Goal: Transaction & Acquisition: Purchase product/service

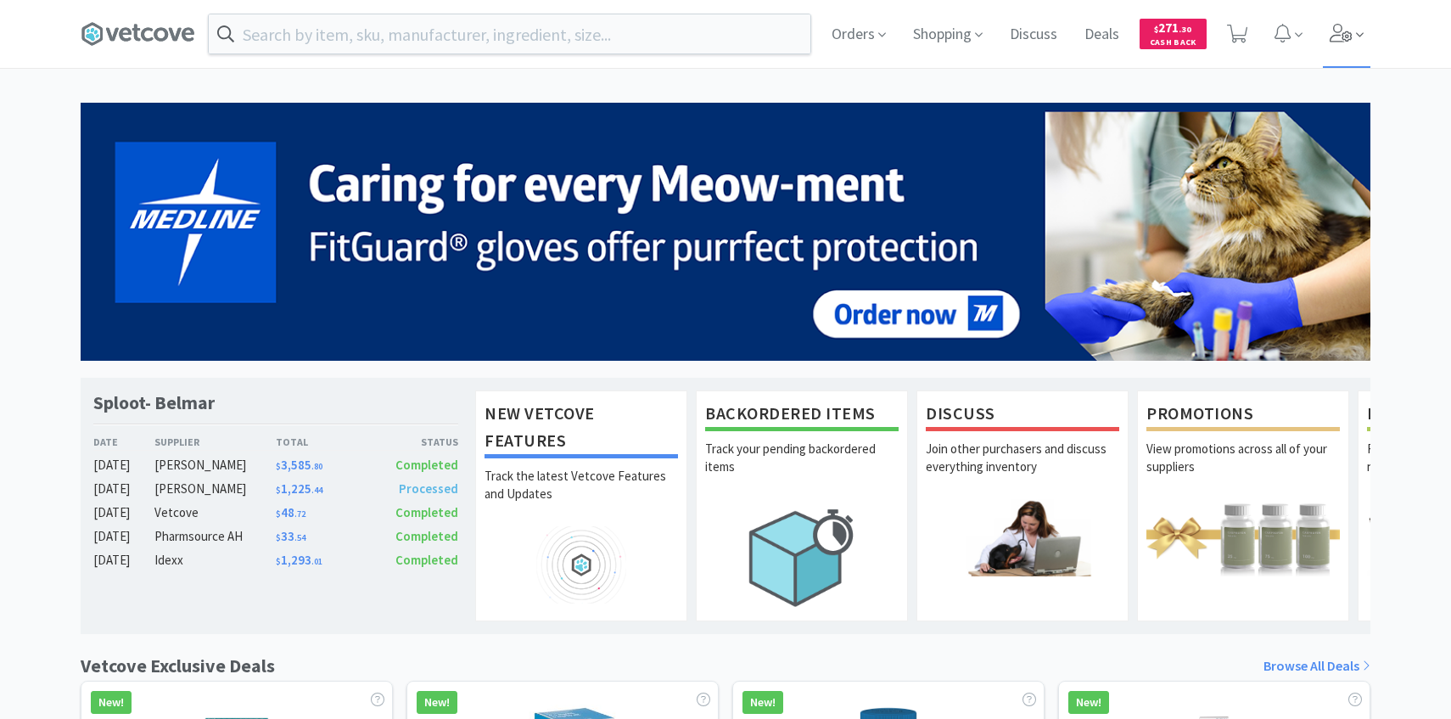
click at [1358, 45] on span at bounding box center [1347, 34] width 48 height 68
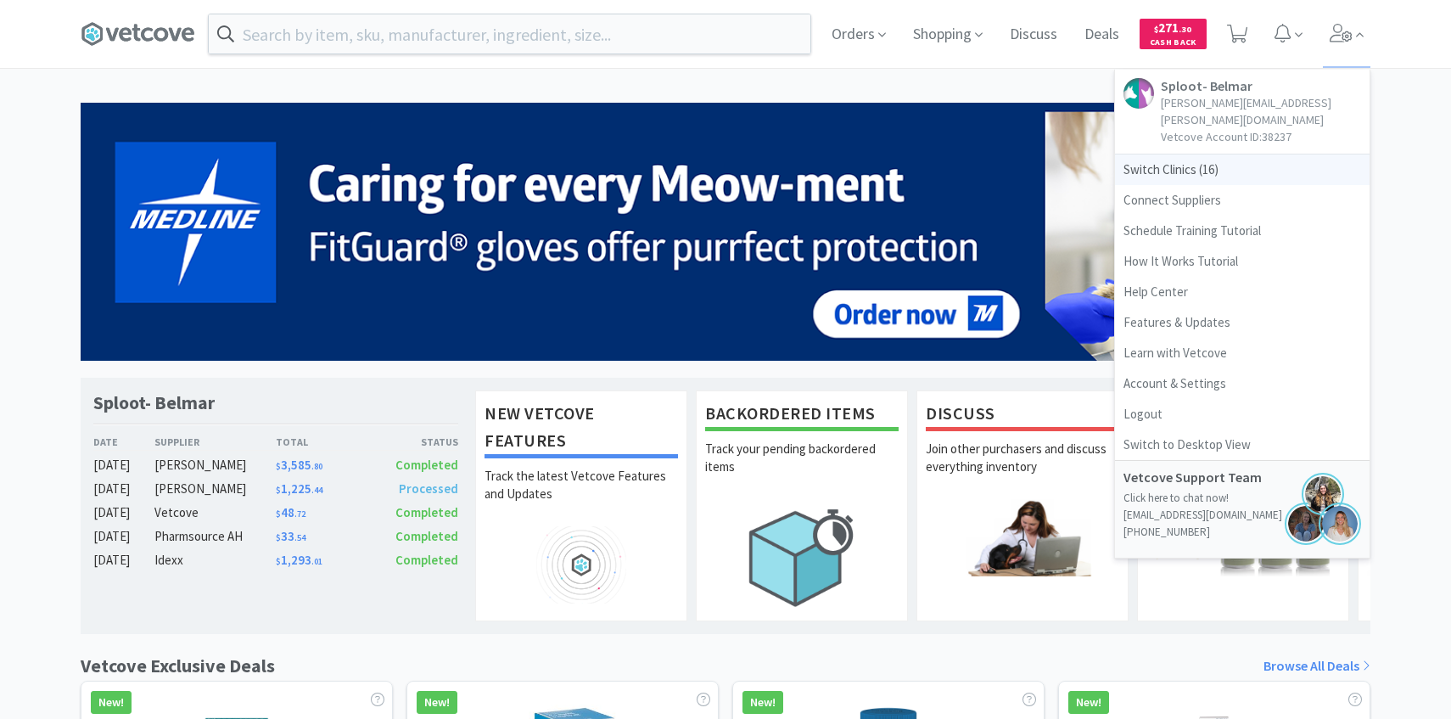
click at [1221, 154] on span "Switch Clinics ( 16 )" at bounding box center [1242, 169] width 255 height 31
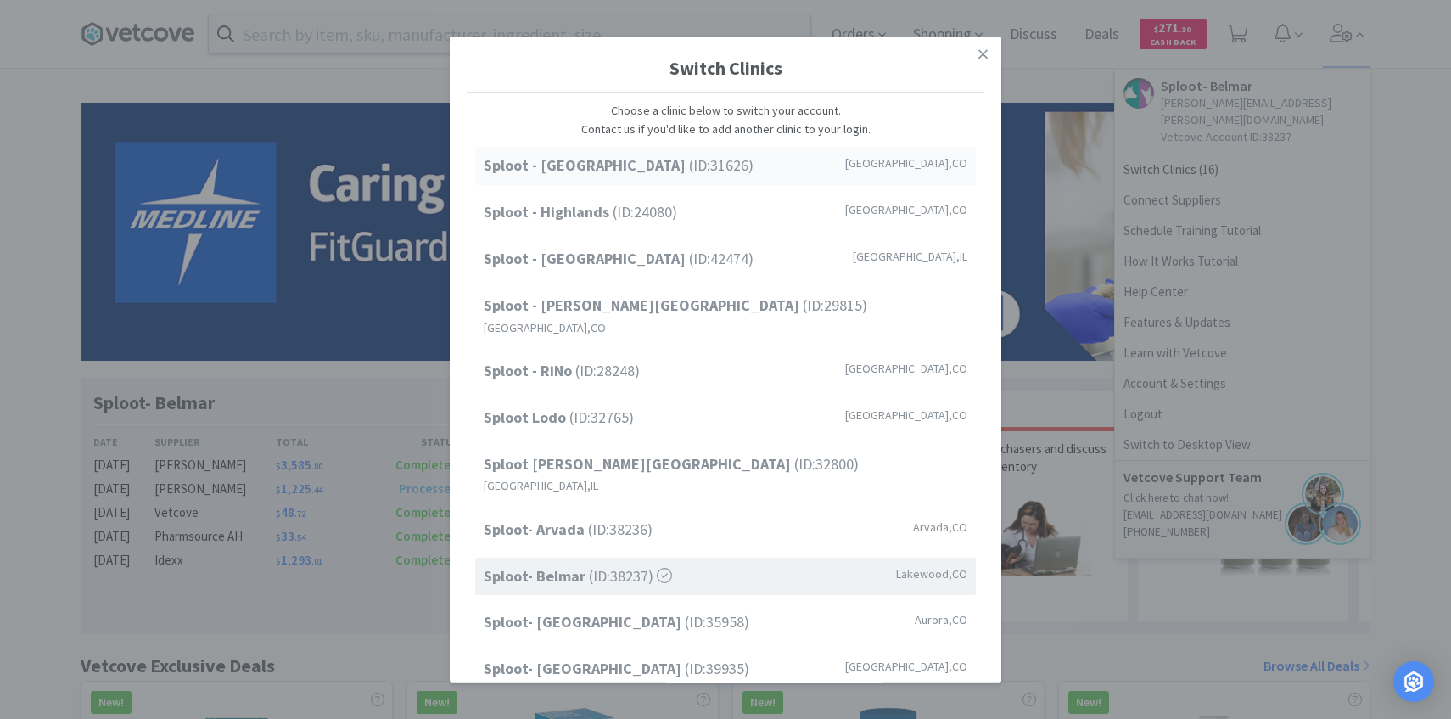
click at [703, 160] on div "Sploot - [GEOGRAPHIC_DATA] (ID: 31626 ) [GEOGRAPHIC_DATA] , [GEOGRAPHIC_DATA]" at bounding box center [725, 166] width 501 height 38
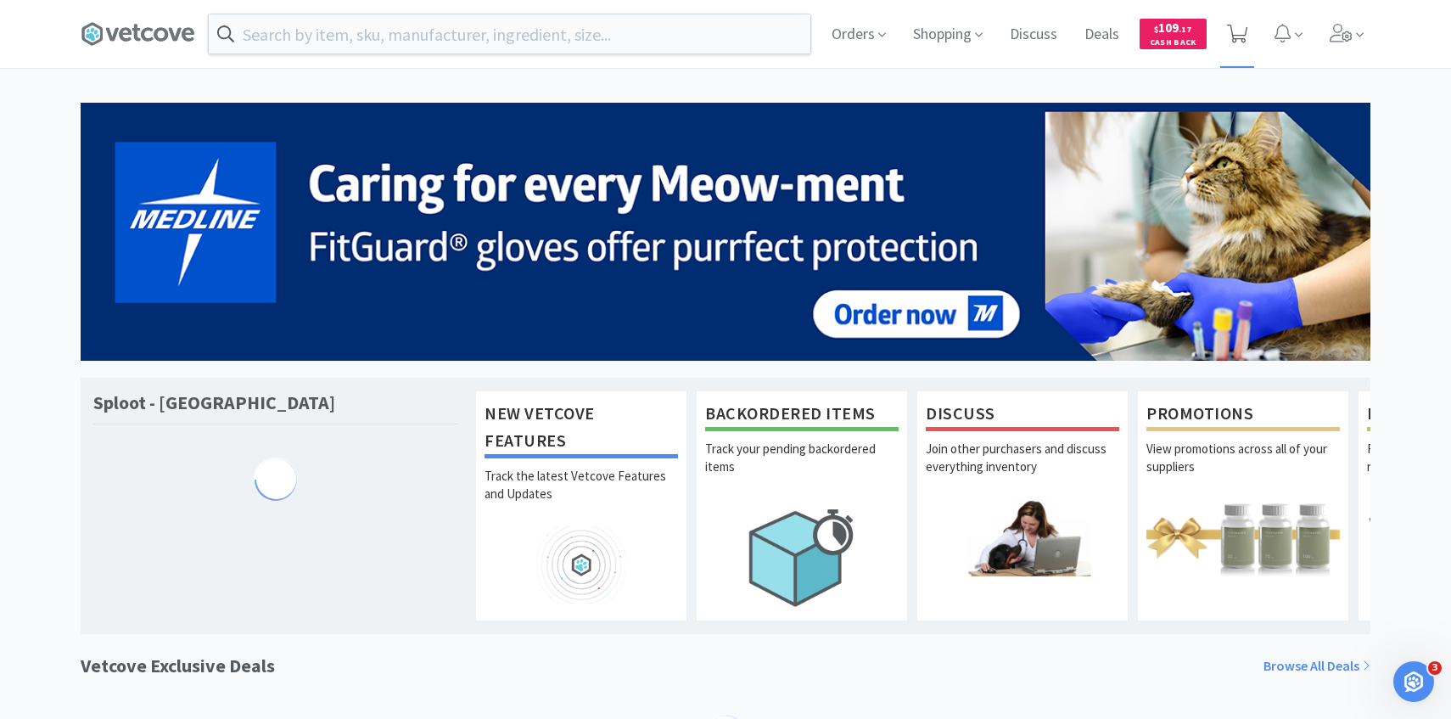
click at [1247, 42] on icon at bounding box center [1237, 34] width 21 height 19
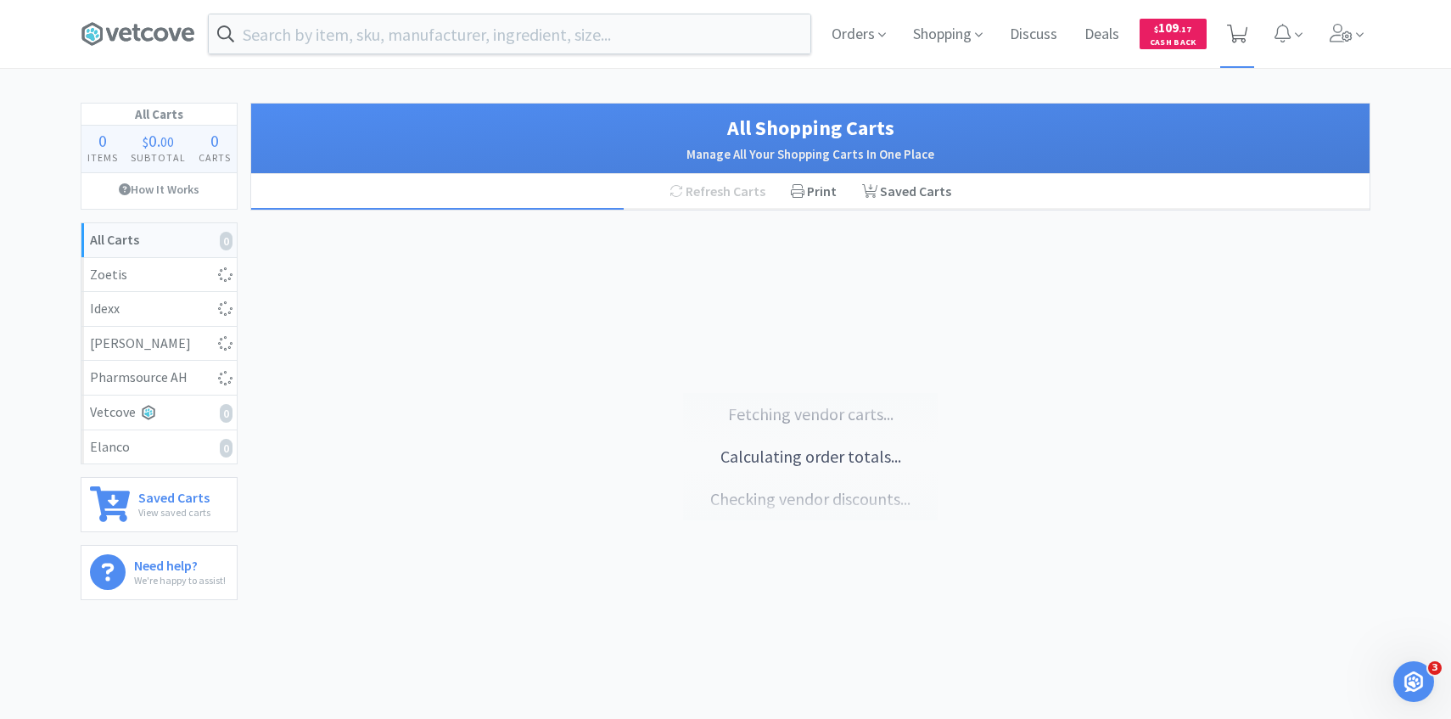
select select "10"
select select "1"
select select "4"
select select "2"
select select "1"
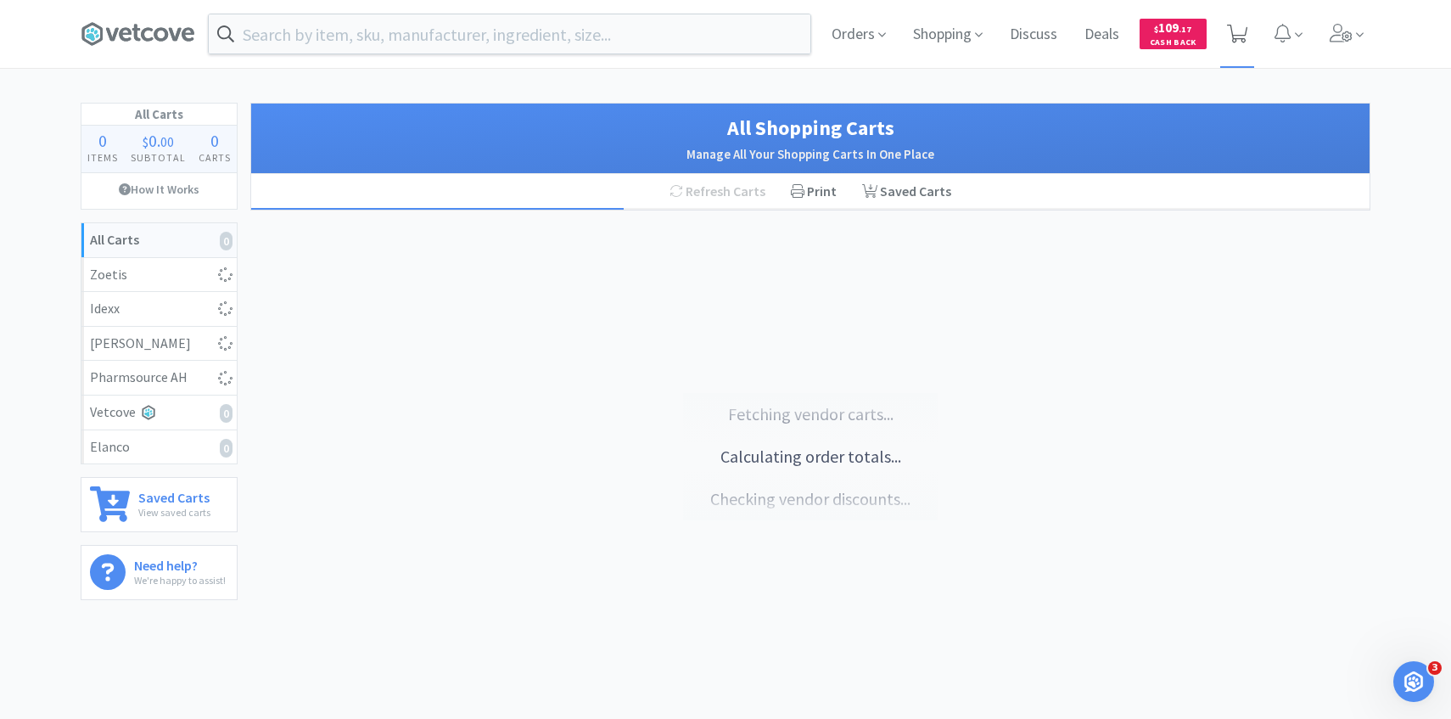
select select "1"
select select "3"
select select "1"
select select "2"
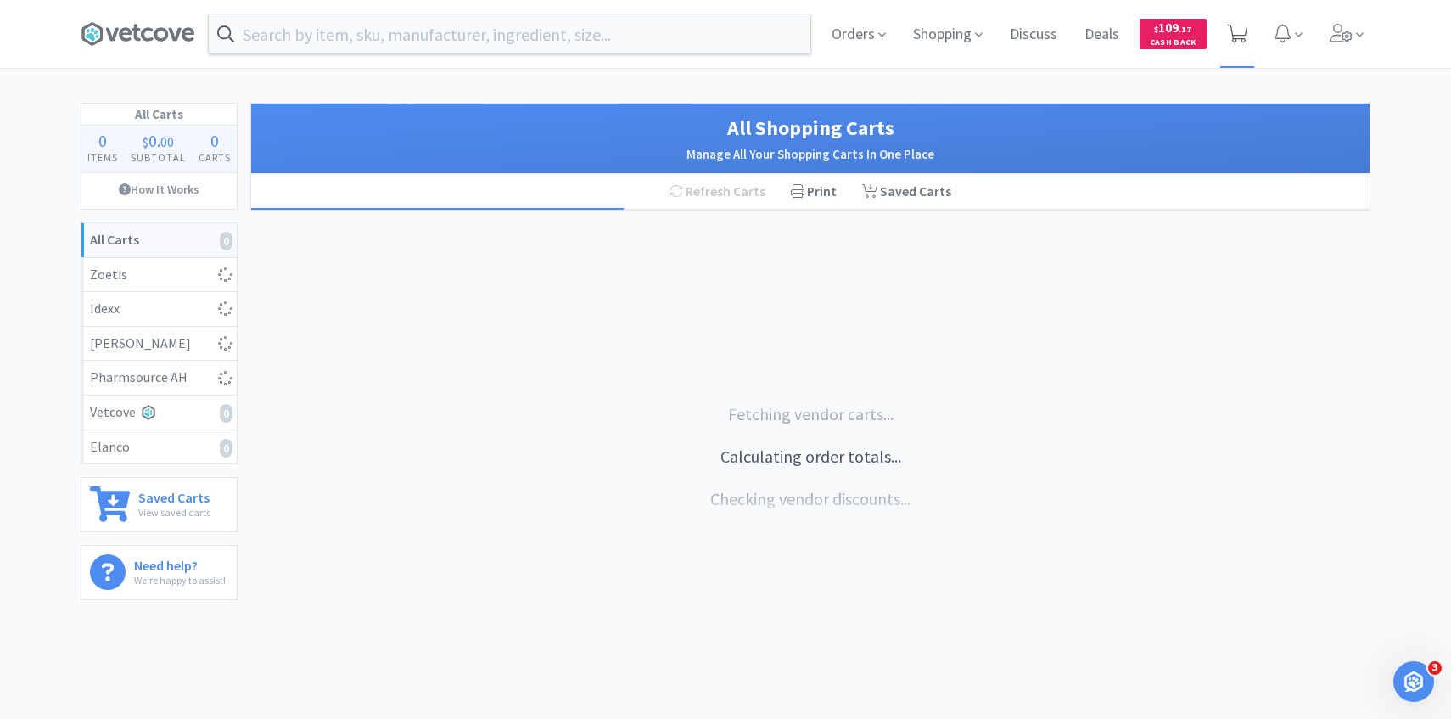
select select "3"
select select "2"
select select "1"
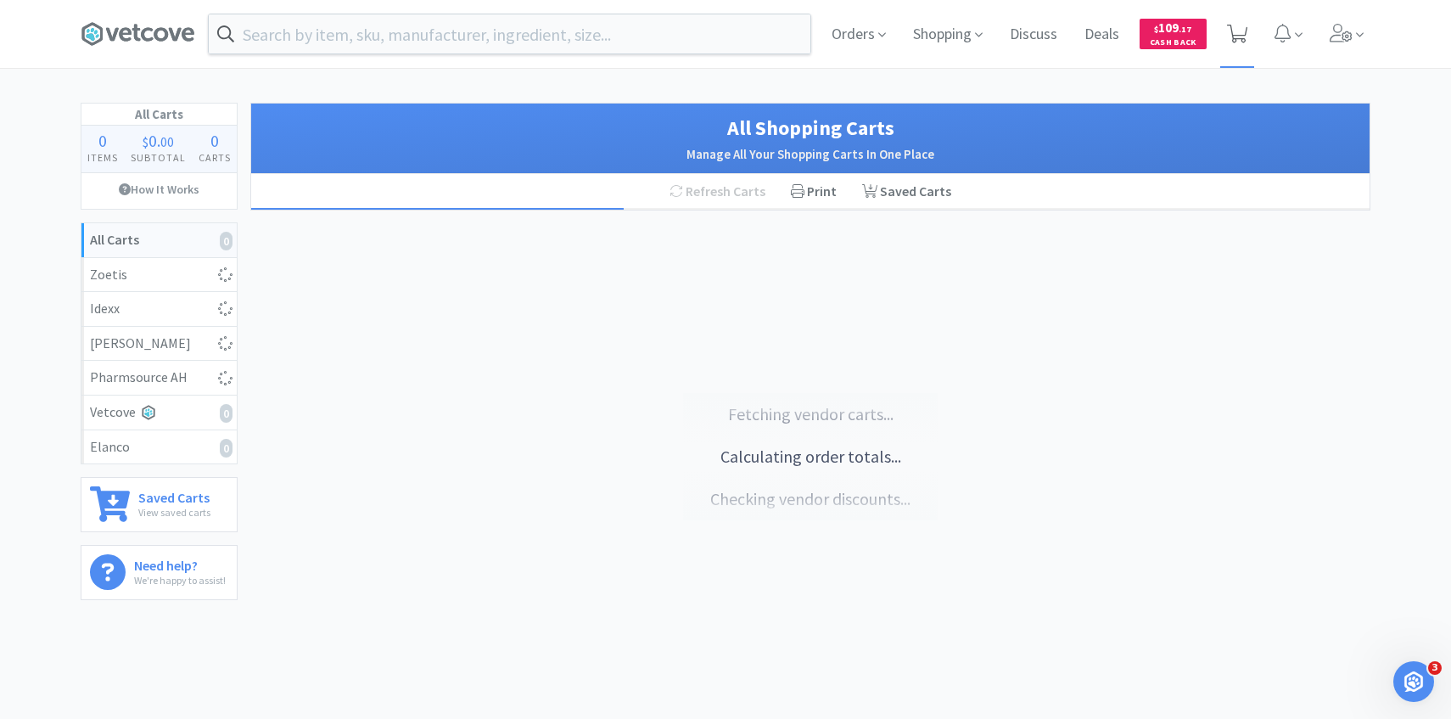
select select "4"
select select "1"
select select "2"
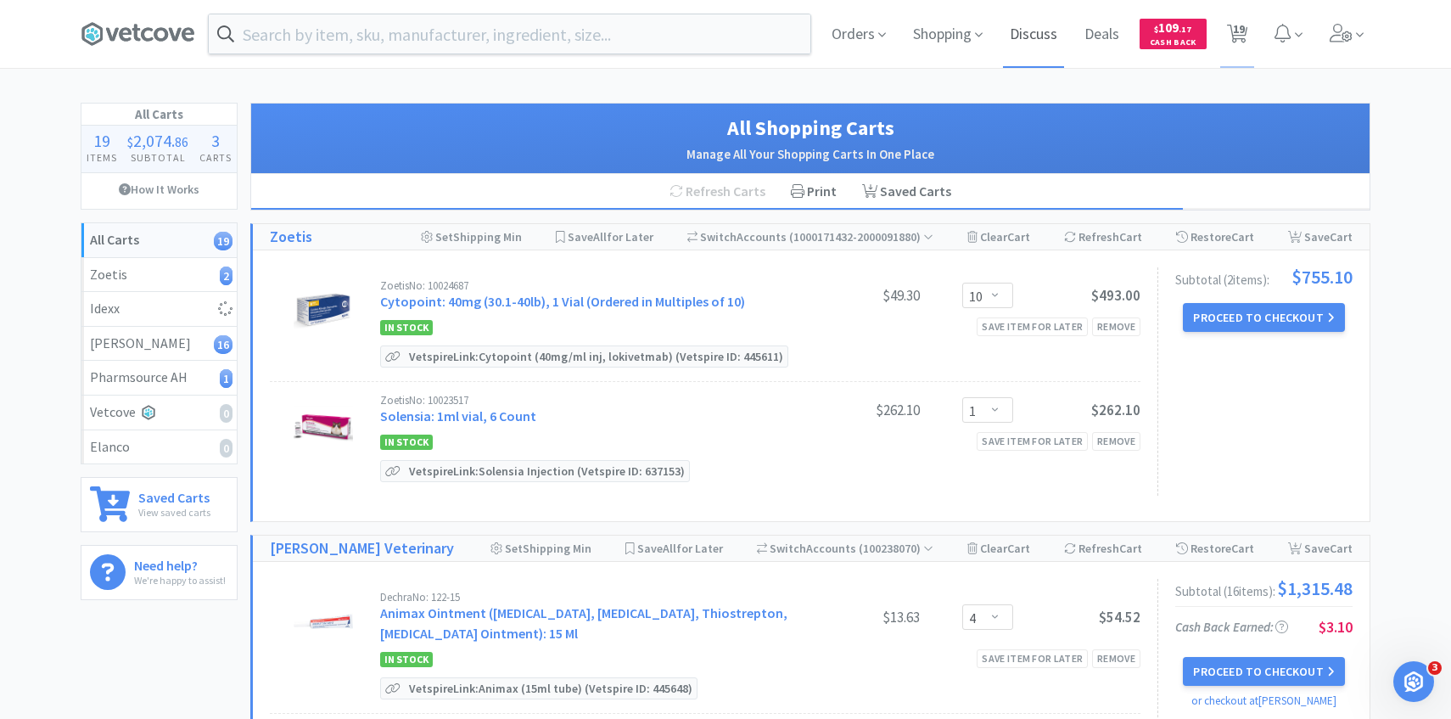
select select "10"
select select "1"
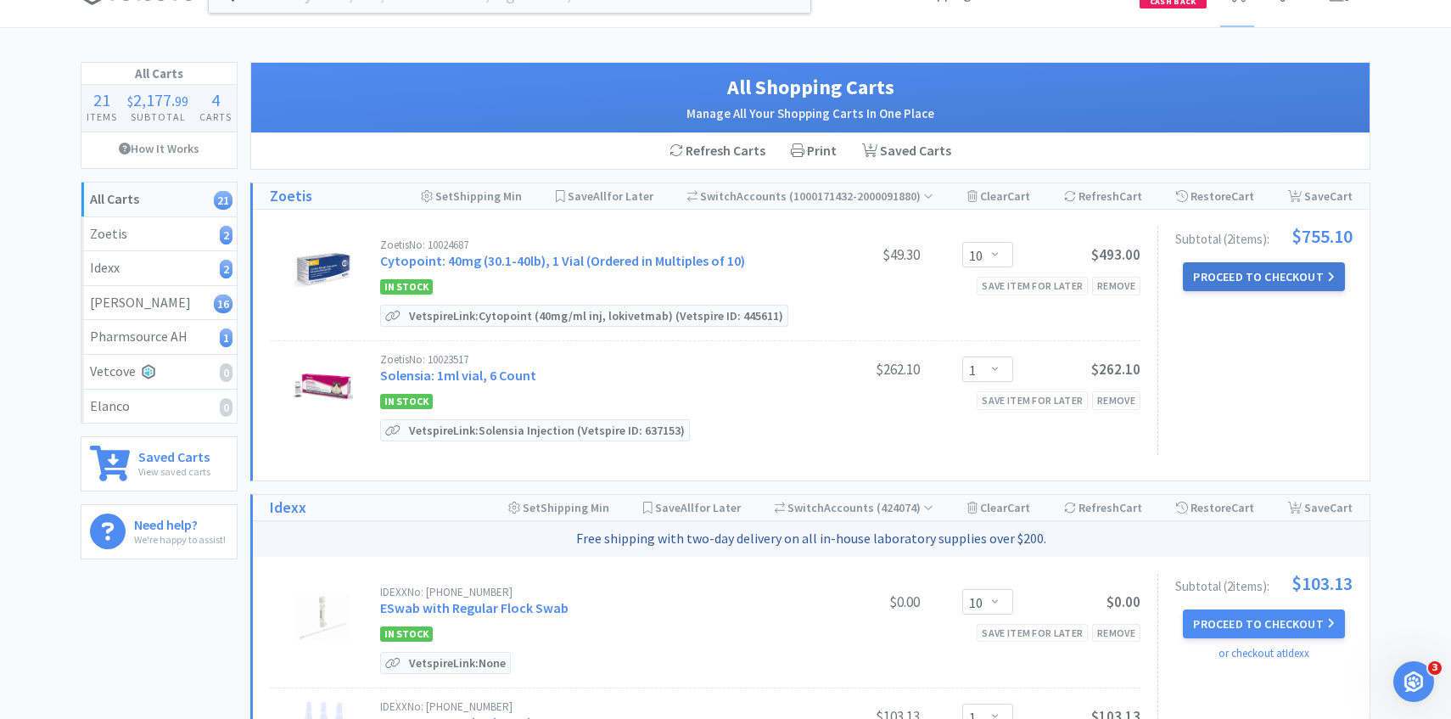
click at [1328, 276] on icon at bounding box center [1331, 277] width 8 height 12
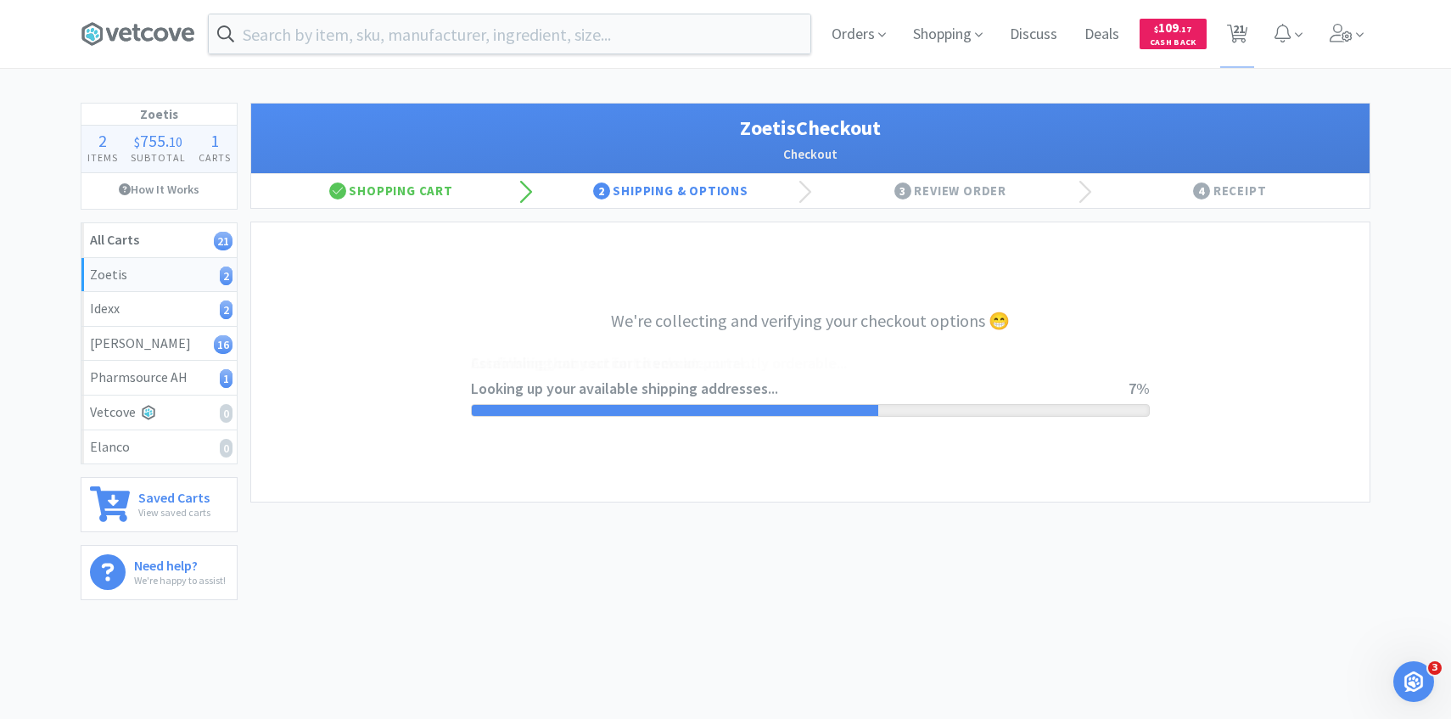
select select "invoice"
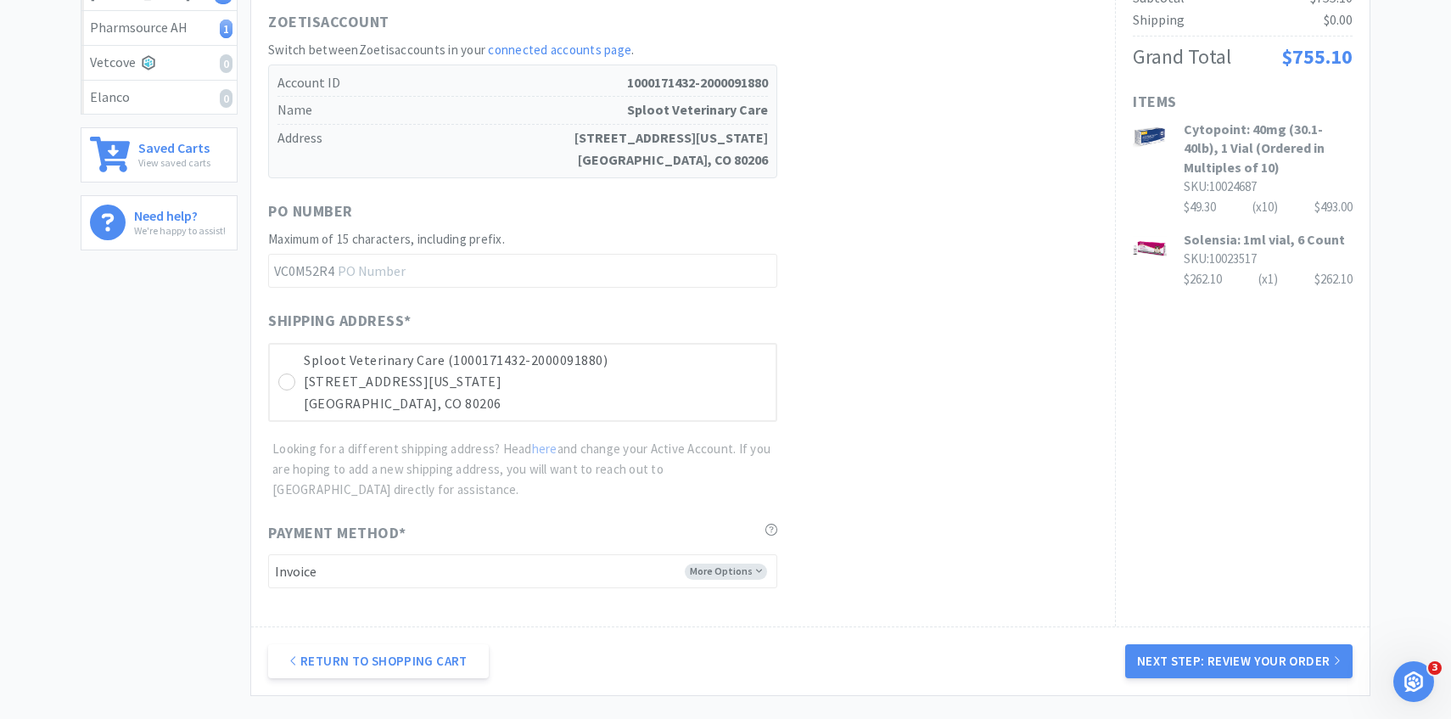
scroll to position [501, 0]
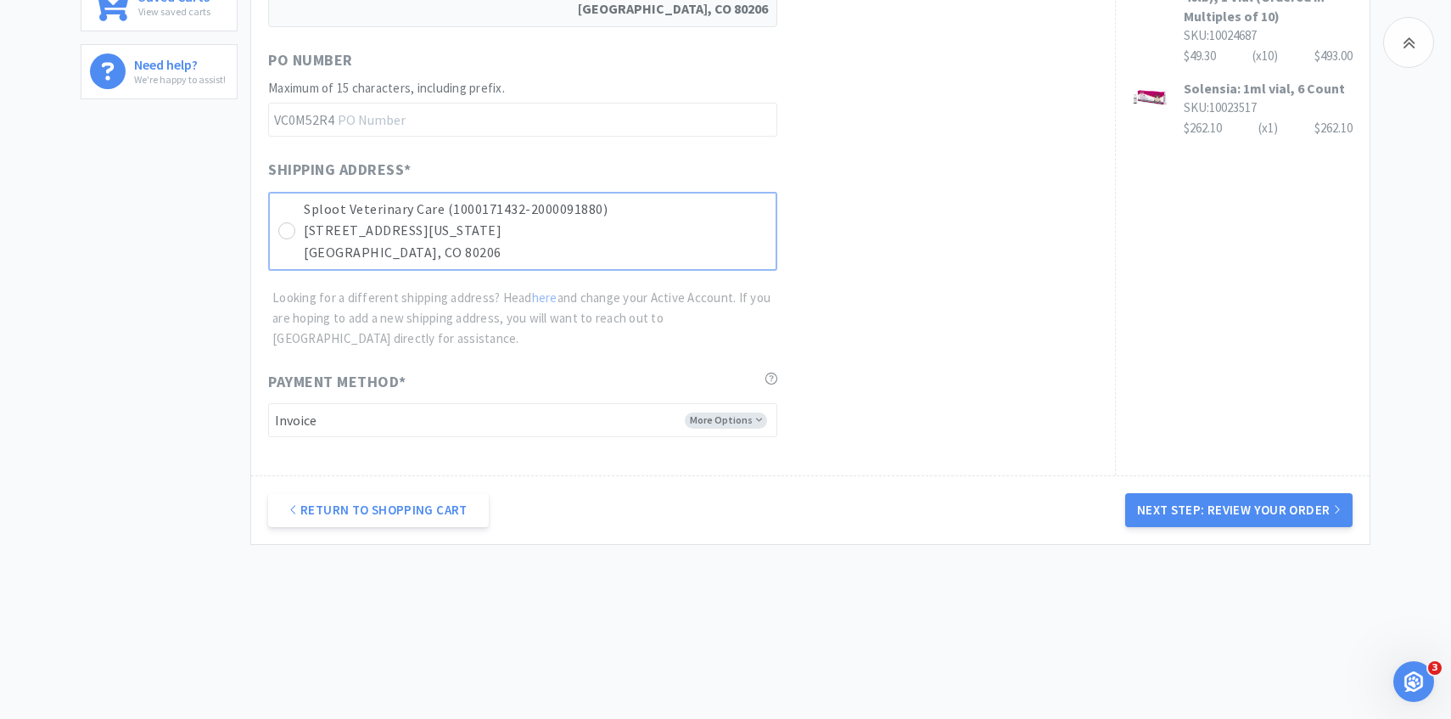
click at [747, 256] on p "Denver, CO 80206" at bounding box center [535, 253] width 463 height 22
click at [1257, 513] on button "Next Step: Review Your Order" at bounding box center [1238, 510] width 227 height 34
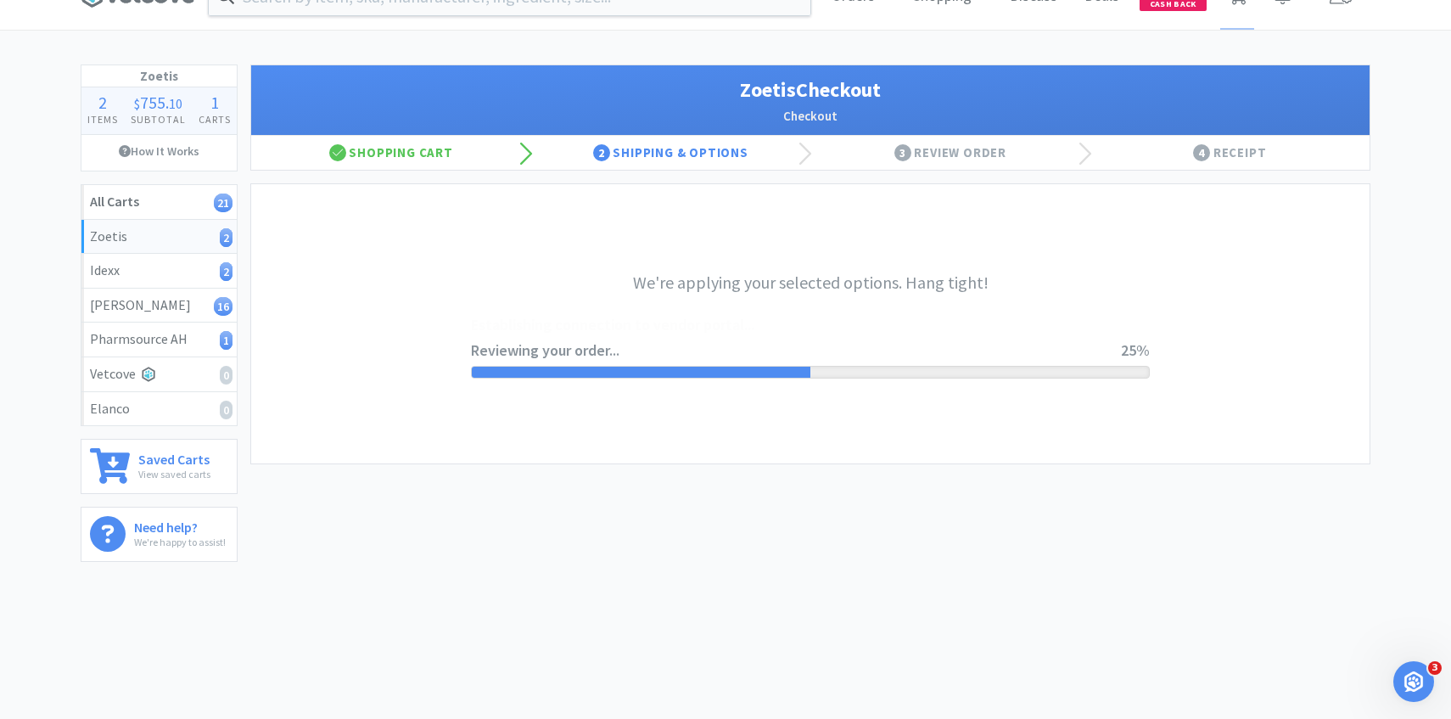
scroll to position [0, 0]
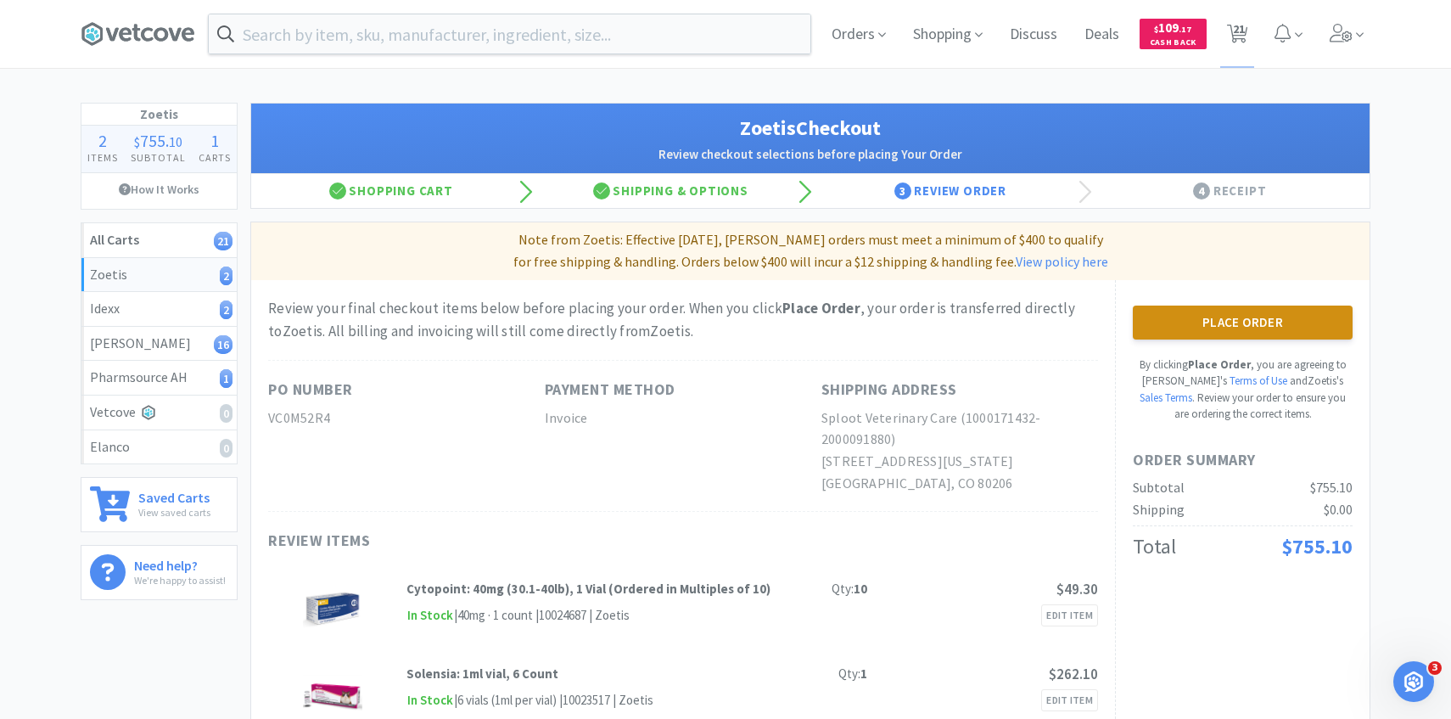
click at [1233, 312] on button "Place Order" at bounding box center [1243, 322] width 220 height 34
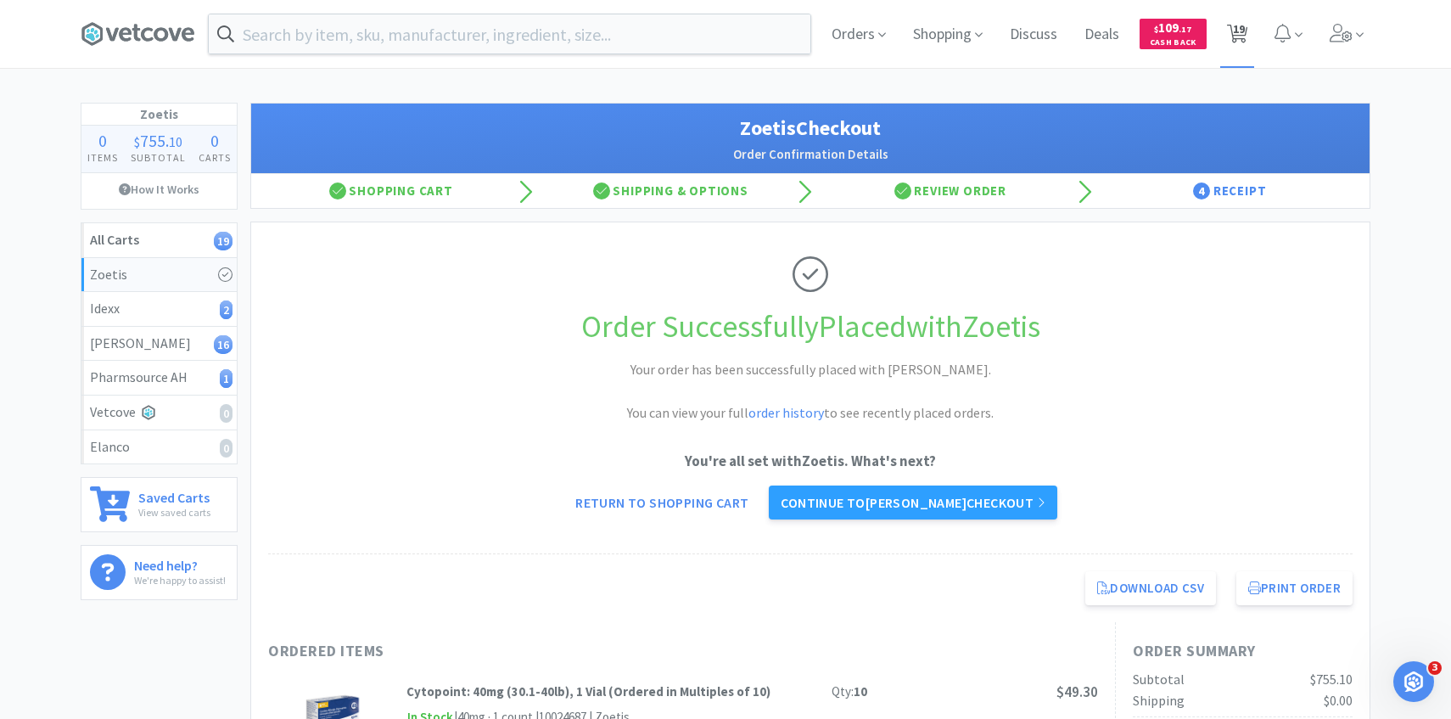
click at [1245, 33] on icon at bounding box center [1237, 34] width 21 height 19
select select "10"
select select "1"
select select "4"
select select "2"
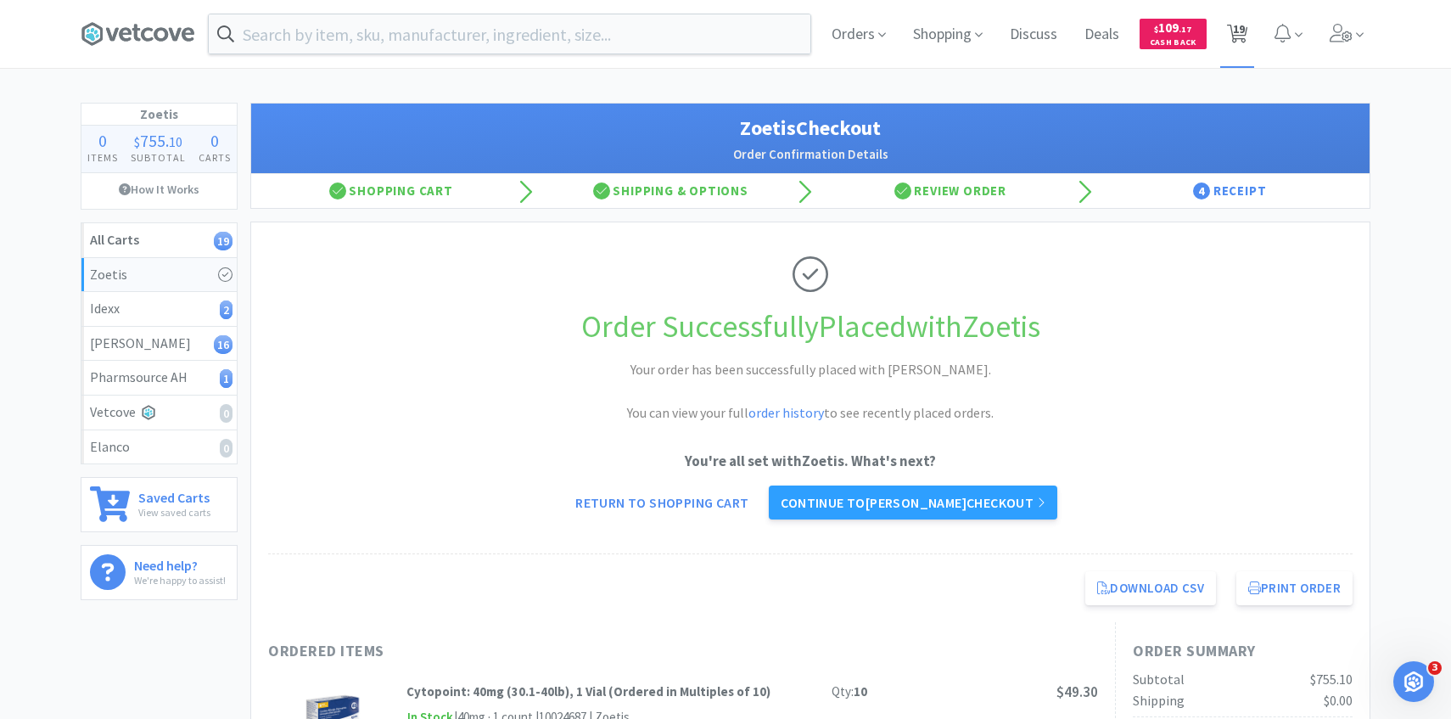
select select "1"
select select "3"
select select "1"
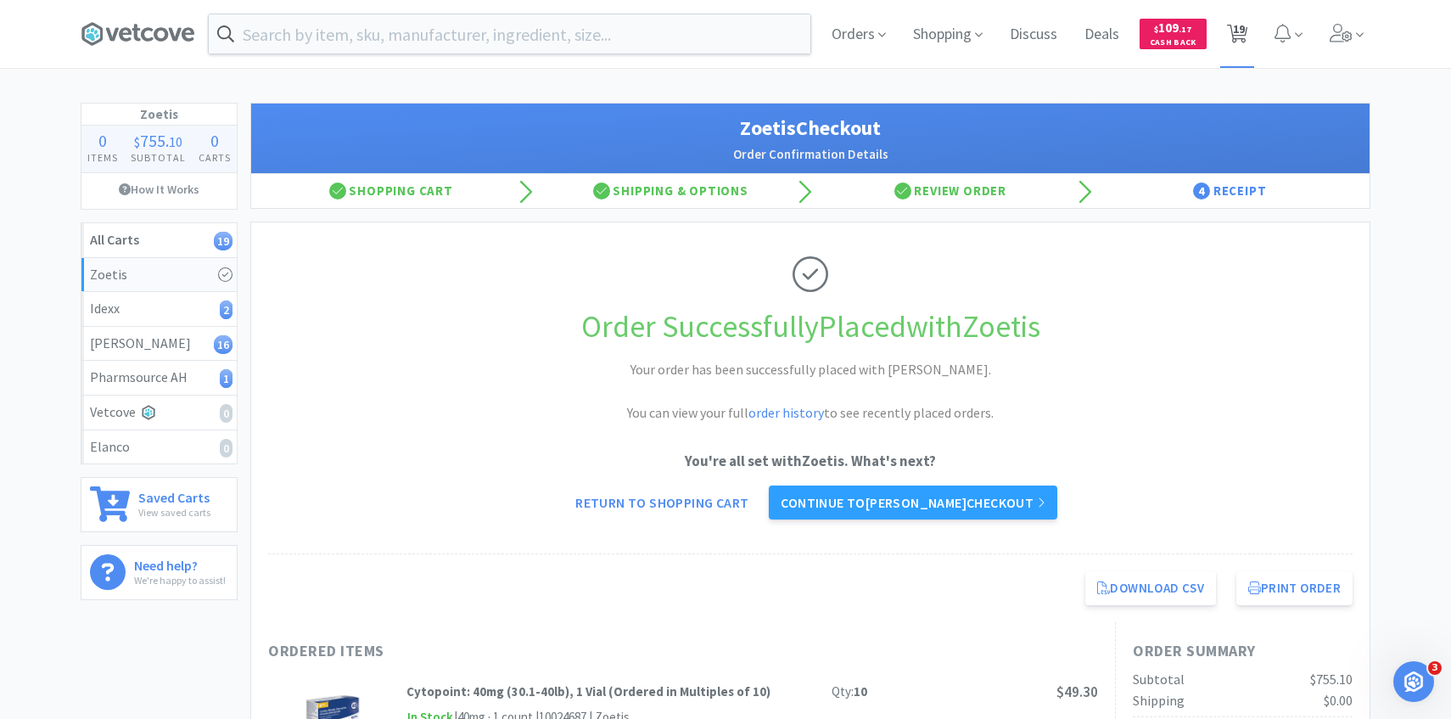
select select "2"
select select "3"
select select "2"
select select "1"
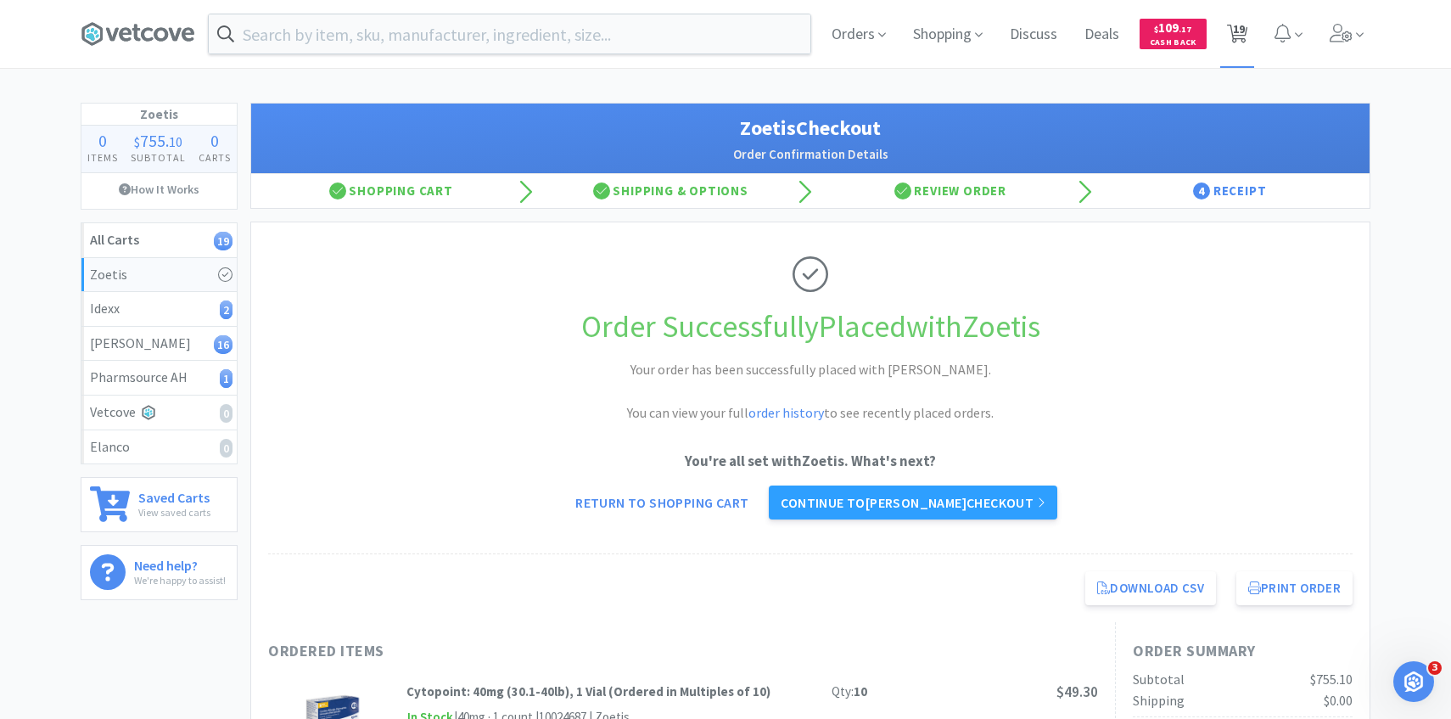
select select "1"
select select "4"
select select "1"
select select "2"
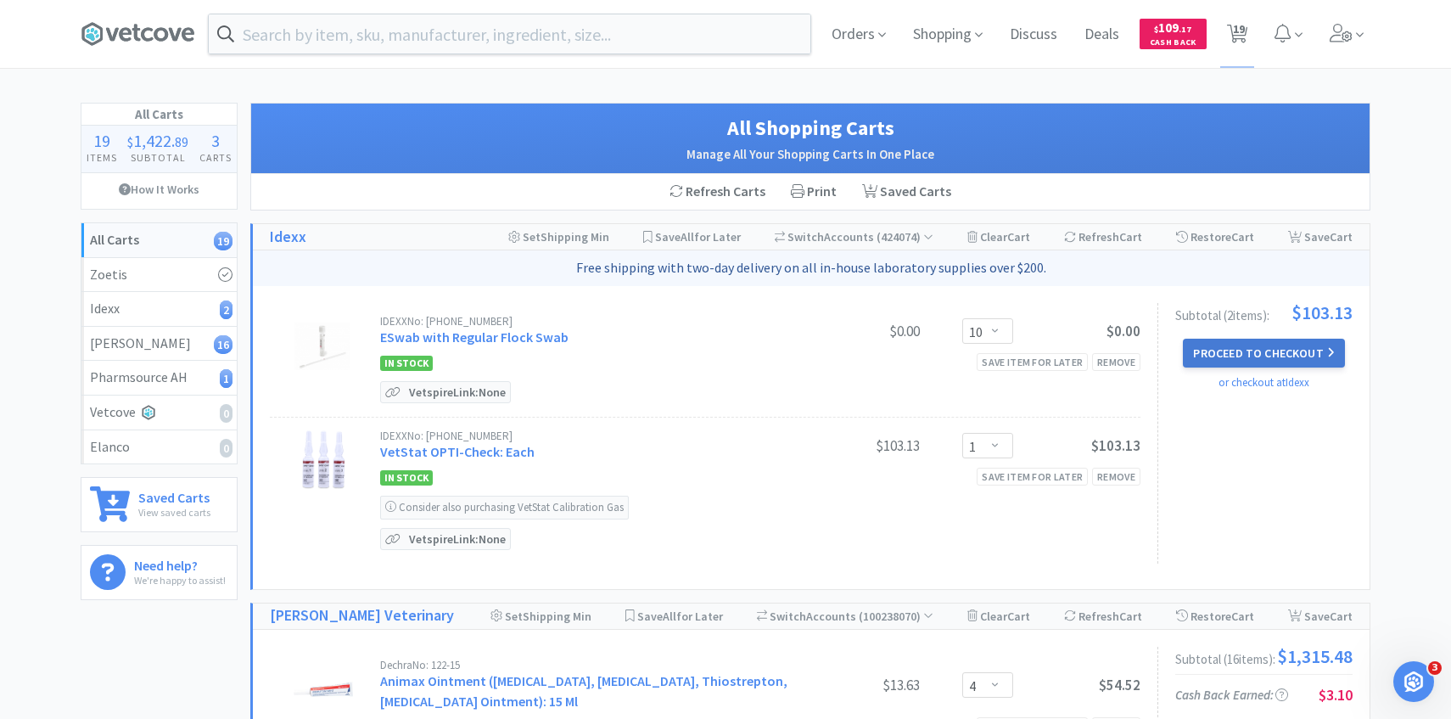
click at [1263, 340] on button "Proceed to Checkout" at bounding box center [1263, 353] width 161 height 29
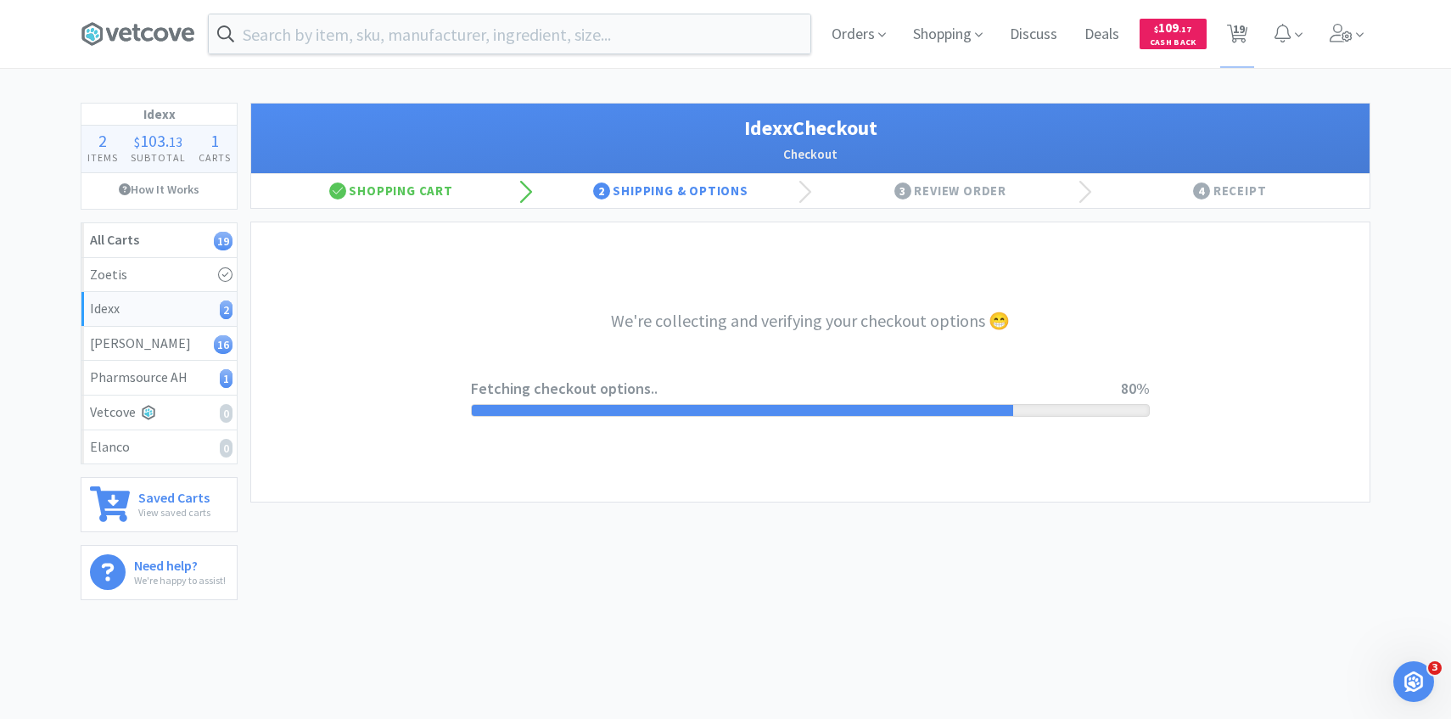
select select "904"
select select "003"
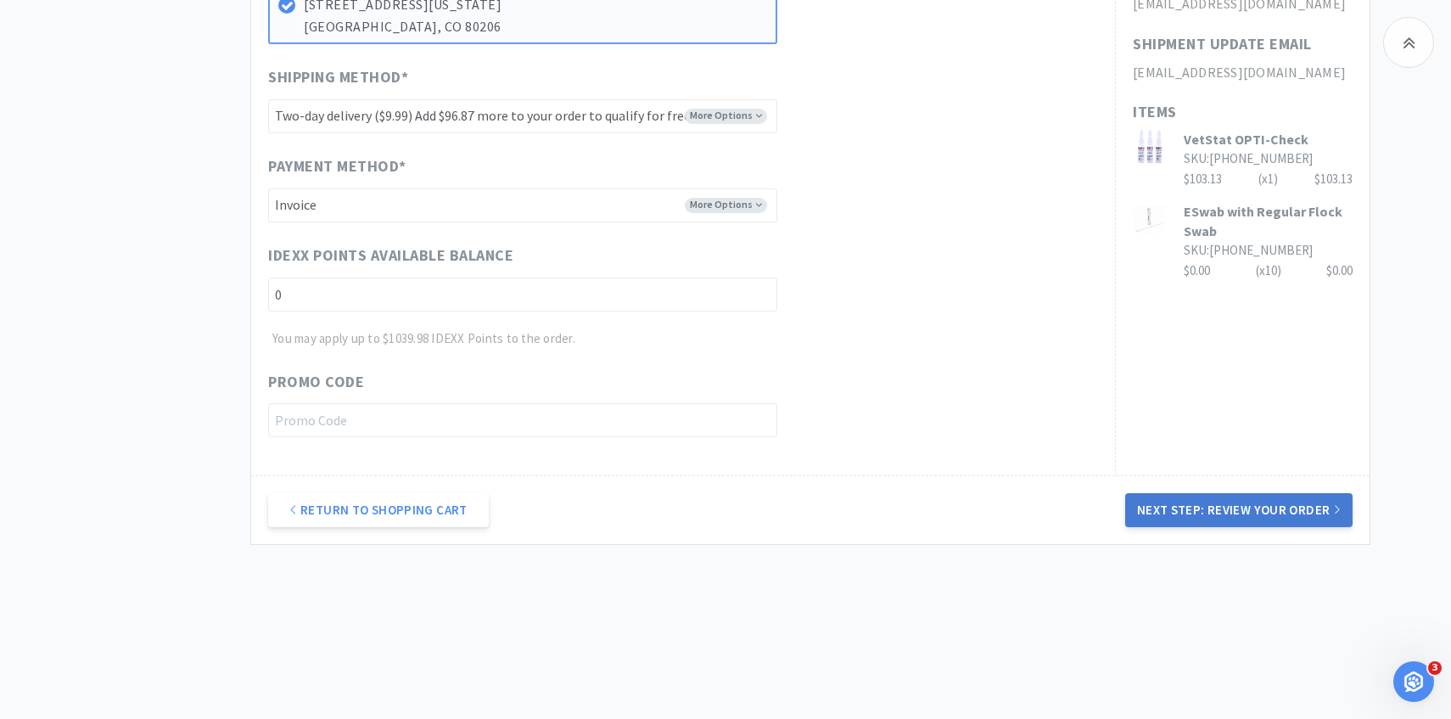
click at [1176, 503] on button "Next Step: Review Your Order" at bounding box center [1238, 510] width 227 height 34
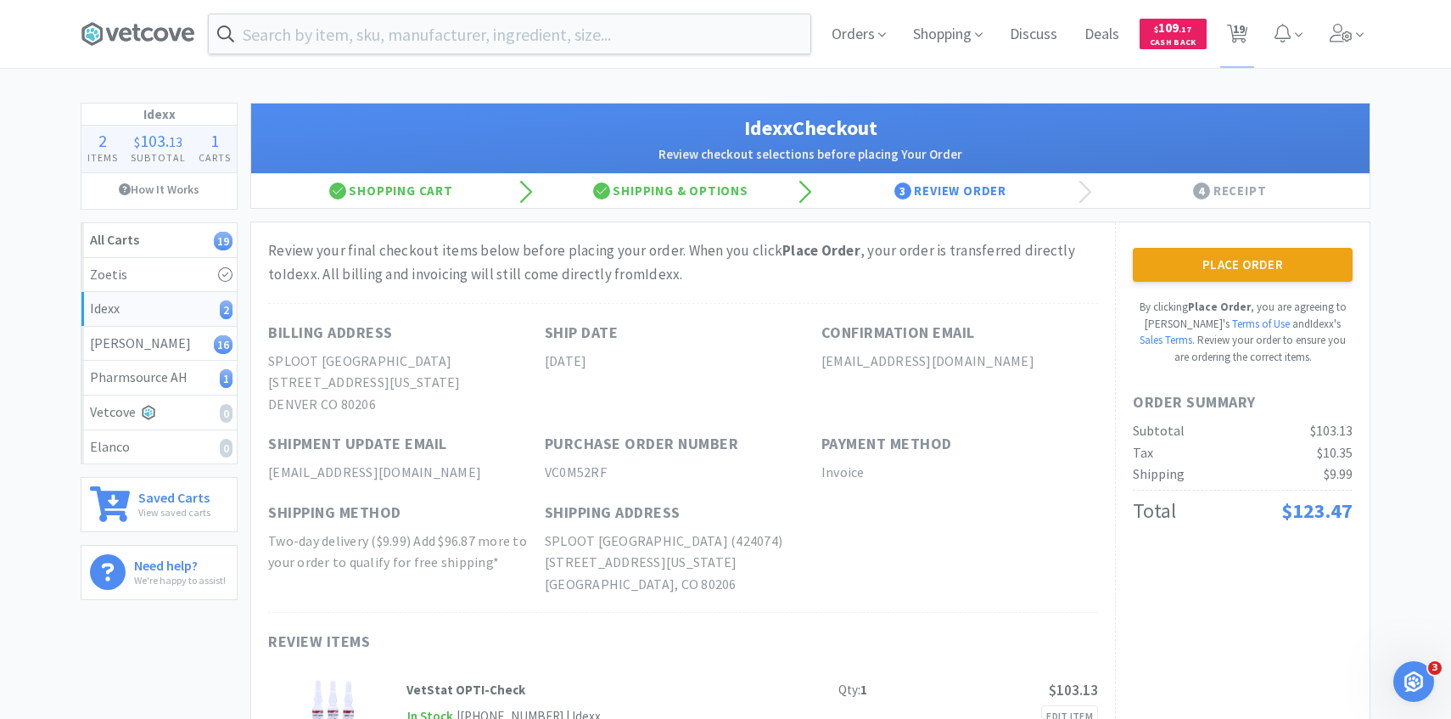
click at [1141, 242] on div "Place Order By clicking Place Order , you are agreeing to Vetcove's Terms of Us…" at bounding box center [1242, 537] width 255 height 631
click at [1141, 260] on button "Place Order" at bounding box center [1243, 265] width 220 height 34
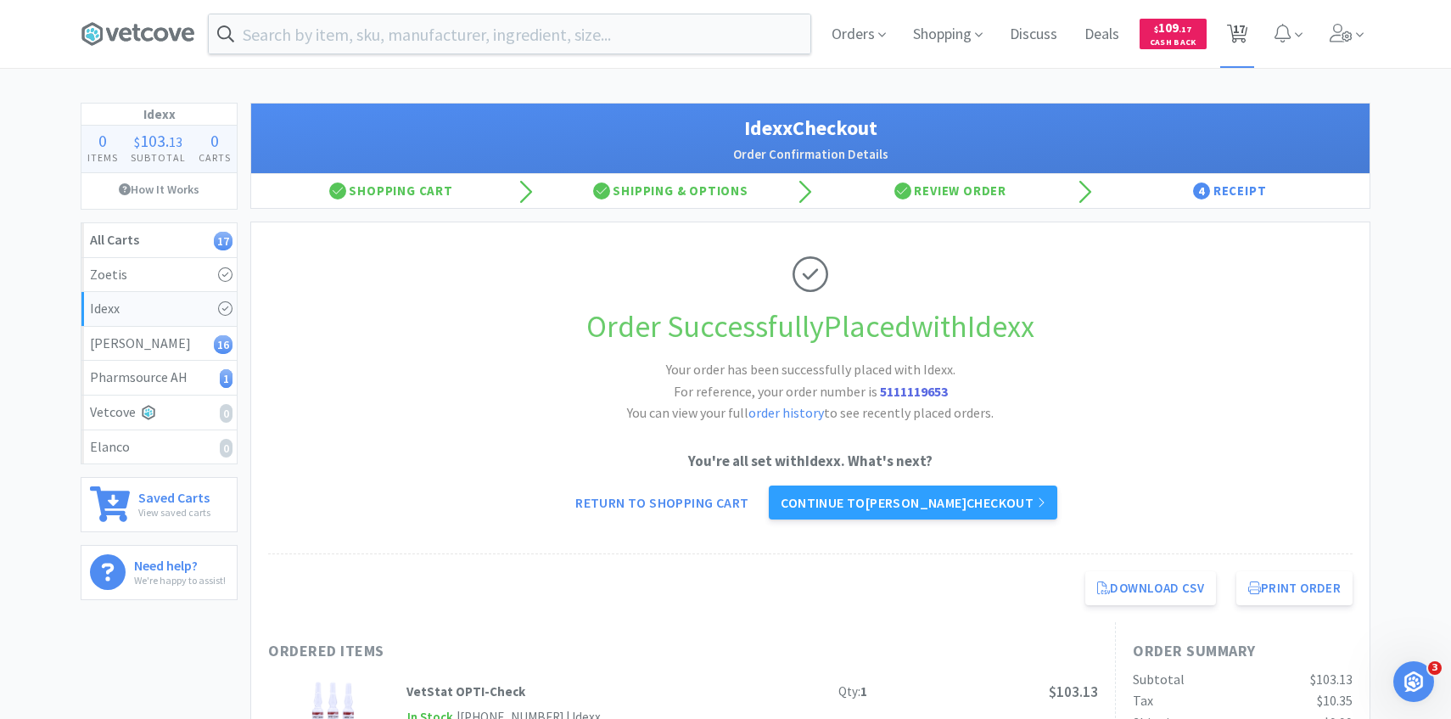
click at [1229, 39] on icon at bounding box center [1237, 34] width 21 height 19
select select "4"
select select "2"
select select "1"
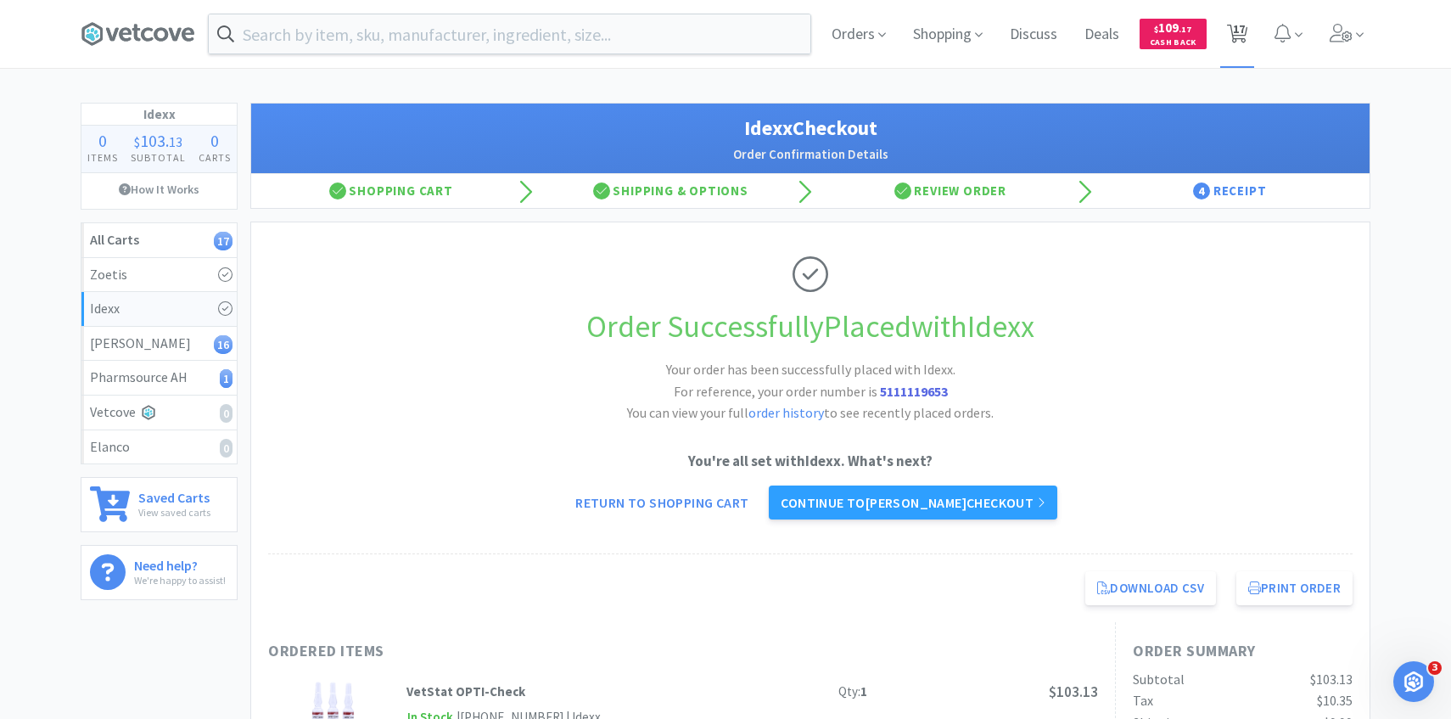
select select "1"
select select "3"
select select "1"
select select "2"
select select "3"
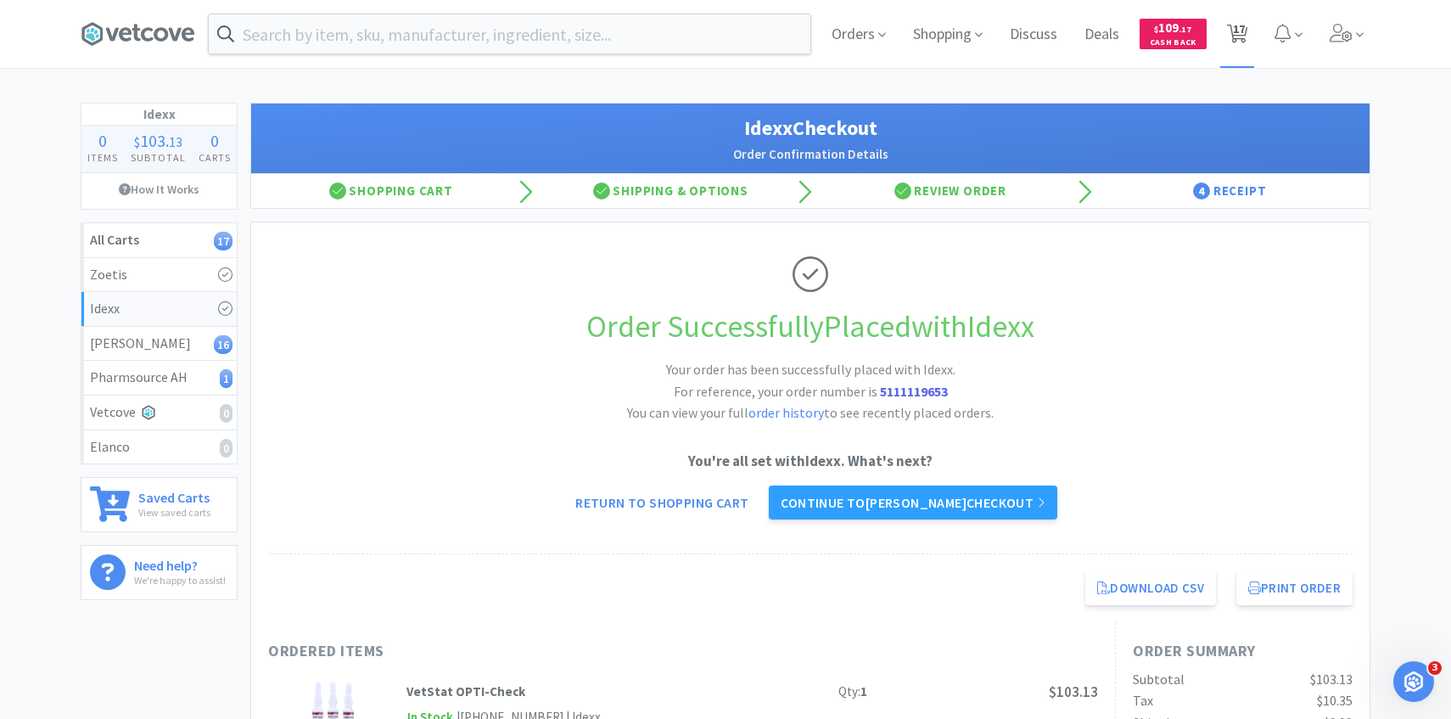
select select "2"
select select "1"
select select "4"
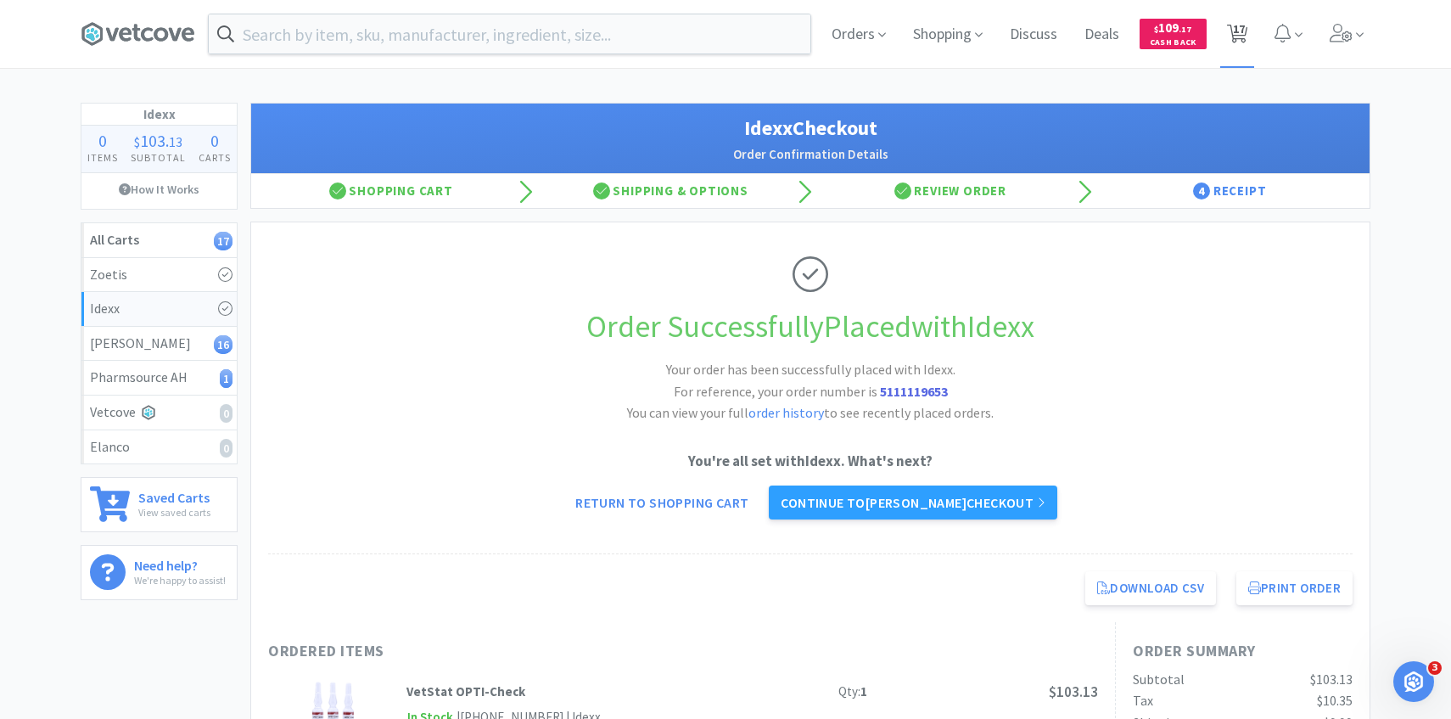
select select "1"
select select "2"
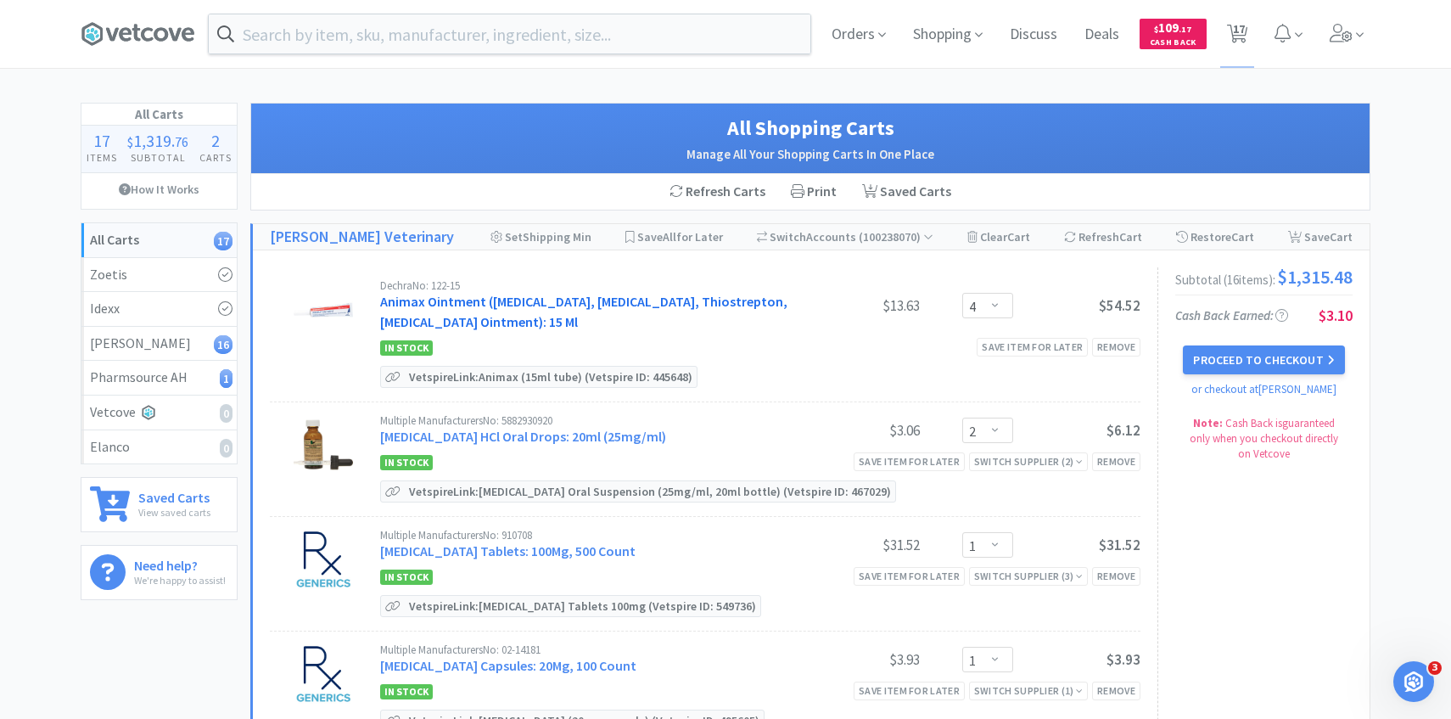
click at [473, 302] on link "Animax Ointment (Nystatin, Neomycin Sulfate, Thiostrepton, Triamcinolone Aceton…" at bounding box center [583, 311] width 407 height 37
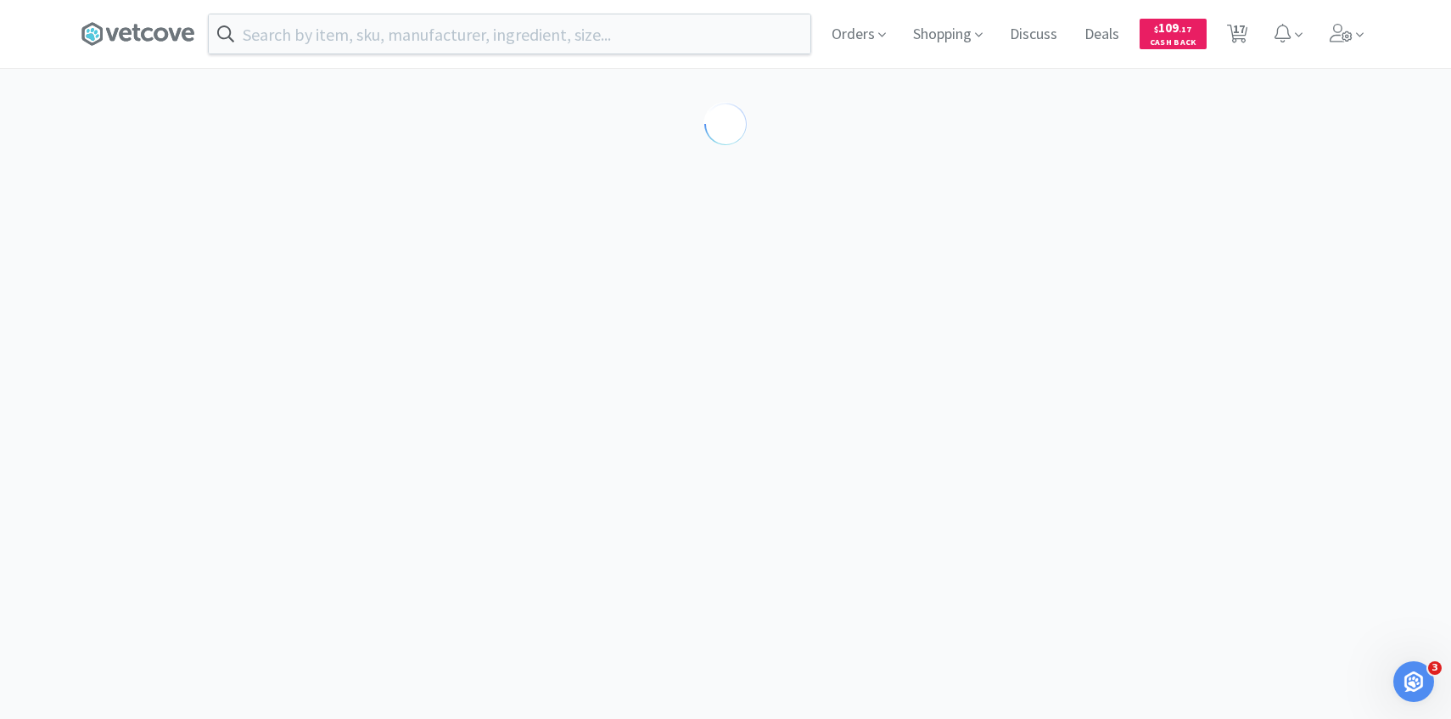
select select "143513"
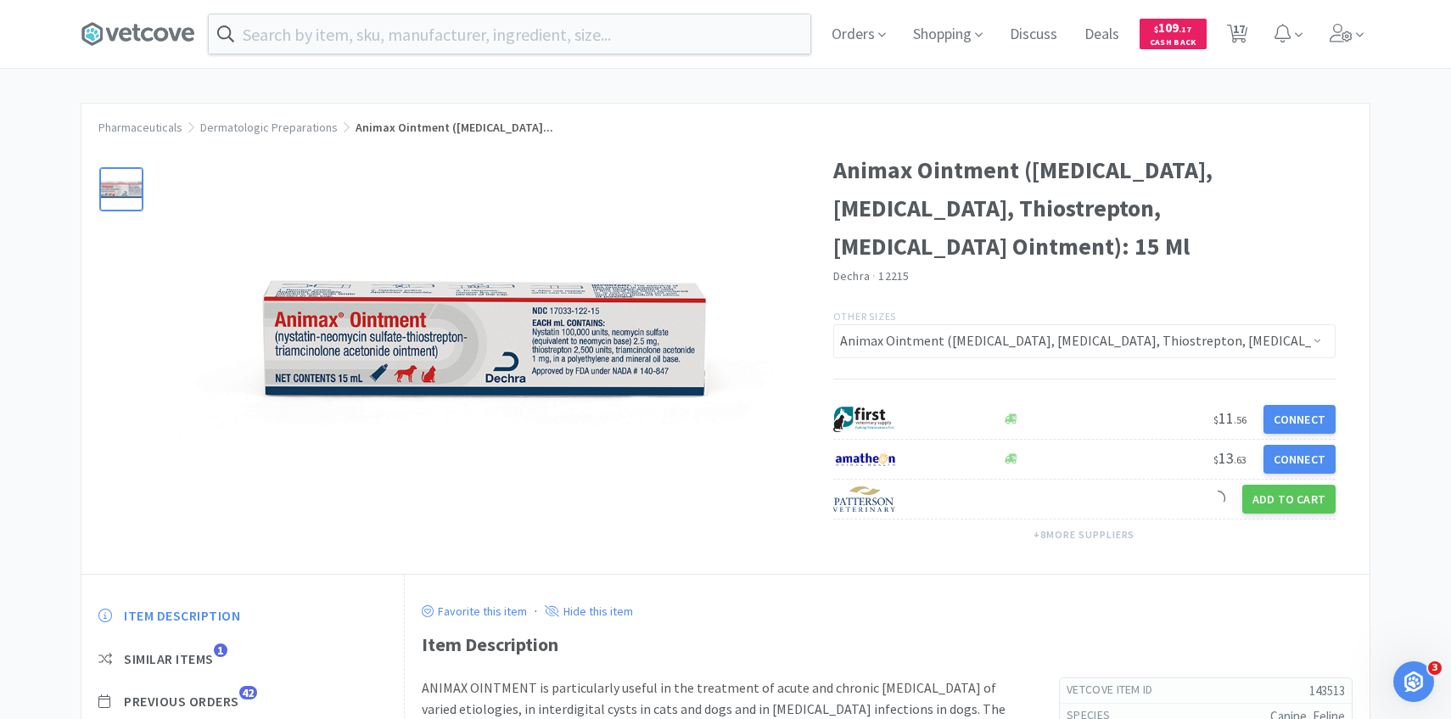
scroll to position [116, 0]
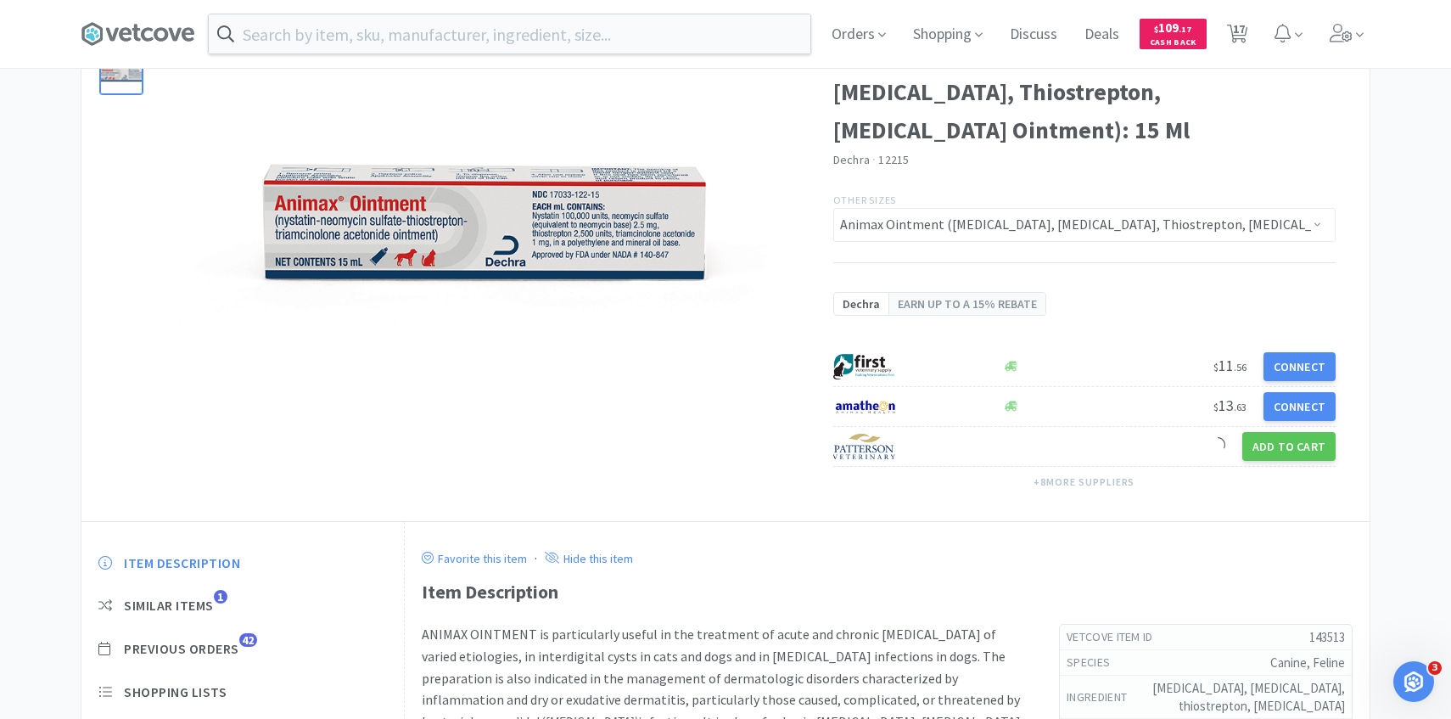
click at [237, 580] on div "Item Description Similar Items 1 Previous Orders 42 Shopping Lists Track Item N…" at bounding box center [242, 705] width 322 height 336
click at [238, 635] on div "Item Description Similar Items 1 Previous Orders 42 Shopping Lists Track Item N…" at bounding box center [242, 705] width 322 height 336
click at [249, 638] on span "42" at bounding box center [248, 640] width 18 height 14
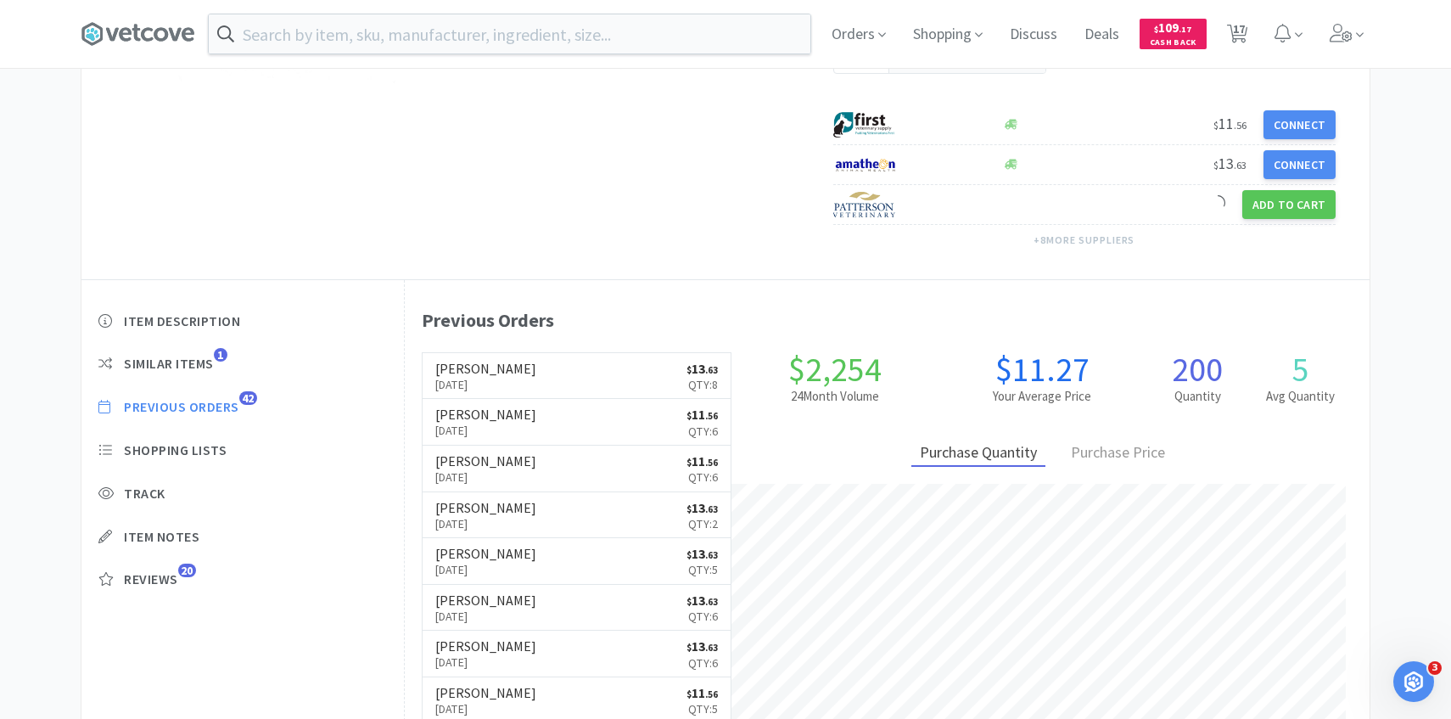
scroll to position [360, 0]
select select "4"
select select "2"
select select "1"
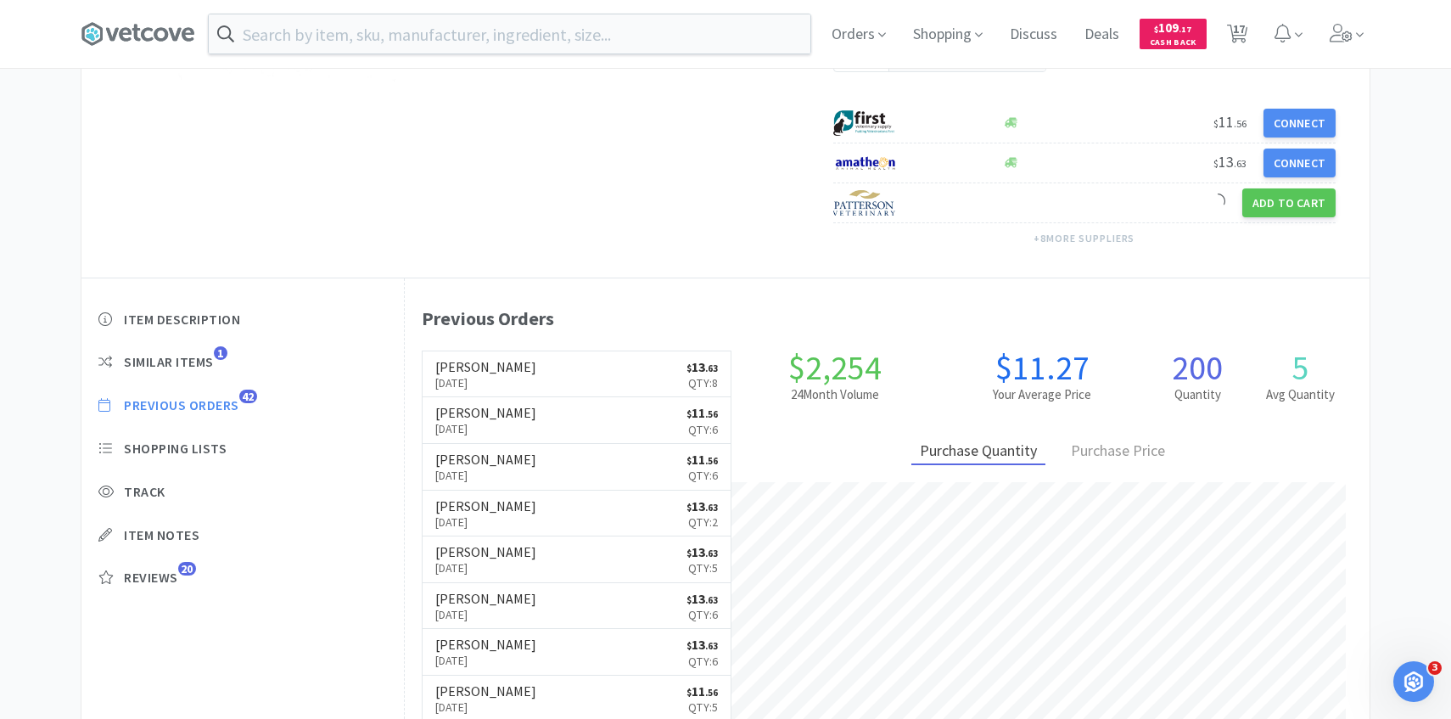
select select "1"
select select "3"
select select "1"
select select "2"
select select "3"
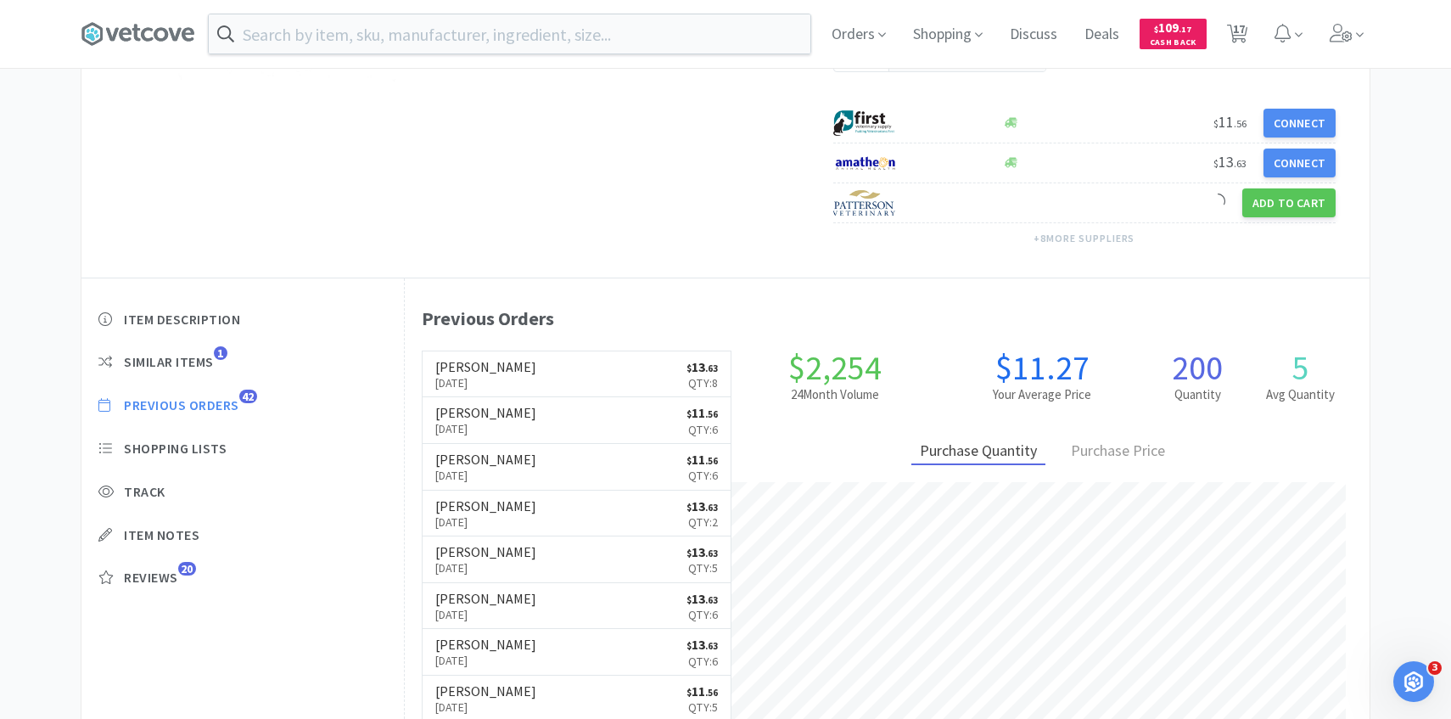
select select "2"
select select "1"
select select "4"
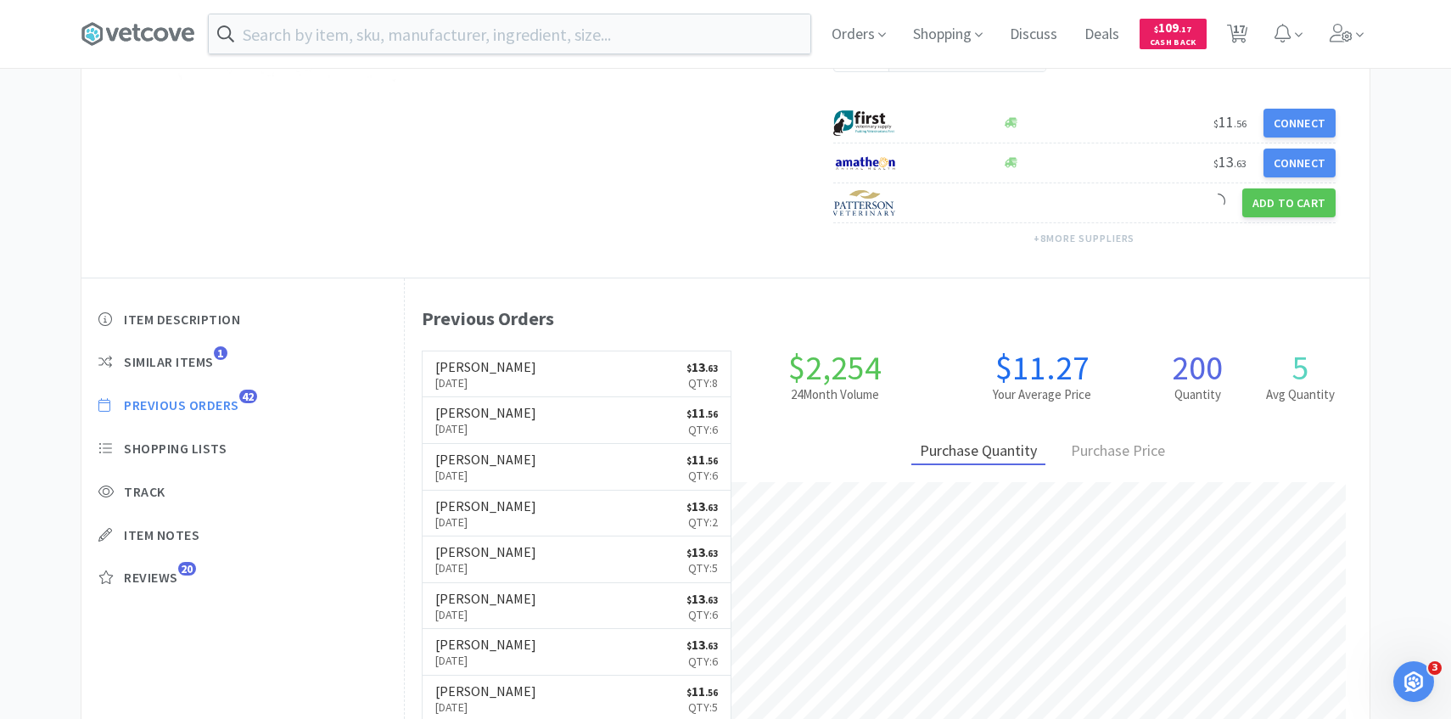
select select "1"
select select "2"
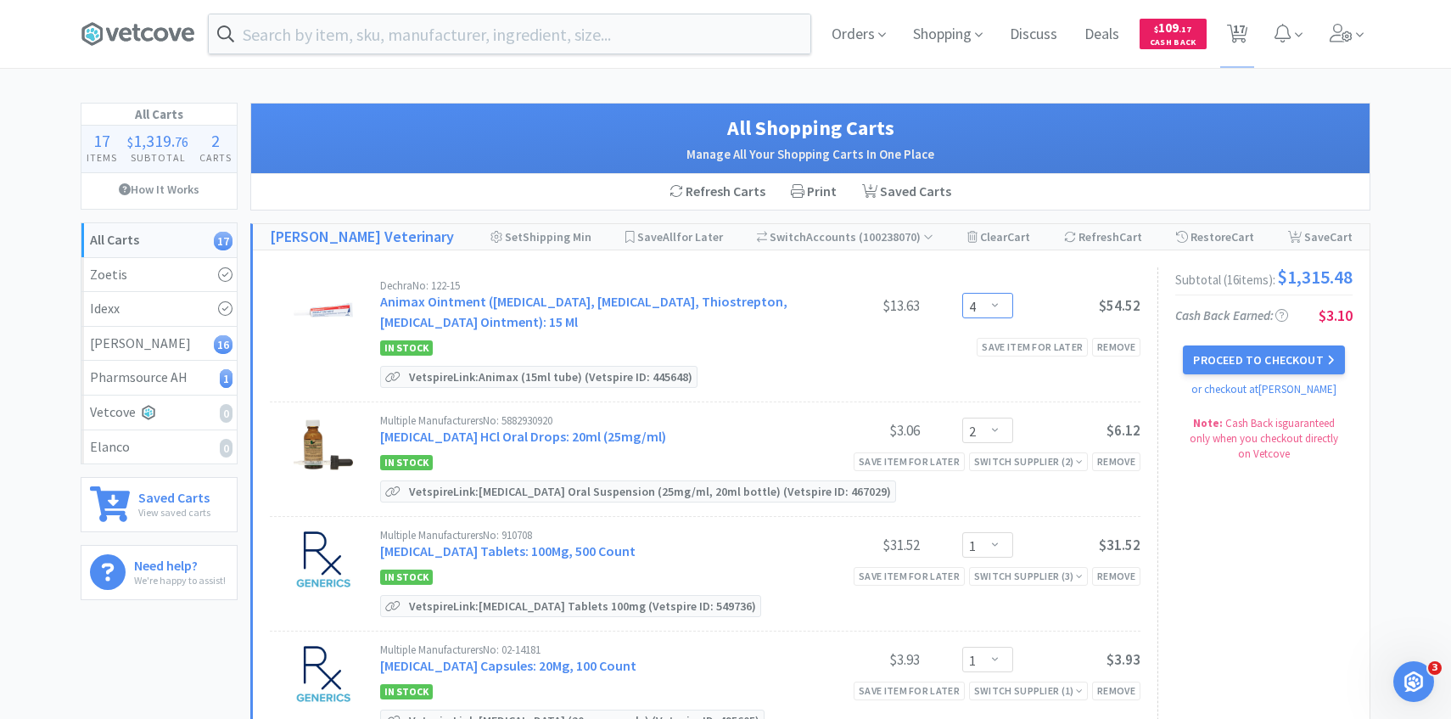
click at [976, 309] on select "Enter Quantity 1 2 3 4 5 6 7 8 9 10 11 12 13 14 15 16 17 18 19 20 Enter Quantity" at bounding box center [987, 305] width 51 height 25
click at [962, 293] on select "Enter Quantity 1 2 3 4 5 6 7 8 9 10 11 12 13 14 15 16 17 18 19 20 Enter Quantity" at bounding box center [987, 305] width 51 height 25
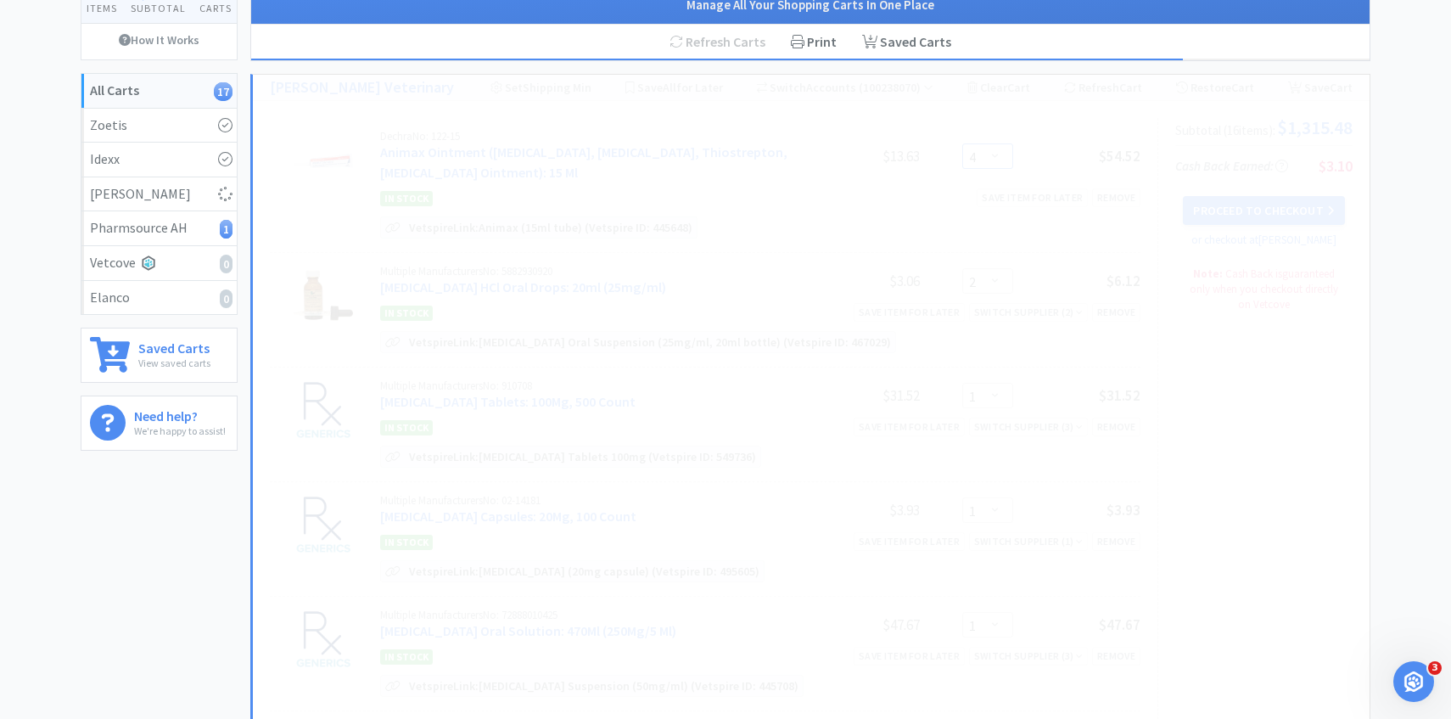
scroll to position [238, 0]
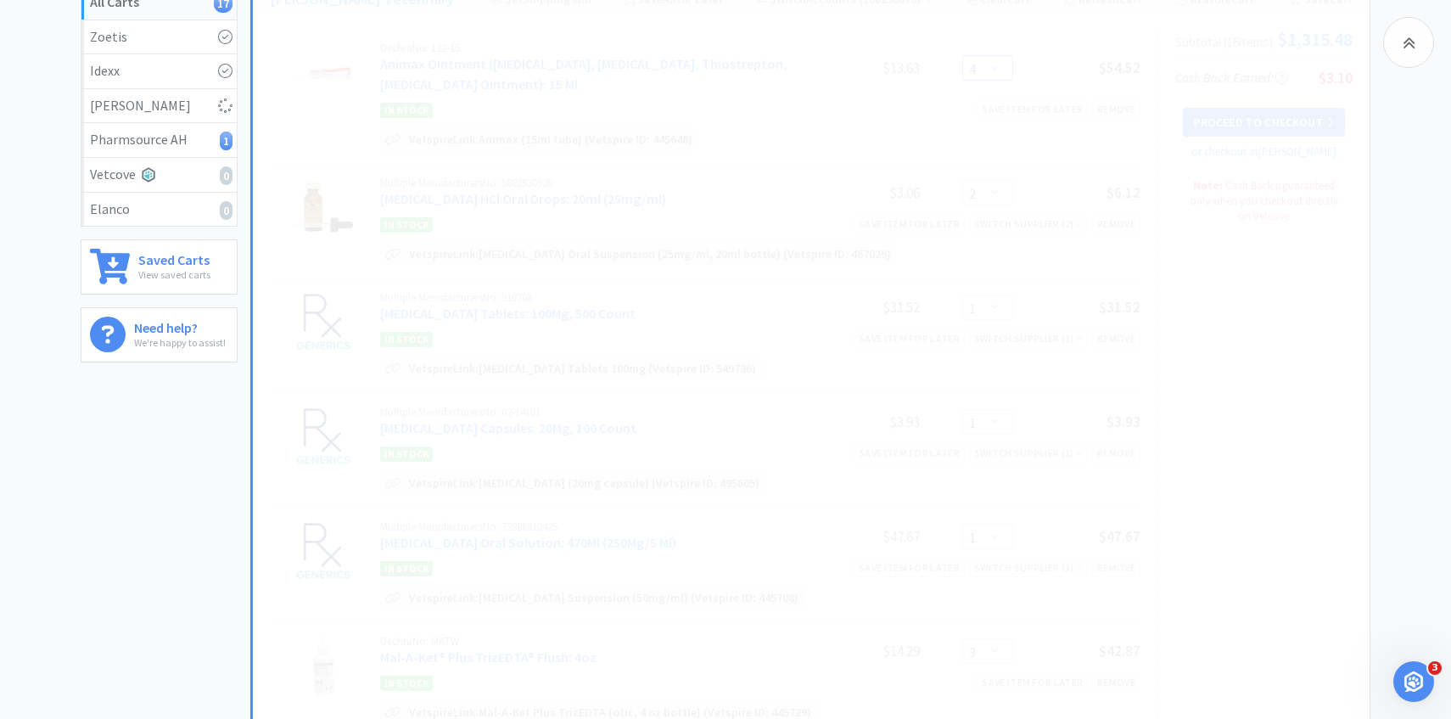
select select "5"
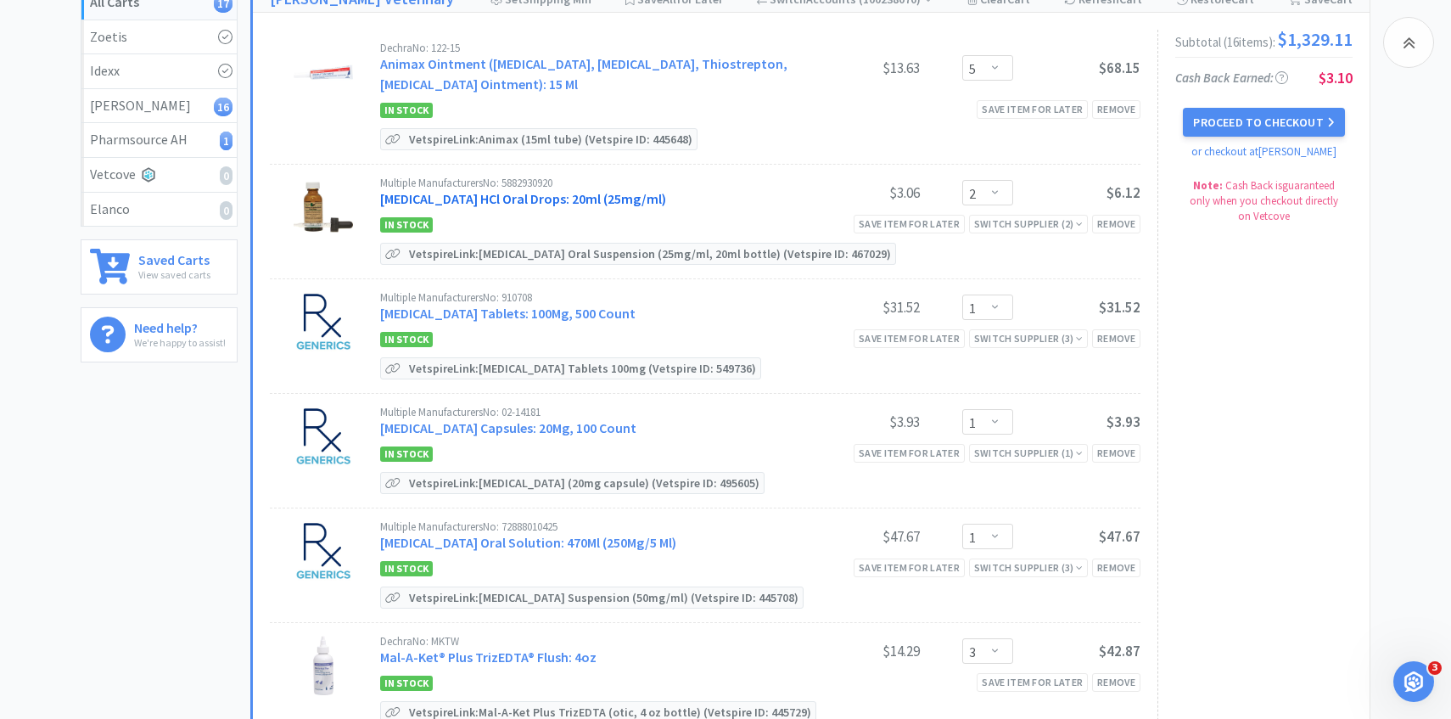
click at [521, 204] on link "Clindamycin HCl Oral Drops: 20ml (25mg/ml)" at bounding box center [523, 198] width 286 height 17
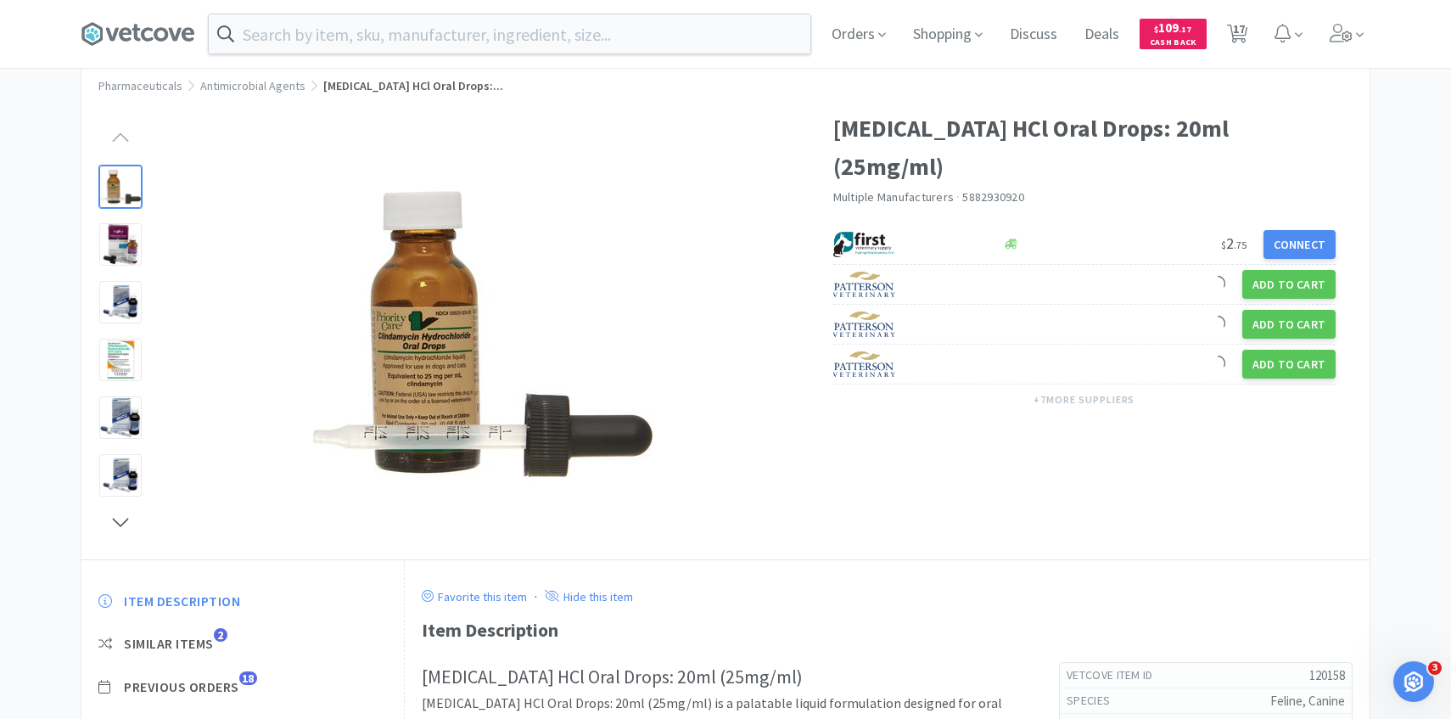
scroll to position [70, 0]
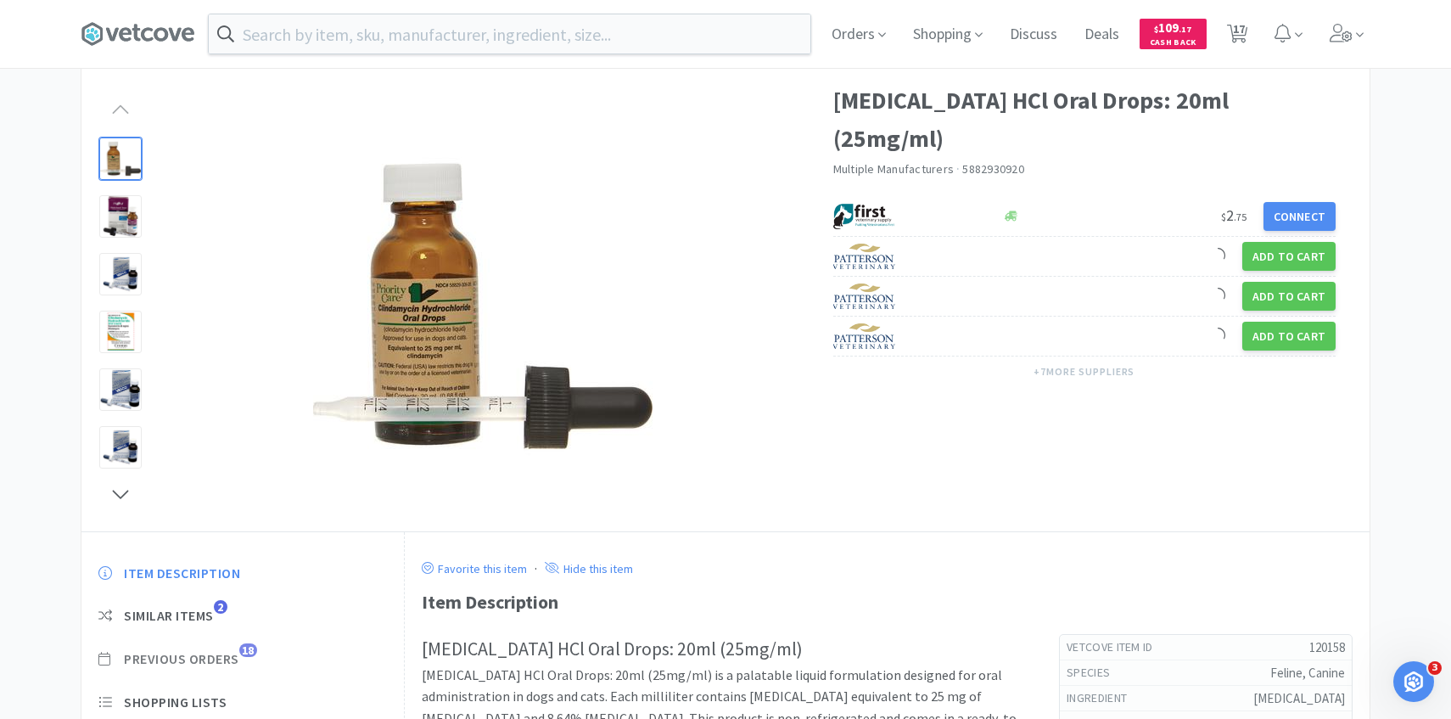
click at [228, 658] on span "Previous Orders" at bounding box center [181, 659] width 115 height 18
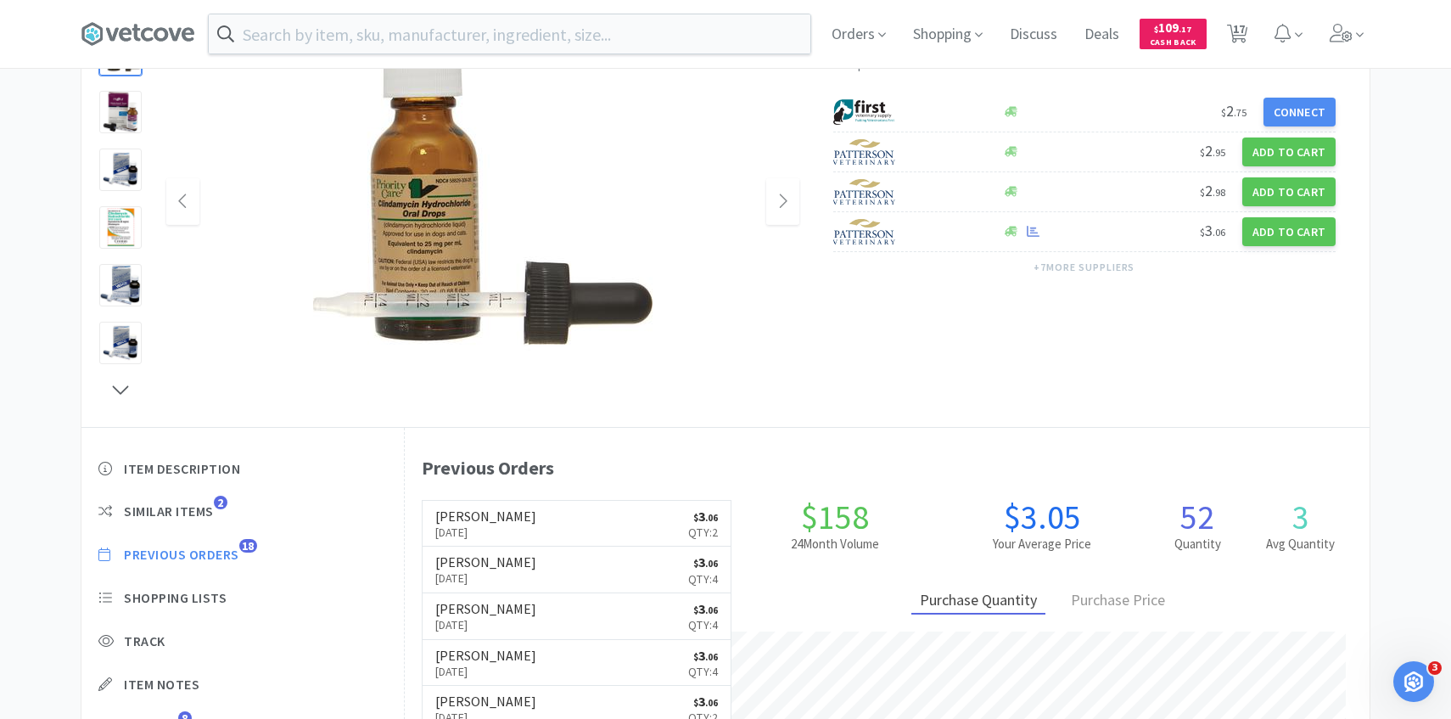
scroll to position [176, 0]
select select "5"
select select "2"
select select "1"
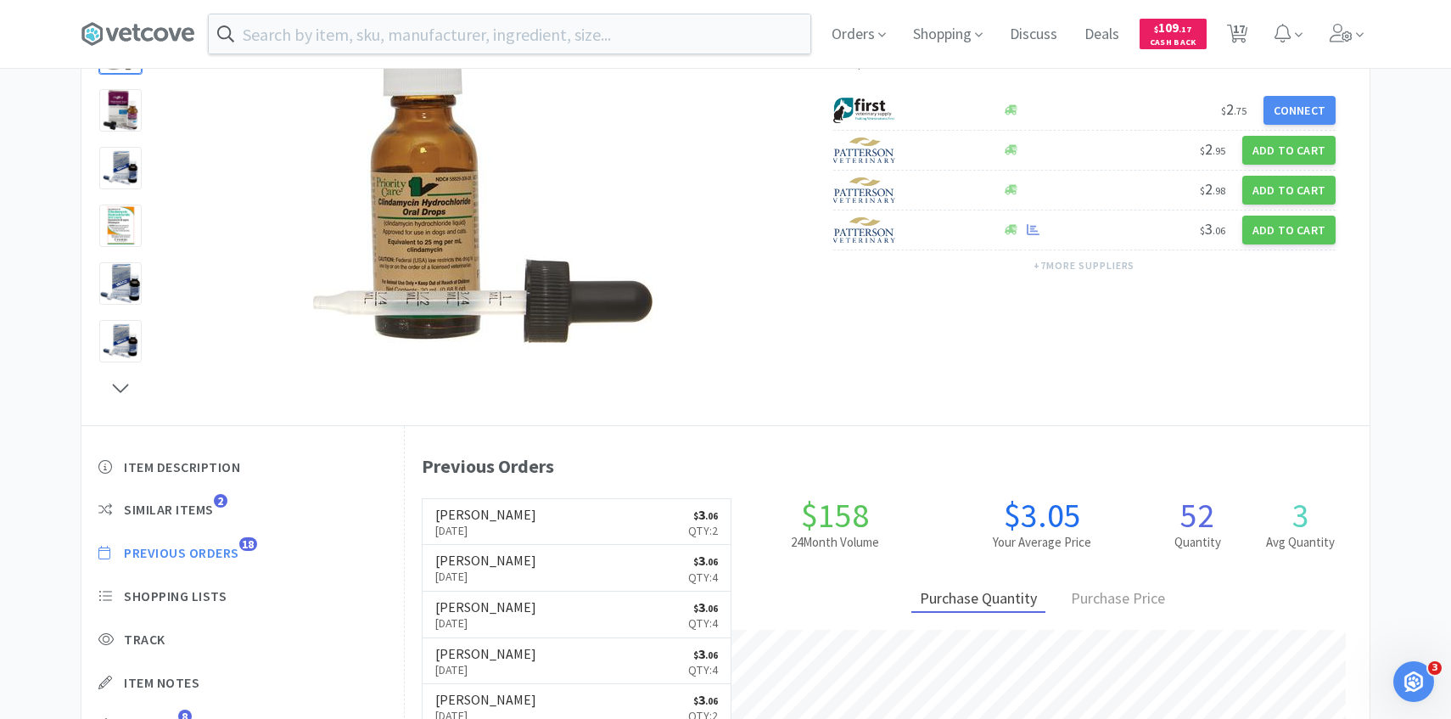
select select "1"
select select "3"
select select "1"
select select "2"
select select "3"
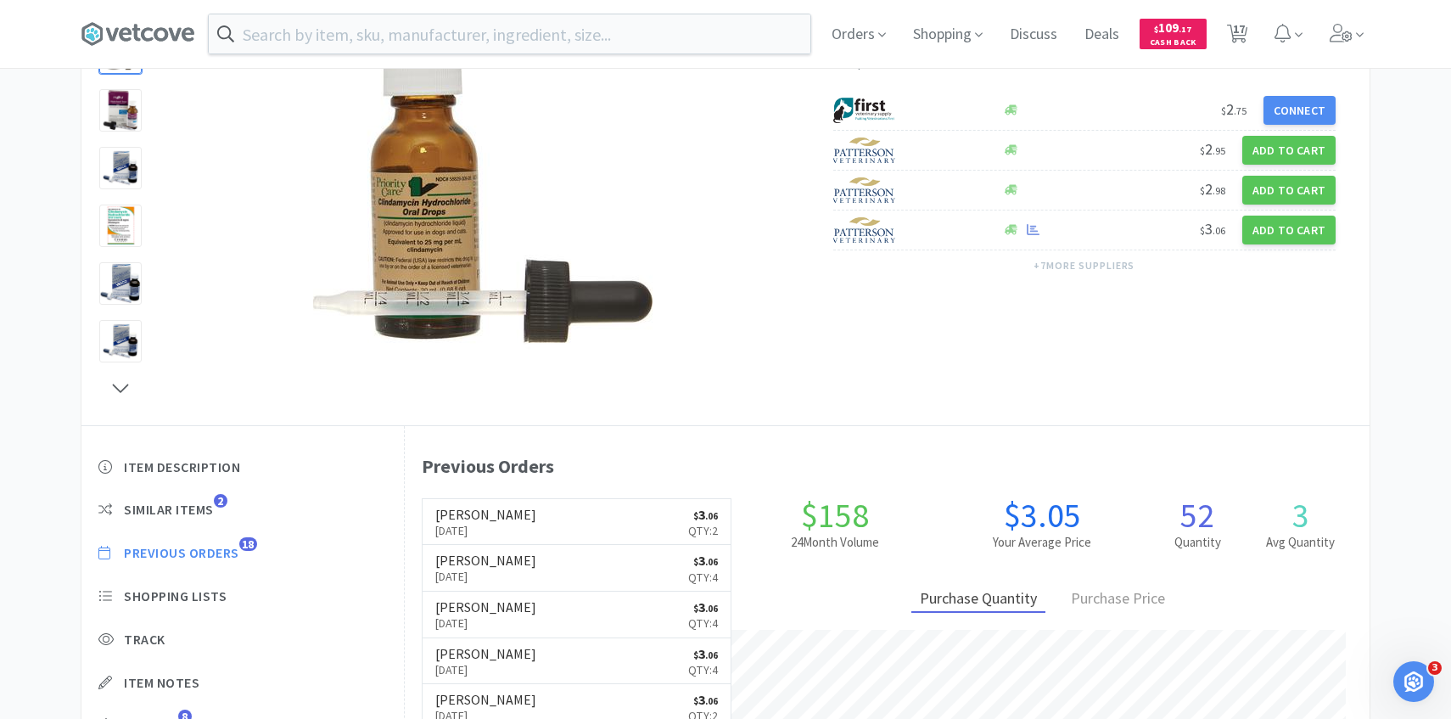
select select "2"
select select "1"
select select "4"
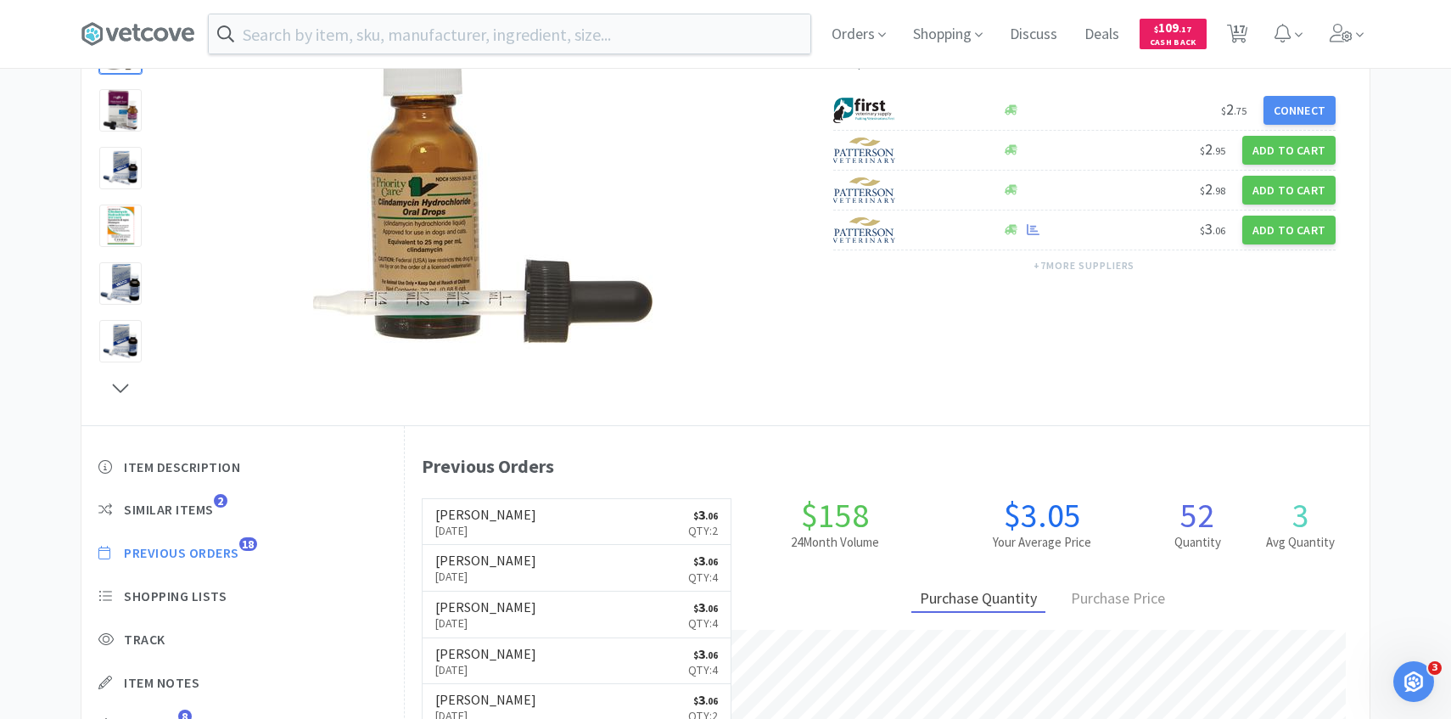
select select "1"
select select "2"
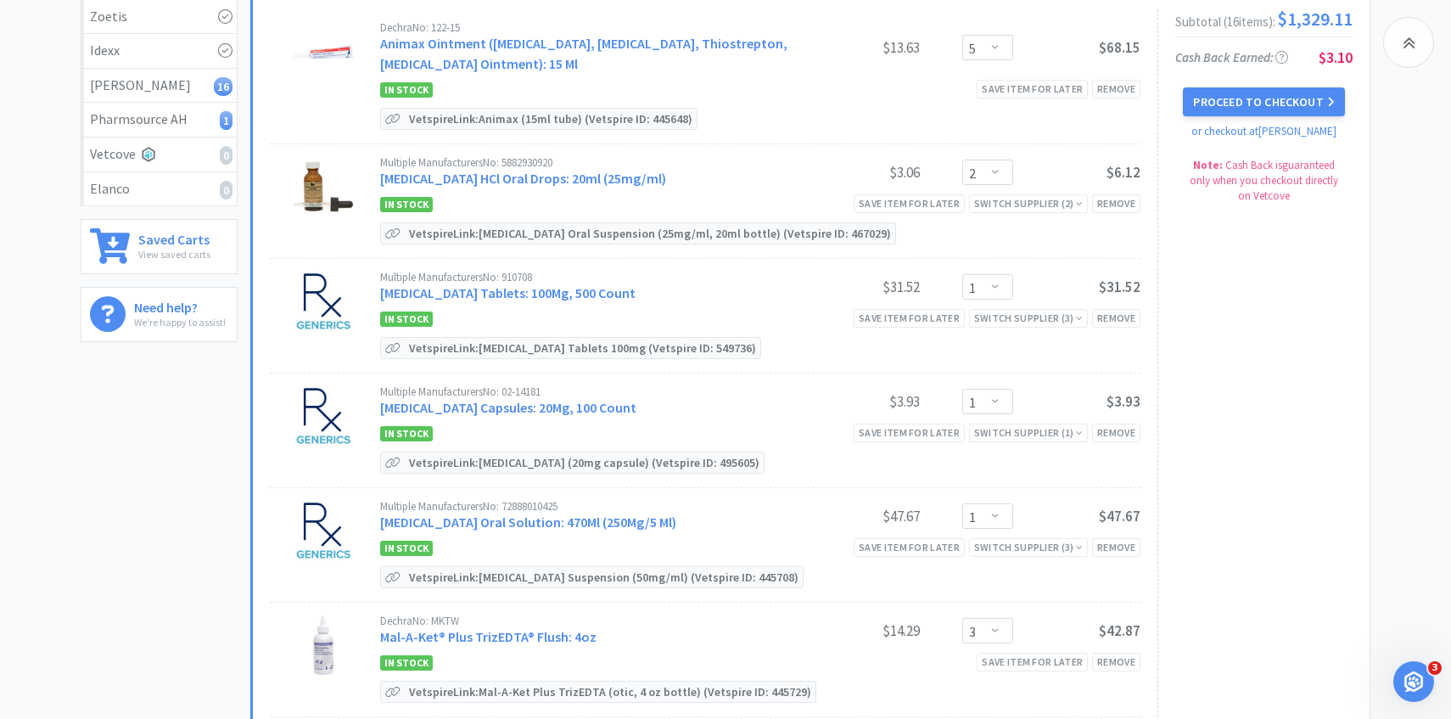
scroll to position [266, 0]
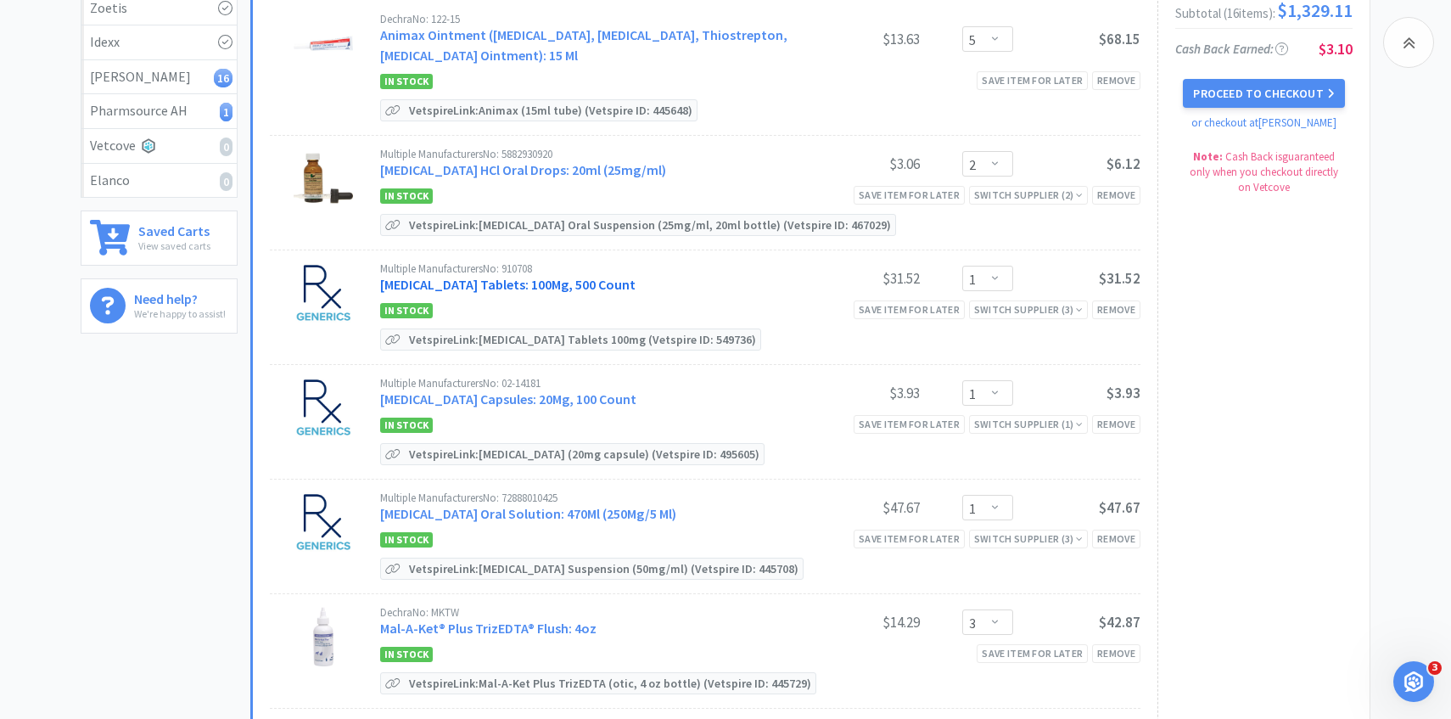
click at [599, 285] on link "Doxycycline Hyclate Tablets: 100Mg, 500 Count" at bounding box center [507, 284] width 255 height 17
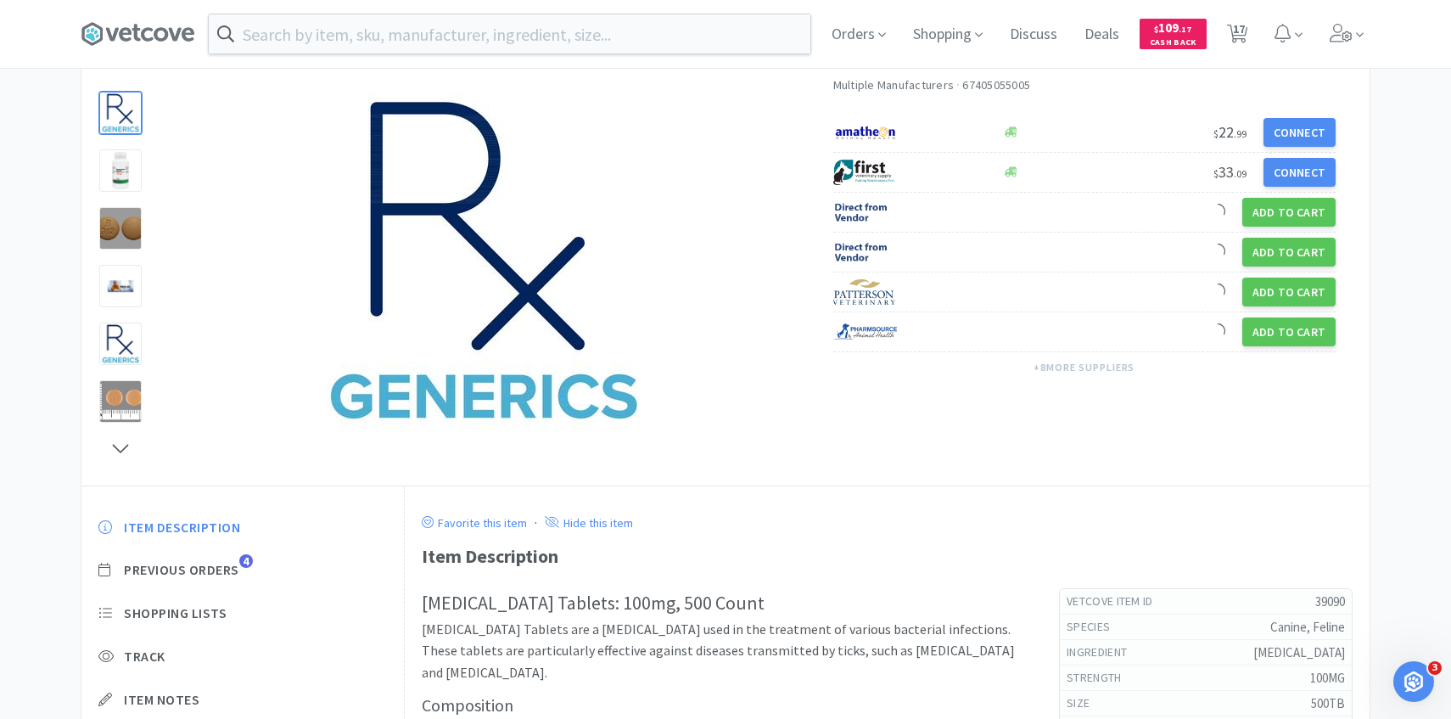
scroll to position [165, 0]
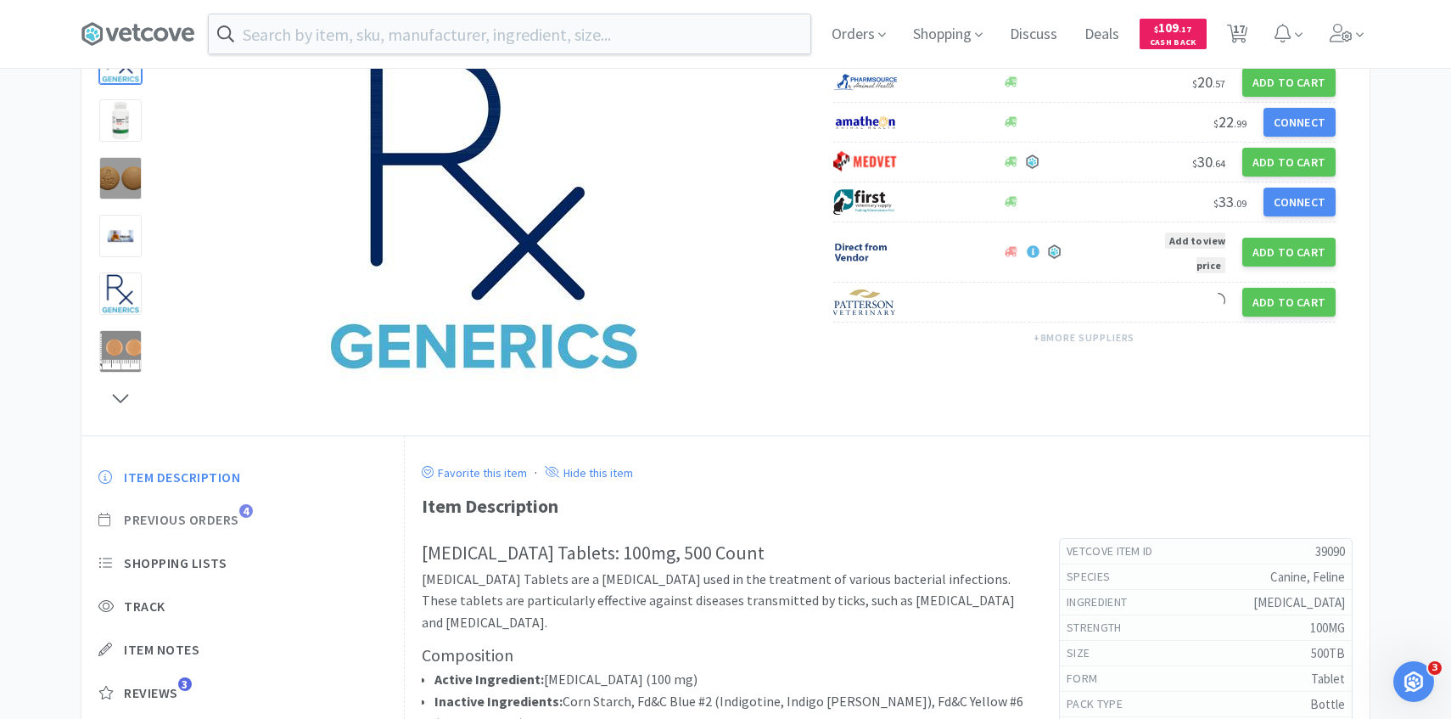
click at [221, 526] on span "Previous Orders" at bounding box center [181, 520] width 115 height 18
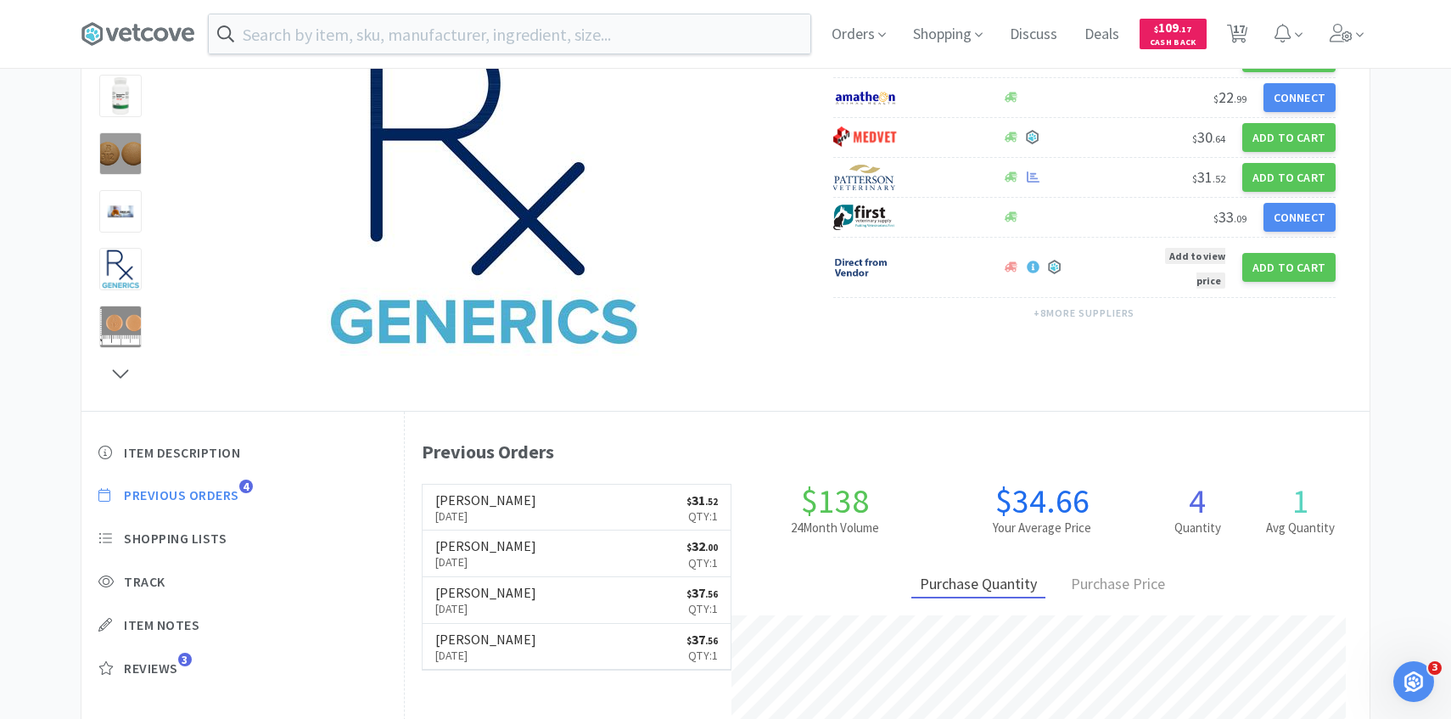
scroll to position [466, 965]
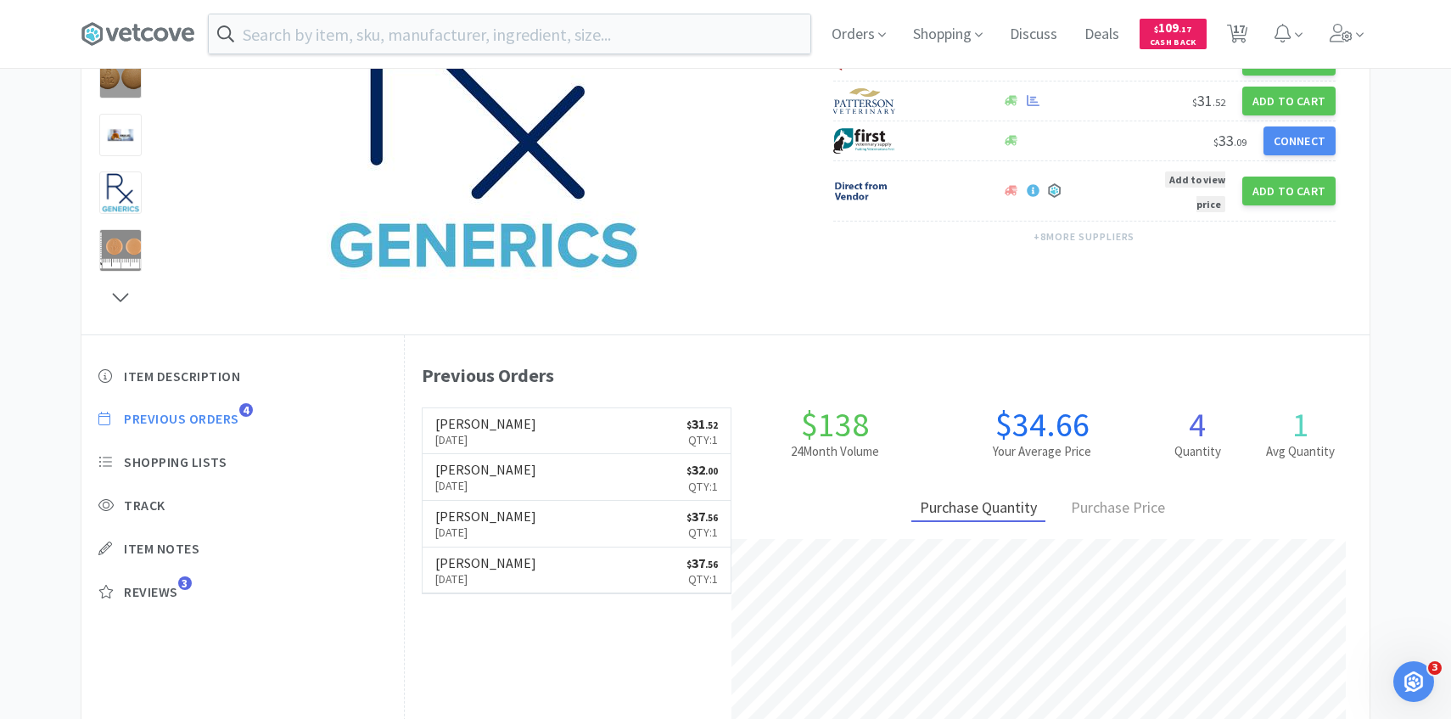
select select "5"
select select "2"
select select "1"
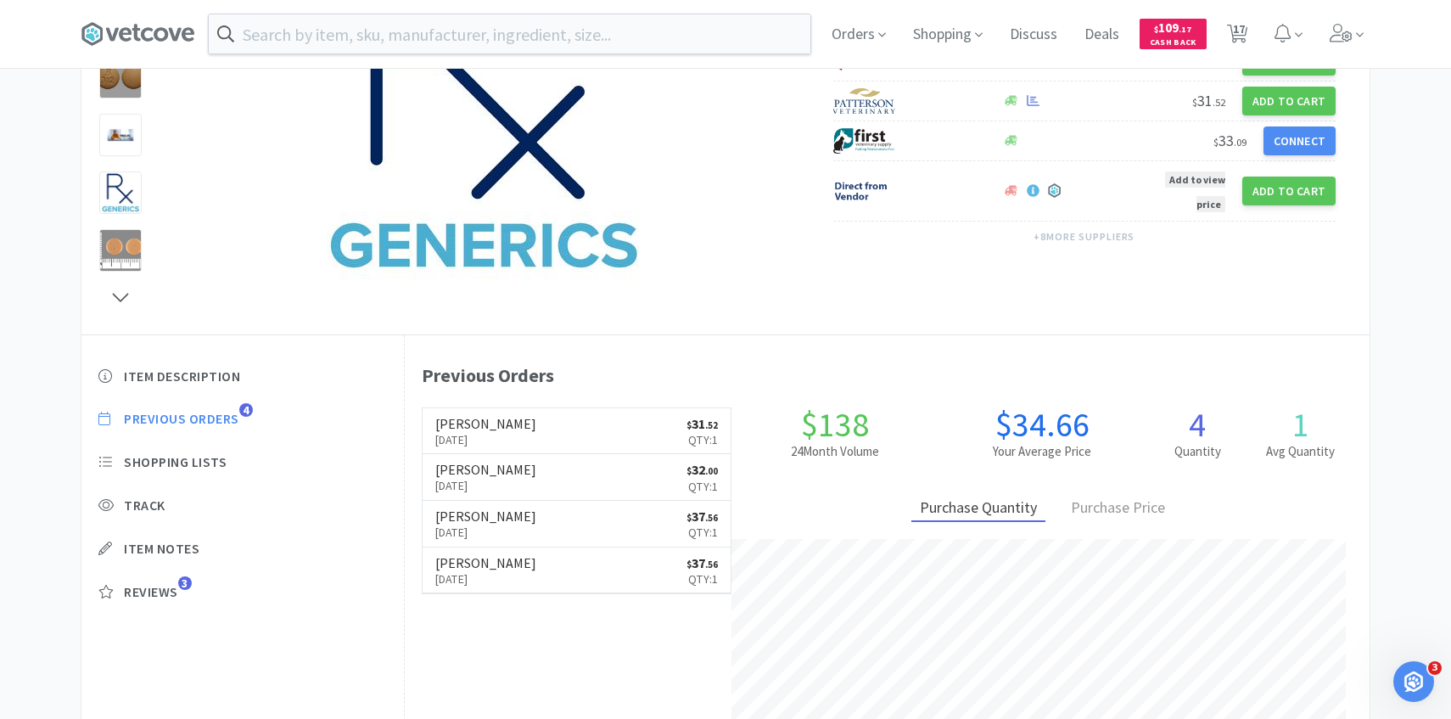
select select "3"
select select "1"
select select "2"
select select "3"
select select "2"
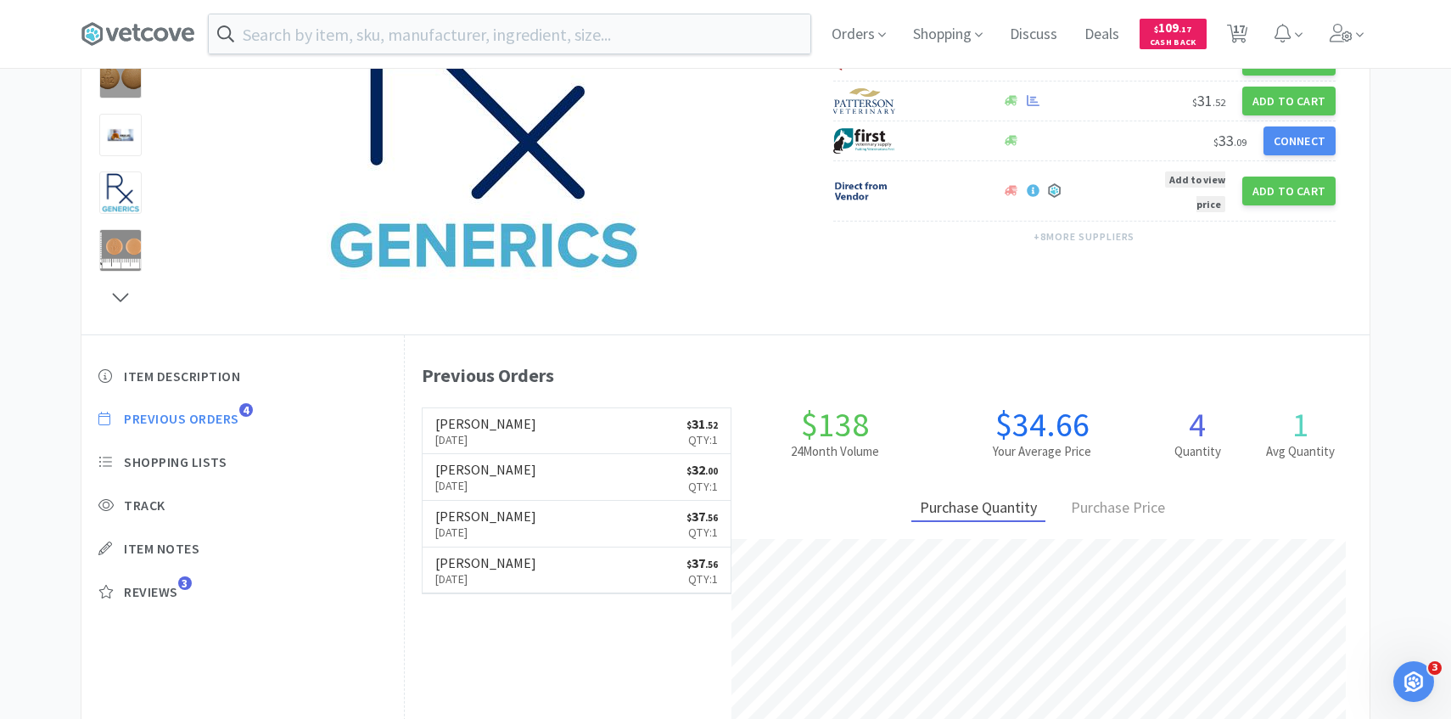
select select "1"
select select "4"
select select "1"
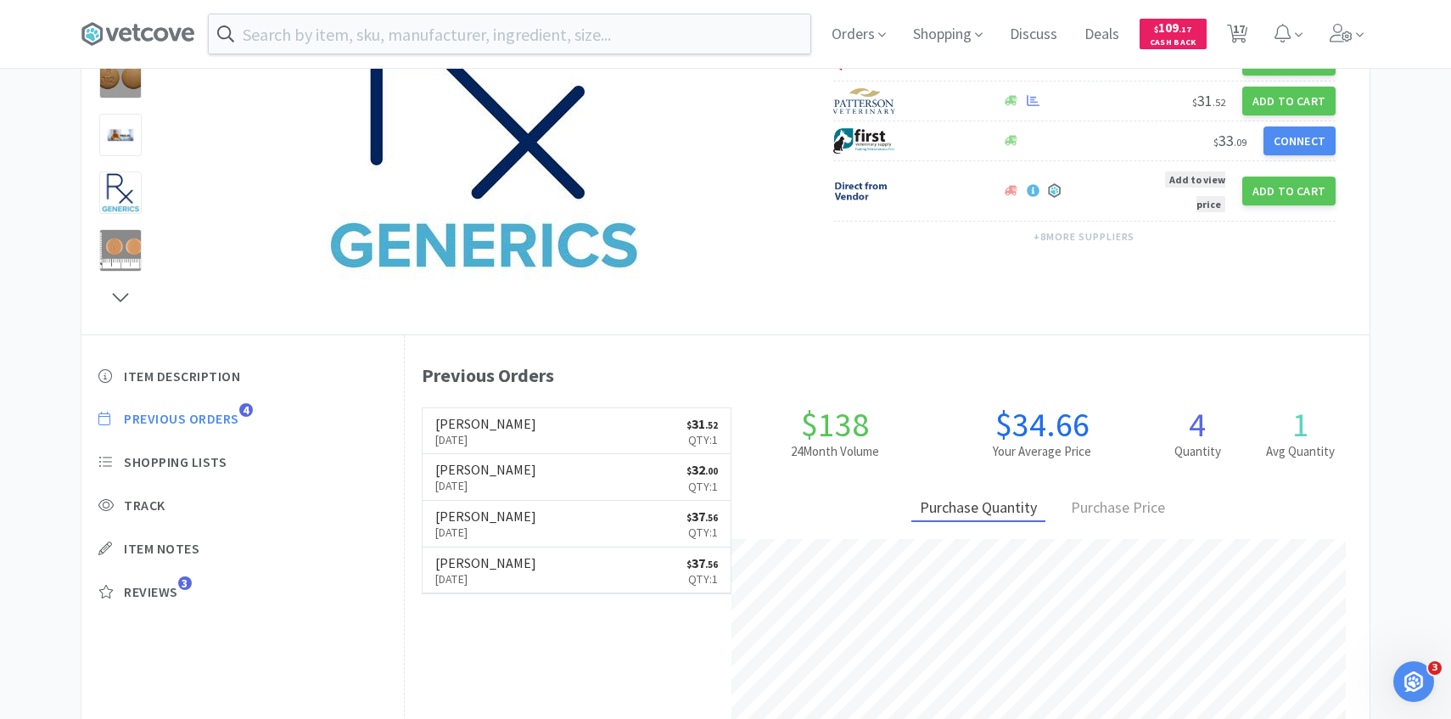
select select "1"
select select "2"
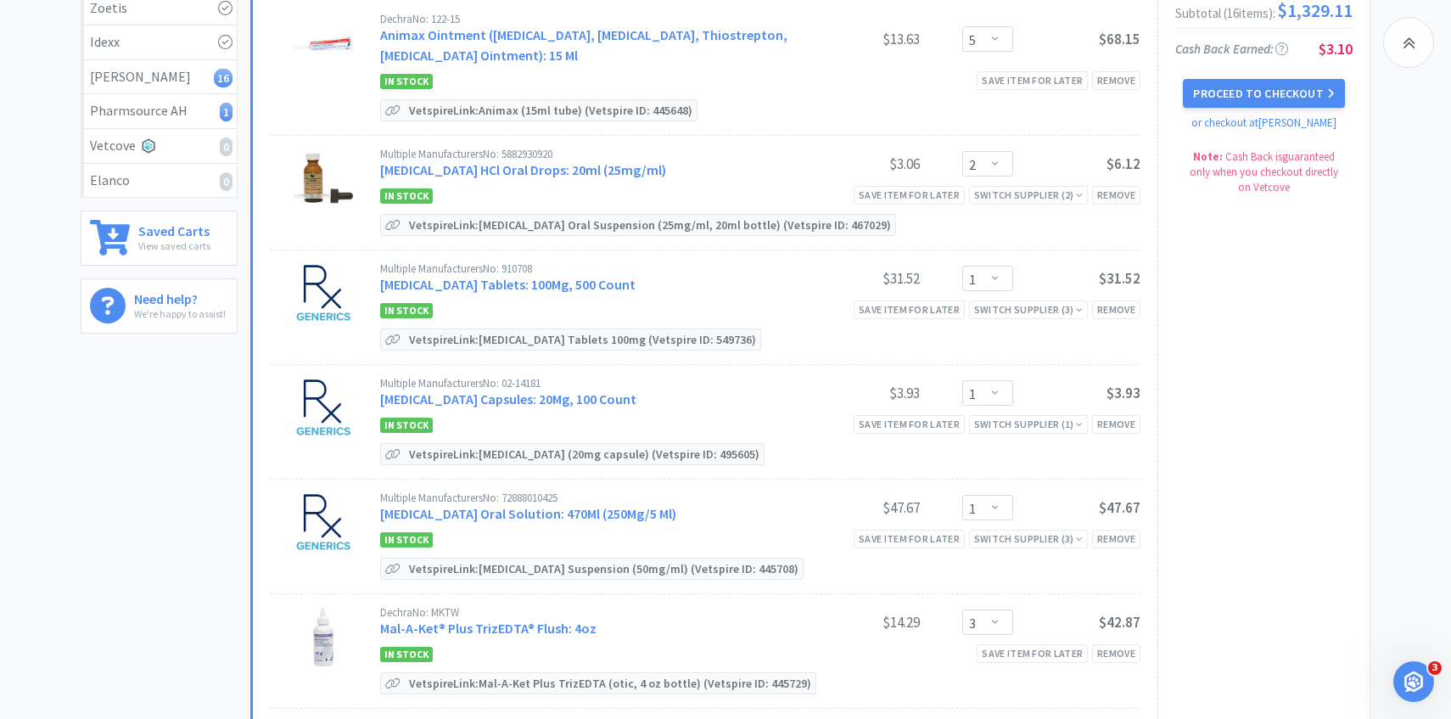
scroll to position [305, 0]
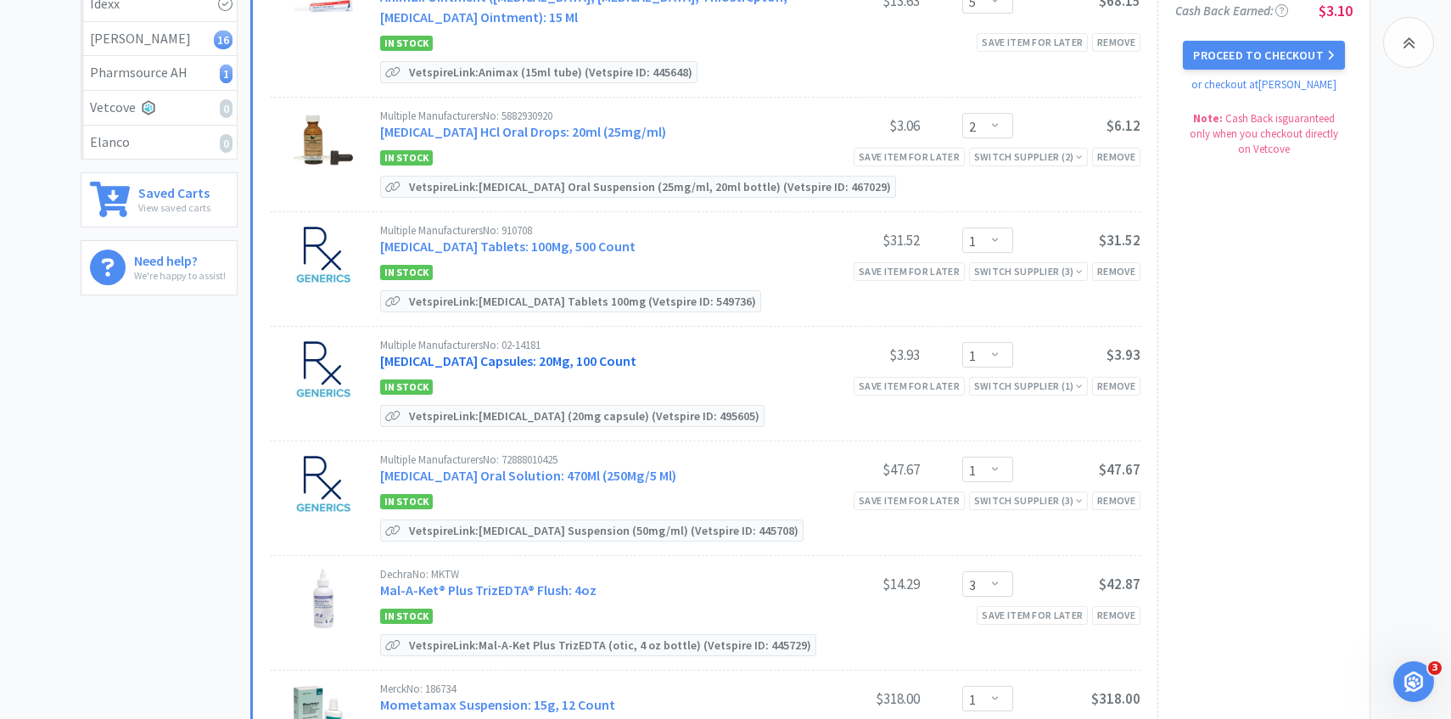
click at [516, 362] on link "Fluoxetine Capsules: 20Mg, 100 Count" at bounding box center [508, 360] width 256 height 17
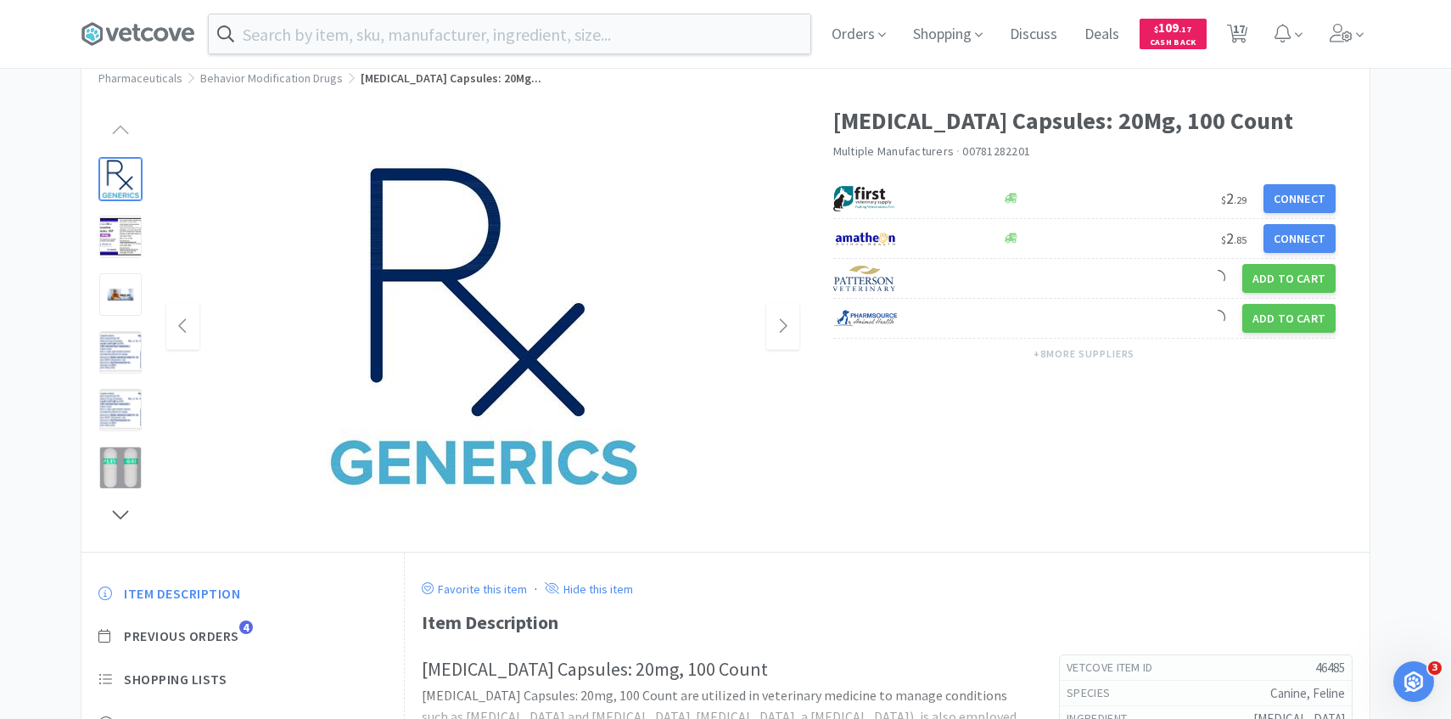
scroll to position [99, 0]
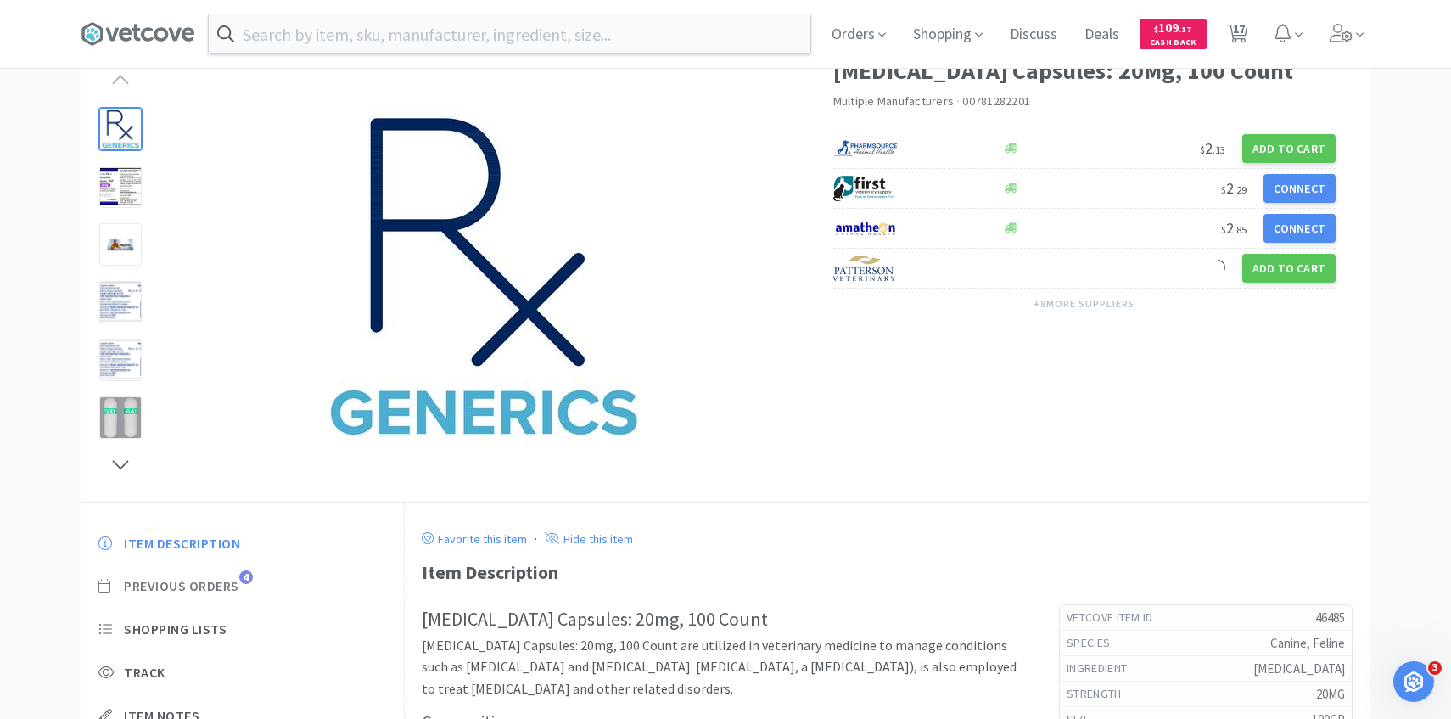
click at [232, 585] on span "Previous Orders" at bounding box center [181, 586] width 115 height 18
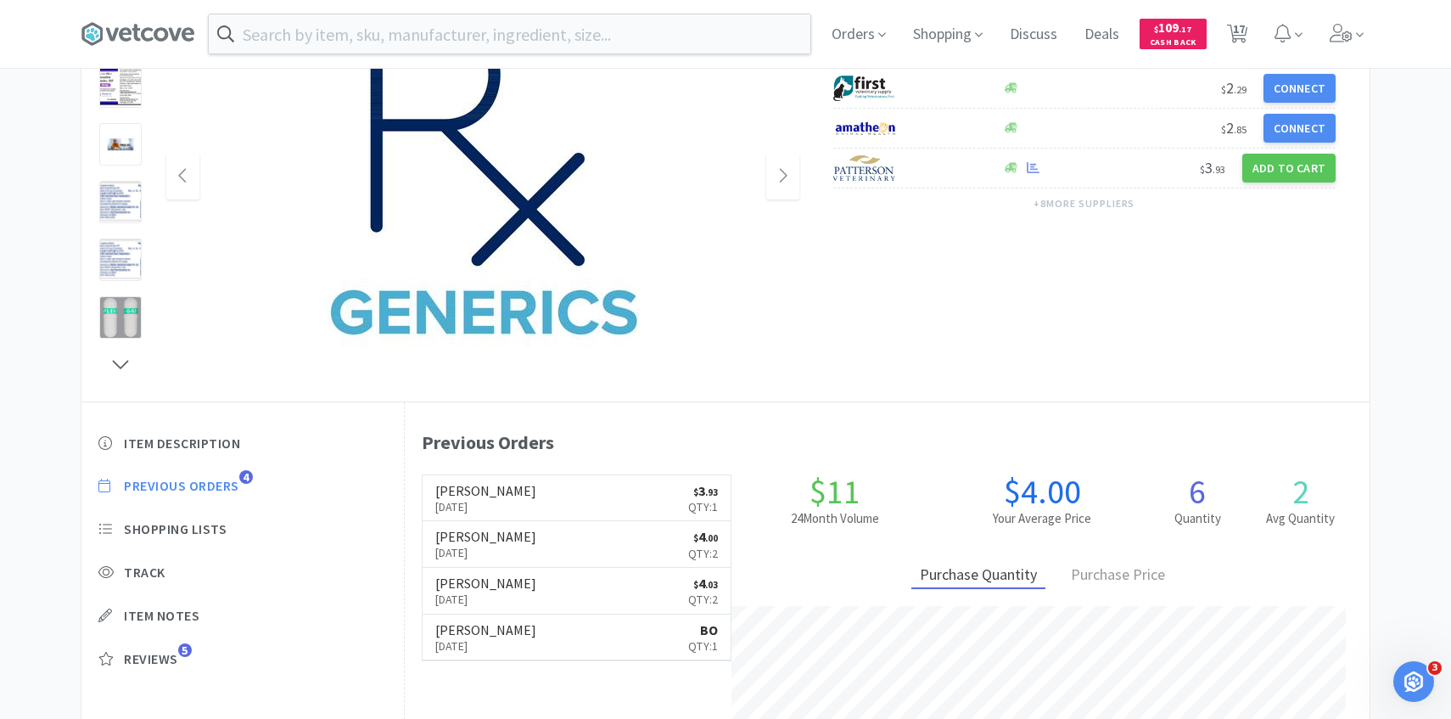
scroll to position [0, 0]
click at [511, 487] on h6 "[PERSON_NAME]" at bounding box center [485, 490] width 101 height 14
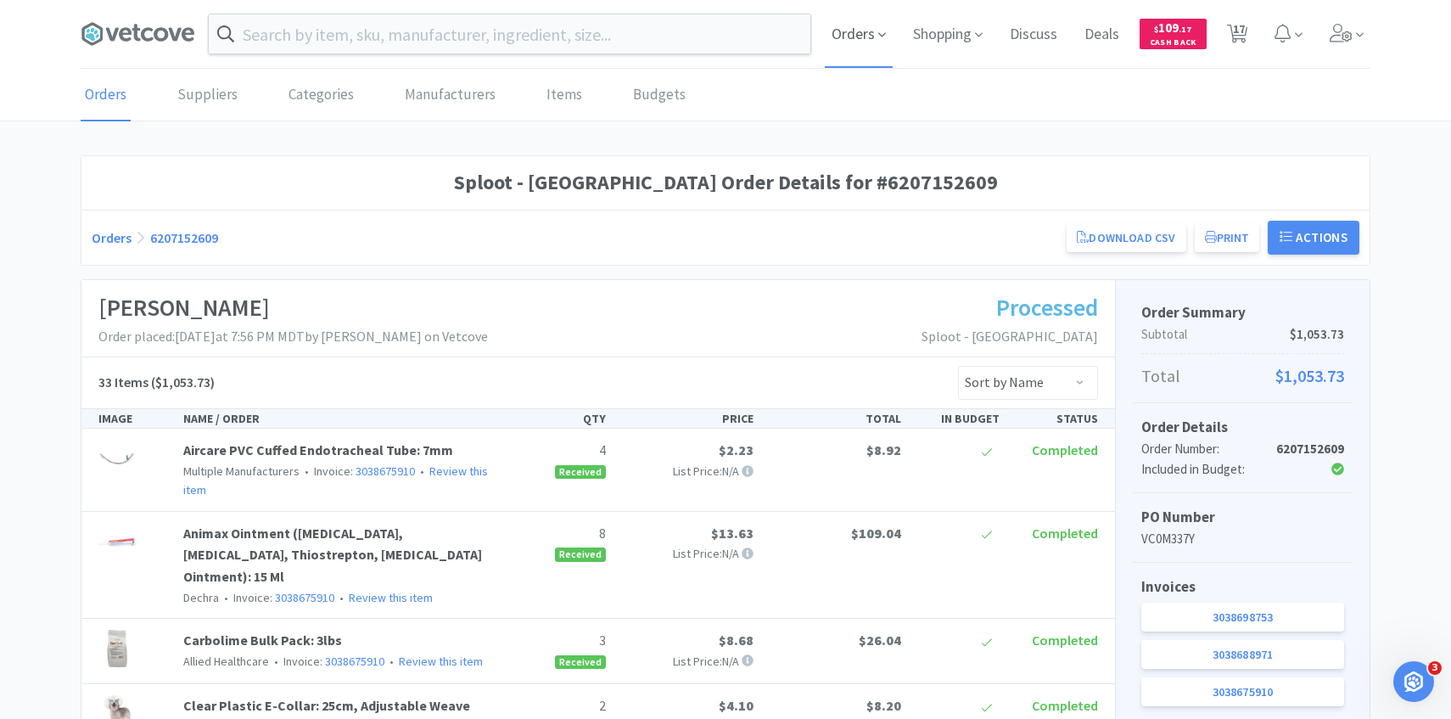
click at [846, 16] on span "Orders" at bounding box center [859, 34] width 68 height 68
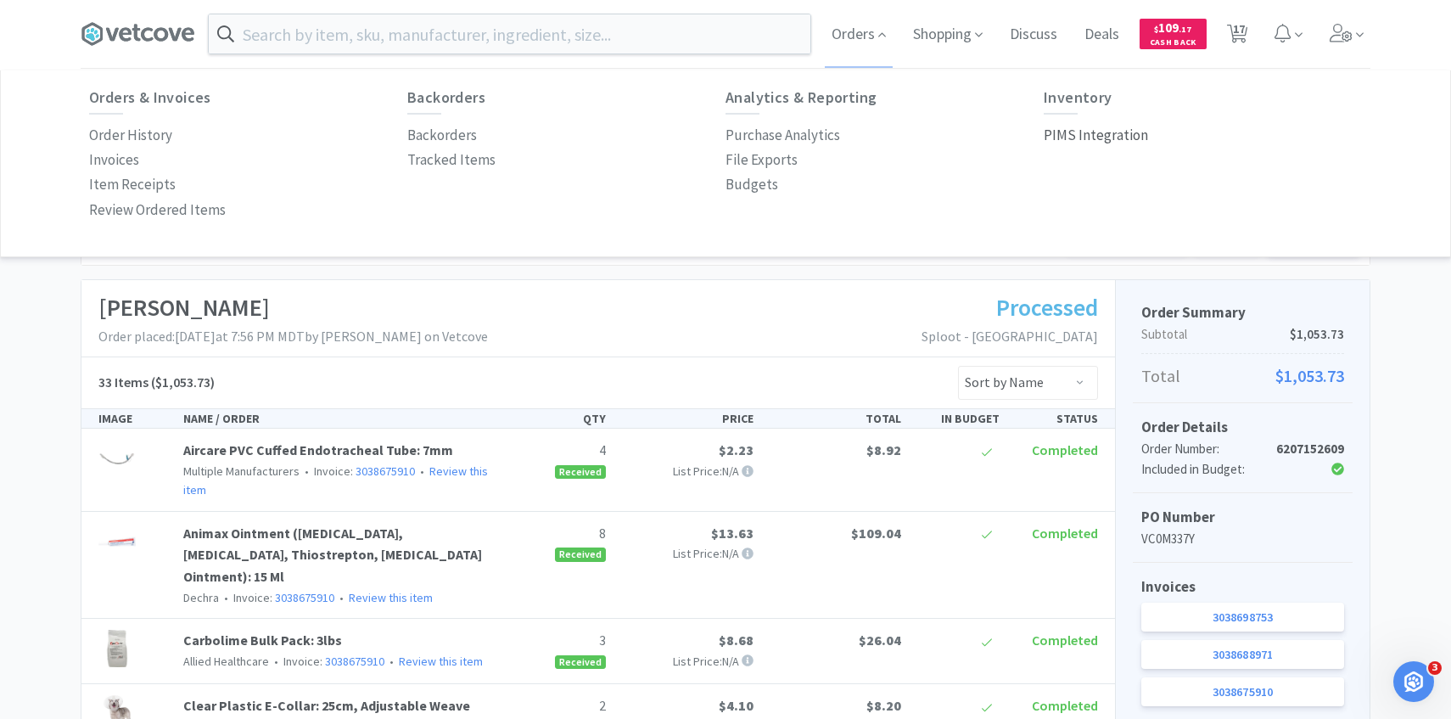
click at [1106, 137] on p "PIMS Integration" at bounding box center [1096, 135] width 104 height 23
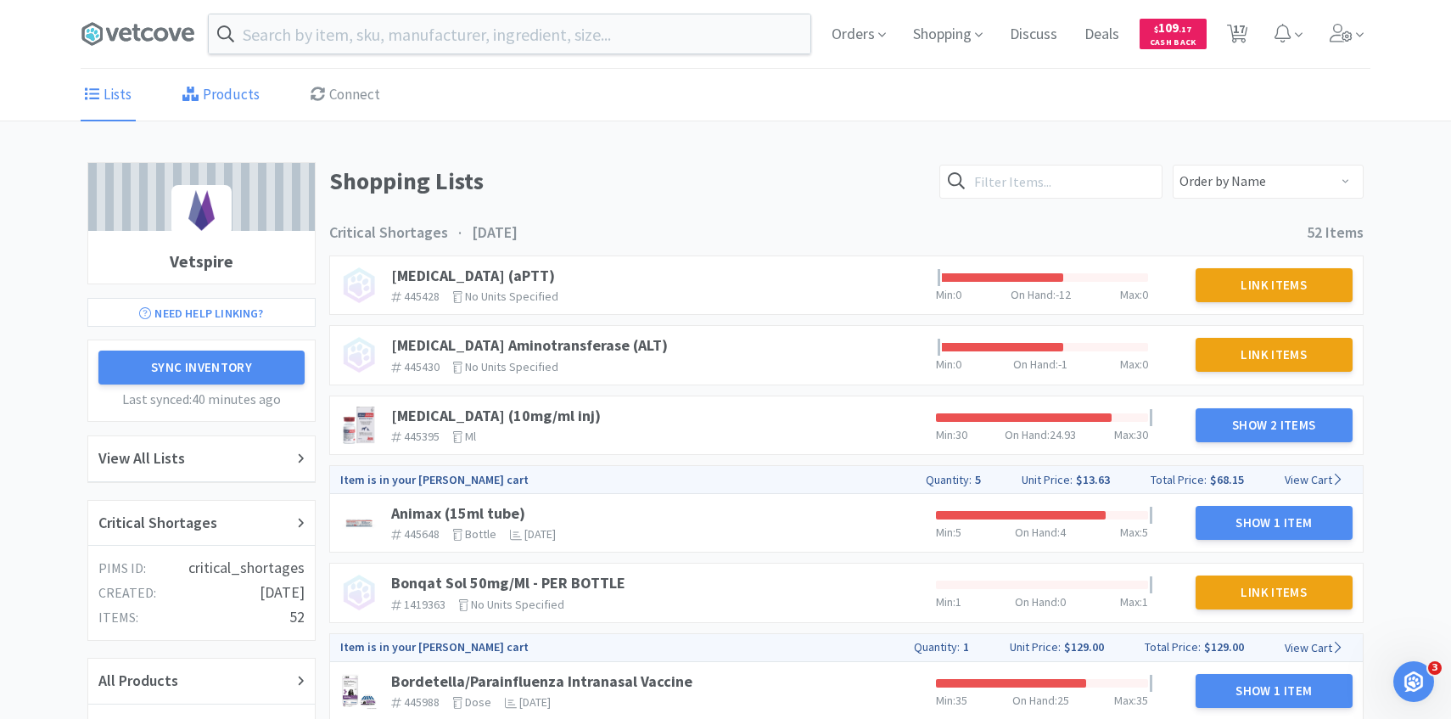
click at [244, 108] on link "Products" at bounding box center [221, 96] width 86 height 52
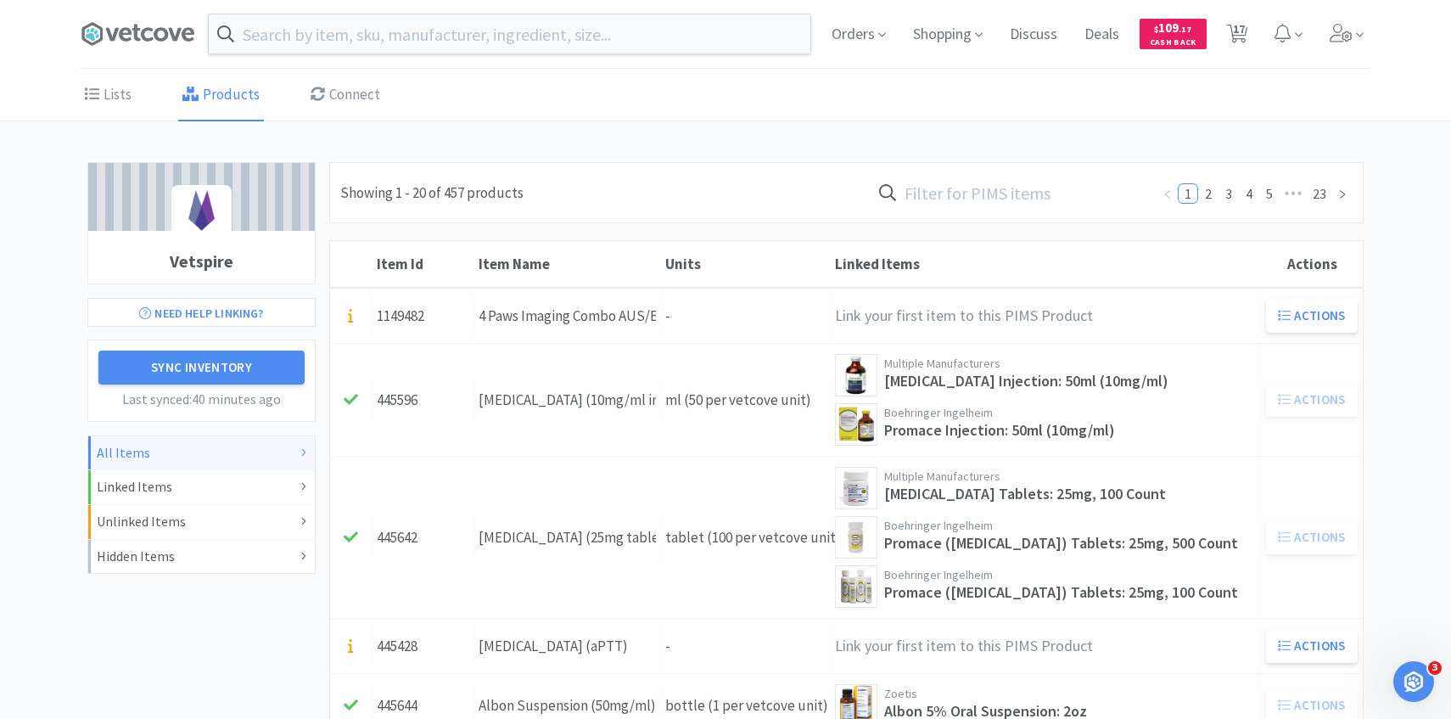
click at [978, 195] on input "text" at bounding box center [1011, 192] width 280 height 39
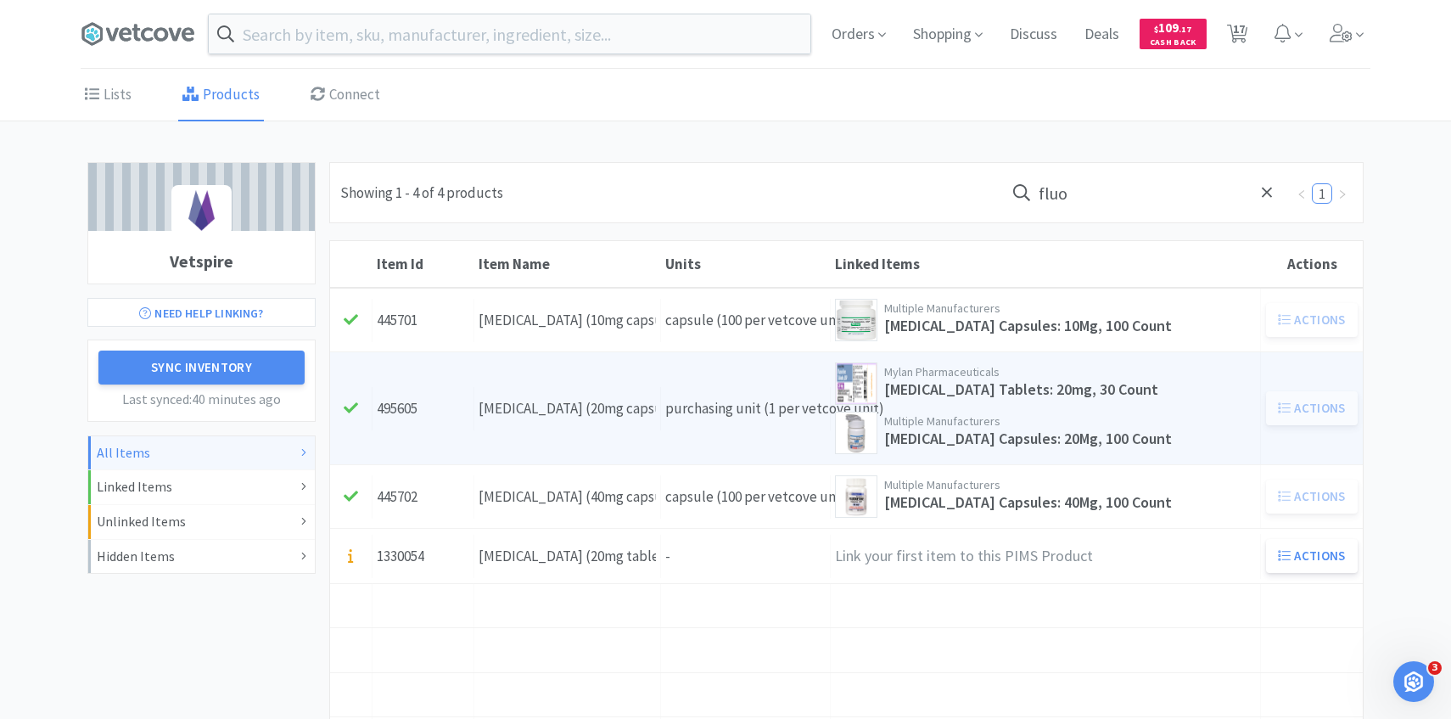
type input "fluo"
click at [644, 405] on div "Item Name Fluoxetine (20mg capsule)" at bounding box center [567, 408] width 187 height 43
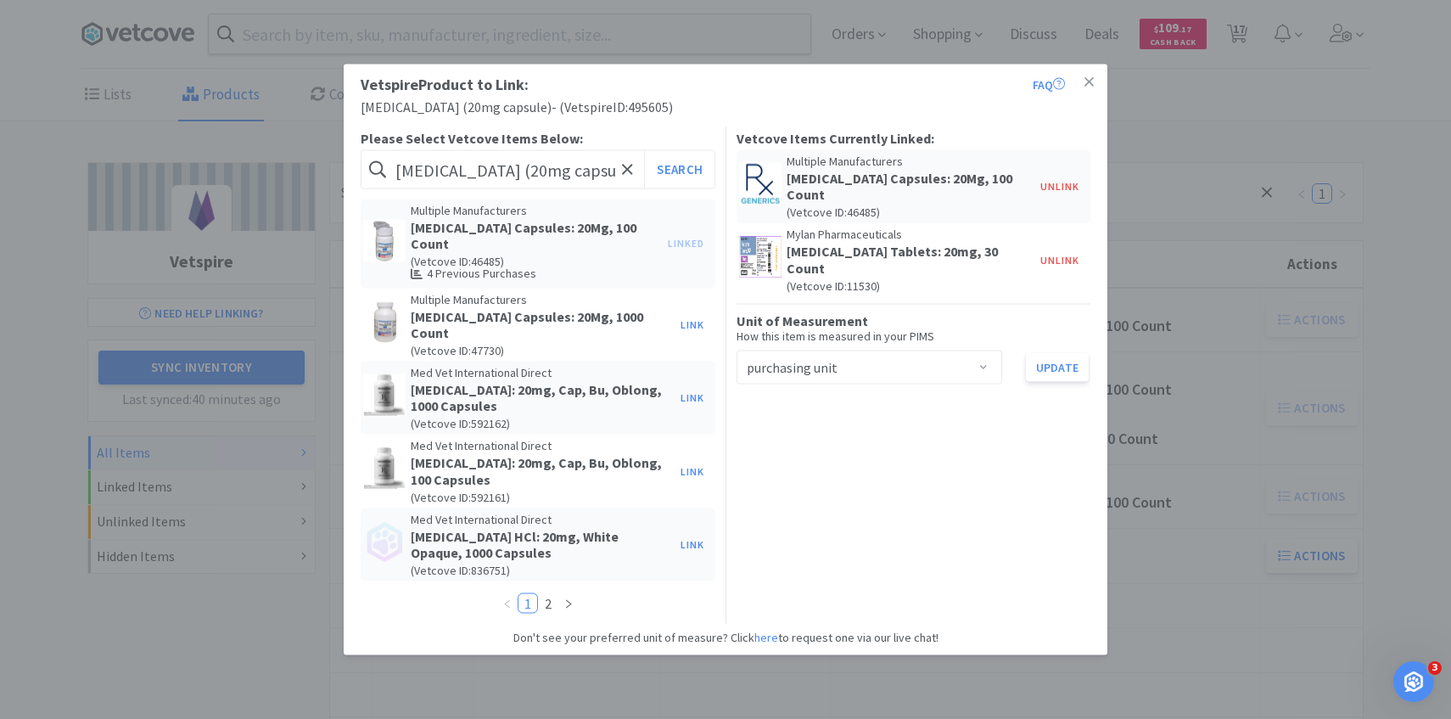
click at [855, 350] on div "Select unit of measurement purchasing unit" at bounding box center [864, 366] width 234 height 32
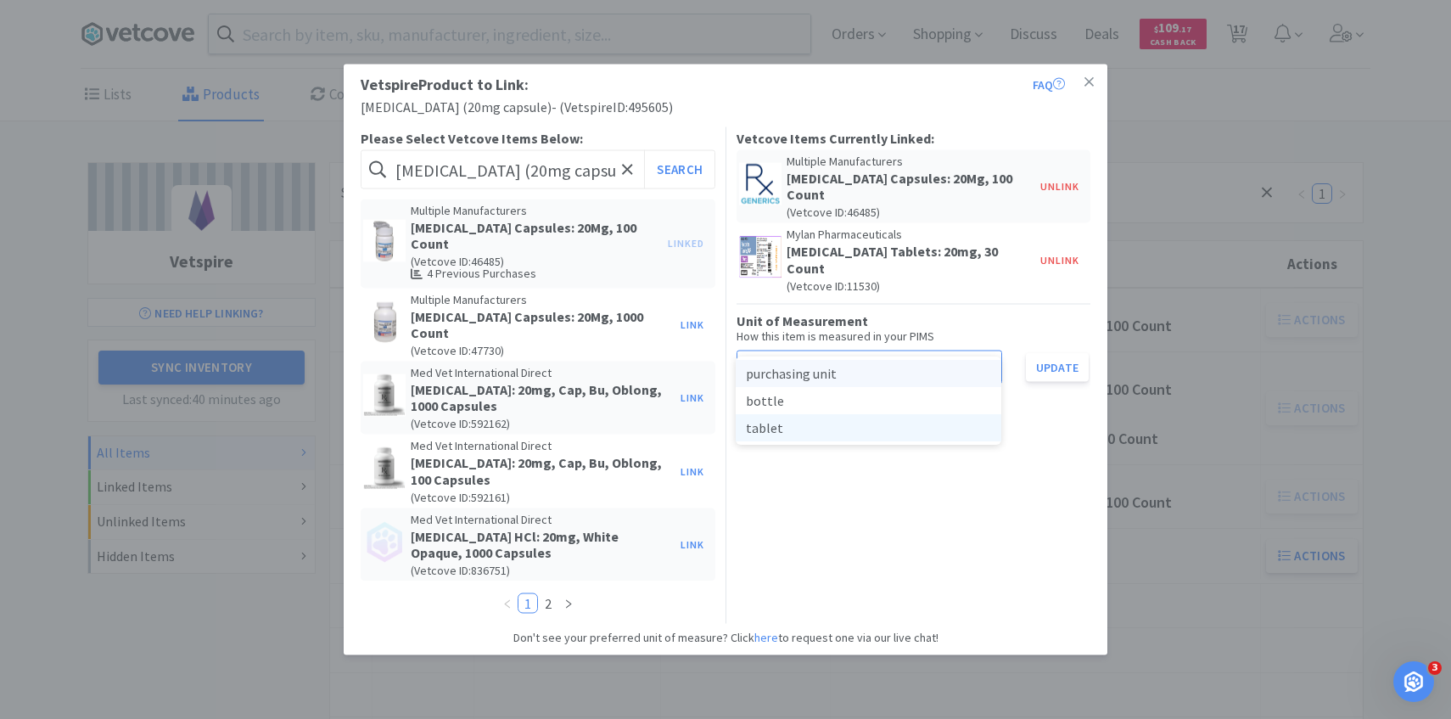
click at [815, 431] on li "tablet" at bounding box center [869, 427] width 266 height 27
click at [1044, 352] on button "Update" at bounding box center [1057, 366] width 63 height 29
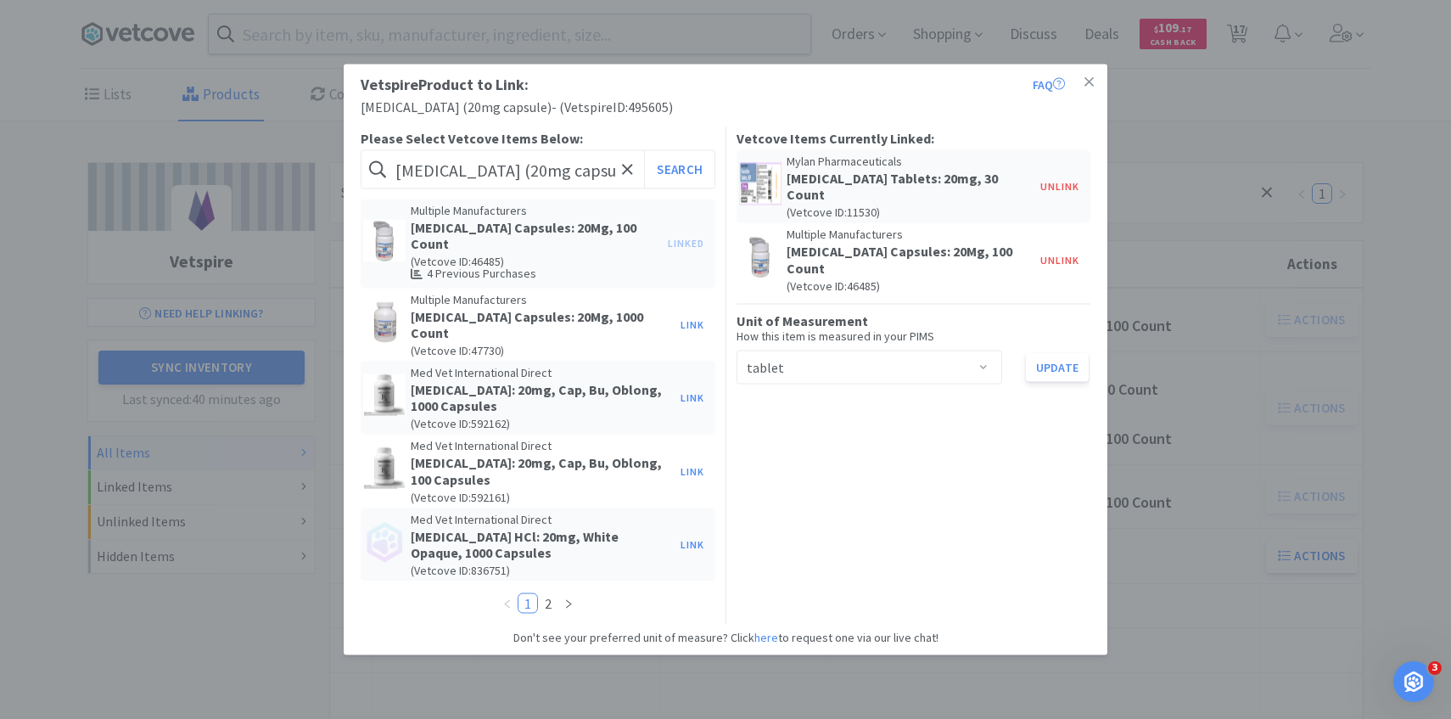
click at [233, 317] on div "Vetspire Product to Link: FAQ Fluoxetine (20mg capsule) - ( Vetspire ID: 495605…" at bounding box center [725, 359] width 1451 height 719
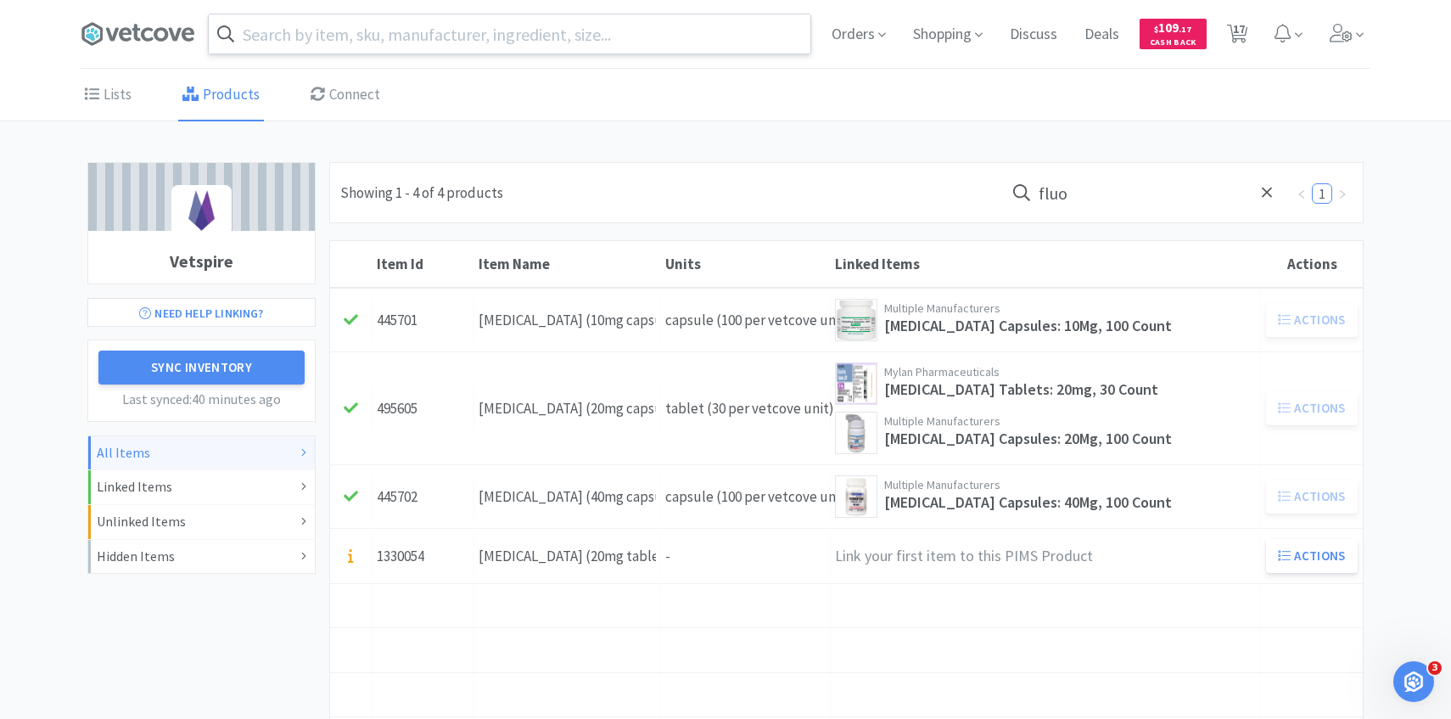
click at [429, 14] on input "text" at bounding box center [510, 33] width 602 height 39
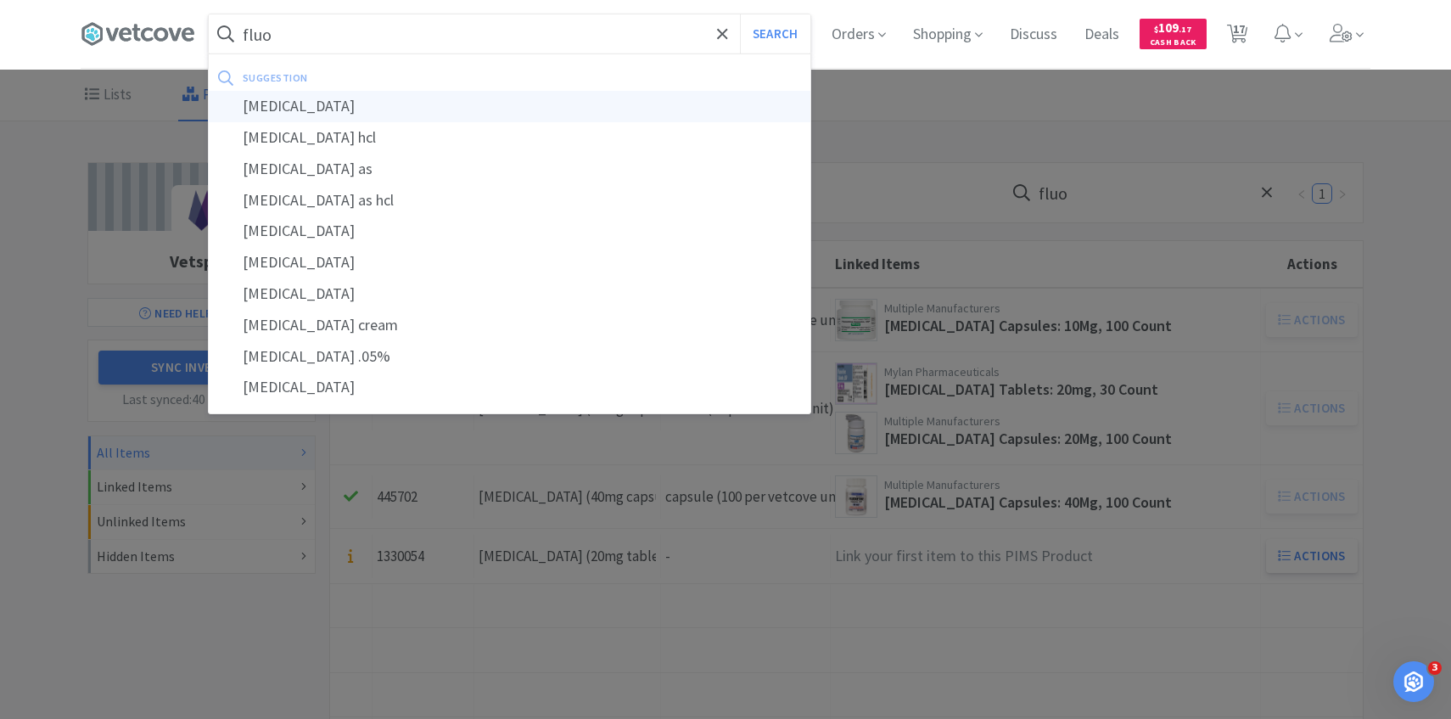
click at [617, 102] on div "fluoxetine" at bounding box center [510, 106] width 602 height 31
type input "fluoxetine"
select select "5"
select select "2"
select select "1"
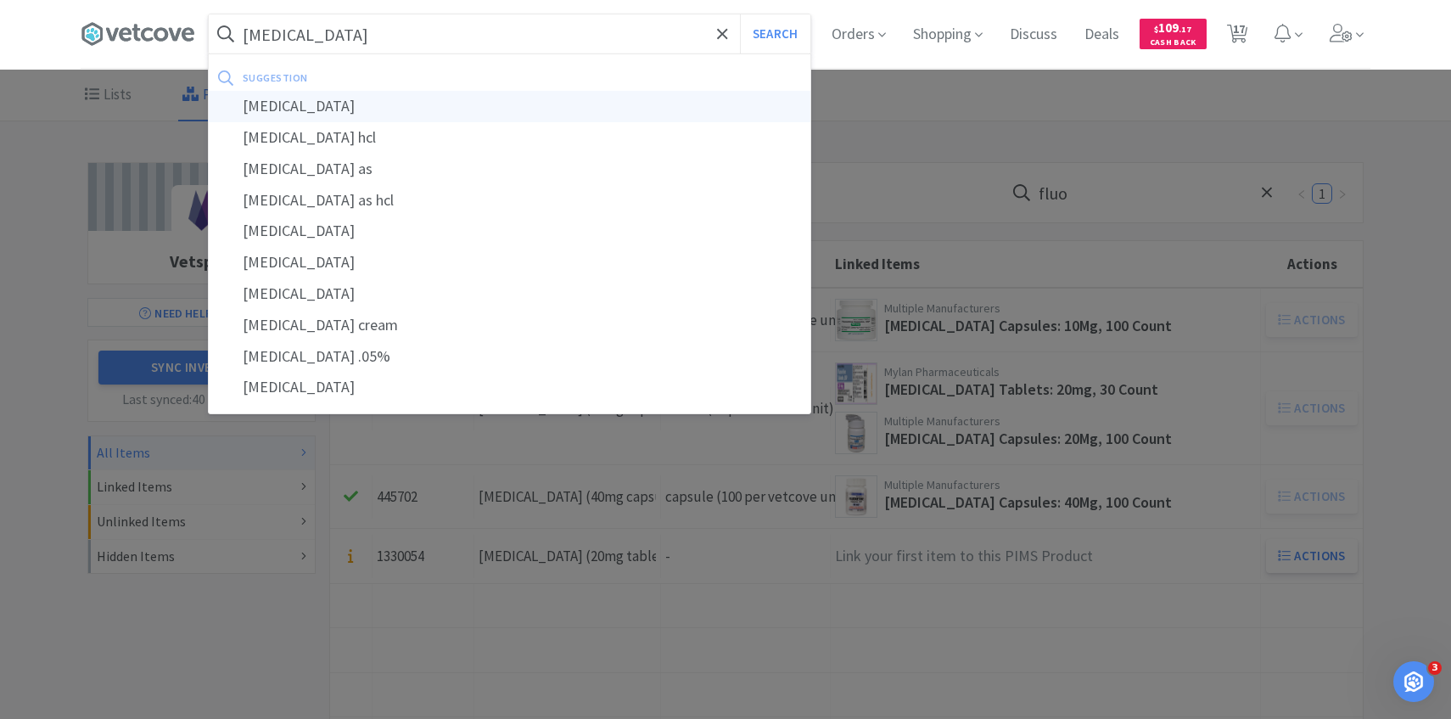
select select "1"
select select "3"
select select "1"
select select "2"
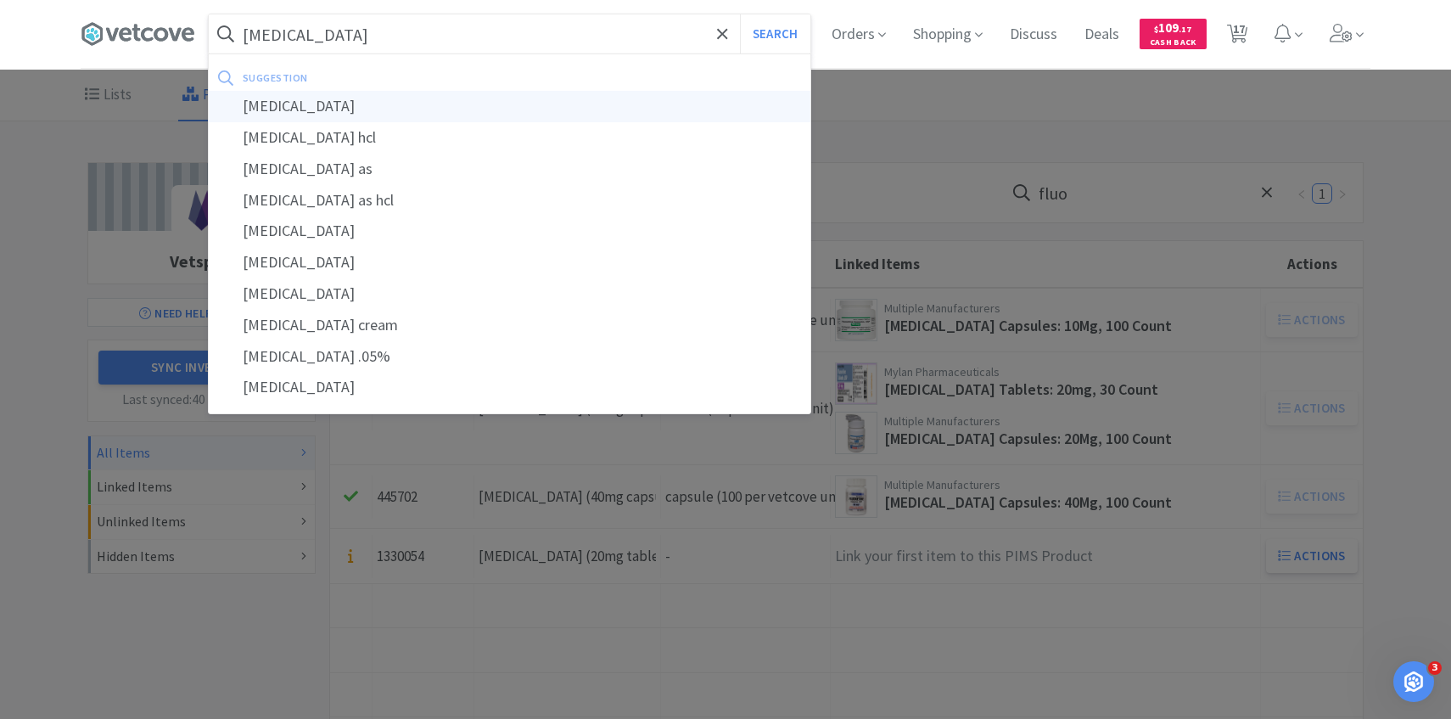
select select "3"
select select "2"
select select "1"
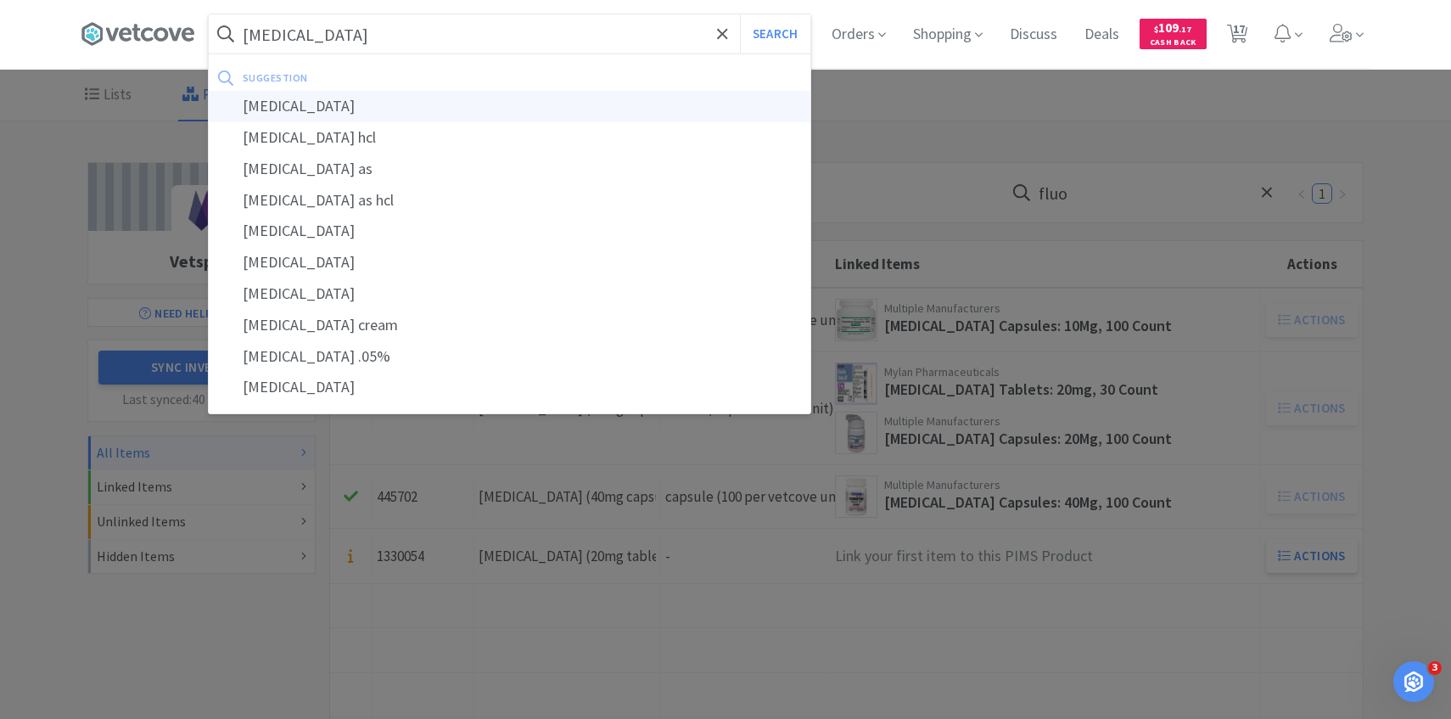
select select "4"
select select "1"
select select "2"
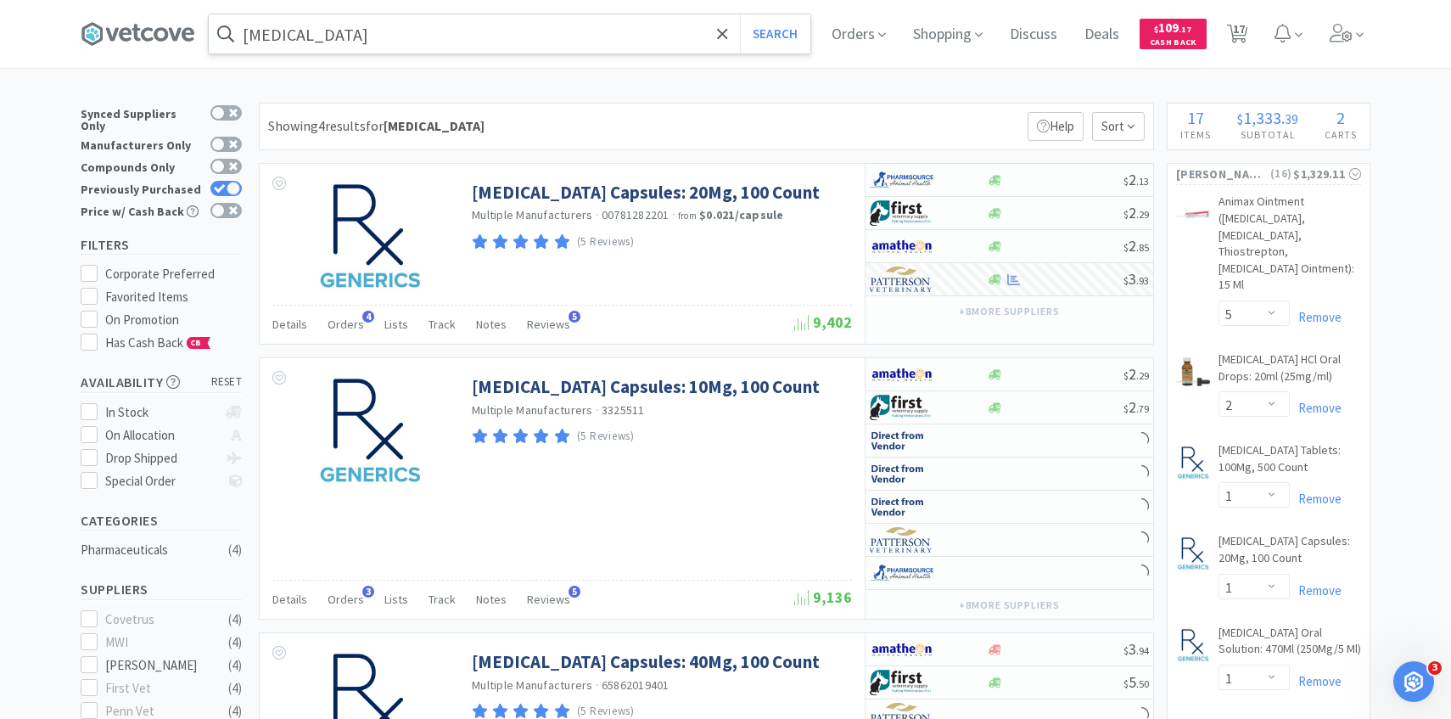
scroll to position [31, 0]
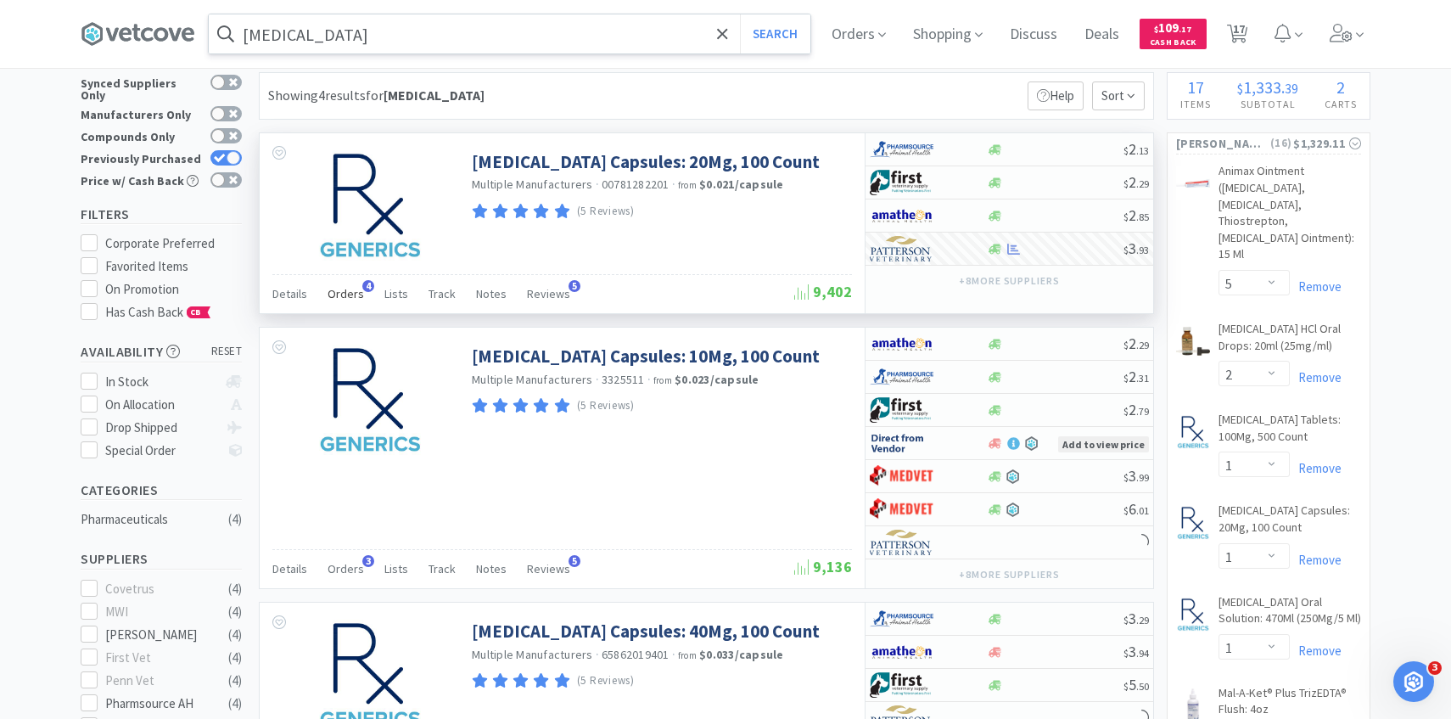
click at [352, 288] on span "Orders" at bounding box center [346, 293] width 36 height 15
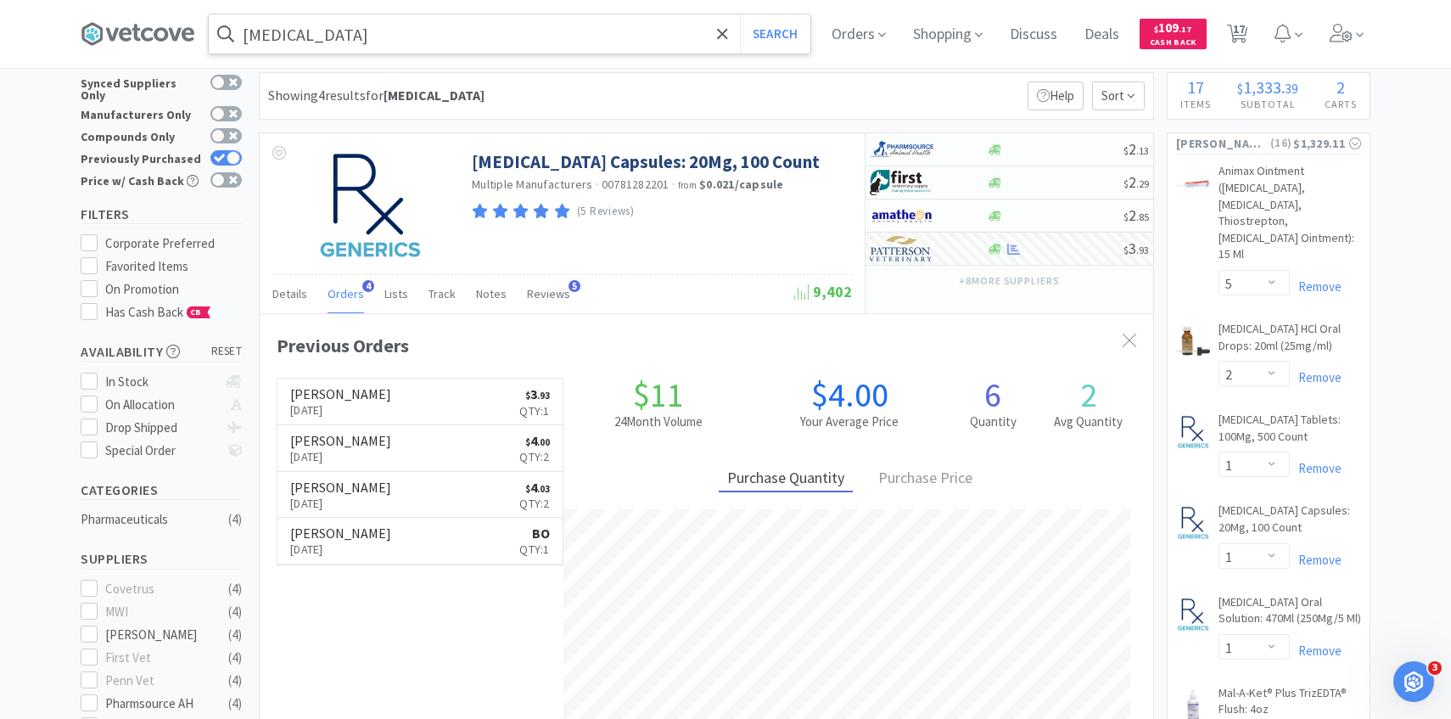
scroll to position [439, 893]
click at [1232, 25] on icon at bounding box center [1237, 34] width 21 height 19
select select "5"
select select "2"
select select "1"
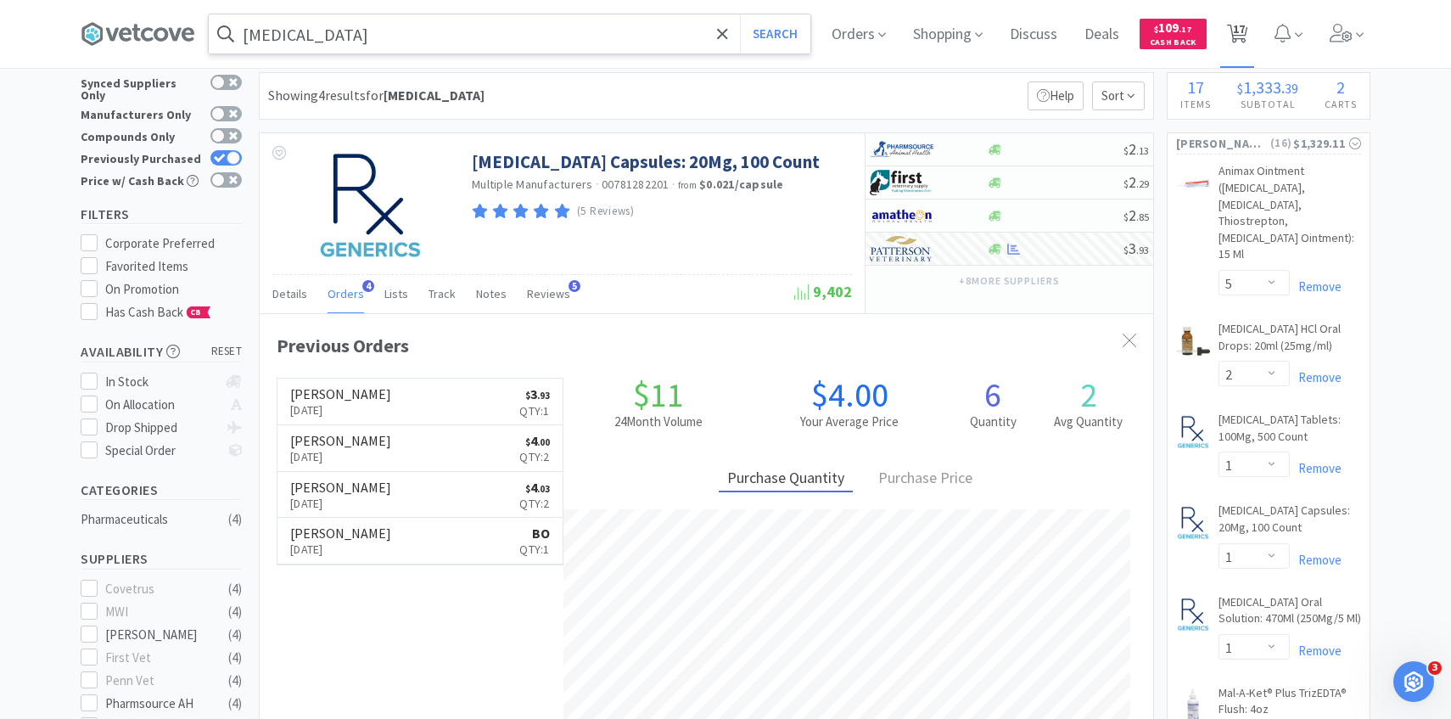
select select "1"
select select "3"
select select "1"
select select "2"
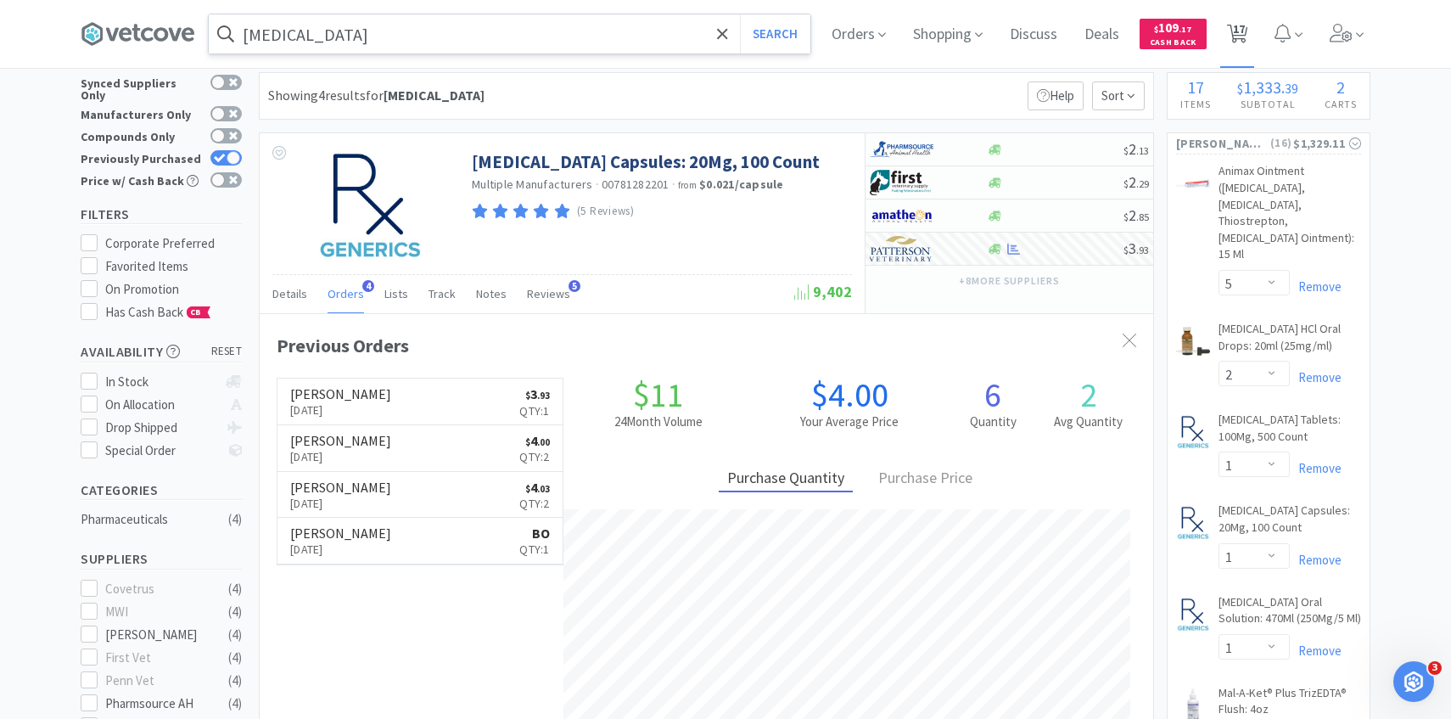
select select "3"
select select "2"
select select "1"
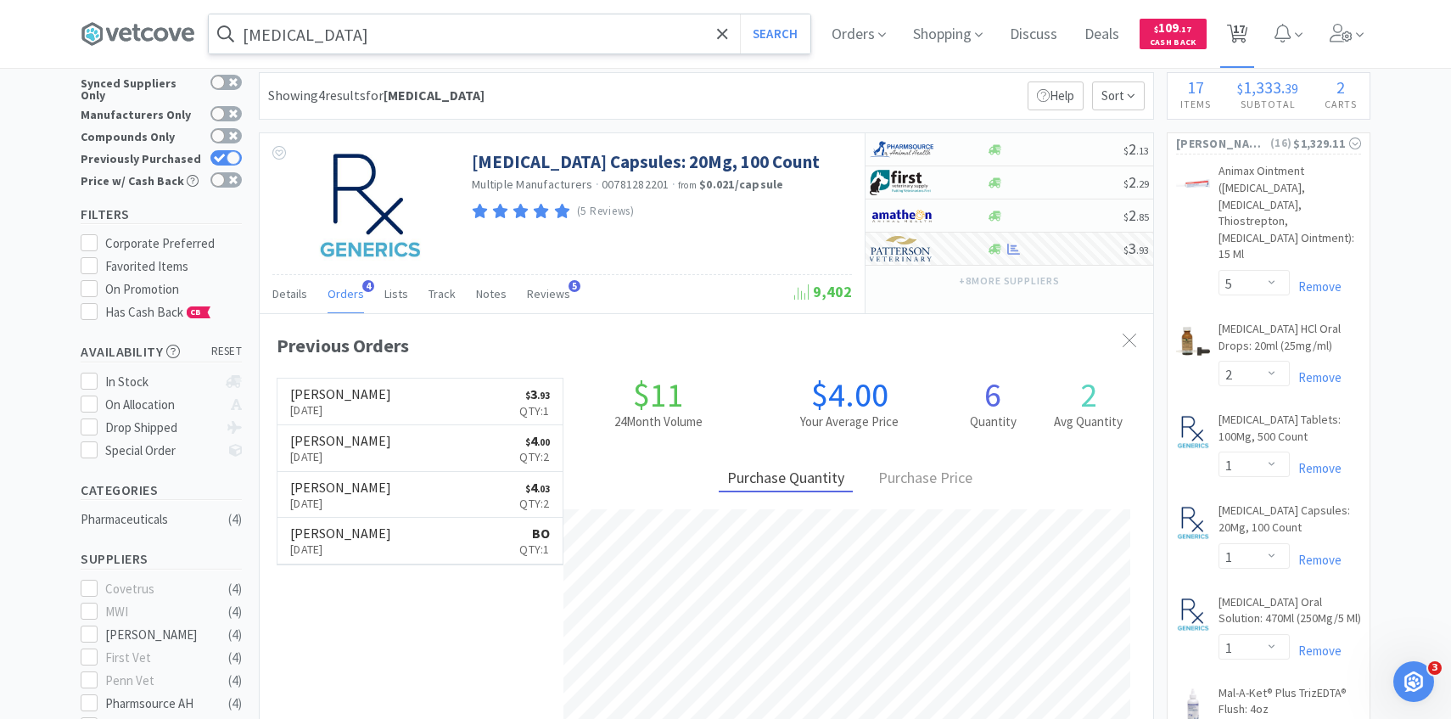
select select "4"
select select "1"
select select "2"
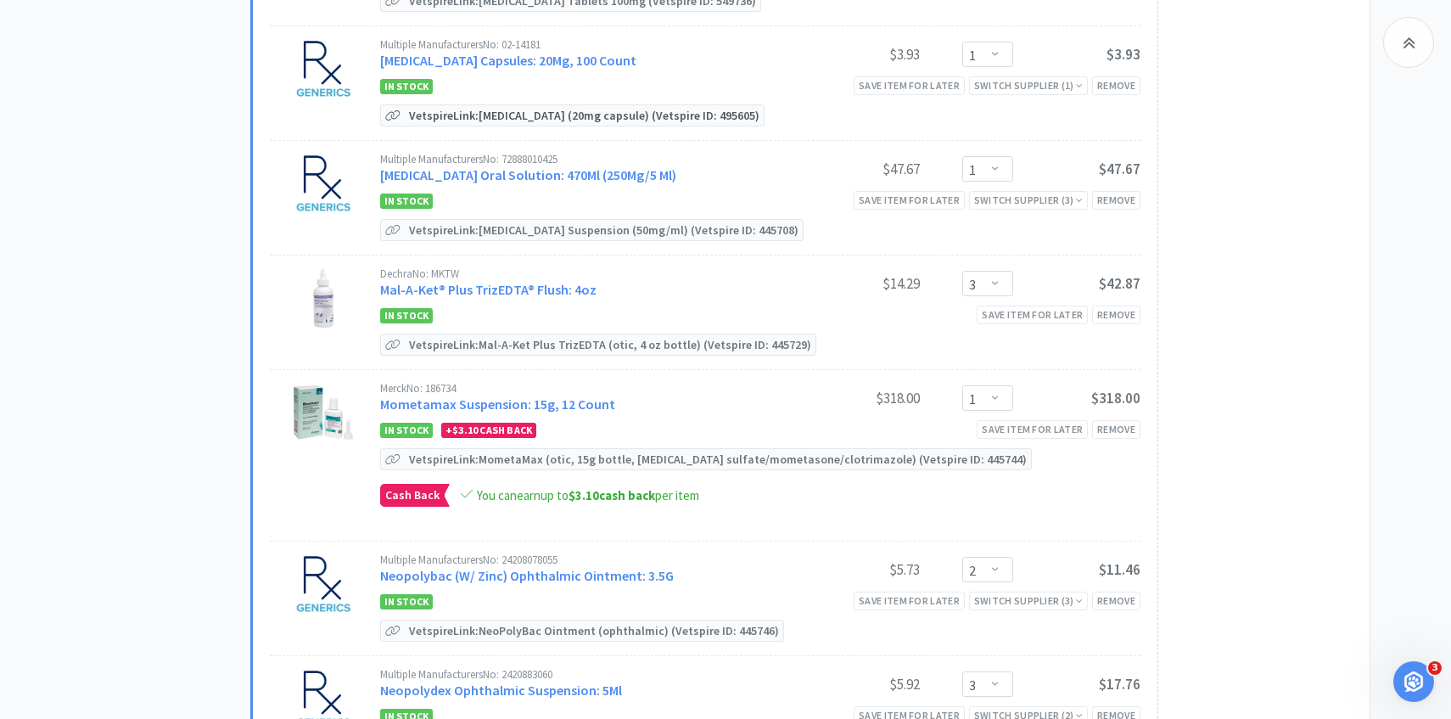
scroll to position [620, 0]
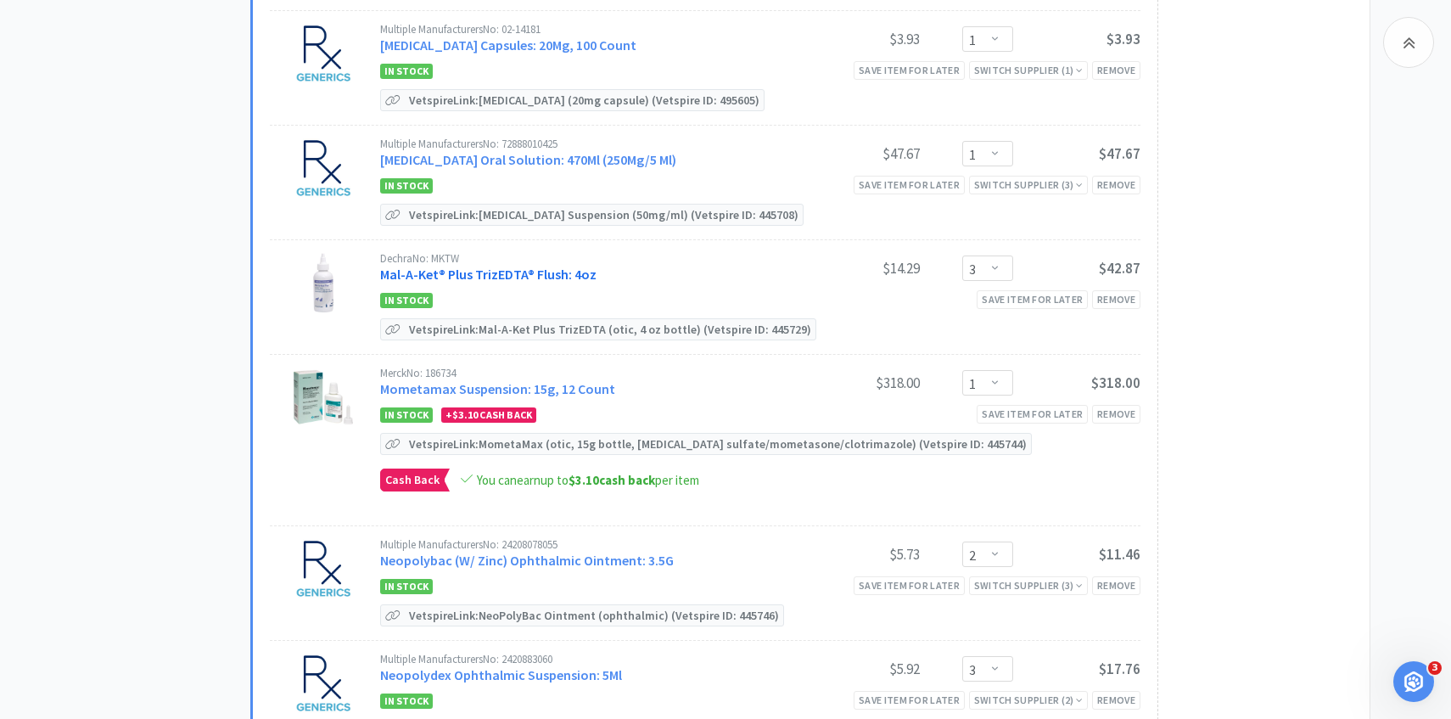
click at [565, 270] on link "Mal-A-Ket® Plus TrizEDTA® Flush: 4oz" at bounding box center [488, 274] width 216 height 17
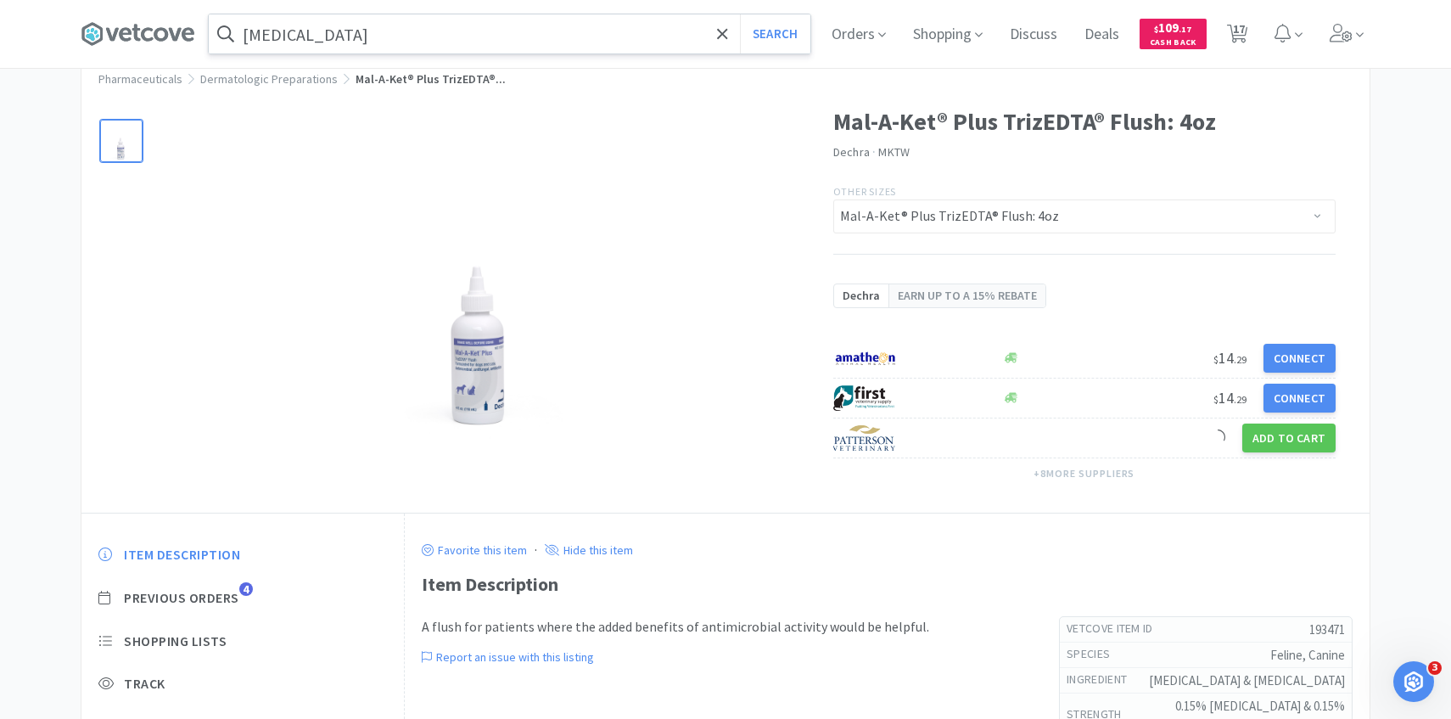
scroll to position [72, 0]
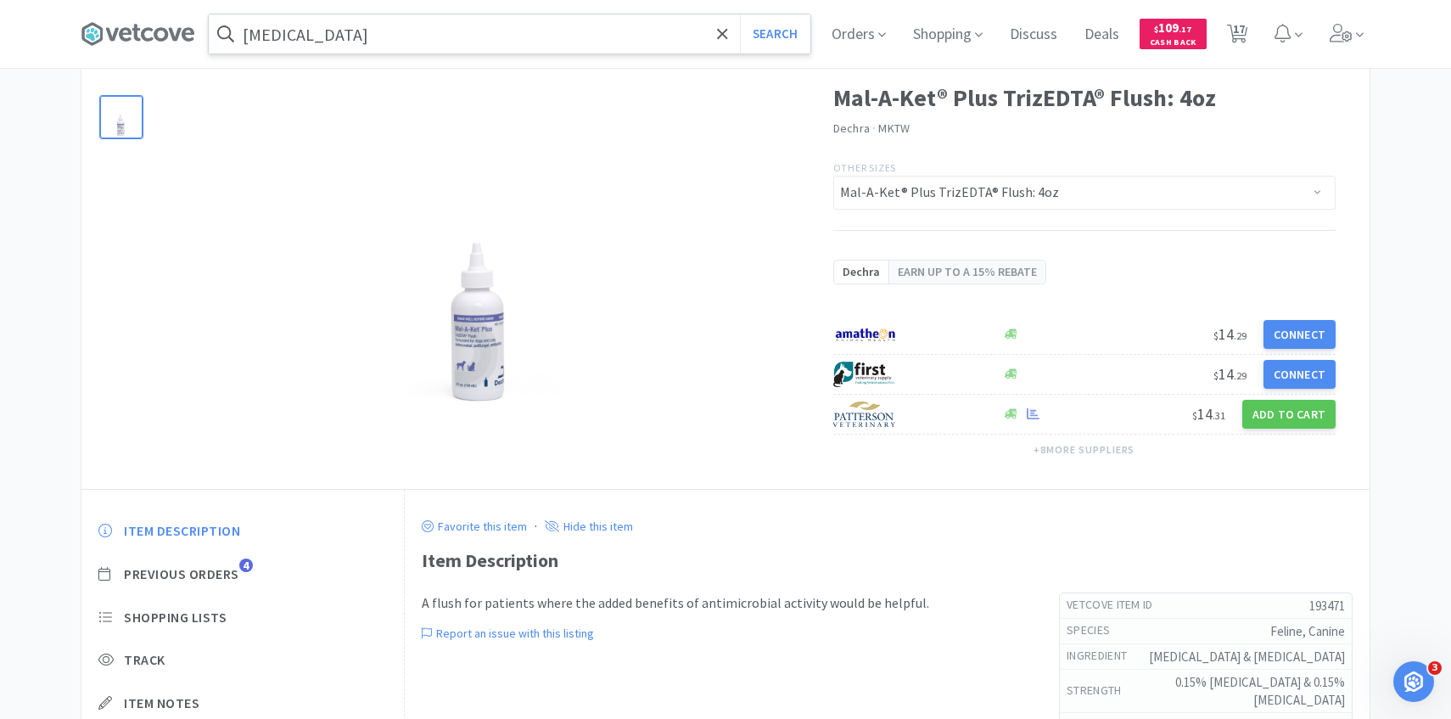
click at [235, 563] on div "Item Description Previous Orders 4 Shopping Lists Track Item Notes Reviews 11" at bounding box center [242, 651] width 322 height 293
click at [237, 573] on span "Previous Orders" at bounding box center [181, 574] width 115 height 18
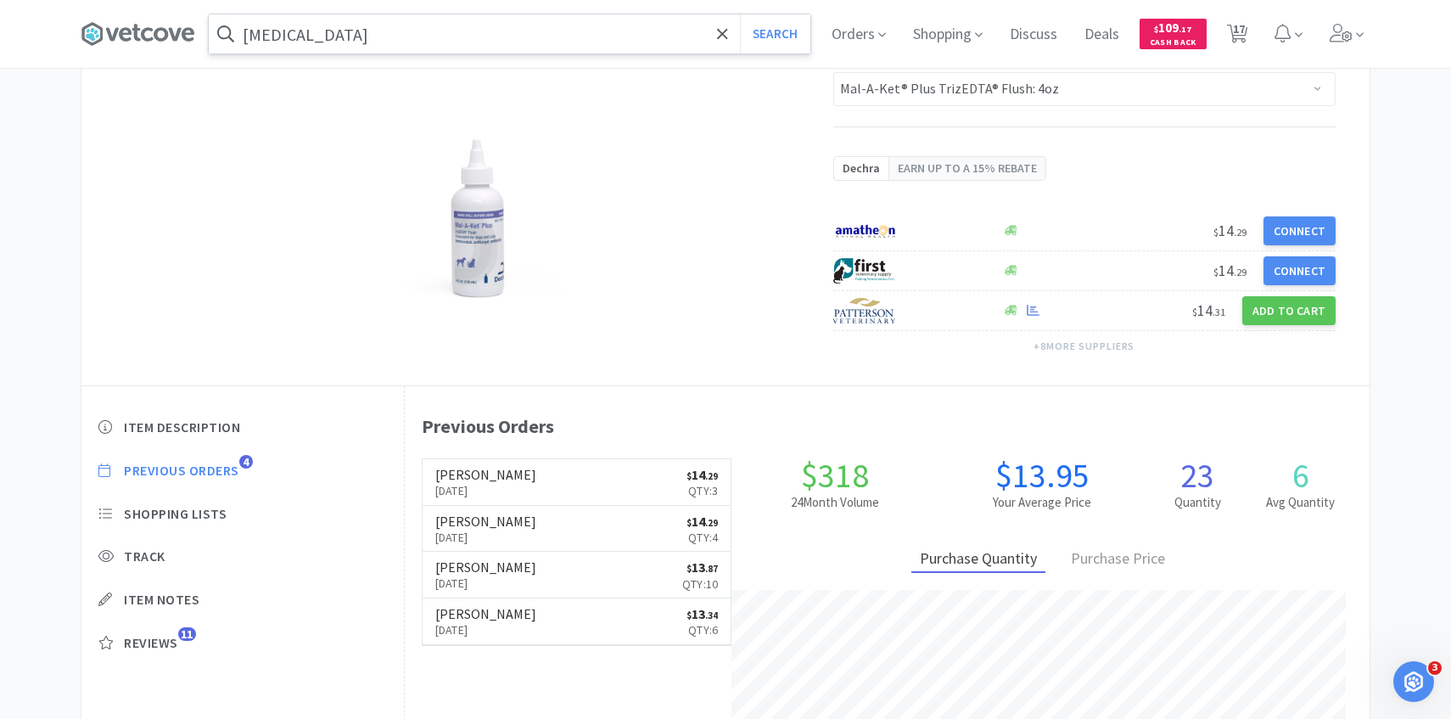
scroll to position [180, 0]
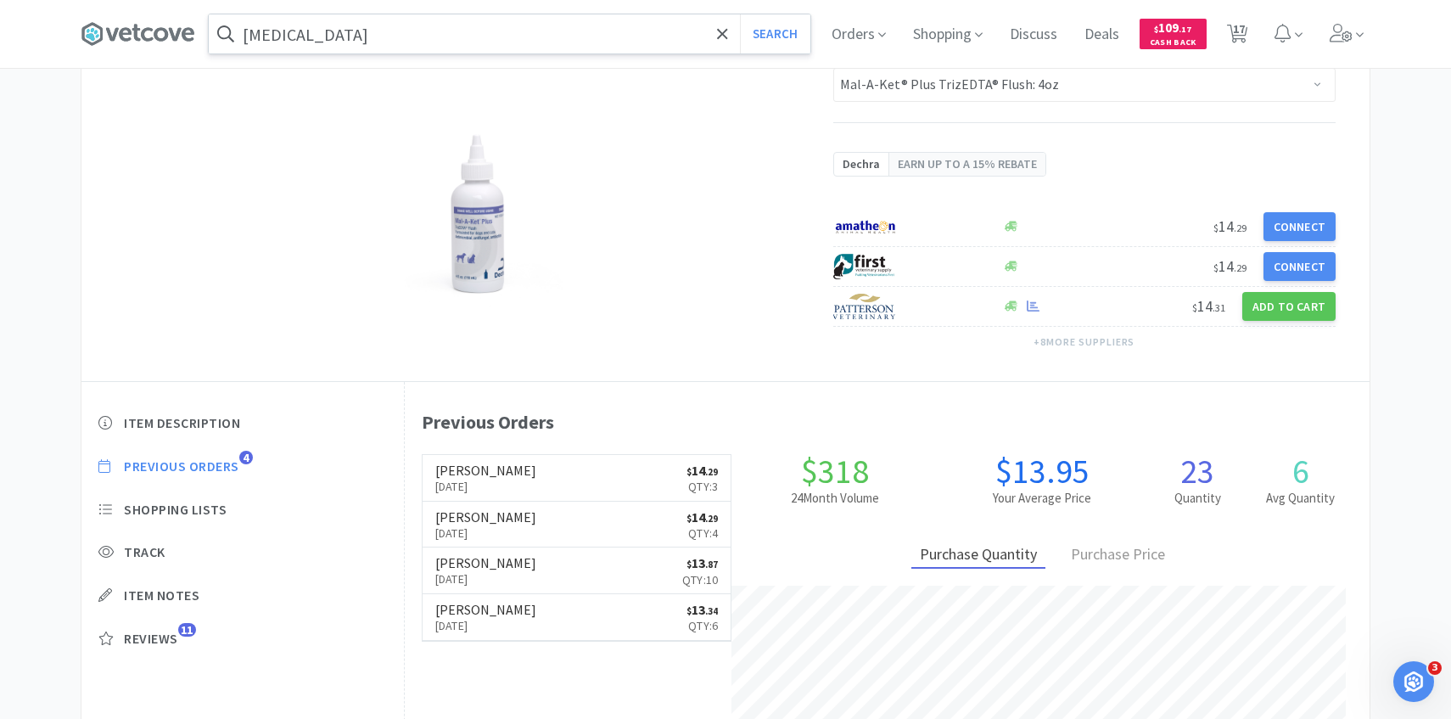
select select "5"
select select "2"
select select "1"
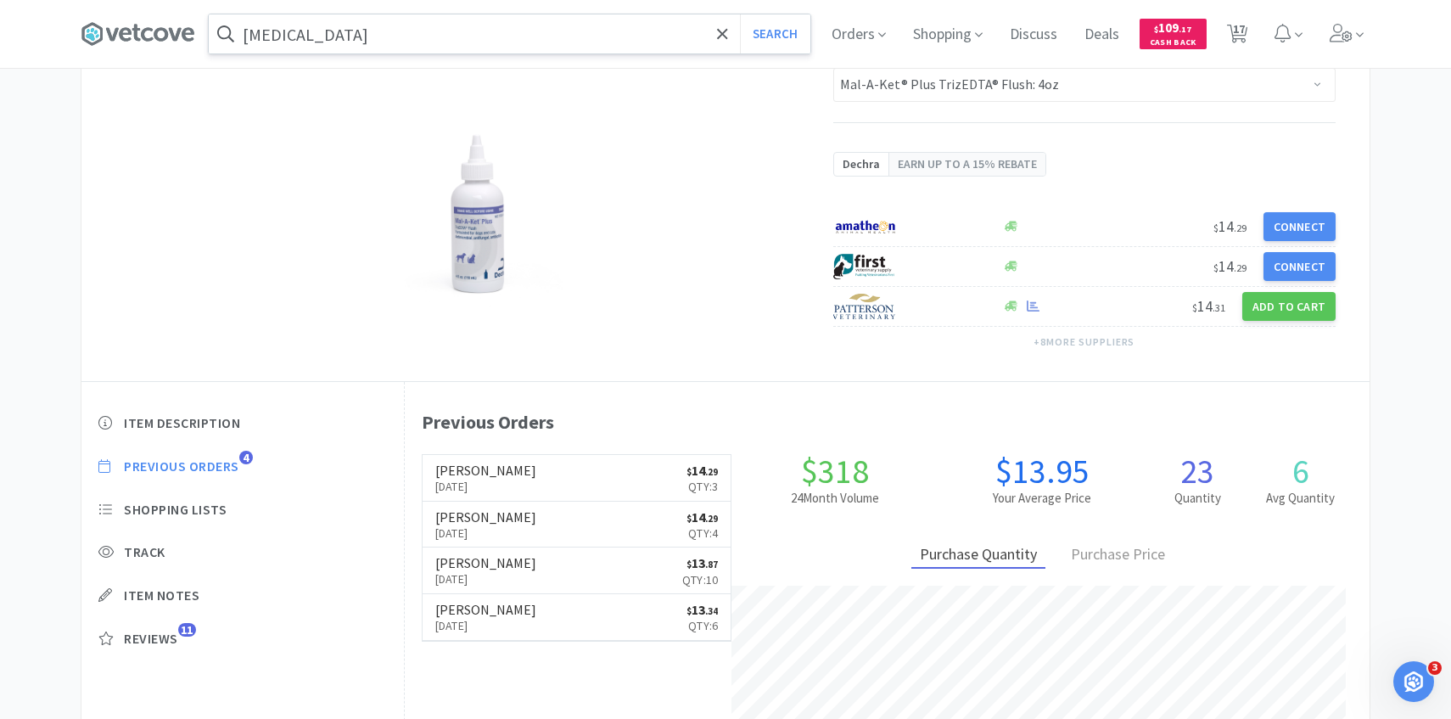
select select "3"
select select "1"
select select "2"
select select "3"
select select "2"
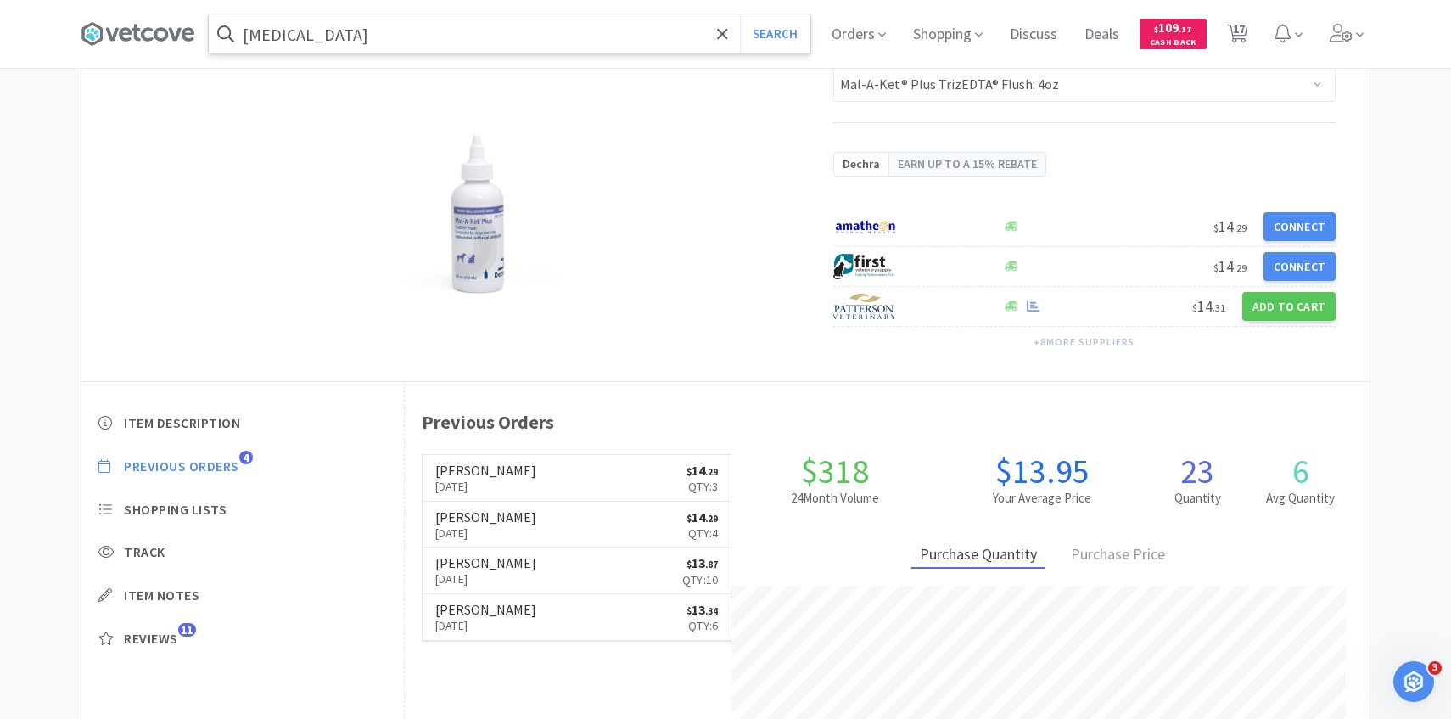
select select "1"
select select "4"
select select "1"
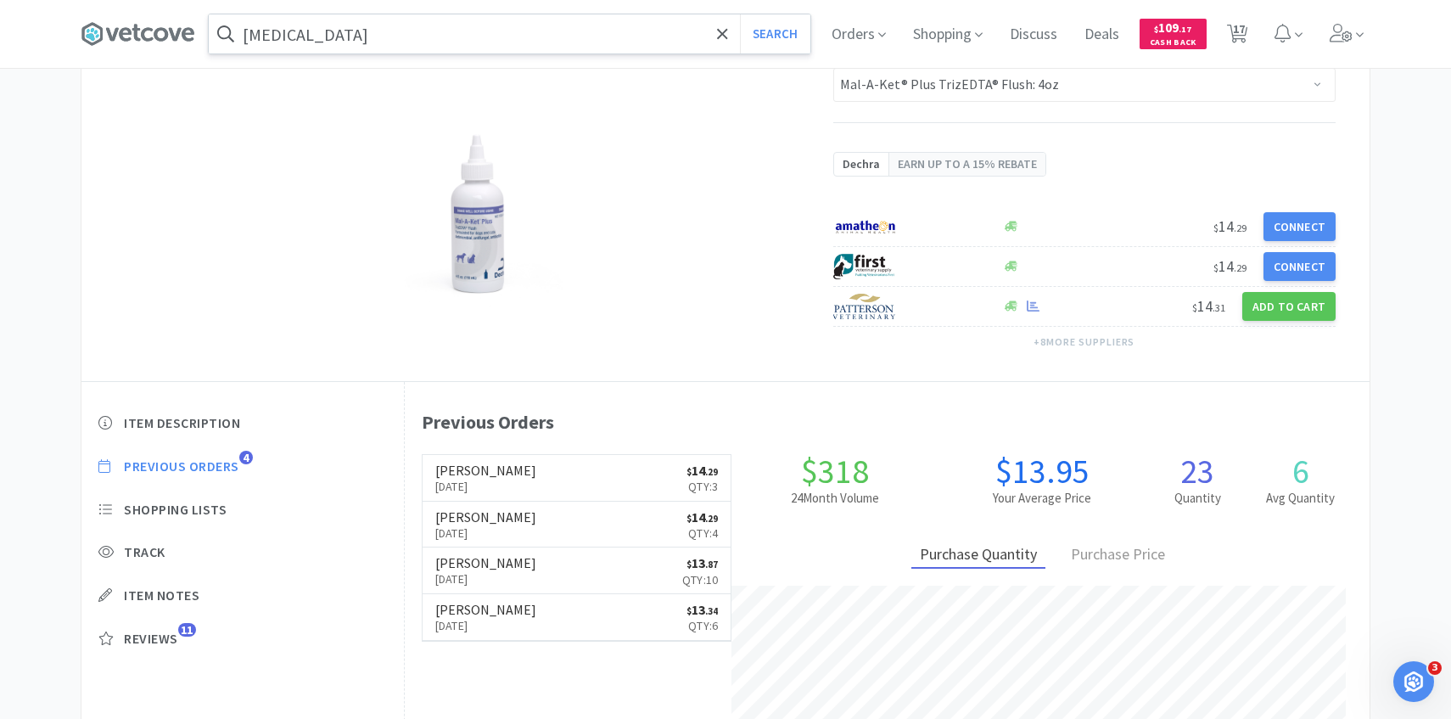
select select "1"
select select "2"
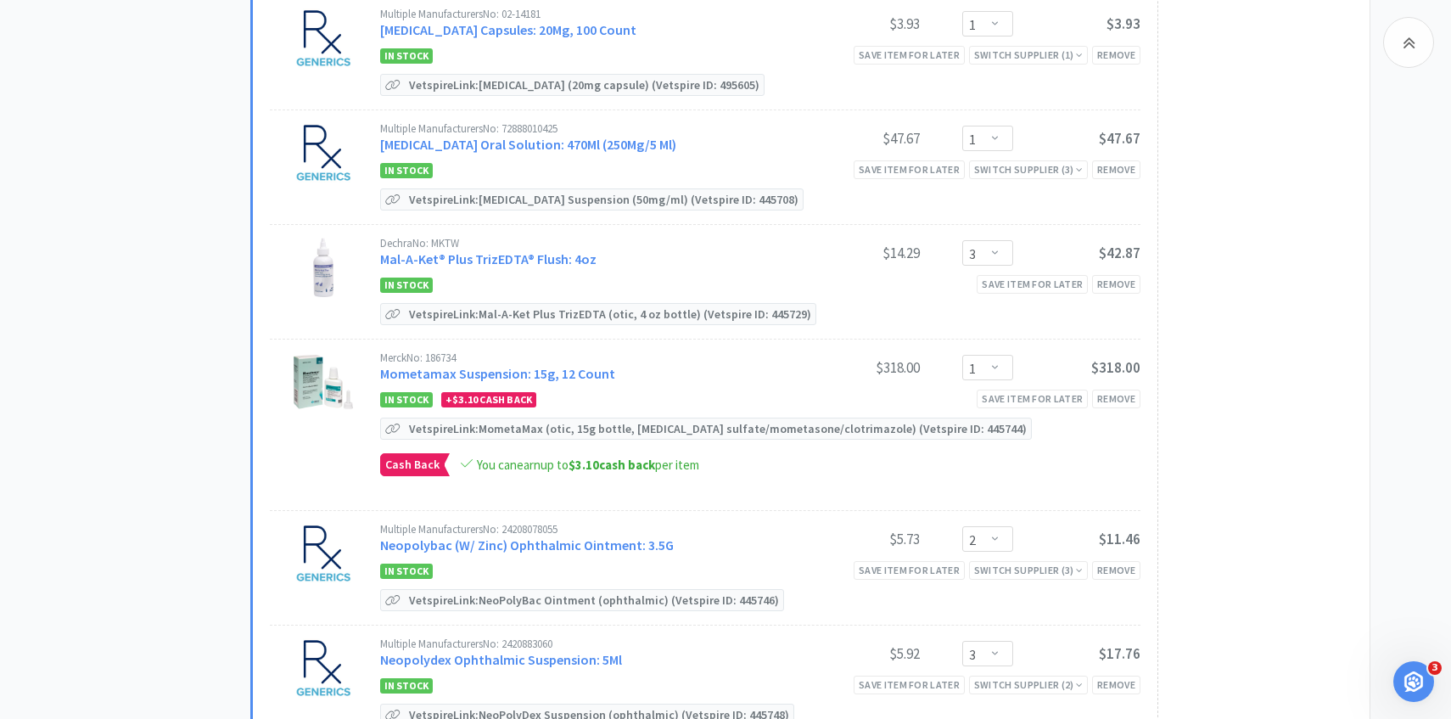
scroll to position [638, 0]
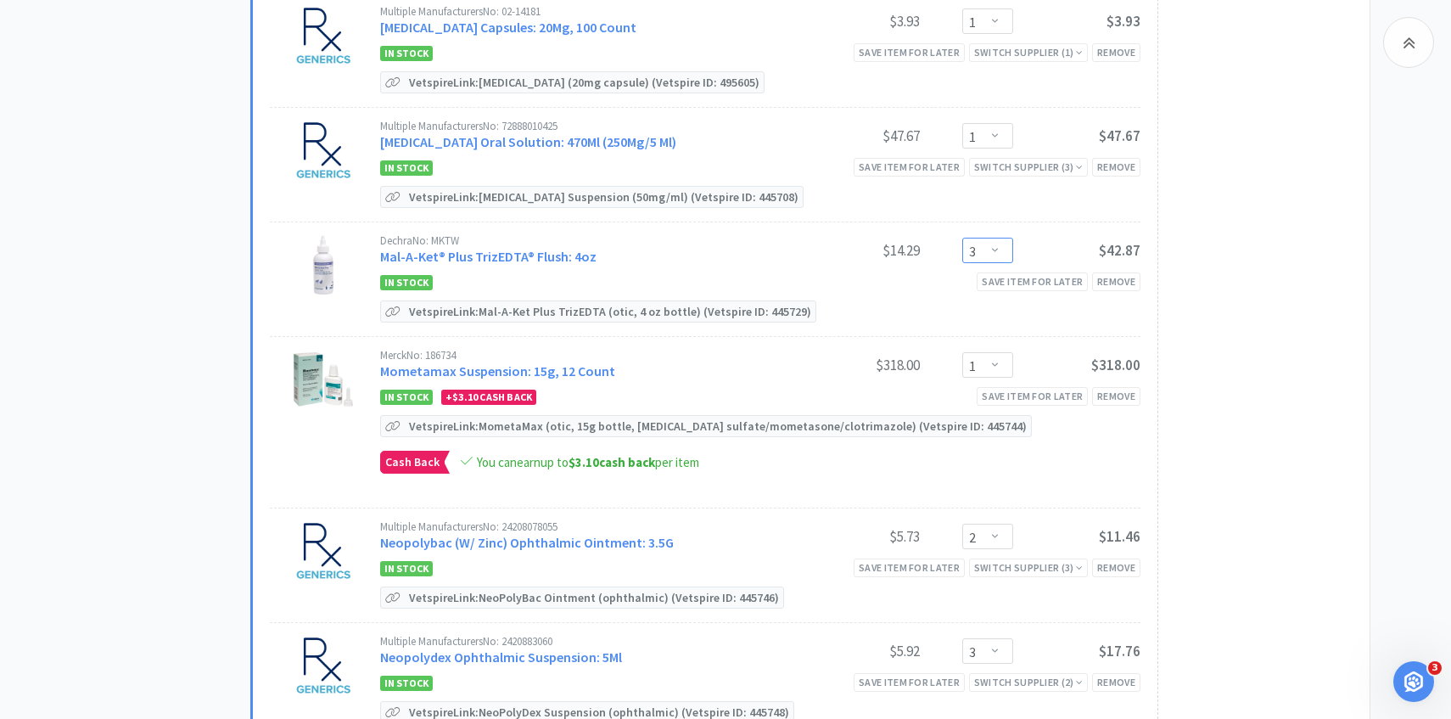
click at [990, 244] on select "Enter Quantity 1 2 3 4 5 6 7 8 9 10 11 12 13 14 15 16 17 18 19 20 Enter Quantity" at bounding box center [987, 250] width 51 height 25
click at [962, 238] on select "Enter Quantity 1 2 3 4 5 6 7 8 9 10 11 12 13 14 15 16 17 18 19 20 Enter Quantity" at bounding box center [987, 250] width 51 height 25
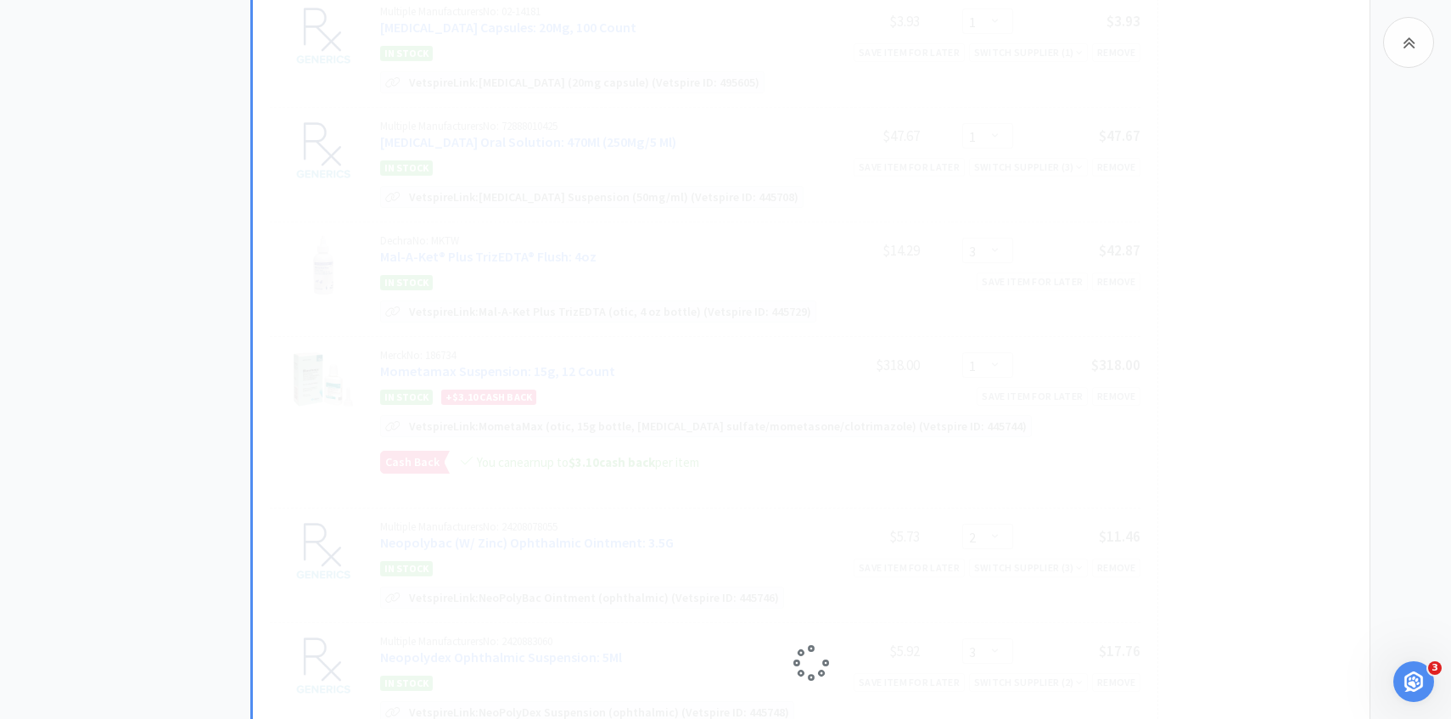
select select "2"
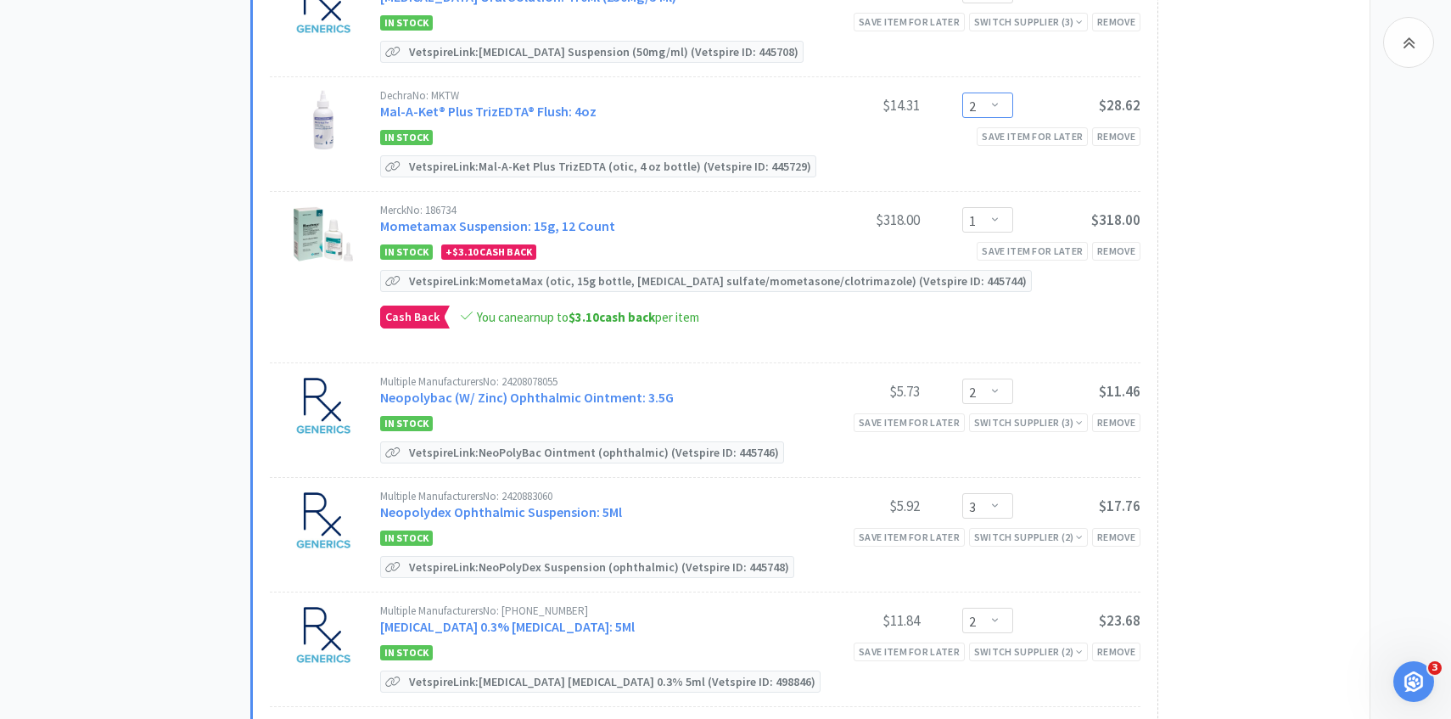
scroll to position [790, 0]
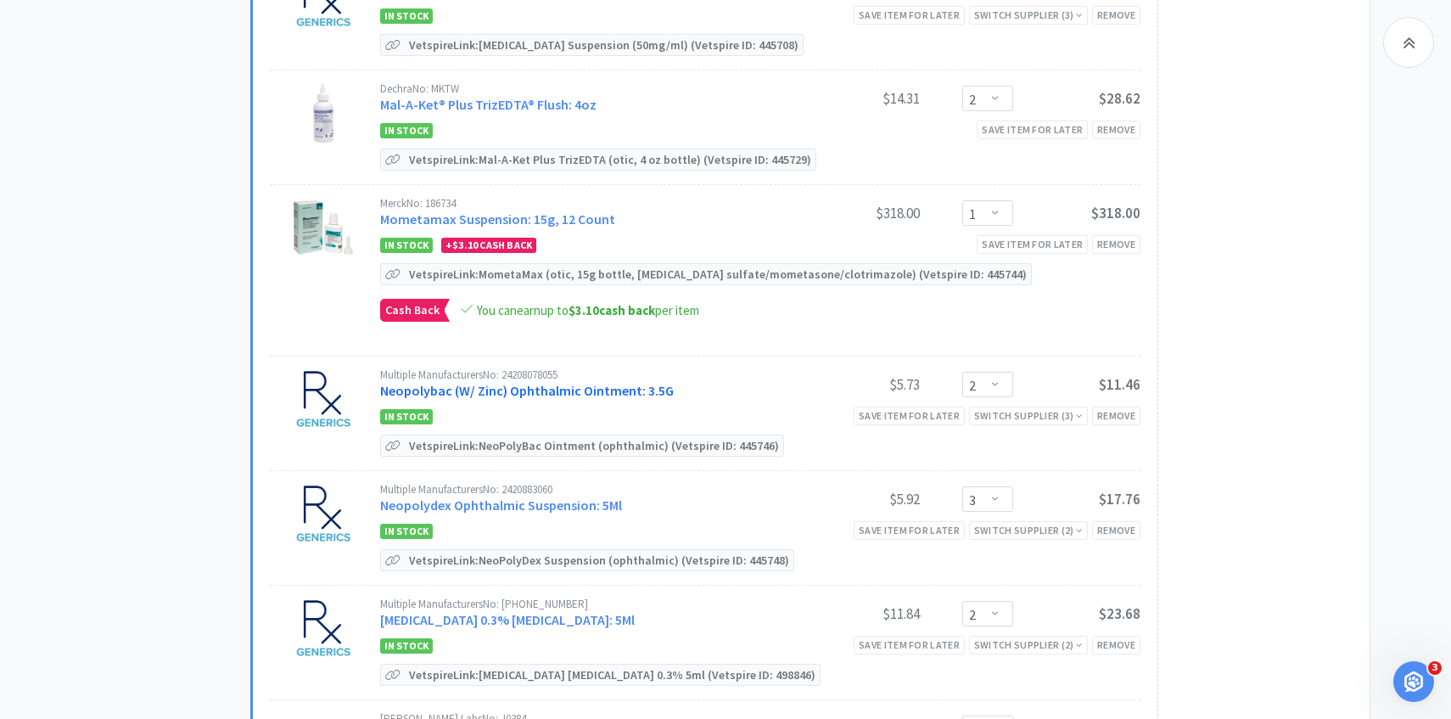
click at [656, 393] on link "Neopolybac (W/ Zinc) Ophthalmic Ointment: 3.5G" at bounding box center [527, 390] width 294 height 17
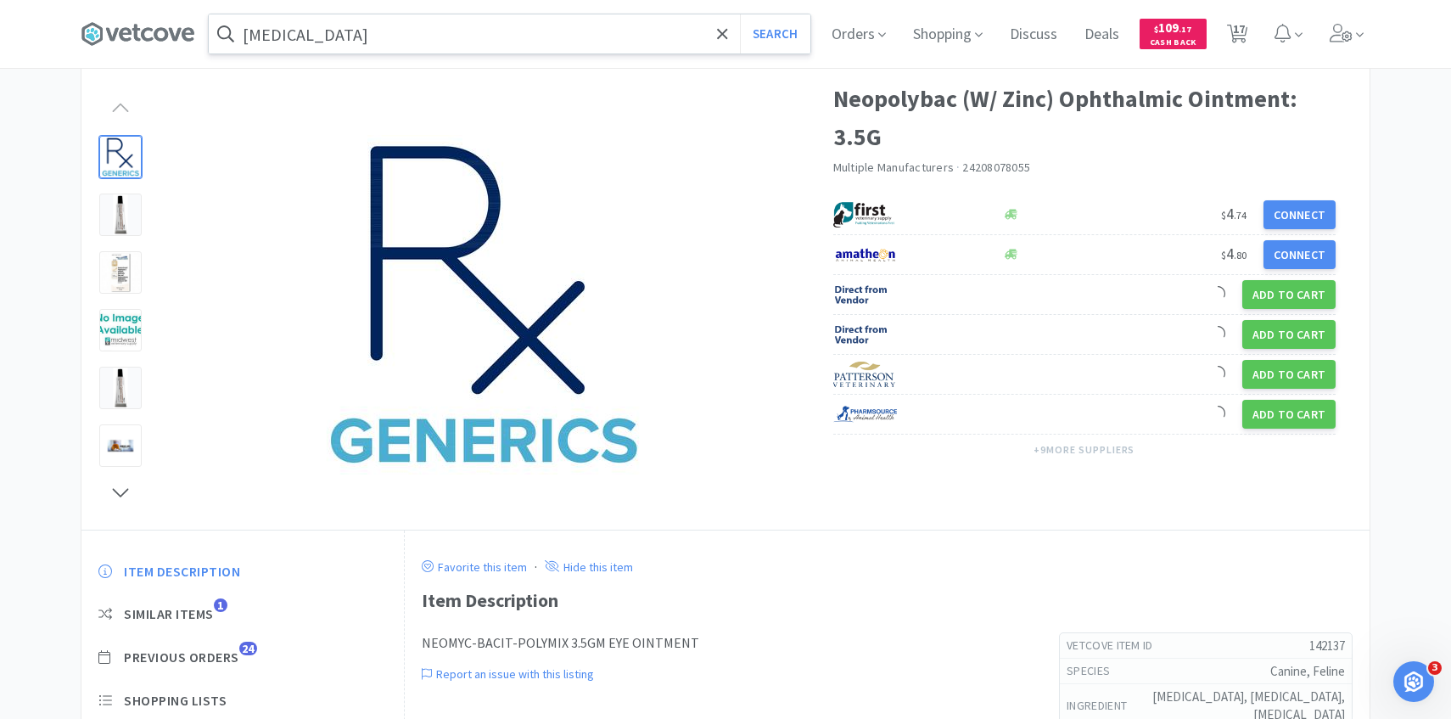
scroll to position [85, 0]
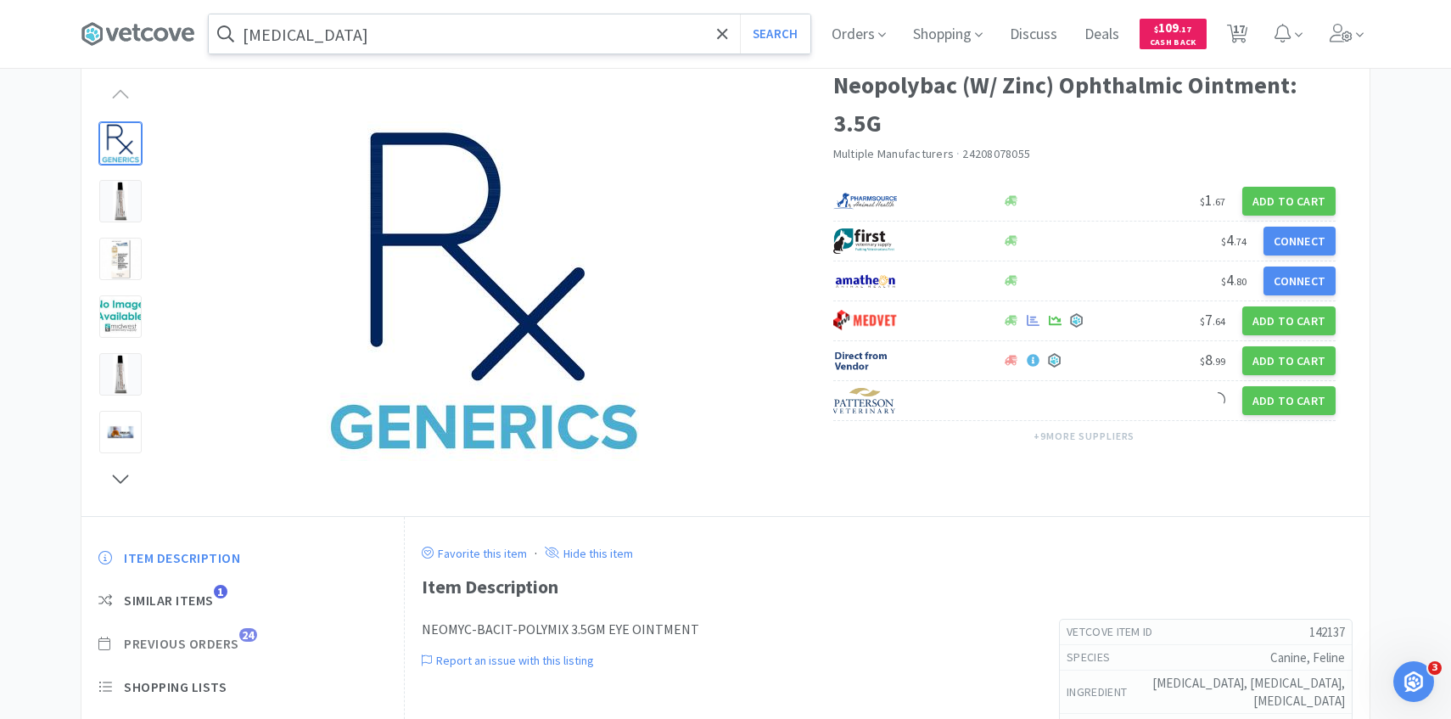
click at [228, 635] on span "Previous Orders" at bounding box center [181, 644] width 115 height 18
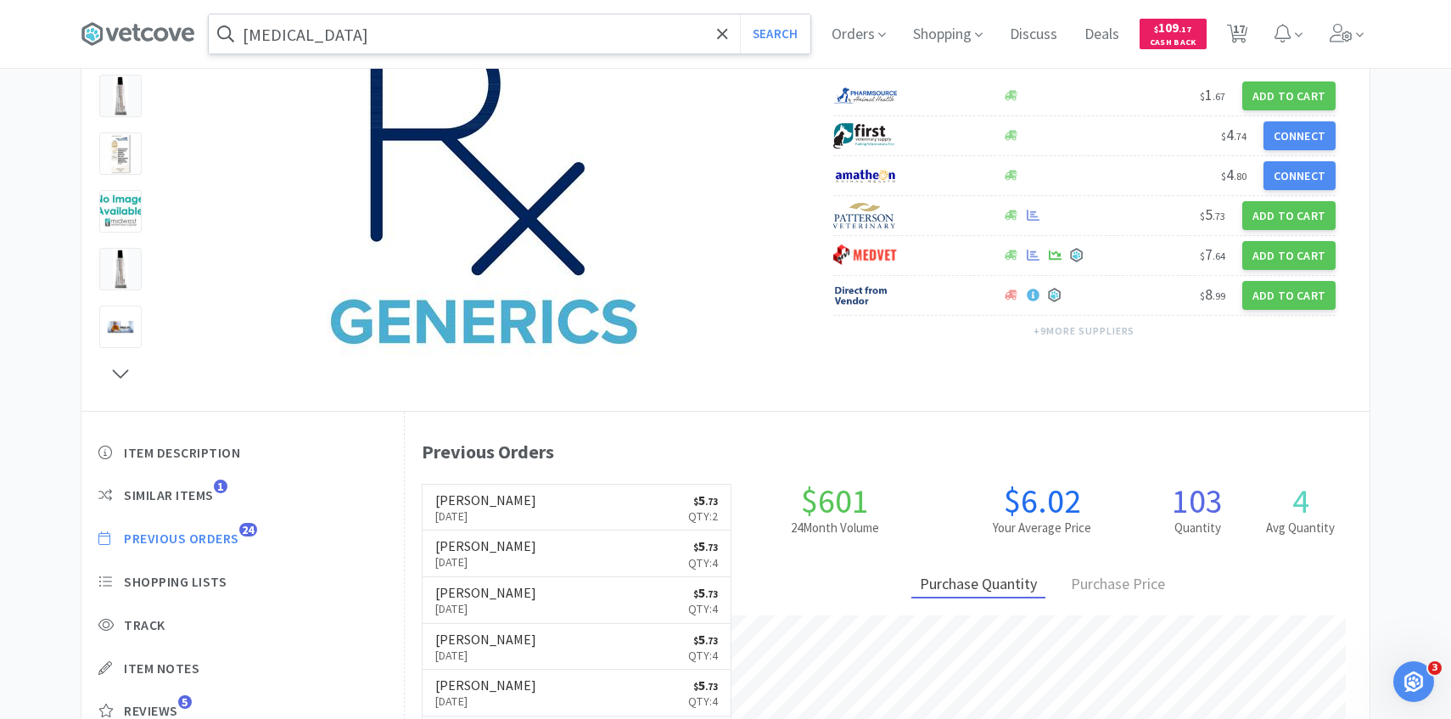
scroll to position [466, 965]
select select "5"
select select "2"
select select "1"
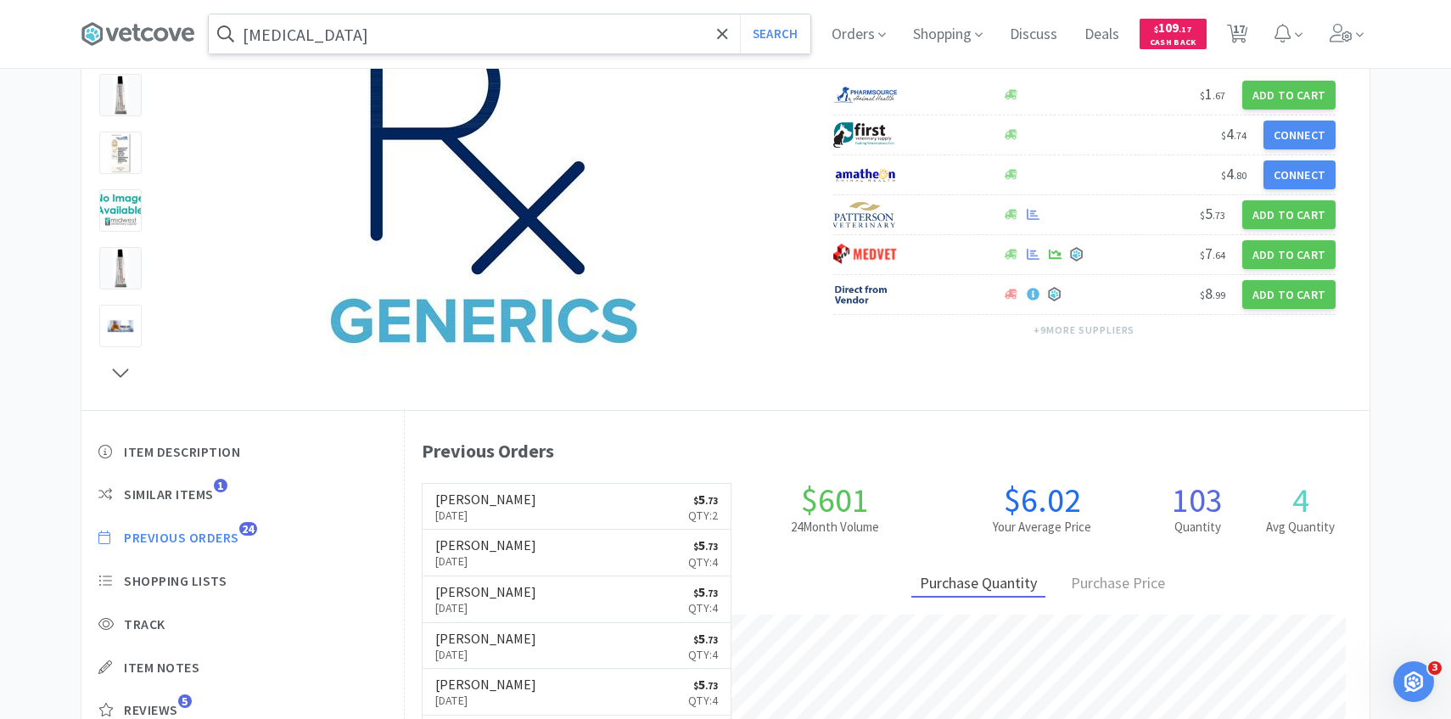
select select "1"
select select "2"
select select "1"
select select "2"
select select "3"
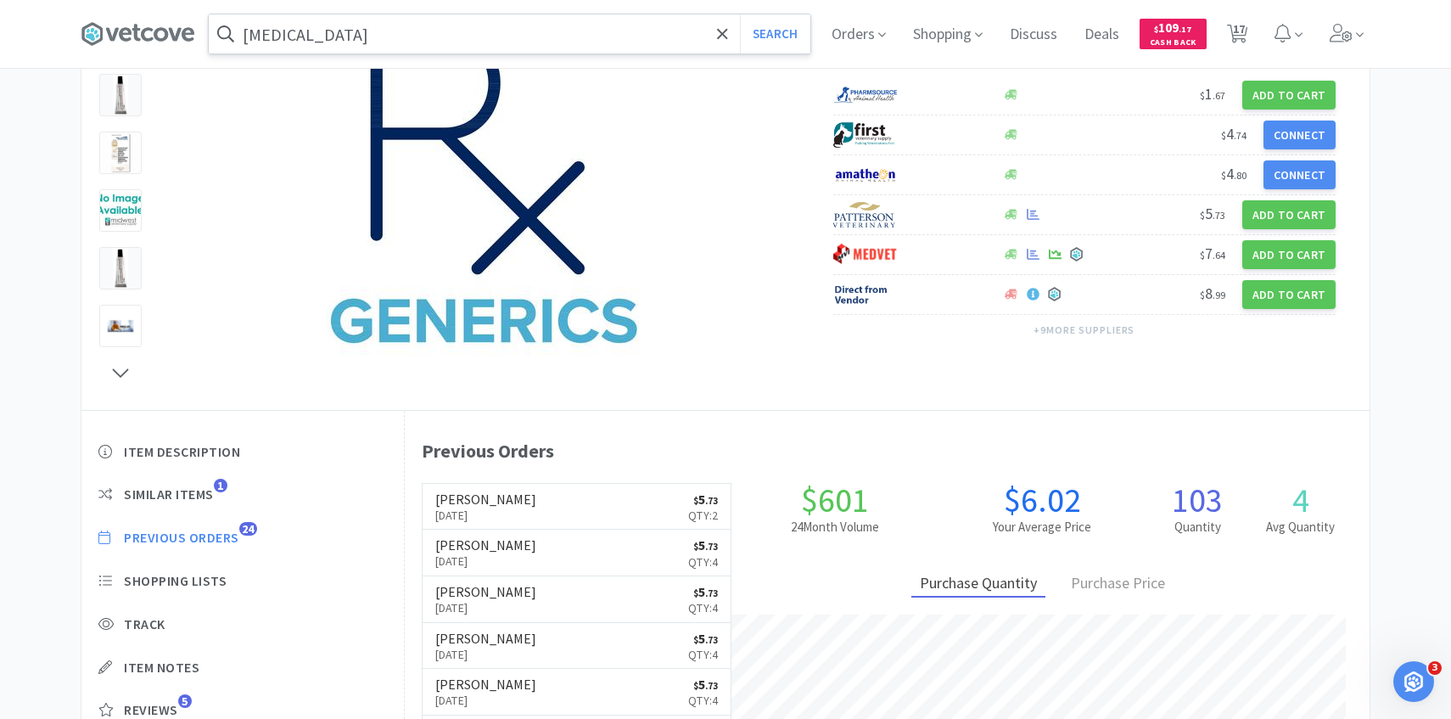
select select "2"
select select "1"
select select "4"
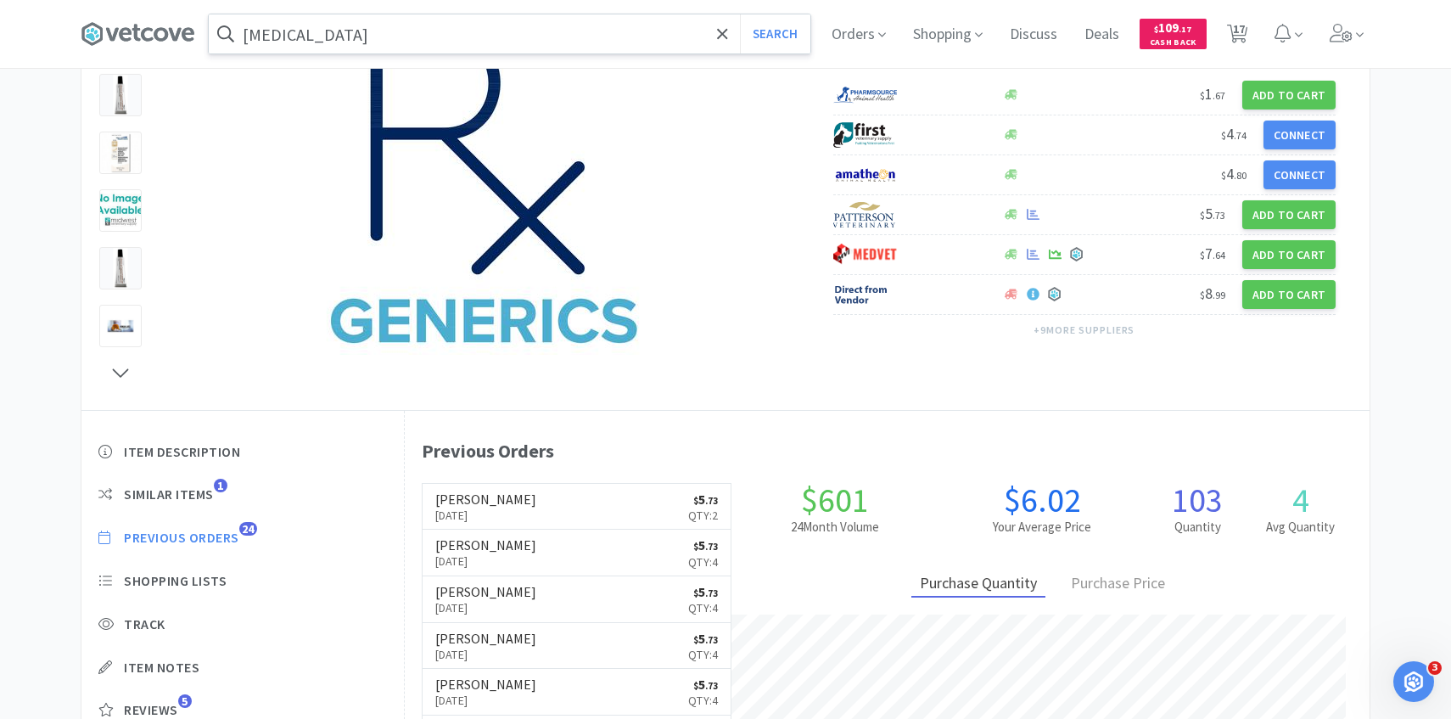
select select "1"
select select "2"
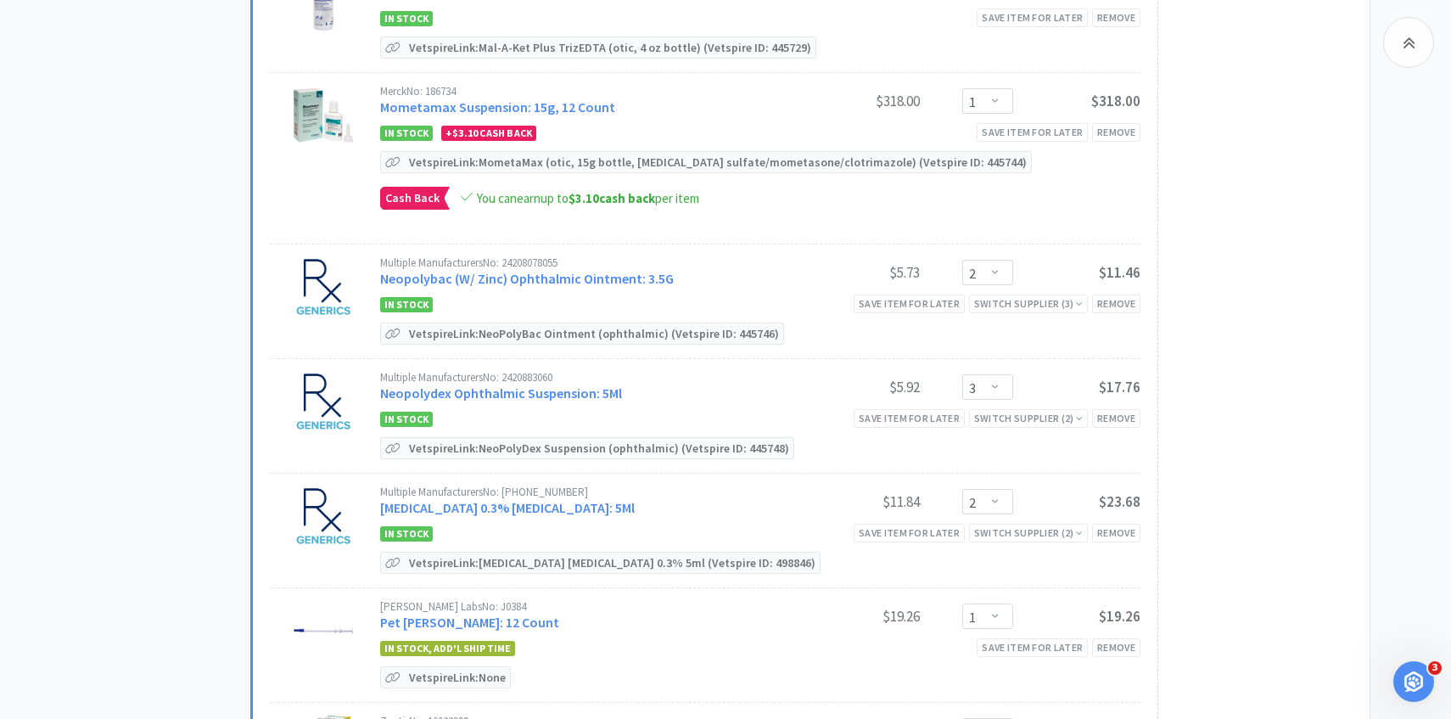
scroll to position [903, 0]
click at [463, 387] on link "Neopolydex Ophthalmic Suspension: 5Ml" at bounding box center [501, 392] width 242 height 17
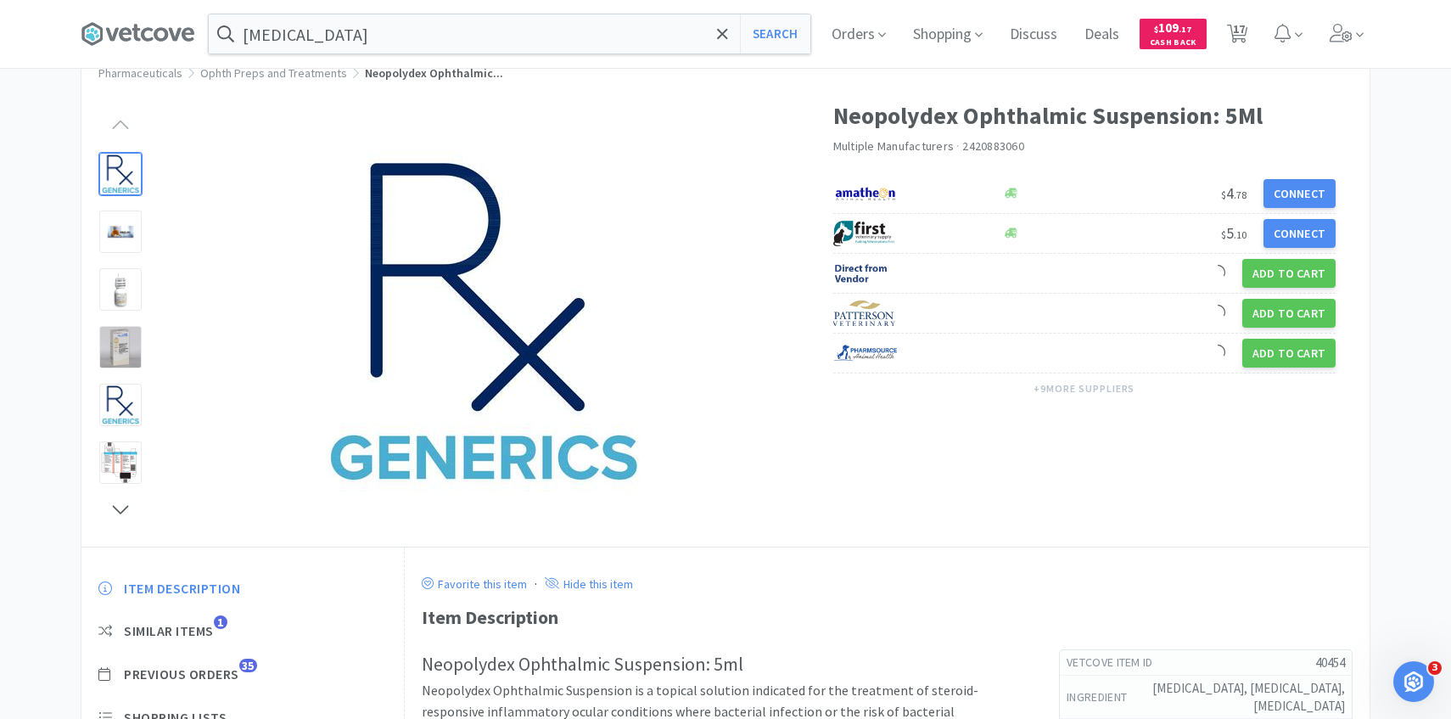
scroll to position [94, 0]
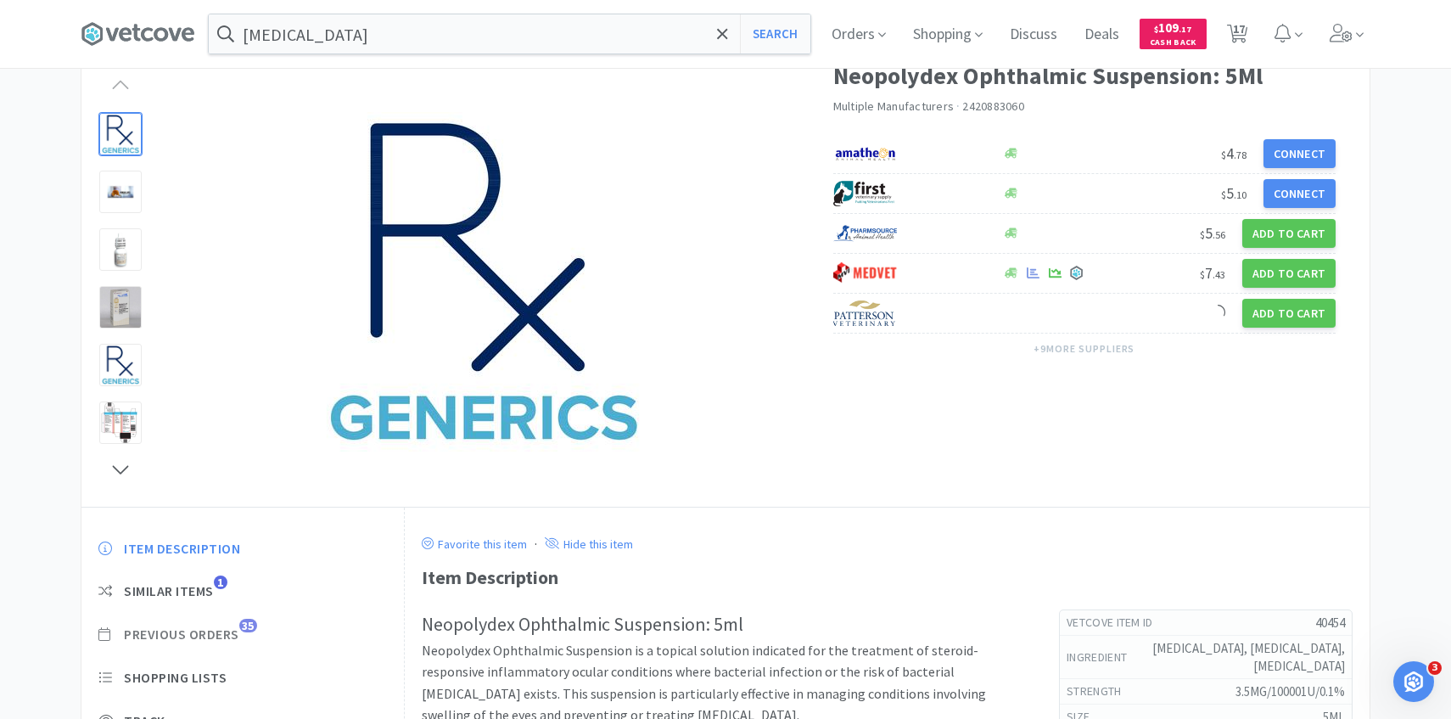
click at [210, 635] on span "Previous Orders" at bounding box center [181, 634] width 115 height 18
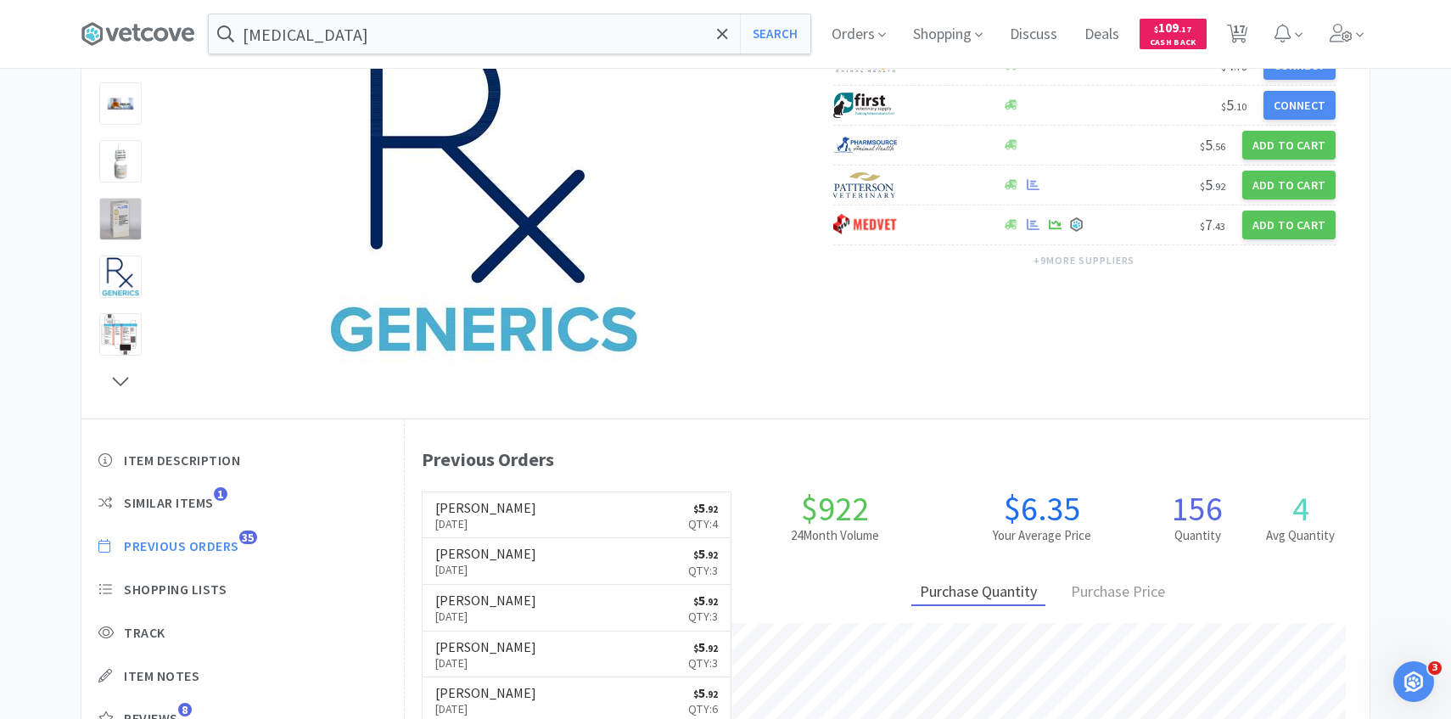
scroll to position [466, 965]
select select "5"
select select "2"
select select "1"
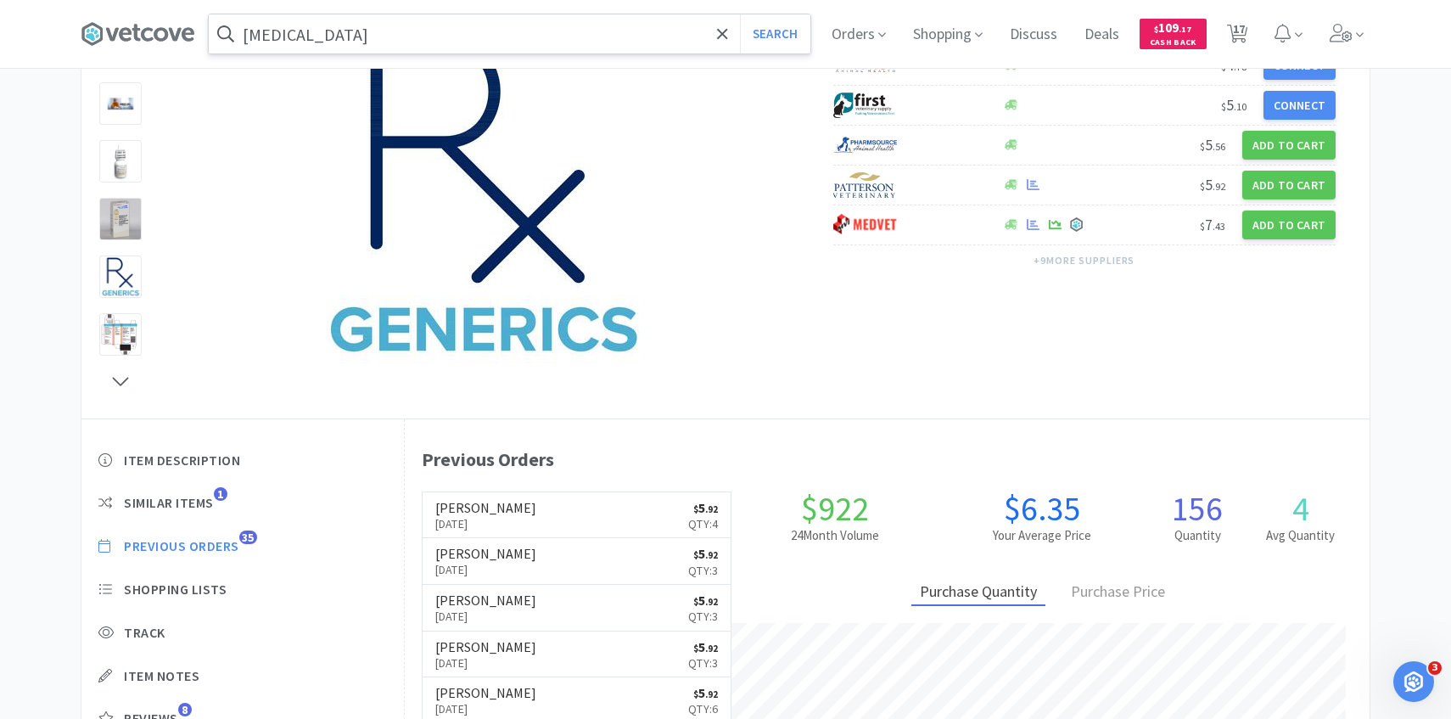
select select "1"
select select "2"
select select "1"
select select "2"
select select "3"
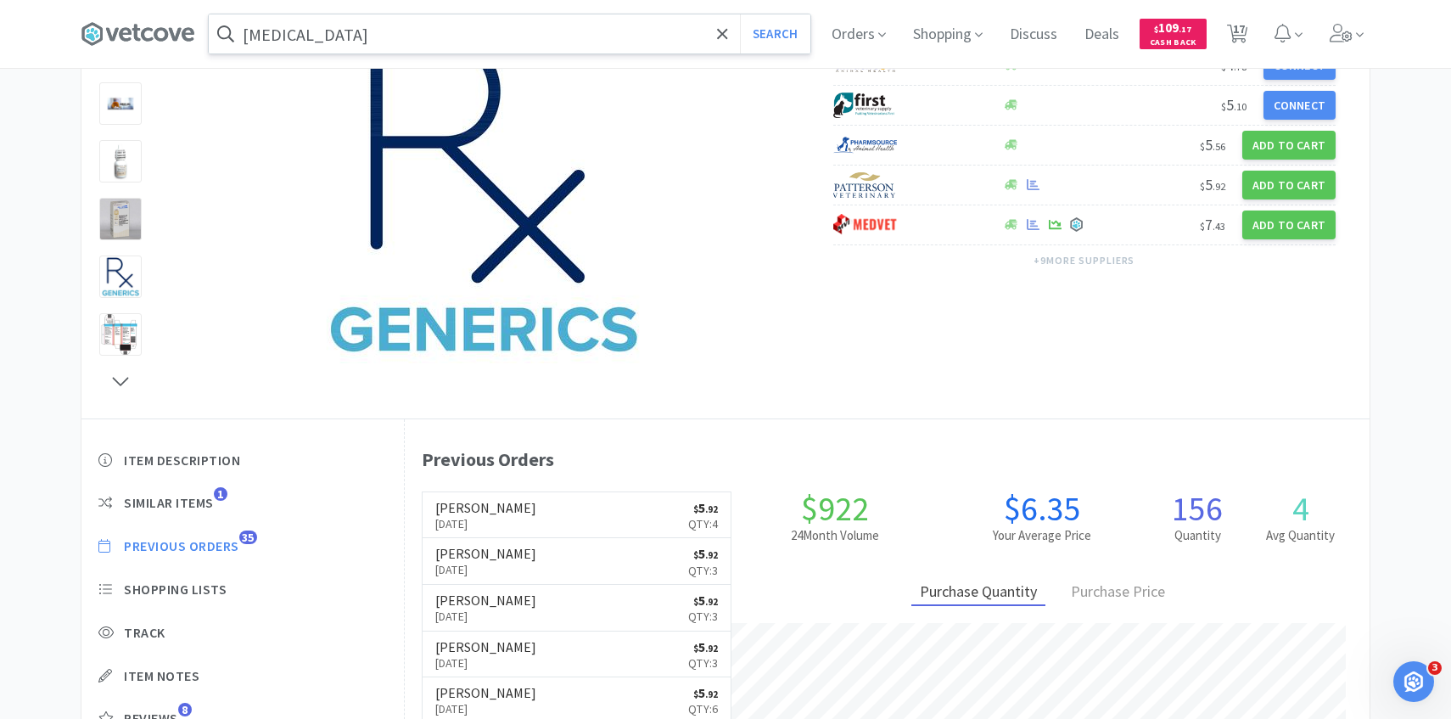
select select "2"
select select "1"
select select "4"
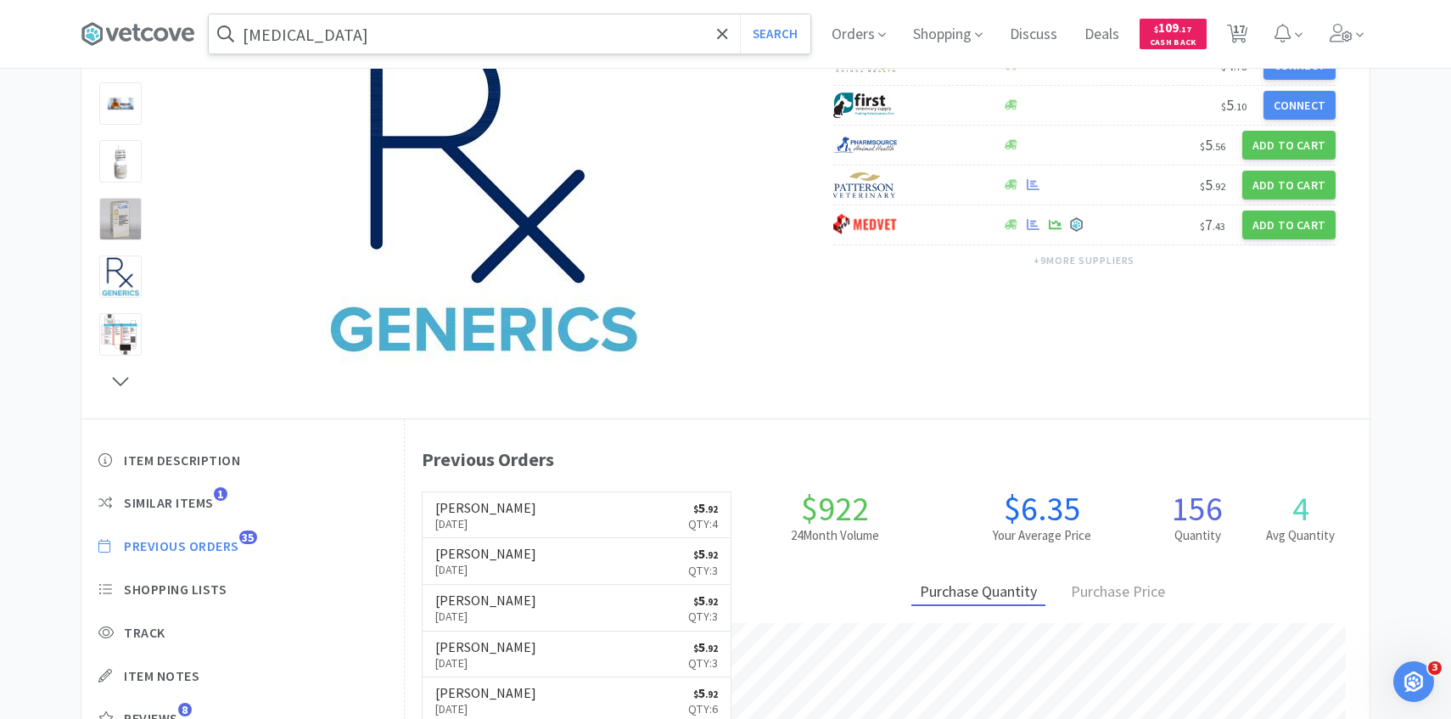
select select "1"
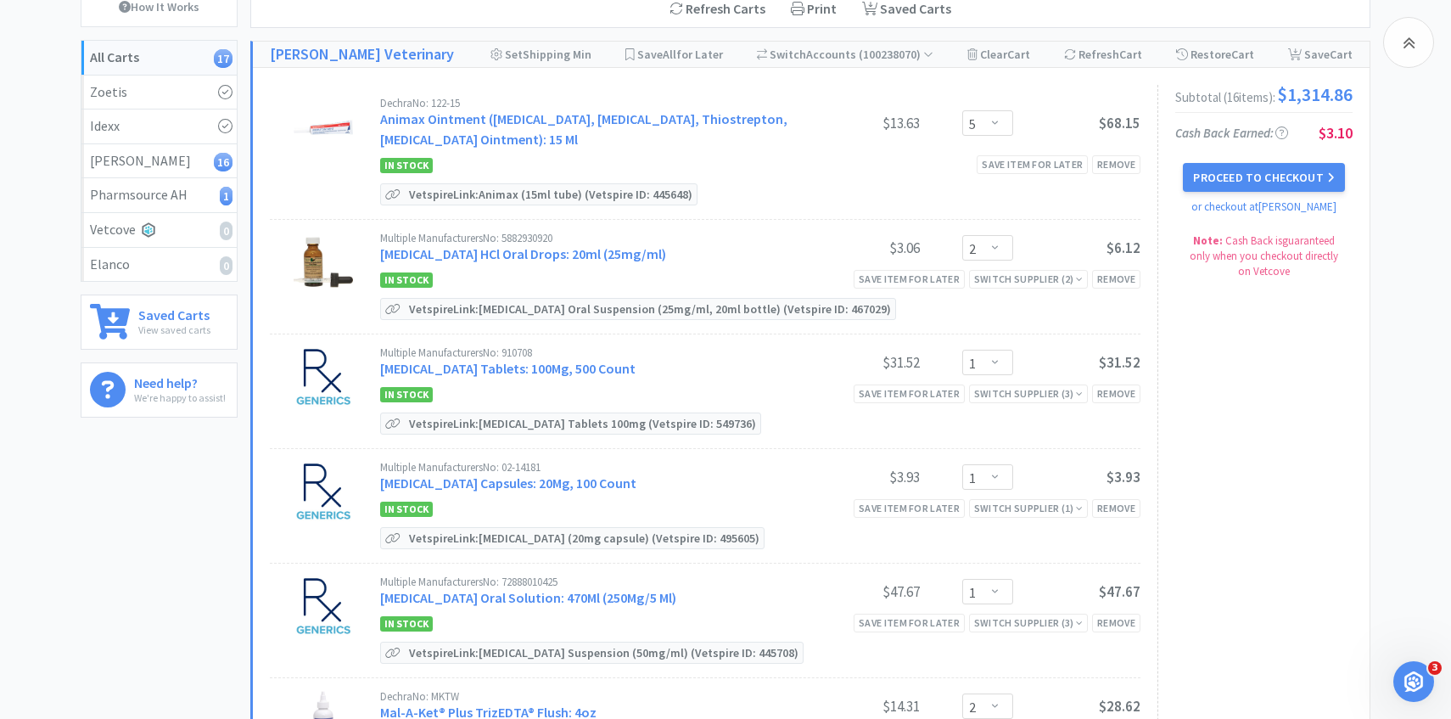
scroll to position [903, 0]
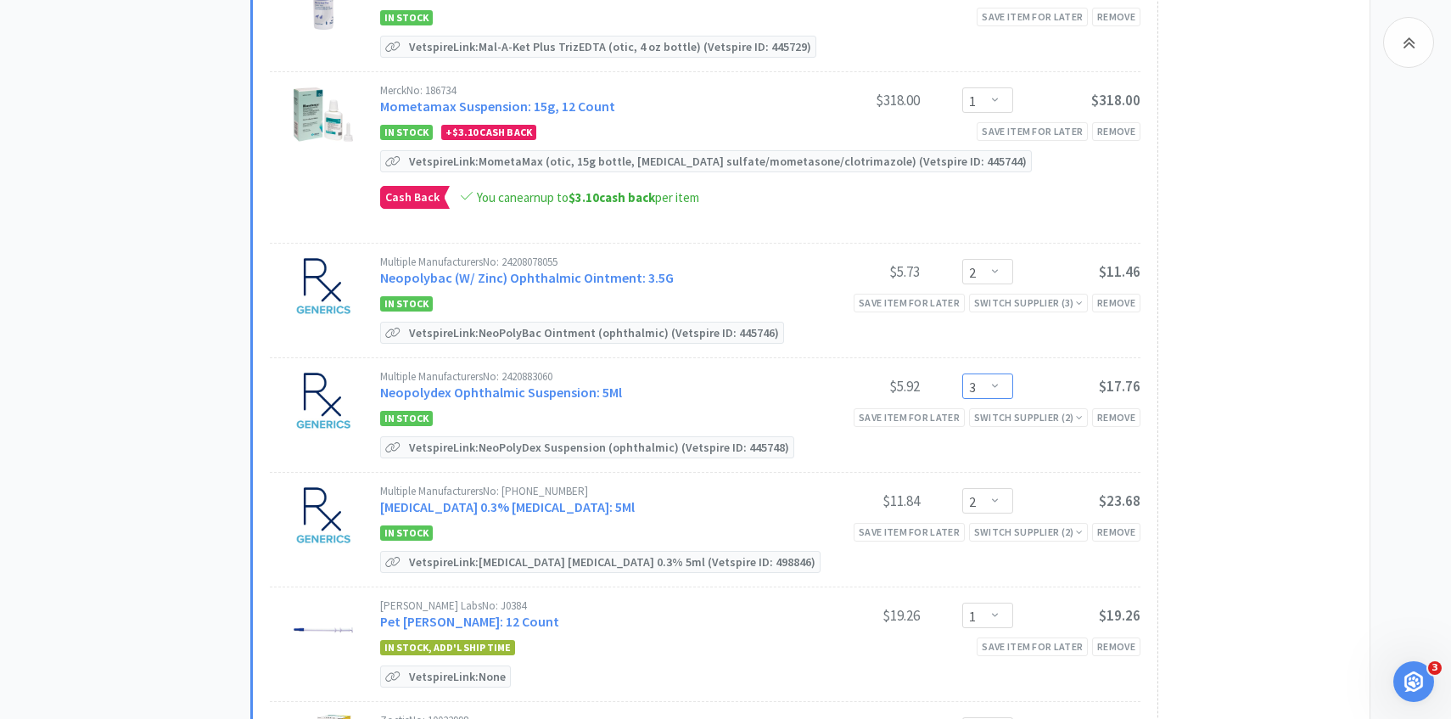
click at [983, 378] on select "Enter Quantity 1 2 3 4 5 6 7 8 9 10 11 12 13 14 15 16 17 18 19 20 Enter Quantity" at bounding box center [987, 385] width 51 height 25
click at [962, 373] on select "Enter Quantity 1 2 3 4 5 6 7 8 9 10 11 12 13 14 15 16 17 18 19 20 Enter Quantity" at bounding box center [987, 385] width 51 height 25
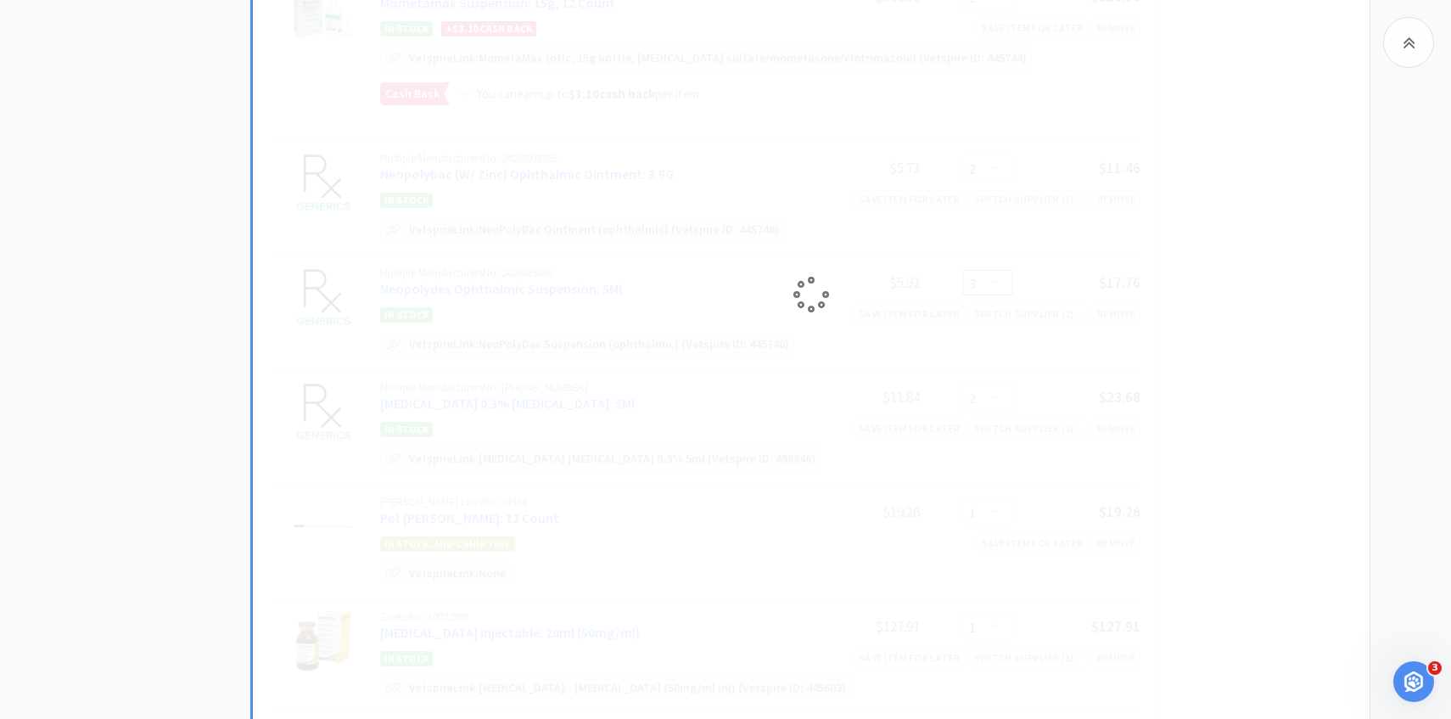
scroll to position [1204, 0]
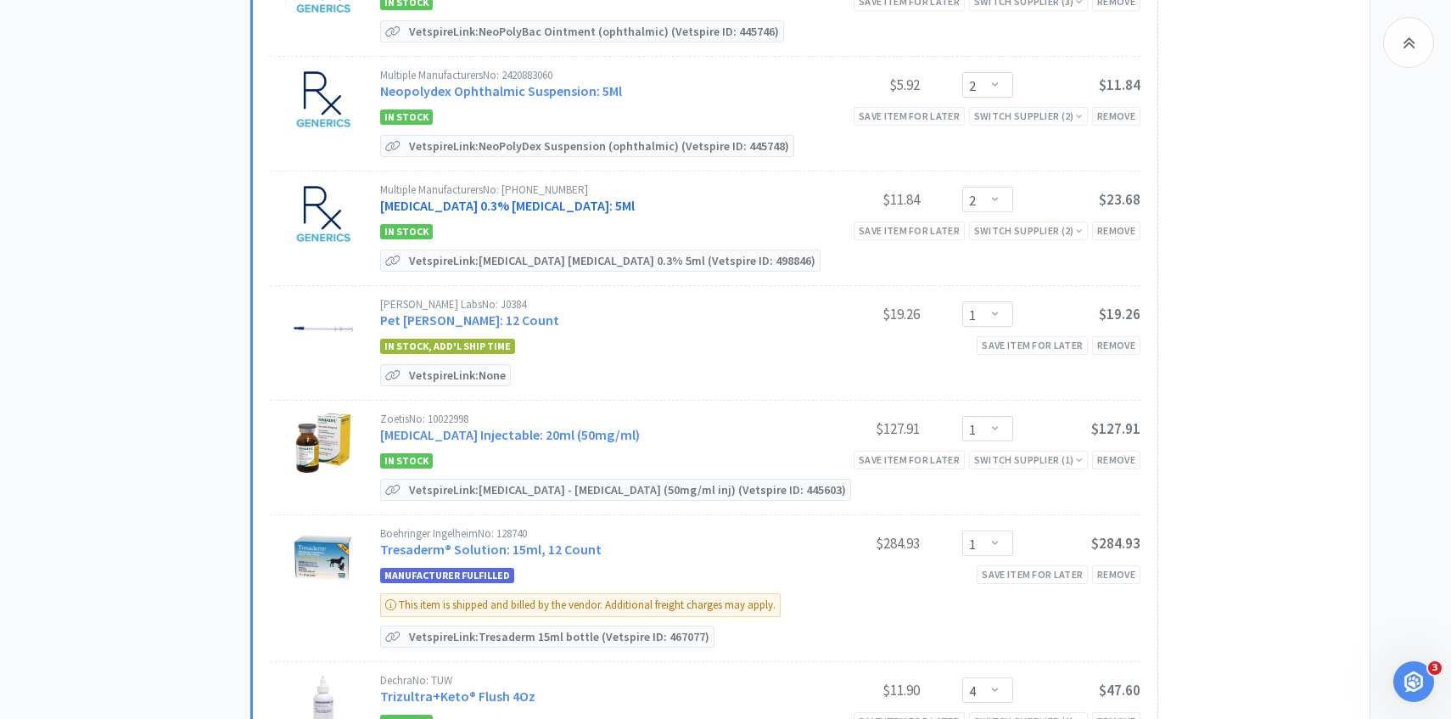
click at [535, 204] on link "Ofloxacin 0.3% Ophthalmic Solution: 5Ml" at bounding box center [507, 205] width 255 height 17
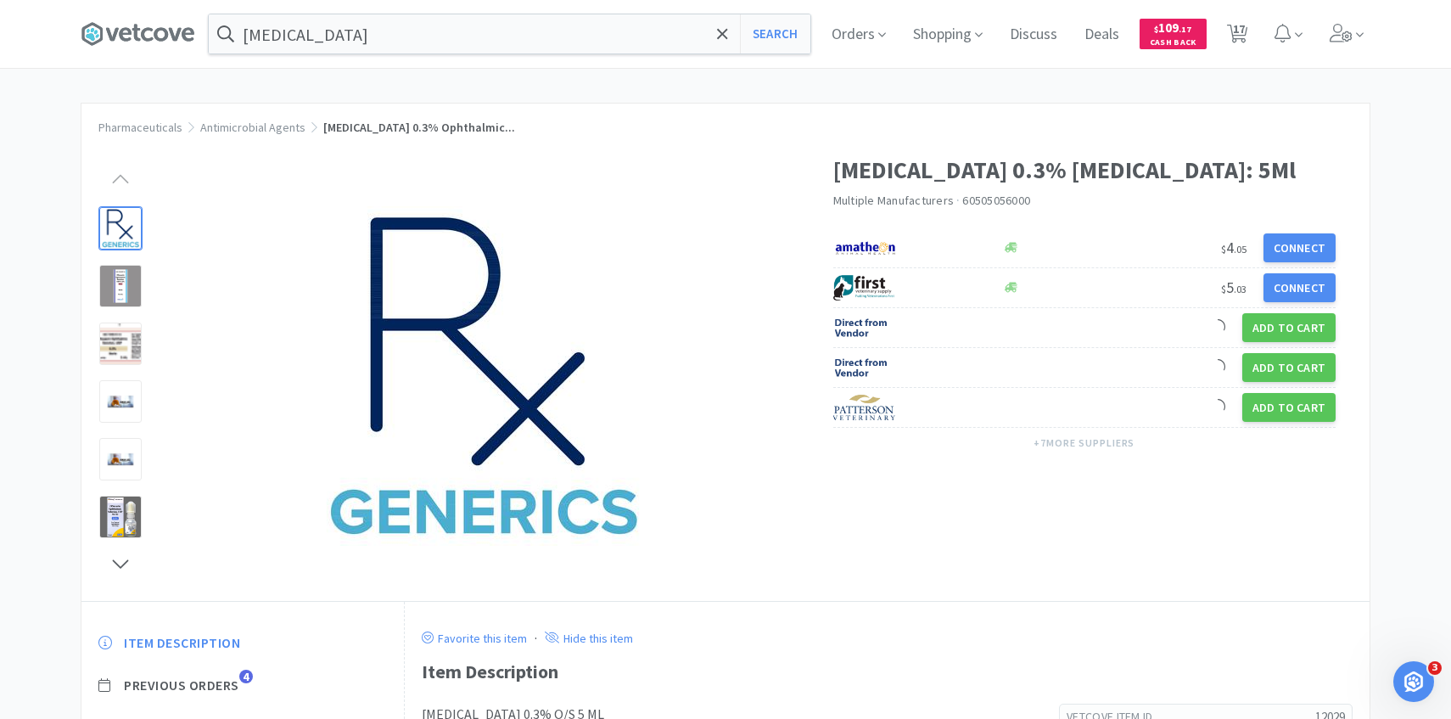
scroll to position [31, 0]
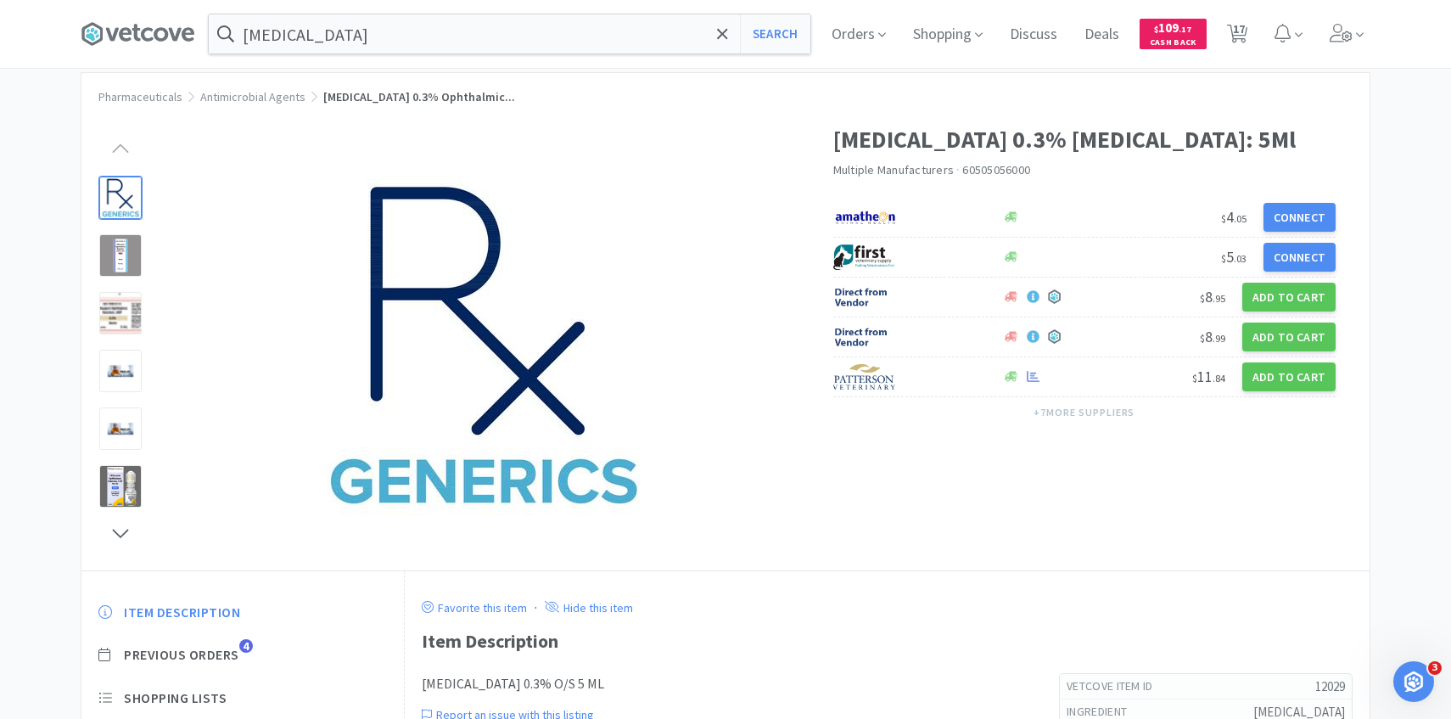
click at [1254, 31] on div "Orders Shopping Discuss Discuss Deals Deals $ 109 . 17 Cash Back 17 17" at bounding box center [1094, 34] width 552 height 68
click at [1234, 30] on span "17" at bounding box center [1239, 29] width 12 height 68
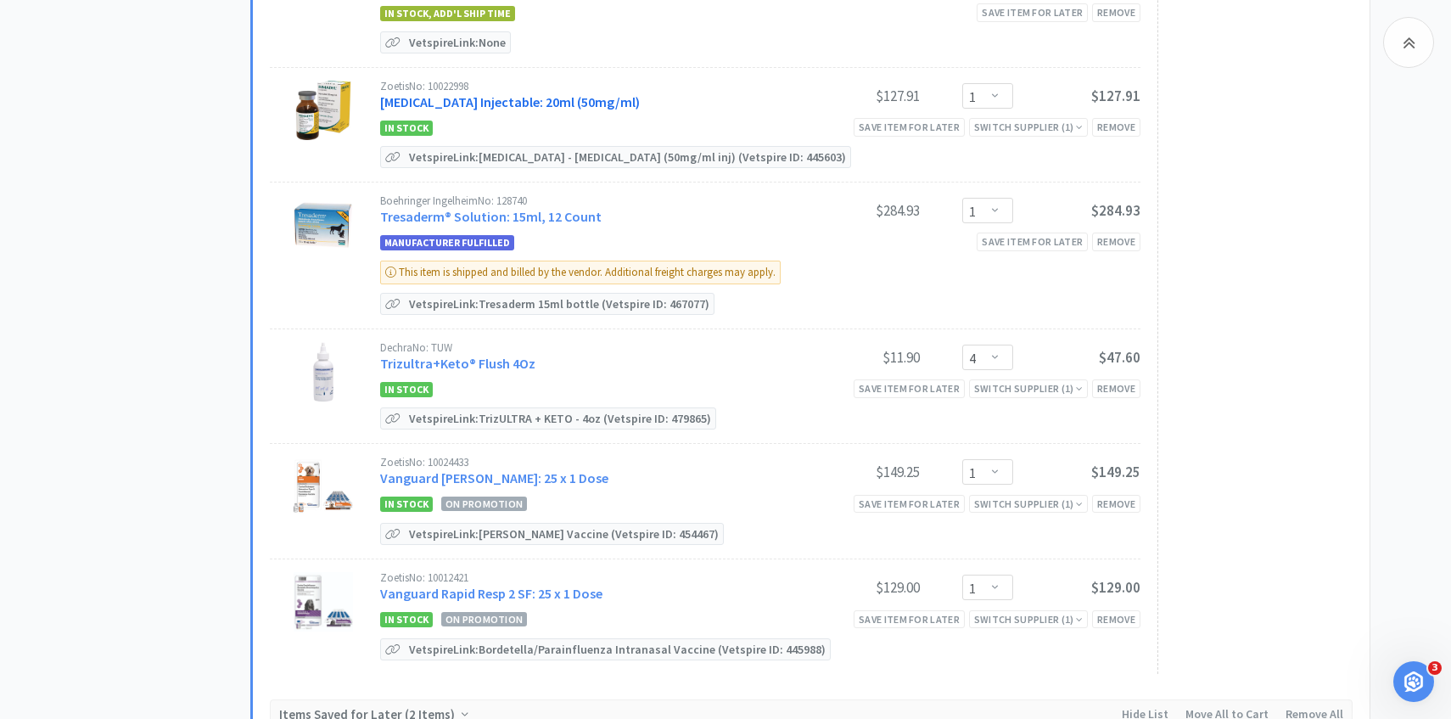
scroll to position [1549, 0]
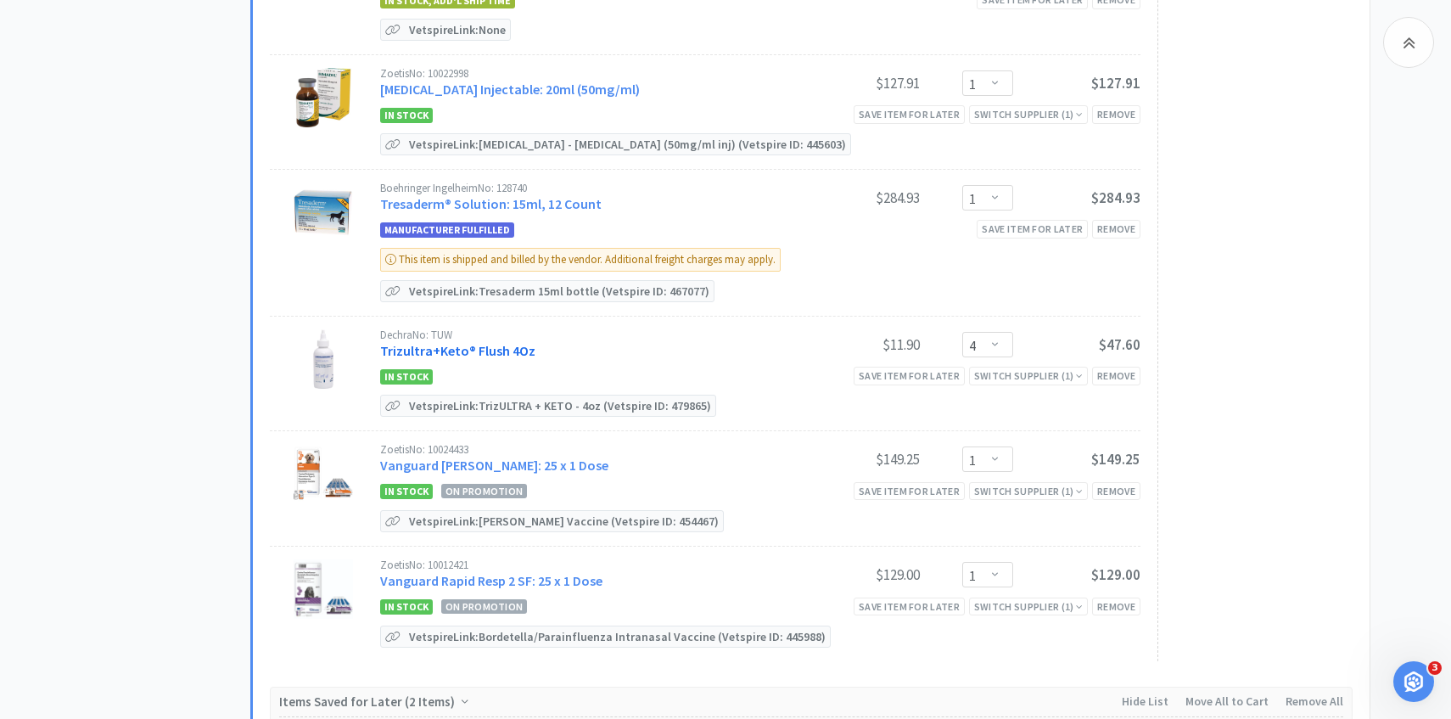
click at [515, 347] on link "Trizultra+Keto® Flush 4Oz" at bounding box center [457, 350] width 155 height 17
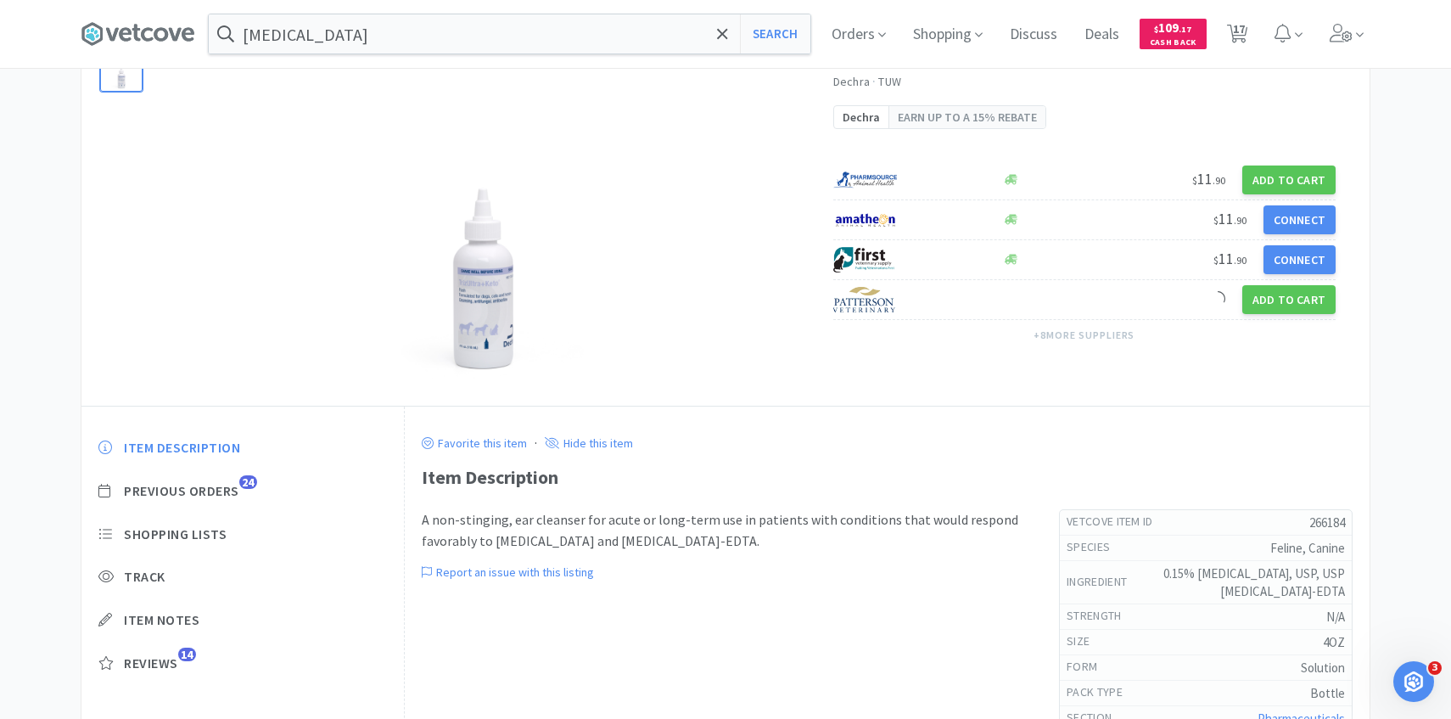
scroll to position [130, 0]
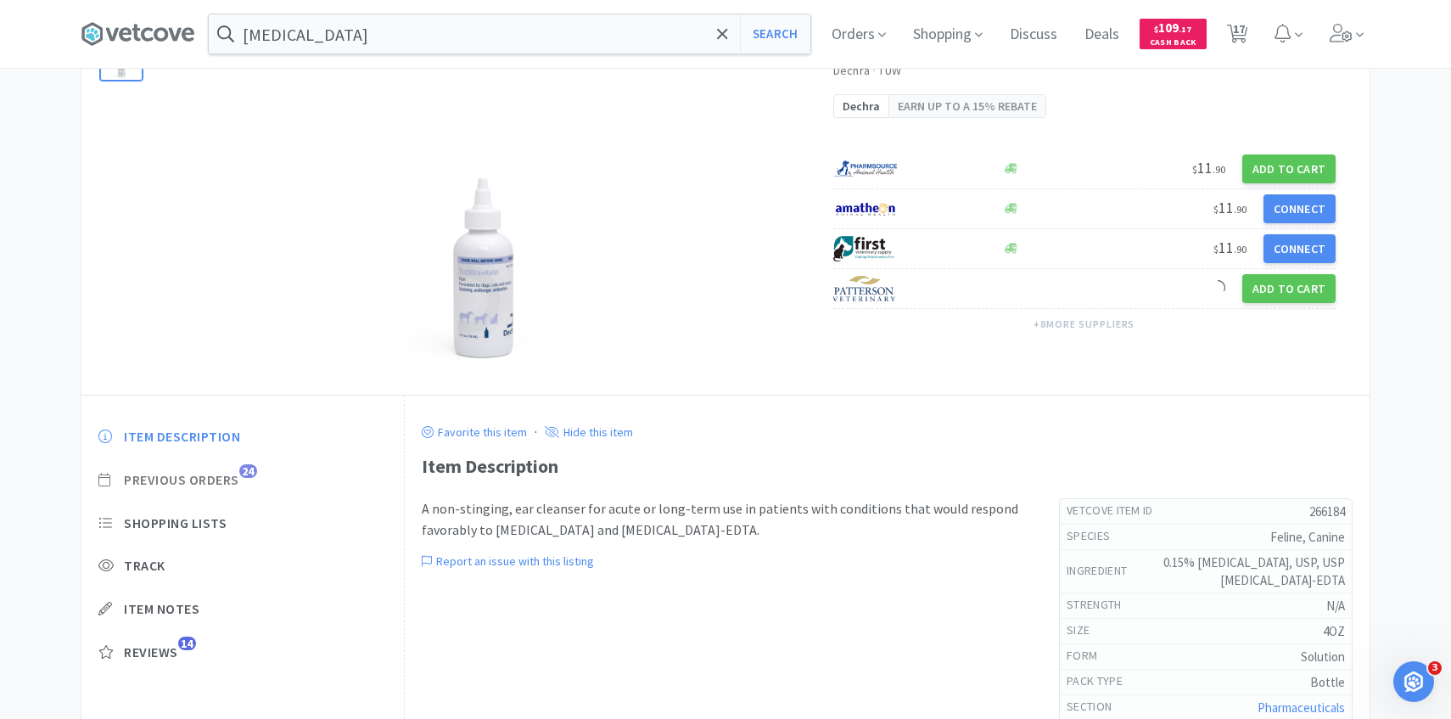
click at [232, 481] on span "Previous Orders" at bounding box center [181, 480] width 115 height 18
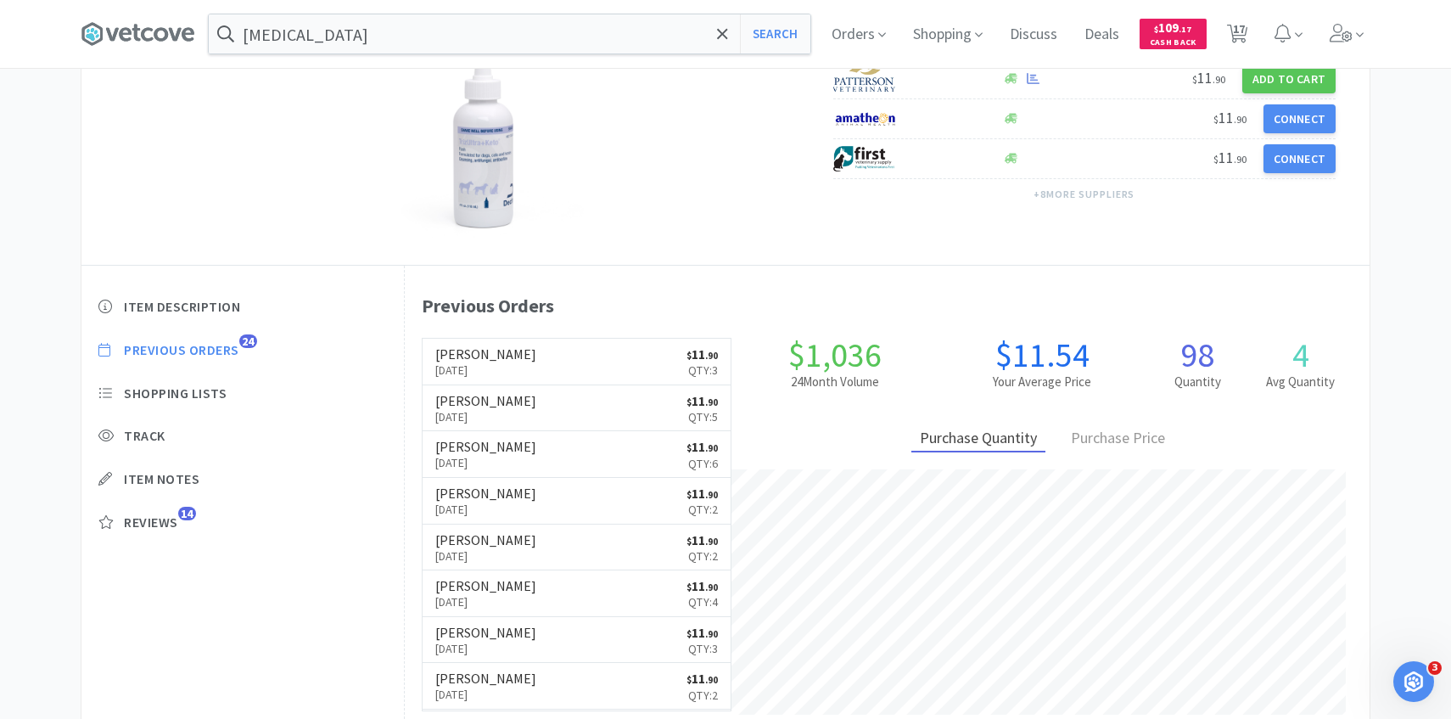
scroll to position [265, 0]
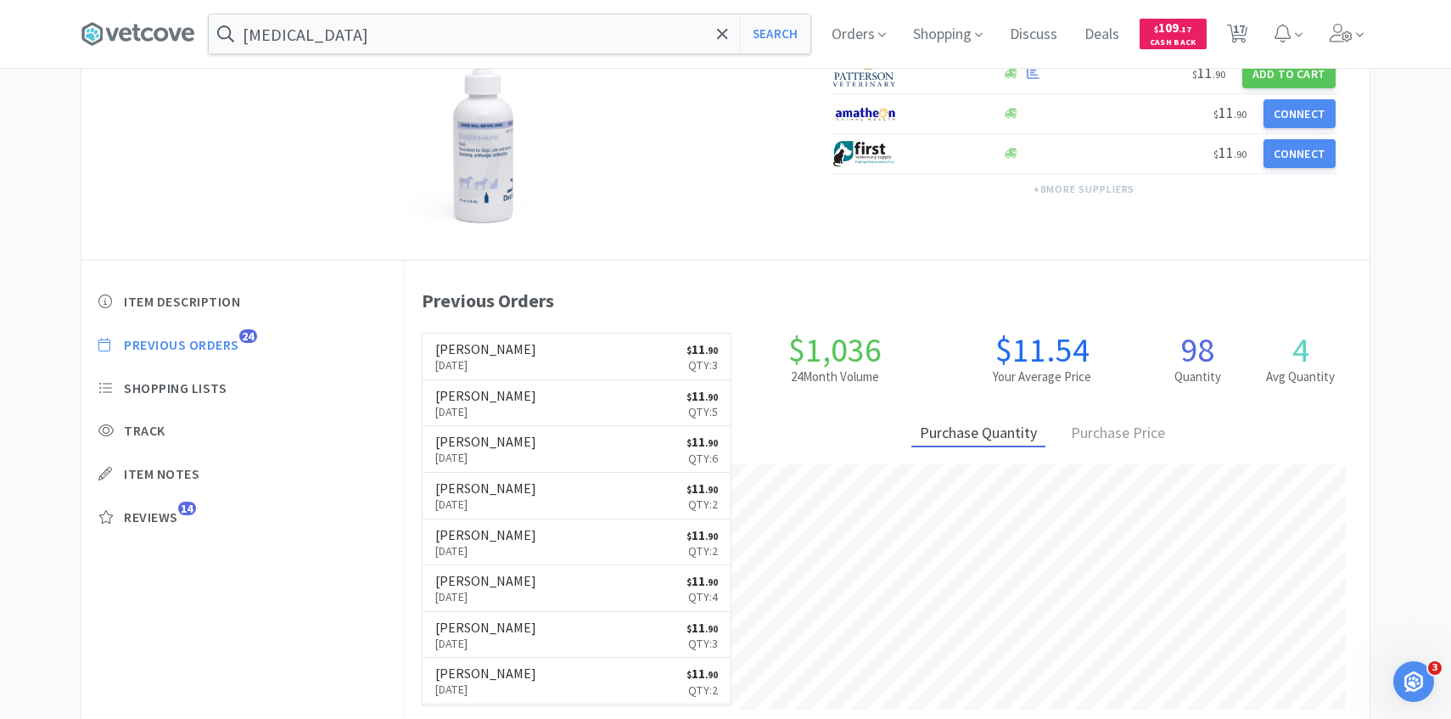
scroll to position [1549, 0]
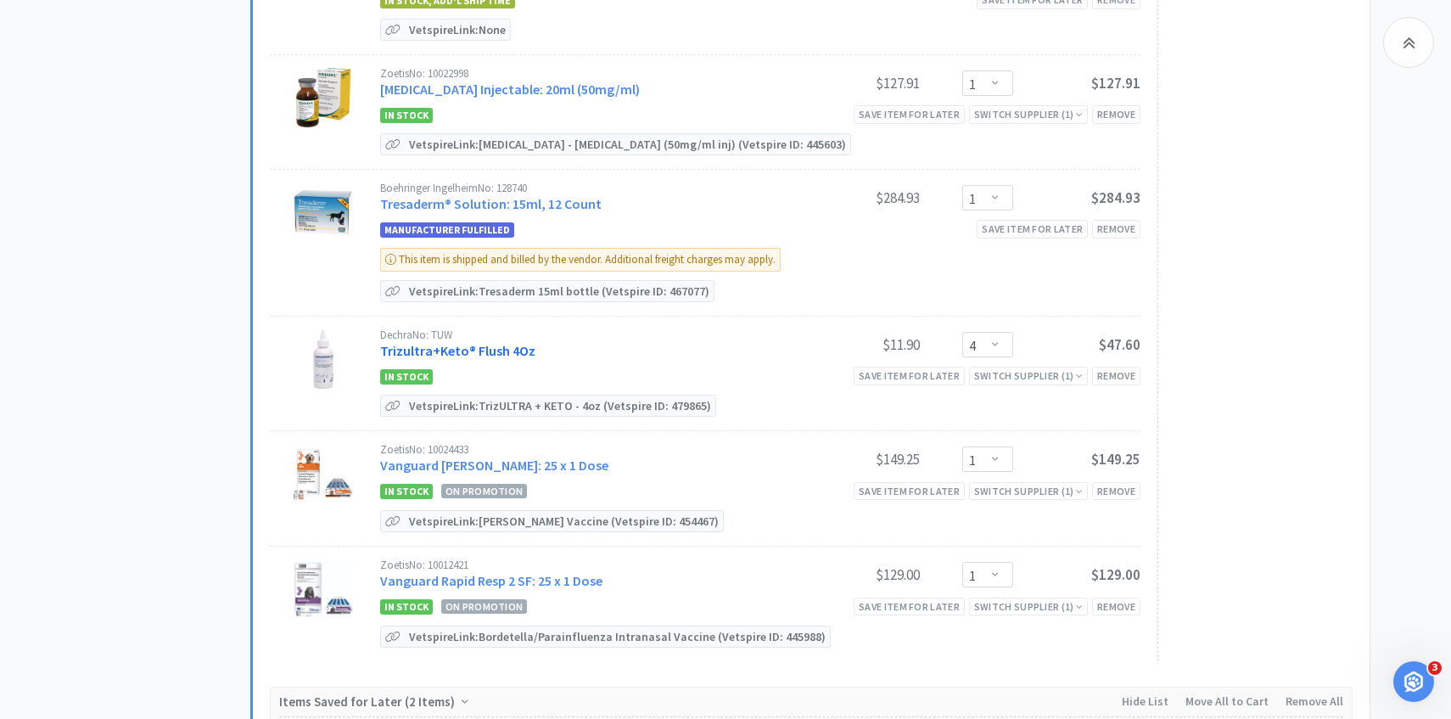
click at [500, 350] on link "Trizultra+Keto® Flush 4Oz" at bounding box center [457, 350] width 155 height 17
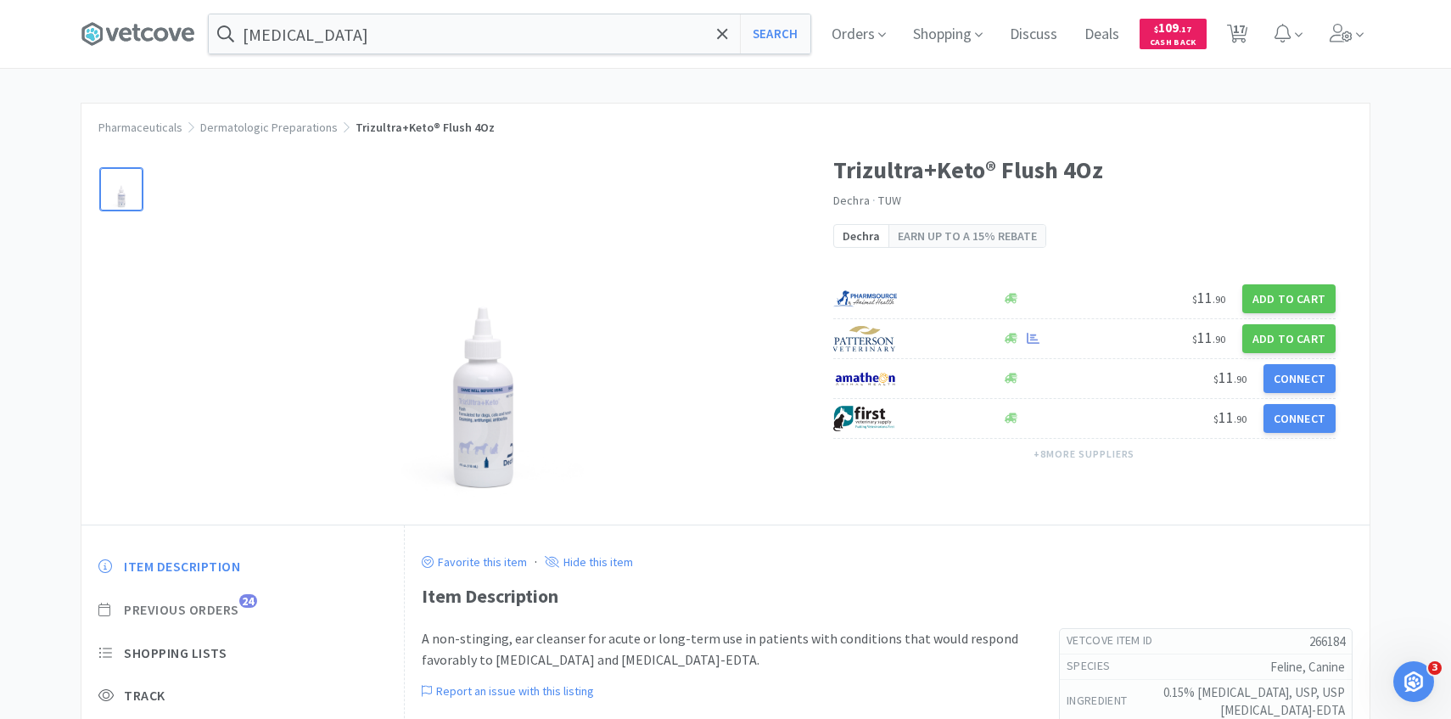
click at [243, 603] on span "24" at bounding box center [248, 601] width 18 height 14
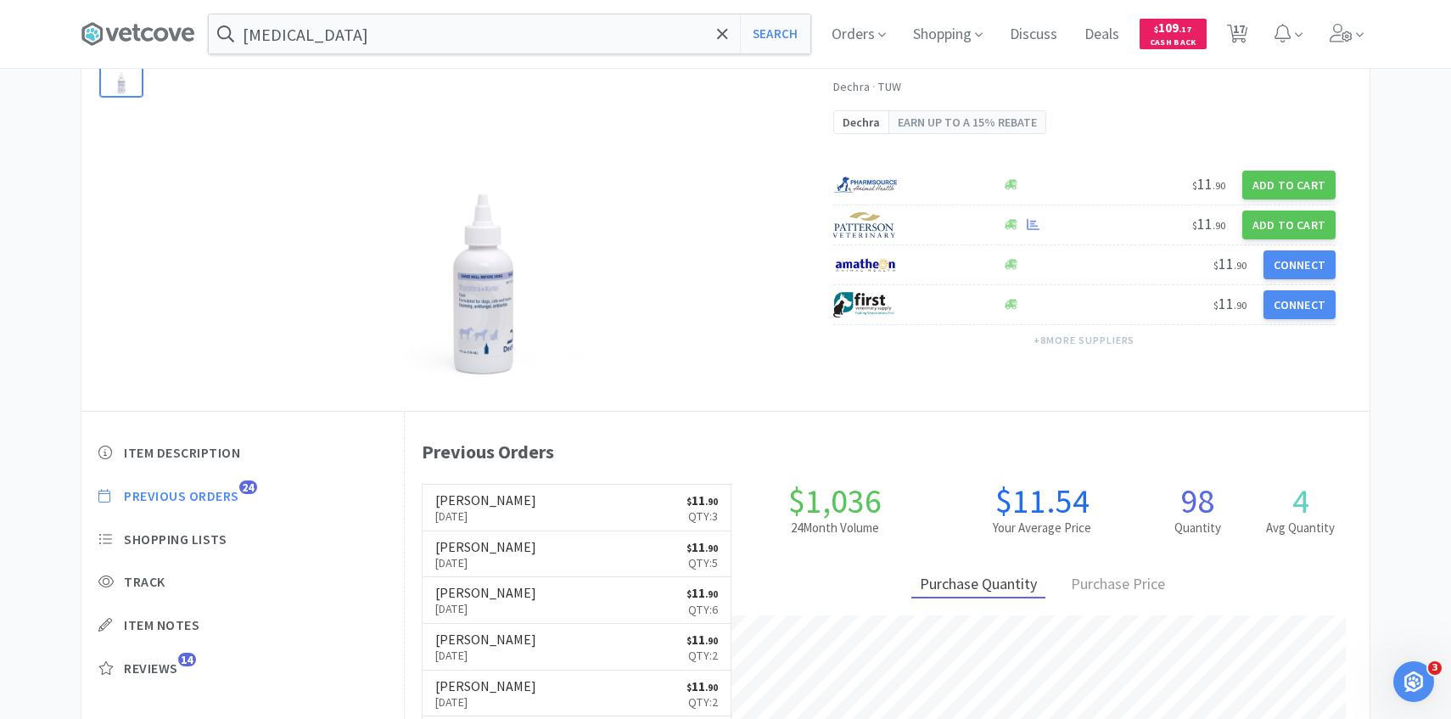
scroll to position [115, 0]
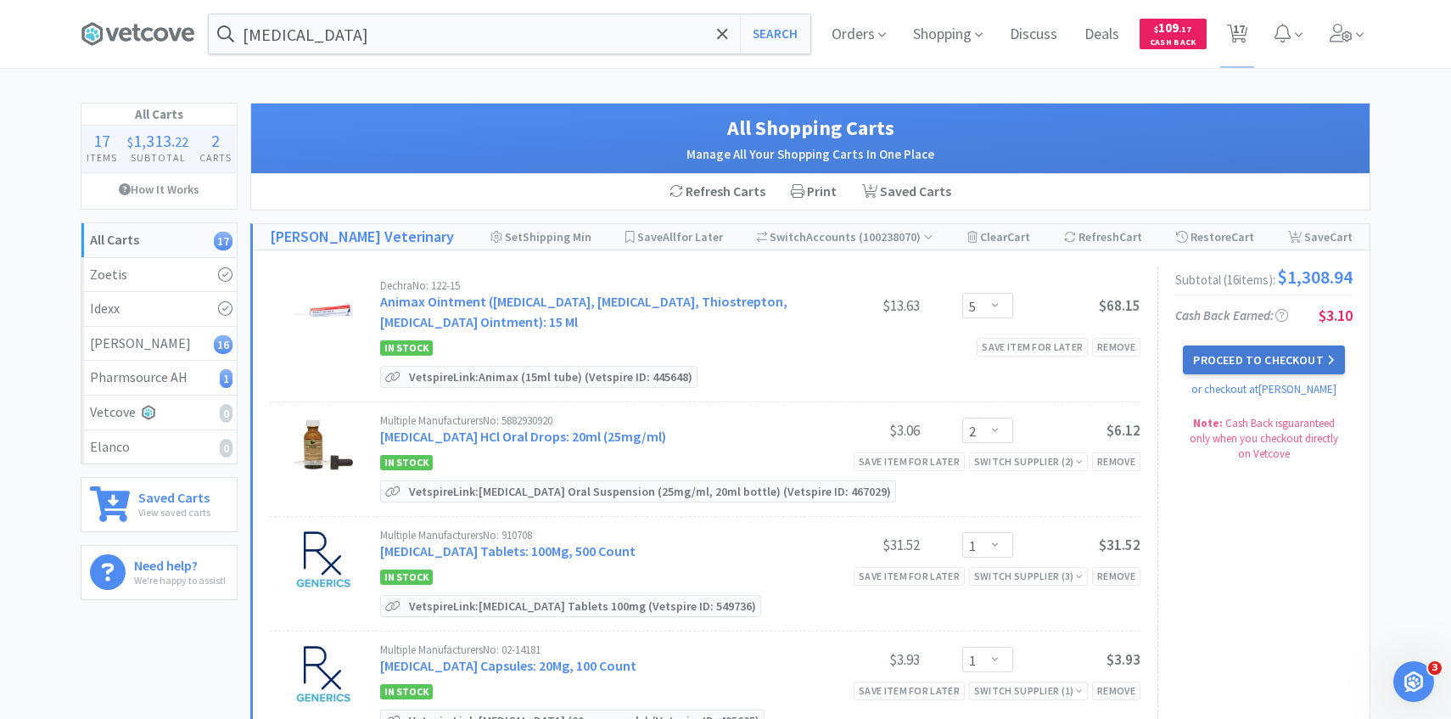
click at [1253, 363] on button "Proceed to Checkout" at bounding box center [1263, 359] width 161 height 29
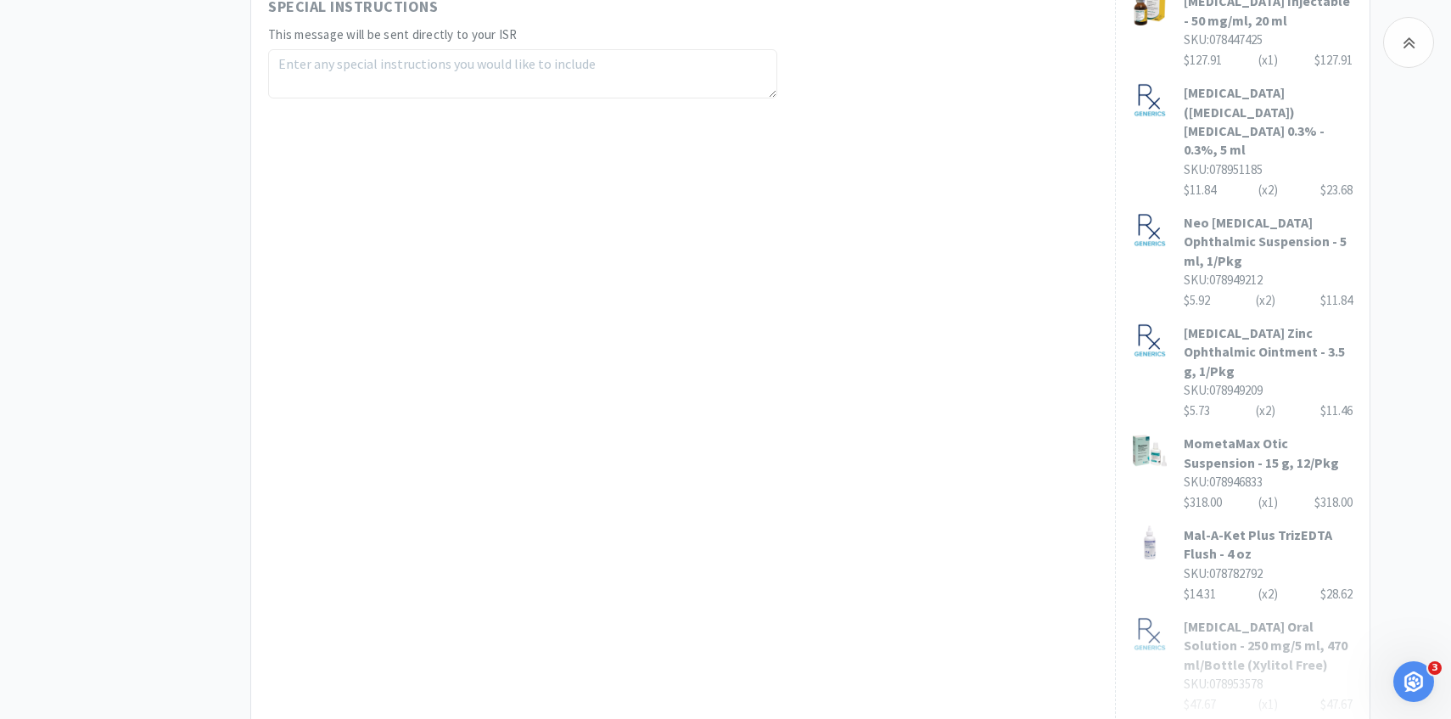
scroll to position [970, 0]
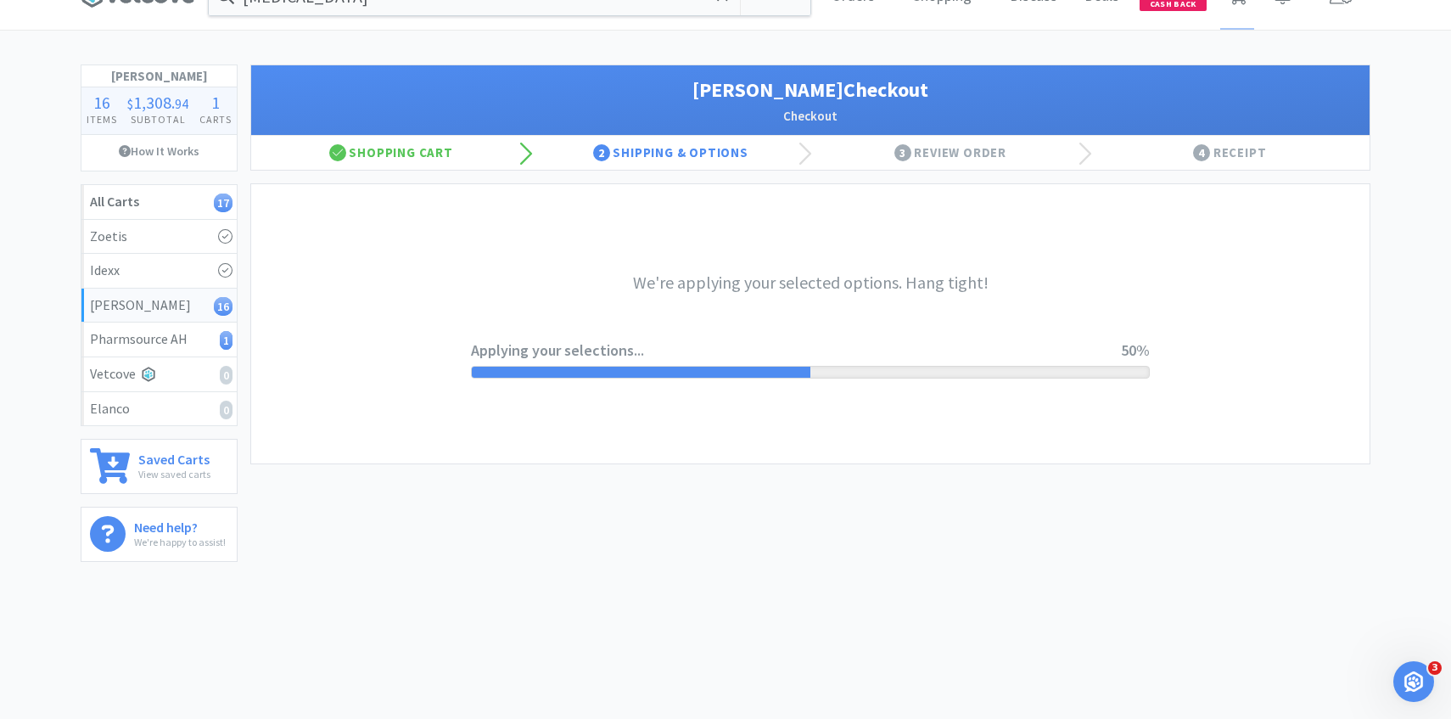
scroll to position [0, 0]
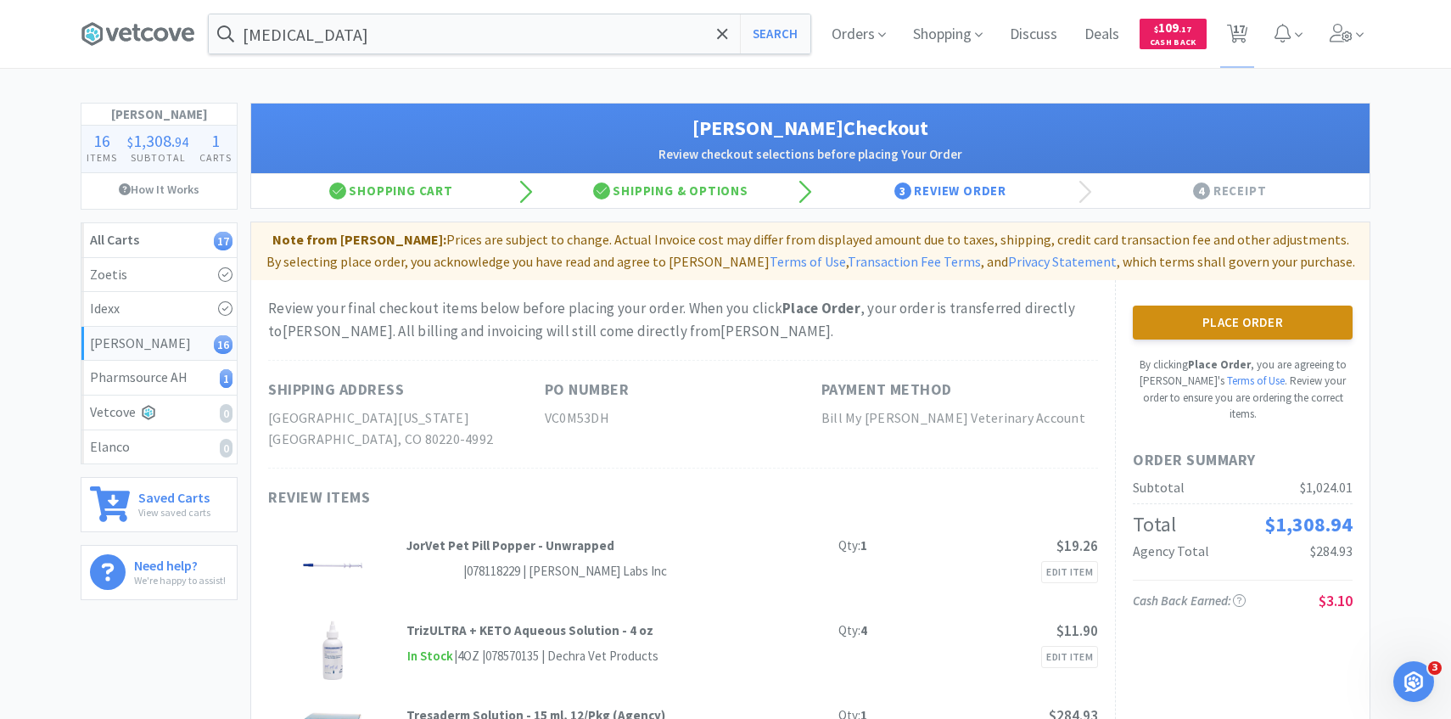
click at [1214, 316] on button "Place Order" at bounding box center [1243, 322] width 220 height 34
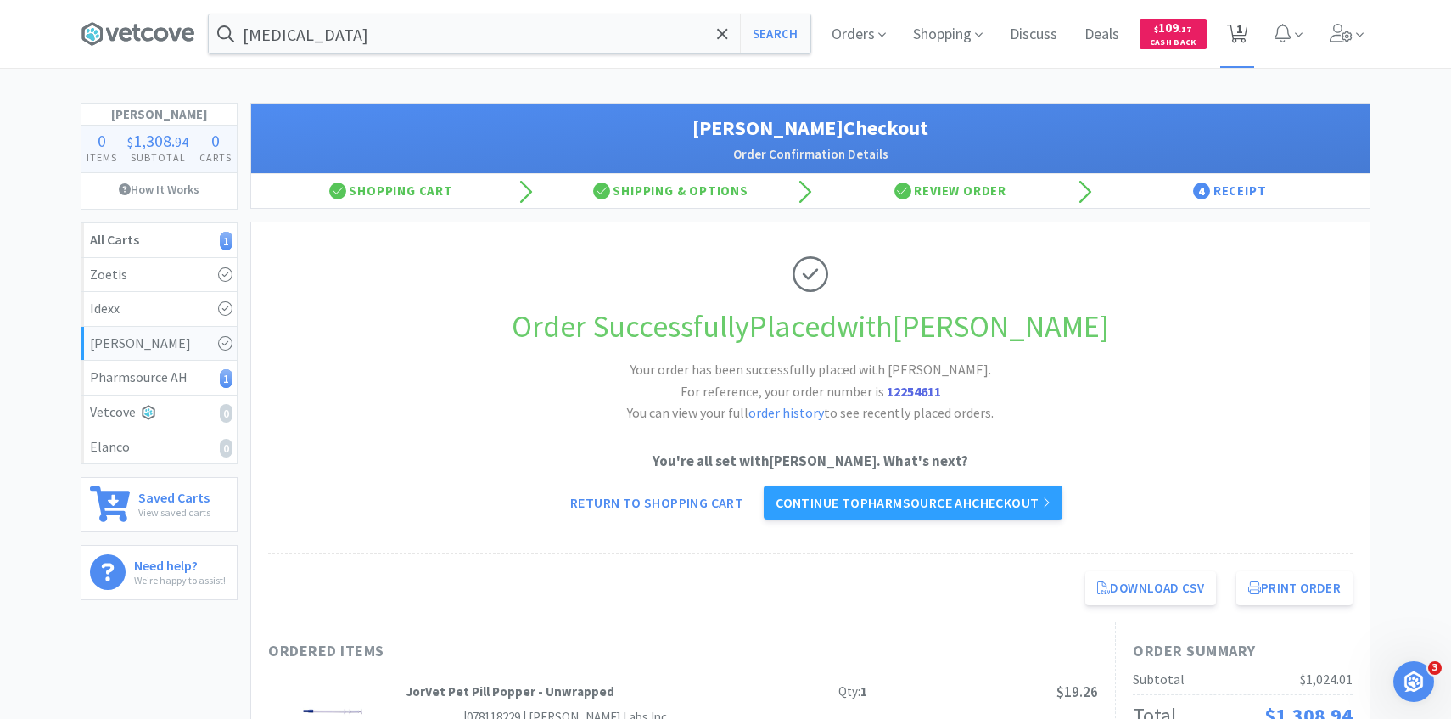
click at [1228, 57] on span "1" at bounding box center [1237, 34] width 35 height 68
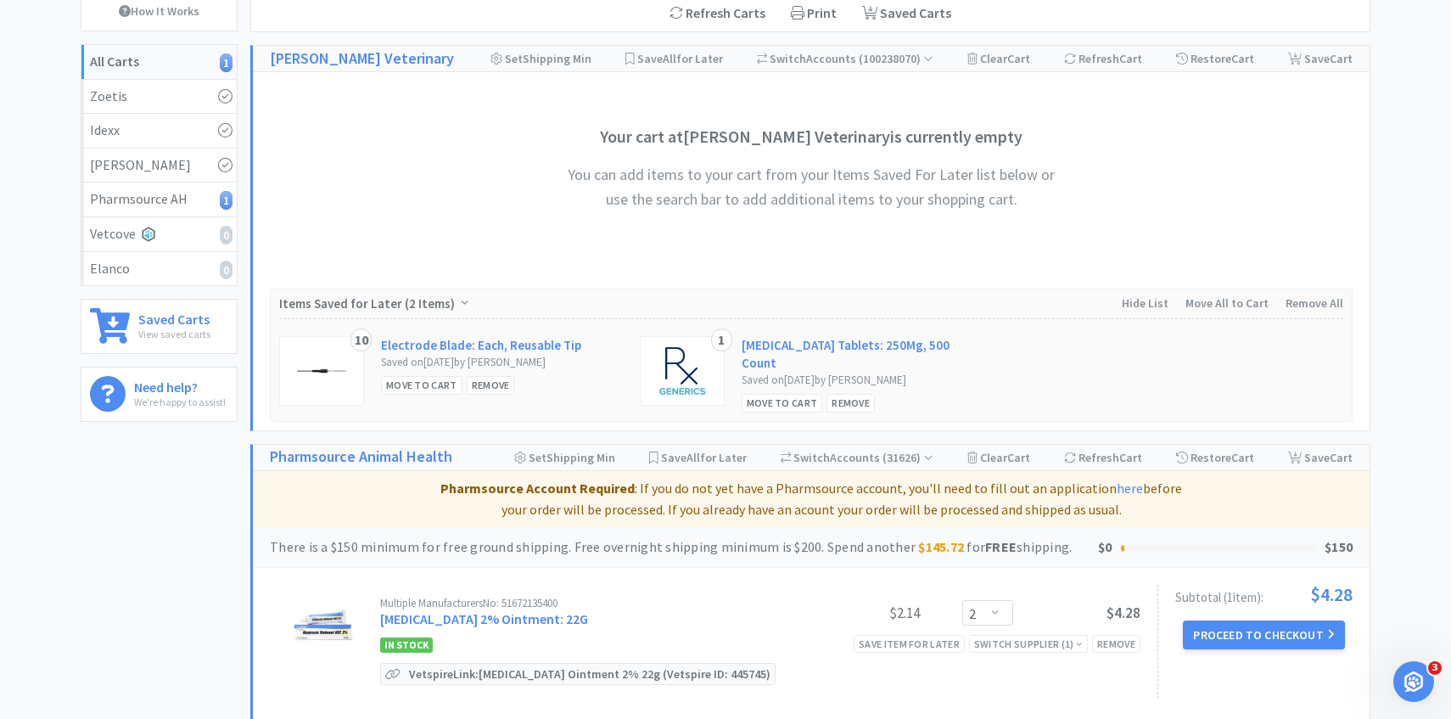
scroll to position [350, 0]
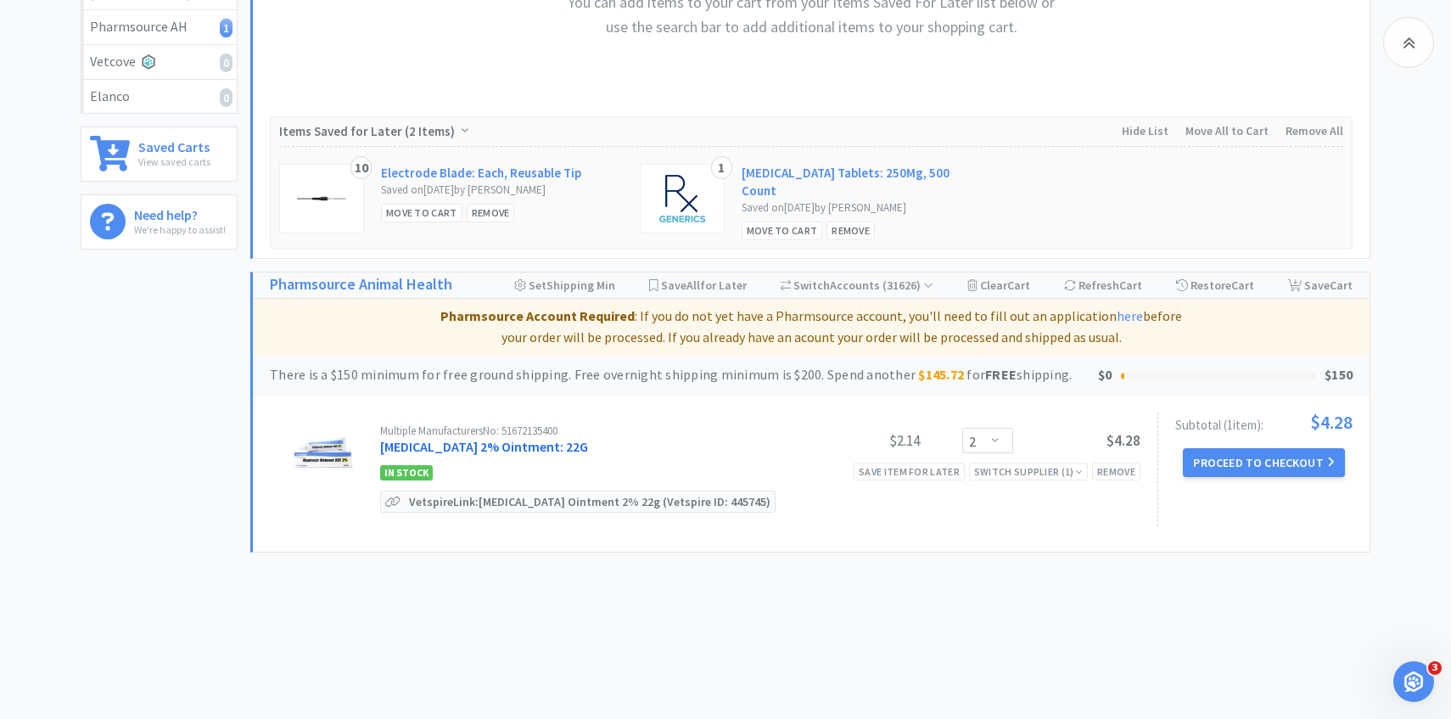
click at [538, 439] on link "Mupirocin 2% Ointment: 22G" at bounding box center [484, 446] width 208 height 17
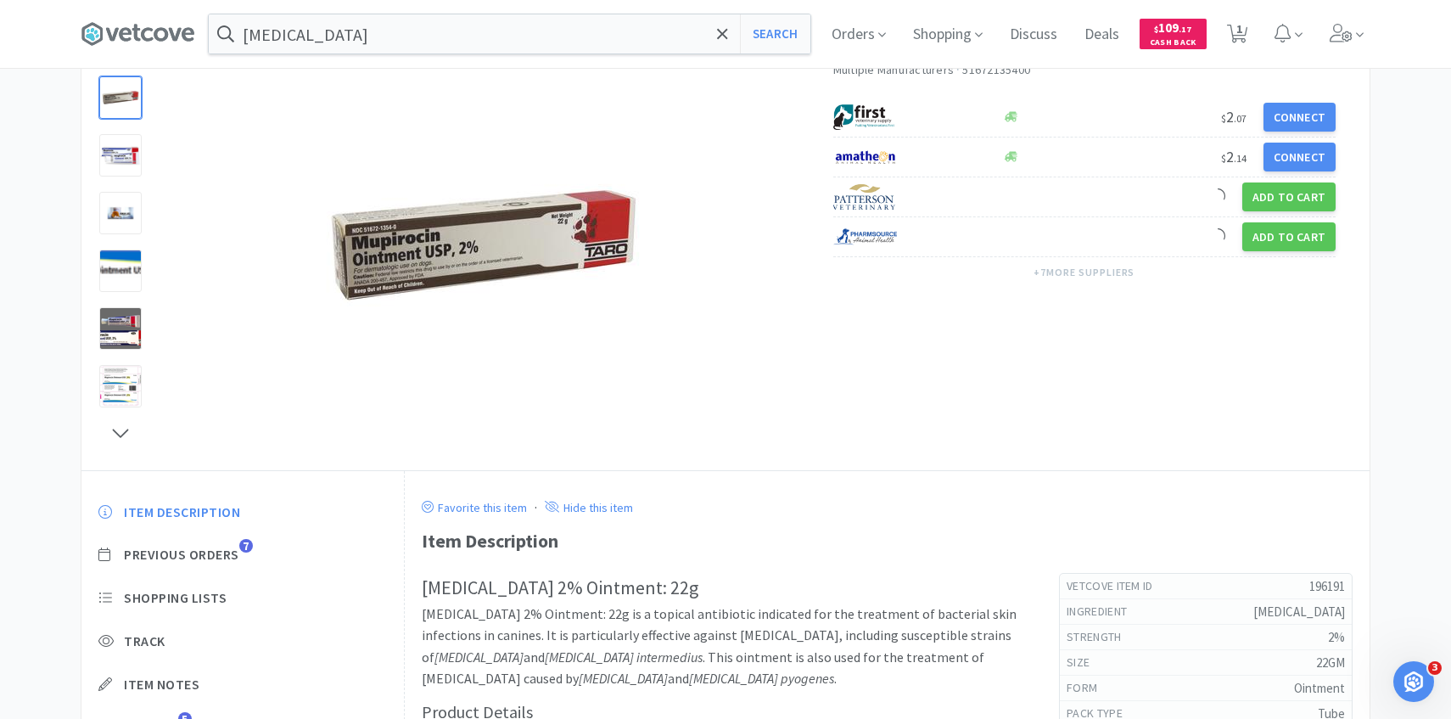
scroll to position [142, 0]
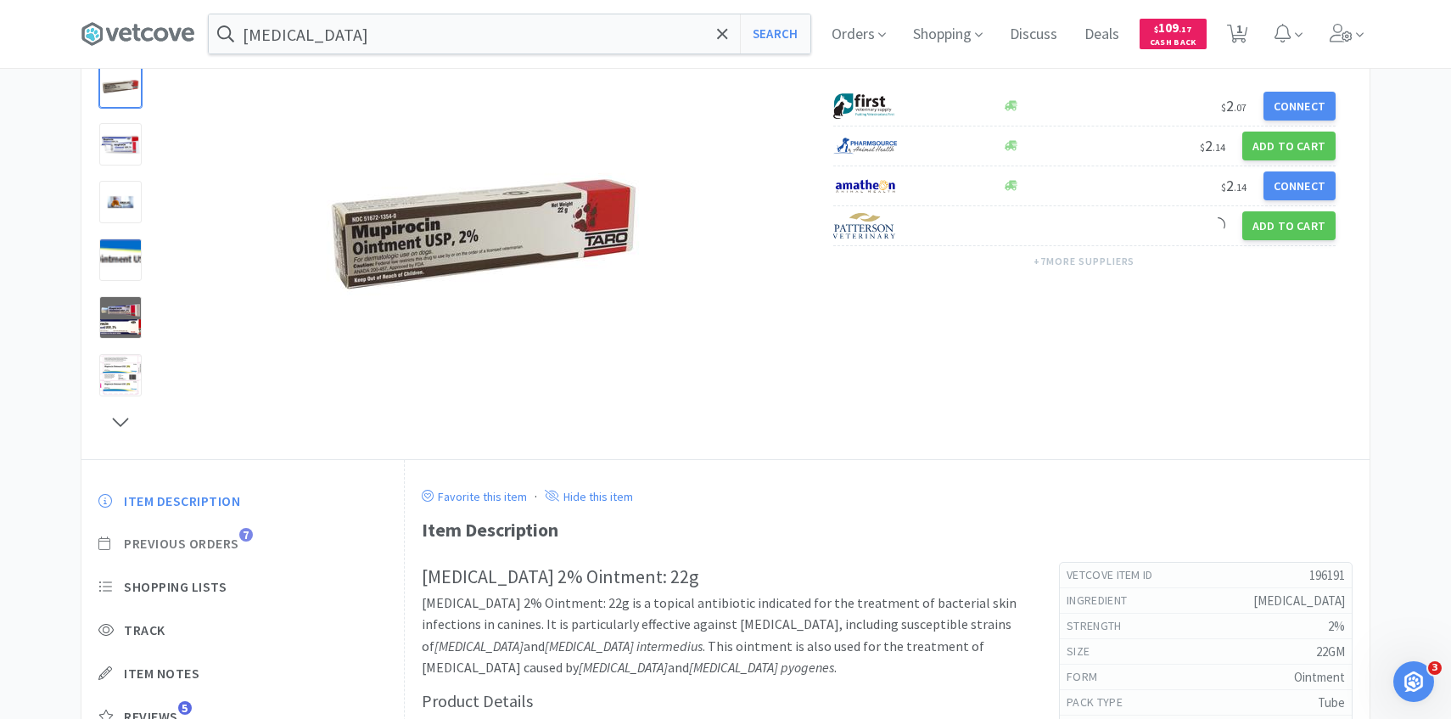
click at [215, 541] on span "Previous Orders" at bounding box center [181, 544] width 115 height 18
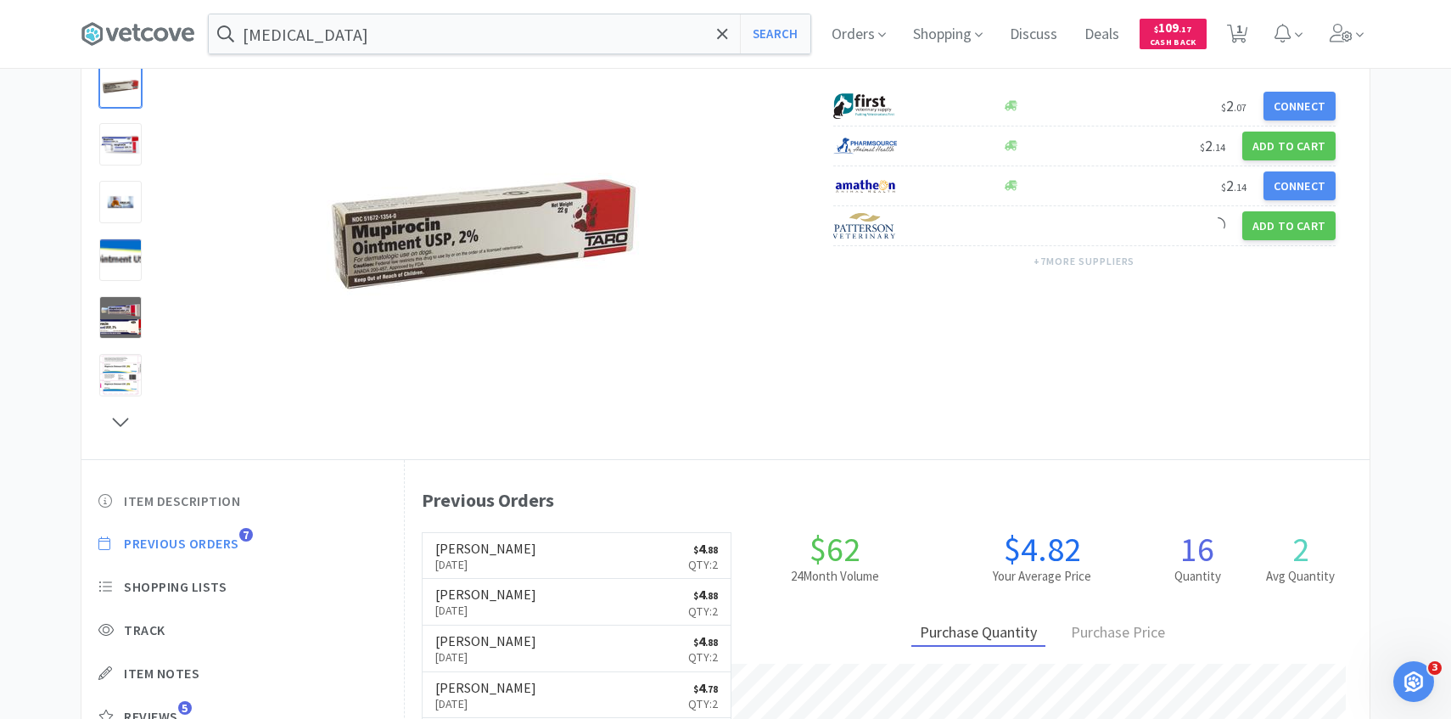
scroll to position [466, 965]
click at [490, 558] on p "Aug 18th, 2025" at bounding box center [485, 564] width 101 height 19
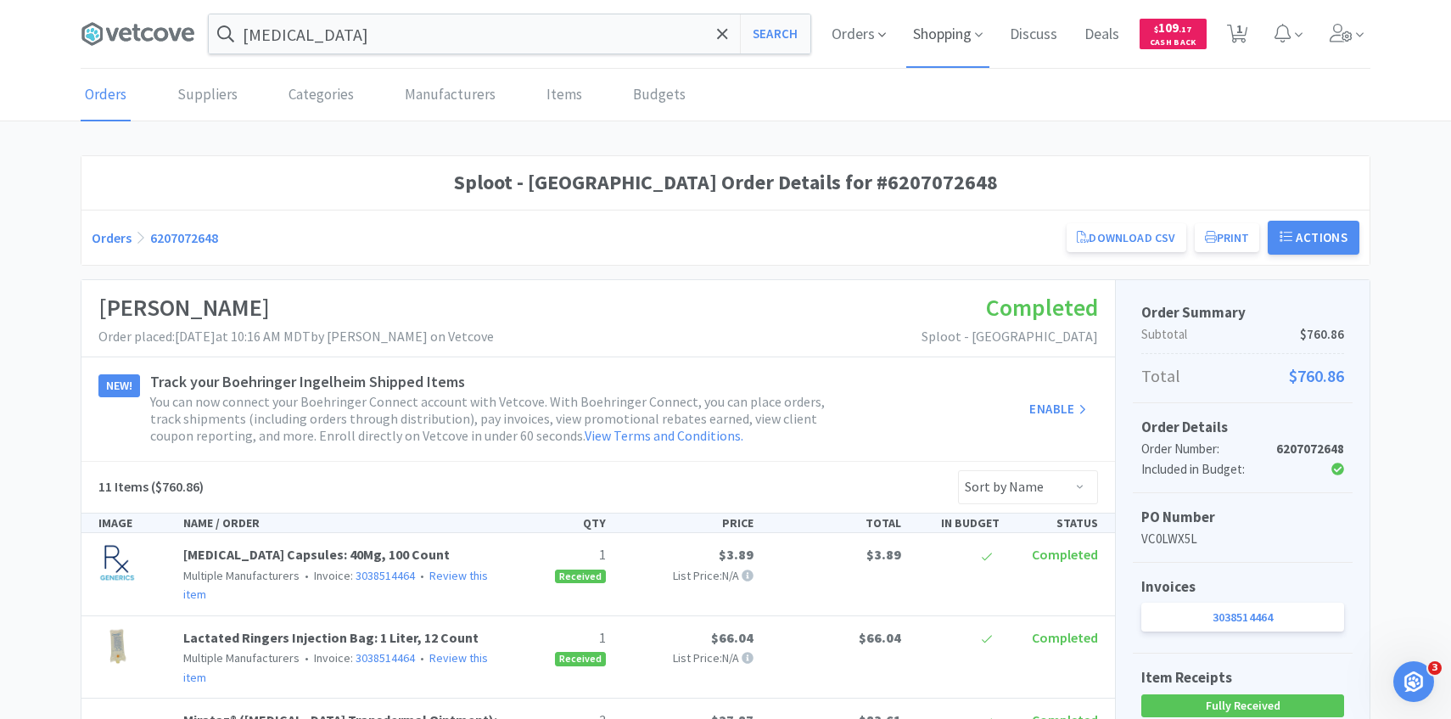
drag, startPoint x: 871, startPoint y: 32, endPoint x: 914, endPoint y: 53, distance: 47.4
click at [871, 34] on span "Orders" at bounding box center [859, 34] width 68 height 68
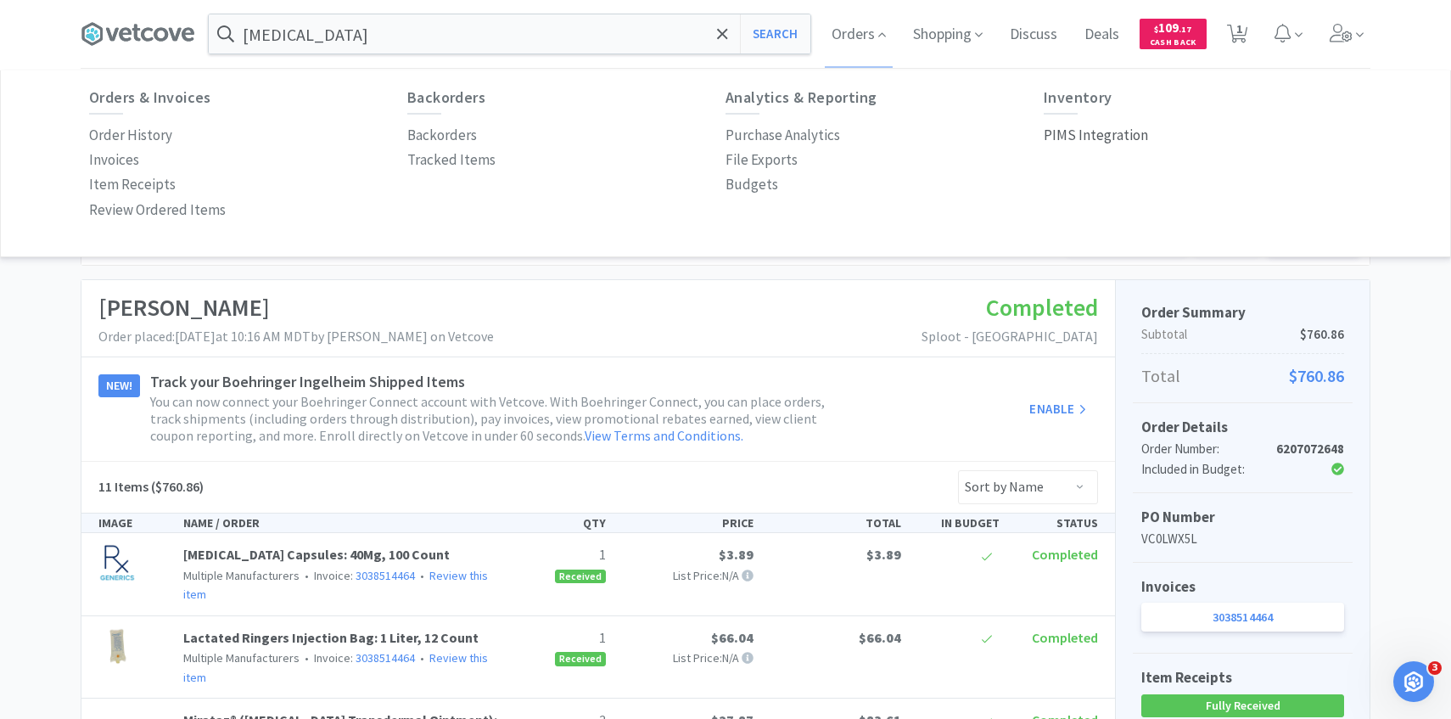
click at [1079, 123] on link "PIMS Integration" at bounding box center [1096, 135] width 104 height 25
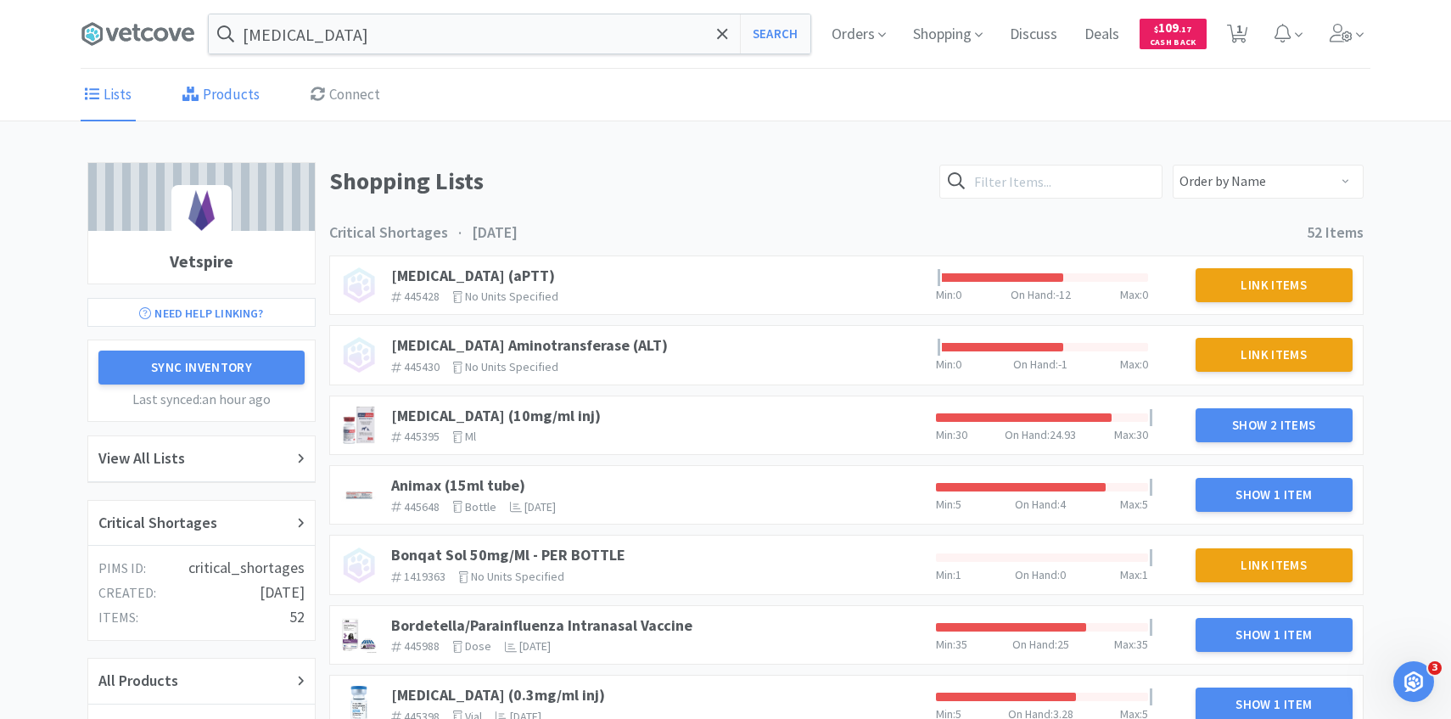
click at [204, 94] on link "Products" at bounding box center [221, 96] width 86 height 52
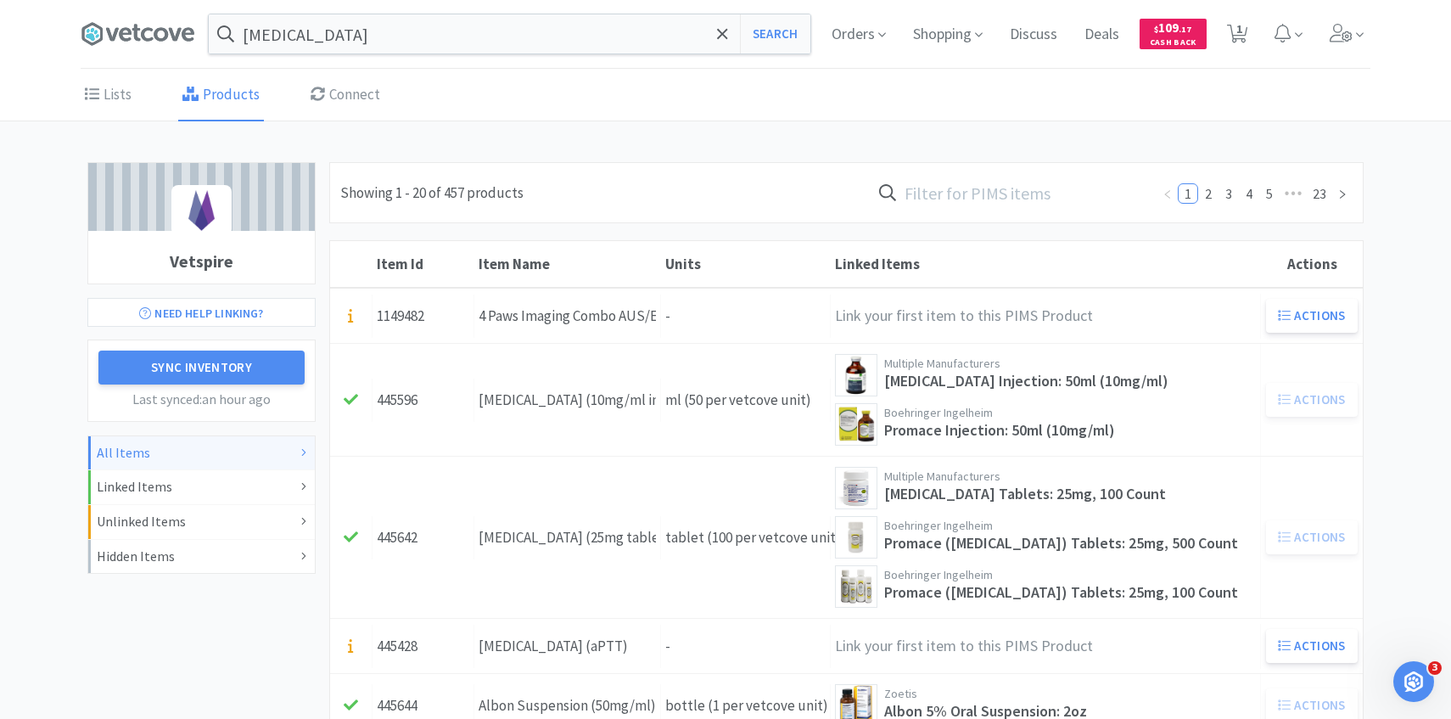
click at [1056, 199] on input "text" at bounding box center [1011, 192] width 280 height 39
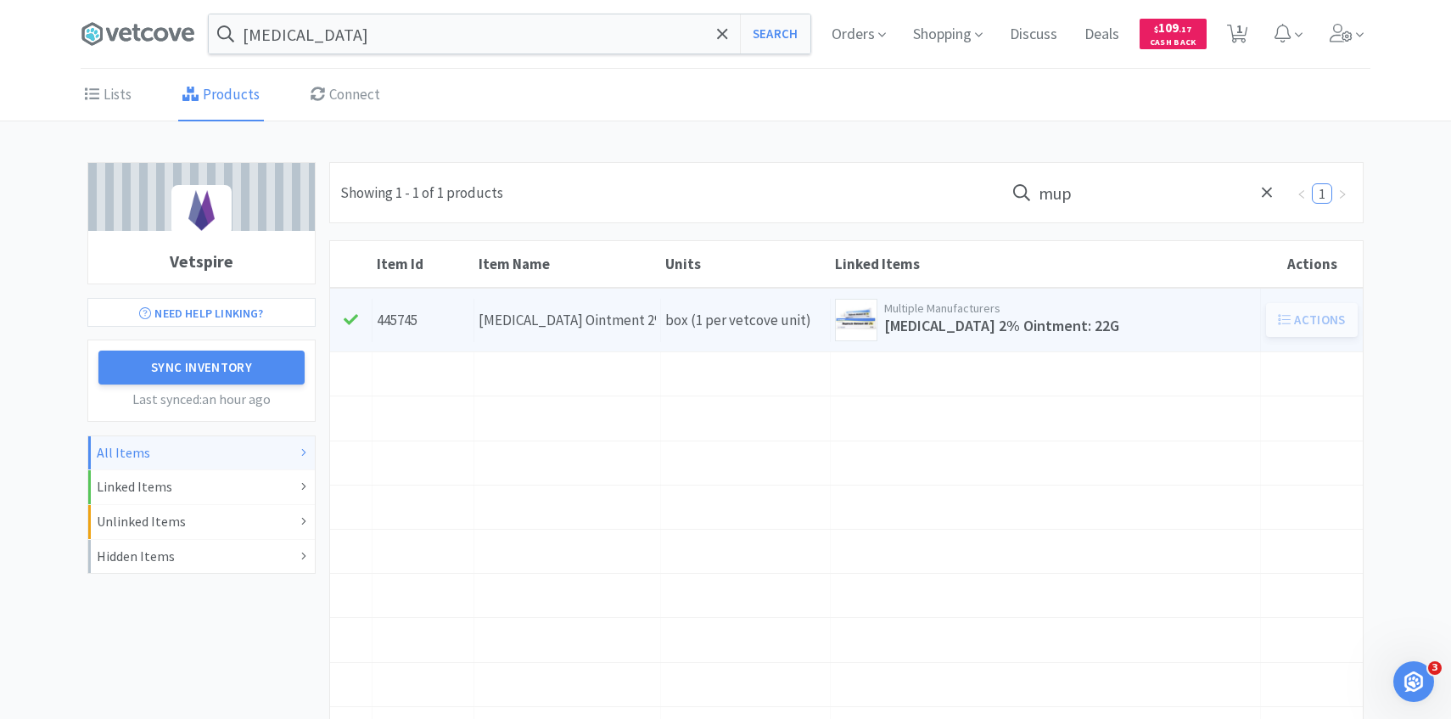
click at [761, 294] on link "Item Id 445745 Item Name Mupirocin Ointment 2% 22g Units box (1 per vetcove uni…" at bounding box center [846, 319] width 1033 height 63
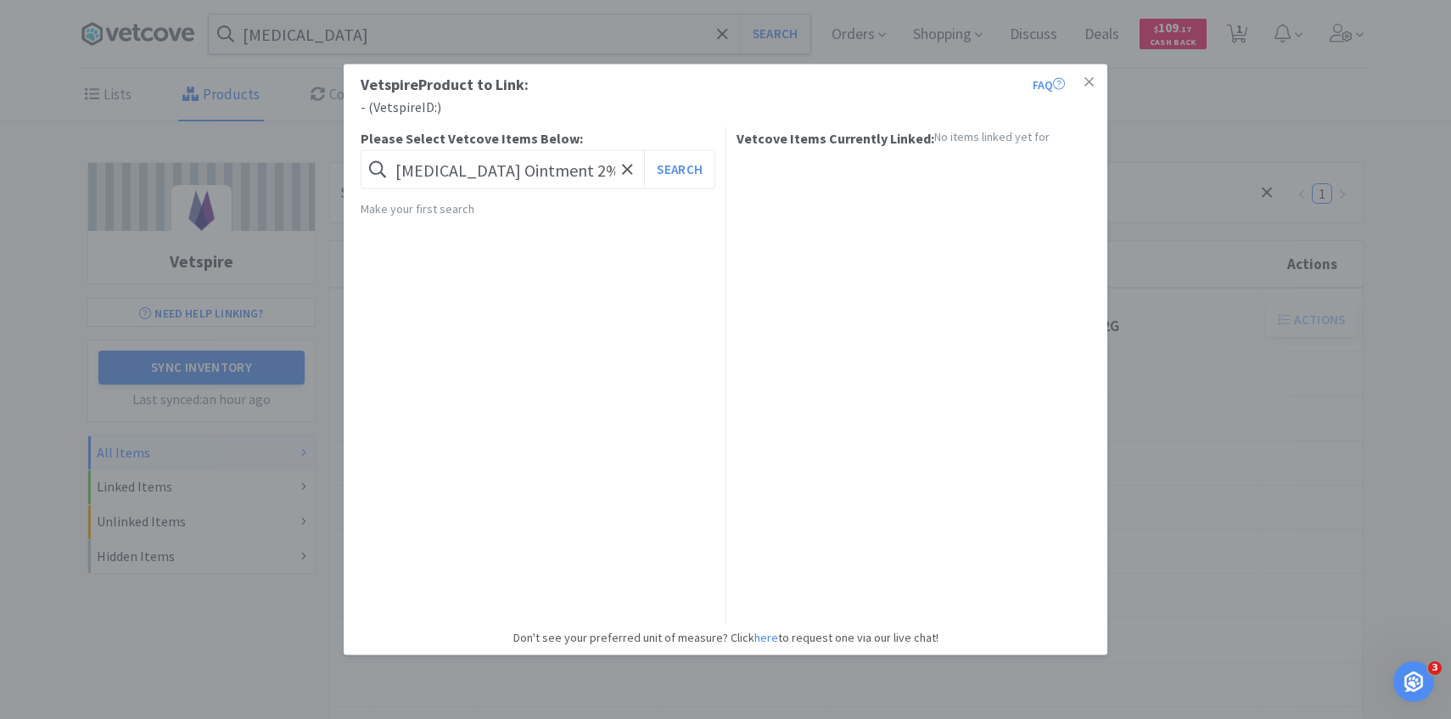
click at [1240, 363] on div "Vetspire Product to Link: FAQ - ( Vetspire ID: ) Please Select Vetcove Items Be…" at bounding box center [725, 359] width 1451 height 719
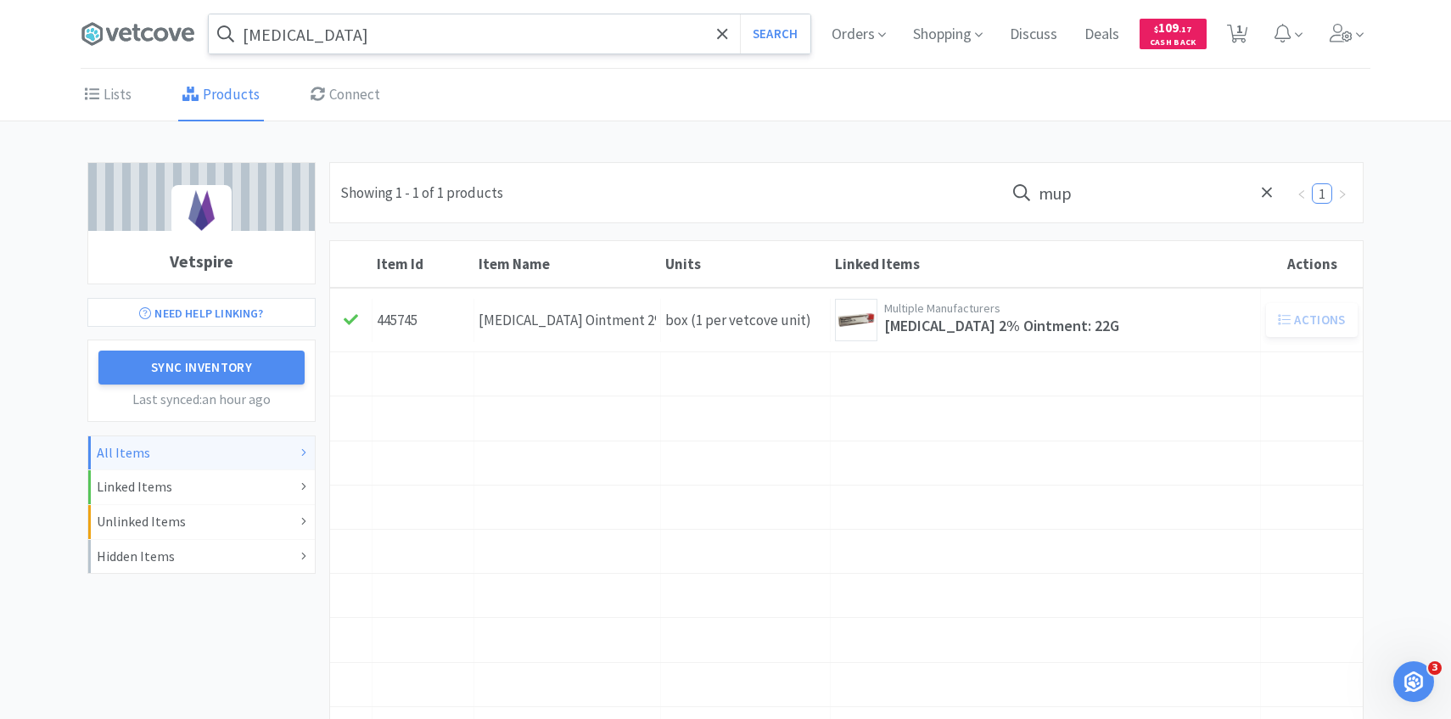
click at [596, 28] on input "fluoxetine" at bounding box center [510, 33] width 602 height 39
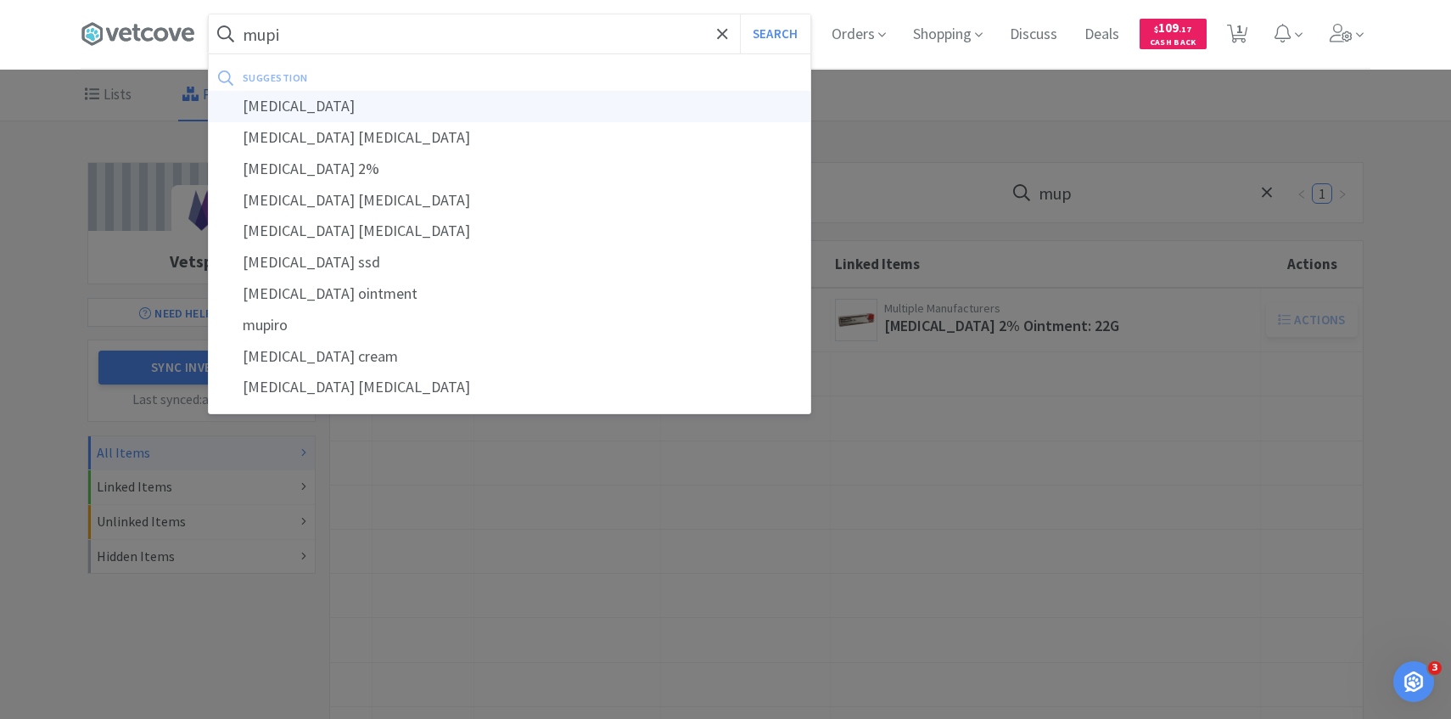
click at [451, 93] on div "mupirocin" at bounding box center [510, 106] width 602 height 31
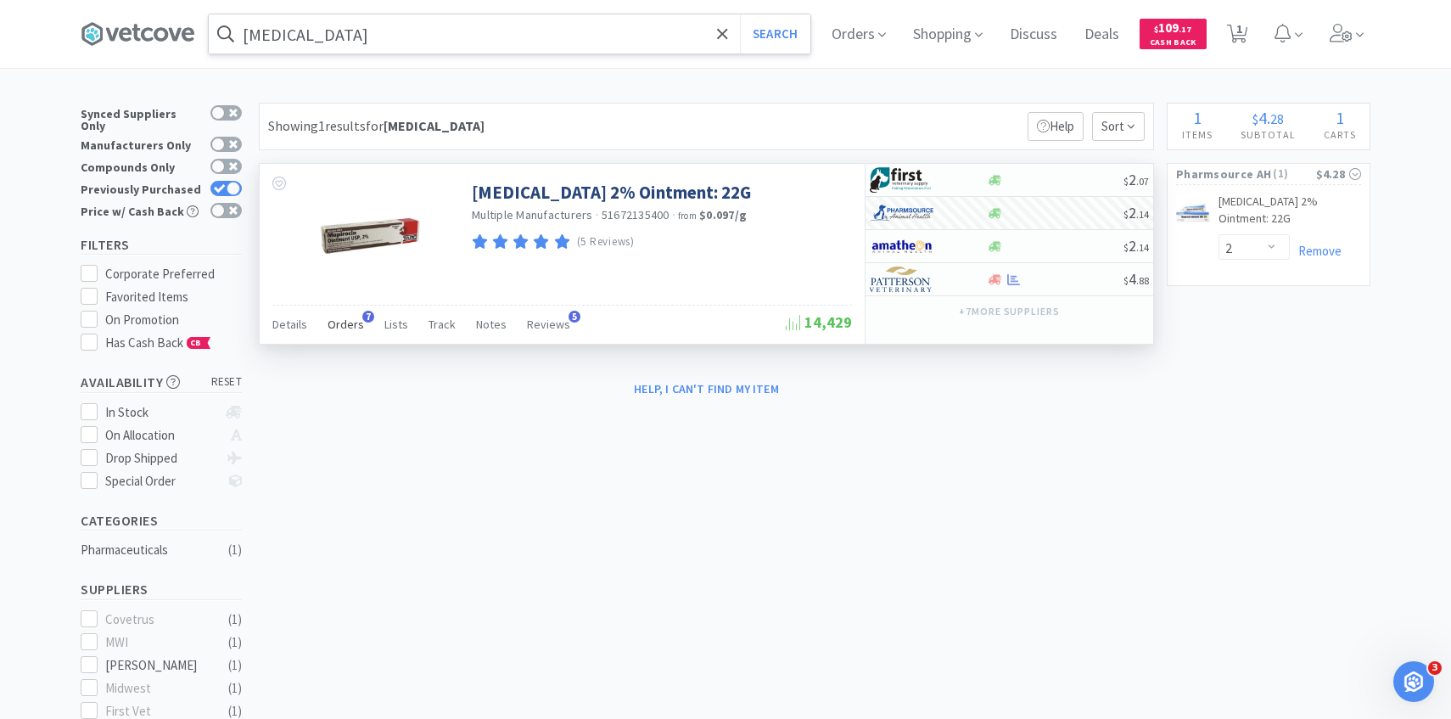
click at [339, 325] on span "Orders" at bounding box center [346, 323] width 36 height 15
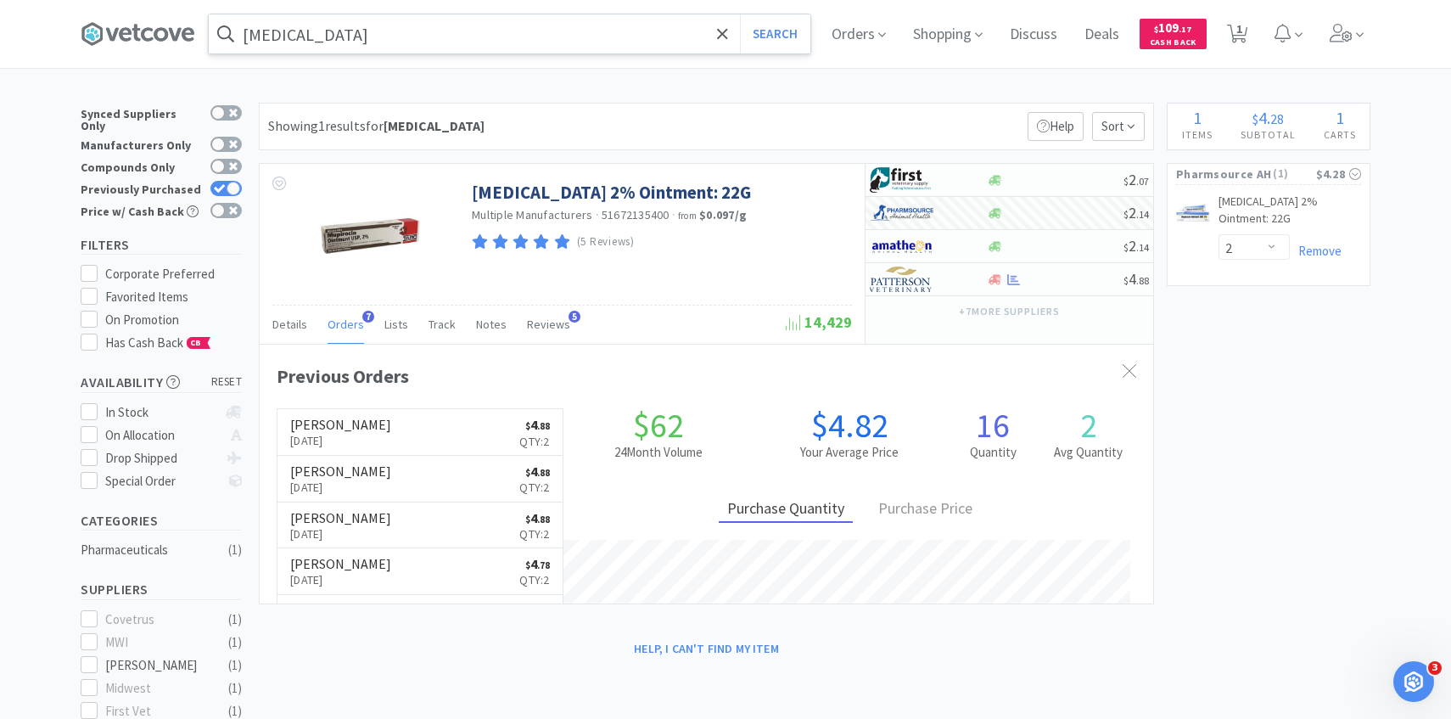
scroll to position [439, 893]
click at [1236, 49] on span "1" at bounding box center [1239, 29] width 6 height 68
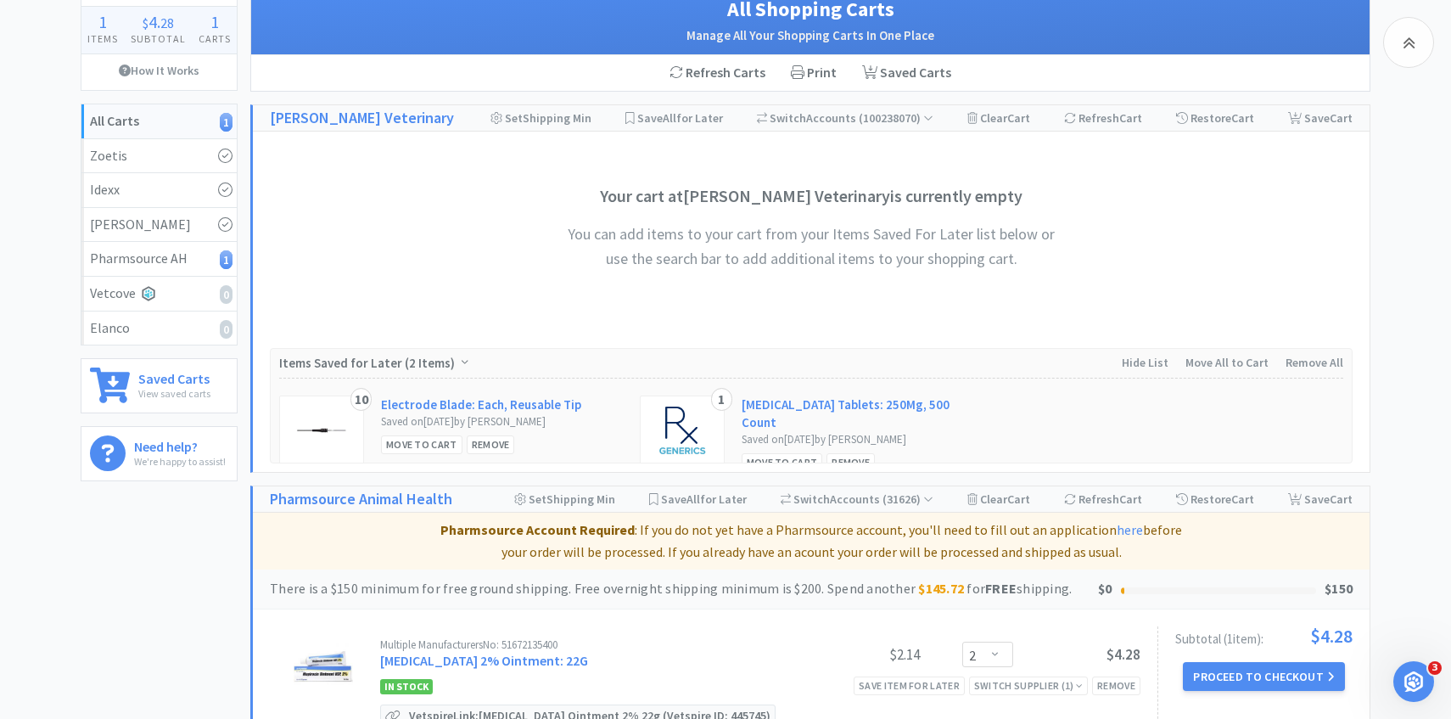
scroll to position [177, 0]
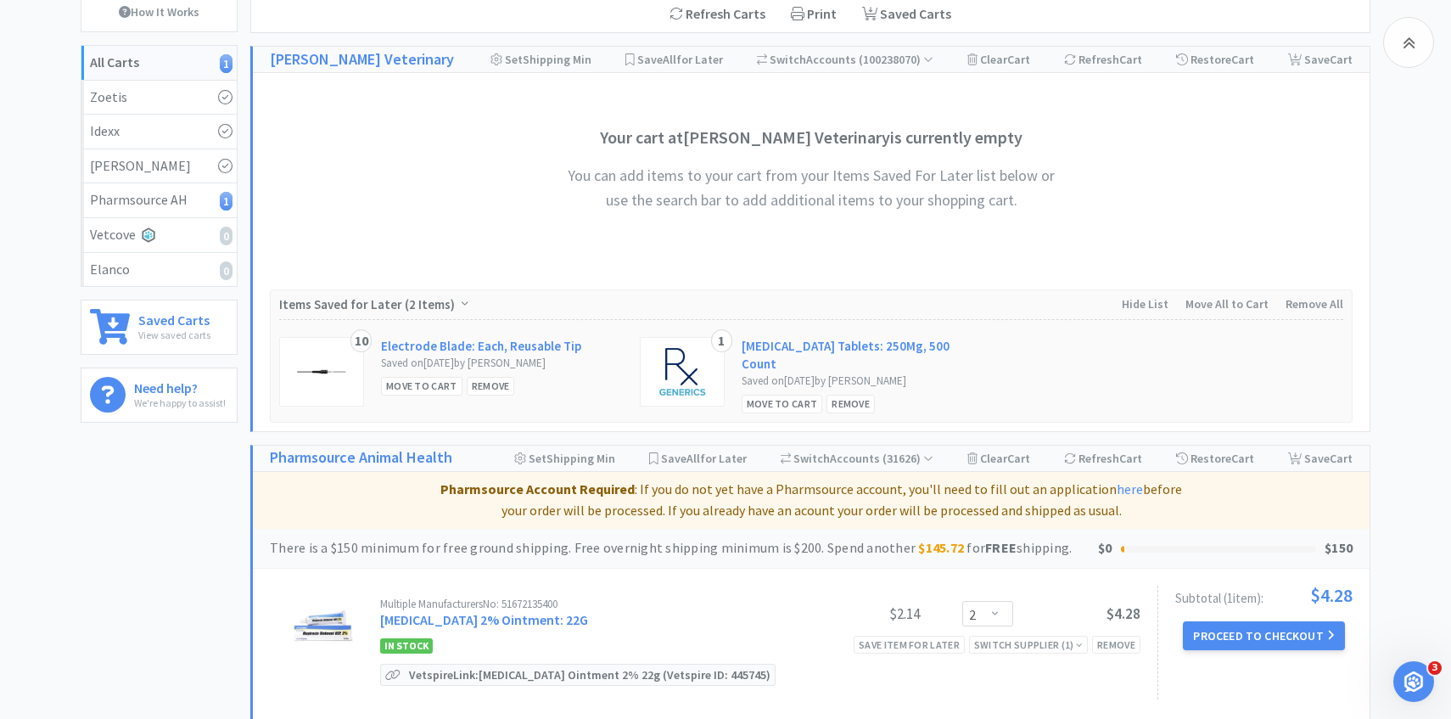
click at [960, 610] on div "Enter Quantity 1 2 3 4 5 6 7 8 9 10 11 12 13 14 15 16 17 18 19 20 Enter Quantity" at bounding box center [970, 613] width 85 height 25
click at [979, 610] on select "Enter Quantity 1 2 3 4 5 6 7 8 9 10 11 12 13 14 15 16 17 18 19 20 Enter Quantity" at bounding box center [987, 613] width 51 height 25
click at [962, 601] on select "Enter Quantity 1 2 3 4 5 6 7 8 9 10 11 12 13 14 15 16 17 18 19 20 Enter Quantity" at bounding box center [987, 613] width 51 height 25
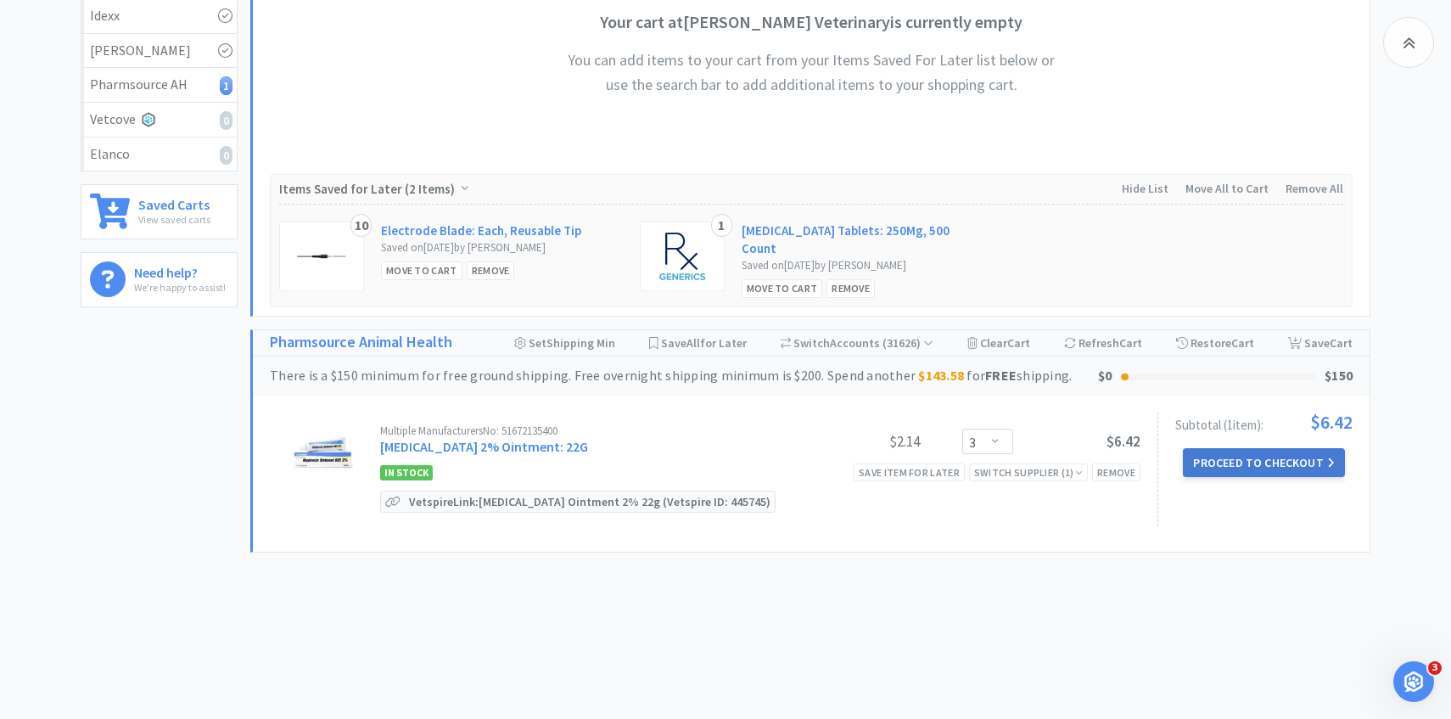
click at [1223, 466] on button "Proceed to Checkout" at bounding box center [1263, 462] width 161 height 29
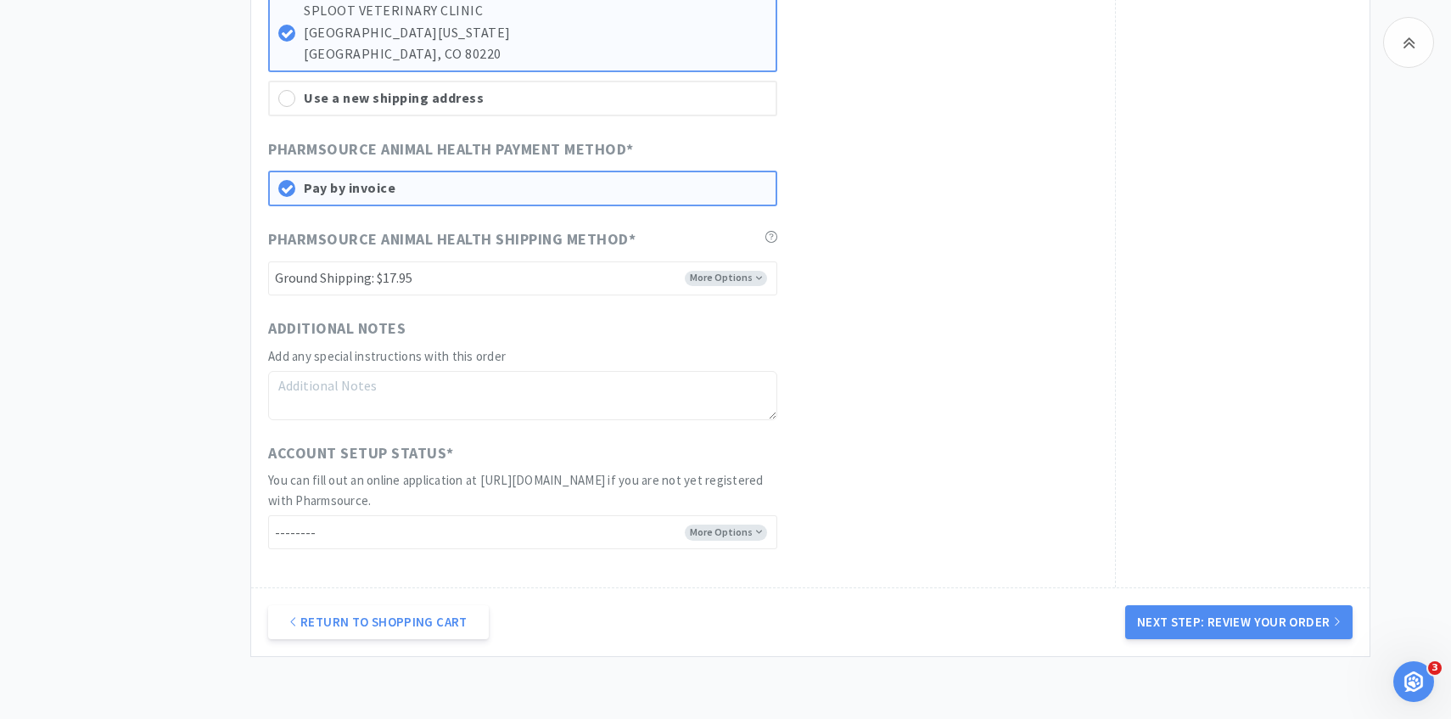
scroll to position [1477, 0]
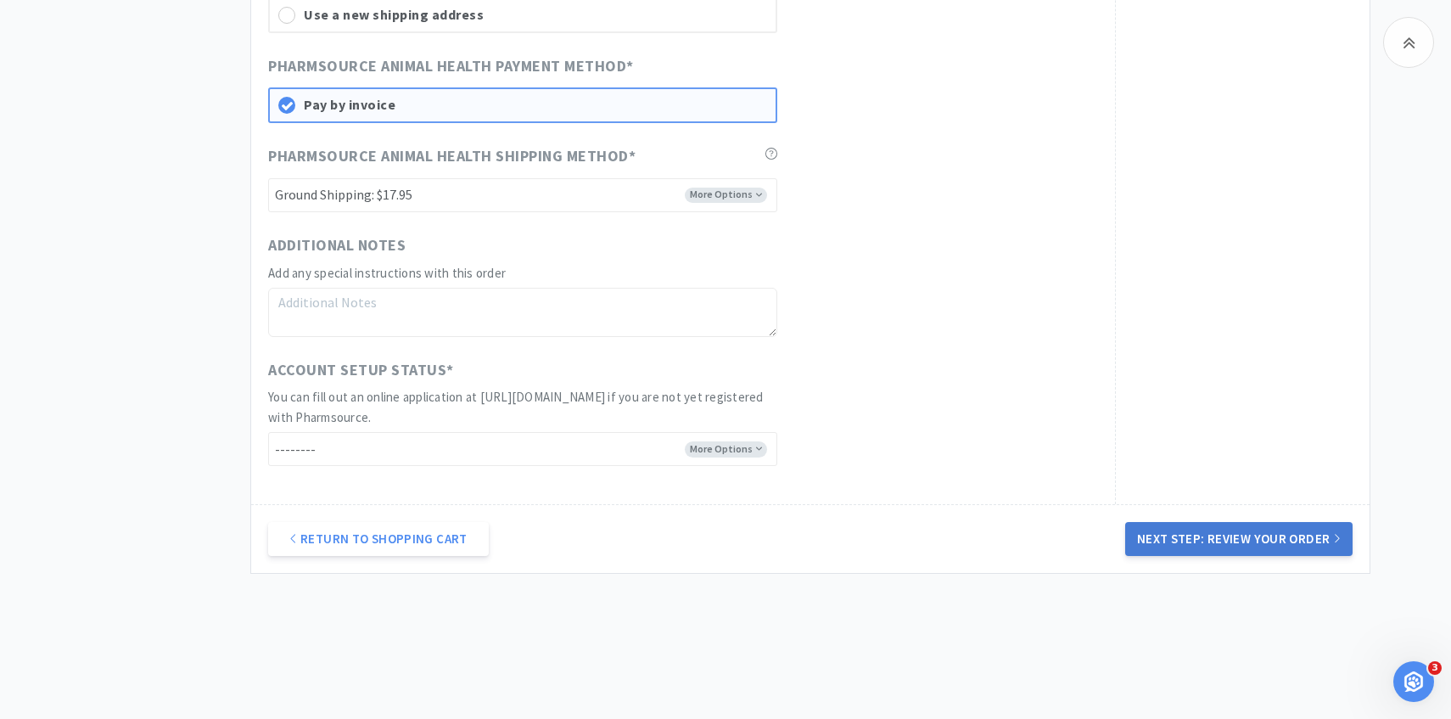
click at [1235, 529] on button "Next Step: Review Your Order" at bounding box center [1238, 539] width 227 height 34
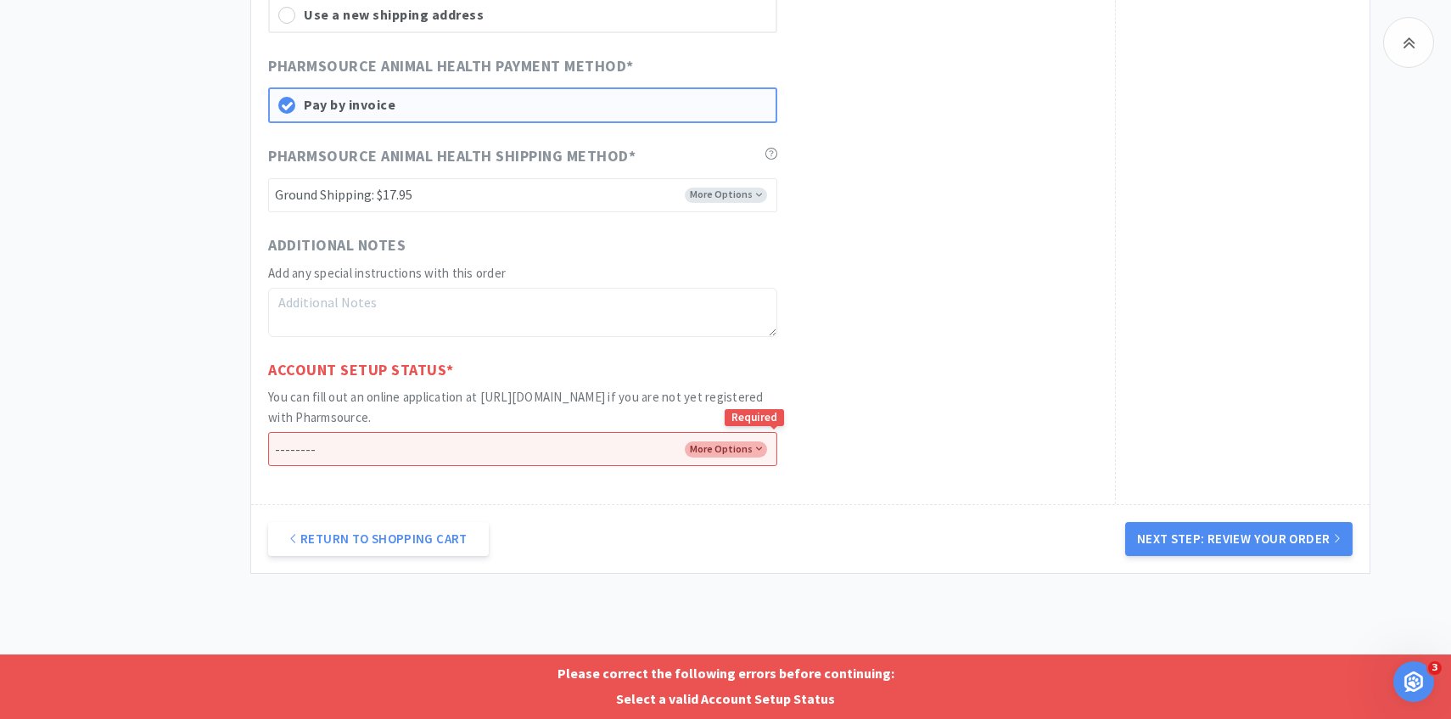
click at [680, 458] on select "-------- I already have an account with Pharmsource I've submitted an online ap…" at bounding box center [522, 449] width 509 height 34
click at [268, 432] on select "-------- I already have an account with Pharmsource I've submitted an online ap…" at bounding box center [522, 449] width 509 height 34
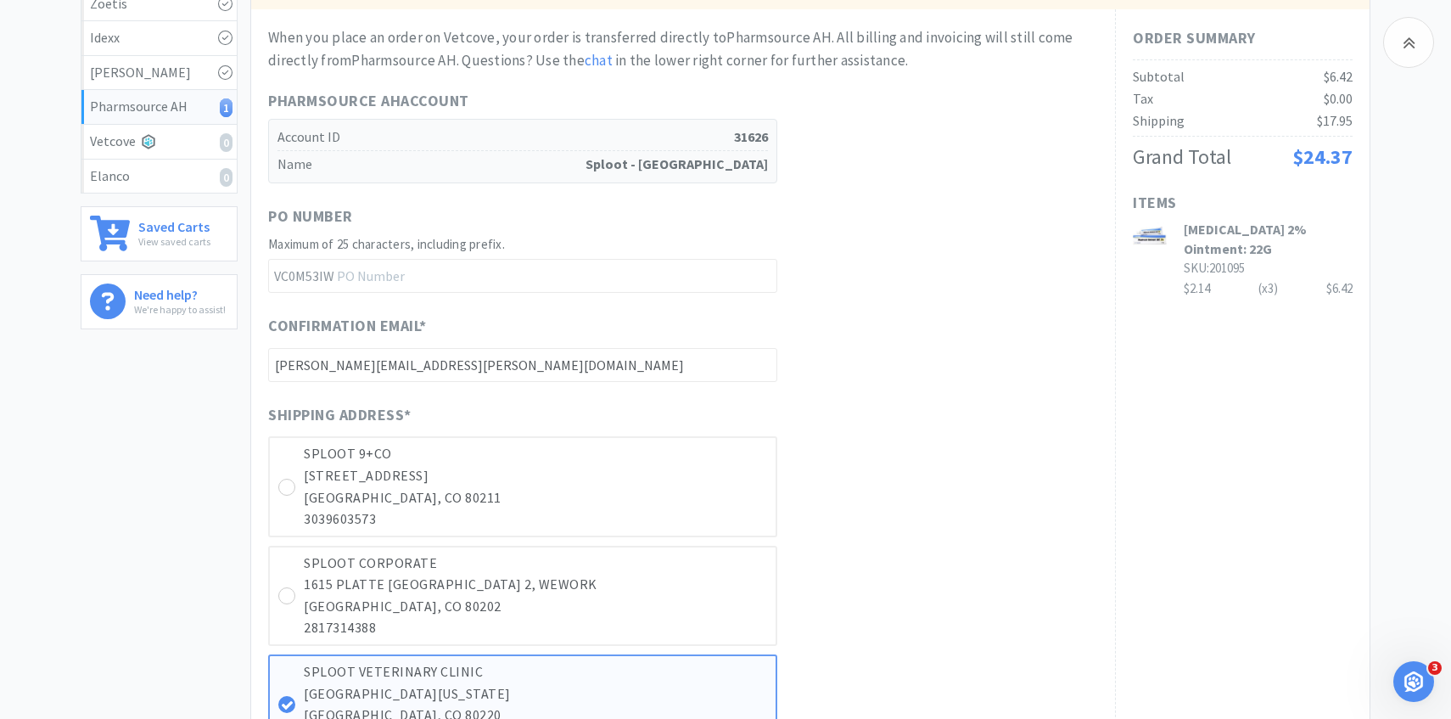
scroll to position [0, 0]
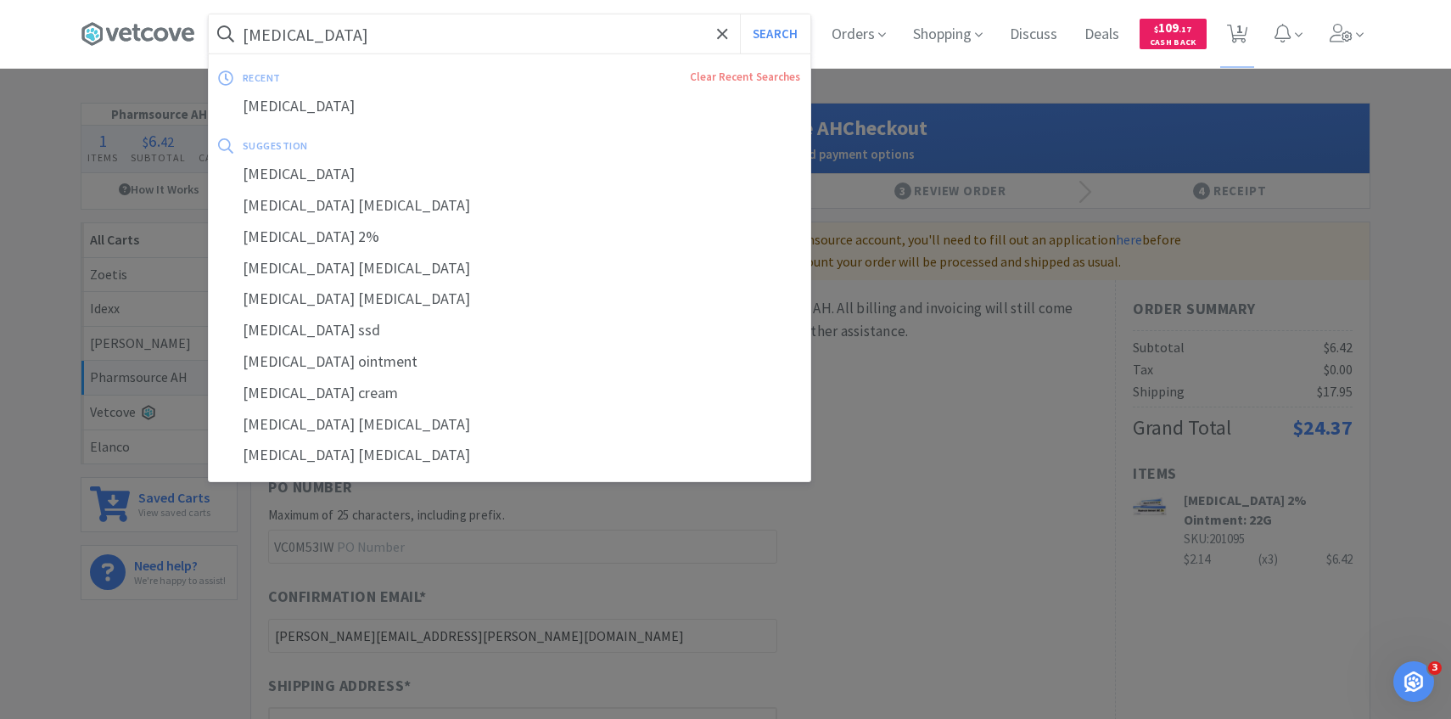
click at [502, 41] on input "mupirocin" at bounding box center [510, 33] width 602 height 39
click at [740, 14] on button "Search" at bounding box center [775, 33] width 70 height 39
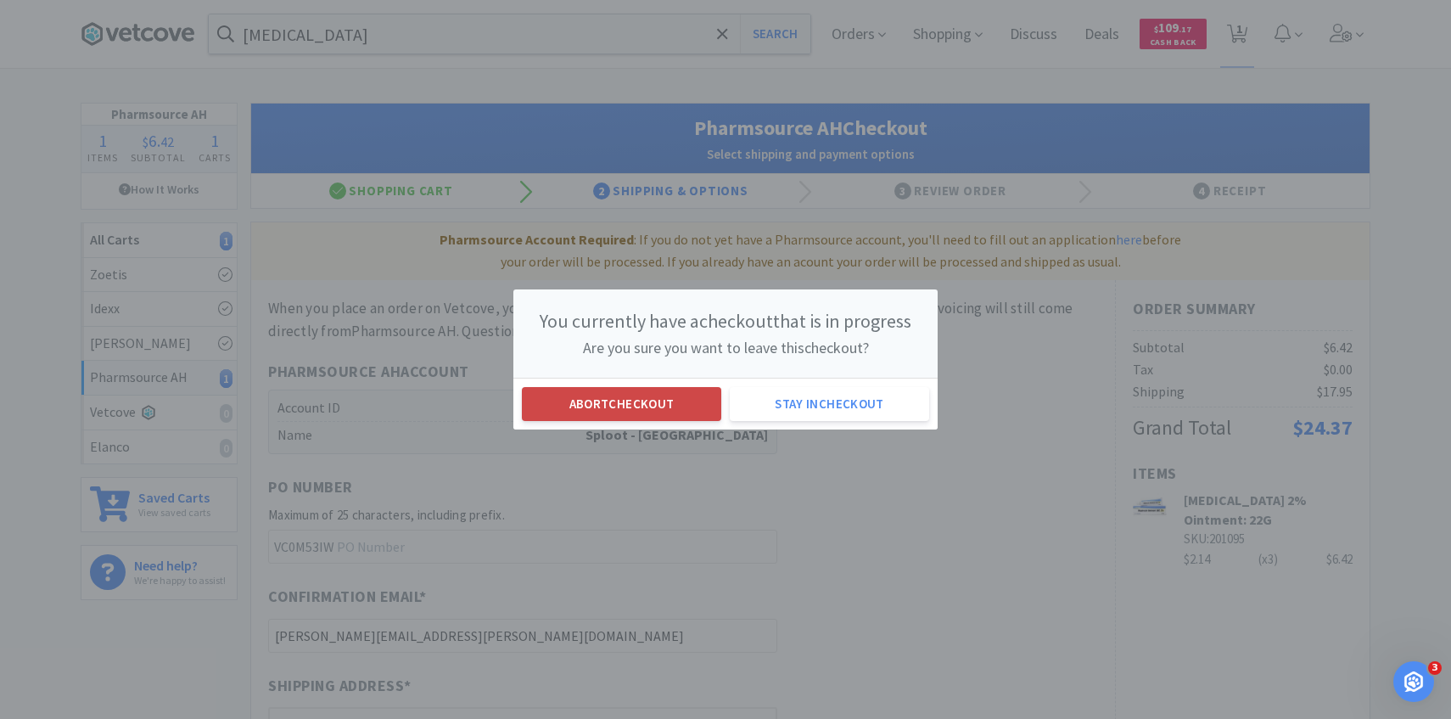
click at [555, 400] on button "Abort checkout" at bounding box center [621, 404] width 199 height 34
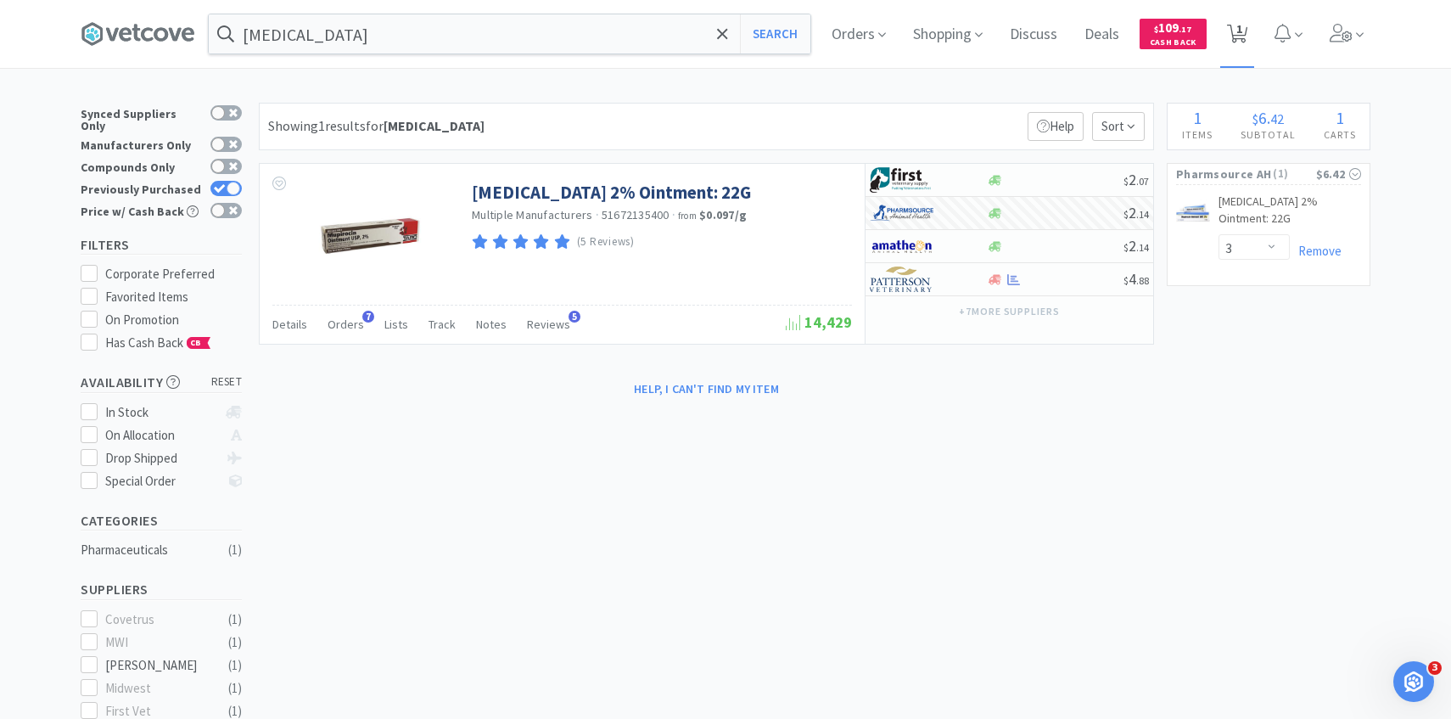
click at [1236, 28] on span "1" at bounding box center [1239, 29] width 6 height 68
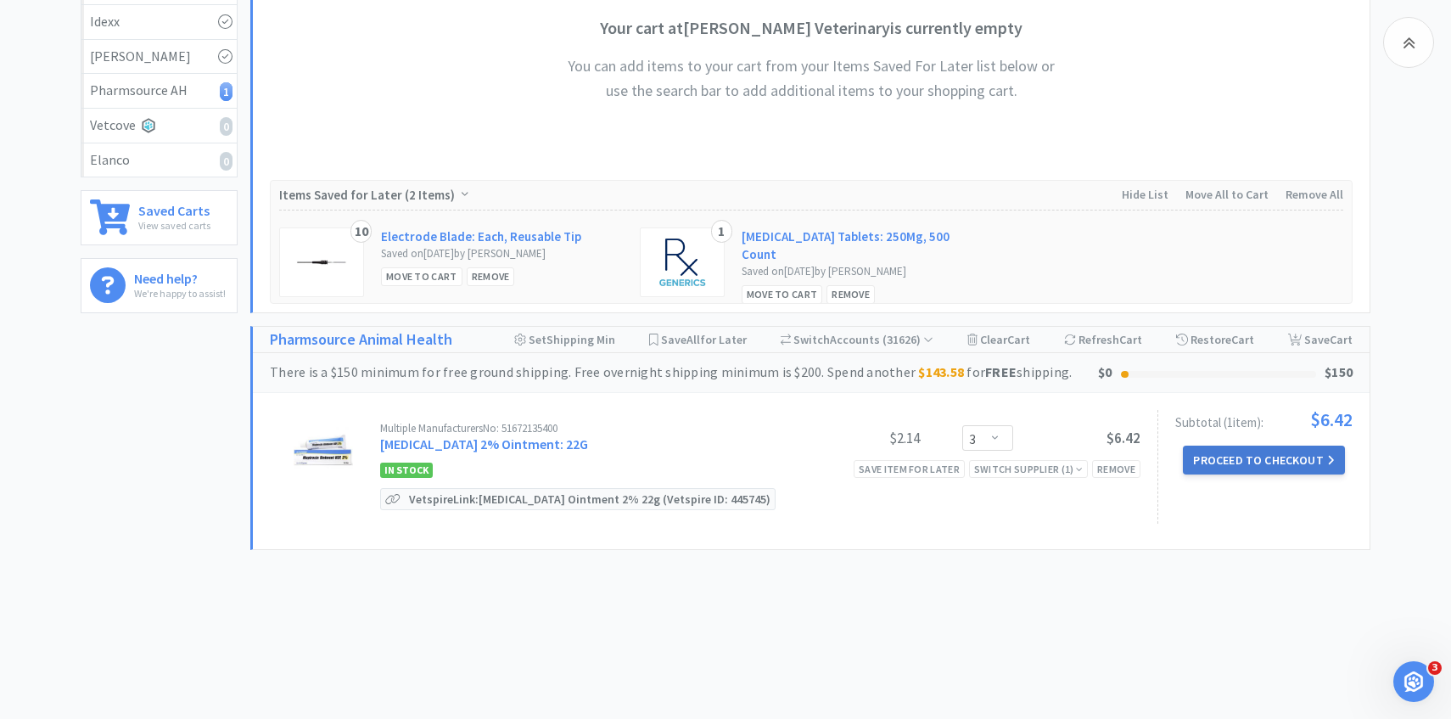
click at [1271, 452] on button "Proceed to Checkout" at bounding box center [1263, 459] width 161 height 29
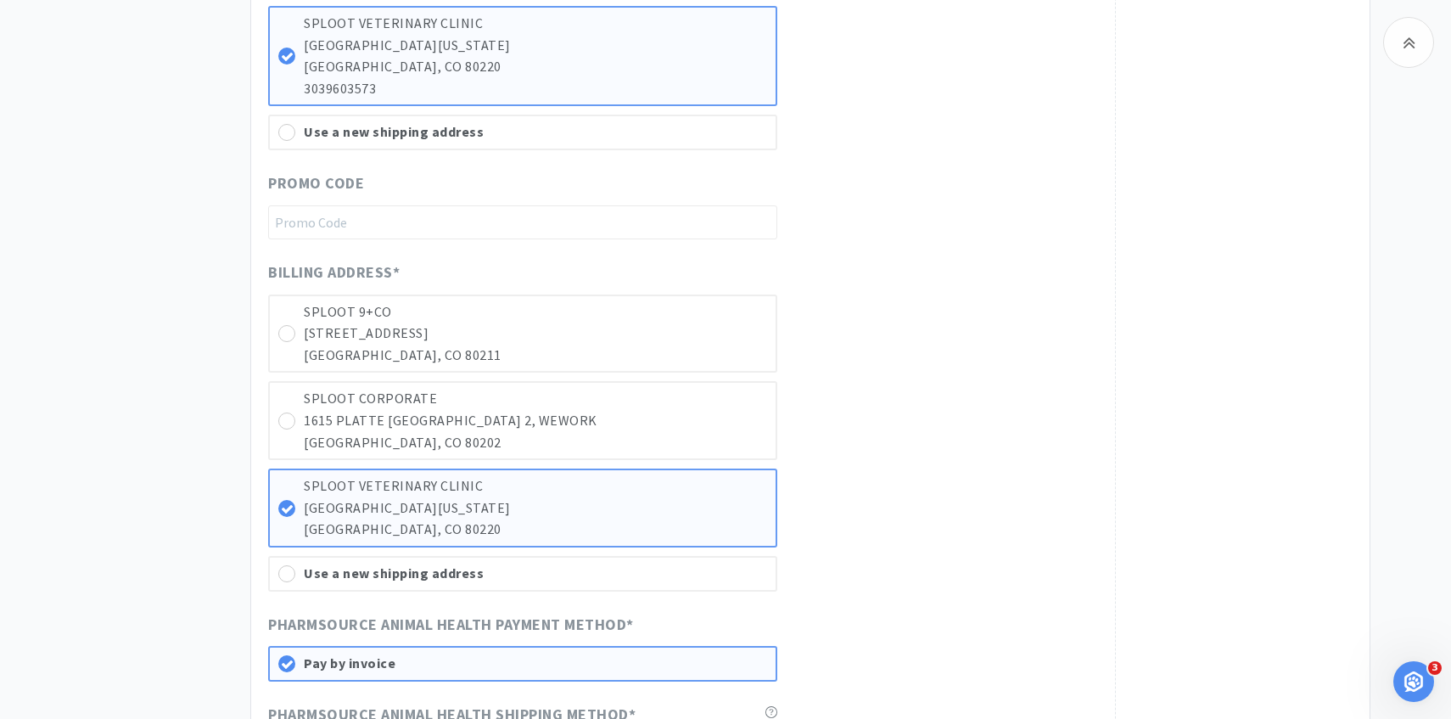
scroll to position [1506, 0]
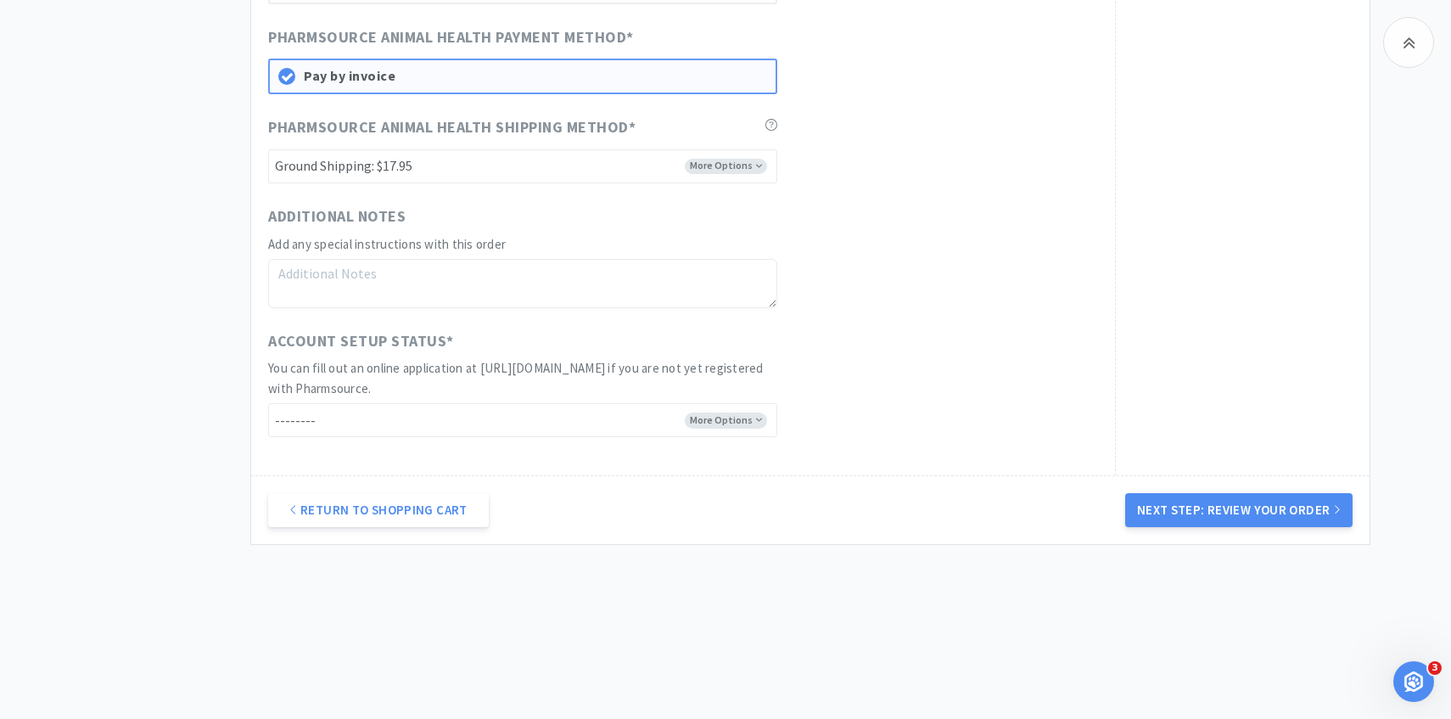
click at [1253, 484] on div "Return to Shopping Cart Next Step: Review Your Order" at bounding box center [810, 509] width 1118 height 69
click at [1240, 516] on button "Next Step: Review Your Order" at bounding box center [1238, 510] width 227 height 34
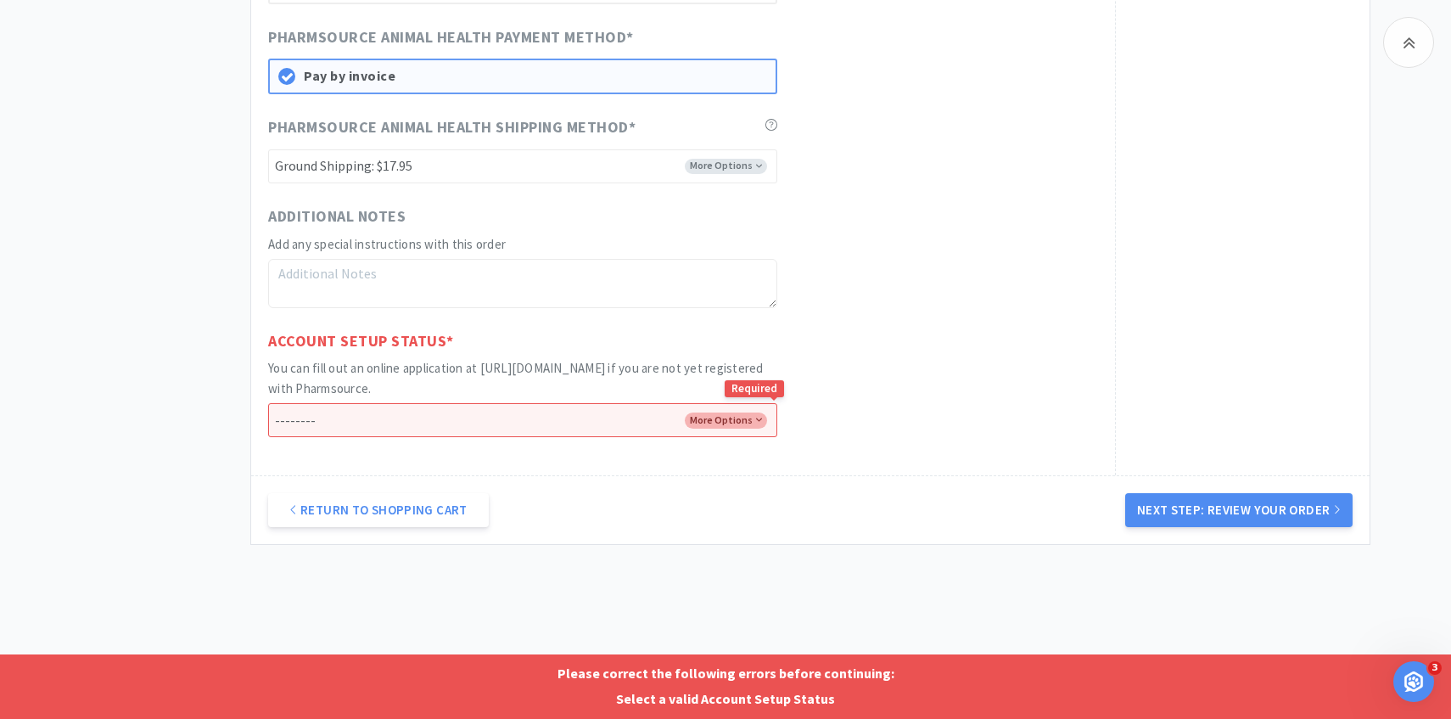
click at [708, 423] on select "-------- I already have an account with Pharmsource I've submitted an online ap…" at bounding box center [522, 420] width 509 height 34
click at [268, 403] on select "-------- I already have an account with Pharmsource I've submitted an online ap…" at bounding box center [522, 420] width 509 height 34
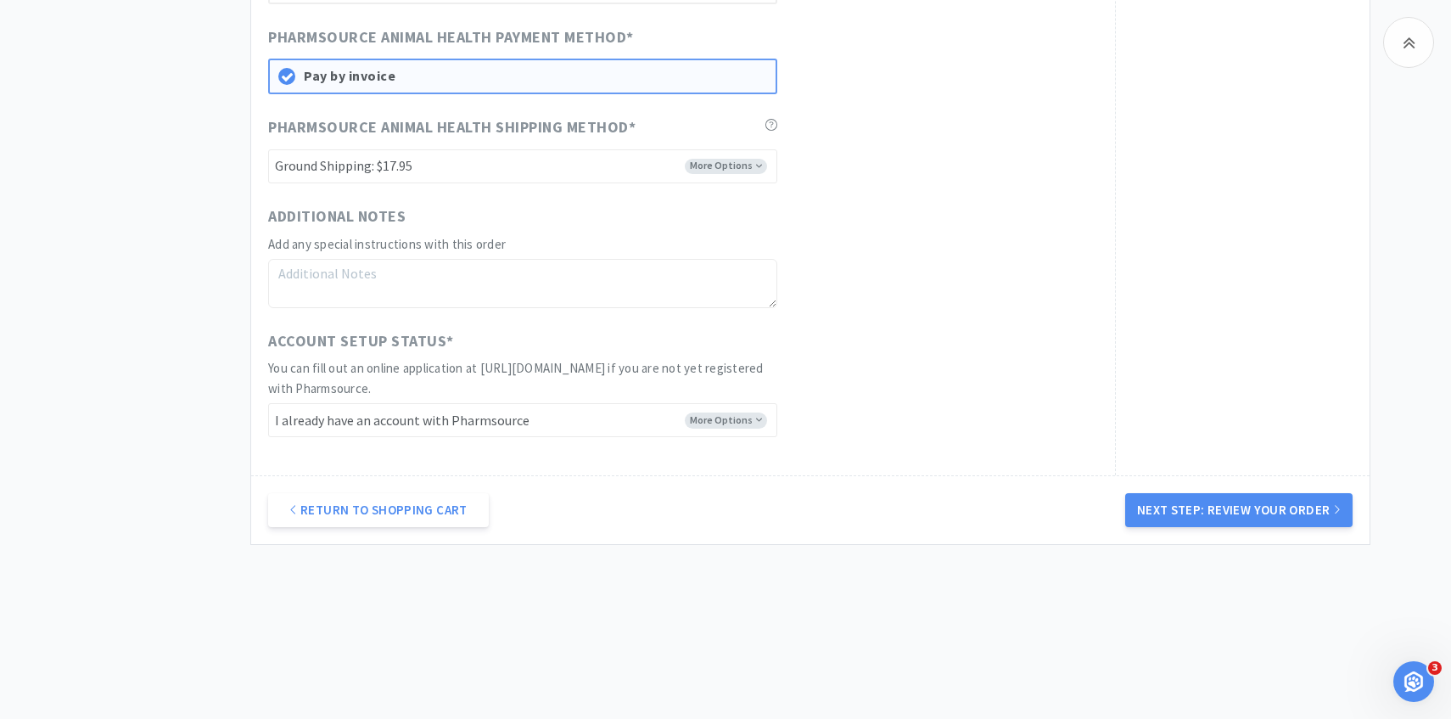
click at [1189, 530] on div "Return to Shopping Cart Next Step: Review Your Order" at bounding box center [810, 509] width 1118 height 69
click at [1185, 494] on button "Next Step: Review Your Order" at bounding box center [1238, 510] width 227 height 34
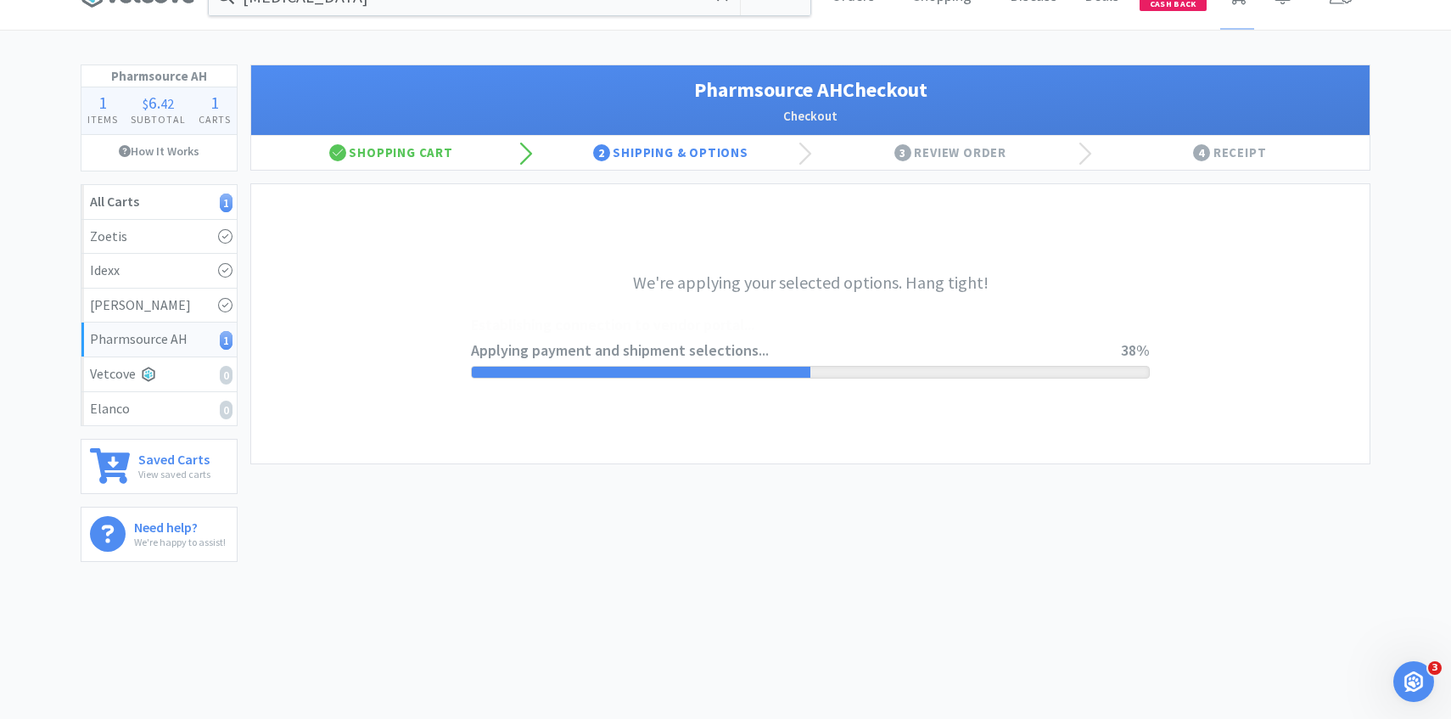
scroll to position [0, 0]
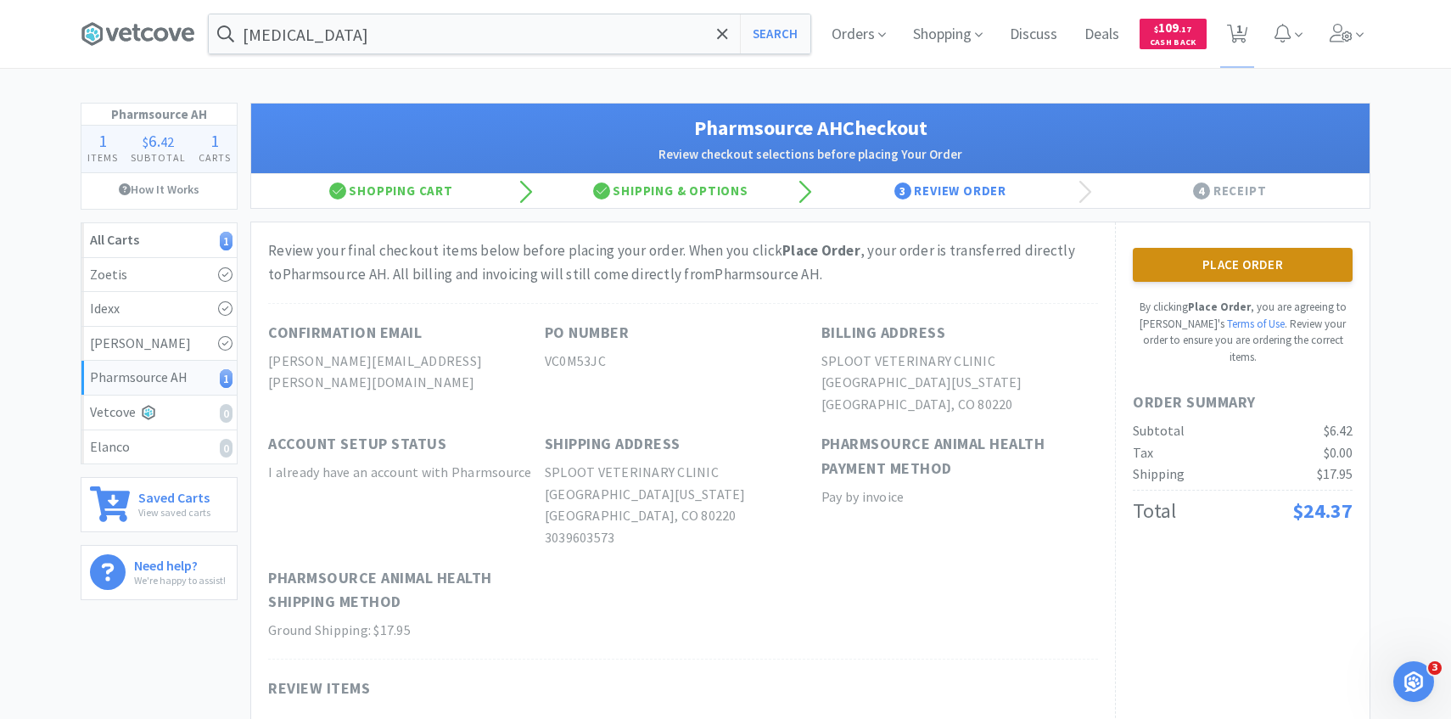
click at [1194, 275] on button "Place Order" at bounding box center [1243, 265] width 220 height 34
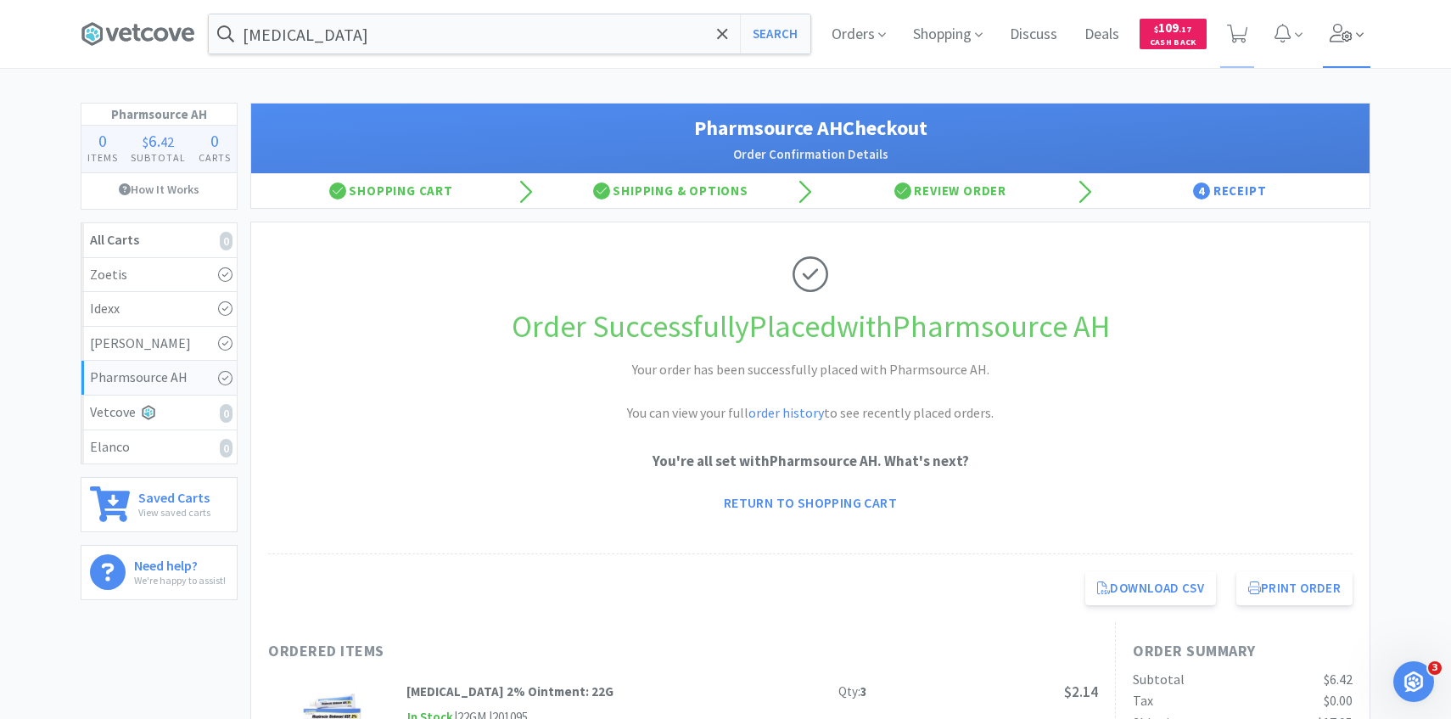
click at [1361, 24] on span at bounding box center [1347, 34] width 48 height 68
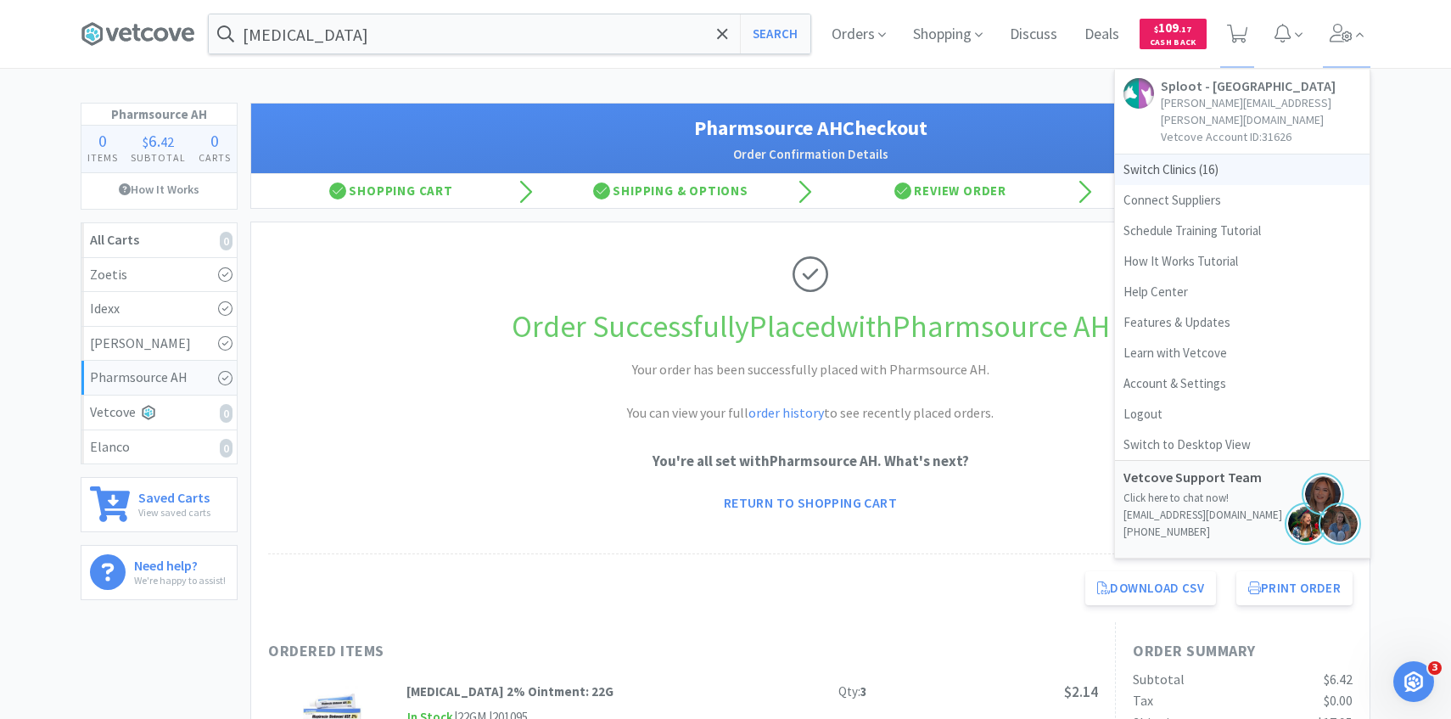
click at [1249, 154] on span "Switch Clinics ( 16 )" at bounding box center [1242, 169] width 255 height 31
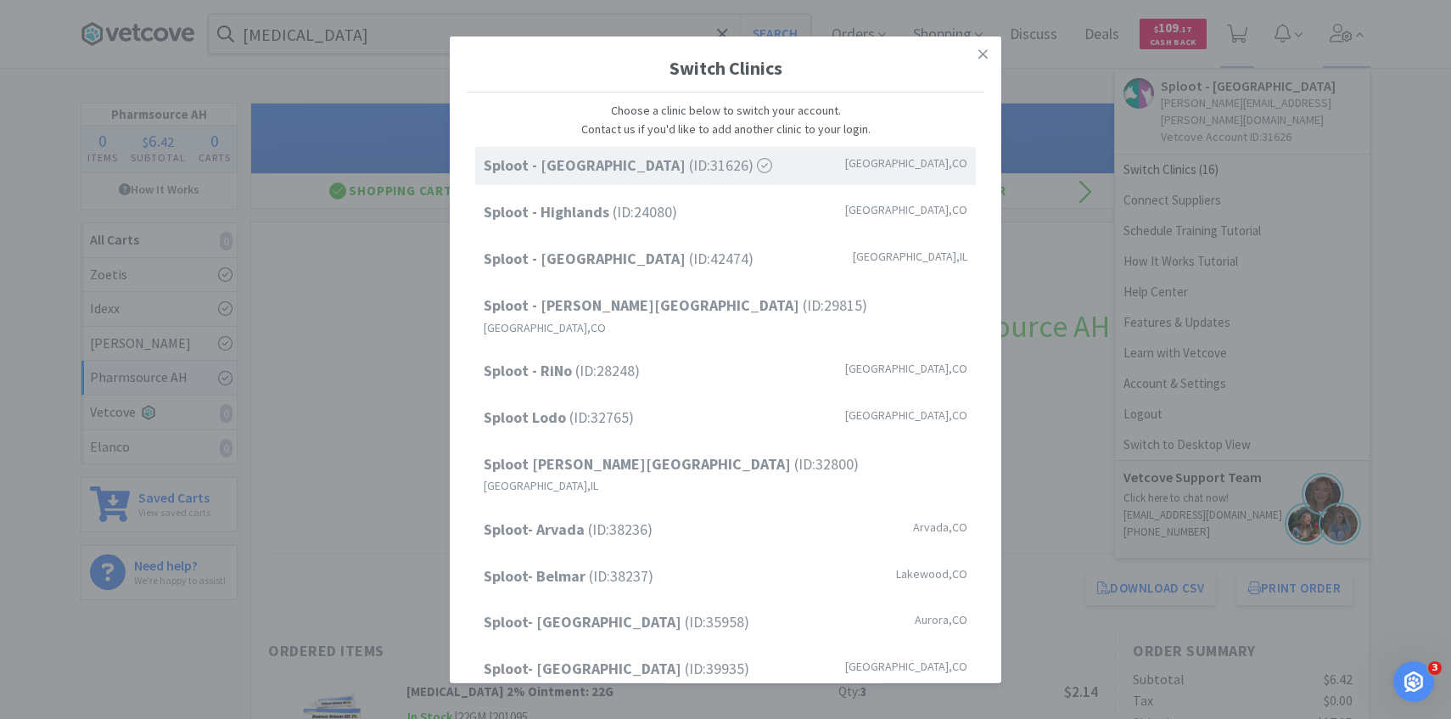
click at [803, 169] on div "Sploot - Cherry Creek (ID: 31626 ) Denver , CO" at bounding box center [725, 166] width 501 height 38
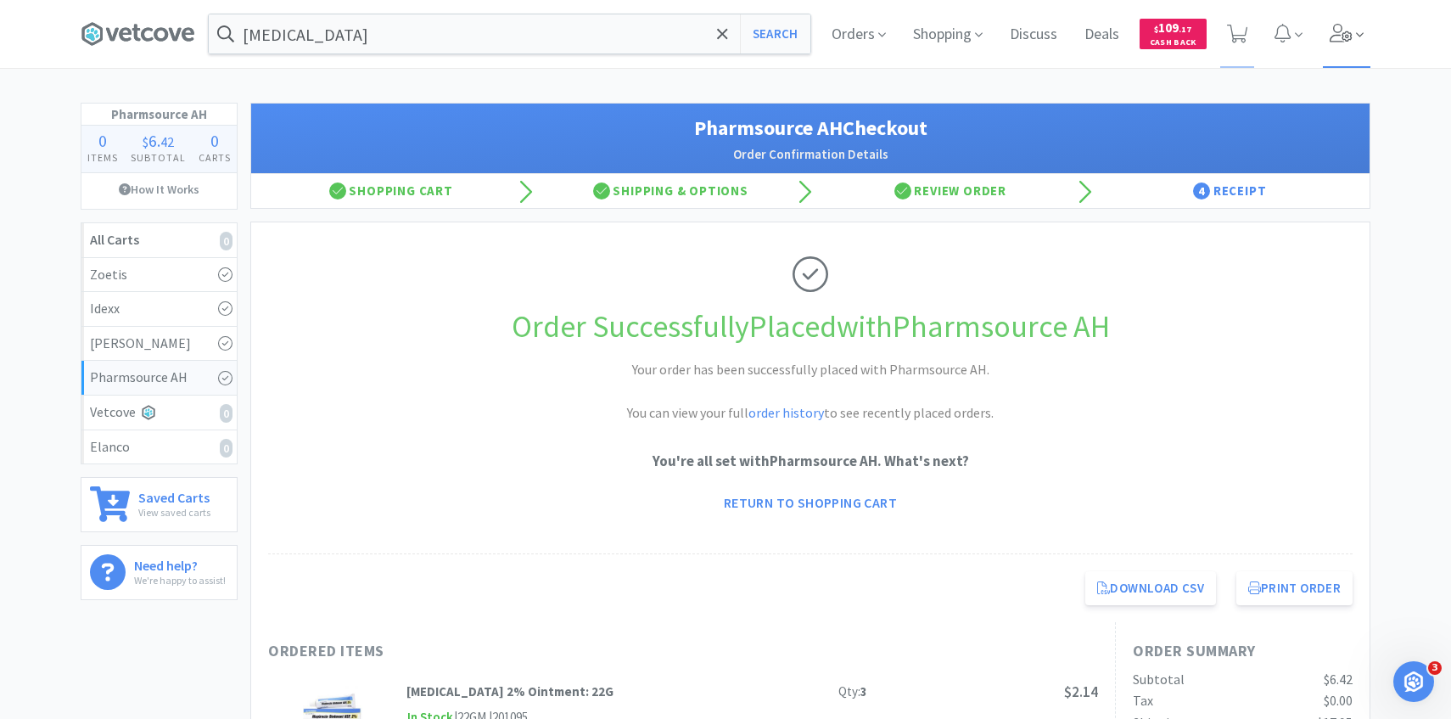
click at [1346, 29] on icon at bounding box center [1342, 33] width 24 height 19
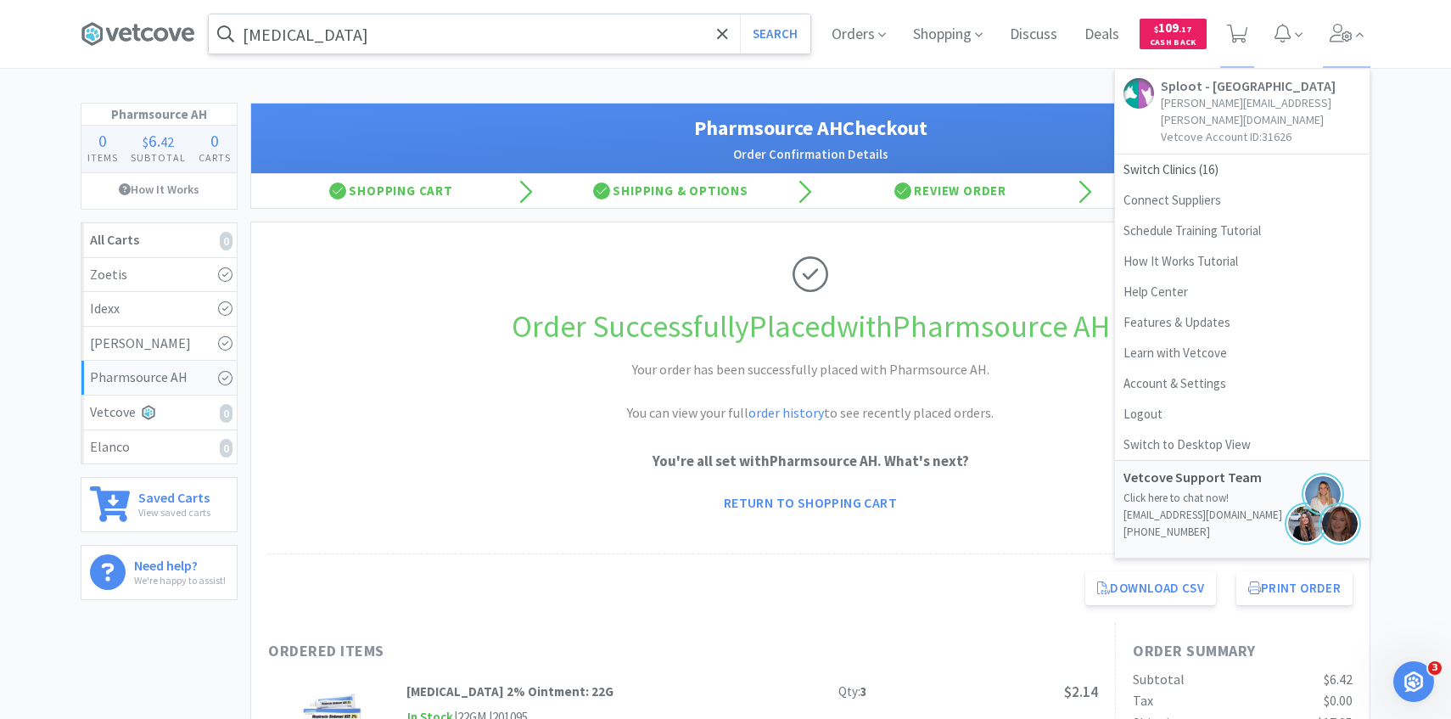
click at [593, 43] on input "mupirocin" at bounding box center [510, 33] width 602 height 39
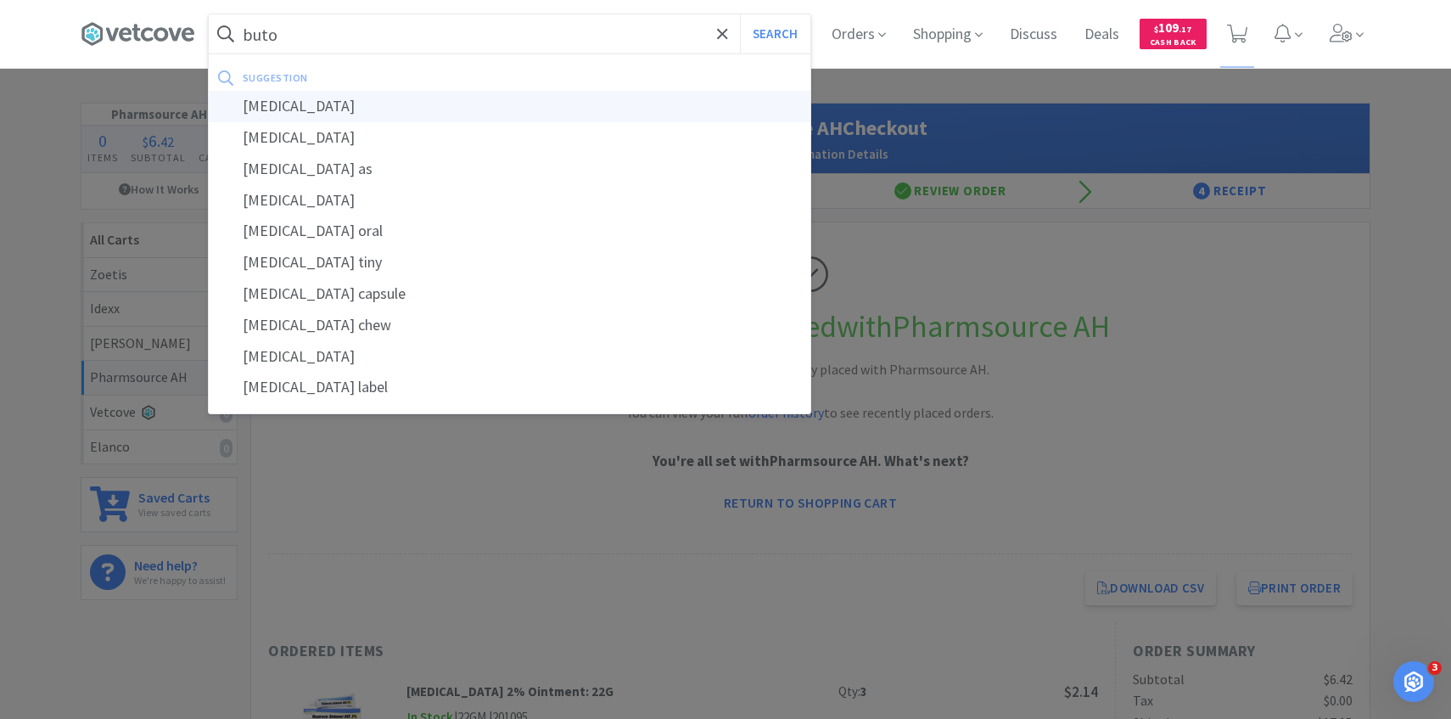
click at [573, 98] on div "butorphanol" at bounding box center [510, 106] width 602 height 31
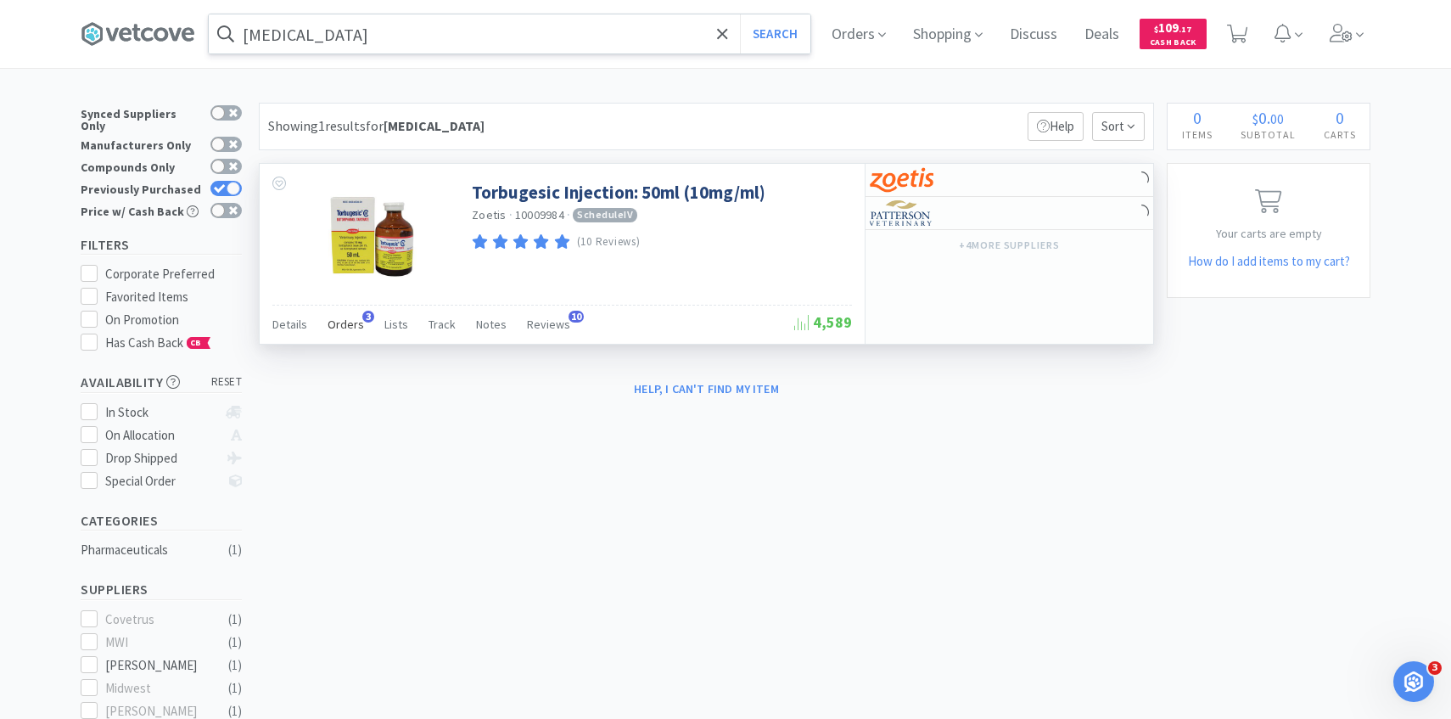
click at [348, 338] on div "Orders 3" at bounding box center [346, 327] width 36 height 32
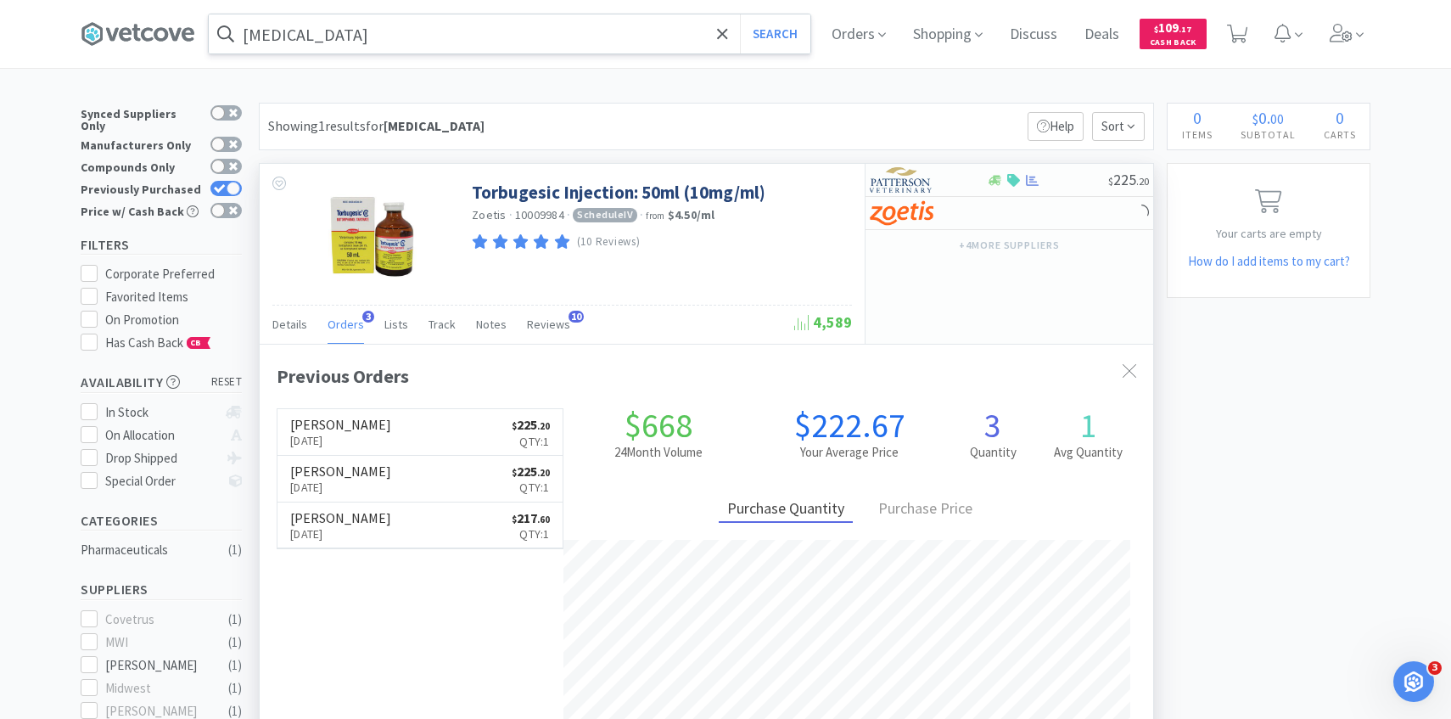
scroll to position [439, 893]
click at [379, 415] on link "Patterson Aug 7th, 2025 $ 225 . 20 Qty: 1" at bounding box center [419, 432] width 285 height 47
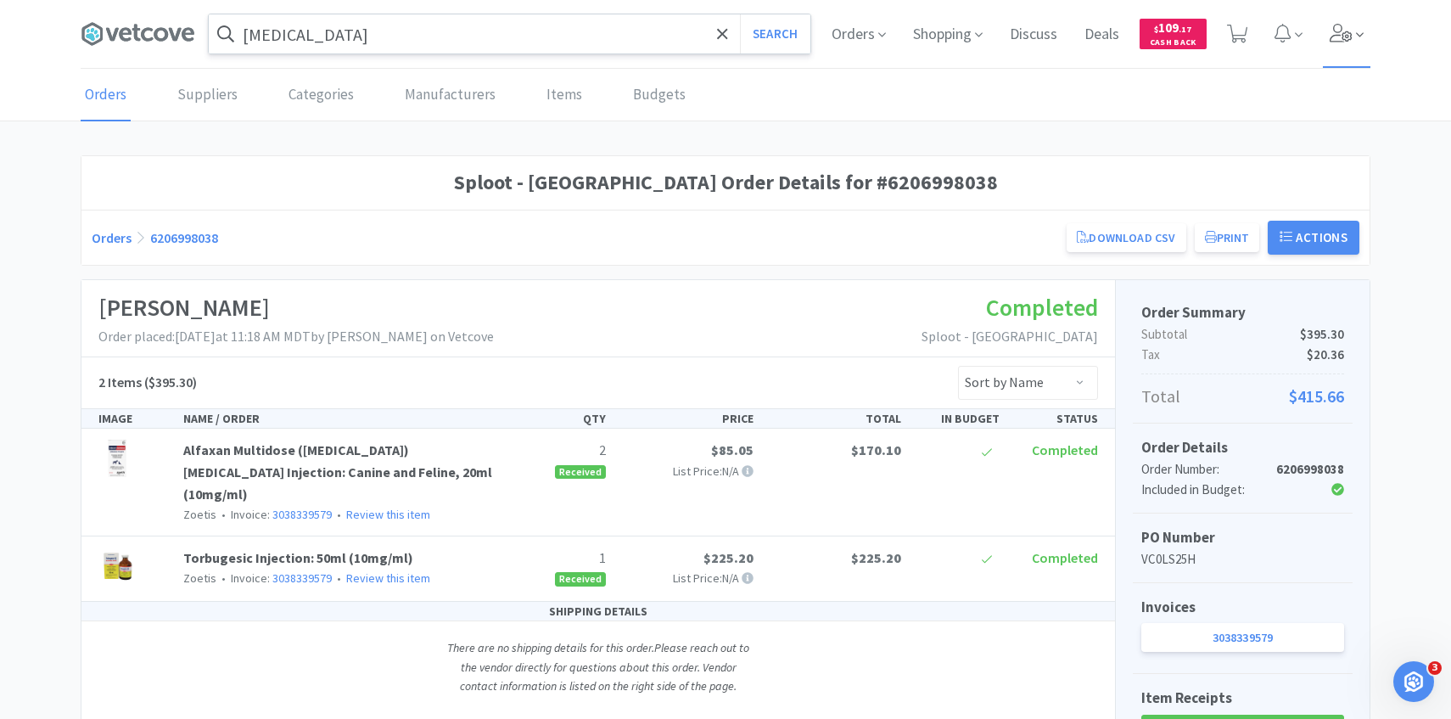
click at [1365, 28] on span at bounding box center [1347, 34] width 48 height 68
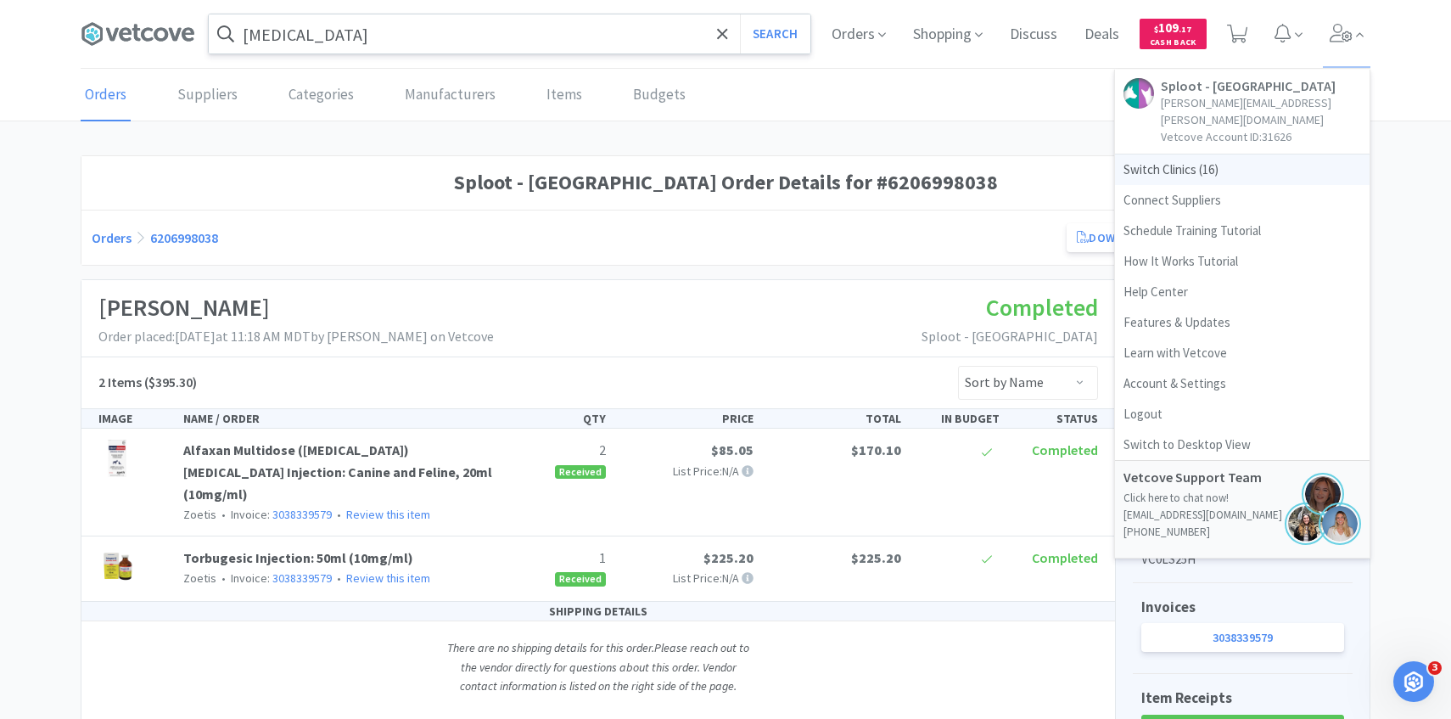
click at [1229, 154] on span "Switch Clinics ( 16 )" at bounding box center [1242, 169] width 255 height 31
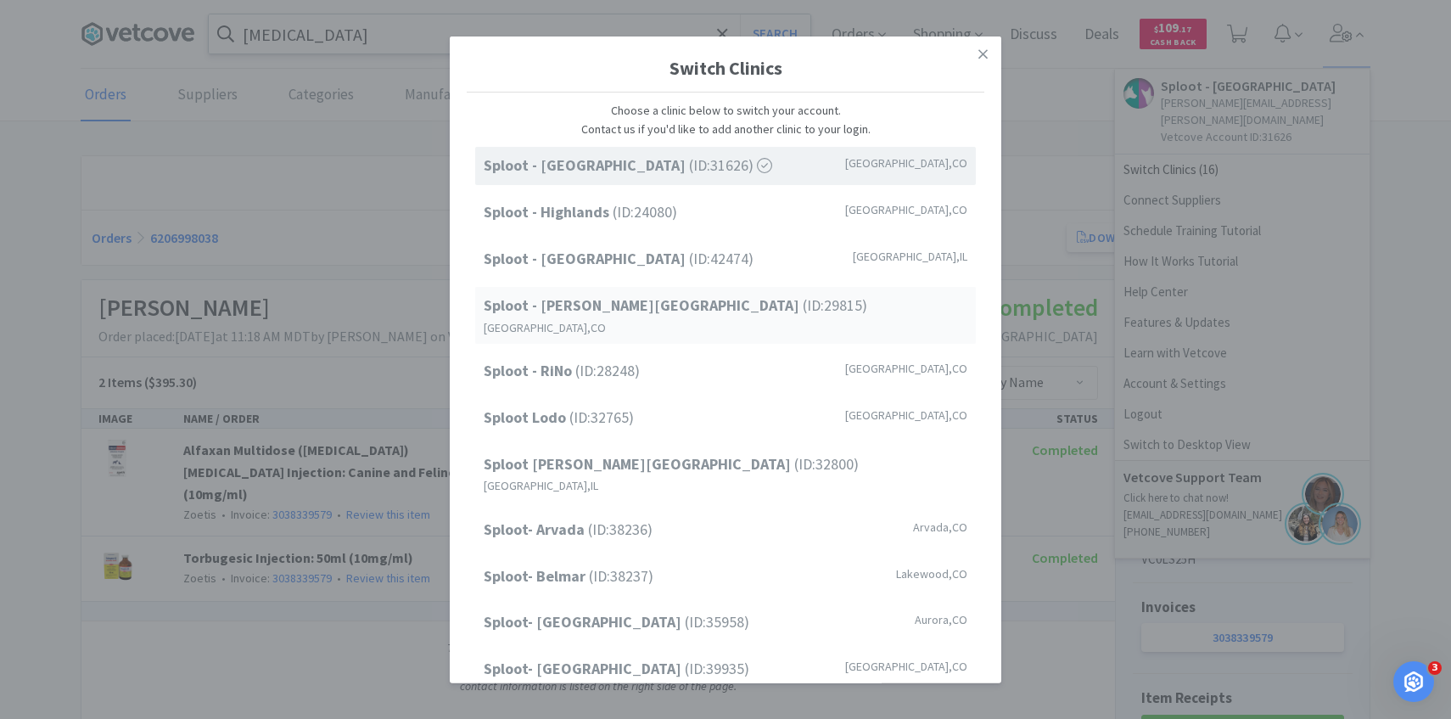
click at [628, 298] on span "Sploot - Platt Park (ID: 29815 )" at bounding box center [676, 306] width 384 height 25
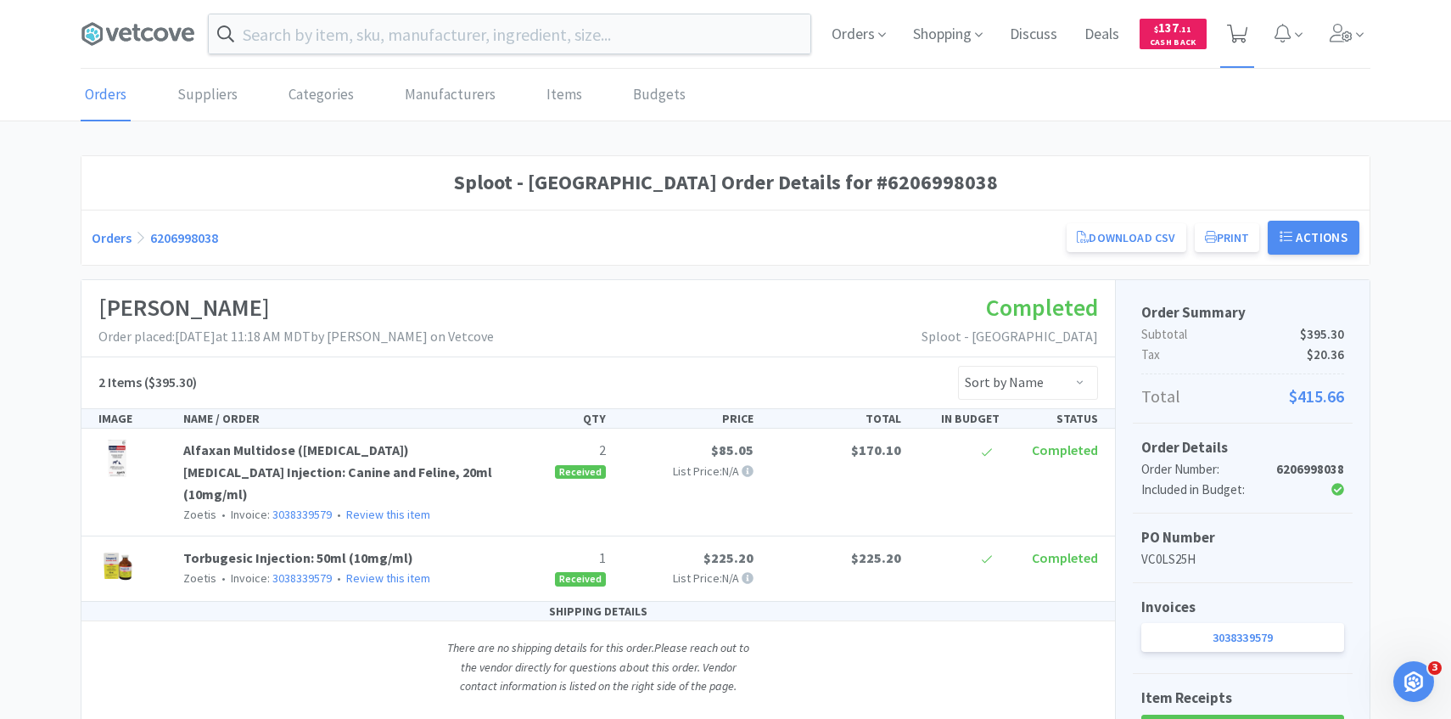
click at [1235, 20] on span at bounding box center [1237, 34] width 35 height 68
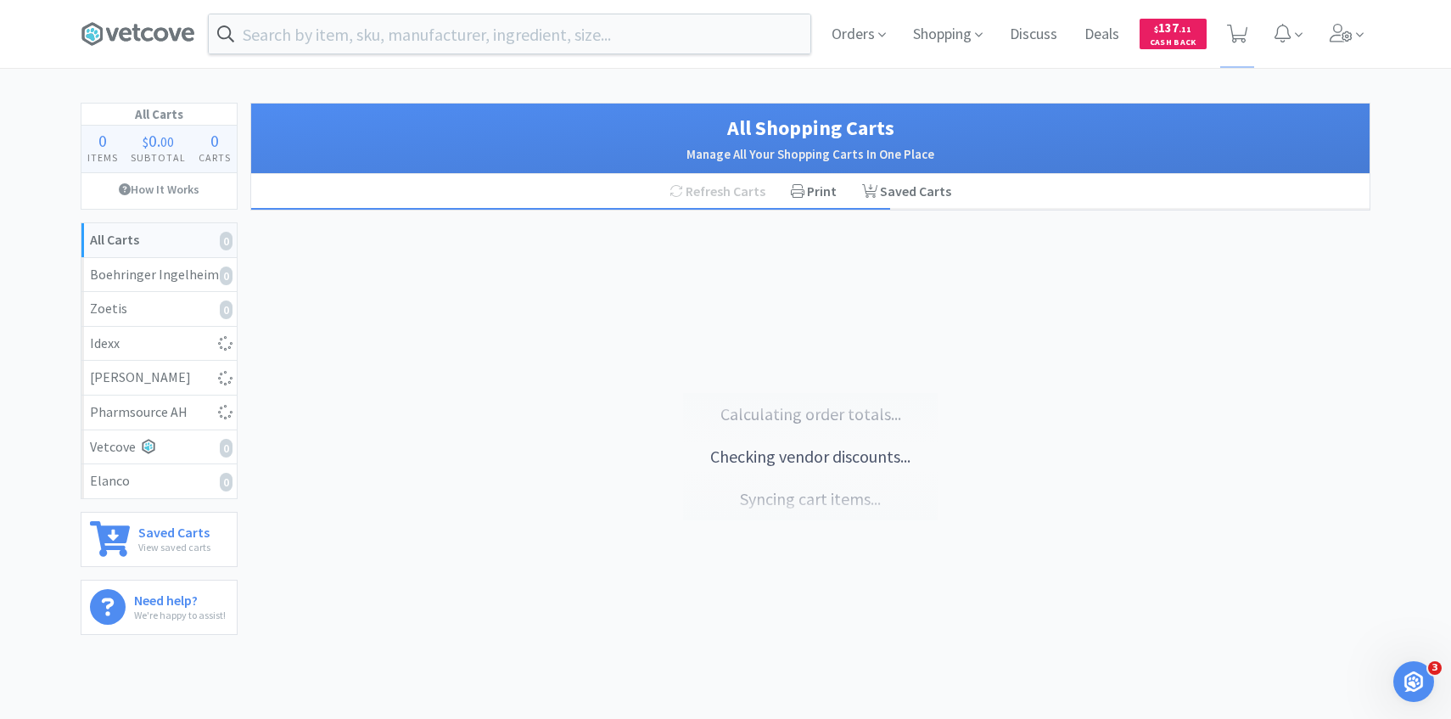
select select "1"
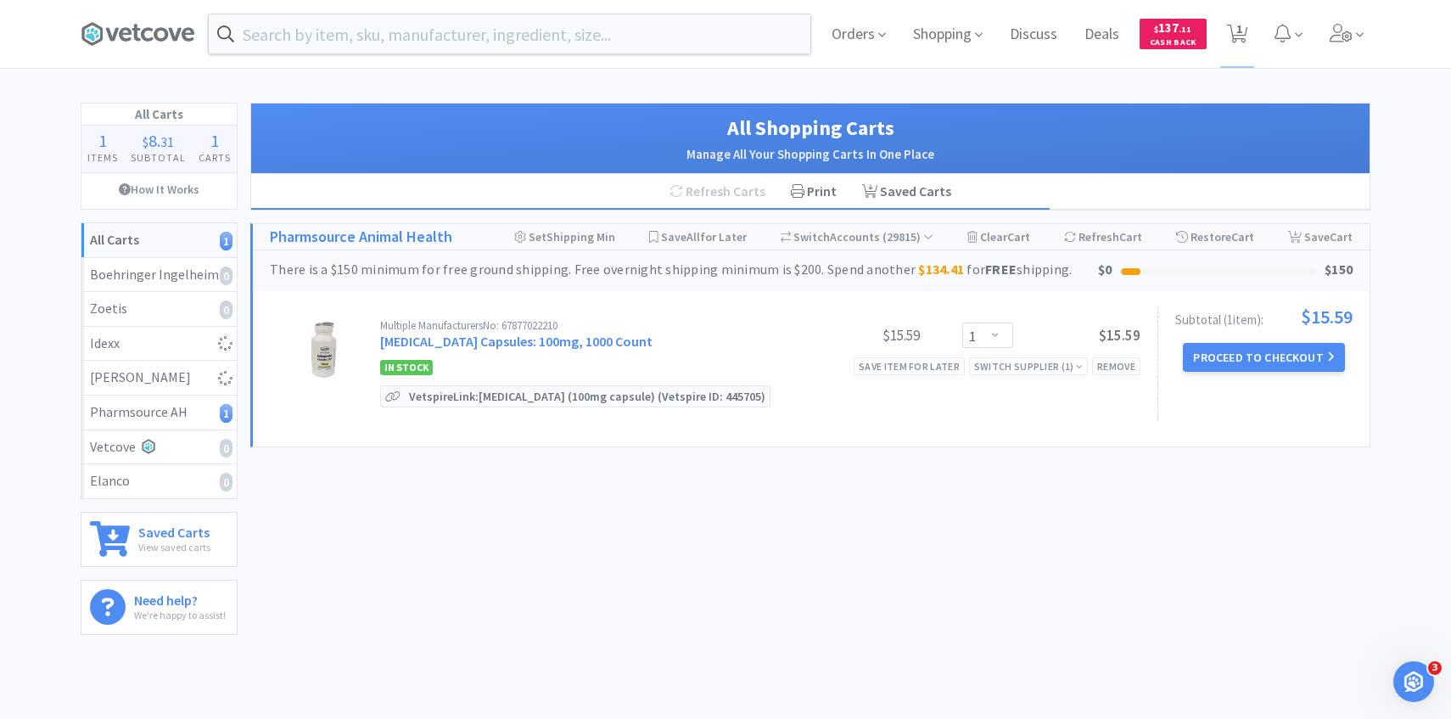
select select "1"
select select "2"
select select "1"
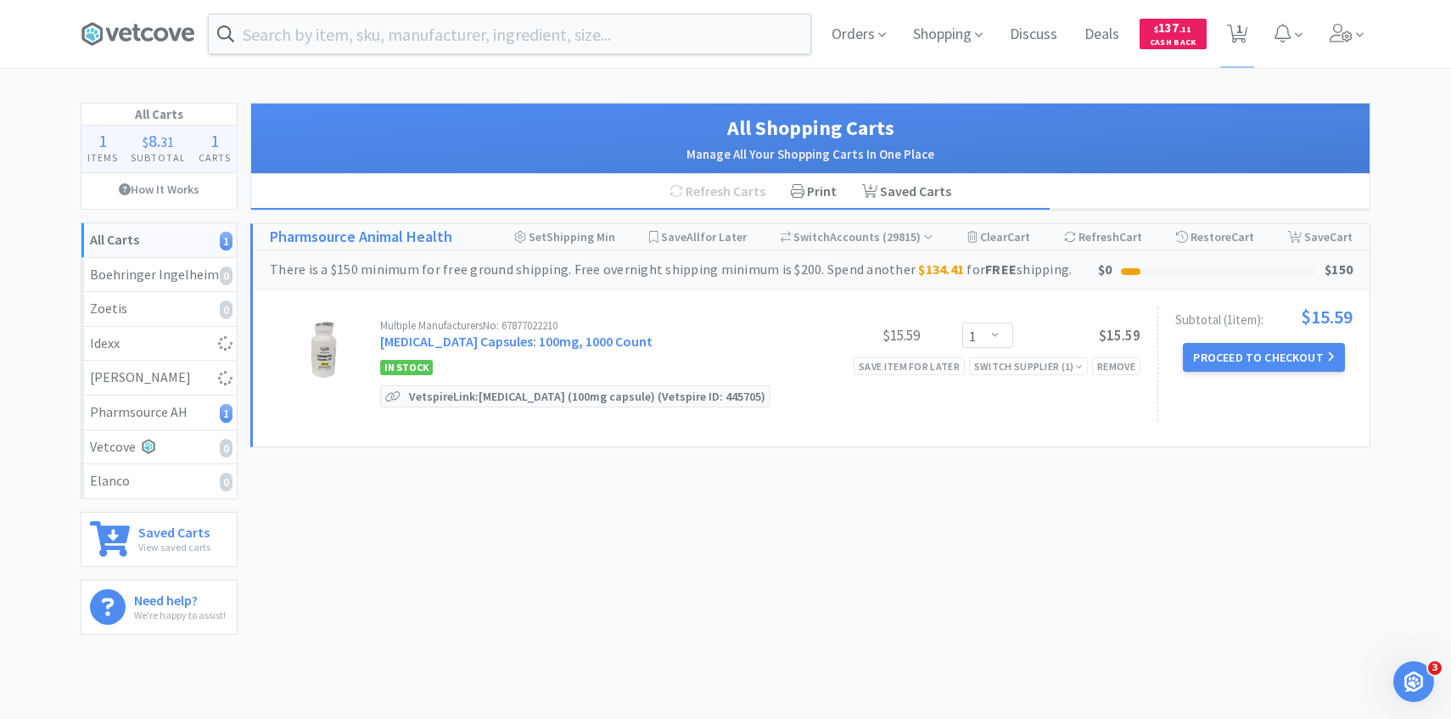
select select "4"
select select "1"
select select "2"
select select "3"
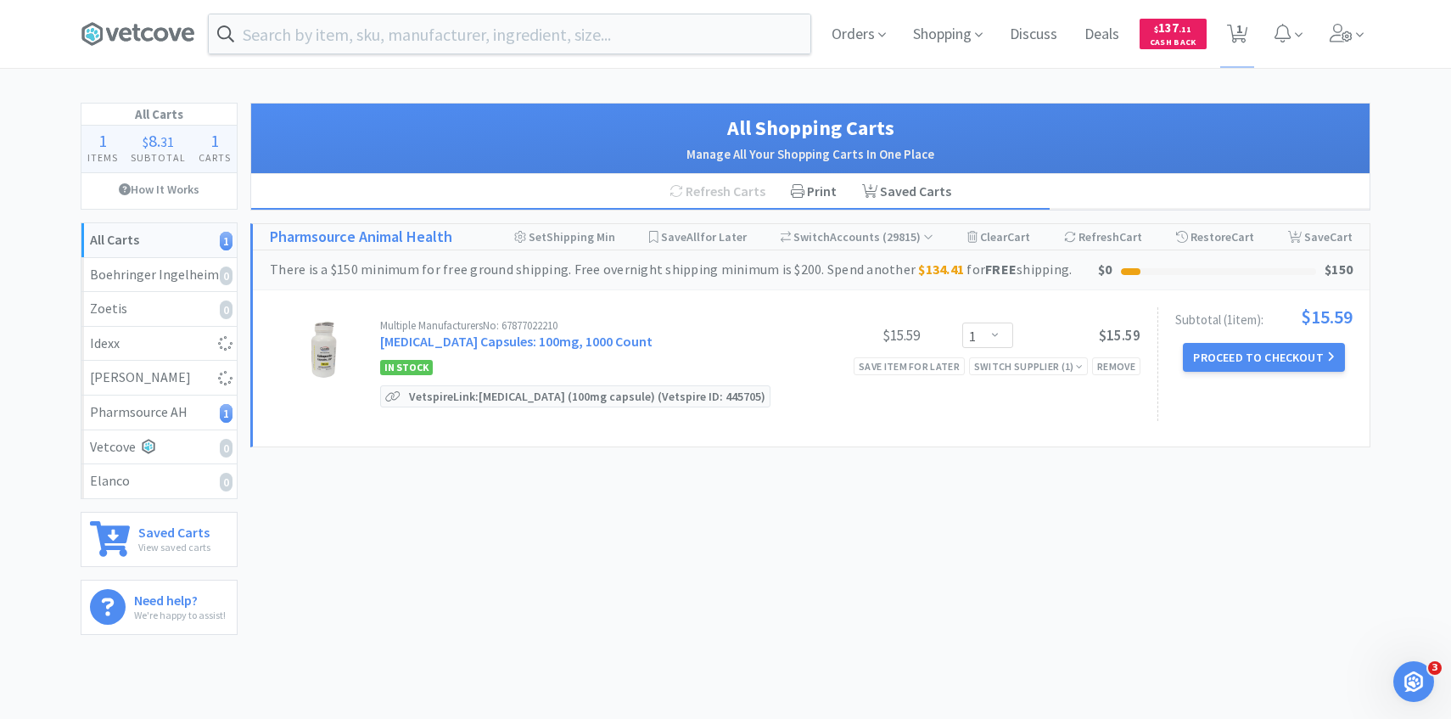
select select "1"
select select "4"
select select "2"
select select "4"
select select "1"
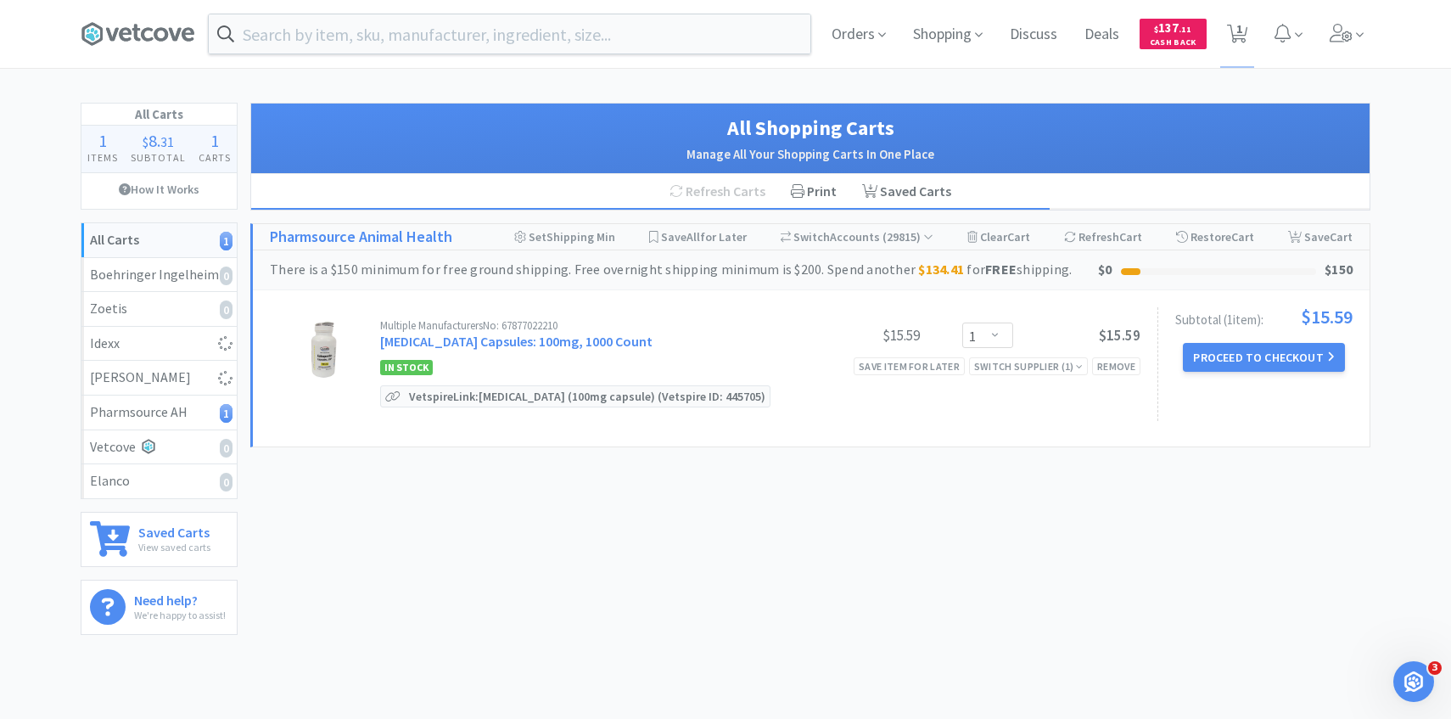
select select "2"
select select "4"
select select "1"
select select "3"
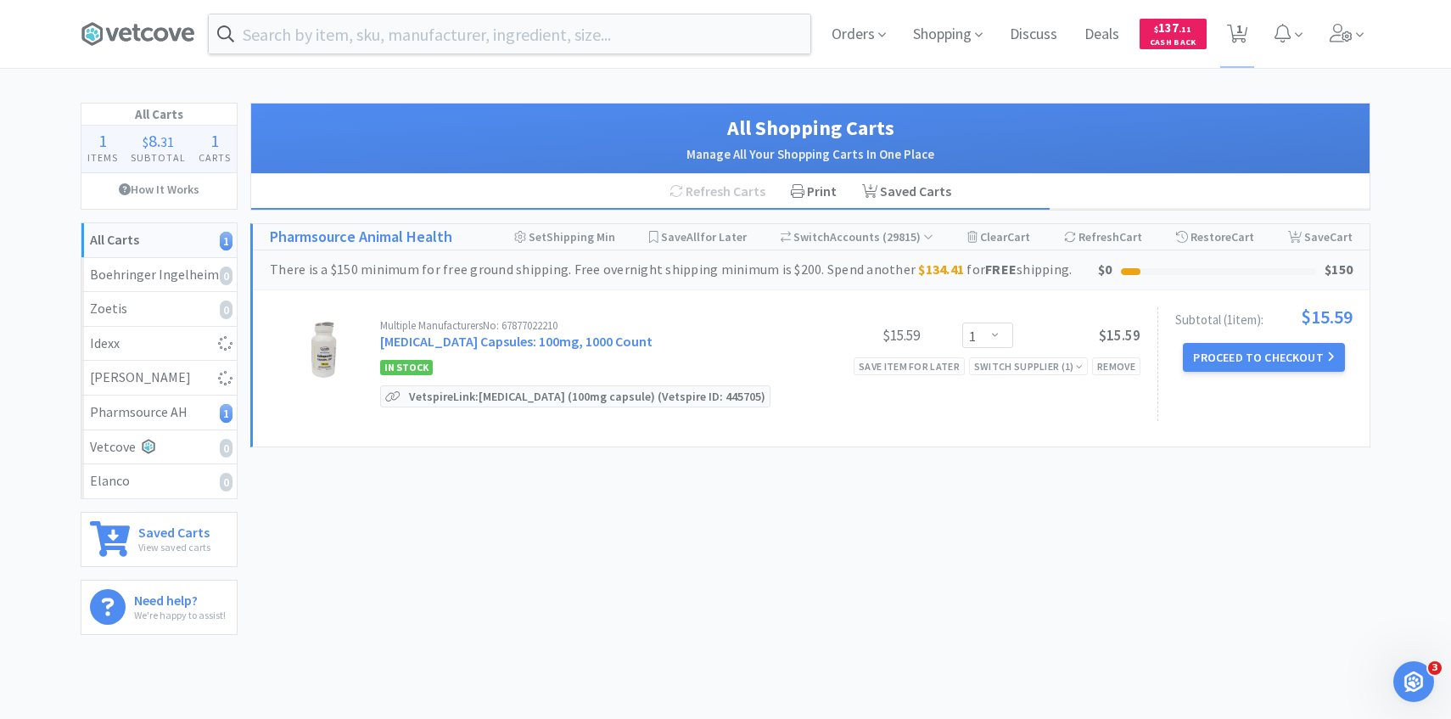
select select "1"
select select "8"
select select "3"
select select "1"
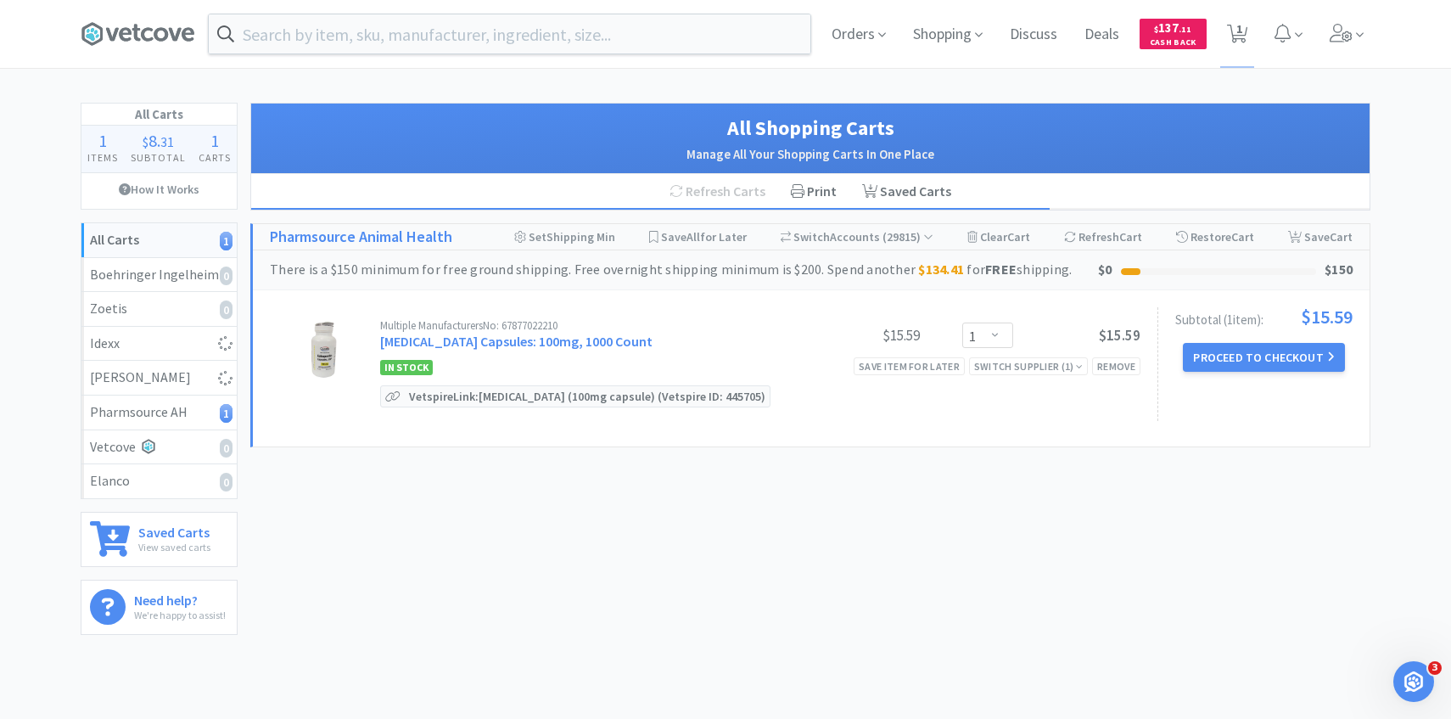
select select "1"
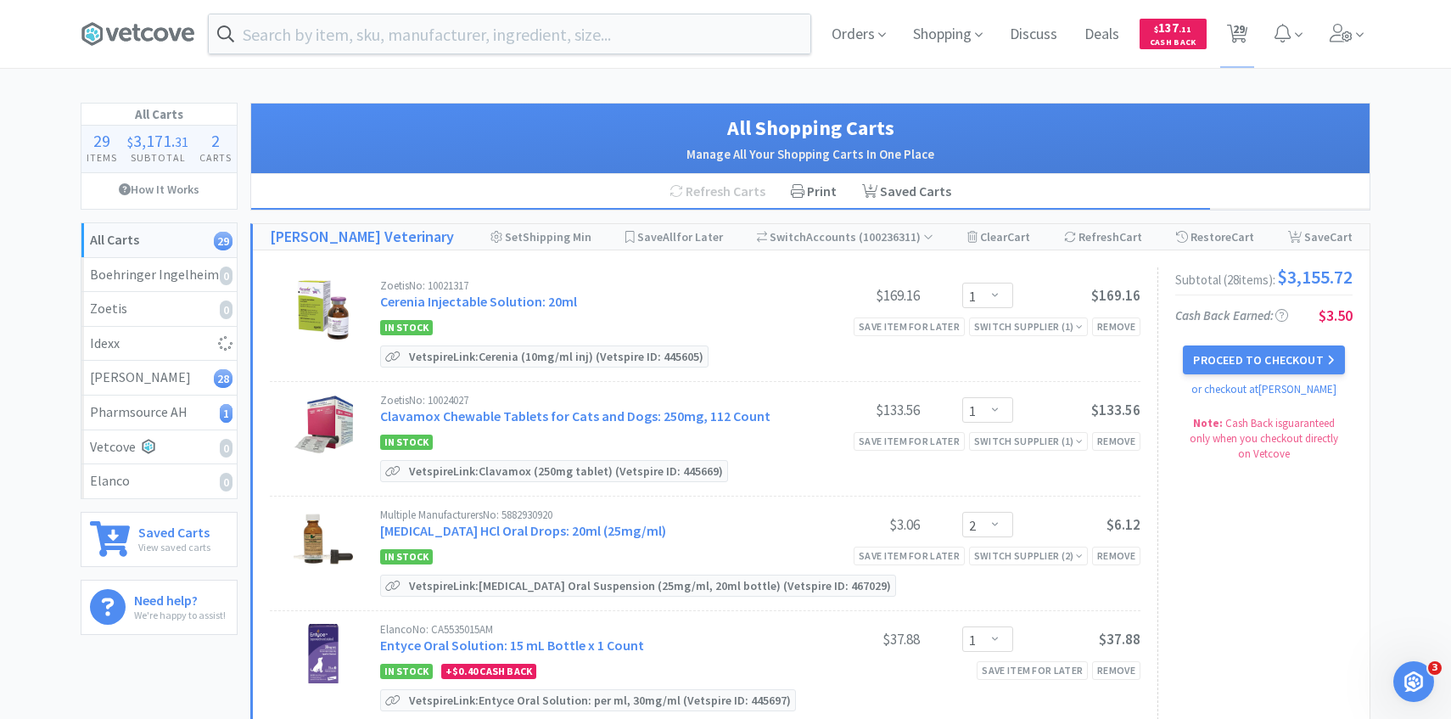
select select "2"
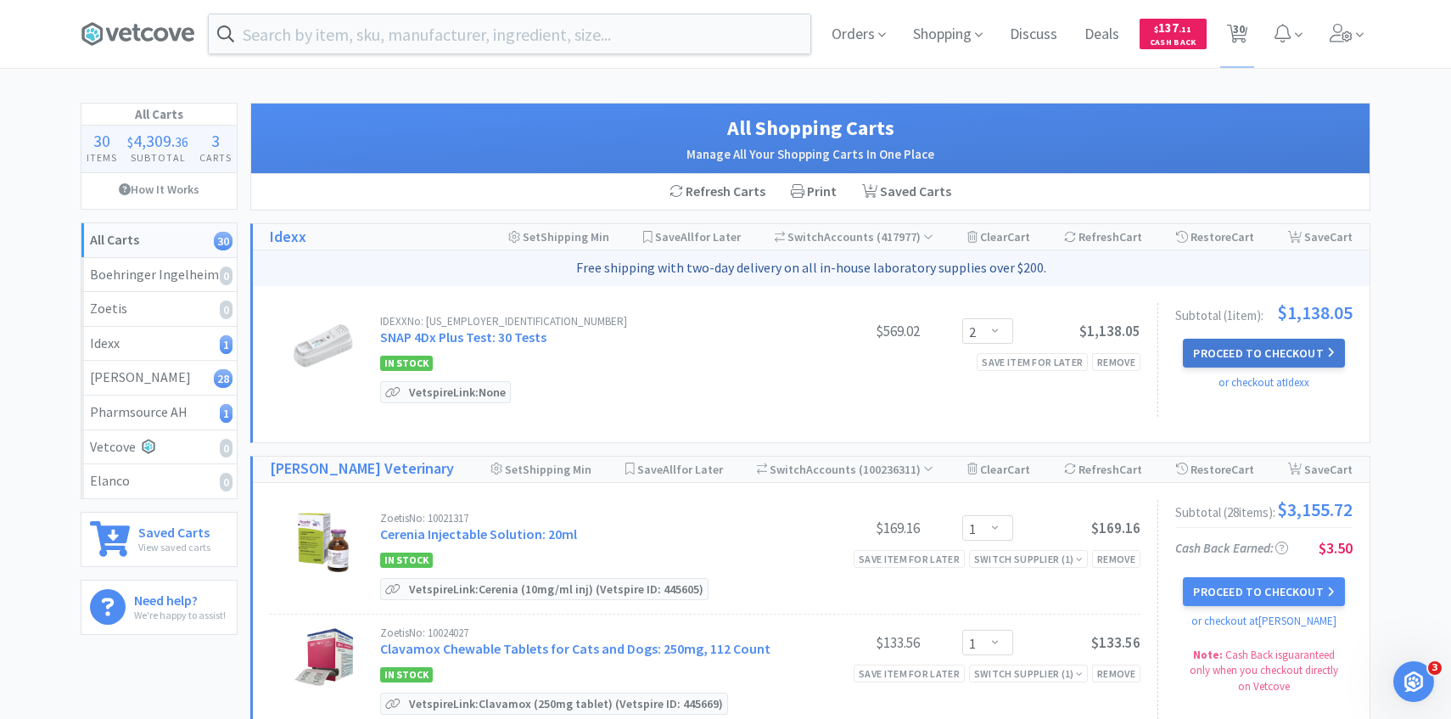
click at [1247, 354] on button "Proceed to Checkout" at bounding box center [1263, 353] width 161 height 29
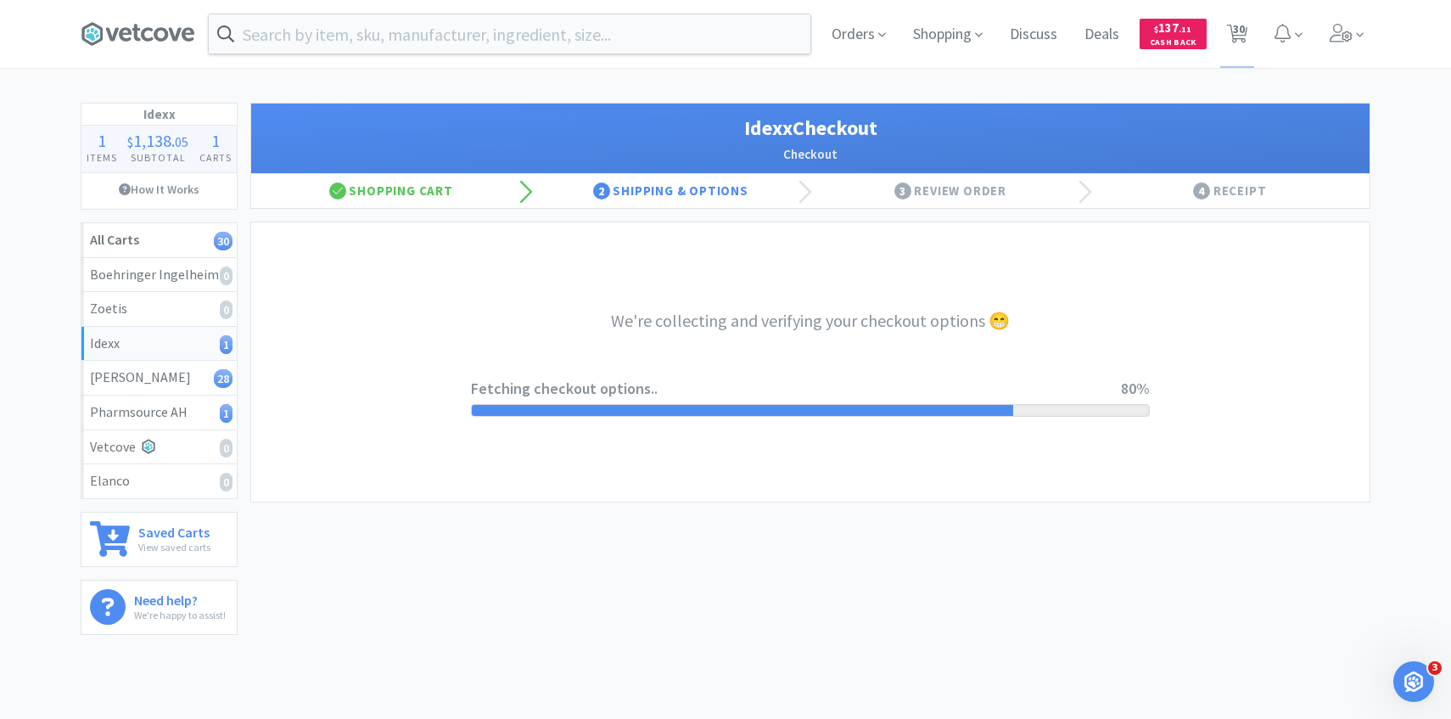
select select "904"
select select "003"
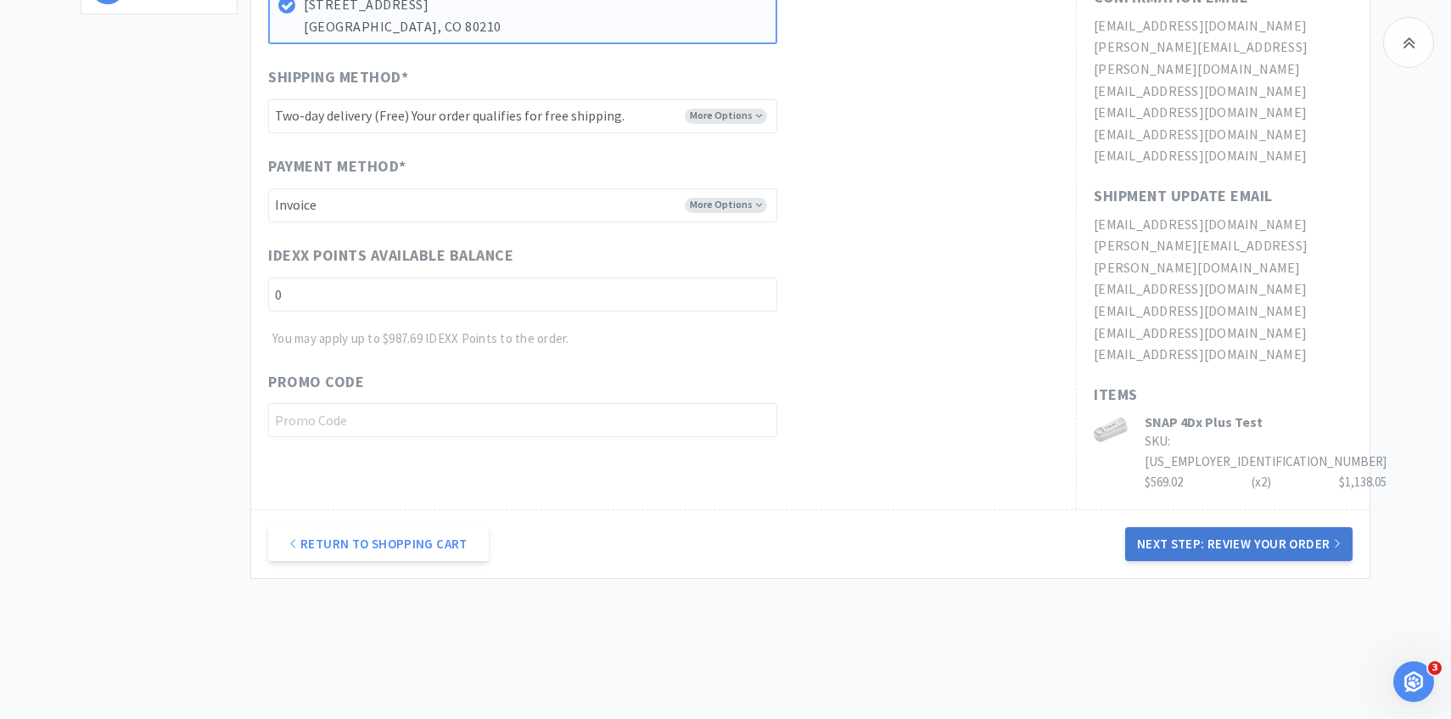
click at [1184, 527] on button "Next Step: Review Your Order" at bounding box center [1238, 544] width 227 height 34
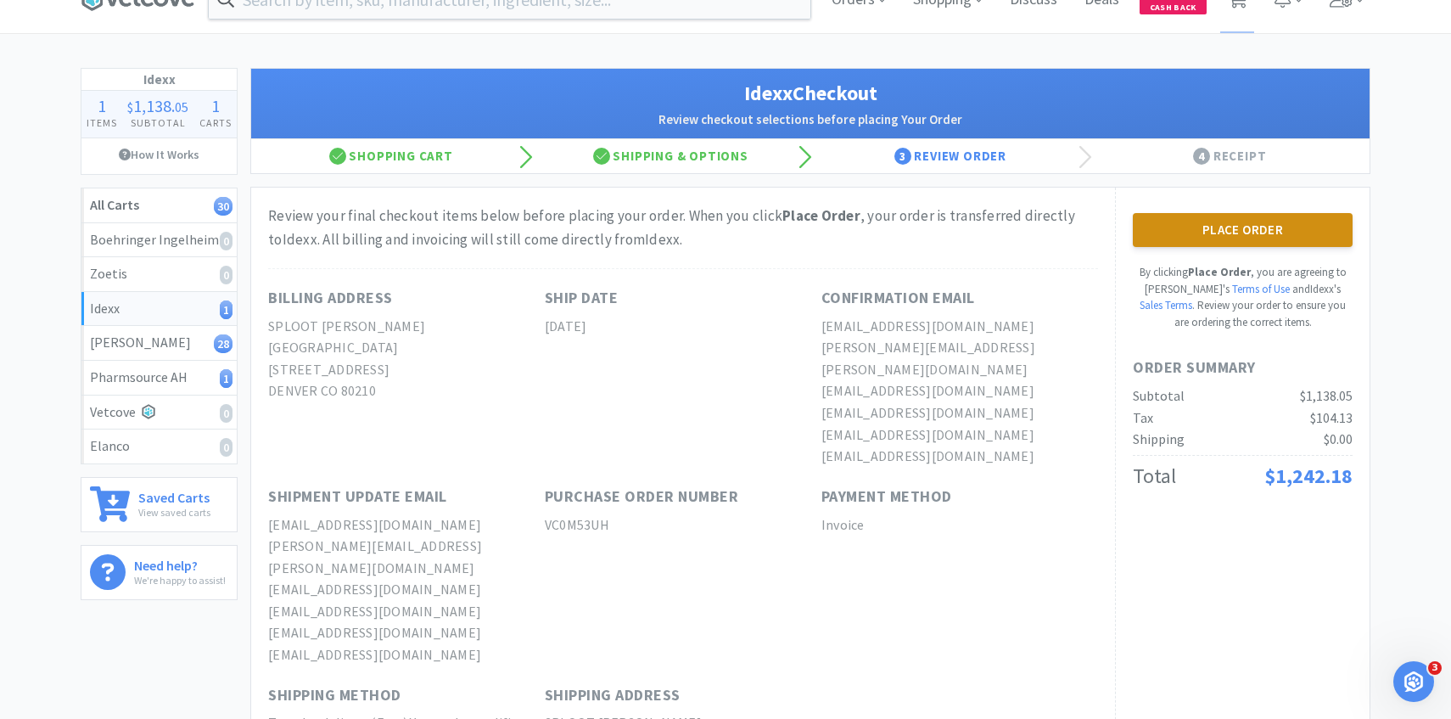
scroll to position [36, 0]
click at [1159, 223] on button "Place Order" at bounding box center [1243, 229] width 220 height 34
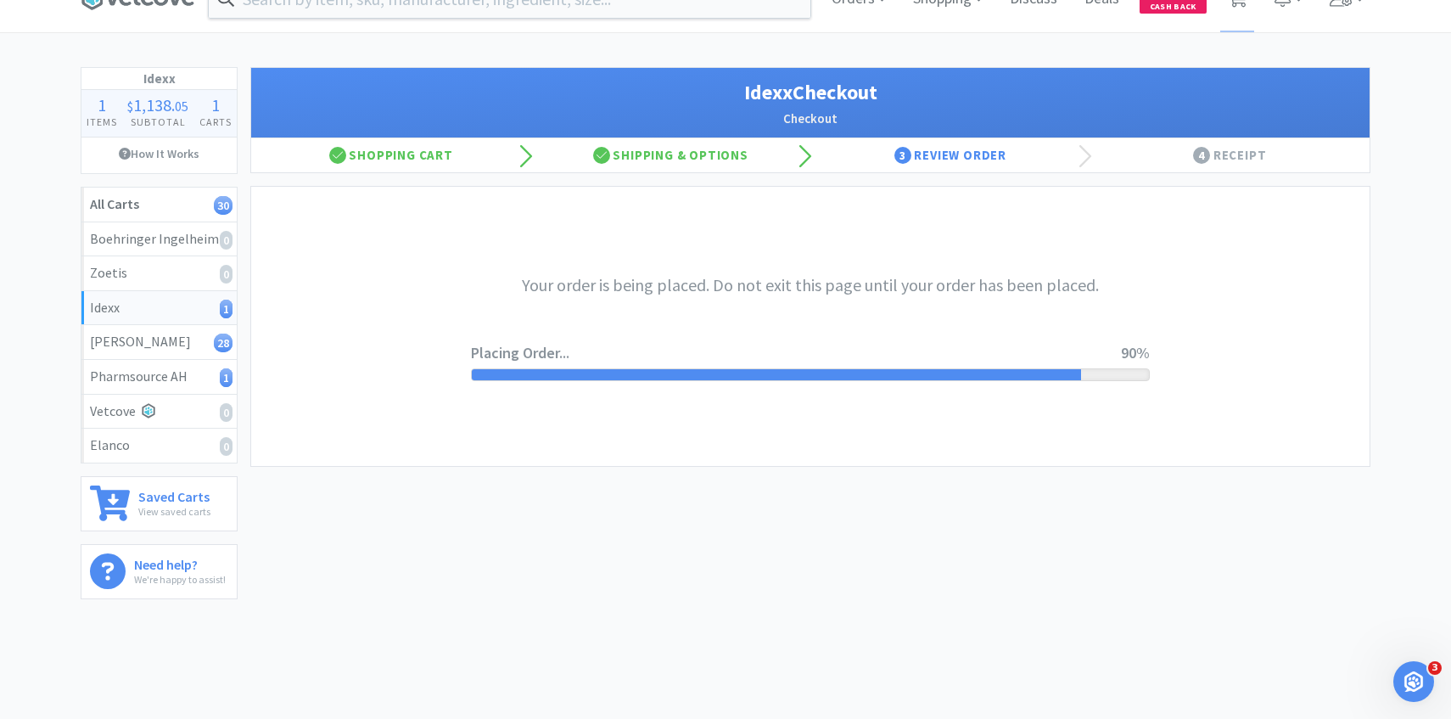
scroll to position [0, 0]
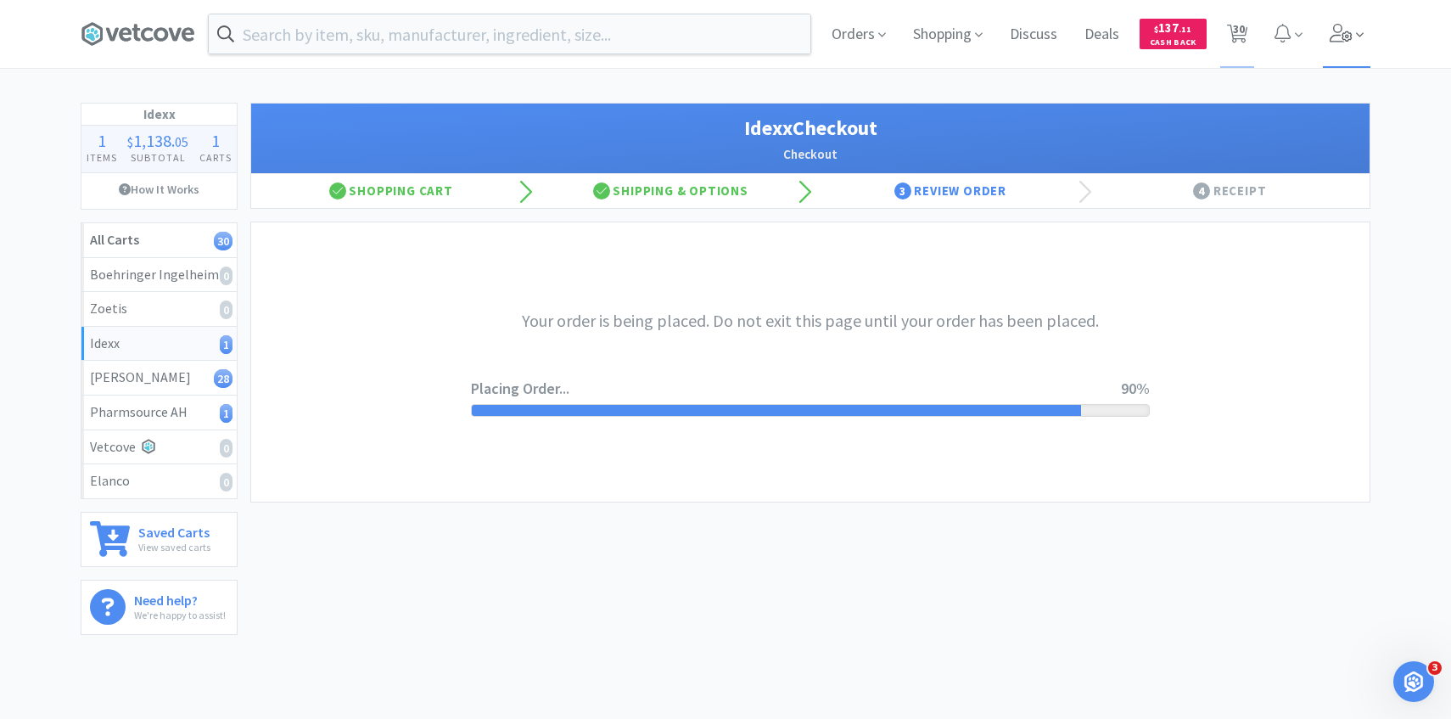
click at [1351, 35] on icon at bounding box center [1341, 33] width 23 height 19
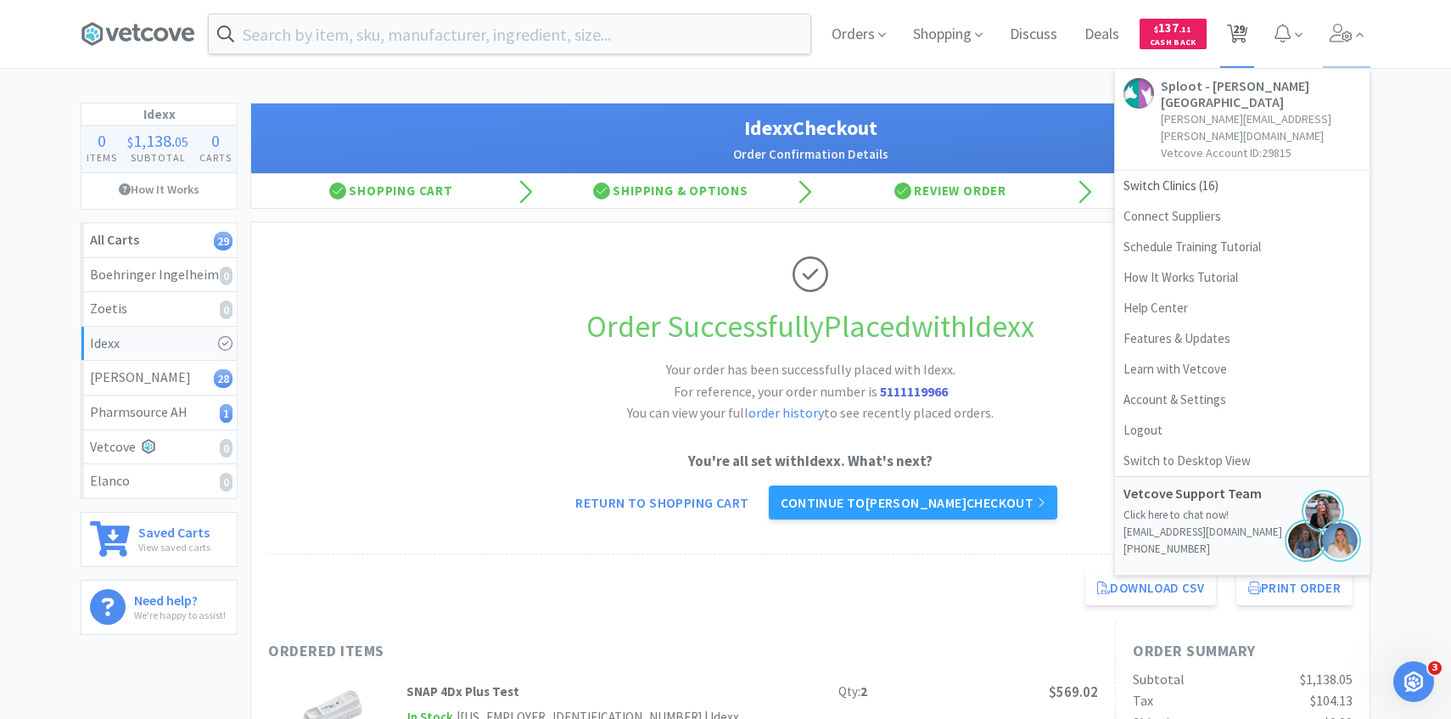
click at [1236, 31] on span "29" at bounding box center [1239, 29] width 12 height 68
select select "1"
select select "2"
select select "1"
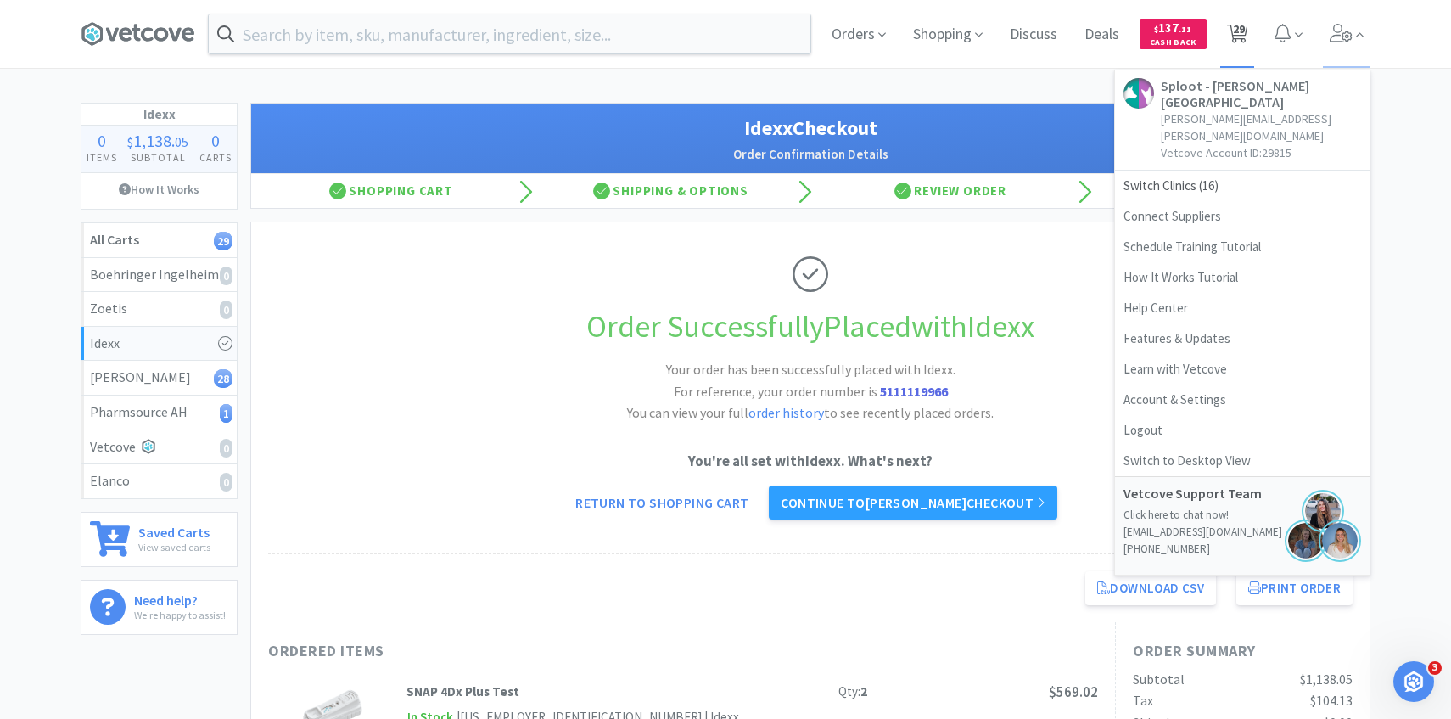
select select "1"
select select "4"
select select "1"
select select "2"
select select "3"
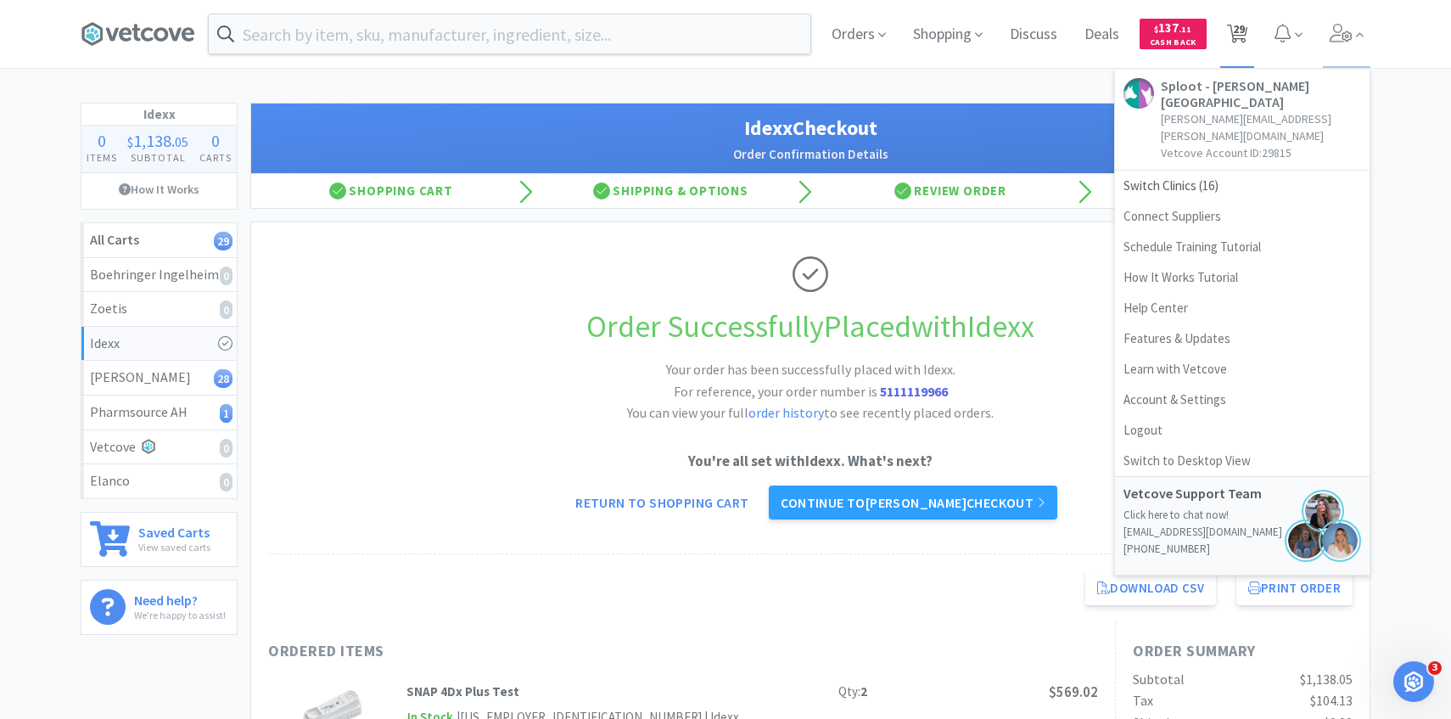
select select "3"
select select "1"
select select "4"
select select "2"
select select "4"
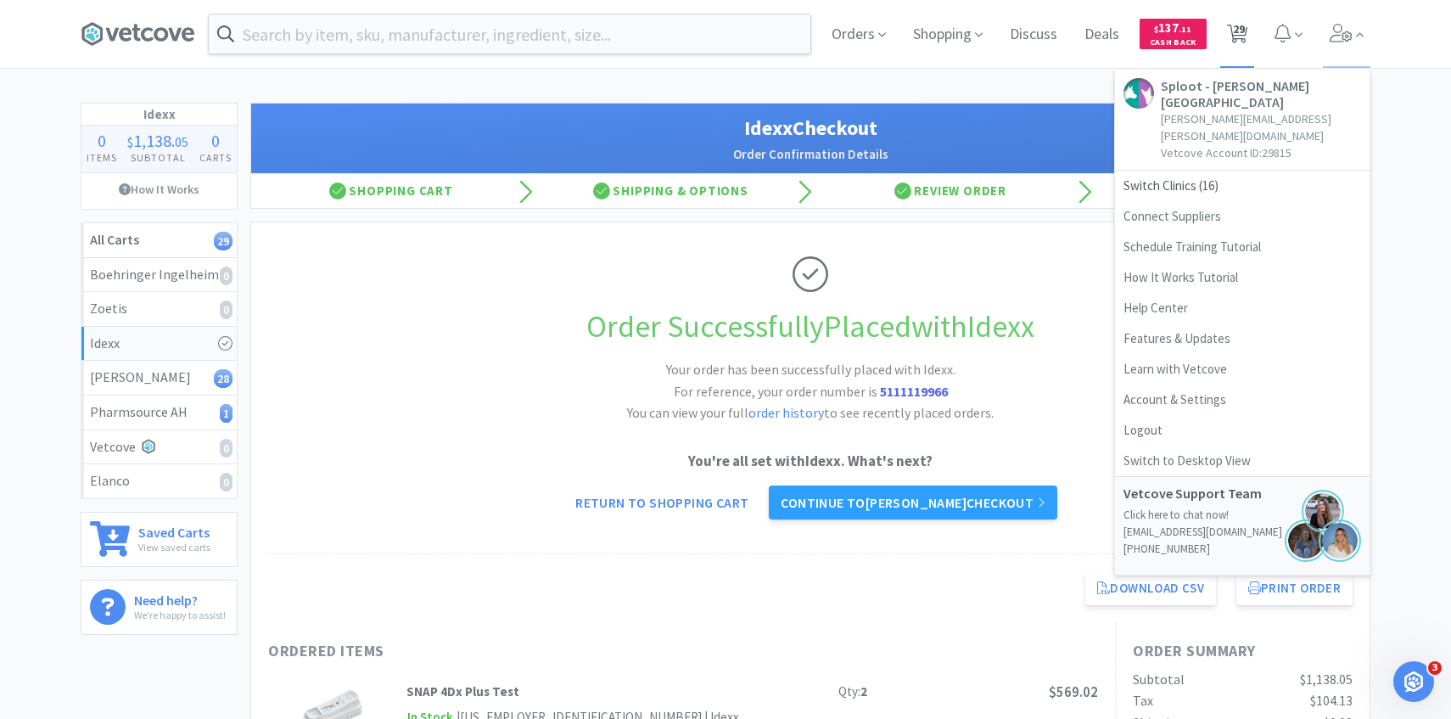
select select "1"
select select "2"
select select "4"
select select "1"
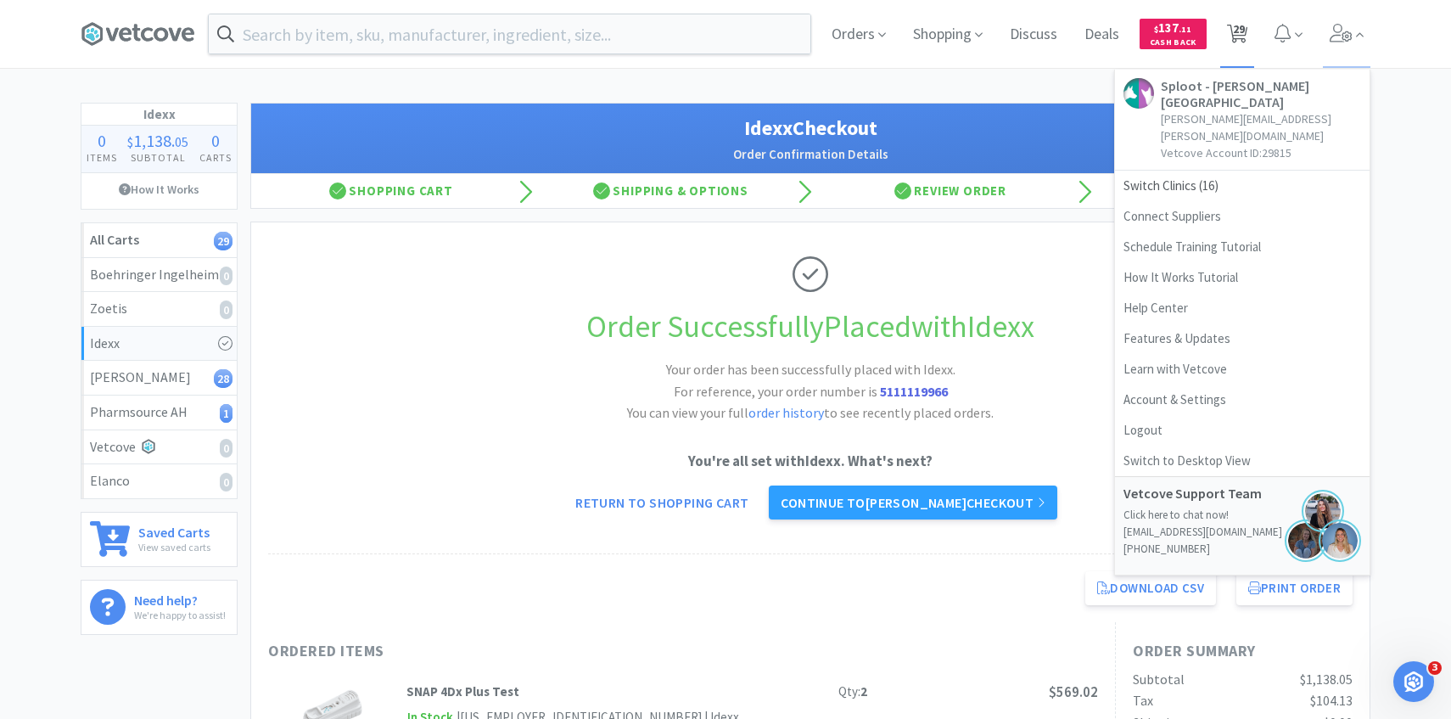
select select "3"
select select "1"
select select "8"
select select "3"
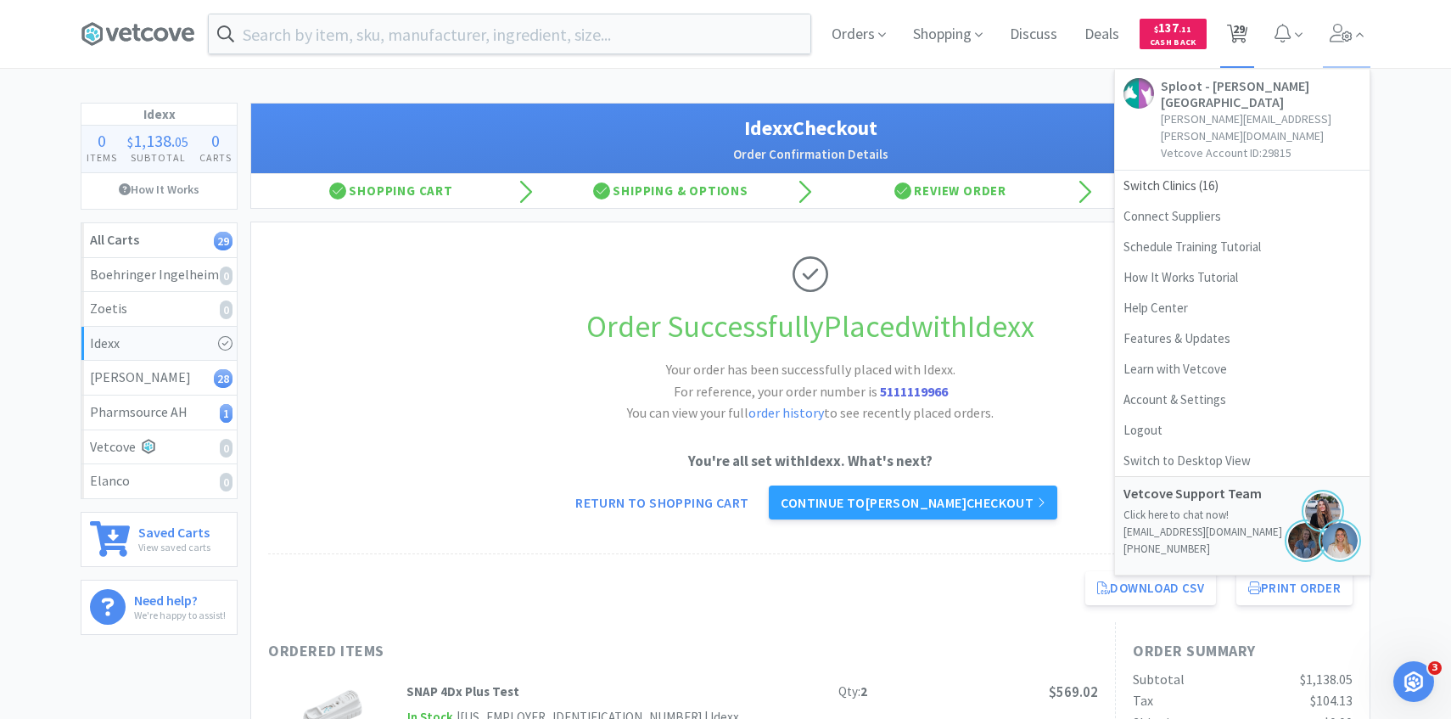
select select "1"
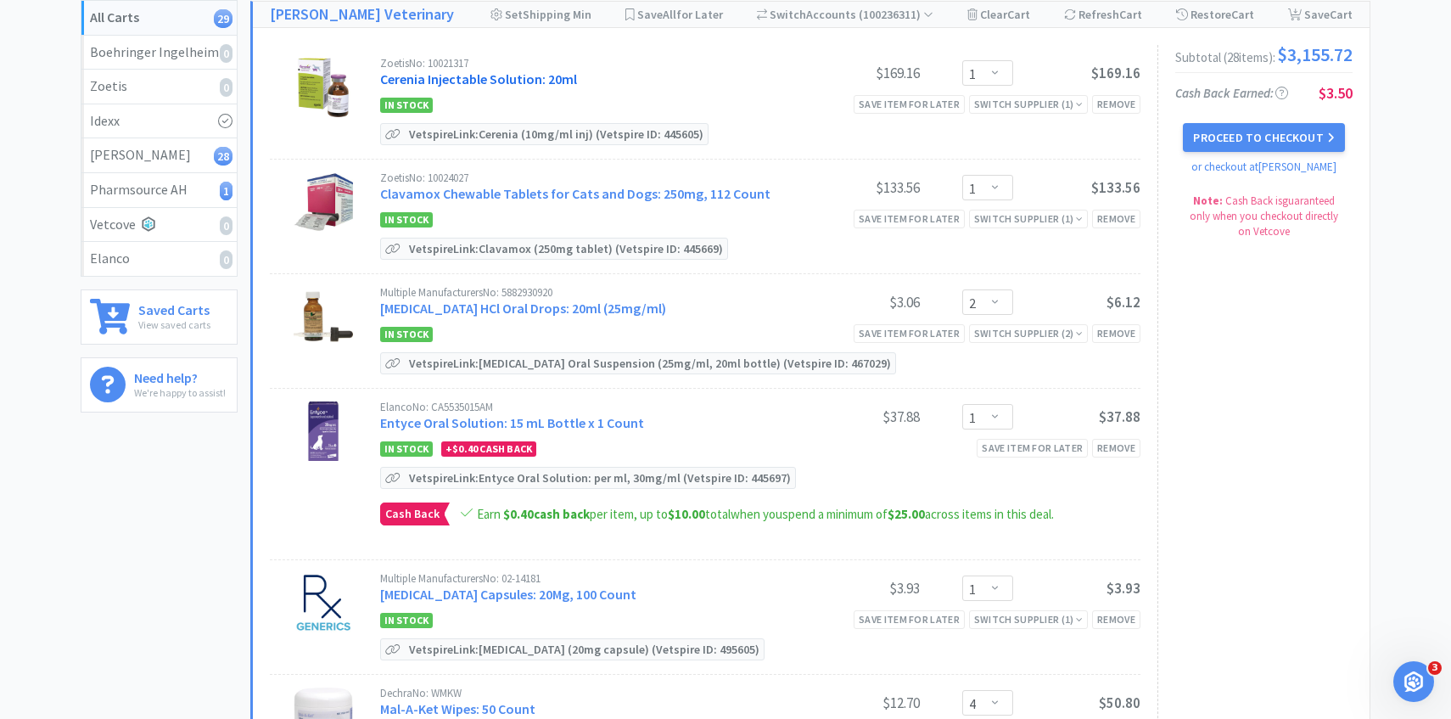
scroll to position [300, 0]
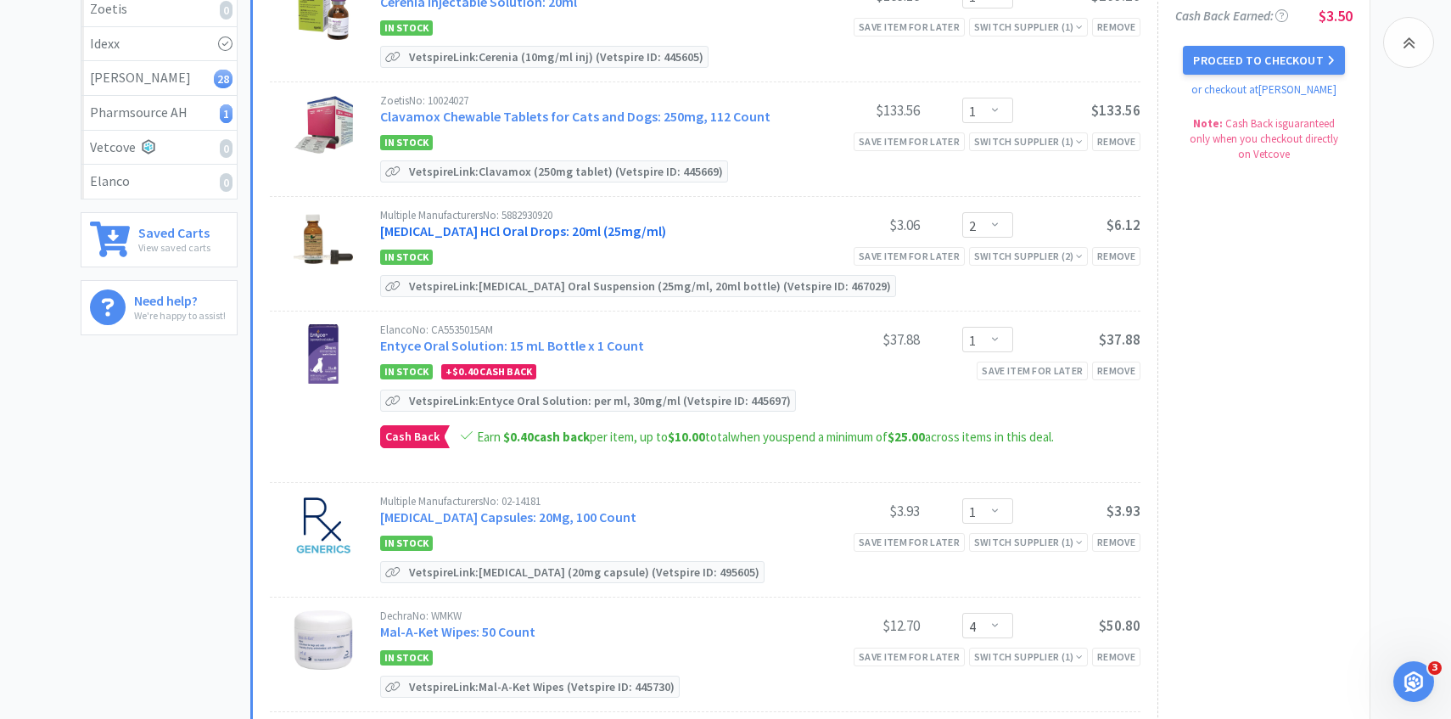
click at [490, 227] on link "Clindamycin HCl Oral Drops: 20ml (25mg/ml)" at bounding box center [523, 230] width 286 height 17
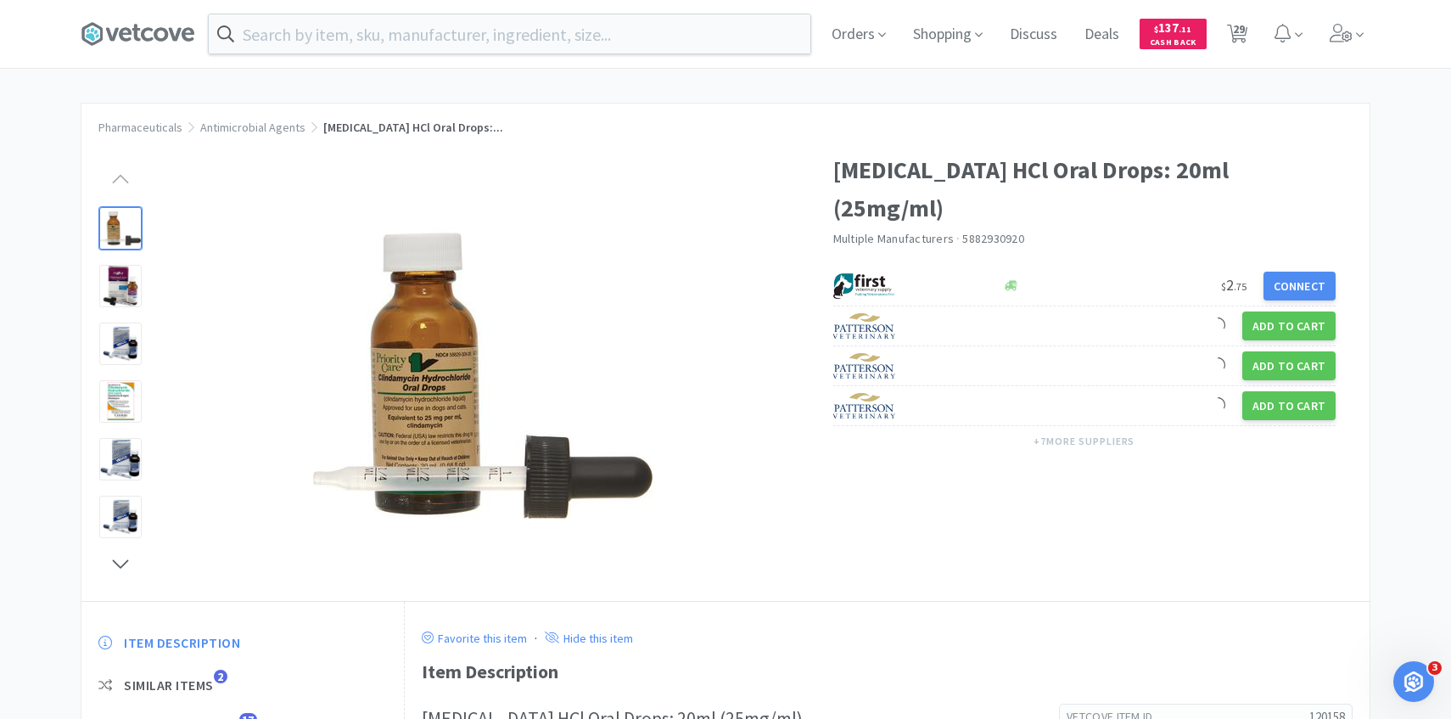
scroll to position [70, 0]
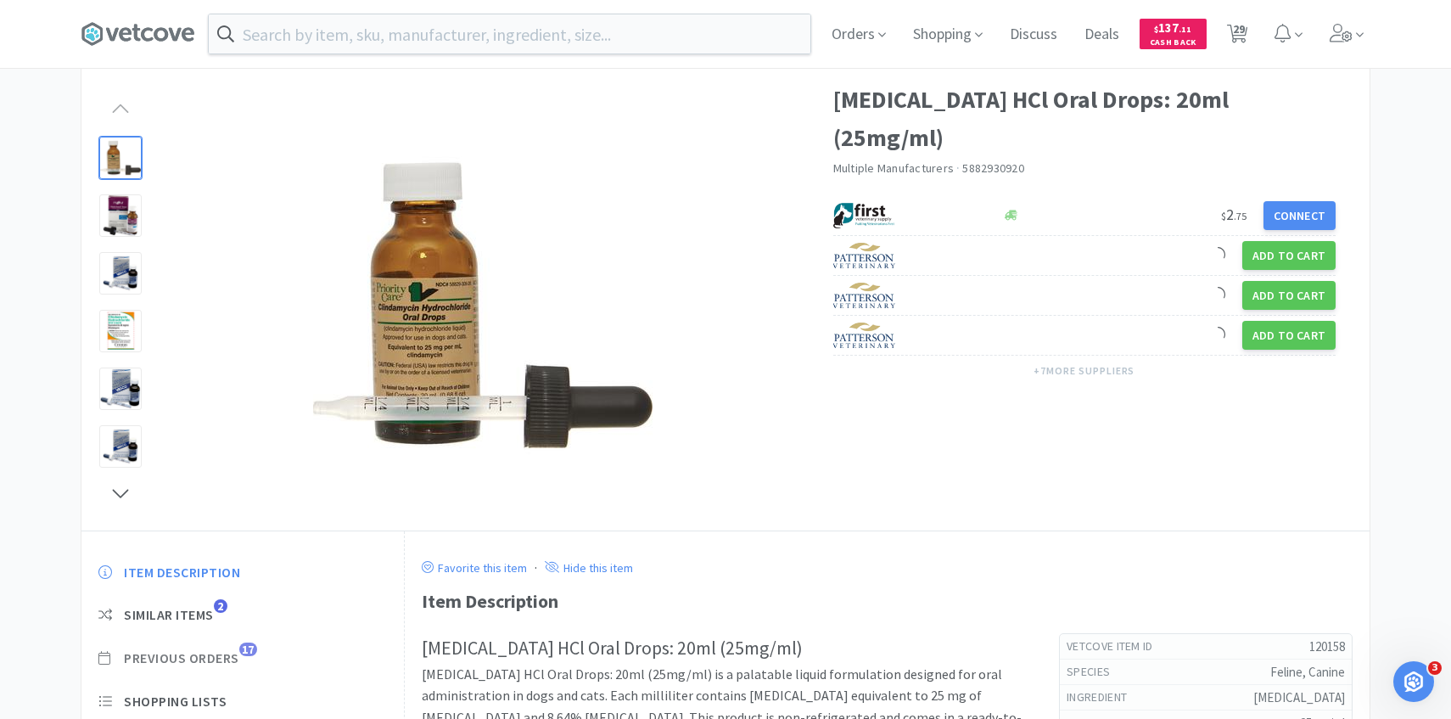
click at [213, 658] on span "Previous Orders" at bounding box center [181, 658] width 115 height 18
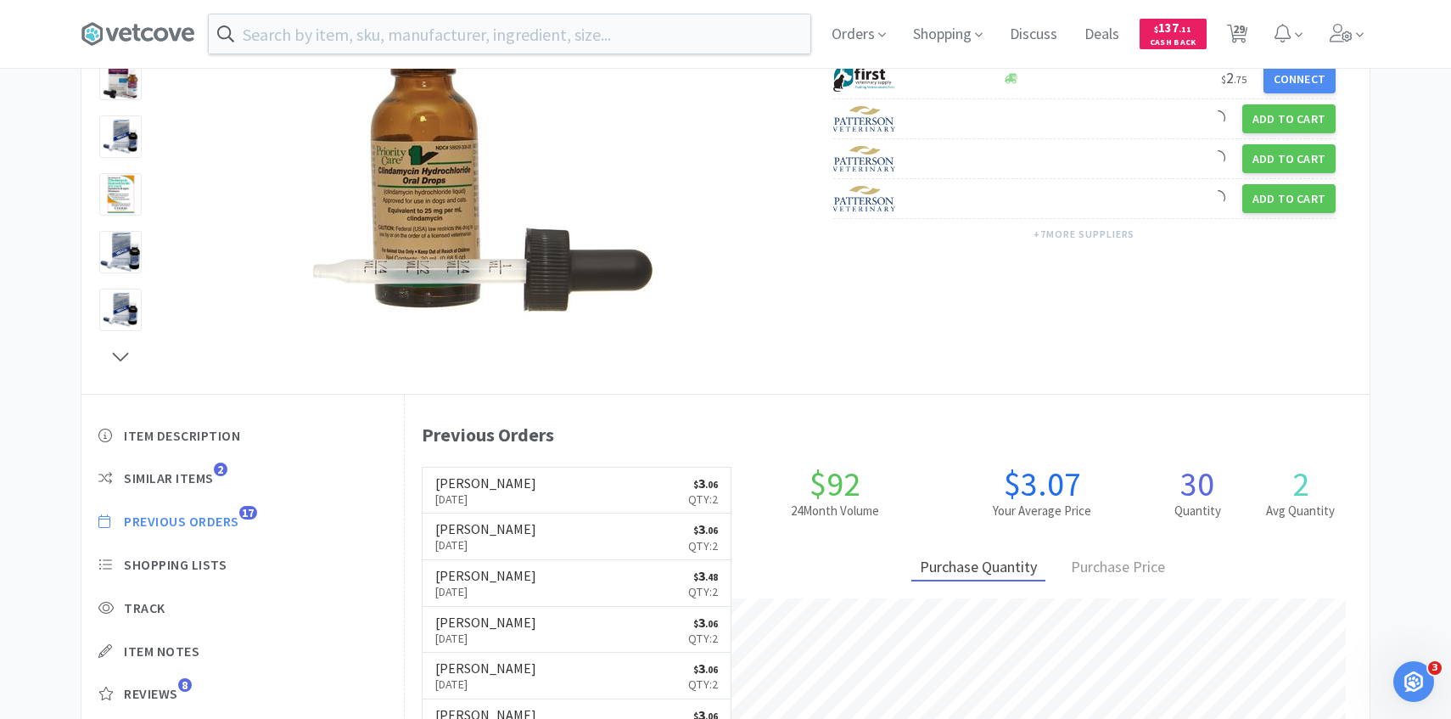
scroll to position [466, 965]
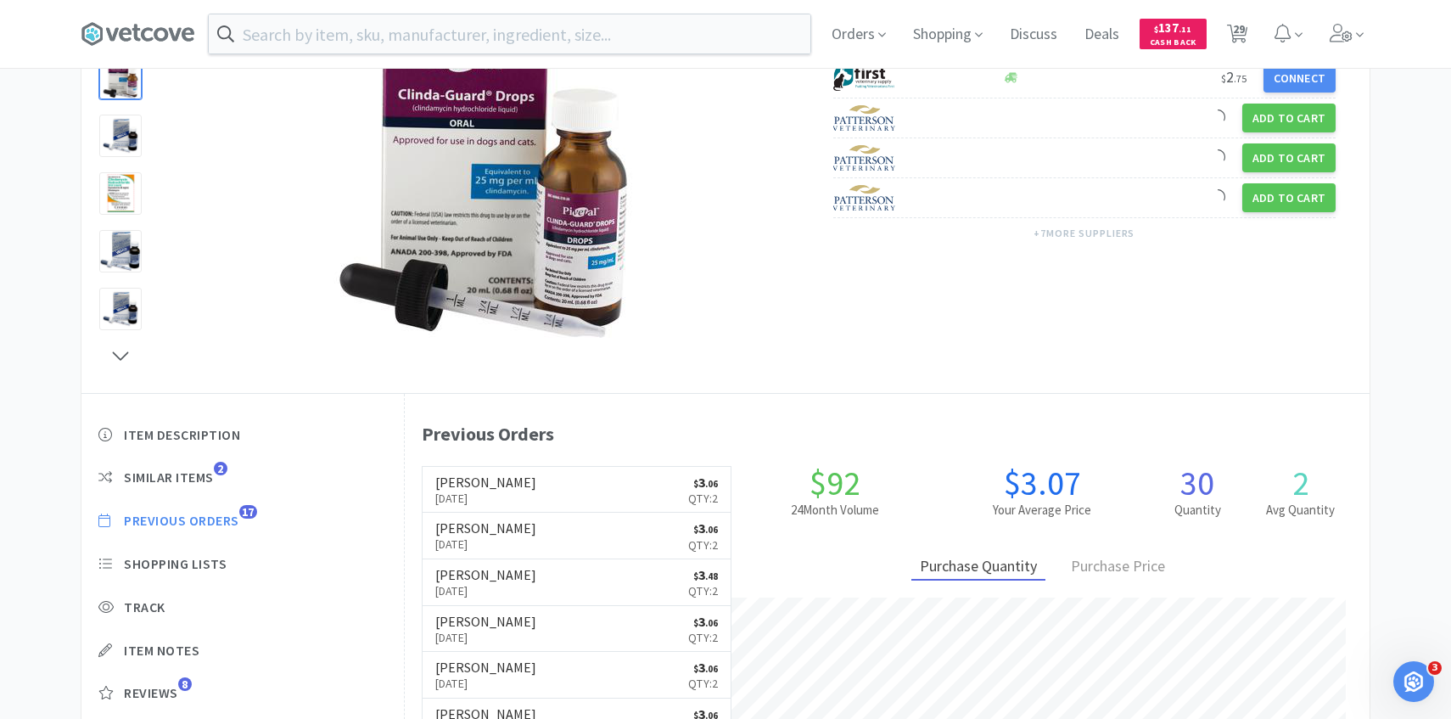
select select "1"
select select "2"
select select "1"
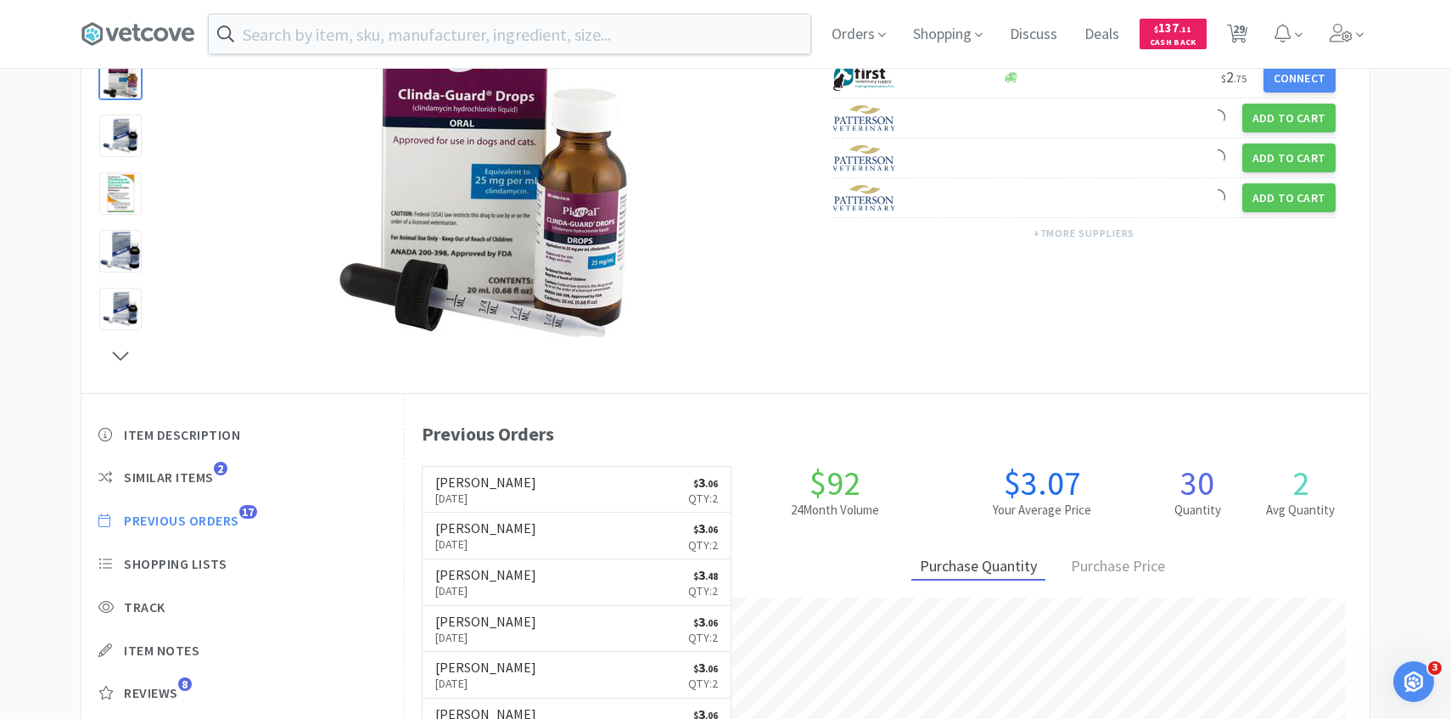
select select "4"
select select "1"
select select "2"
select select "3"
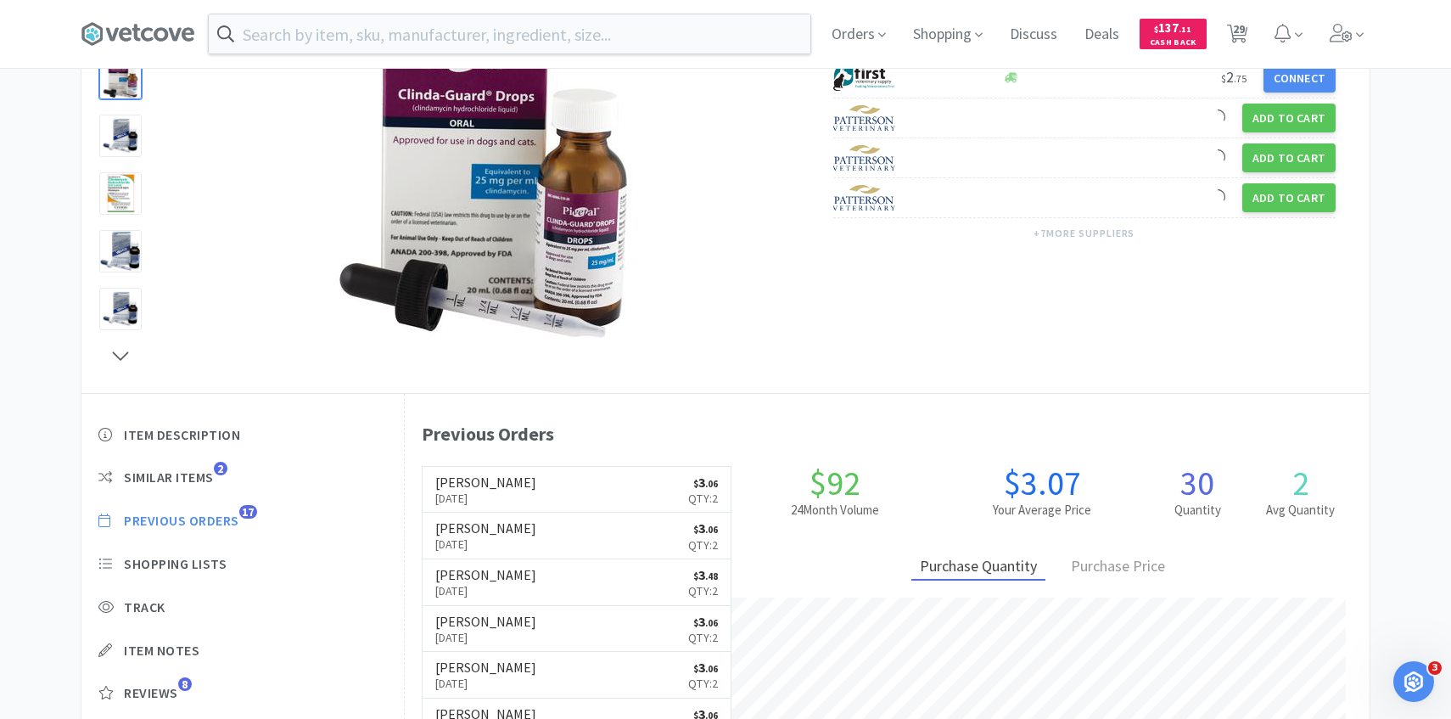
select select "1"
select select "4"
select select "2"
select select "4"
select select "1"
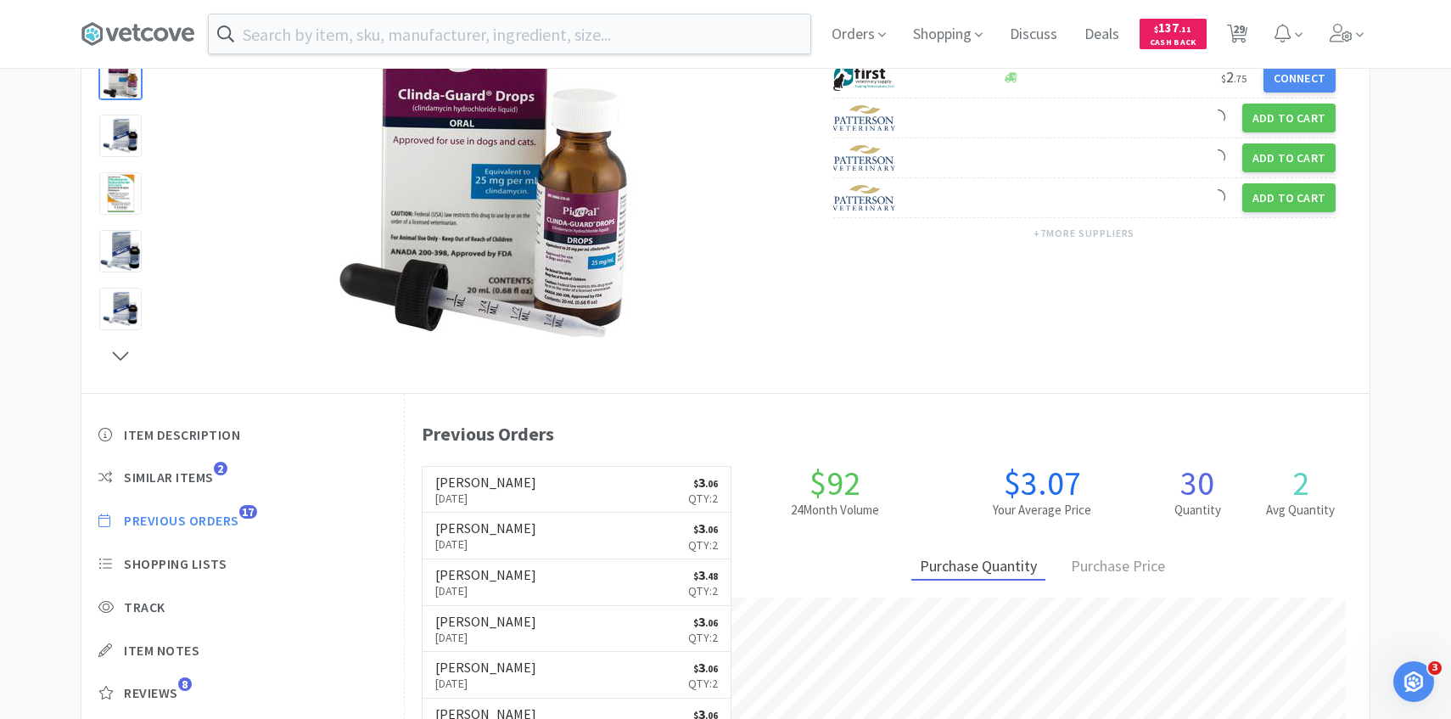
select select "2"
select select "4"
select select "1"
select select "3"
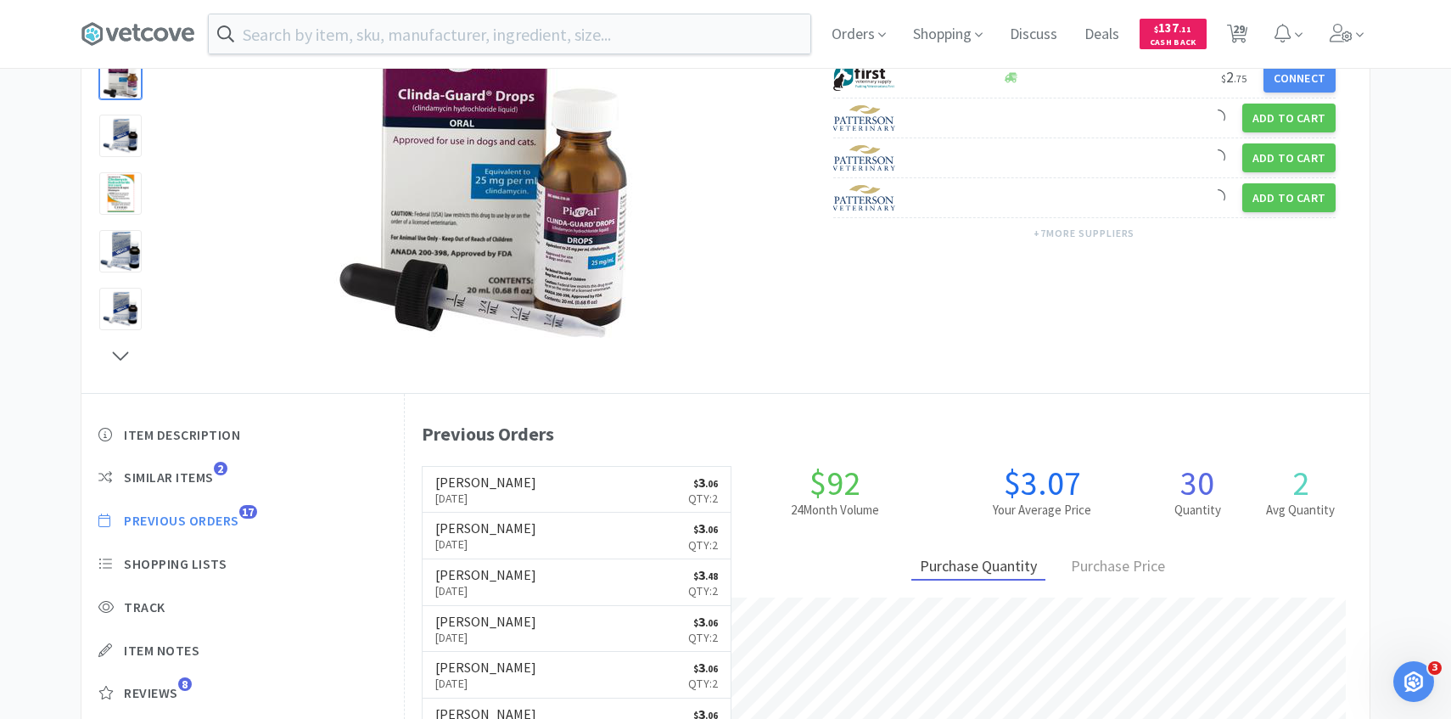
select select "1"
select select "8"
select select "3"
select select "1"
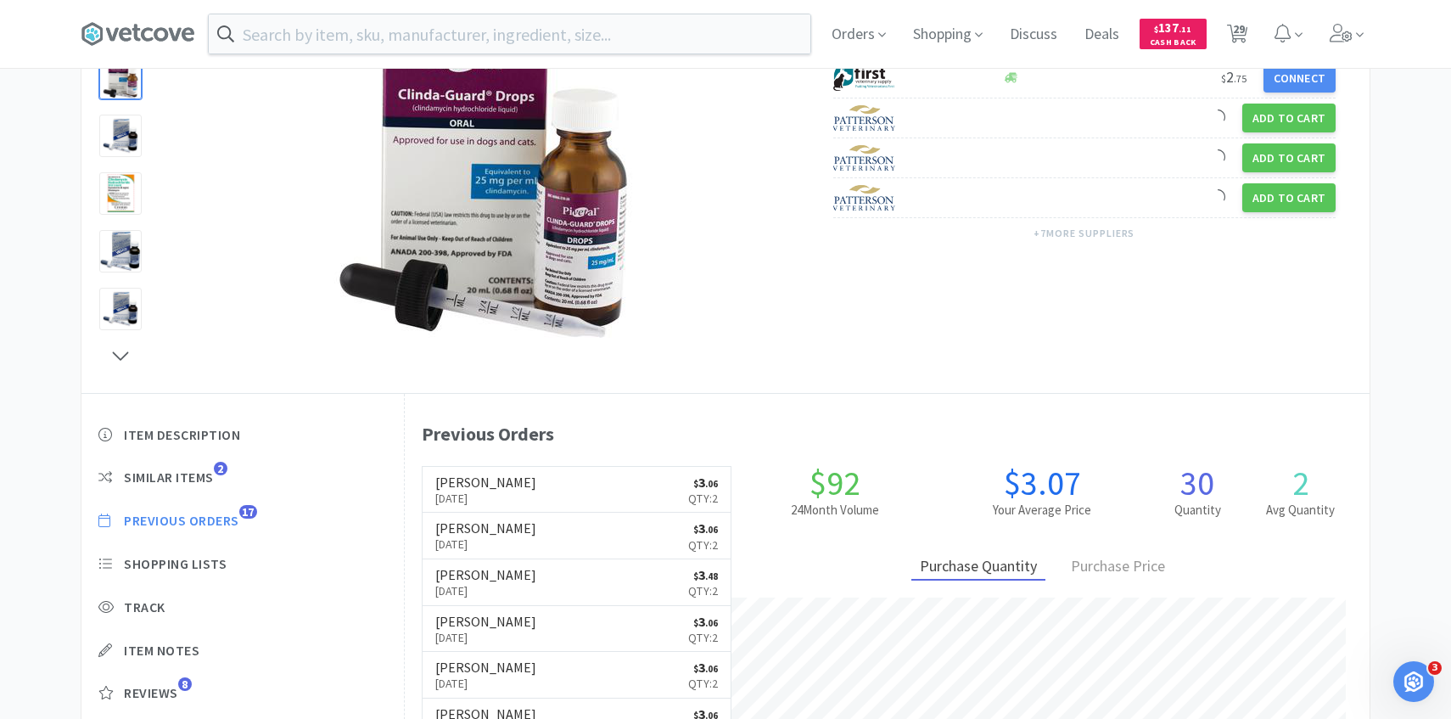
select select "1"
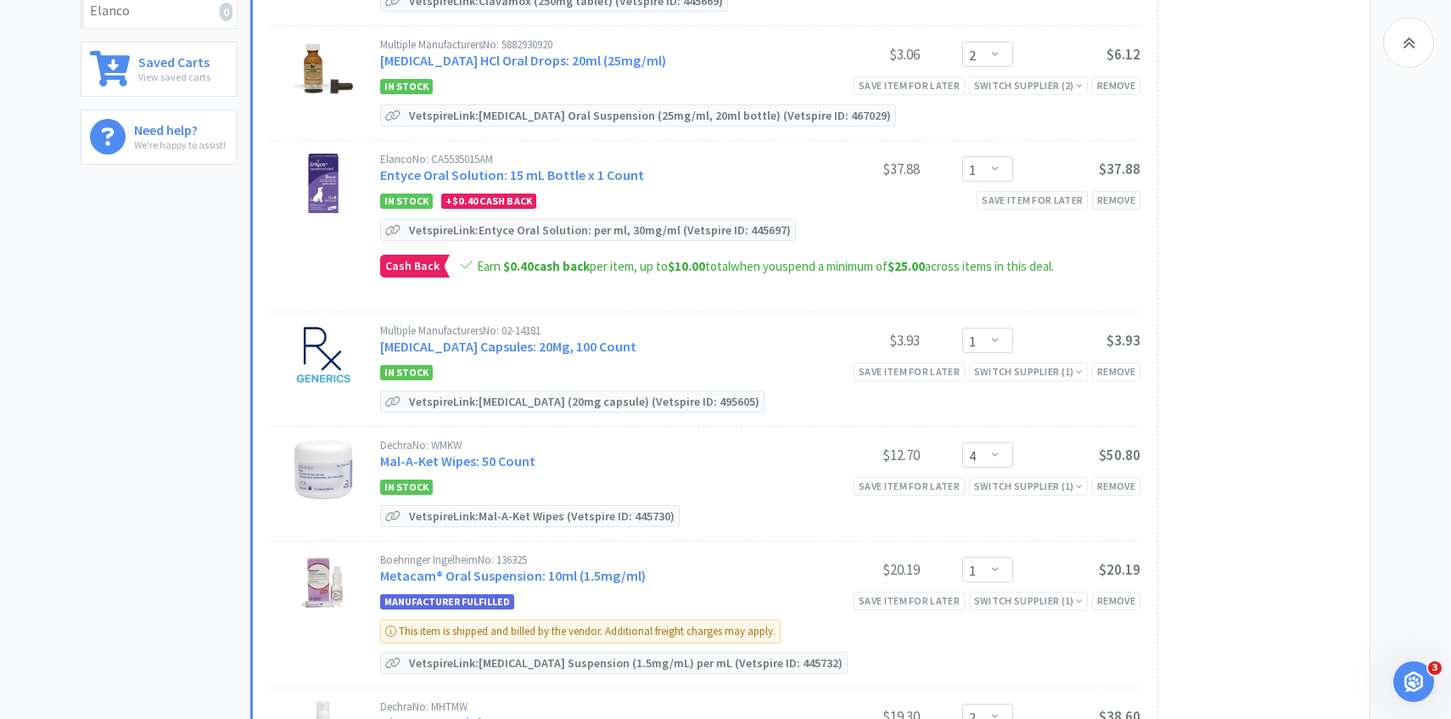
scroll to position [478, 0]
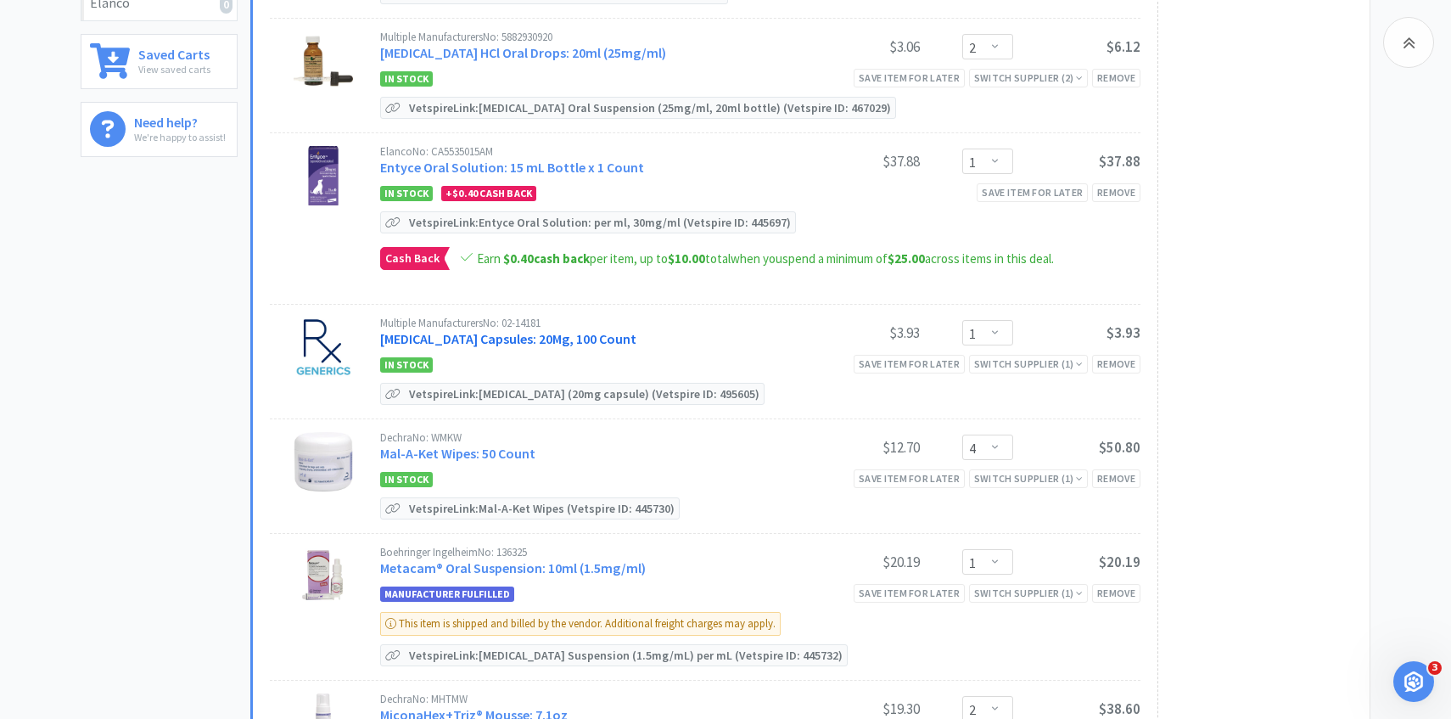
click at [504, 339] on link "Fluoxetine Capsules: 20Mg, 100 Count" at bounding box center [508, 338] width 256 height 17
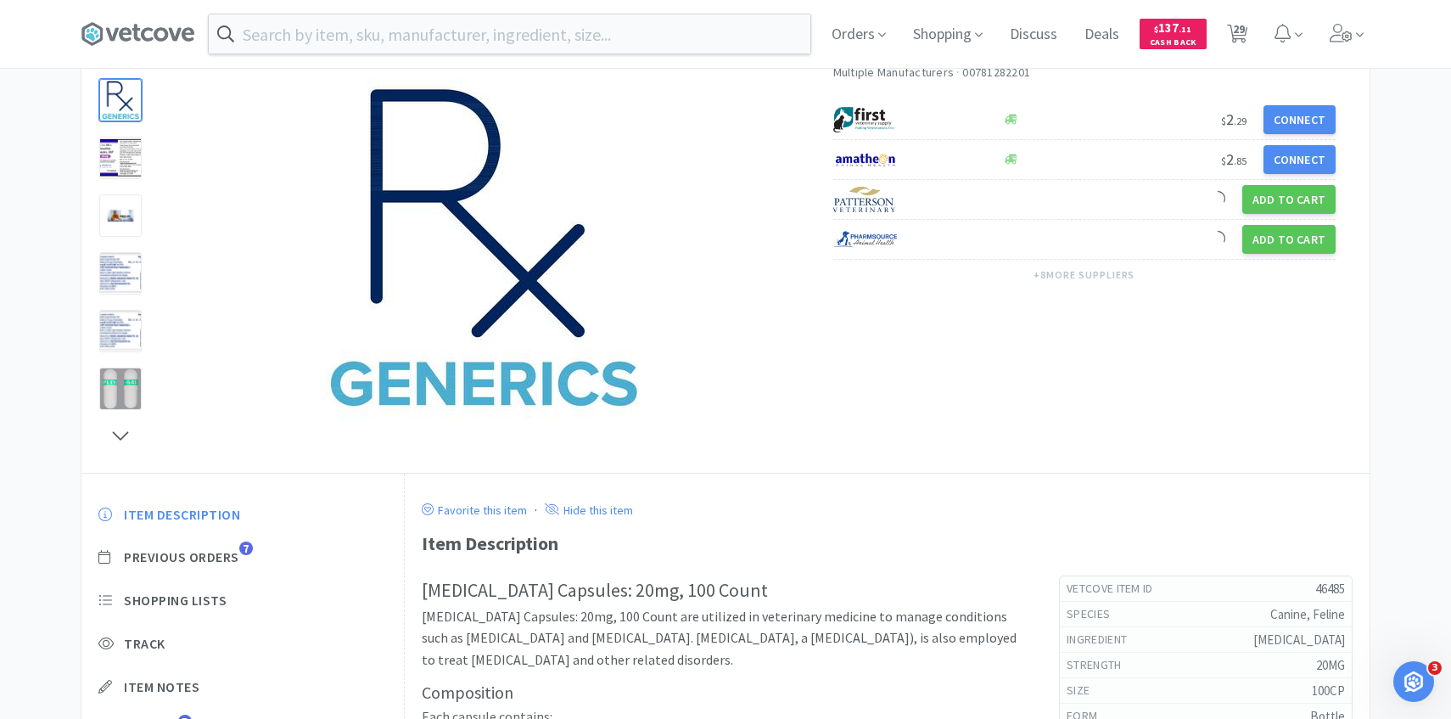
scroll to position [154, 0]
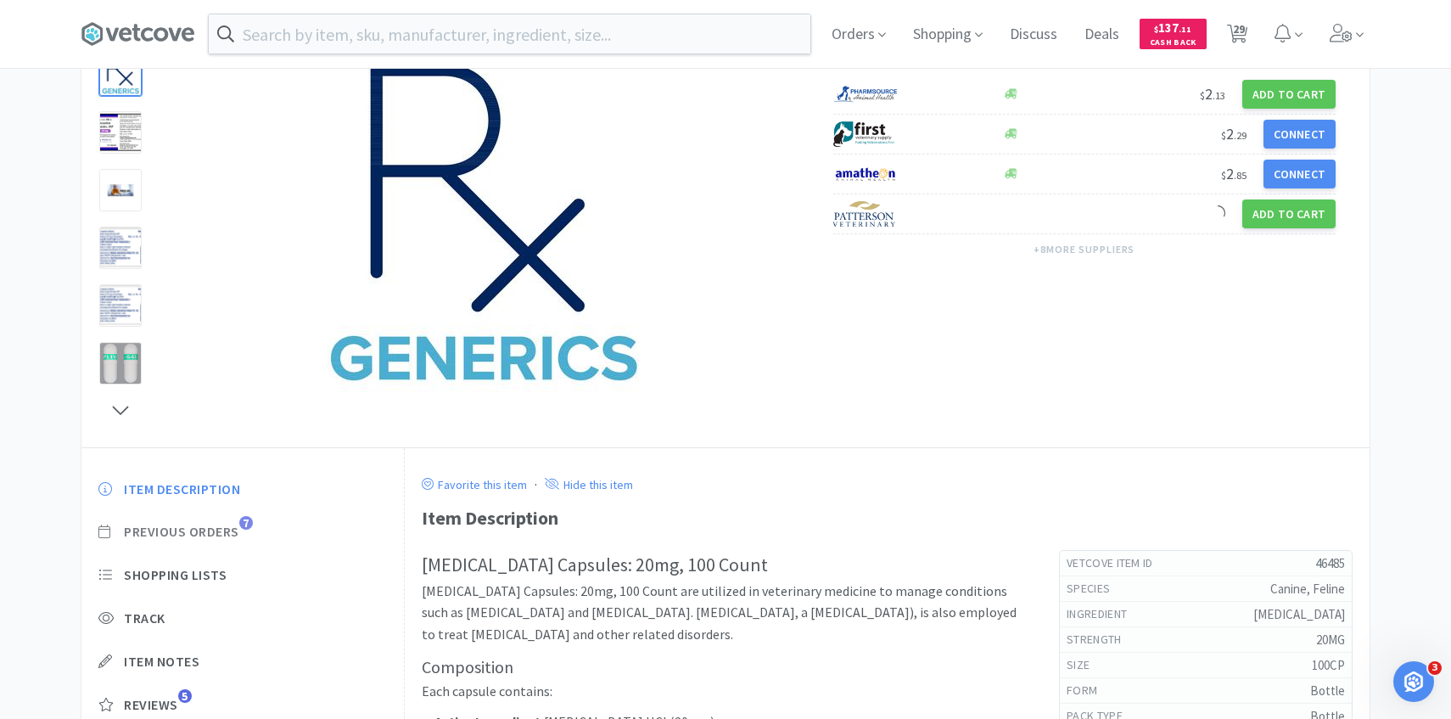
click at [229, 533] on span "Previous Orders" at bounding box center [181, 532] width 115 height 18
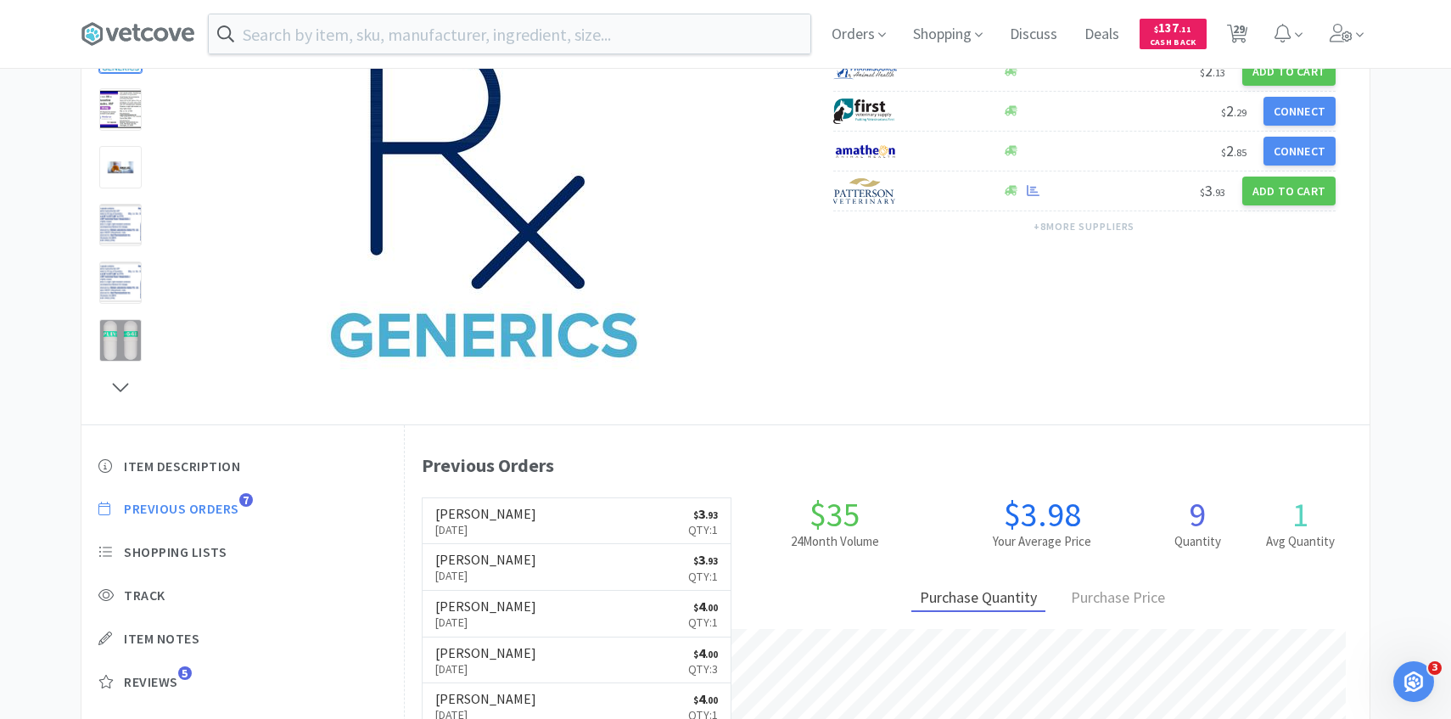
scroll to position [181, 0]
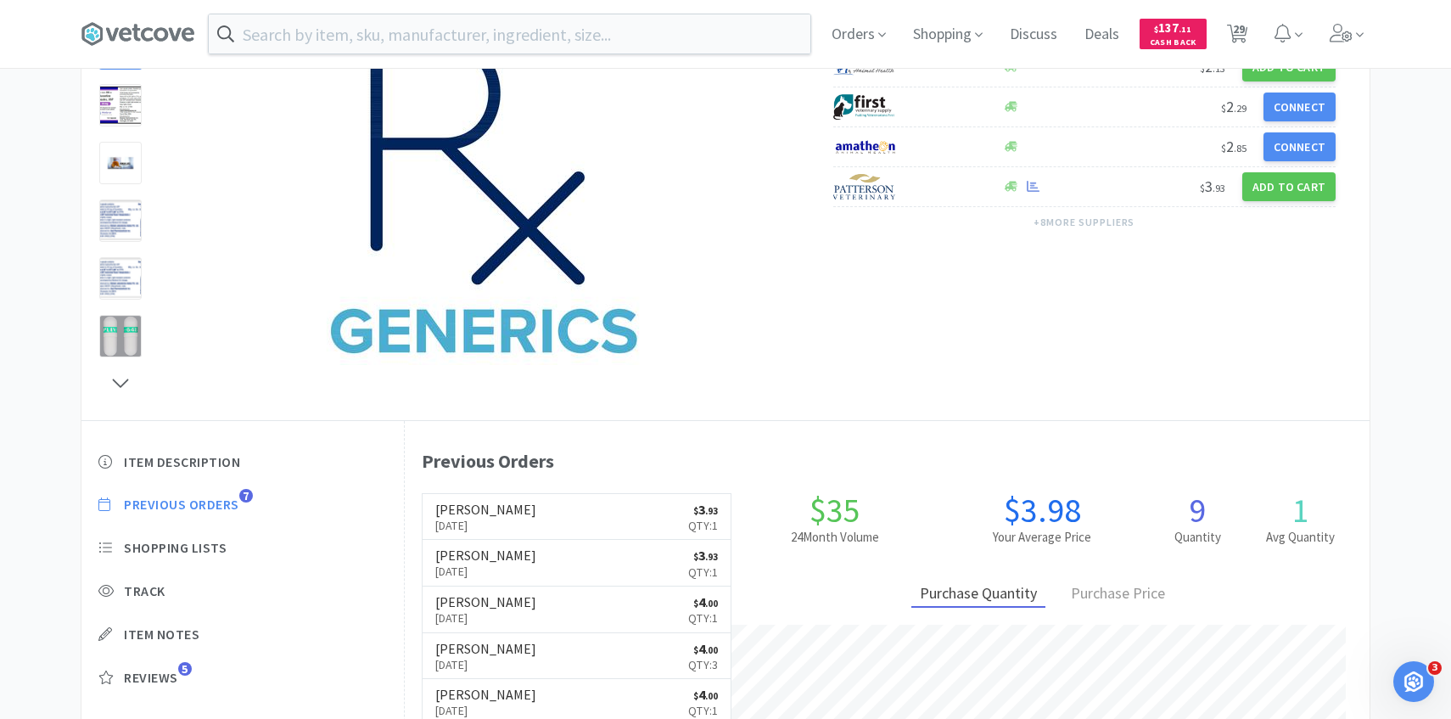
select select "1"
select select "2"
select select "1"
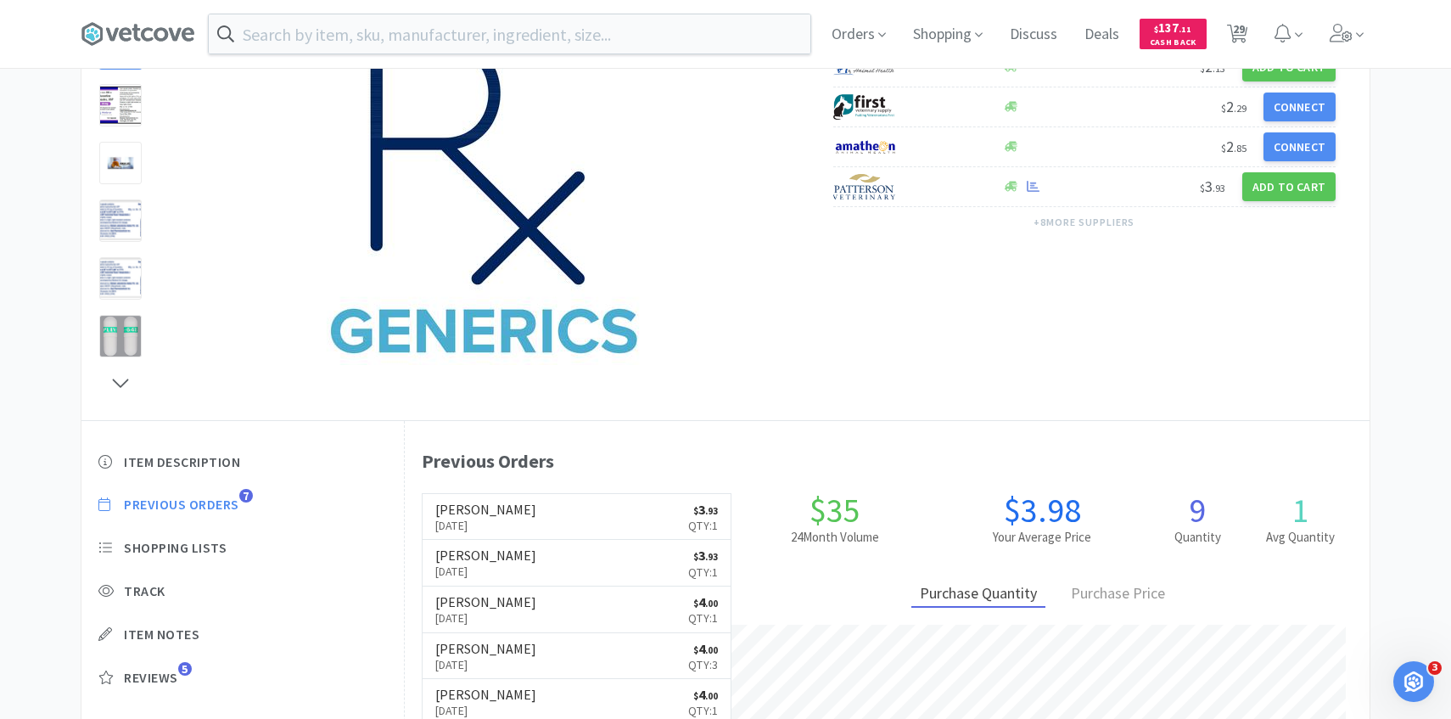
select select "4"
select select "1"
select select "2"
select select "3"
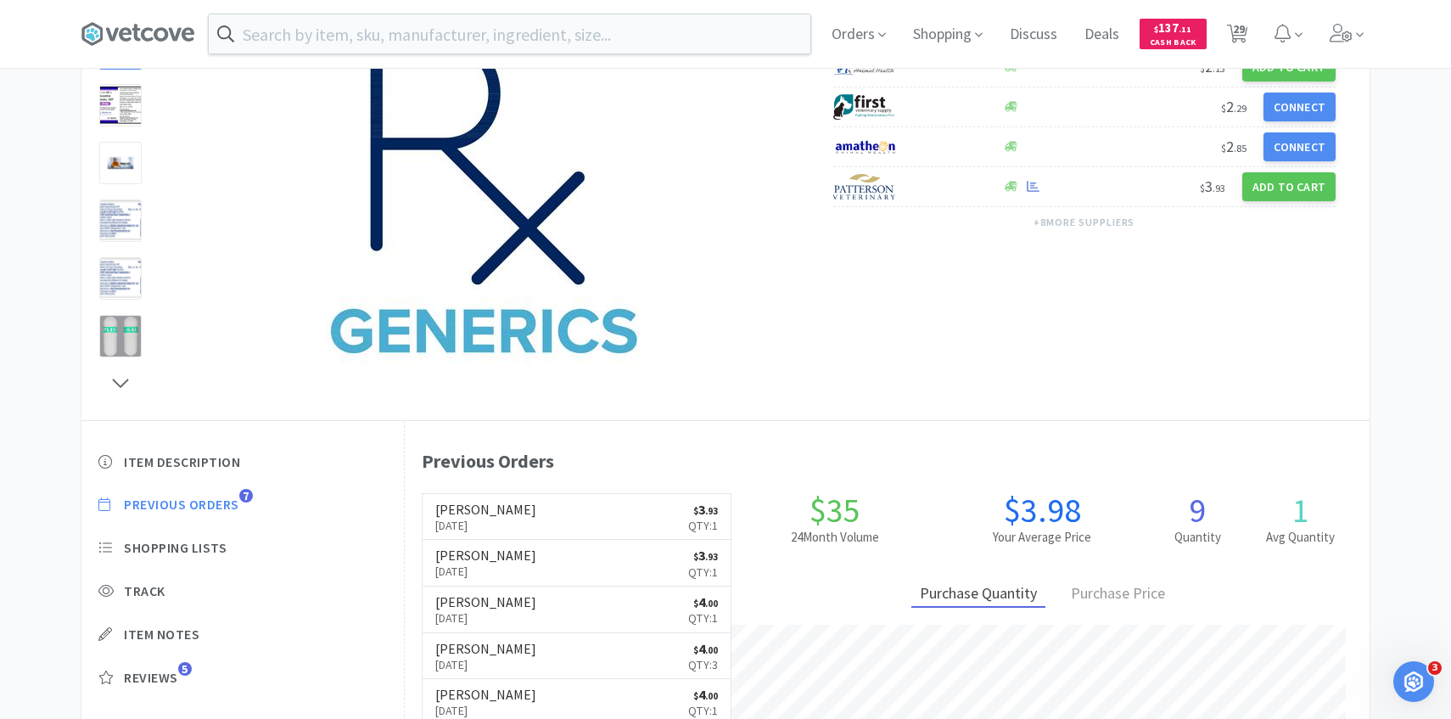
select select "1"
select select "4"
select select "2"
select select "4"
select select "1"
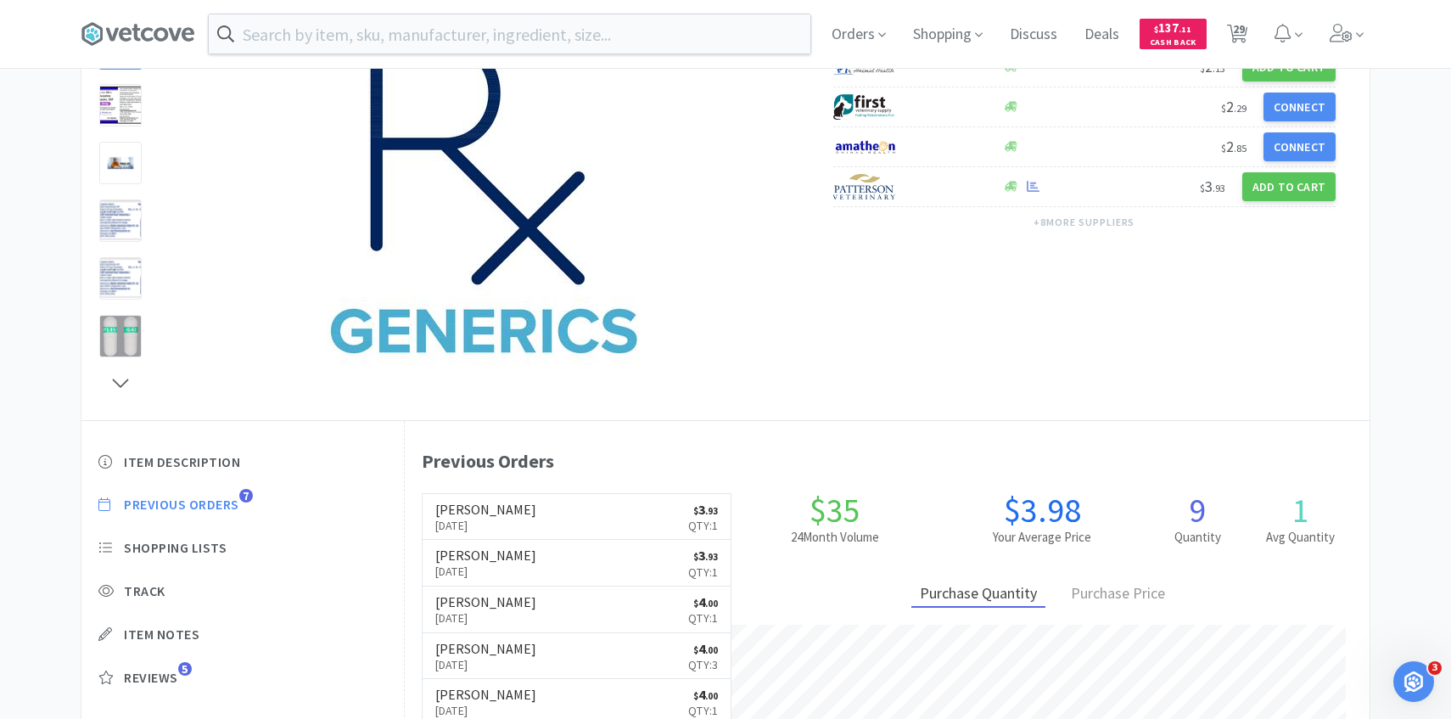
select select "2"
select select "4"
select select "1"
select select "3"
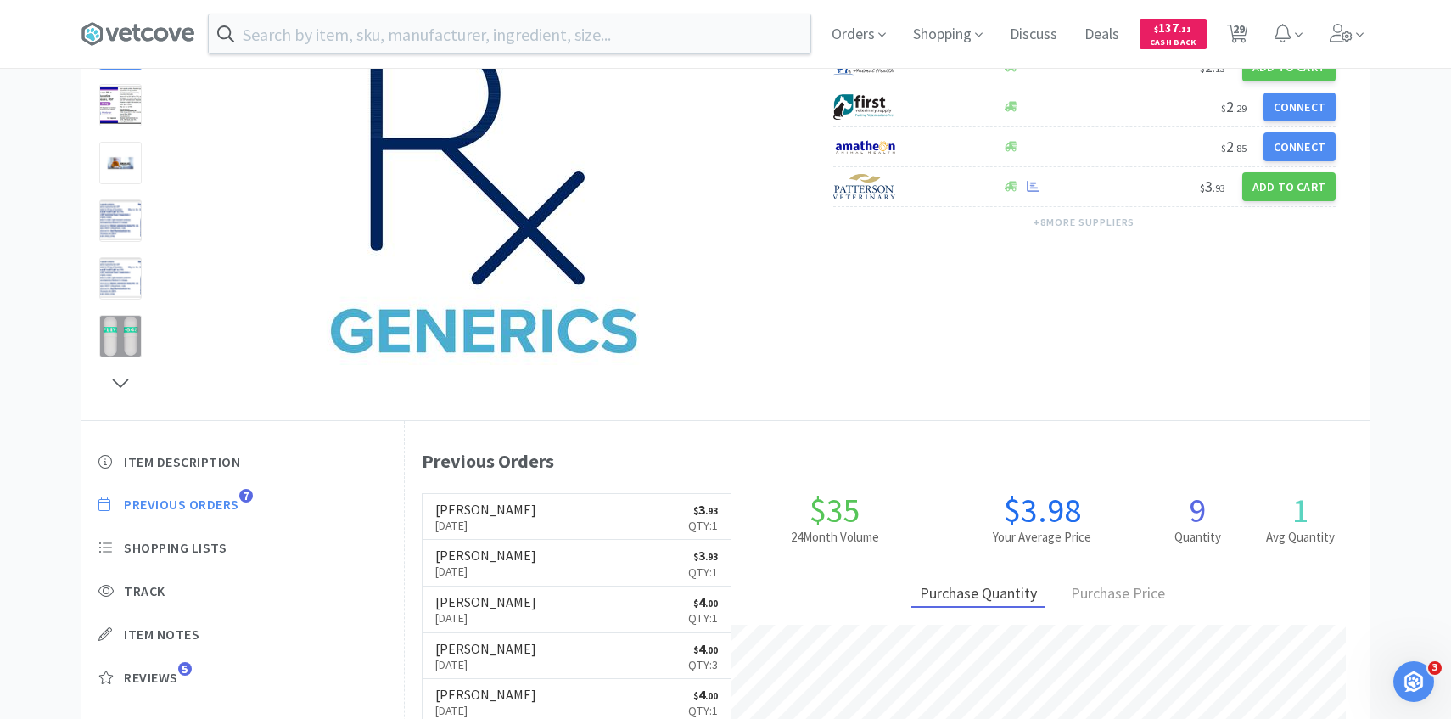
select select "1"
select select "8"
select select "3"
select select "1"
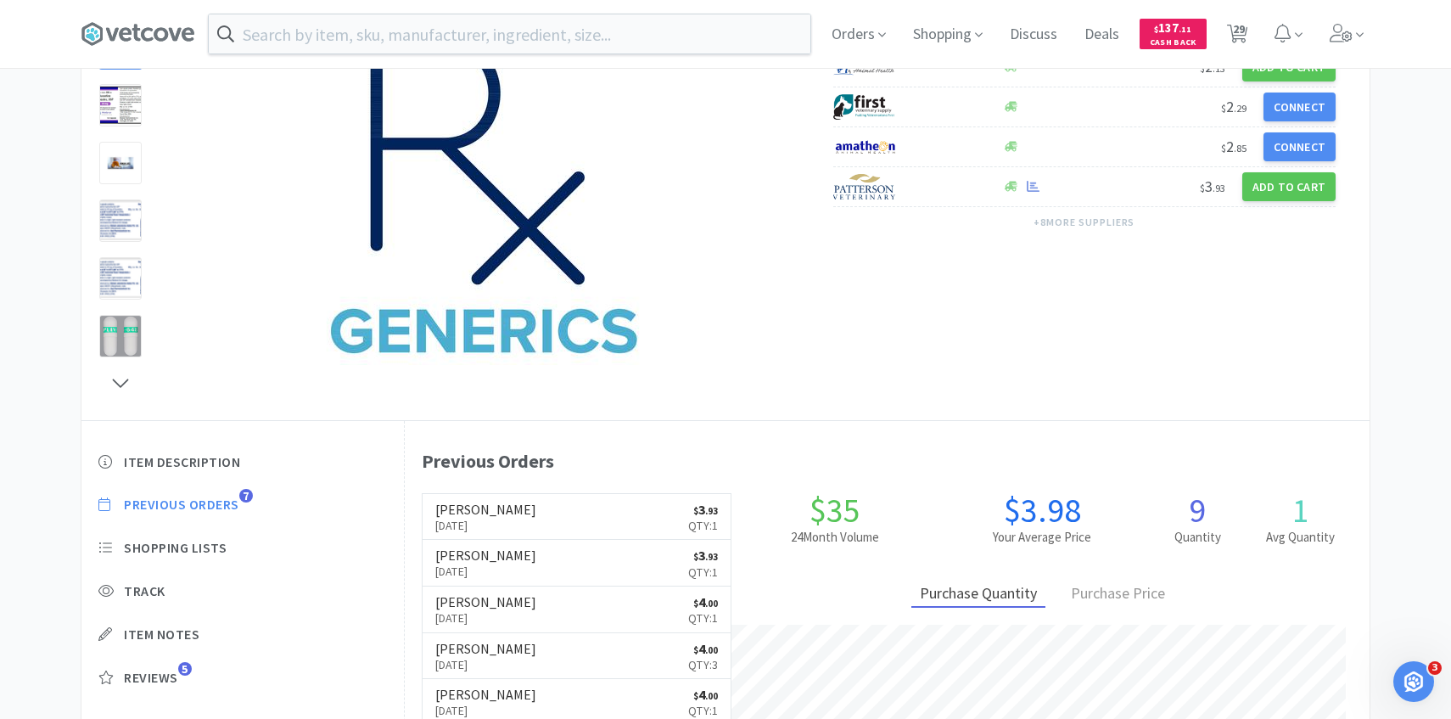
select select "1"
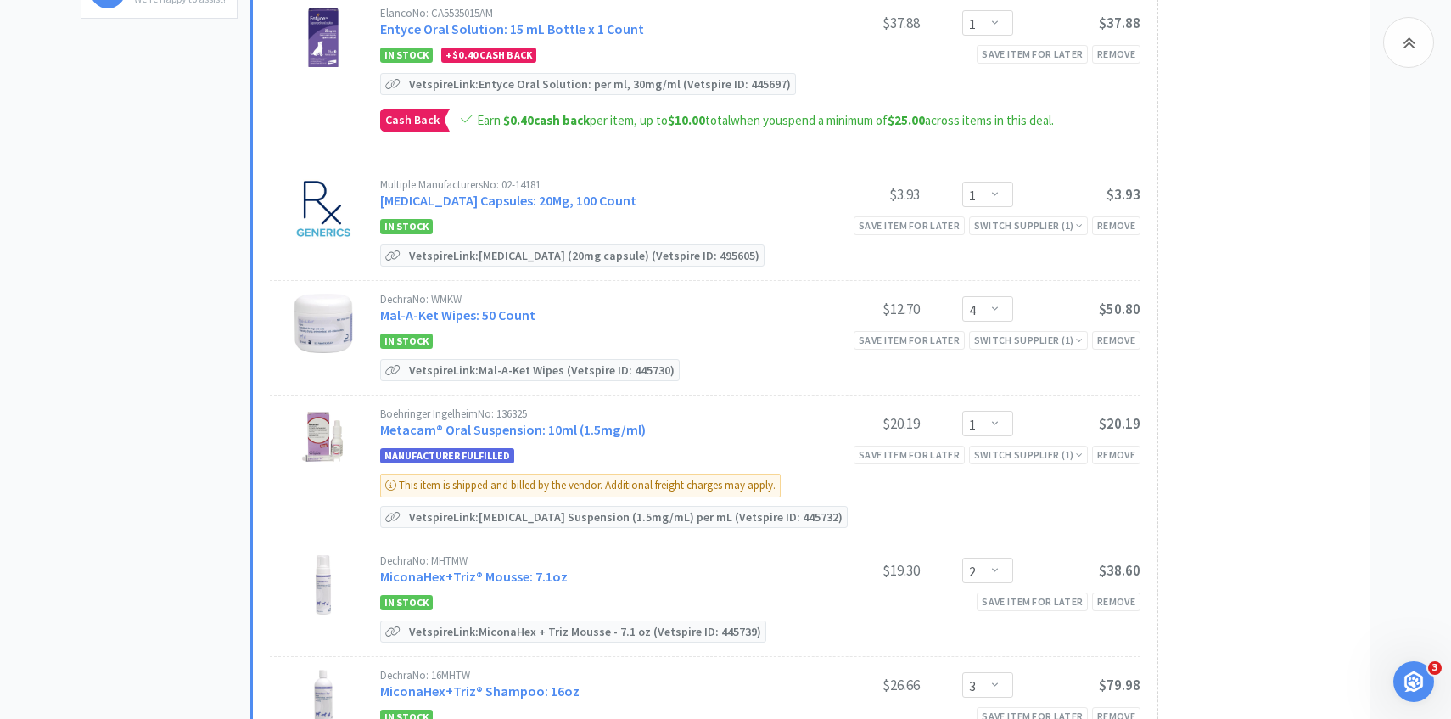
scroll to position [658, 0]
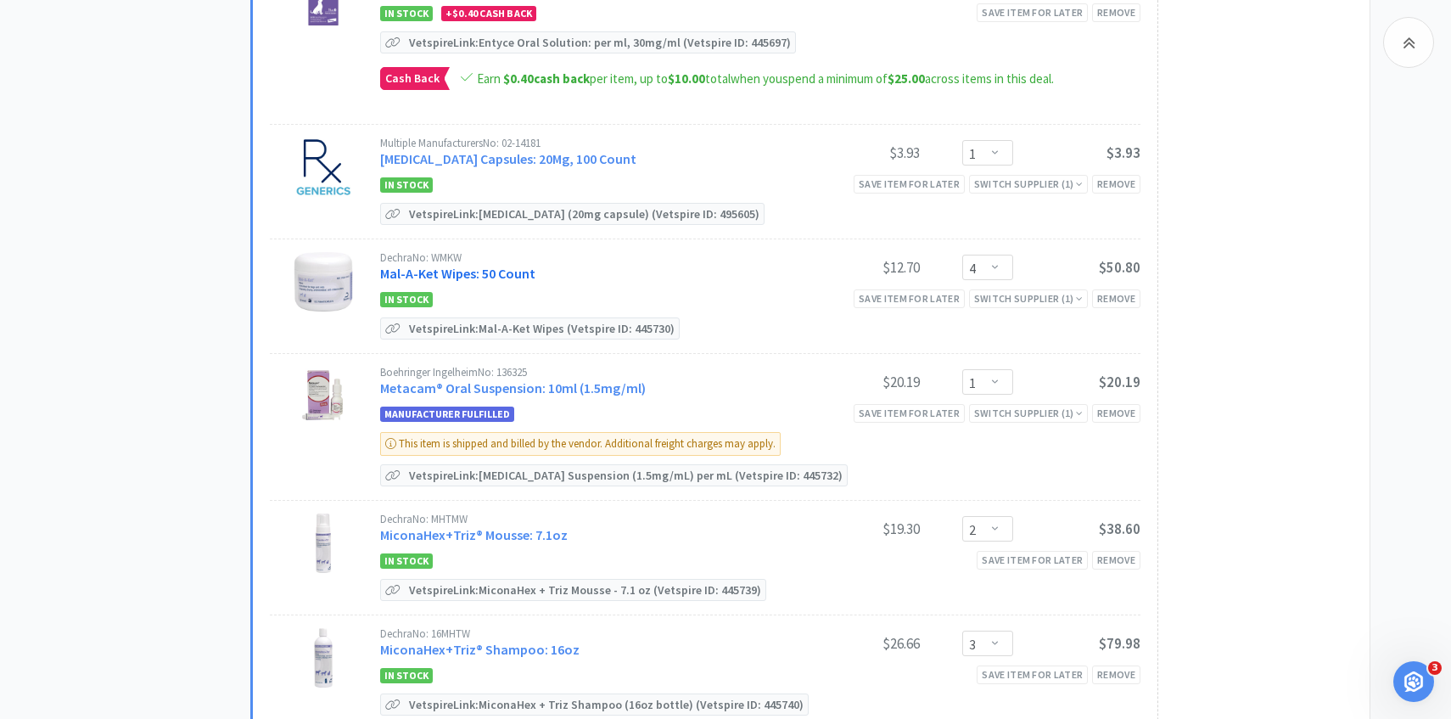
click at [481, 272] on link "Mal-A-Ket Wipes: 50 Count" at bounding box center [457, 273] width 155 height 17
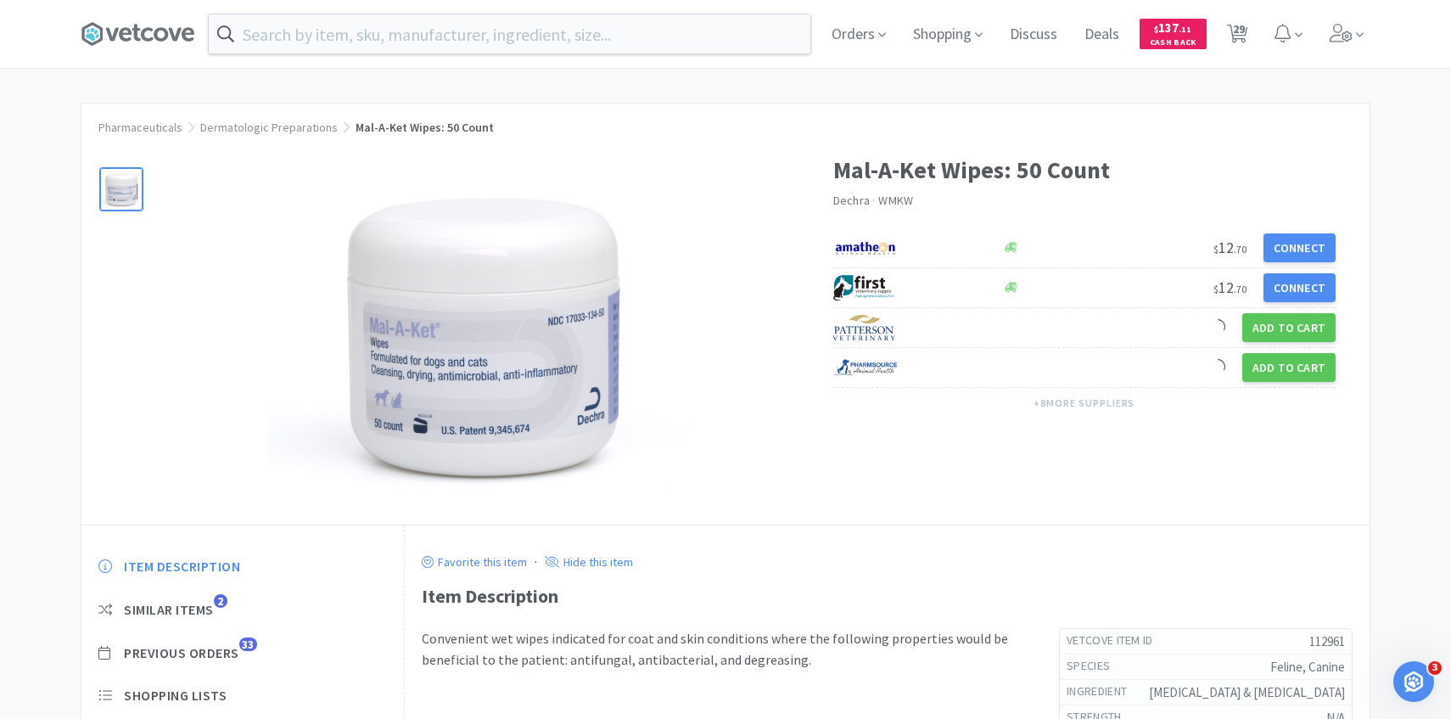
scroll to position [150, 0]
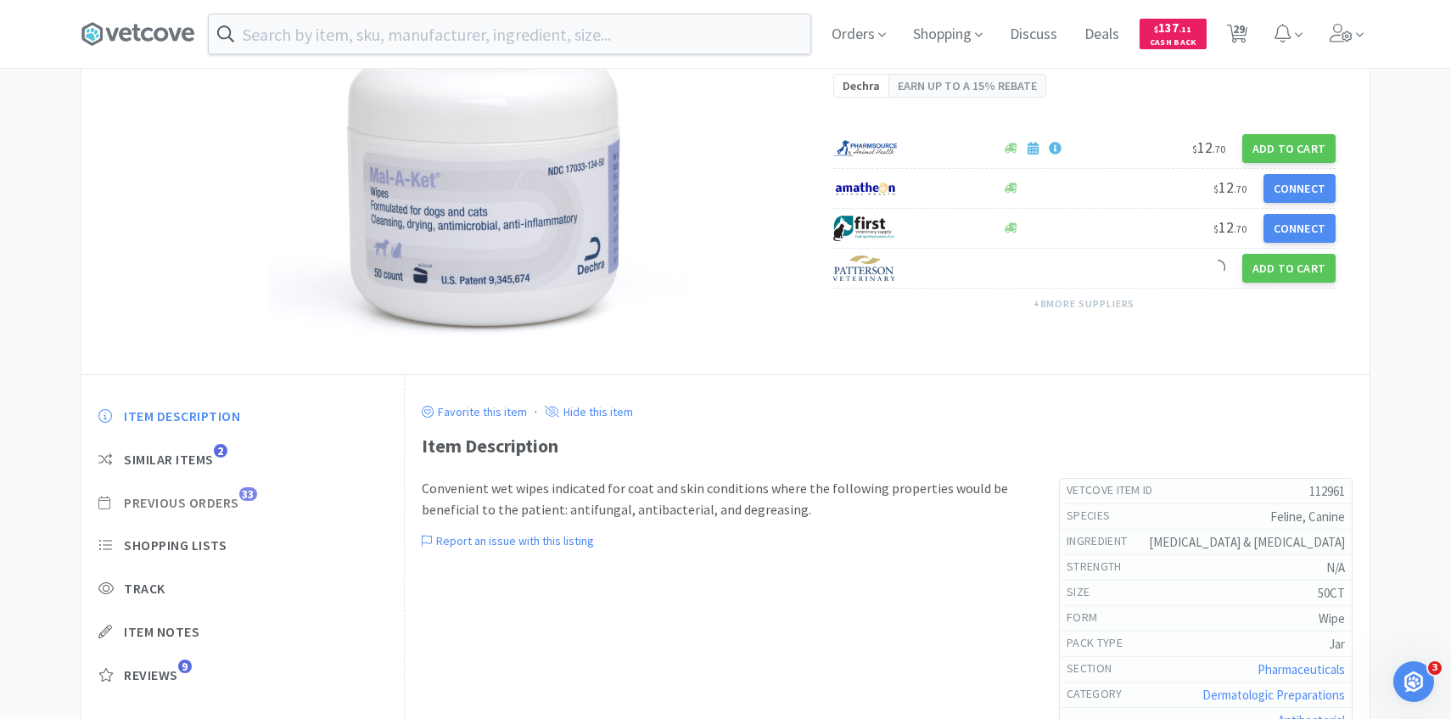
click at [218, 507] on span "Previous Orders" at bounding box center [181, 503] width 115 height 18
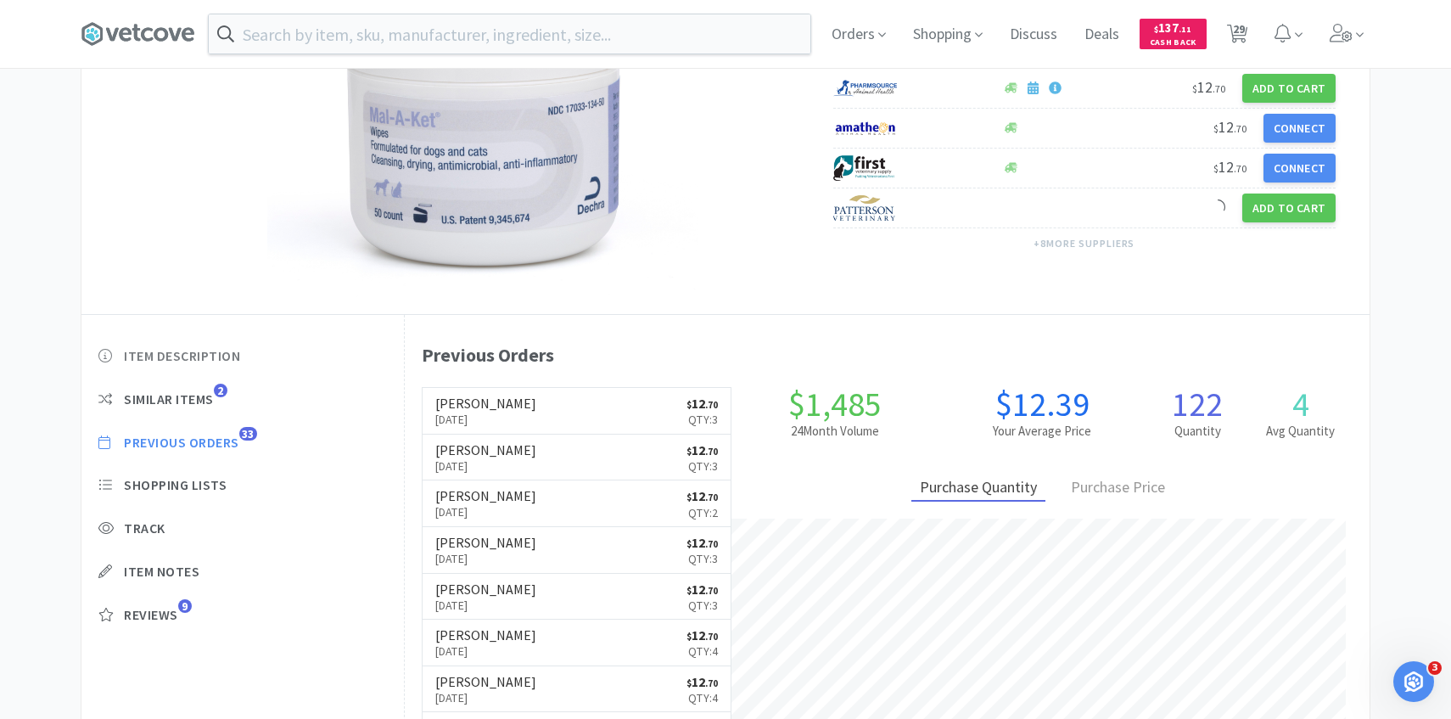
scroll to position [215, 0]
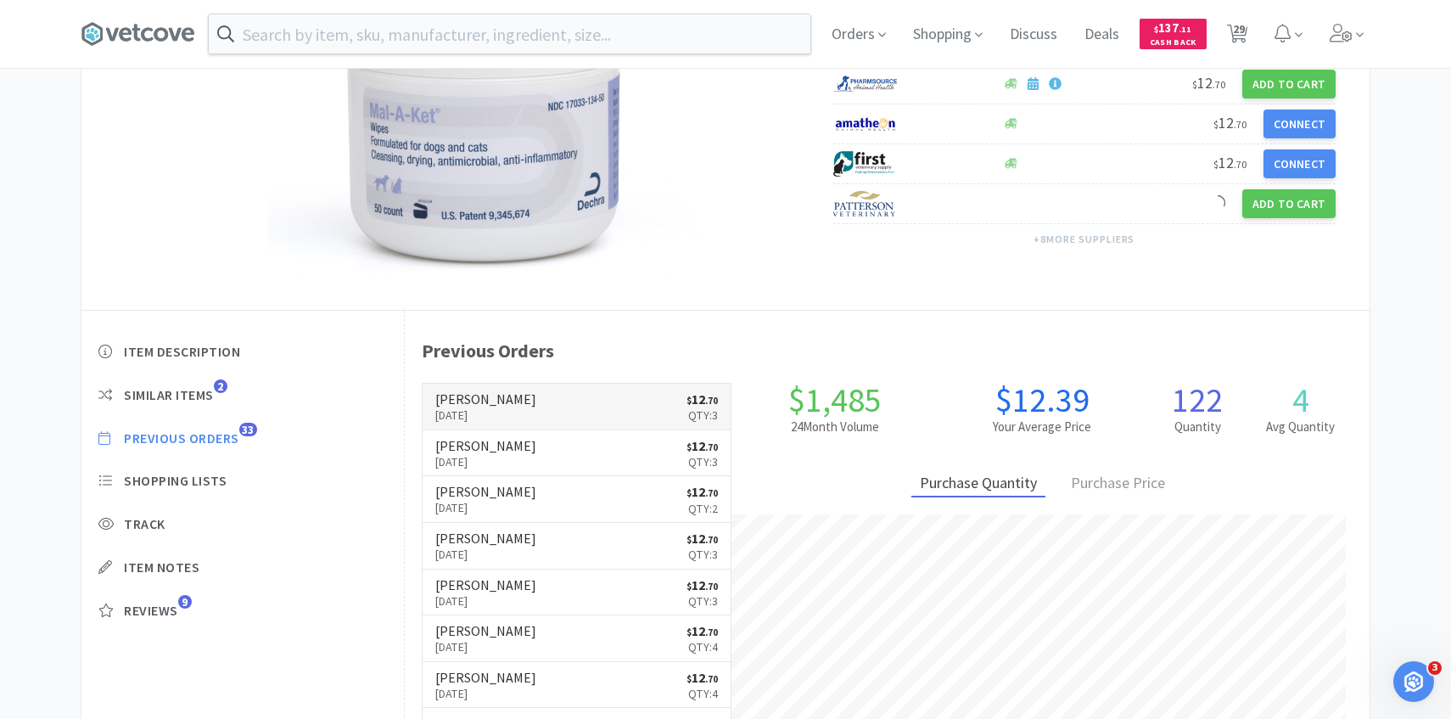
click at [466, 413] on p "Aug 25th, 2025" at bounding box center [485, 415] width 101 height 19
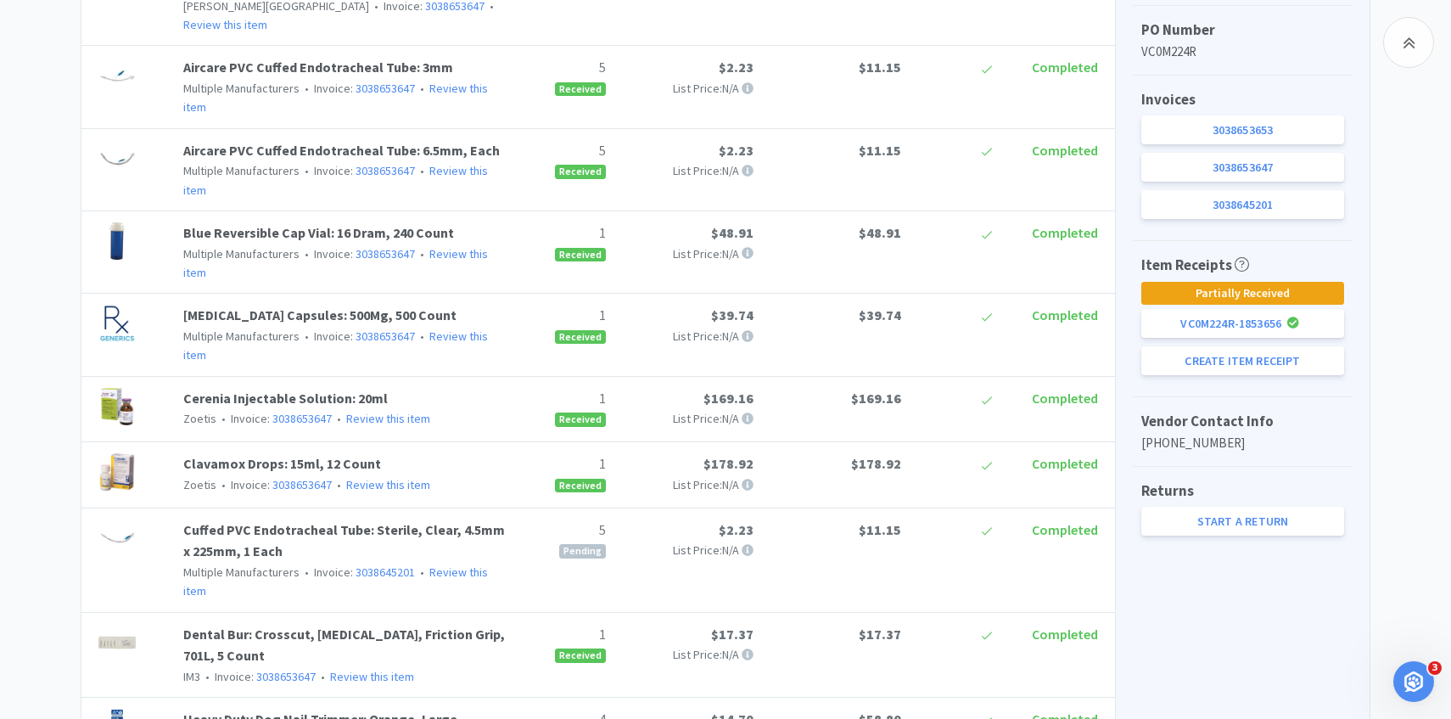
scroll to position [746, 0]
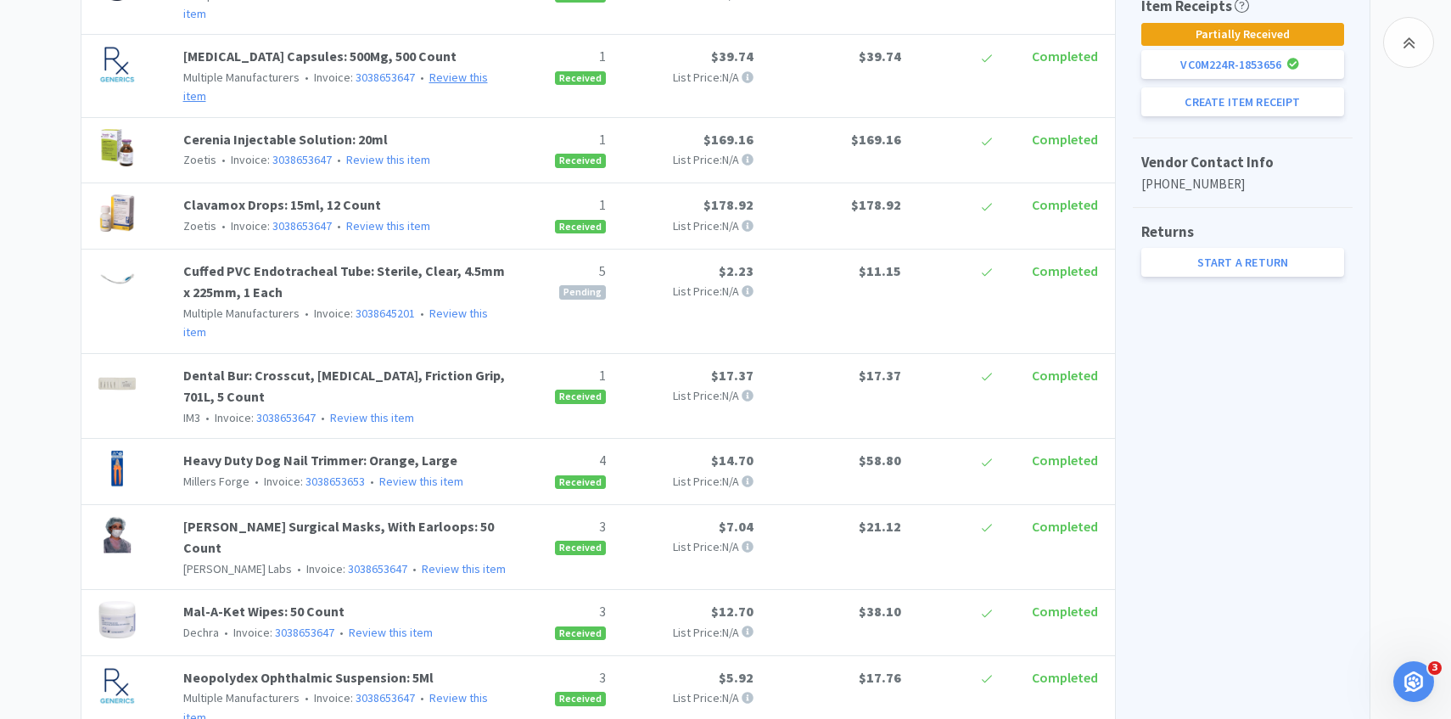
scroll to position [215, 0]
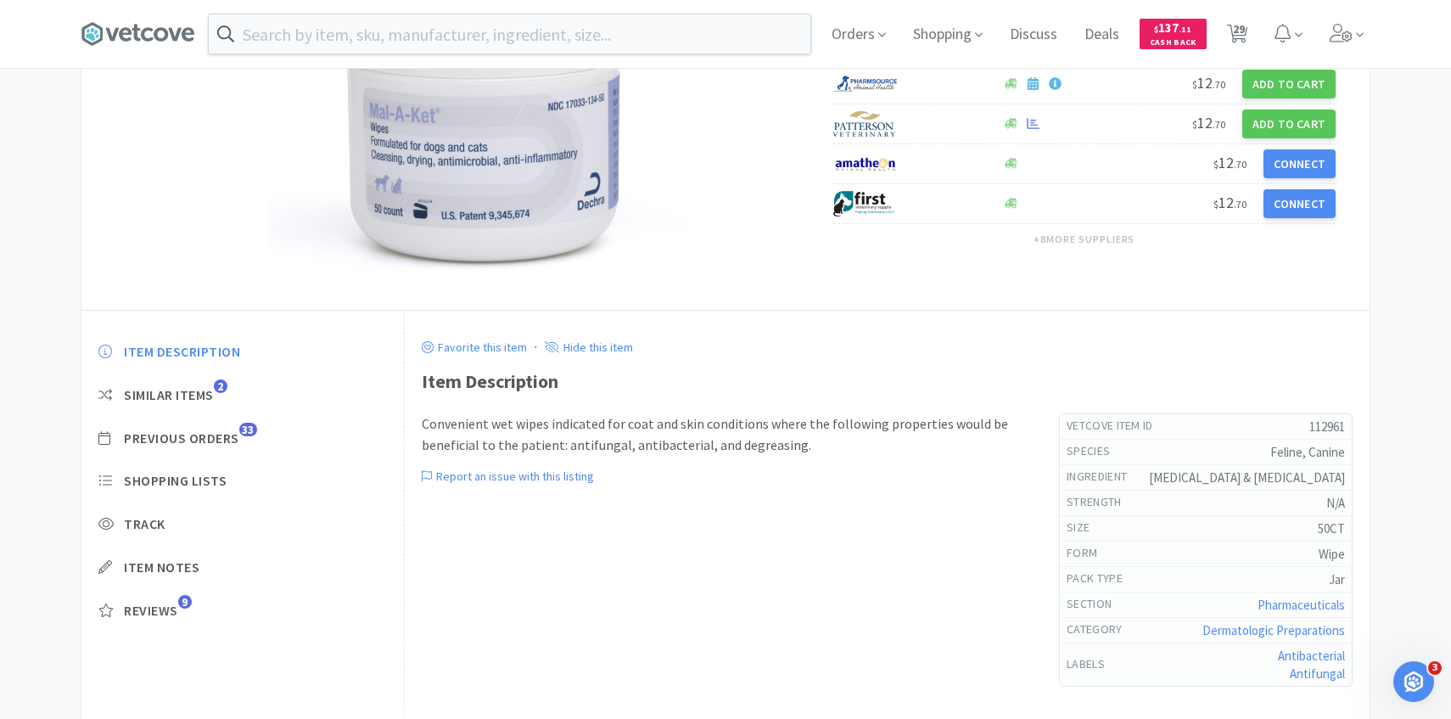
select select "1"
select select "2"
select select "1"
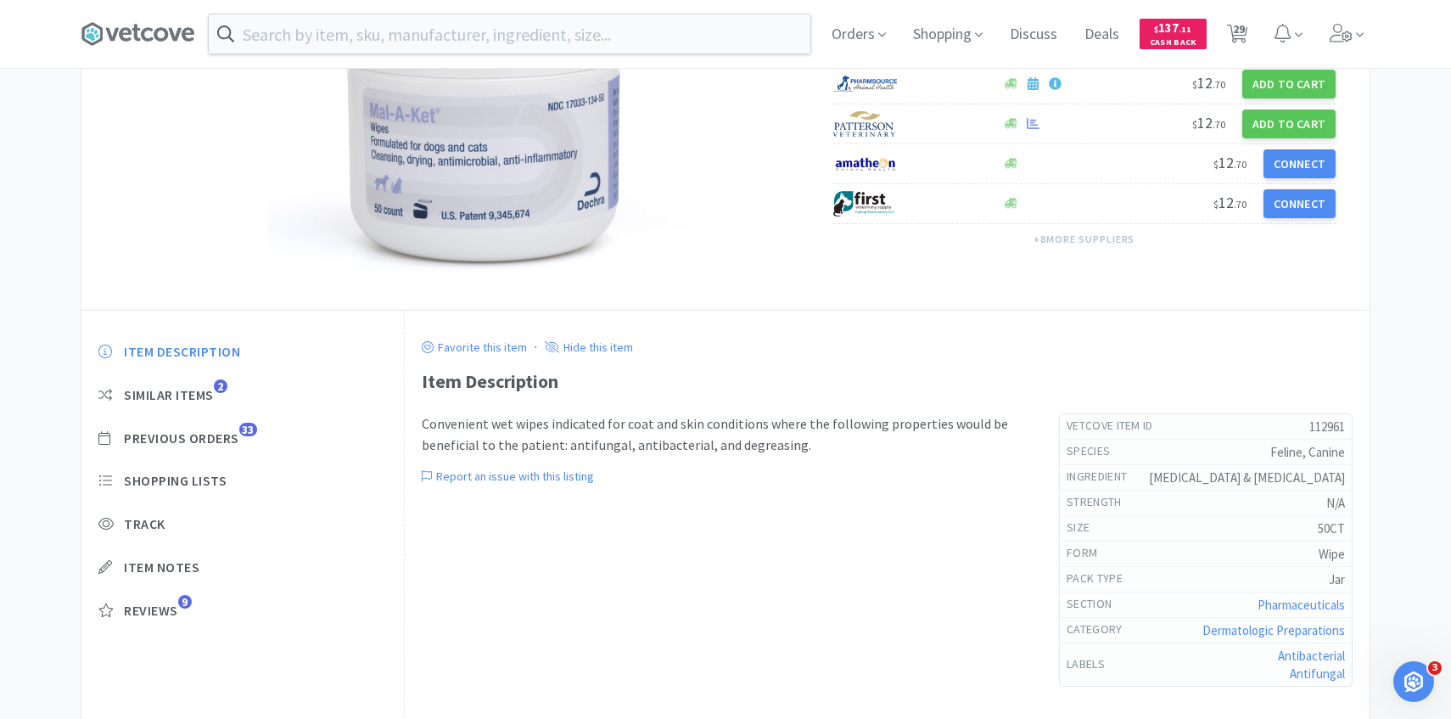
select select "4"
select select "1"
select select "2"
select select "3"
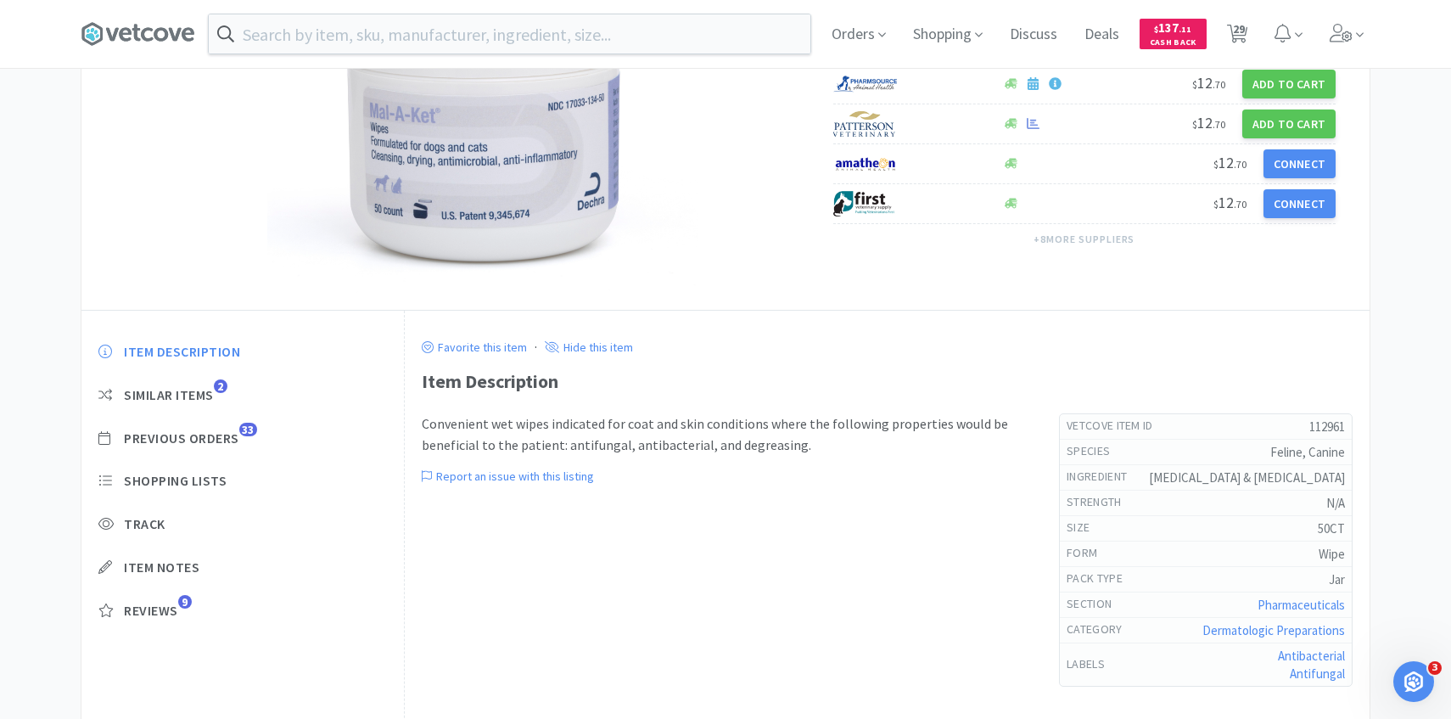
select select "1"
select select "4"
select select "2"
select select "4"
select select "1"
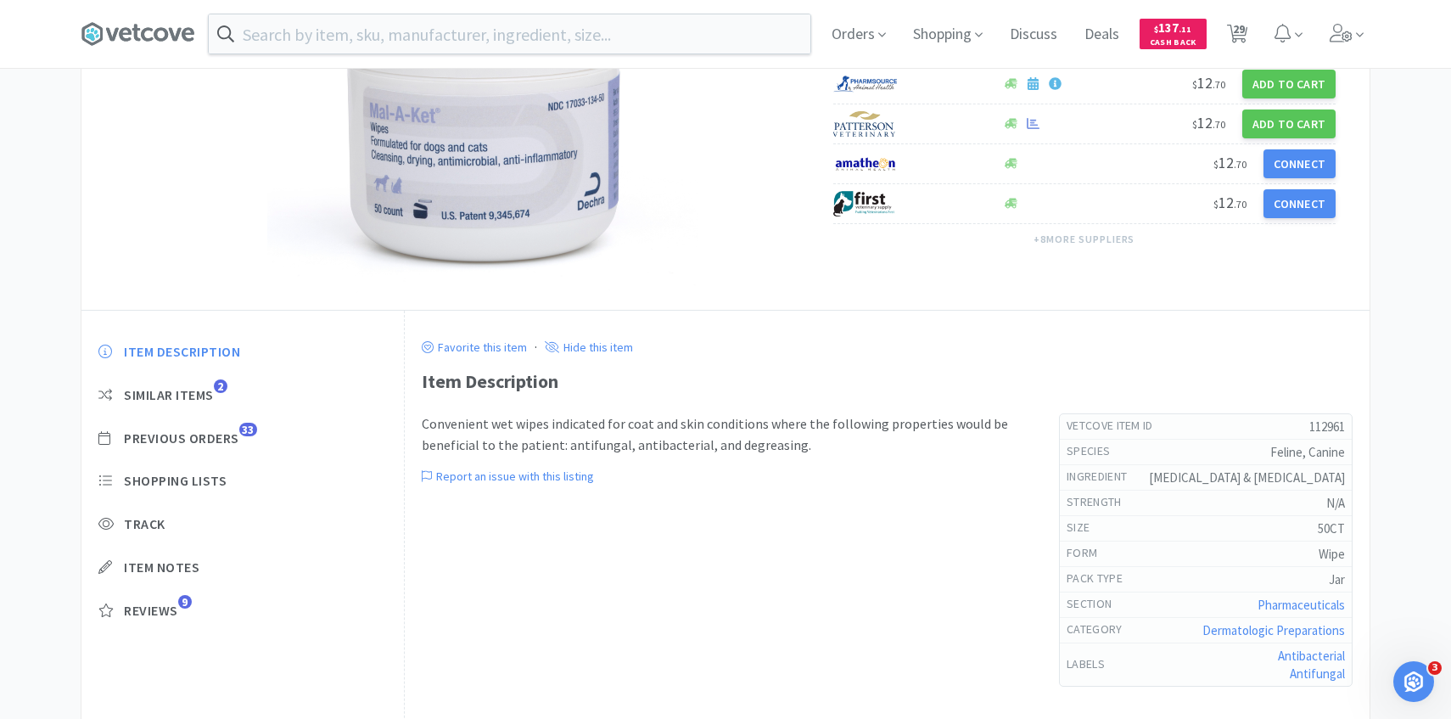
select select "2"
select select "4"
select select "1"
select select "3"
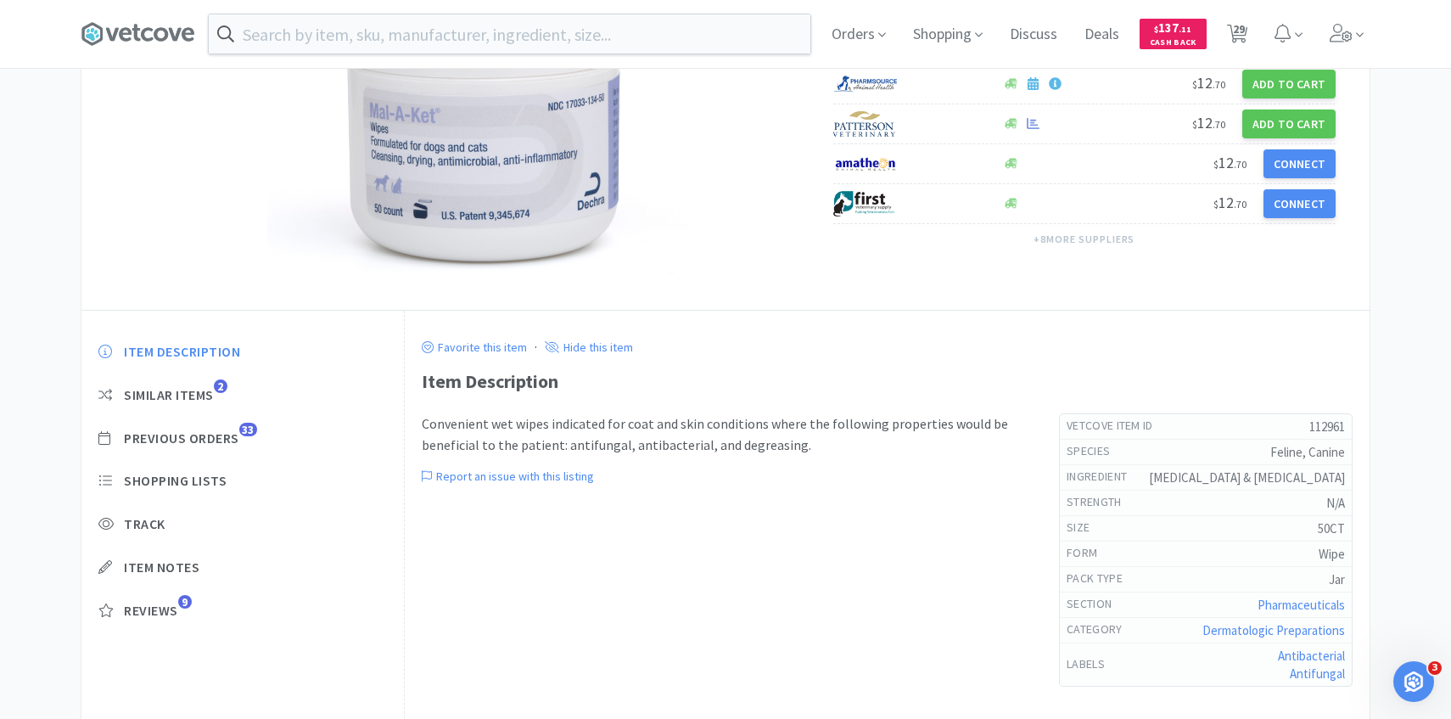
select select "1"
select select "8"
select select "3"
select select "1"
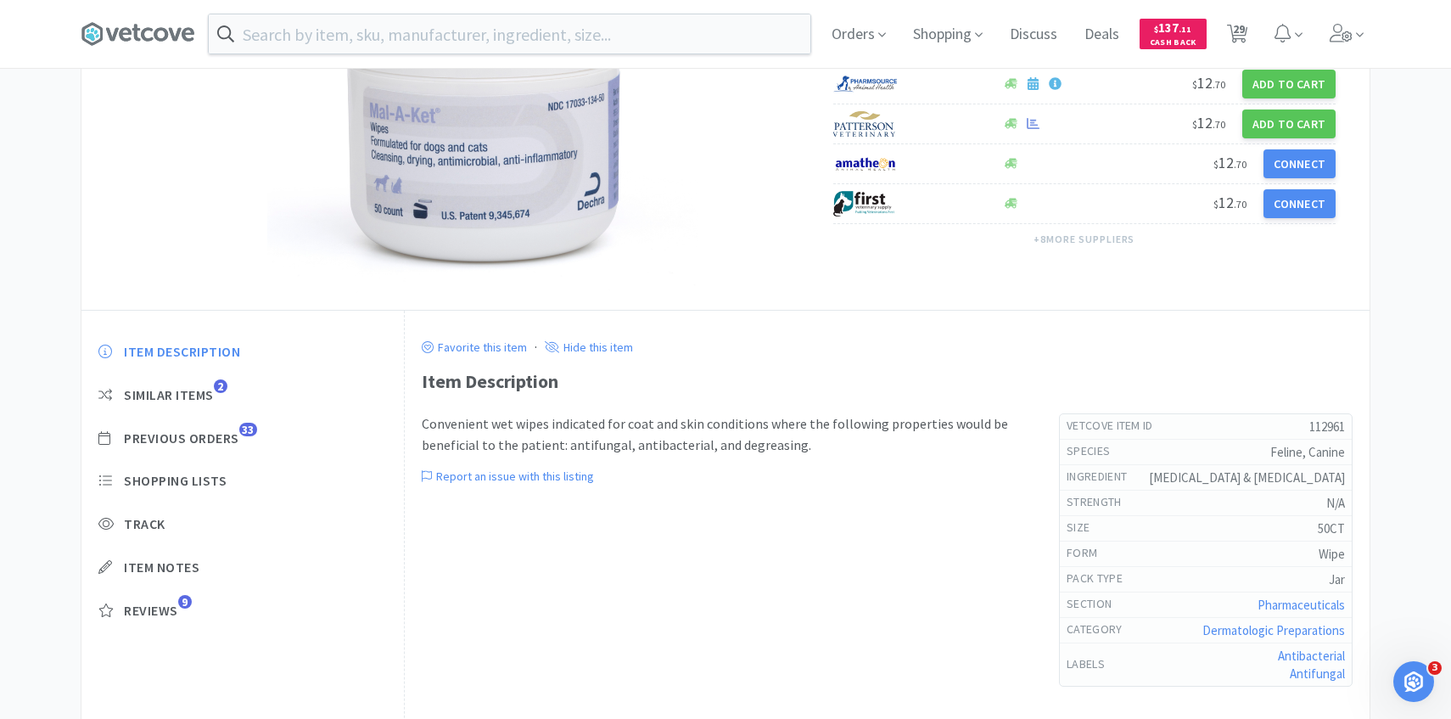
select select "1"
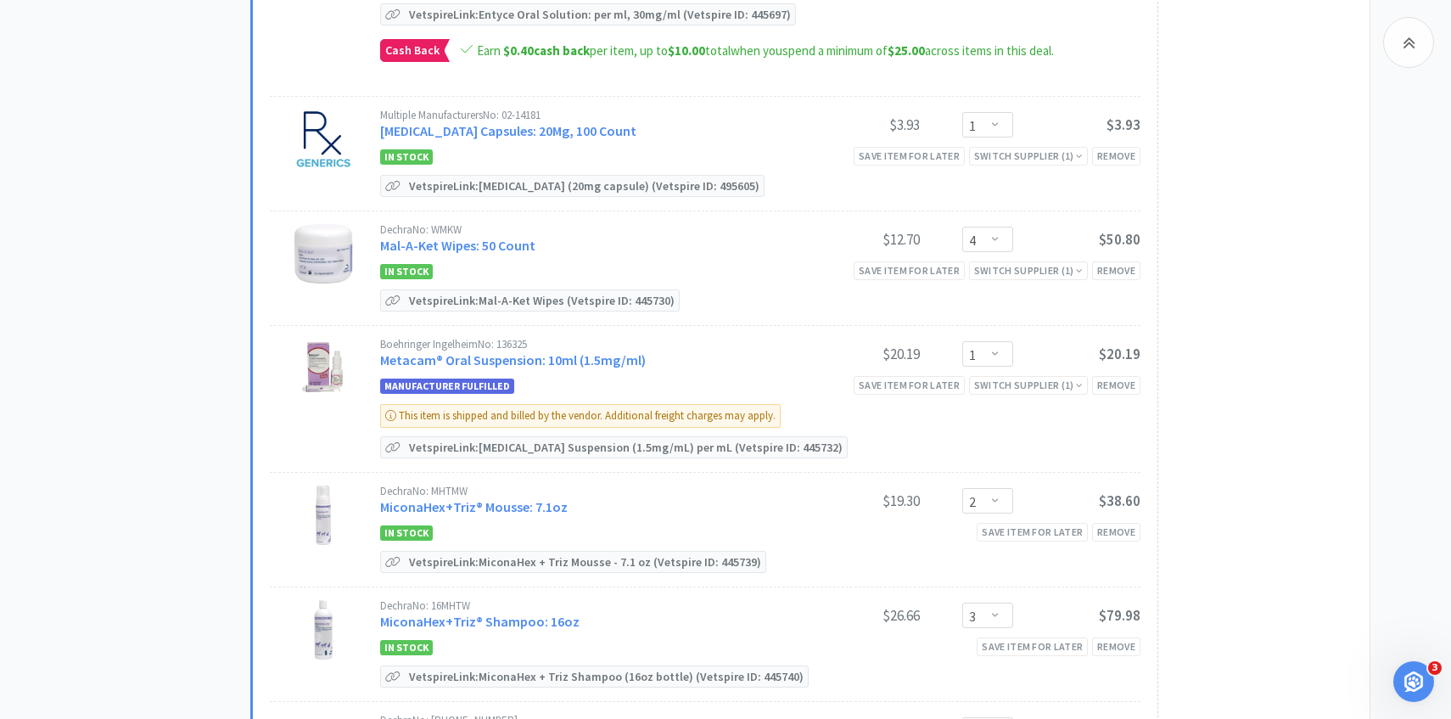
scroll to position [693, 0]
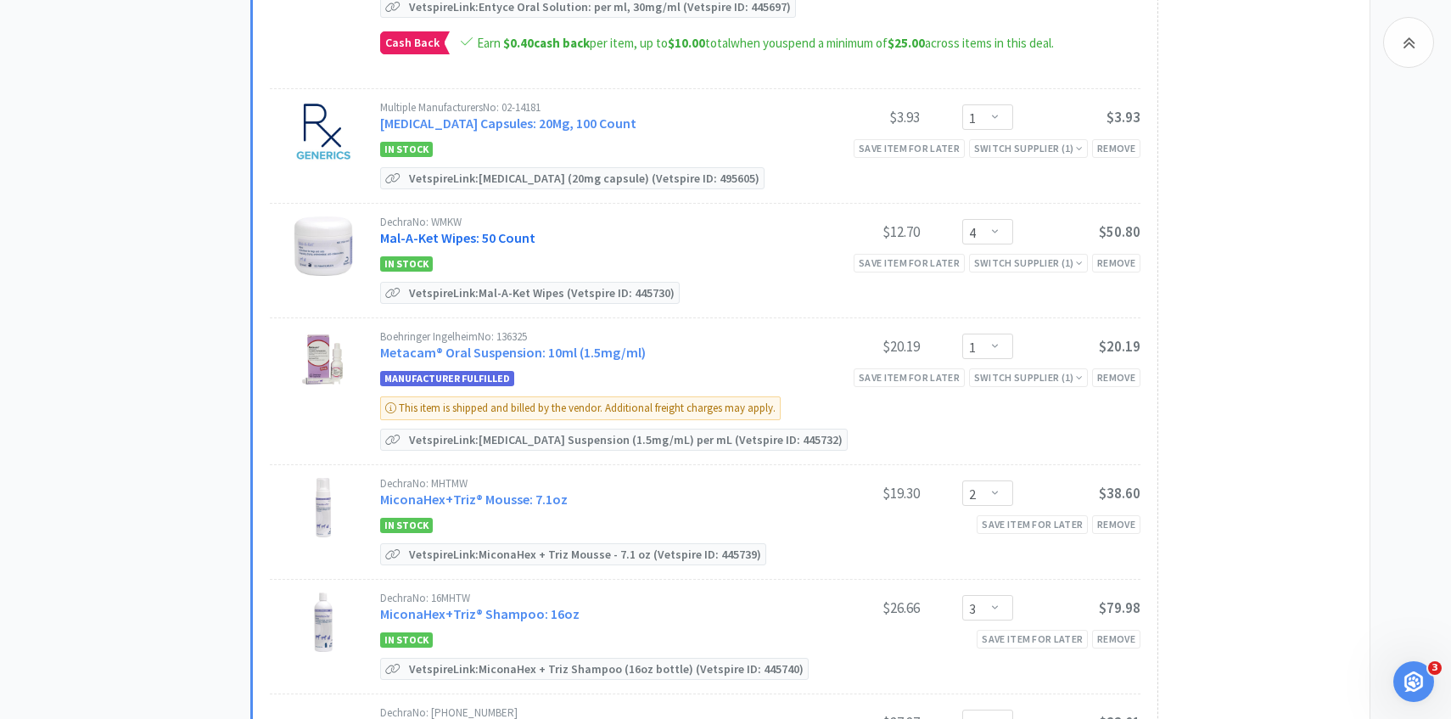
click at [517, 240] on link "Mal-A-Ket Wipes: 50 Count" at bounding box center [457, 237] width 155 height 17
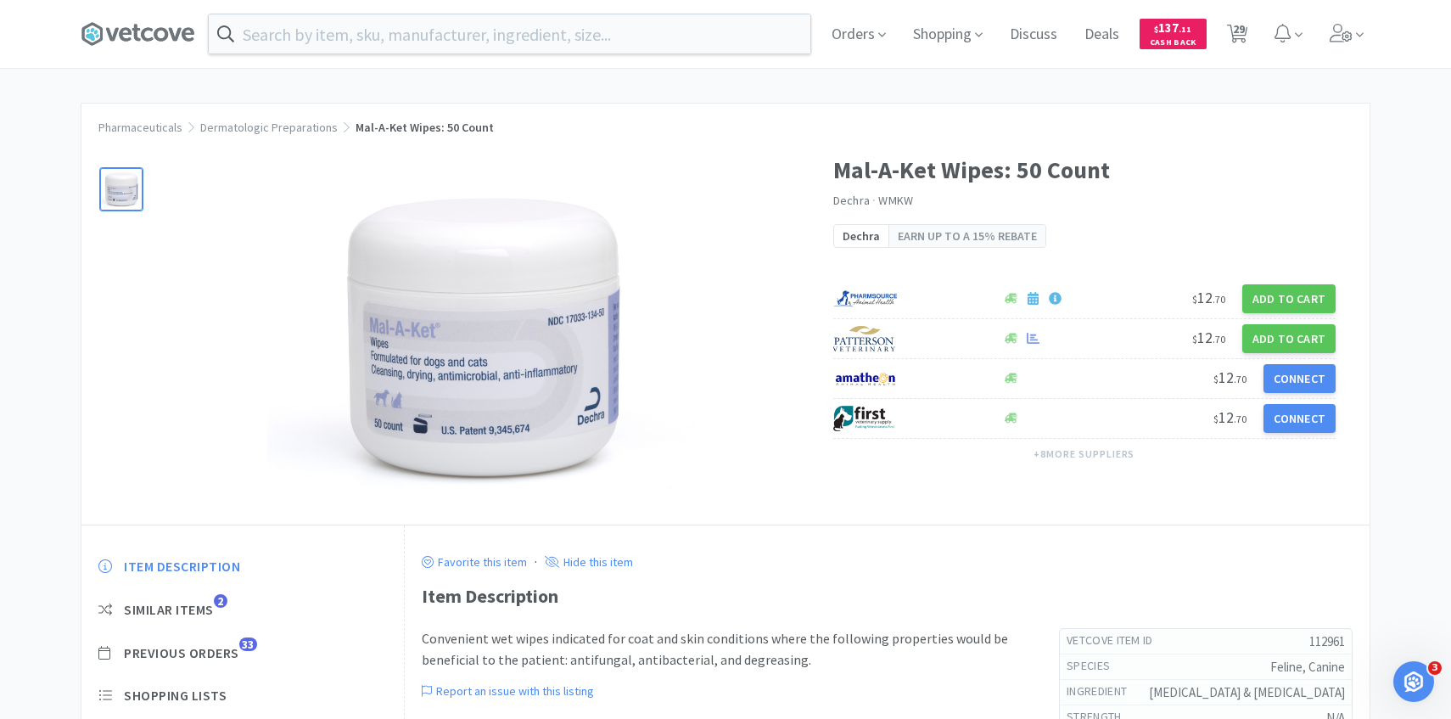
click at [229, 663] on div "Item Description Similar Items 2 Previous Orders 33 Shopping Lists Track Item N…" at bounding box center [242, 708] width 322 height 336
click at [229, 658] on span "Previous Orders" at bounding box center [181, 653] width 115 height 18
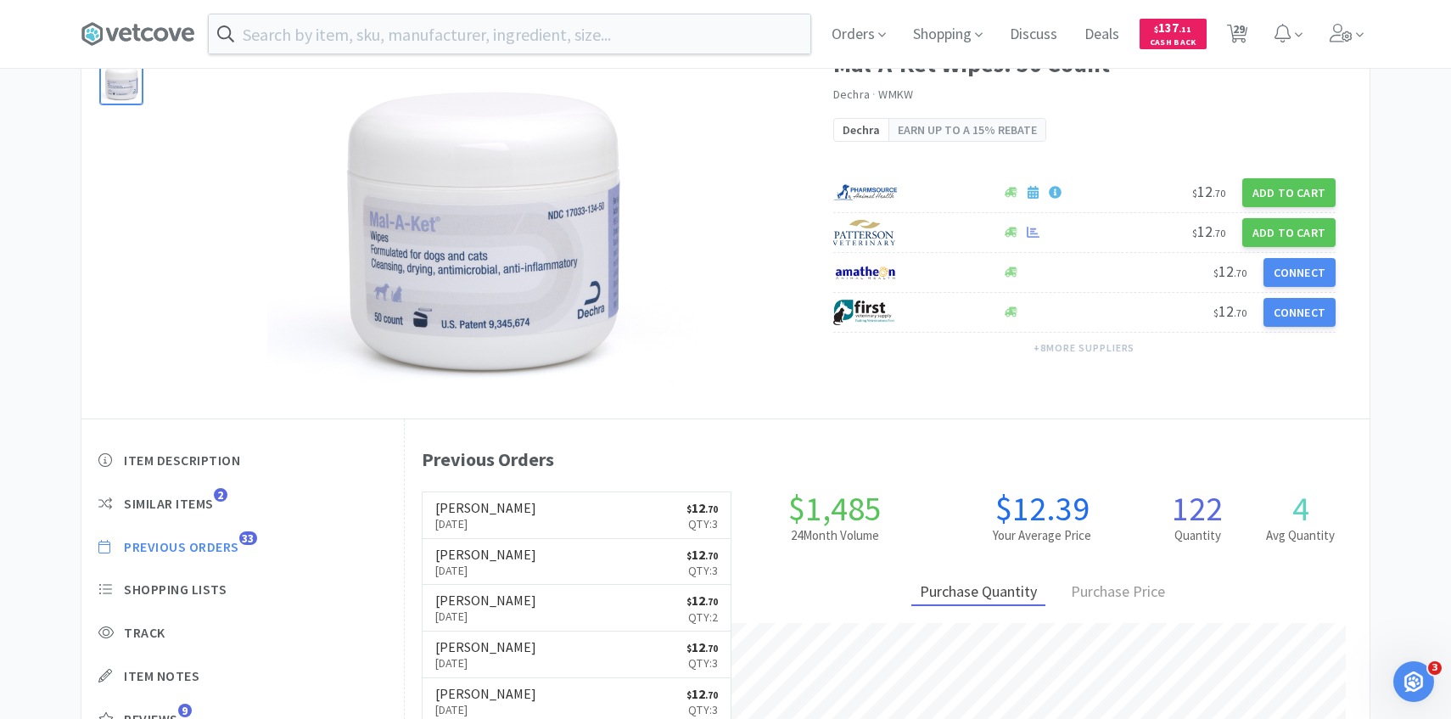
scroll to position [111, 0]
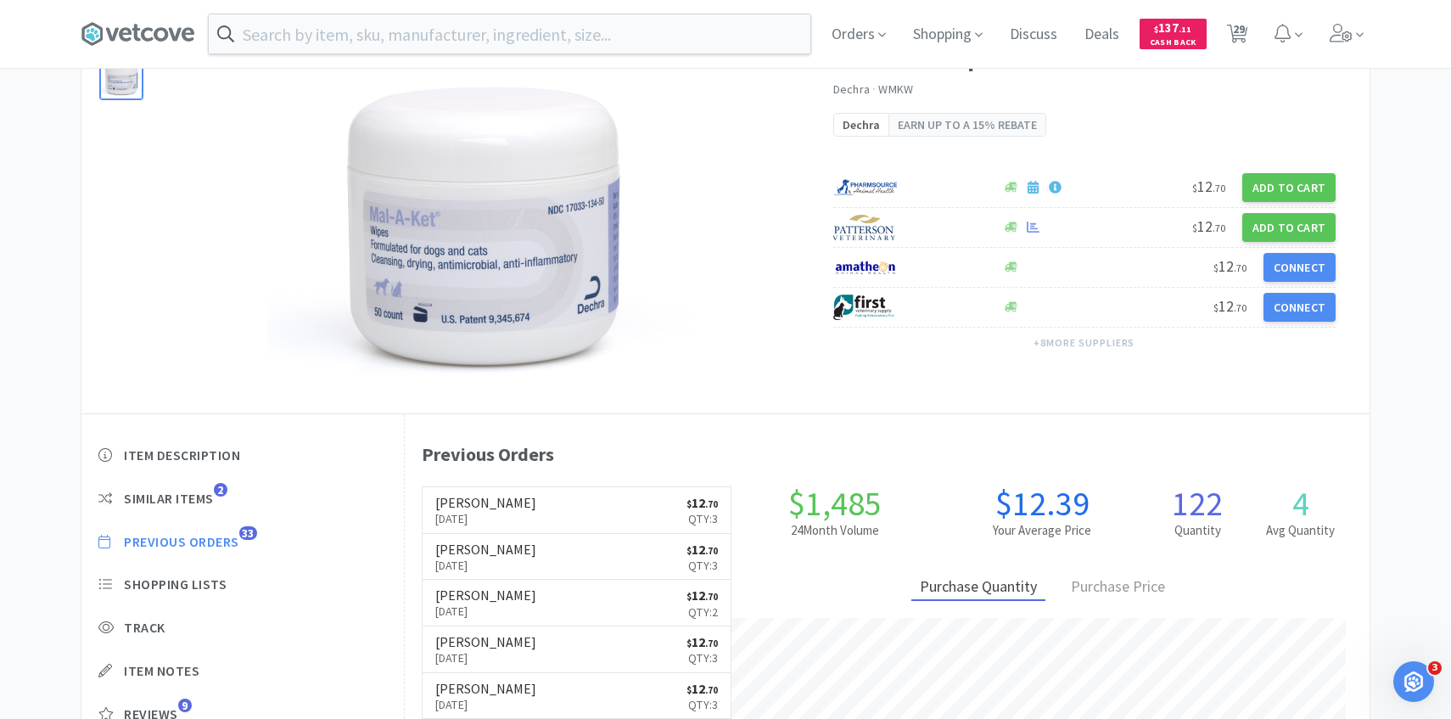
select select "1"
select select "2"
select select "1"
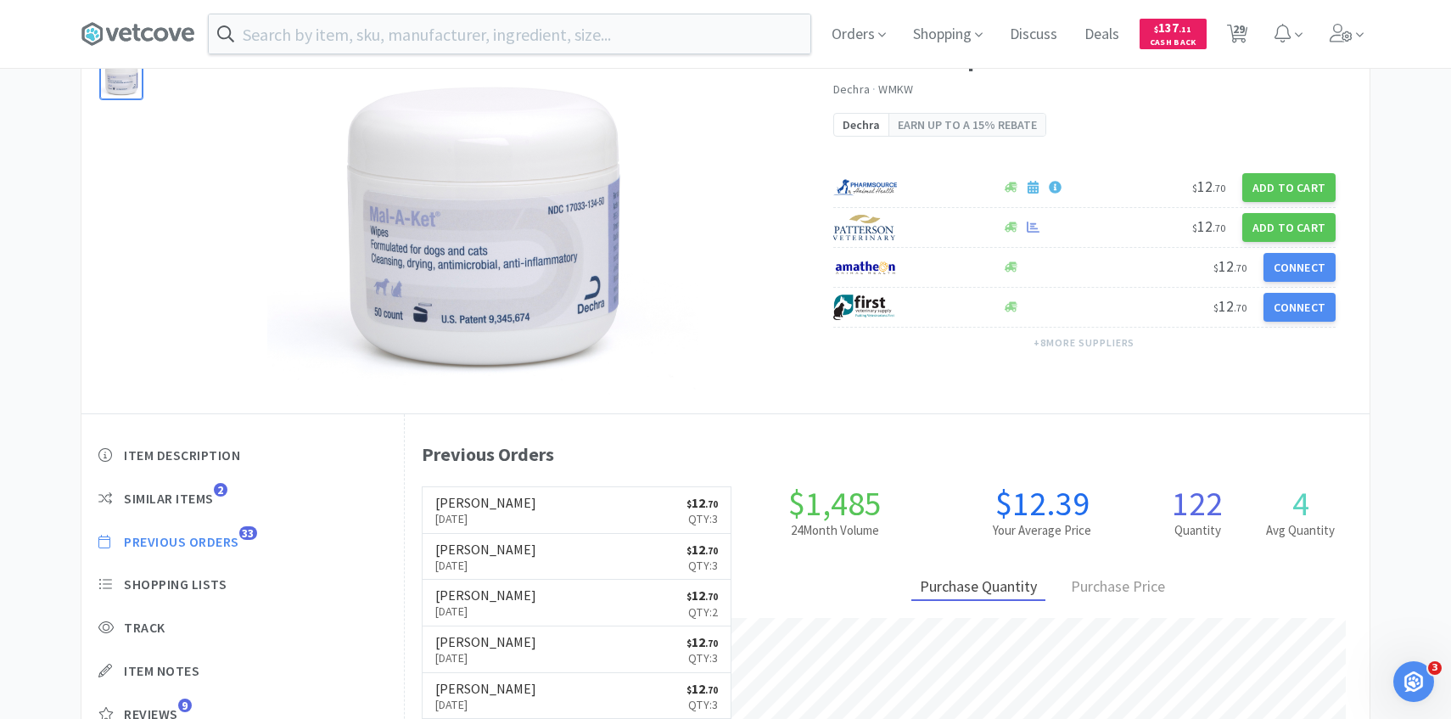
select select "4"
select select "1"
select select "2"
select select "3"
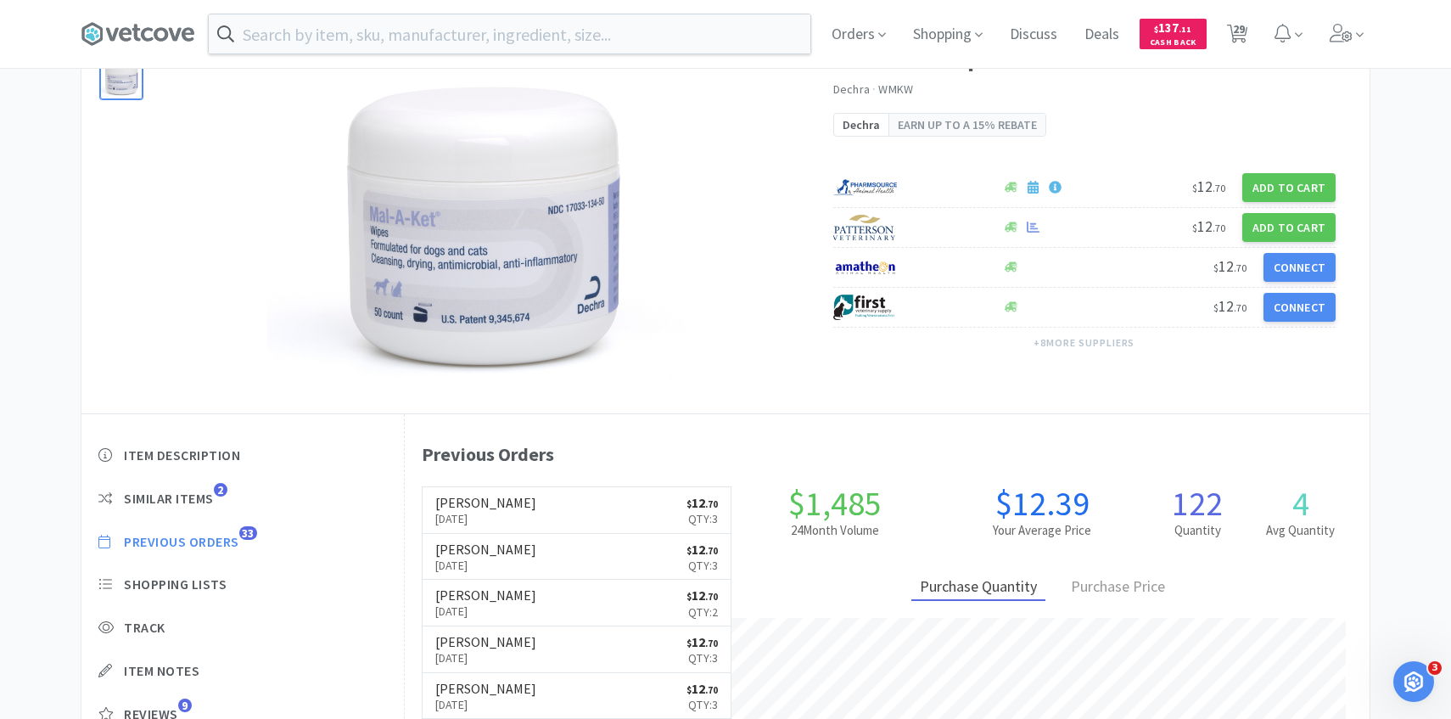
select select "1"
select select "4"
select select "2"
select select "4"
select select "1"
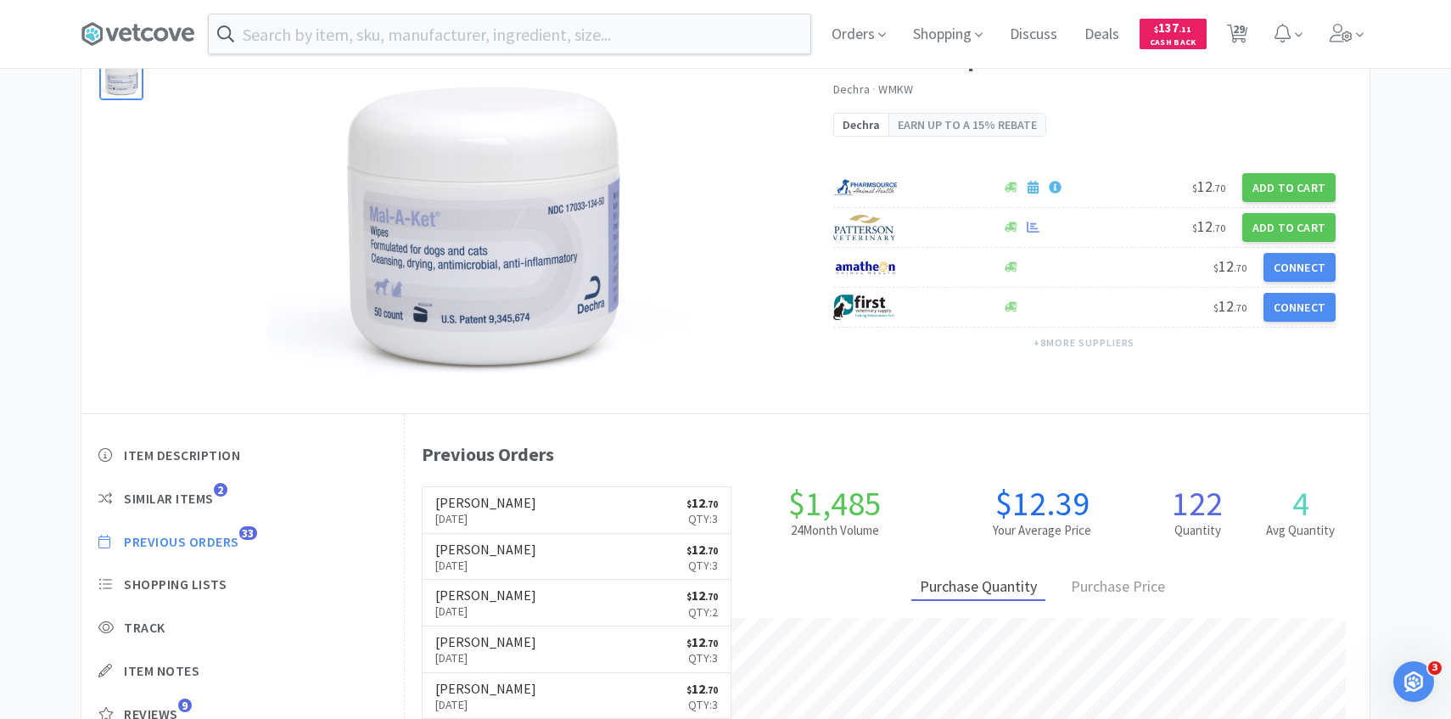
select select "2"
select select "4"
select select "1"
select select "3"
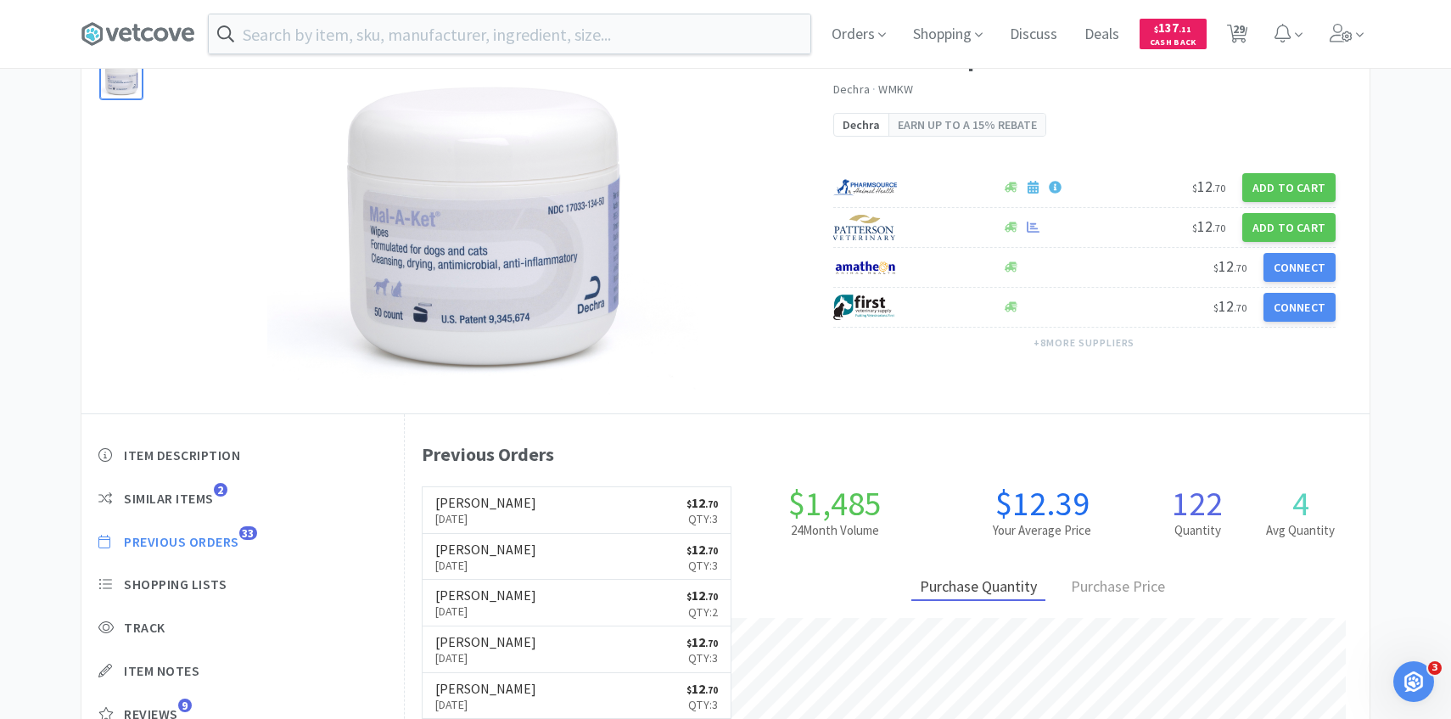
select select "1"
select select "8"
select select "3"
select select "1"
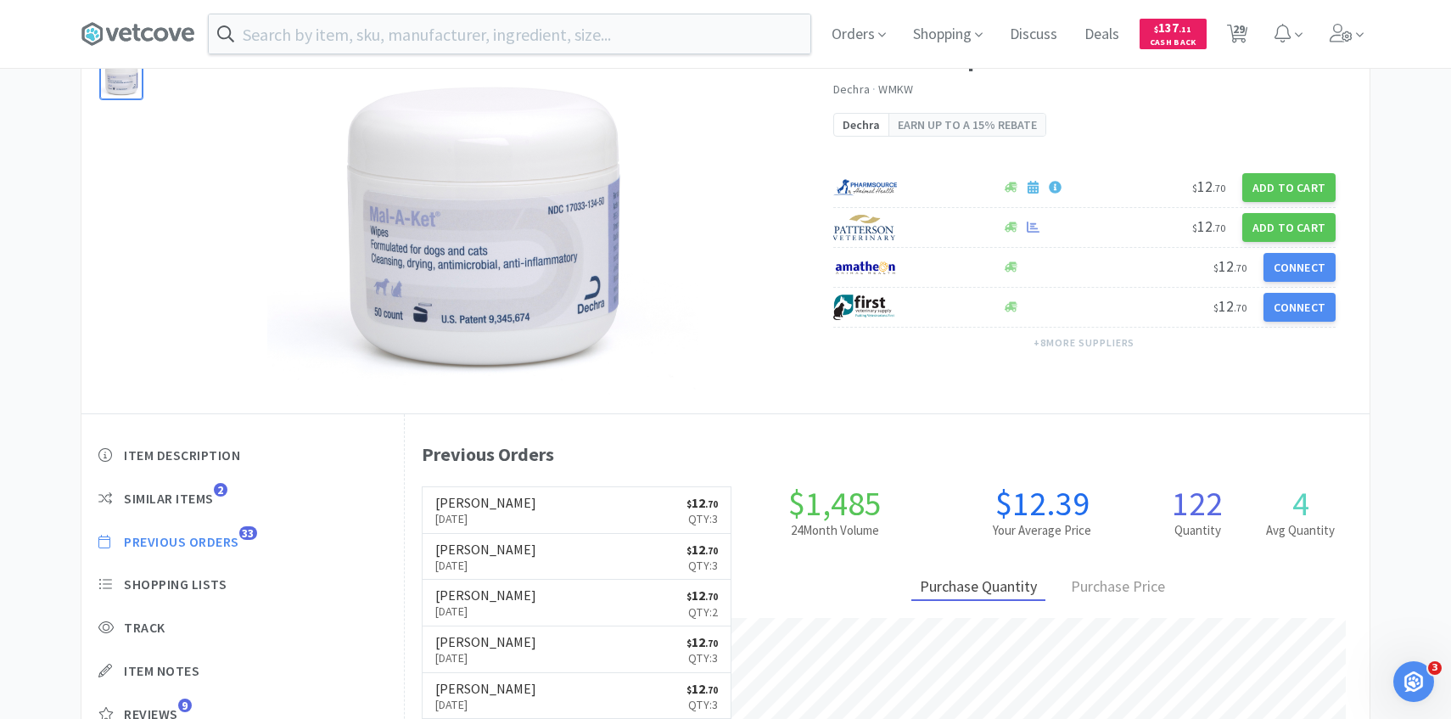
select select "1"
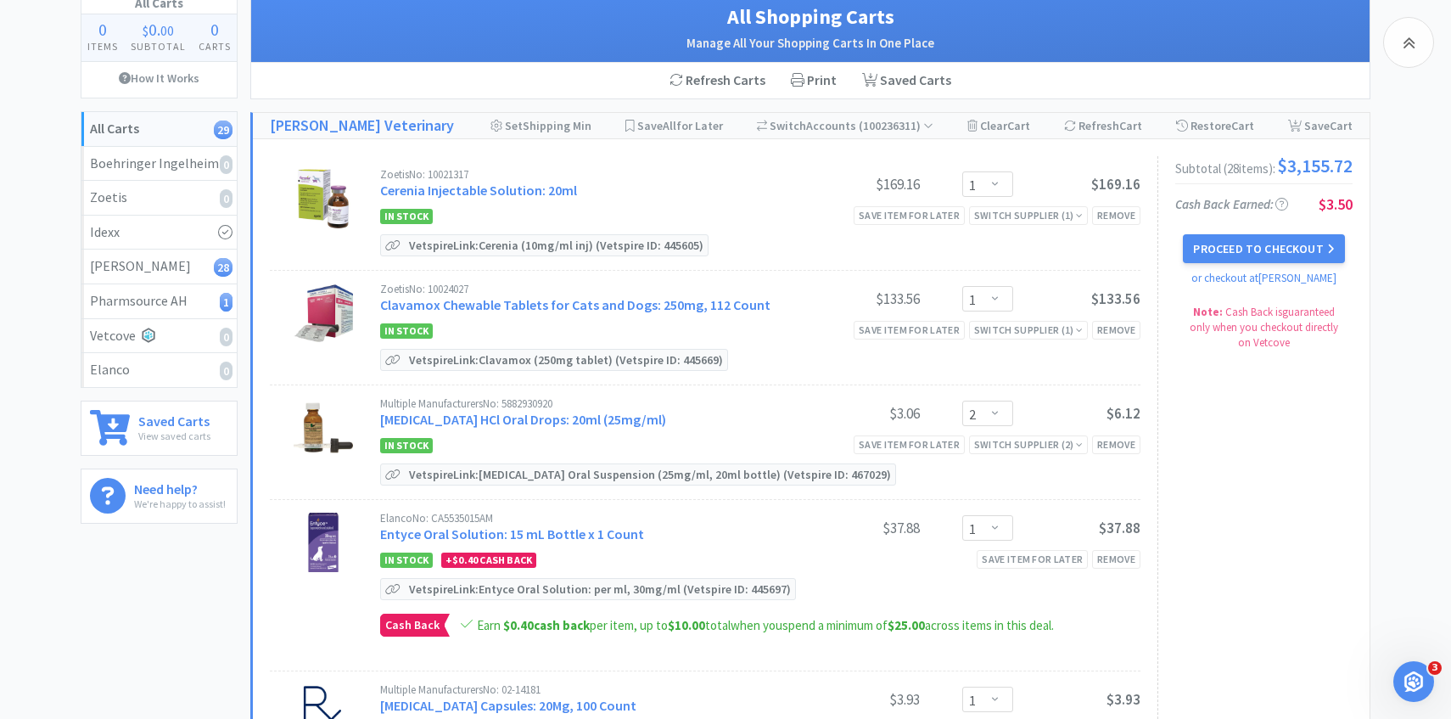
scroll to position [693, 0]
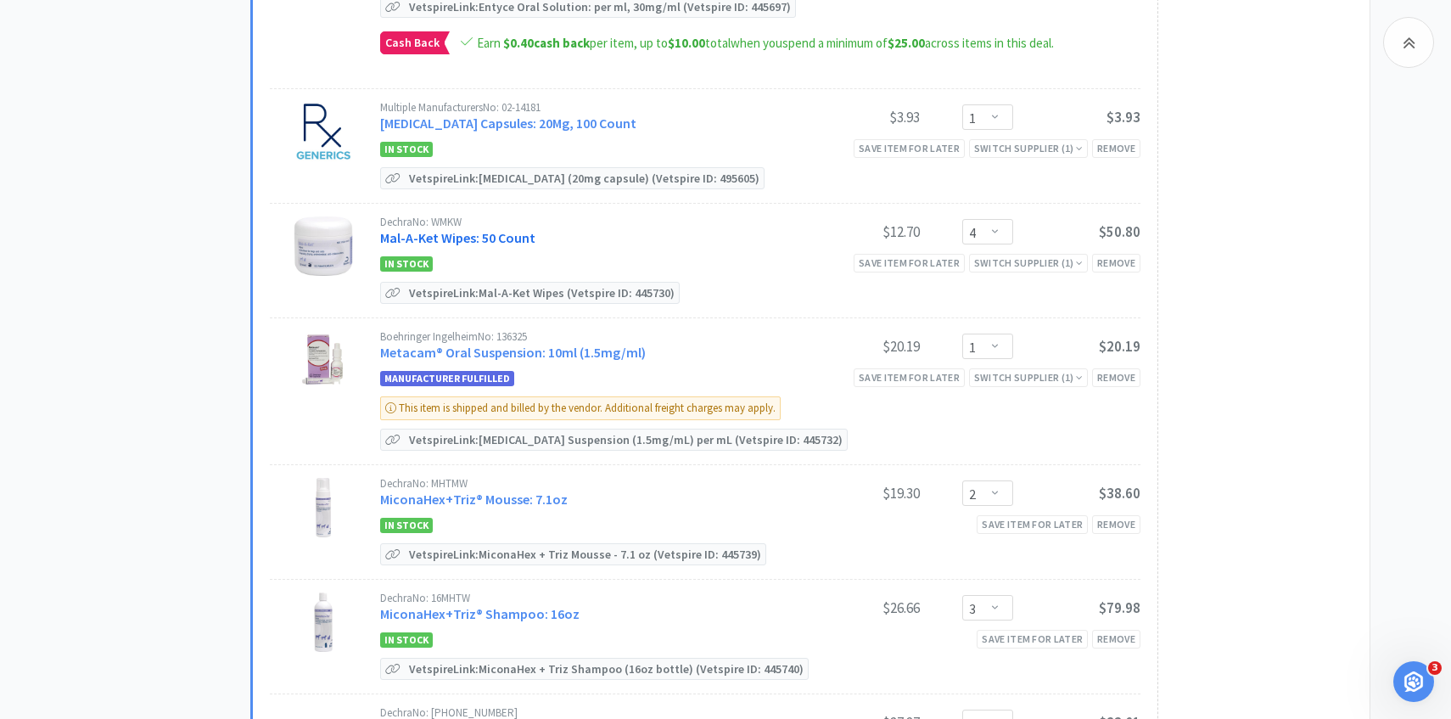
click at [514, 235] on link "Mal-A-Ket Wipes: 50 Count" at bounding box center [457, 237] width 155 height 17
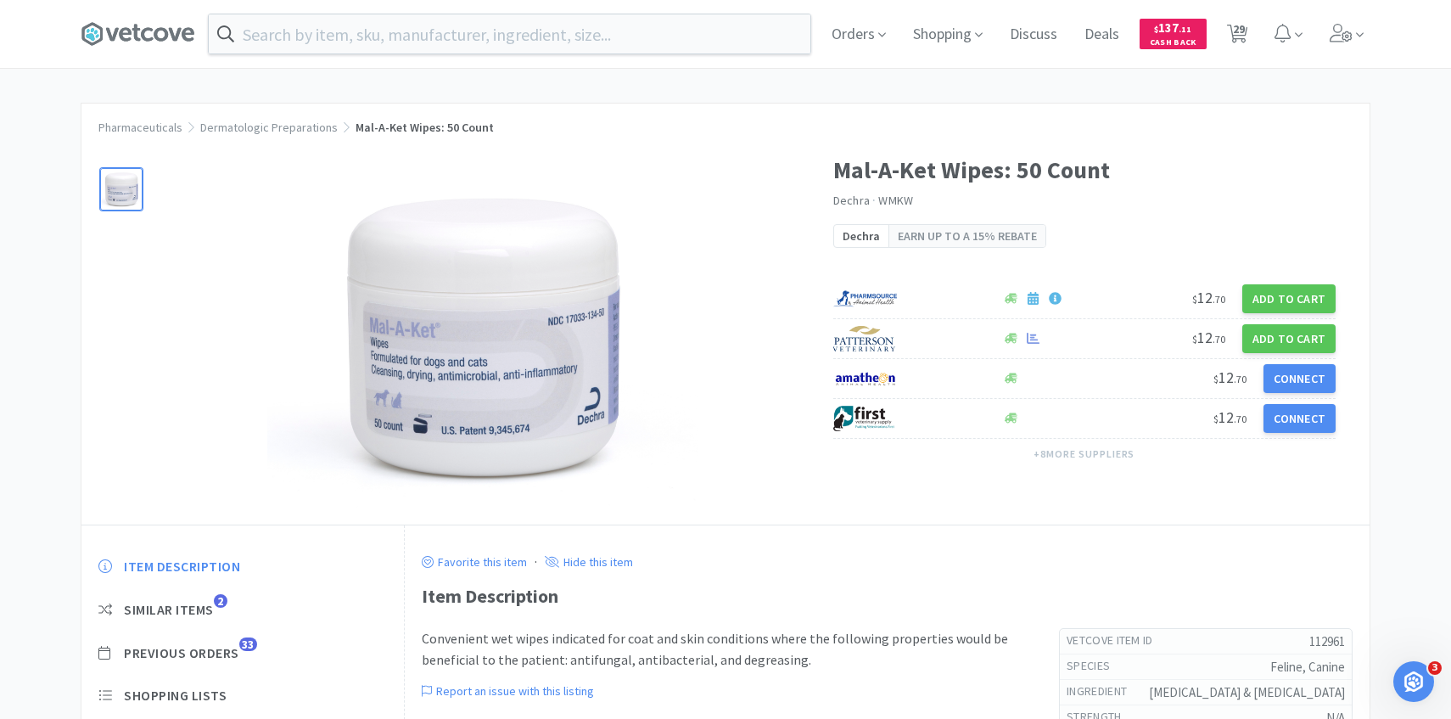
click at [236, 642] on div "Item Description Similar Items 2 Previous Orders 33 Shopping Lists Track Item N…" at bounding box center [242, 708] width 322 height 336
click at [234, 648] on span "Previous Orders" at bounding box center [181, 653] width 115 height 18
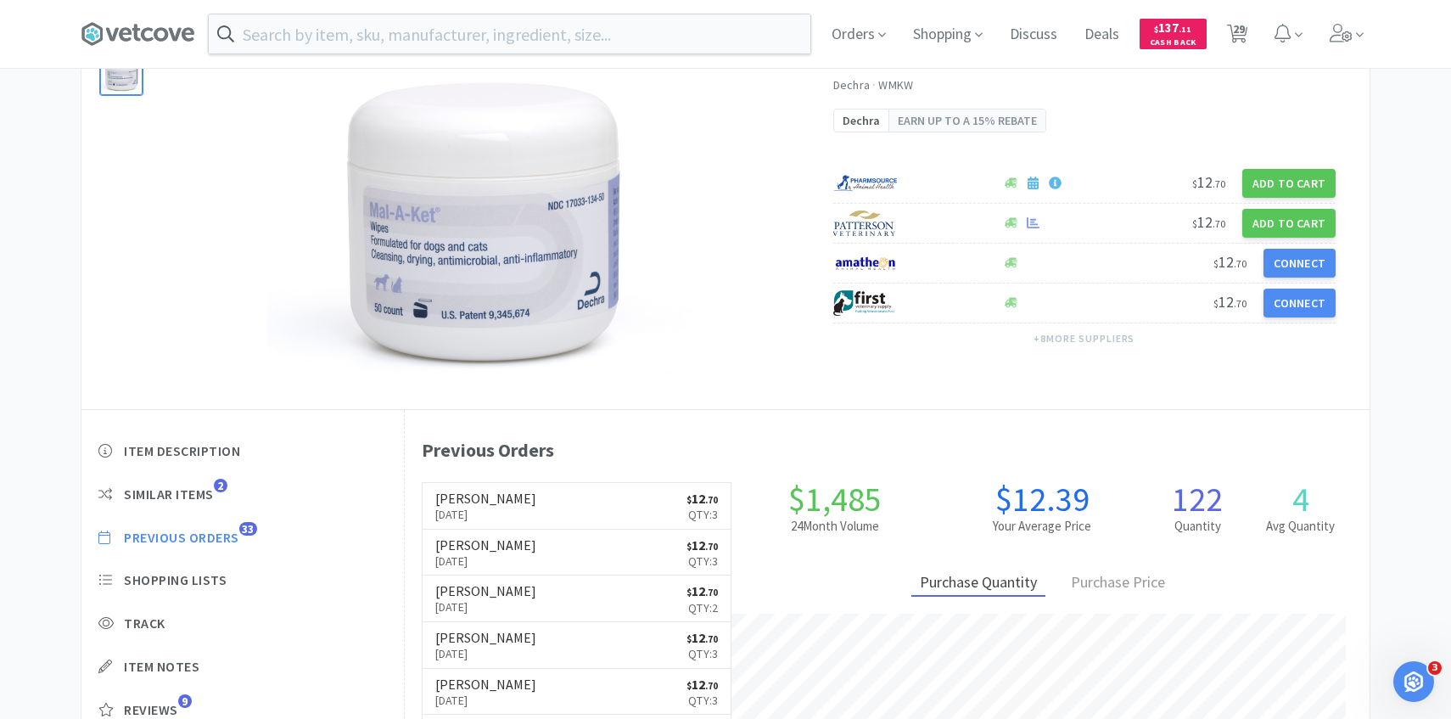
scroll to position [120, 0]
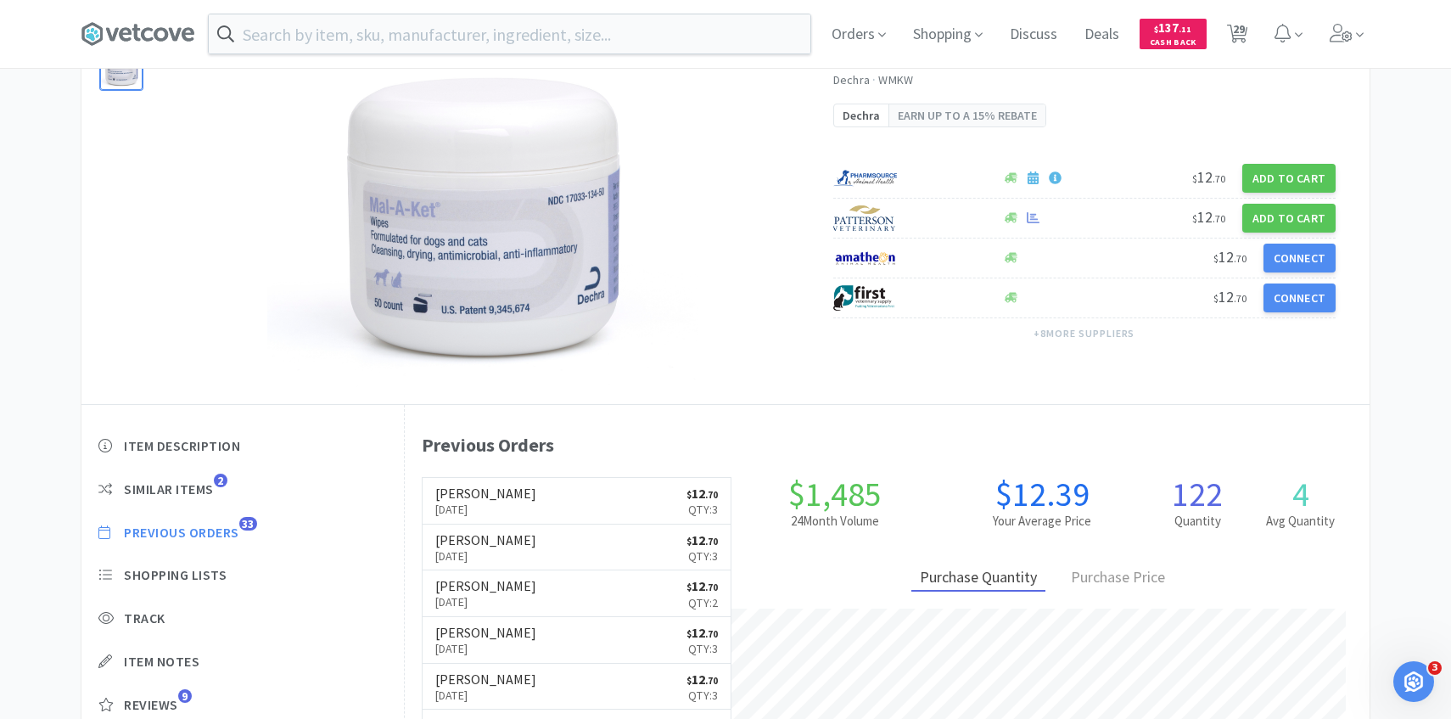
select select "1"
select select "2"
select select "1"
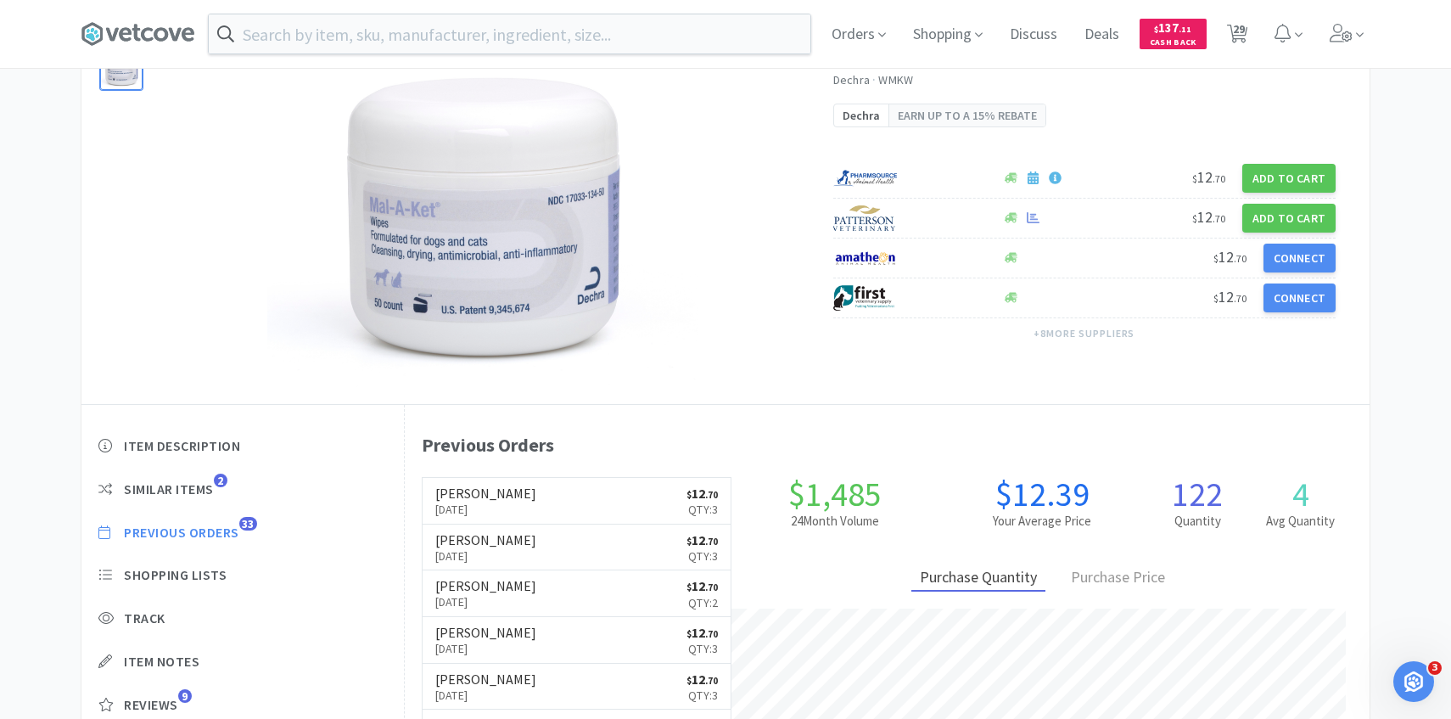
select select "4"
select select "1"
select select "2"
select select "3"
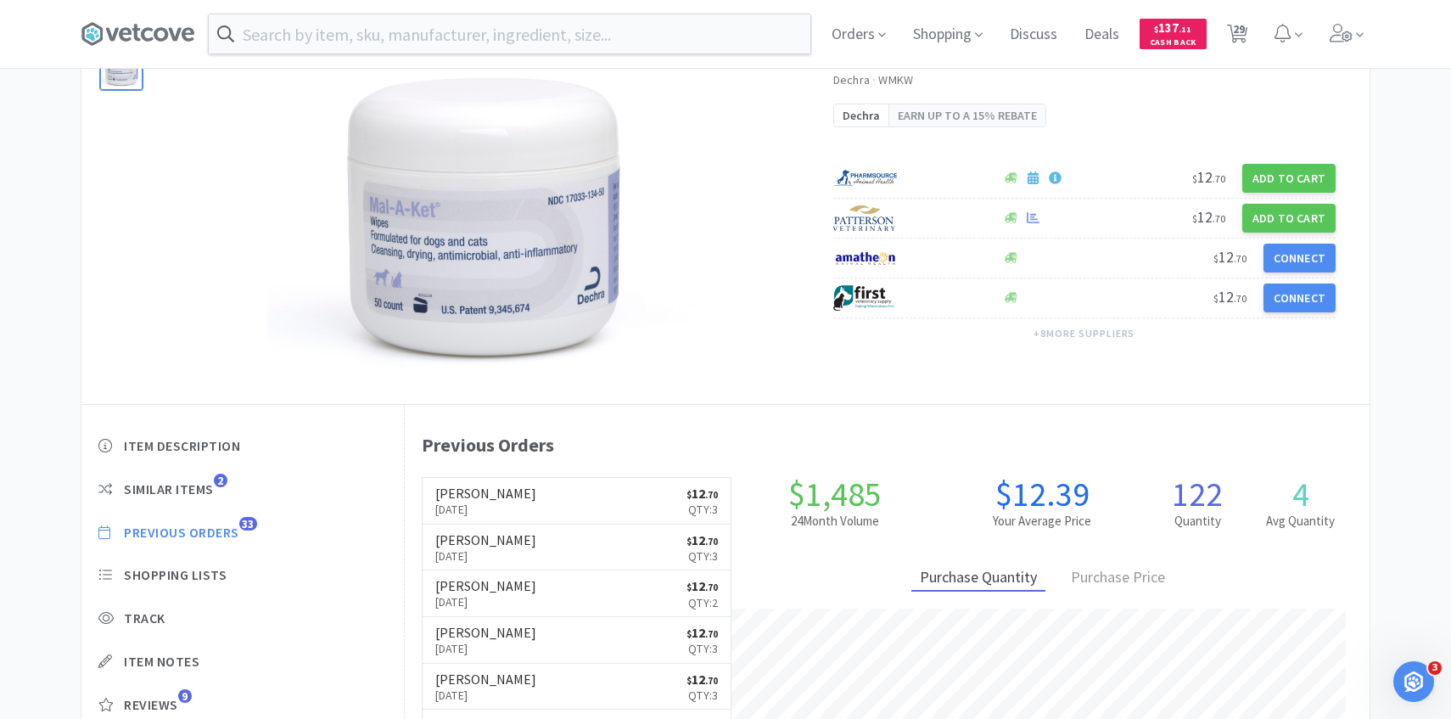
select select "1"
select select "4"
select select "2"
select select "4"
select select "1"
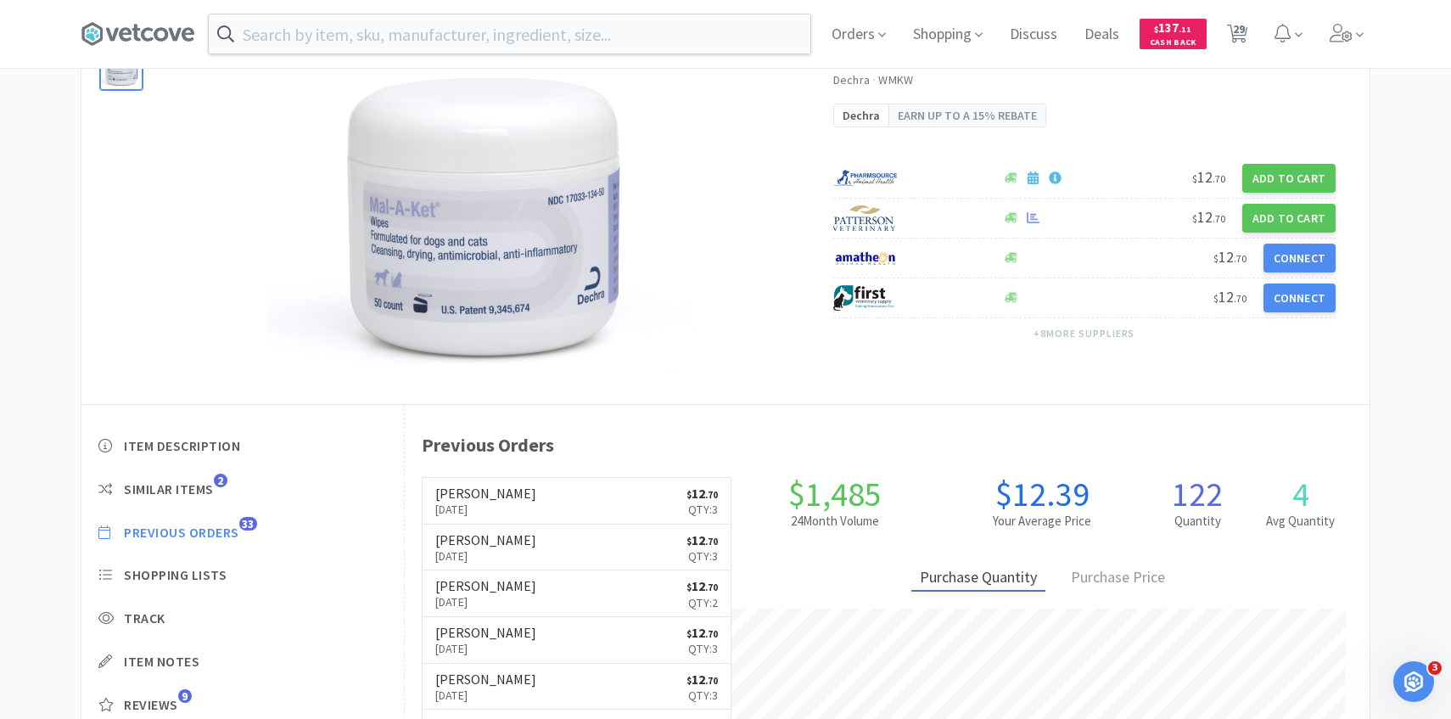
select select "2"
select select "4"
select select "1"
select select "3"
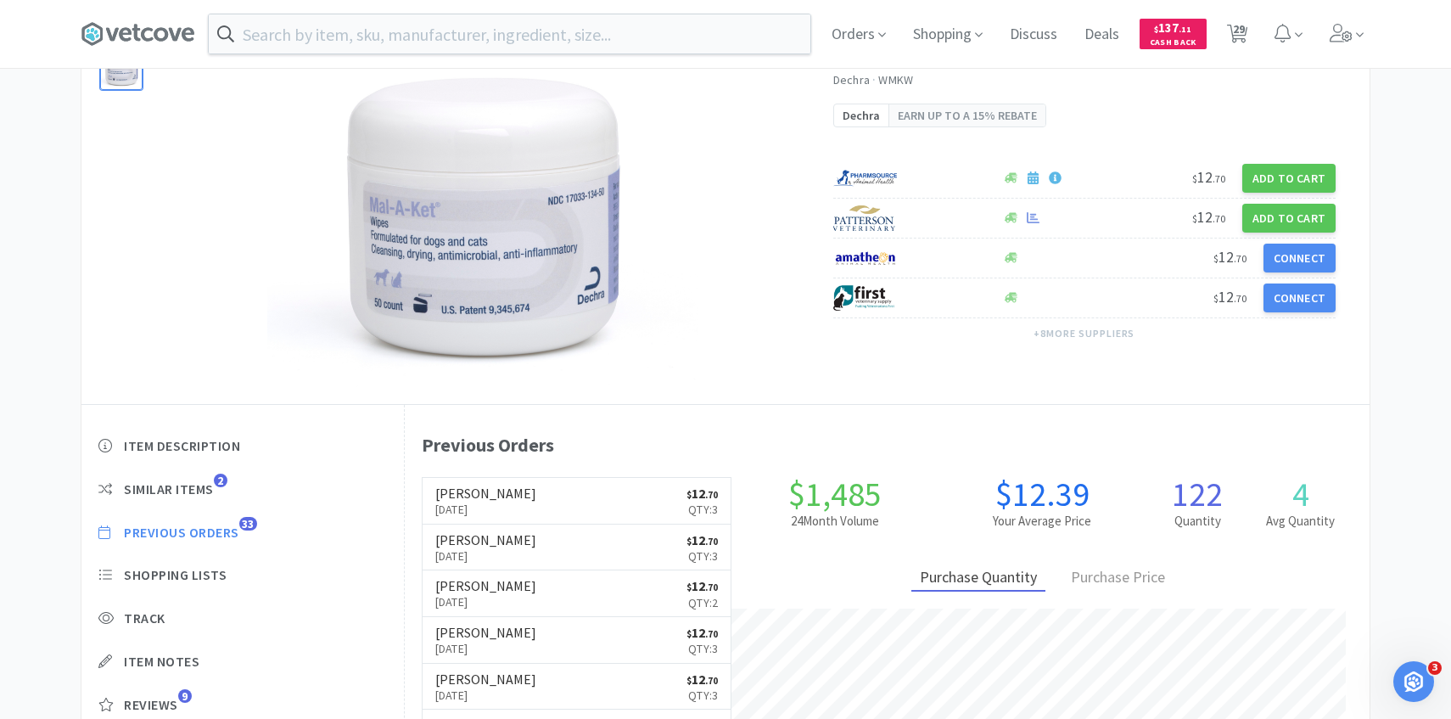
select select "1"
select select "8"
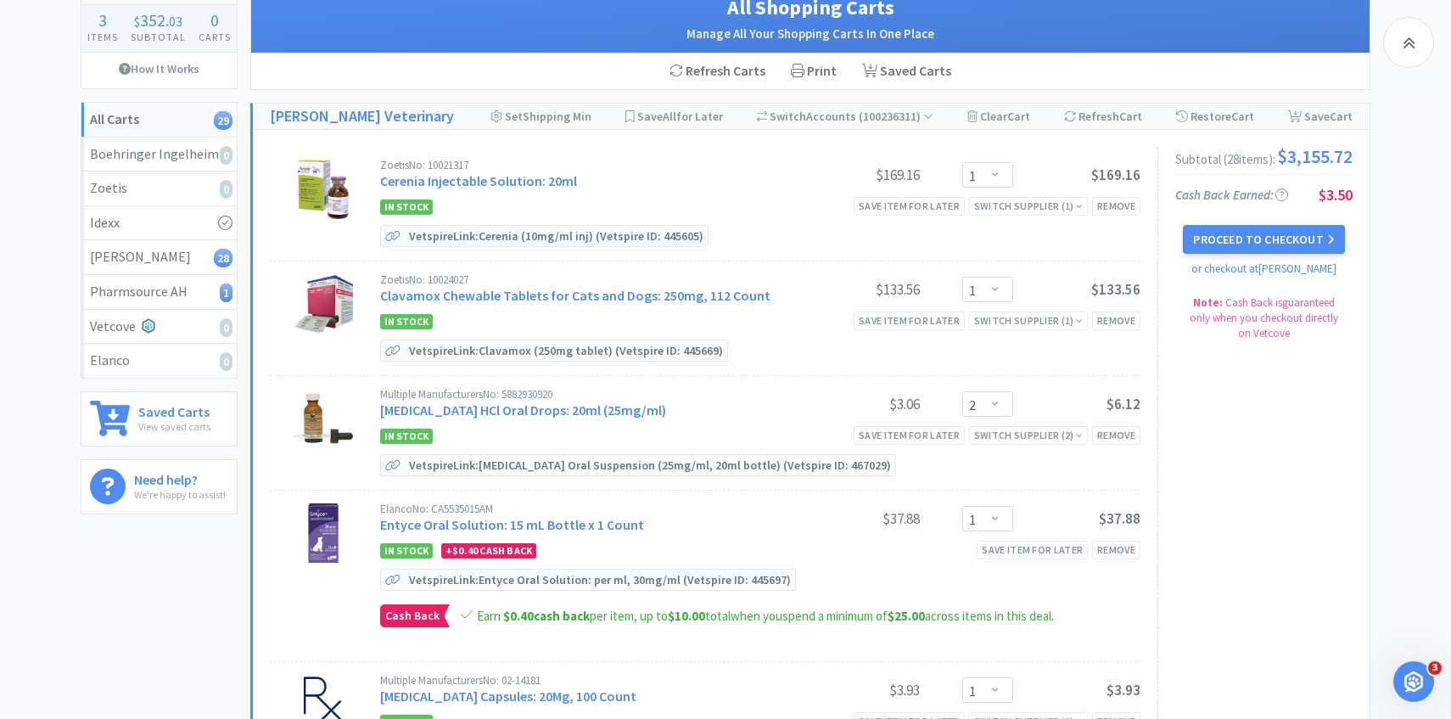
scroll to position [693, 0]
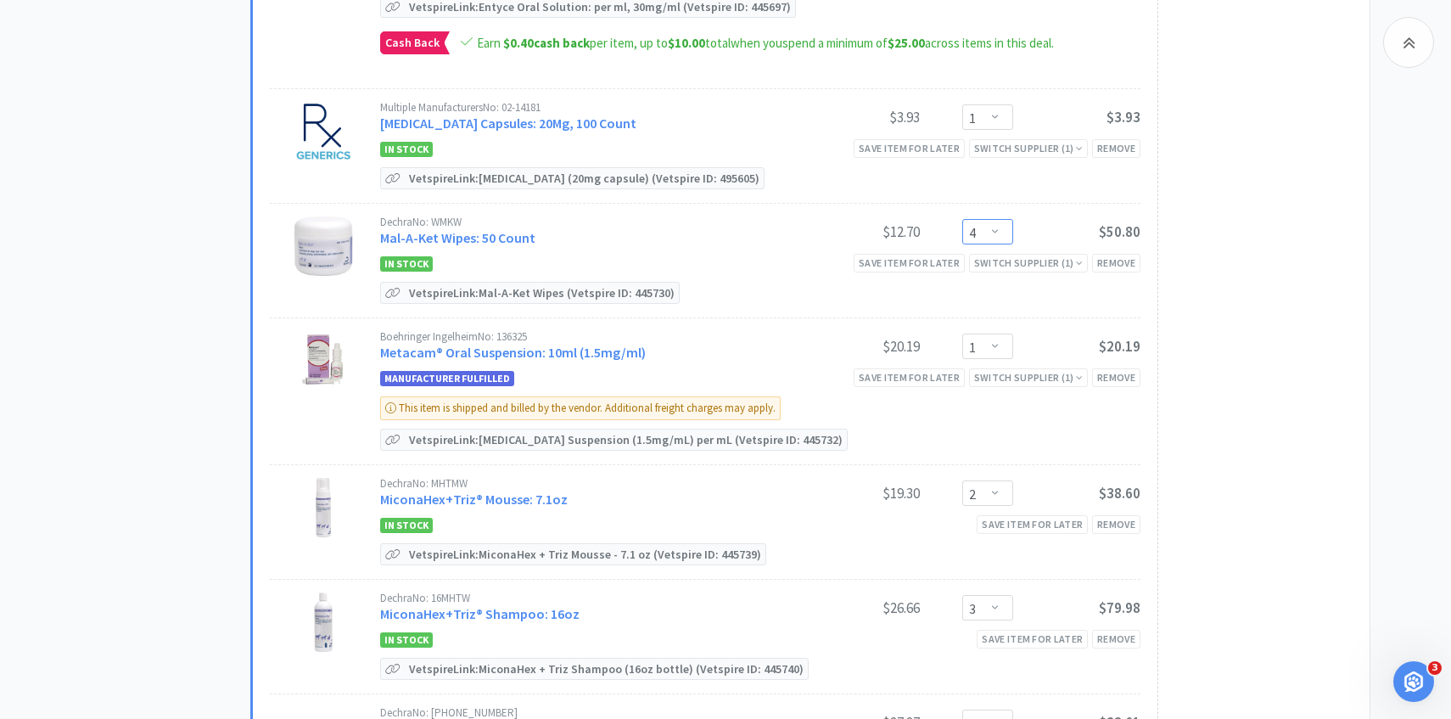
click at [980, 230] on select "Enter Quantity 1 2 3 4 5 6 7 8 9 10 11 12 13 14 15 16 17 18 19 20 Enter Quantity" at bounding box center [987, 231] width 51 height 25
click at [962, 219] on select "Enter Quantity 1 2 3 4 5 6 7 8 9 10 11 12 13 14 15 16 17 18 19 20 Enter Quantity" at bounding box center [987, 231] width 51 height 25
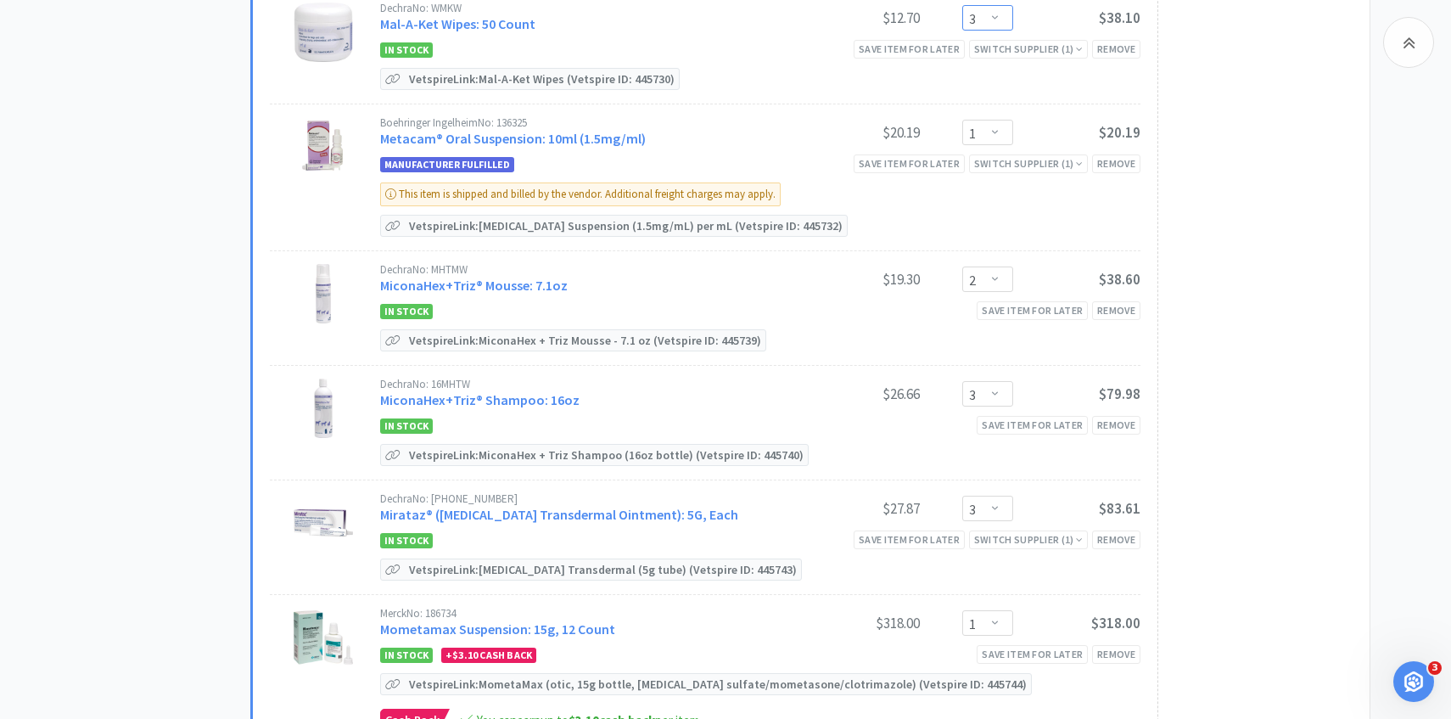
scroll to position [927, 0]
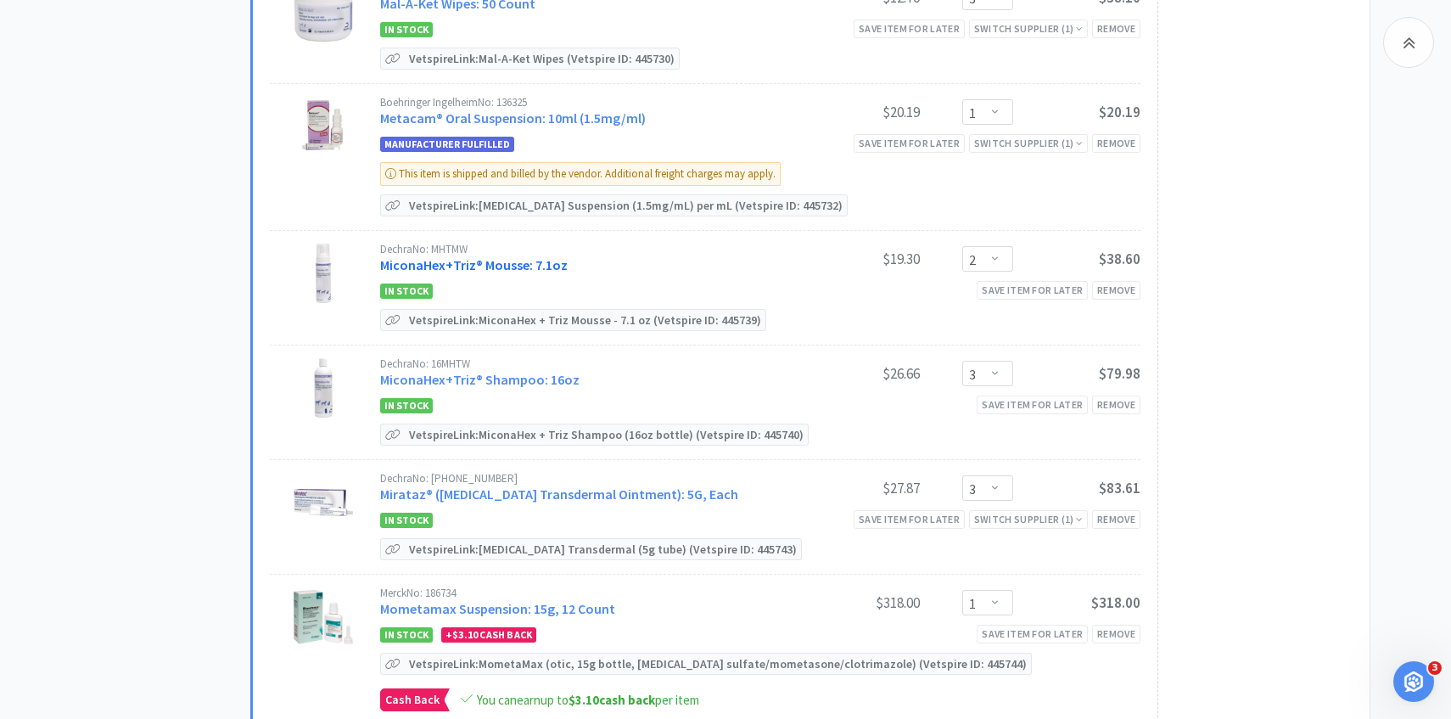
click at [454, 264] on link "MiconaHex+Triz® Mousse: 7.1oz" at bounding box center [474, 264] width 188 height 17
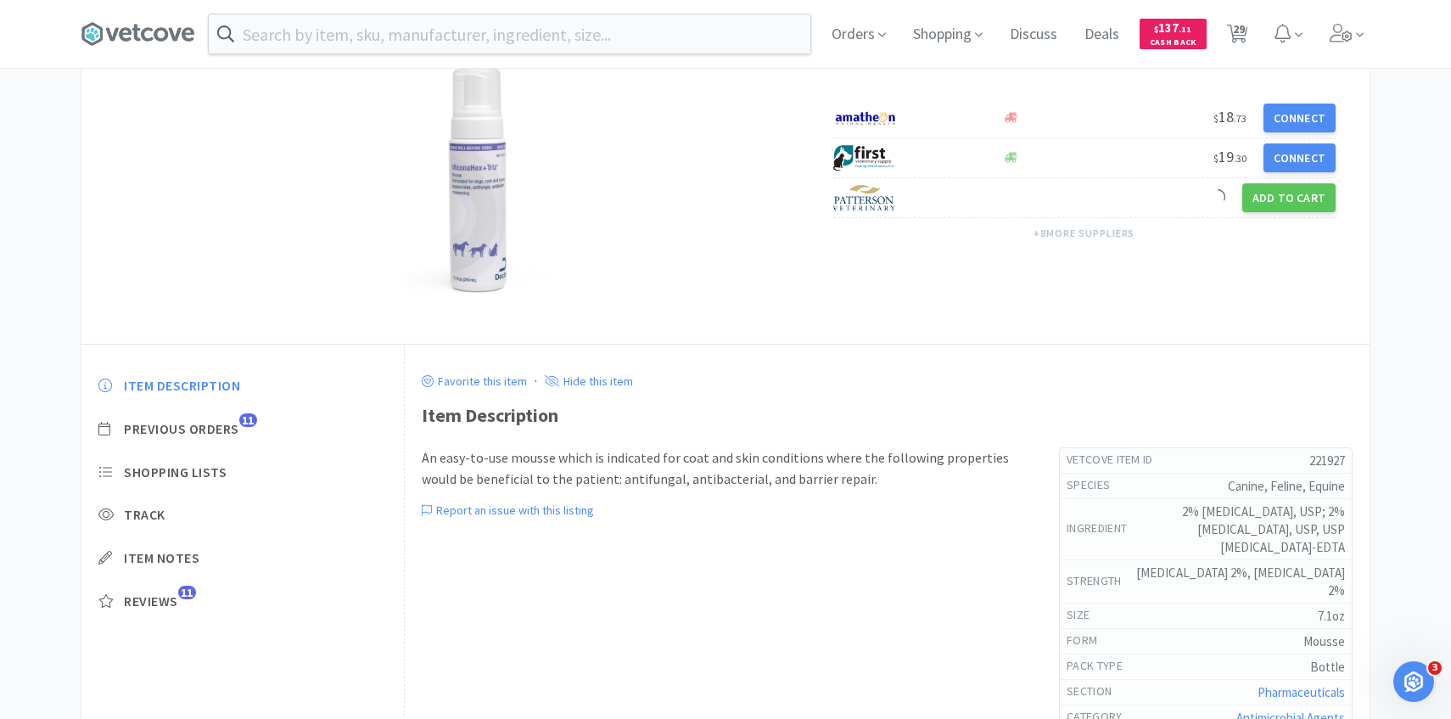
click at [220, 442] on div "Item Description Previous Orders 11 Shopping Lists Track Item Notes Reviews 11" at bounding box center [242, 506] width 322 height 293
click at [220, 431] on span "Previous Orders" at bounding box center [181, 429] width 115 height 18
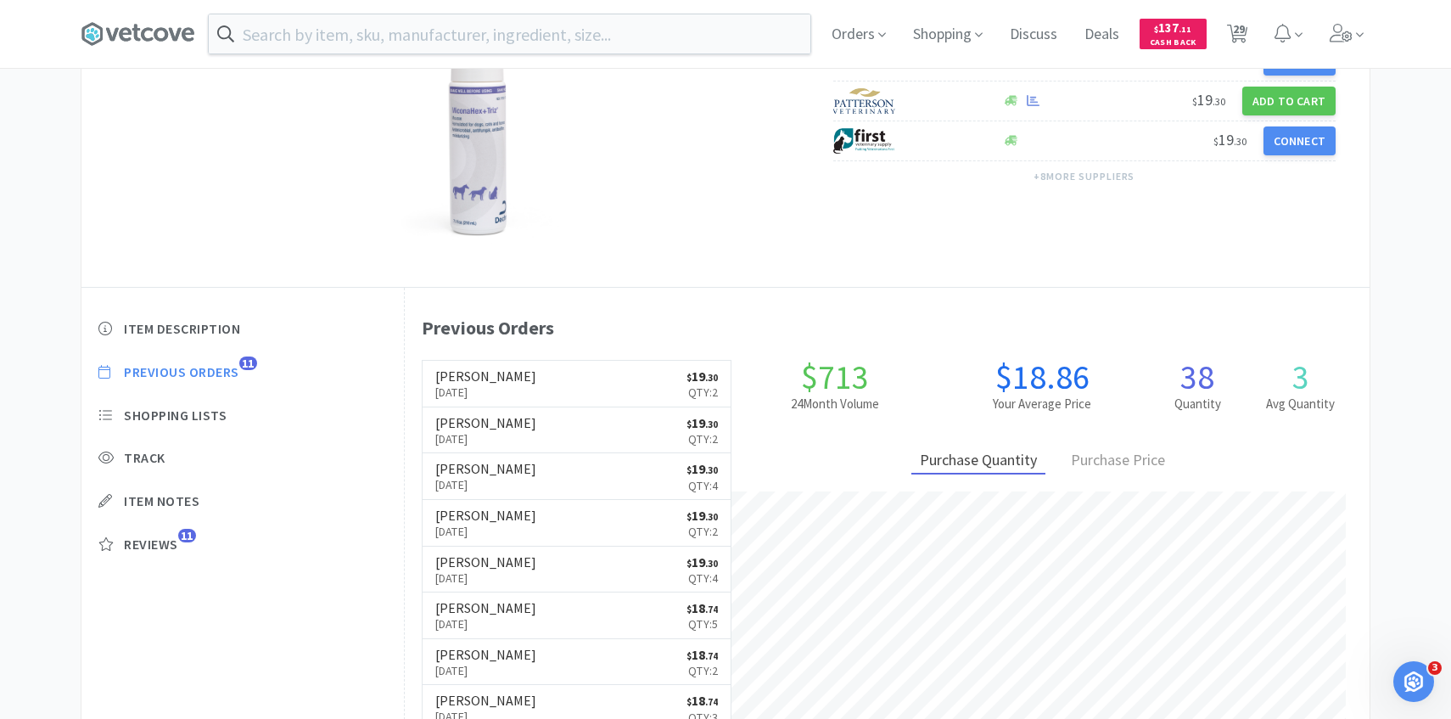
scroll to position [466, 965]
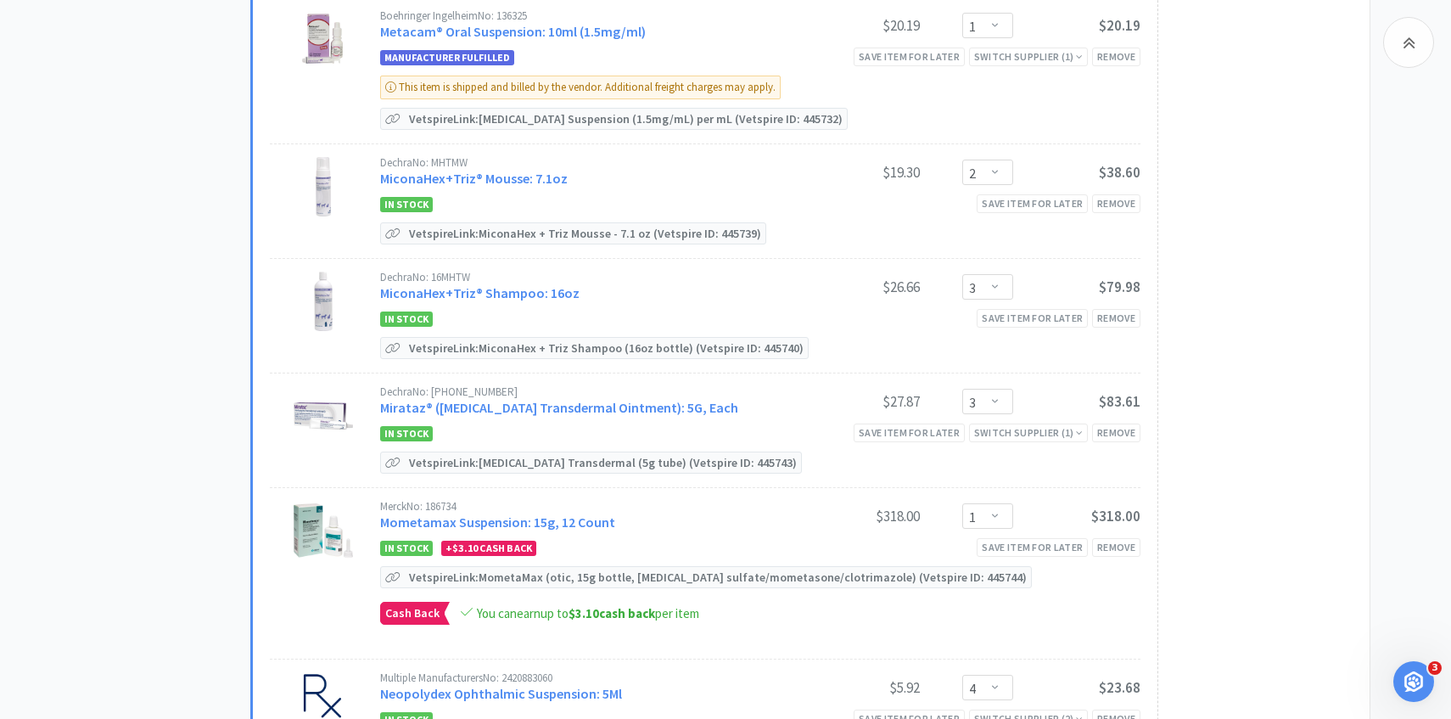
scroll to position [1018, 0]
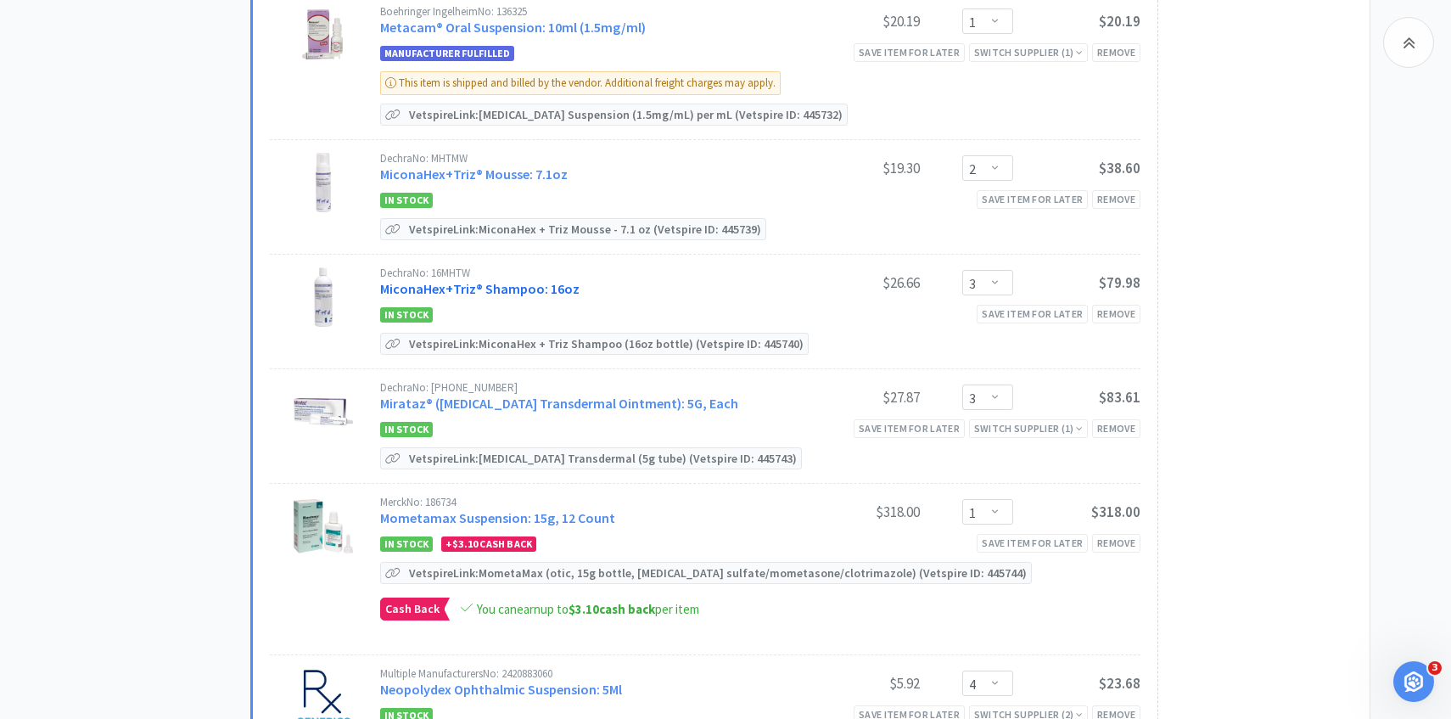
click at [489, 291] on link "MiconaHex+Triz® Shampoo: 16oz" at bounding box center [479, 288] width 199 height 17
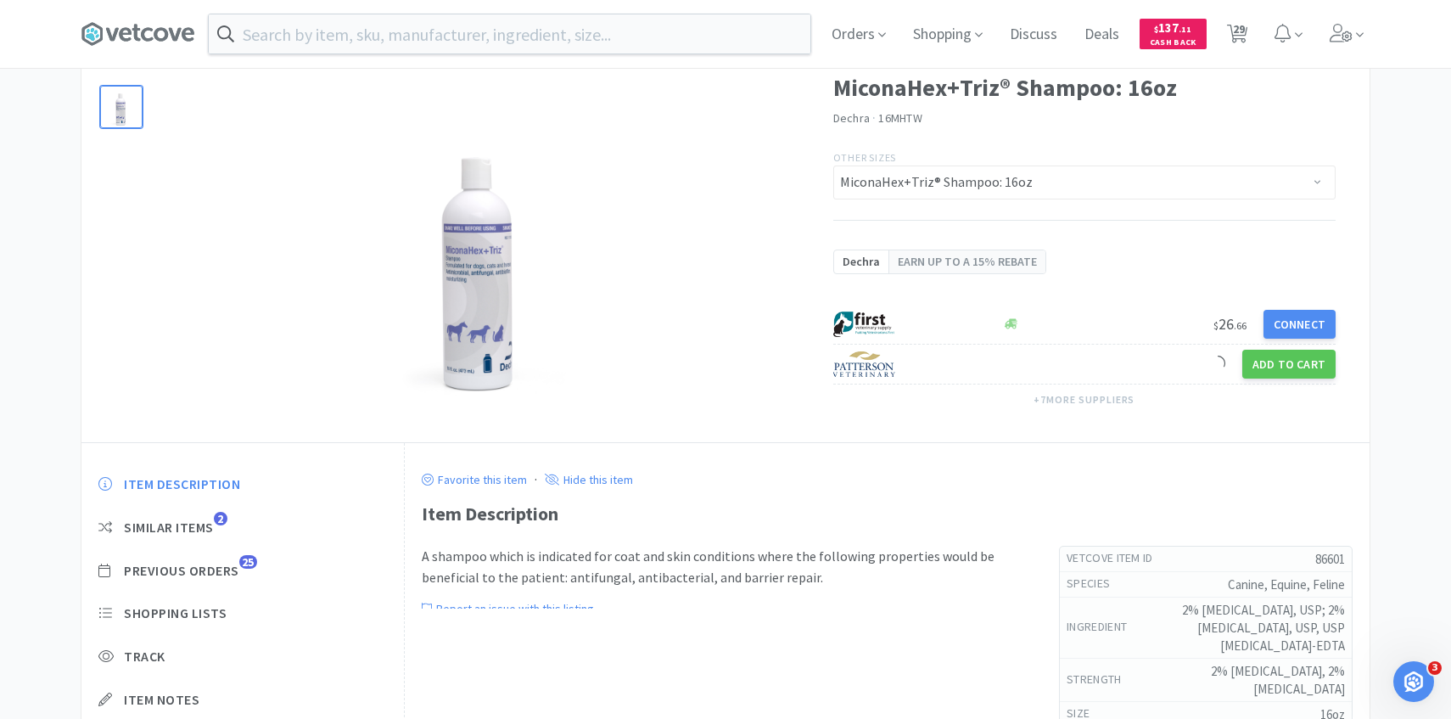
scroll to position [126, 0]
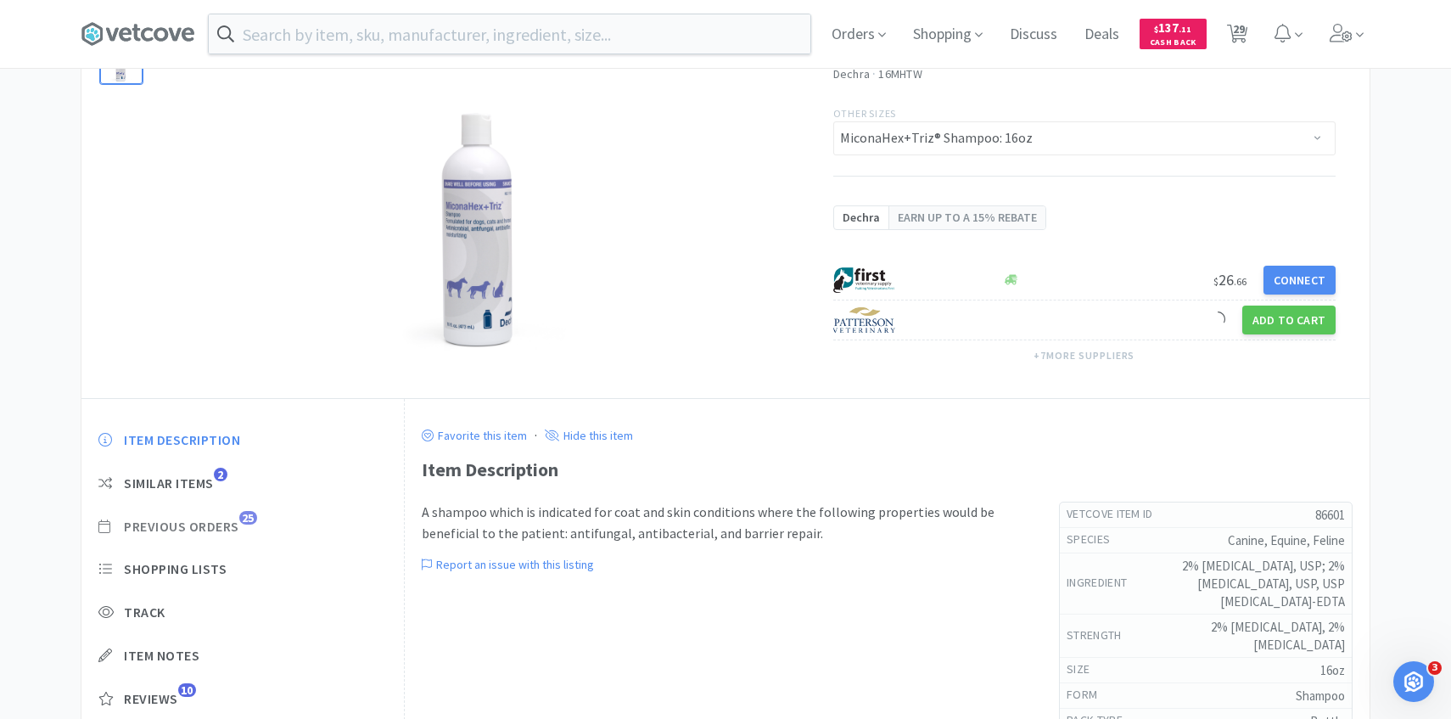
click at [234, 528] on span "Previous Orders" at bounding box center [181, 527] width 115 height 18
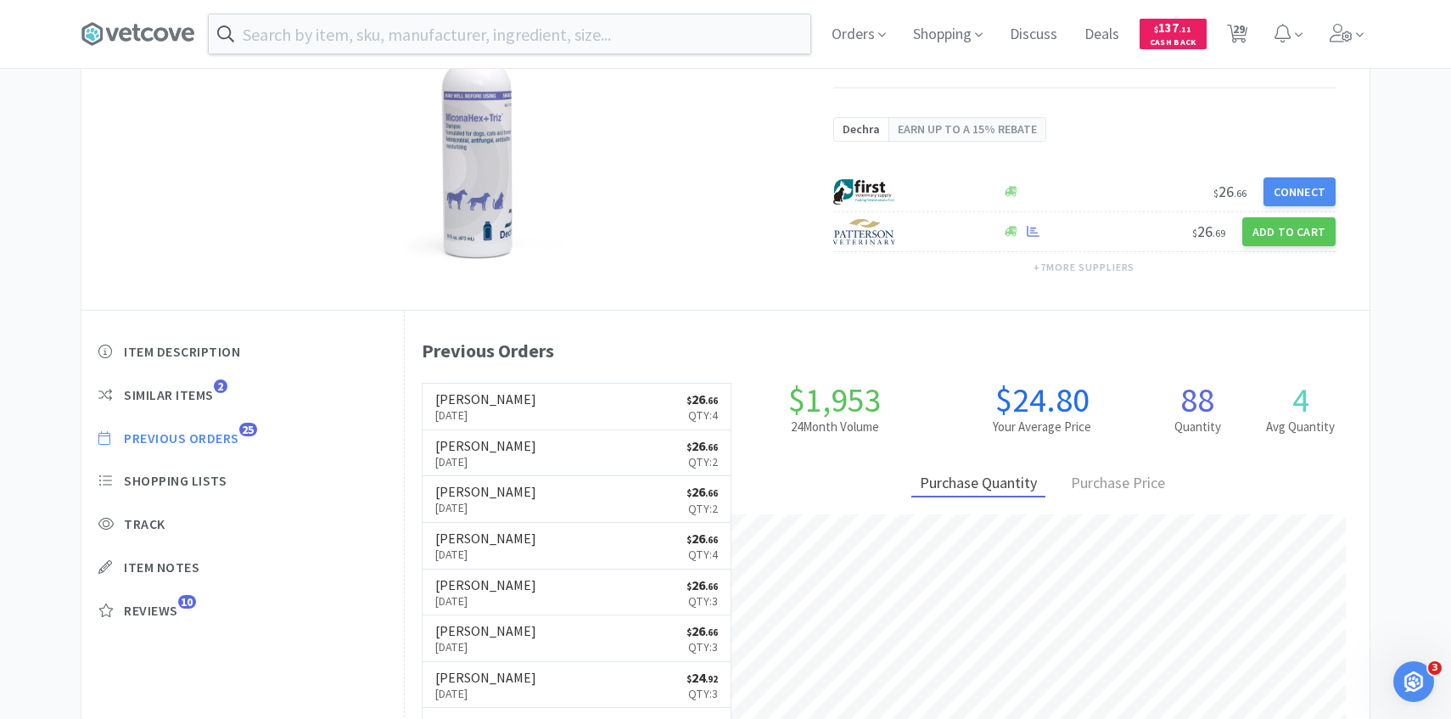
scroll to position [466, 965]
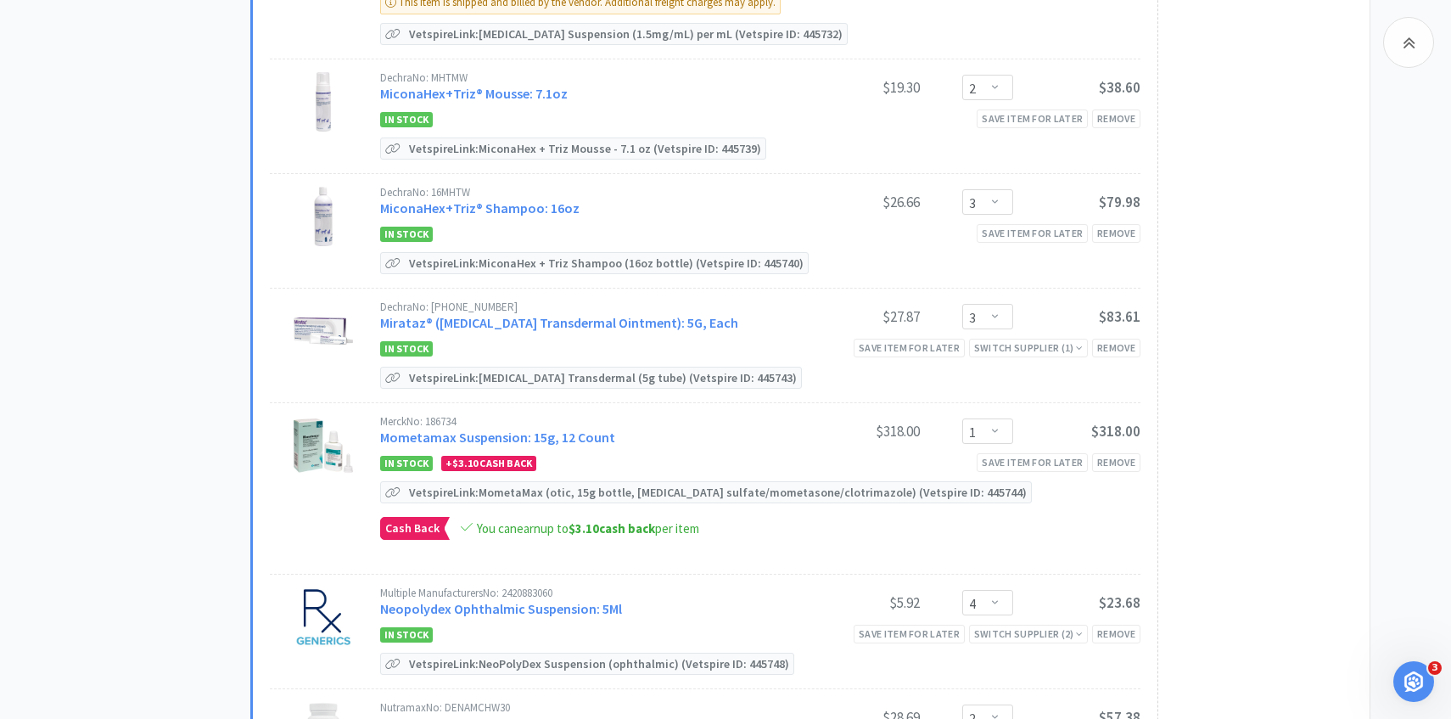
scroll to position [1187, 0]
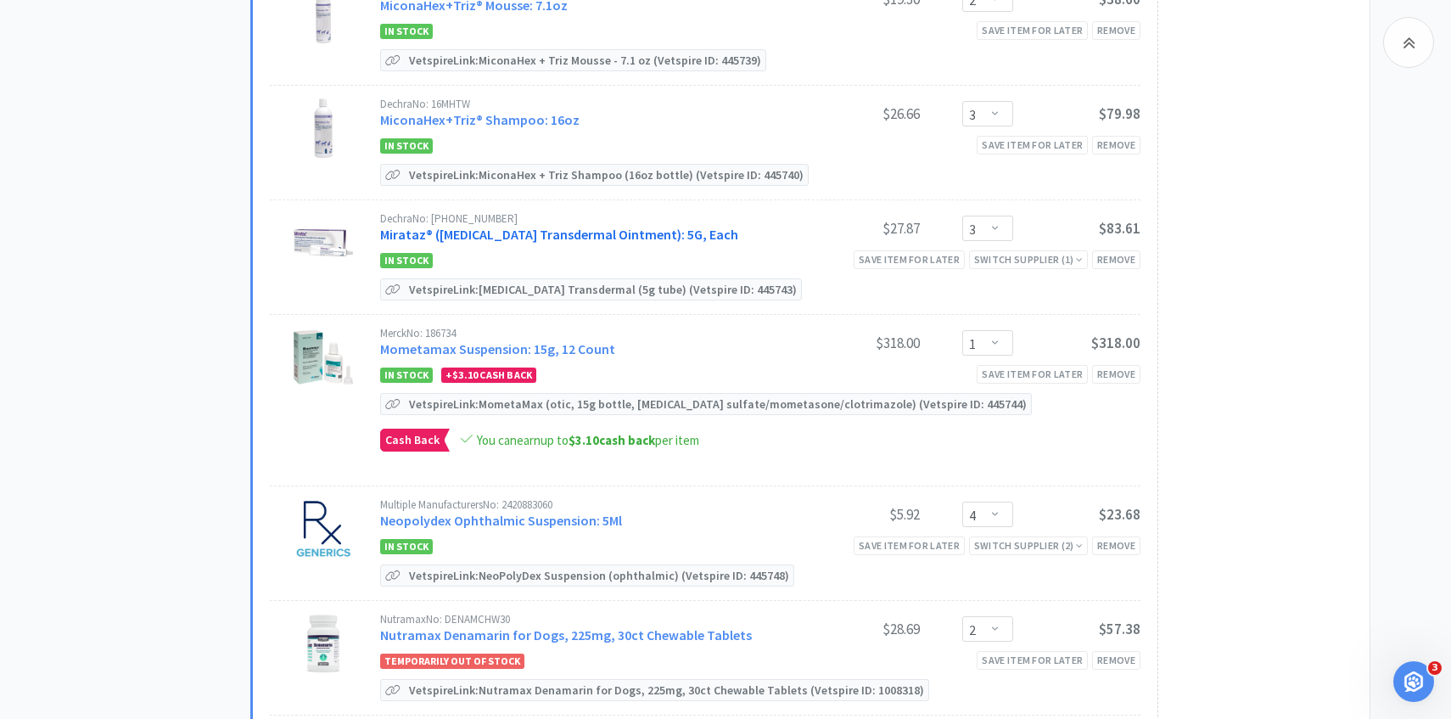
click at [509, 235] on link "Mirataz® (Mirtazapine Transdermal Ointment): 5G, Each" at bounding box center [559, 234] width 358 height 17
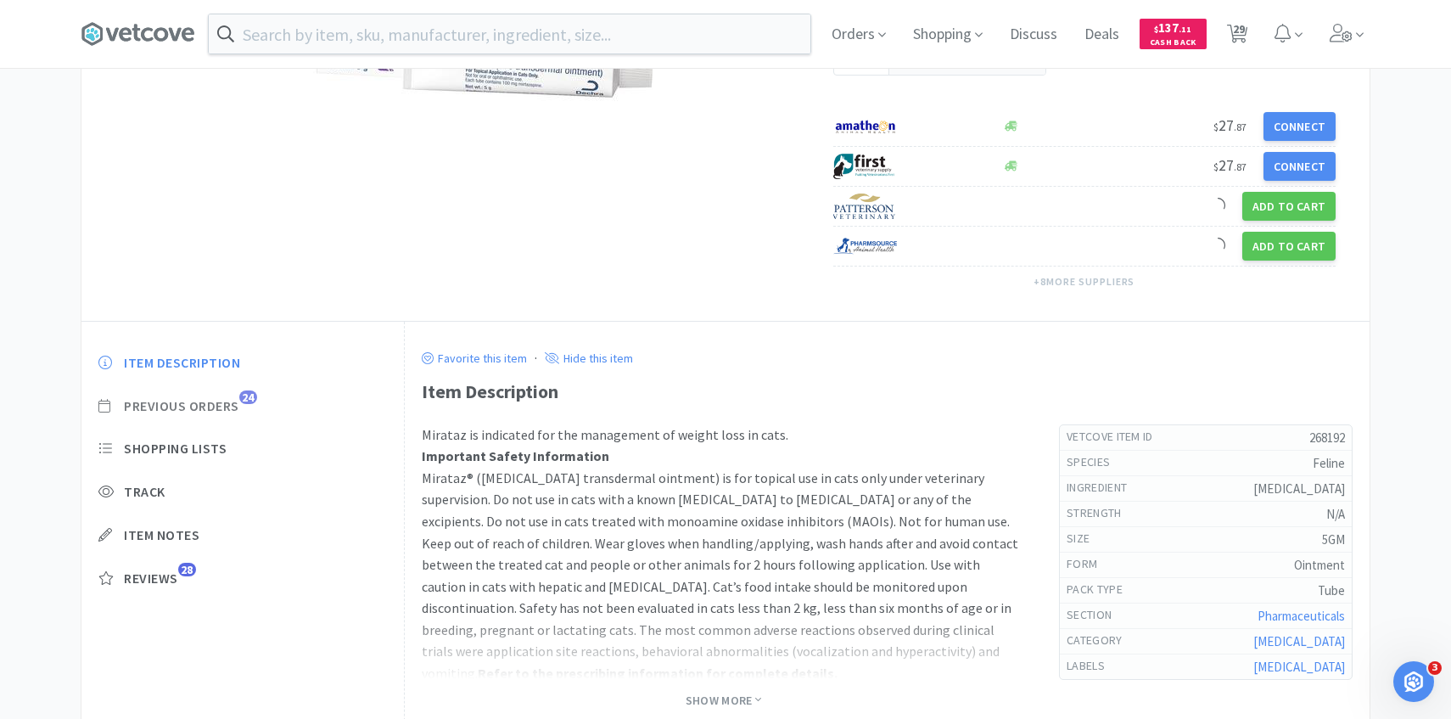
click at [225, 407] on span "Previous Orders" at bounding box center [181, 406] width 115 height 18
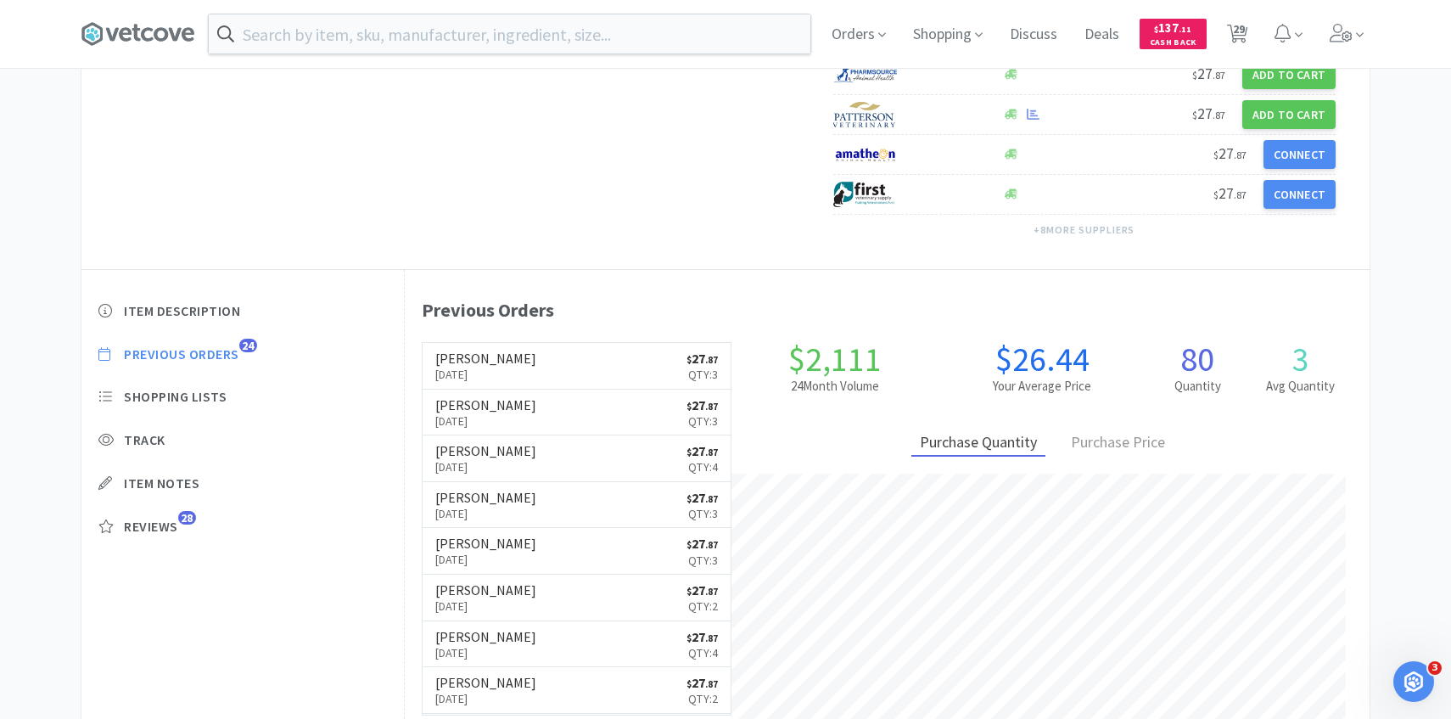
scroll to position [371, 0]
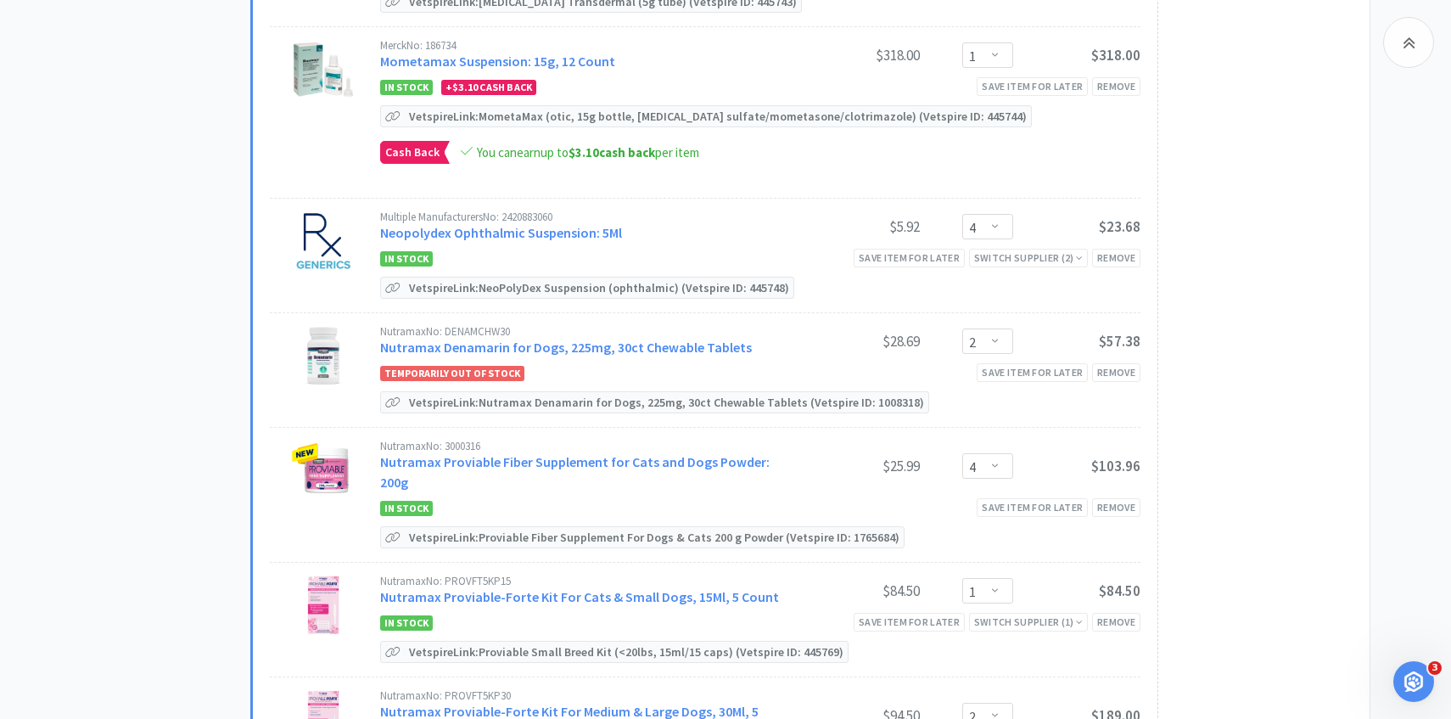
scroll to position [1503, 0]
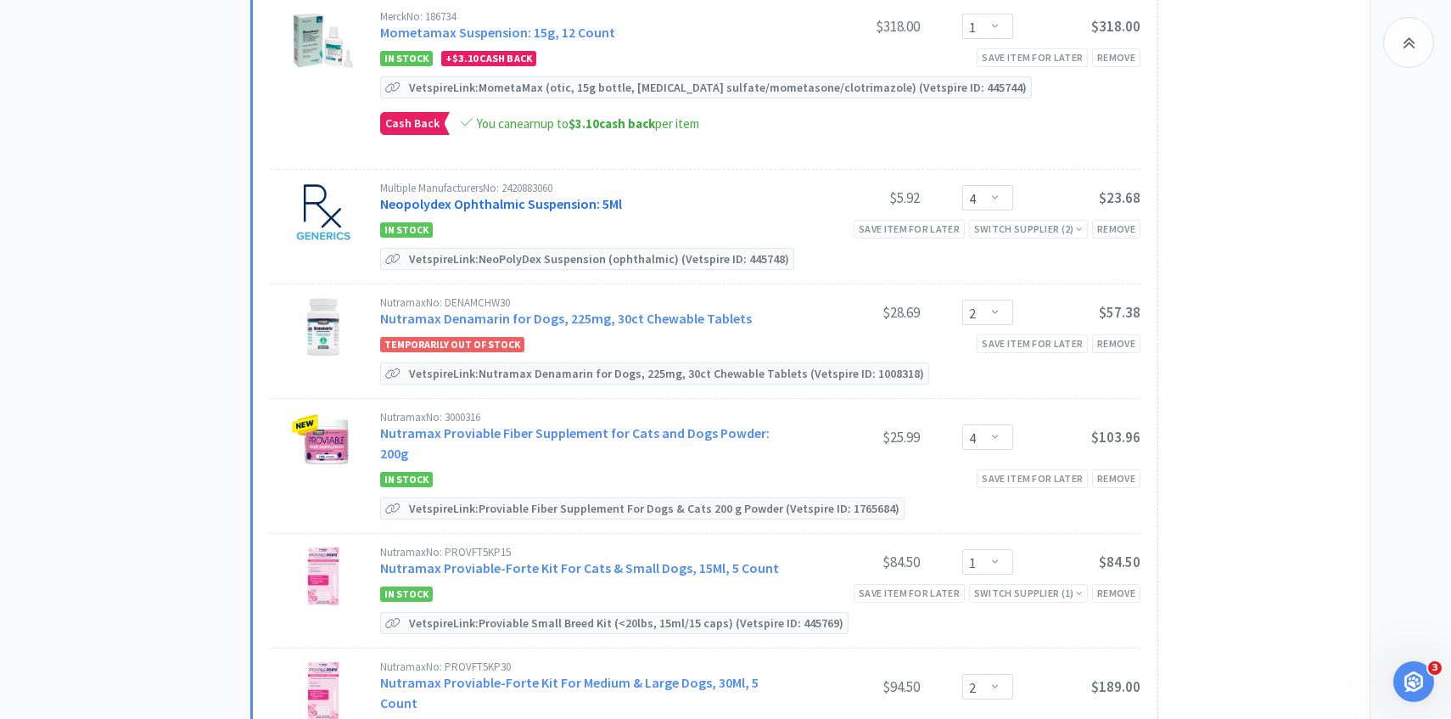
click at [499, 204] on link "Neopolydex Ophthalmic Suspension: 5Ml" at bounding box center [501, 203] width 242 height 17
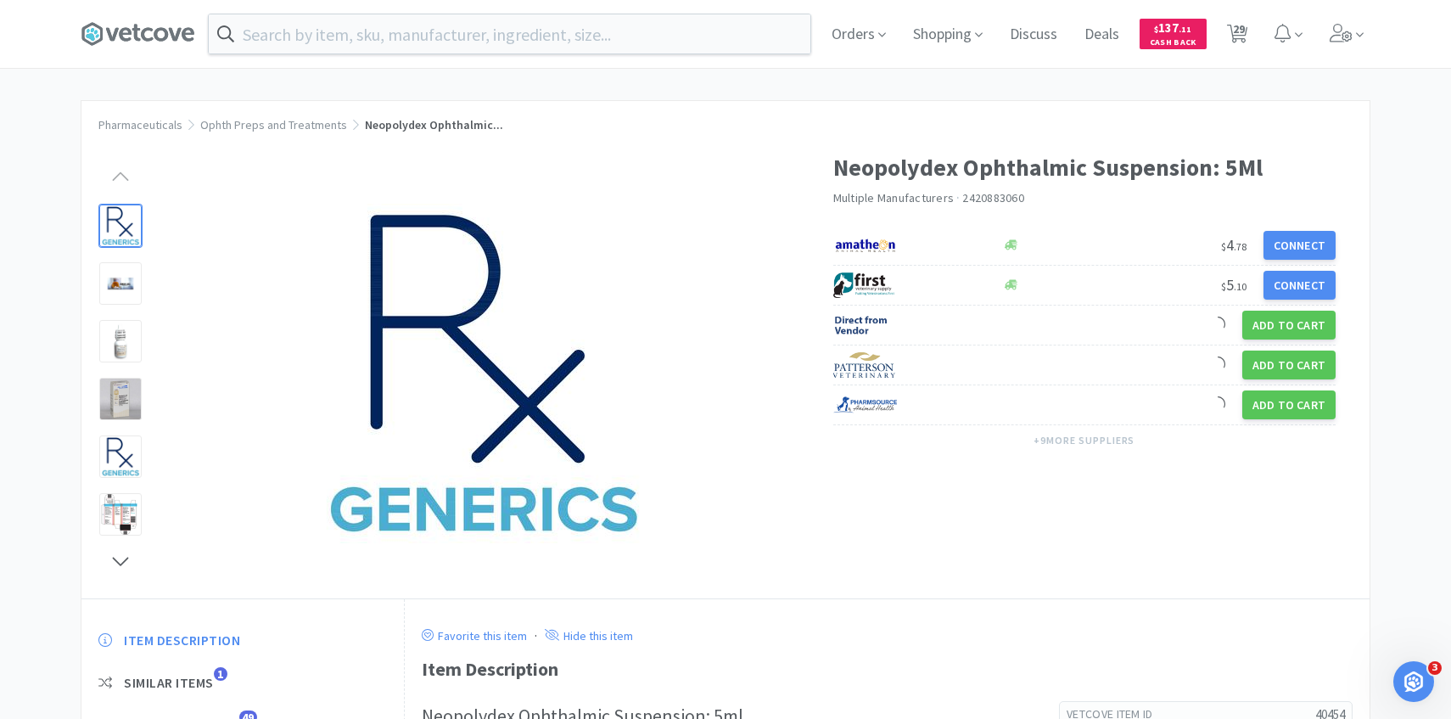
scroll to position [234, 0]
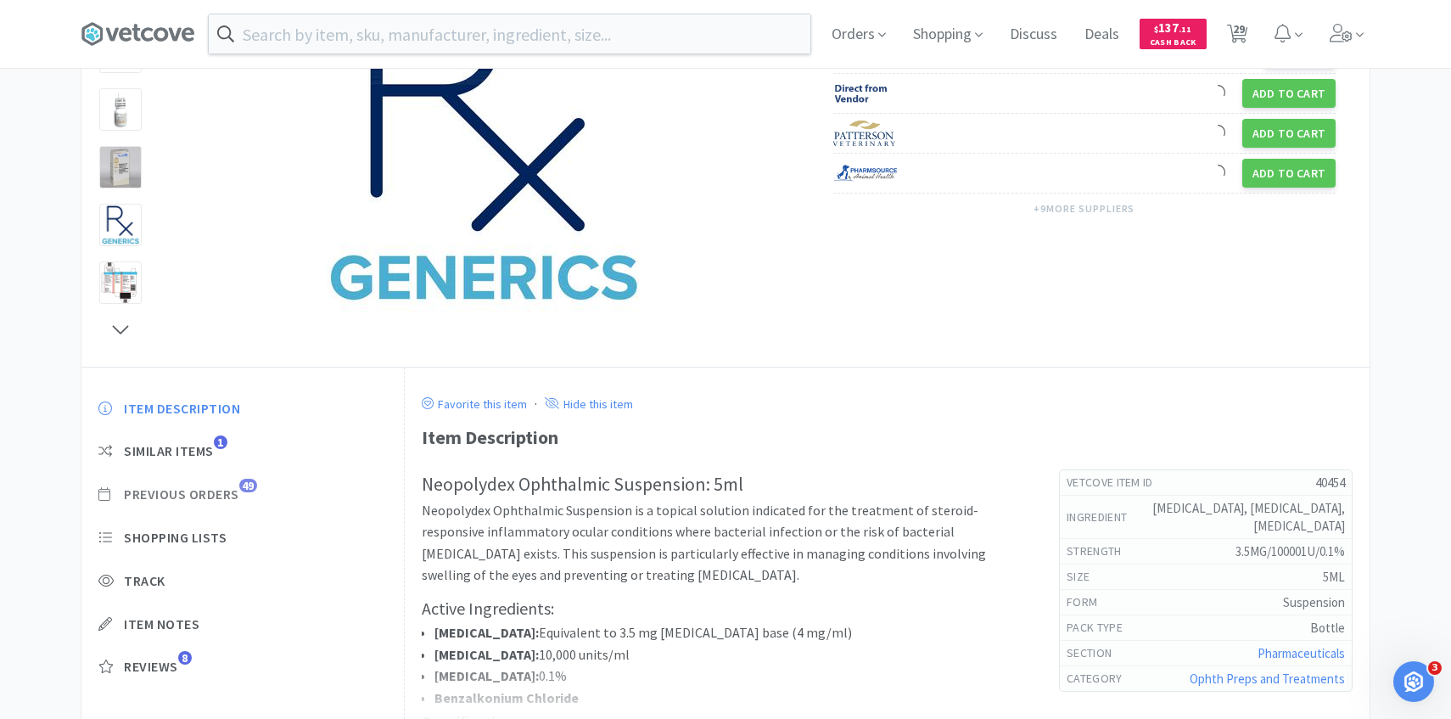
click at [239, 493] on span "Previous Orders" at bounding box center [181, 494] width 115 height 18
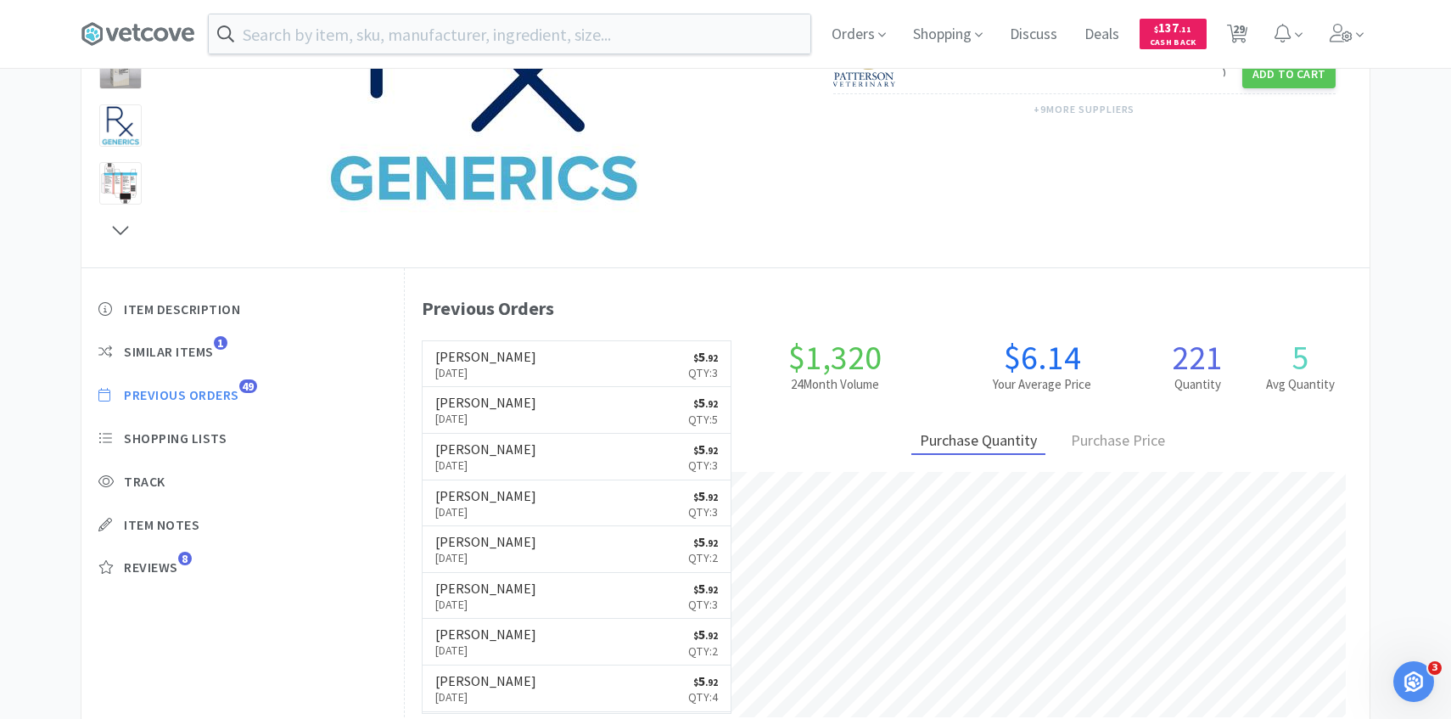
scroll to position [0, 0]
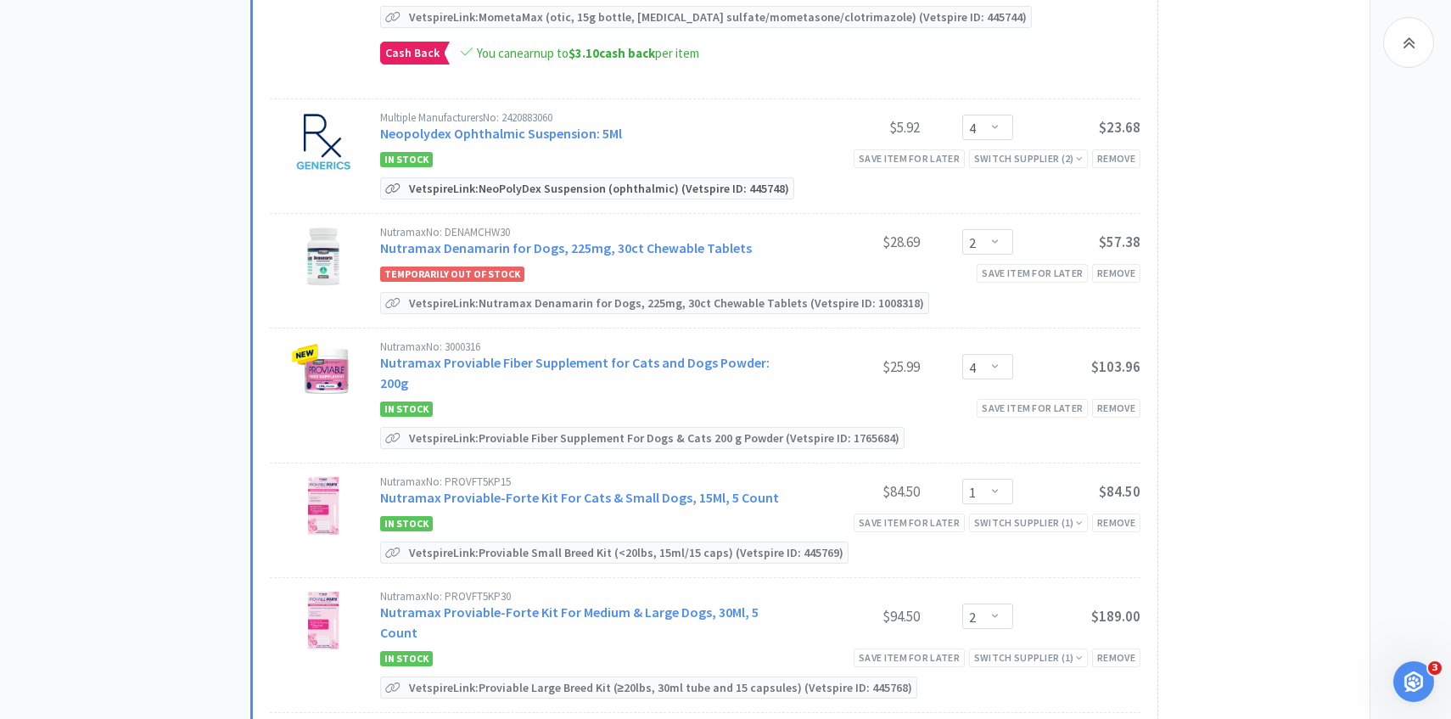
scroll to position [1594, 0]
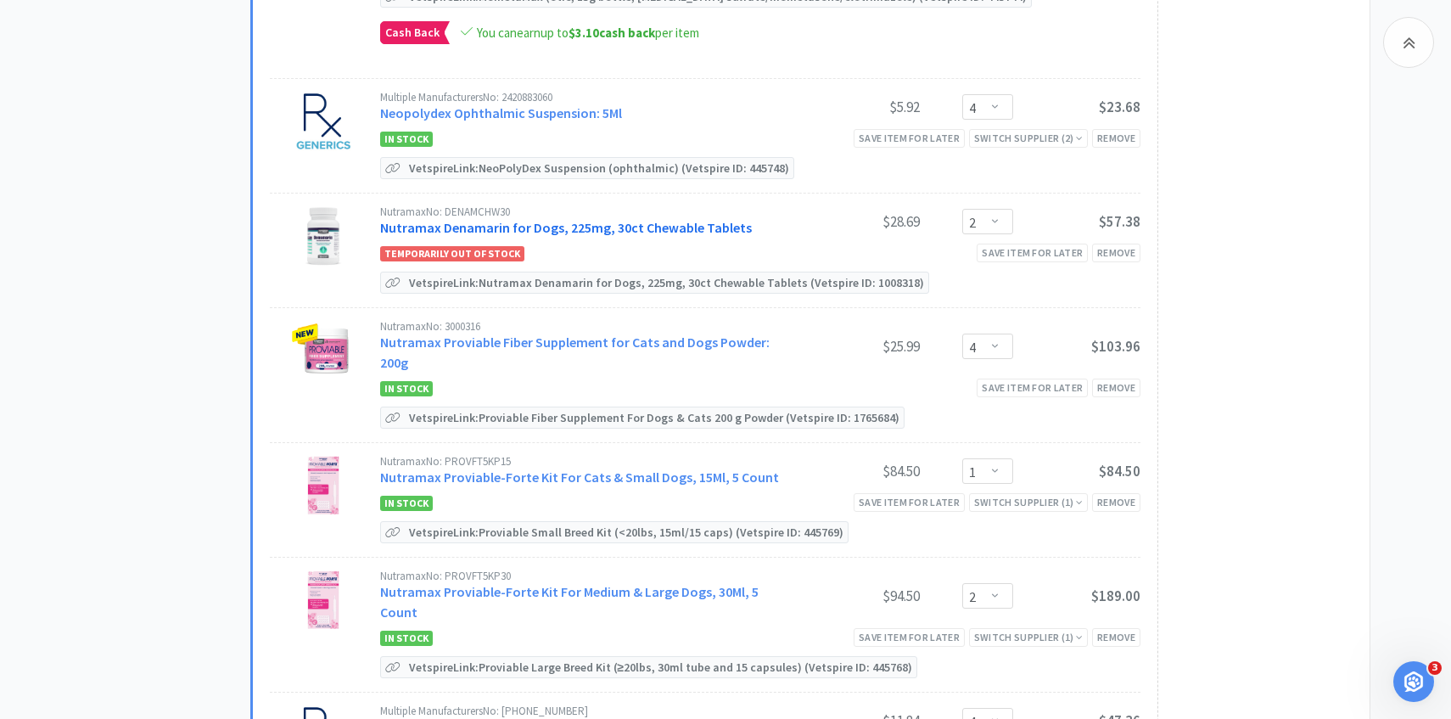
click at [593, 219] on link "Nutramax Denamarin for Dogs, 225mg, 30ct Chewable Tablets" at bounding box center [566, 227] width 372 height 17
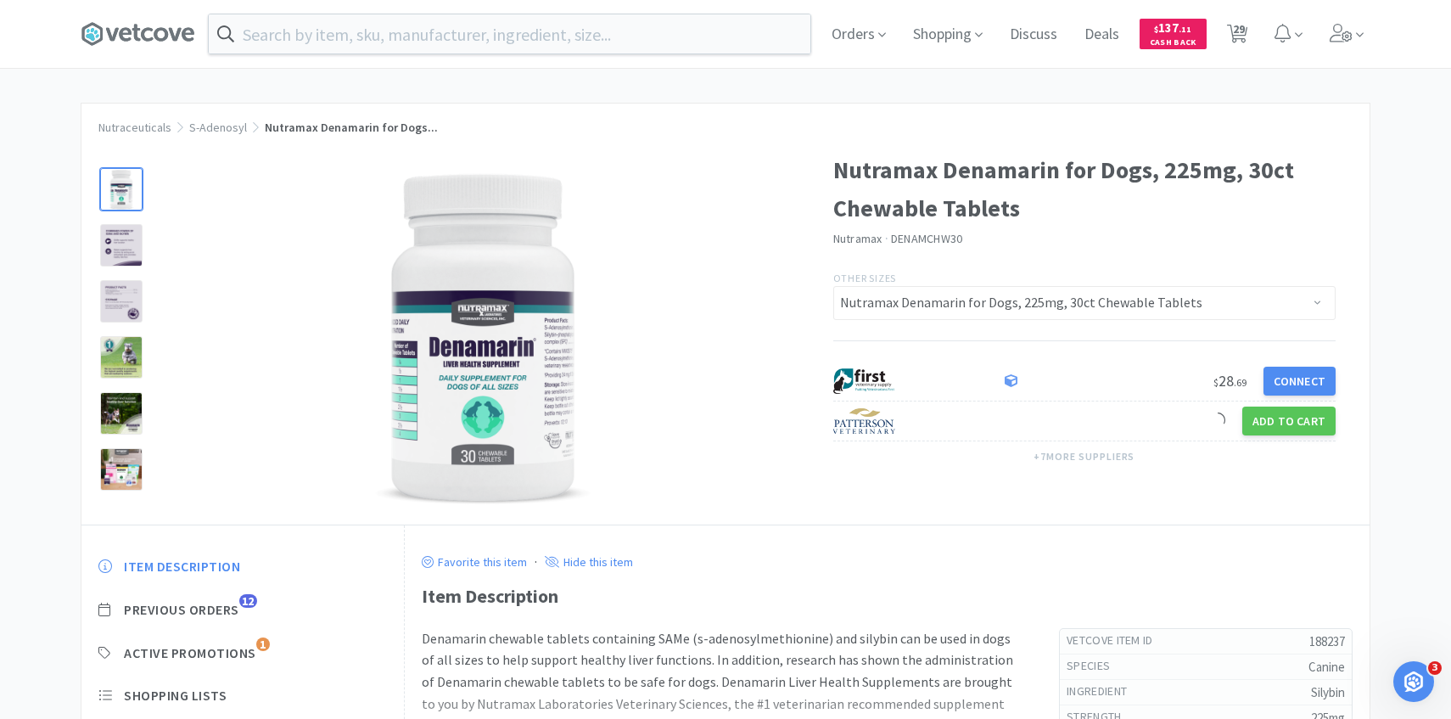
scroll to position [50, 0]
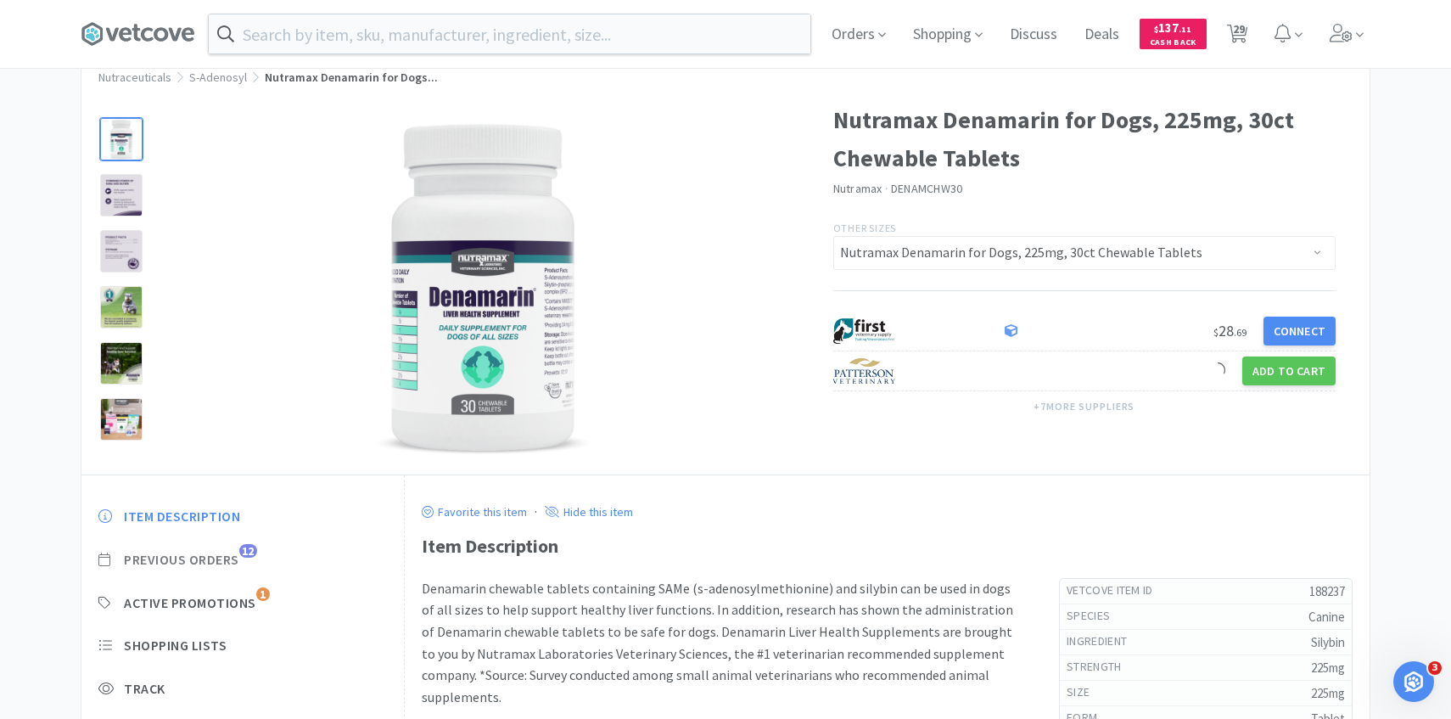
click at [228, 554] on span "Previous Orders" at bounding box center [181, 560] width 115 height 18
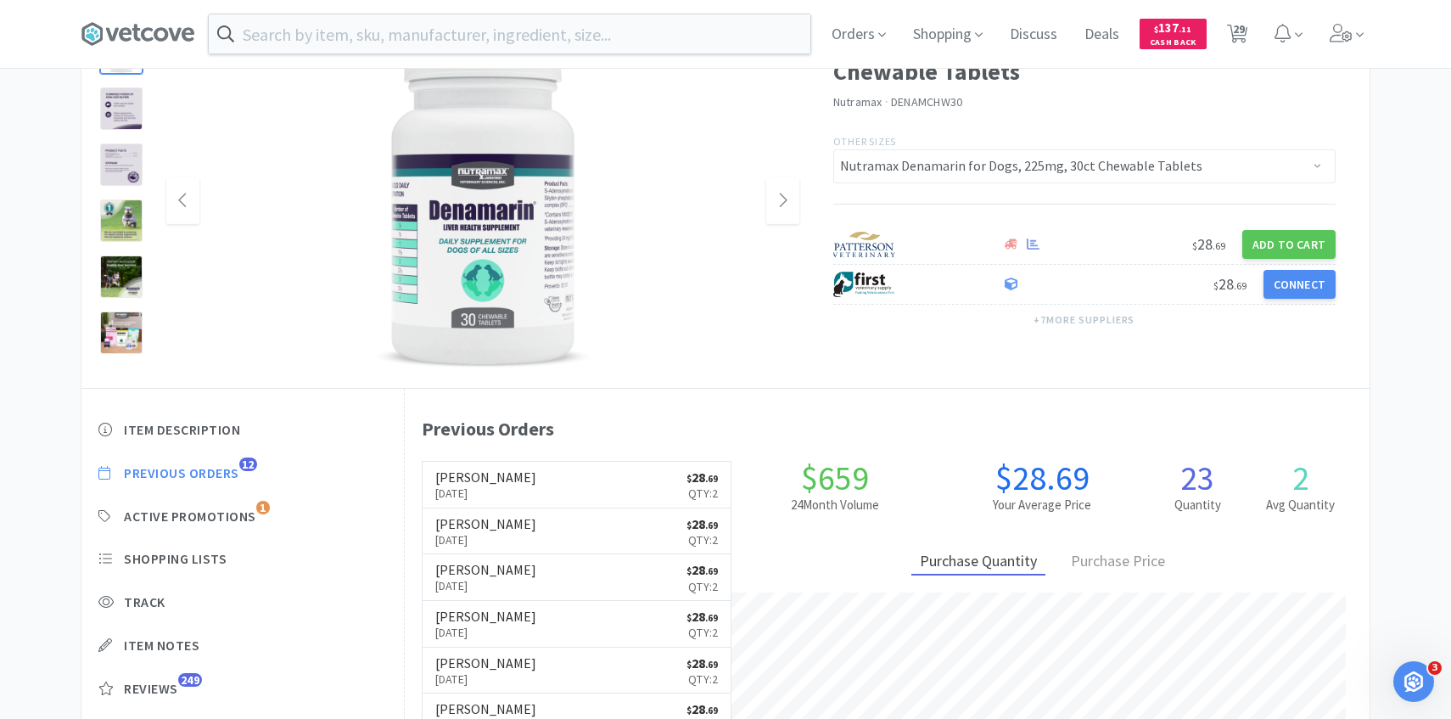
scroll to position [466, 965]
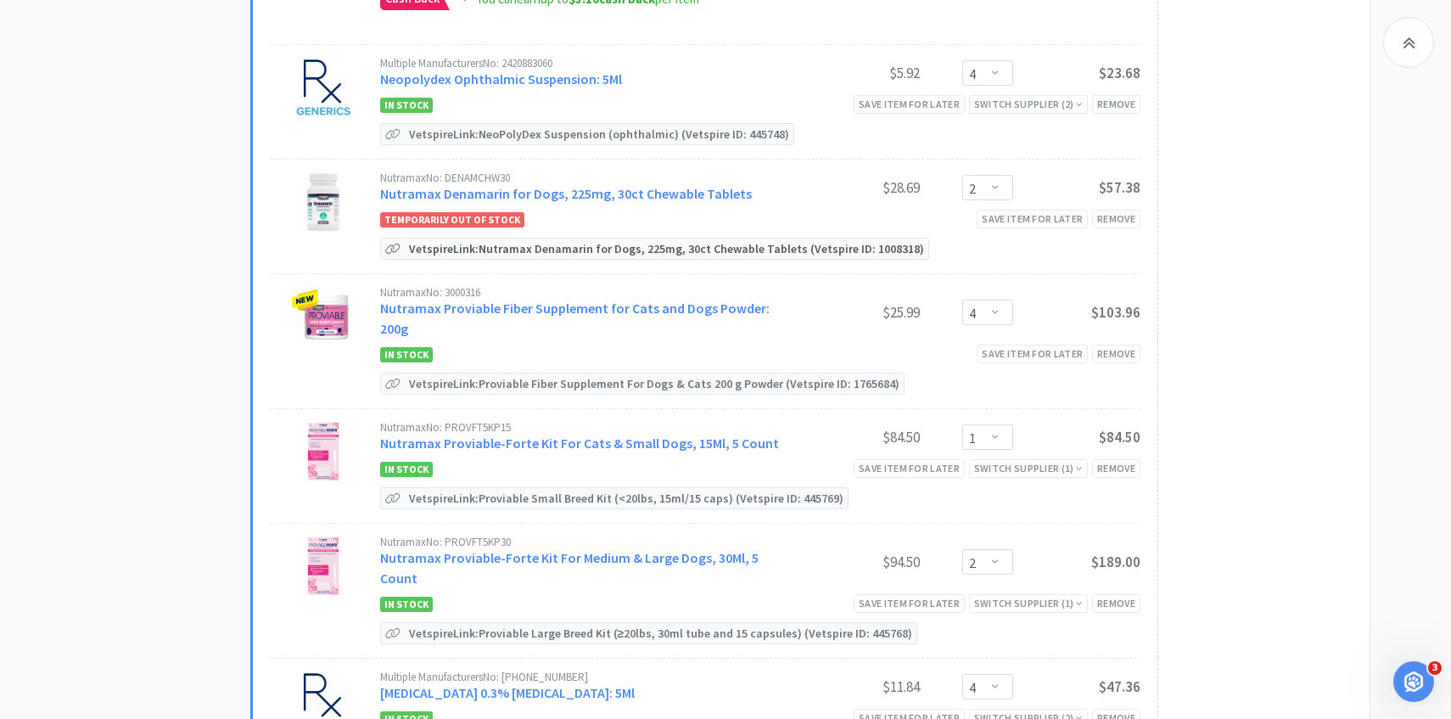
scroll to position [1664, 0]
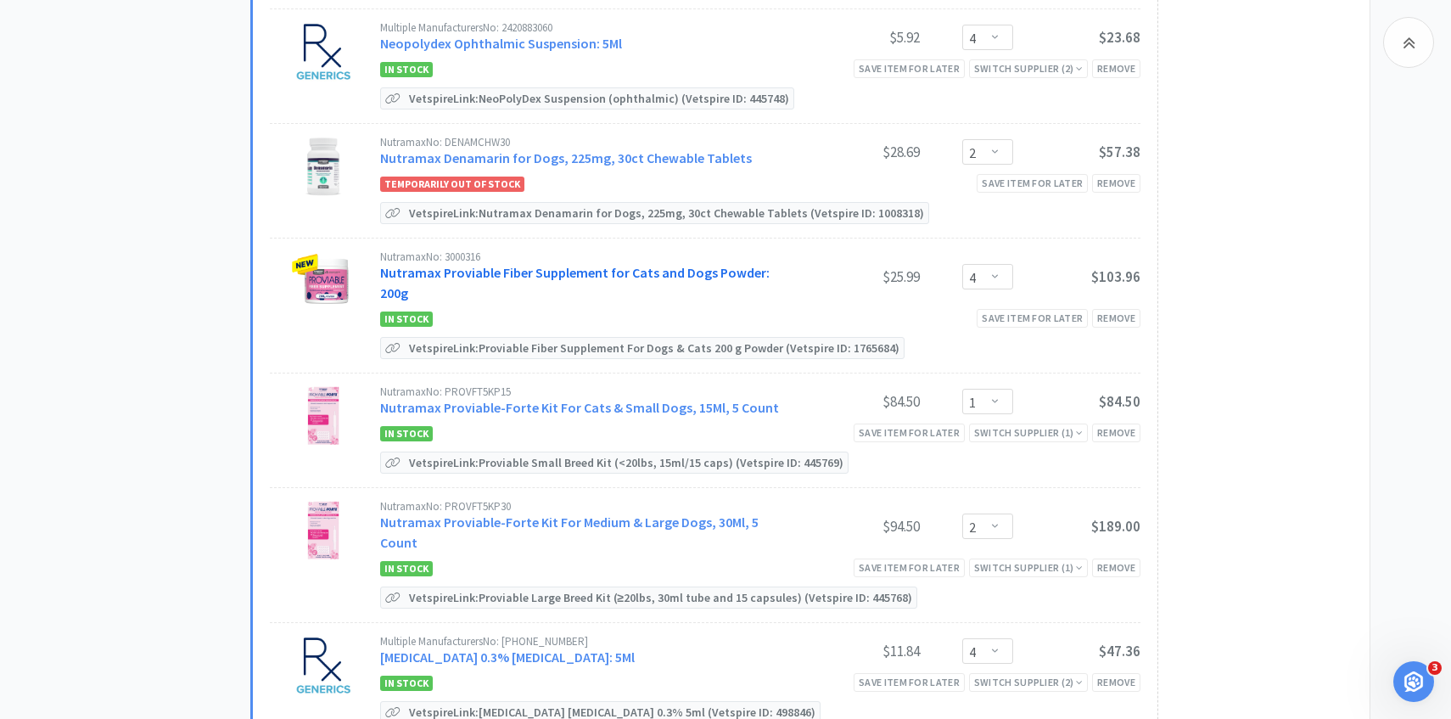
click at [576, 273] on link "Nutramax Proviable Fiber Supplement for Cats and Dogs Powder: 200g" at bounding box center [574, 282] width 389 height 37
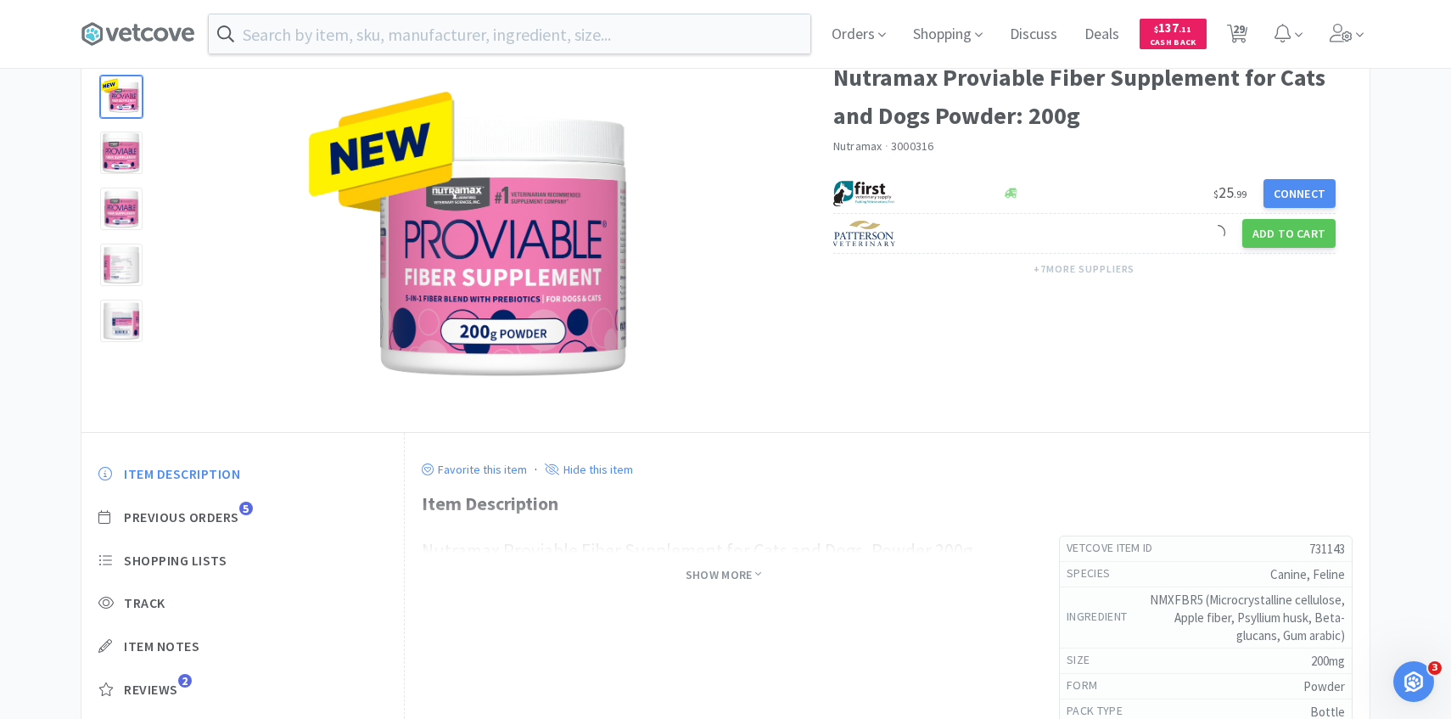
scroll to position [108, 0]
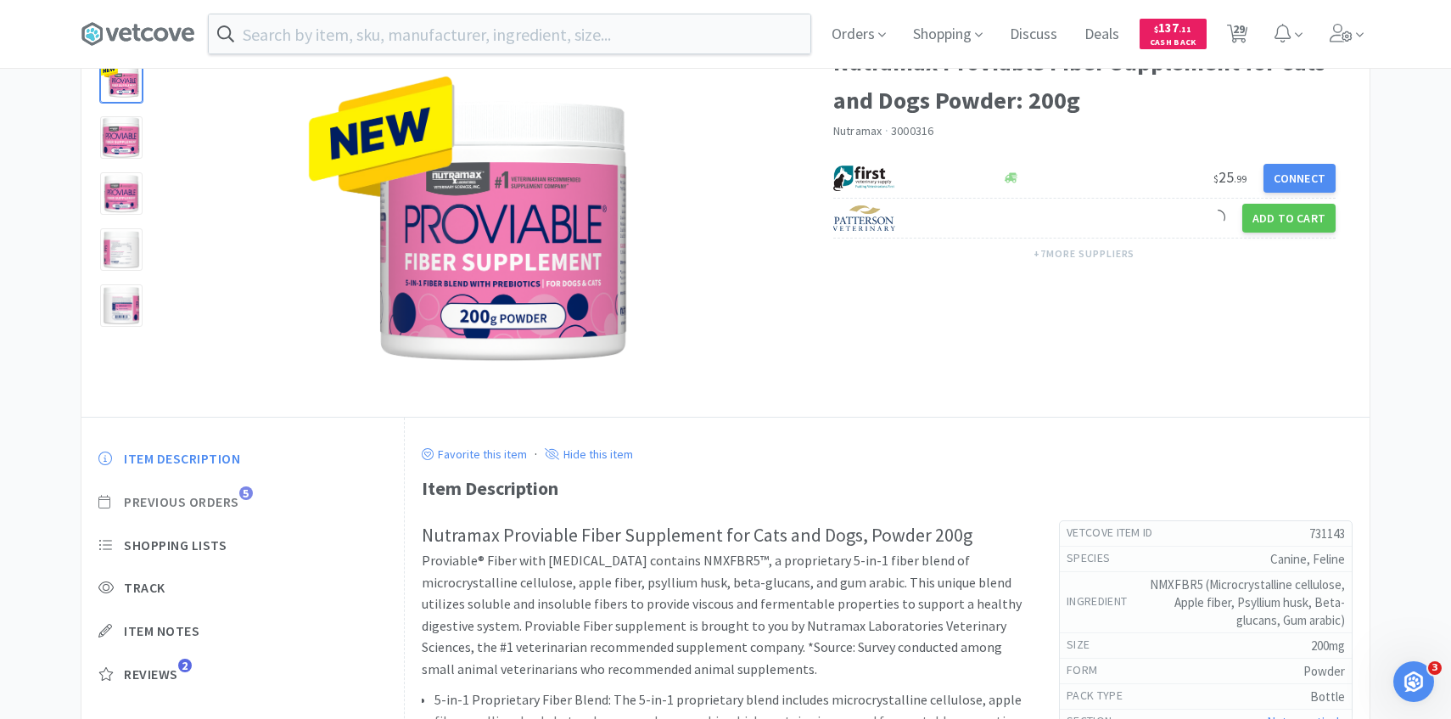
click at [220, 501] on span "Previous Orders" at bounding box center [181, 502] width 115 height 18
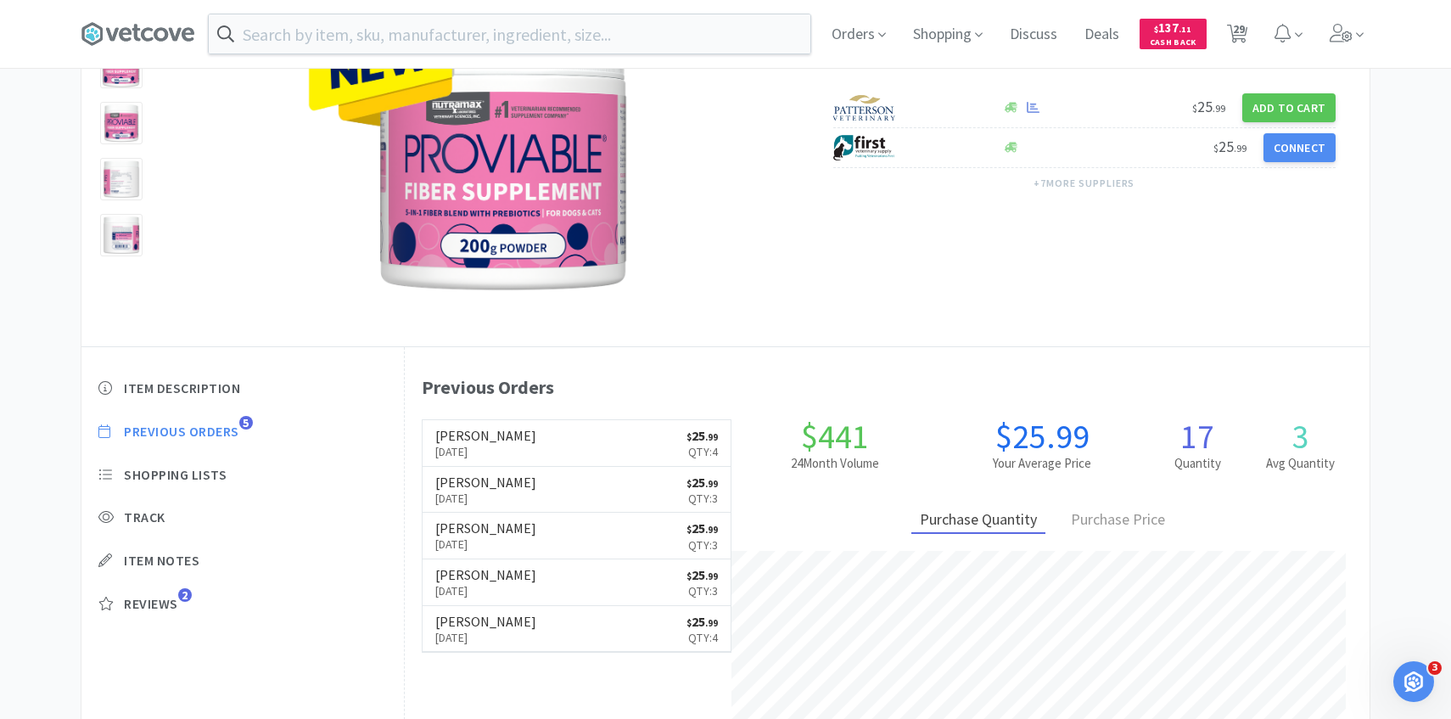
scroll to position [466, 965]
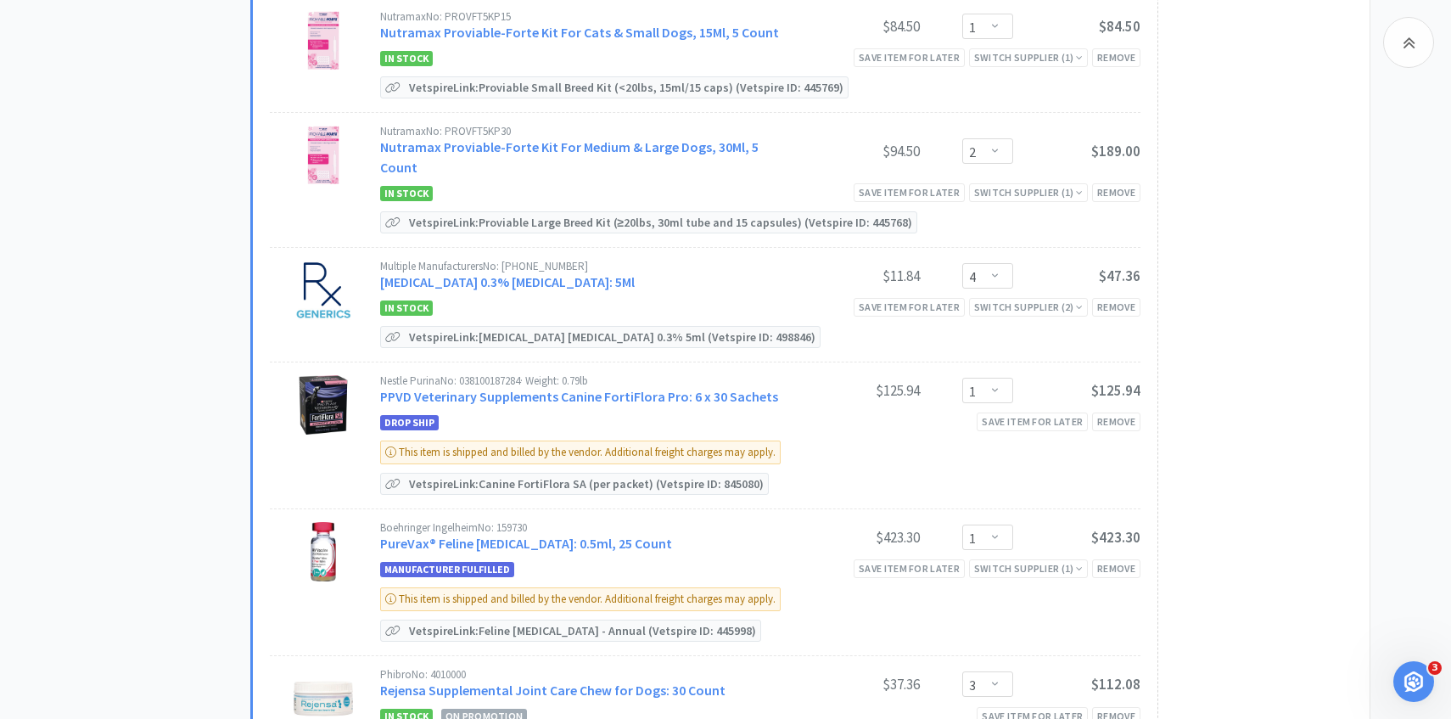
scroll to position [2044, 0]
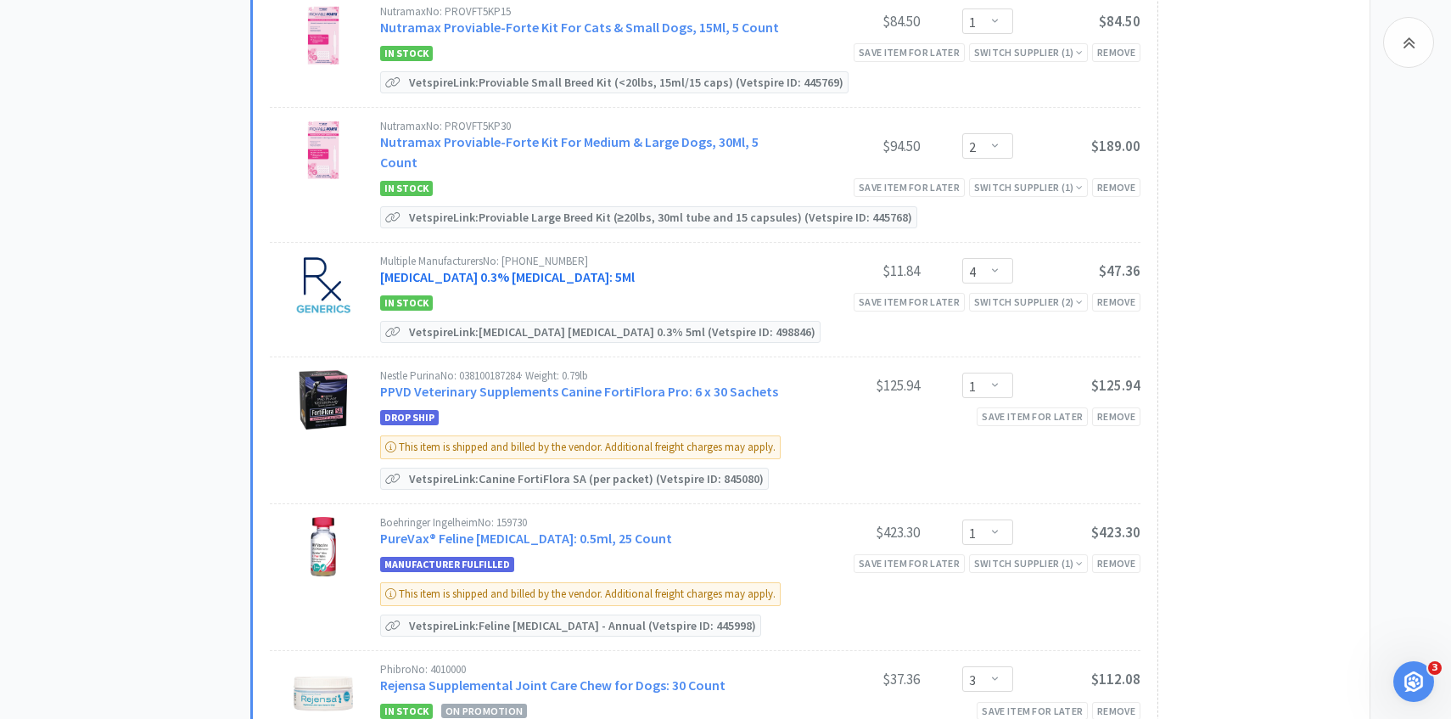
click at [512, 268] on link "[MEDICAL_DATA] 0.3% [MEDICAL_DATA]: 5Ml" at bounding box center [507, 276] width 255 height 17
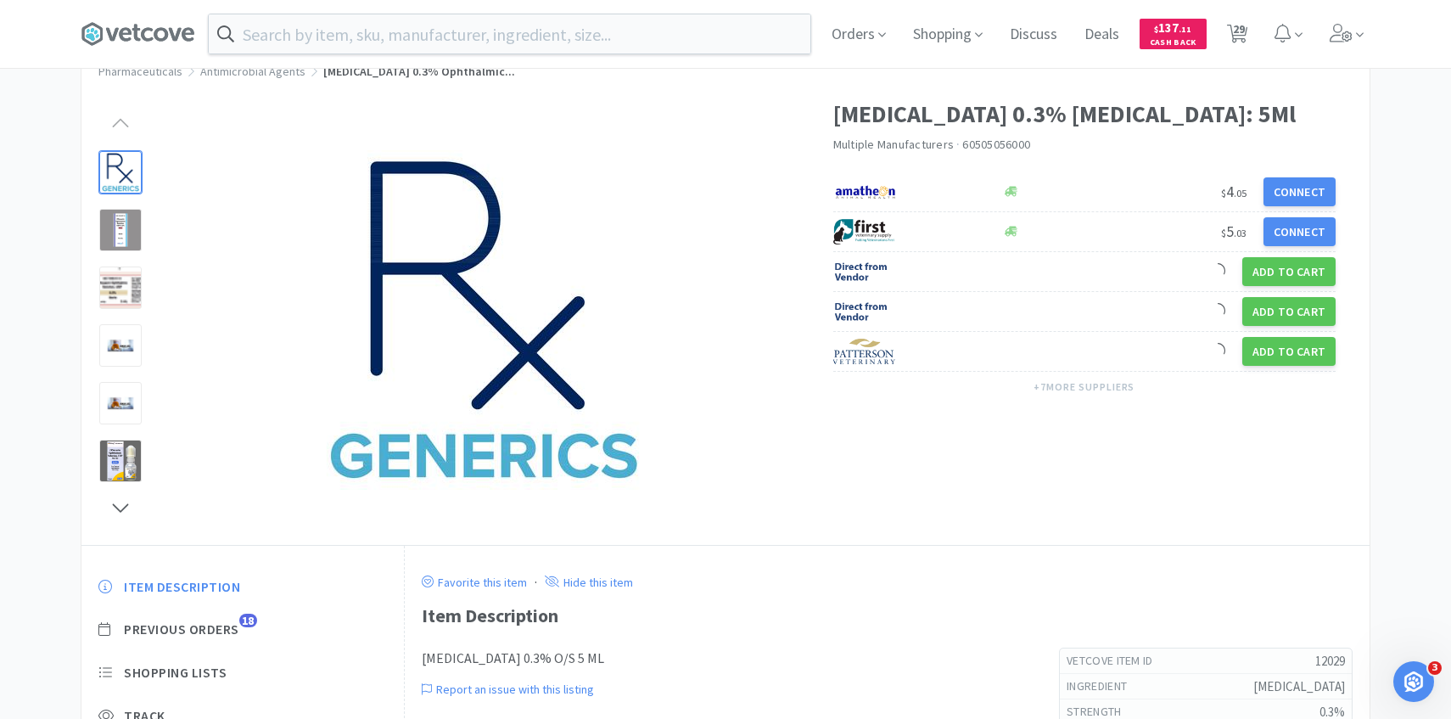
scroll to position [59, 0]
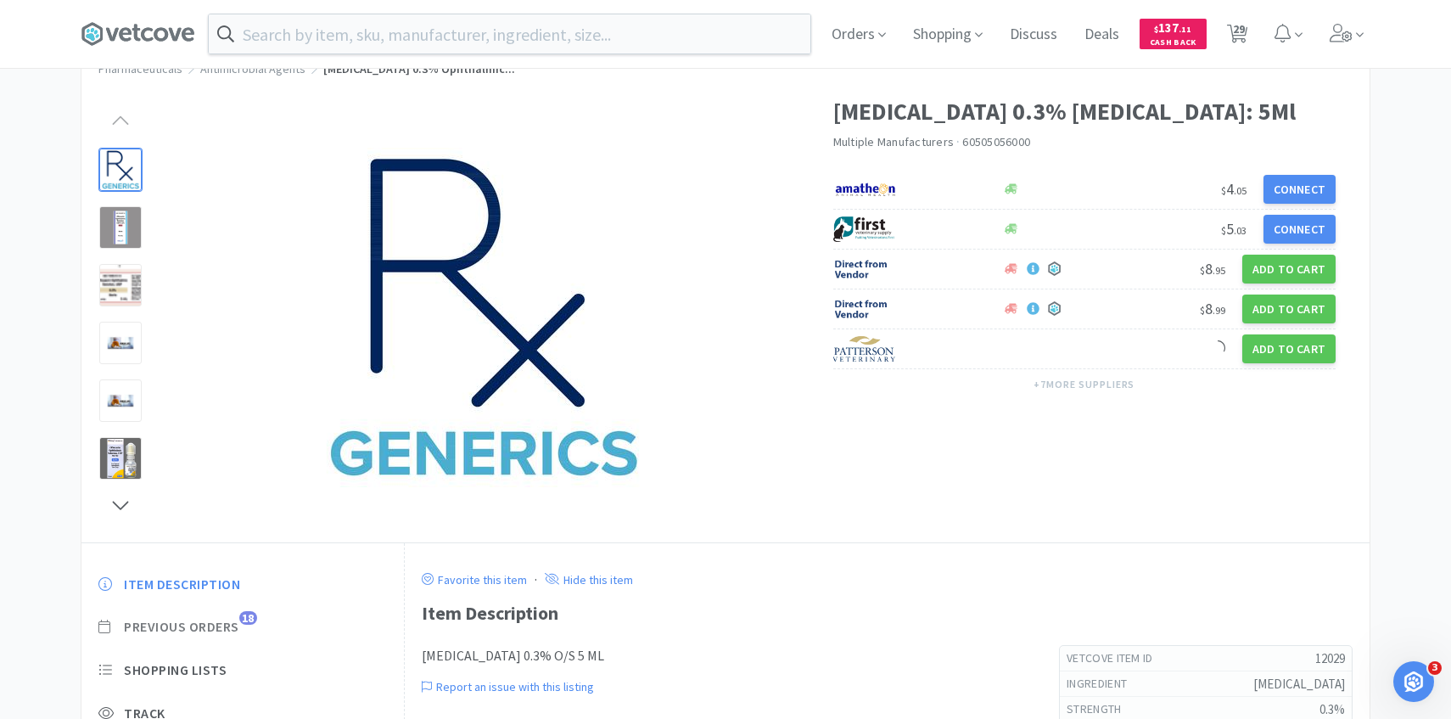
click at [230, 630] on span "Previous Orders" at bounding box center [181, 627] width 115 height 18
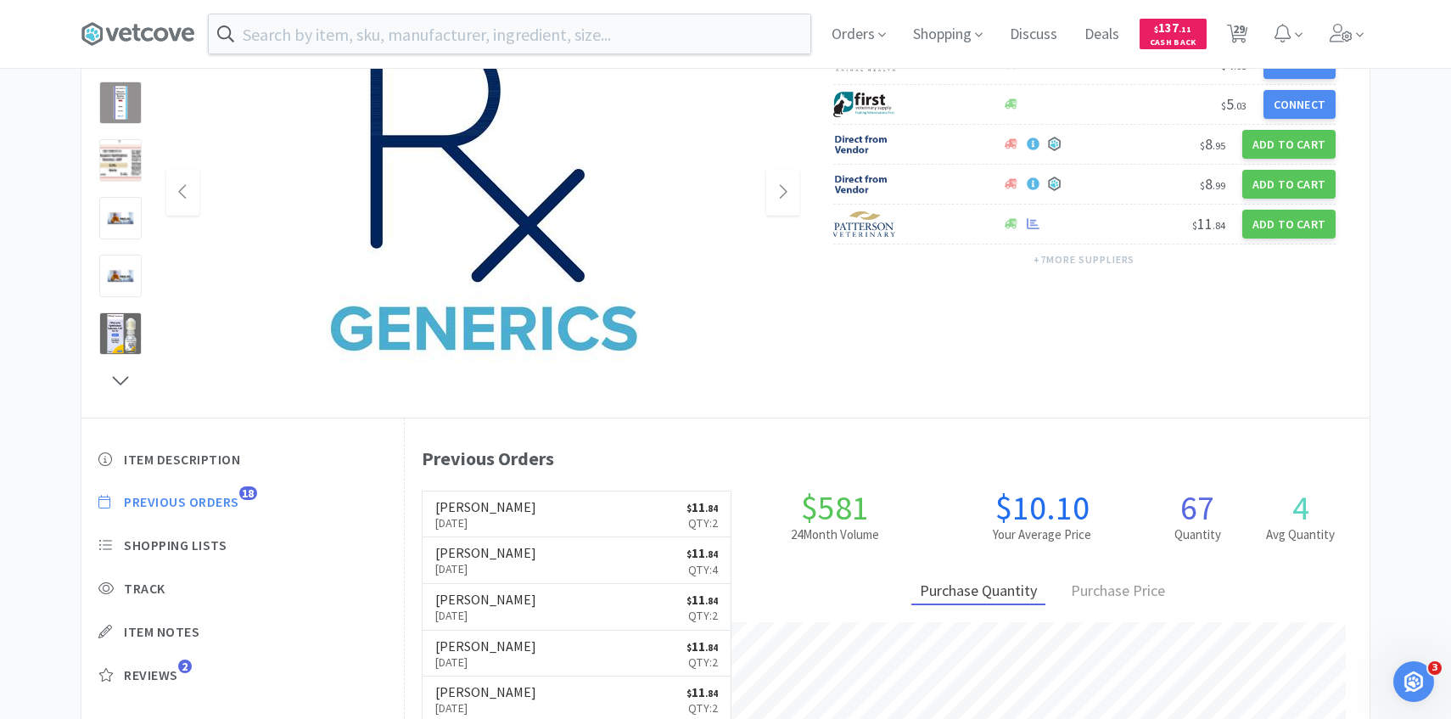
scroll to position [466, 965]
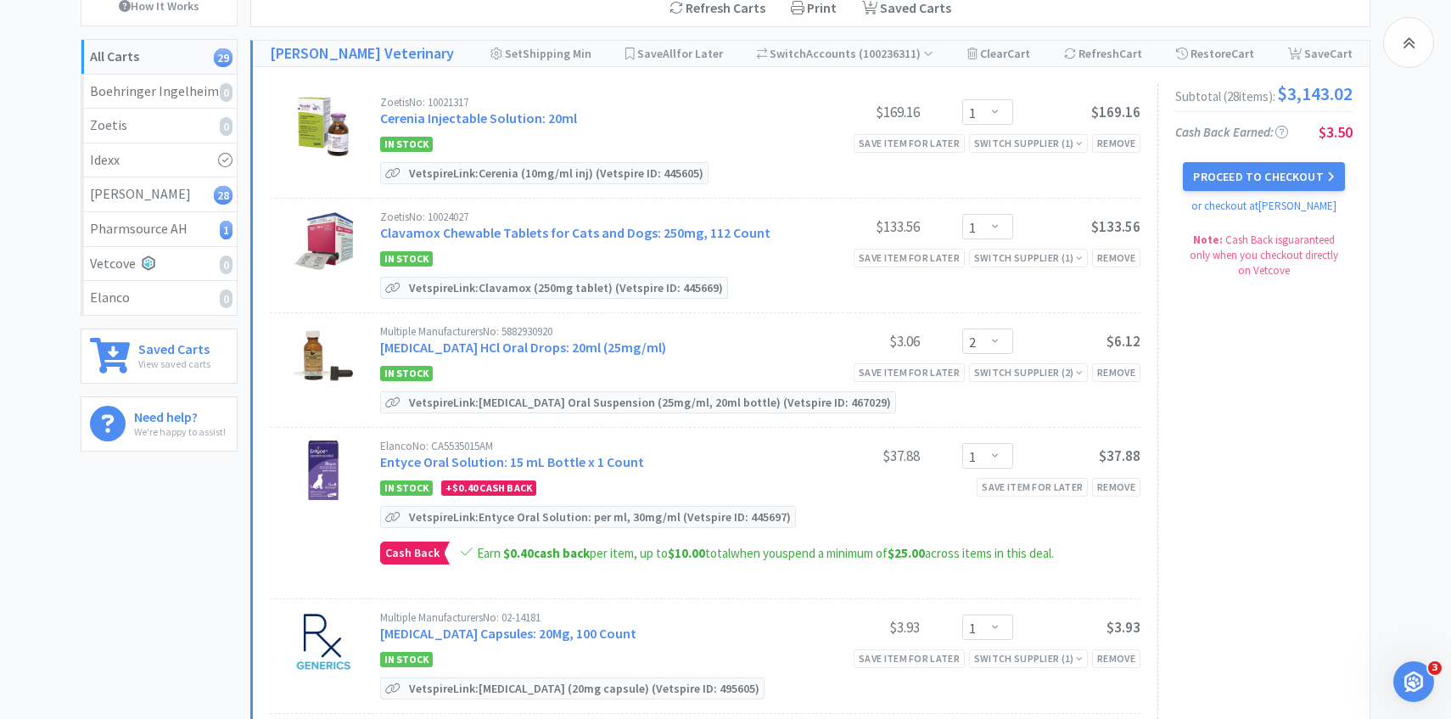
scroll to position [2044, 0]
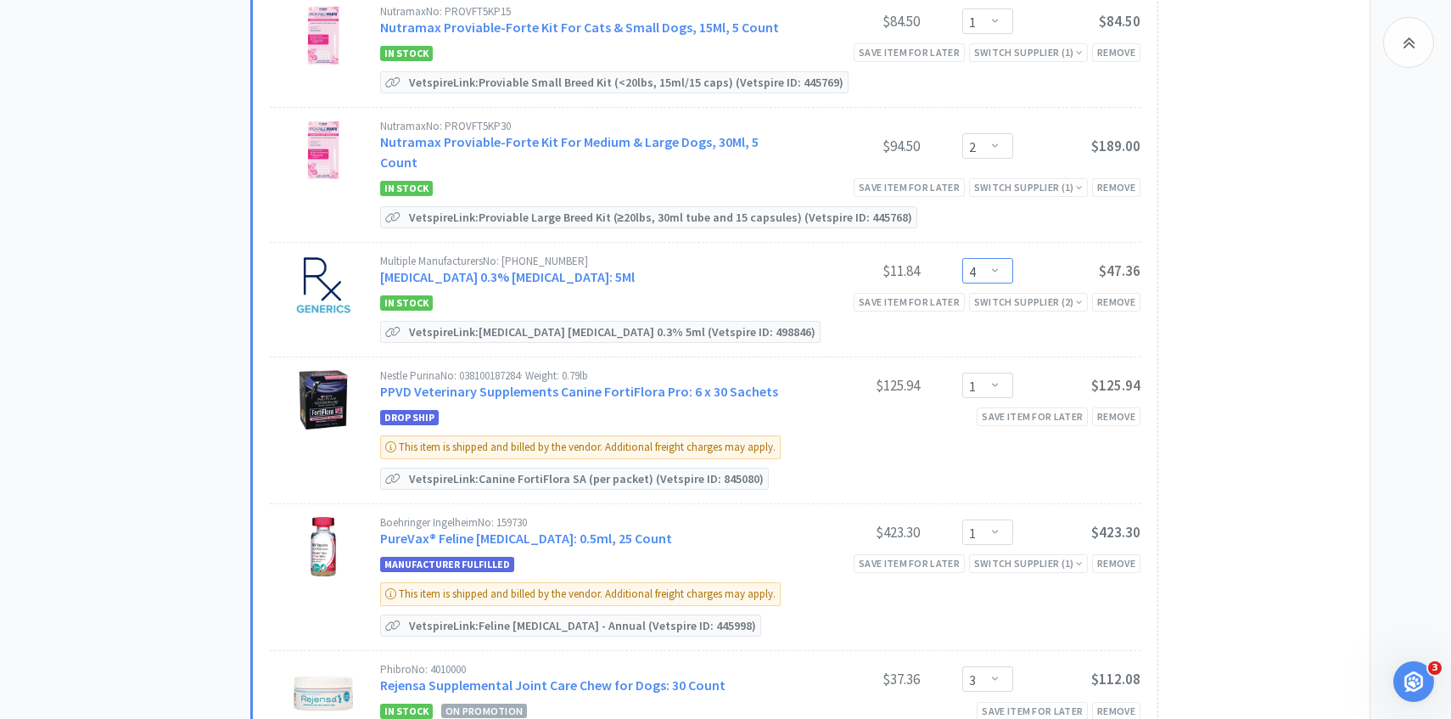
click at [989, 258] on select "Enter Quantity 1 2 3 4 5 6 7 8 9 10 11 12 13 14 15 16 17 18 19 20 Enter Quantity" at bounding box center [987, 270] width 51 height 25
click at [962, 258] on select "Enter Quantity 1 2 3 4 5 6 7 8 9 10 11 12 13 14 15 16 17 18 19 20 Enter Quantity" at bounding box center [987, 270] width 51 height 25
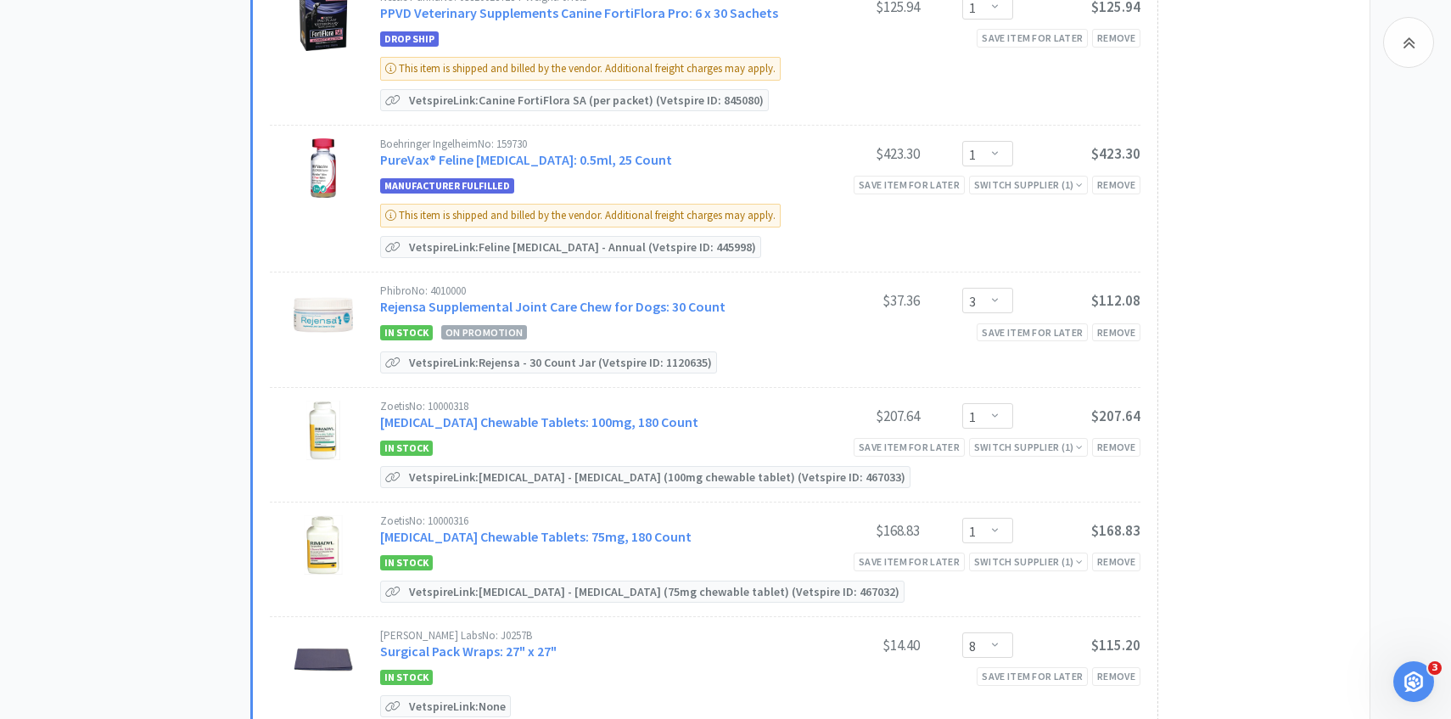
scroll to position [2423, 0]
click at [673, 297] on link "Rejensa Supplemental Joint Care Chew for Dogs: 30 Count" at bounding box center [552, 305] width 345 height 17
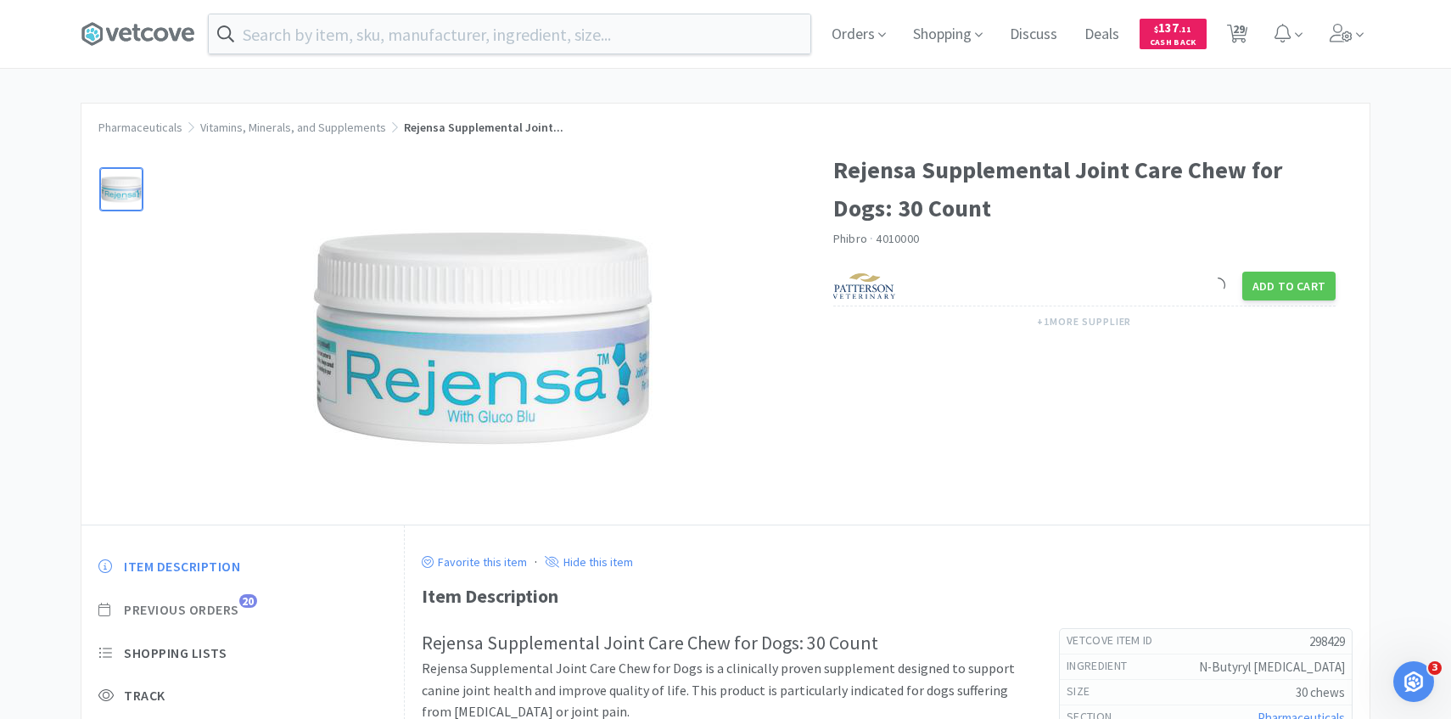
click at [215, 603] on span "Previous Orders" at bounding box center [181, 610] width 115 height 18
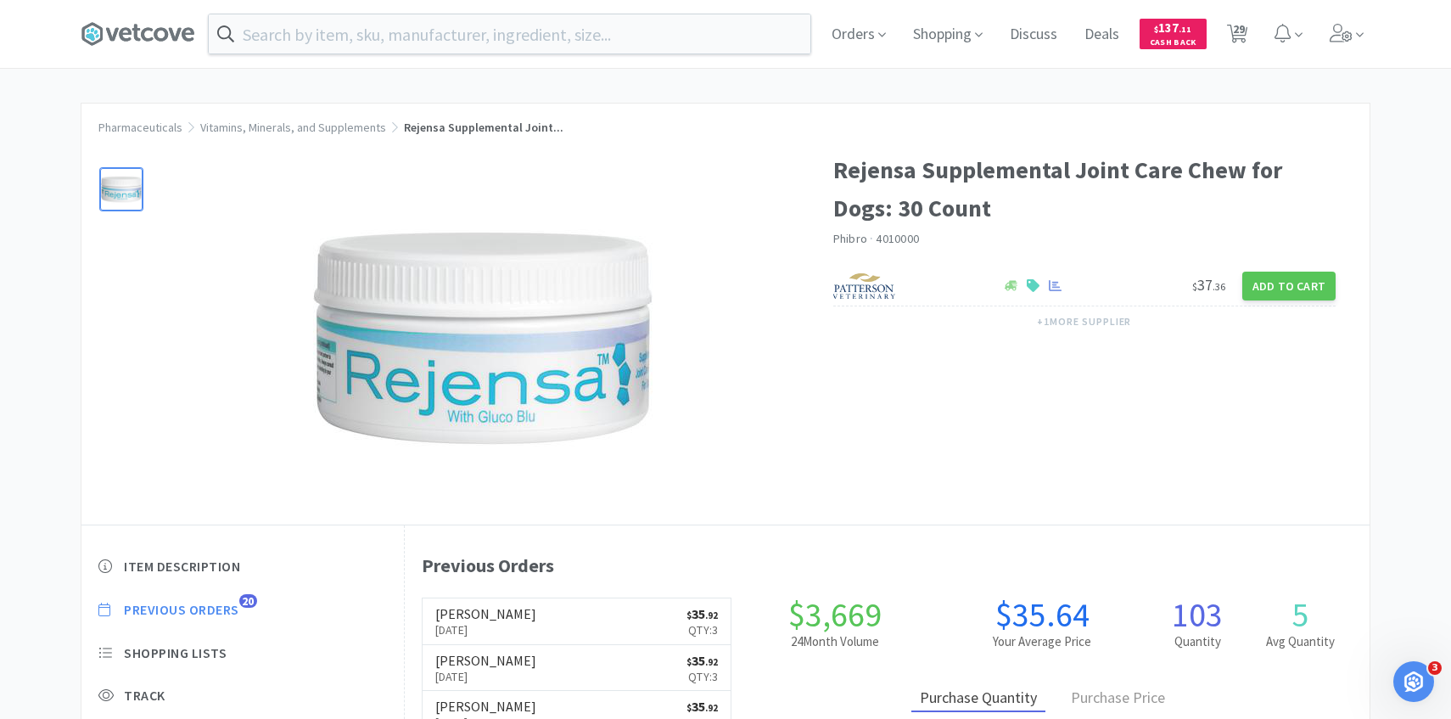
scroll to position [466, 965]
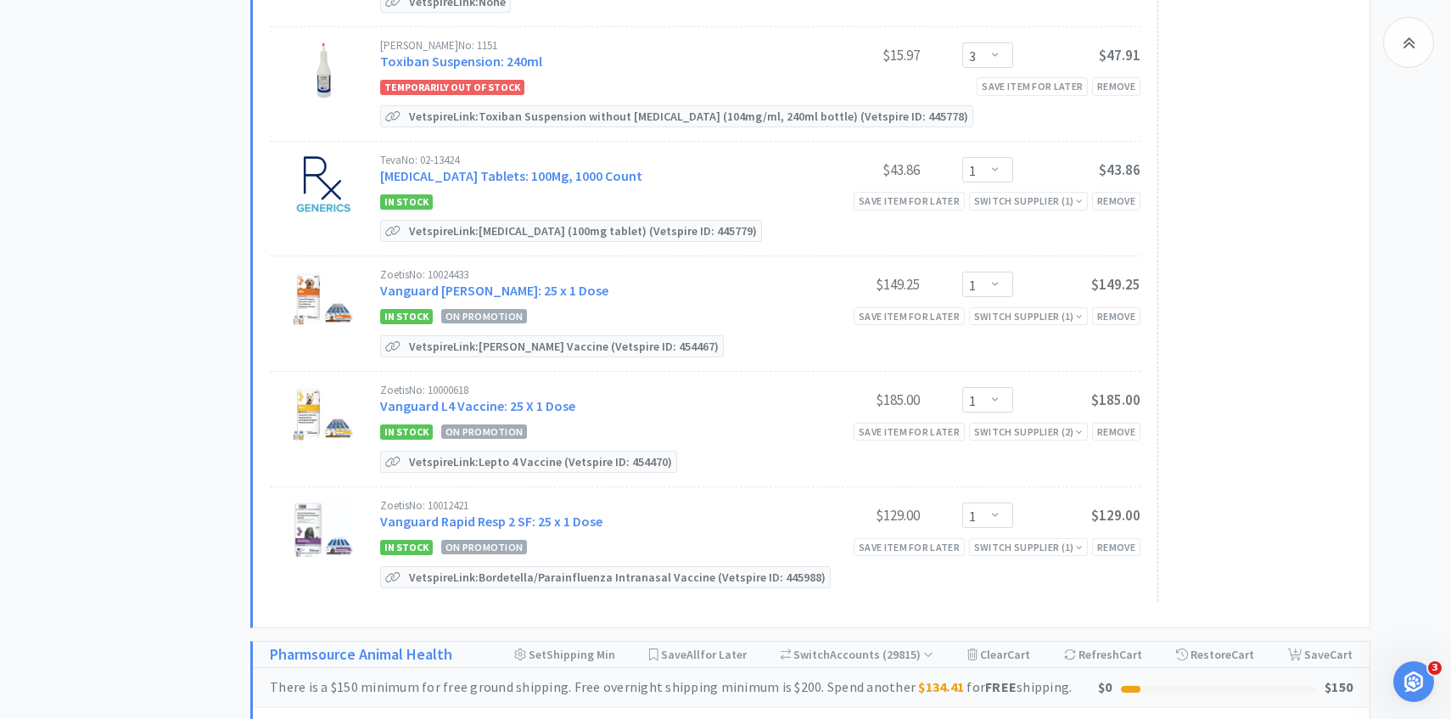
scroll to position [3124, 0]
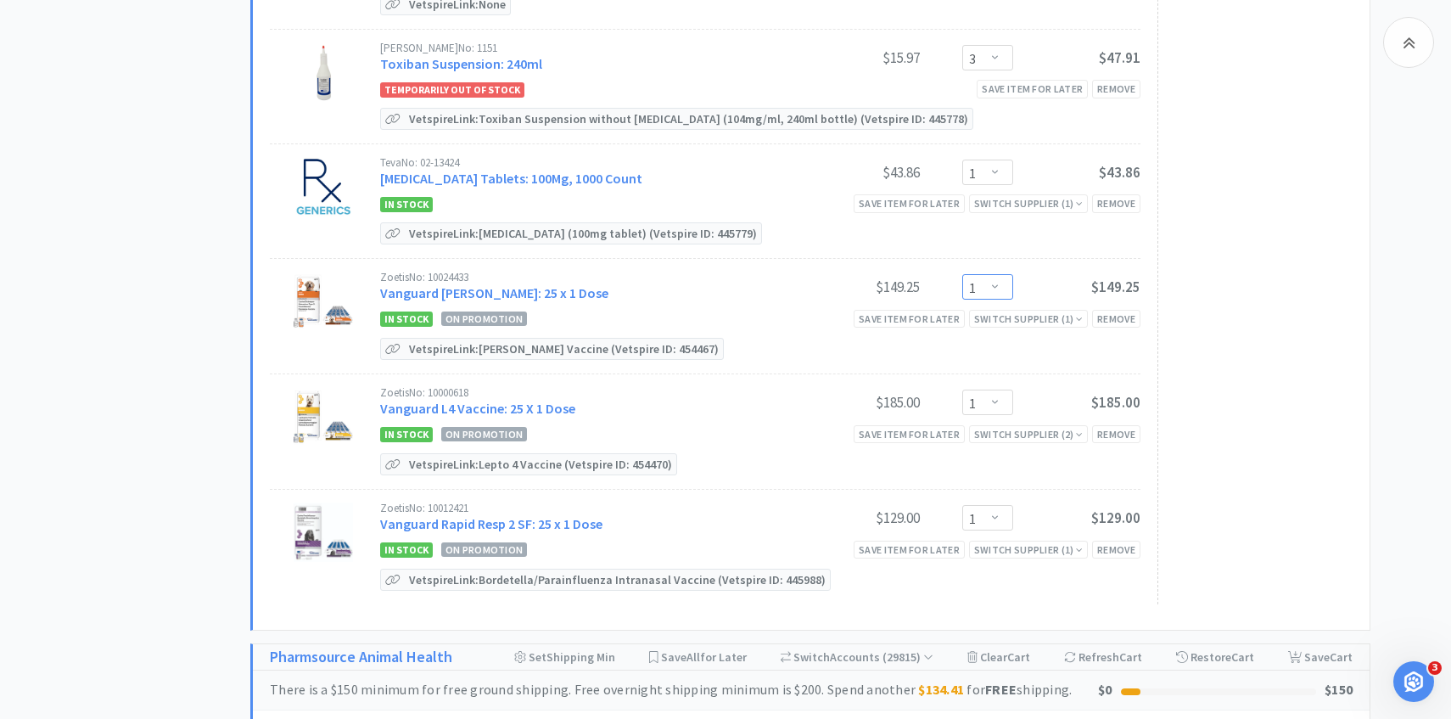
click at [1009, 274] on select "Enter Quantity 1 2 3 4 5 6 7 8 9 10 11 12 13 14 15 16 17 18 19 20 Enter Quantity" at bounding box center [987, 286] width 51 height 25
click at [962, 274] on select "Enter Quantity 1 2 3 4 5 6 7 8 9 10 11 12 13 14 15 16 17 18 19 20 Enter Quantity" at bounding box center [987, 286] width 51 height 25
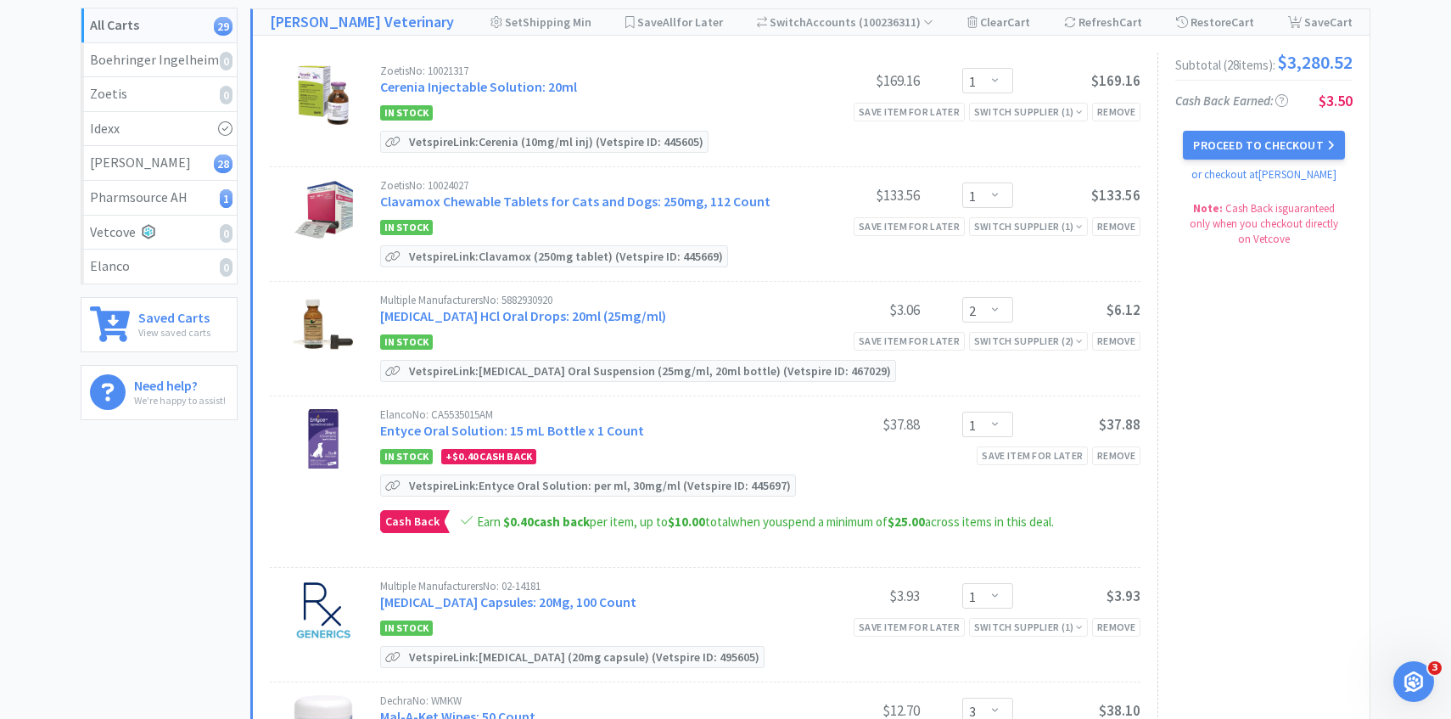
scroll to position [0, 0]
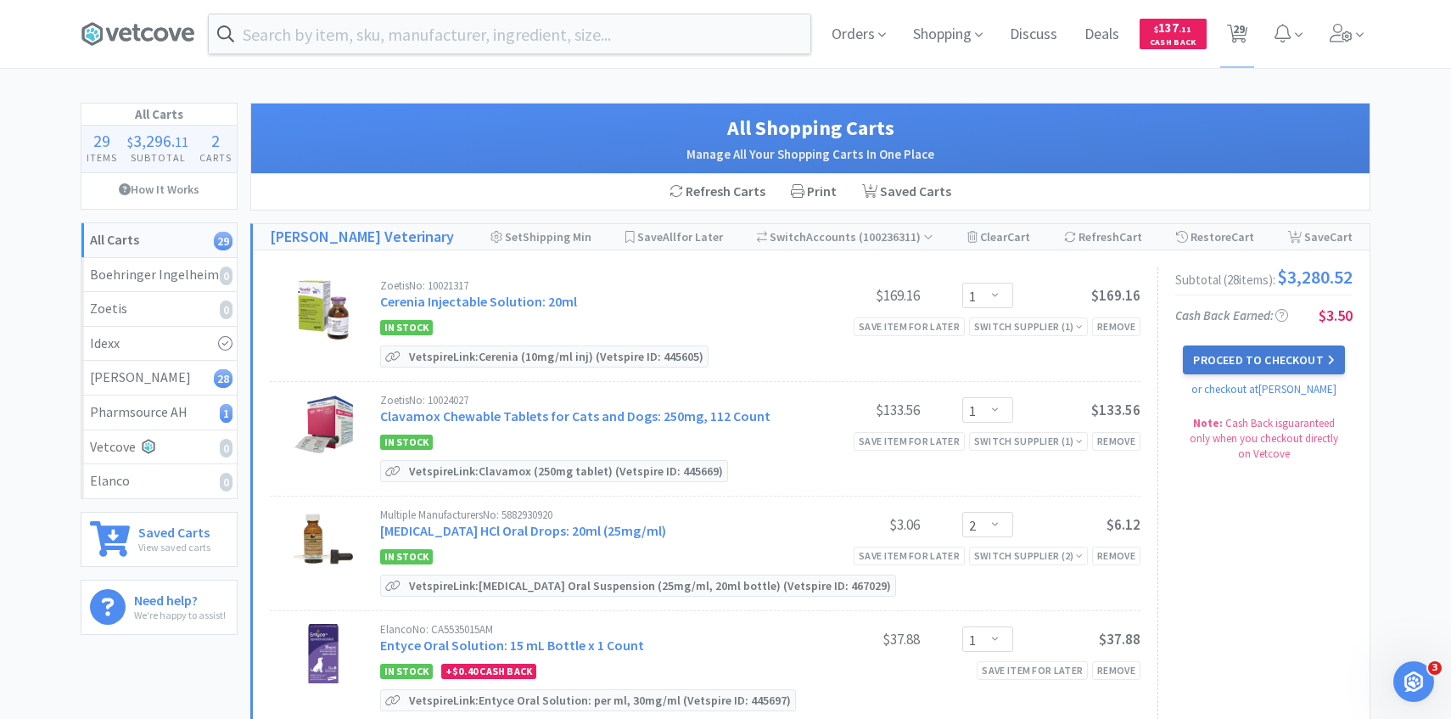
click at [1219, 374] on button "Proceed to Checkout" at bounding box center [1263, 359] width 161 height 29
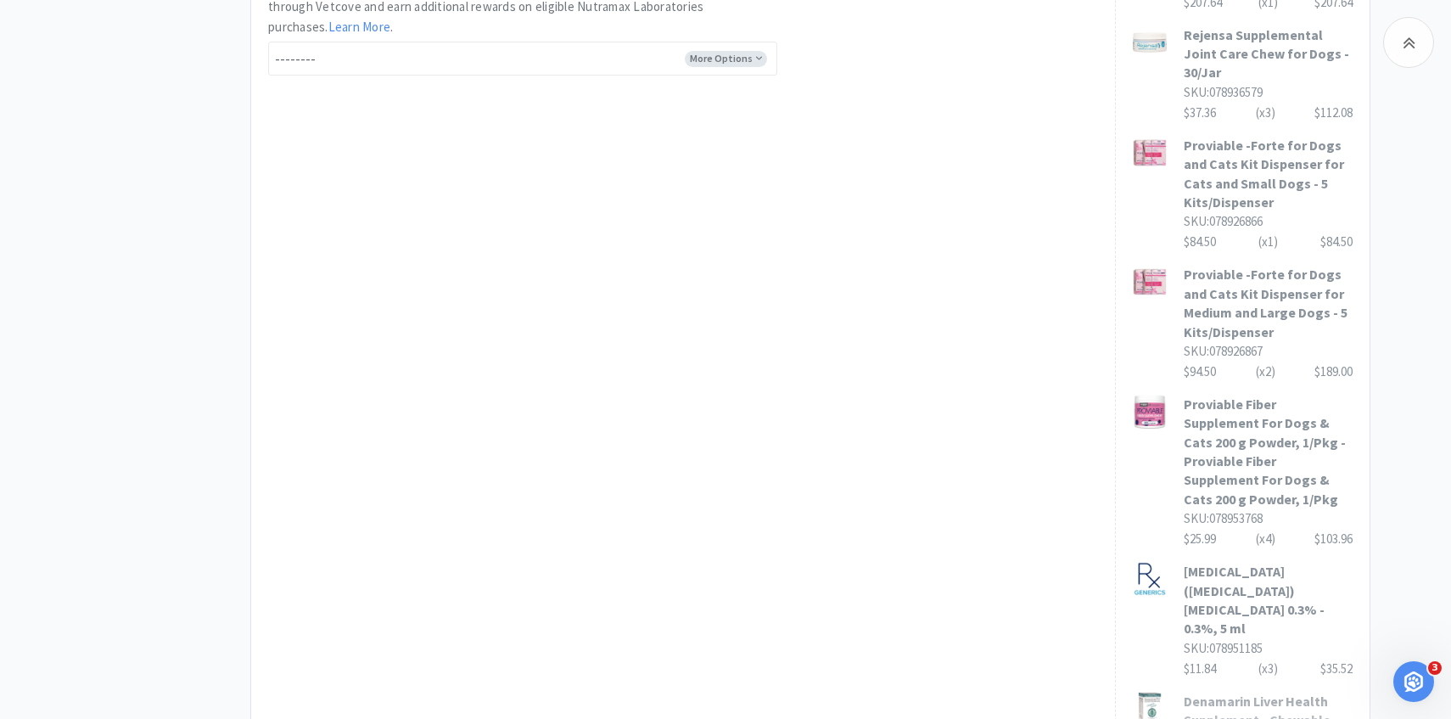
scroll to position [1291, 0]
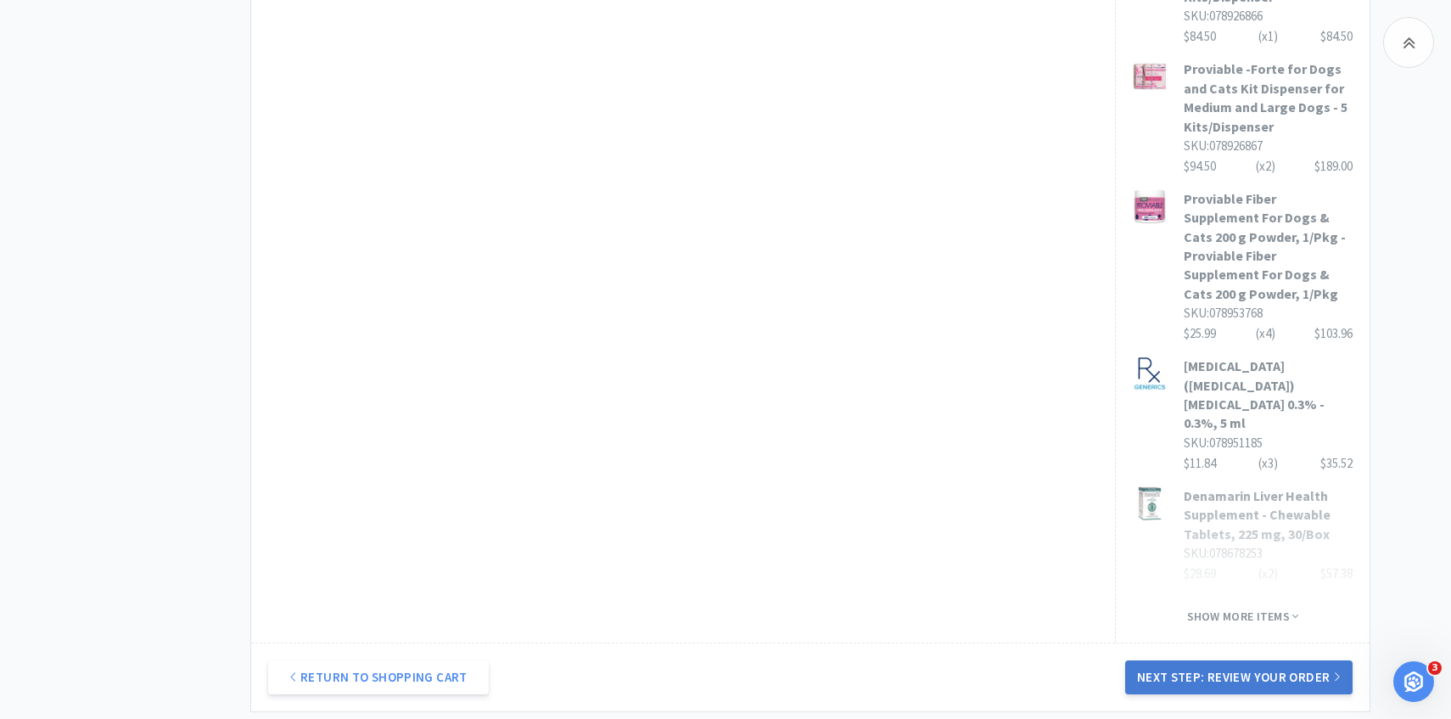
click at [1209, 660] on button "Next Step: Review Your Order" at bounding box center [1238, 677] width 227 height 34
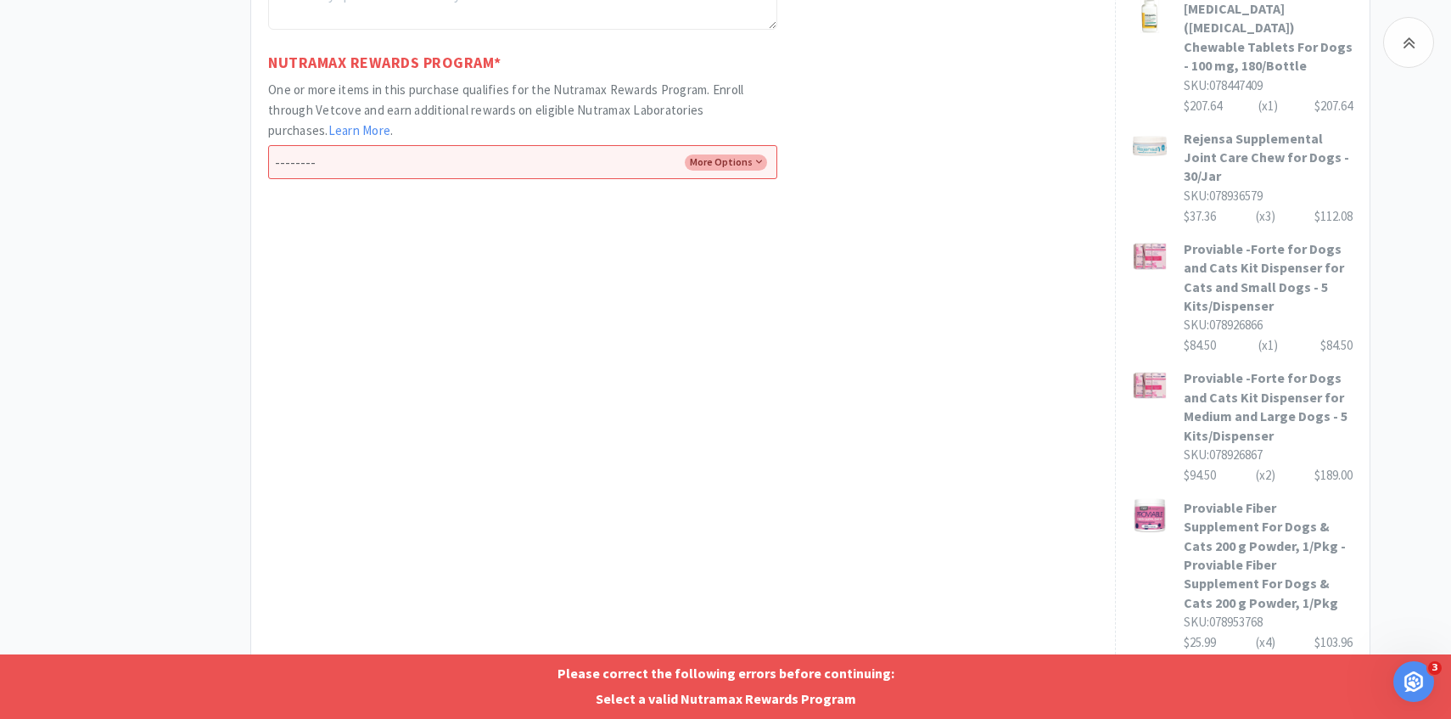
scroll to position [899, 0]
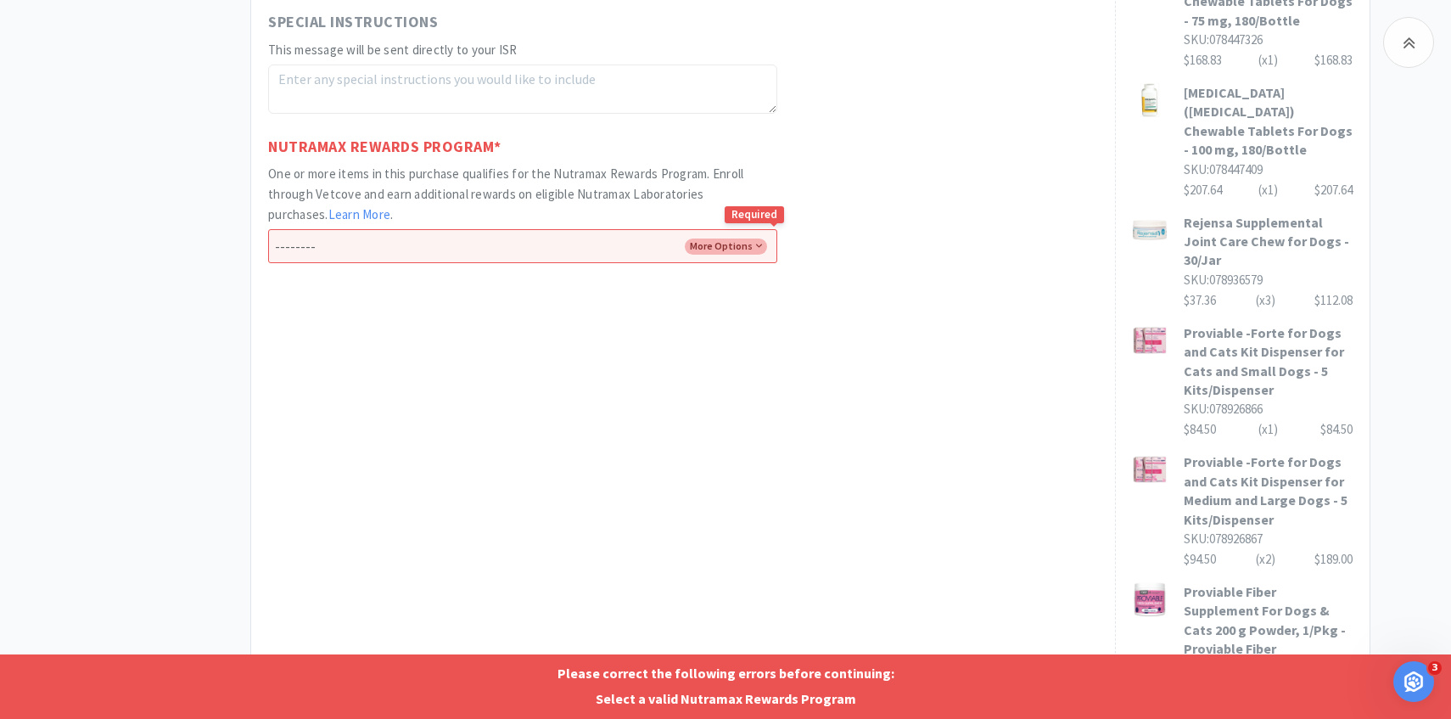
click at [563, 260] on select "-------- Enroll me in the Nutramax Rewards Program No thank you" at bounding box center [522, 246] width 509 height 34
click at [268, 229] on select "-------- Enroll me in the Nutramax Rewards Program No thank you" at bounding box center [522, 246] width 509 height 34
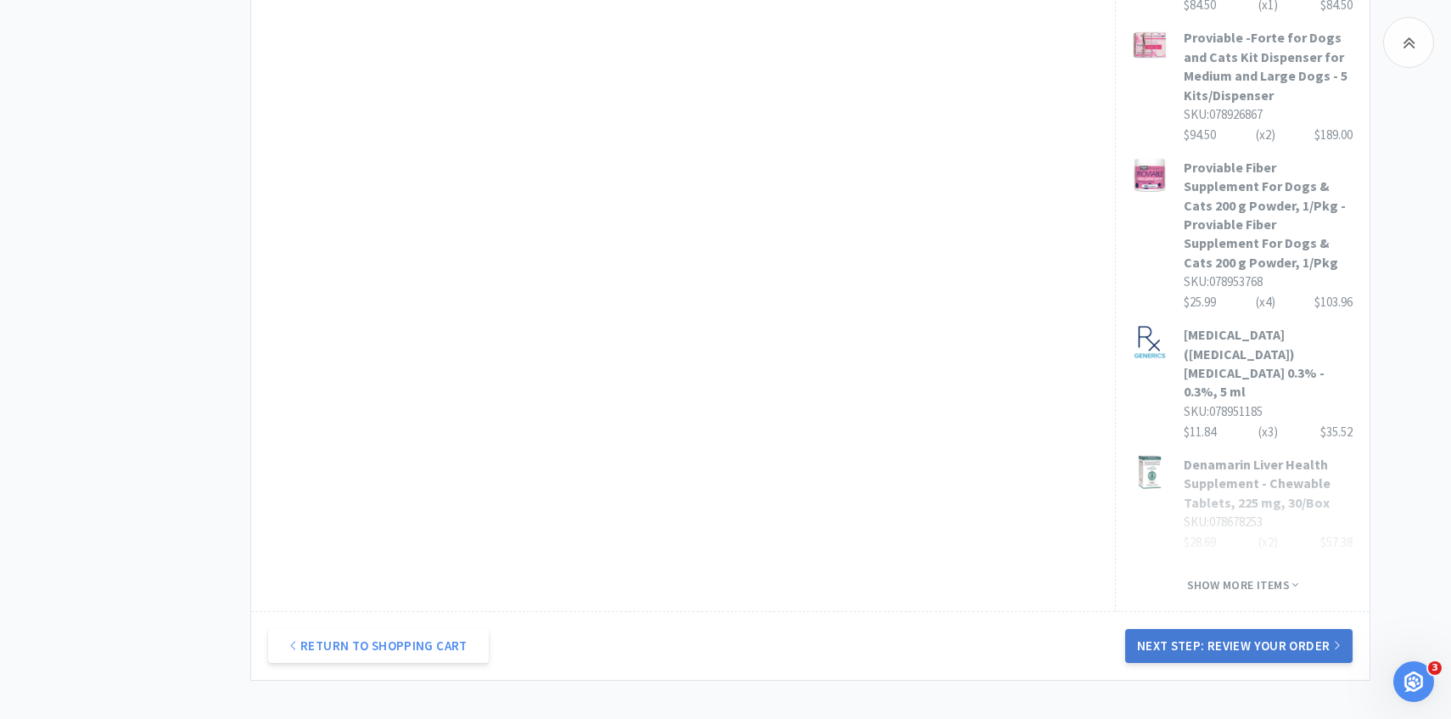
click at [1229, 629] on button "Next Step: Review Your Order" at bounding box center [1238, 646] width 227 height 34
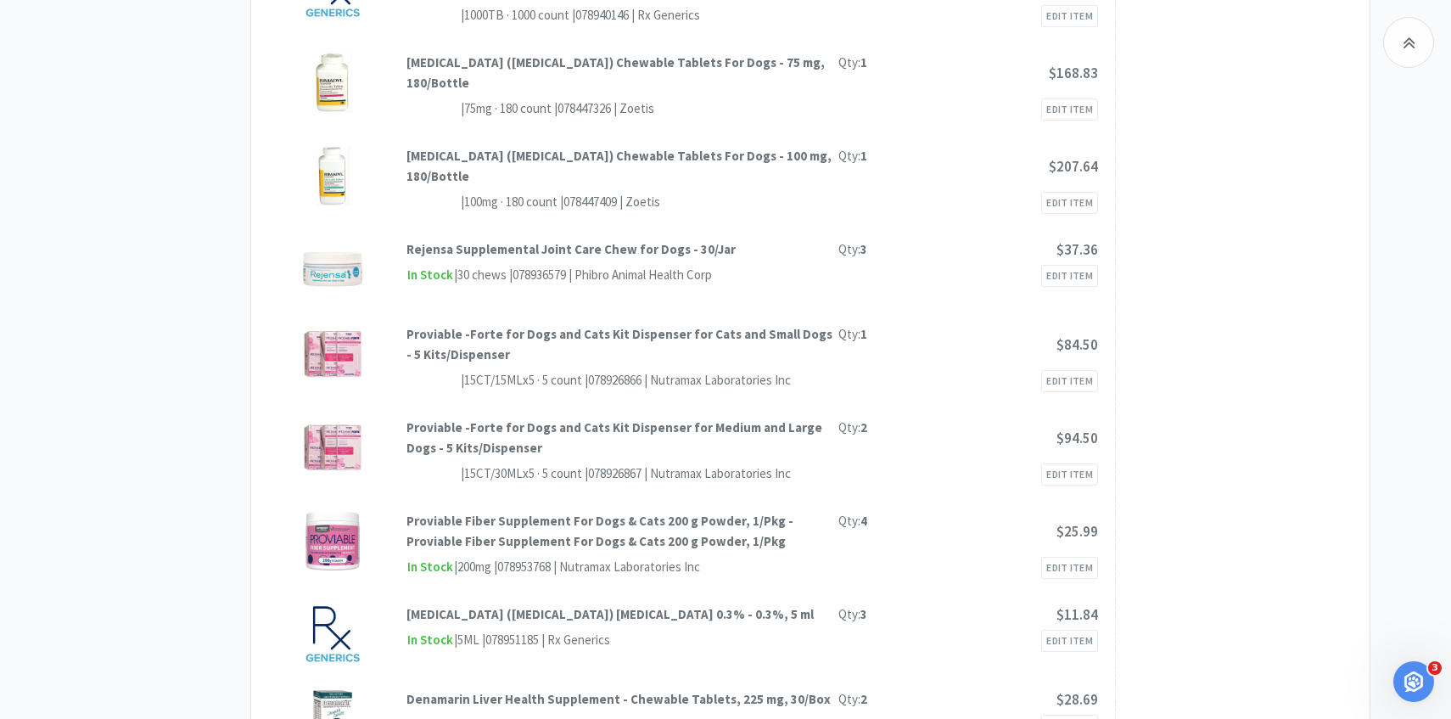
scroll to position [0, 0]
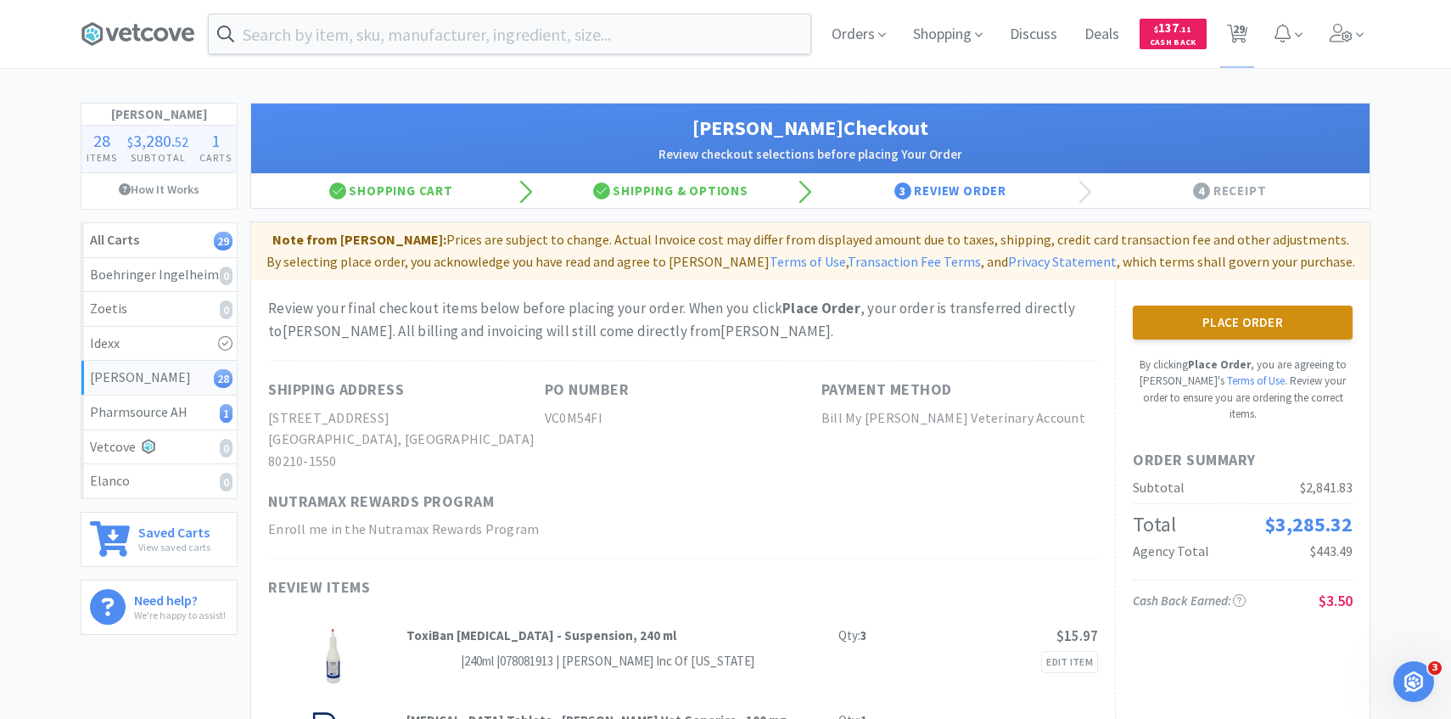
click at [1207, 324] on button "Place Order" at bounding box center [1243, 322] width 220 height 34
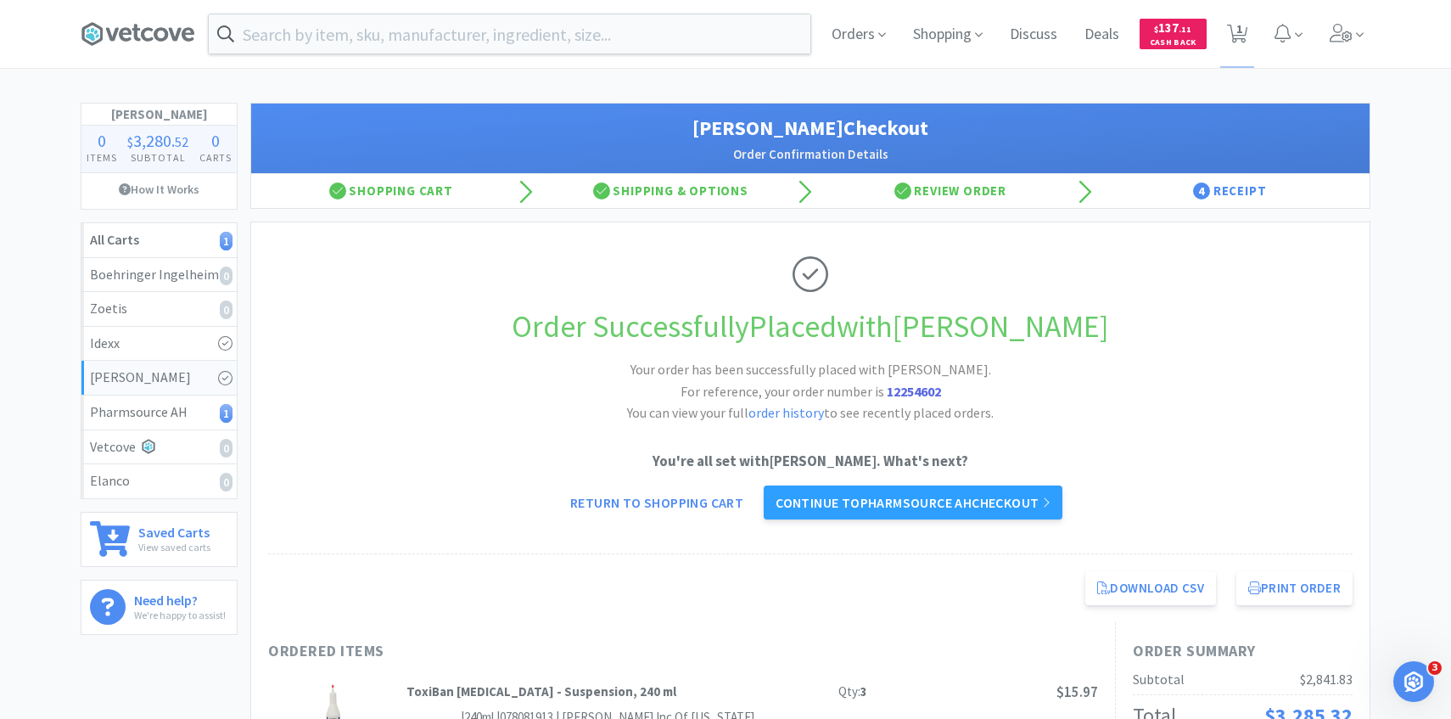
click at [1244, 30] on icon at bounding box center [1237, 34] width 21 height 19
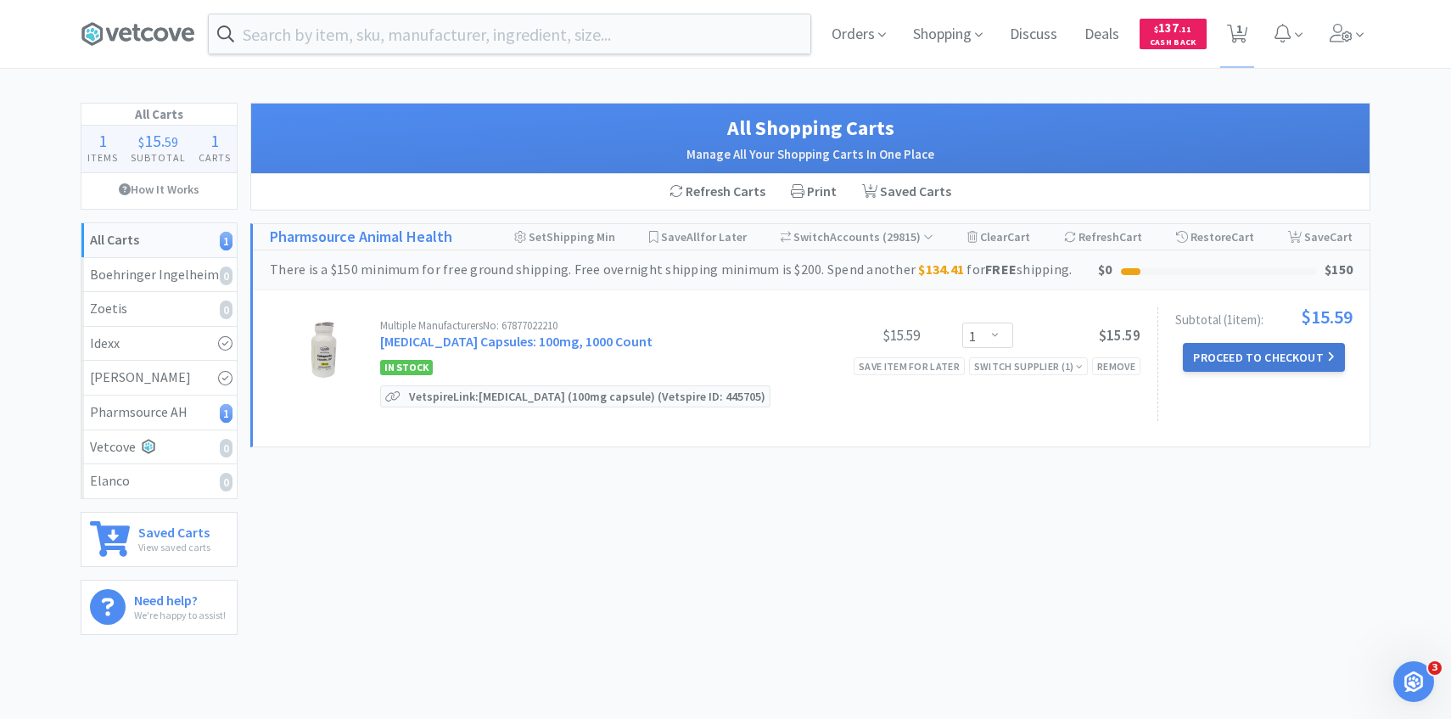
click at [1274, 359] on button "Proceed to Checkout" at bounding box center [1263, 357] width 161 height 29
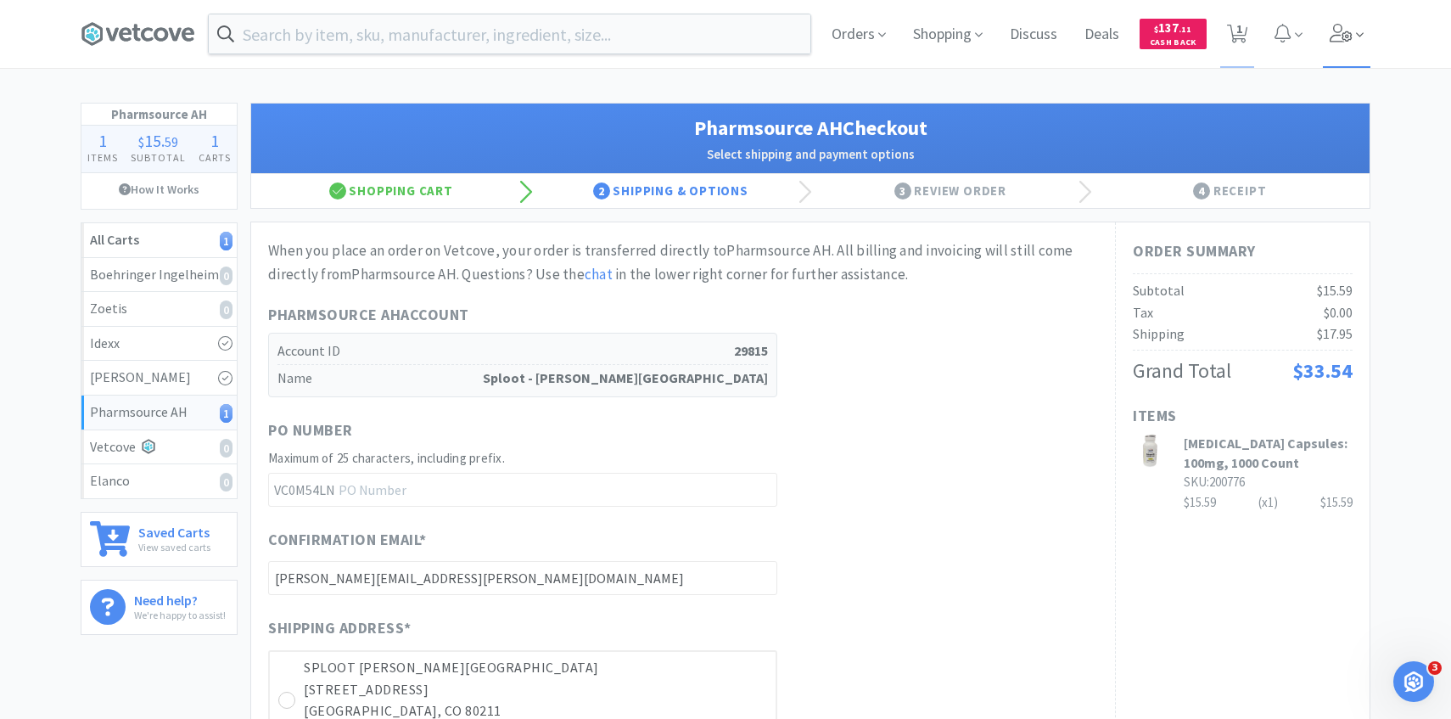
click at [1362, 35] on icon at bounding box center [1360, 34] width 8 height 15
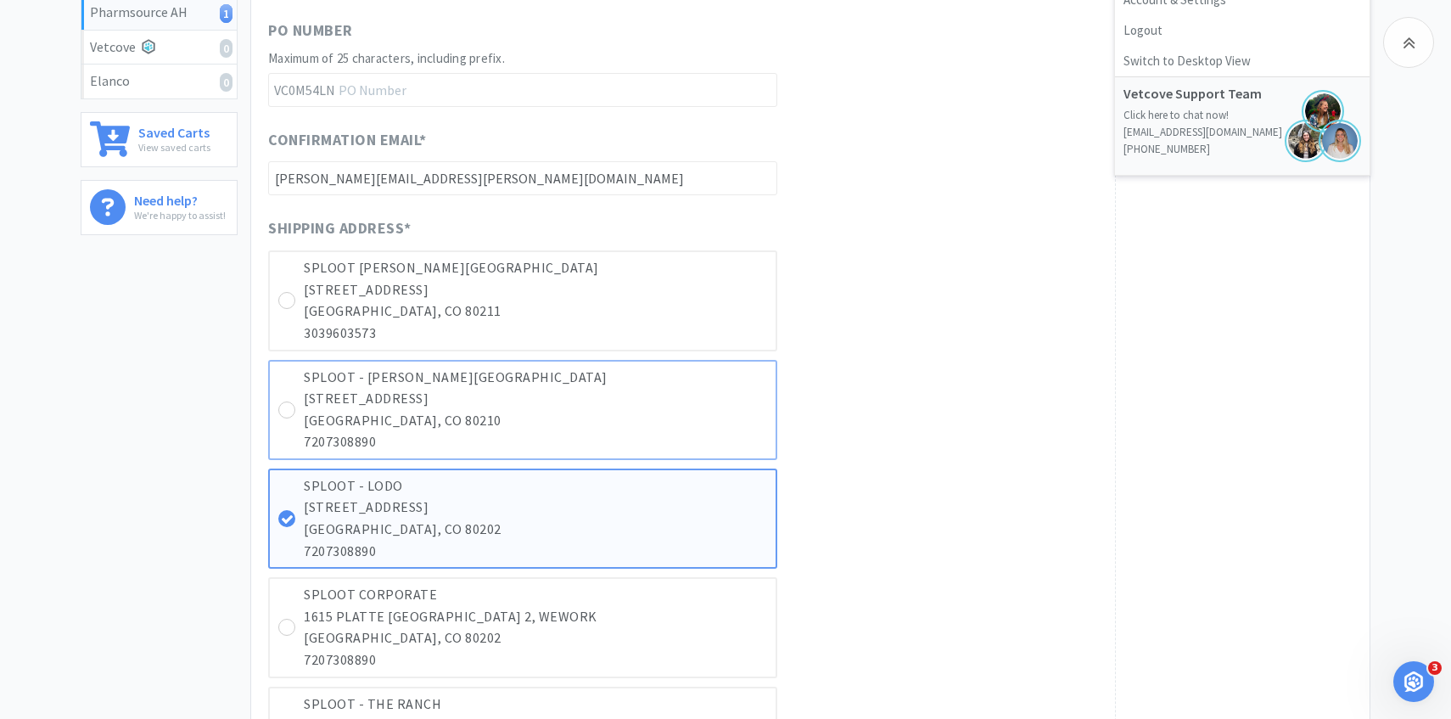
click at [656, 407] on p "1165 S BROADWAY STE 116" at bounding box center [535, 399] width 463 height 22
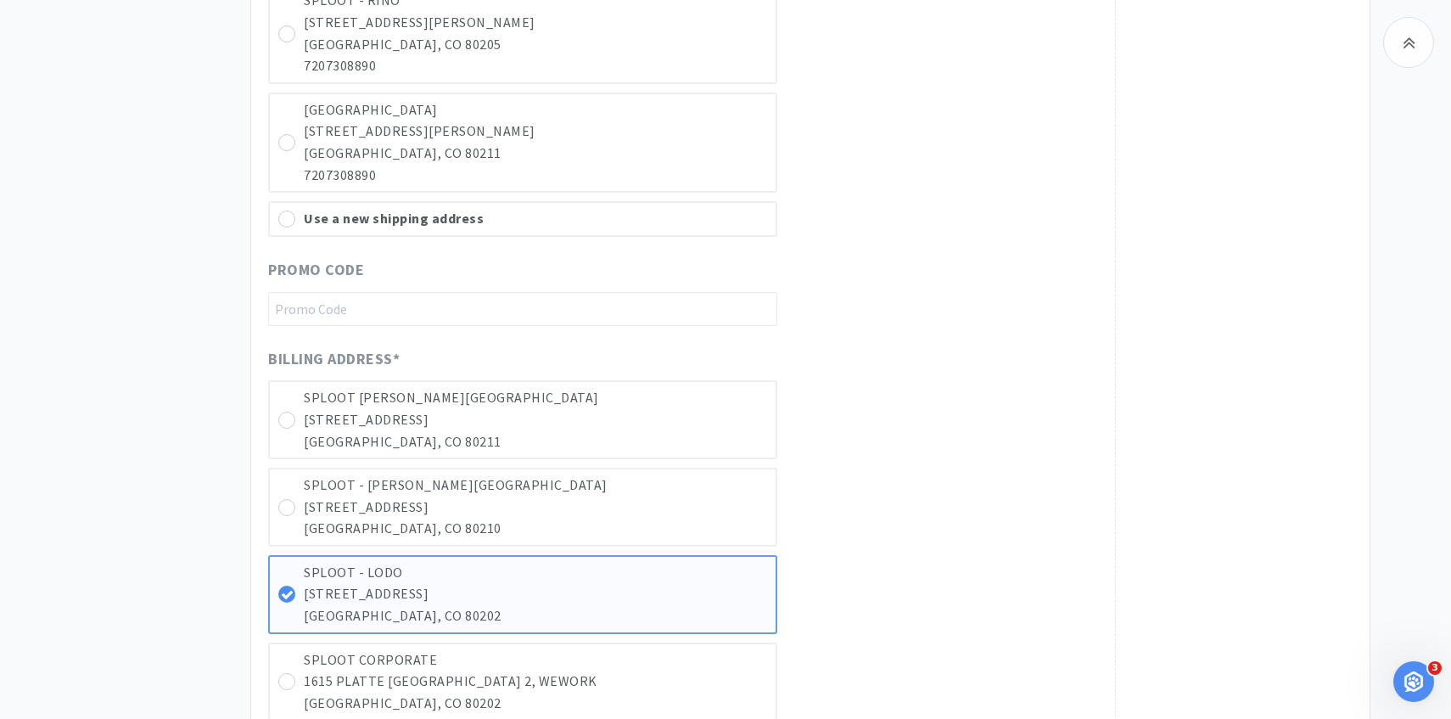
scroll to position [1325, 0]
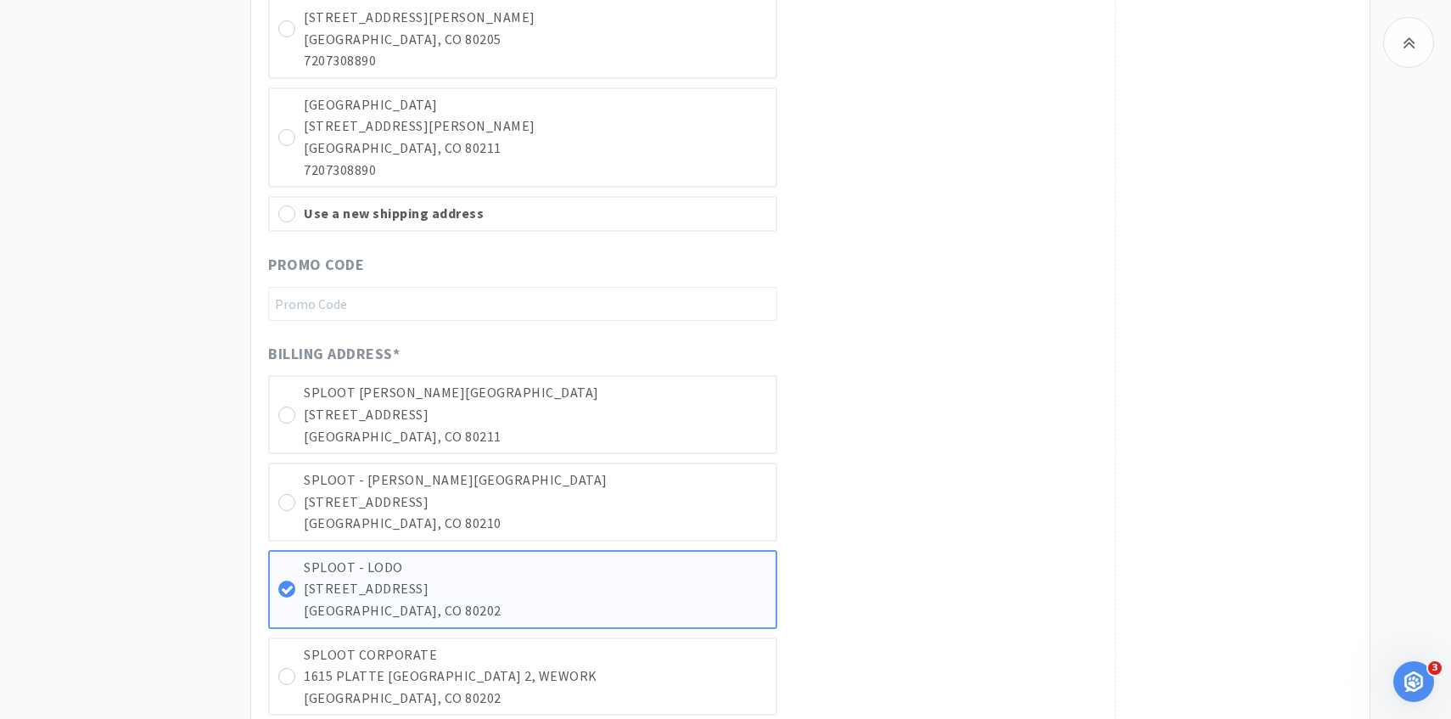
click at [656, 407] on p "1930 W 41ST AVE" at bounding box center [535, 415] width 463 height 22
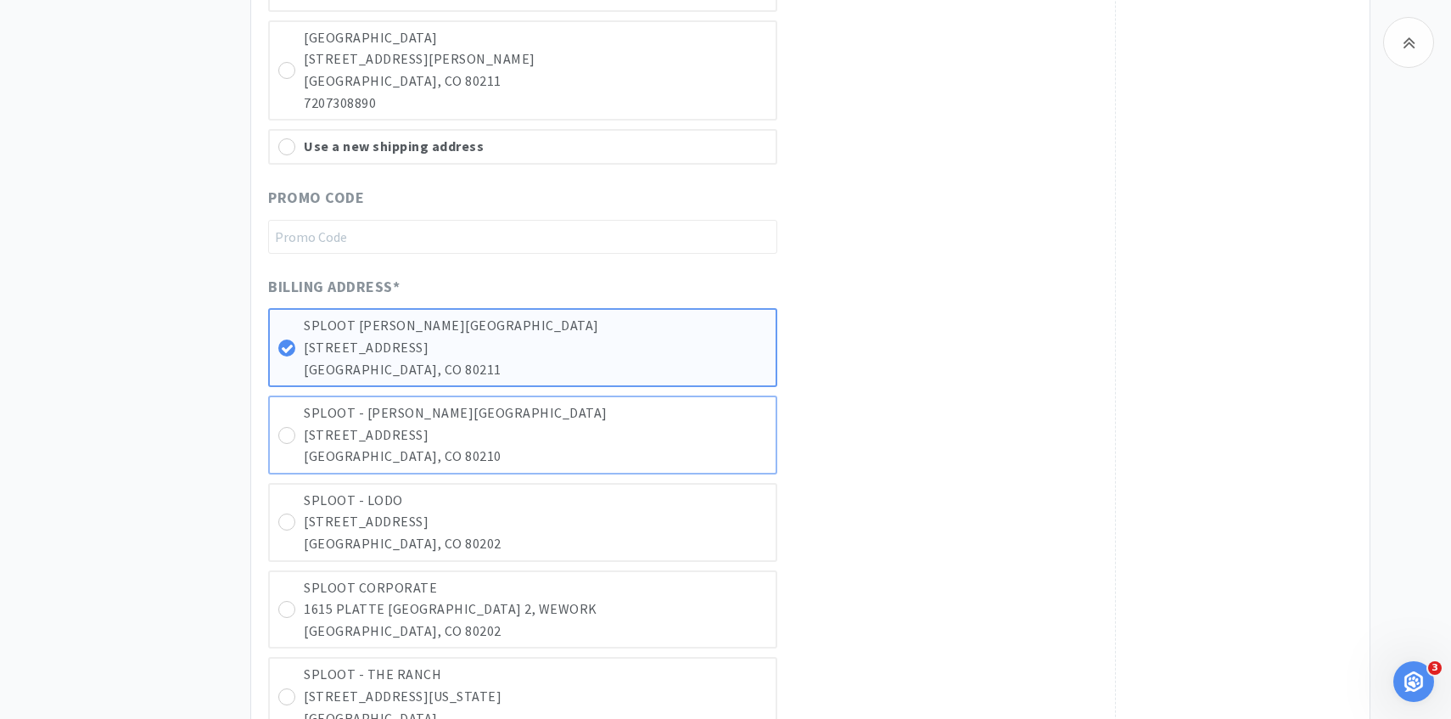
click at [647, 457] on p "DENVER, CO 80210" at bounding box center [535, 456] width 463 height 22
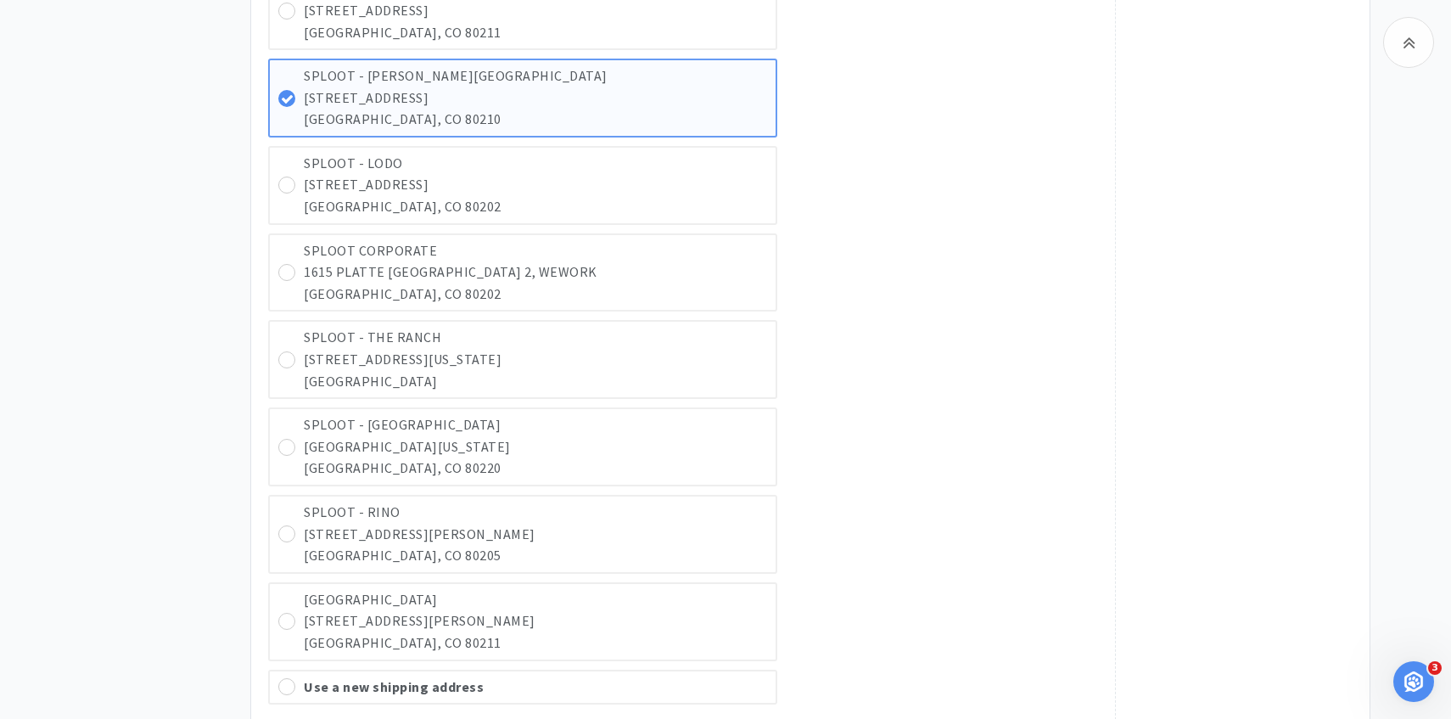
scroll to position [2300, 0]
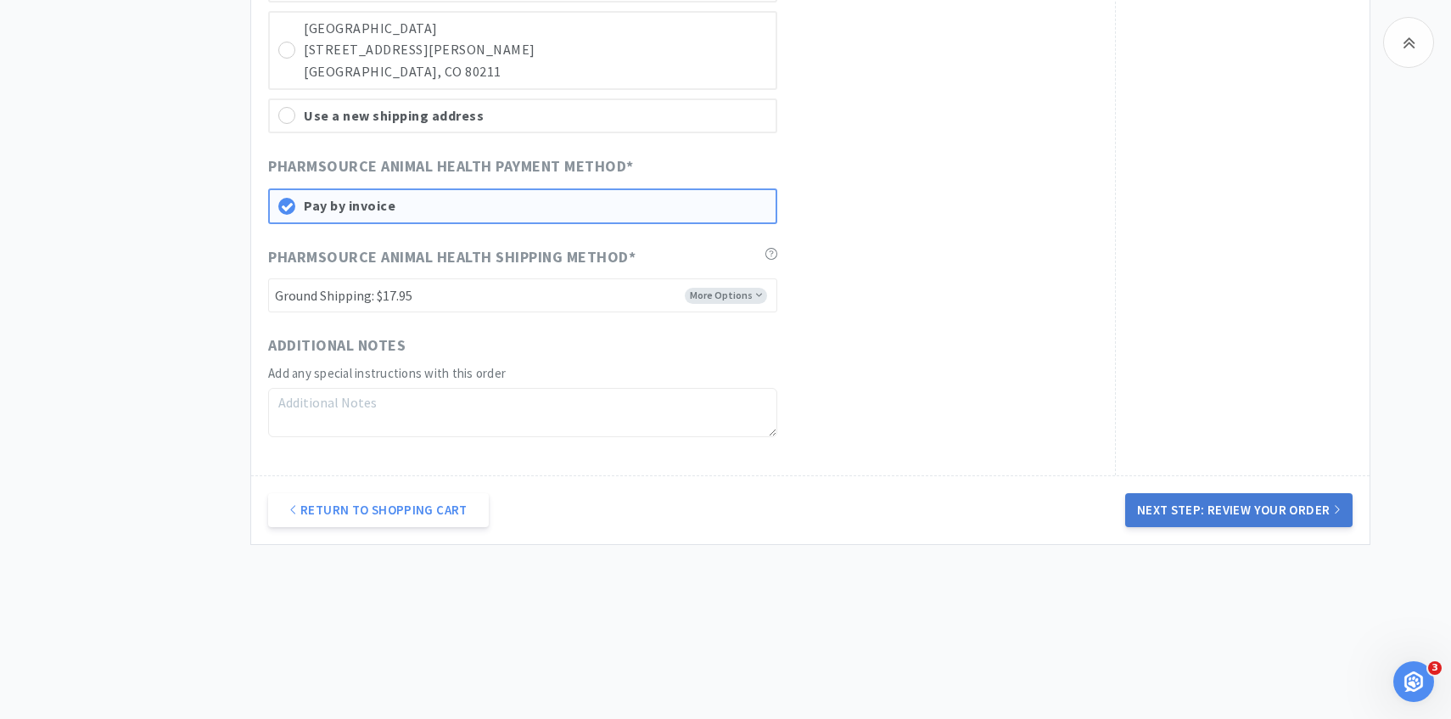
click at [1163, 518] on button "Next Step: Review Your Order" at bounding box center [1238, 510] width 227 height 34
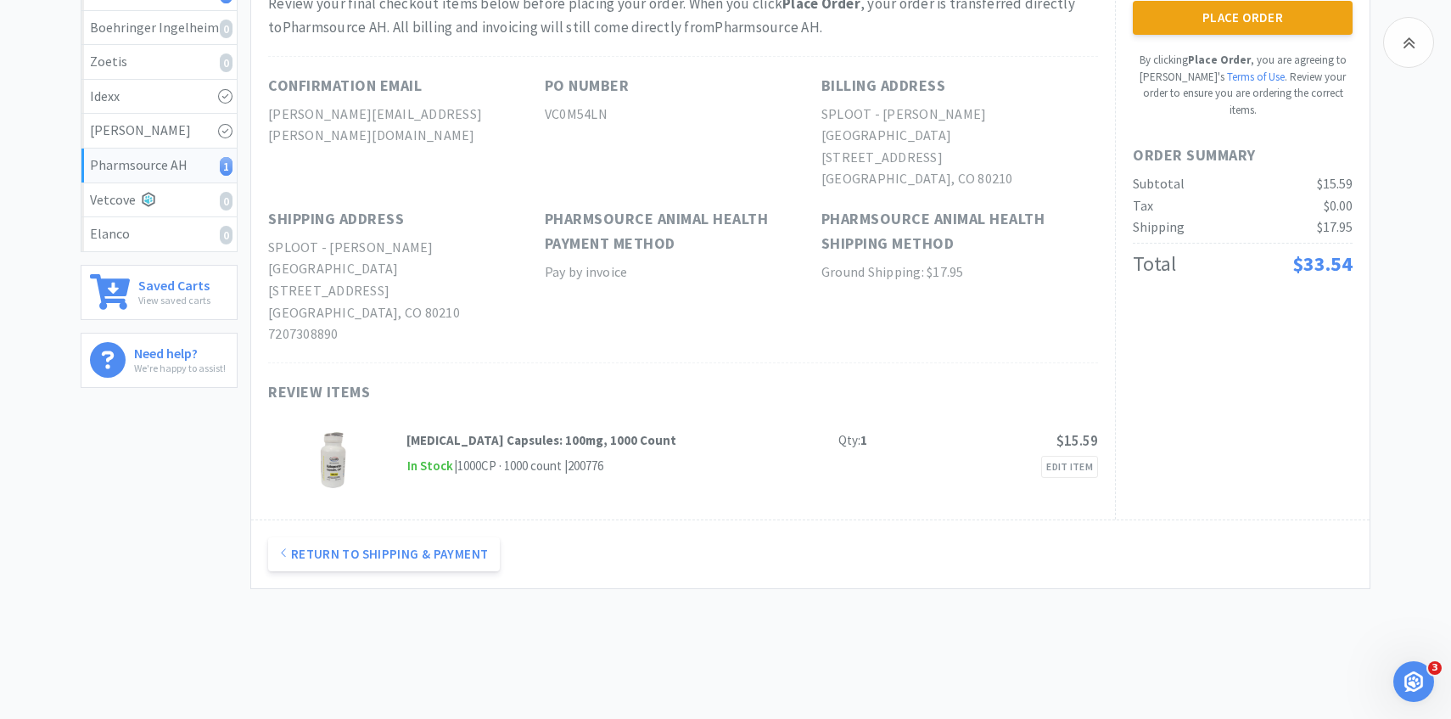
scroll to position [0, 0]
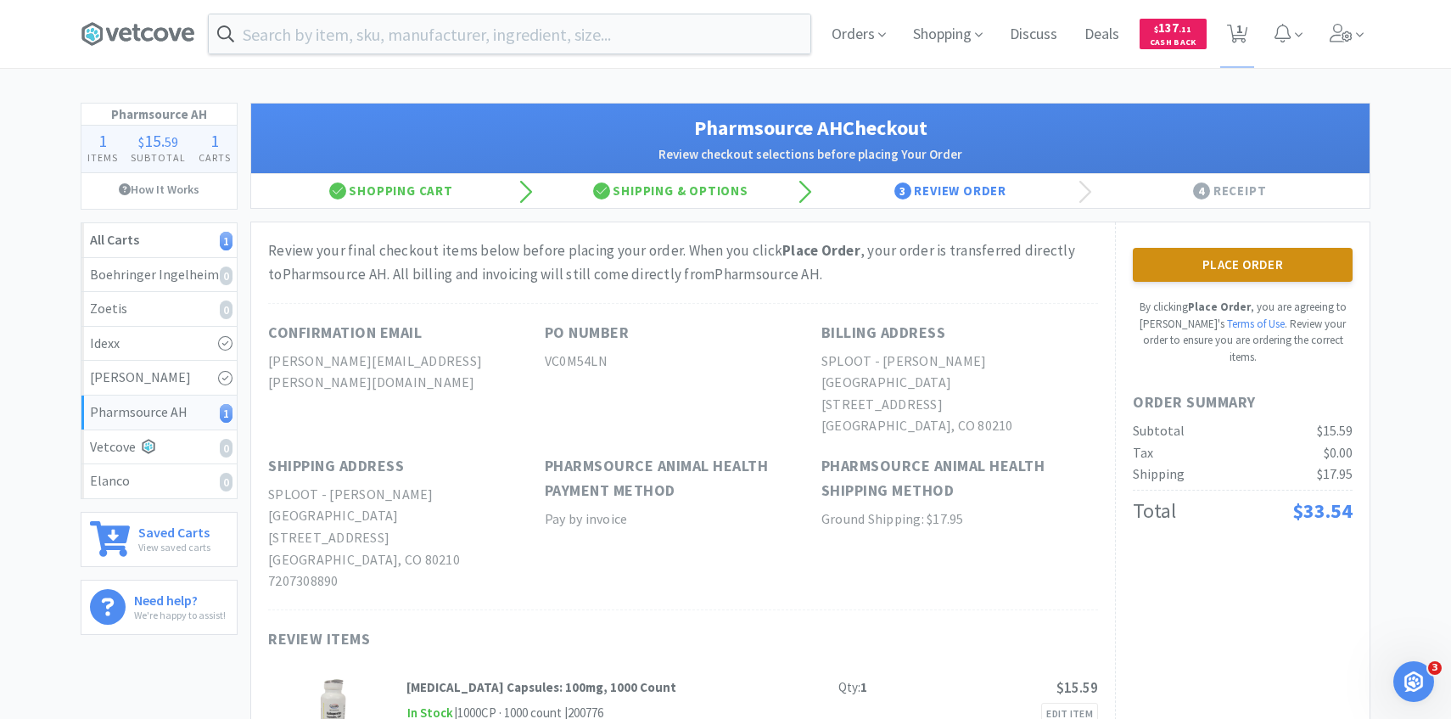
click at [1172, 258] on button "Place Order" at bounding box center [1243, 265] width 220 height 34
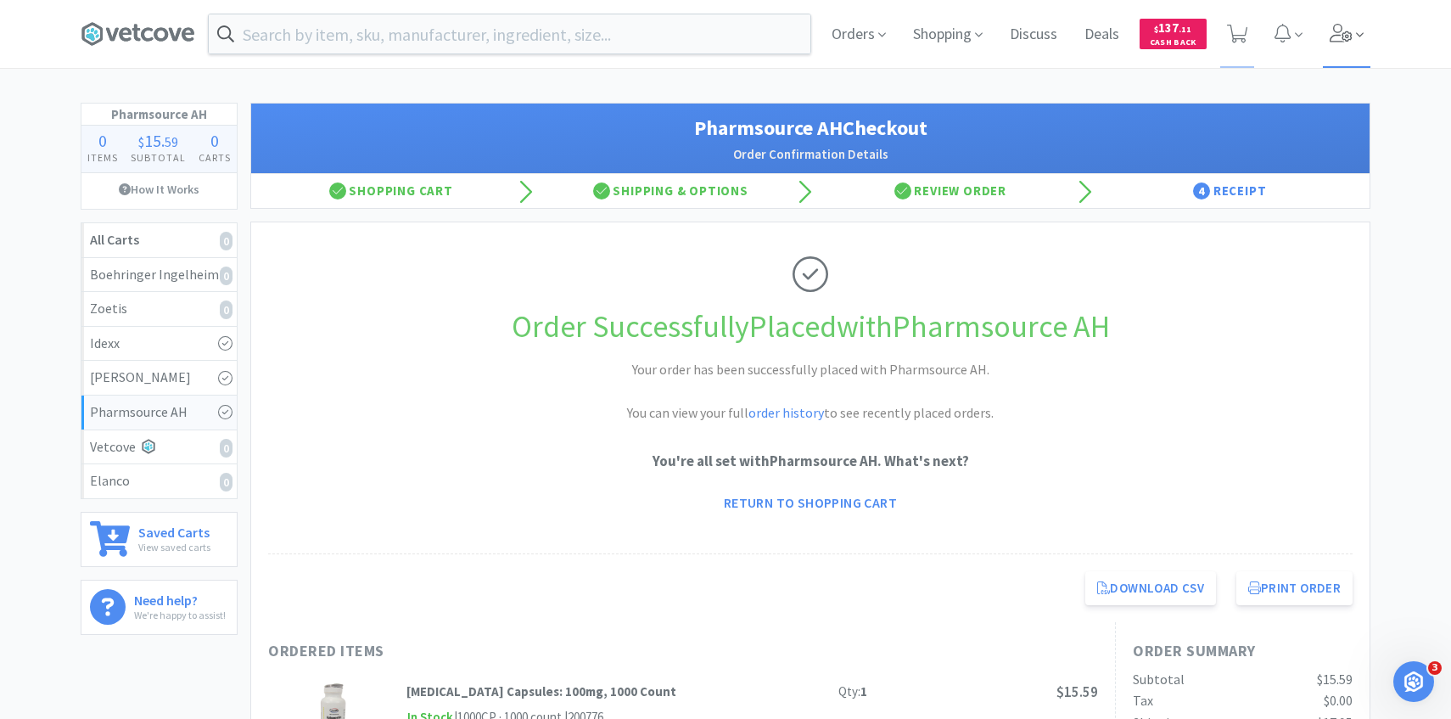
click at [1339, 42] on span at bounding box center [1347, 34] width 48 height 68
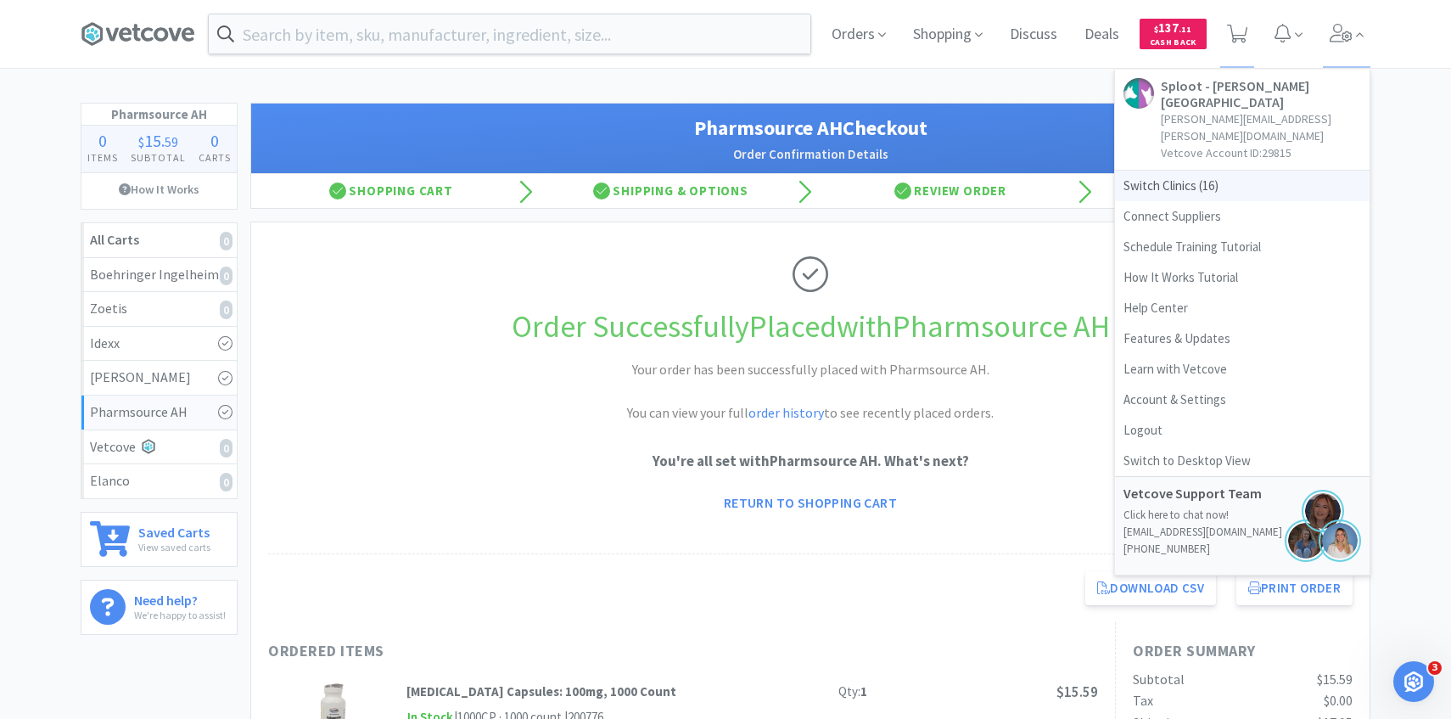
click at [1211, 171] on span "Switch Clinics ( 16 )" at bounding box center [1242, 186] width 255 height 31
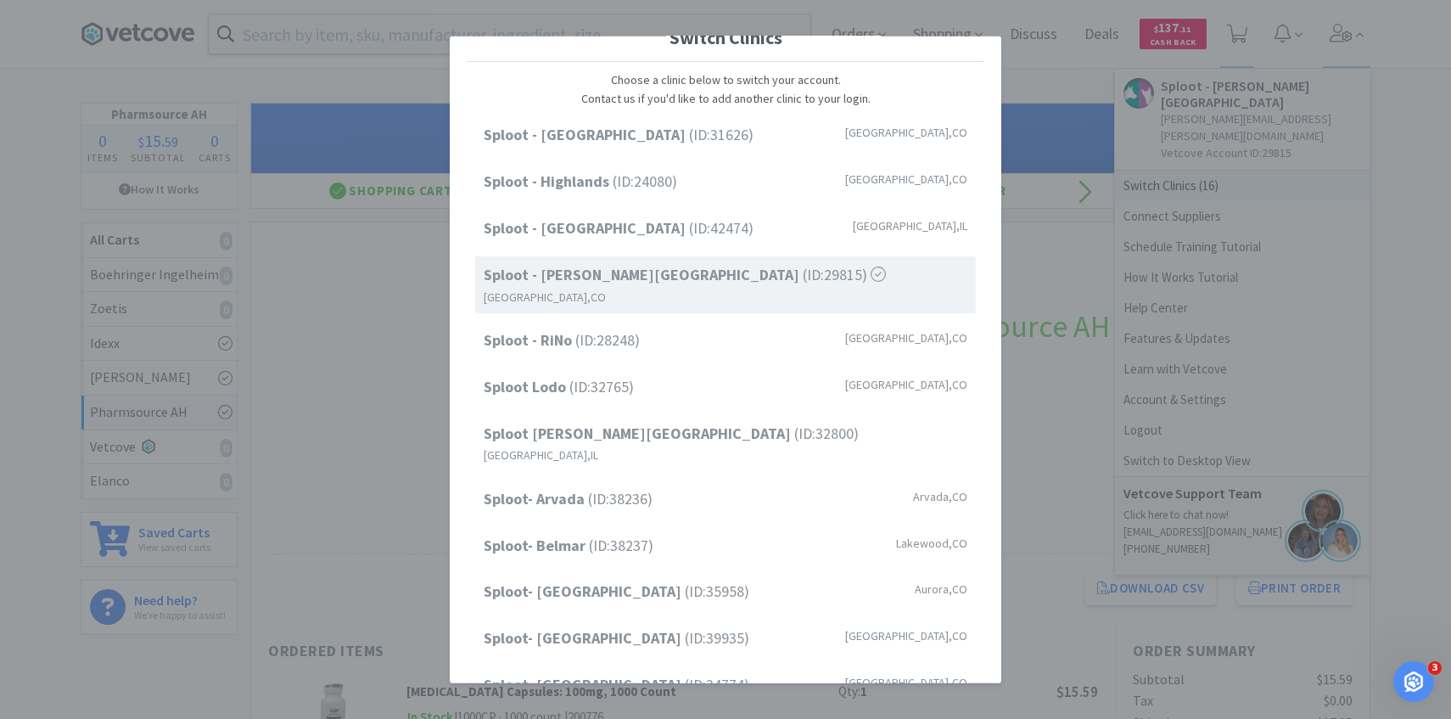
scroll to position [216, 0]
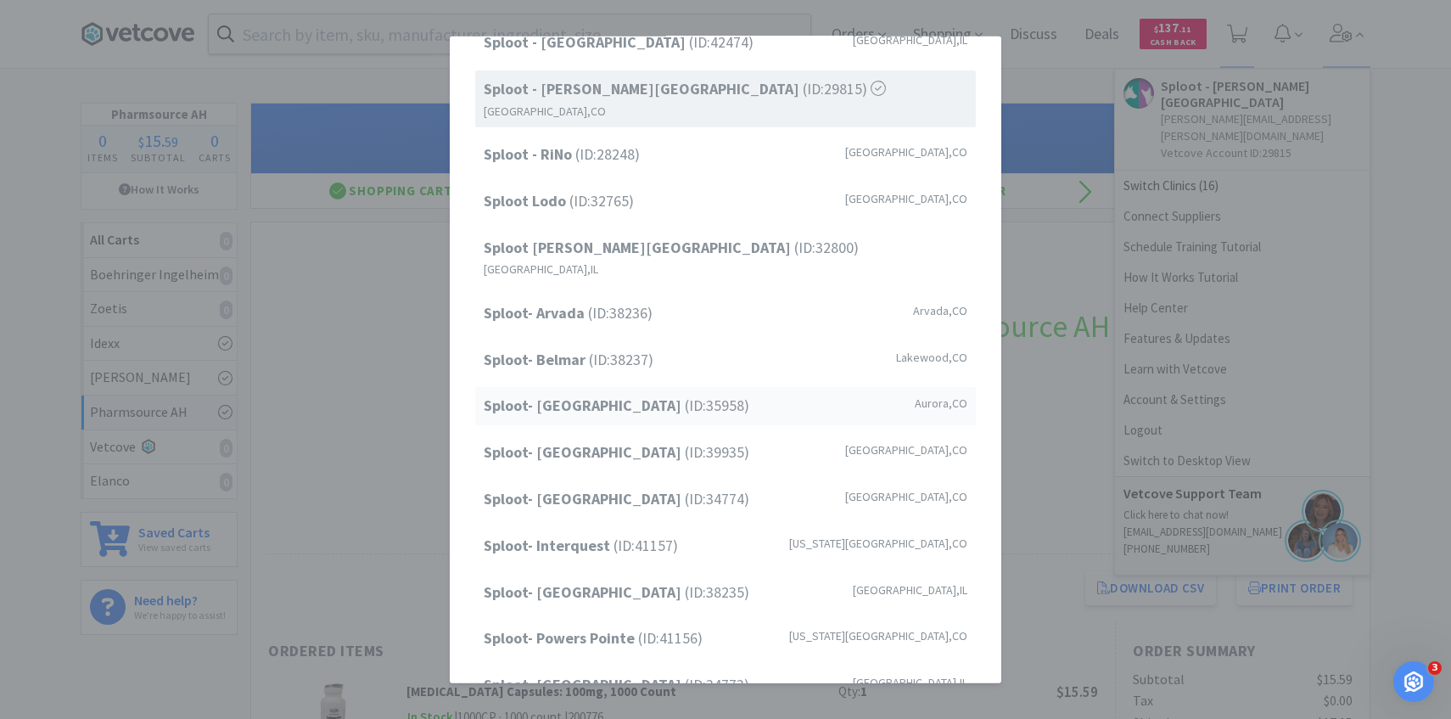
click at [681, 394] on span "Sploot- Central Park (ID: 35958 )" at bounding box center [617, 406] width 266 height 25
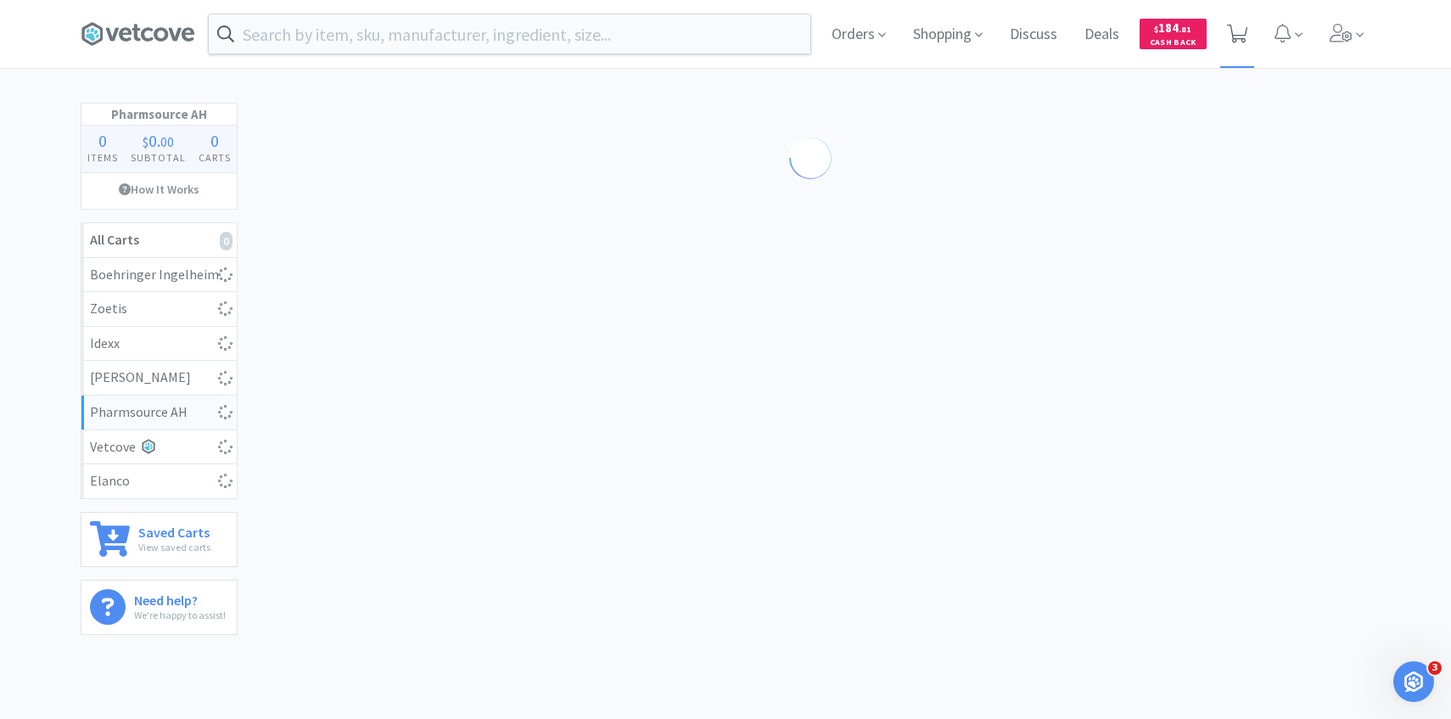
click at [1243, 38] on icon at bounding box center [1237, 34] width 21 height 19
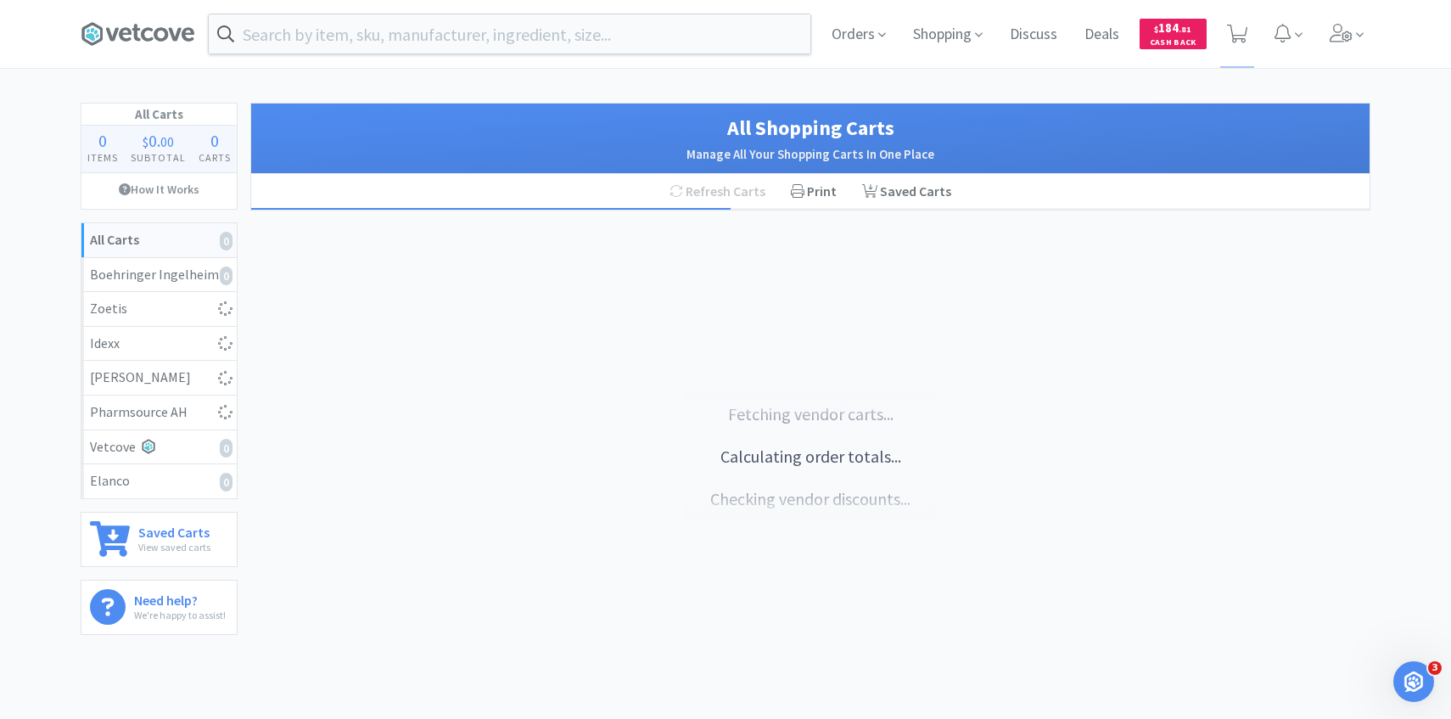
select select "10"
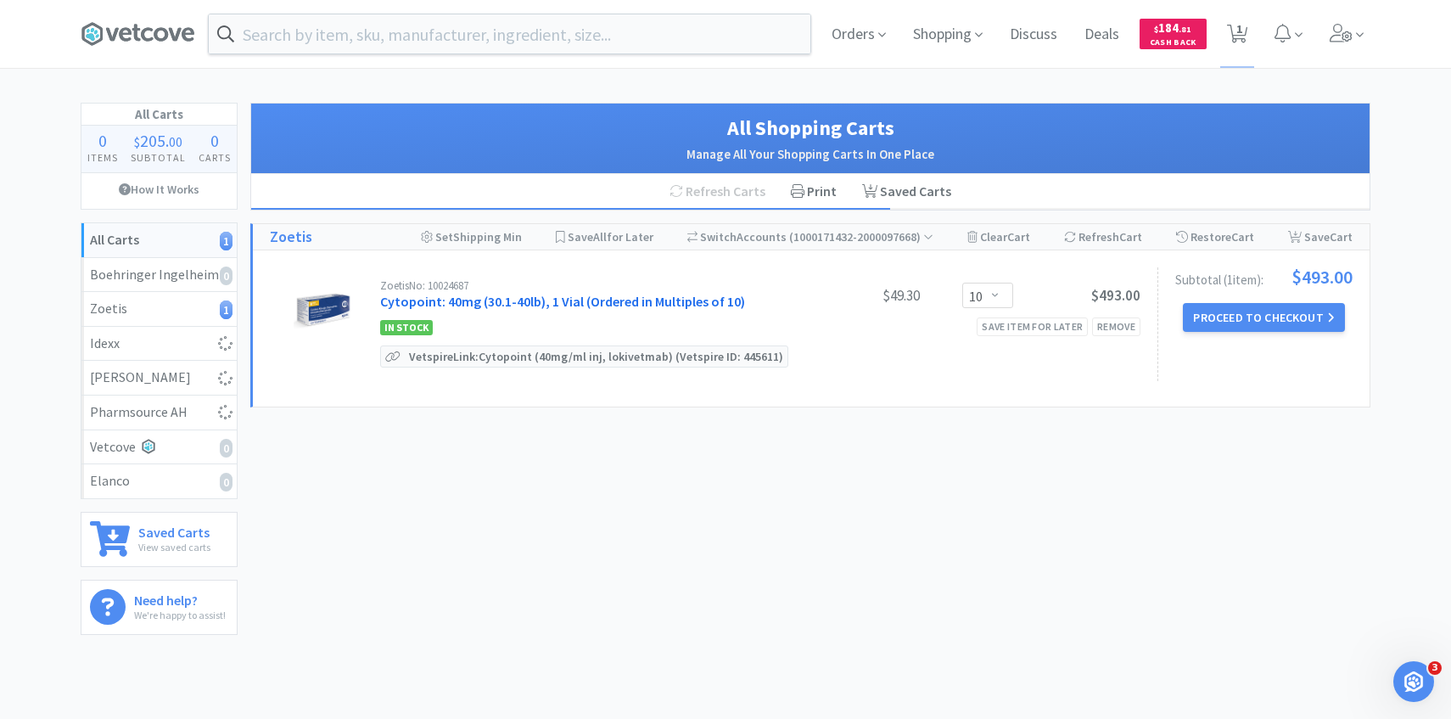
select select "6"
select select "1"
select select "2"
select select "1"
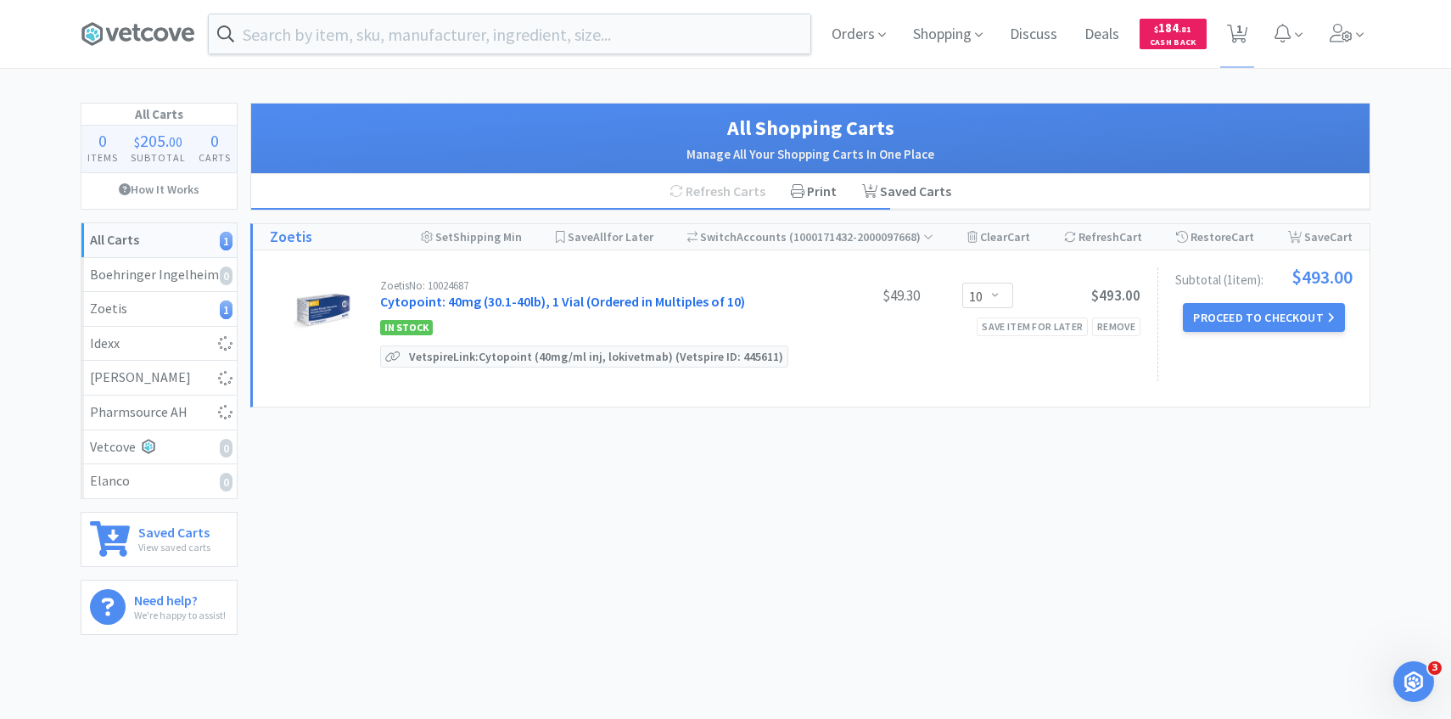
select select "4"
select select "1"
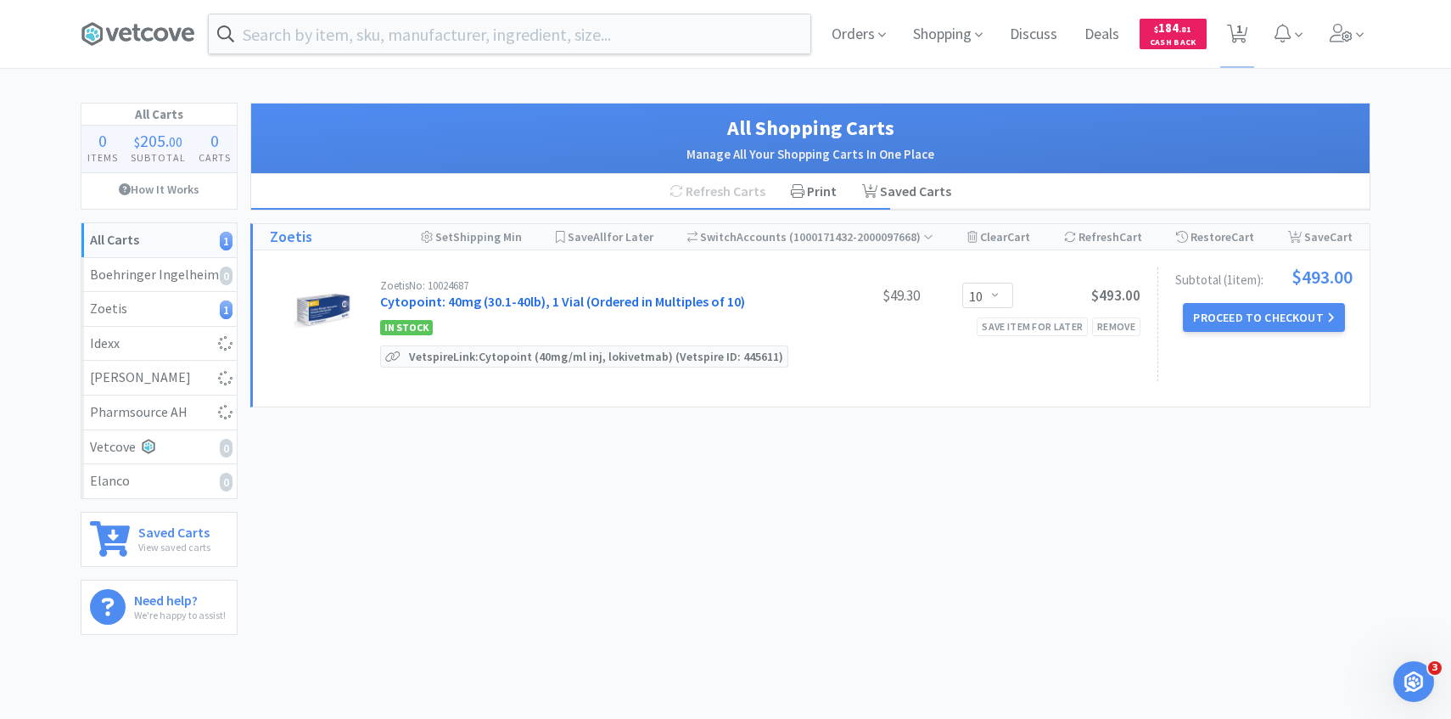
select select "7"
select select "1"
select select "6"
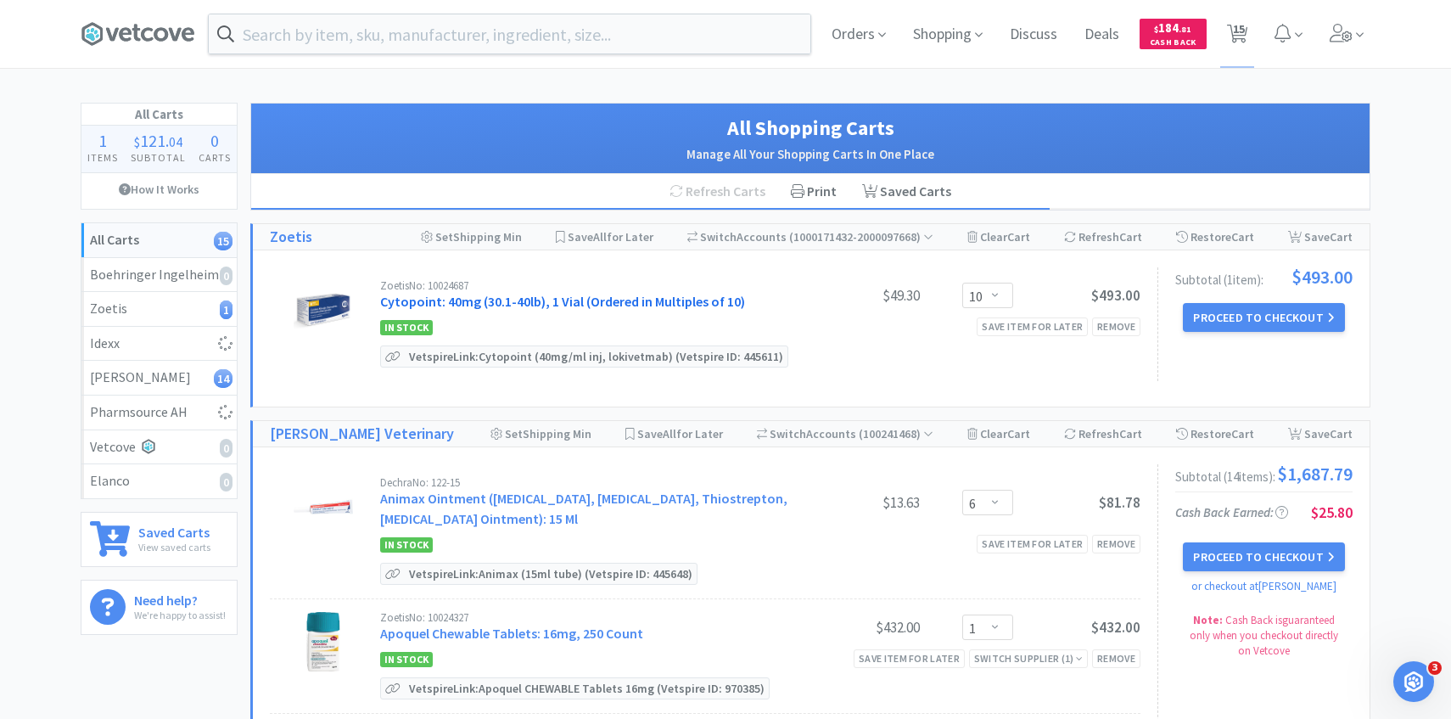
select select "1"
click at [1335, 37] on icon at bounding box center [1342, 33] width 24 height 19
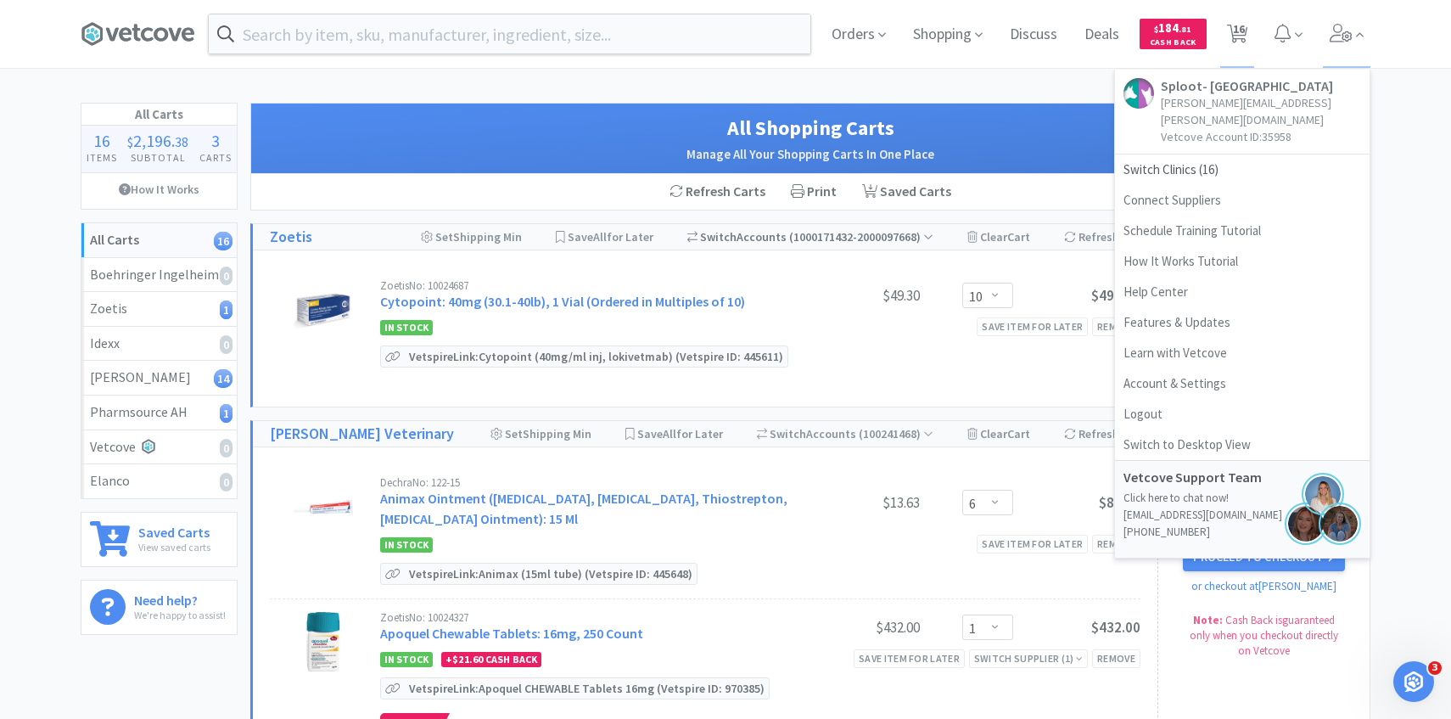
drag, startPoint x: 768, startPoint y: 192, endPoint x: 888, endPoint y: 245, distance: 131.8
click at [781, 192] on div "Refresh Carts Print Saved Carts" at bounding box center [810, 192] width 1118 height 36
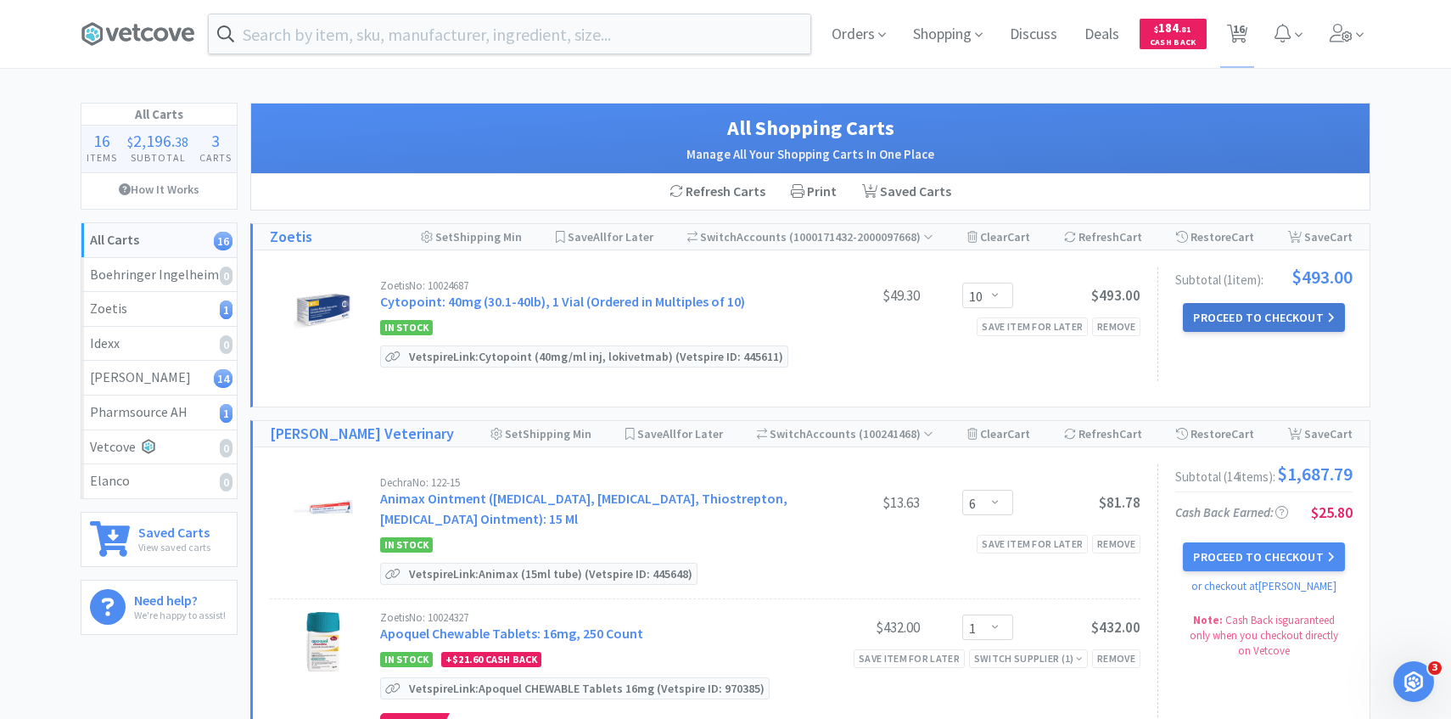
click at [1245, 322] on button "Proceed to Checkout" at bounding box center [1263, 317] width 161 height 29
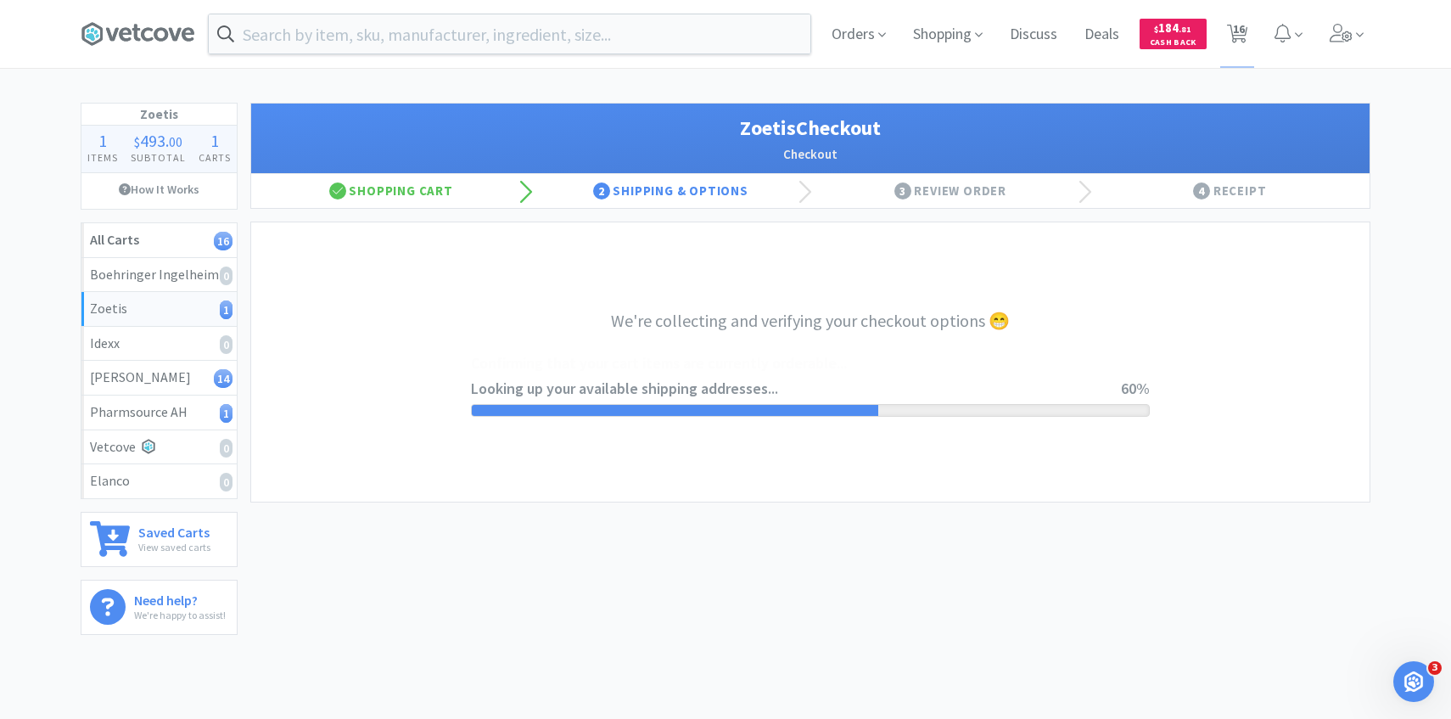
select select "invoice"
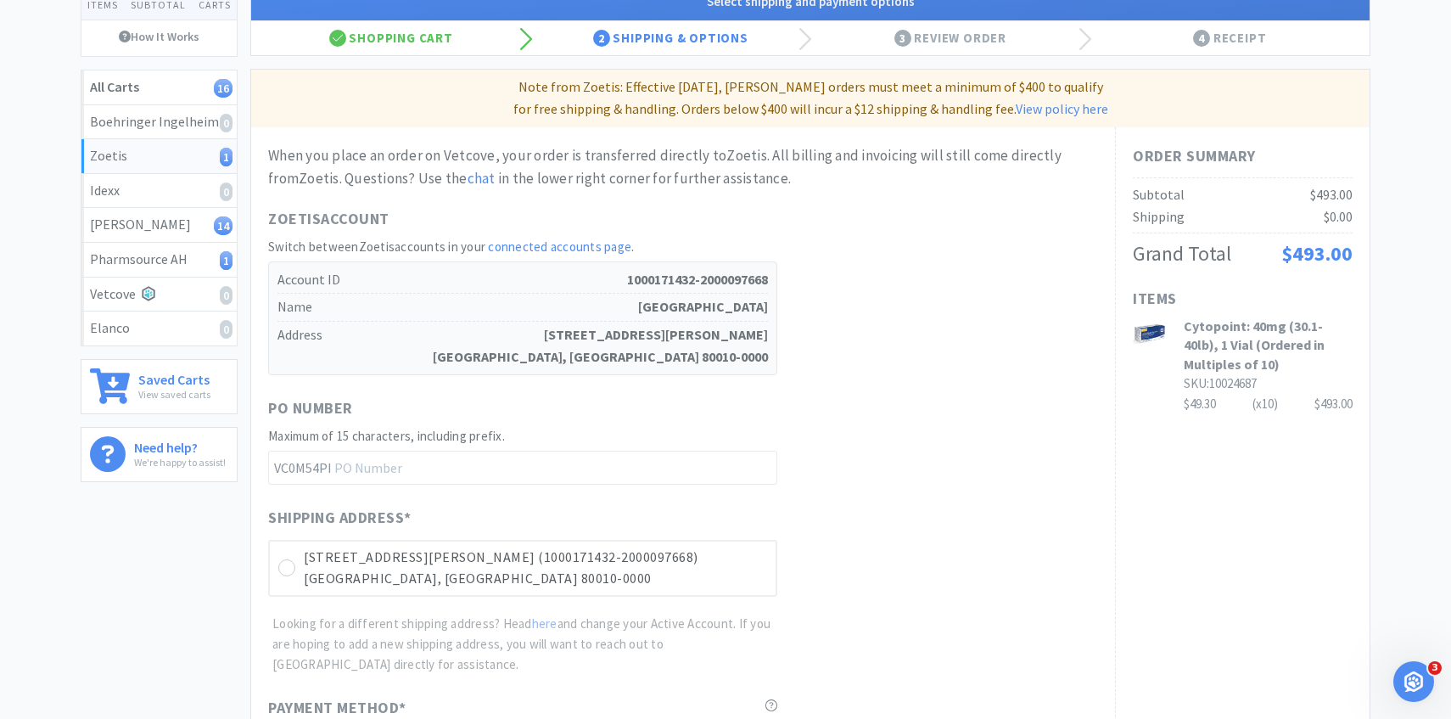
scroll to position [479, 0]
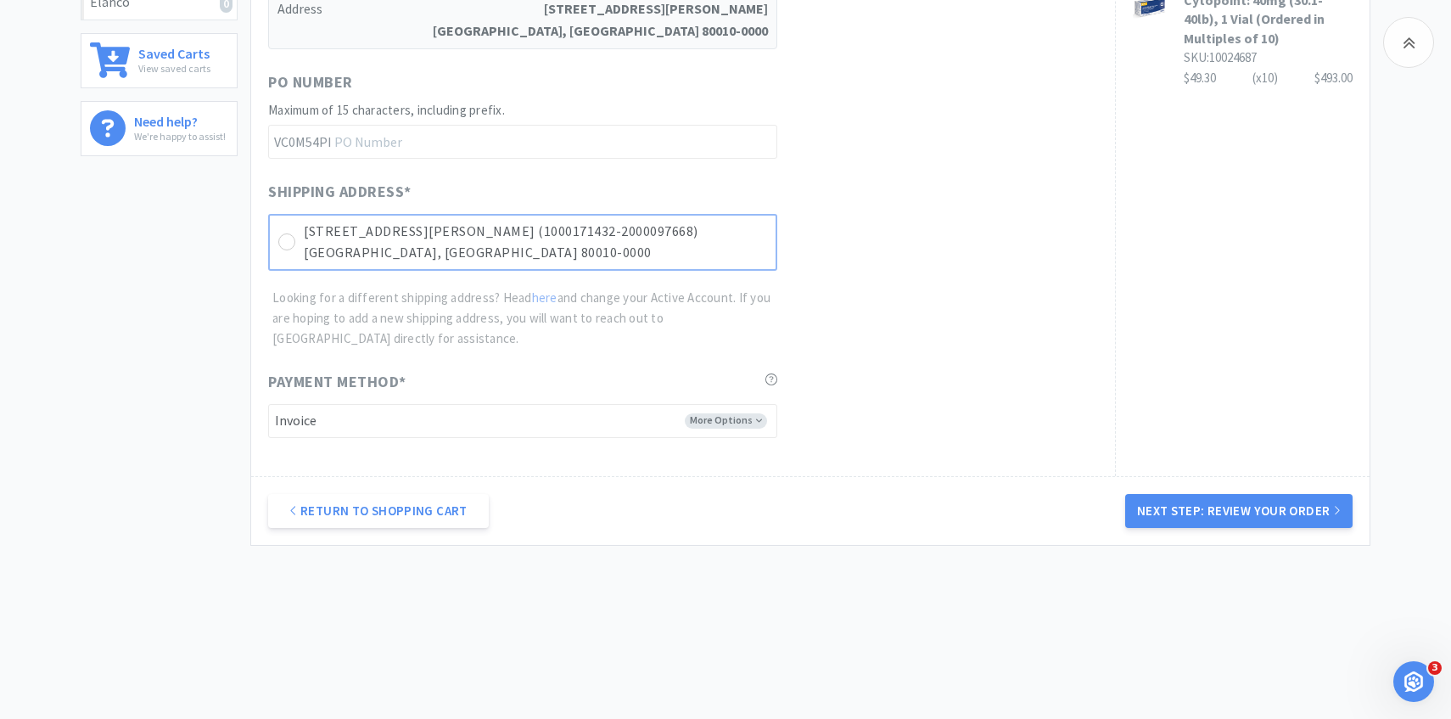
click at [743, 232] on p "2000 N Chester St Suite B (1000171432-2000097668)" at bounding box center [535, 232] width 463 height 22
click at [1257, 518] on button "Next Step: Review Your Order" at bounding box center [1238, 511] width 227 height 34
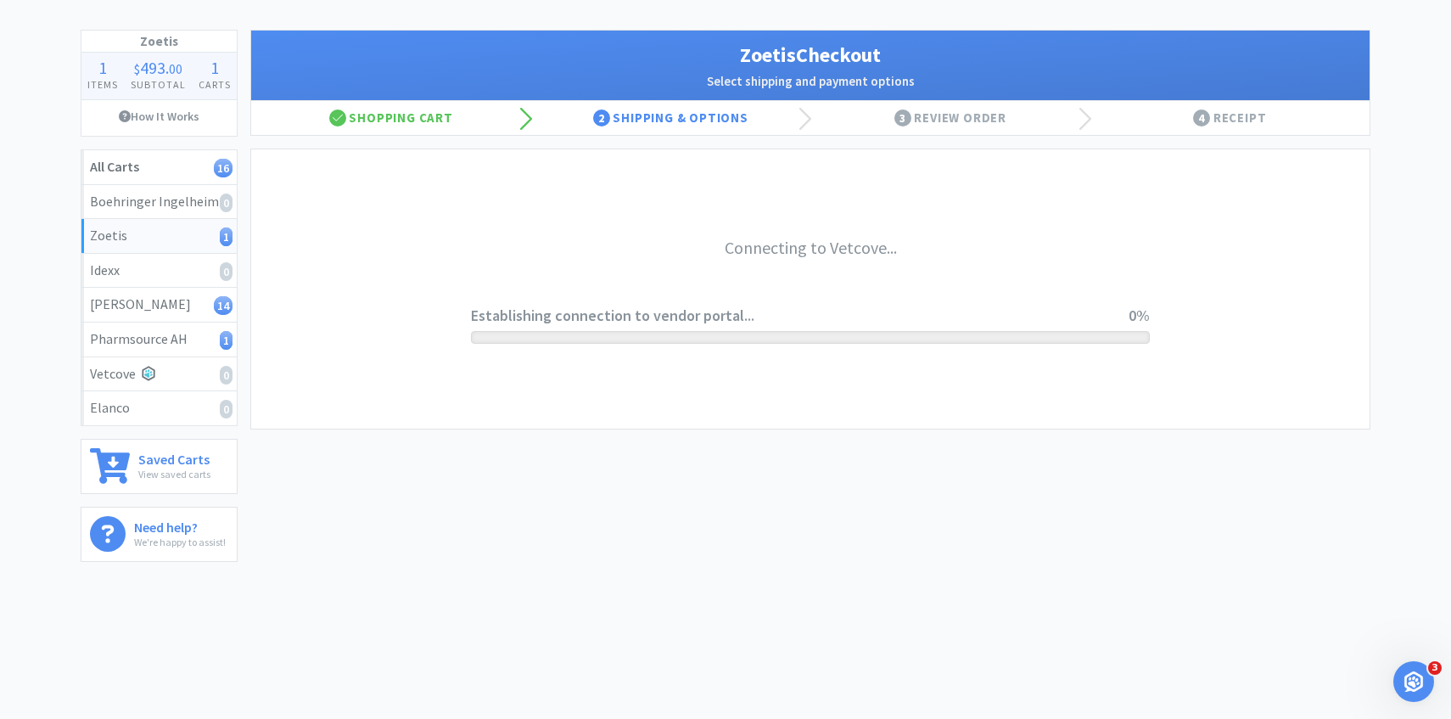
scroll to position [0, 0]
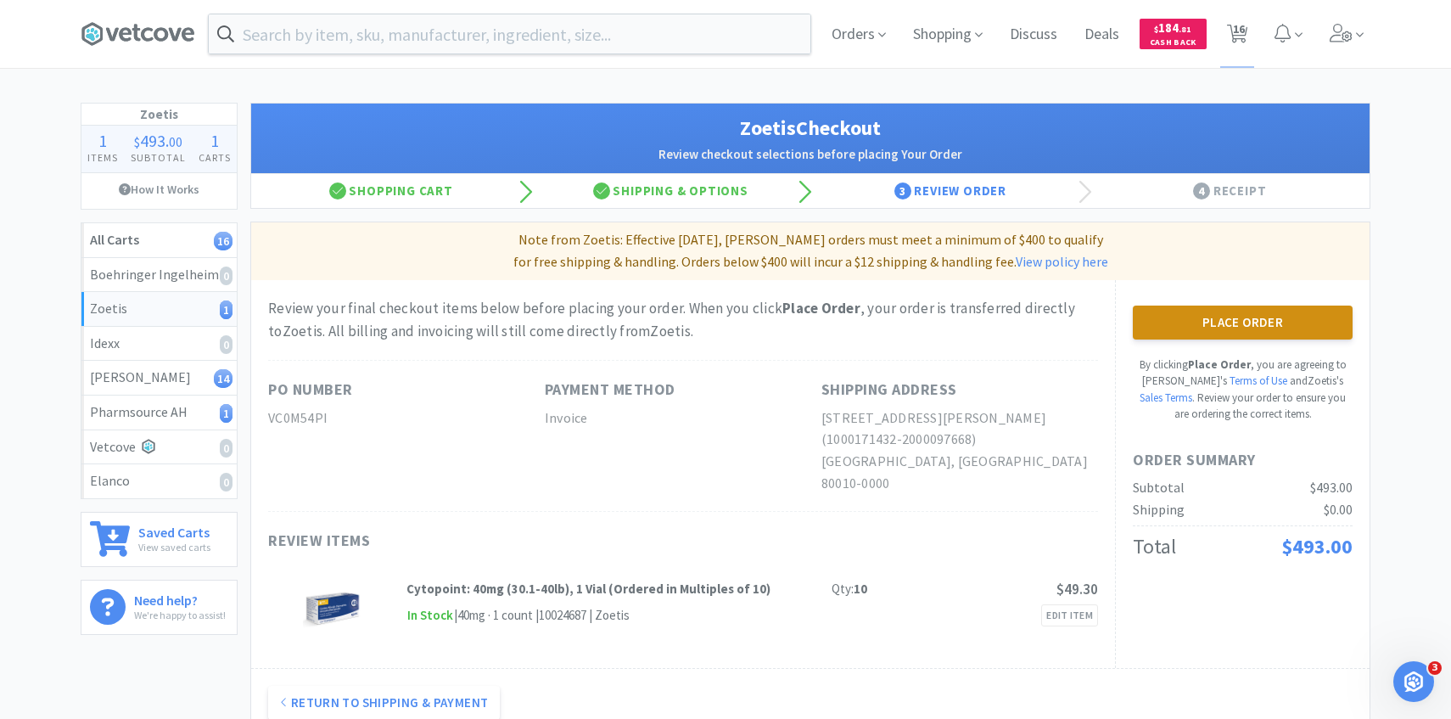
click at [1216, 326] on button "Place Order" at bounding box center [1243, 322] width 220 height 34
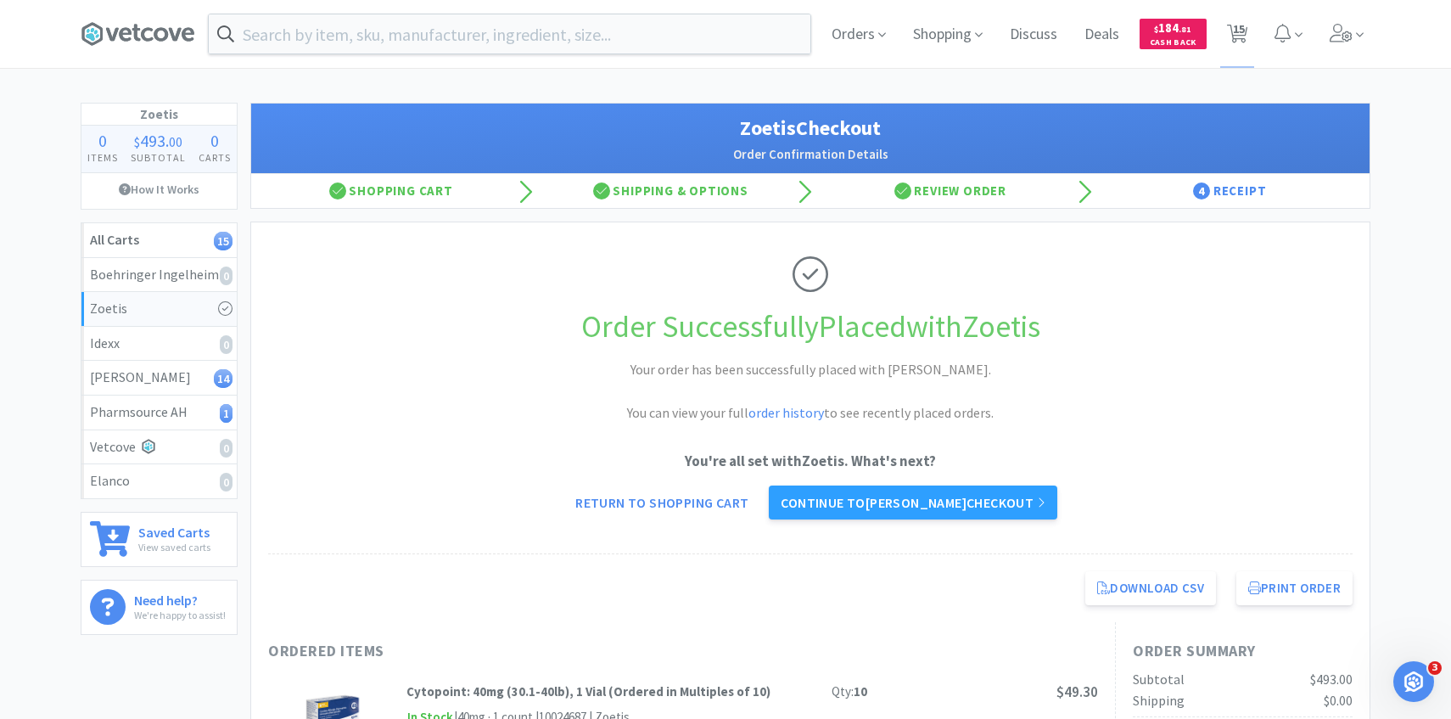
click at [1255, 37] on div "Orders Shopping Discuss Discuss Deals Deals $ 184 . 81 Cash Back 15 15" at bounding box center [1094, 34] width 552 height 68
click at [1249, 37] on span "15" at bounding box center [1237, 34] width 35 height 68
select select "6"
select select "1"
select select "2"
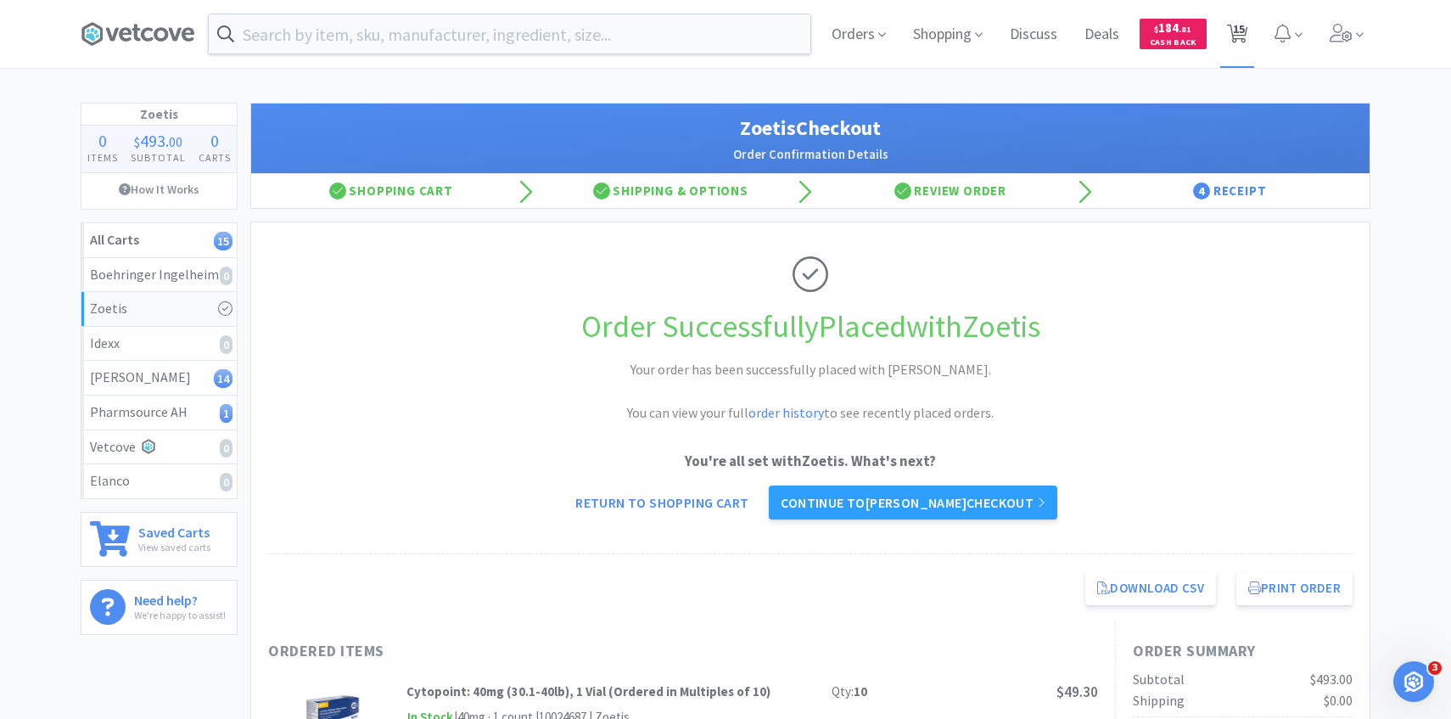
select select "1"
select select "4"
select select "1"
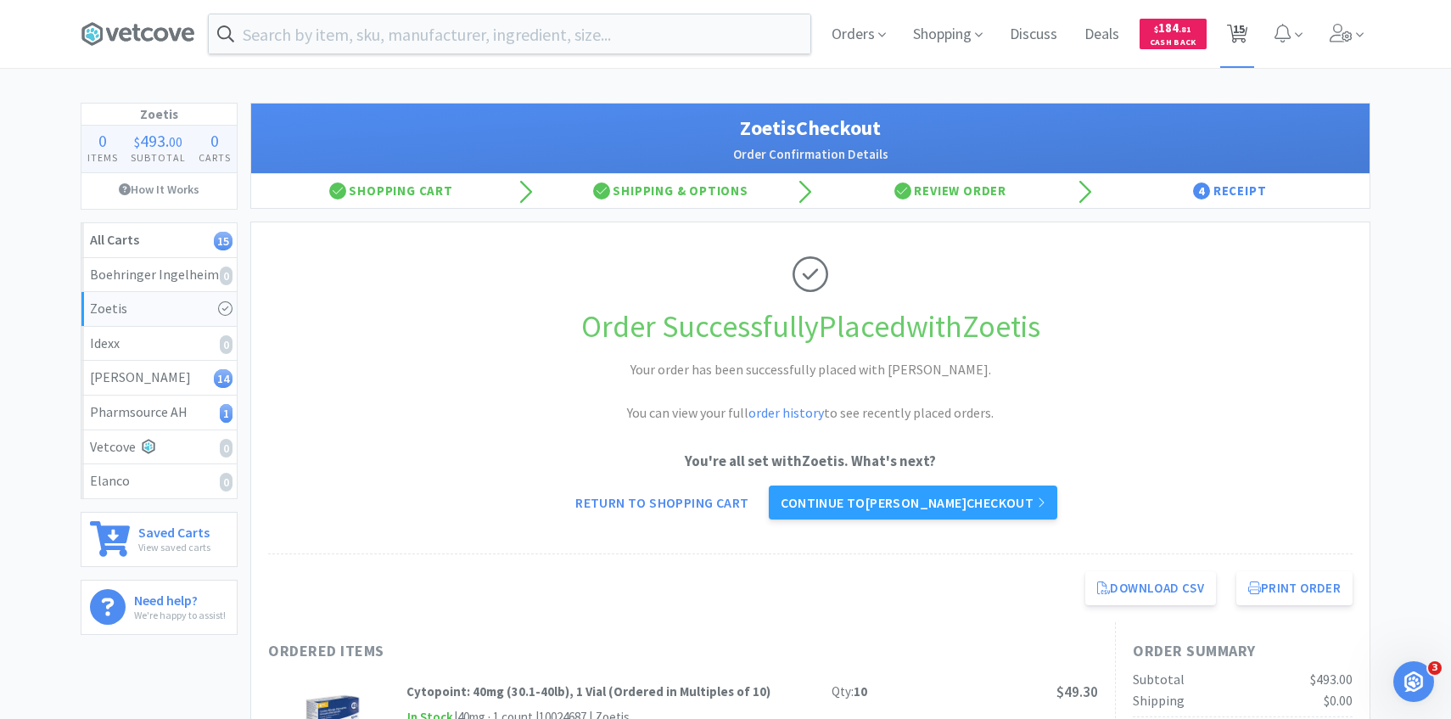
select select "1"
select select "7"
select select "1"
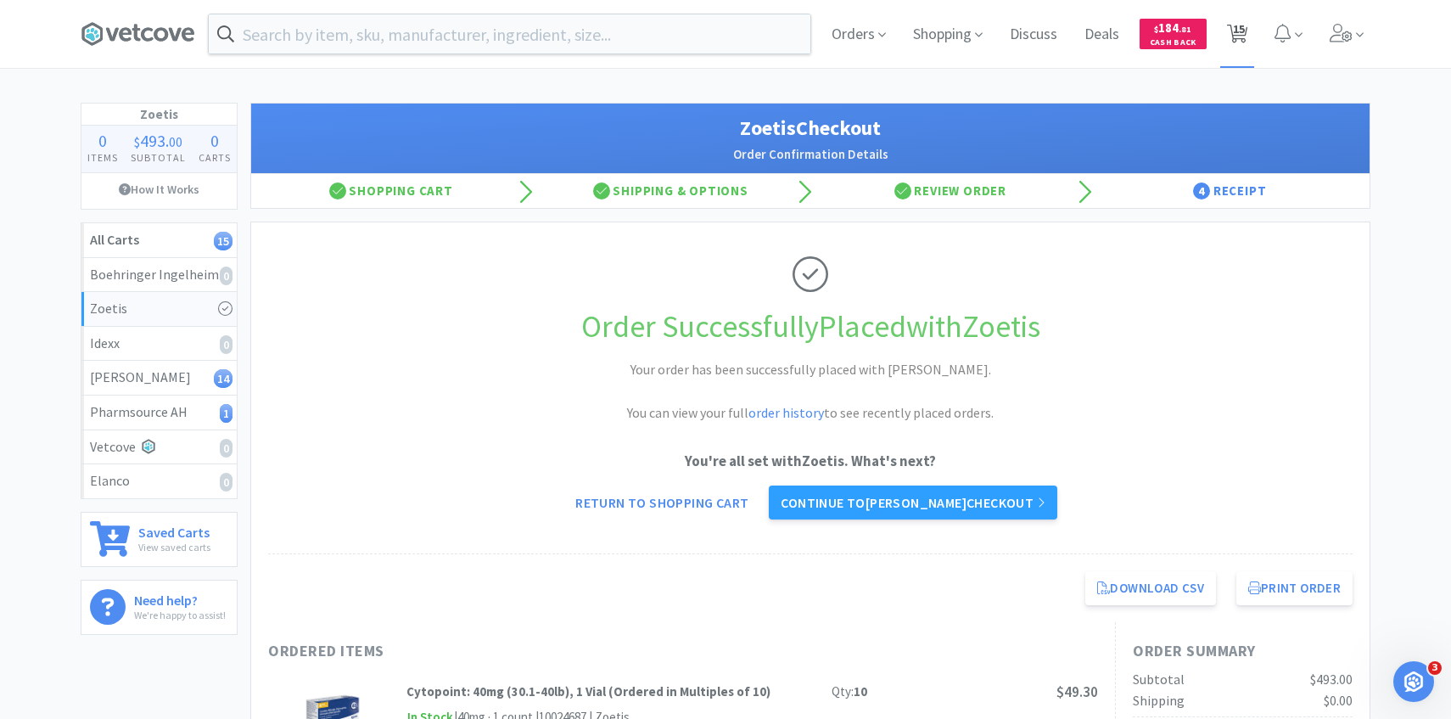
select select "6"
select select "1"
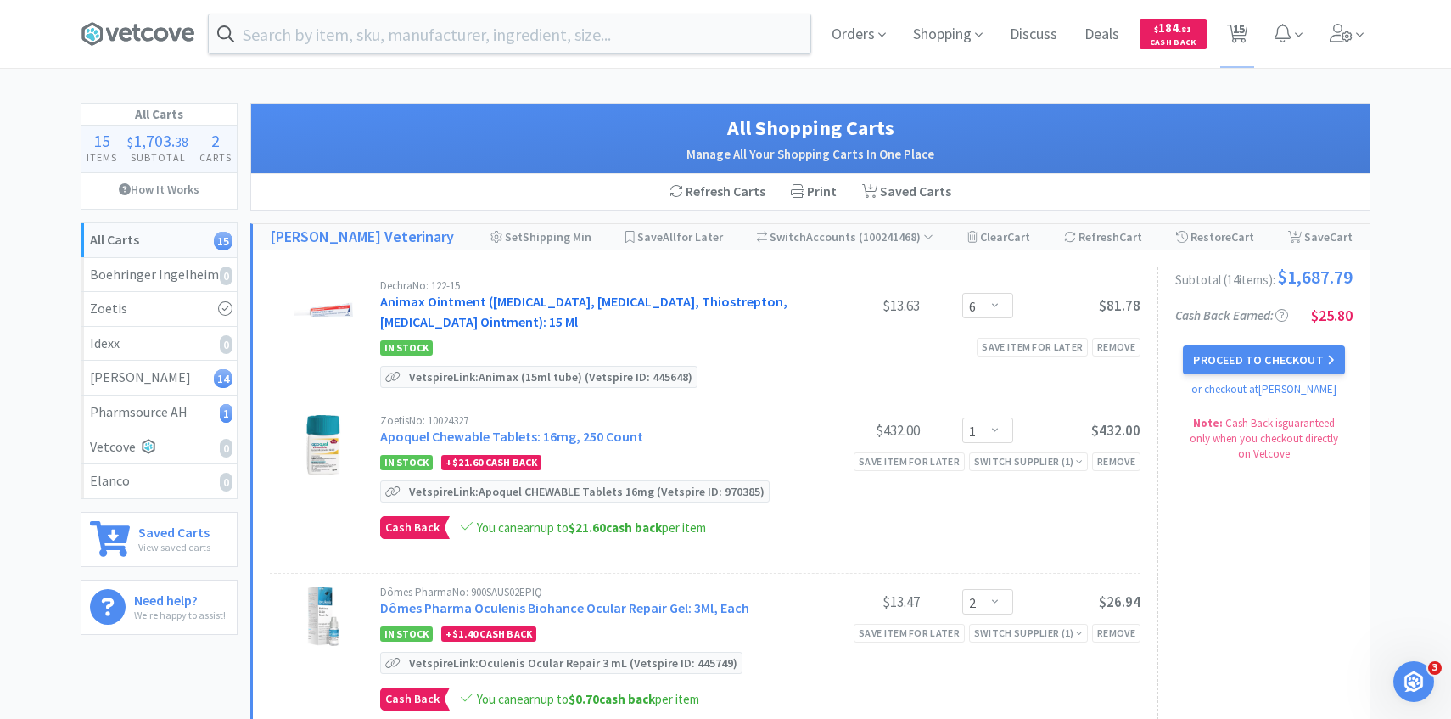
click at [576, 328] on link "Animax Ointment (Nystatin, Neomycin Sulfate, Thiostrepton, Triamcinolone Aceton…" at bounding box center [583, 311] width 407 height 37
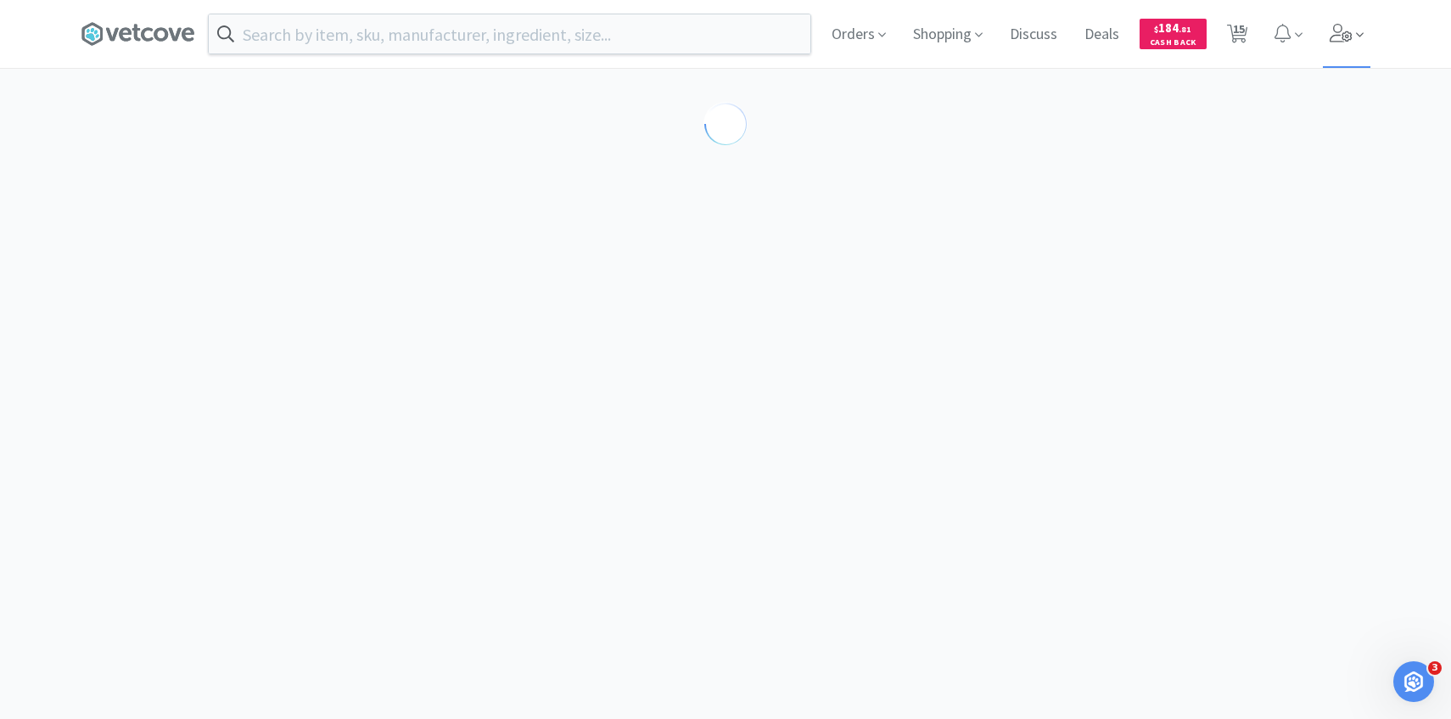
select select "143513"
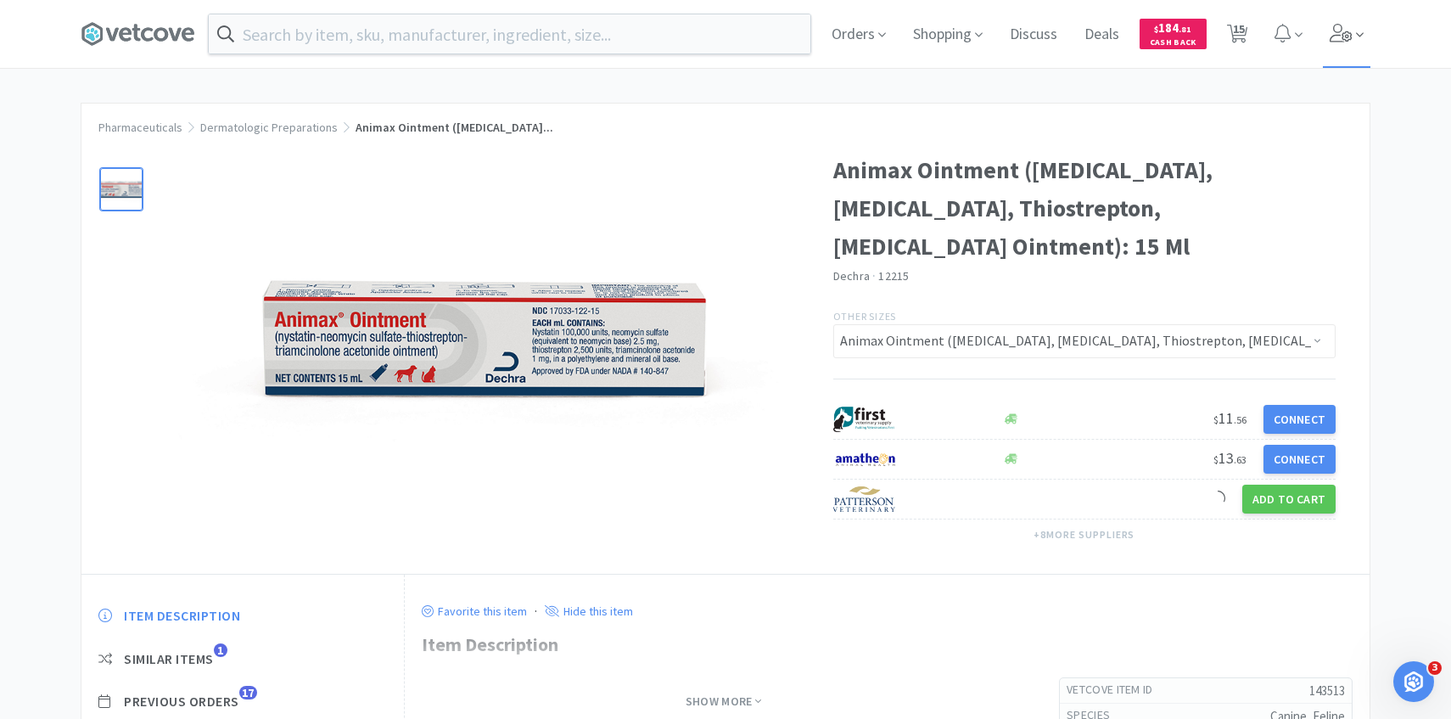
click at [1339, 53] on span at bounding box center [1347, 34] width 48 height 68
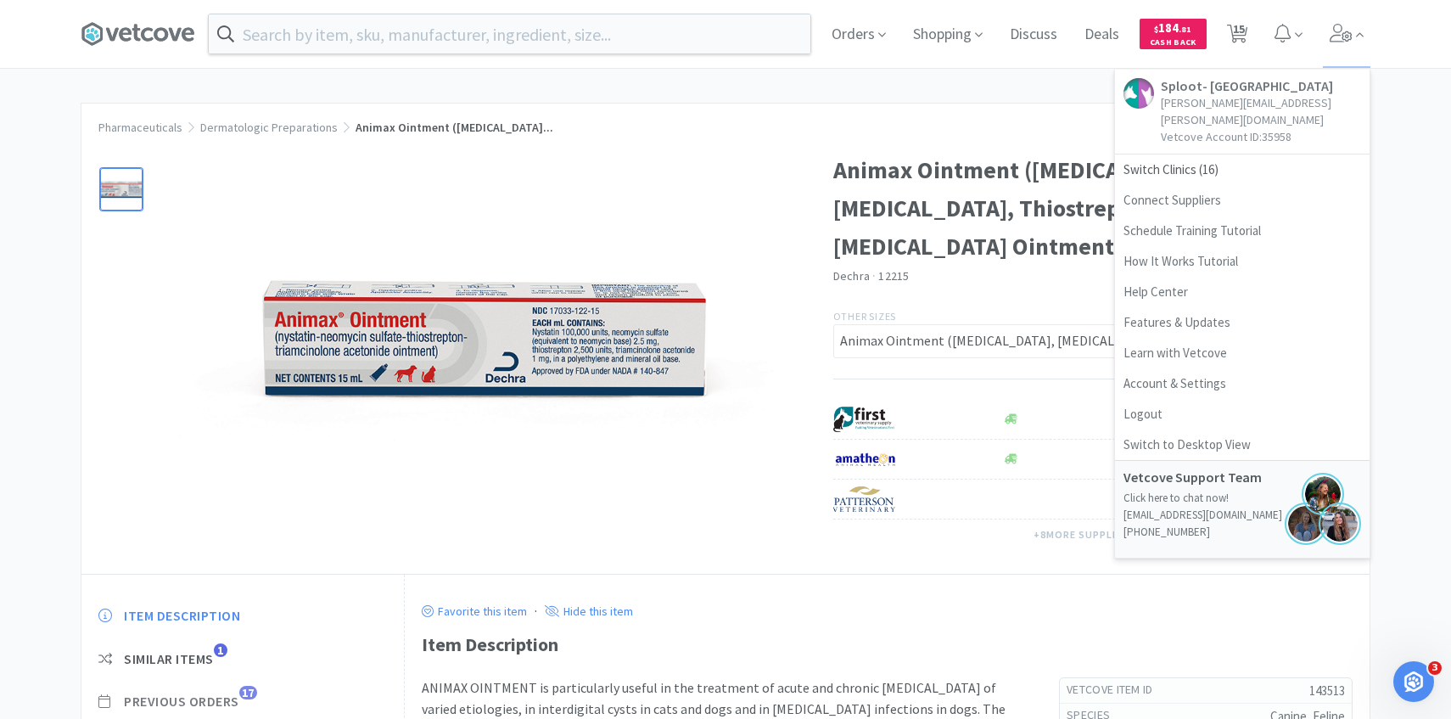
click at [224, 706] on span "Previous Orders" at bounding box center [181, 701] width 115 height 18
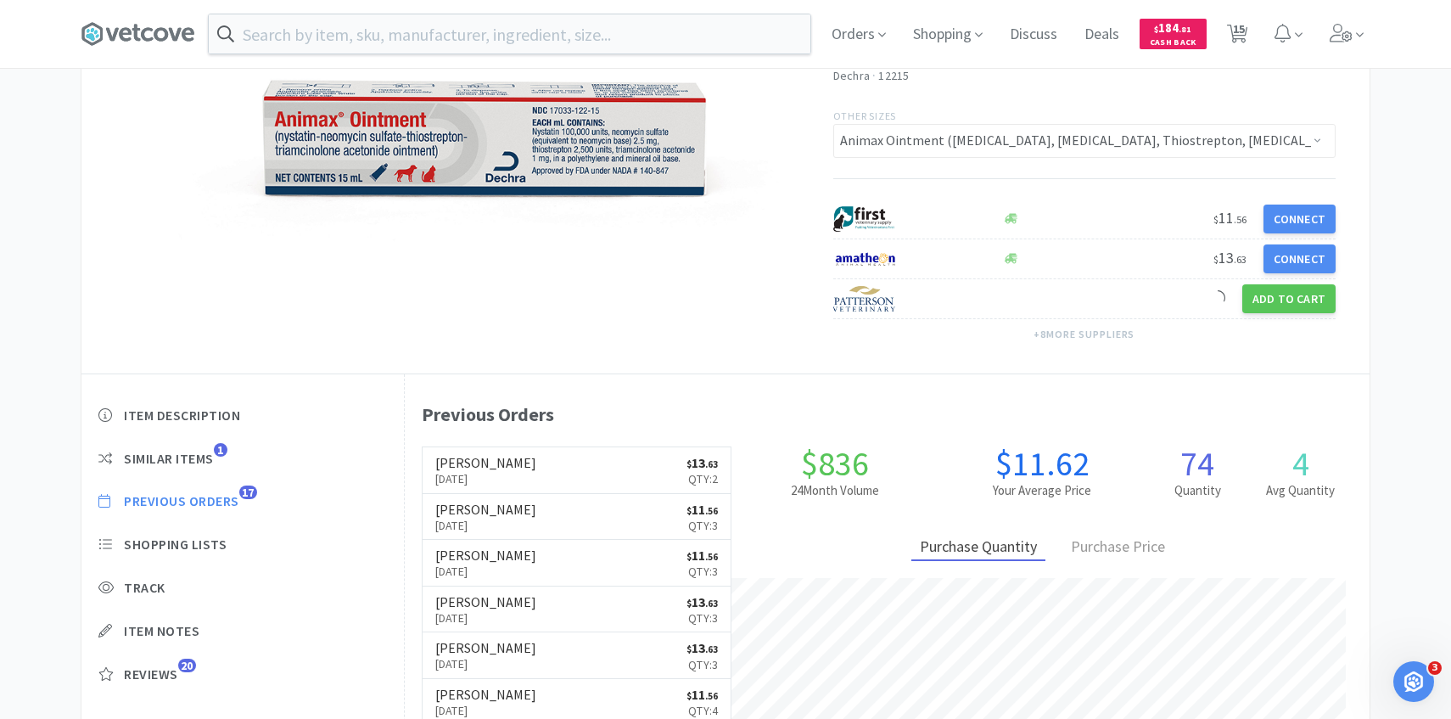
scroll to position [466, 965]
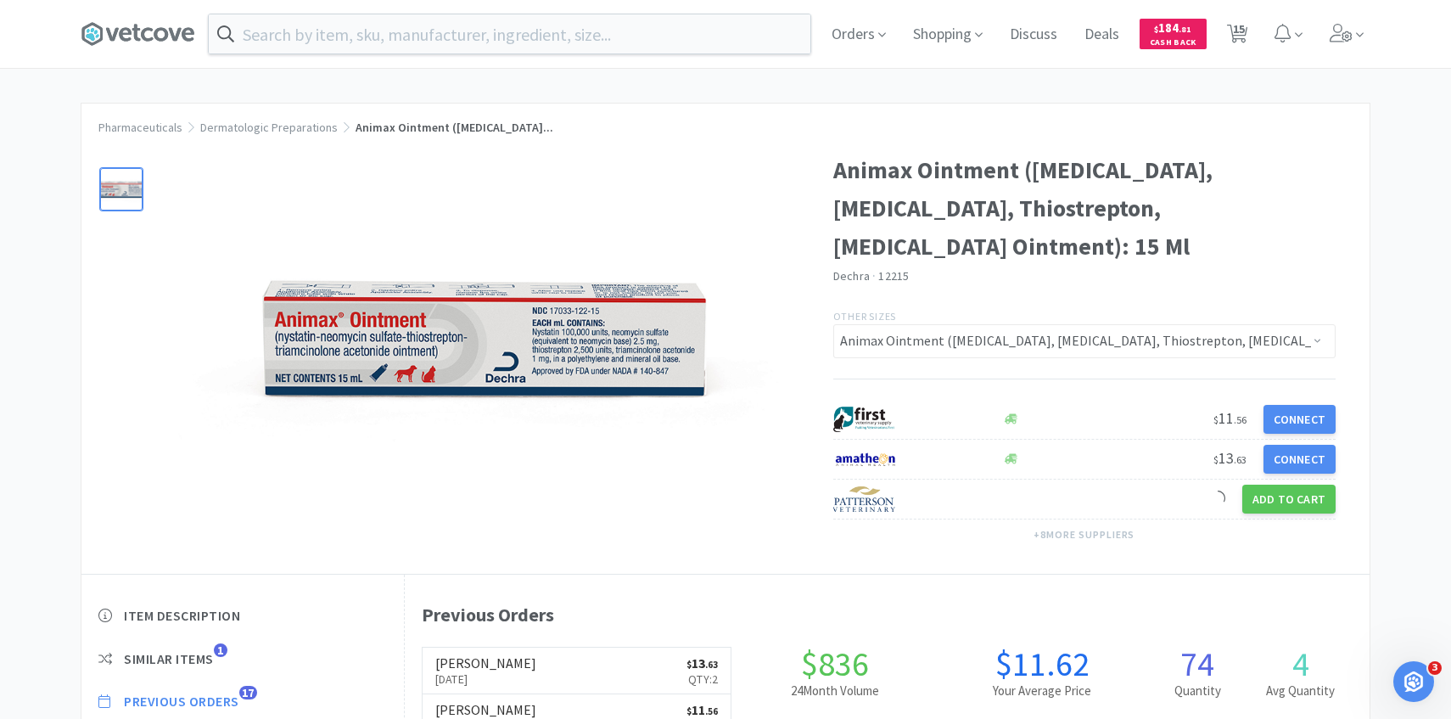
select select "6"
select select "1"
select select "2"
select select "1"
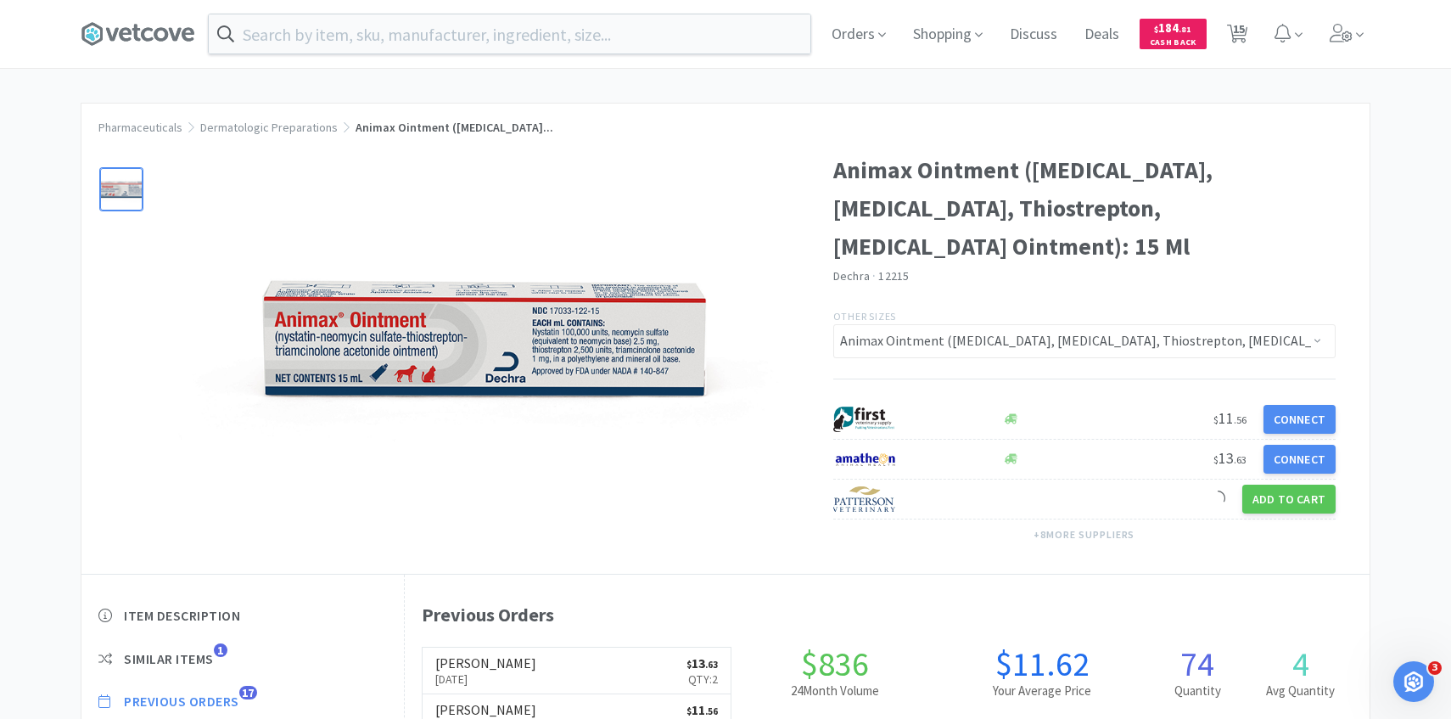
select select "4"
select select "1"
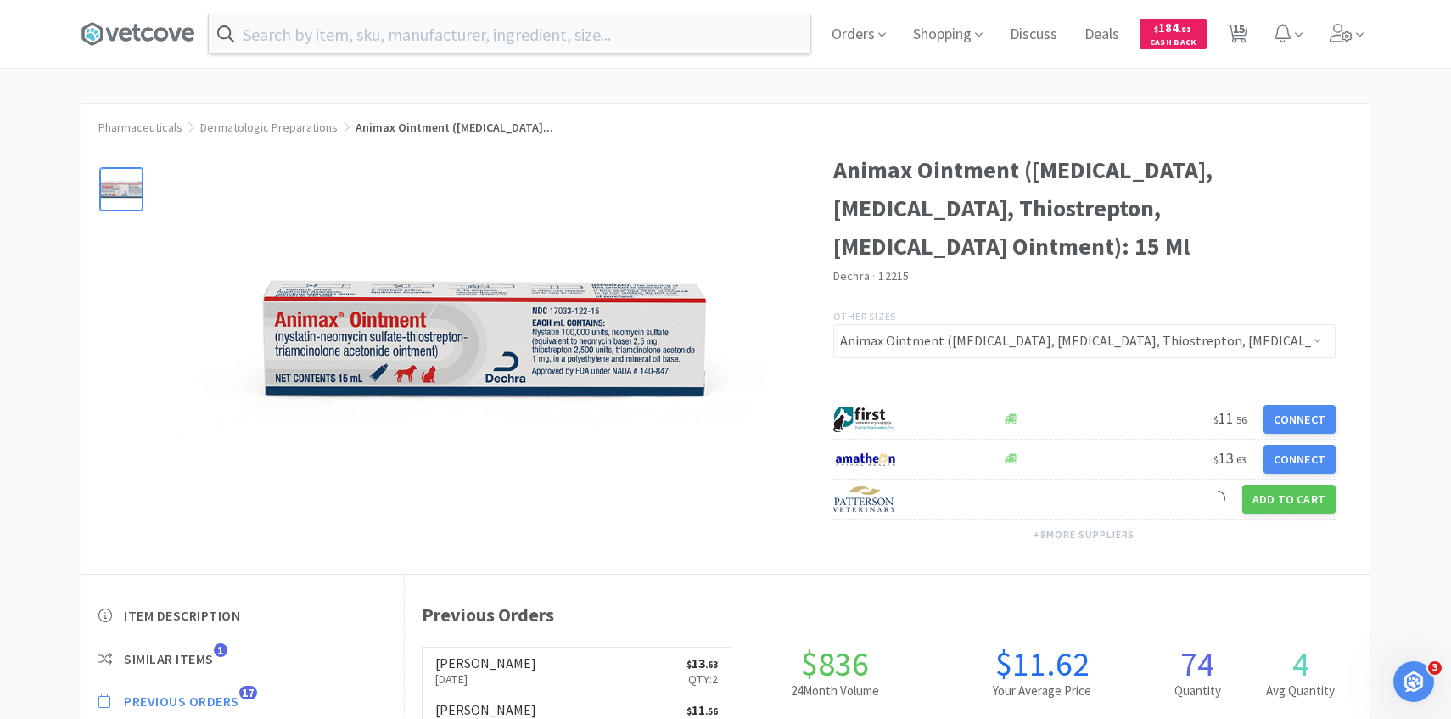
select select "7"
select select "1"
select select "6"
select select "1"
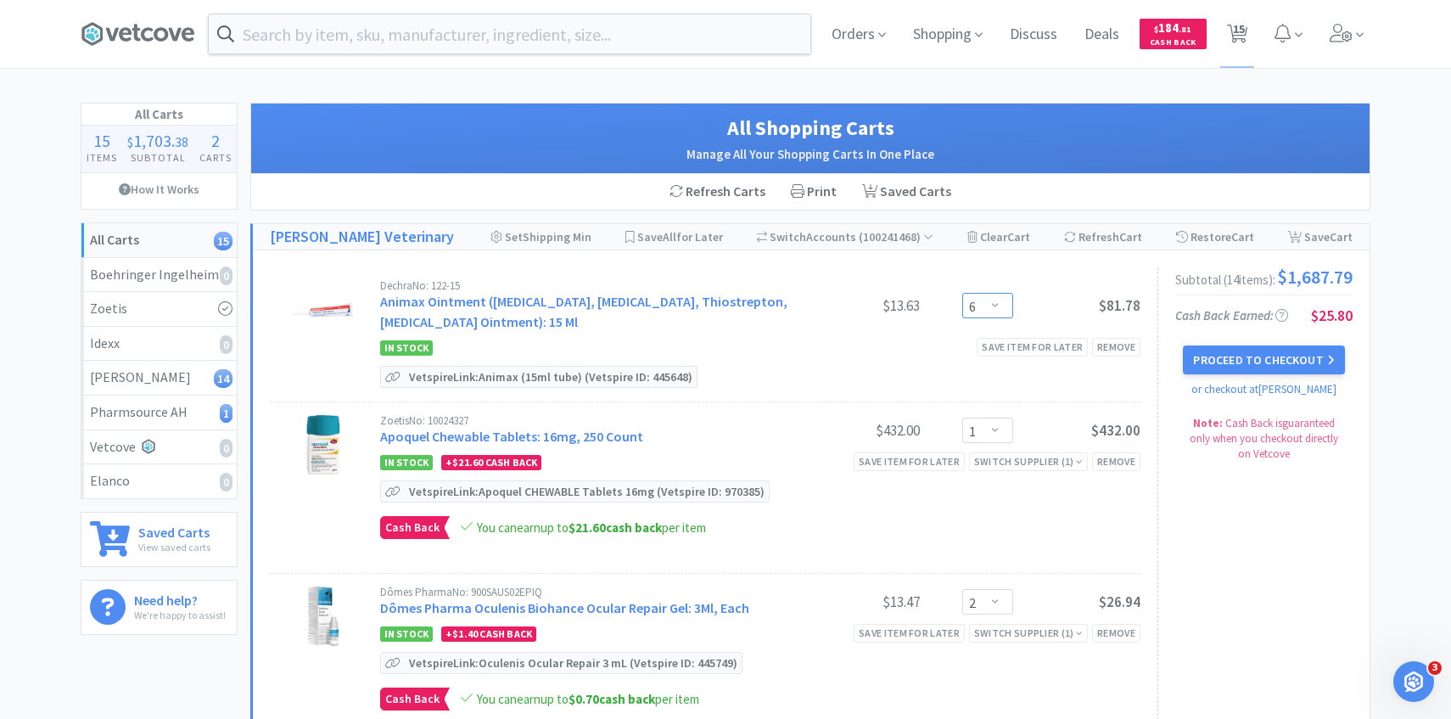
click at [979, 304] on select "Enter Quantity 1 2 3 4 5 6 7 8 9 10 11 12 13 14 15 16 17 18 19 20 Enter Quantity" at bounding box center [987, 305] width 51 height 25
click at [962, 293] on select "Enter Quantity 1 2 3 4 5 6 7 8 9 10 11 12 13 14 15 16 17 18 19 20 Enter Quantity" at bounding box center [987, 305] width 51 height 25
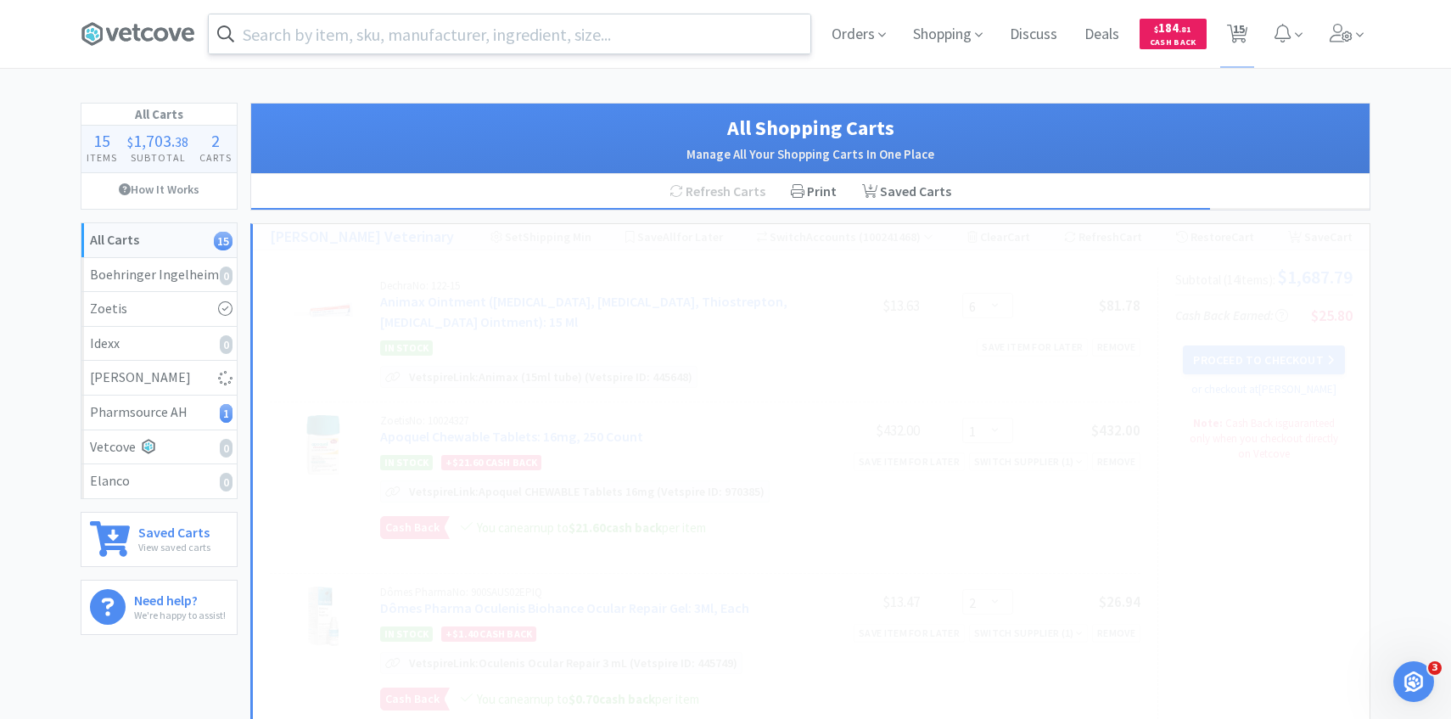
select select "8"
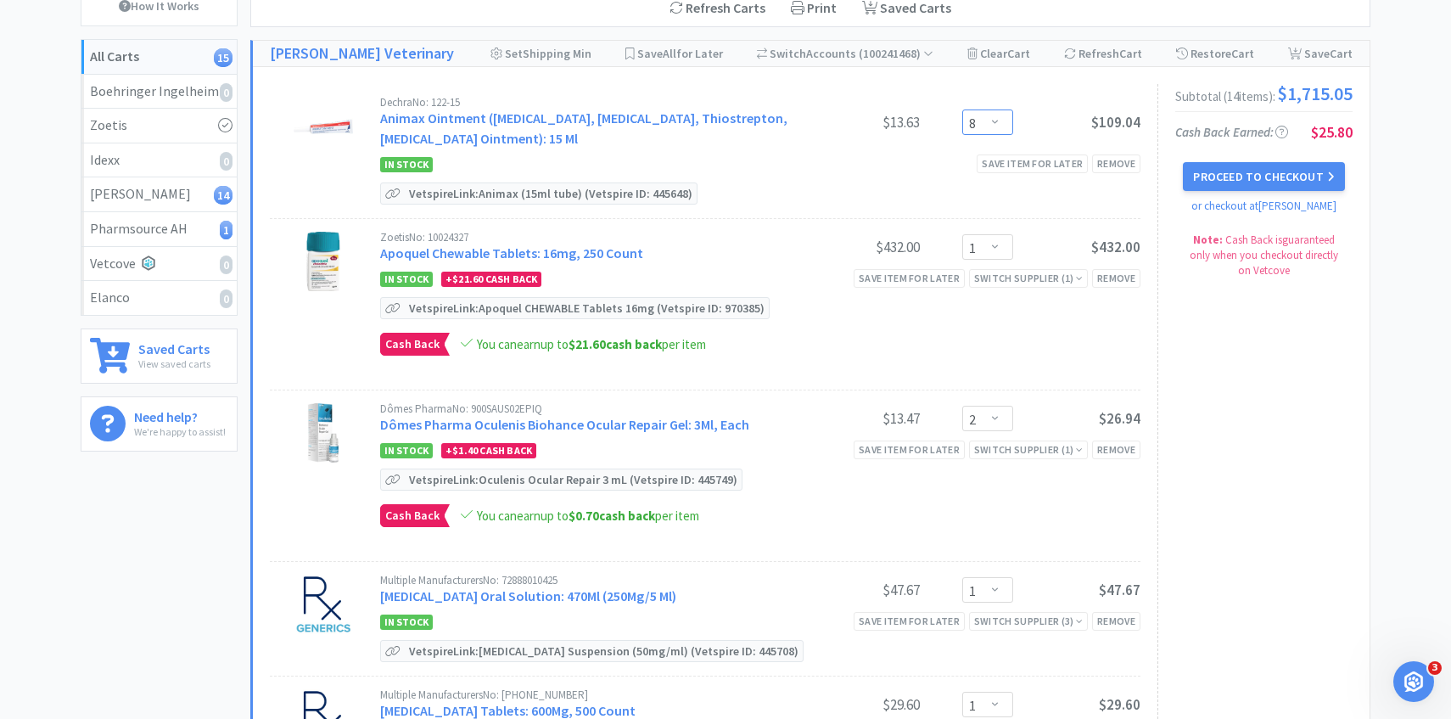
scroll to position [304, 0]
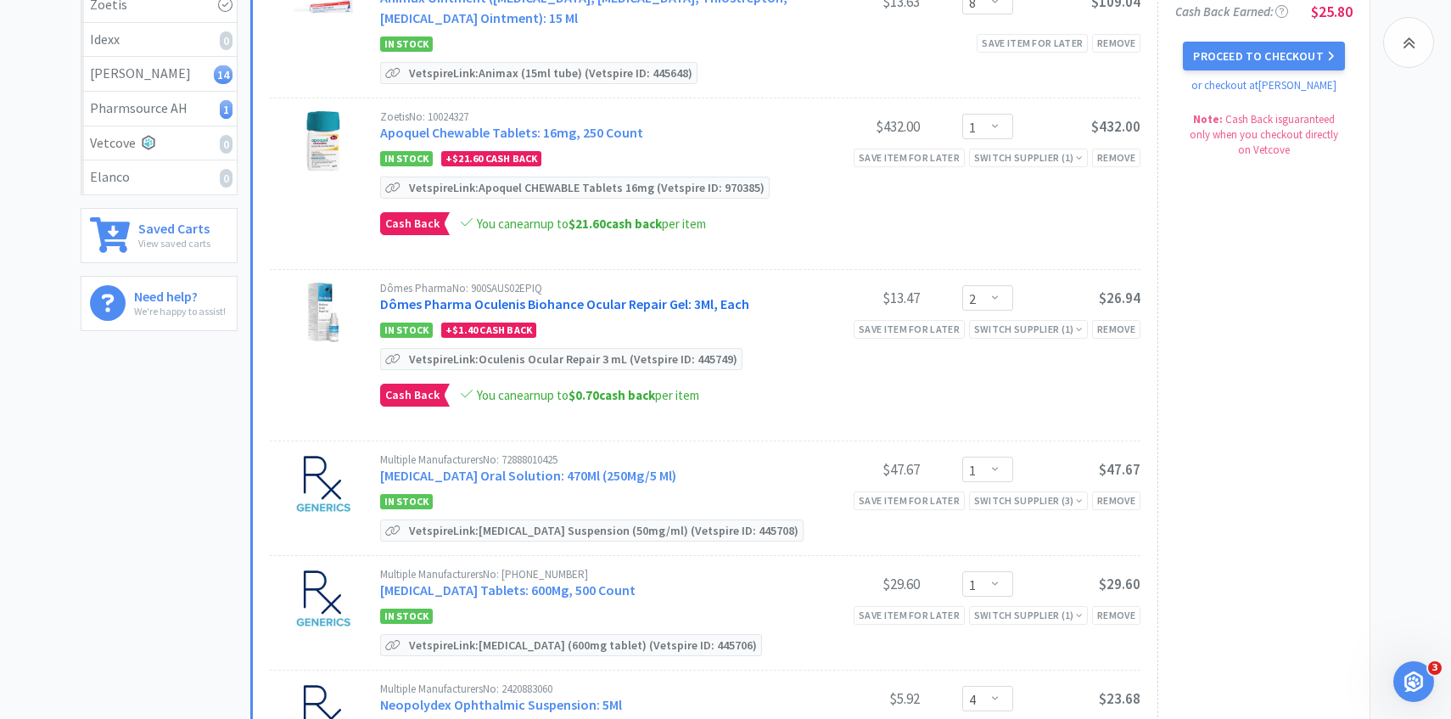
click at [525, 300] on link "Dômes Pharma Oculenis Biohance Ocular Repair Gel: 3Ml, Each" at bounding box center [564, 303] width 369 height 17
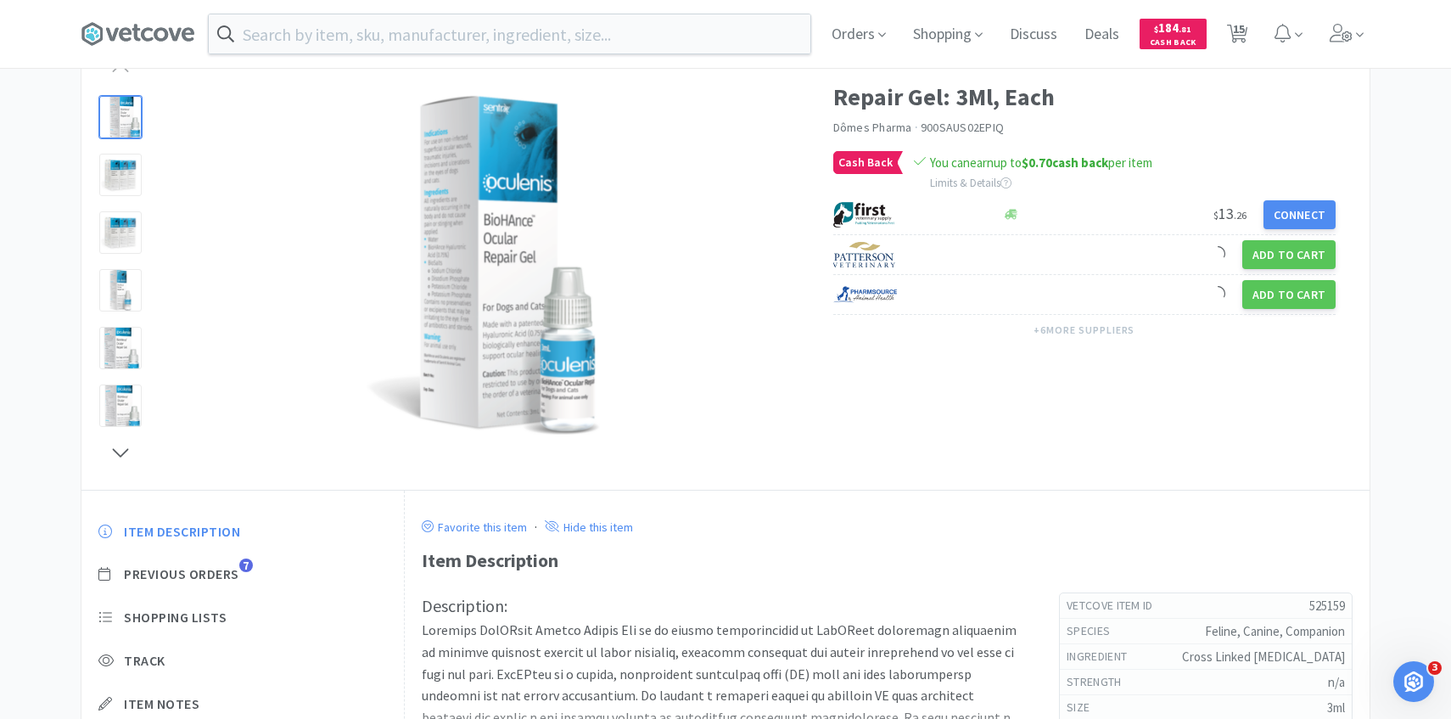
scroll to position [112, 0]
click at [238, 568] on span "Previous Orders" at bounding box center [181, 573] width 115 height 18
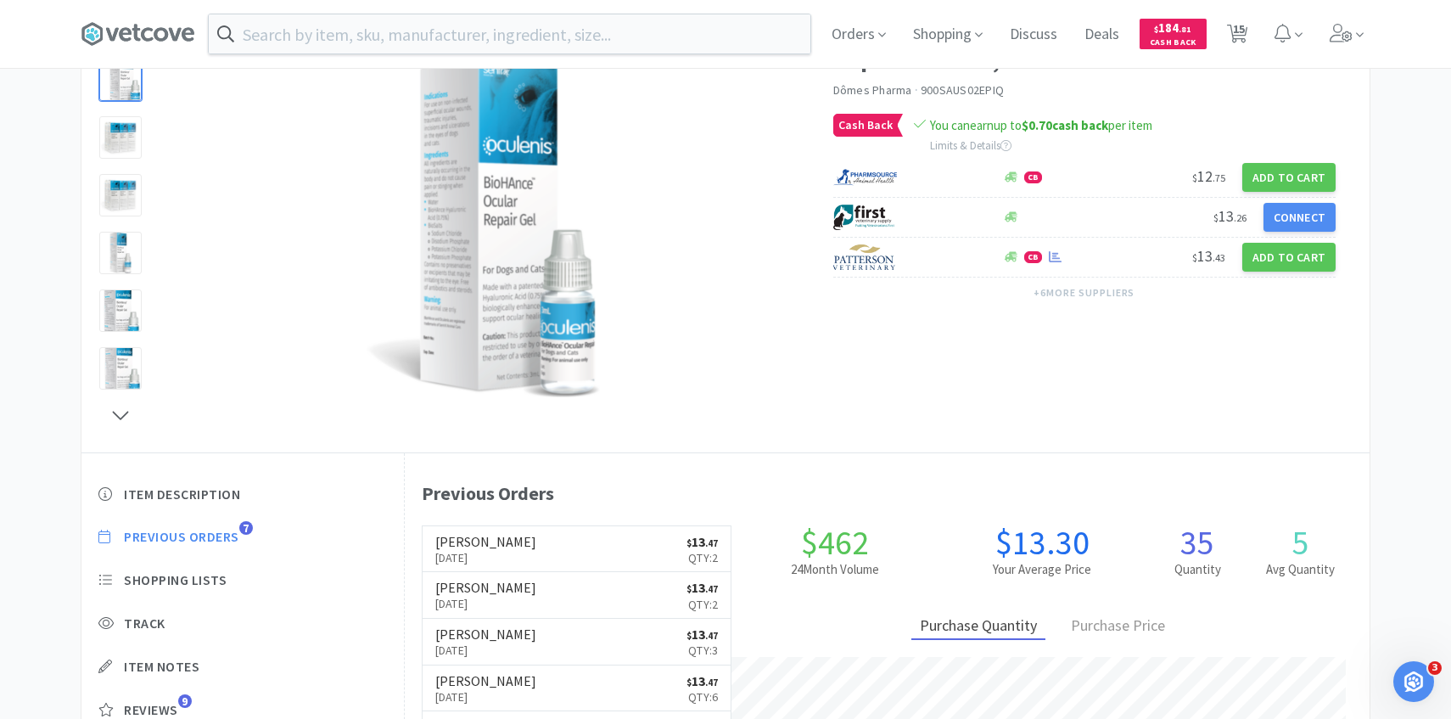
scroll to position [466, 965]
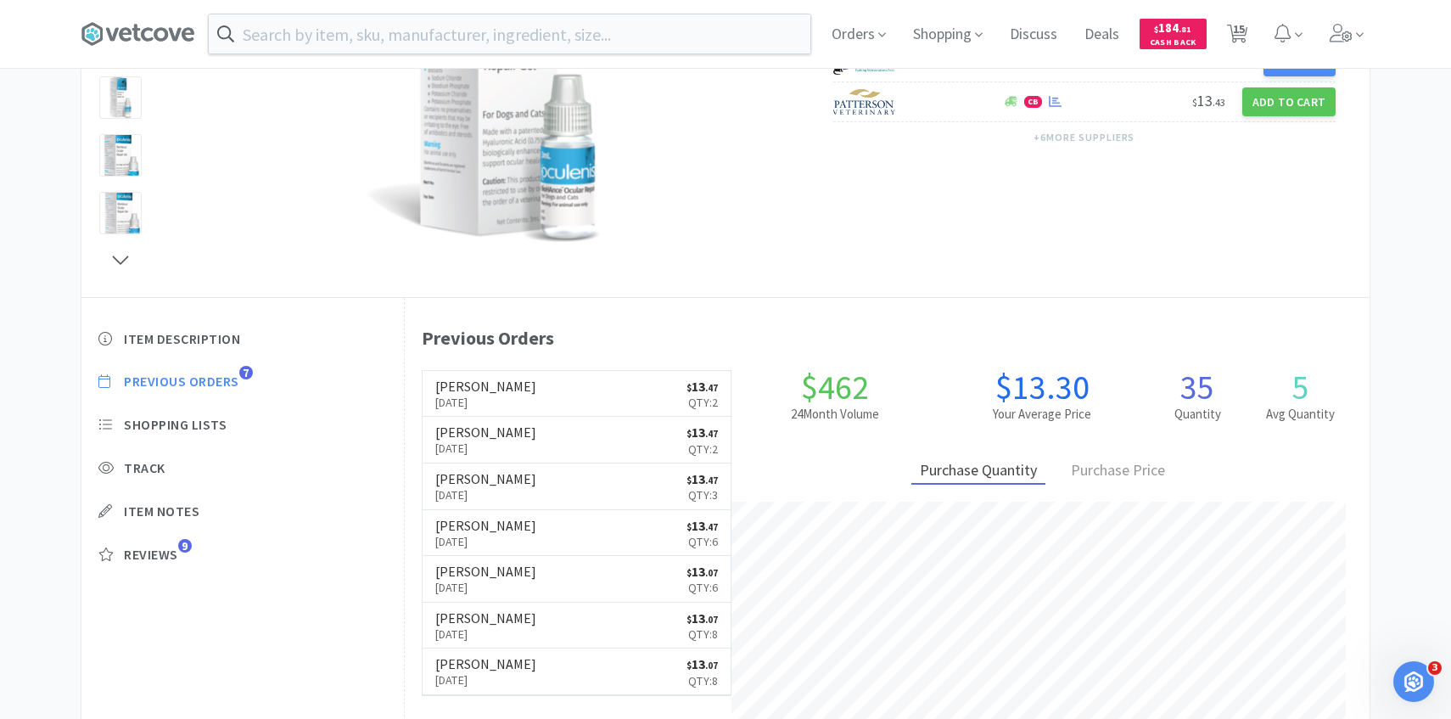
select select "8"
select select "1"
select select "2"
select select "1"
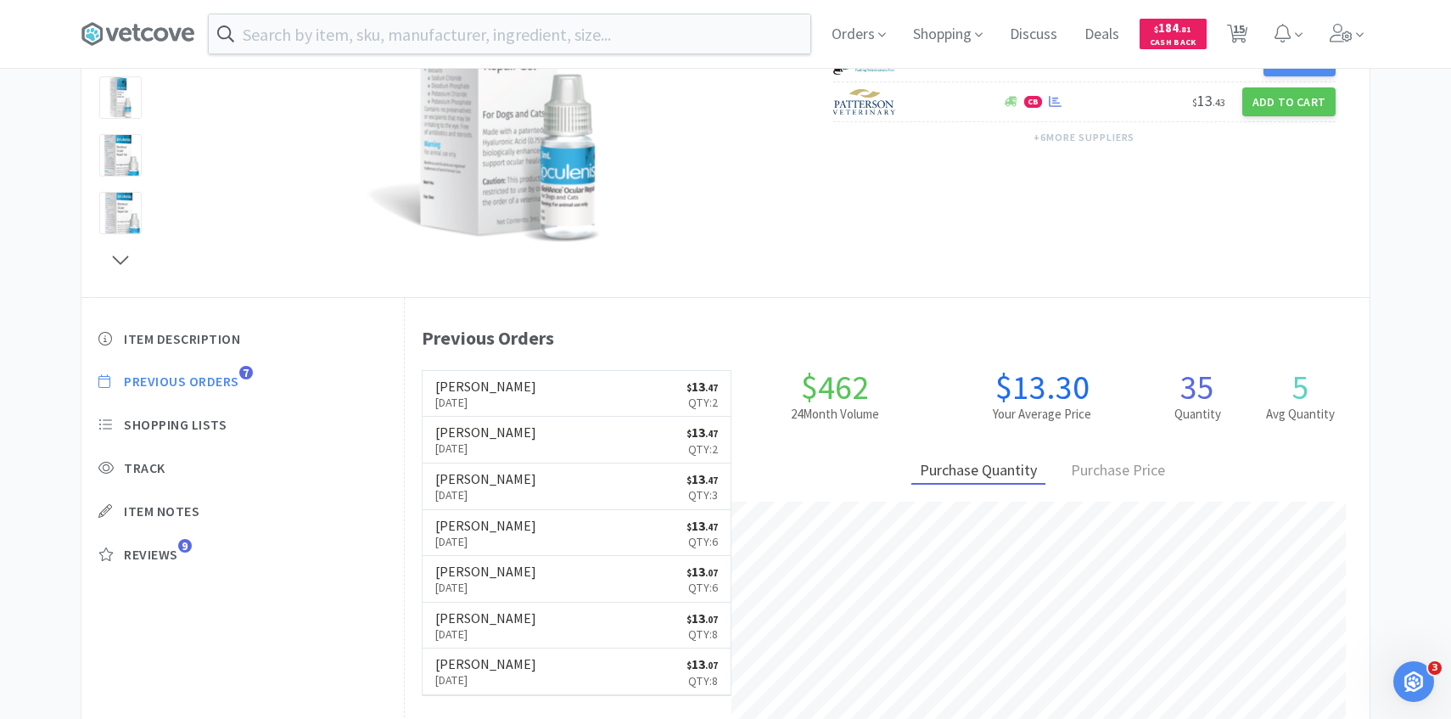
select select "4"
select select "1"
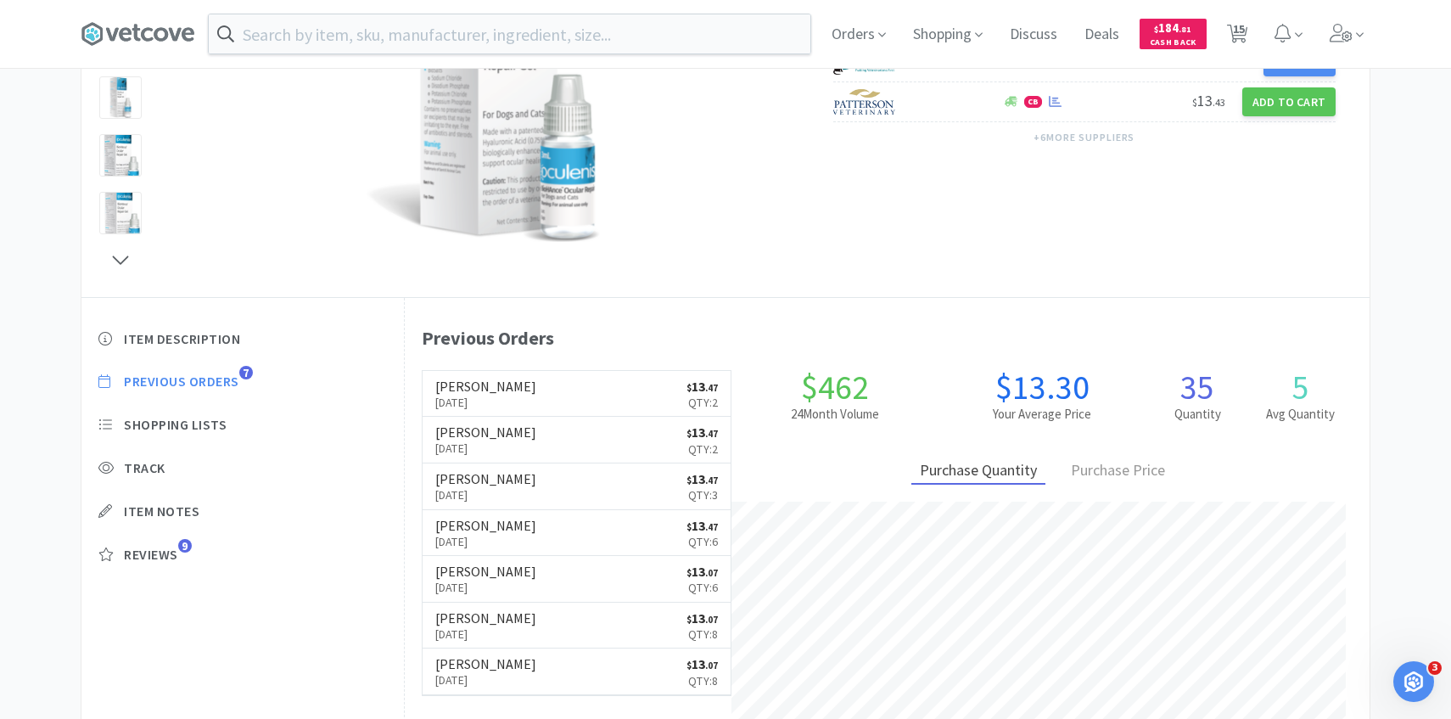
select select "7"
select select "1"
select select "6"
select select "1"
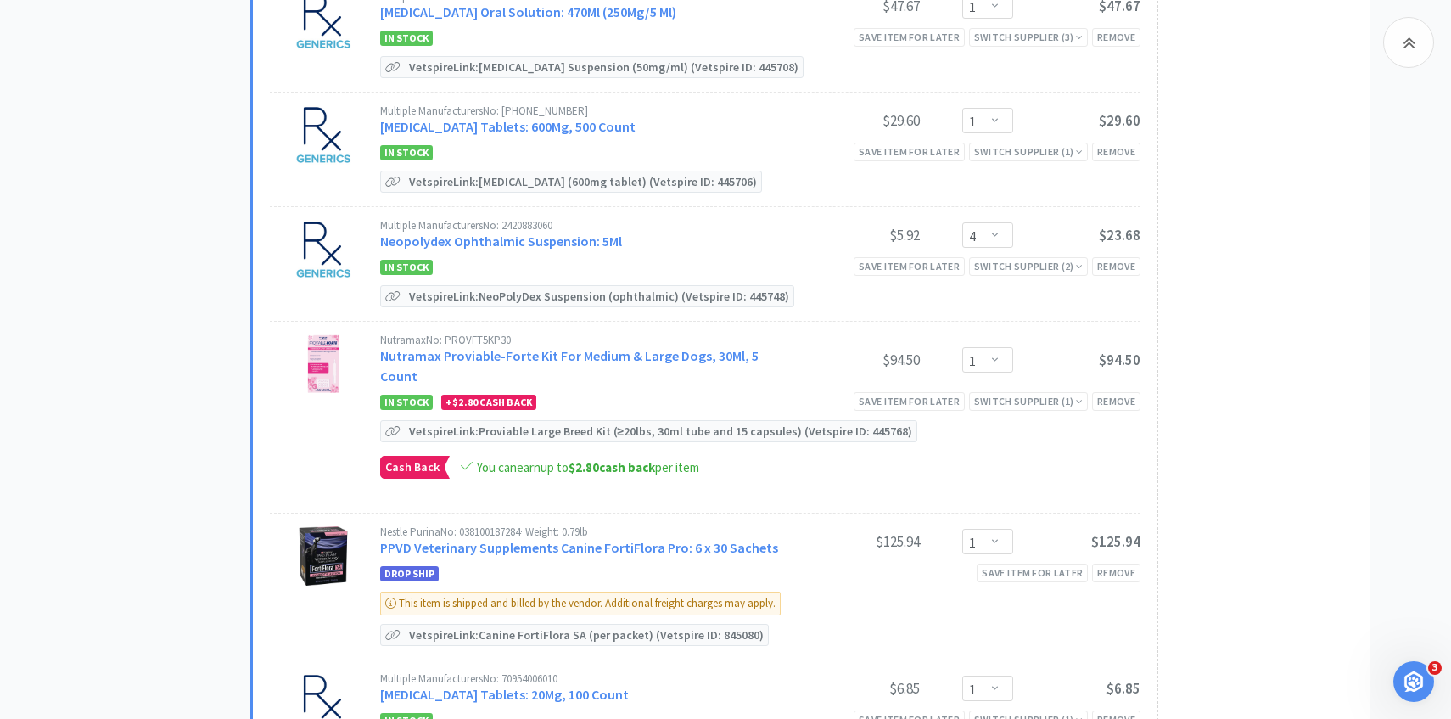
scroll to position [794, 0]
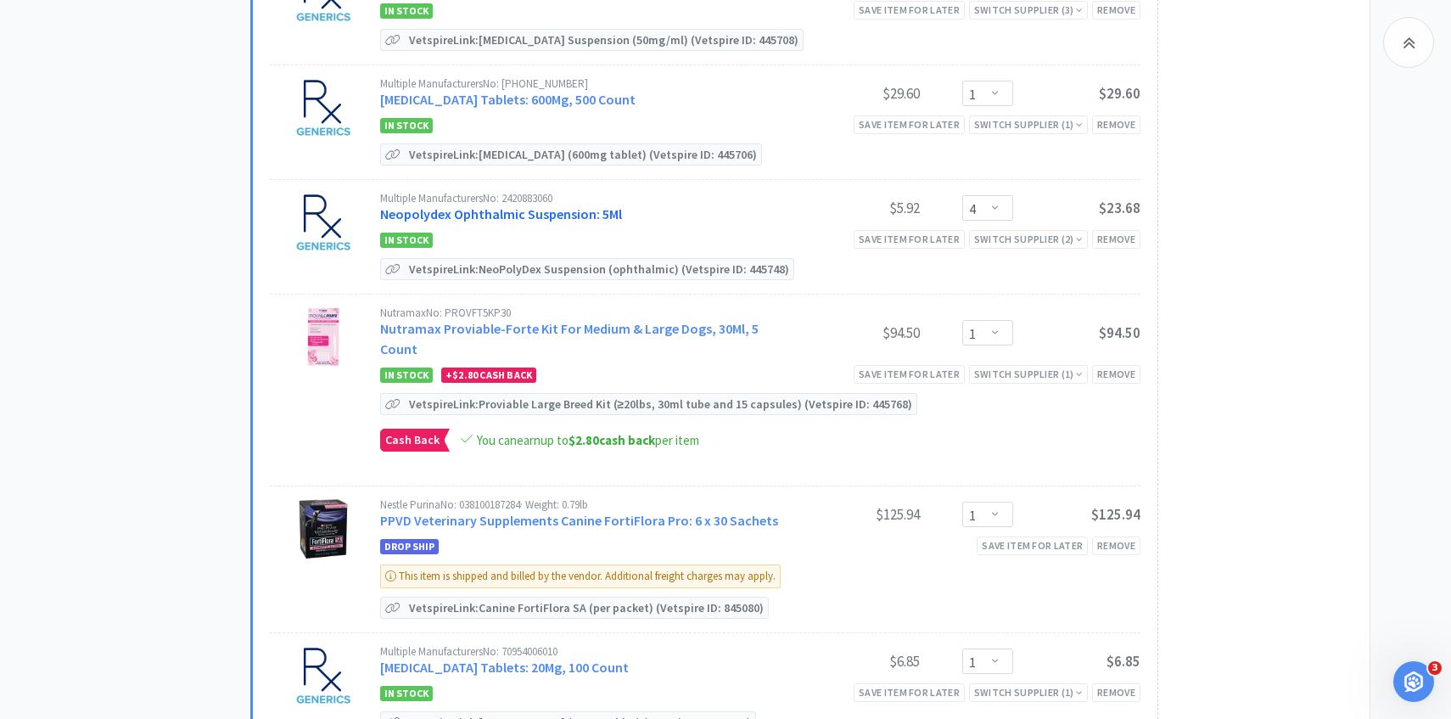
click at [584, 210] on link "Neopolydex Ophthalmic Suspension: 5Ml" at bounding box center [501, 213] width 242 height 17
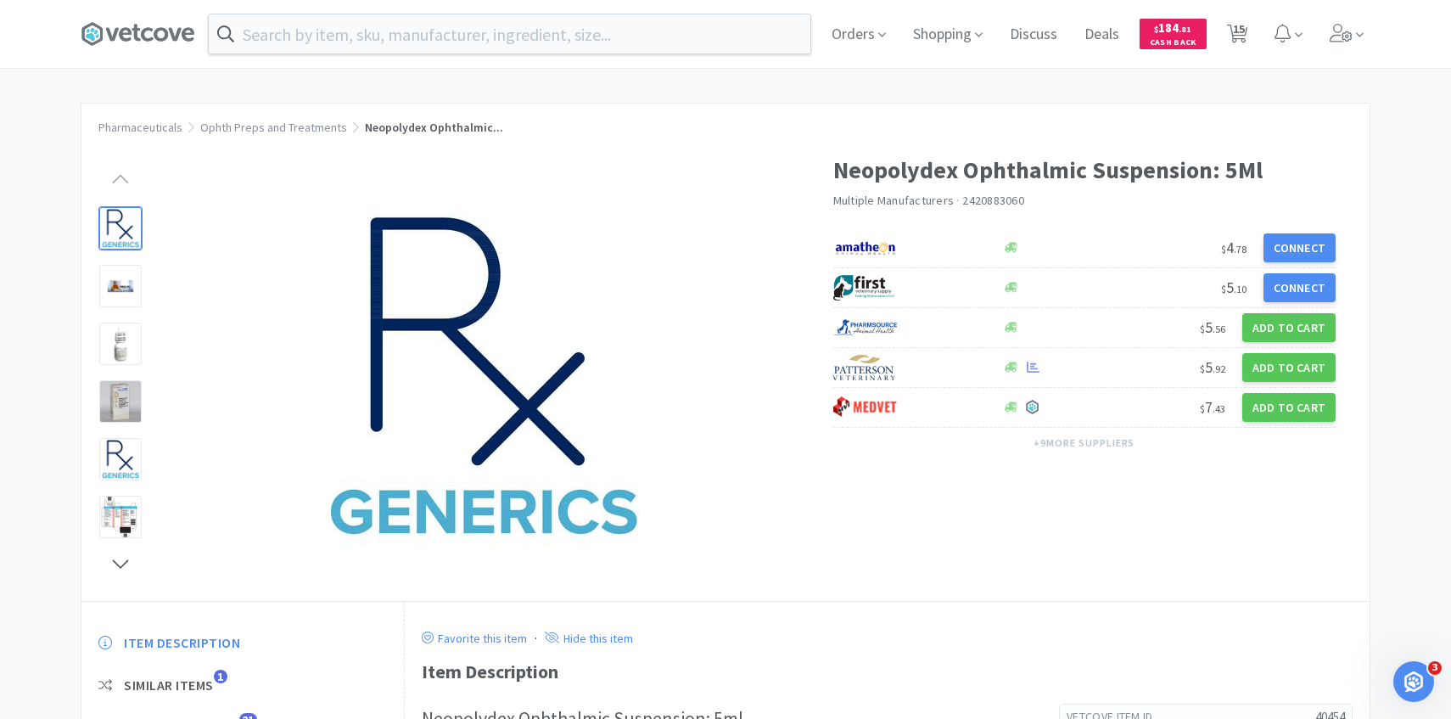
scroll to position [191, 0]
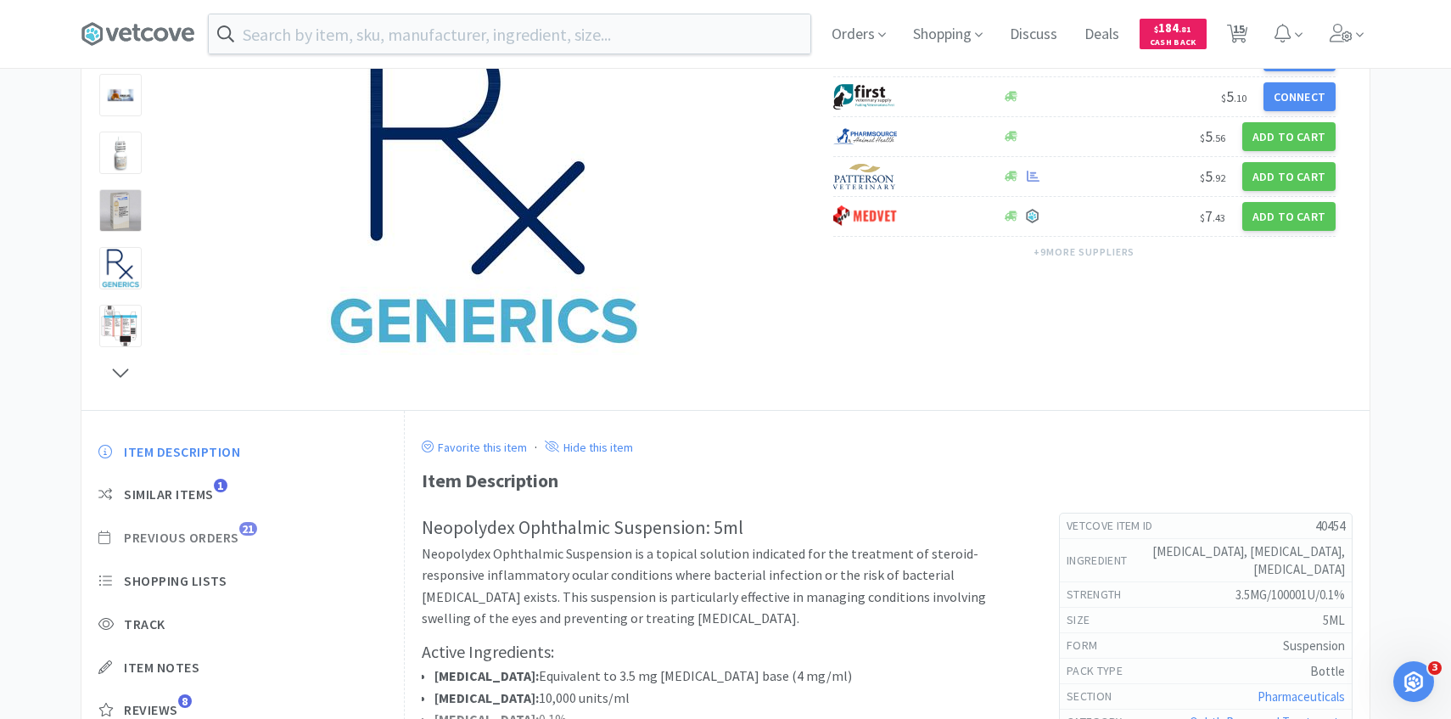
click at [223, 540] on span "Previous Orders" at bounding box center [181, 538] width 115 height 18
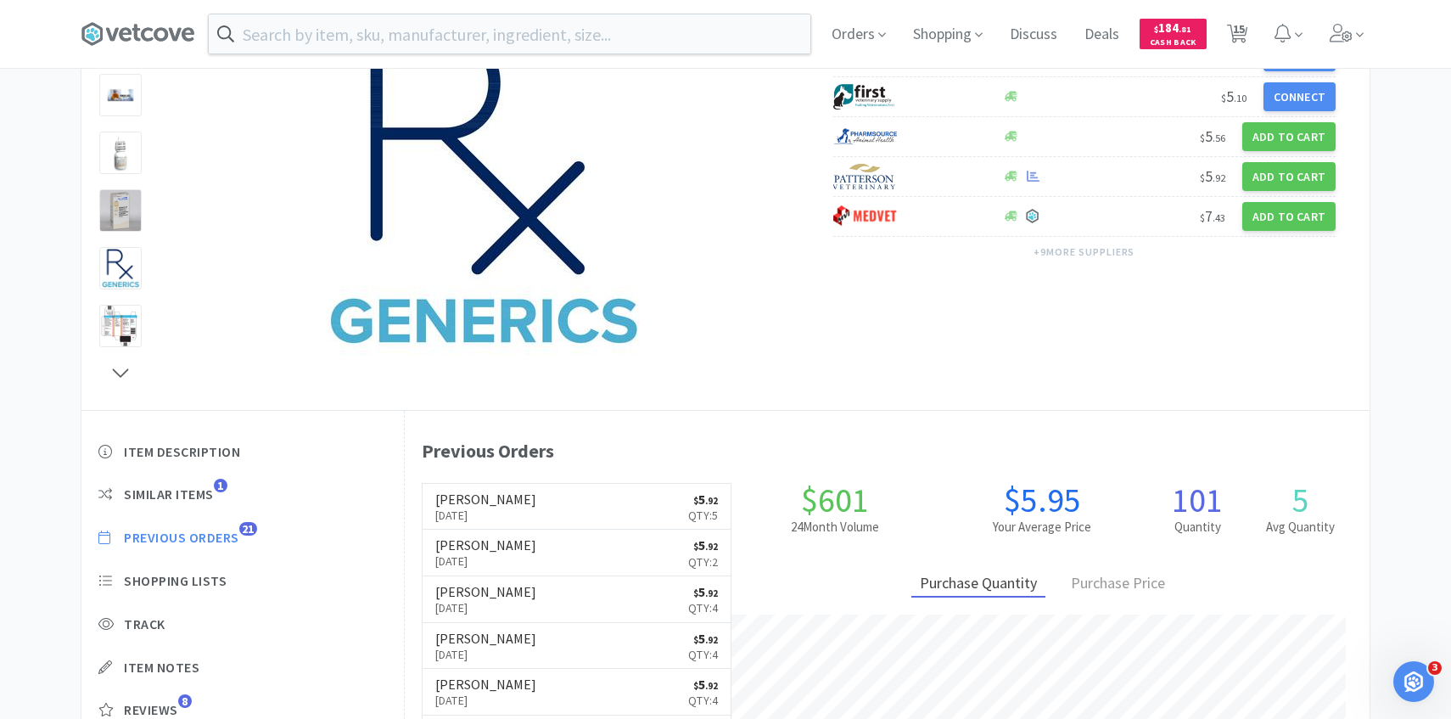
scroll to position [466, 965]
click at [230, 541] on span "Previous Orders" at bounding box center [181, 538] width 115 height 18
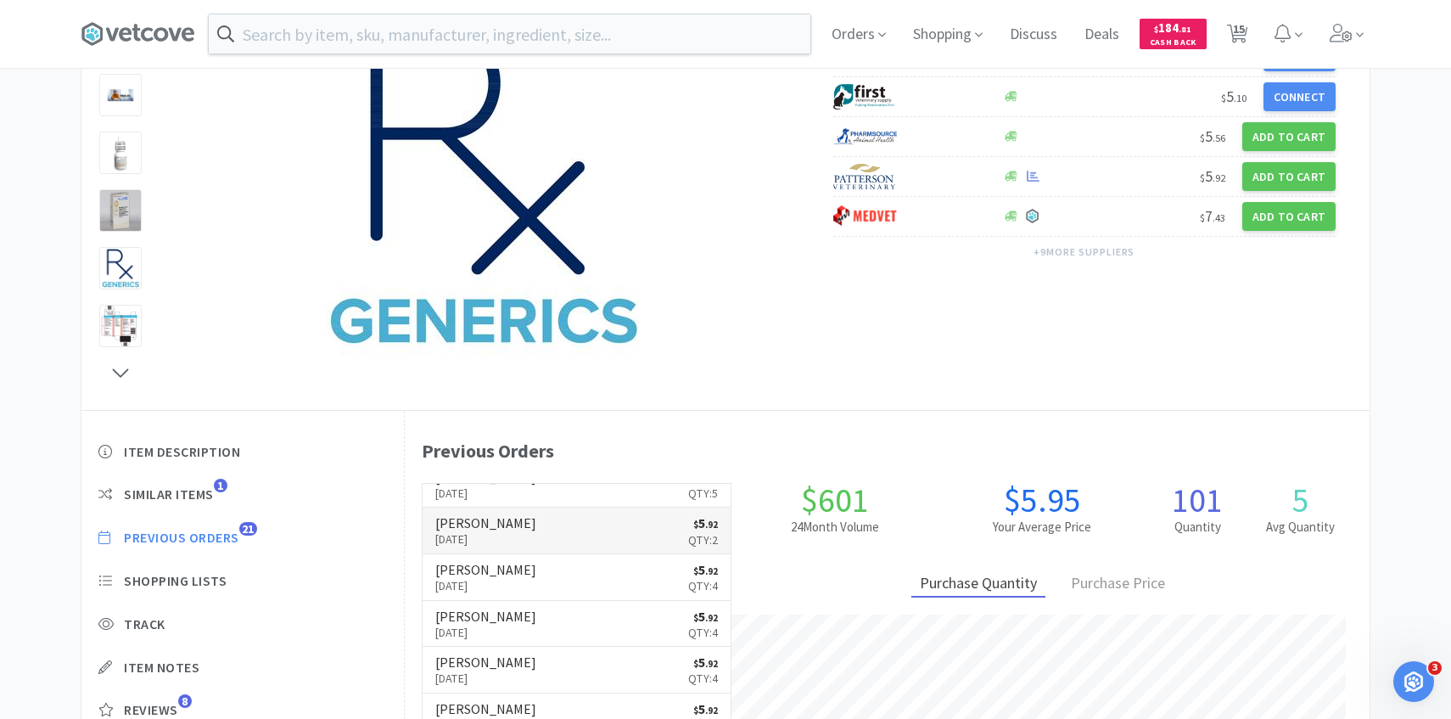
scroll to position [0, 0]
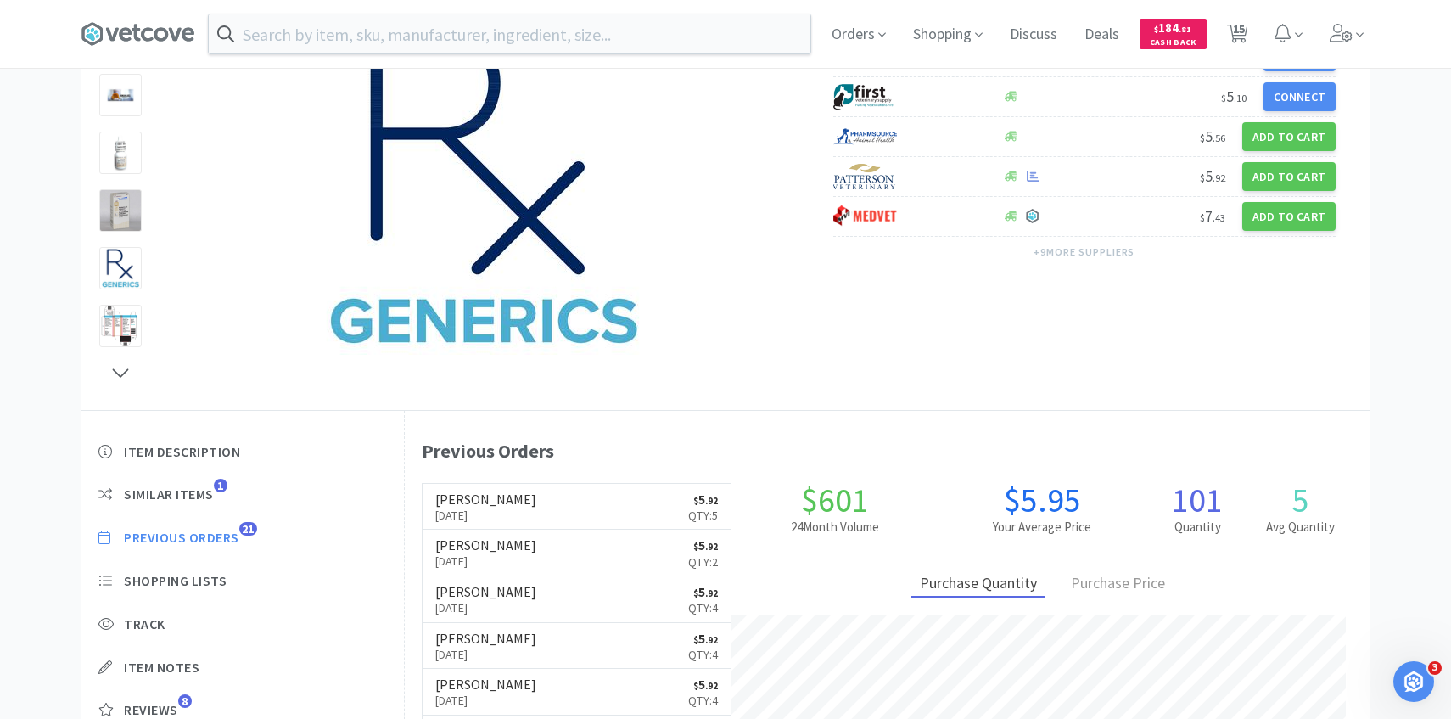
scroll to position [794, 0]
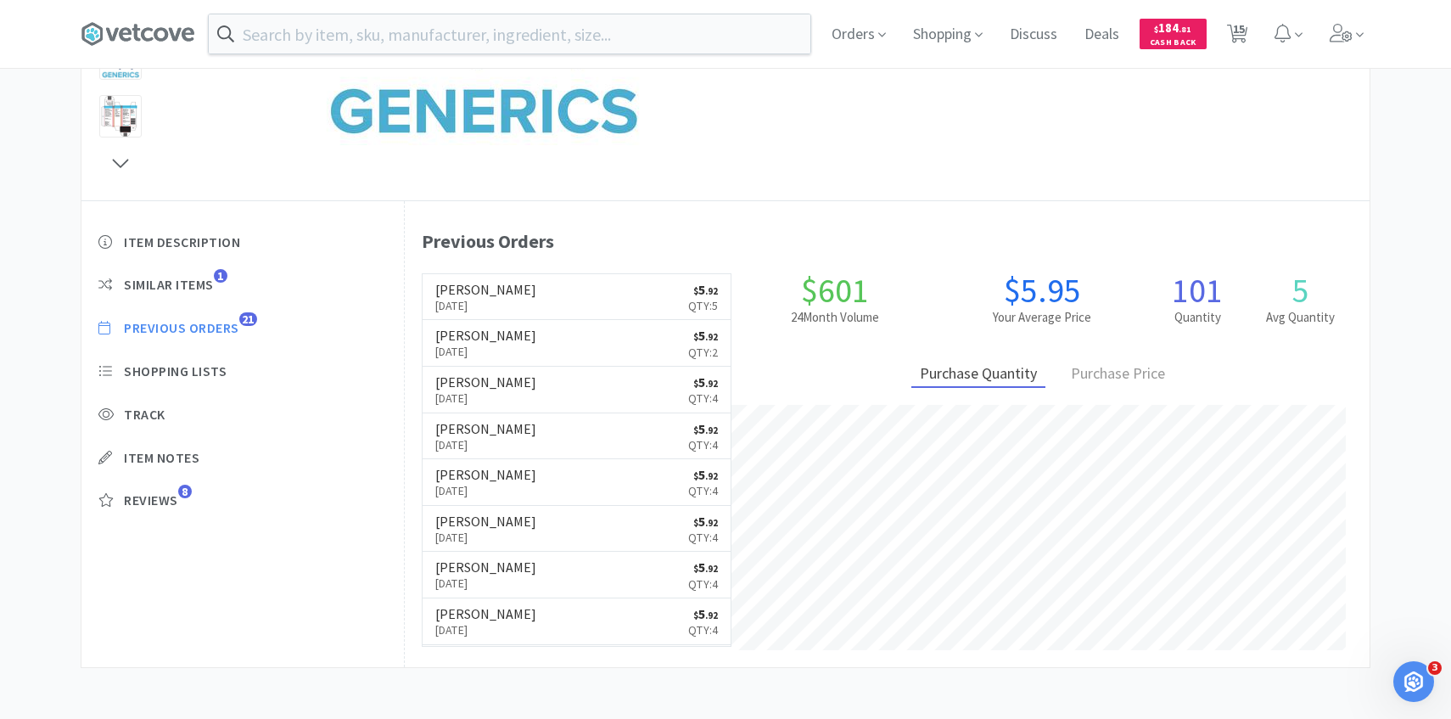
select select "8"
select select "1"
select select "2"
select select "1"
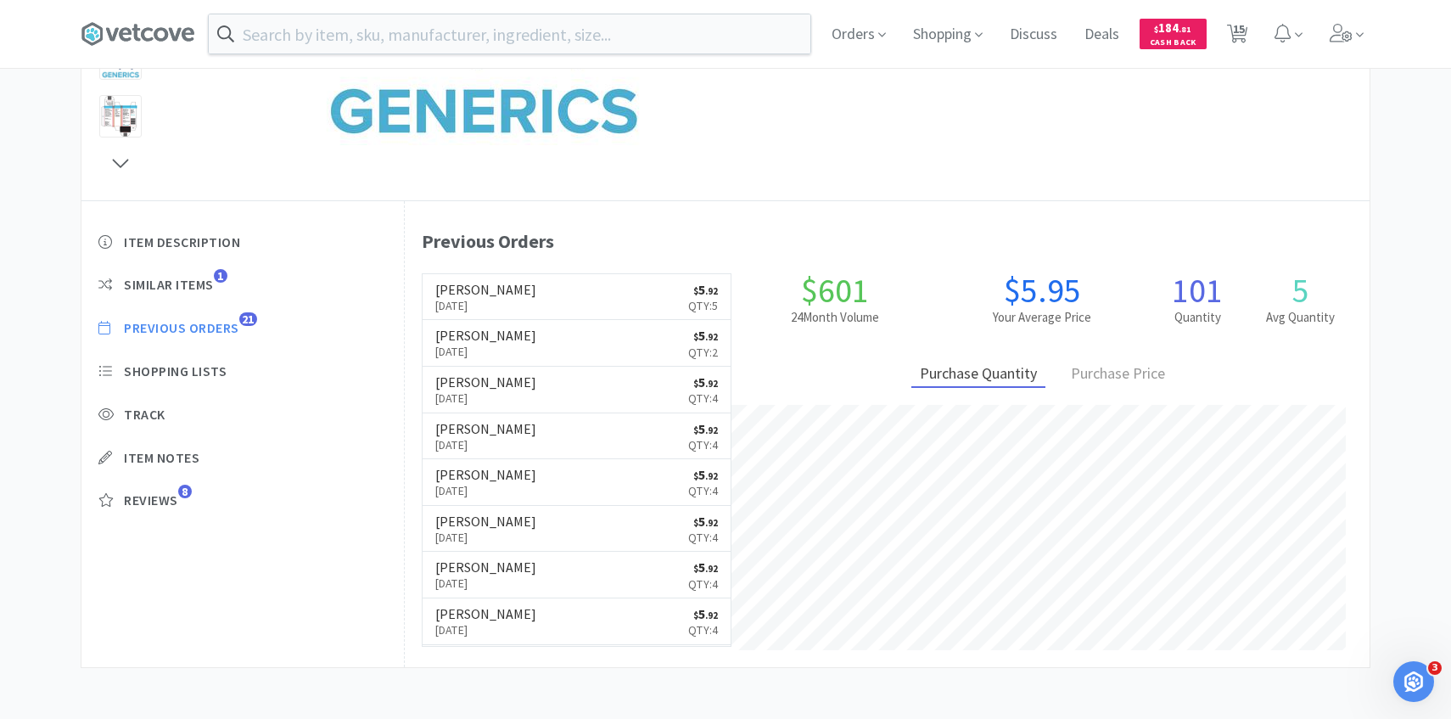
select select "4"
select select "1"
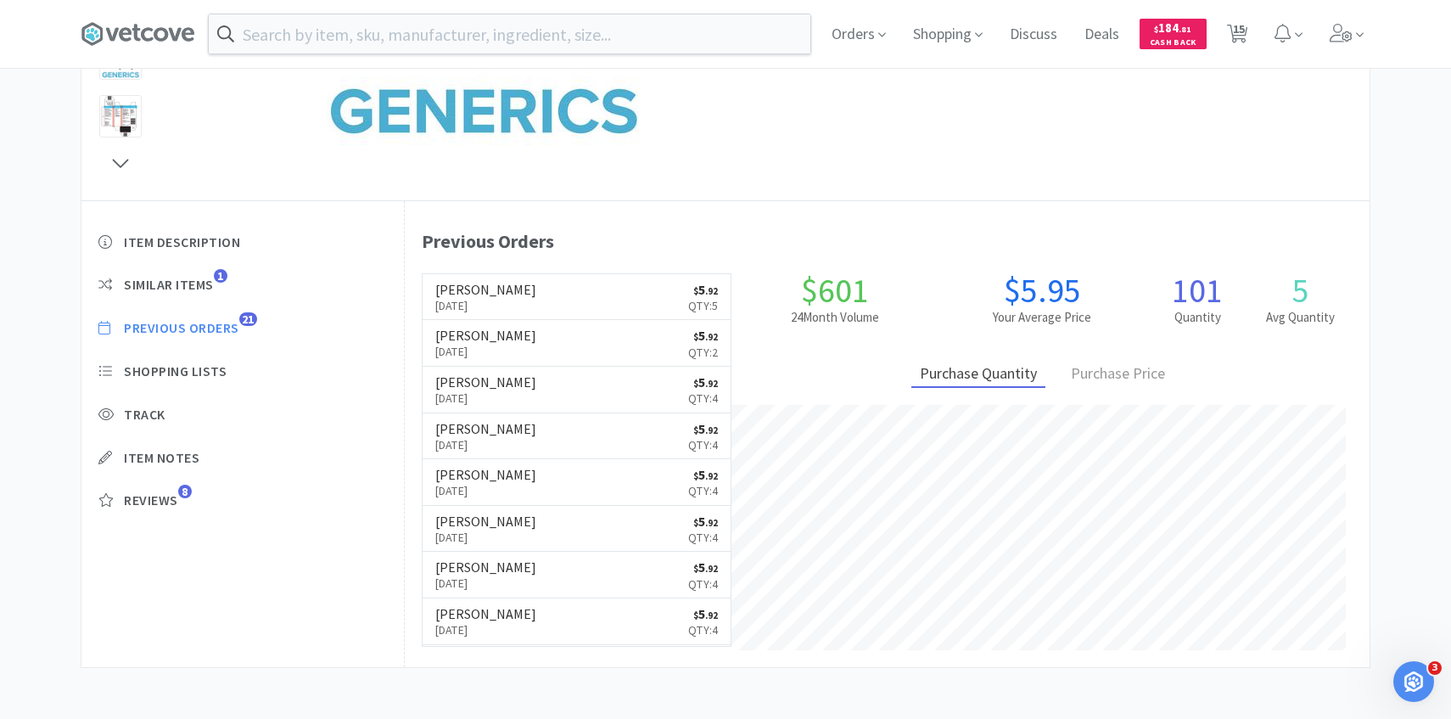
select select "7"
select select "1"
select select "6"
select select "1"
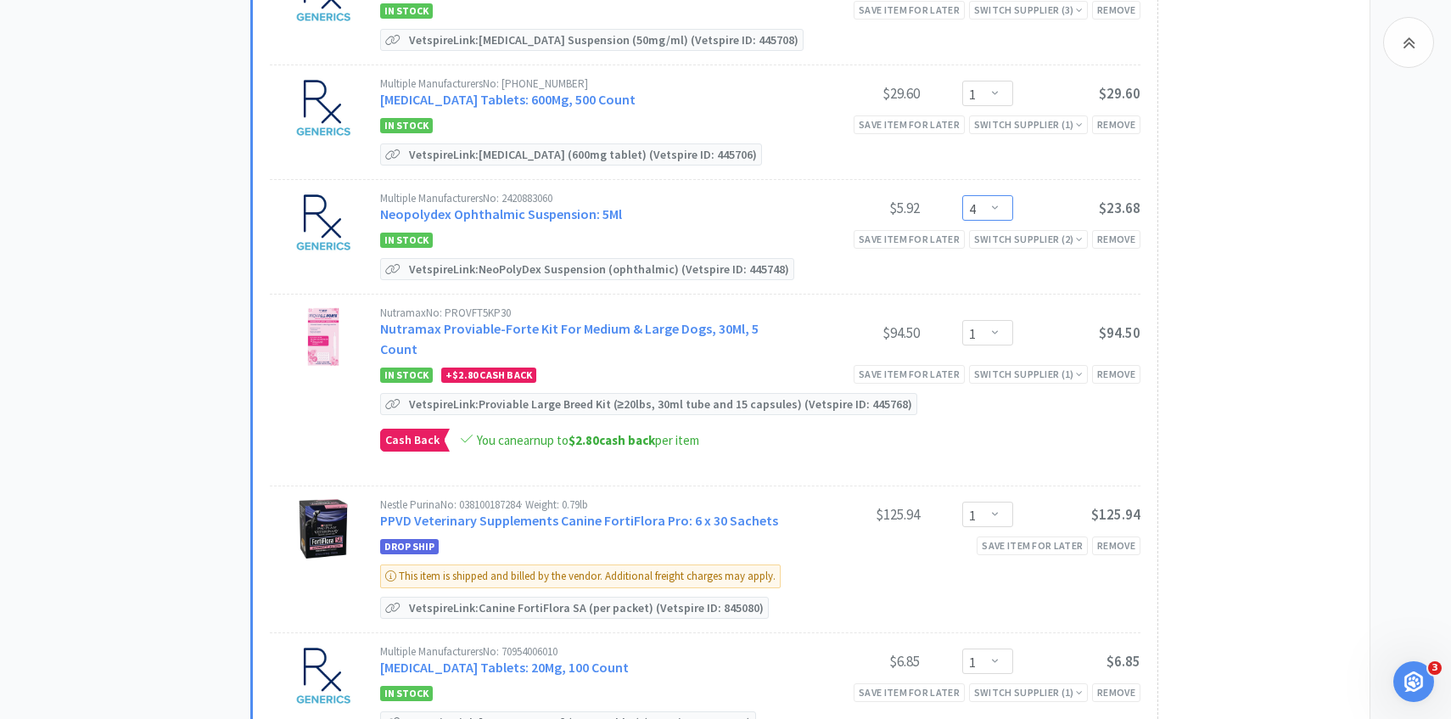
click at [1000, 206] on select "Enter Quantity 1 2 3 4 5 6 7 8 9 10 11 12 13 14 15 16 17 18 19 20 Enter Quantity" at bounding box center [987, 207] width 51 height 25
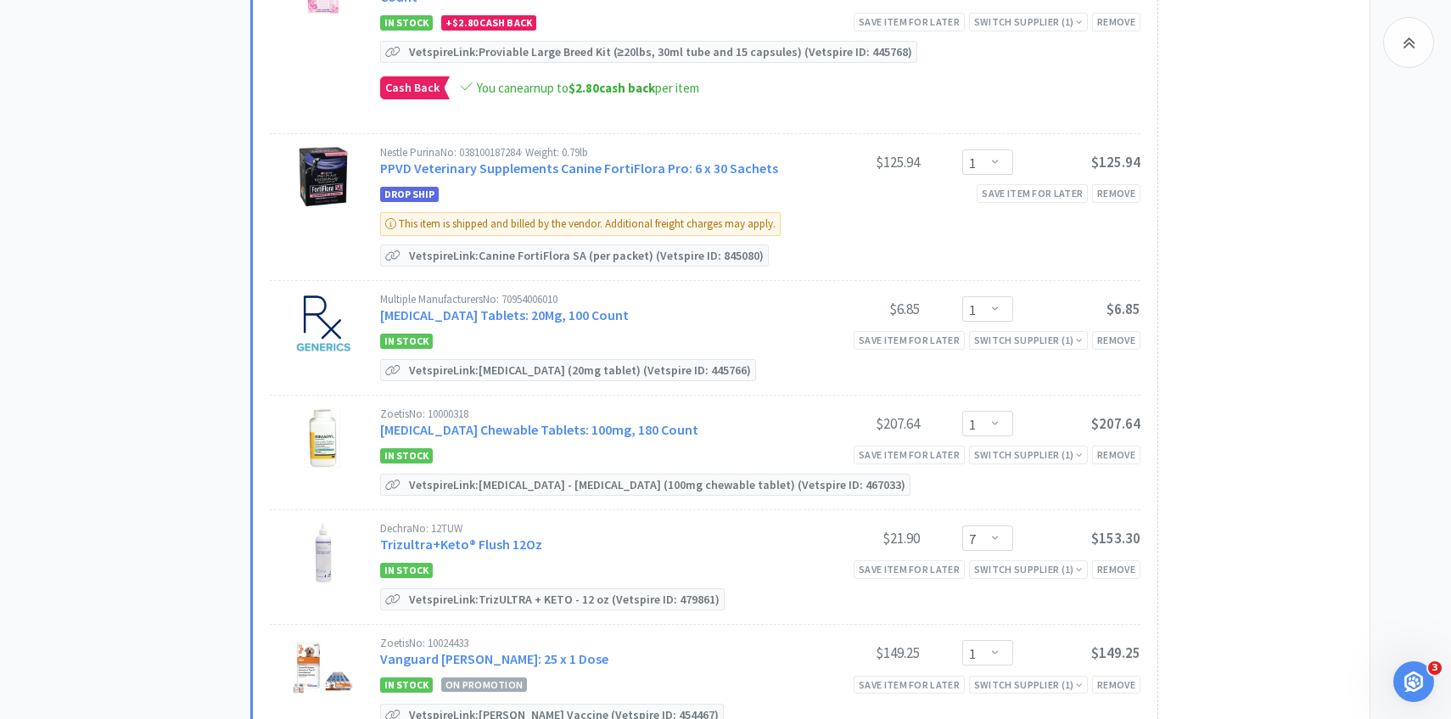
scroll to position [1154, 0]
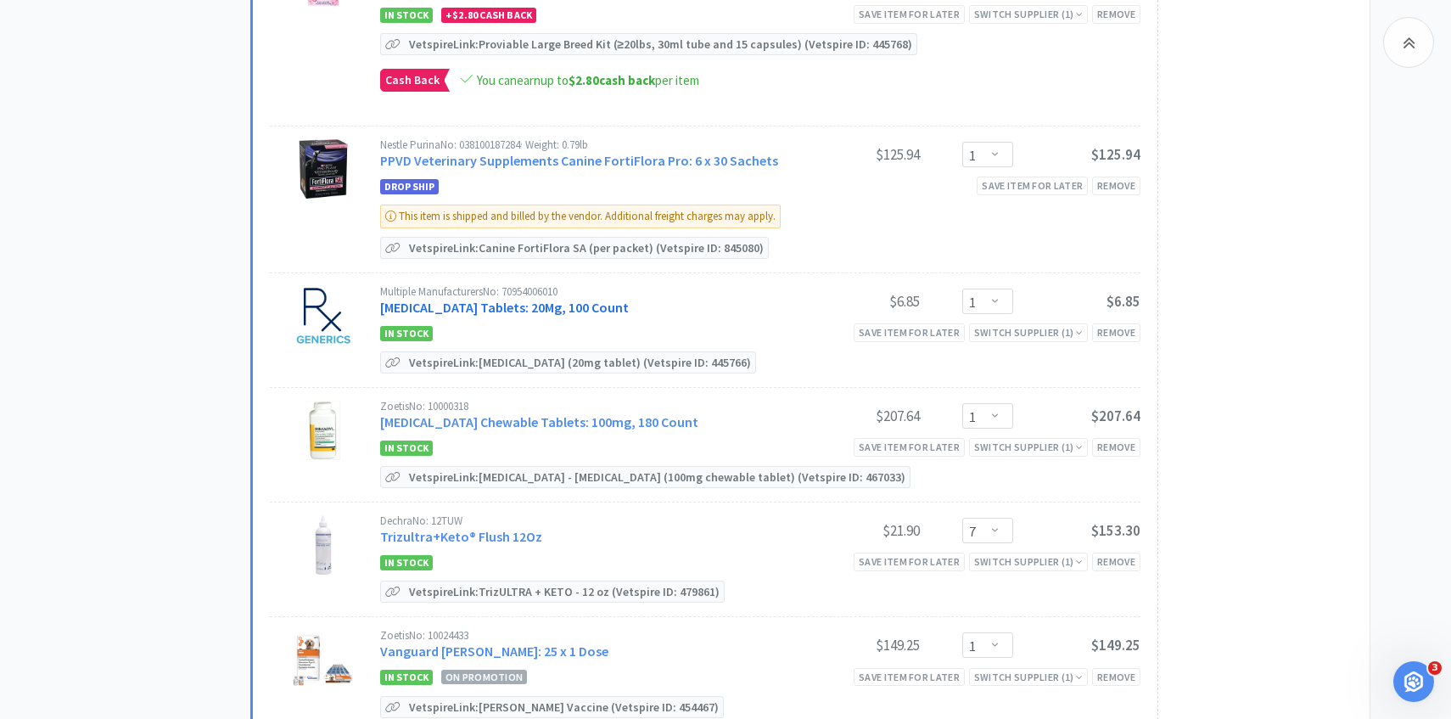
click at [495, 299] on link "Prednisone Tablets: 20Mg, 100 Count" at bounding box center [504, 307] width 249 height 17
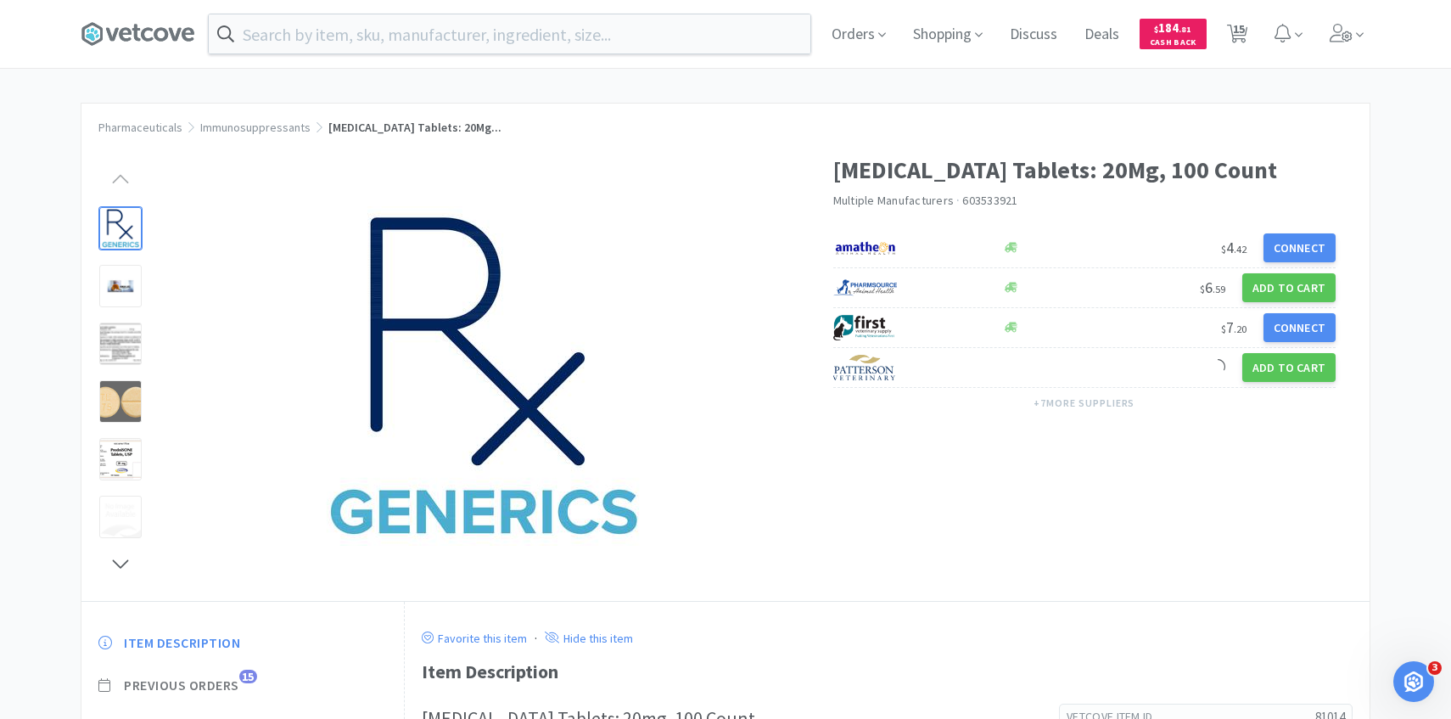
click at [231, 687] on span "Previous Orders" at bounding box center [181, 685] width 115 height 18
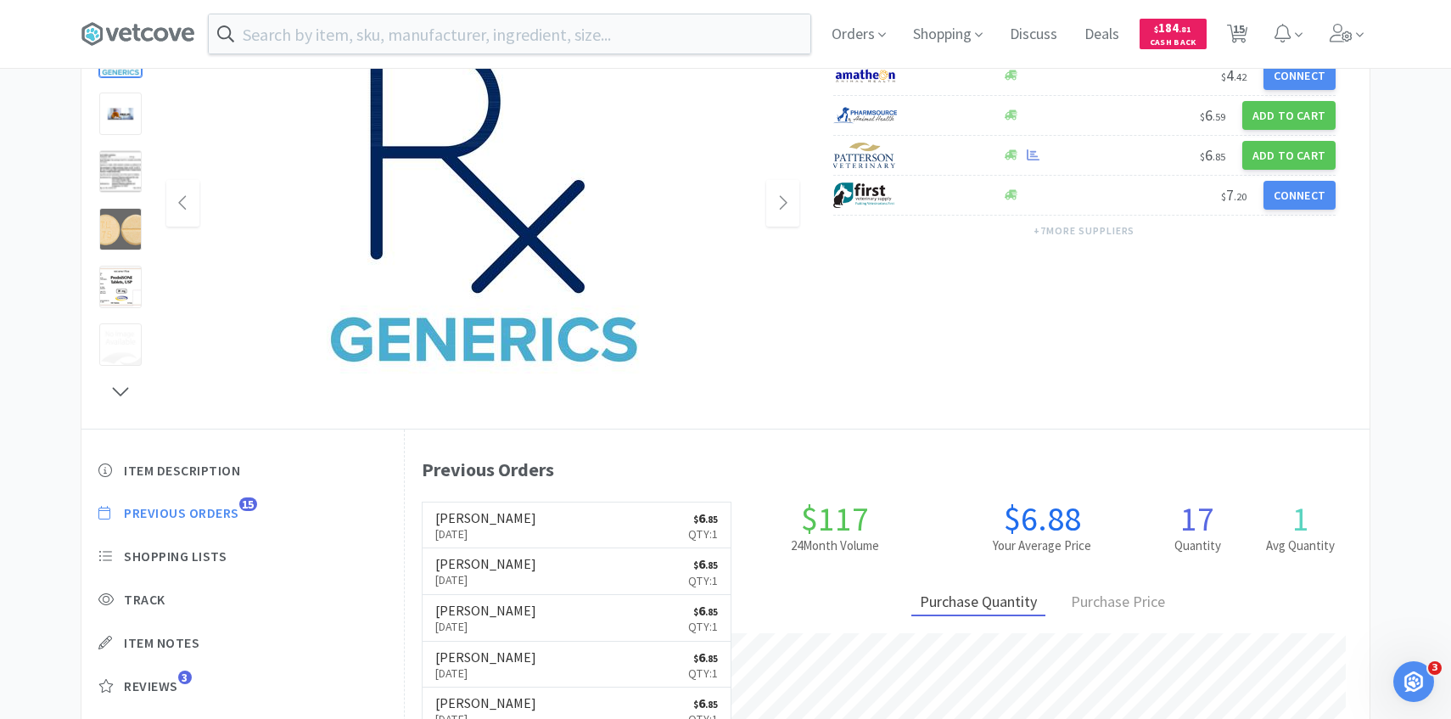
scroll to position [175, 0]
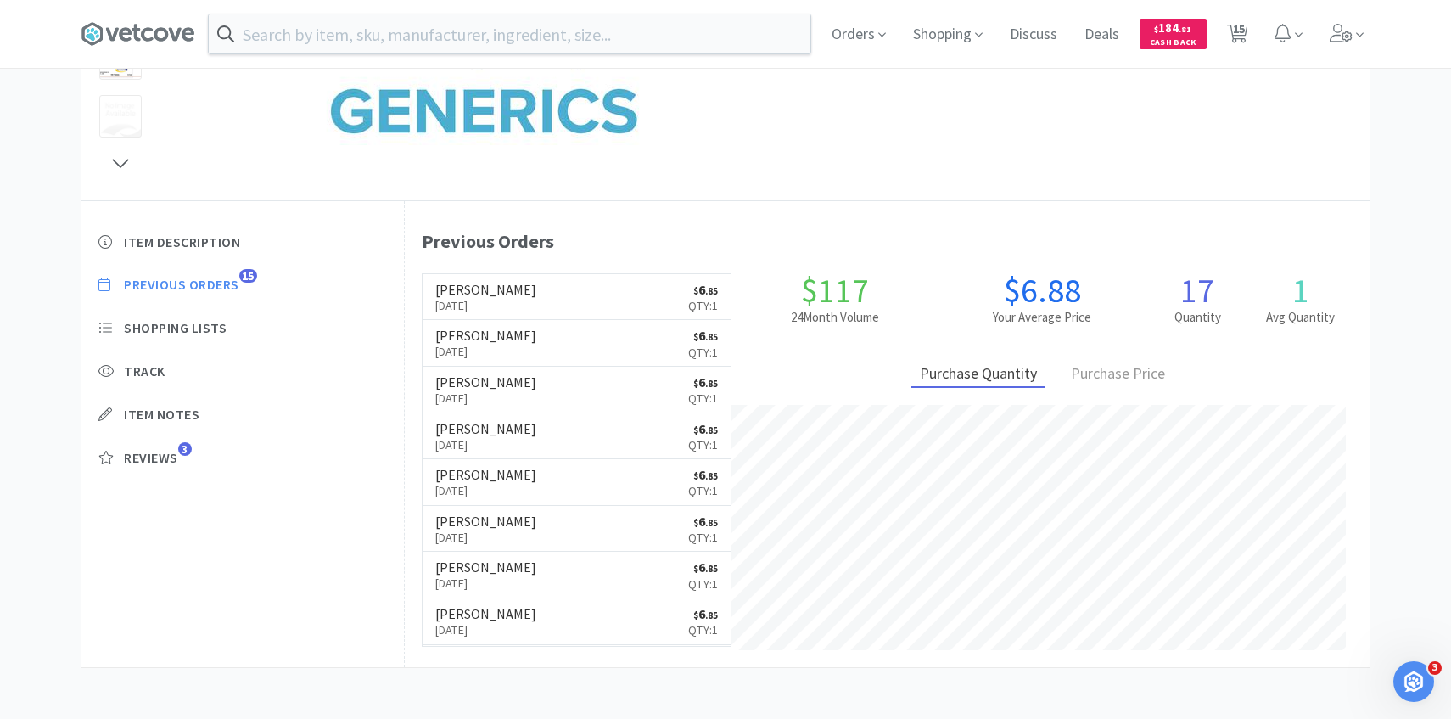
select select "8"
select select "1"
select select "2"
select select "1"
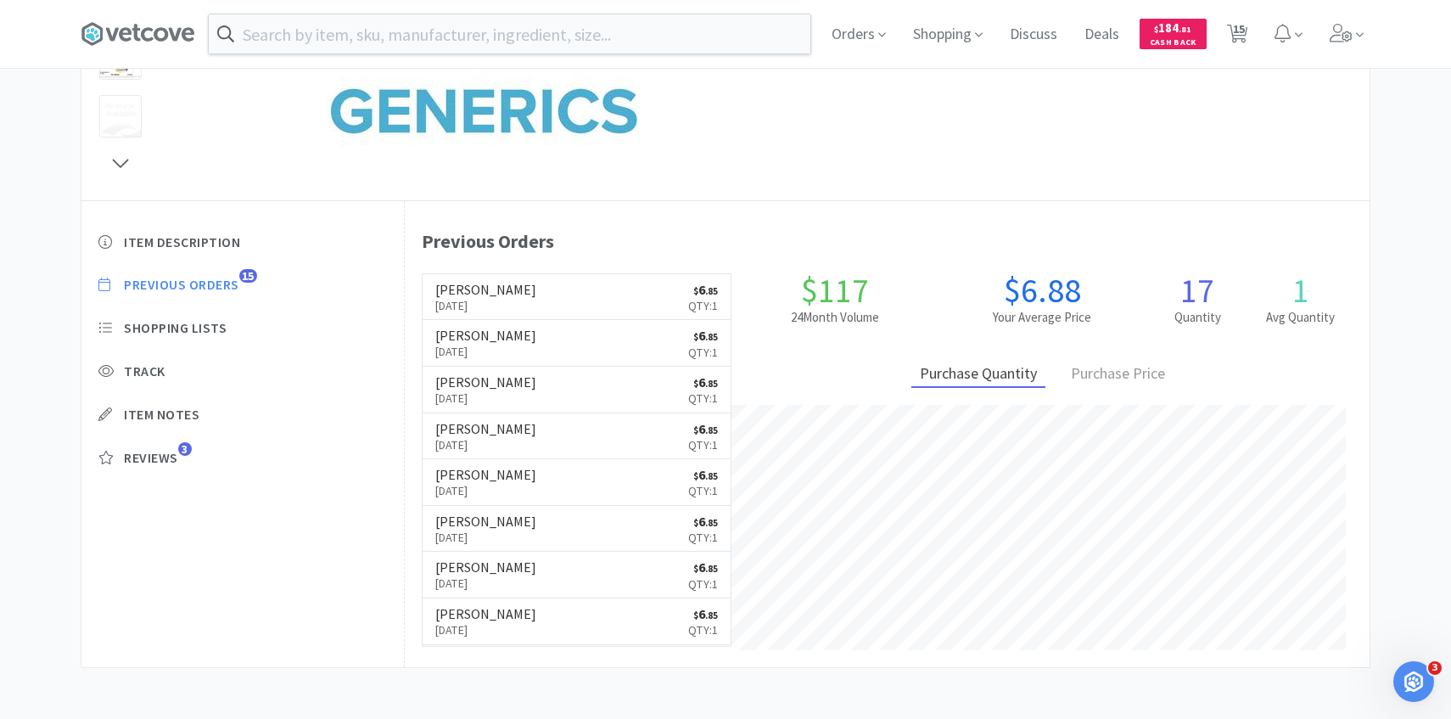
select select "4"
select select "1"
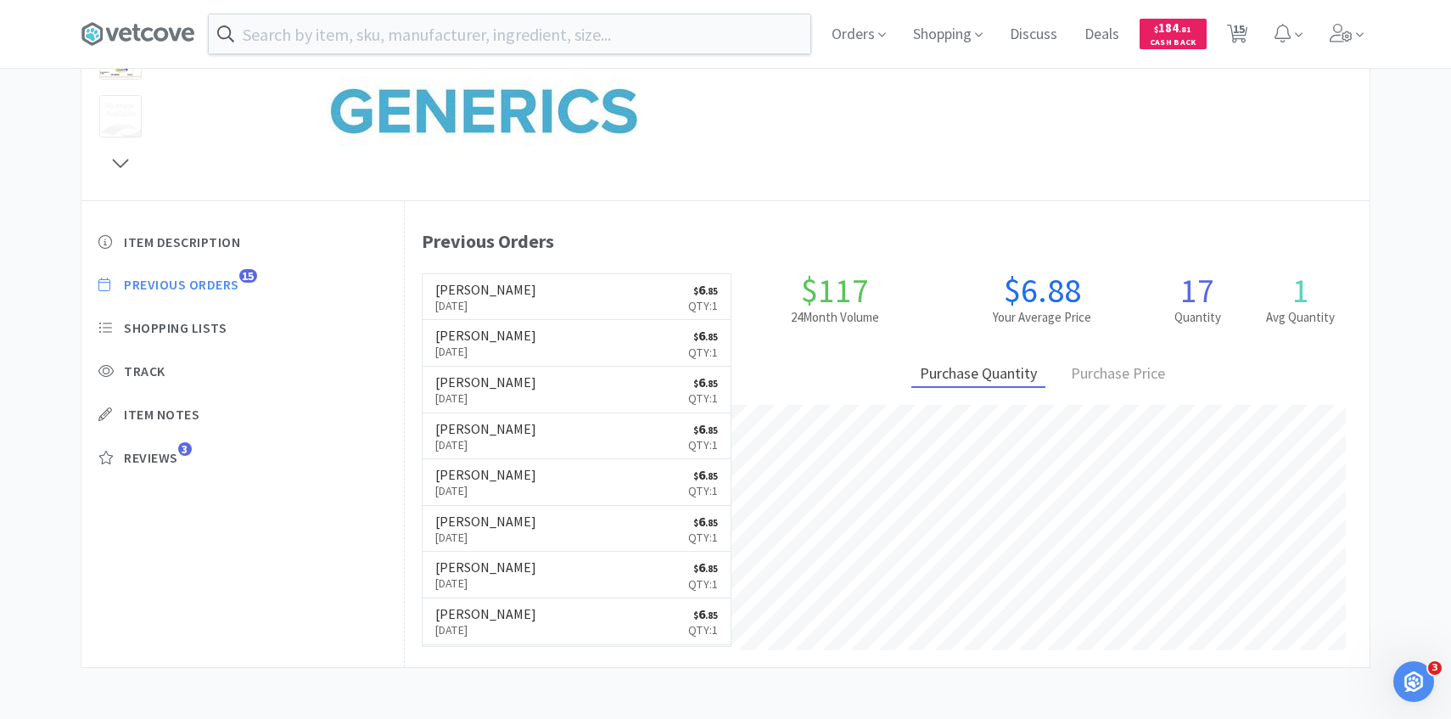
select select "7"
select select "1"
select select "6"
select select "1"
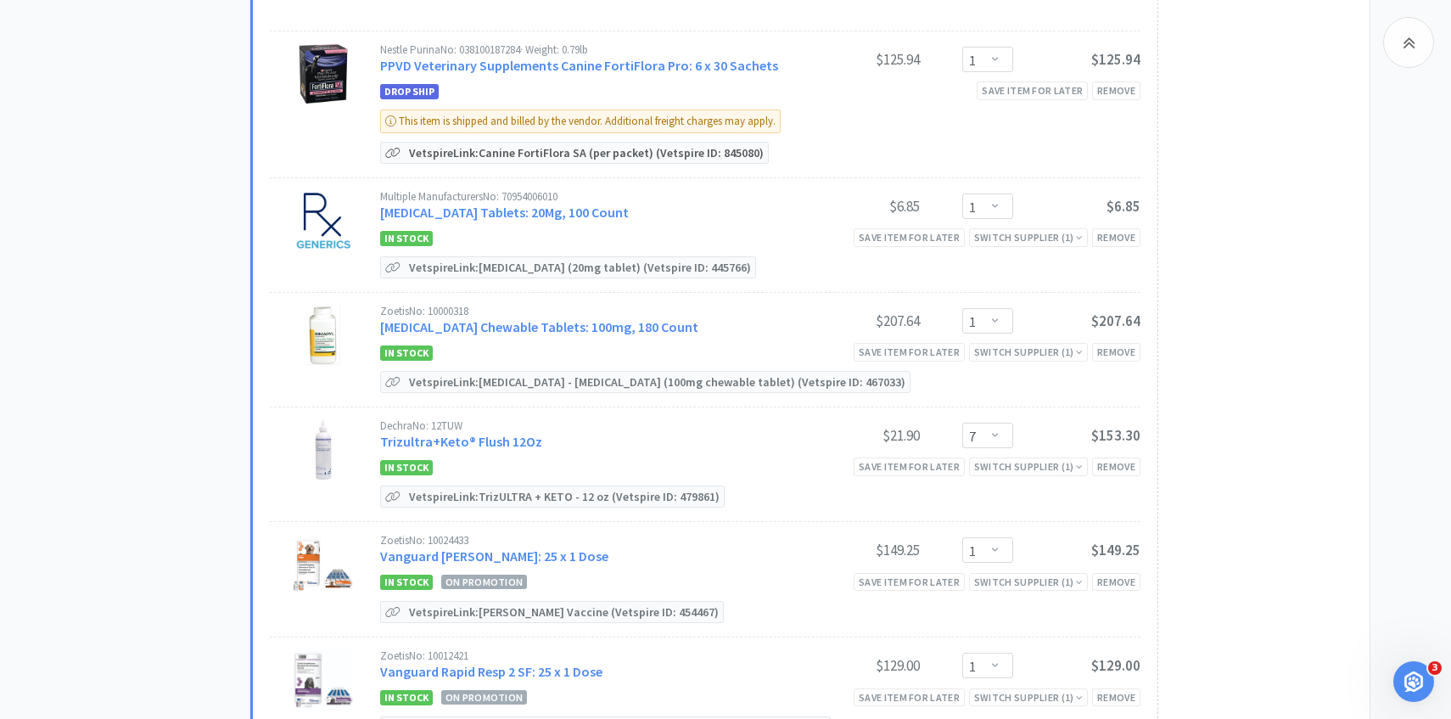
scroll to position [1262, 0]
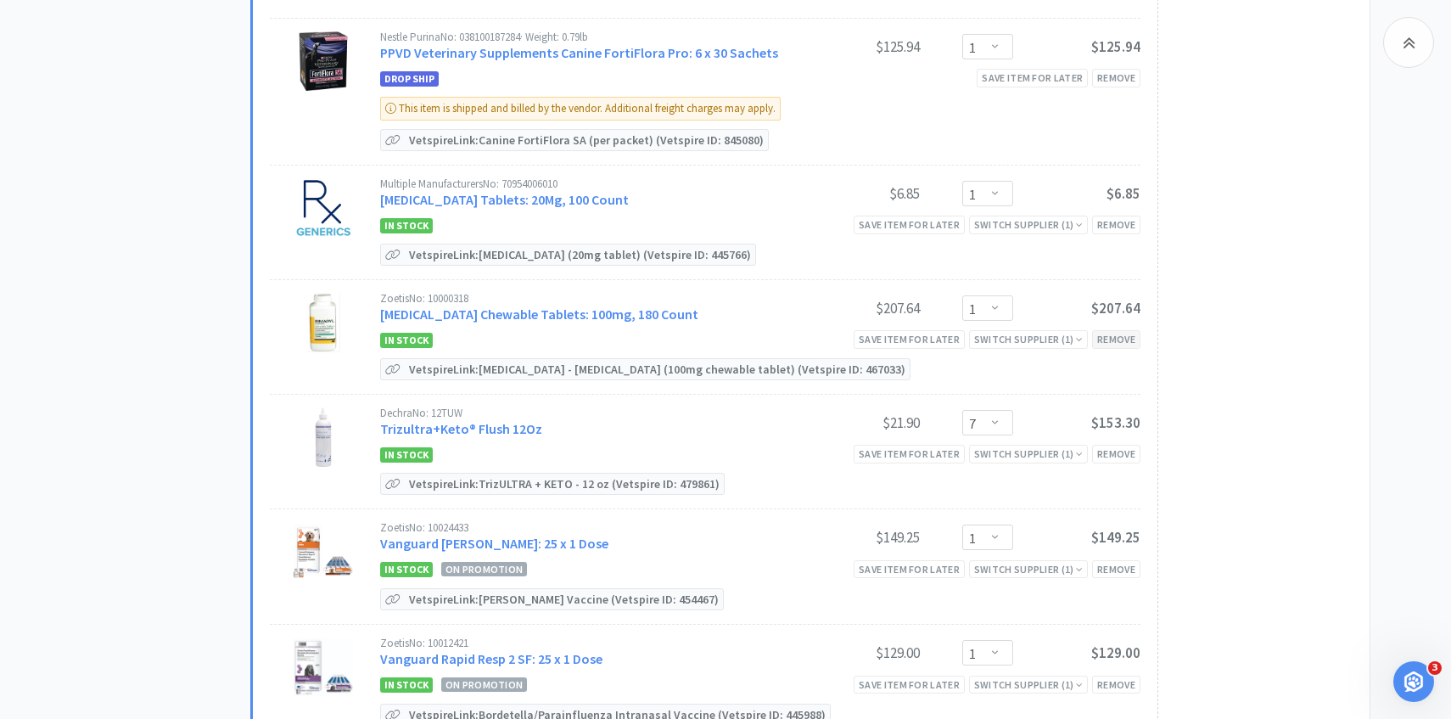
click at [1124, 330] on div "Remove" at bounding box center [1116, 339] width 48 height 18
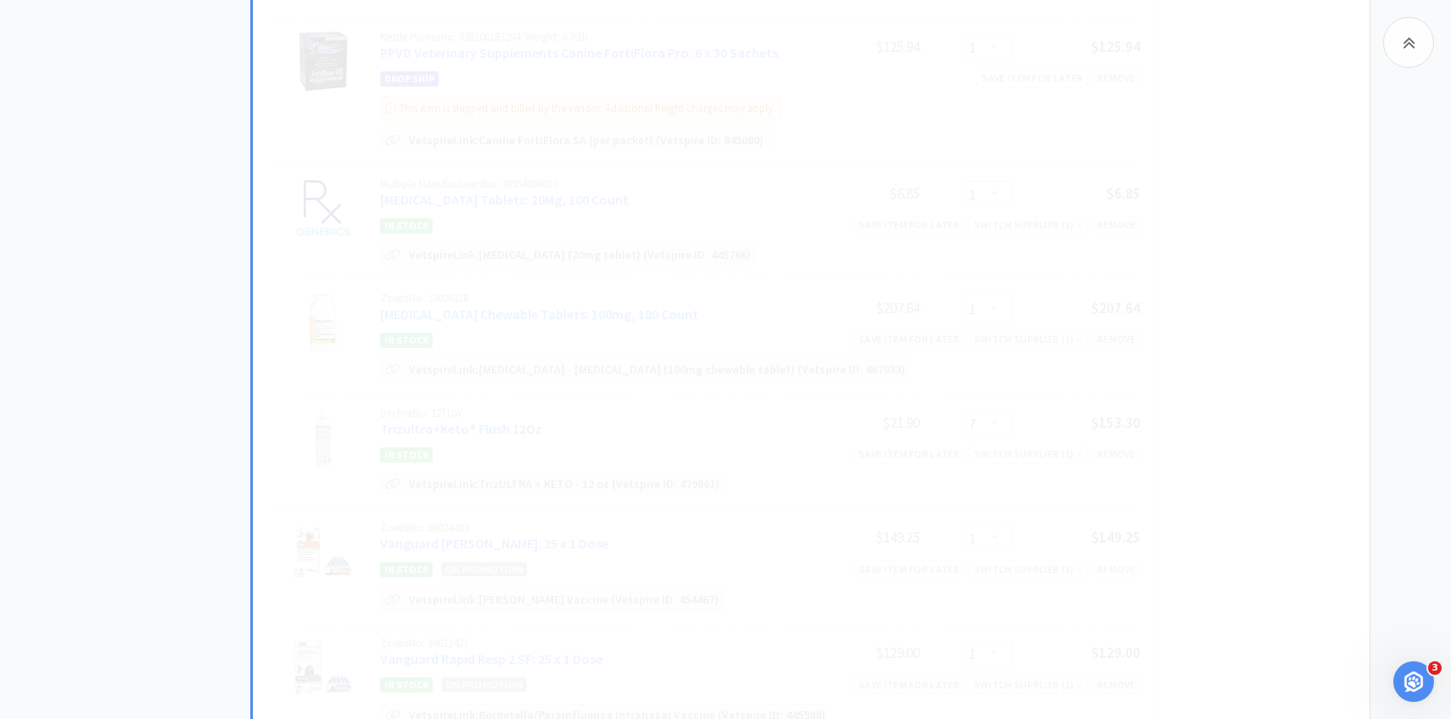
select select "7"
select select "1"
select select "6"
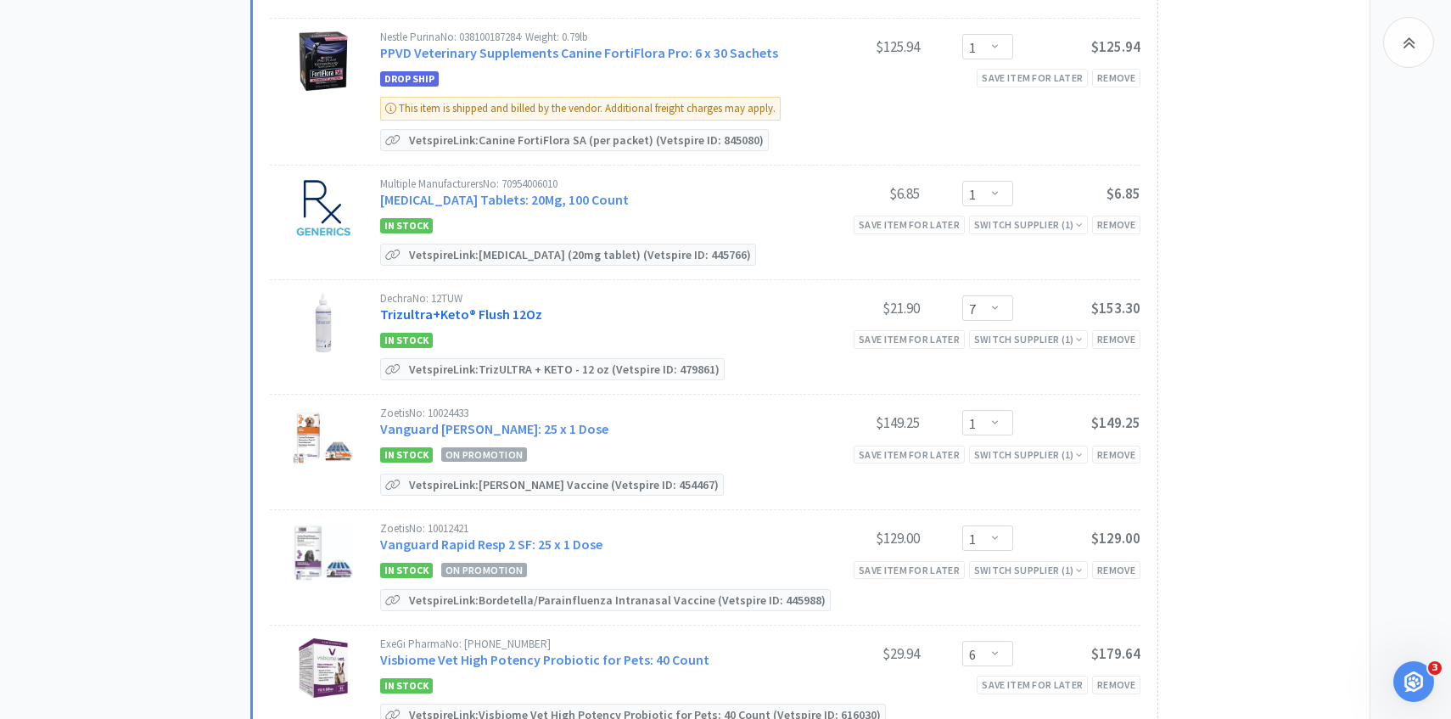
click at [495, 305] on link "Trizultra+Keto® Flush 12Oz" at bounding box center [461, 313] width 162 height 17
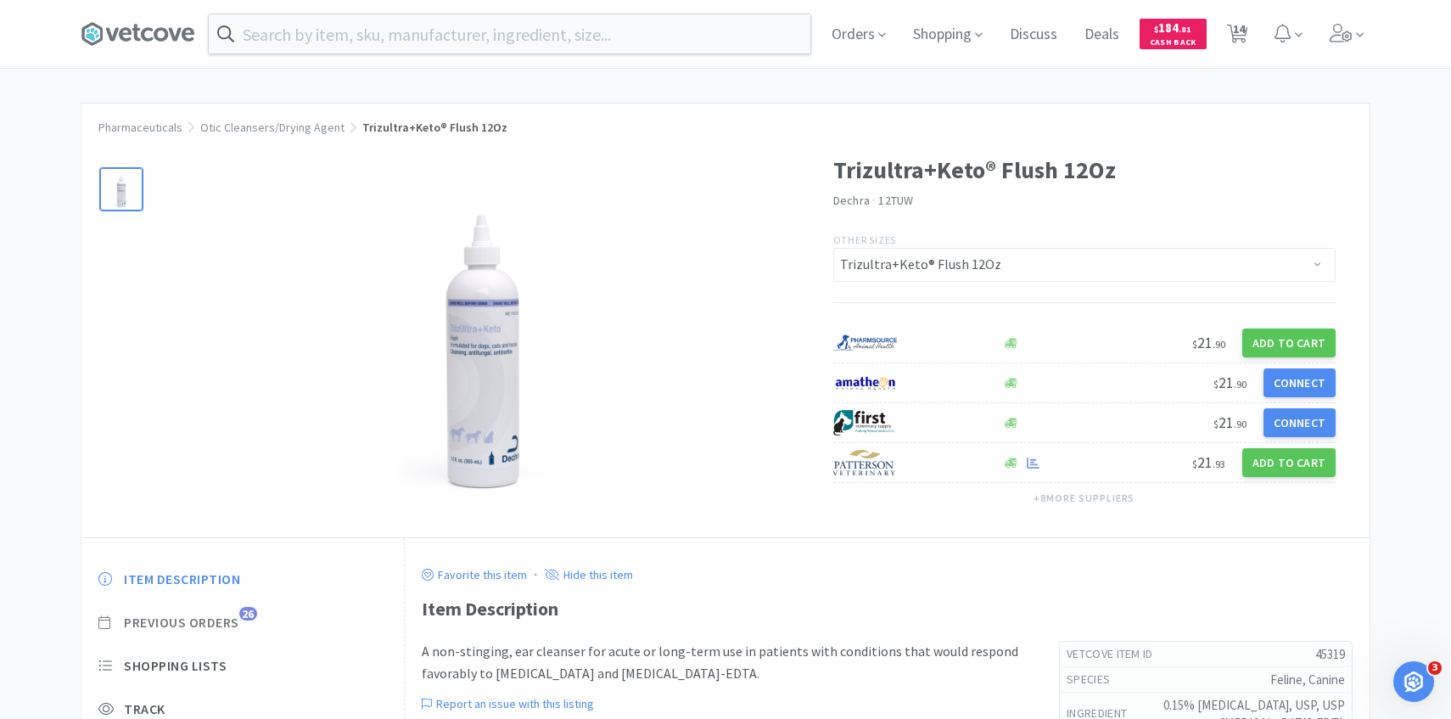
click at [225, 624] on span "Previous Orders" at bounding box center [181, 622] width 115 height 18
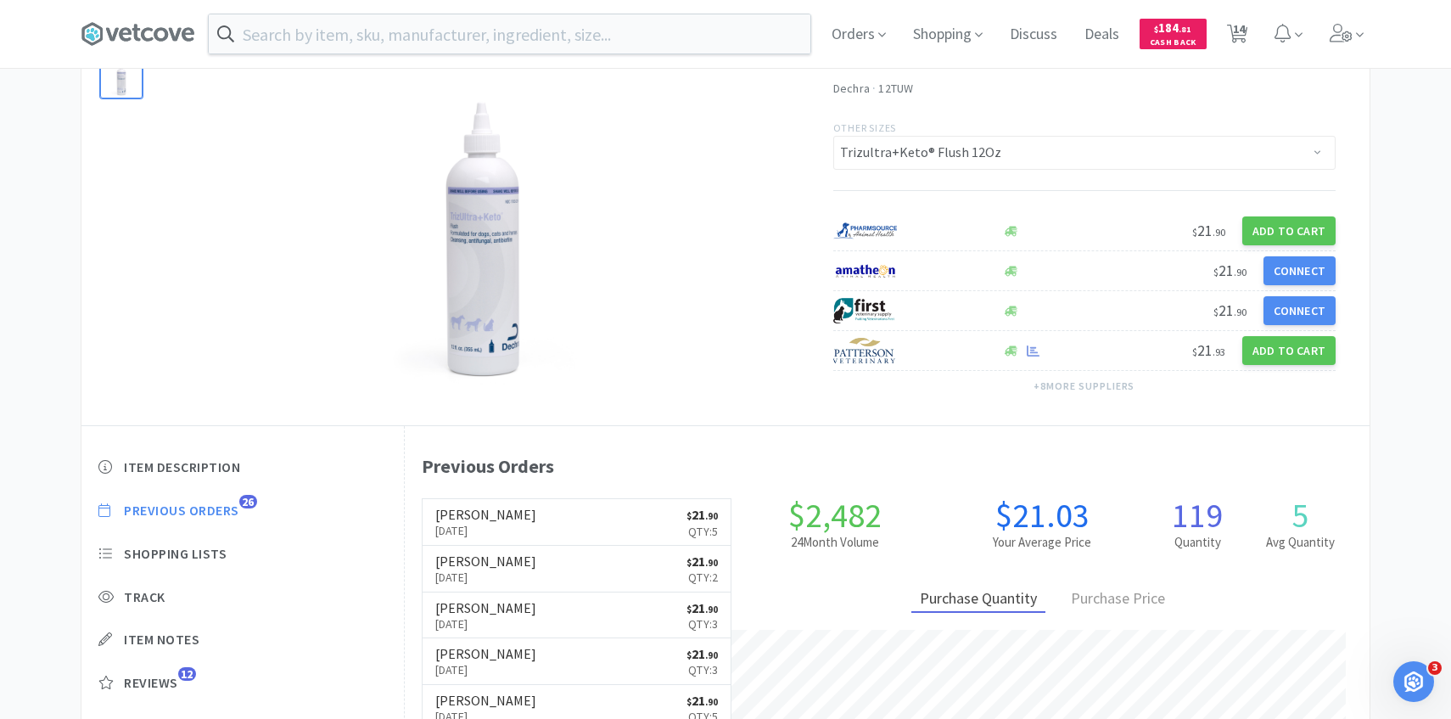
scroll to position [115, 0]
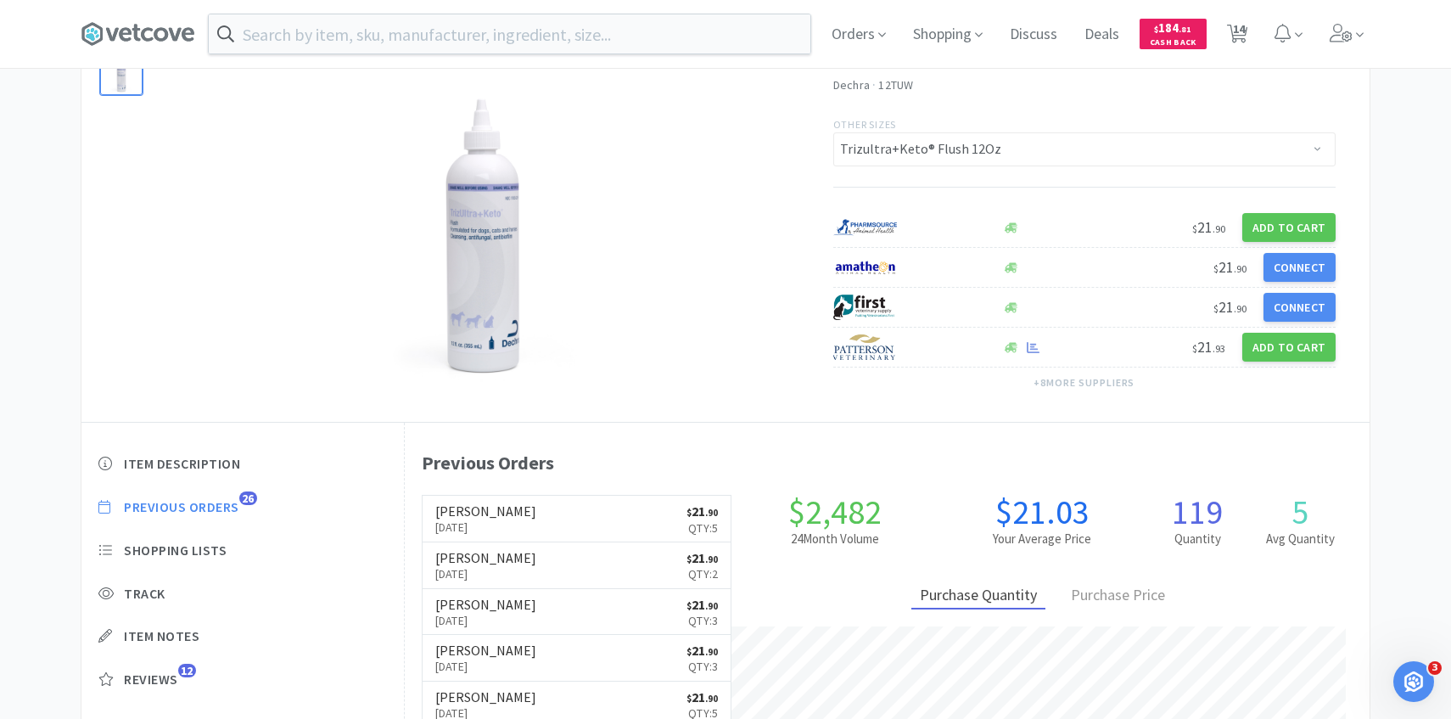
select select "8"
select select "1"
select select "2"
select select "1"
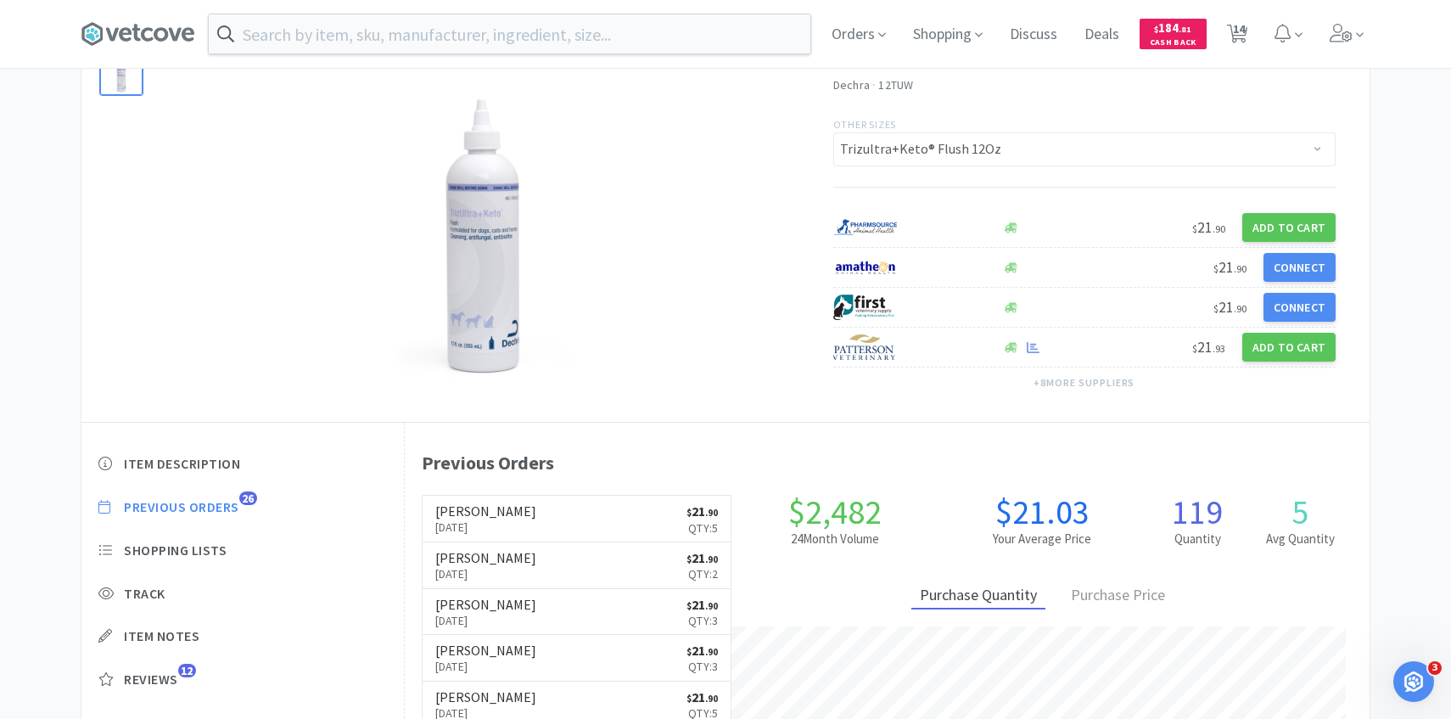
select select "4"
select select "1"
select select "7"
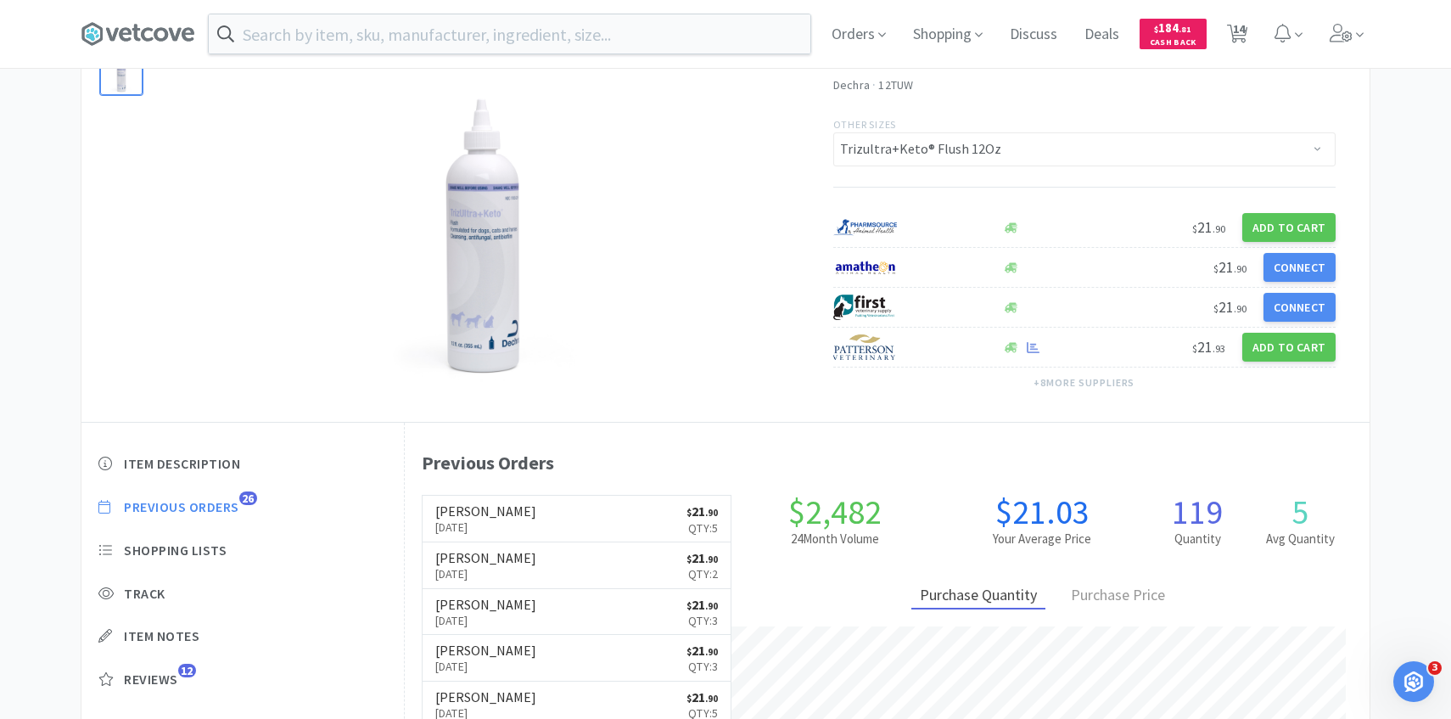
select select "1"
select select "6"
select select "1"
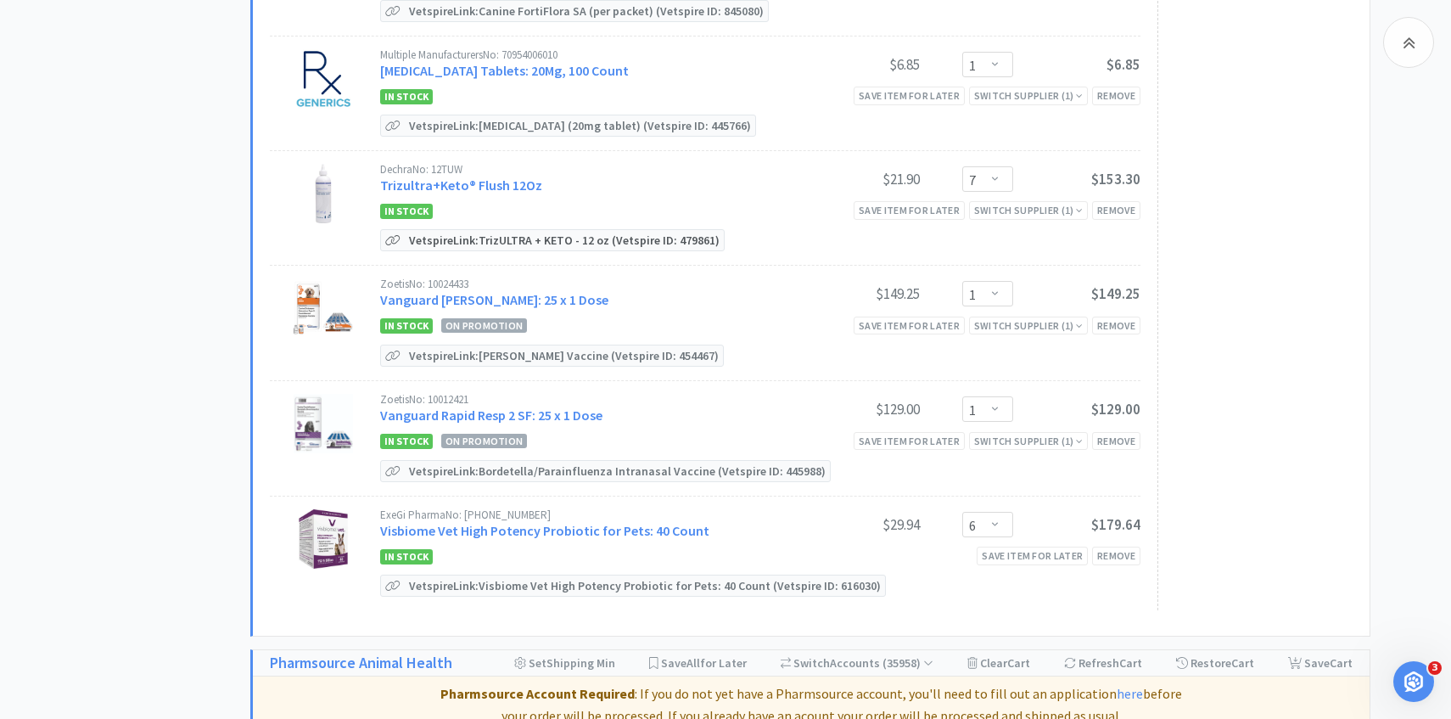
scroll to position [1416, 0]
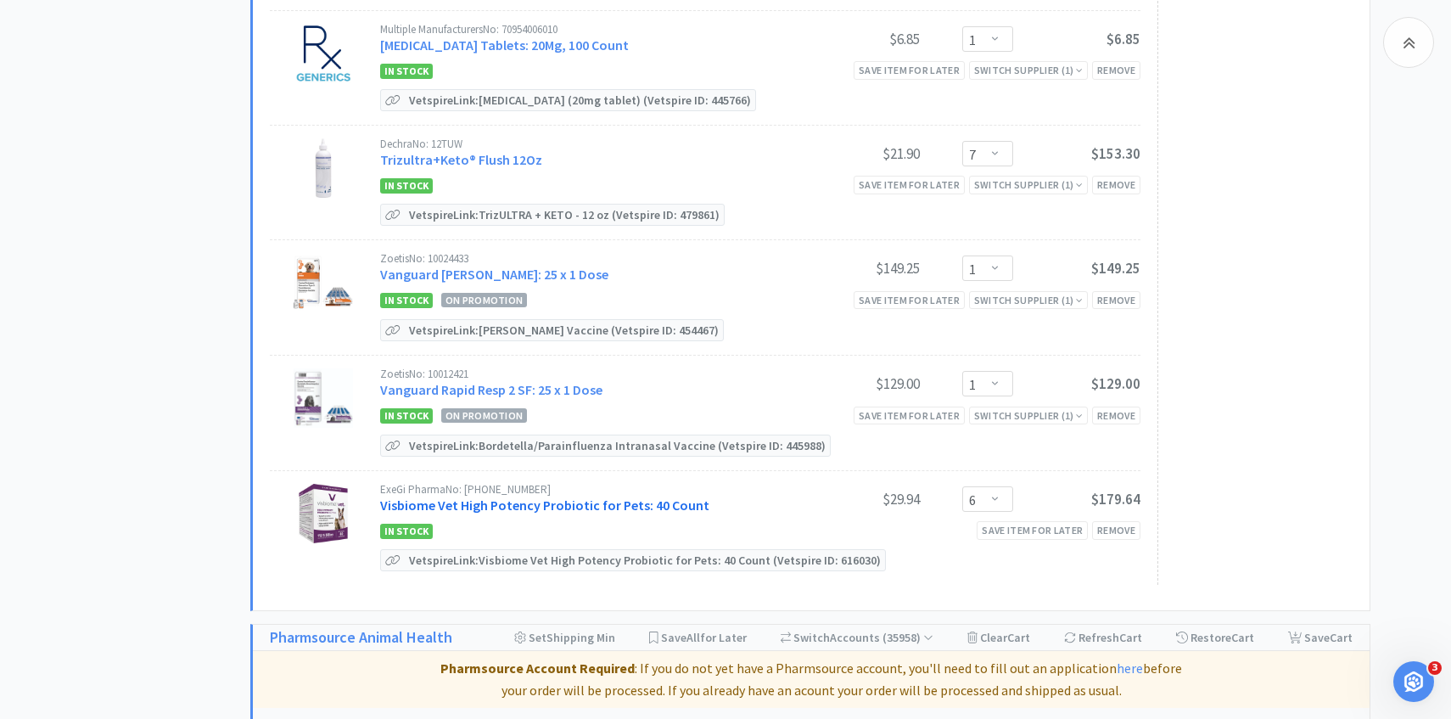
click at [588, 496] on link "Visbiome Vet High Potency Probiotic for Pets: 40 Count" at bounding box center [544, 504] width 329 height 17
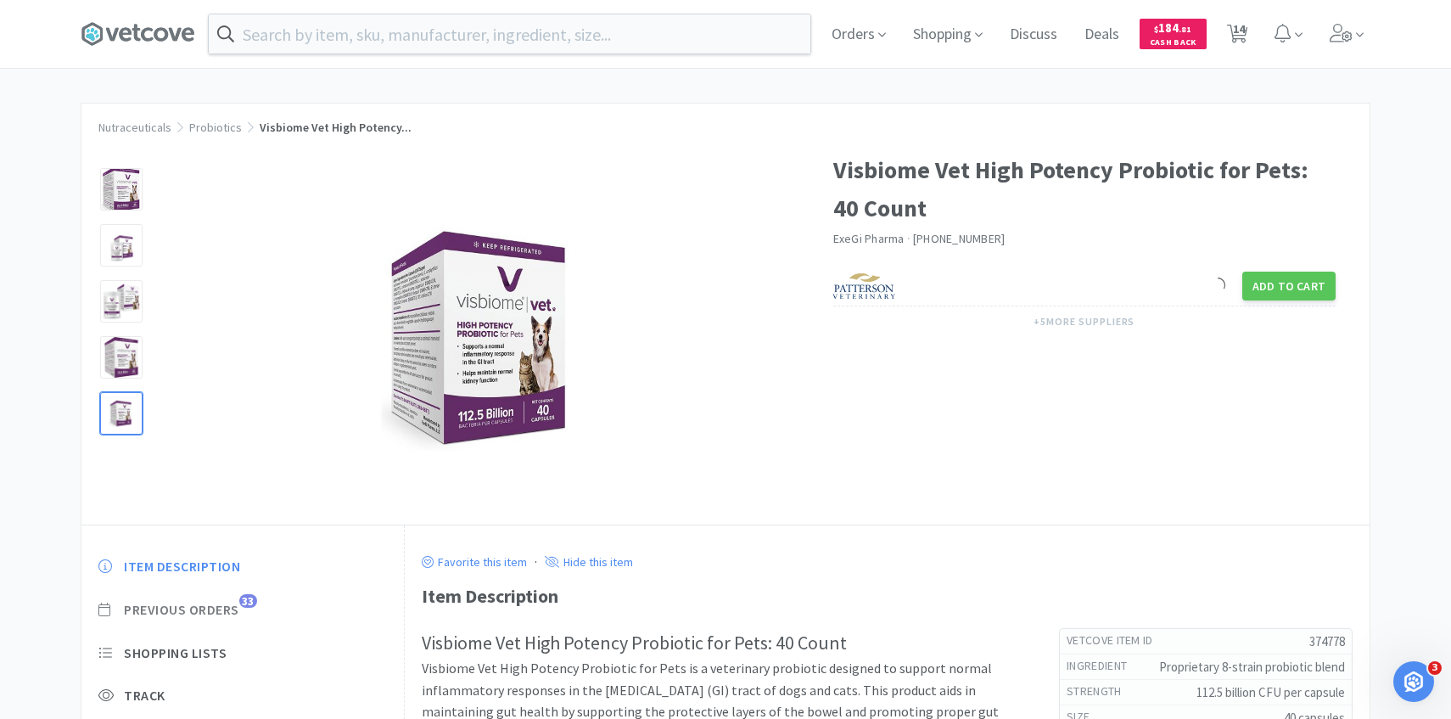
click at [221, 613] on span "Previous Orders" at bounding box center [181, 610] width 115 height 18
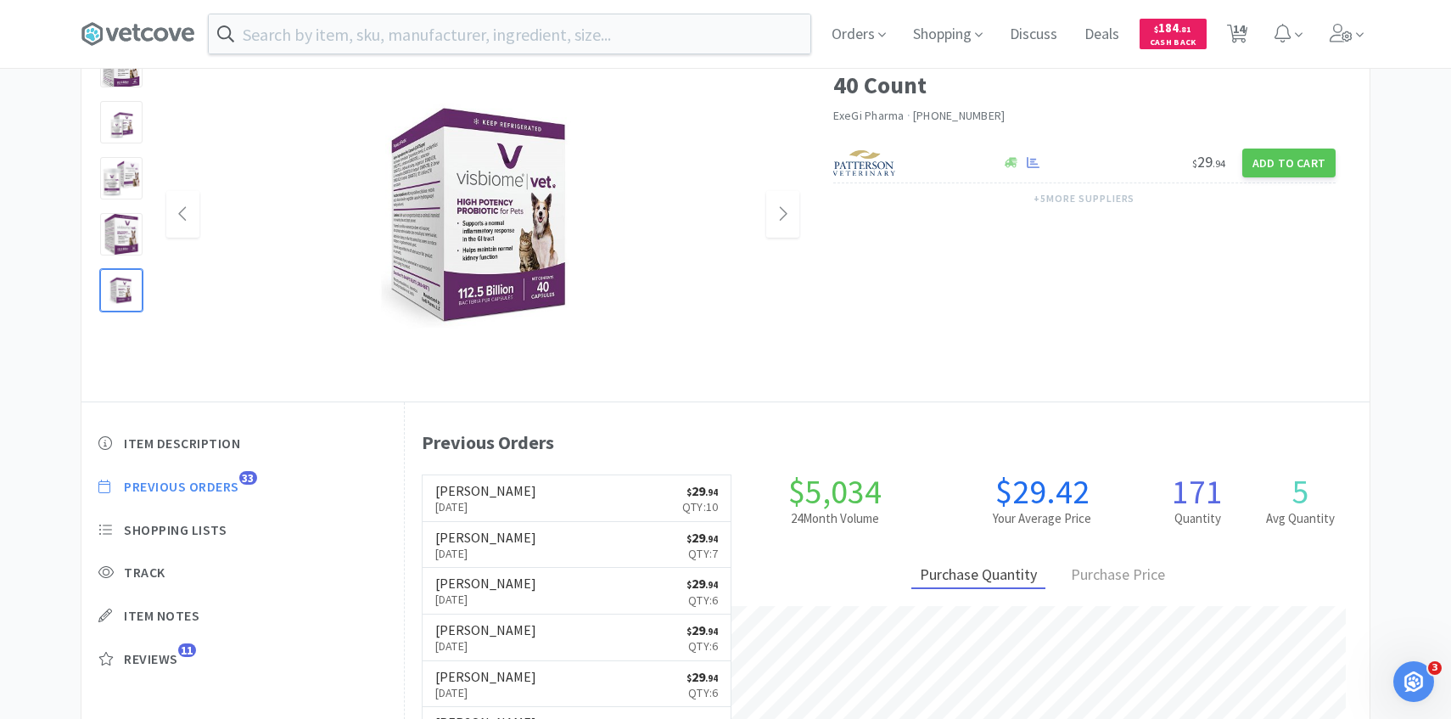
scroll to position [126, 0]
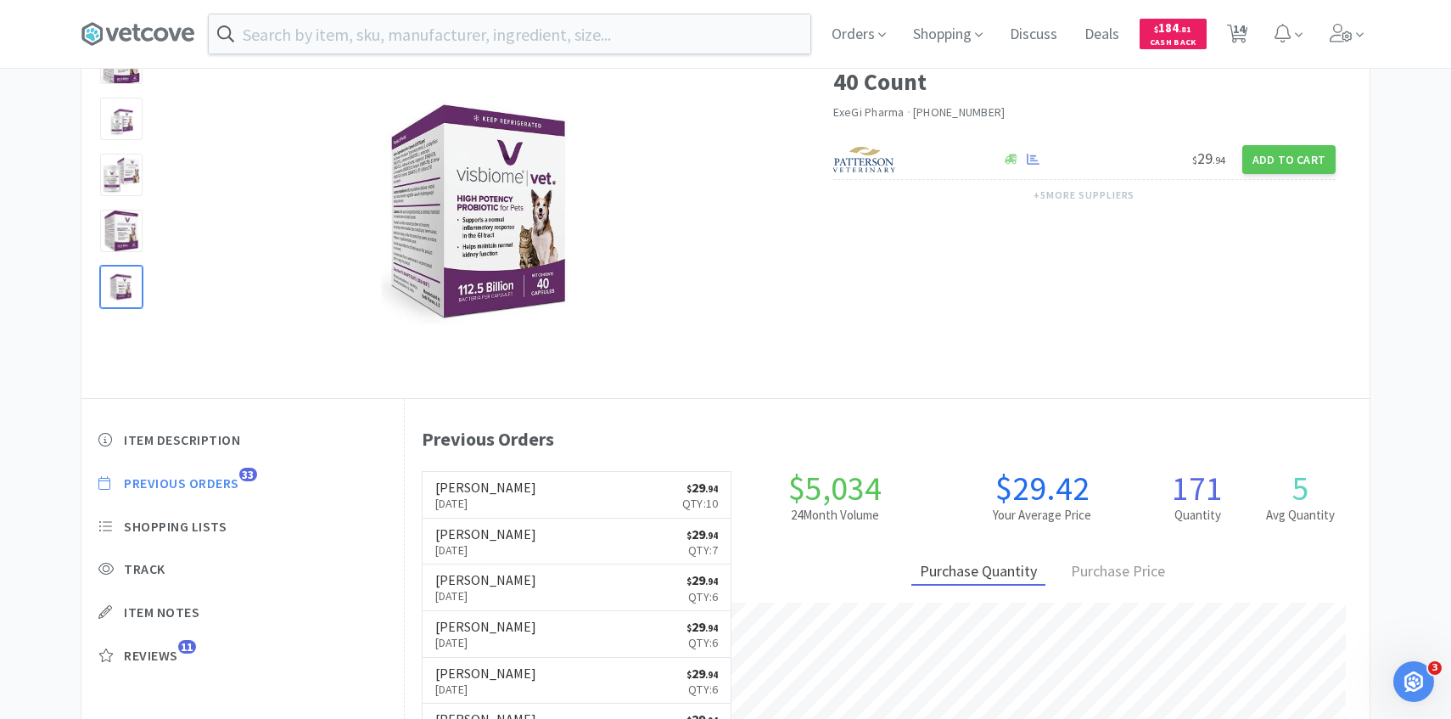
select select "8"
select select "1"
select select "2"
select select "1"
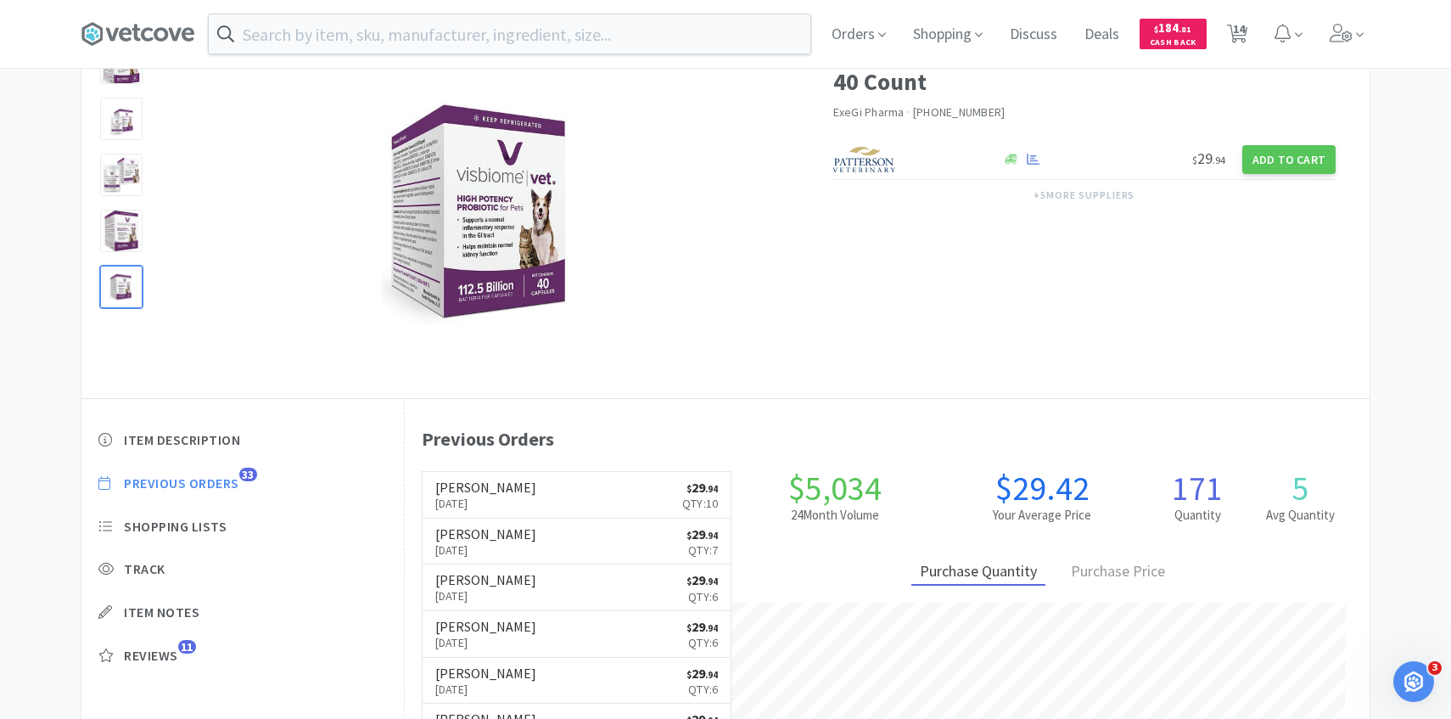
select select "4"
select select "1"
select select "7"
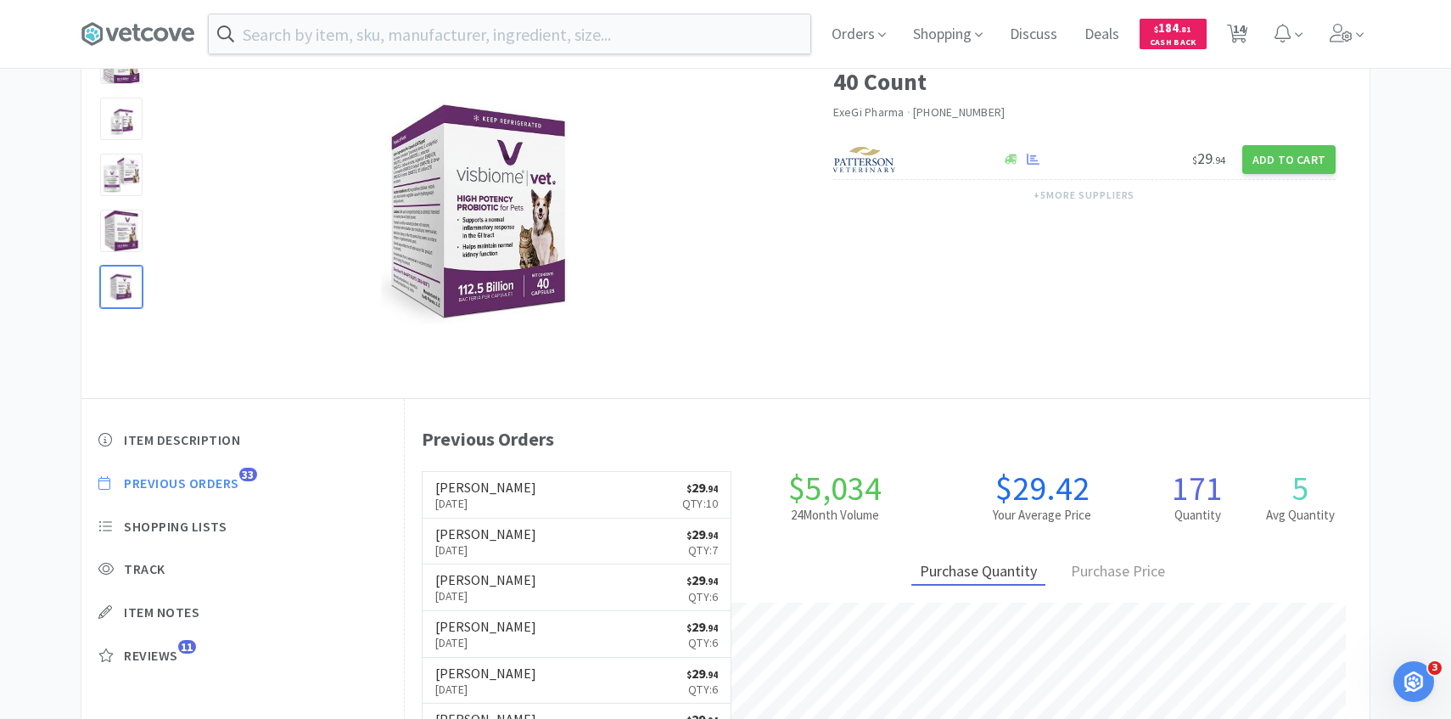
select select "1"
select select "6"
select select "1"
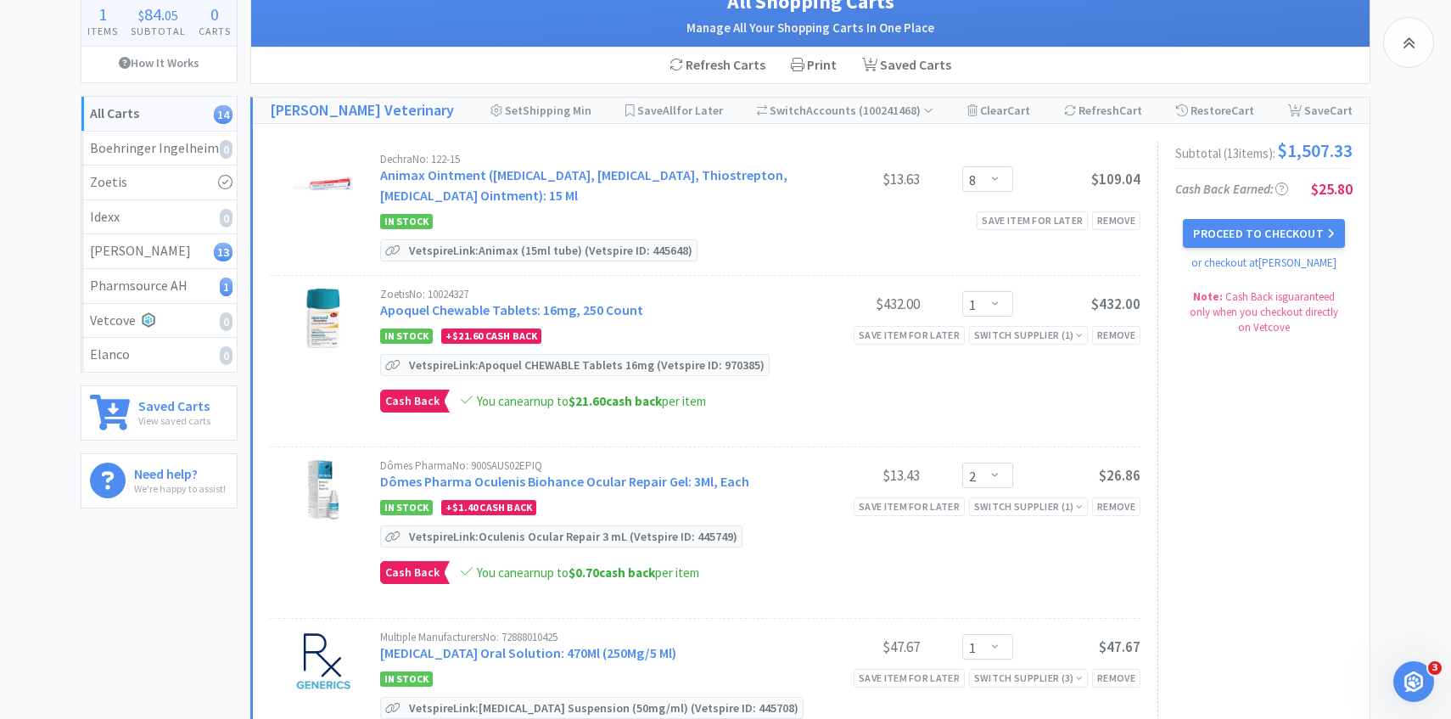
scroll to position [1416, 0]
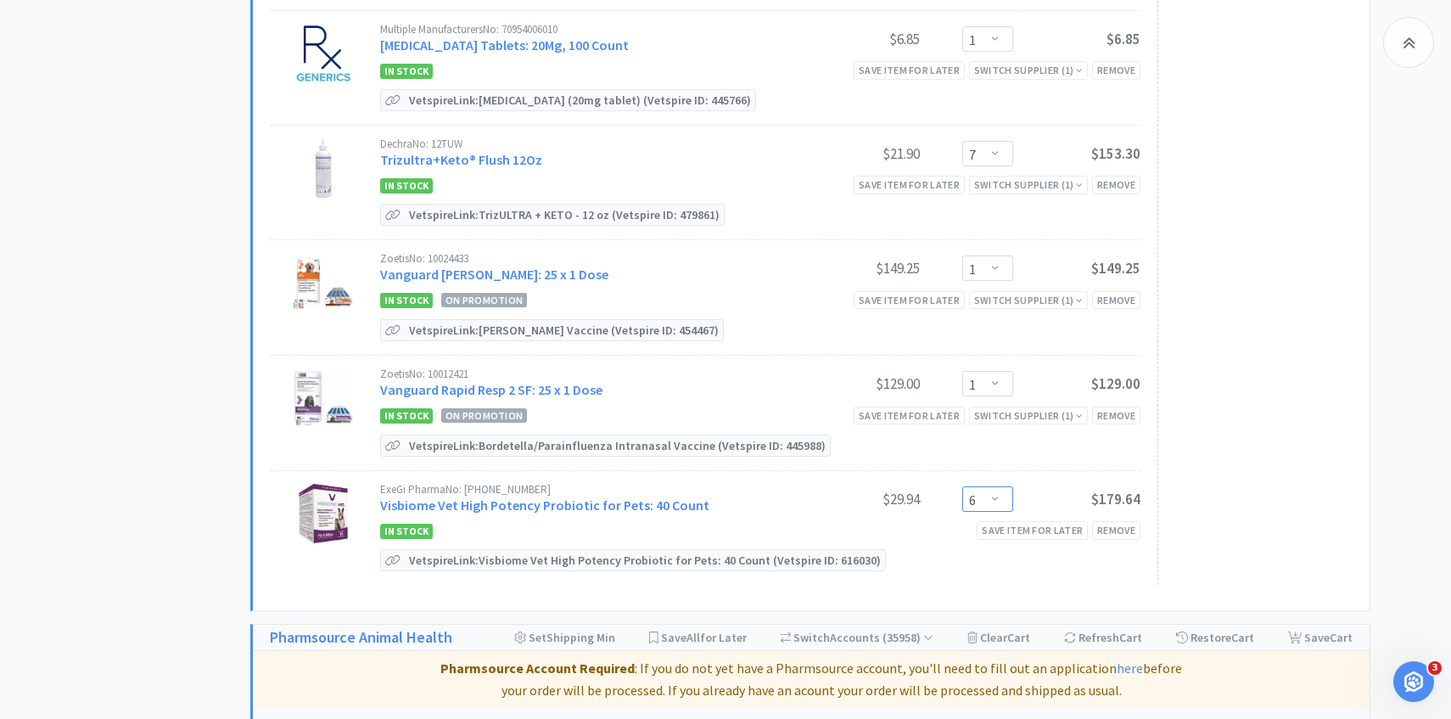
click at [987, 486] on select "Enter Quantity 1 2 3 4 5 6 7 8 9 10 11 12 13 14 15 16 17 18 19 20 Enter Quantity" at bounding box center [987, 498] width 51 height 25
click at [962, 486] on select "Enter Quantity 1 2 3 4 5 6 7 8 9 10 11 12 13 14 15 16 17 18 19 20 Enter Quantity" at bounding box center [987, 498] width 51 height 25
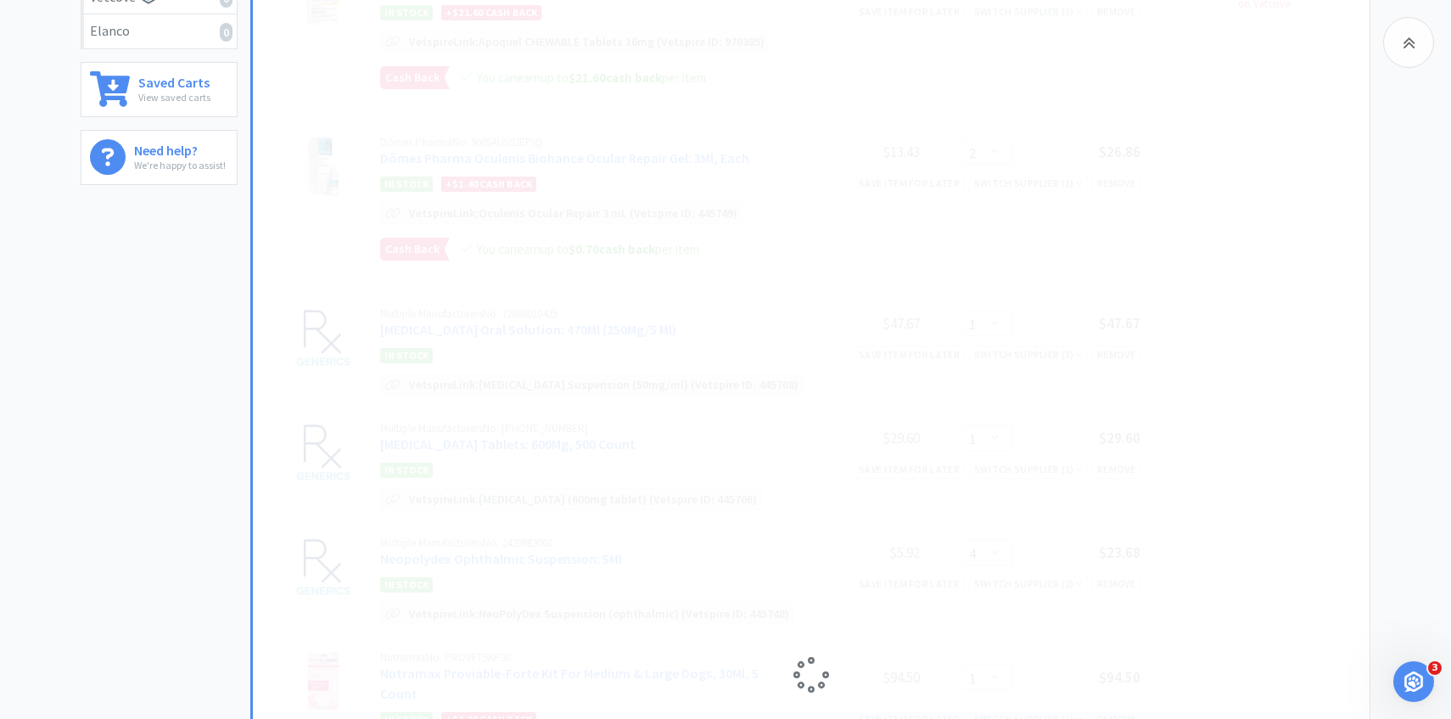
scroll to position [0, 0]
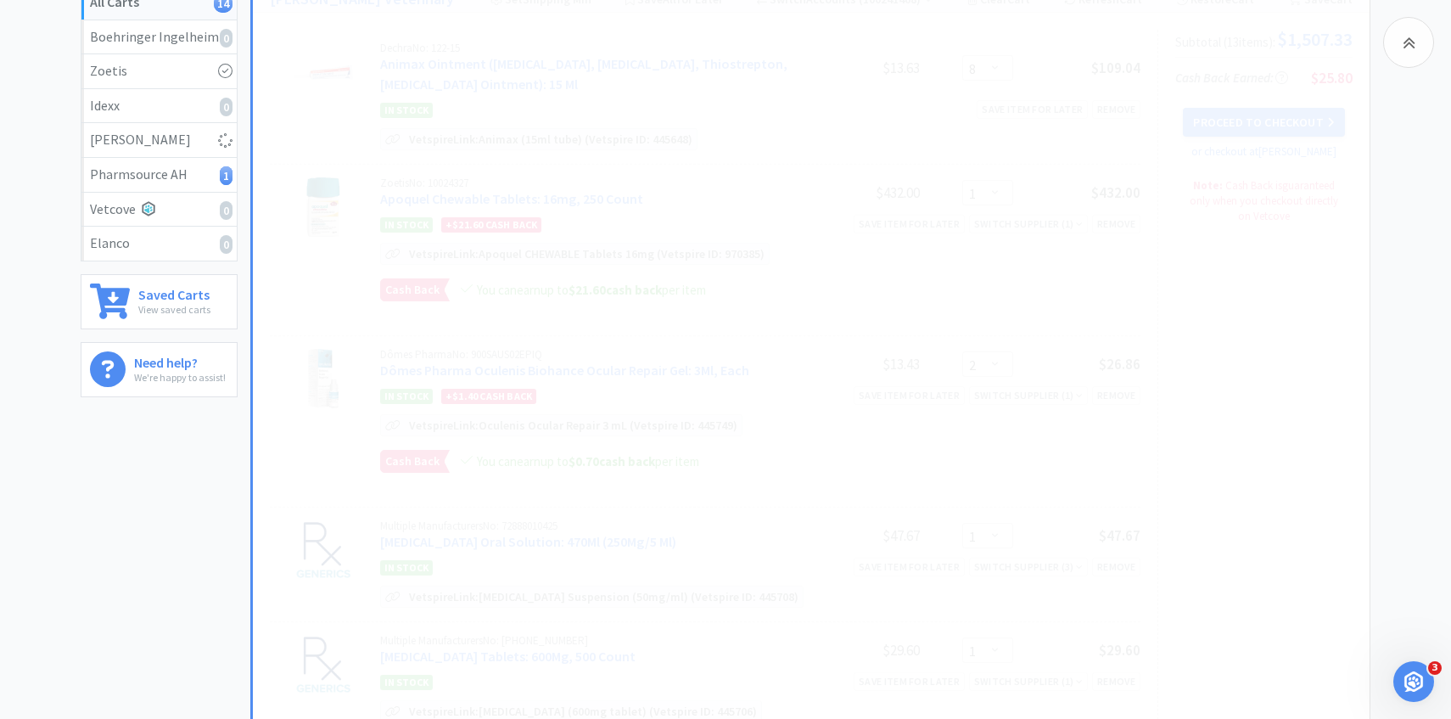
select select "3"
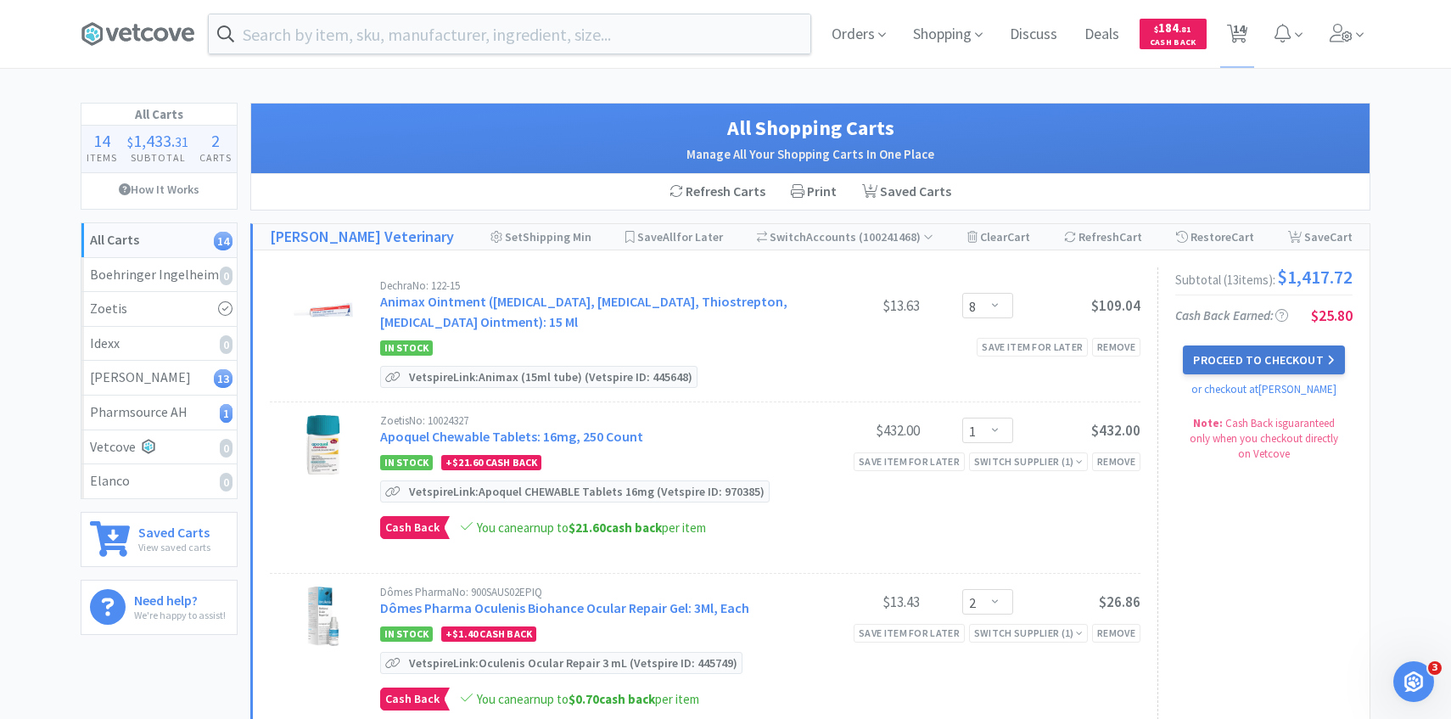
click at [1221, 371] on button "Proceed to Checkout" at bounding box center [1263, 359] width 161 height 29
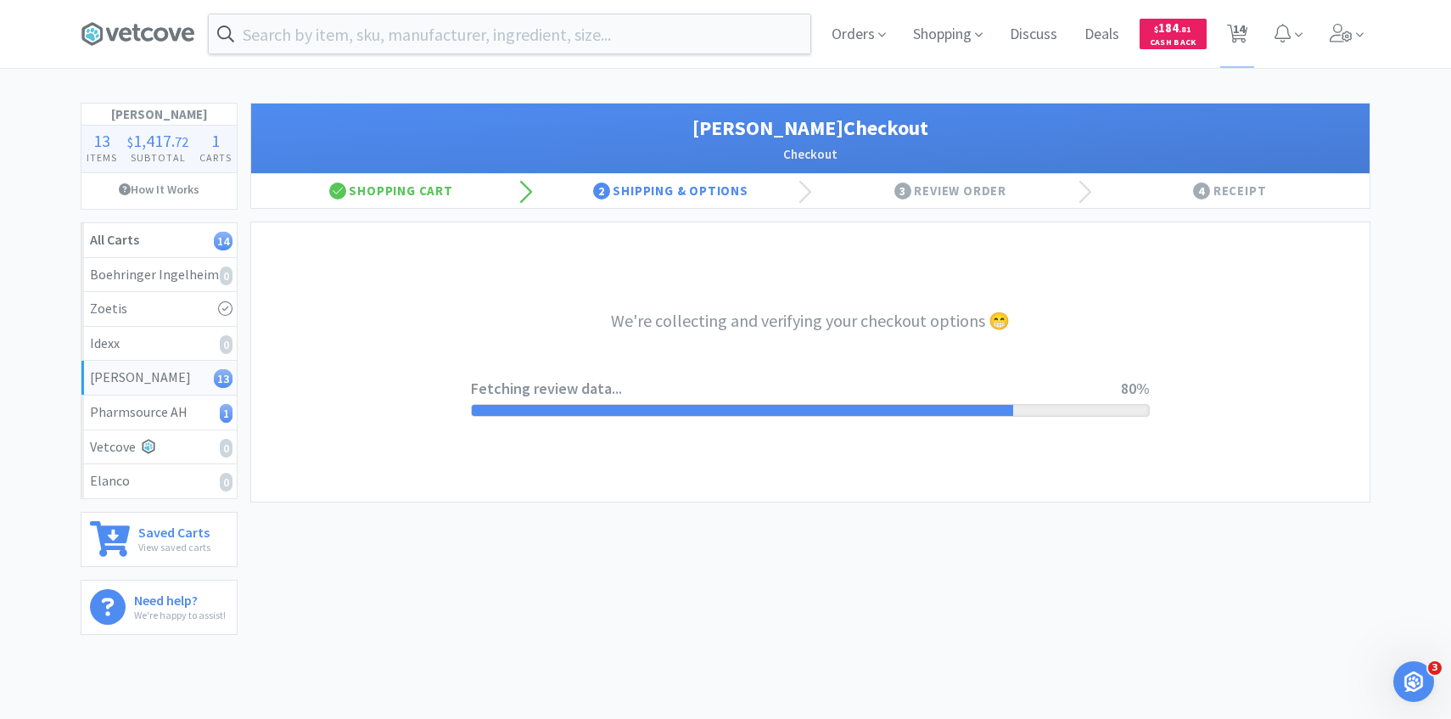
select select "1"
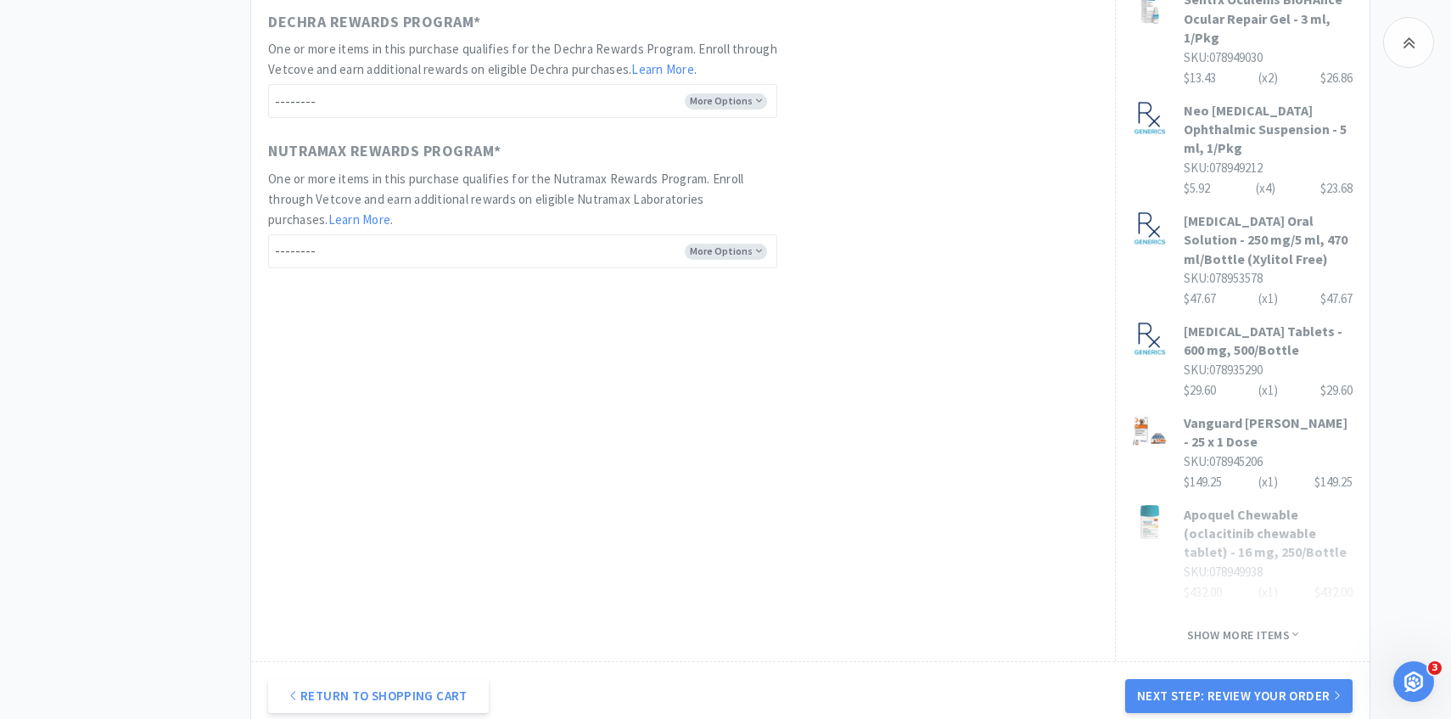
scroll to position [1150, 0]
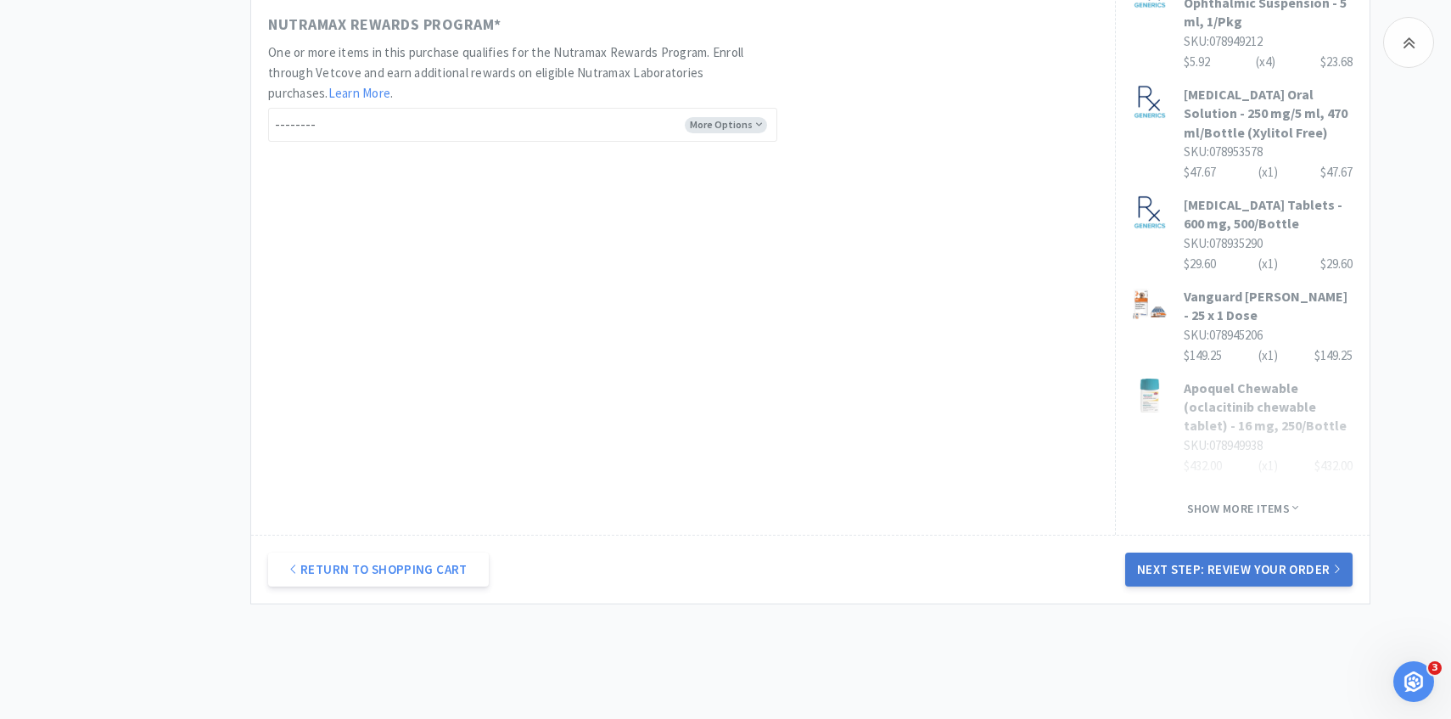
click at [1217, 552] on button "Next Step: Review Your Order" at bounding box center [1238, 569] width 227 height 34
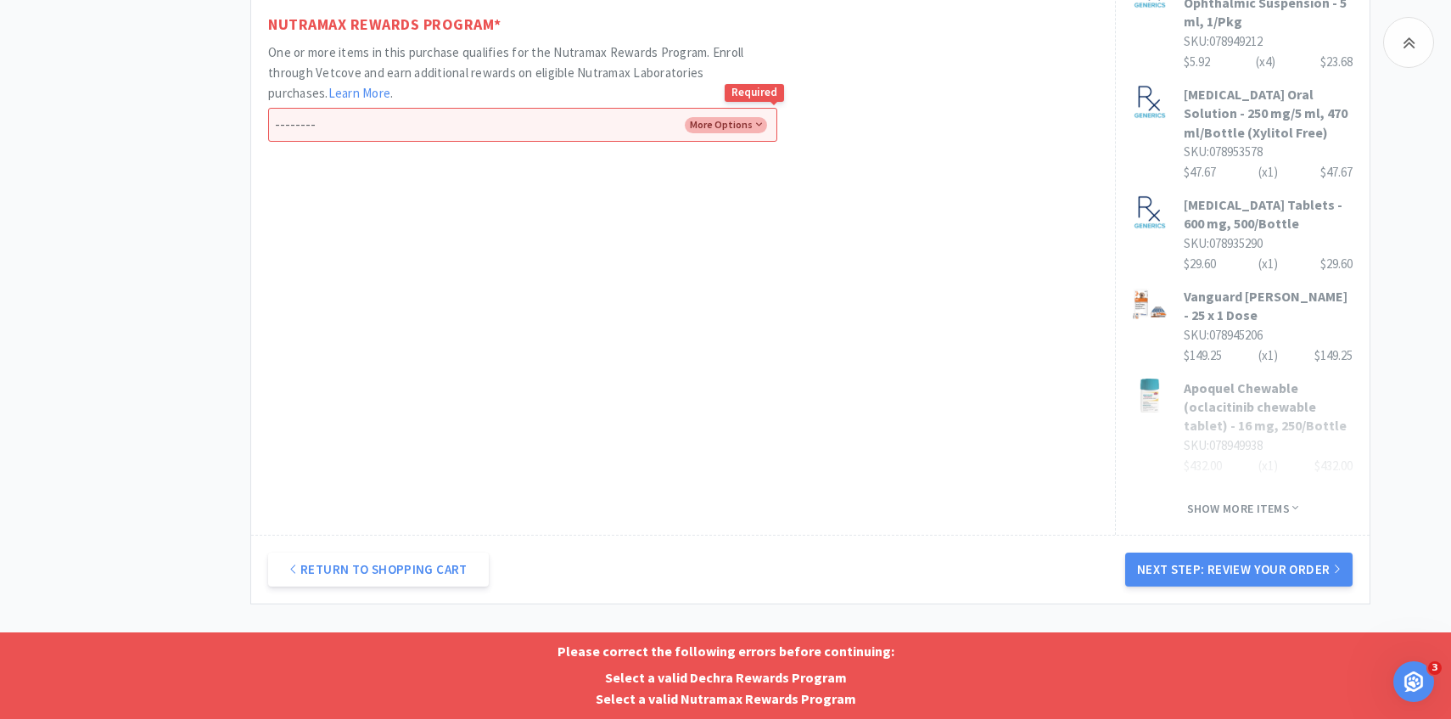
click at [643, 120] on select "-------- Enroll me in the Nutramax Rewards Program No thank you" at bounding box center [522, 125] width 509 height 34
select select "Yes"
click at [268, 108] on select "-------- Enroll me in the Nutramax Rewards Program No thank you" at bounding box center [522, 125] width 509 height 34
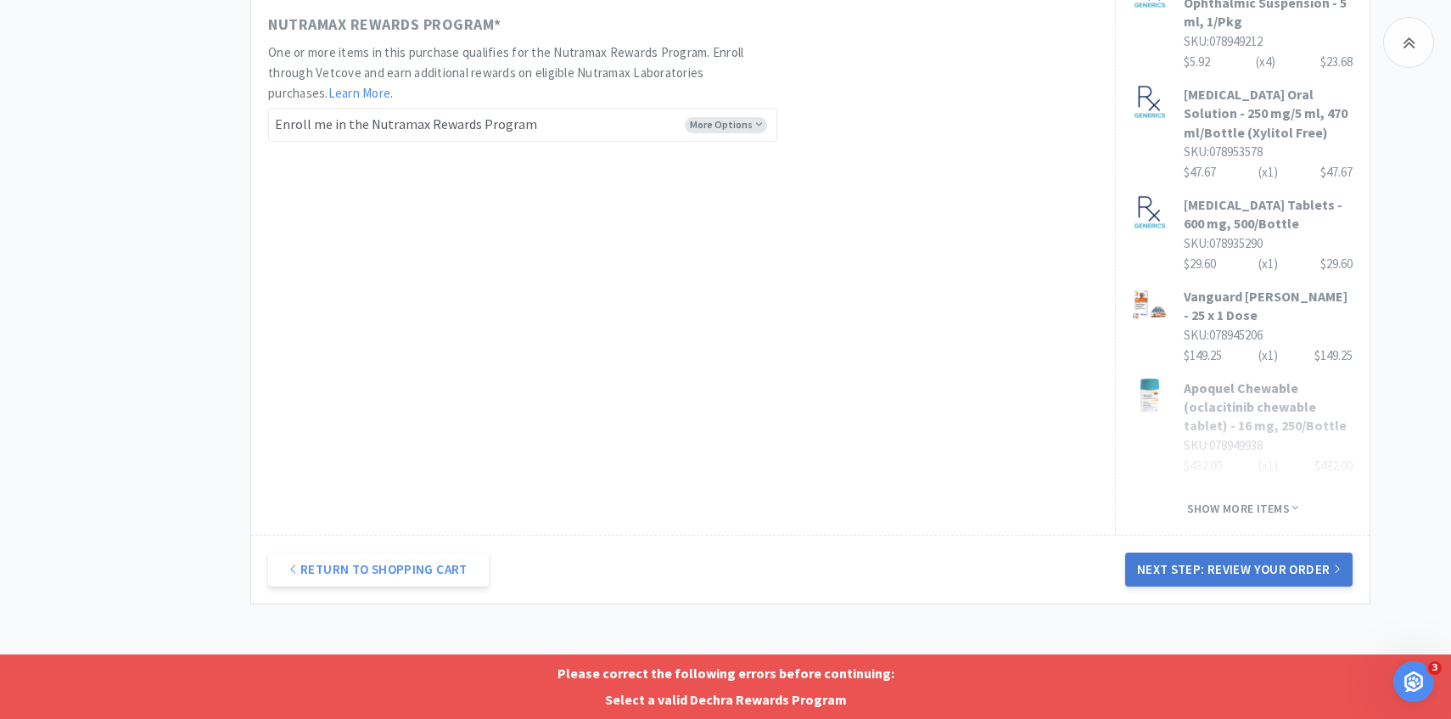
click at [1165, 552] on button "Next Step: Review Your Order" at bounding box center [1238, 569] width 227 height 34
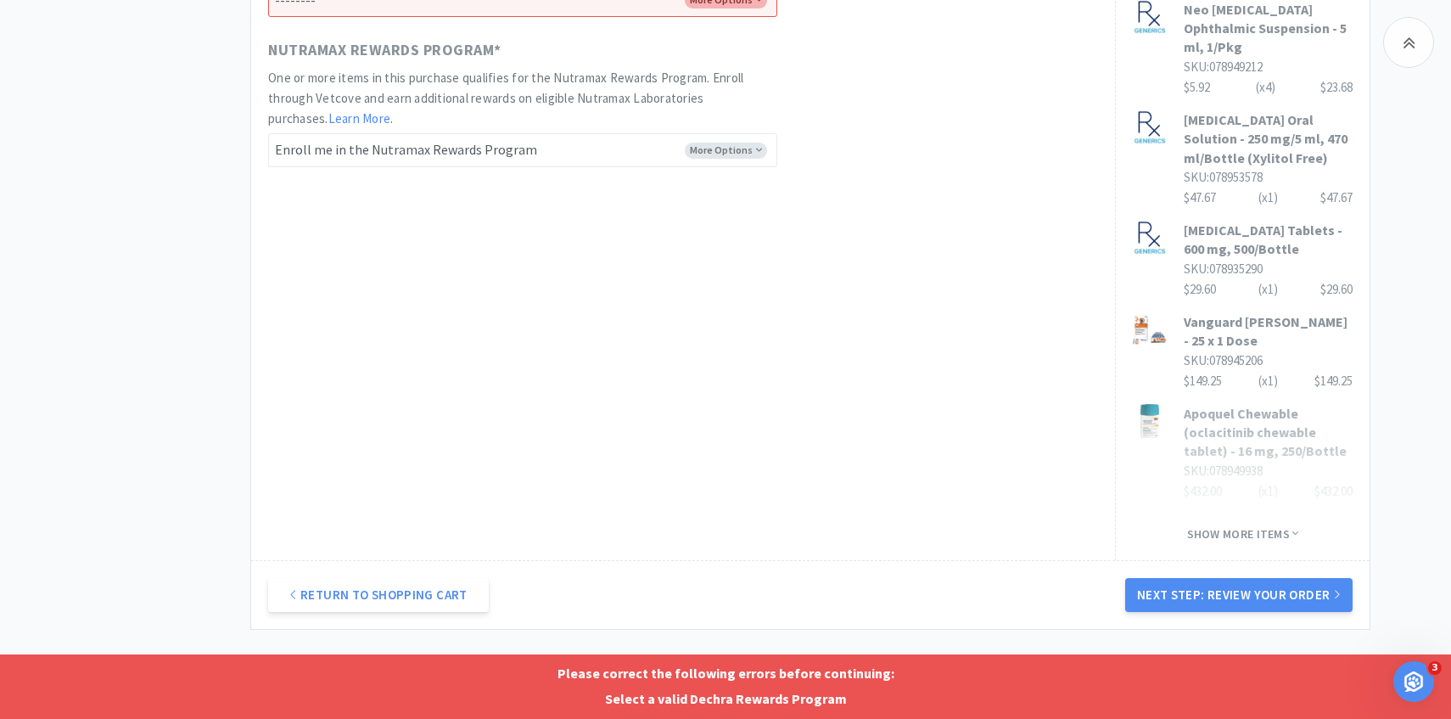
scroll to position [1123, 0]
click at [1212, 579] on button "Next Step: Review Your Order" at bounding box center [1238, 596] width 227 height 34
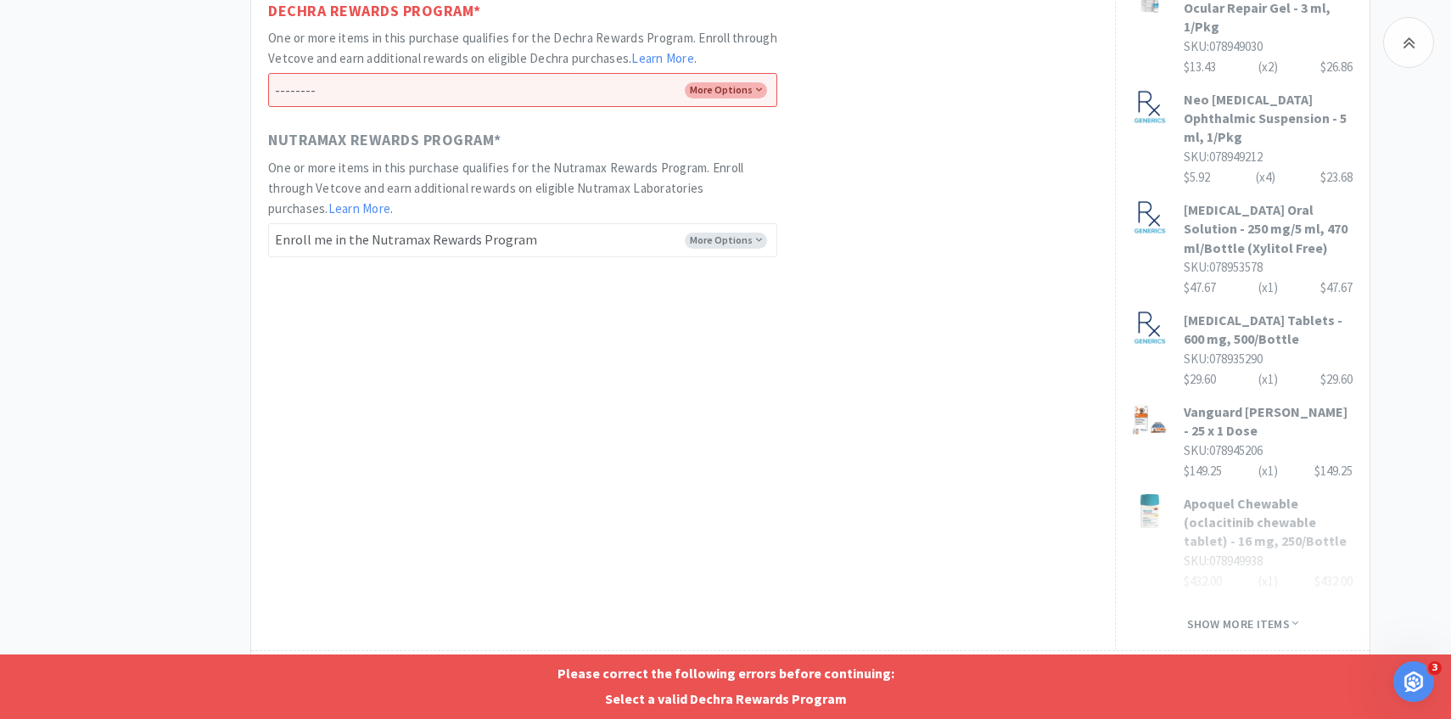
scroll to position [985, 0]
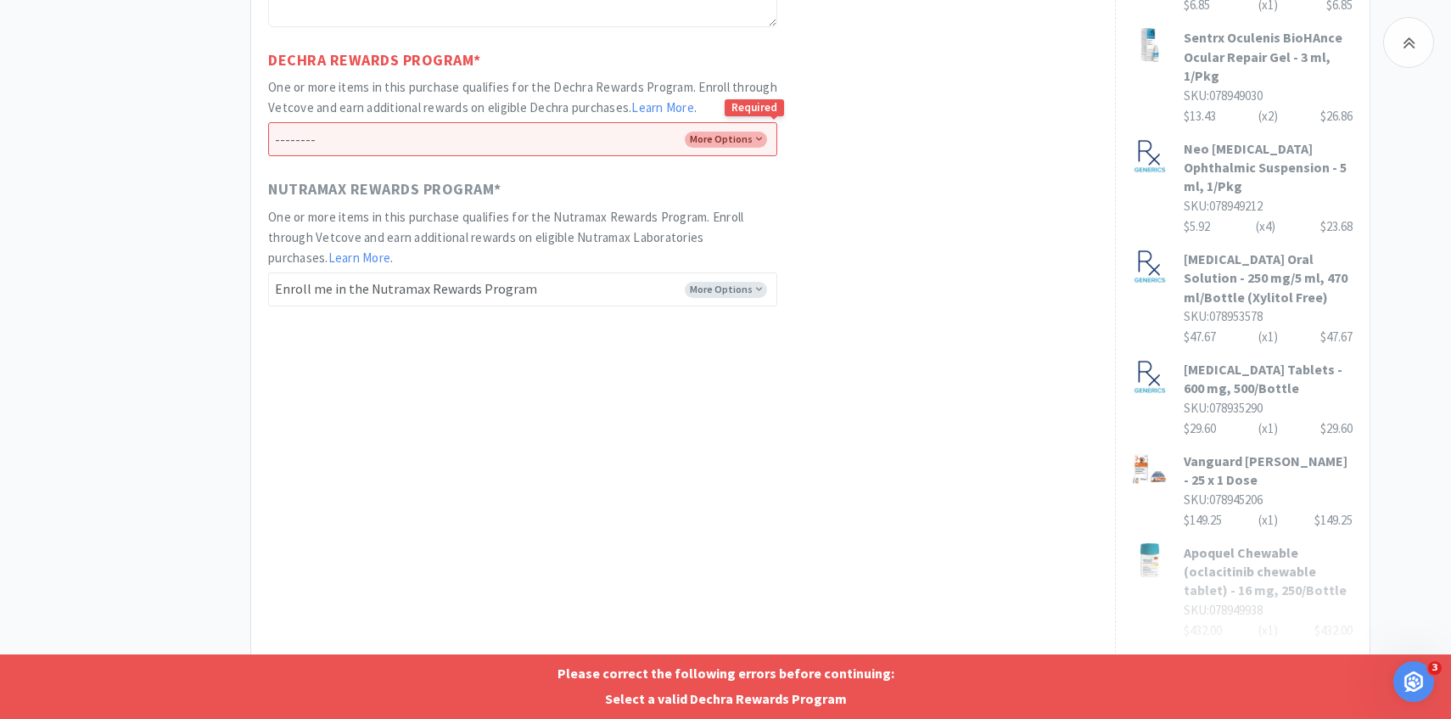
click at [690, 132] on select "-------- Enroll me in the Dechra Rewards Program No thank you" at bounding box center [522, 139] width 509 height 34
select select "No"
click at [268, 122] on select "-------- Enroll me in the Dechra Rewards Program No thank you" at bounding box center [522, 139] width 509 height 34
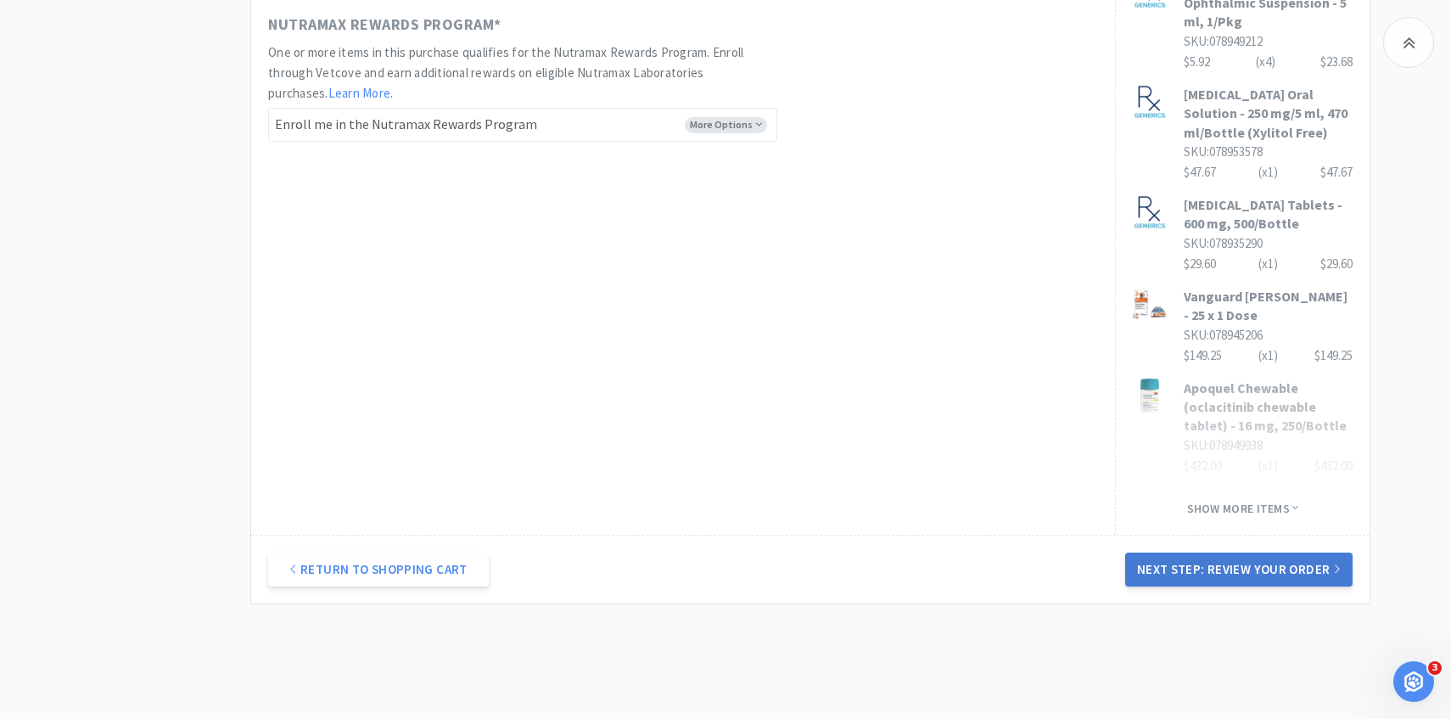
click at [1176, 552] on button "Next Step: Review Your Order" at bounding box center [1238, 569] width 227 height 34
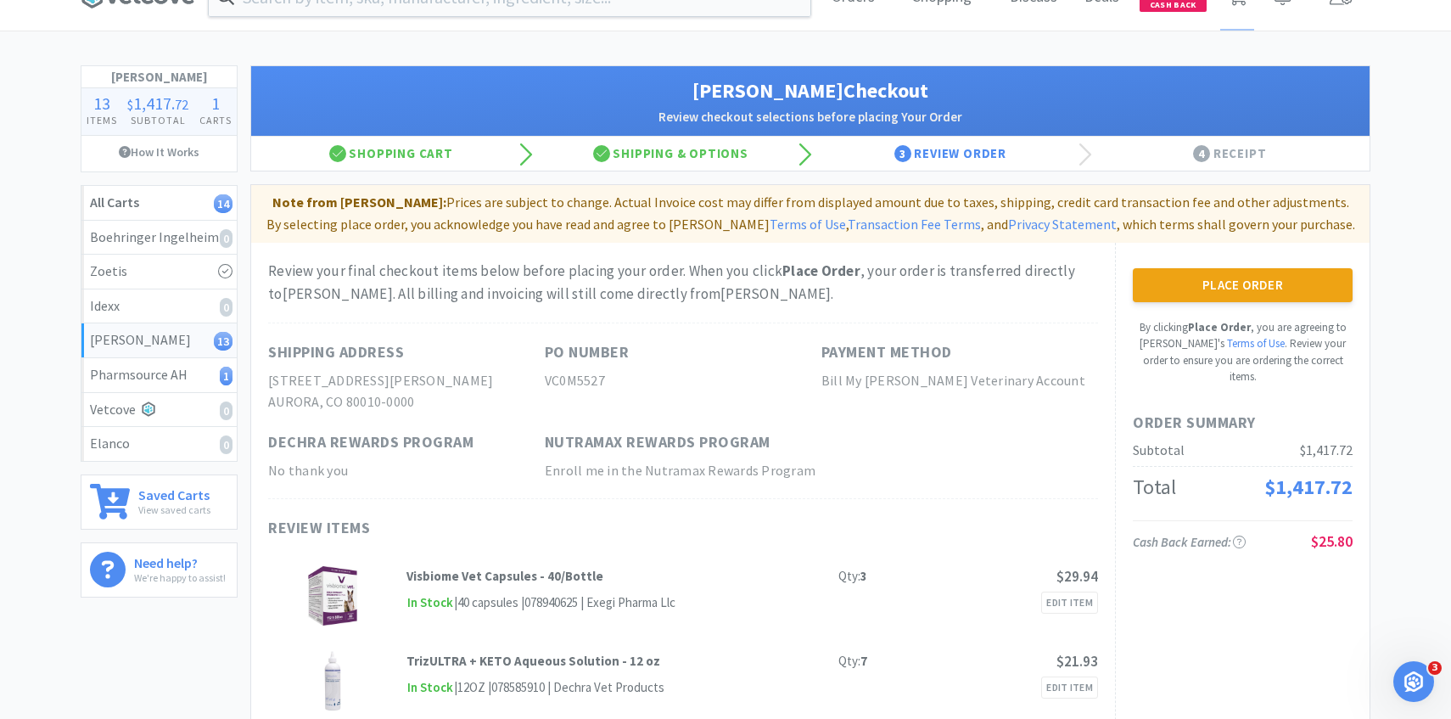
scroll to position [0, 0]
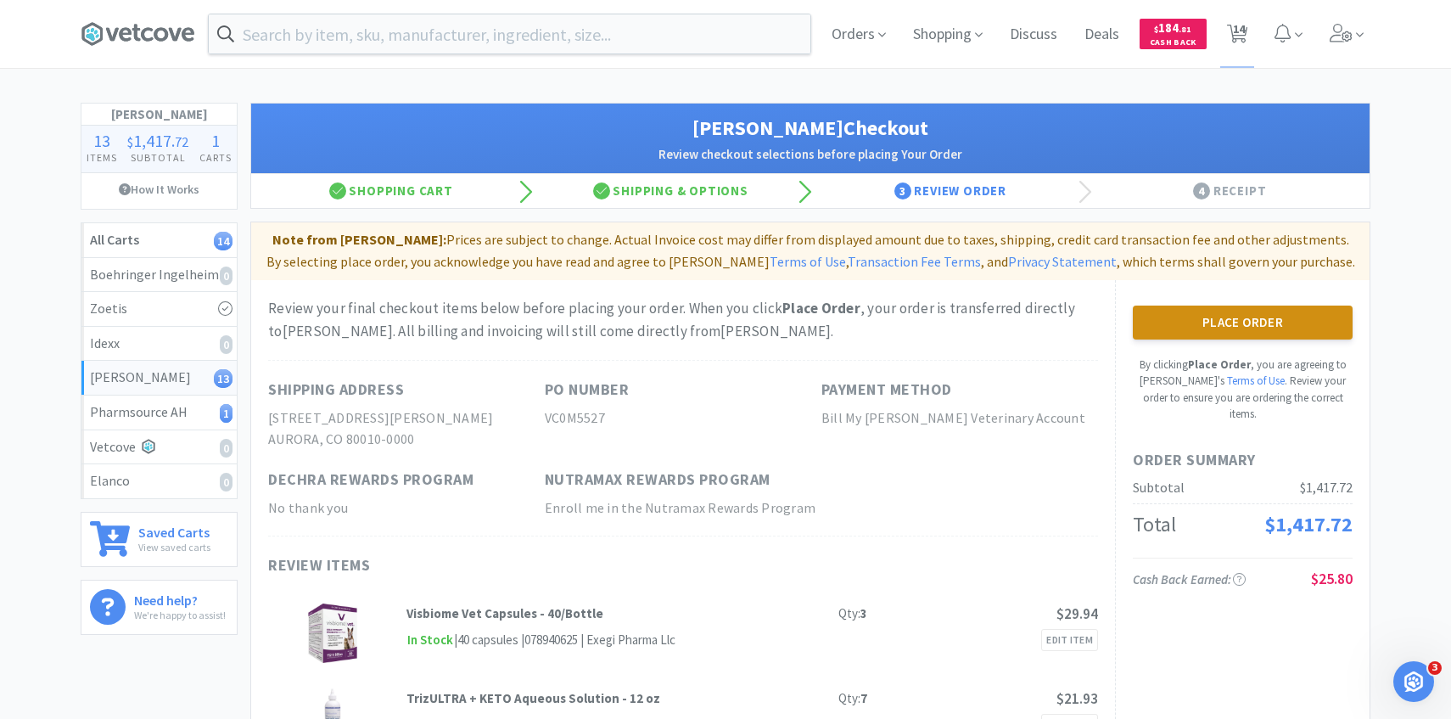
click at [1271, 314] on button "Place Order" at bounding box center [1243, 322] width 220 height 34
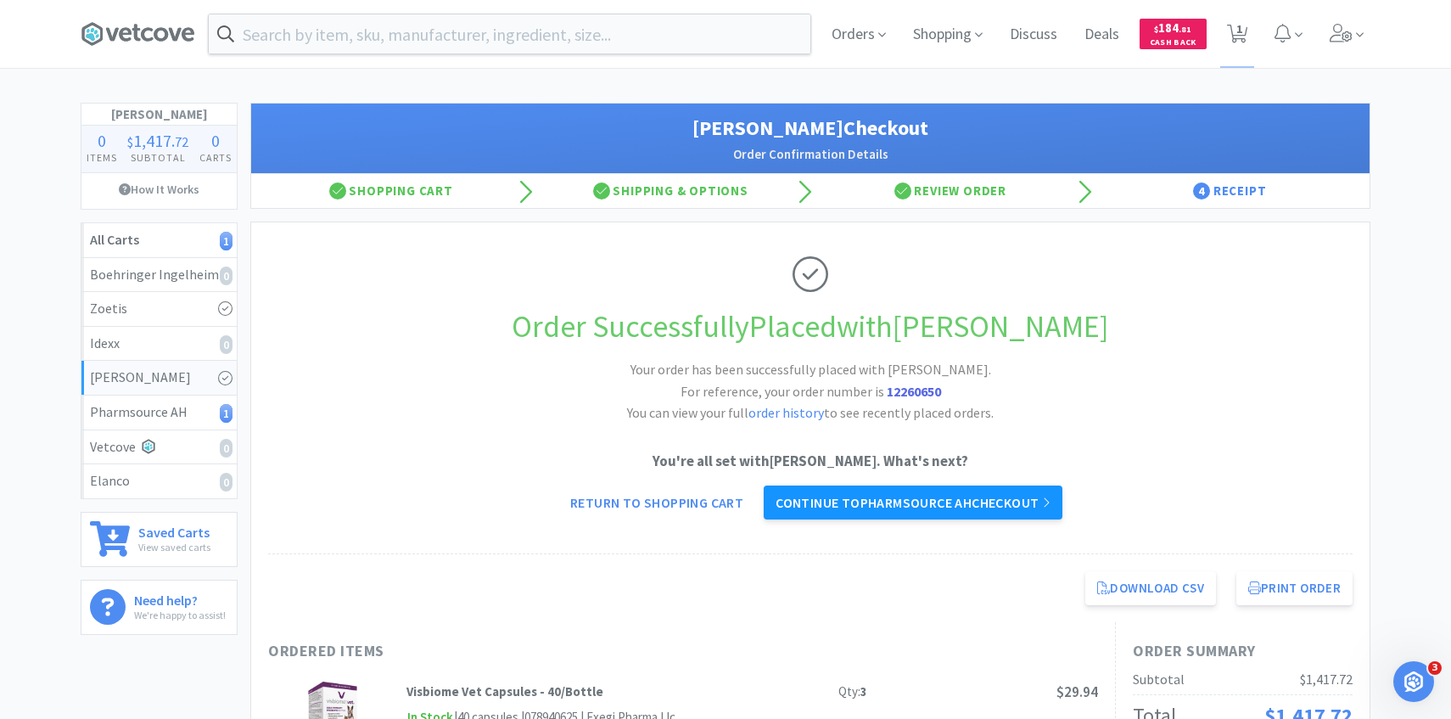
click at [1055, 505] on link "Continue to Pharmsource AH checkout" at bounding box center [913, 502] width 299 height 34
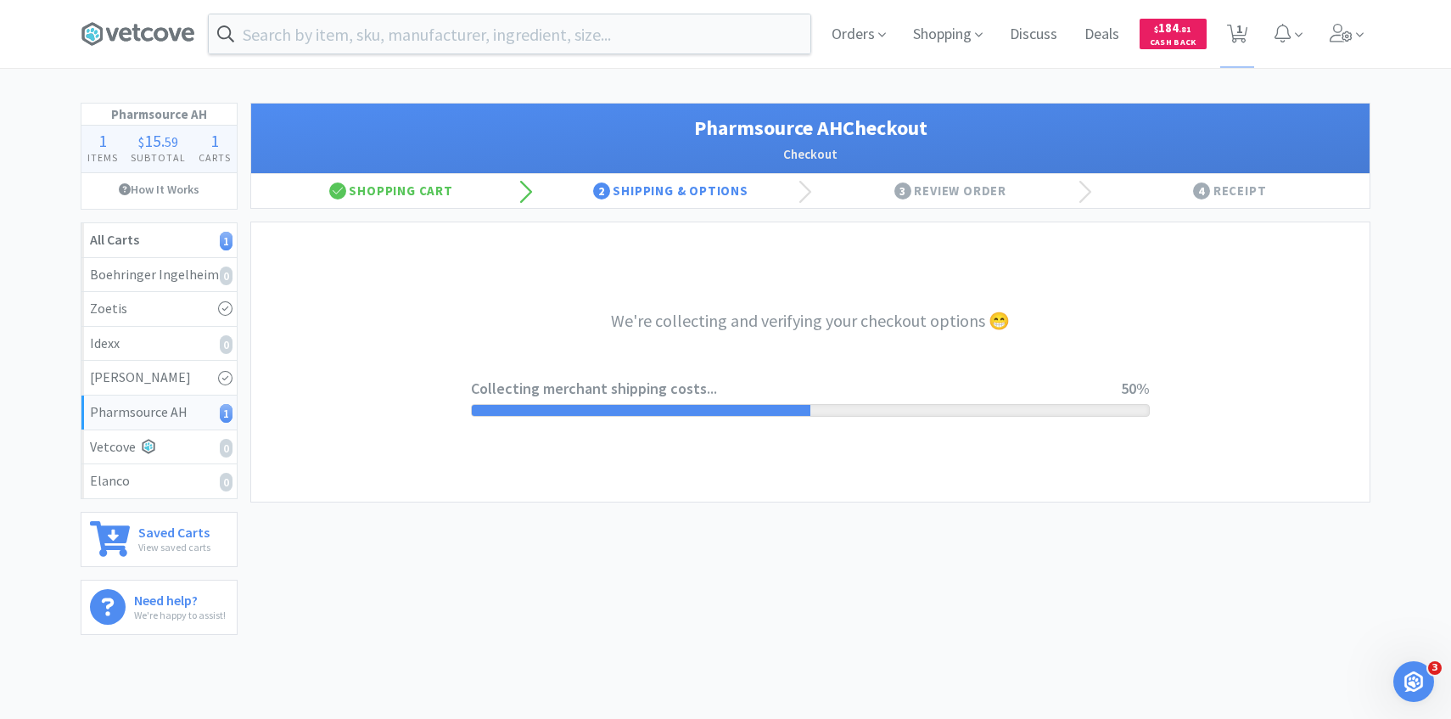
select select "1001"
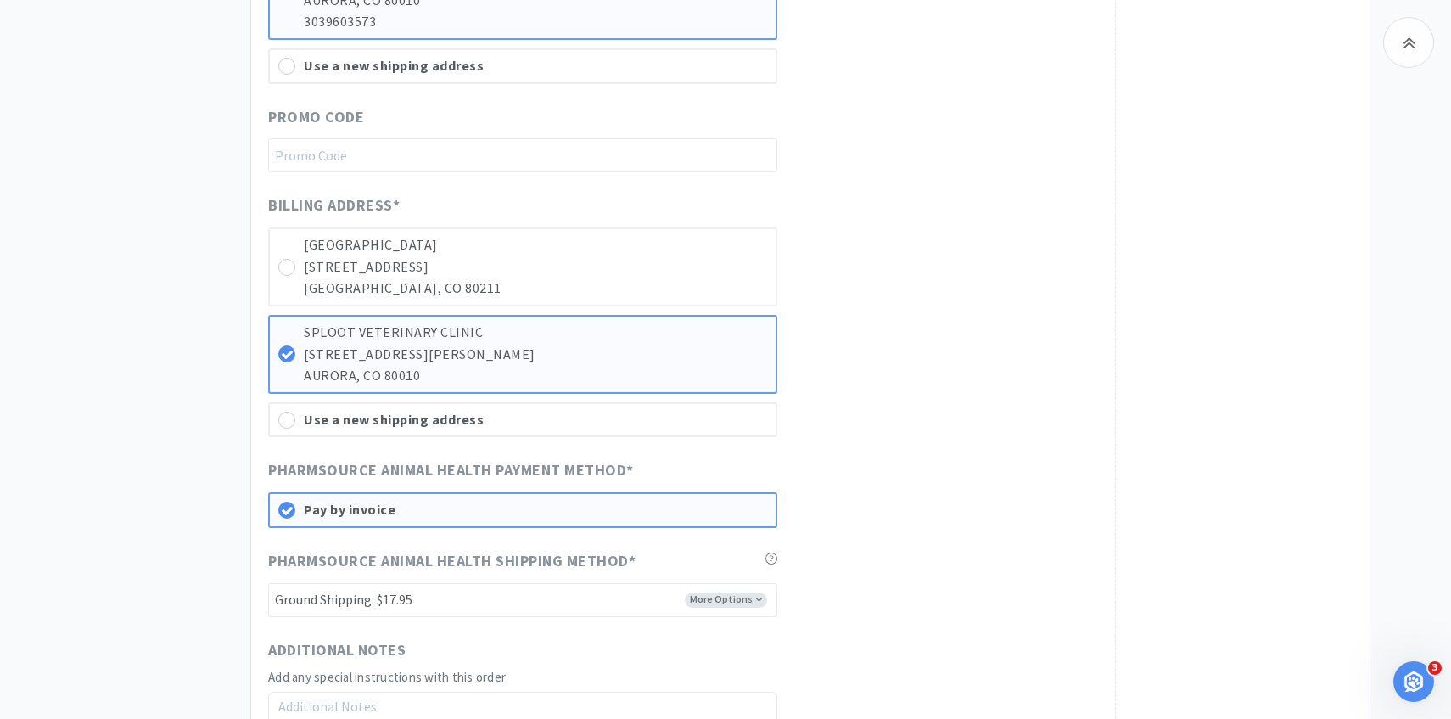
scroll to position [1125, 0]
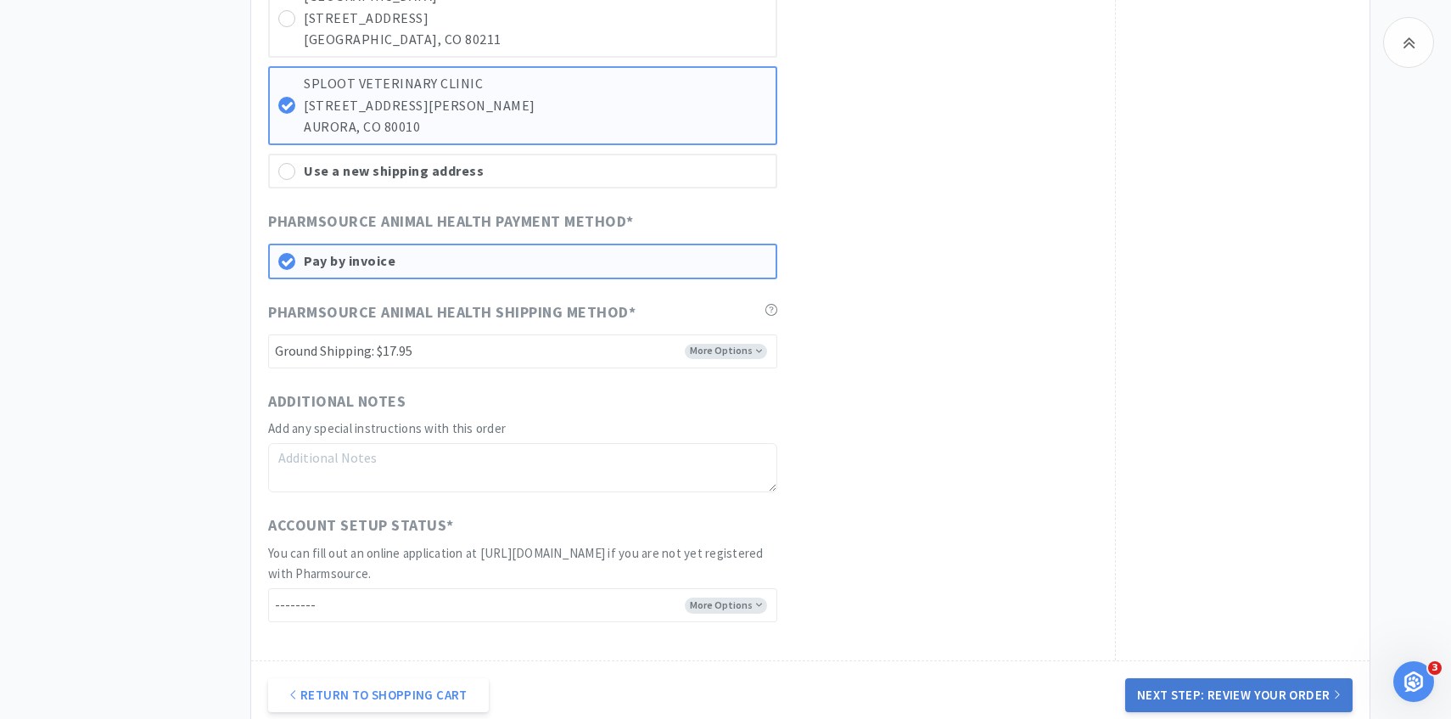
click at [1161, 689] on button "Next Step: Review Your Order" at bounding box center [1238, 695] width 227 height 34
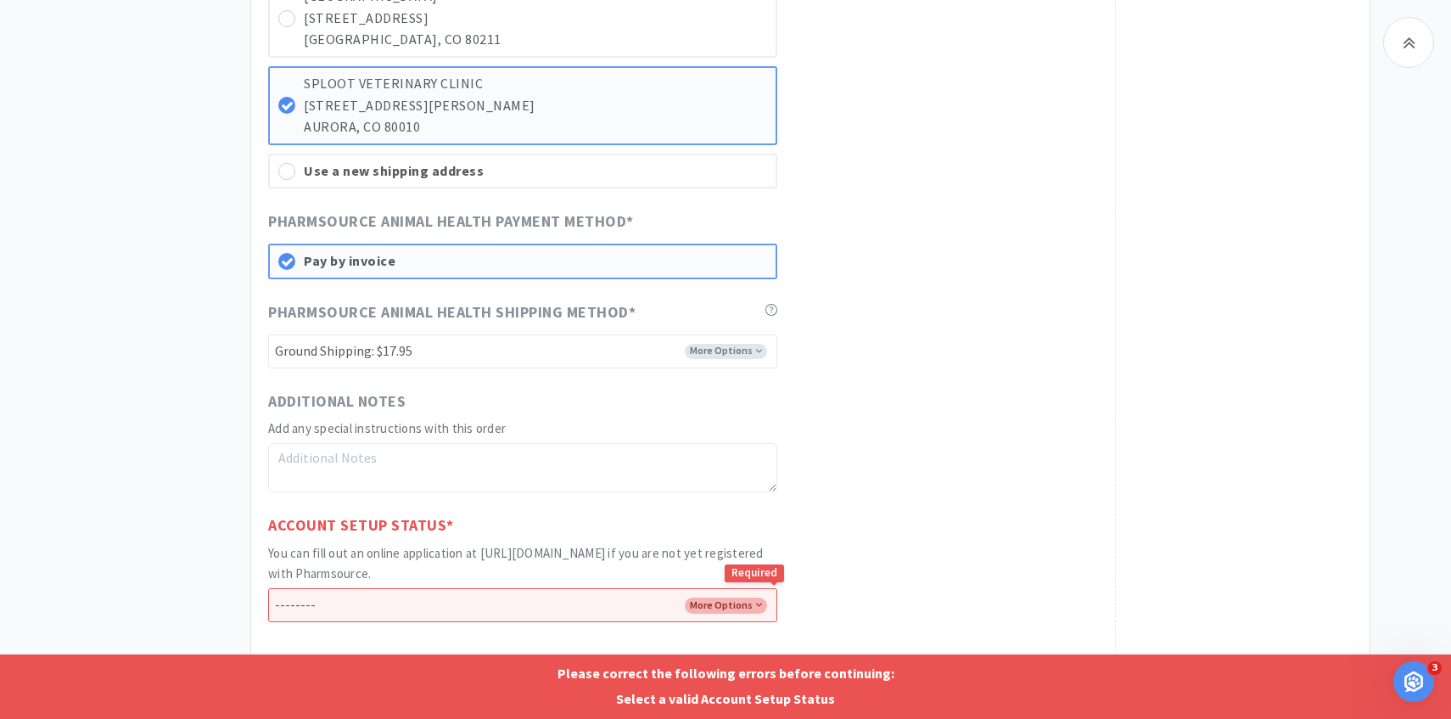
click at [690, 596] on select "-------- I already have an account with Pharmsource I've submitted an online ap…" at bounding box center [522, 605] width 509 height 34
select select "has_account"
click at [268, 588] on select "-------- I already have an account with Pharmsource I've submitted an online ap…" at bounding box center [522, 605] width 509 height 34
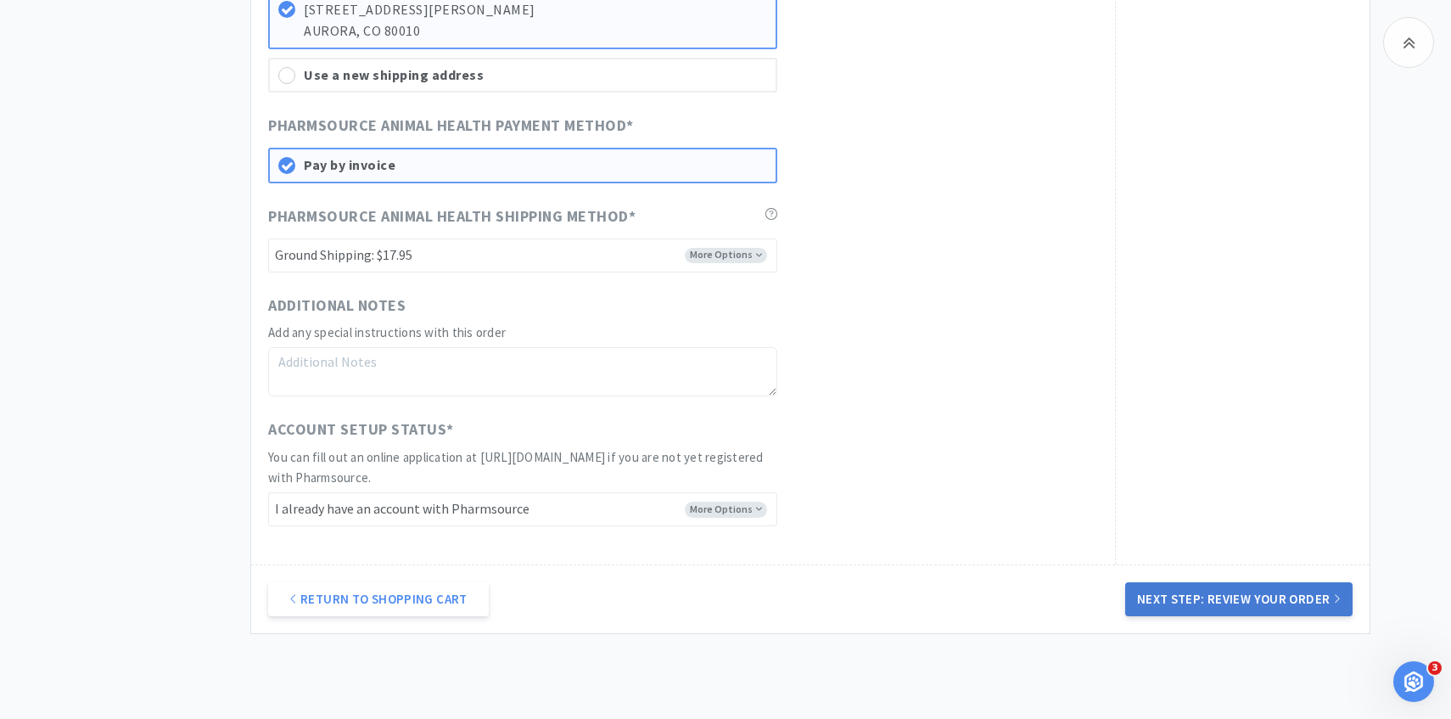
click at [1174, 602] on button "Next Step: Review Your Order" at bounding box center [1238, 599] width 227 height 34
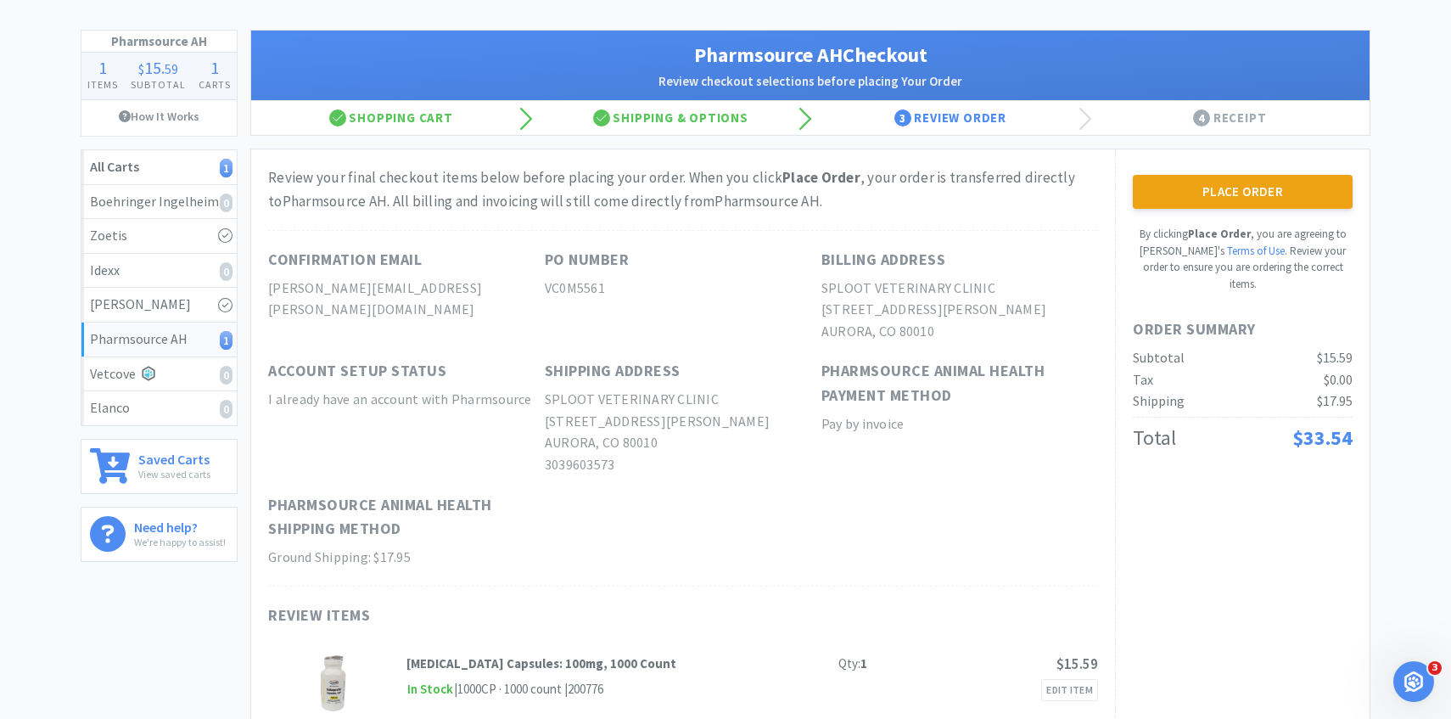
scroll to position [0, 0]
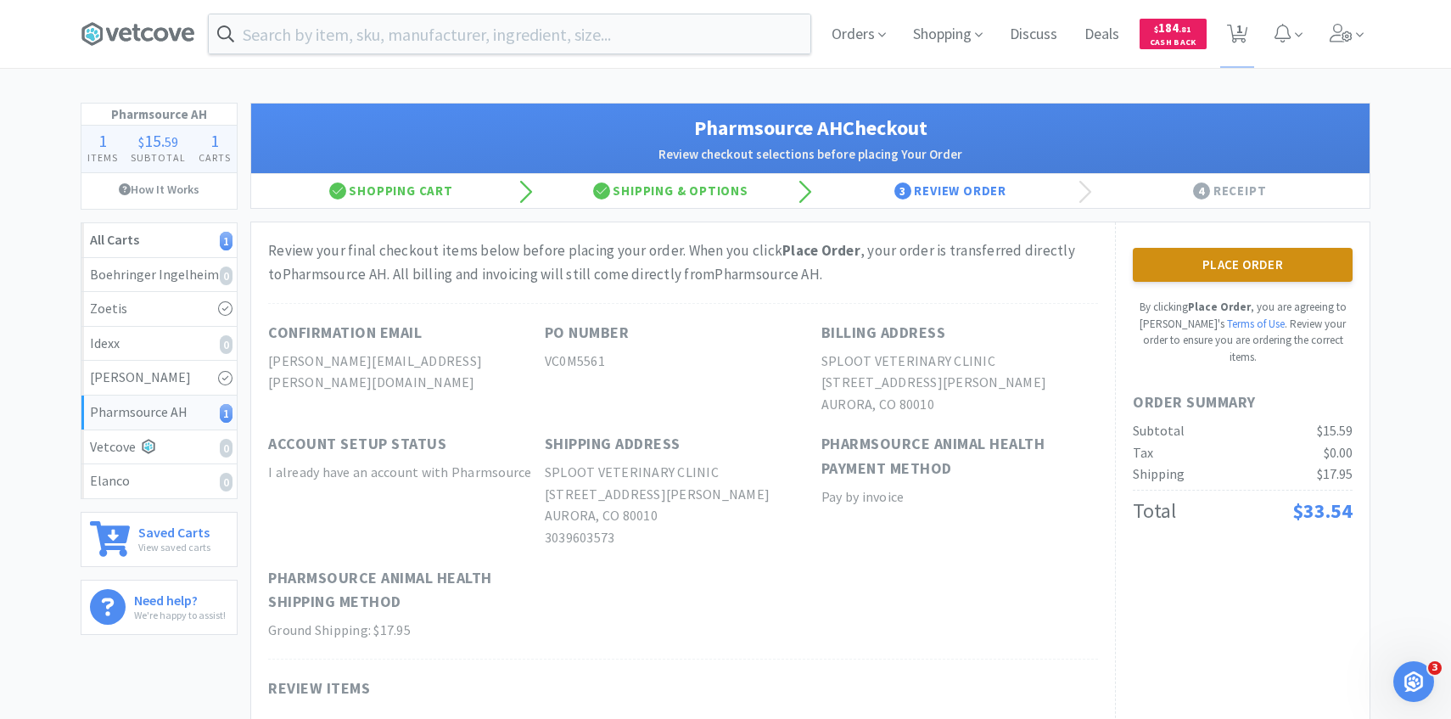
click at [1257, 272] on button "Place Order" at bounding box center [1243, 265] width 220 height 34
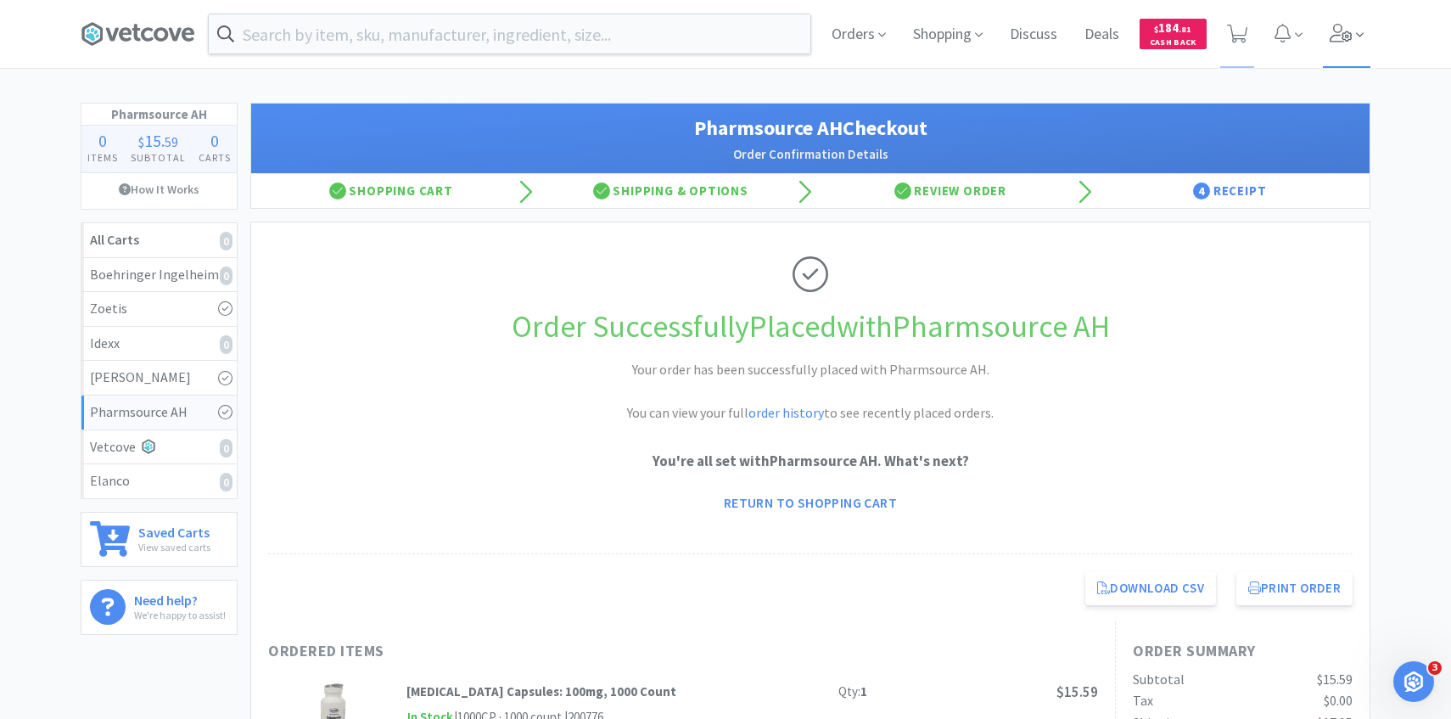
click at [1348, 28] on icon at bounding box center [1342, 33] width 24 height 19
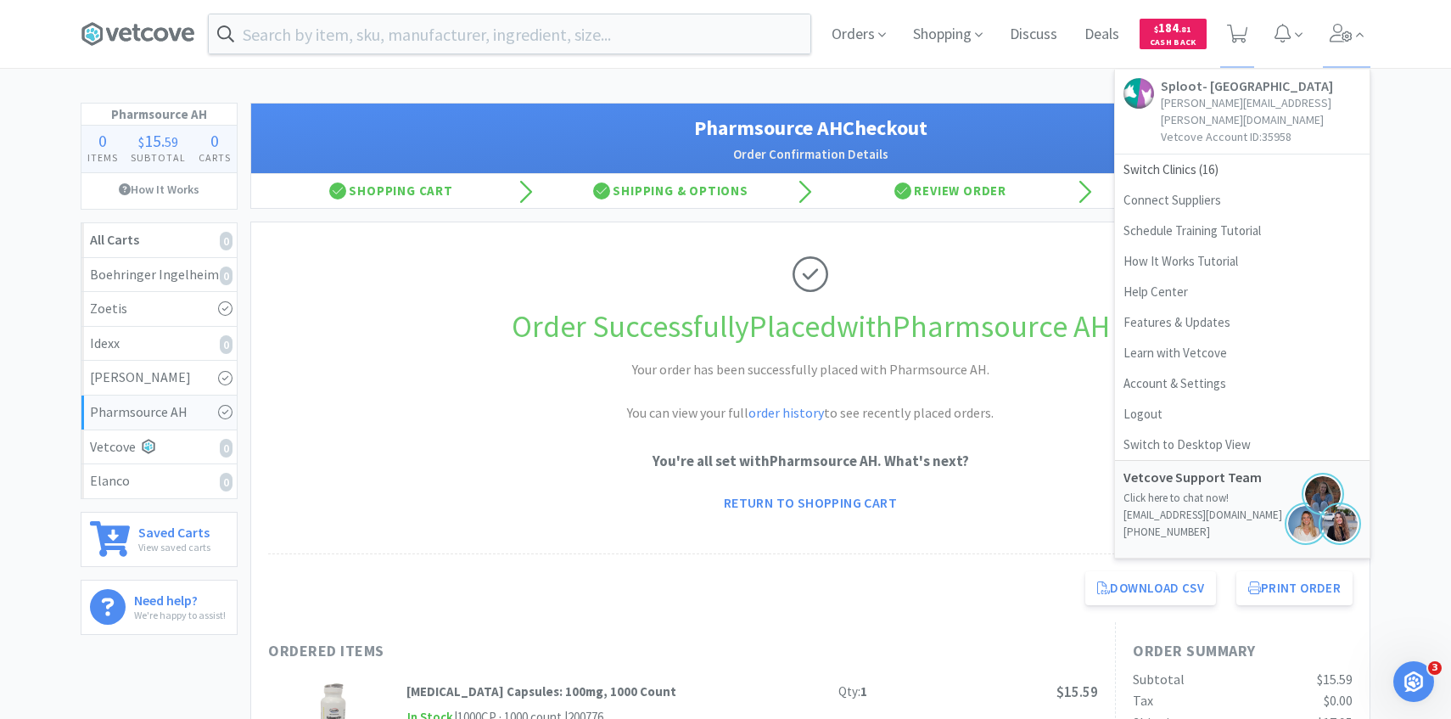
click at [1215, 137] on link "Sploot- Central Park patricia.hurtado@splootvets.com Vetcove Account ID: 35958" at bounding box center [1242, 112] width 255 height 85
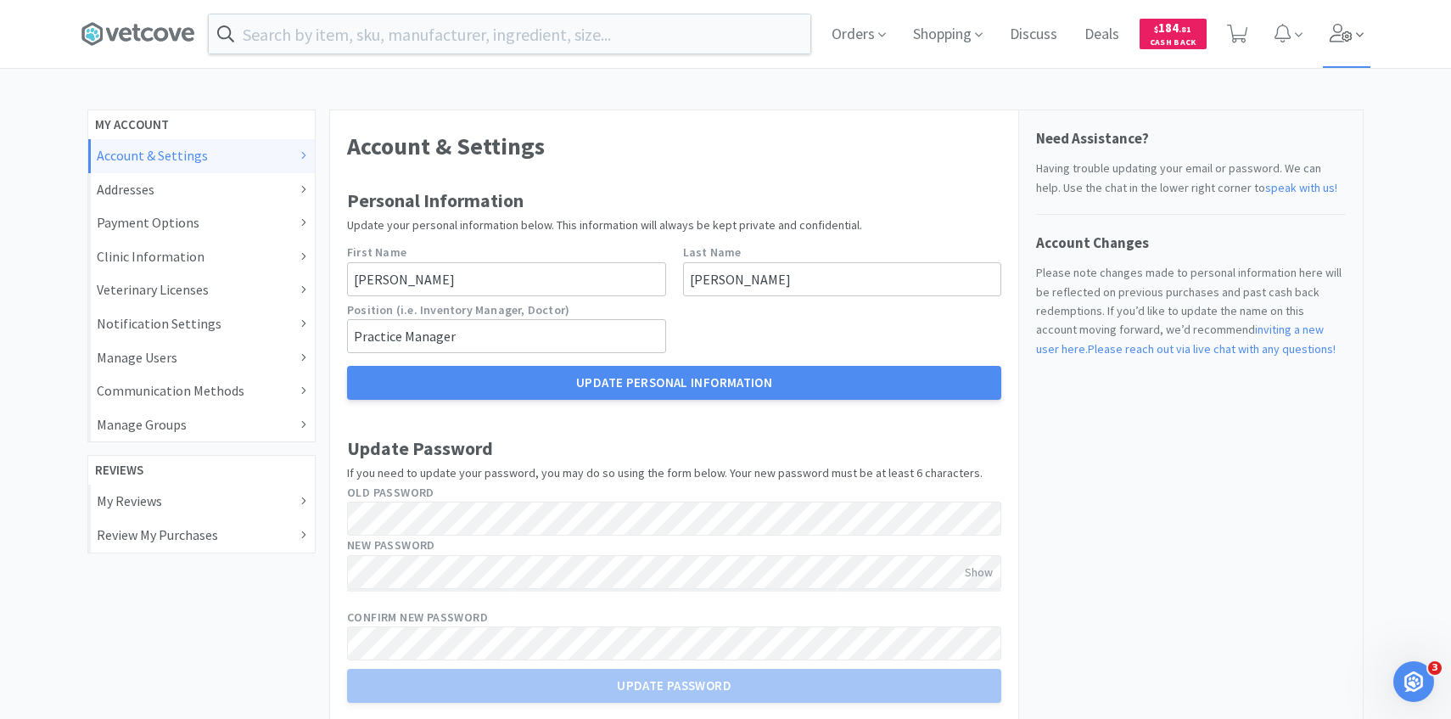
click at [1348, 53] on span at bounding box center [1347, 34] width 48 height 68
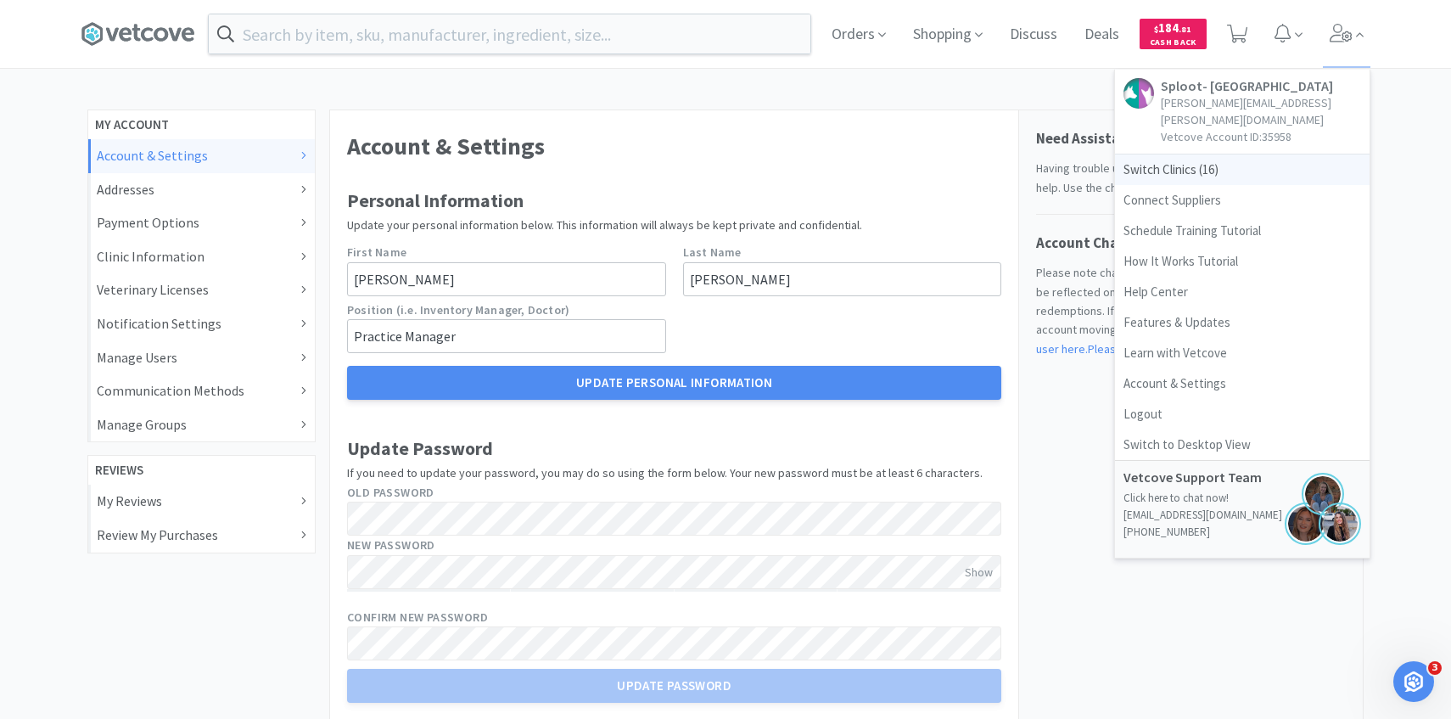
click at [1288, 157] on span "Switch Clinics ( 16 )" at bounding box center [1242, 169] width 255 height 31
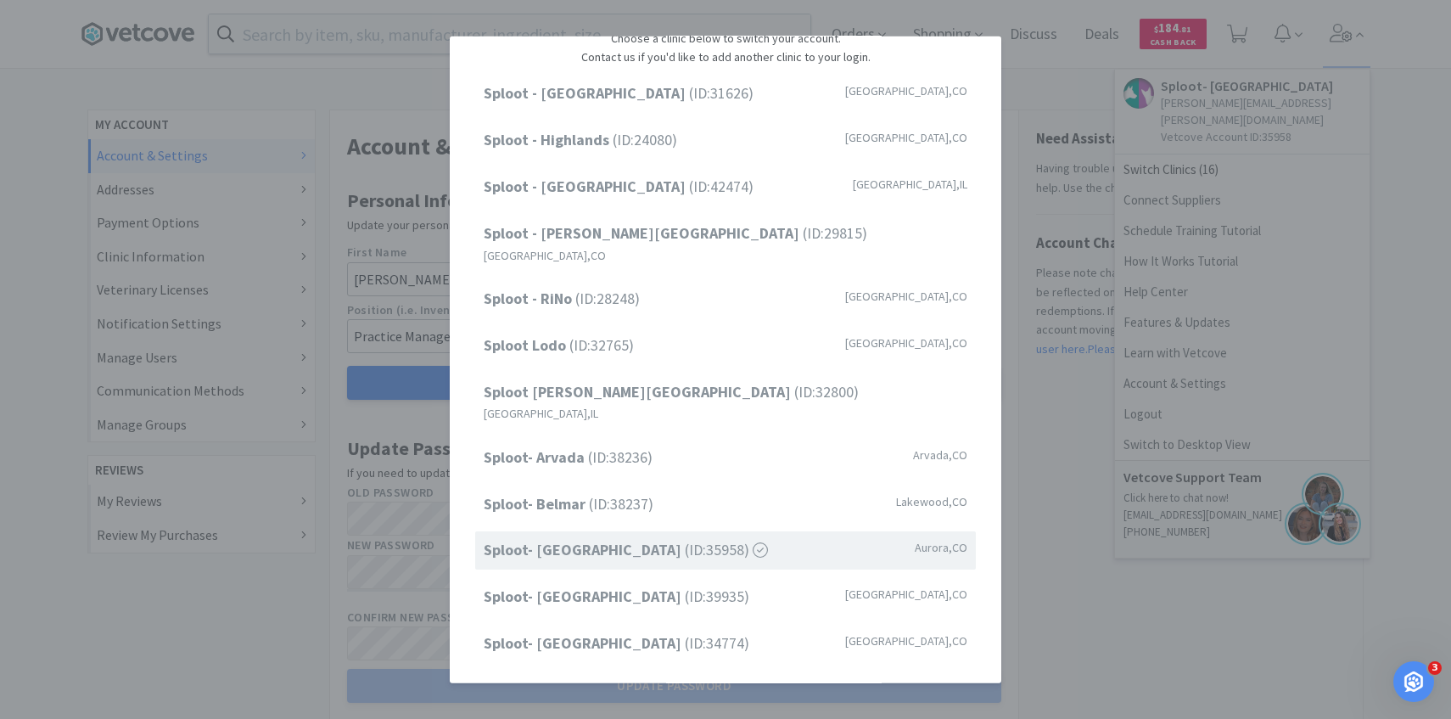
scroll to position [46, 0]
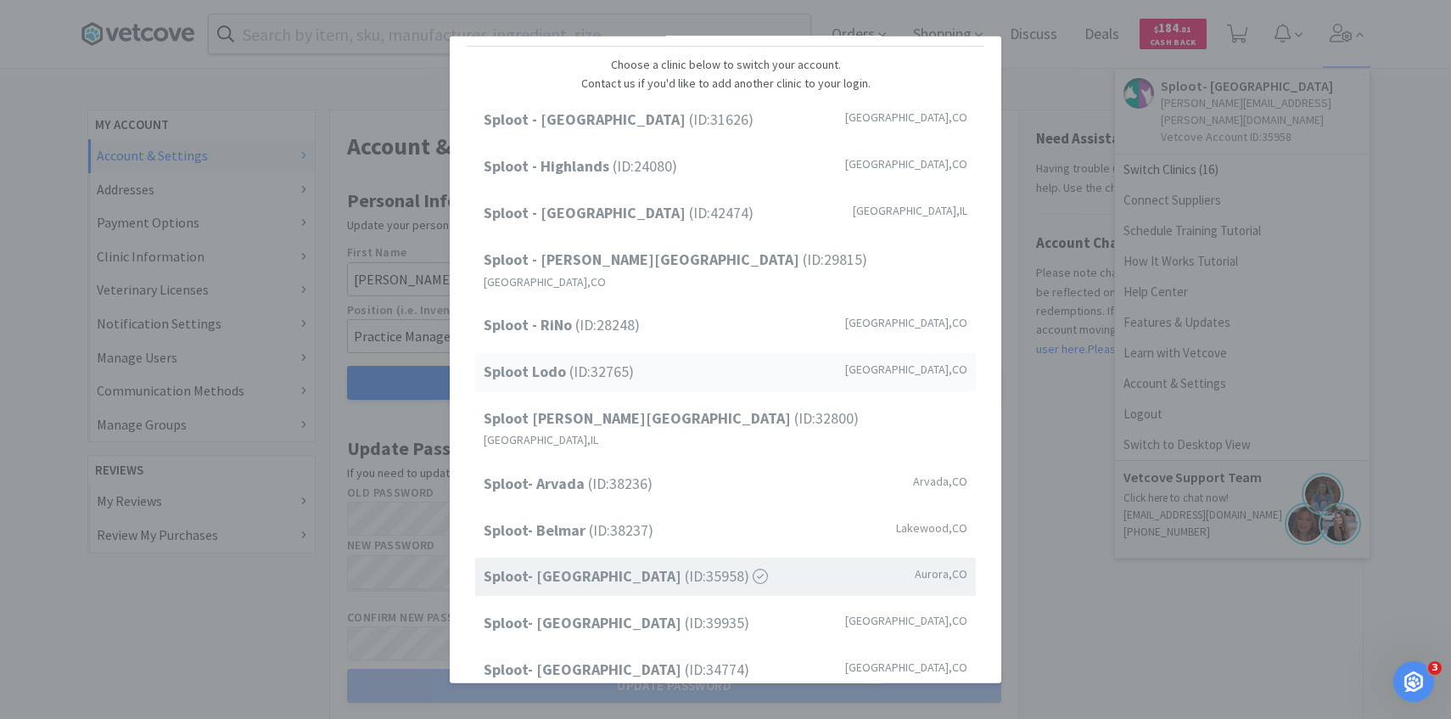
click at [641, 361] on div "Sploot Lodo (ID: 32765 ) Denver , CO" at bounding box center [725, 372] width 501 height 38
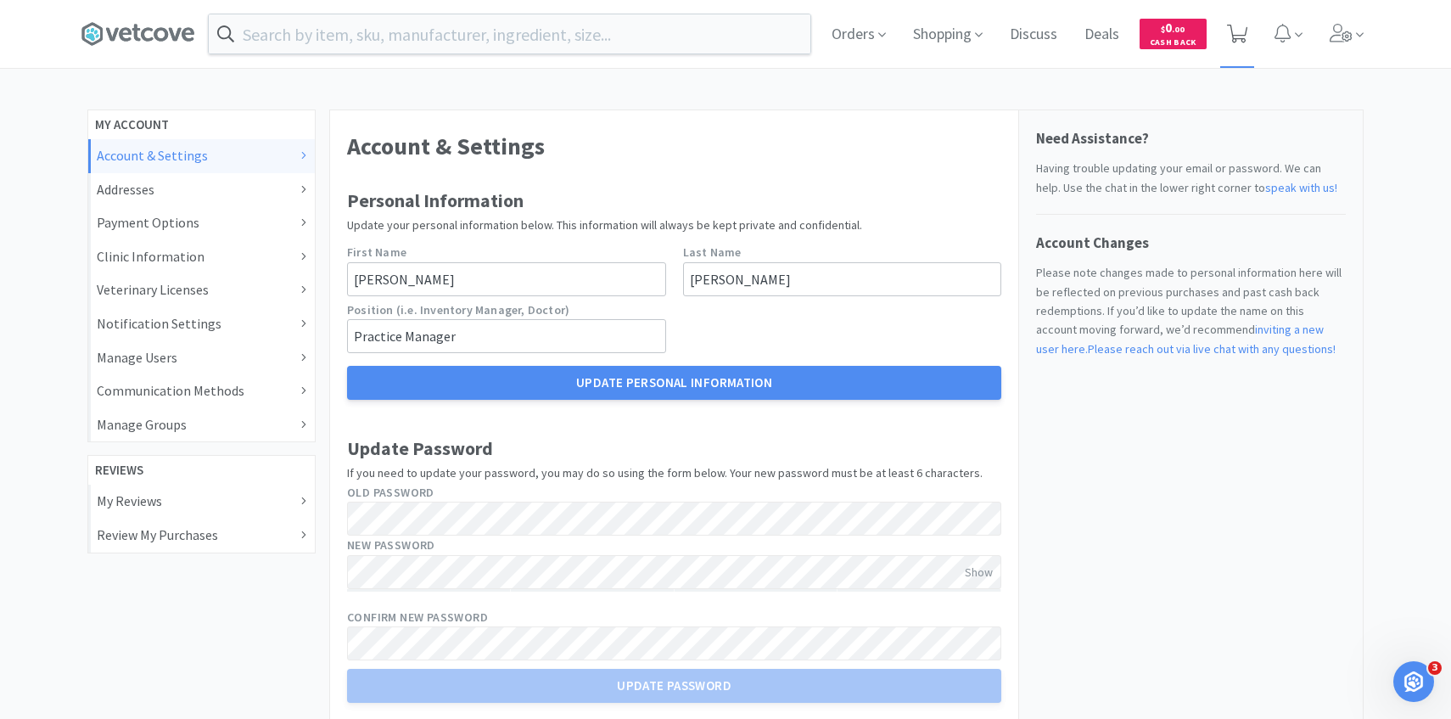
click at [1245, 32] on icon at bounding box center [1237, 34] width 21 height 19
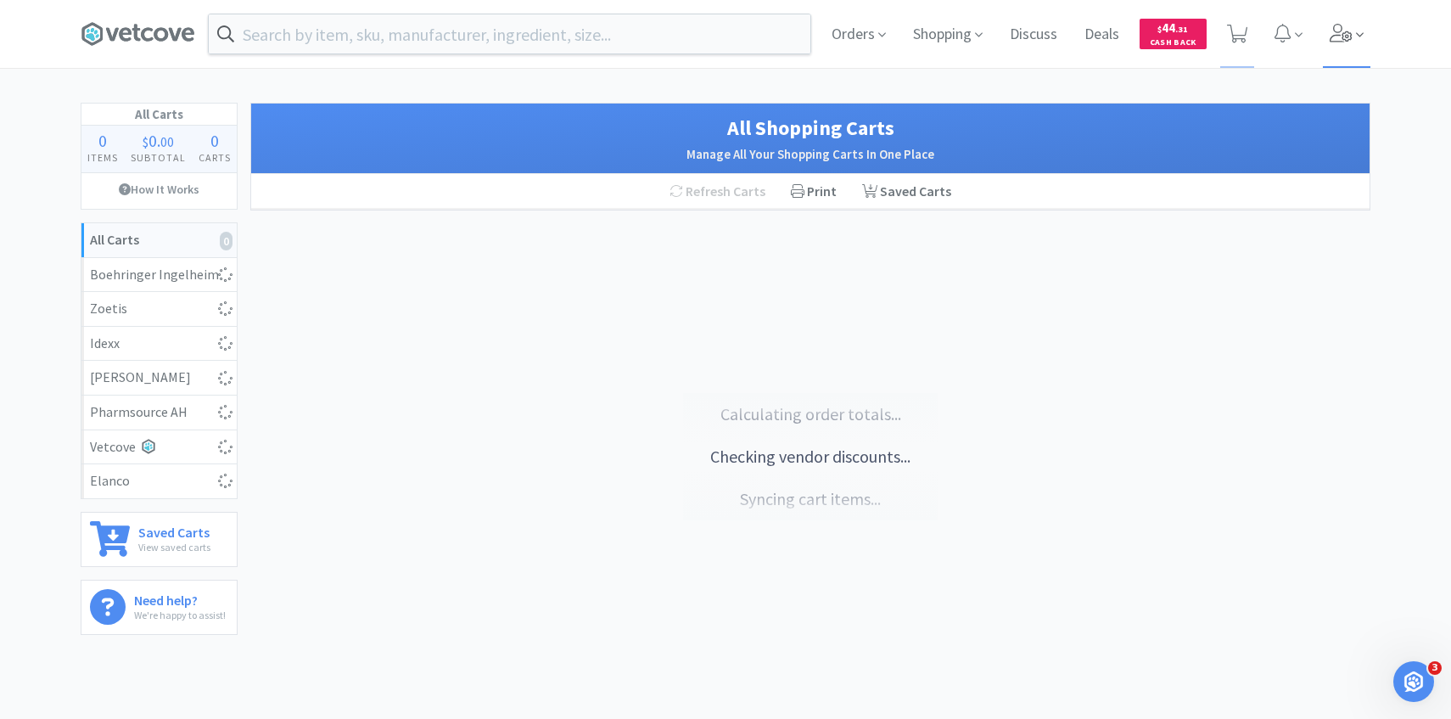
click at [1361, 39] on icon at bounding box center [1360, 34] width 8 height 15
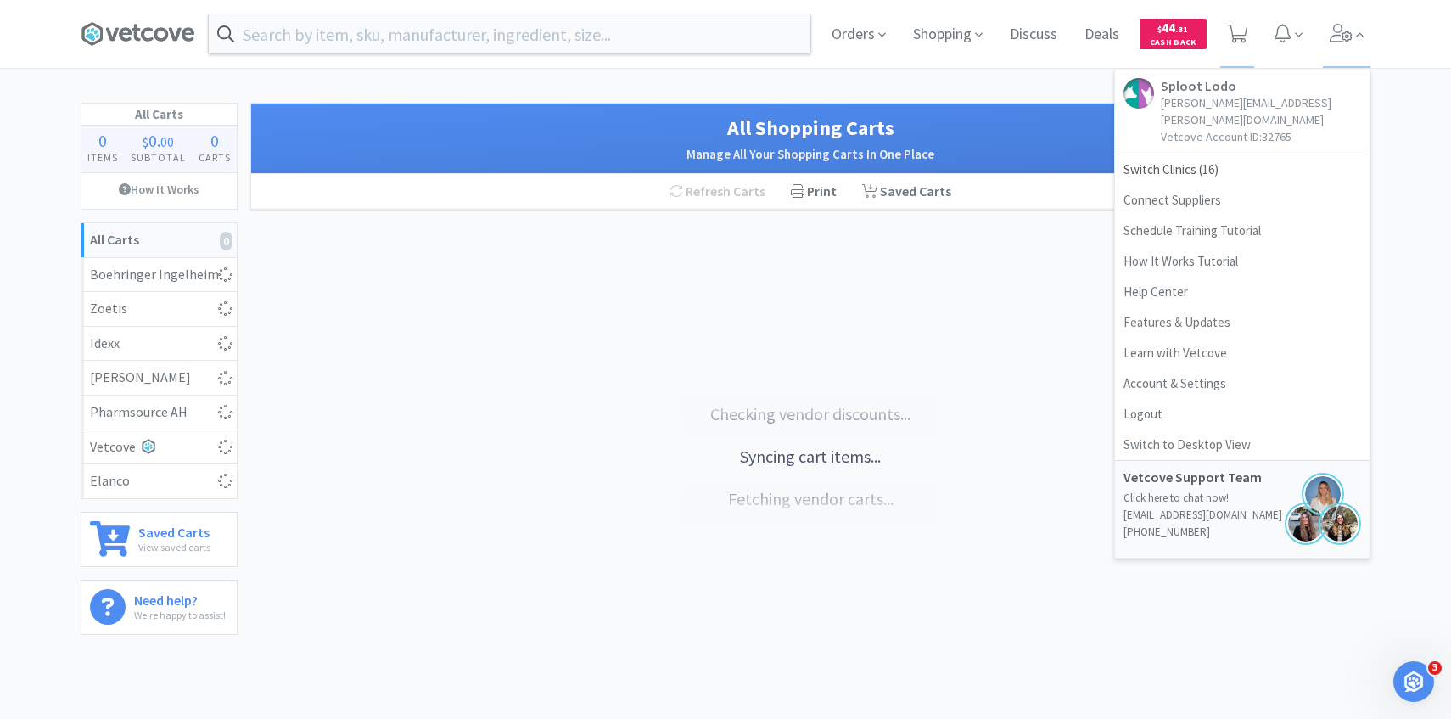
click at [747, 94] on div "Orders Shopping Discuss Discuss Deals Deals $ 44 . 31 Cash Back Sploot Lodo [PE…" at bounding box center [725, 323] width 1451 height 647
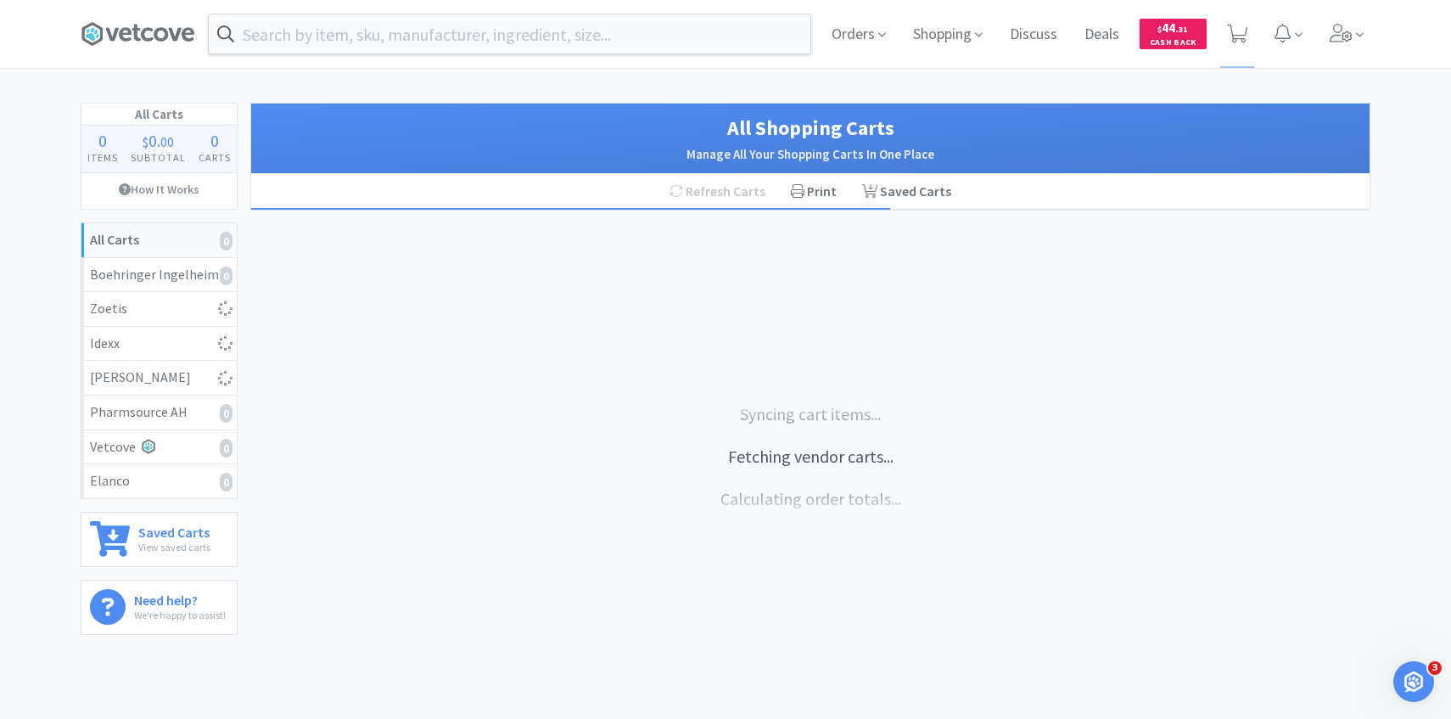
select select "1"
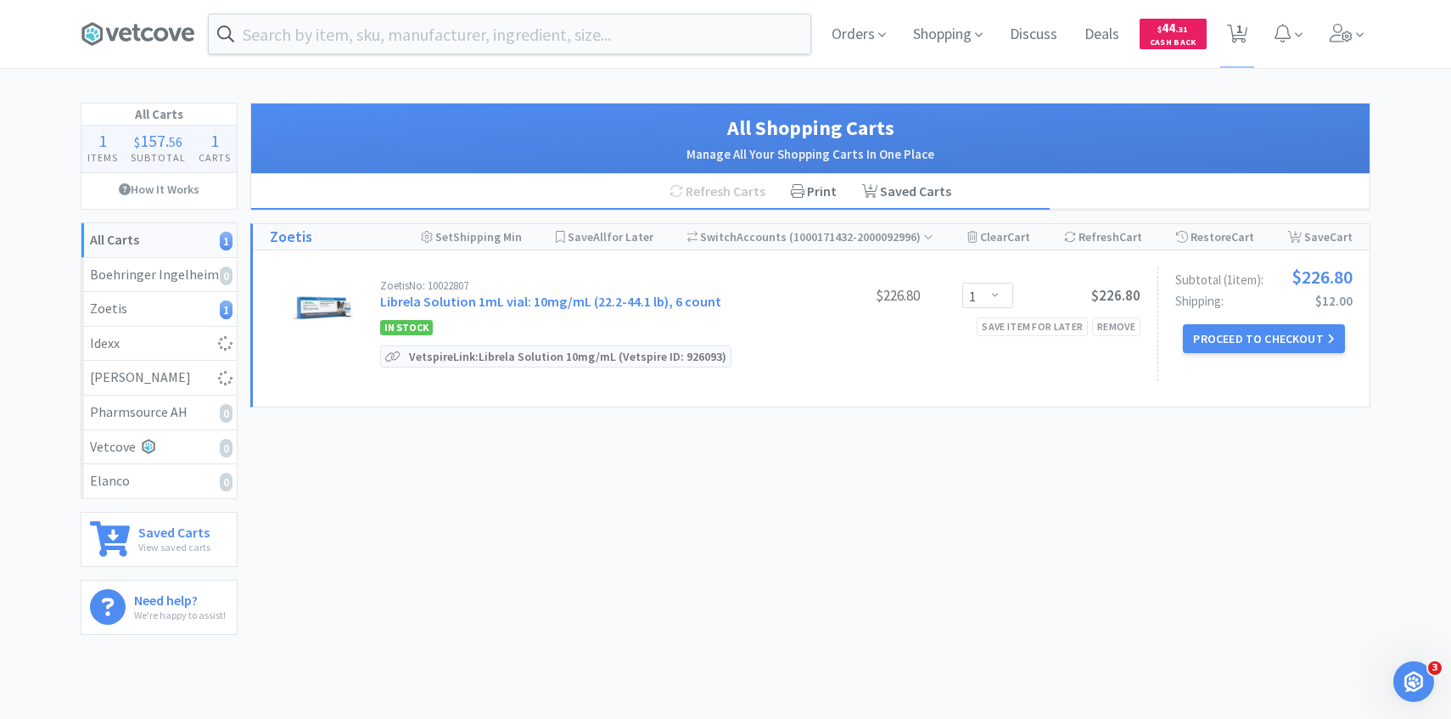
select select "4"
select select "1"
select select "2"
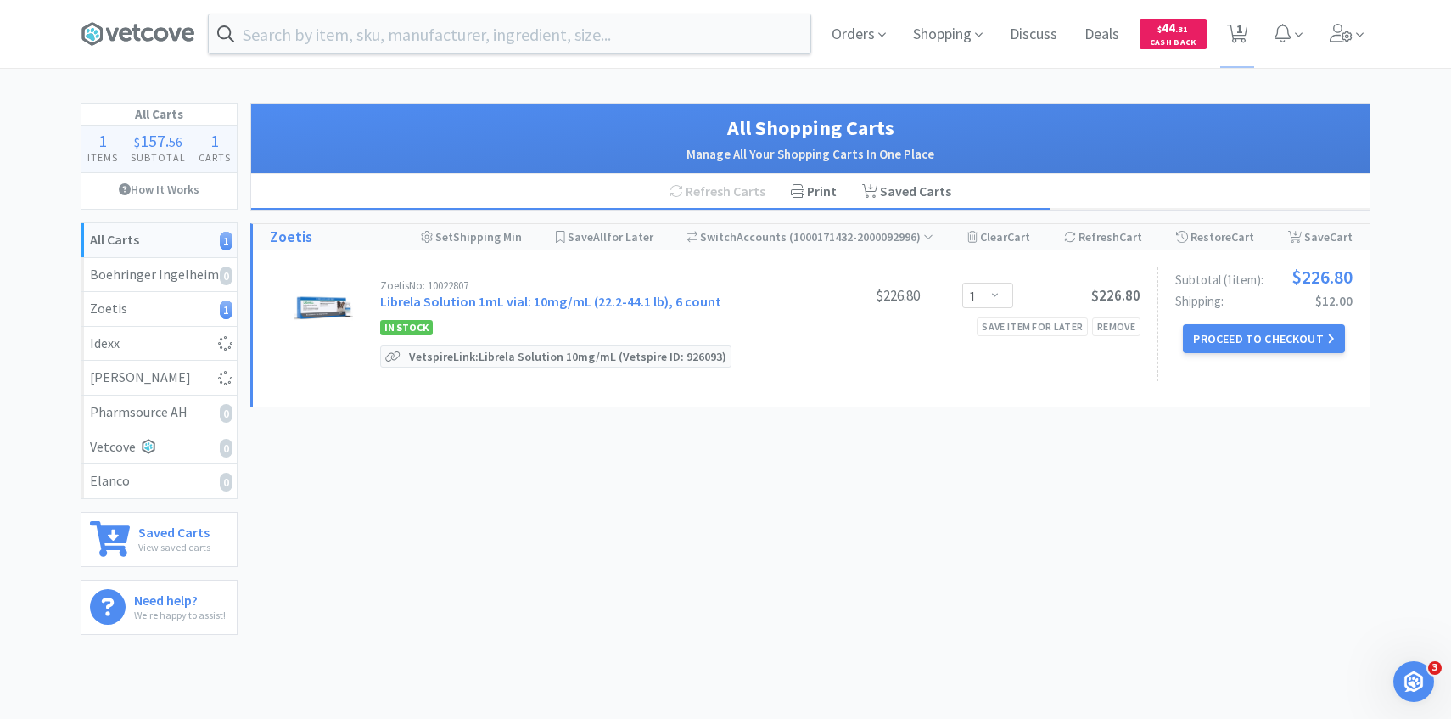
select select "2"
select select "1"
select select "2"
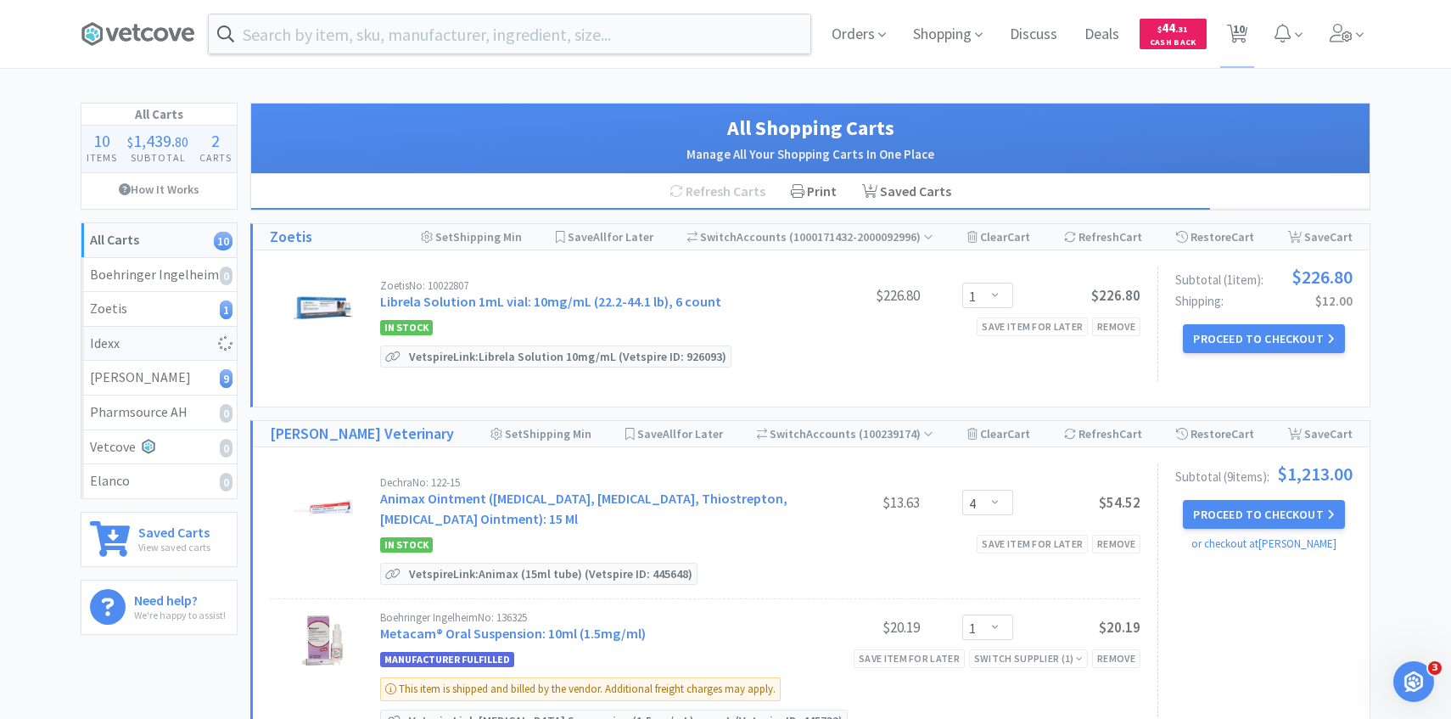
click at [211, 344] on div "Idexx" at bounding box center [159, 344] width 138 height 22
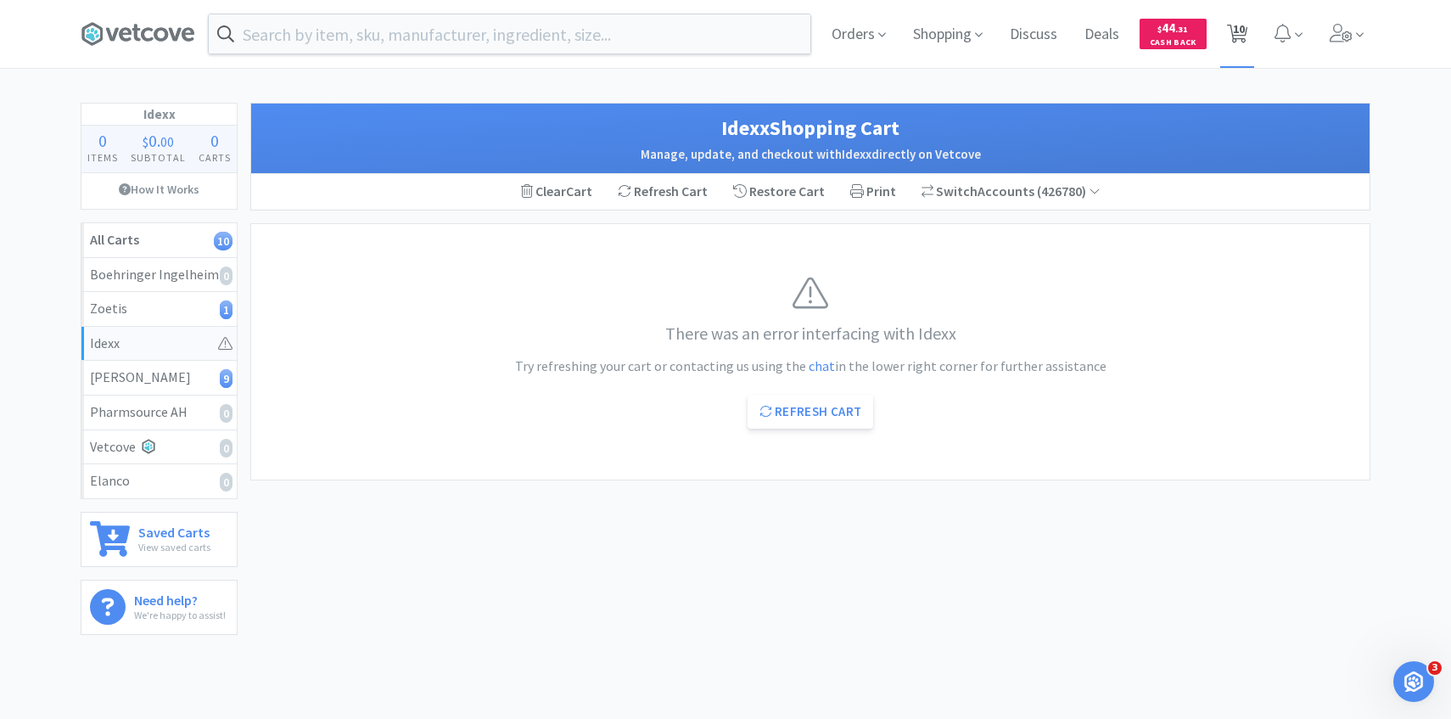
click at [1220, 26] on span "10" at bounding box center [1237, 34] width 35 height 68
select select "1"
select select "4"
select select "1"
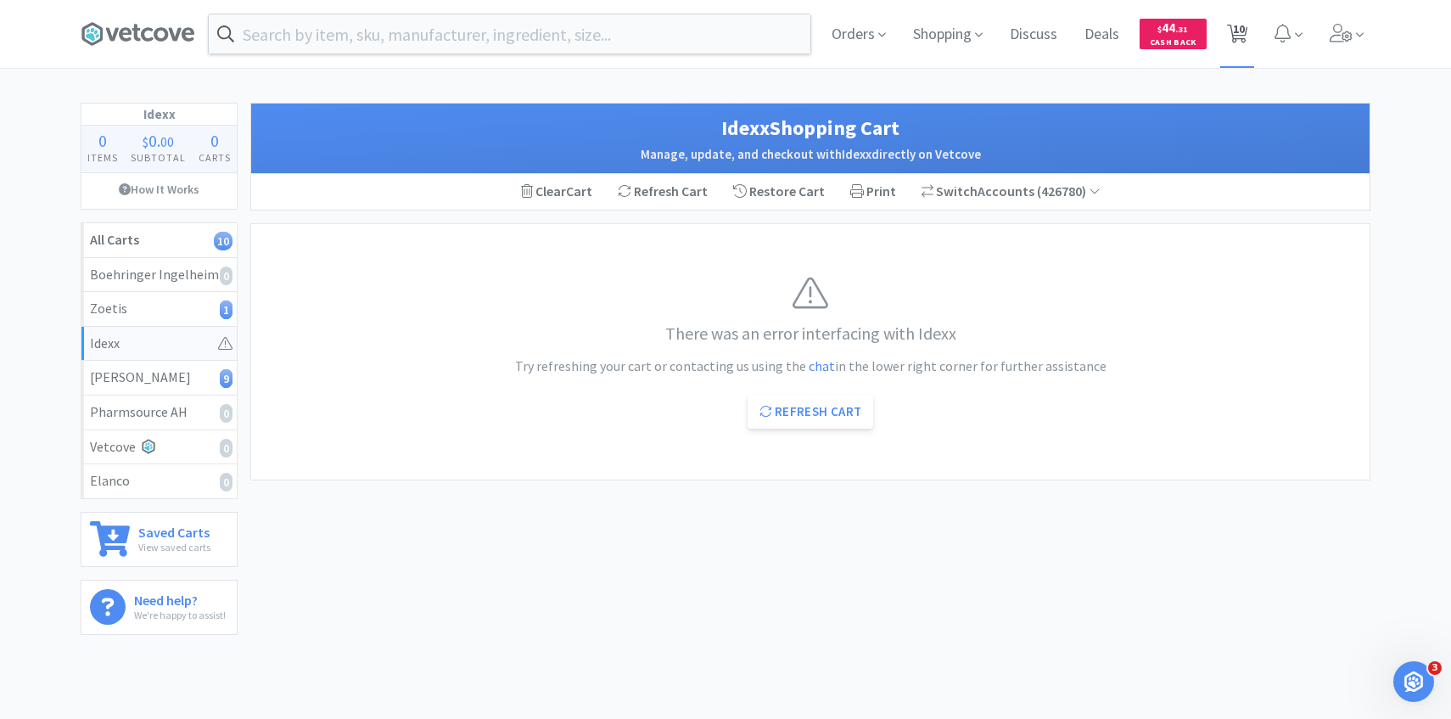
select select "1"
select select "2"
select select "1"
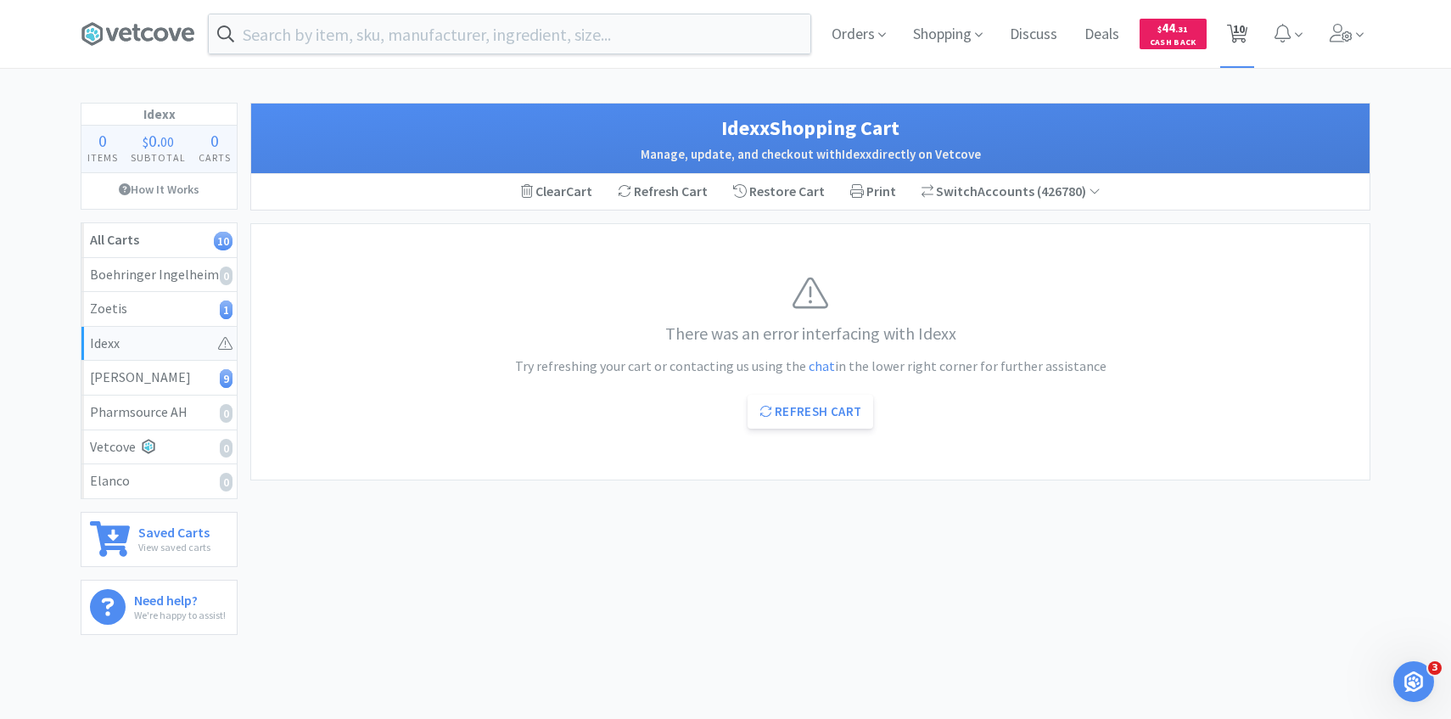
select select "2"
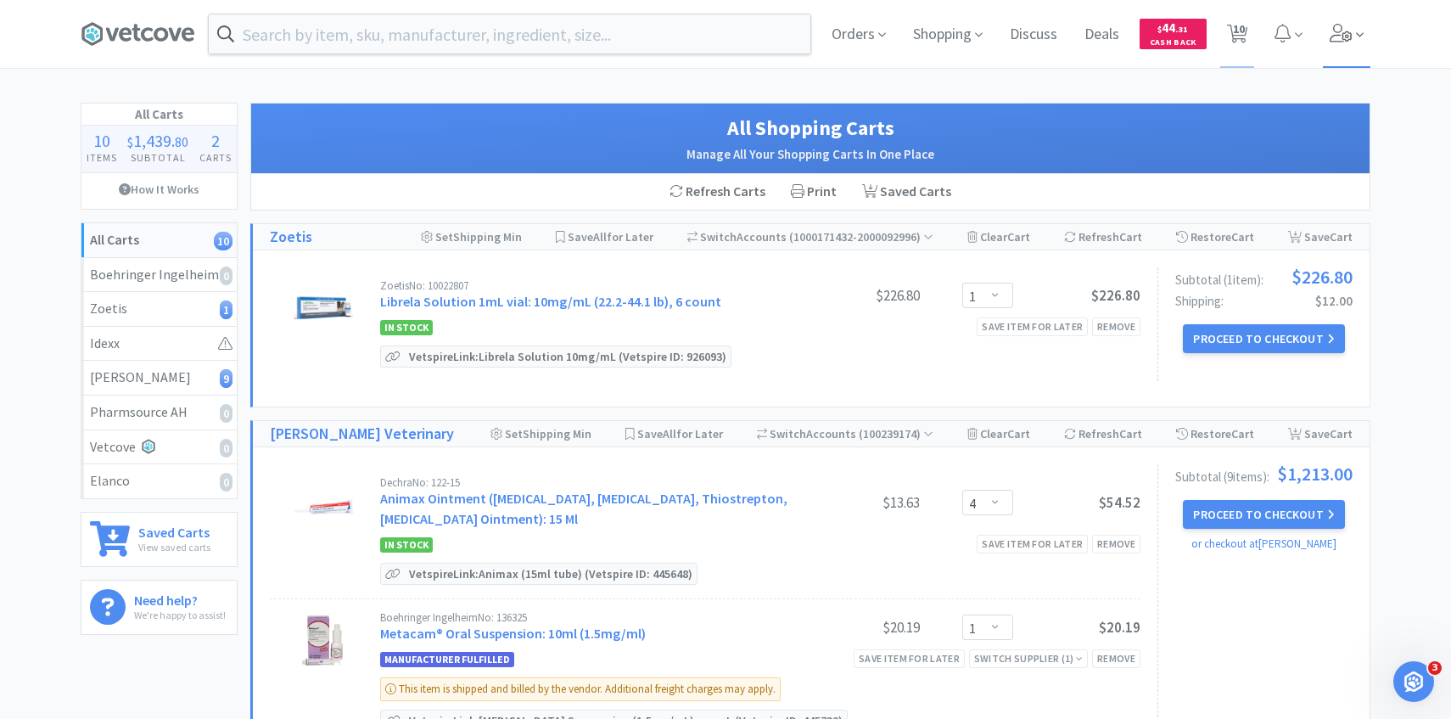
click at [1340, 46] on span at bounding box center [1347, 34] width 48 height 68
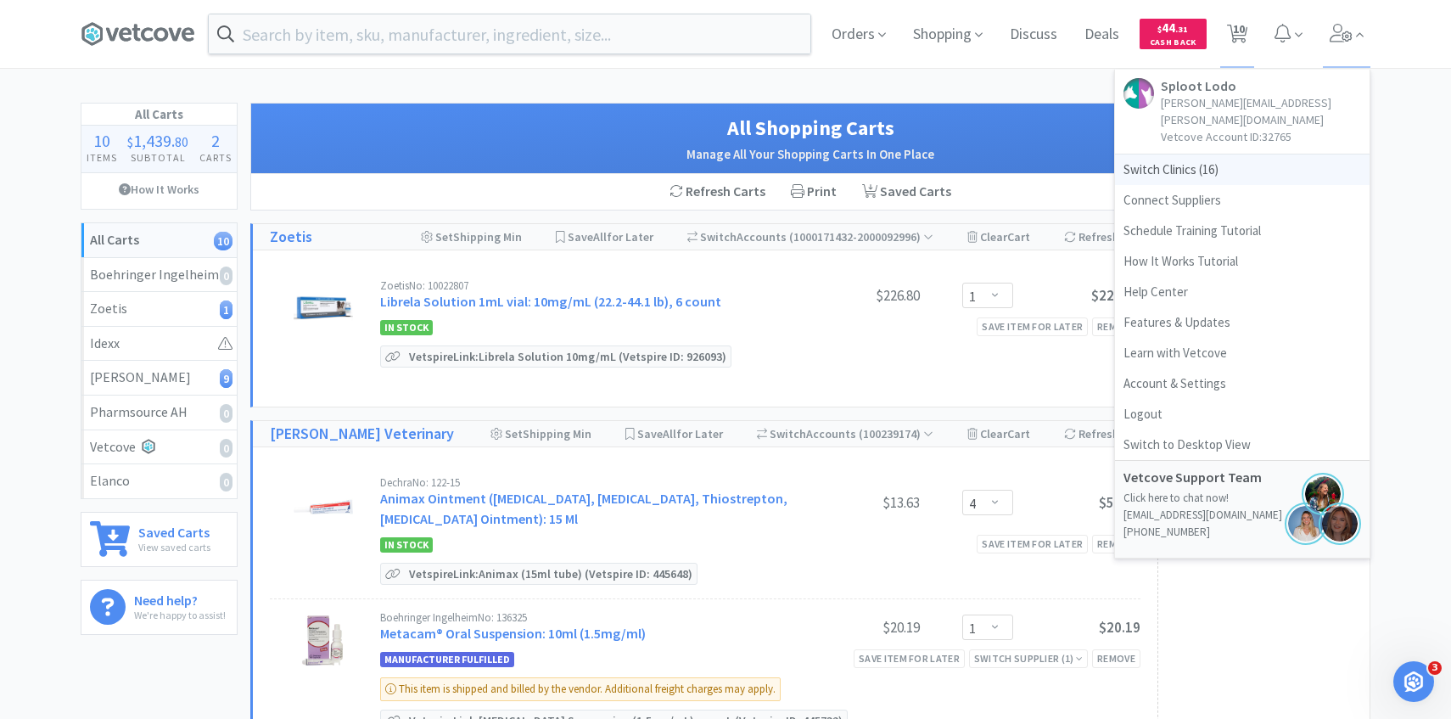
click at [1232, 160] on span "Switch Clinics ( 16 )" at bounding box center [1242, 169] width 255 height 31
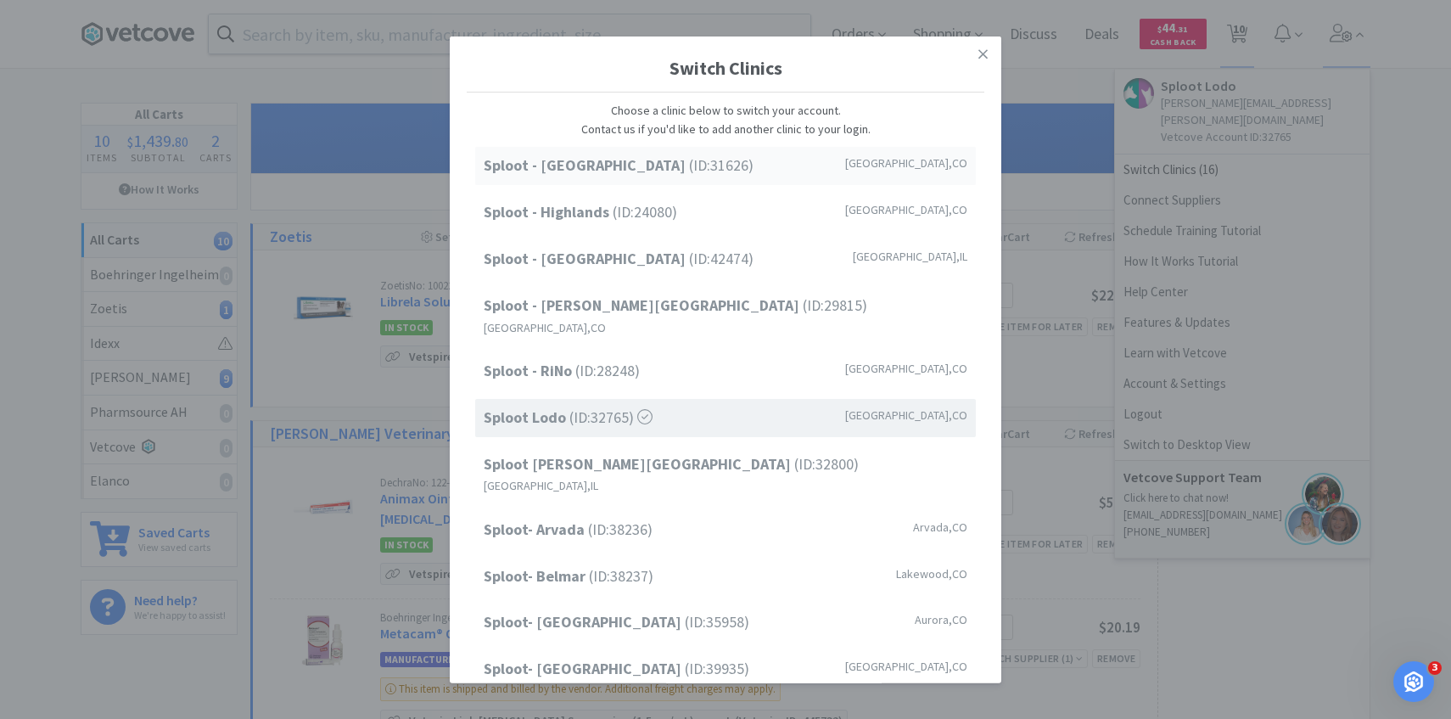
click at [847, 162] on div "Sploot - [GEOGRAPHIC_DATA] (ID: 31626 ) [GEOGRAPHIC_DATA] , [GEOGRAPHIC_DATA]" at bounding box center [725, 166] width 501 height 38
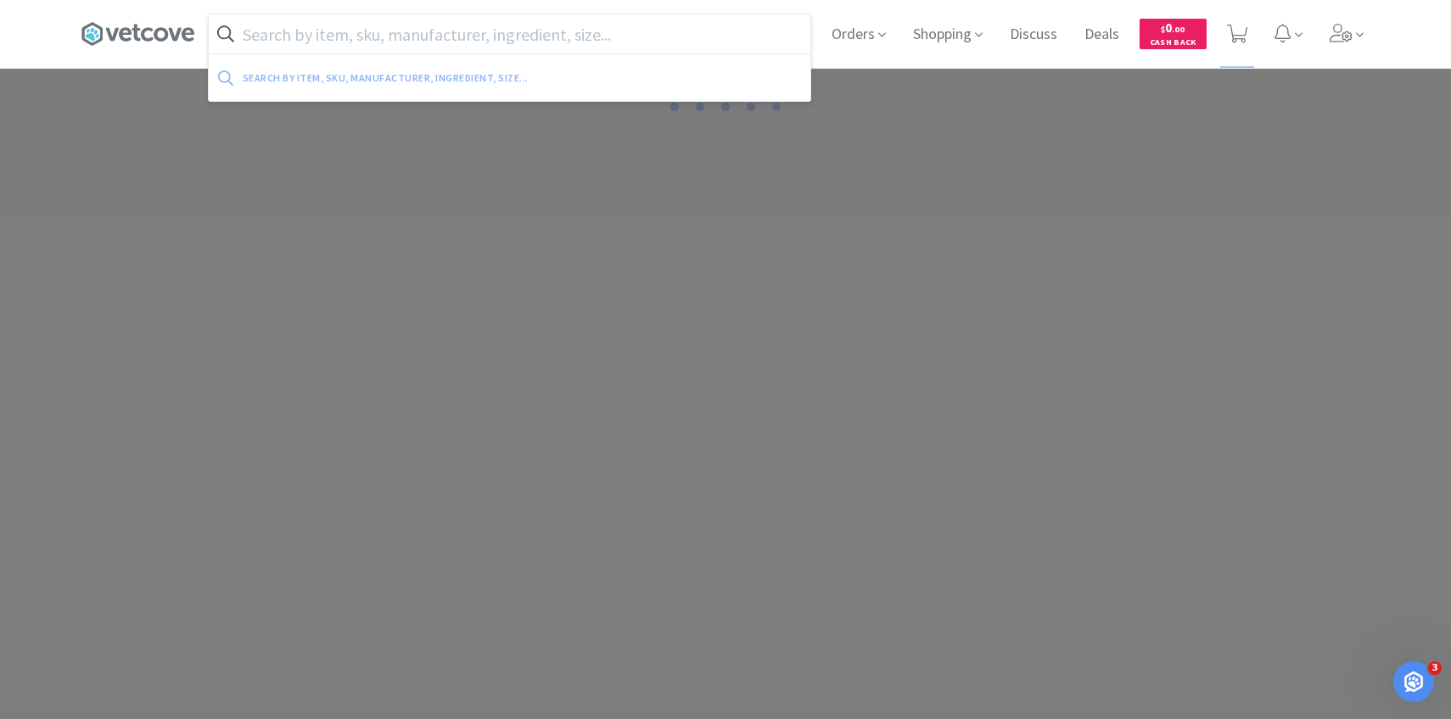
click at [445, 43] on input "text" at bounding box center [510, 33] width 602 height 39
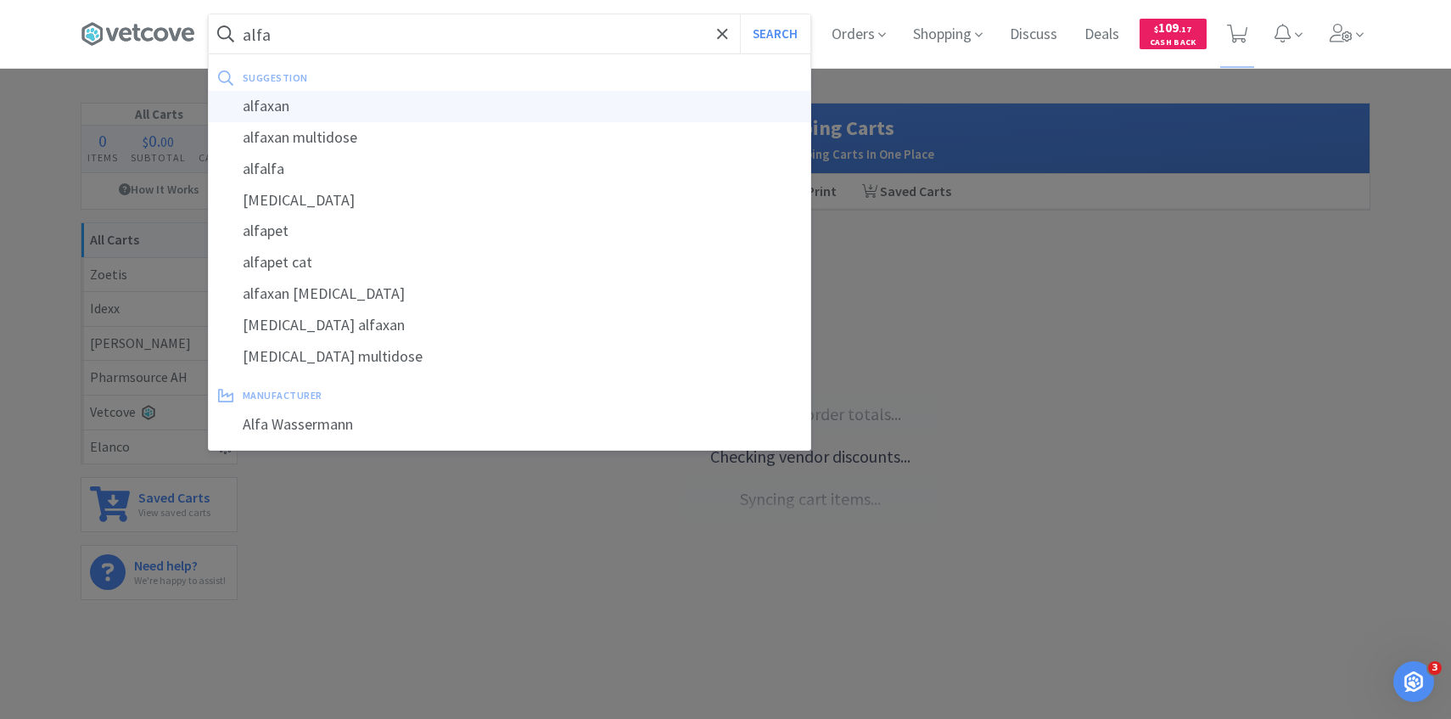
click at [408, 100] on div "alfaxan" at bounding box center [510, 106] width 602 height 31
type input "alfaxan"
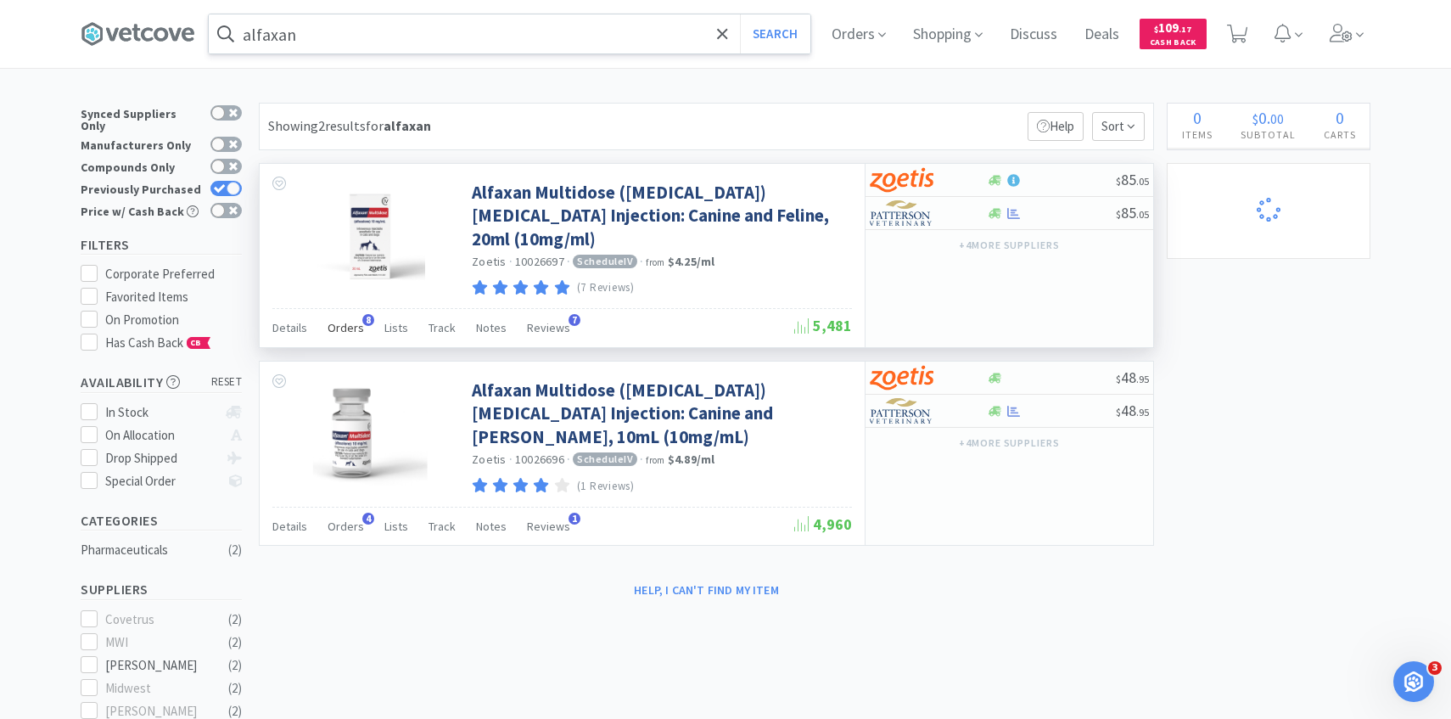
click at [343, 320] on span "Orders" at bounding box center [346, 327] width 36 height 15
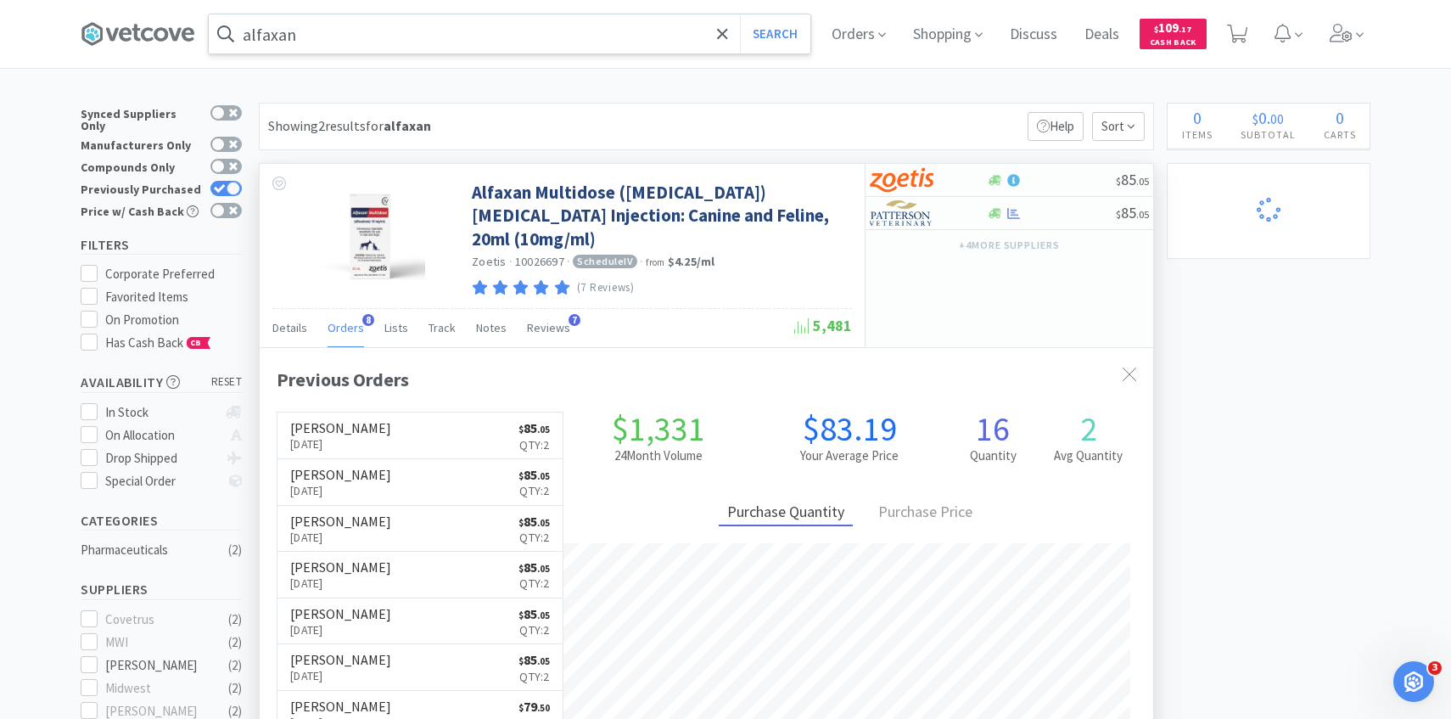
scroll to position [452, 893]
click at [345, 325] on span "Orders" at bounding box center [346, 327] width 36 height 15
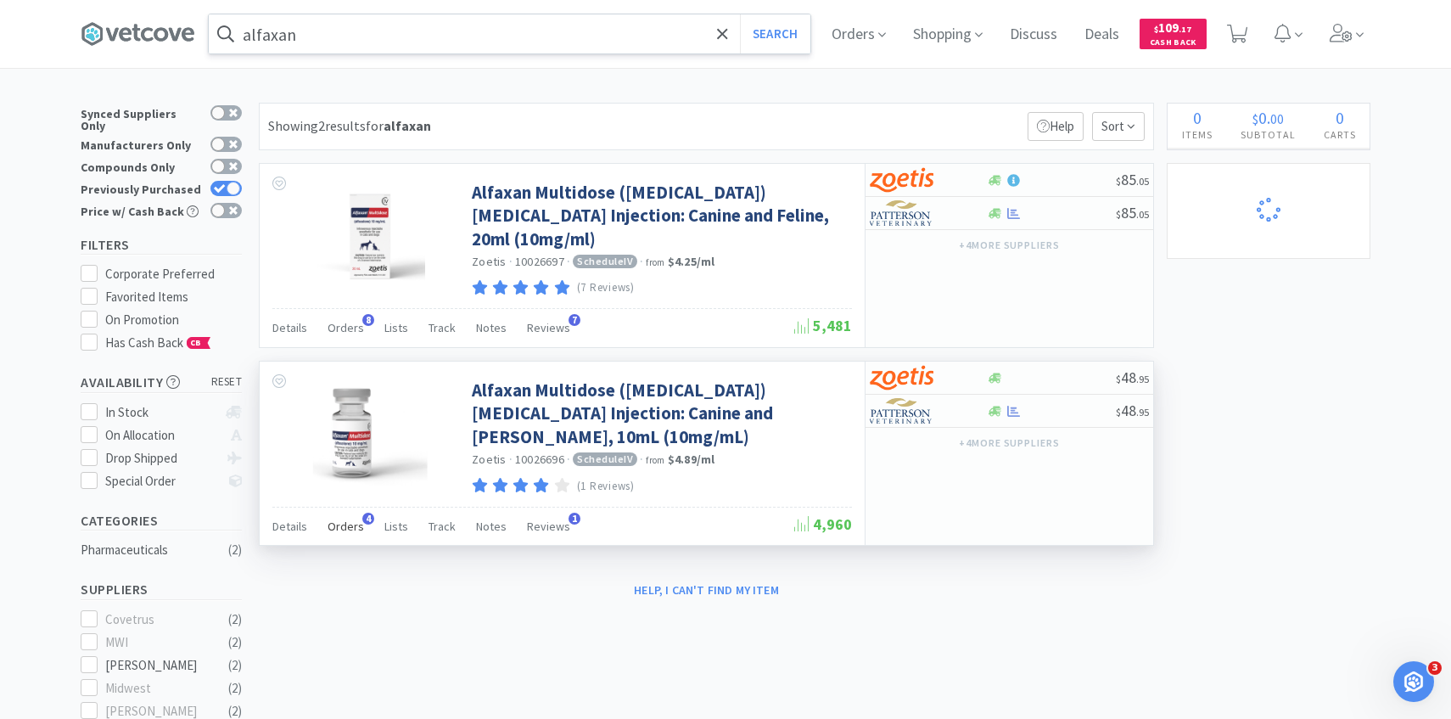
click at [357, 532] on div "Orders 4" at bounding box center [346, 528] width 36 height 32
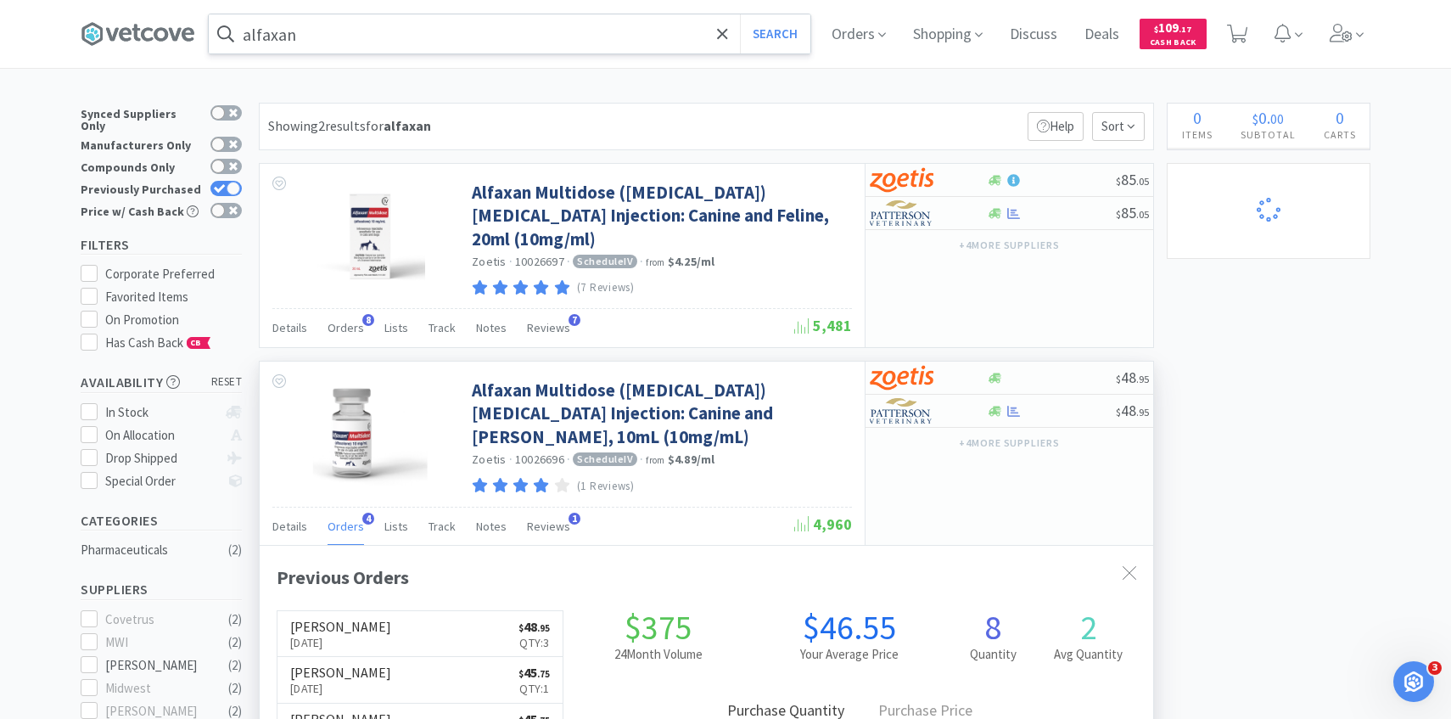
scroll to position [439, 893]
click at [1345, 21] on span at bounding box center [1347, 34] width 48 height 68
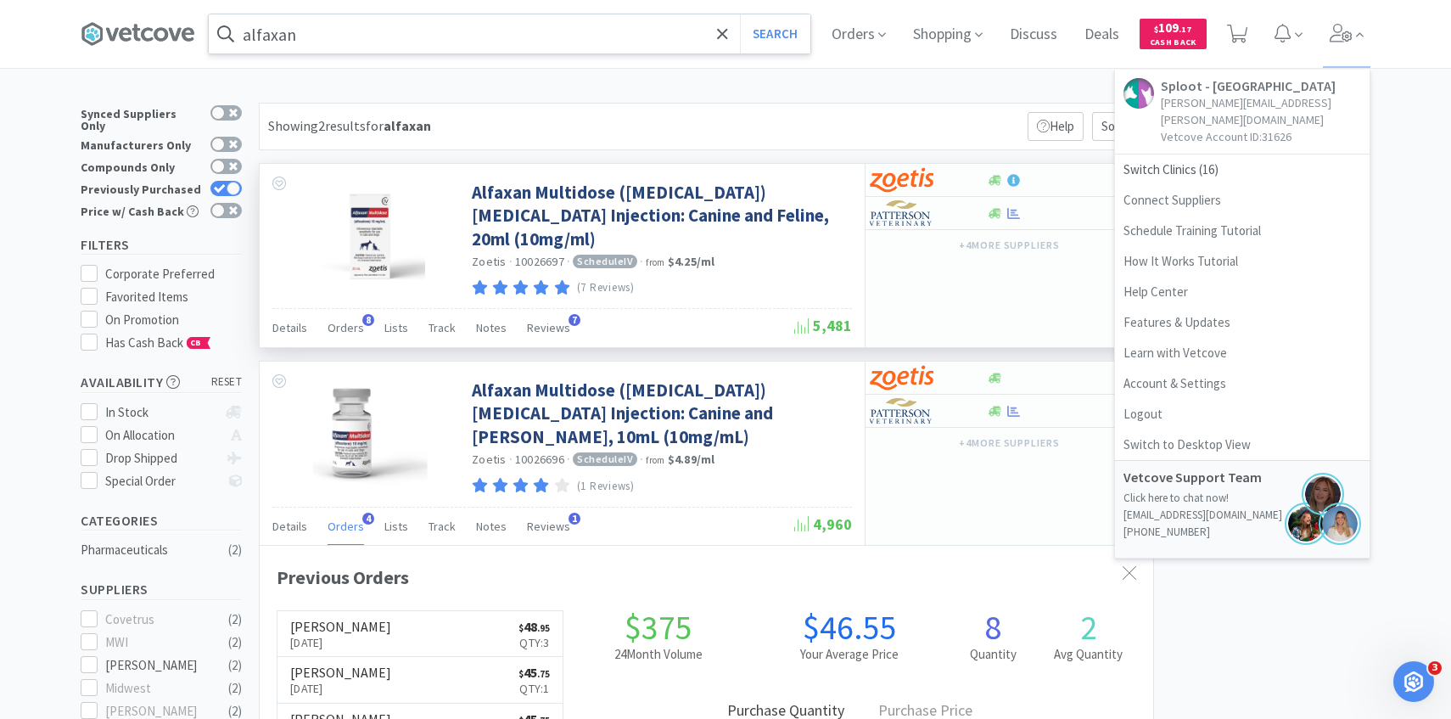
click at [363, 327] on div "Details Orders 8 Lists Track Notes Reviews 7" at bounding box center [533, 330] width 522 height 32
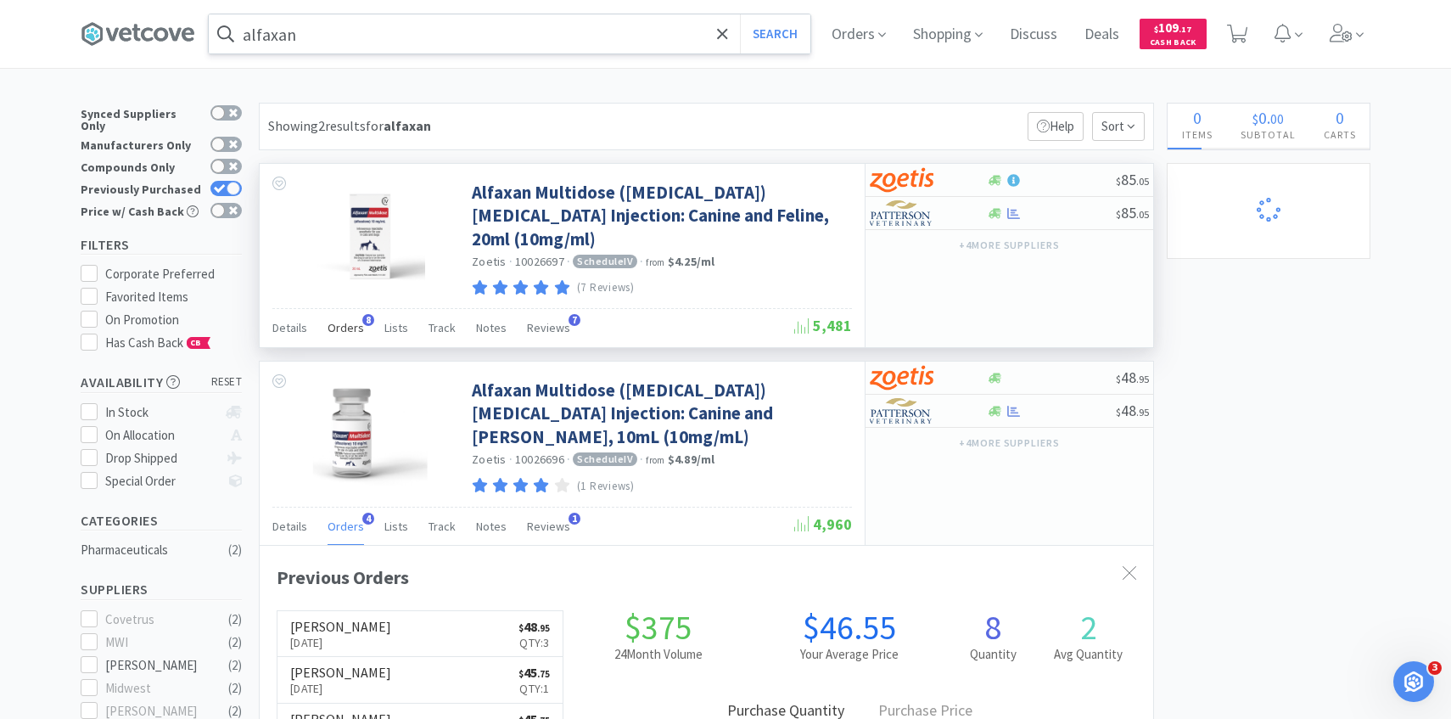
click at [353, 328] on span "Orders" at bounding box center [346, 327] width 36 height 15
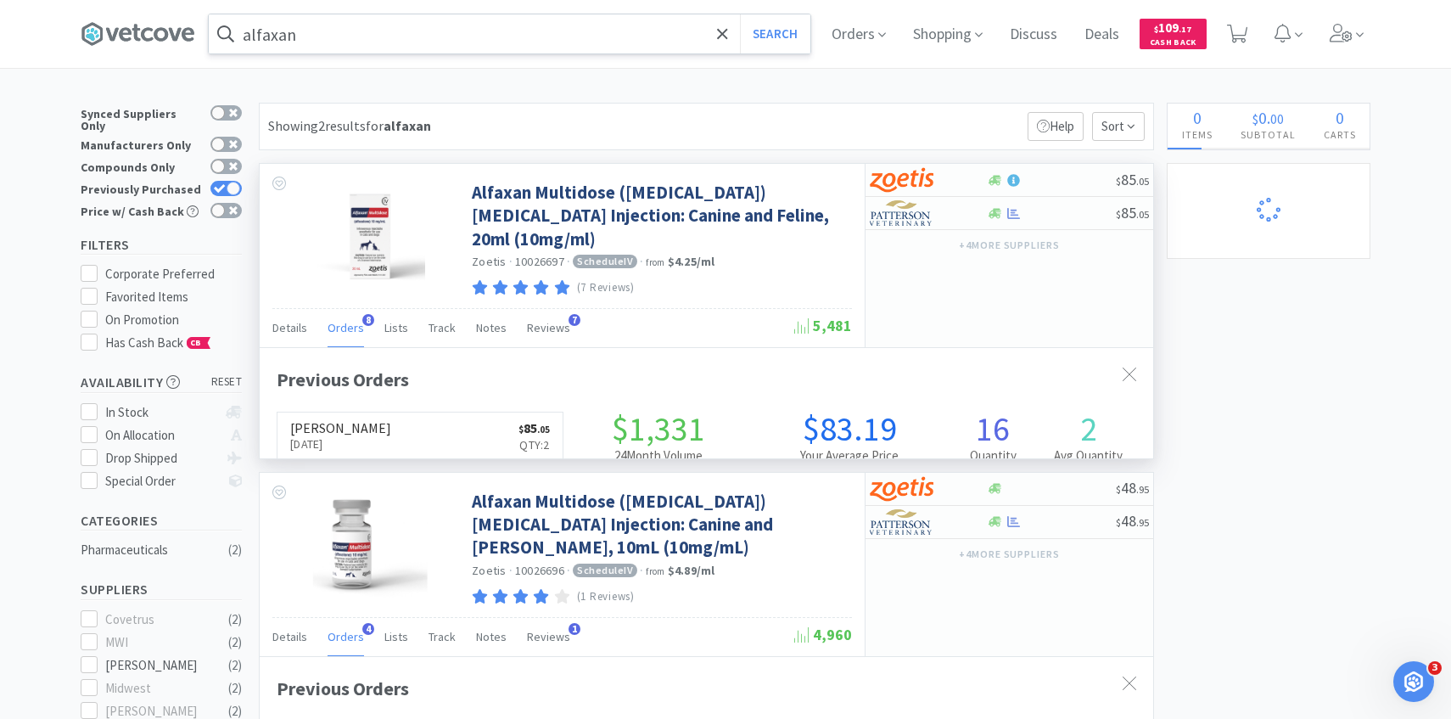
scroll to position [452, 893]
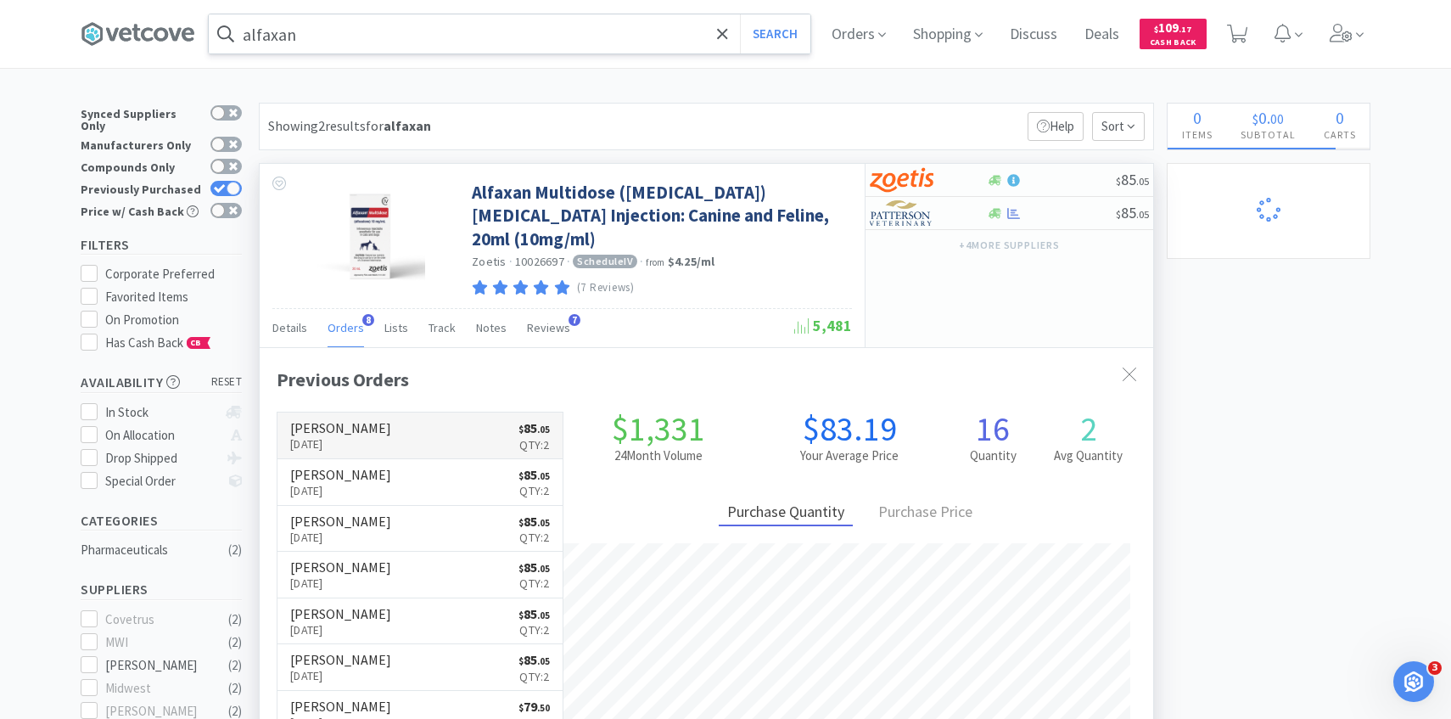
click at [470, 444] on link "[PERSON_NAME] [DATE] $ 85 . 05 Qty: 2" at bounding box center [419, 435] width 285 height 47
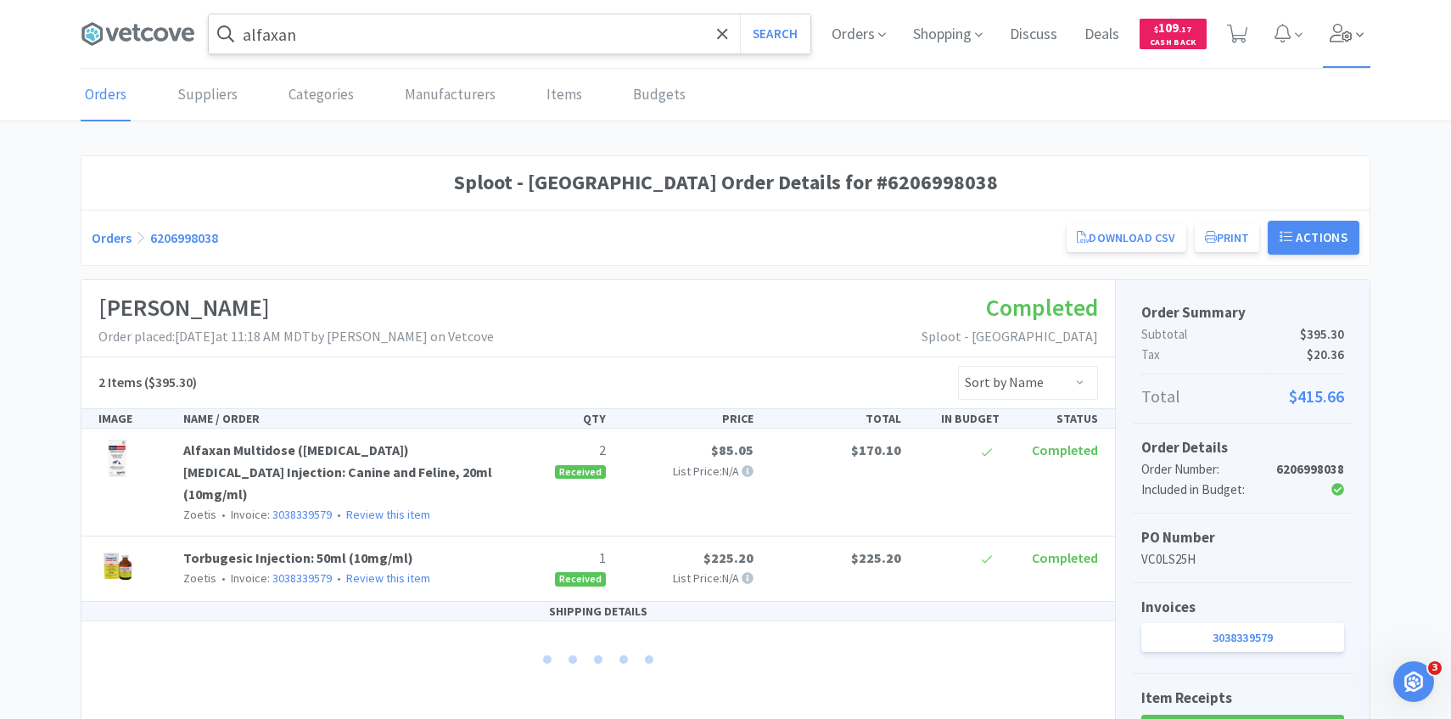
click at [1368, 32] on span at bounding box center [1347, 34] width 48 height 68
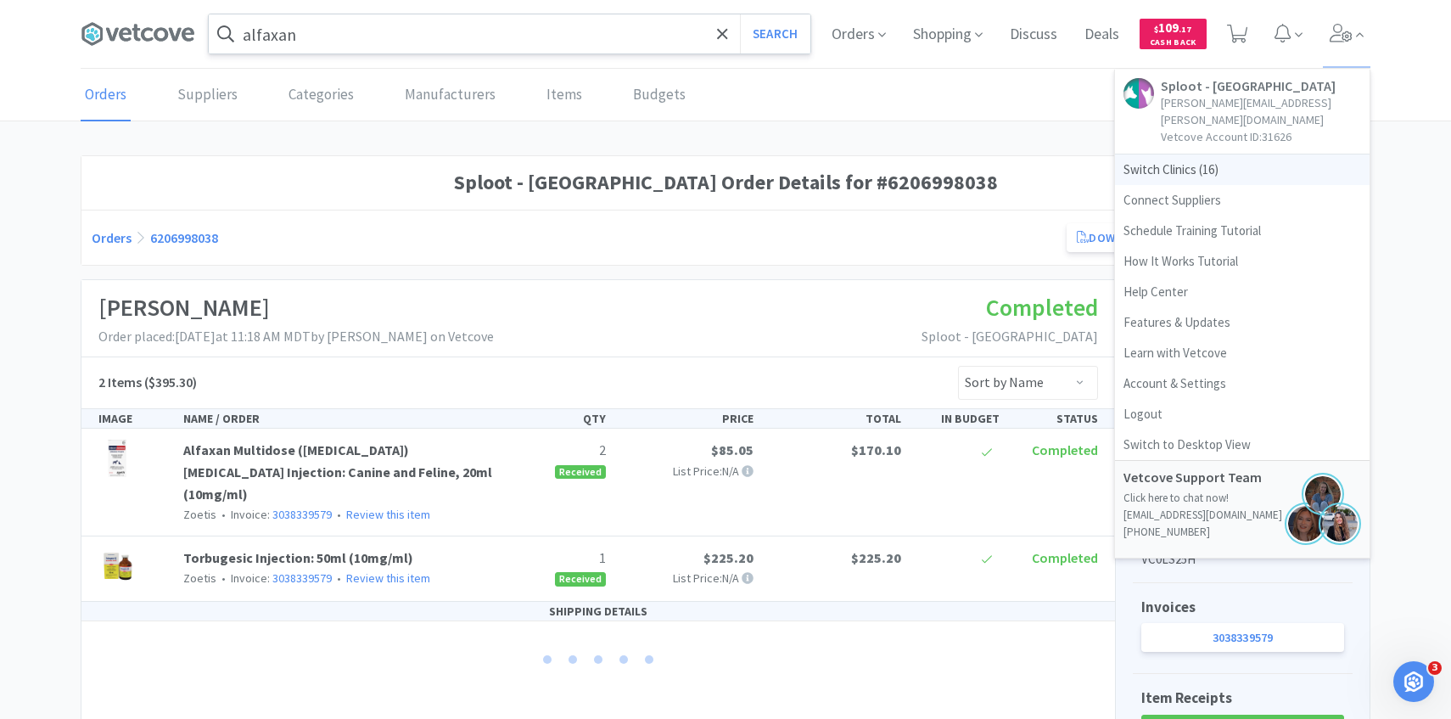
click at [1285, 154] on span "Switch Clinics ( 16 )" at bounding box center [1242, 169] width 255 height 31
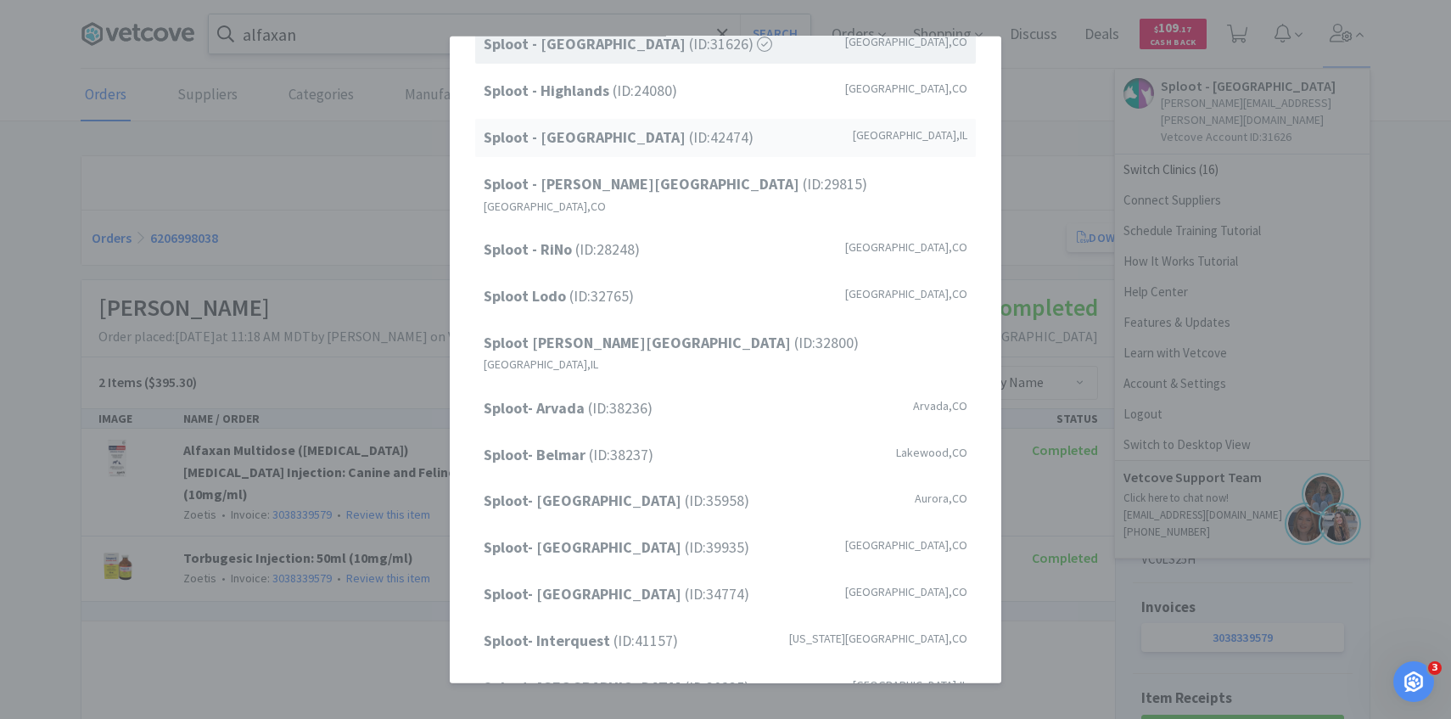
scroll to position [216, 0]
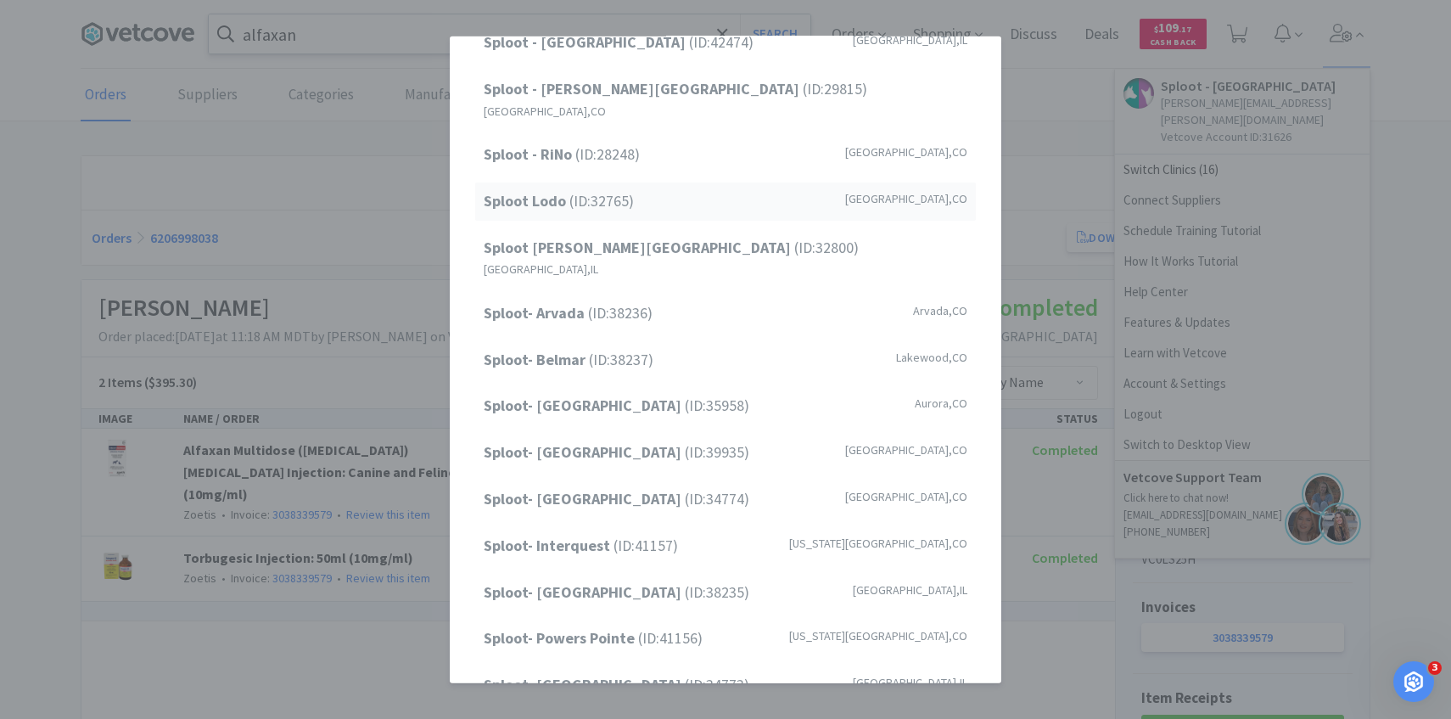
click at [705, 182] on div "Sploot Lodo (ID: 32765 ) [GEOGRAPHIC_DATA] , [GEOGRAPHIC_DATA]" at bounding box center [725, 201] width 501 height 38
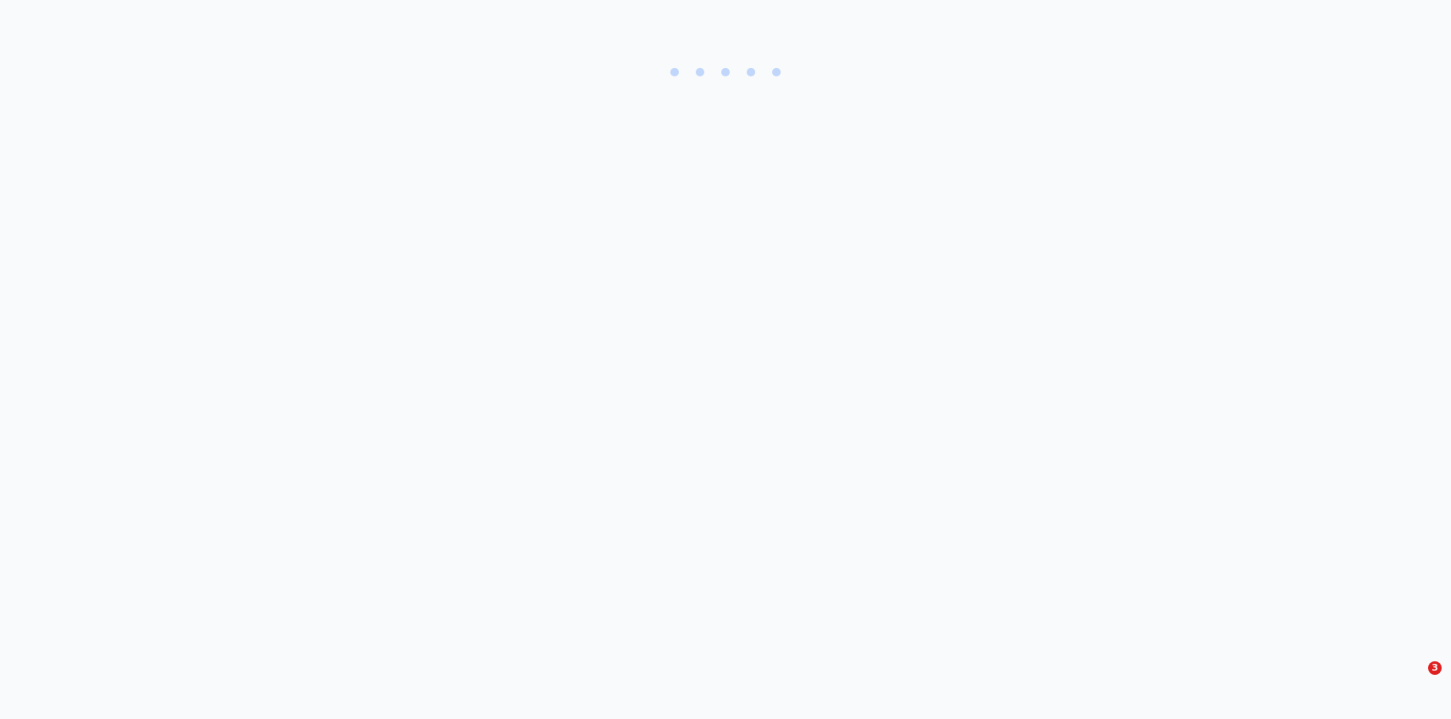
click at [1248, 44] on div at bounding box center [725, 79] width 1383 height 90
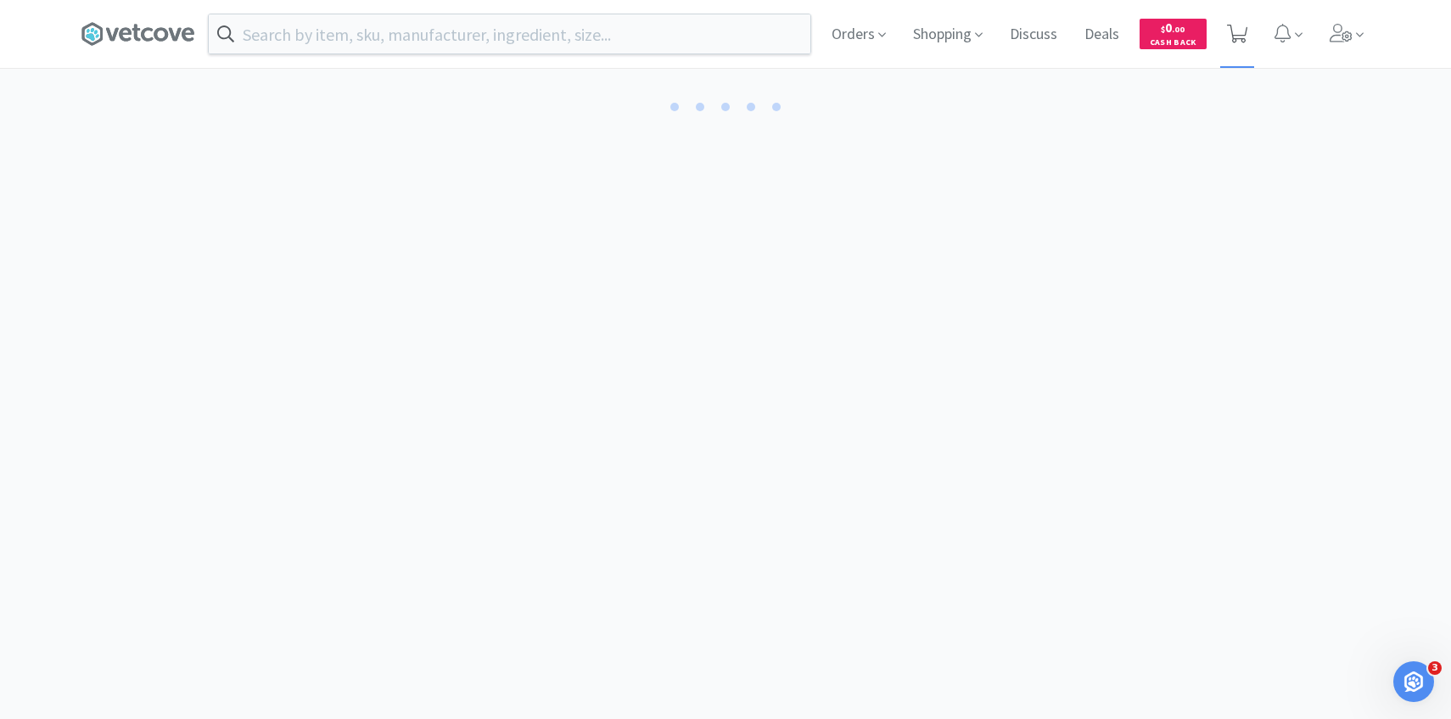
click at [1246, 40] on icon at bounding box center [1237, 34] width 21 height 19
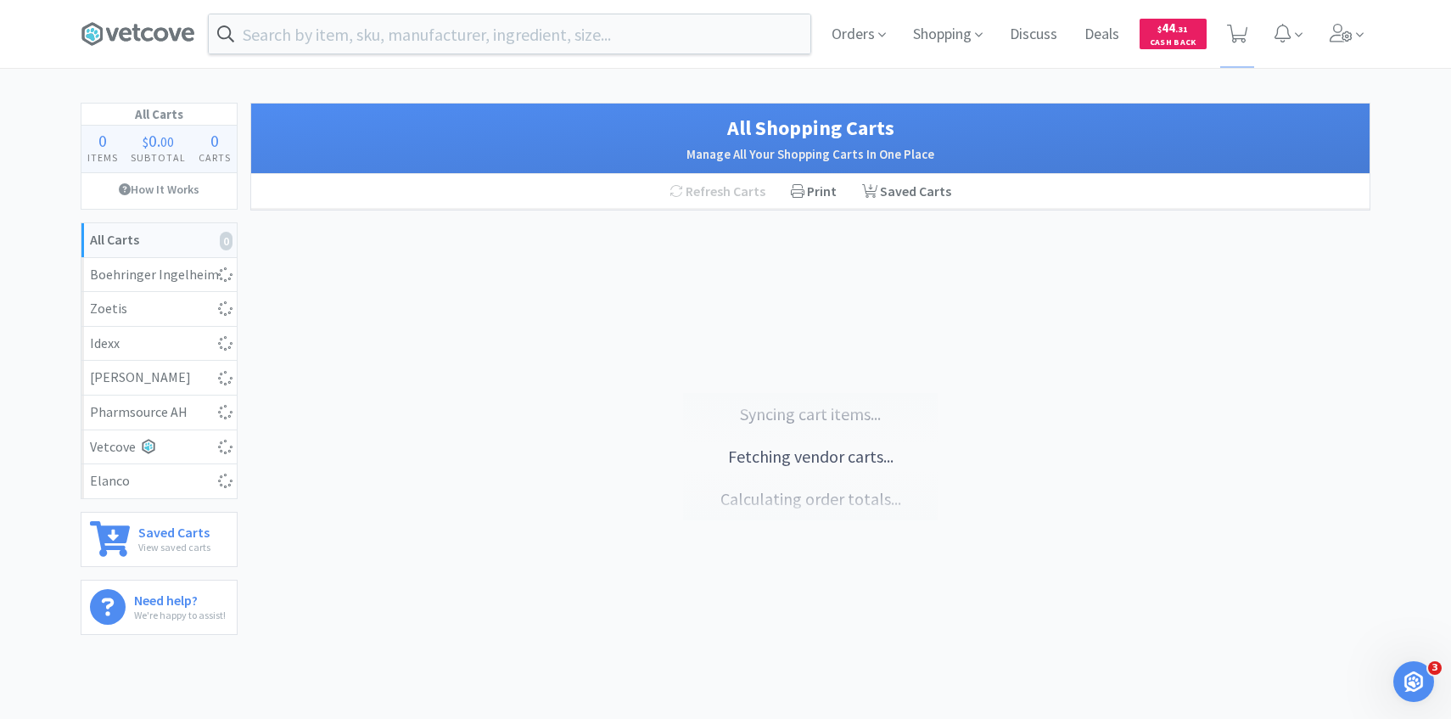
select select "1"
select select "4"
select select "1"
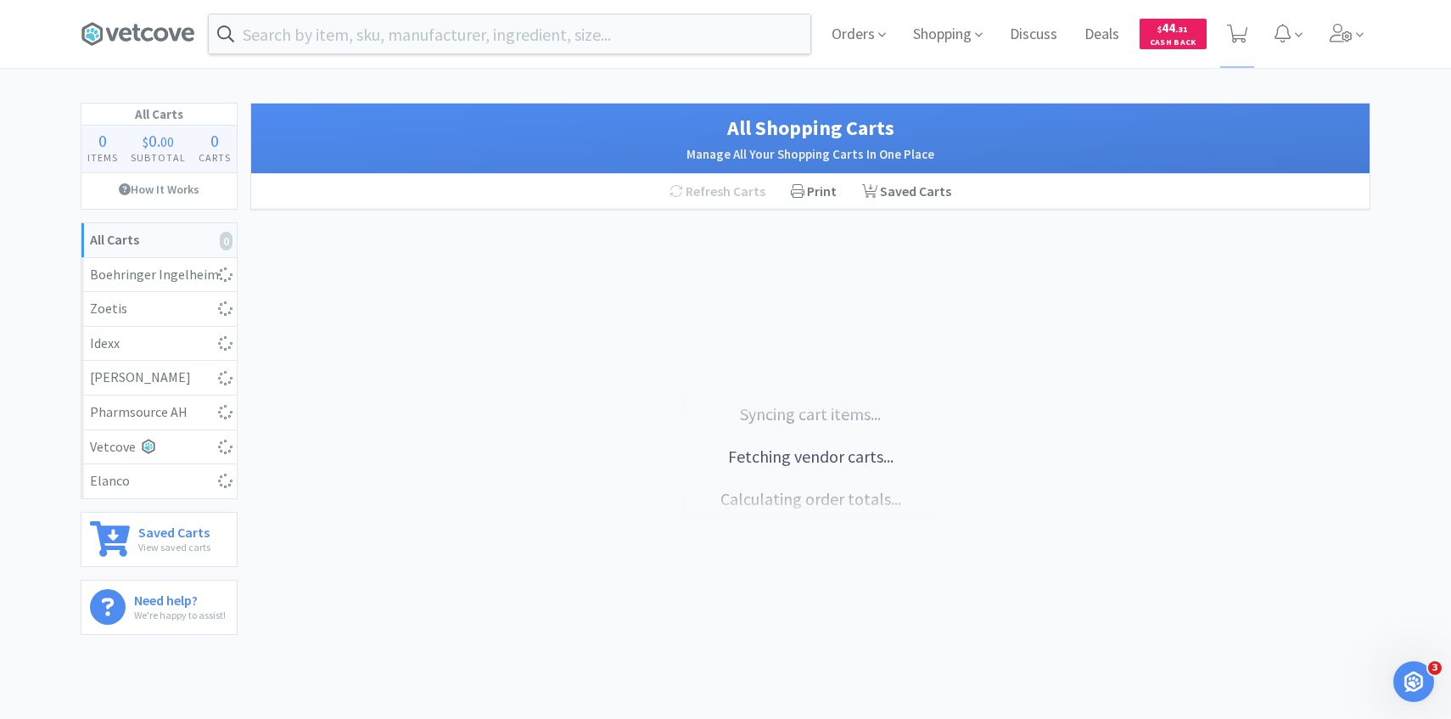
select select "2"
select select "1"
select select "2"
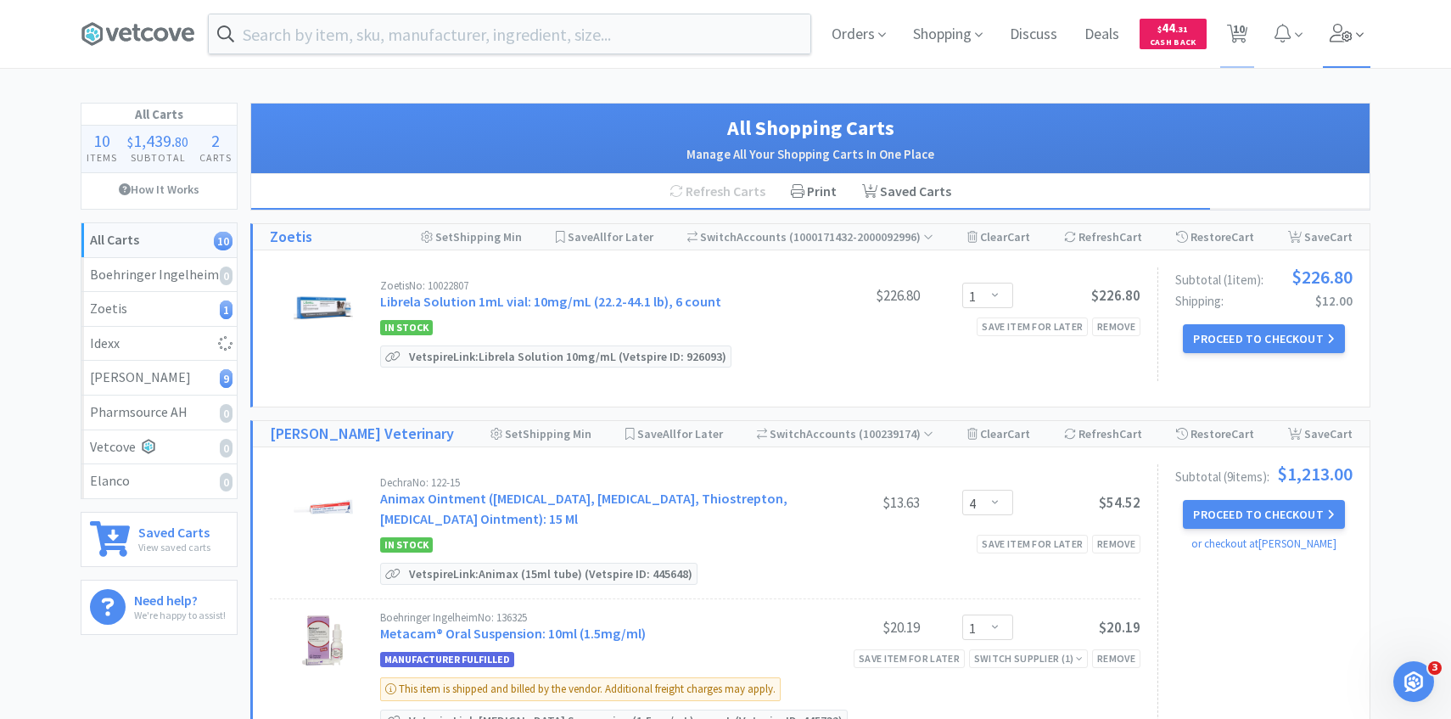
click at [1338, 47] on span at bounding box center [1347, 34] width 48 height 68
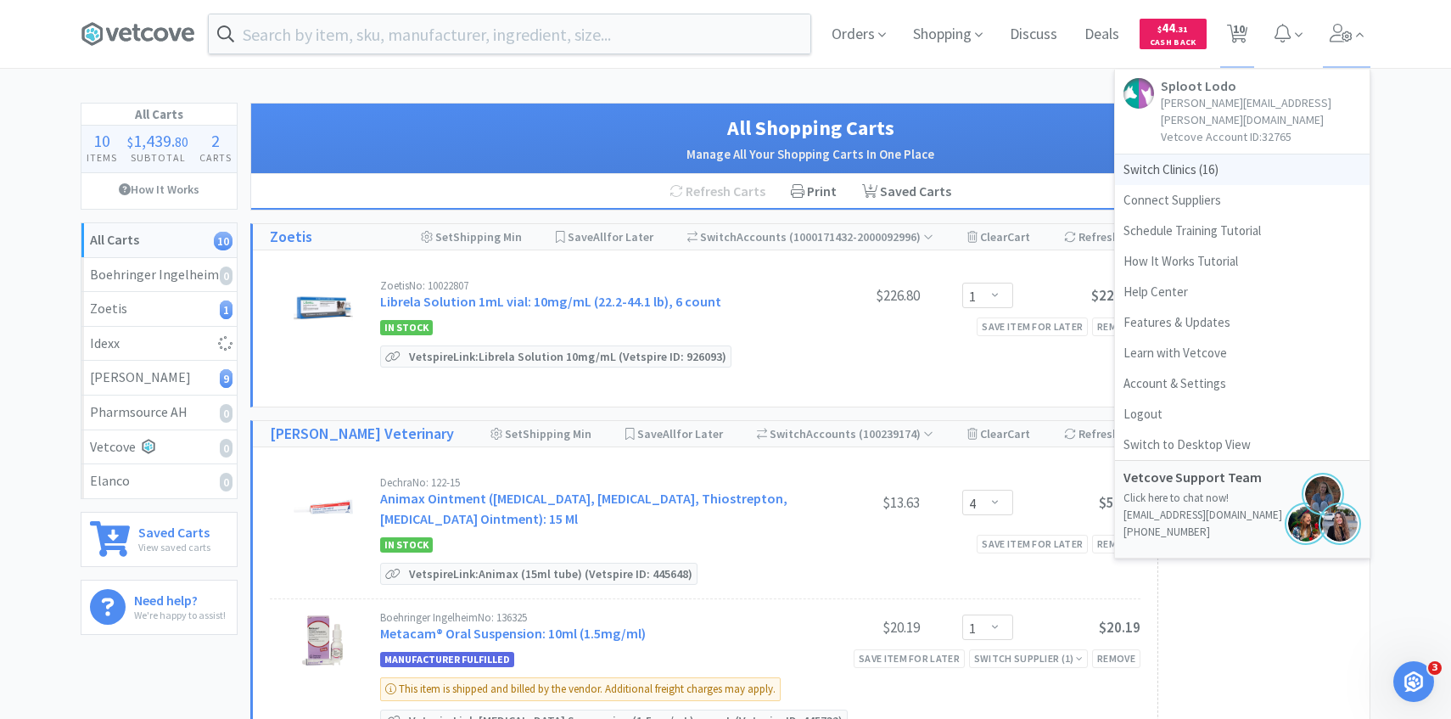
click at [1223, 154] on span "Switch Clinics ( 16 )" at bounding box center [1242, 169] width 255 height 31
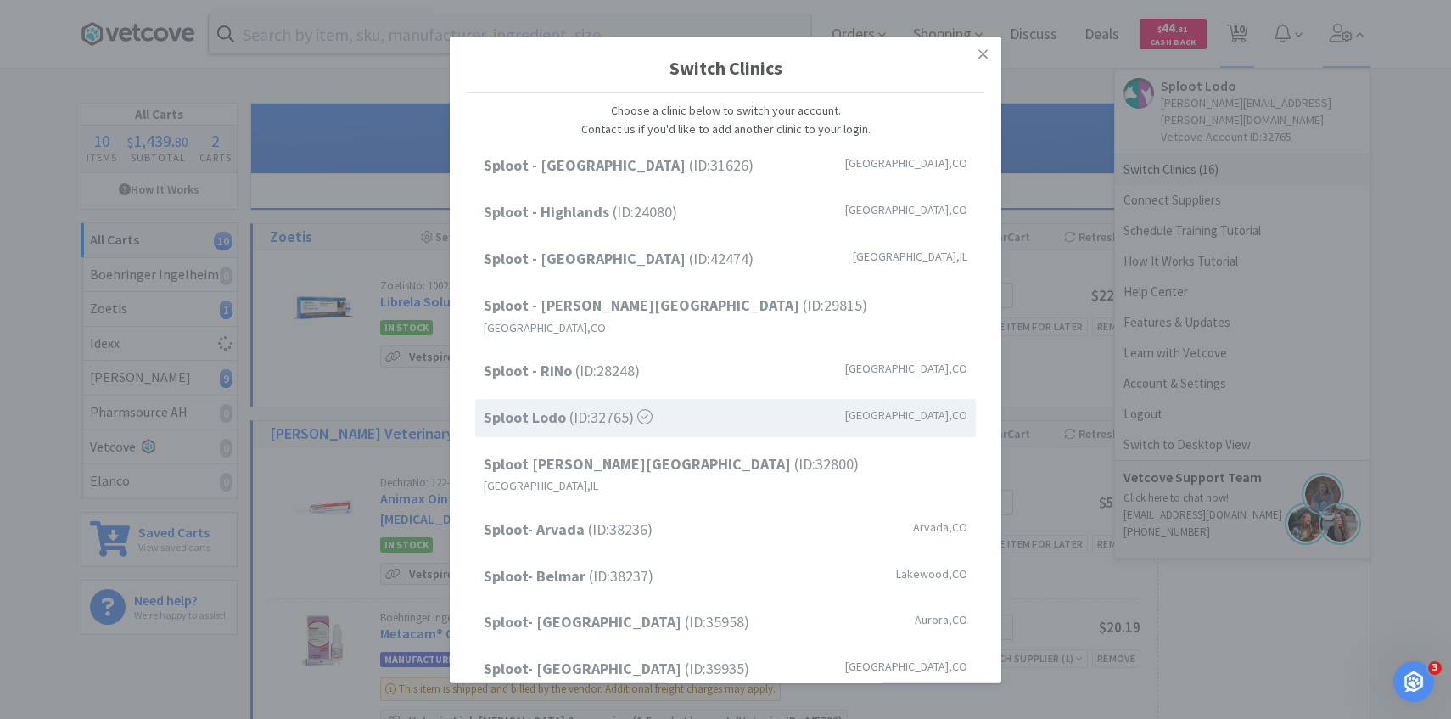
scroll to position [216, 0]
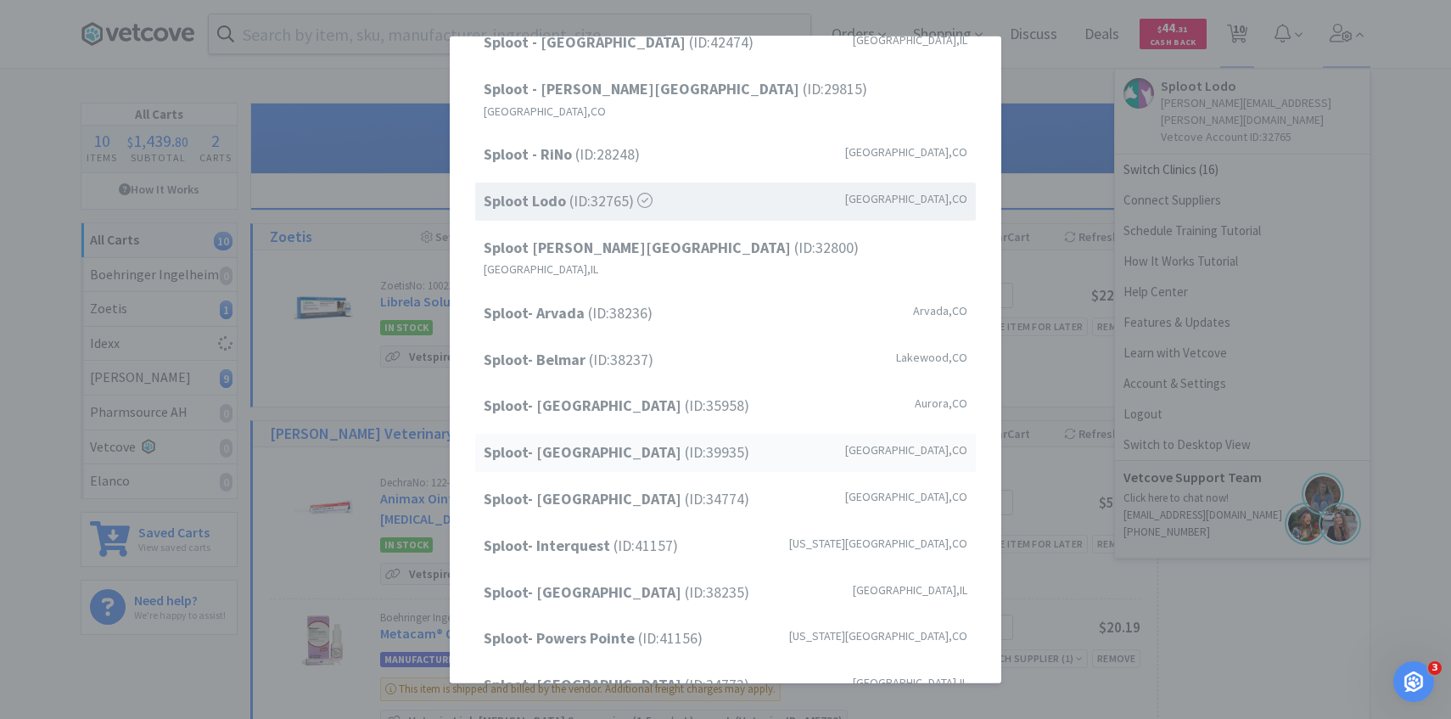
click at [716, 440] on span "Sploot- [GEOGRAPHIC_DATA] (ID: 39935 )" at bounding box center [617, 452] width 266 height 25
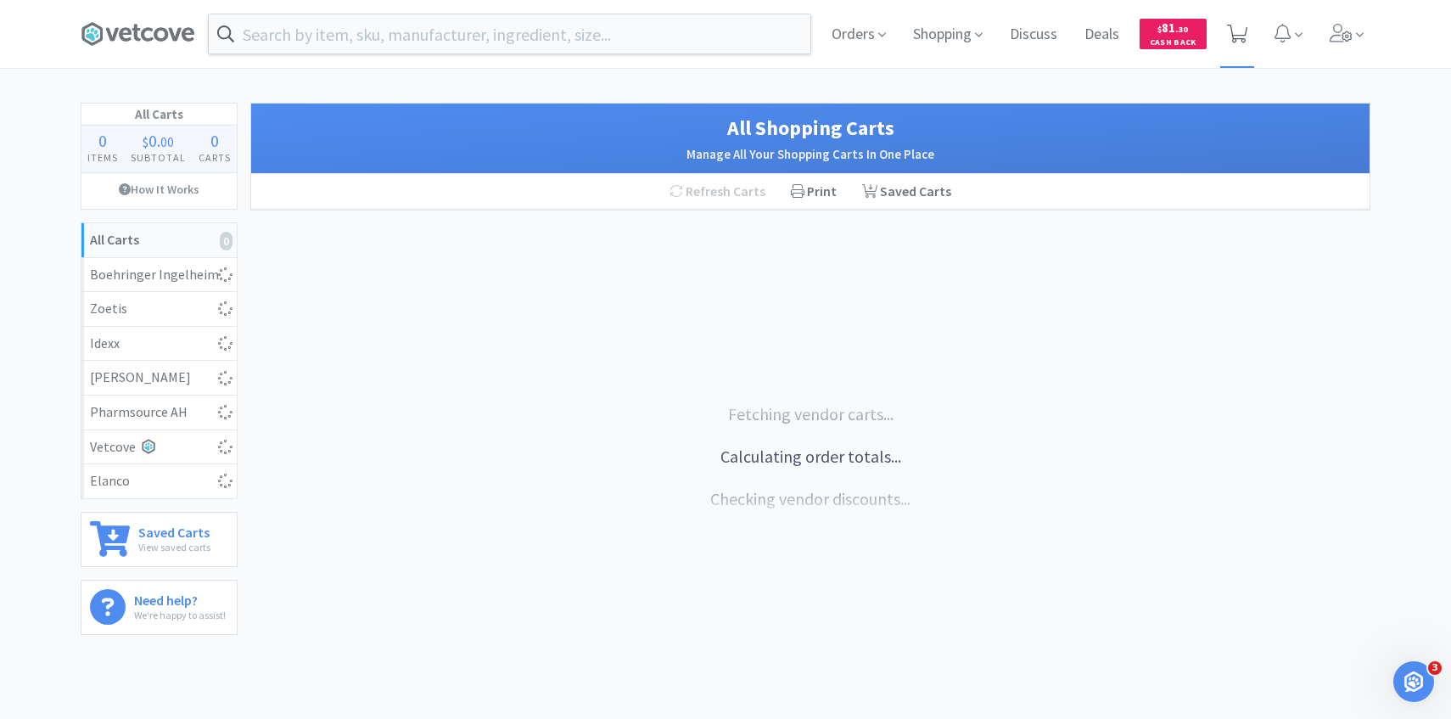
click at [1253, 41] on span at bounding box center [1237, 34] width 35 height 68
click at [1248, 41] on span at bounding box center [1237, 34] width 35 height 68
click at [1330, 45] on span at bounding box center [1347, 34] width 48 height 68
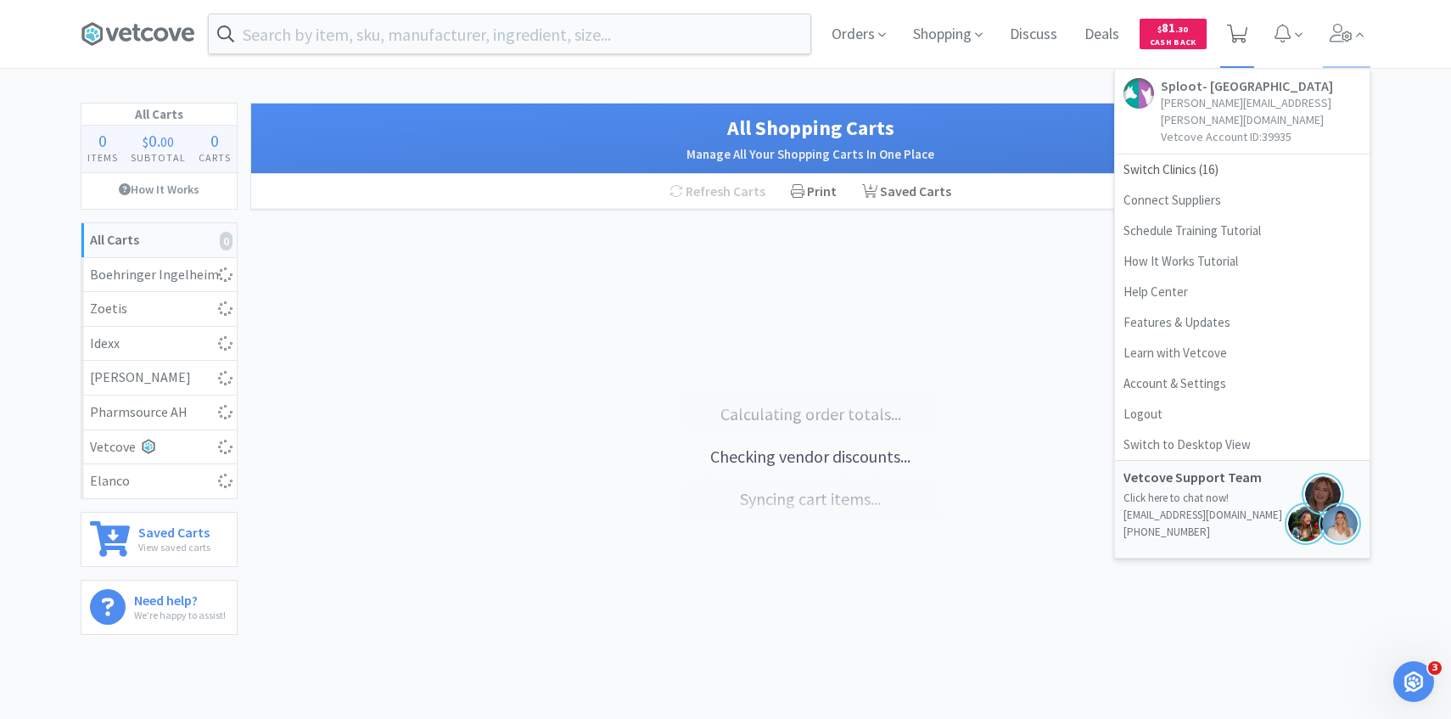
click at [1253, 23] on span at bounding box center [1237, 34] width 35 height 68
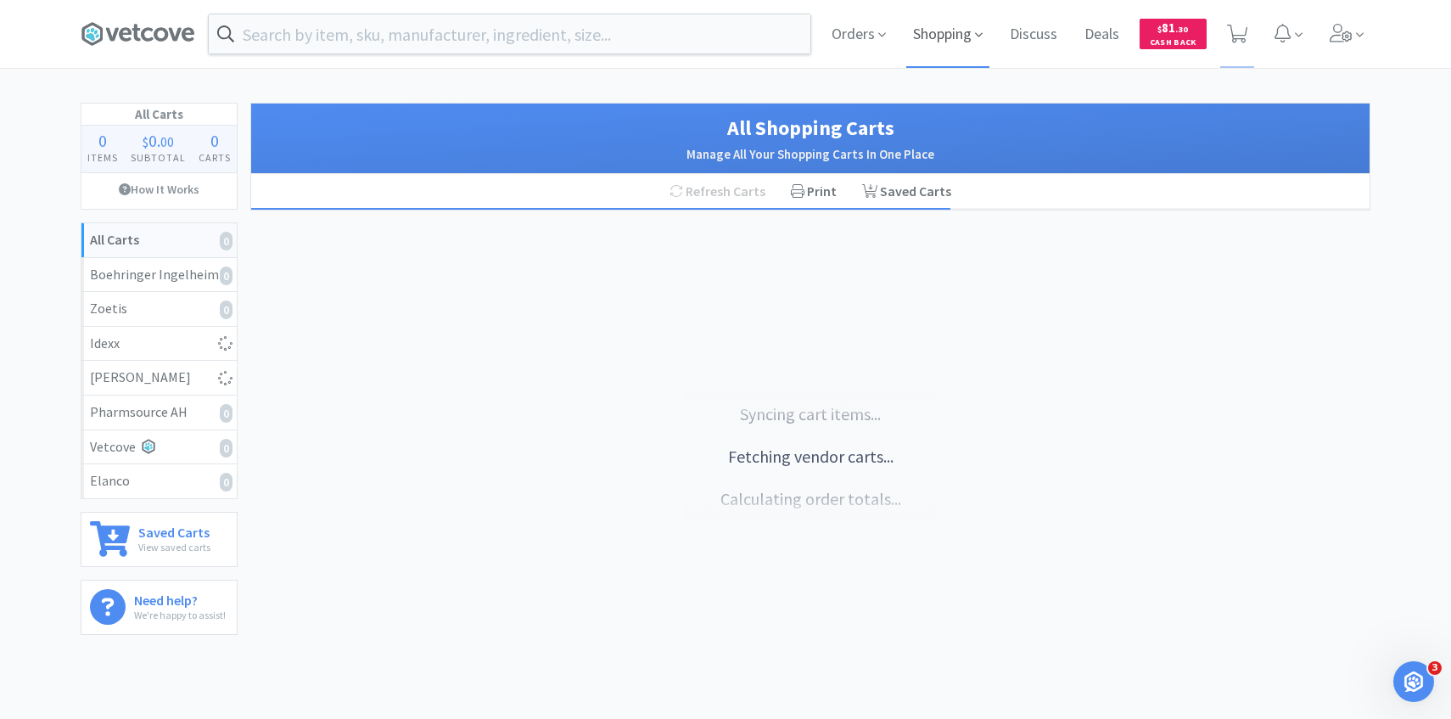
select select "5"
select select "1"
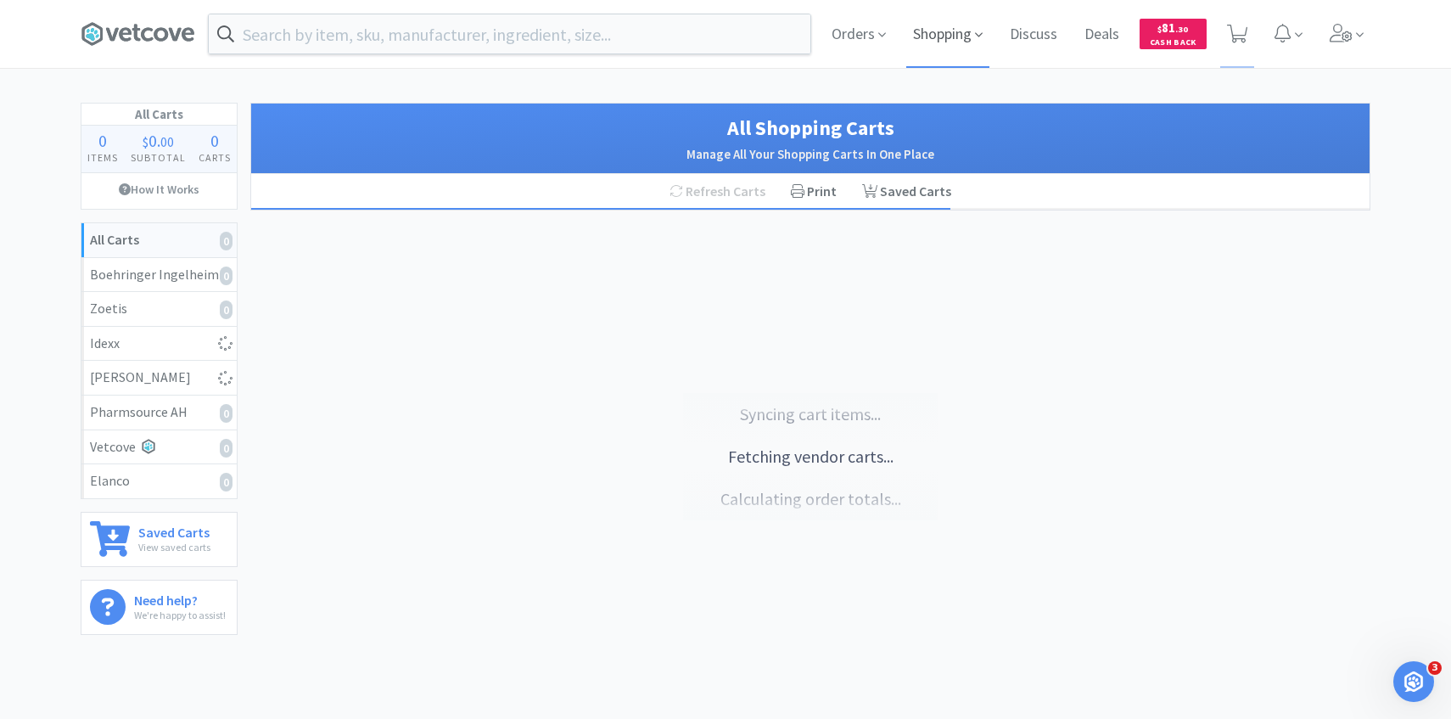
select select "2"
select select "4"
select select "3"
select select "6"
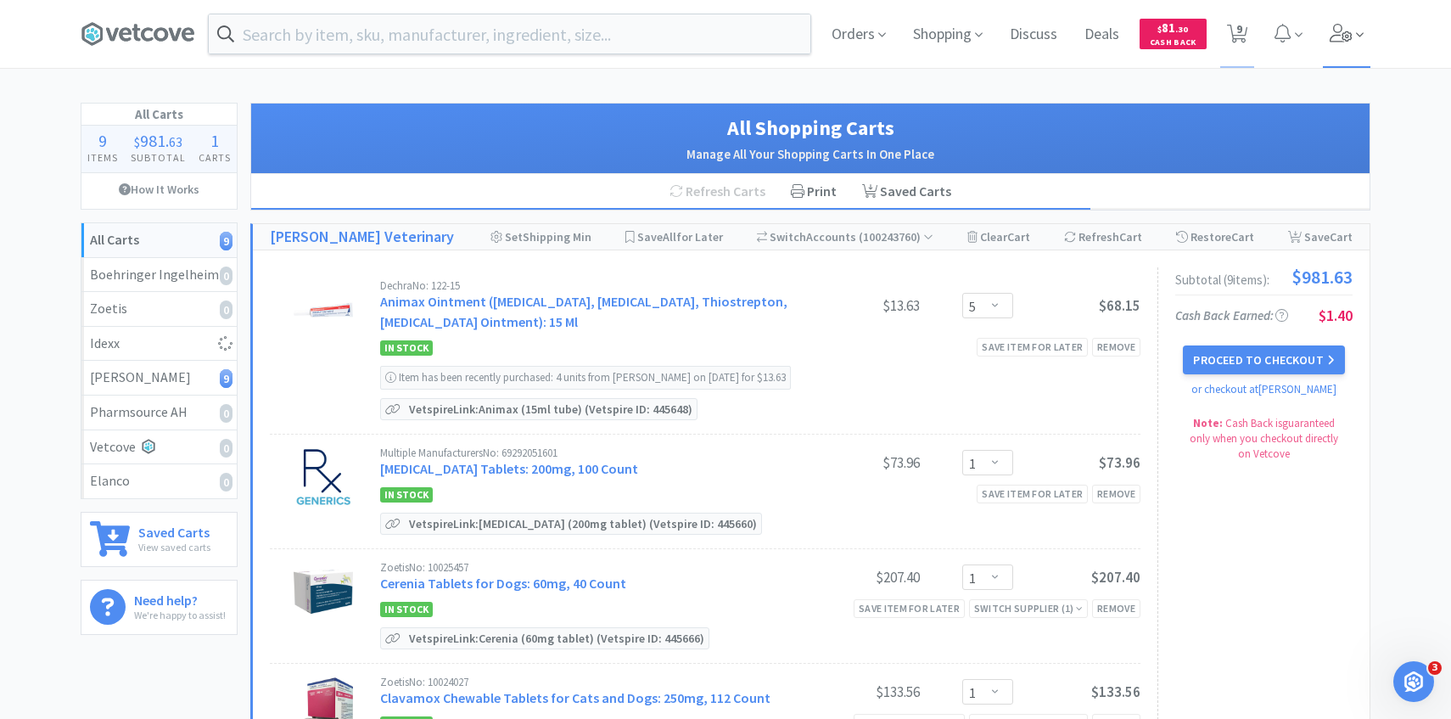
click at [1351, 30] on icon at bounding box center [1342, 33] width 24 height 19
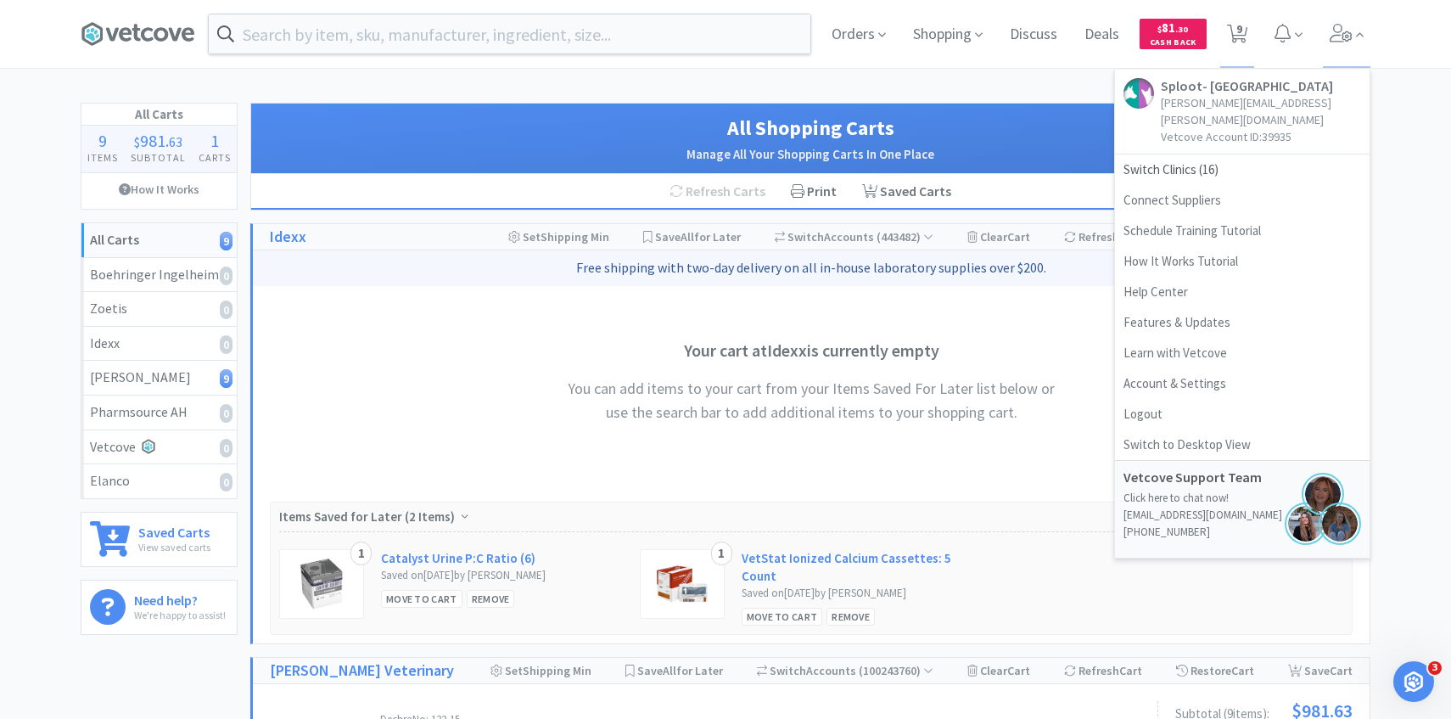
click at [563, 350] on h3 "Your cart at Idexx is currently empty" at bounding box center [811, 350] width 509 height 27
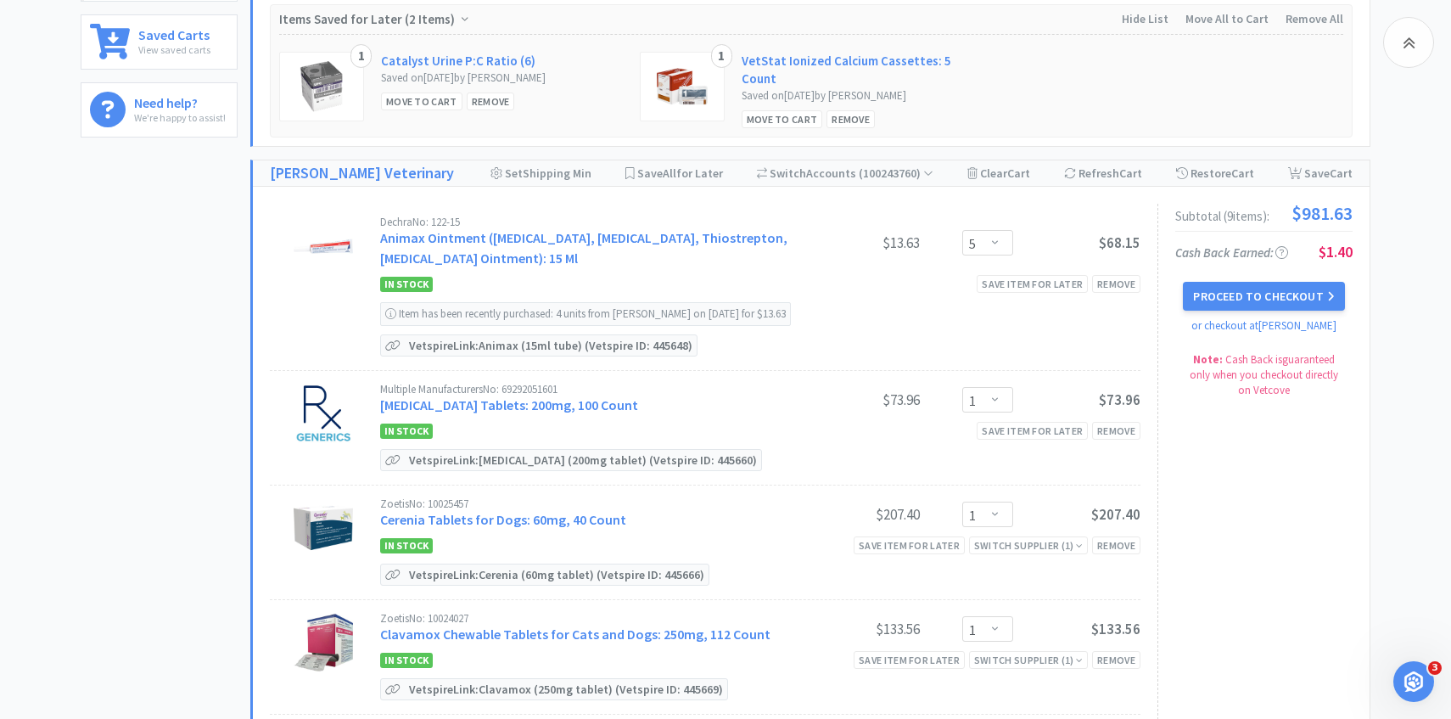
scroll to position [555, 0]
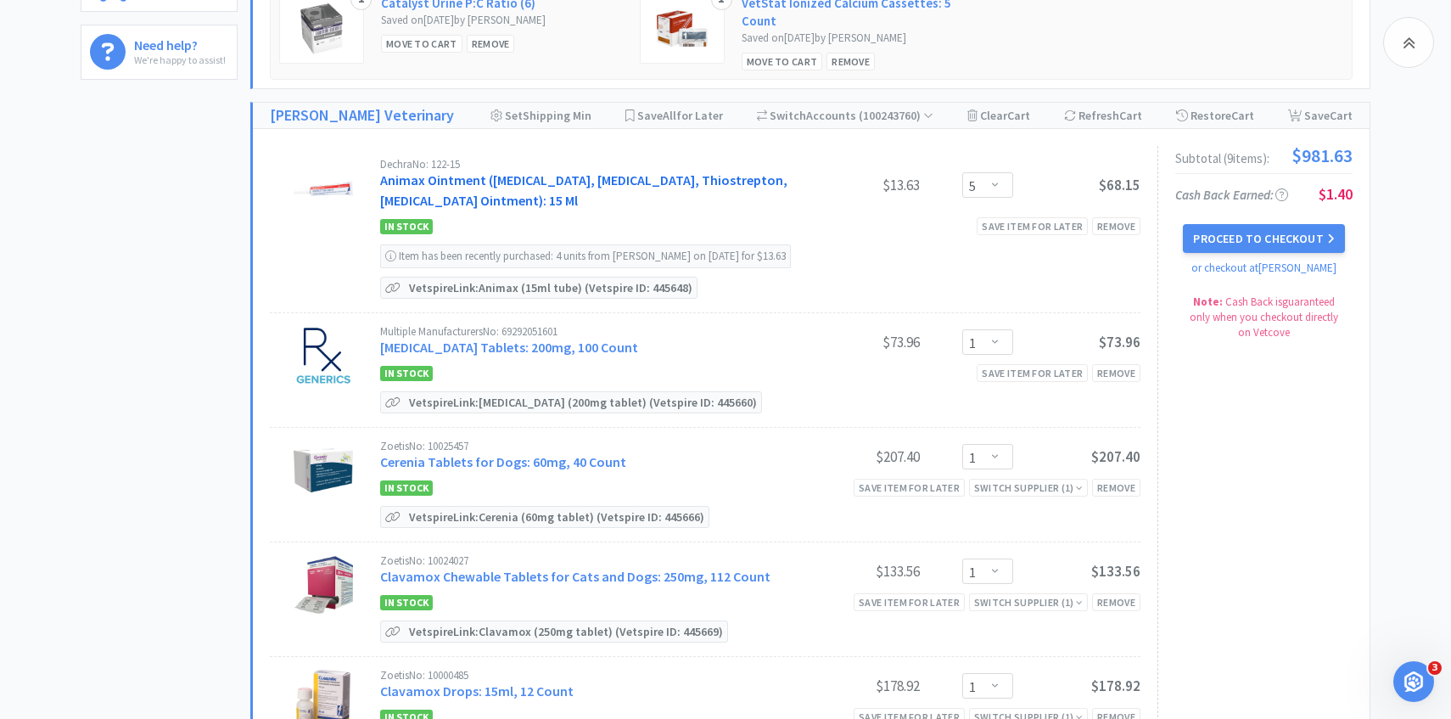
click at [564, 194] on link "Animax Ointment ([MEDICAL_DATA], [MEDICAL_DATA], Thiostrepton, [MEDICAL_DATA] O…" at bounding box center [583, 189] width 407 height 37
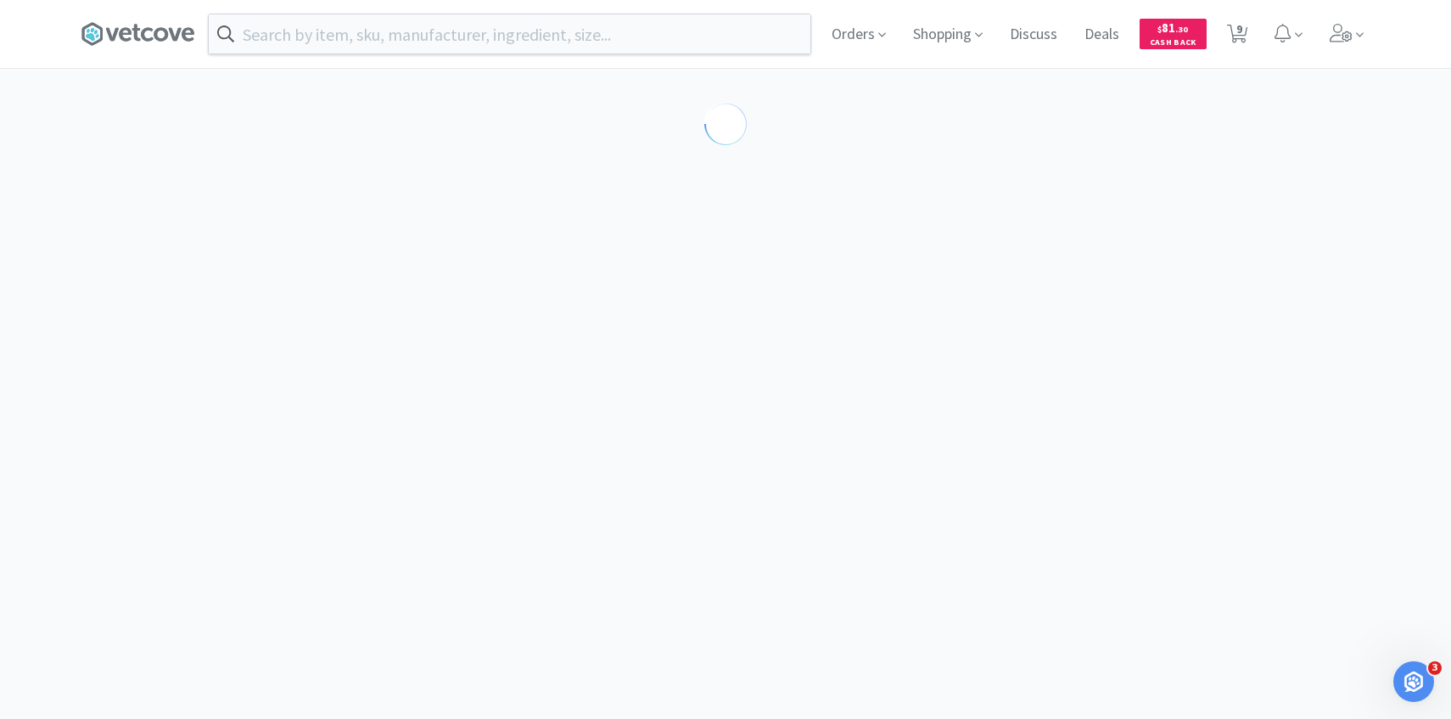
select select "143513"
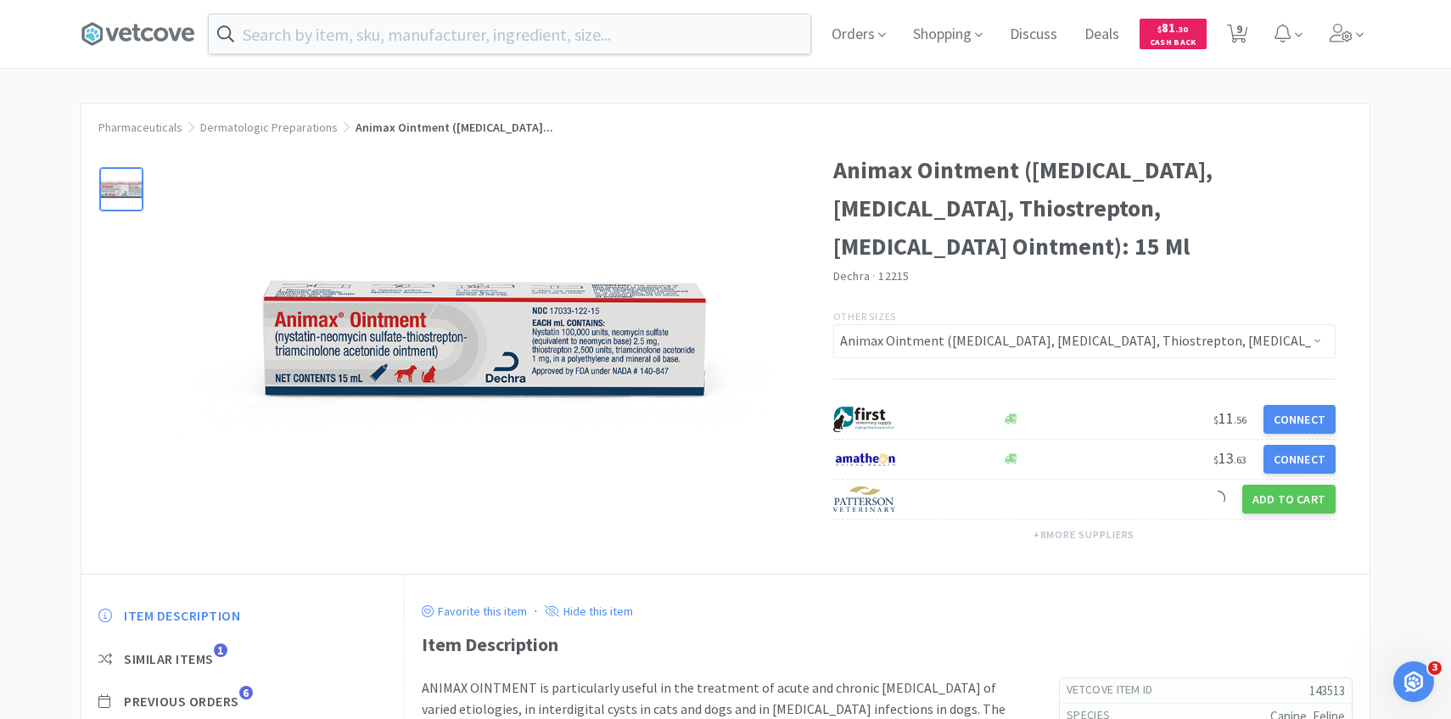
scroll to position [239, 0]
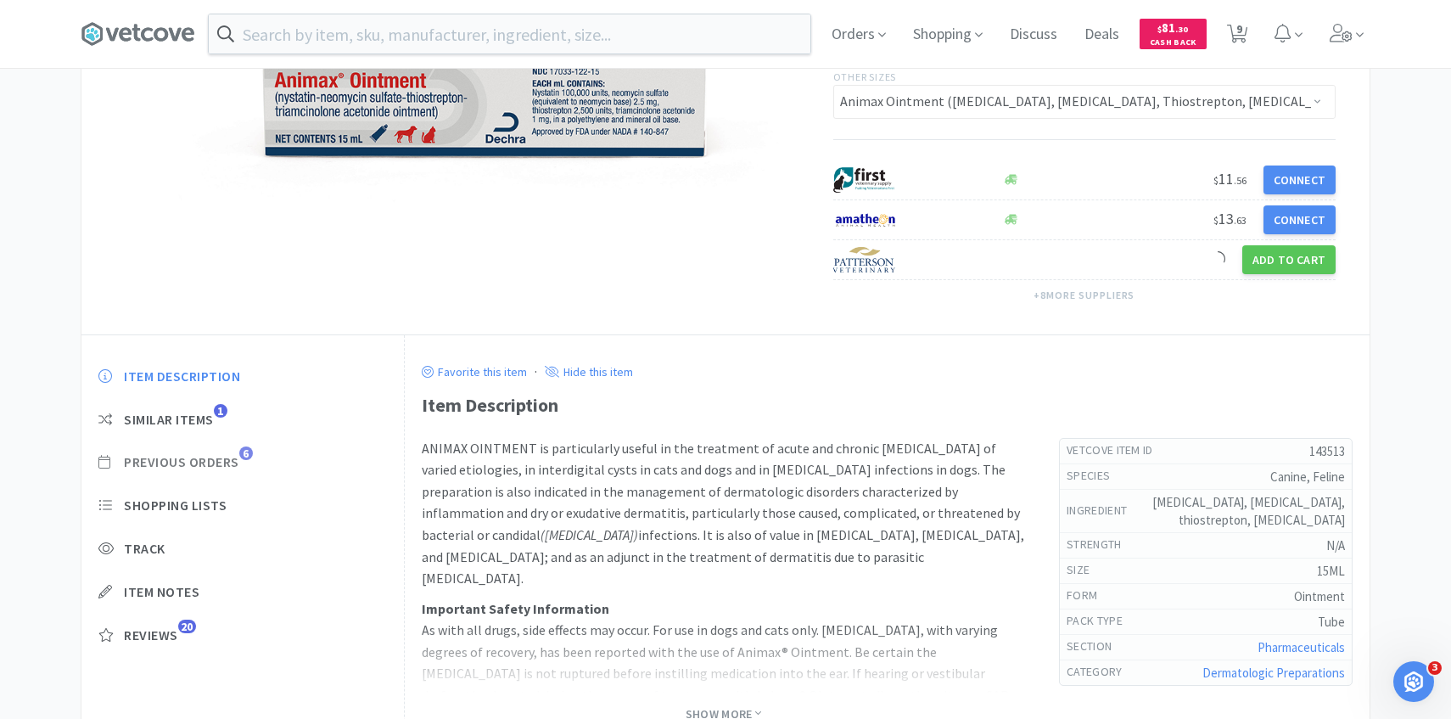
click at [214, 462] on span "Previous Orders" at bounding box center [181, 462] width 115 height 18
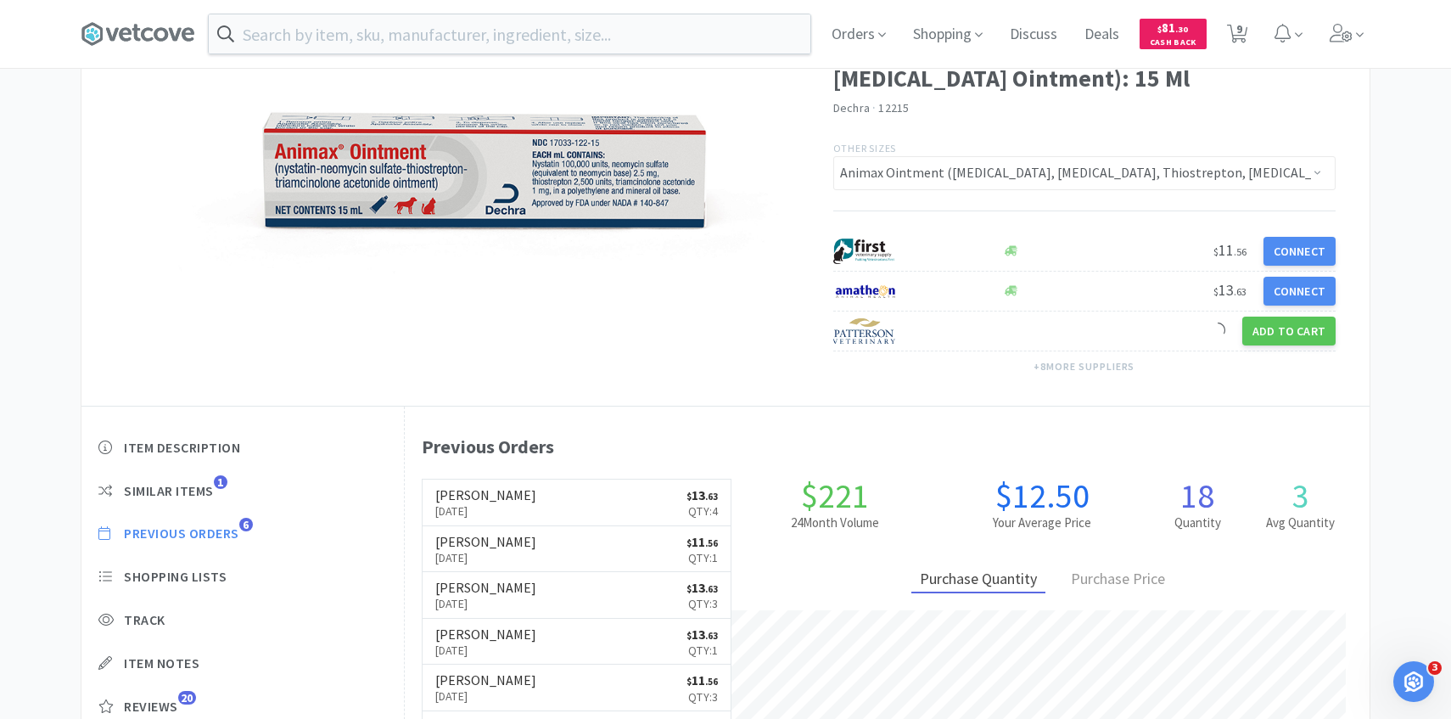
scroll to position [171, 0]
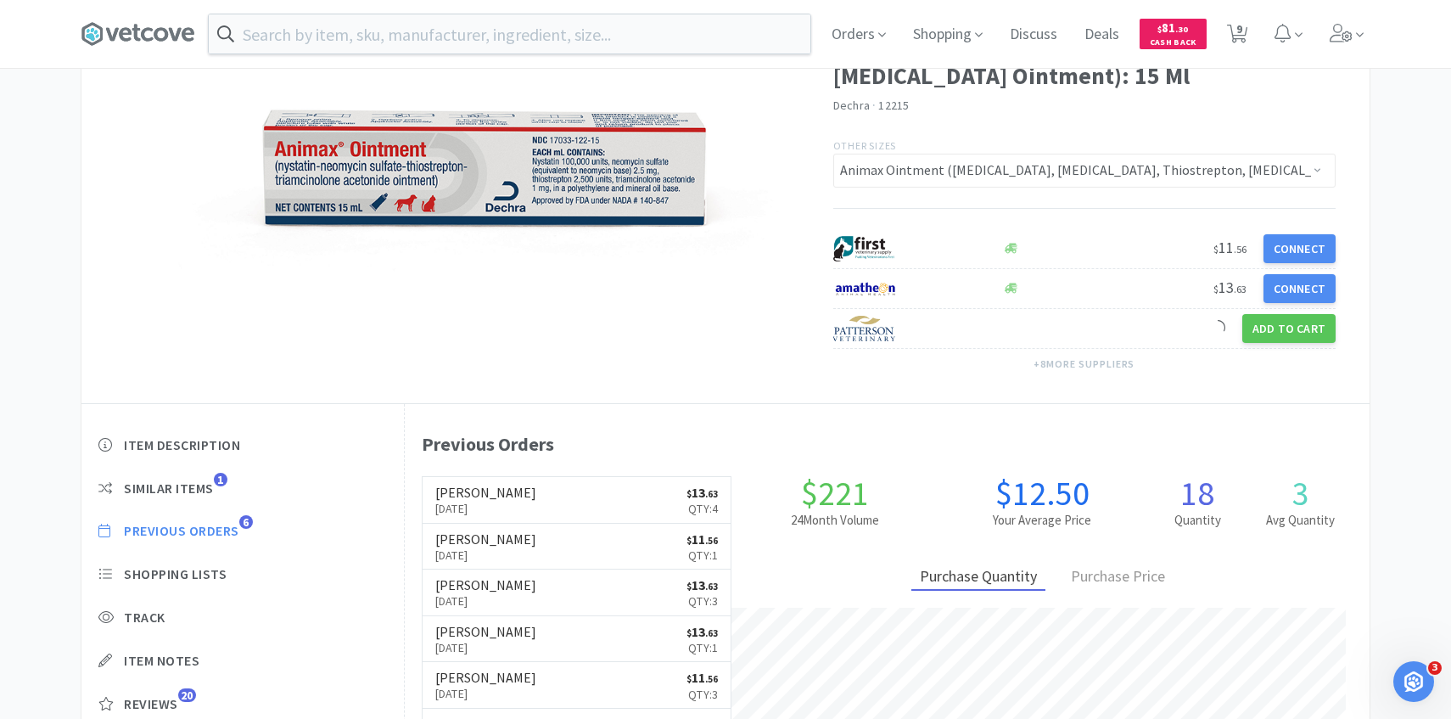
scroll to position [555, 0]
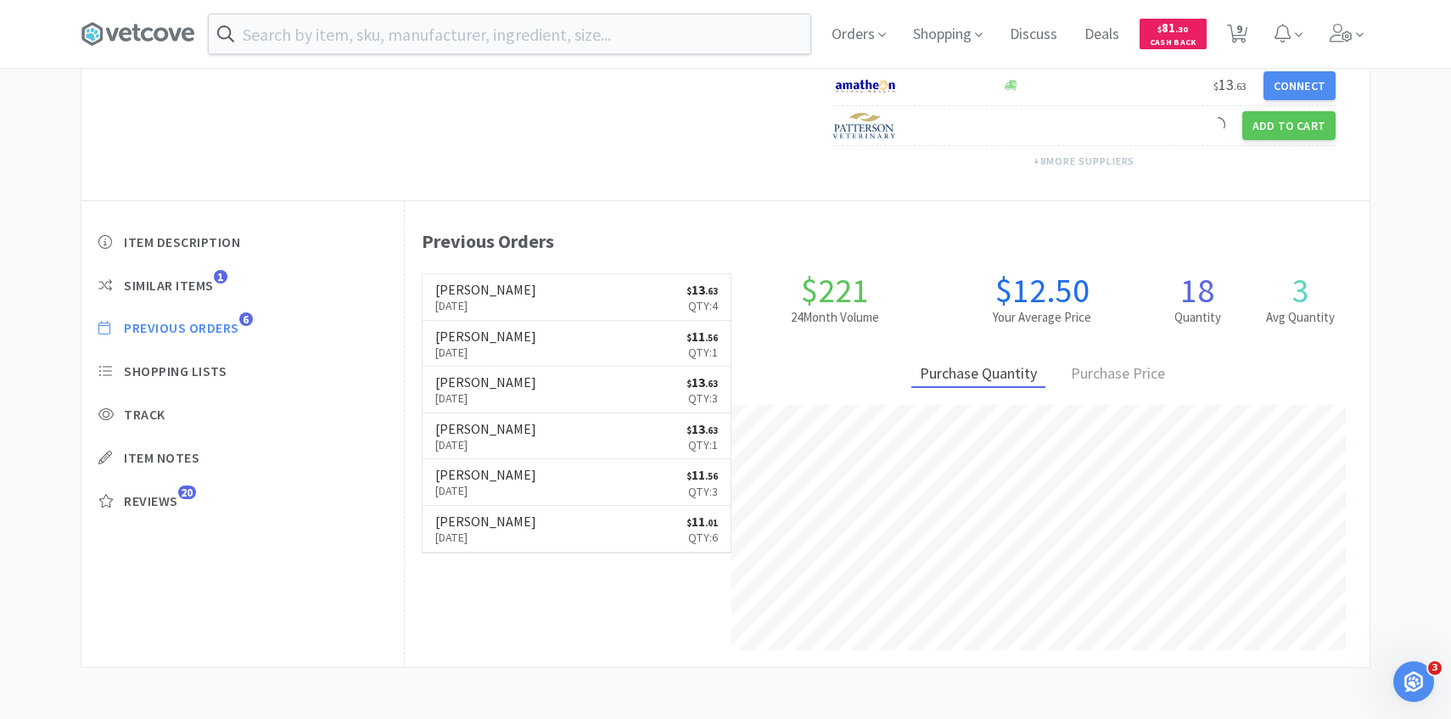
select select "5"
select select "1"
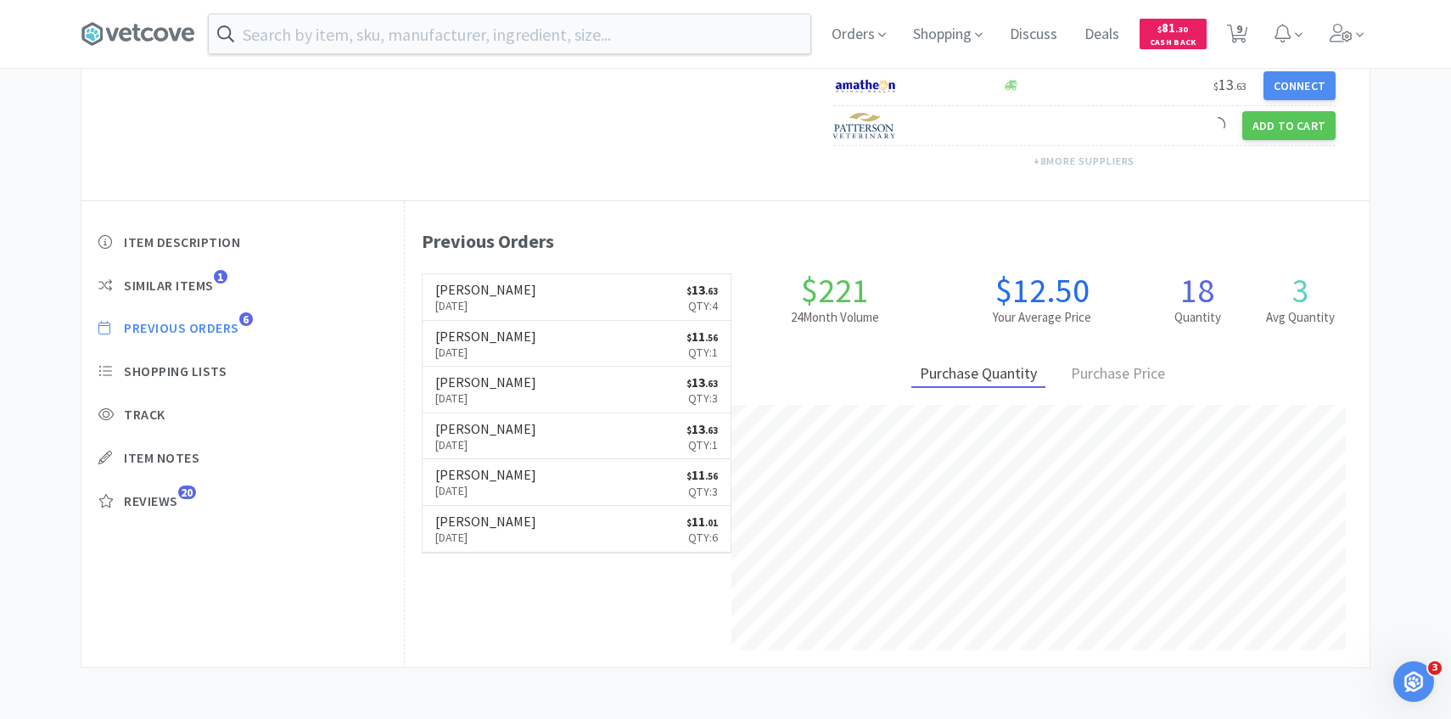
select select "2"
select select "4"
select select "3"
select select "6"
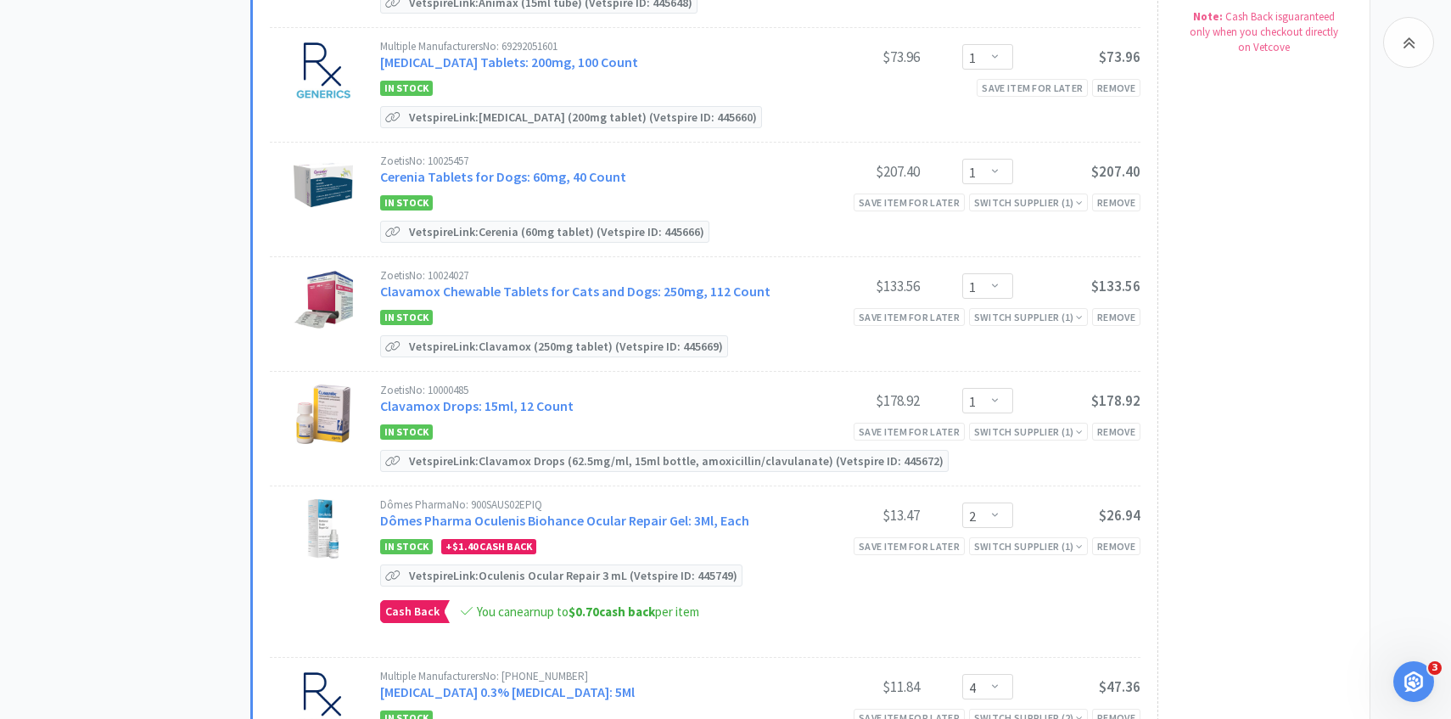
scroll to position [852, 0]
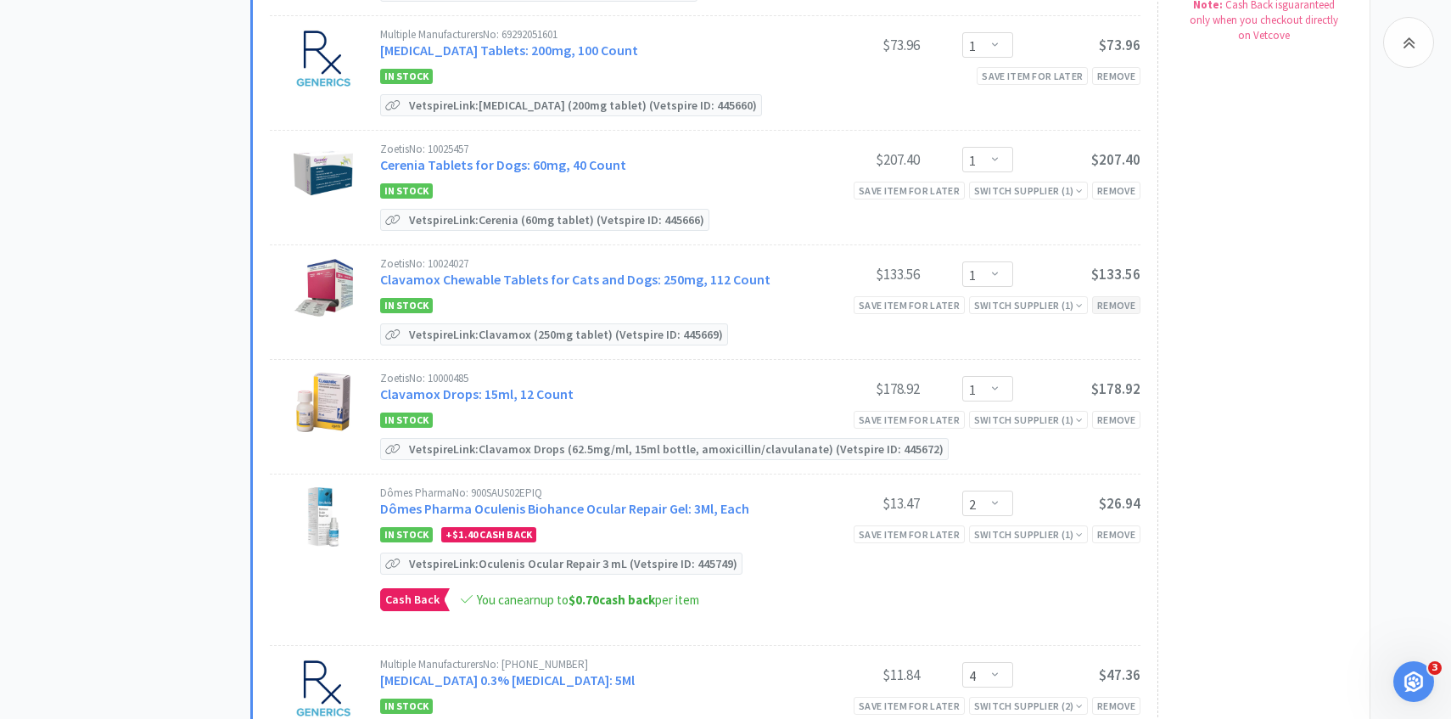
click at [1111, 296] on div "Remove" at bounding box center [1116, 305] width 48 height 18
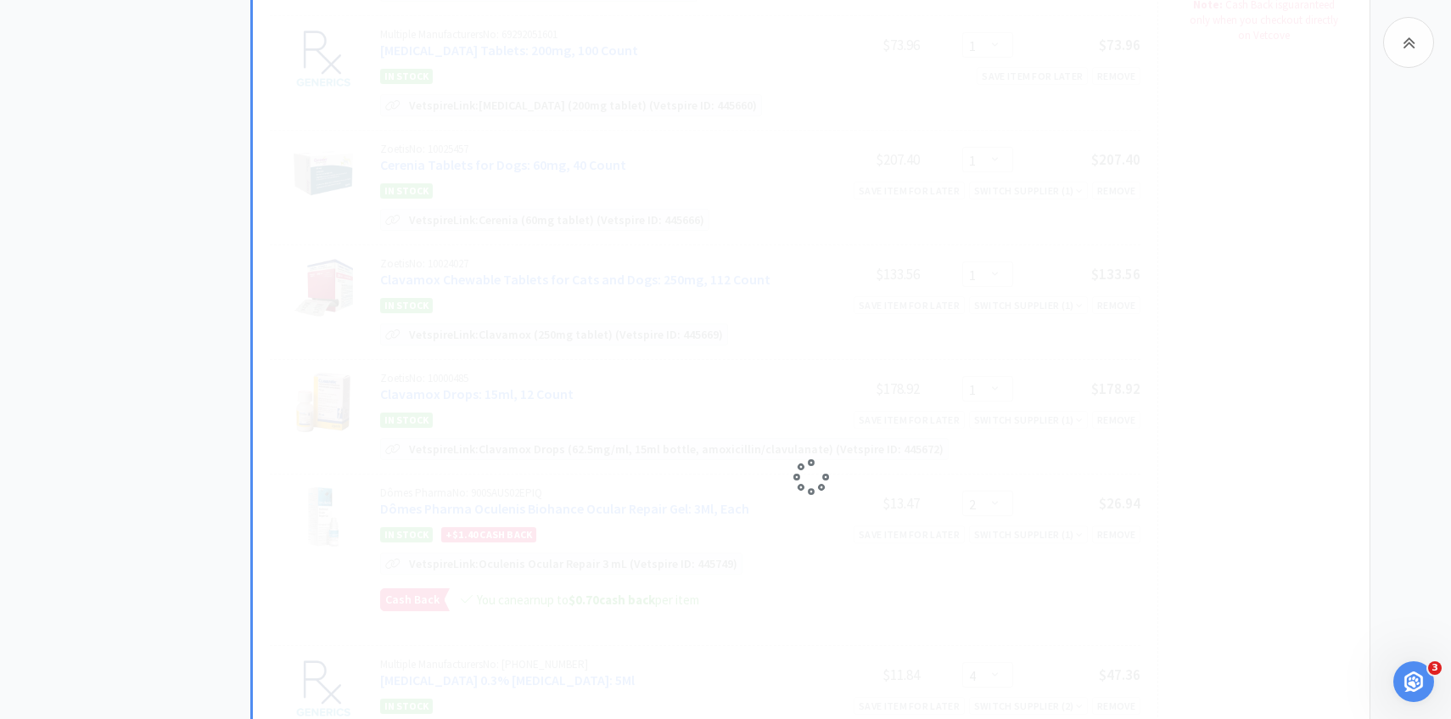
select select "2"
select select "4"
select select "3"
select select "6"
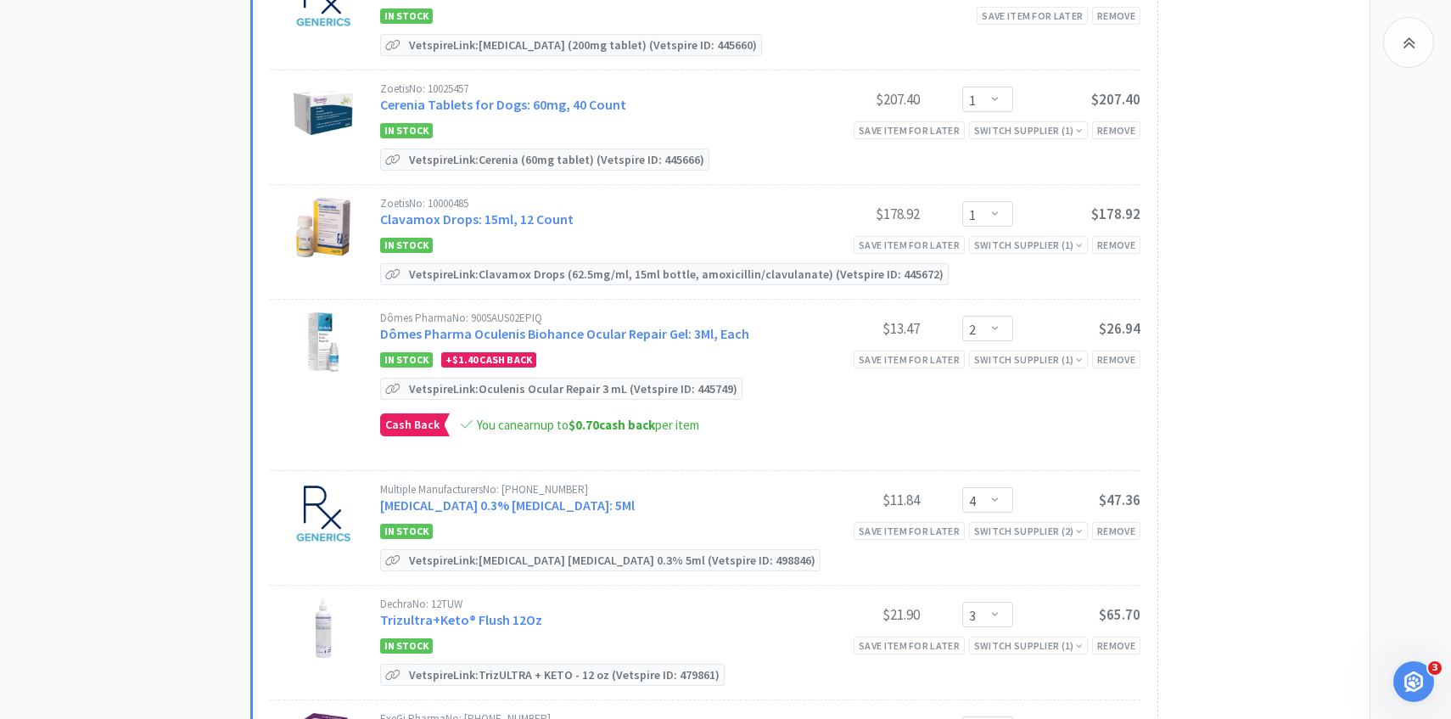
scroll to position [917, 0]
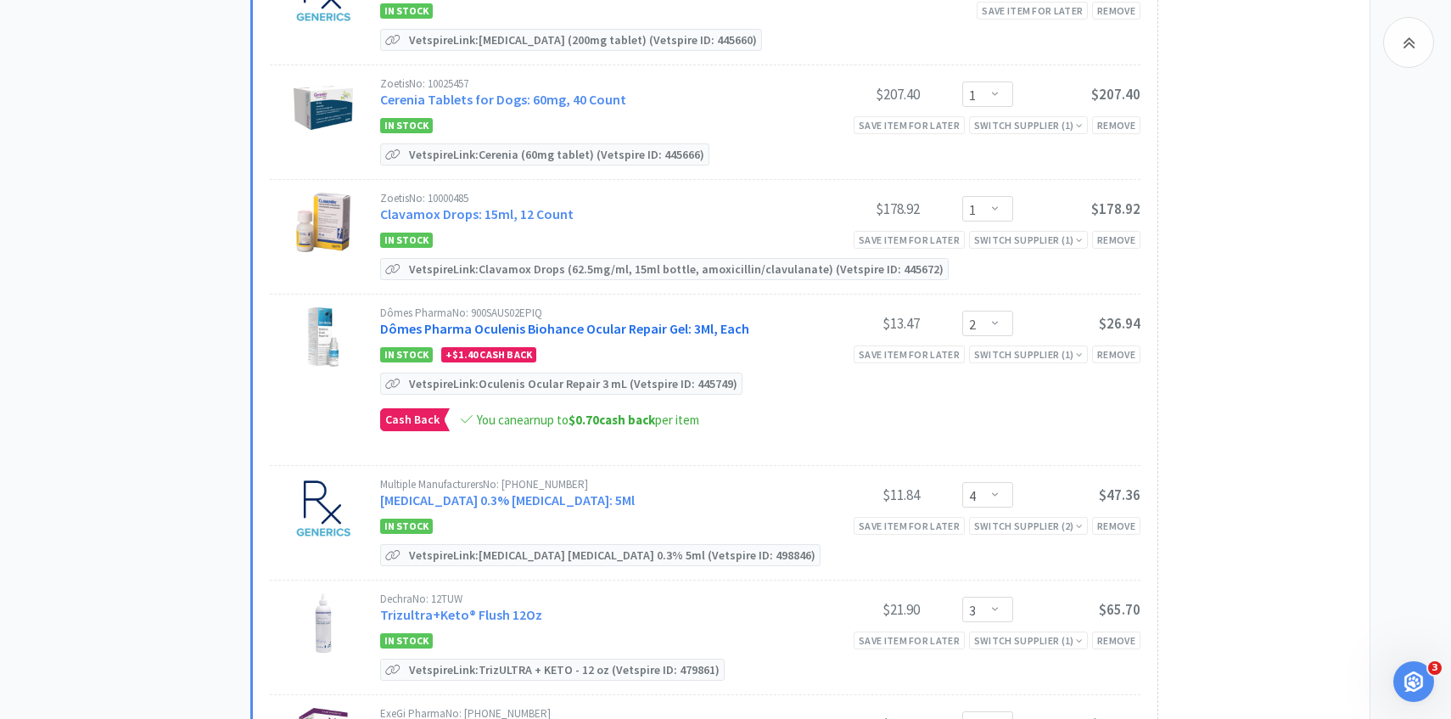
click at [460, 322] on link "Dômes Pharma Oculenis Biohance Ocular Repair Gel: 3Ml, Each" at bounding box center [564, 328] width 369 height 17
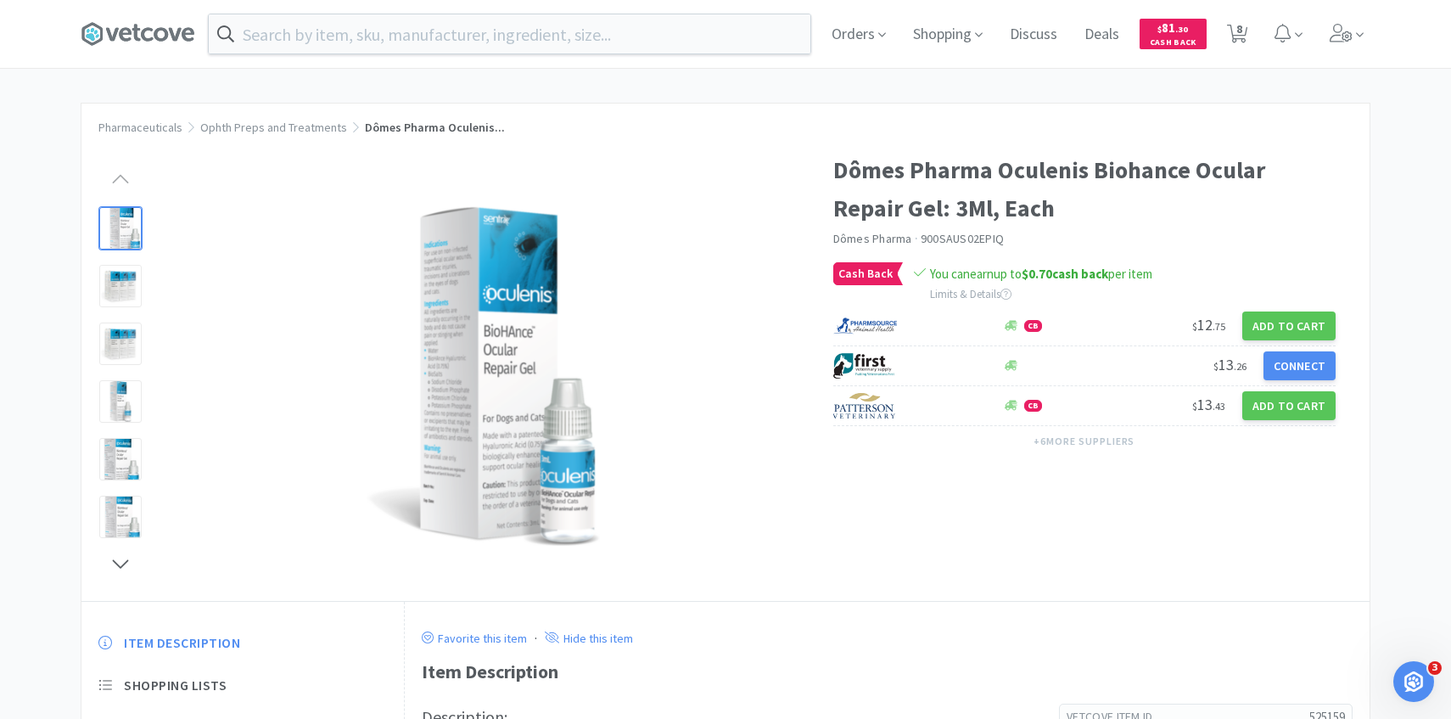
select select "5"
select select "1"
select select "2"
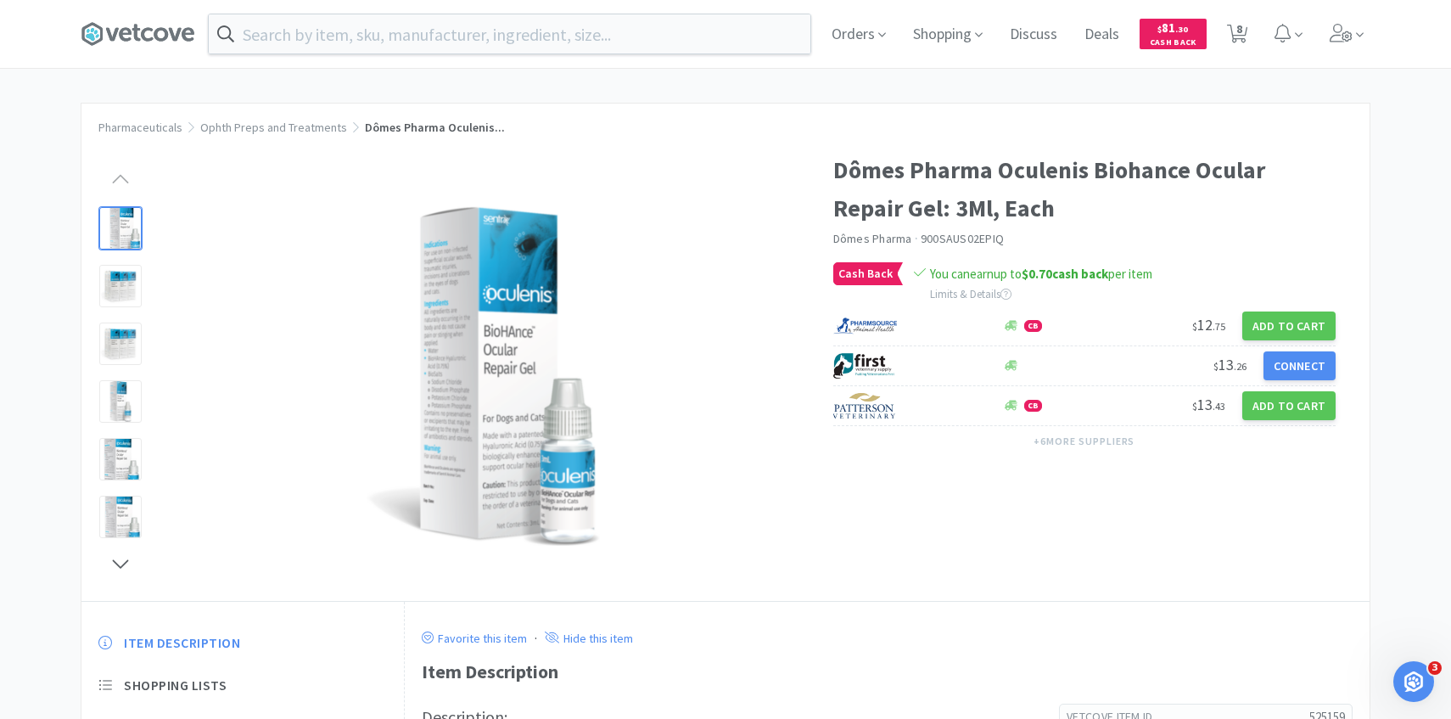
select select "4"
select select "3"
select select "6"
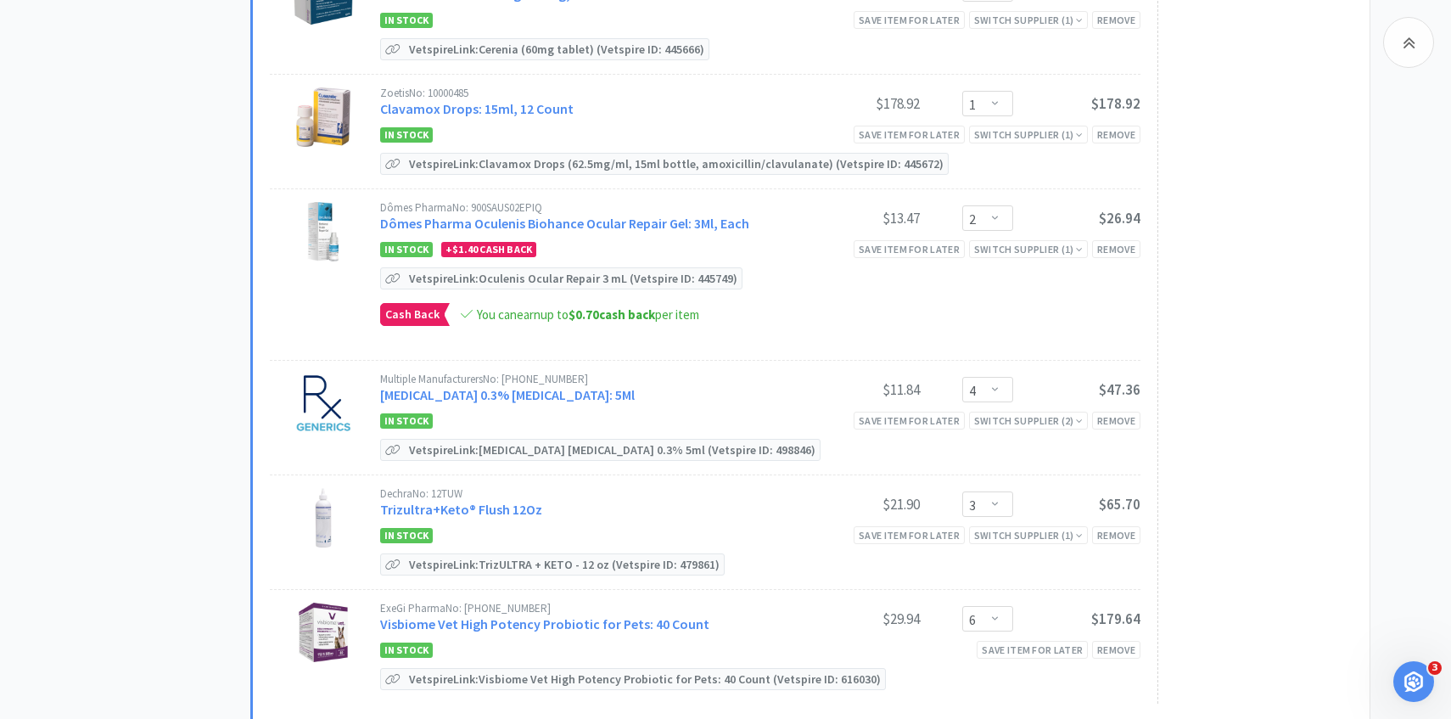
scroll to position [1058, 0]
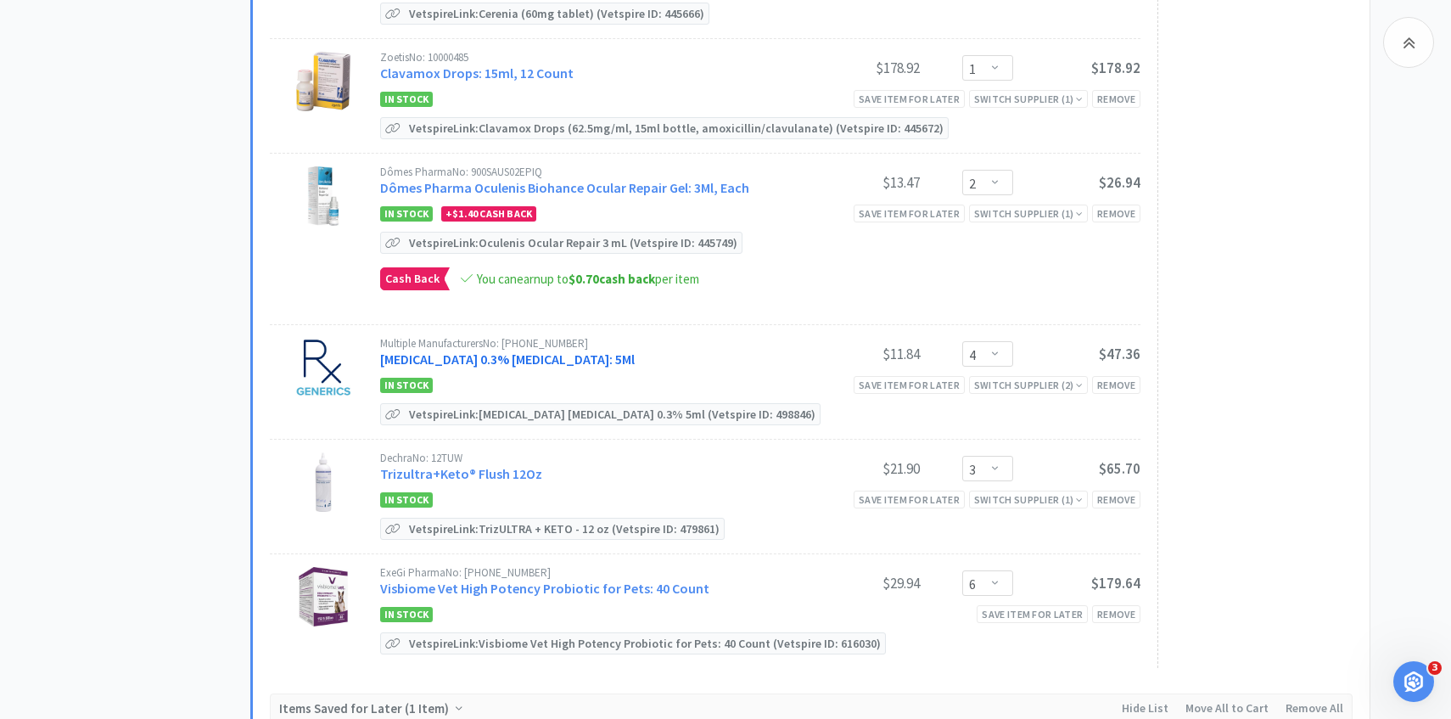
click at [548, 350] on link "[MEDICAL_DATA] 0.3% [MEDICAL_DATA]: 5Ml" at bounding box center [507, 358] width 255 height 17
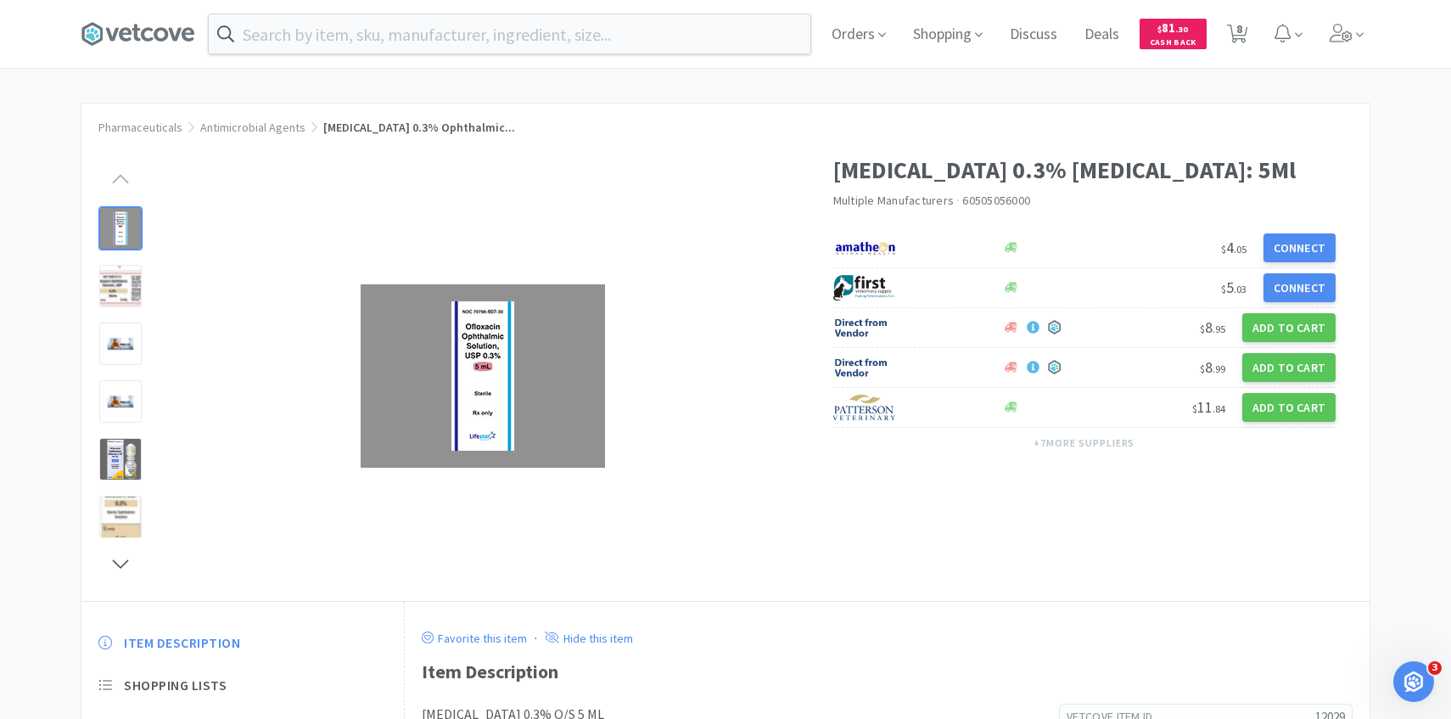
scroll to position [1058, 0]
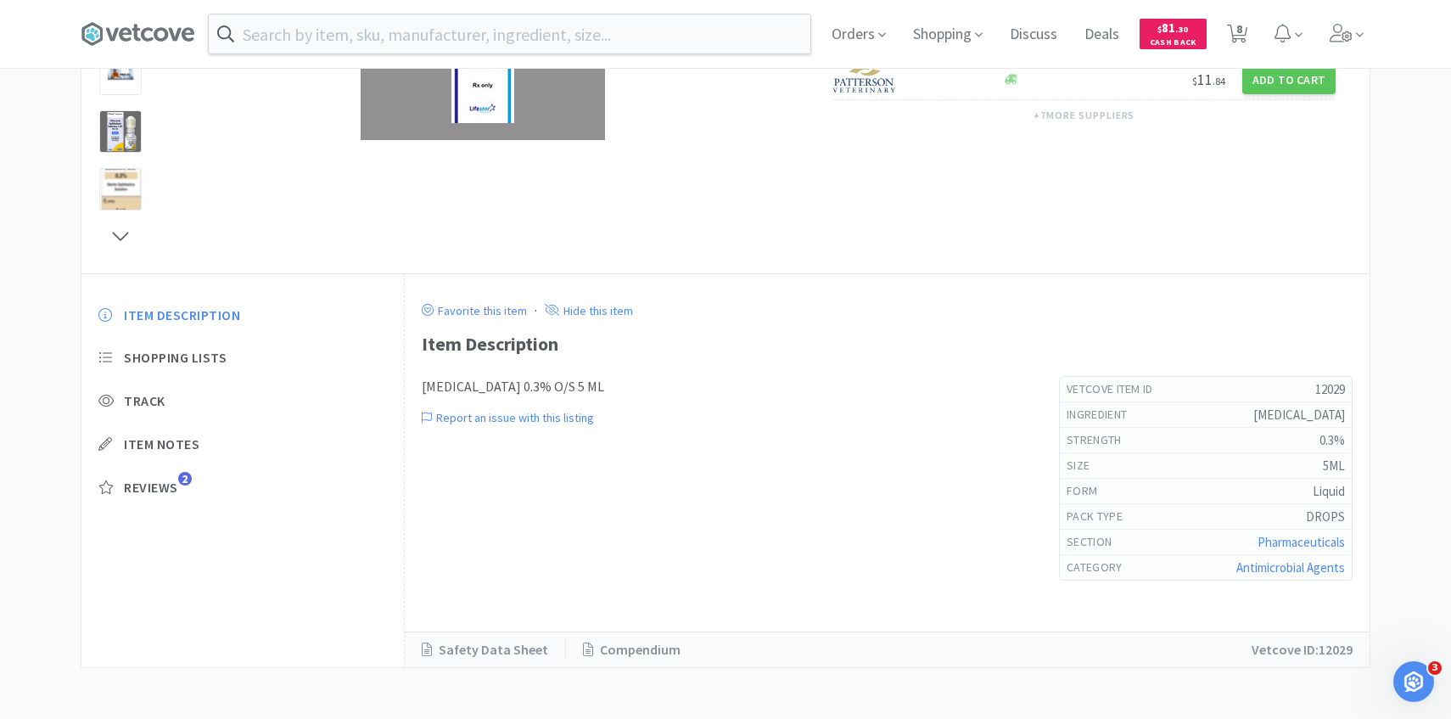
select select "5"
select select "1"
select select "2"
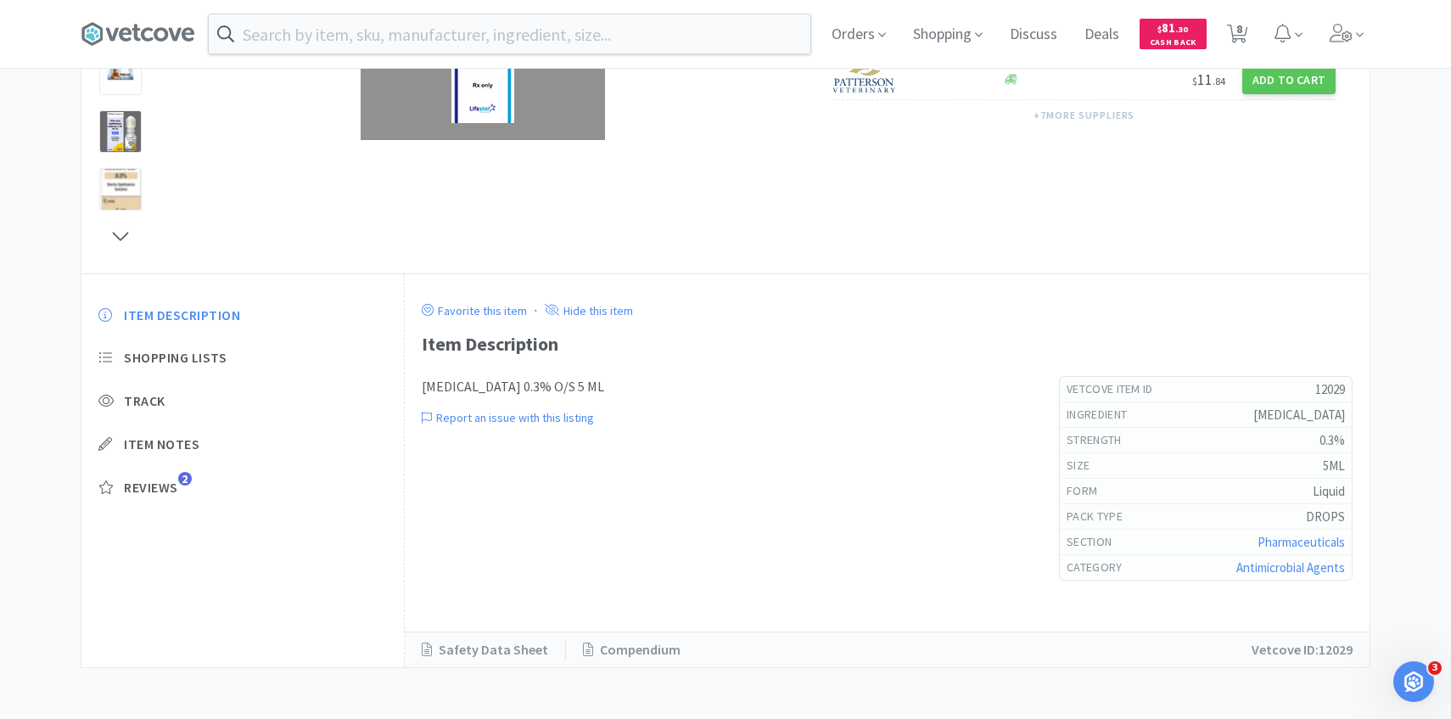
select select "4"
select select "3"
select select "6"
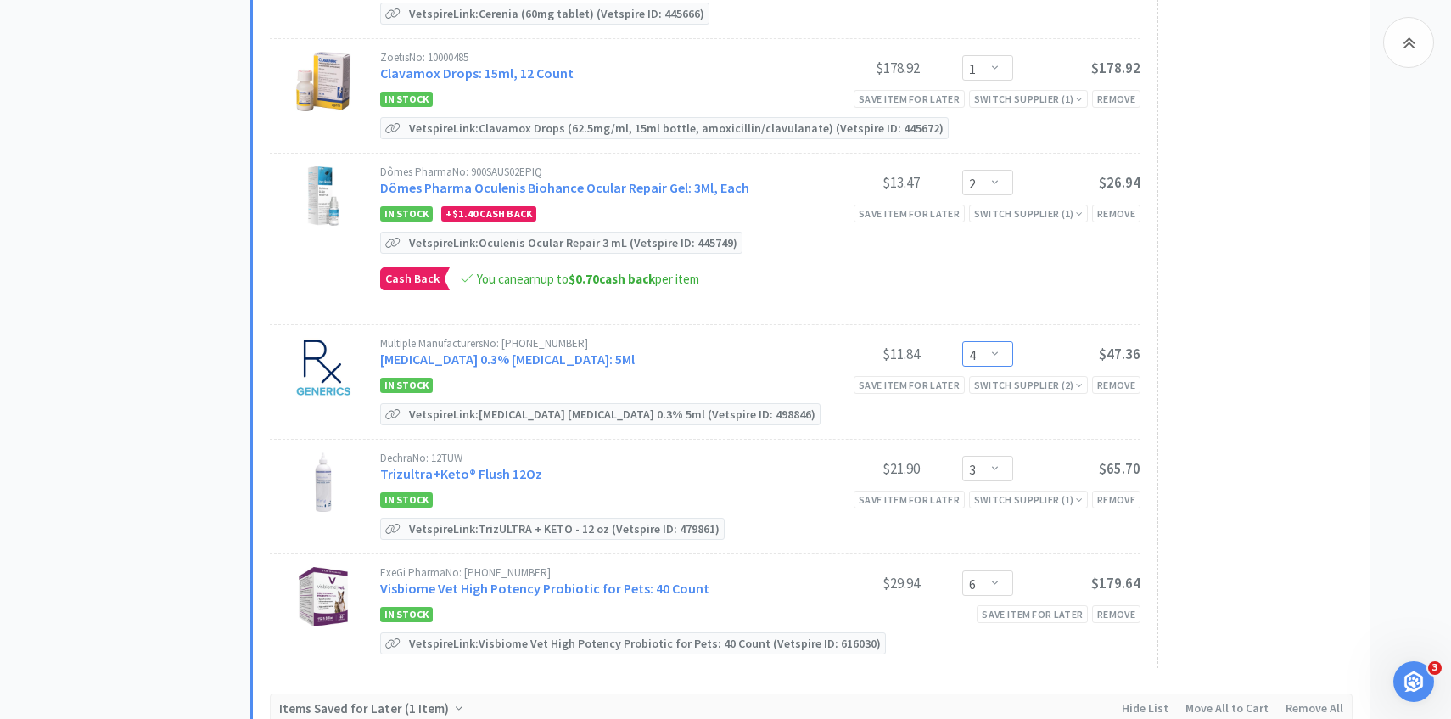
click at [991, 341] on select "Enter Quantity 1 2 3 4 5 6 7 8 9 10 11 12 13 14 15 16 17 18 19 20 Enter Quantity" at bounding box center [987, 353] width 51 height 25
click at [962, 341] on select "Enter Quantity 1 2 3 4 5 6 7 8 9 10 11 12 13 14 15 16 17 18 19 20 Enter Quantity" at bounding box center [987, 353] width 51 height 25
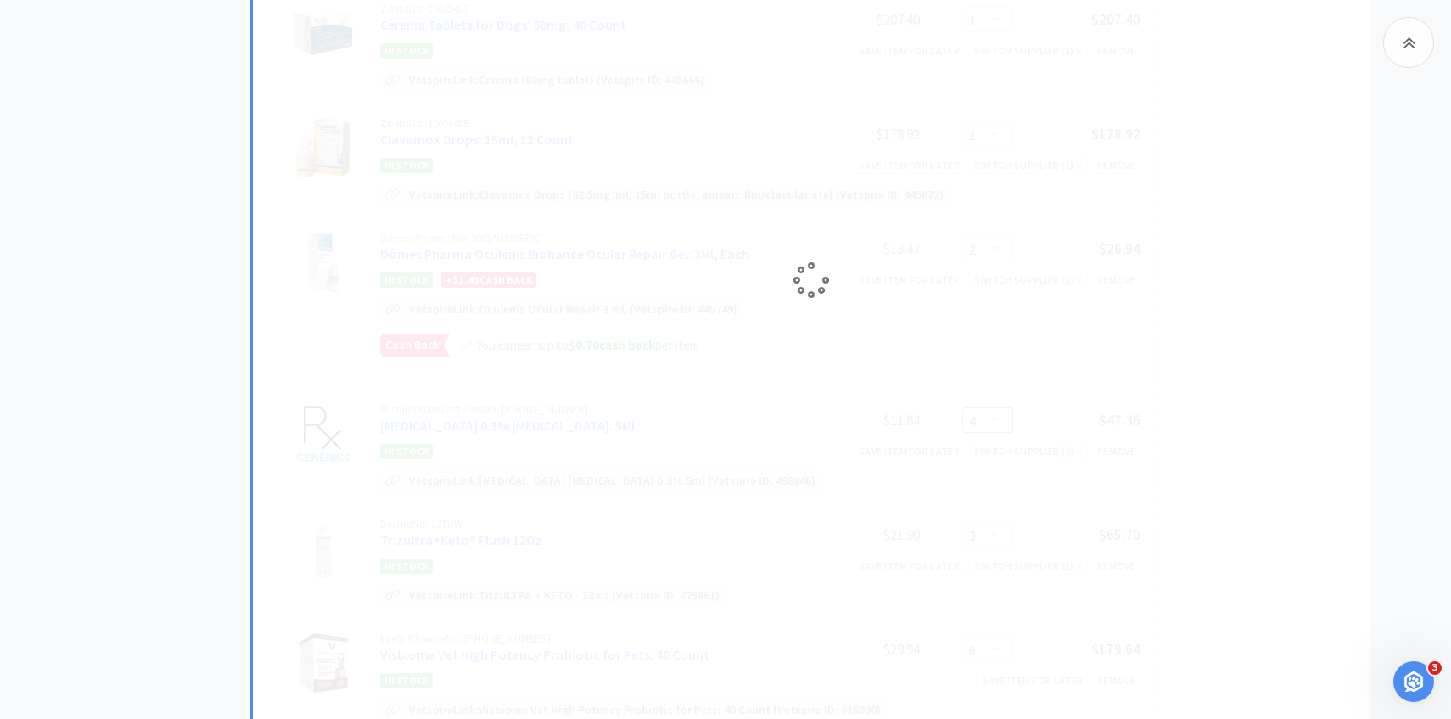
select select "3"
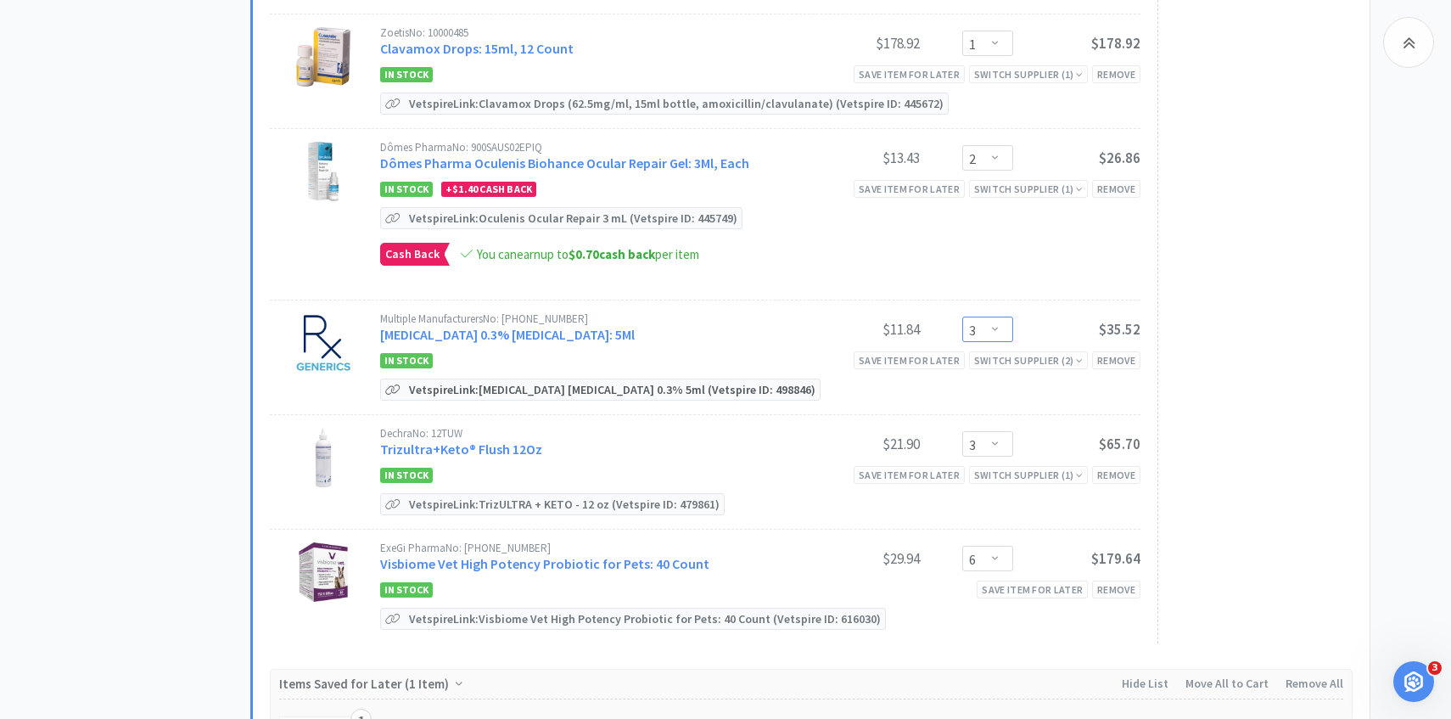
scroll to position [1083, 0]
click at [510, 439] on link "Trizultra+Keto® Flush 12Oz" at bounding box center [461, 447] width 162 height 17
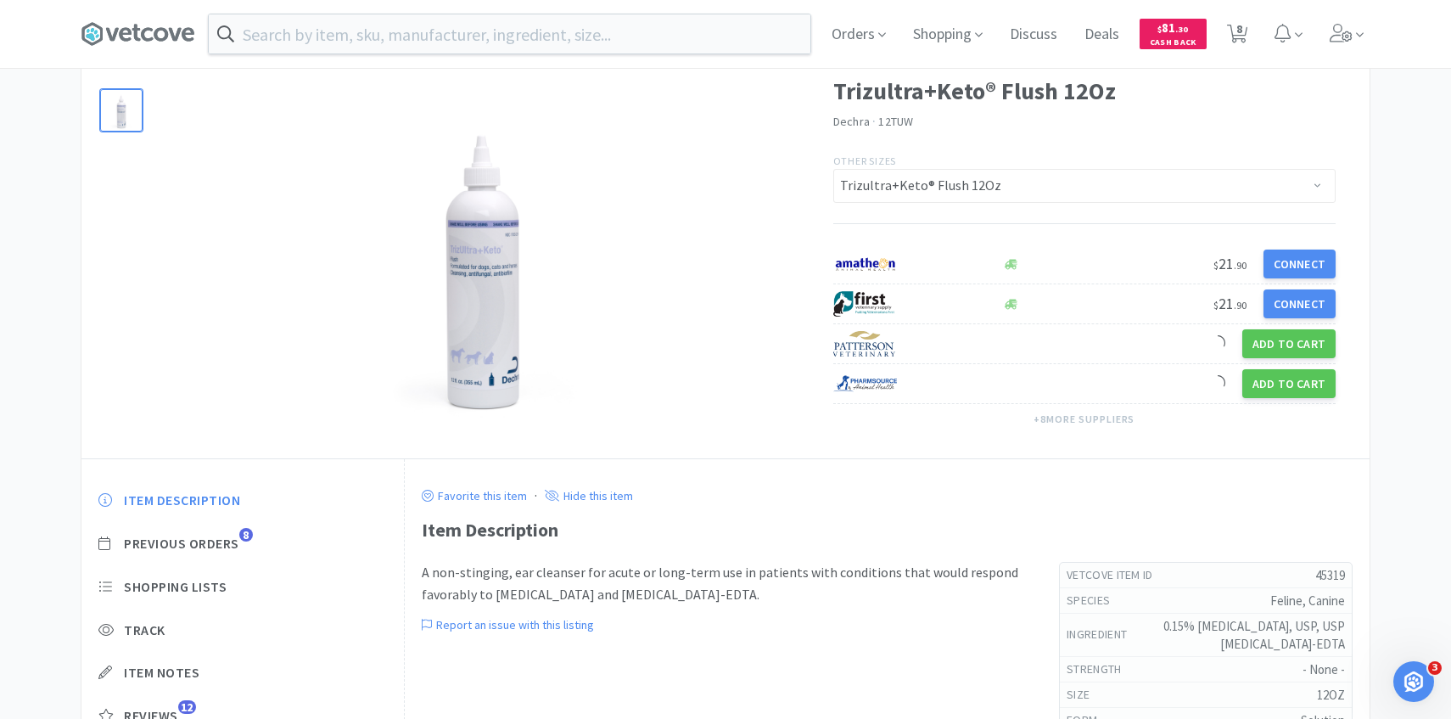
scroll to position [178, 0]
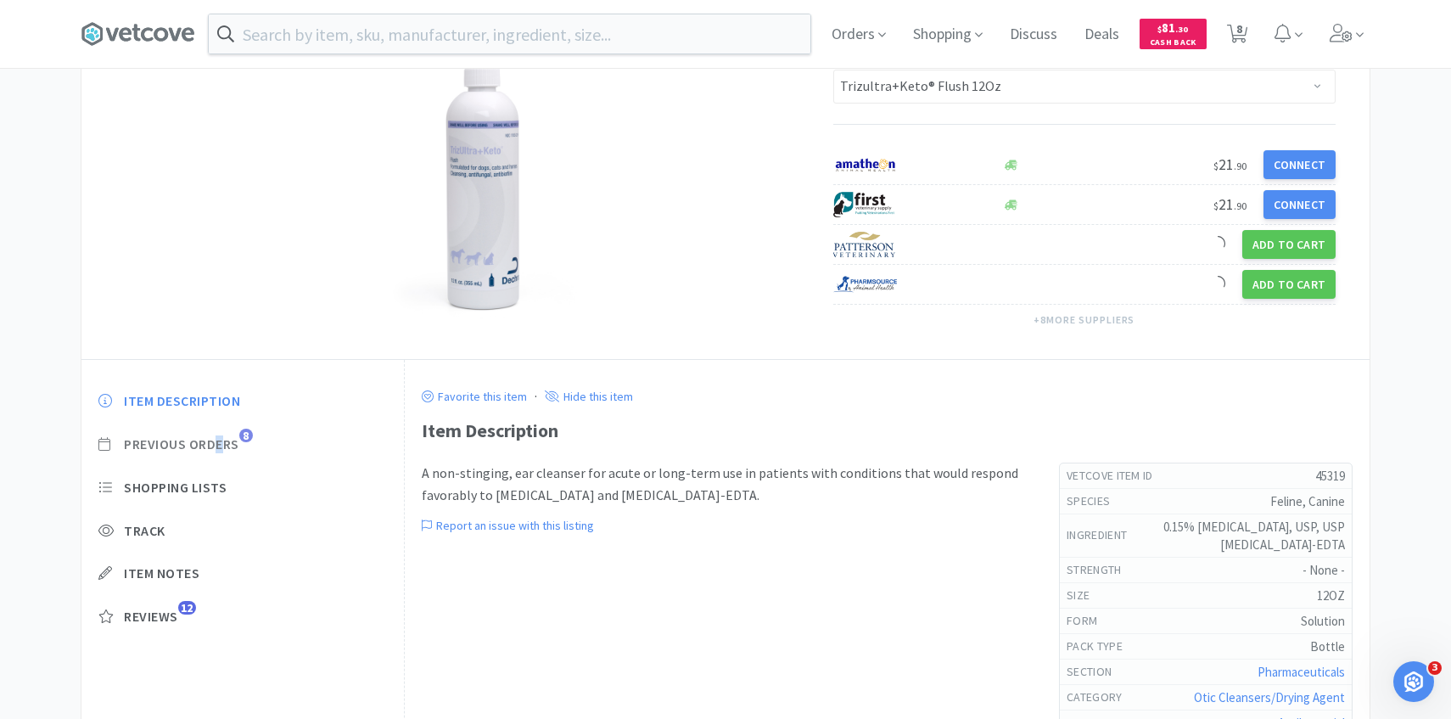
click at [221, 451] on span "Previous Orders" at bounding box center [181, 444] width 115 height 18
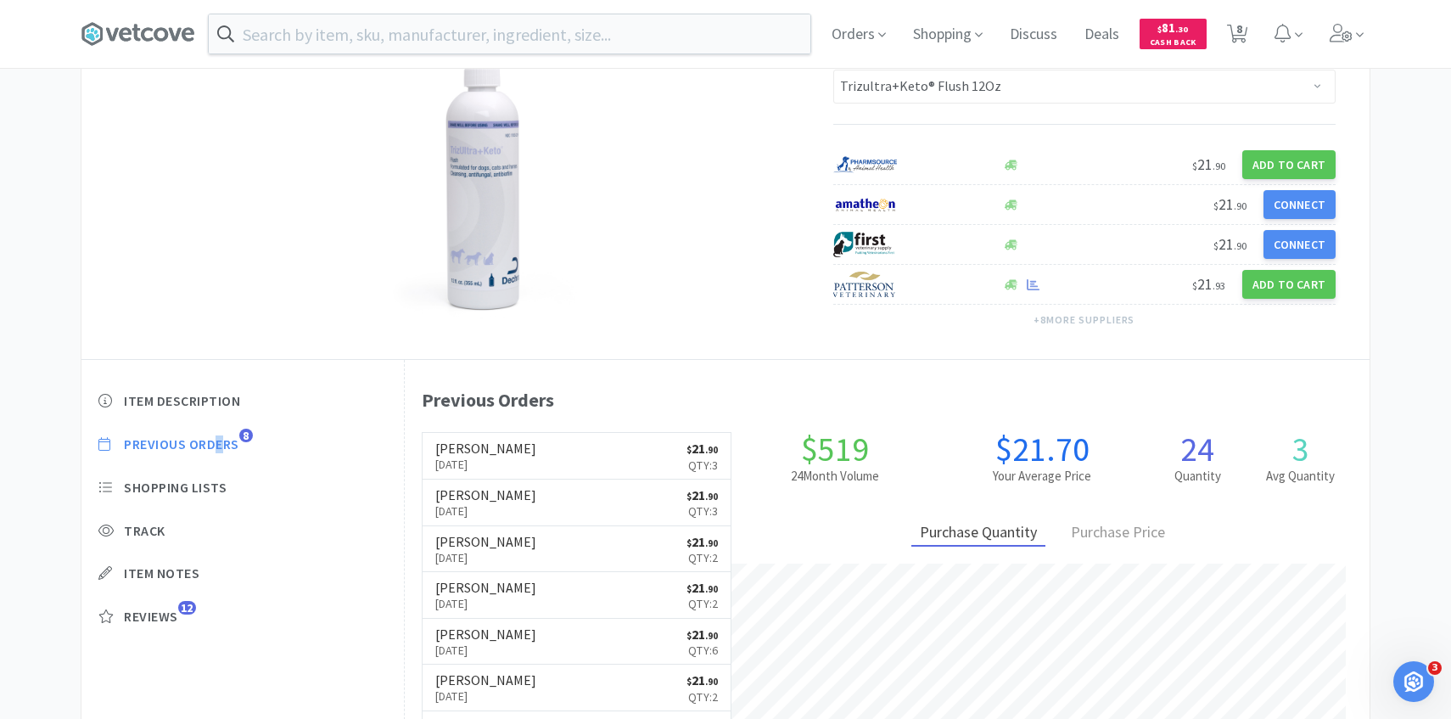
scroll to position [466, 965]
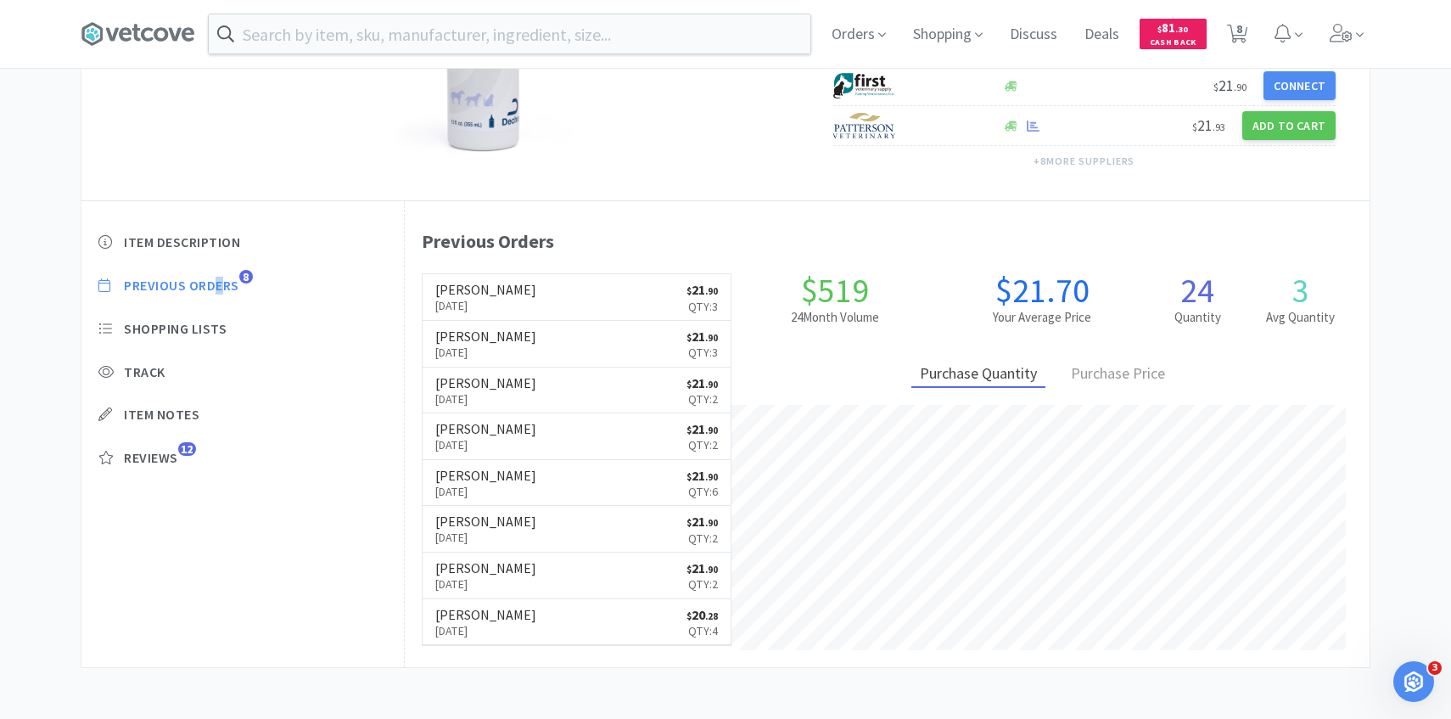
select select "5"
select select "1"
select select "2"
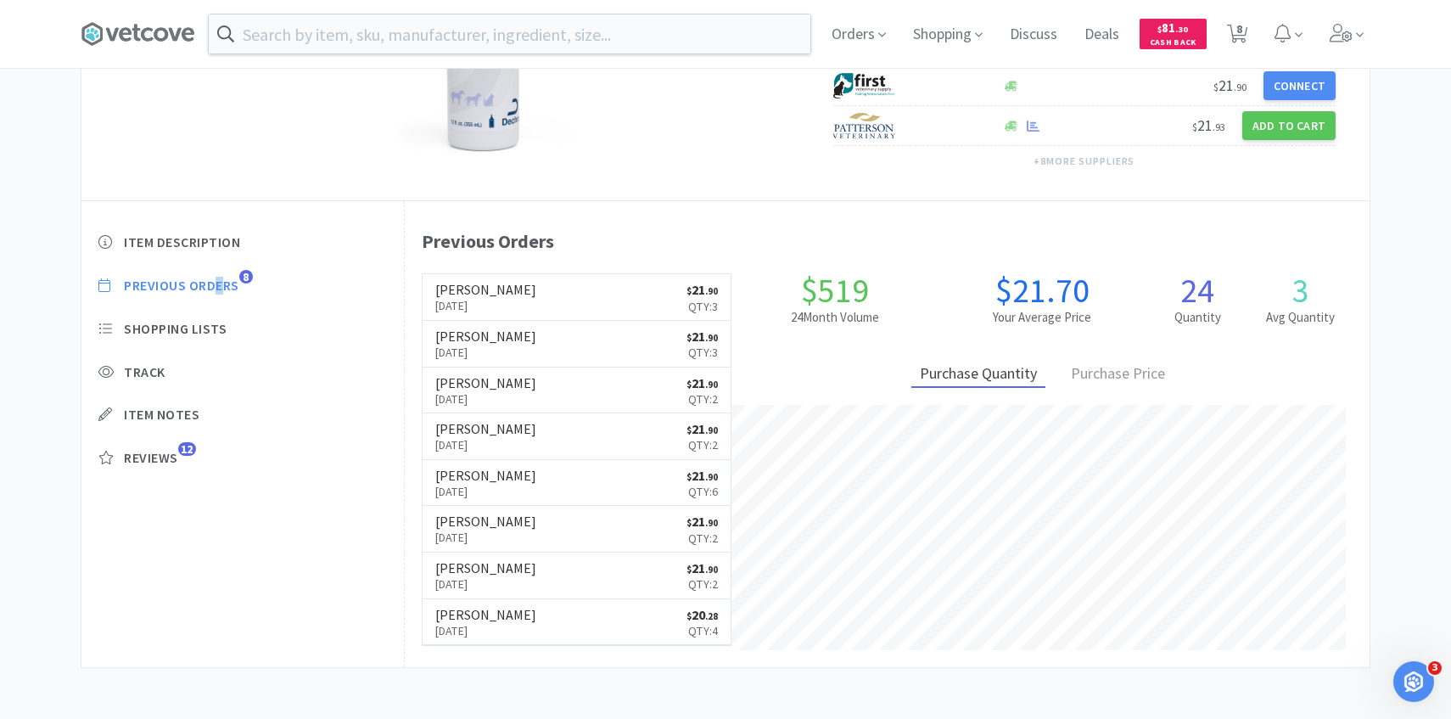
select select "3"
select select "6"
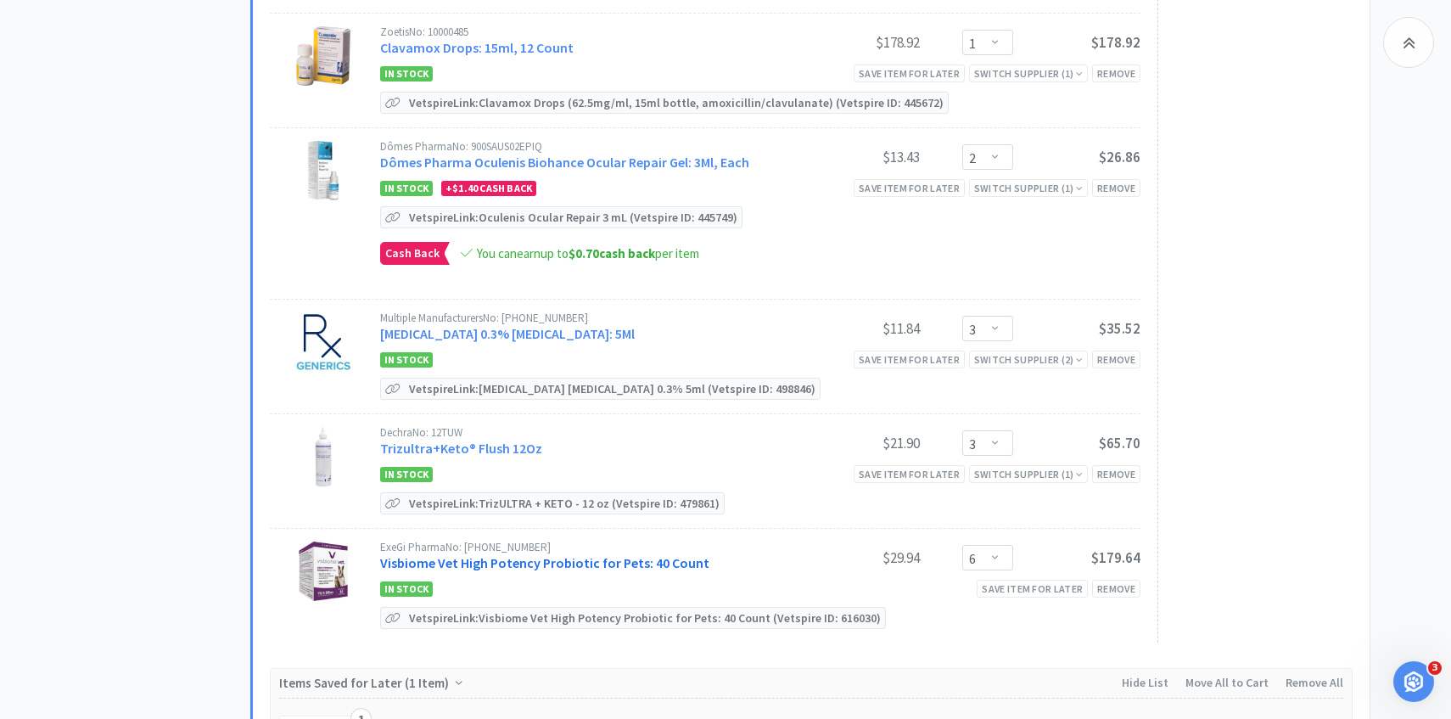
click at [574, 555] on link "Visbiome Vet High Potency Probiotic for Pets: 40 Count" at bounding box center [544, 562] width 329 height 17
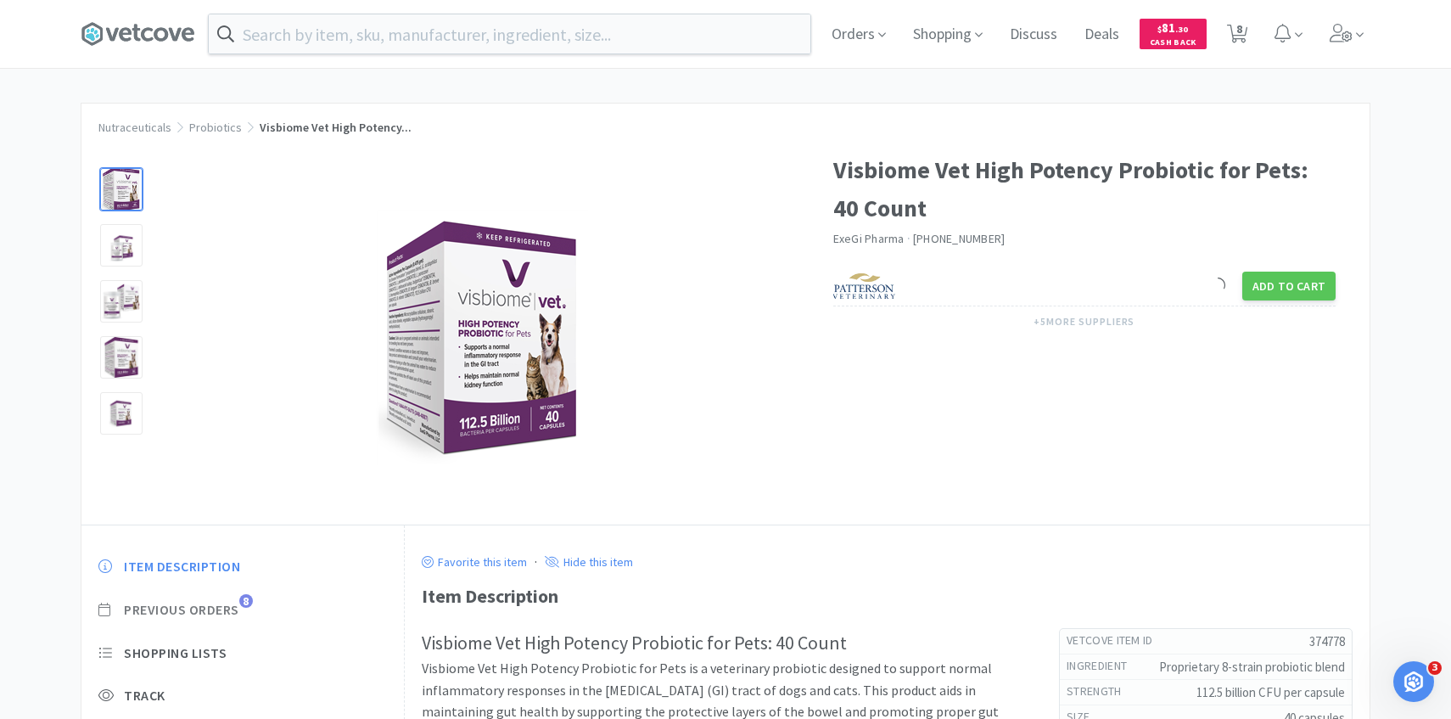
click at [235, 607] on span "Previous Orders" at bounding box center [181, 610] width 115 height 18
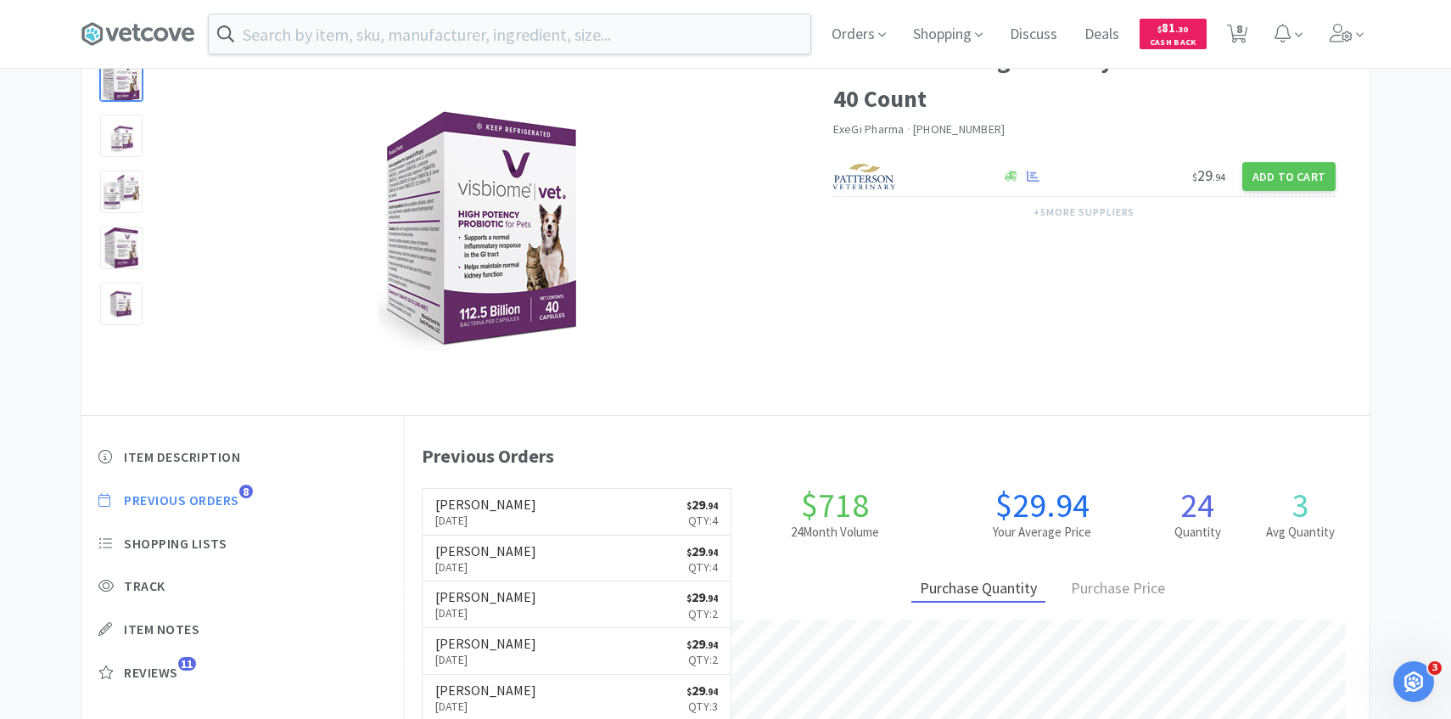
scroll to position [466, 965]
select select "5"
select select "1"
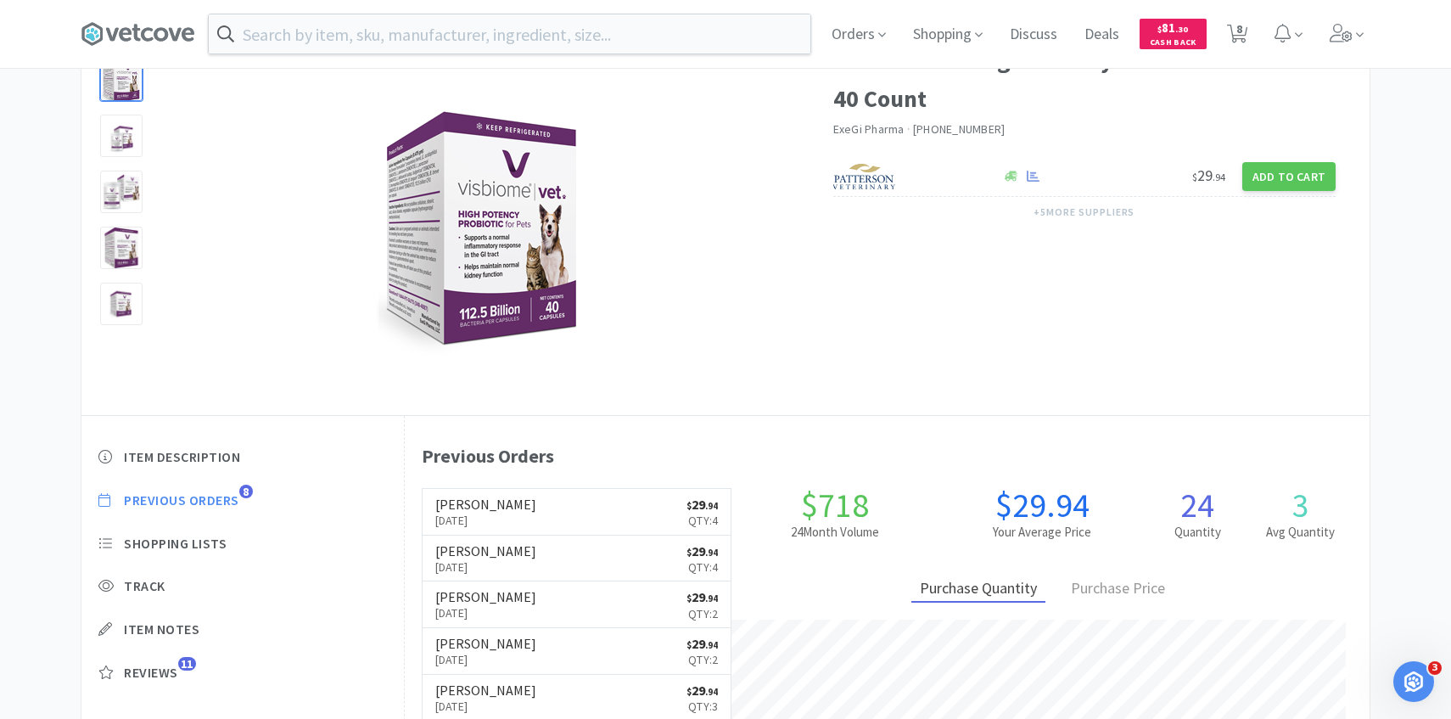
select select "2"
select select "3"
select select "6"
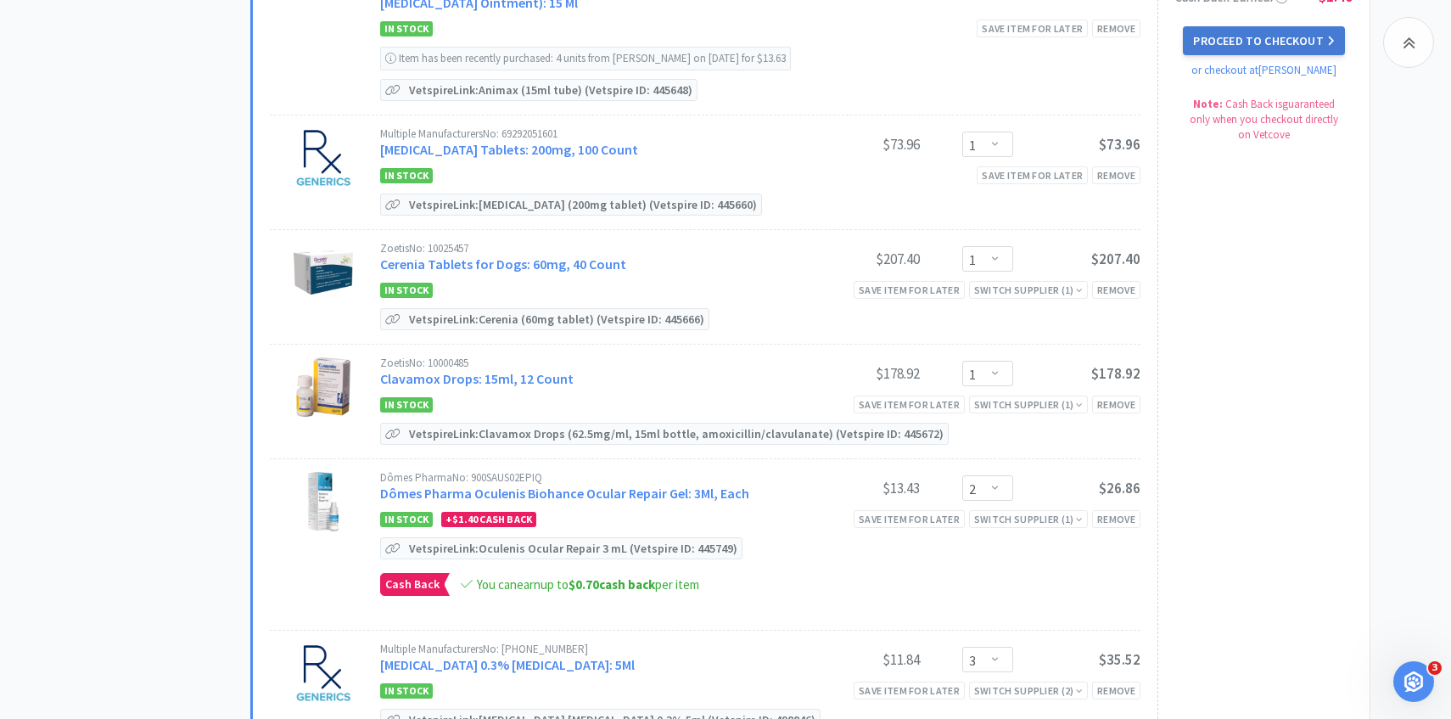
click at [1246, 34] on button "Proceed to Checkout" at bounding box center [1263, 40] width 161 height 29
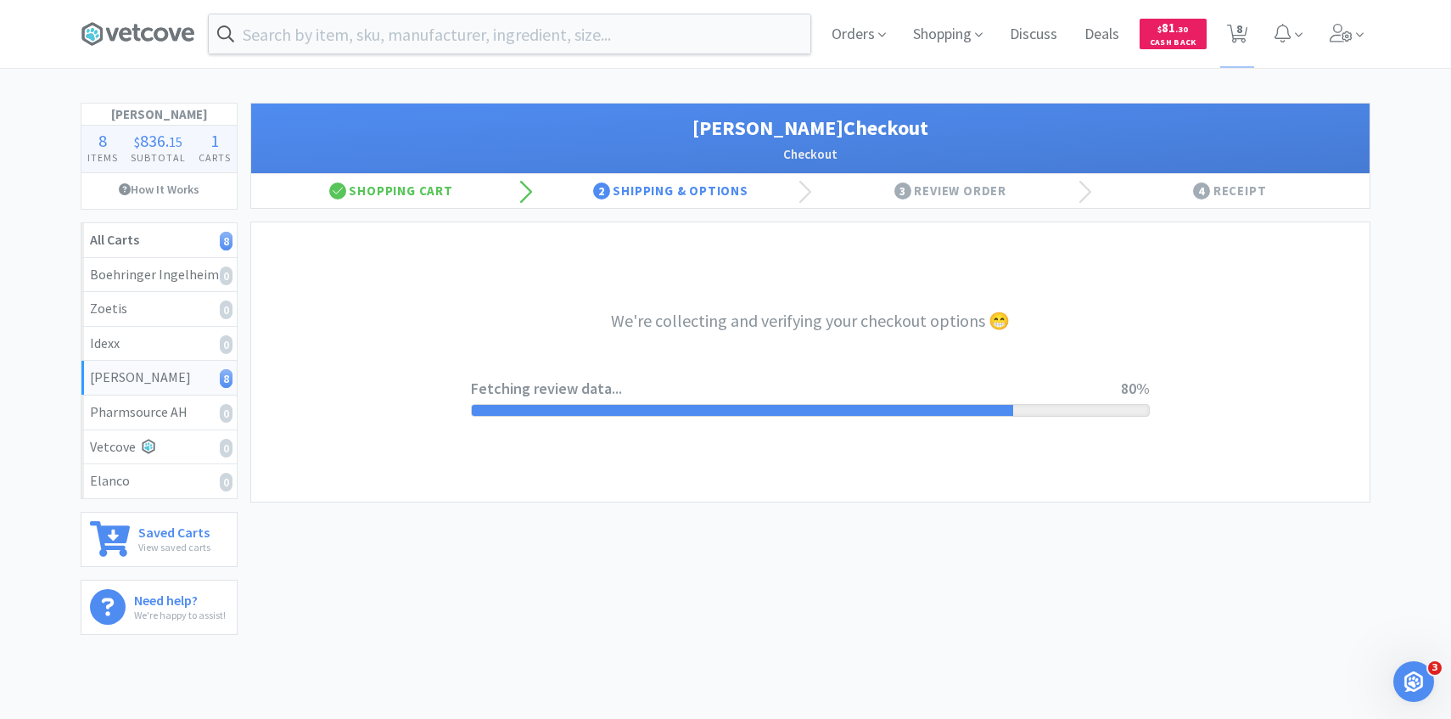
select select "1"
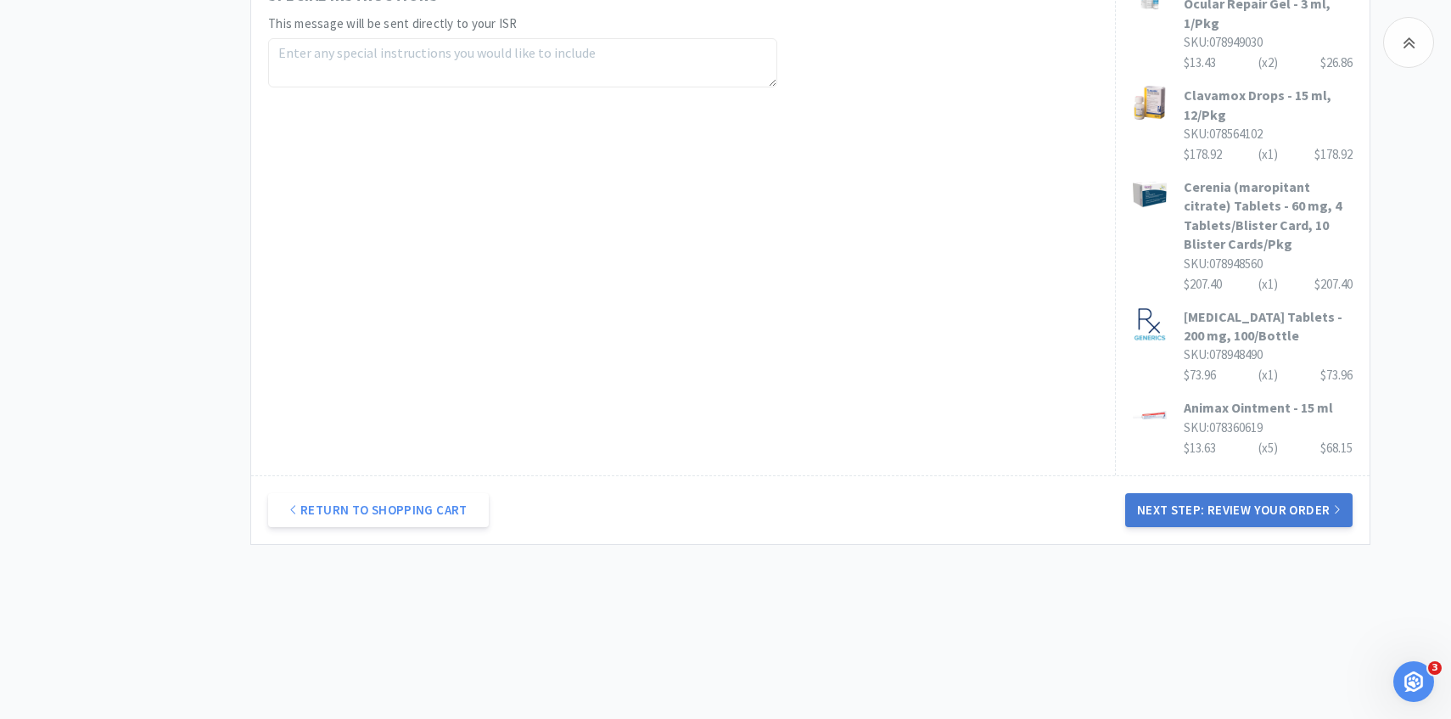
click at [1218, 516] on button "Next Step: Review Your Order" at bounding box center [1238, 510] width 227 height 34
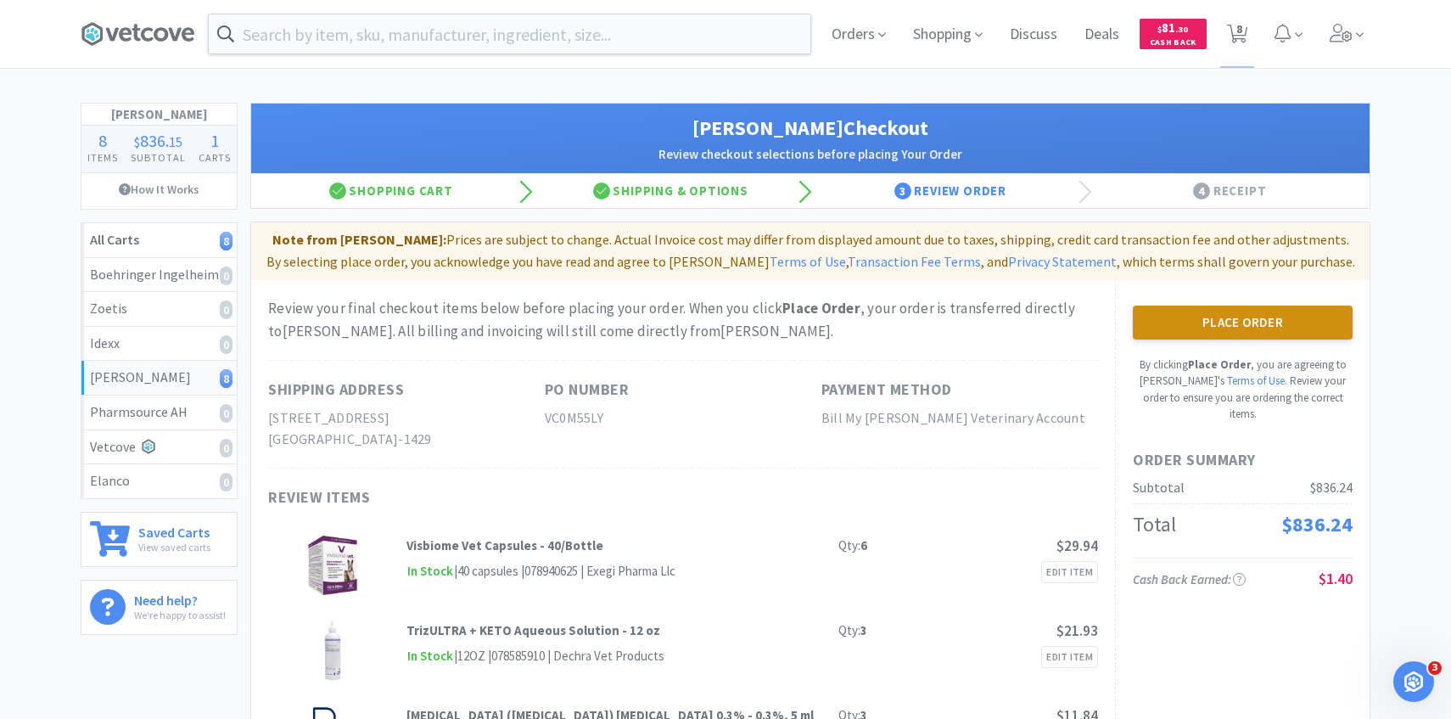
click at [1200, 311] on button "Place Order" at bounding box center [1243, 322] width 220 height 34
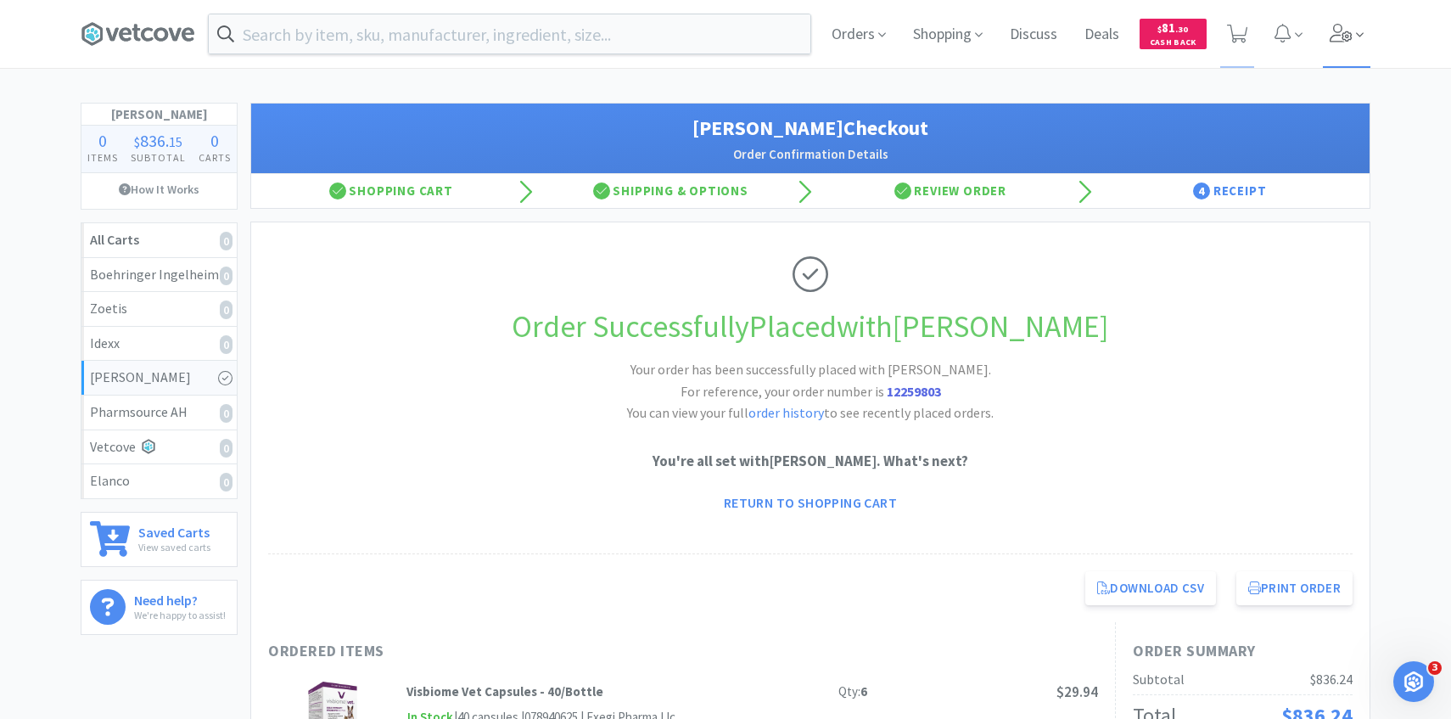
click at [1364, 53] on span at bounding box center [1347, 34] width 48 height 68
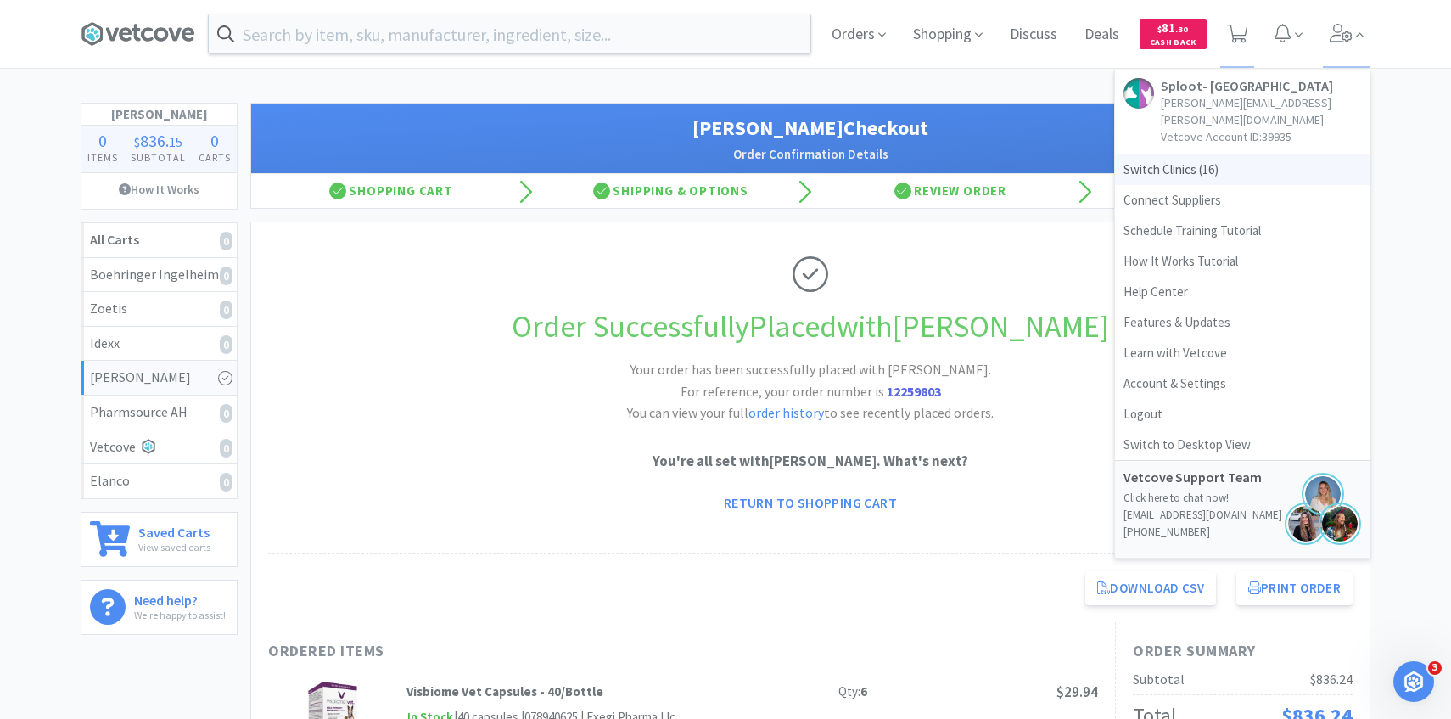
click at [1245, 160] on span "Switch Clinics ( 16 )" at bounding box center [1242, 169] width 255 height 31
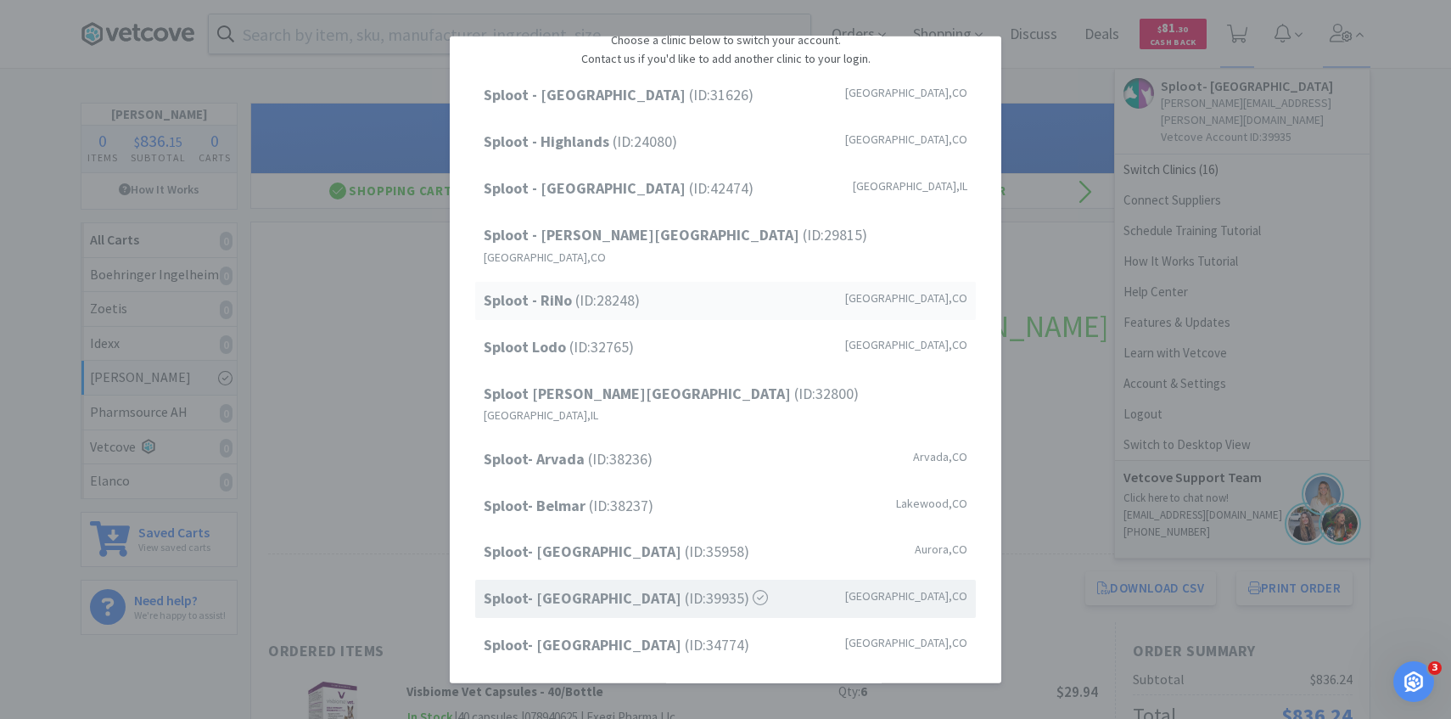
scroll to position [216, 0]
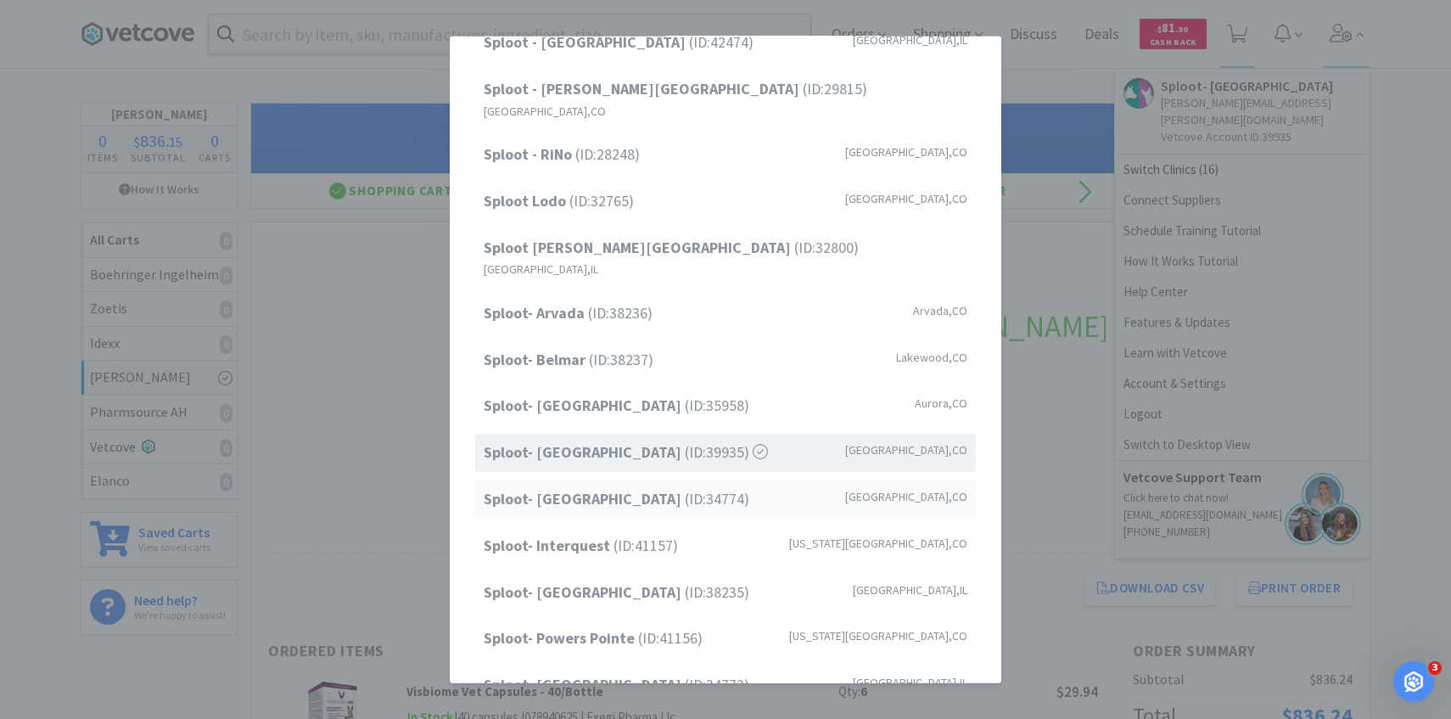
click at [692, 487] on span "Sploot- [GEOGRAPHIC_DATA] (ID: 34774 )" at bounding box center [617, 499] width 266 height 25
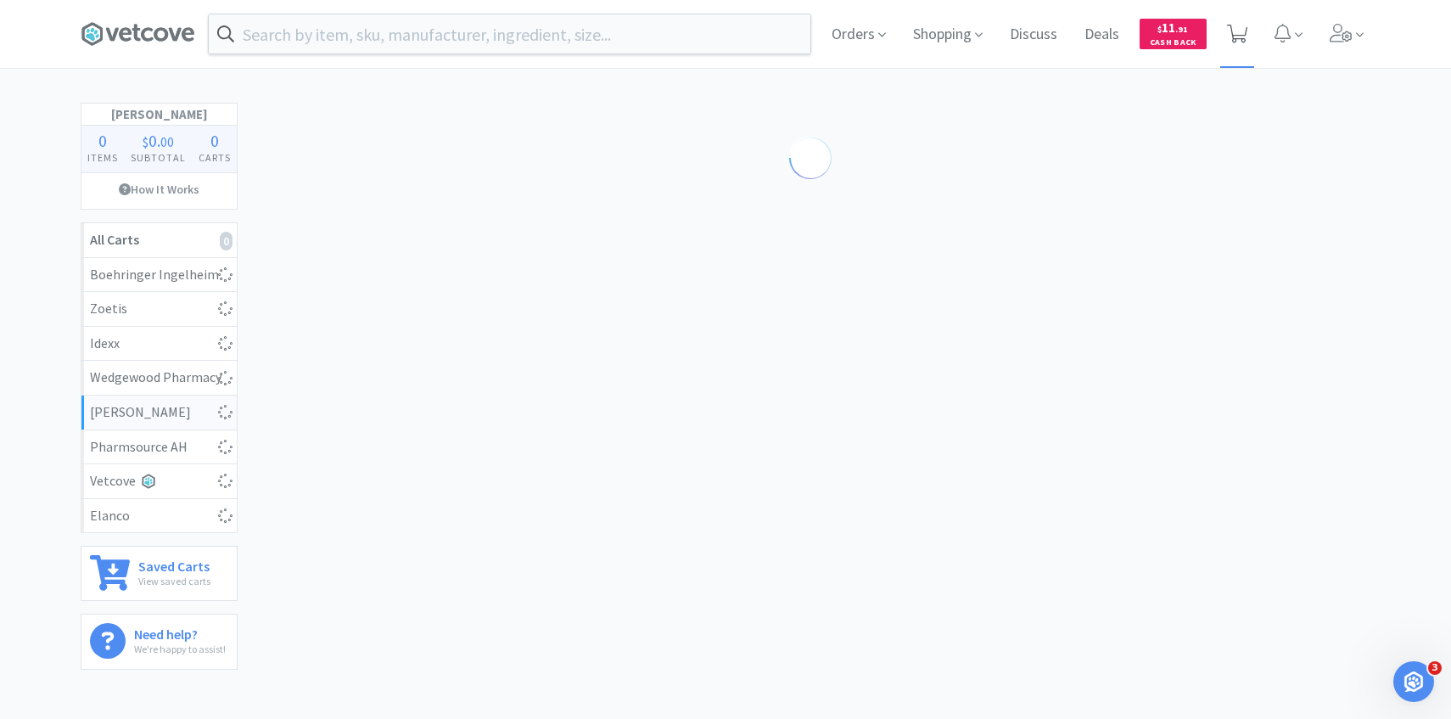
click at [1249, 21] on span at bounding box center [1237, 34] width 35 height 68
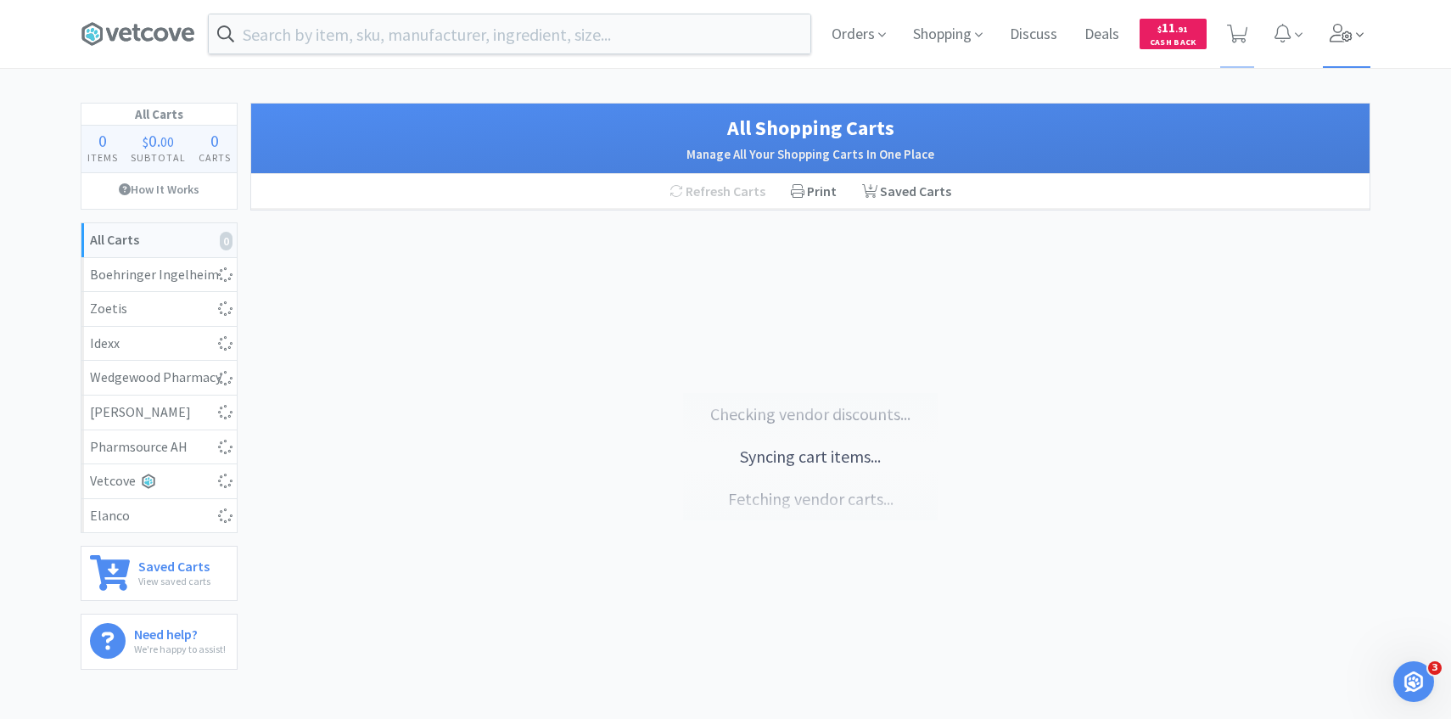
click at [1352, 27] on span at bounding box center [1347, 34] width 48 height 68
select select "1"
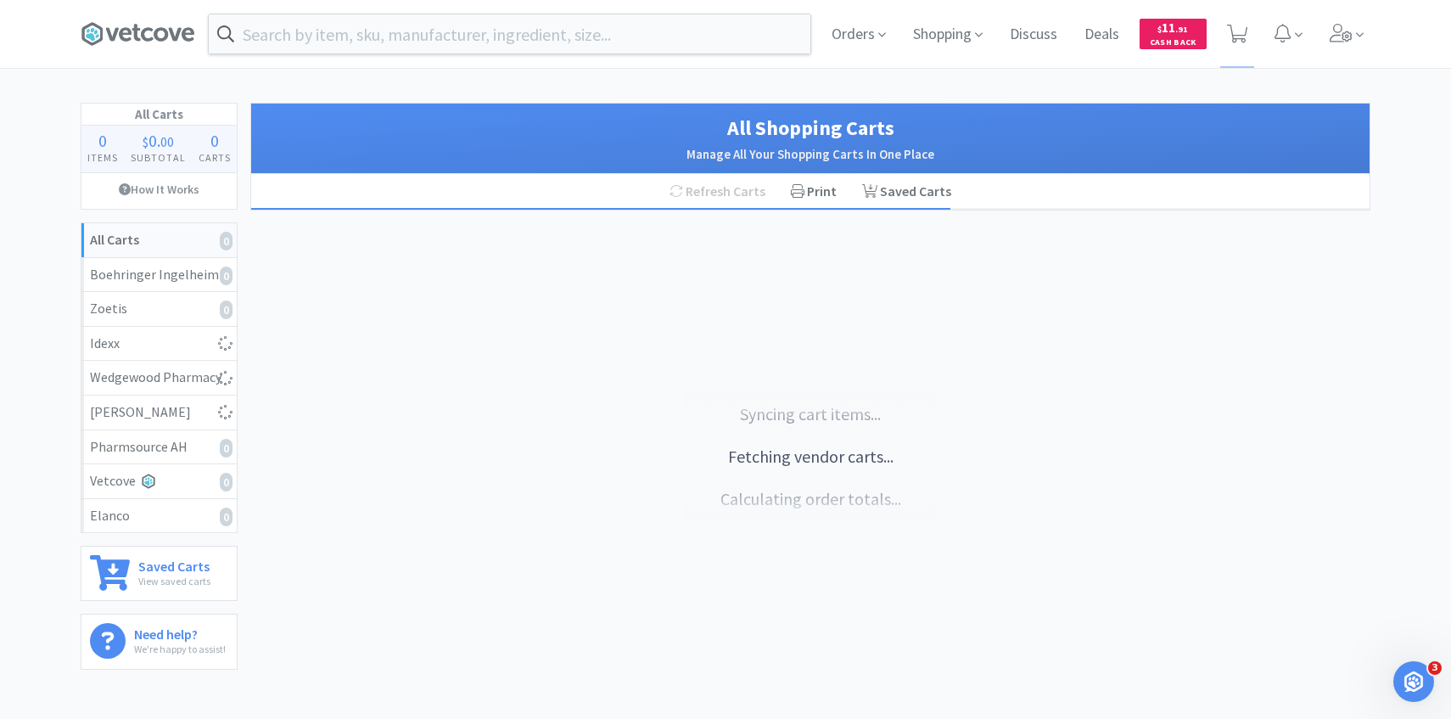
select select "3"
select select "1"
select select "2"
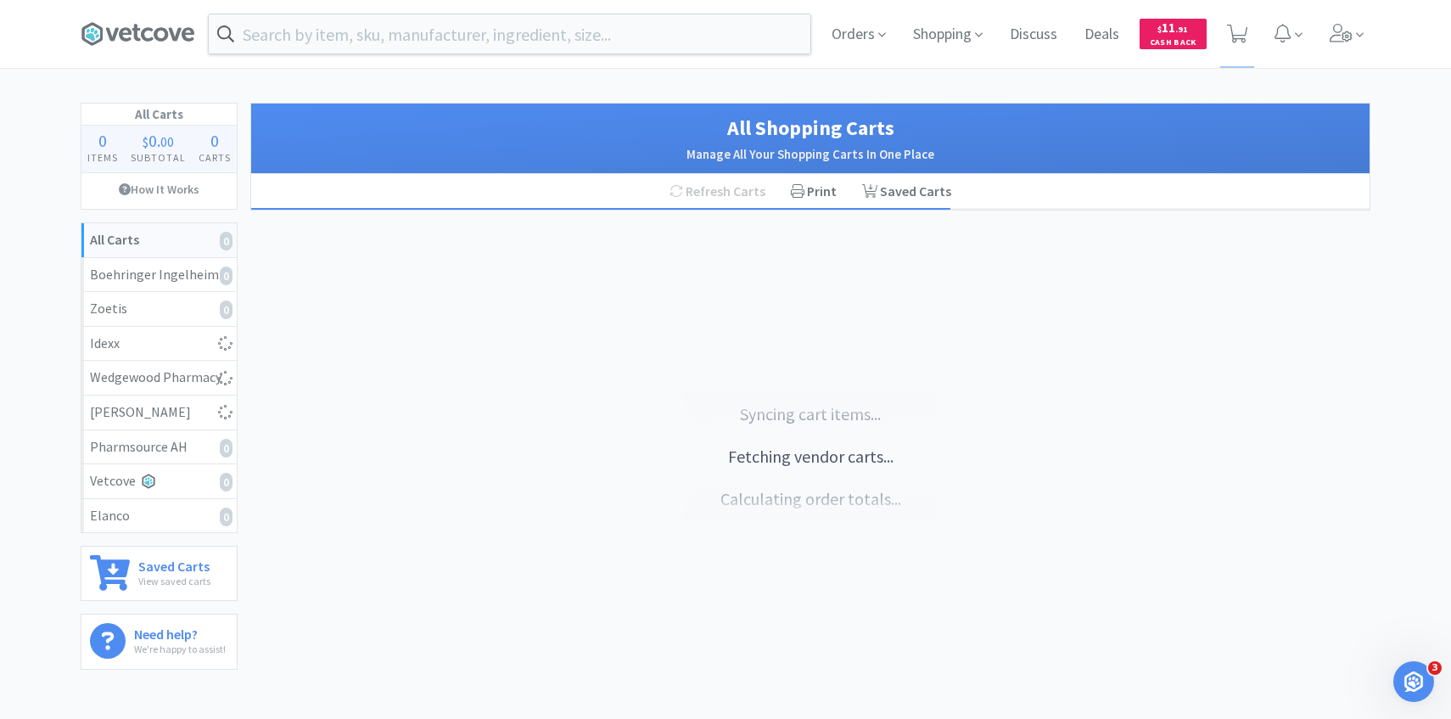
select select "1"
select select "3"
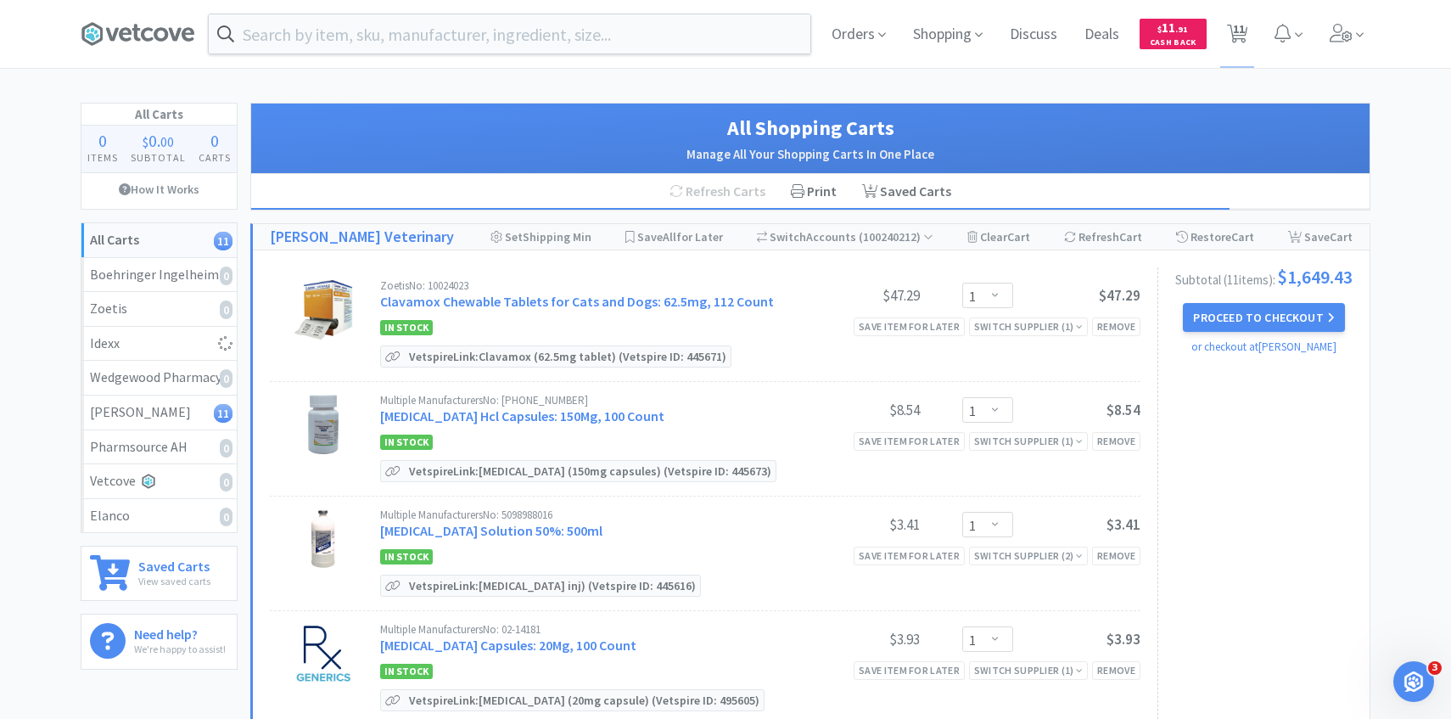
select select "1"
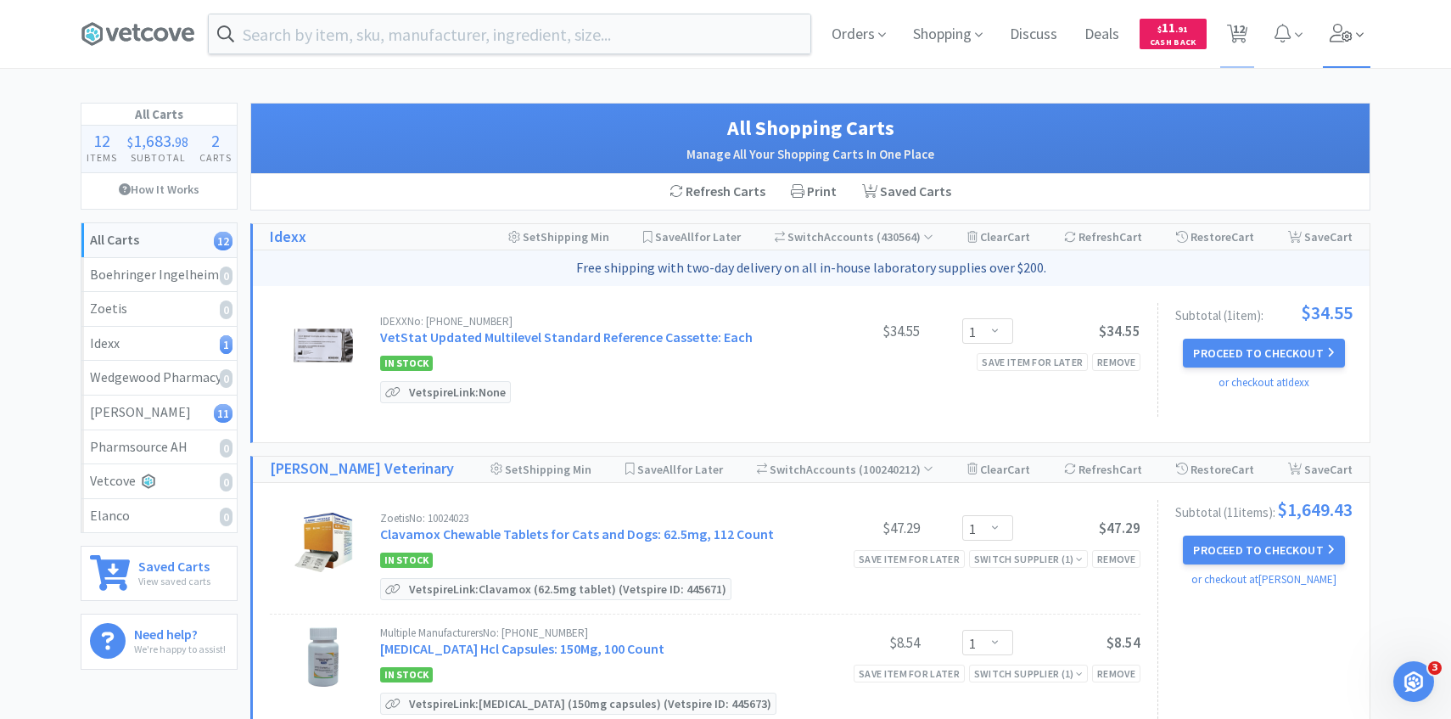
click at [1351, 48] on span at bounding box center [1347, 34] width 48 height 68
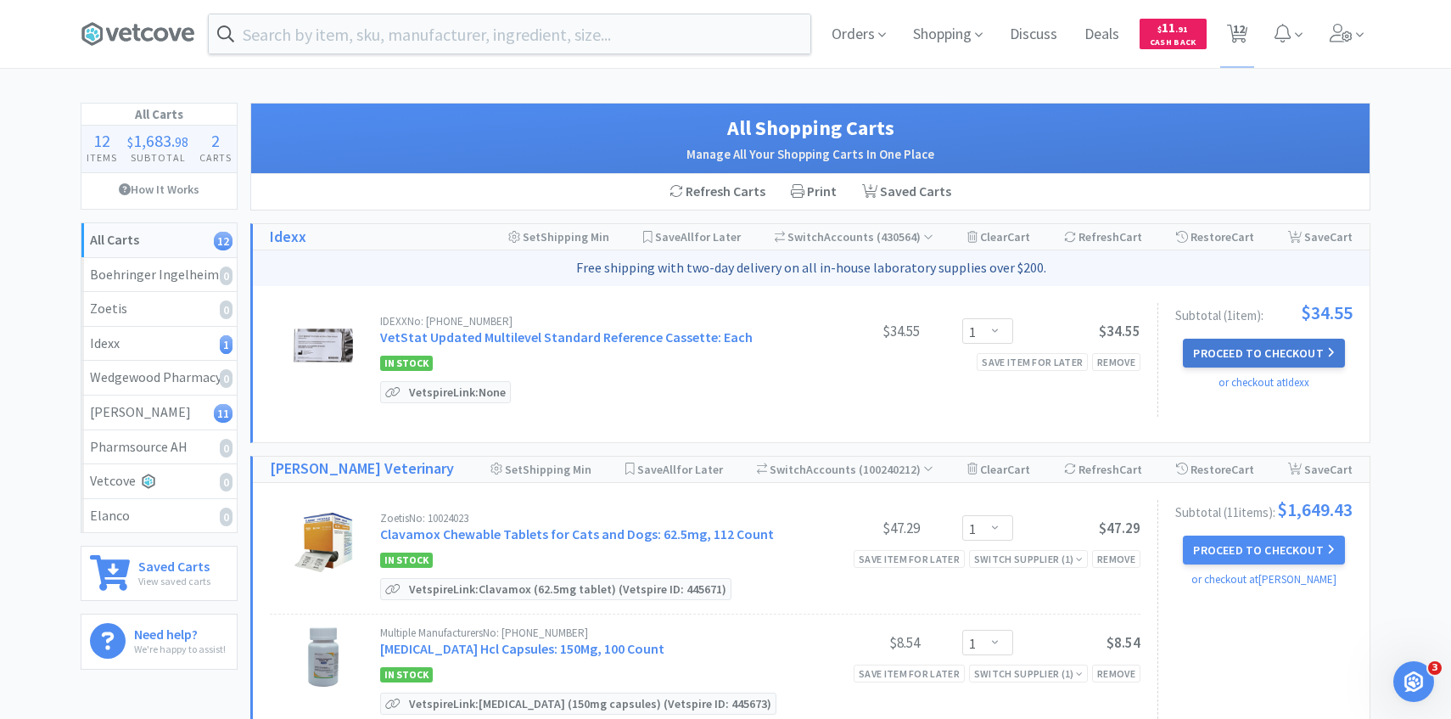
click at [1240, 344] on button "Proceed to Checkout" at bounding box center [1263, 353] width 161 height 29
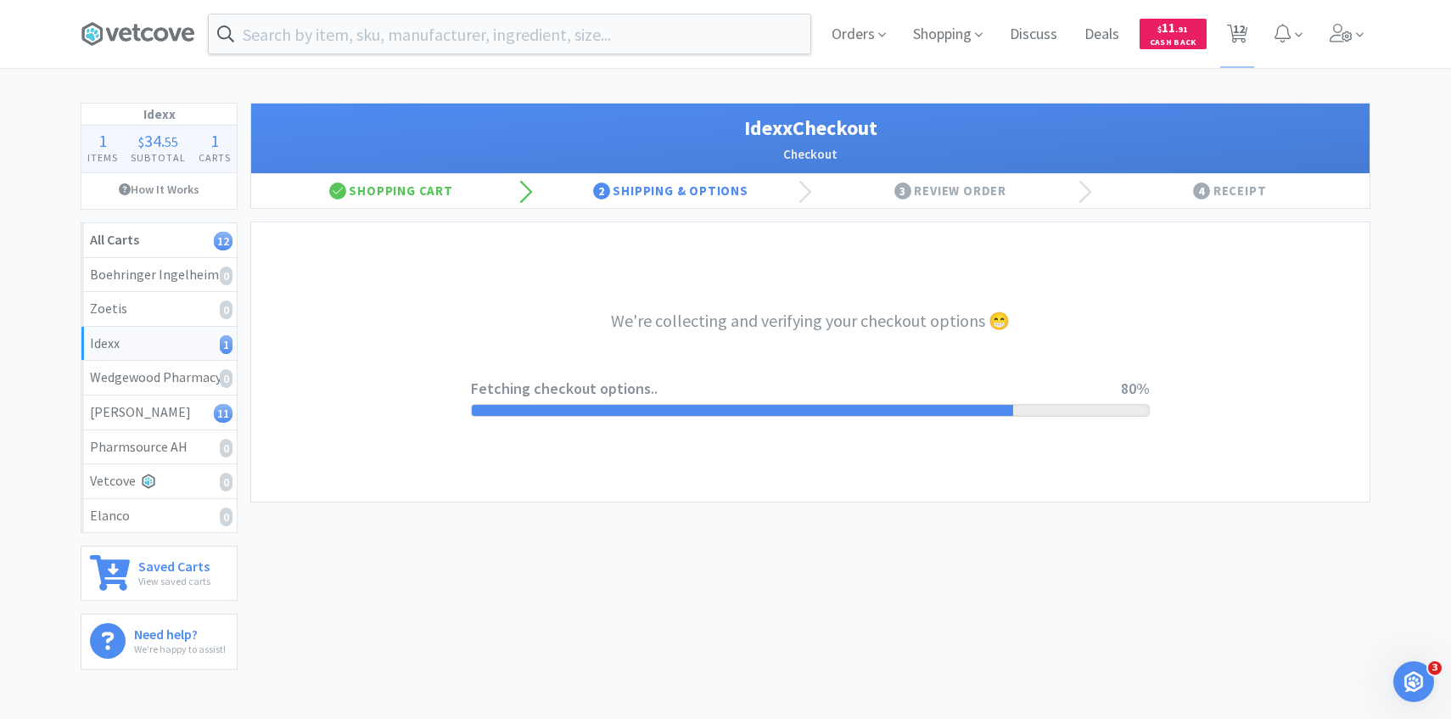
select select "904"
select select "003"
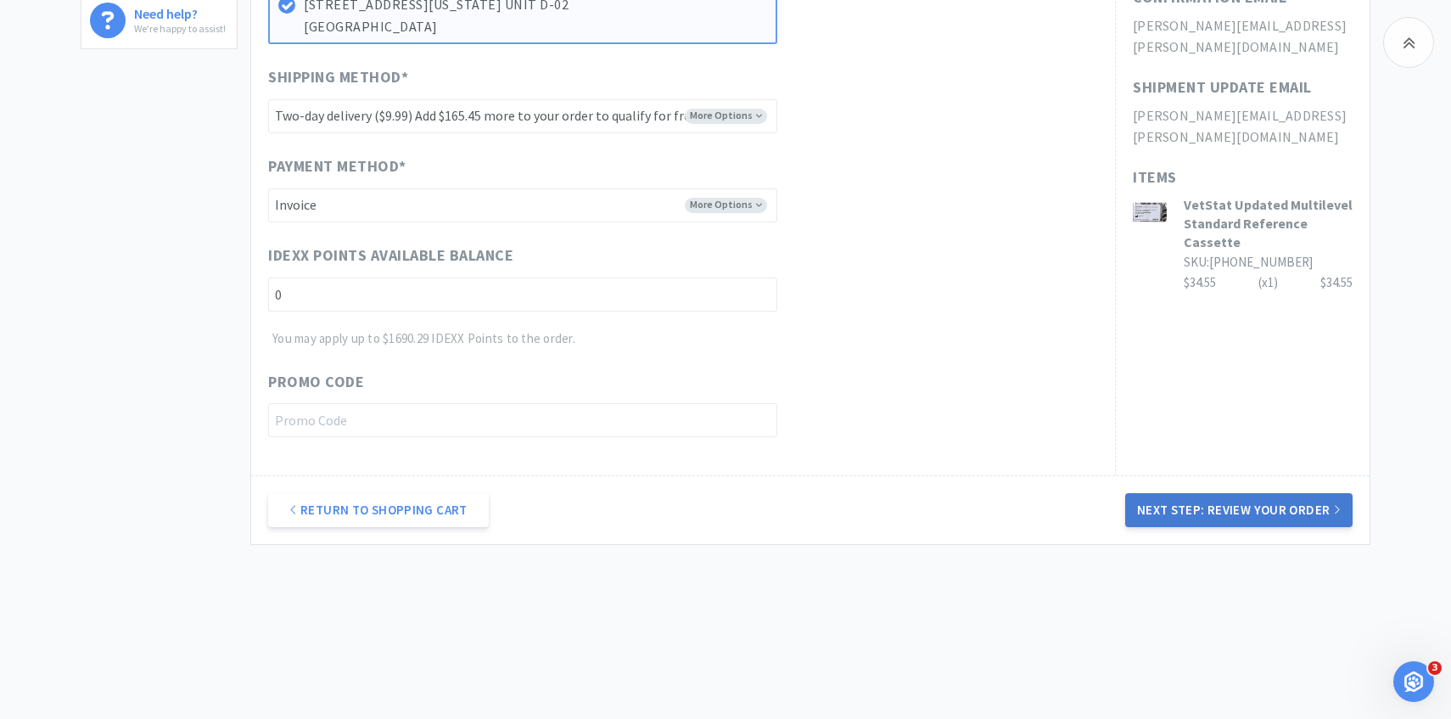
click at [1207, 506] on button "Next Step: Review Your Order" at bounding box center [1238, 510] width 227 height 34
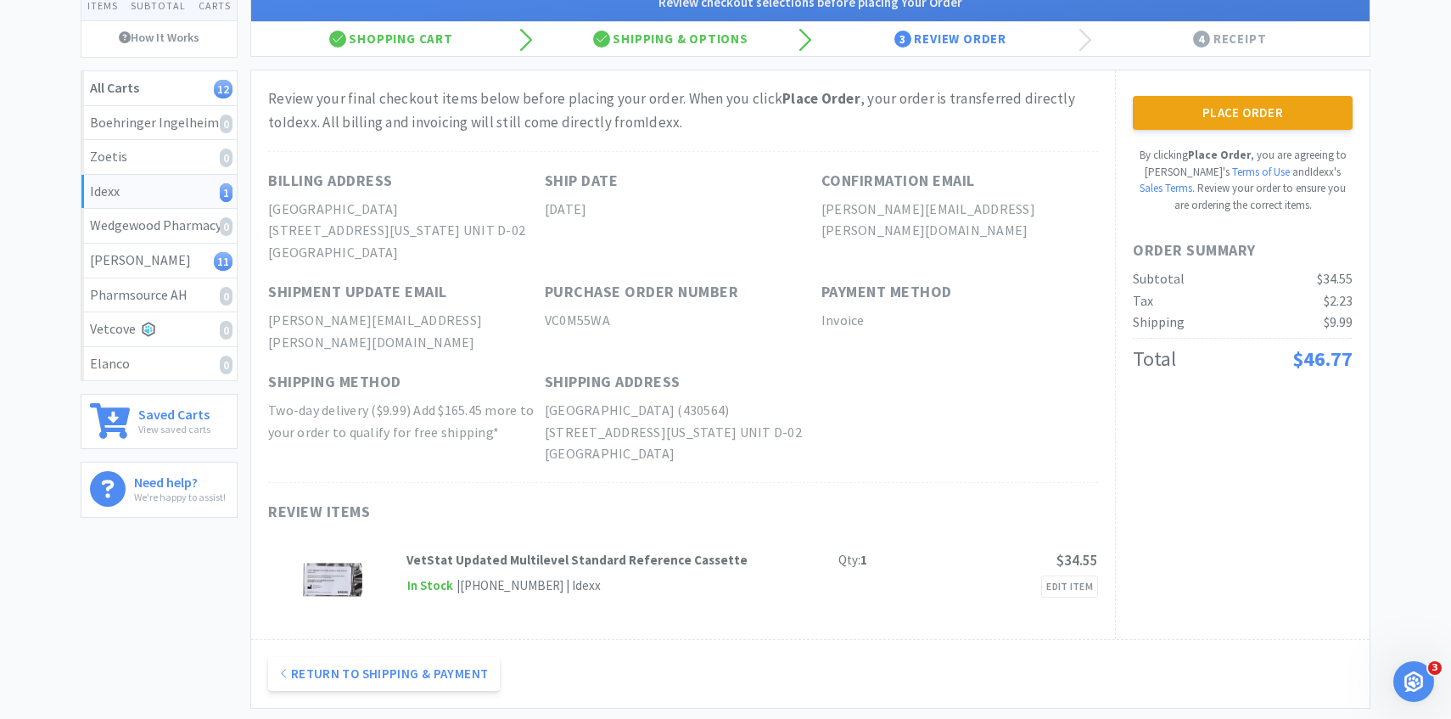
scroll to position [54, 0]
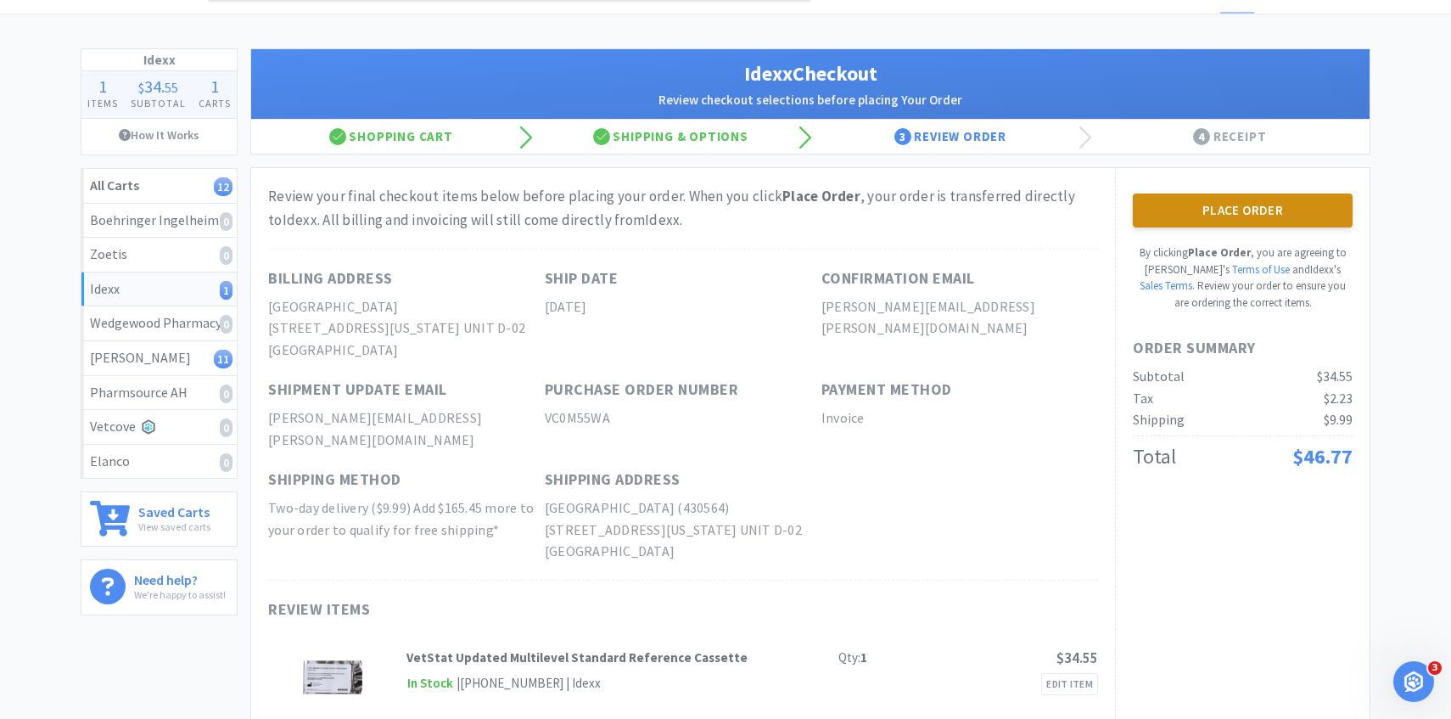
click at [1185, 211] on button "Place Order" at bounding box center [1243, 210] width 220 height 34
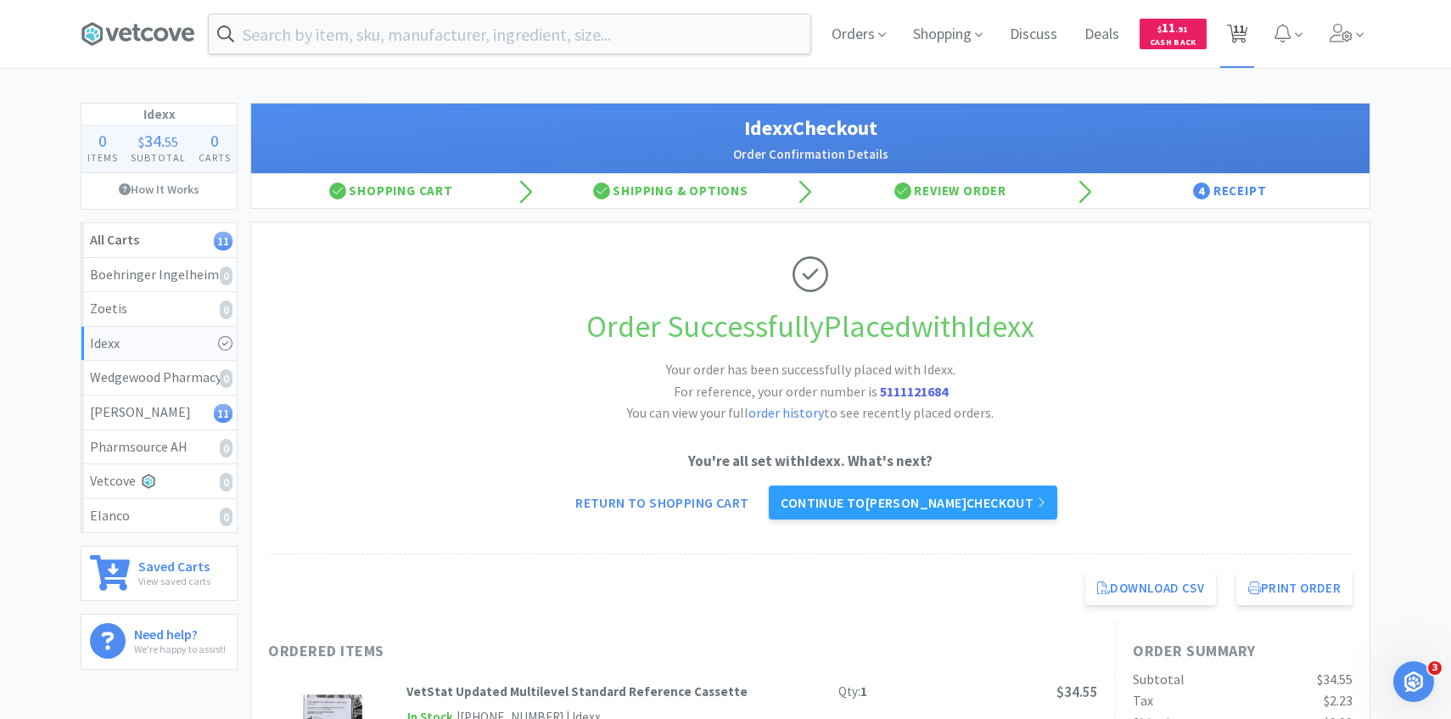
click at [1241, 24] on span "11" at bounding box center [1239, 29] width 12 height 68
select select "1"
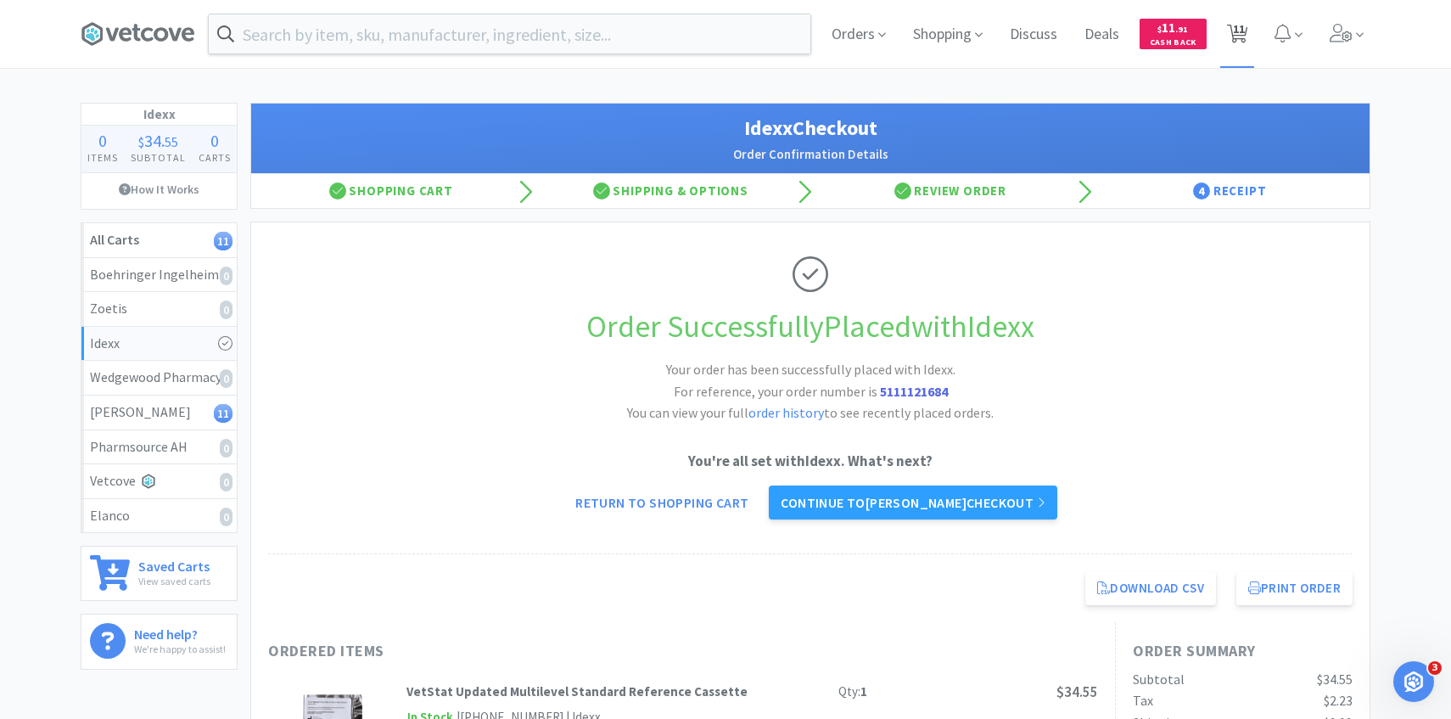
select select "3"
select select "1"
select select "2"
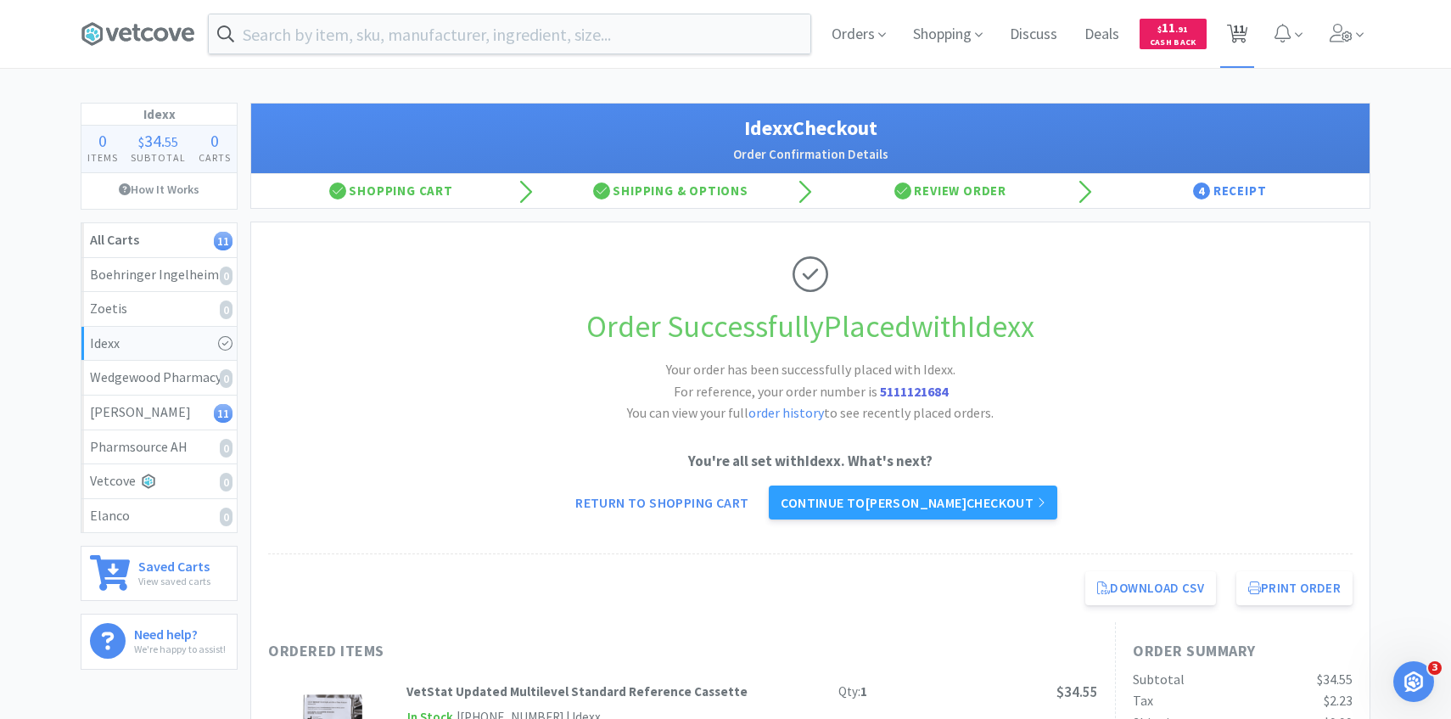
select select "1"
select select "3"
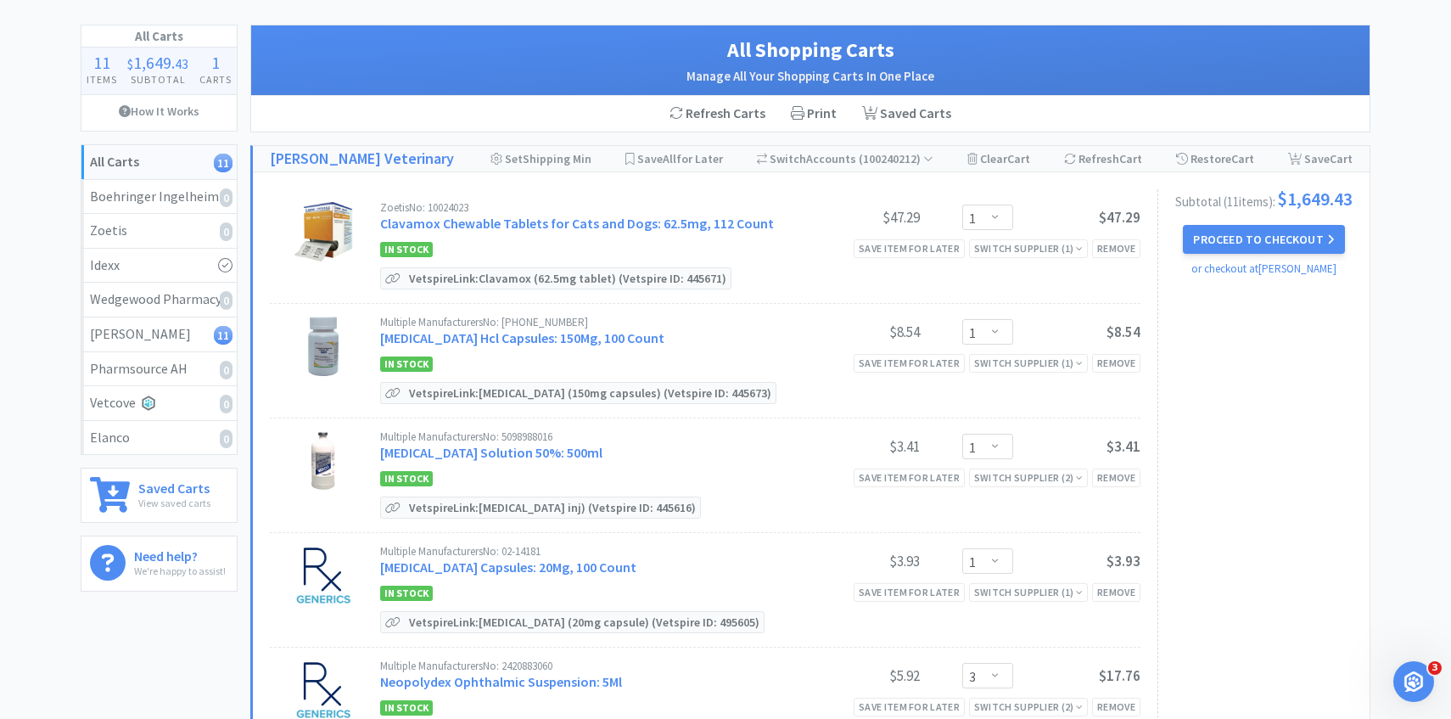
scroll to position [83, 0]
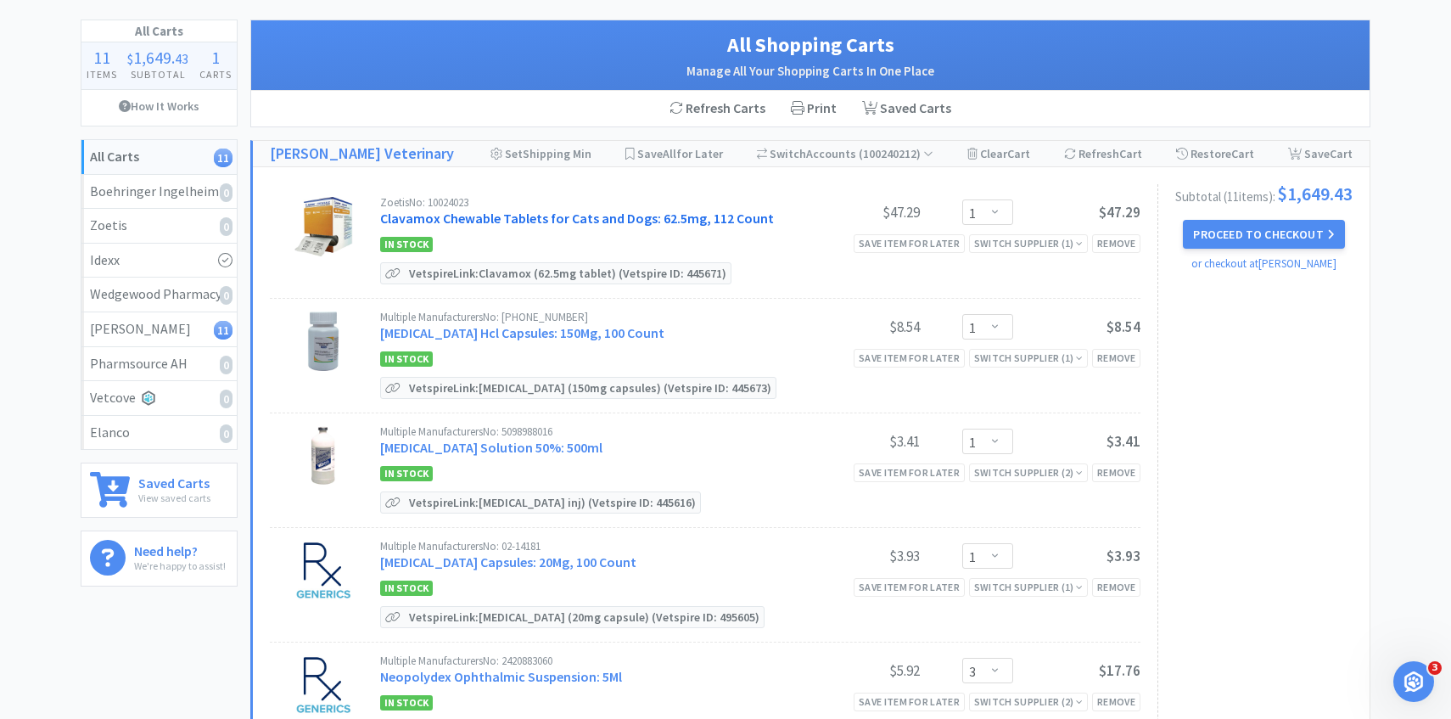
click at [460, 214] on link "Clavamox Chewable Tablets for Cats and Dogs: 62.5mg, 112 Count" at bounding box center [577, 218] width 394 height 17
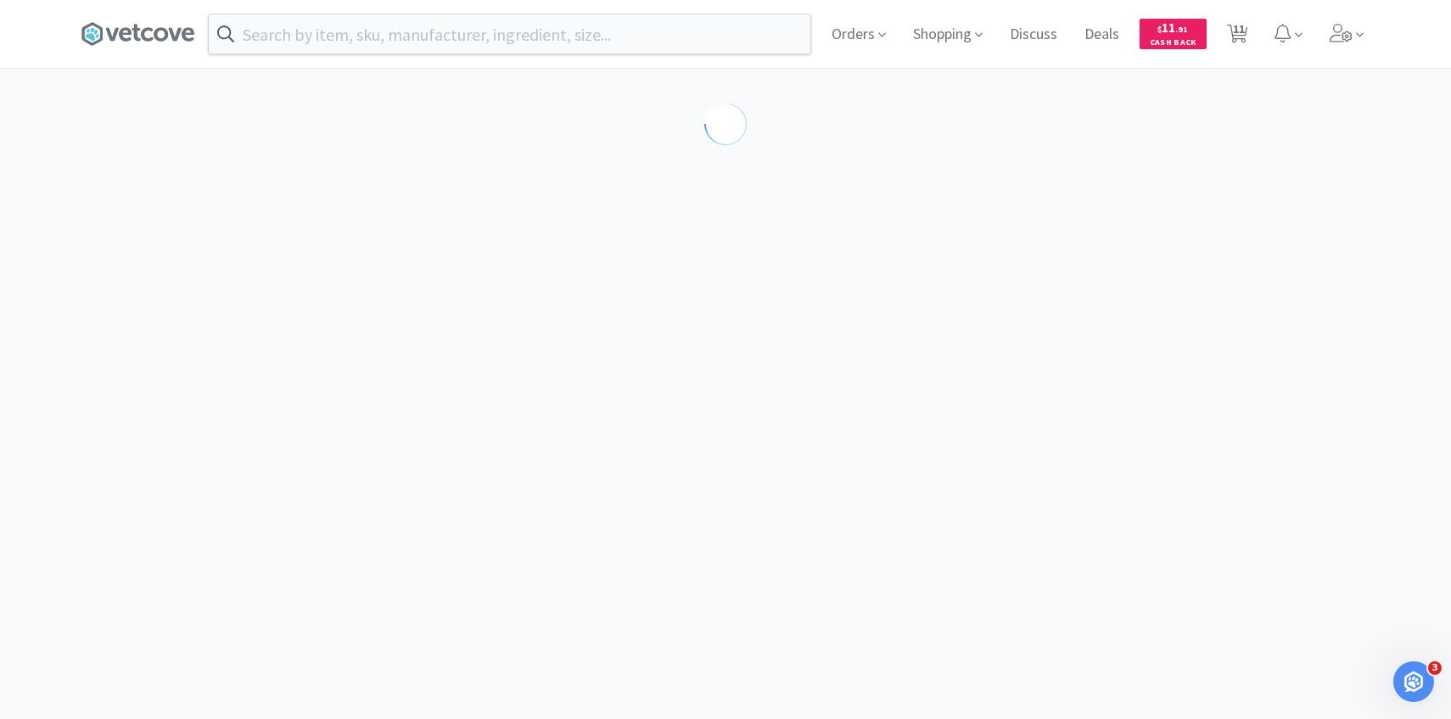
select select "453581"
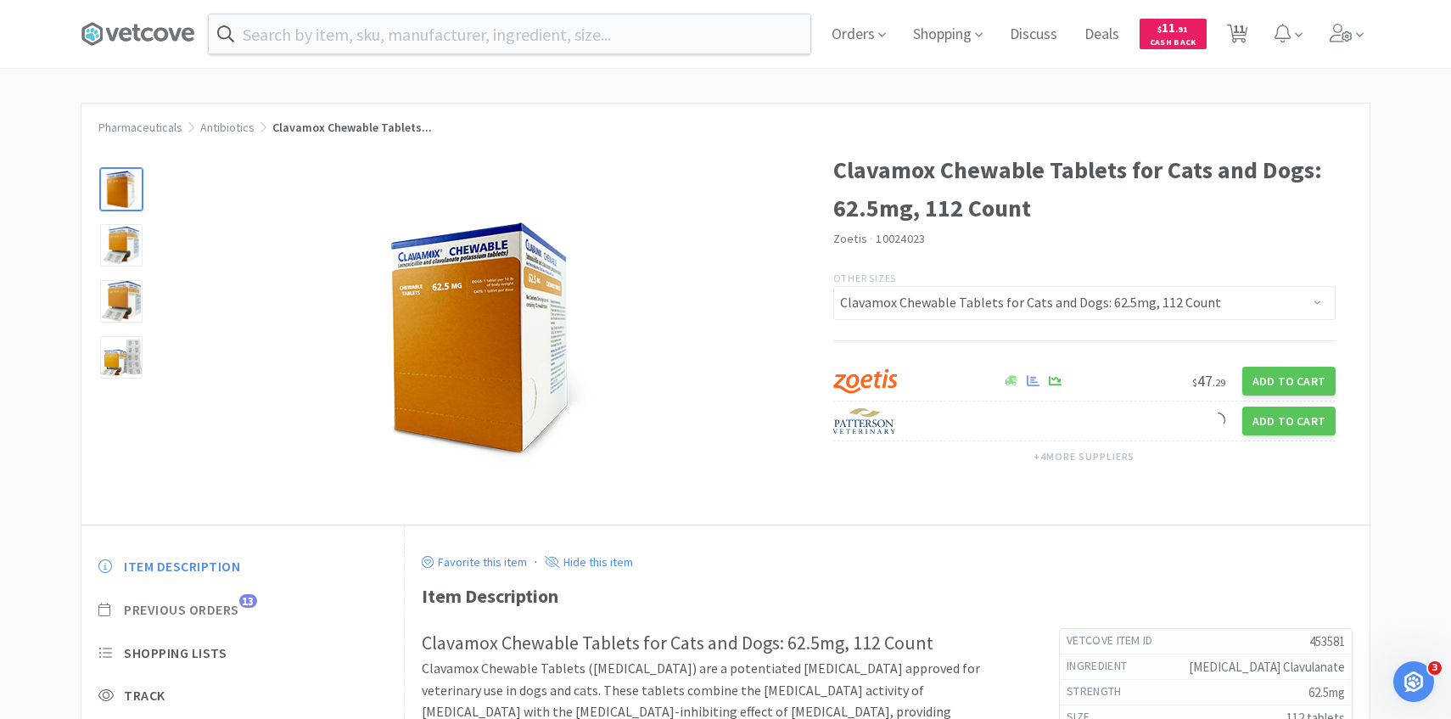
click at [177, 618] on span "Previous Orders" at bounding box center [181, 610] width 115 height 18
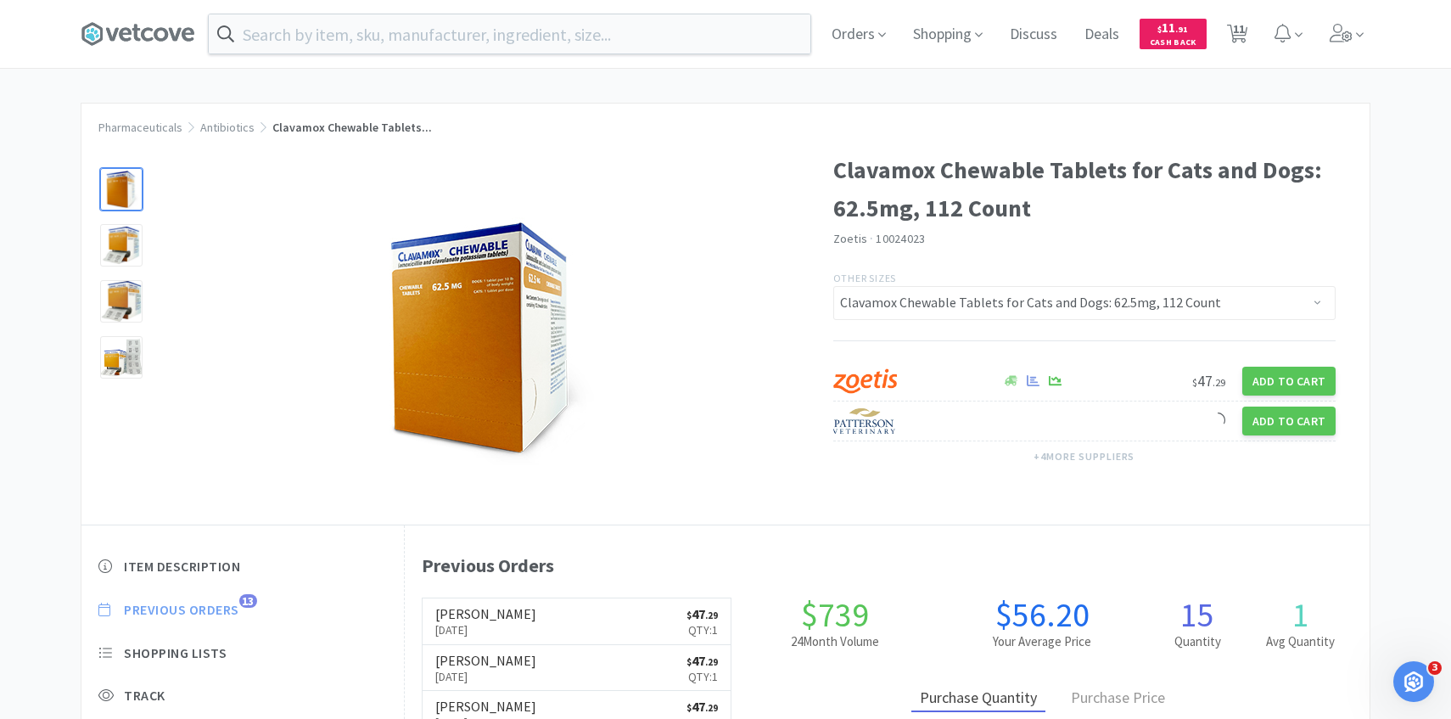
scroll to position [466, 965]
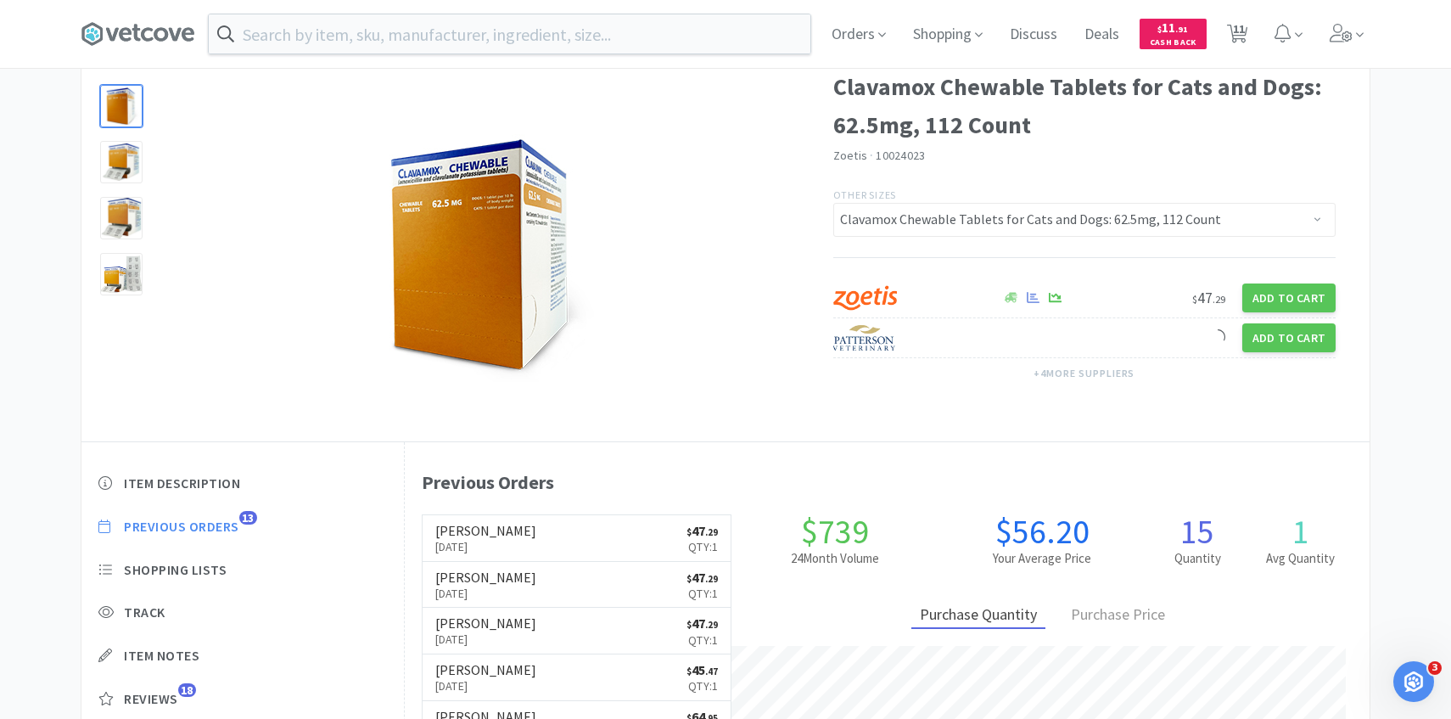
select select "1"
select select "3"
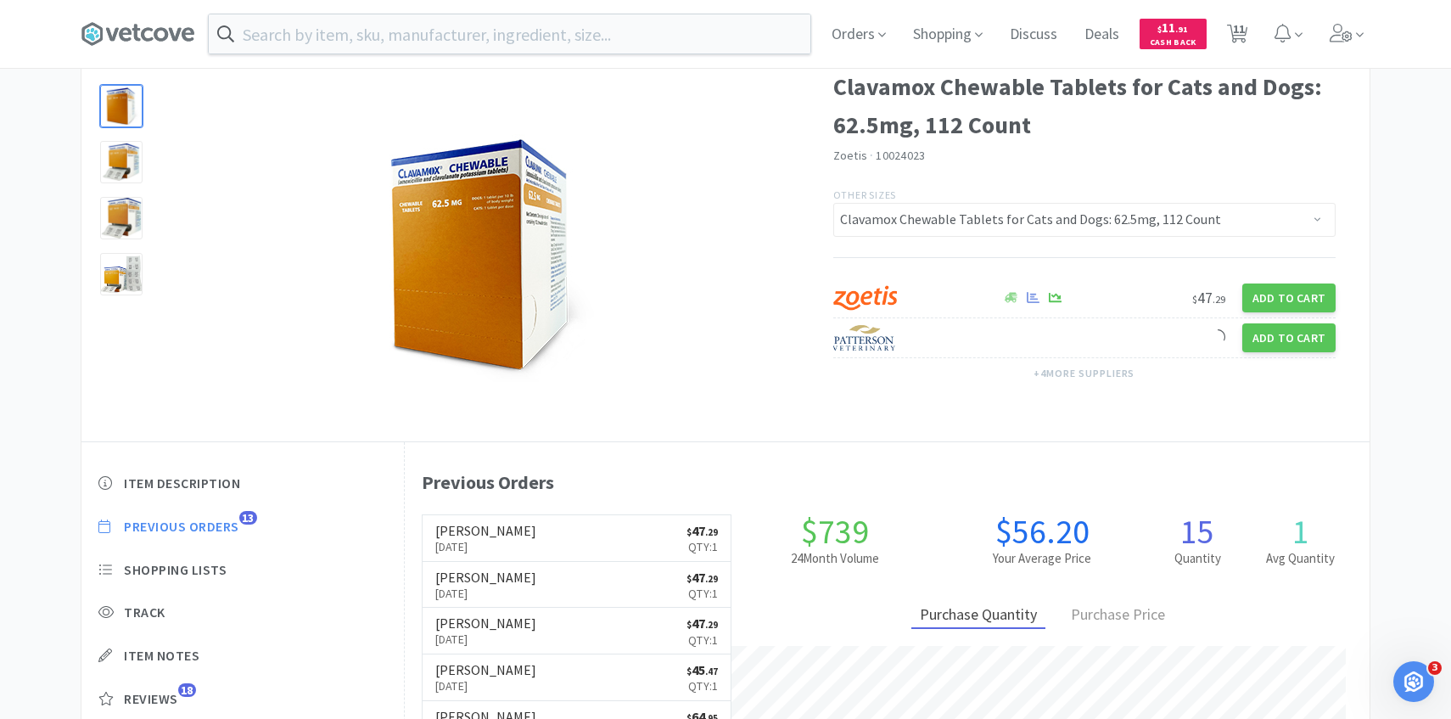
select select "1"
select select "2"
select select "1"
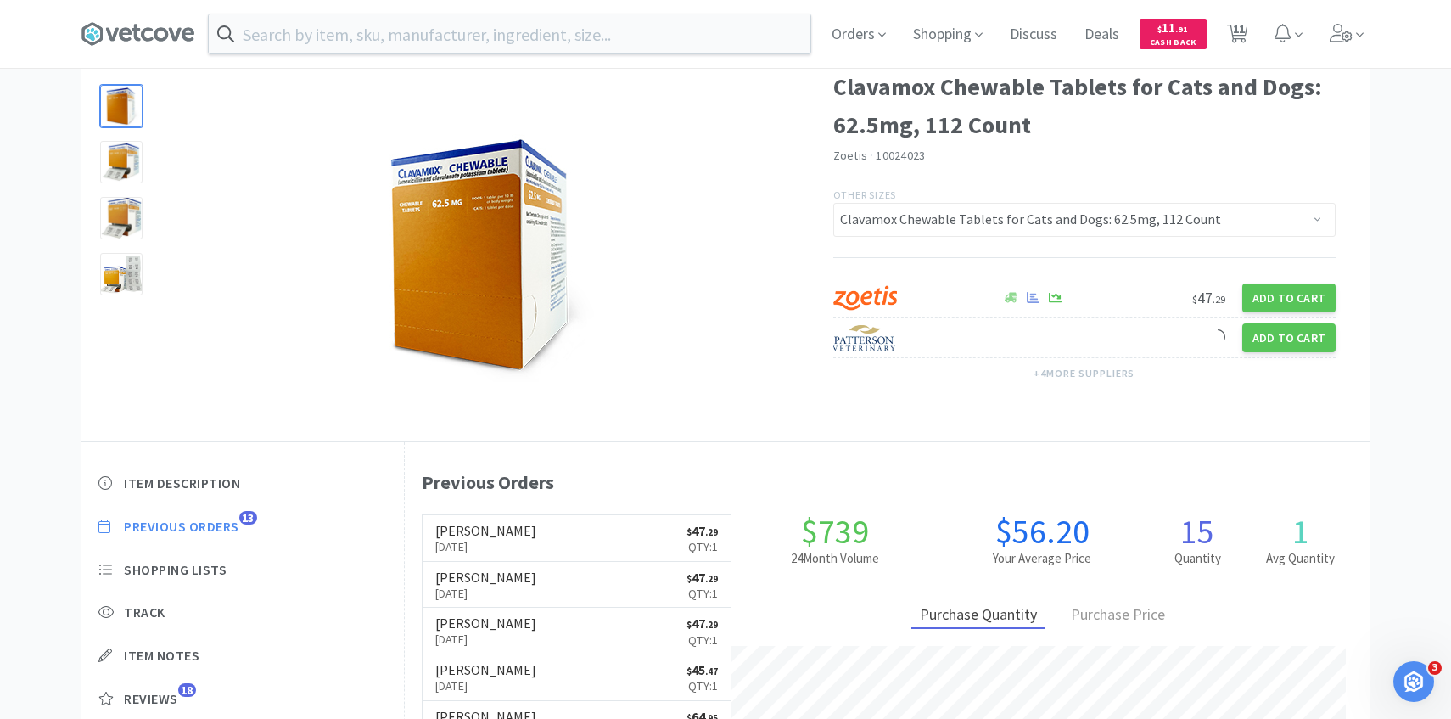
select select "3"
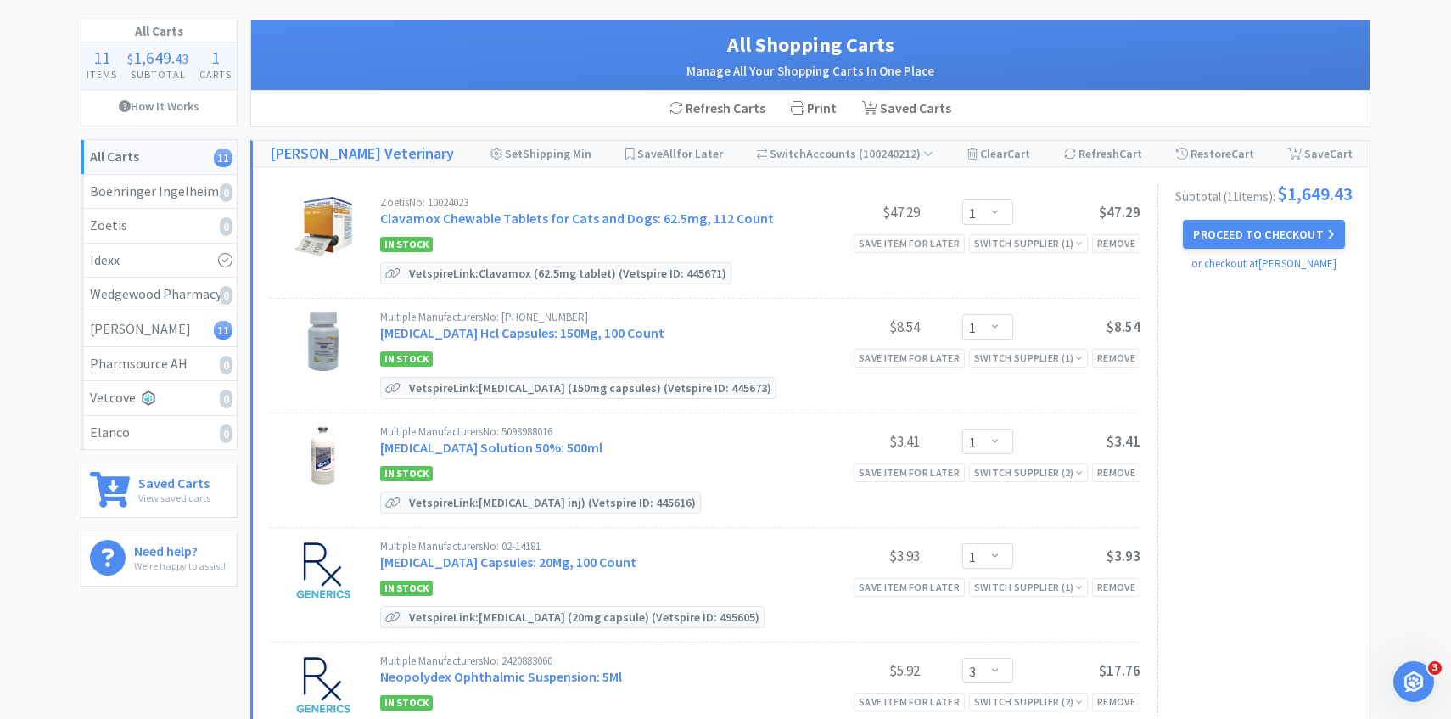
click at [1130, 232] on div "Zoetis No: 10024023 Clavamox Chewable Tablets for Cats and Dogs: 62.5mg, 112 Co…" at bounding box center [760, 241] width 760 height 88
click at [1130, 255] on div "Zoetis No: 10024023 Clavamox Chewable Tablets for Cats and Dogs: 62.5mg, 112 Co…" at bounding box center [760, 241] width 760 height 88
click at [1130, 244] on div "Remove" at bounding box center [1116, 243] width 48 height 18
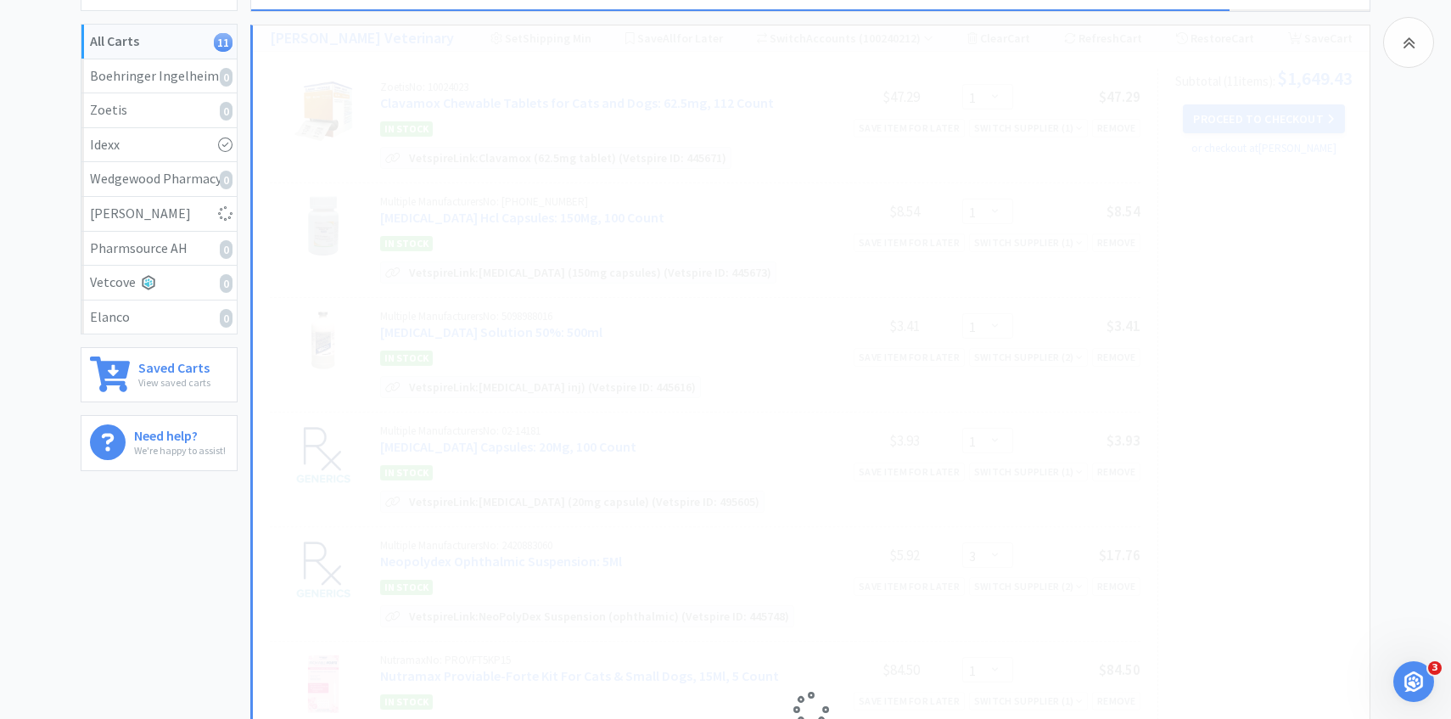
scroll to position [199, 0]
select select "3"
select select "1"
select select "2"
select select "3"
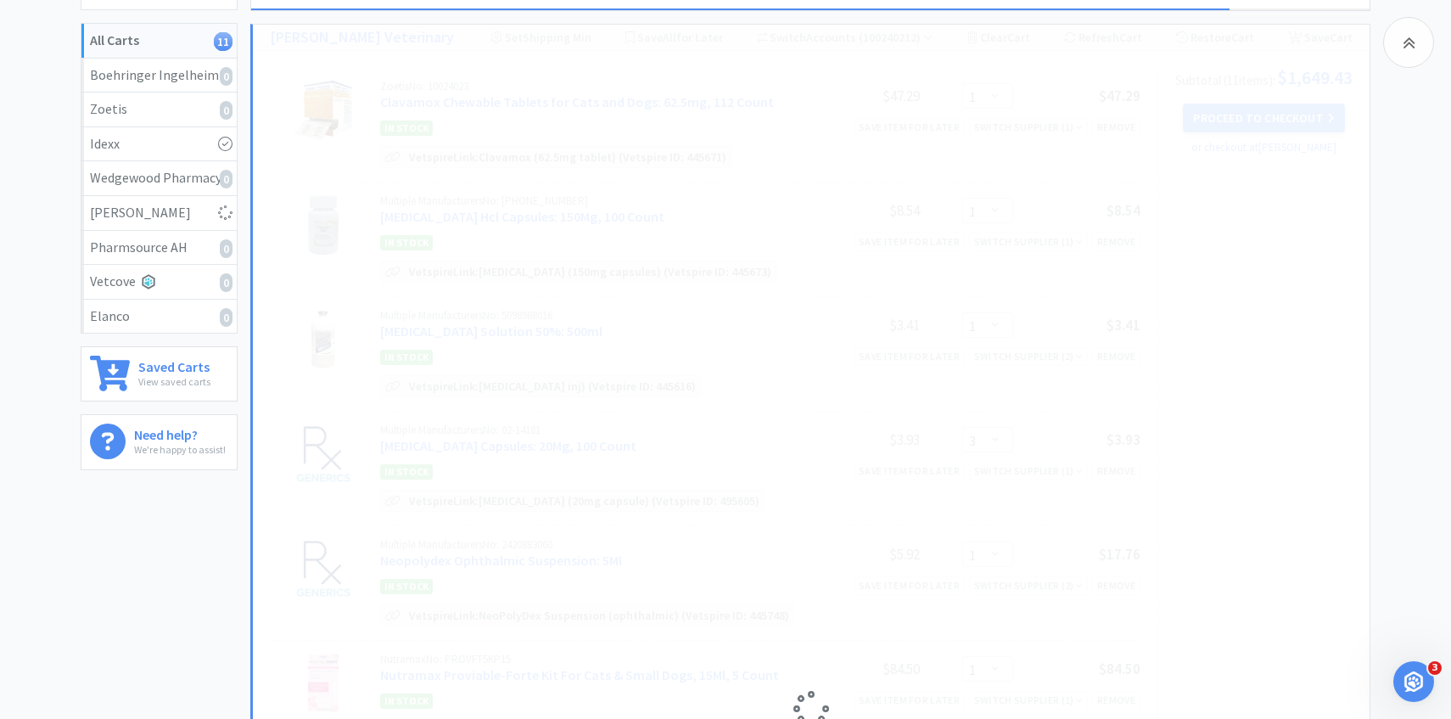
select select "1"
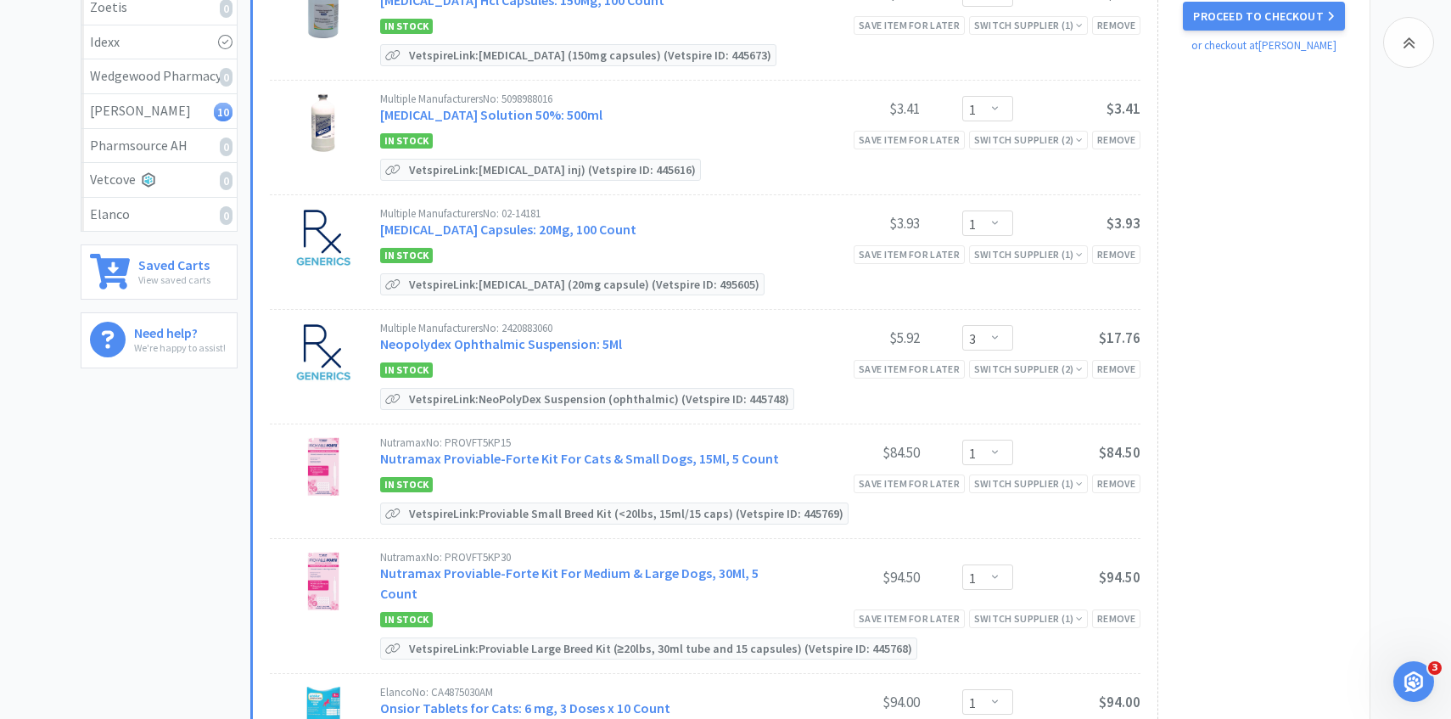
scroll to position [359, 0]
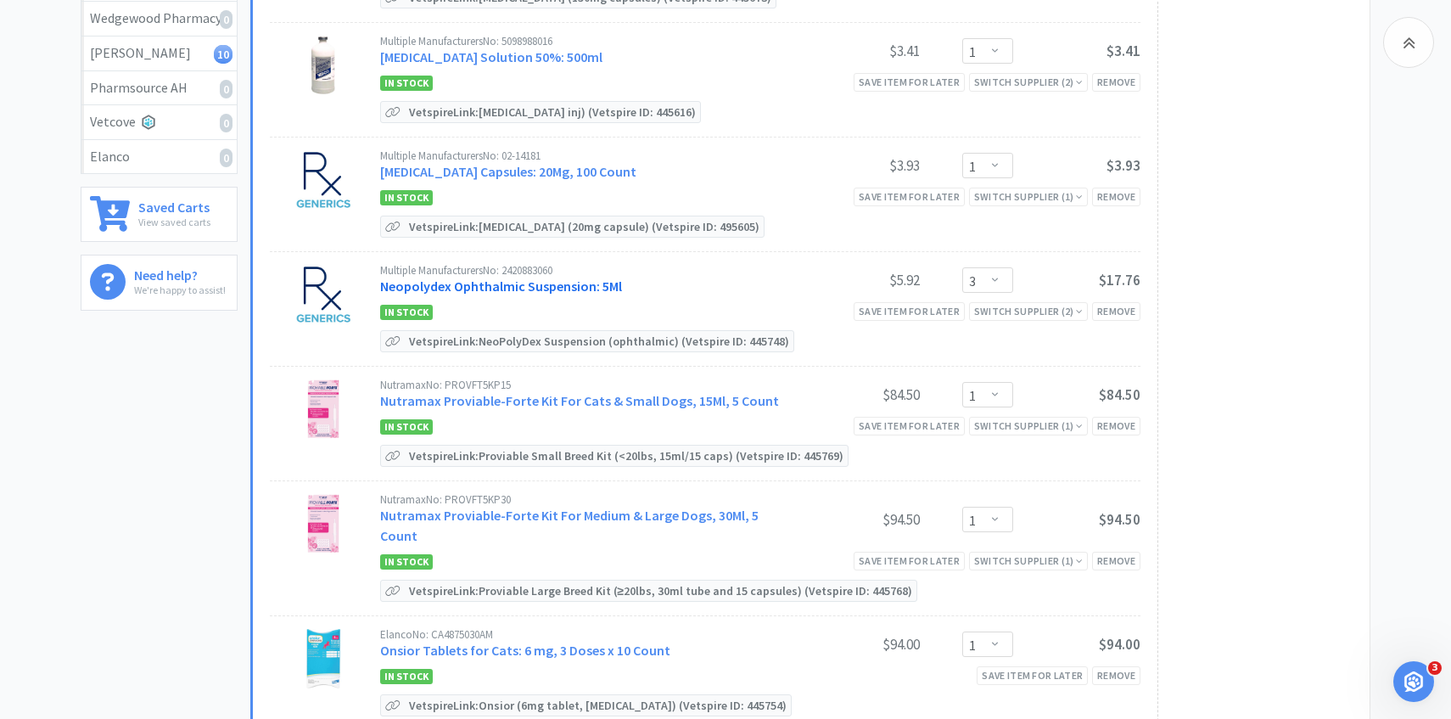
click at [517, 290] on link "Neopolydex Ophthalmic Suspension: 5Ml" at bounding box center [501, 285] width 242 height 17
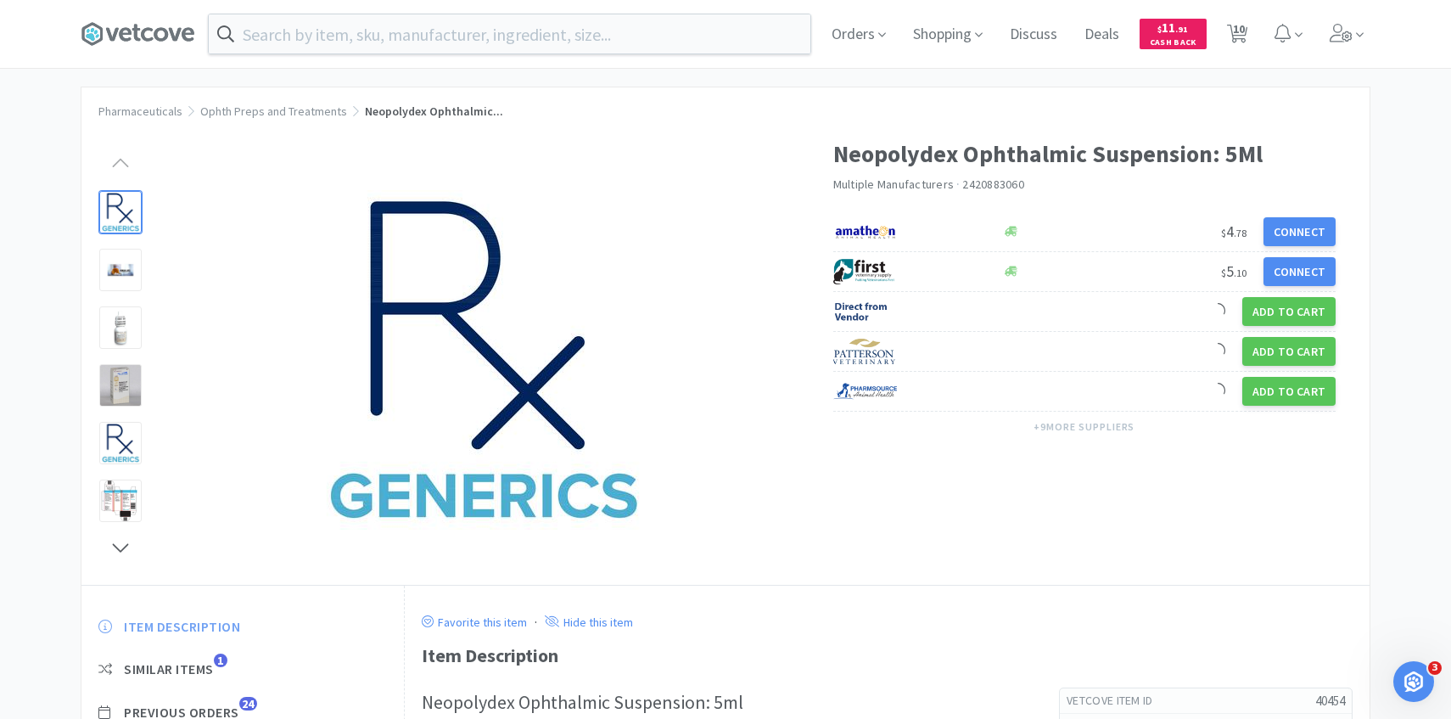
scroll to position [108, 0]
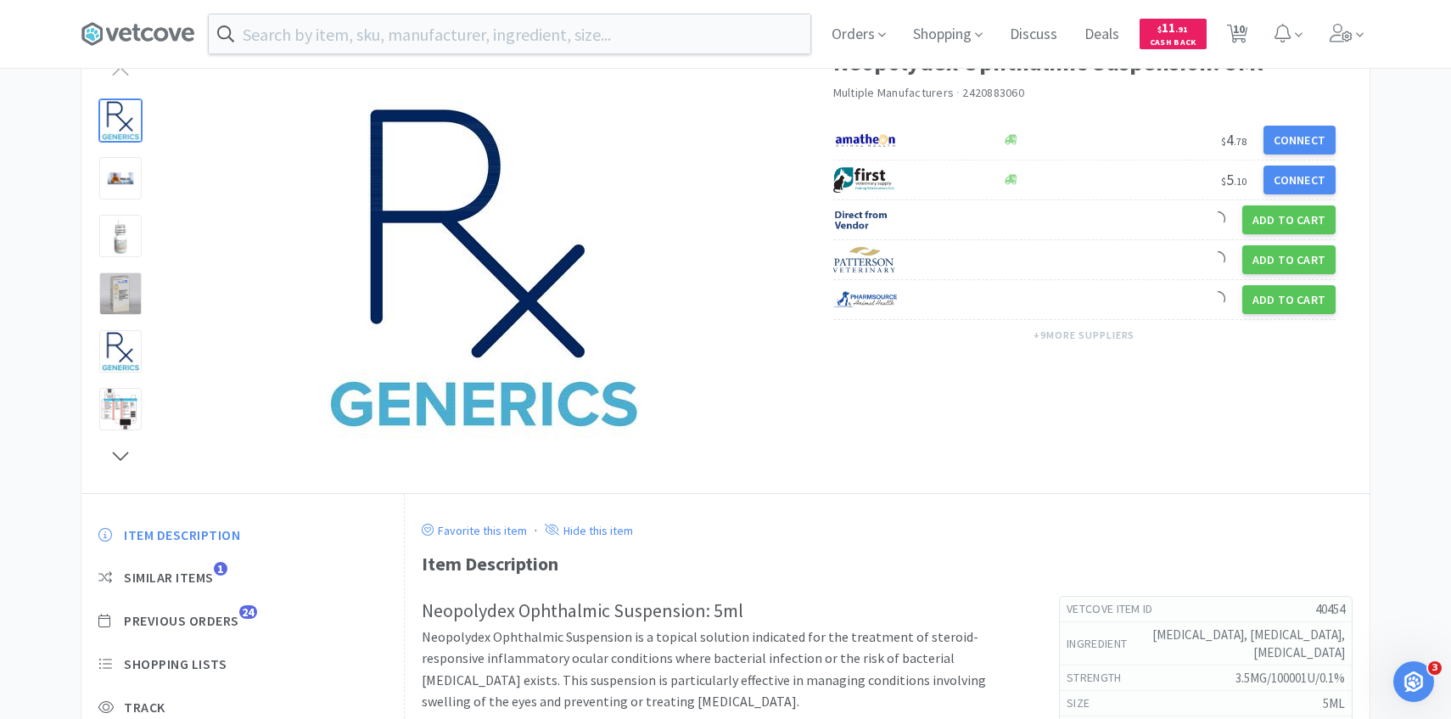
click at [234, 610] on div "Item Description Similar Items 1 Previous Orders 24 Shopping Lists Track Item N…" at bounding box center [242, 677] width 322 height 336
click at [237, 614] on span "Previous Orders" at bounding box center [181, 621] width 115 height 18
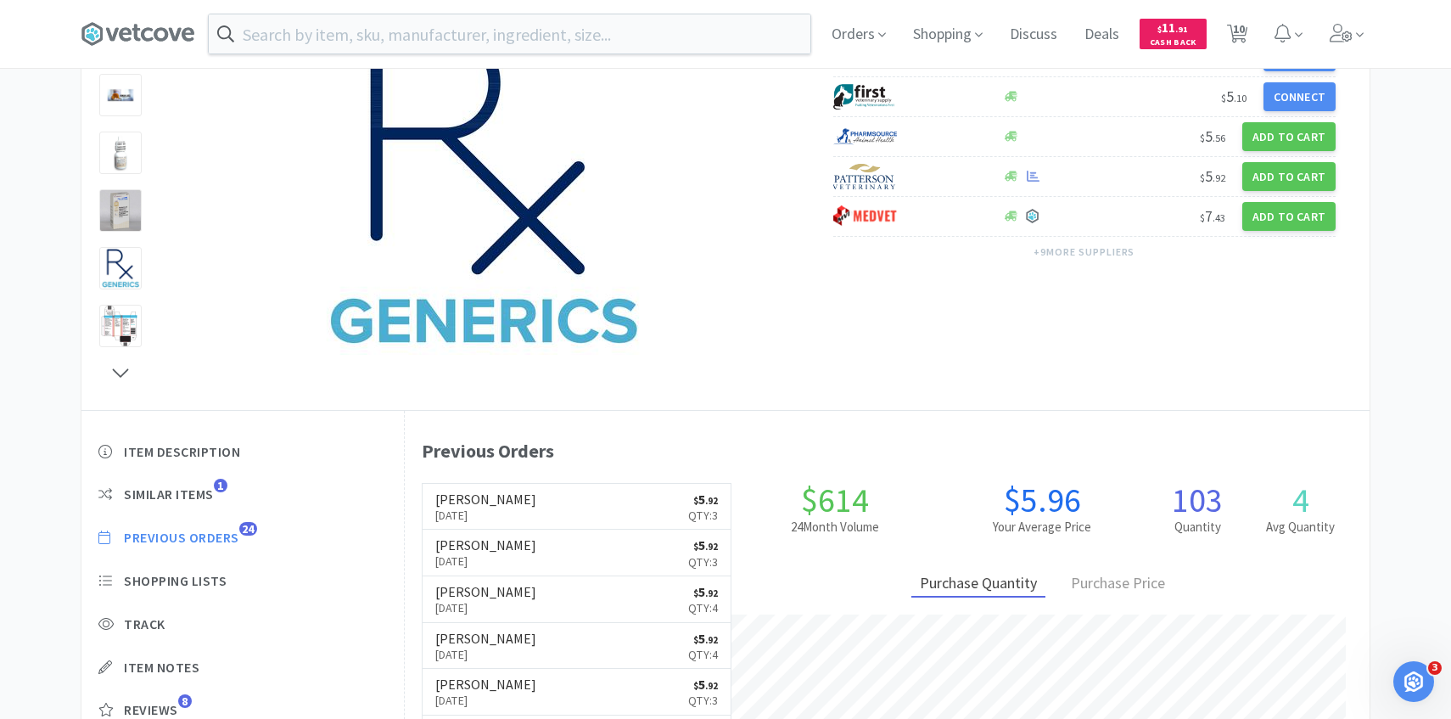
scroll to position [466, 965]
select select "1"
select select "3"
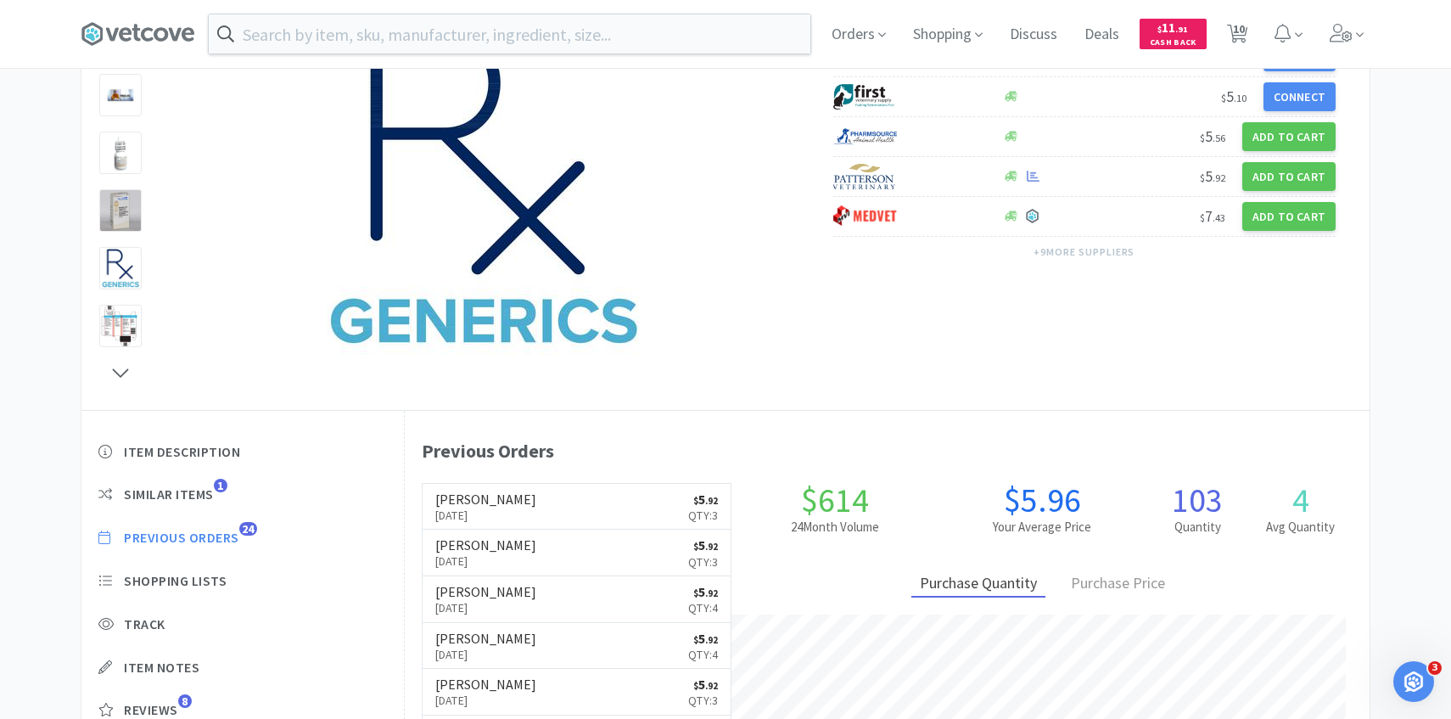
select select "1"
select select "2"
select select "1"
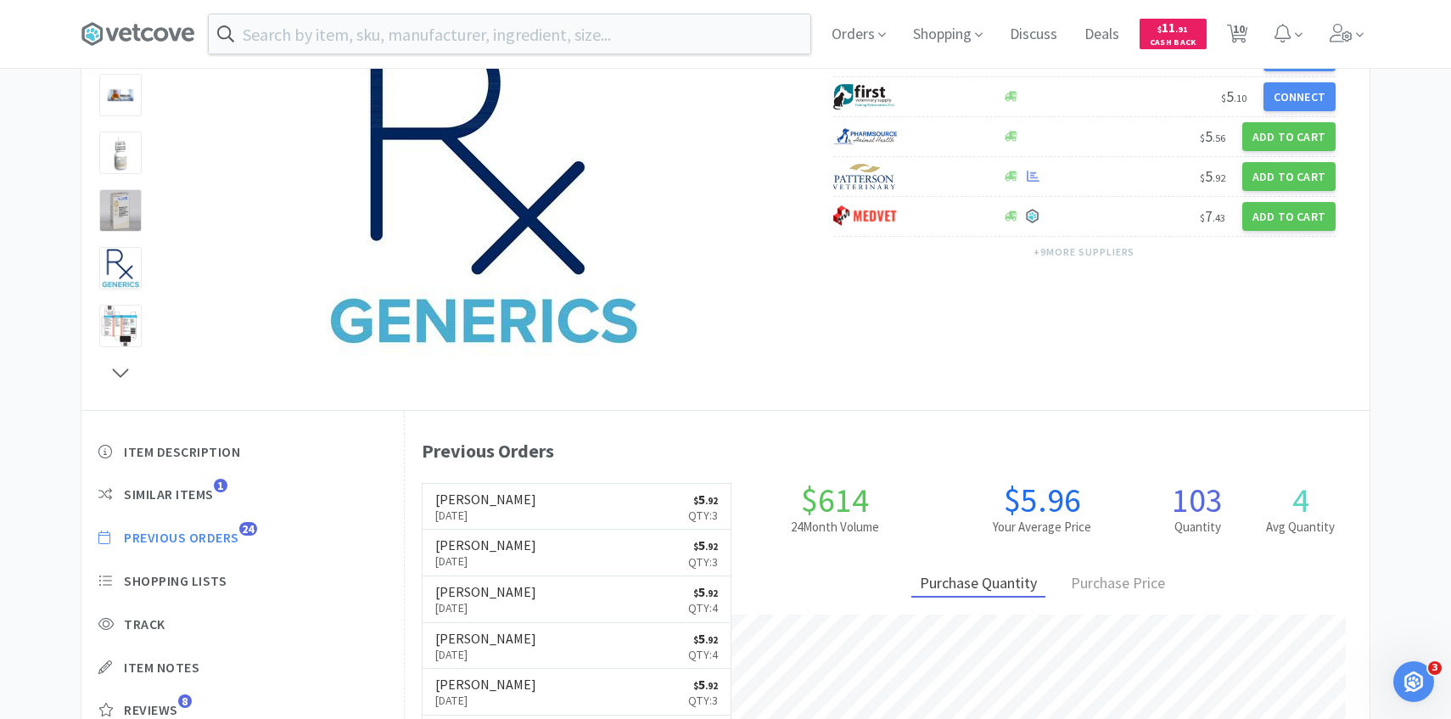
select select "3"
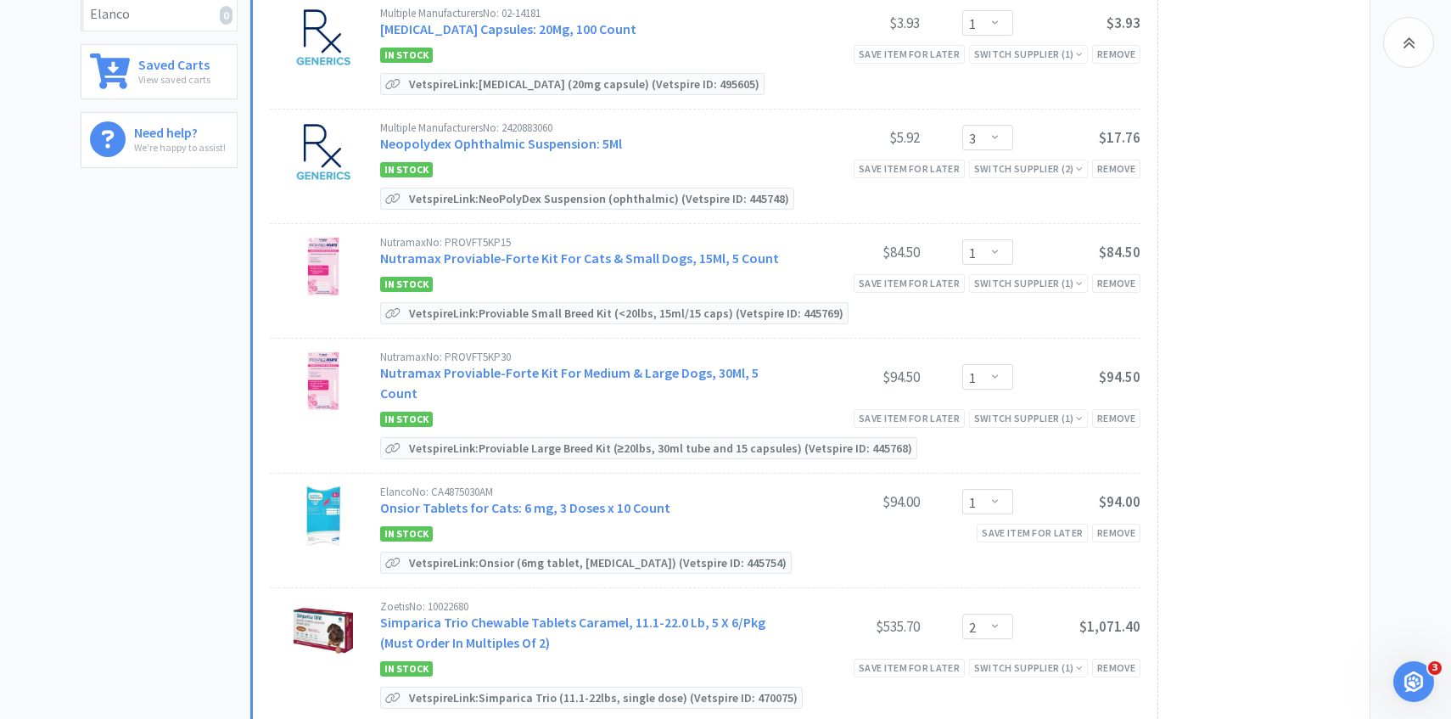
scroll to position [514, 0]
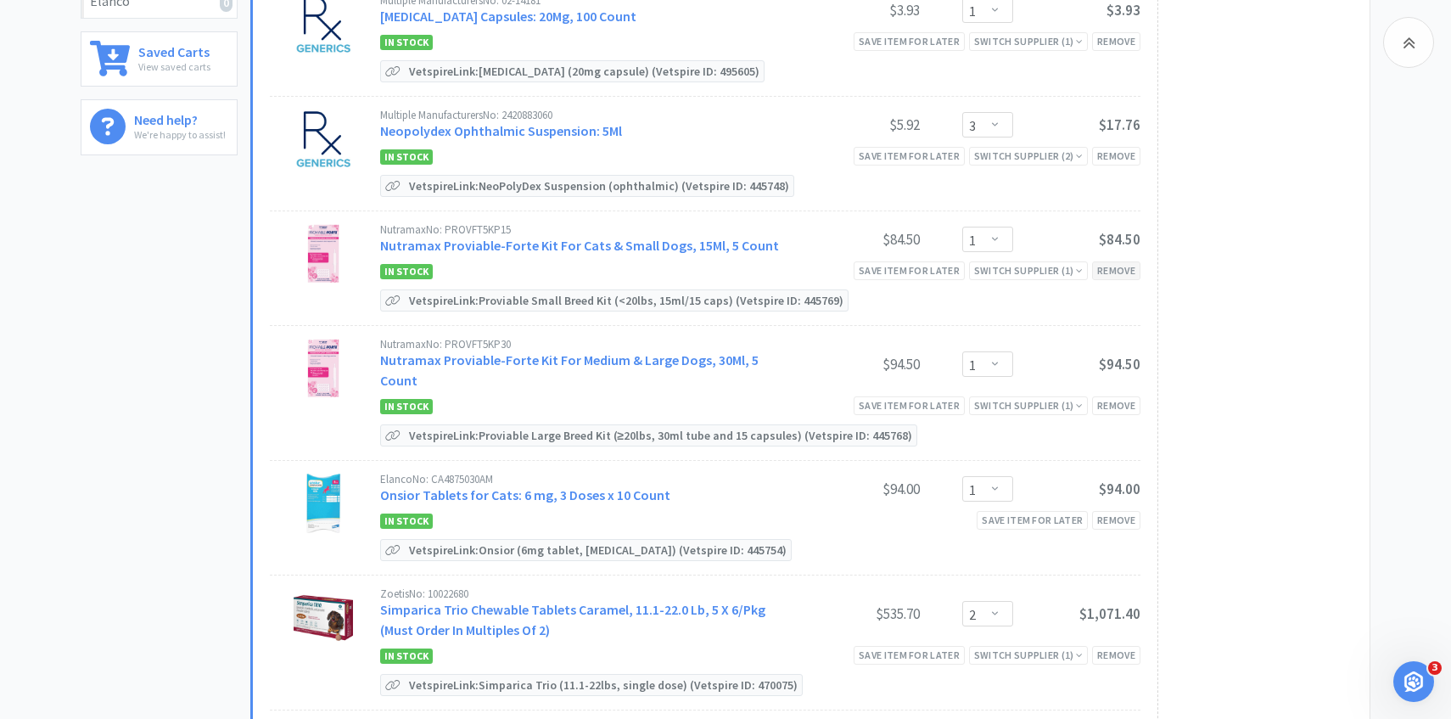
click at [1127, 263] on div "Remove" at bounding box center [1116, 270] width 48 height 18
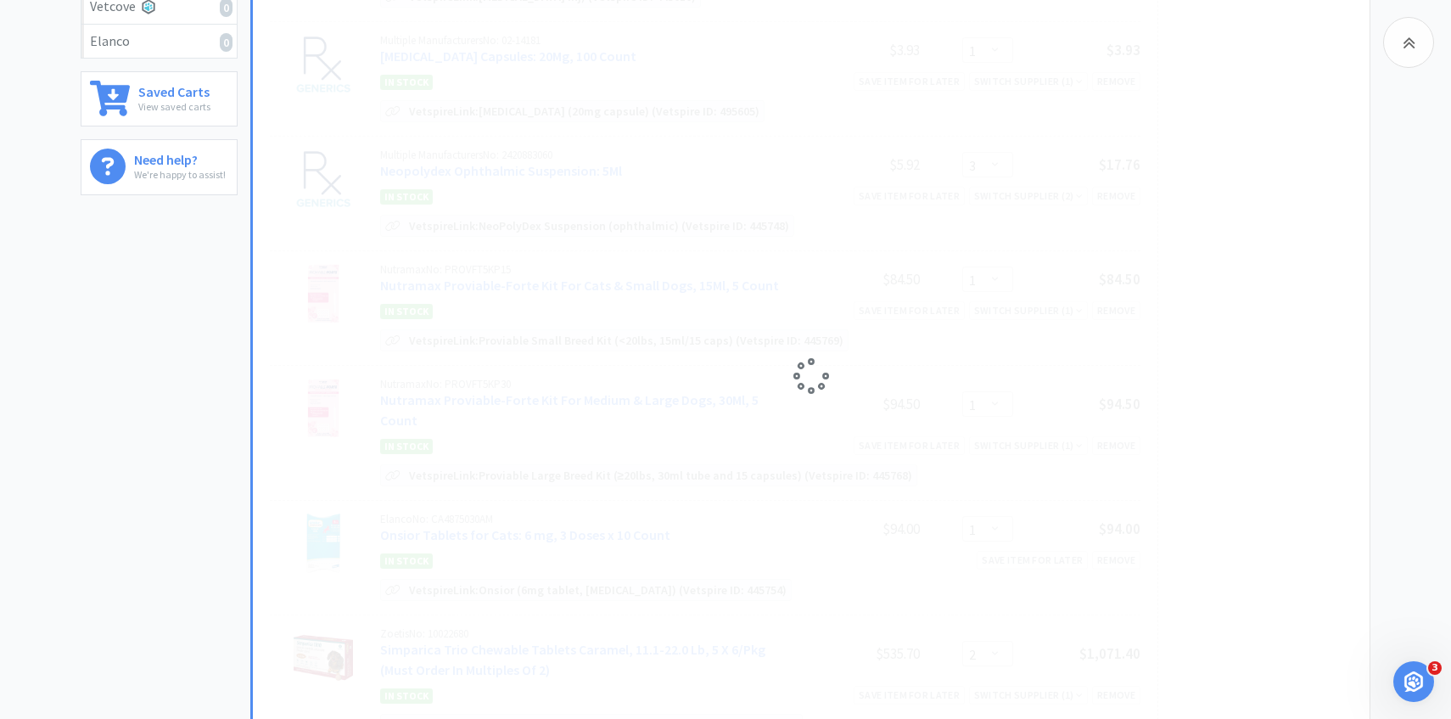
scroll to position [476, 0]
select select "2"
select select "3"
select select "1"
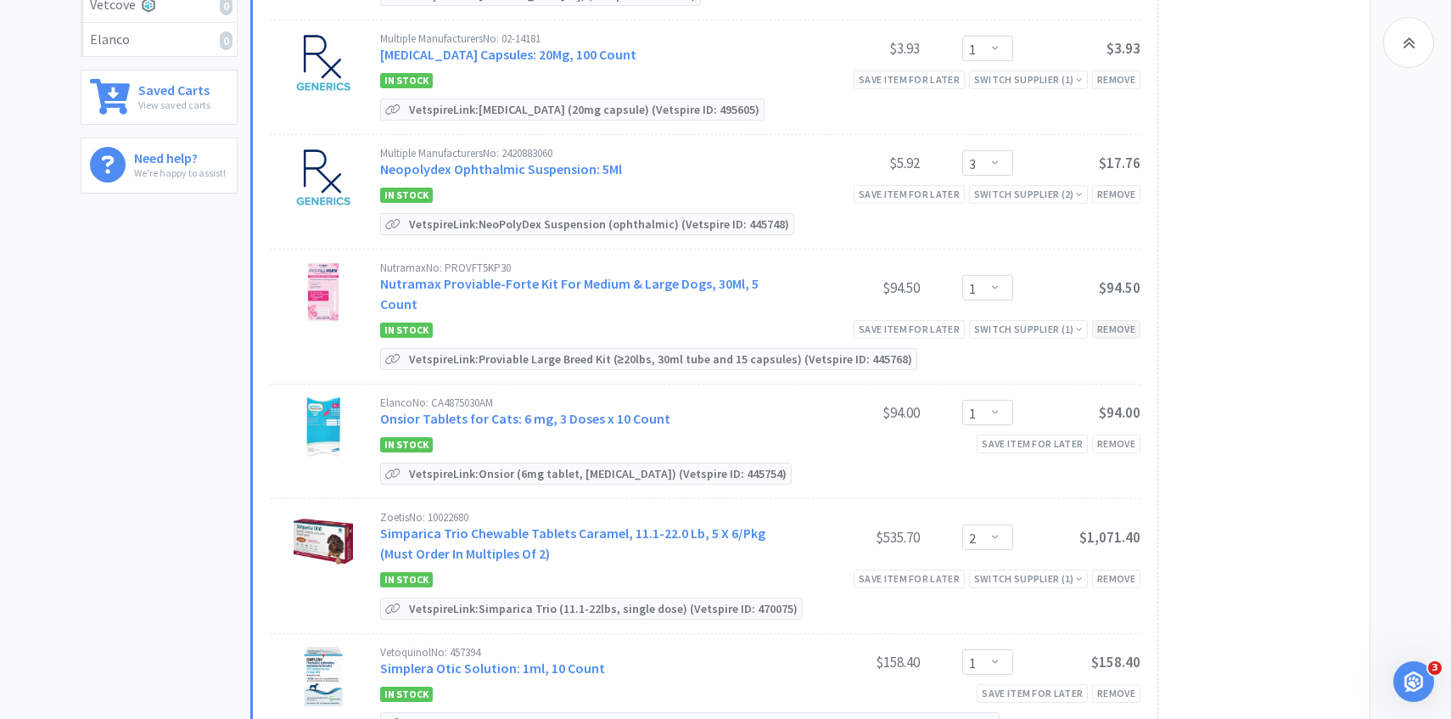
click at [1100, 320] on div "Remove" at bounding box center [1116, 329] width 48 height 18
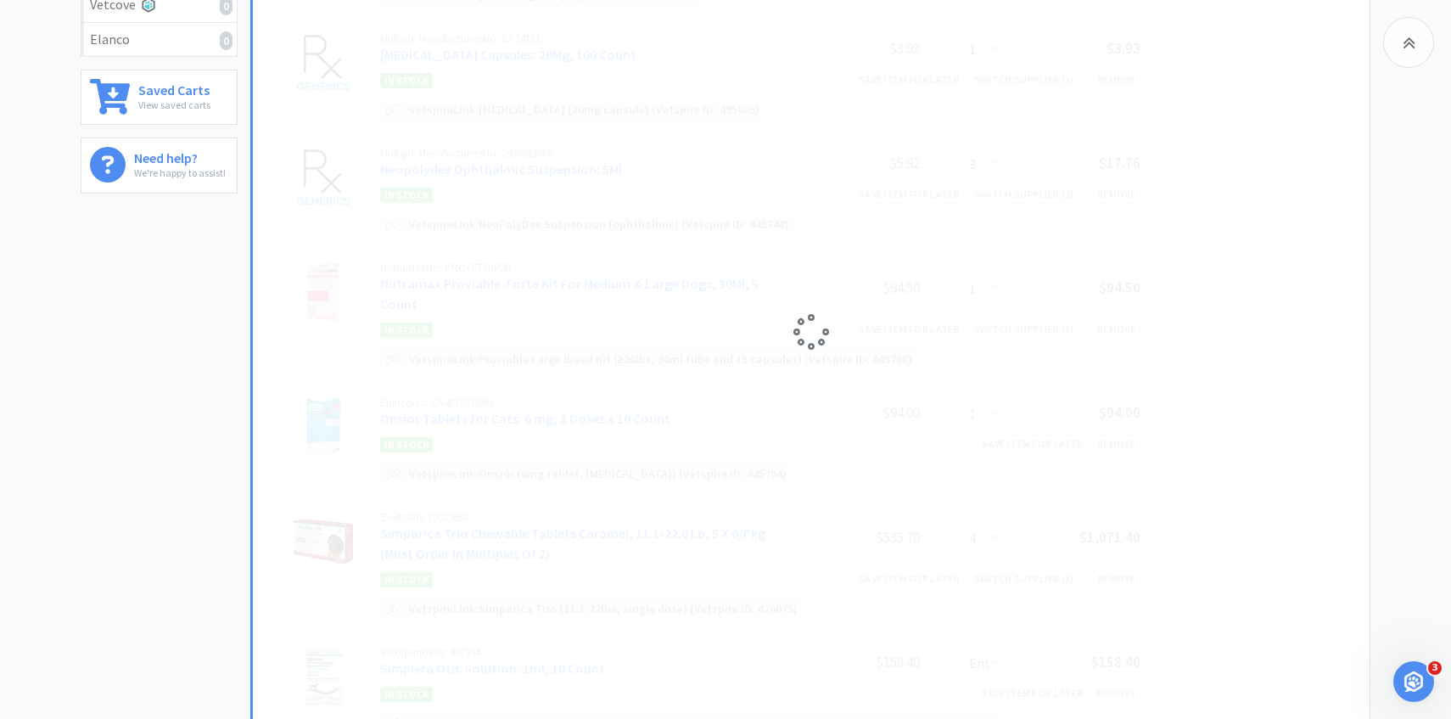
select select "2"
select select "3"
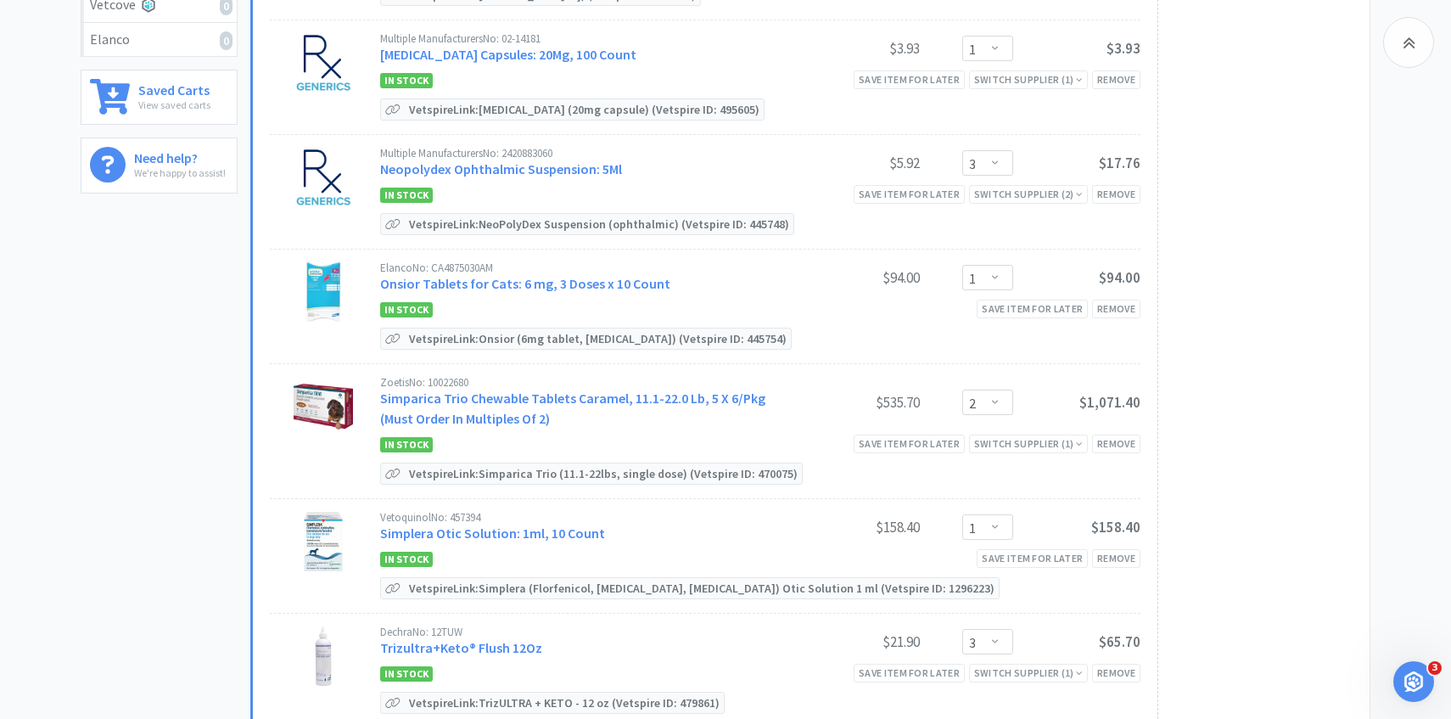
scroll to position [512, 0]
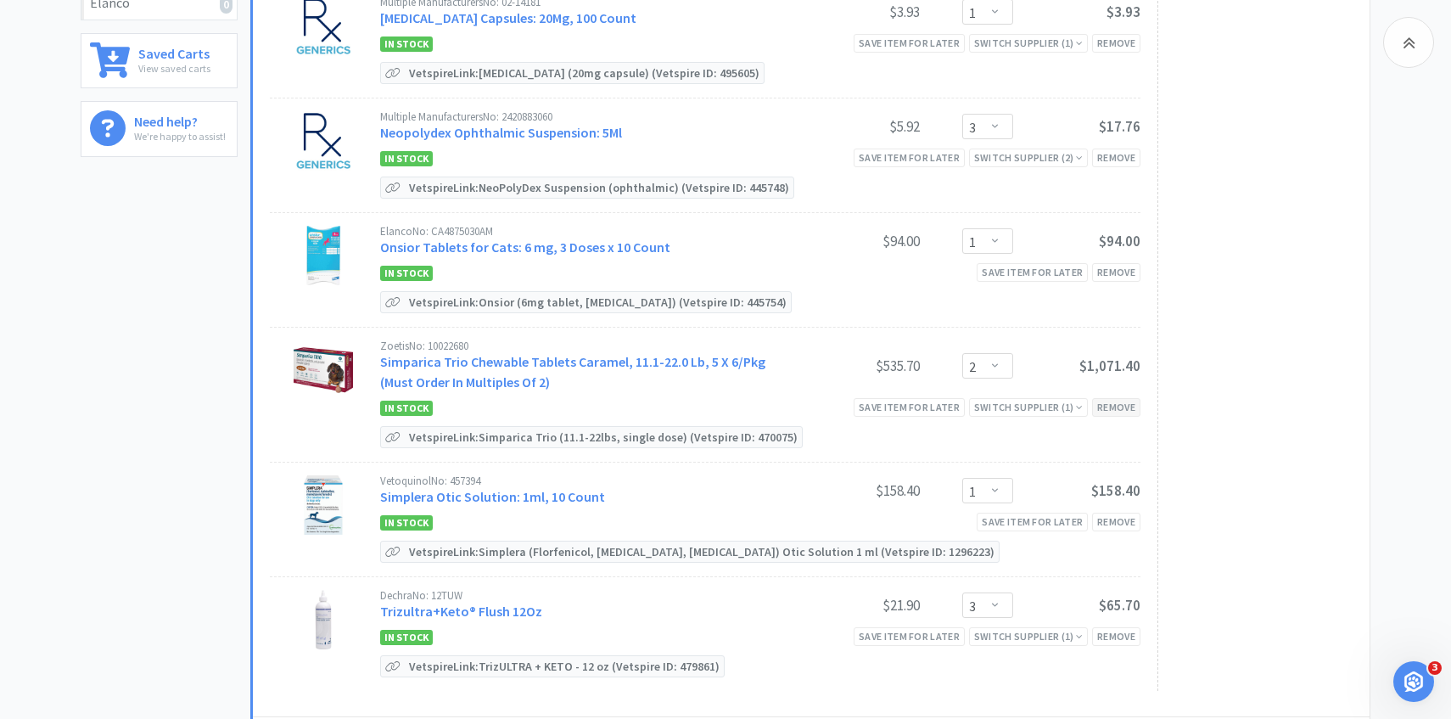
click at [1139, 407] on div "Remove" at bounding box center [1116, 407] width 48 height 18
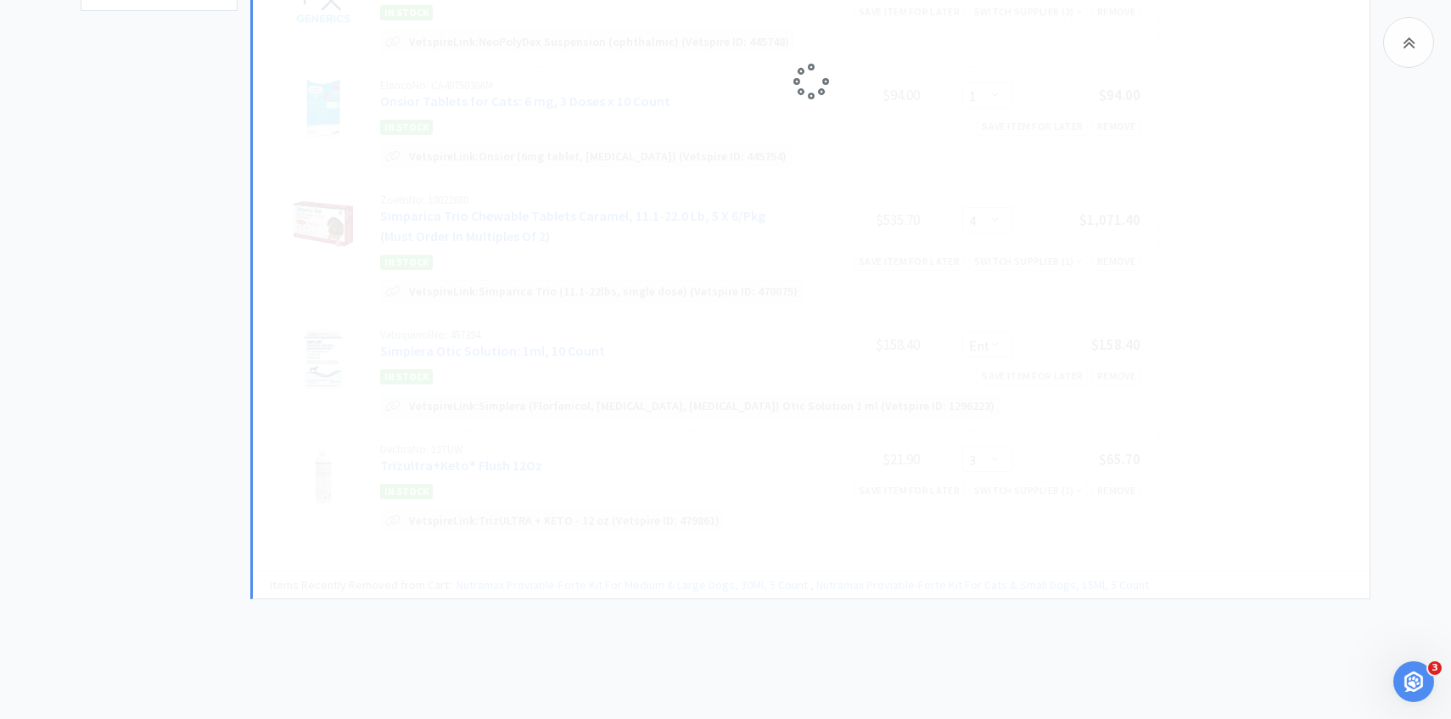
scroll to position [660, 0]
select select "3"
select select "1"
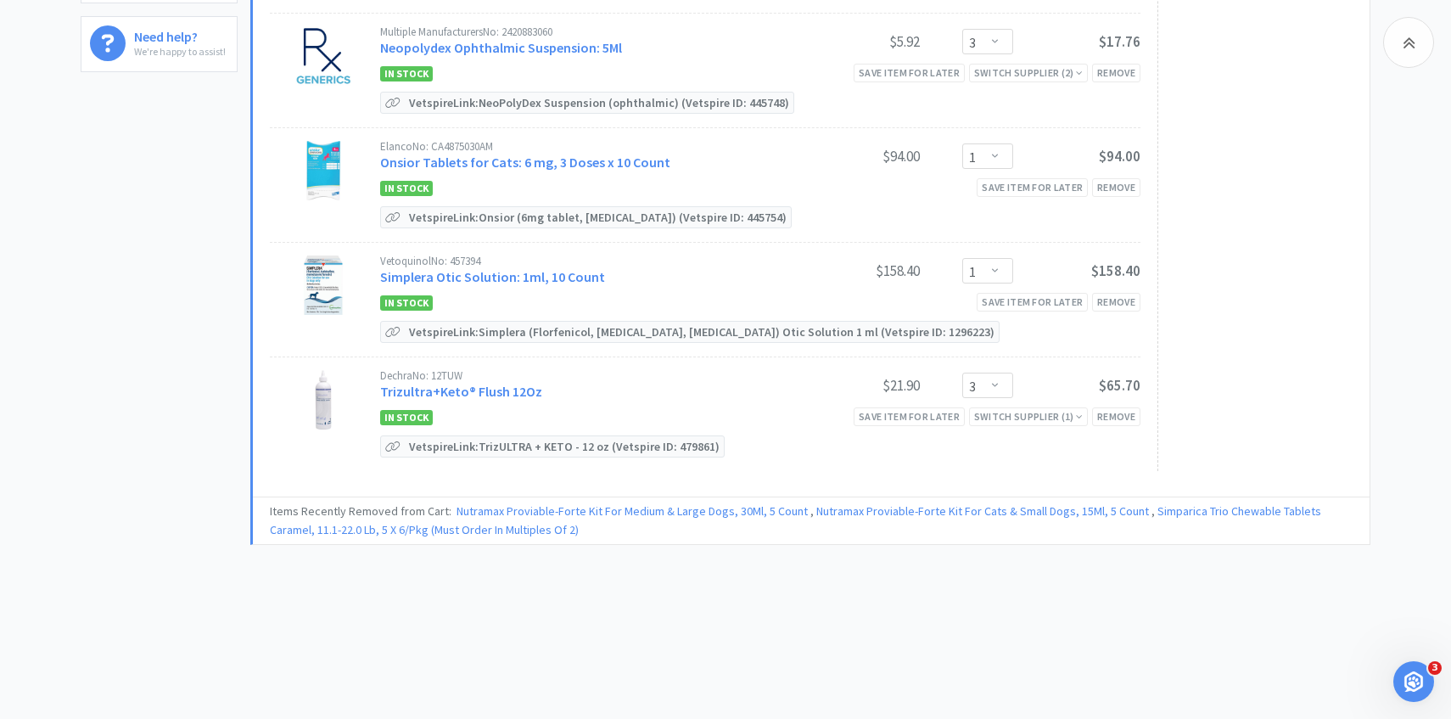
scroll to position [594, 0]
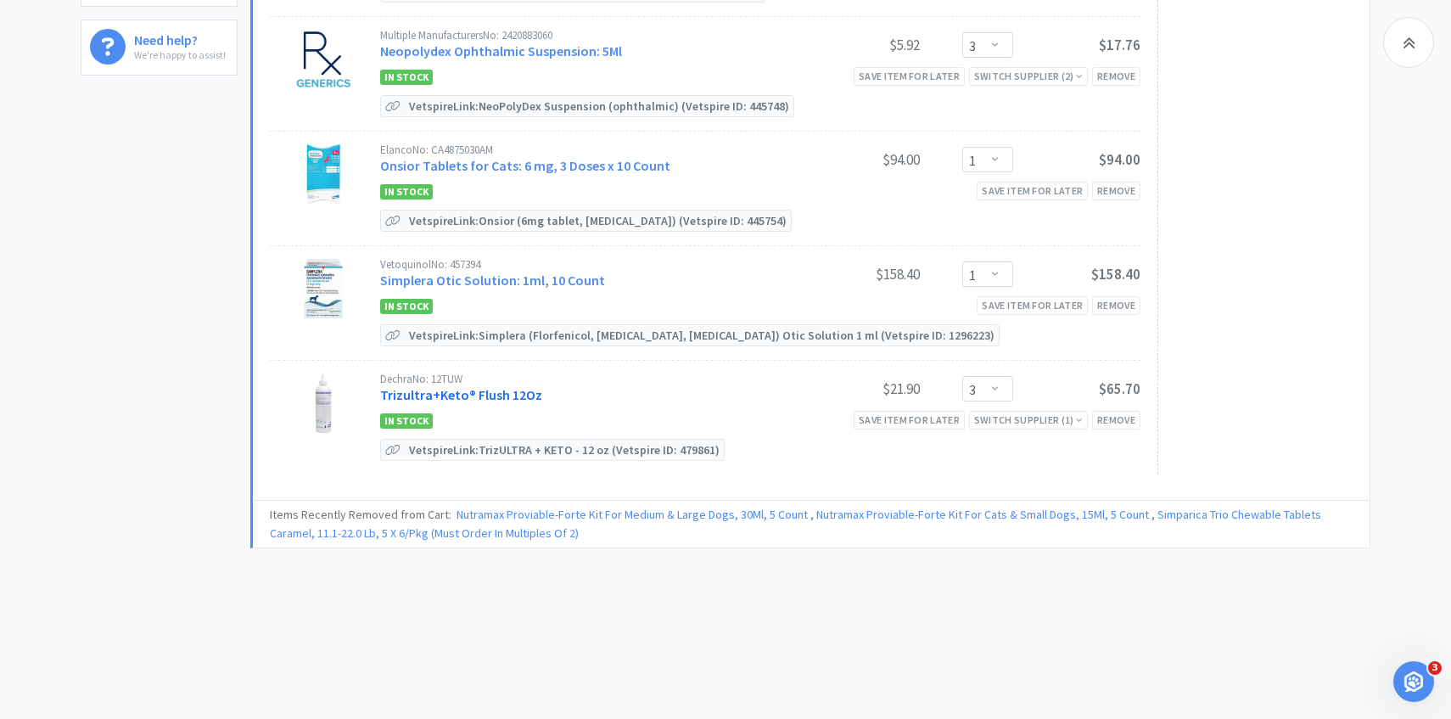
click at [522, 393] on link "Trizultra+Keto® Flush 12Oz" at bounding box center [461, 394] width 162 height 17
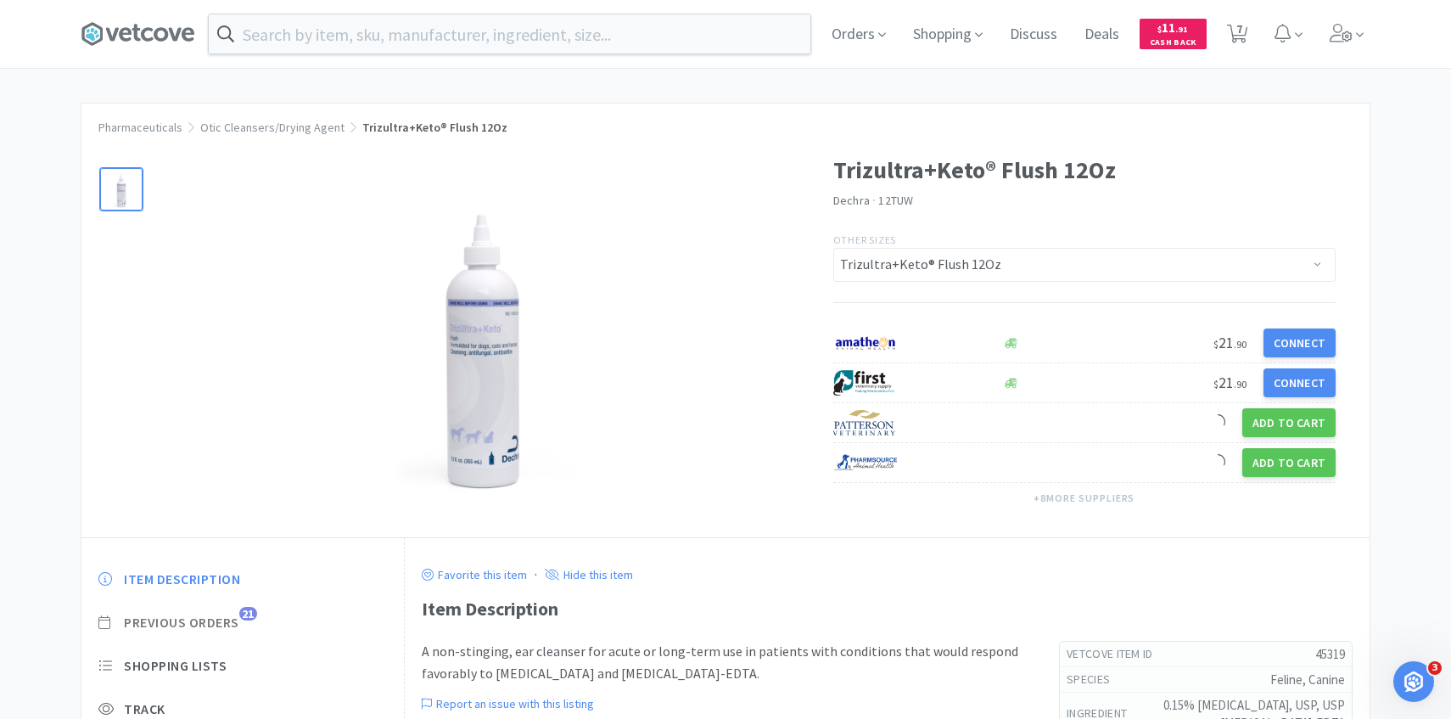
click at [241, 615] on span "21" at bounding box center [248, 614] width 18 height 14
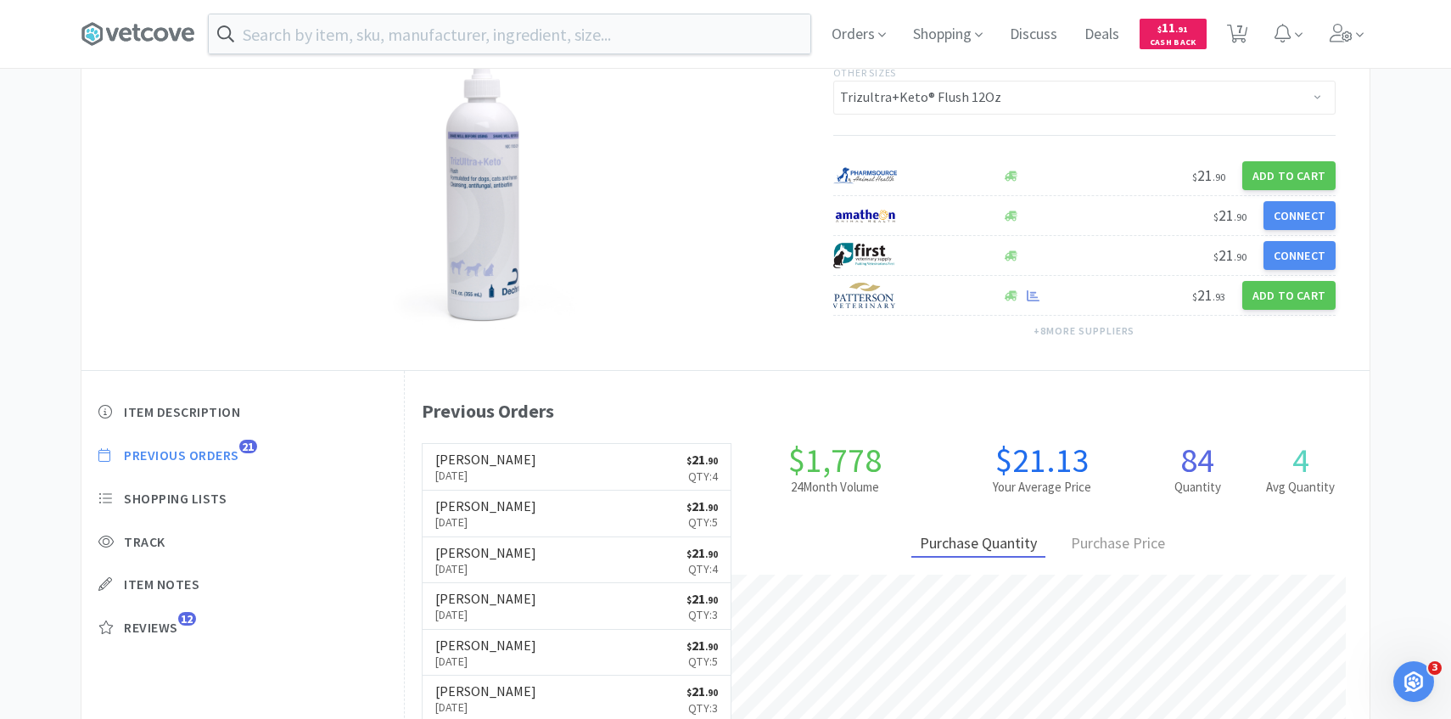
scroll to position [466, 965]
click at [1246, 22] on span "7" at bounding box center [1237, 34] width 21 height 24
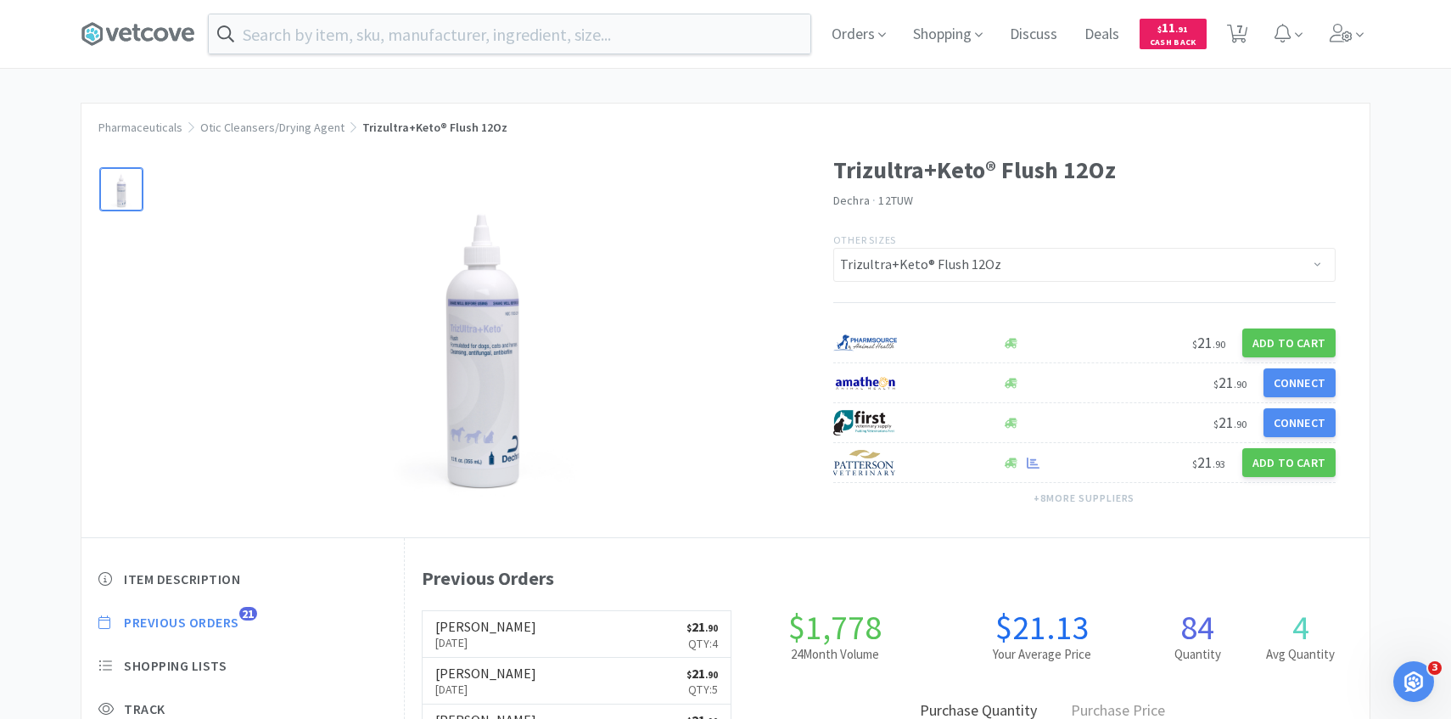
select select "1"
select select "3"
select select "1"
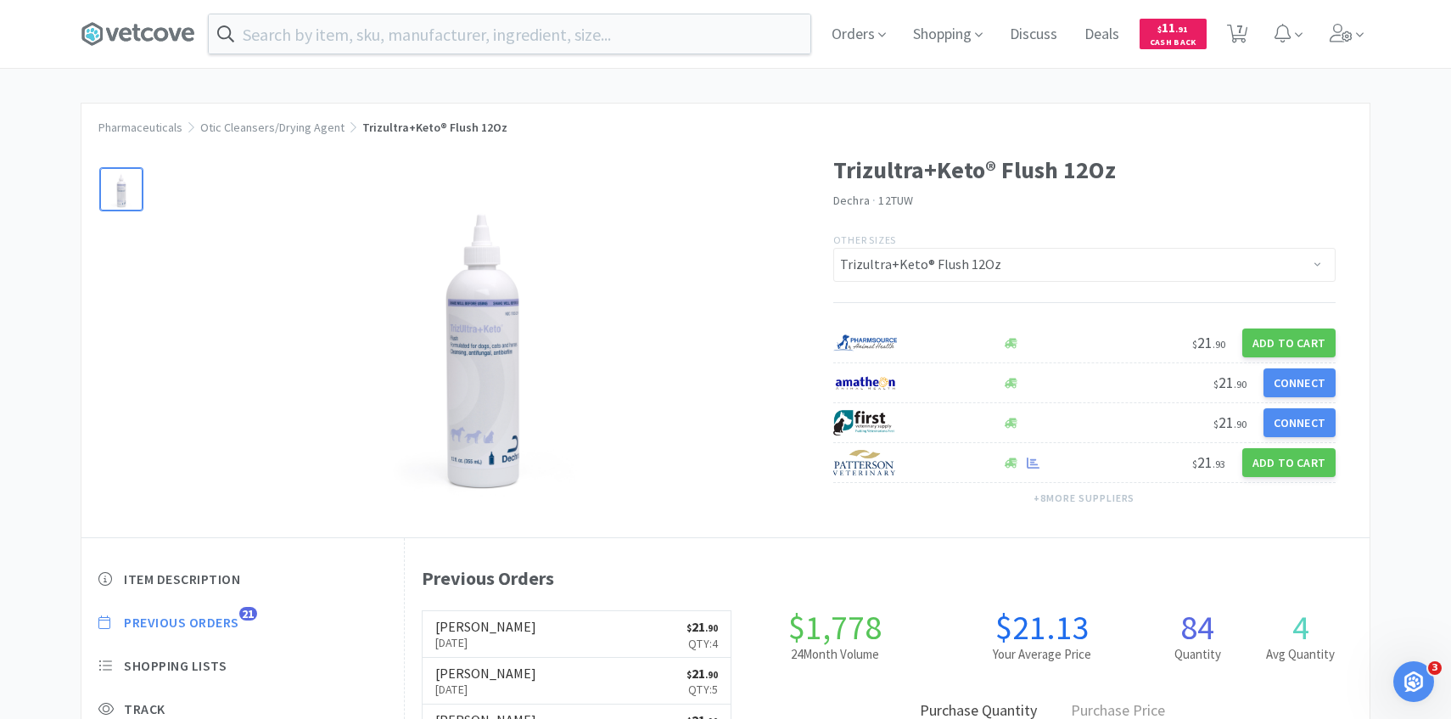
select select "1"
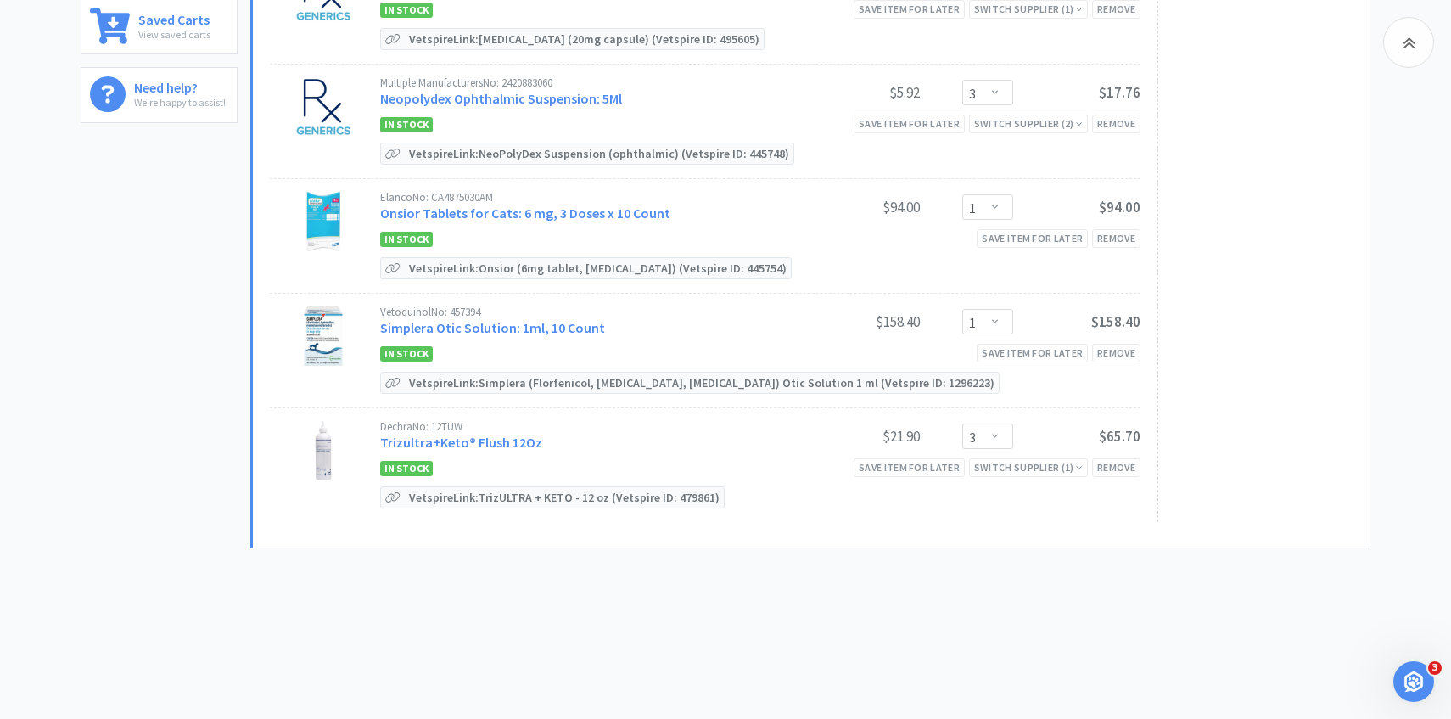
scroll to position [521, 0]
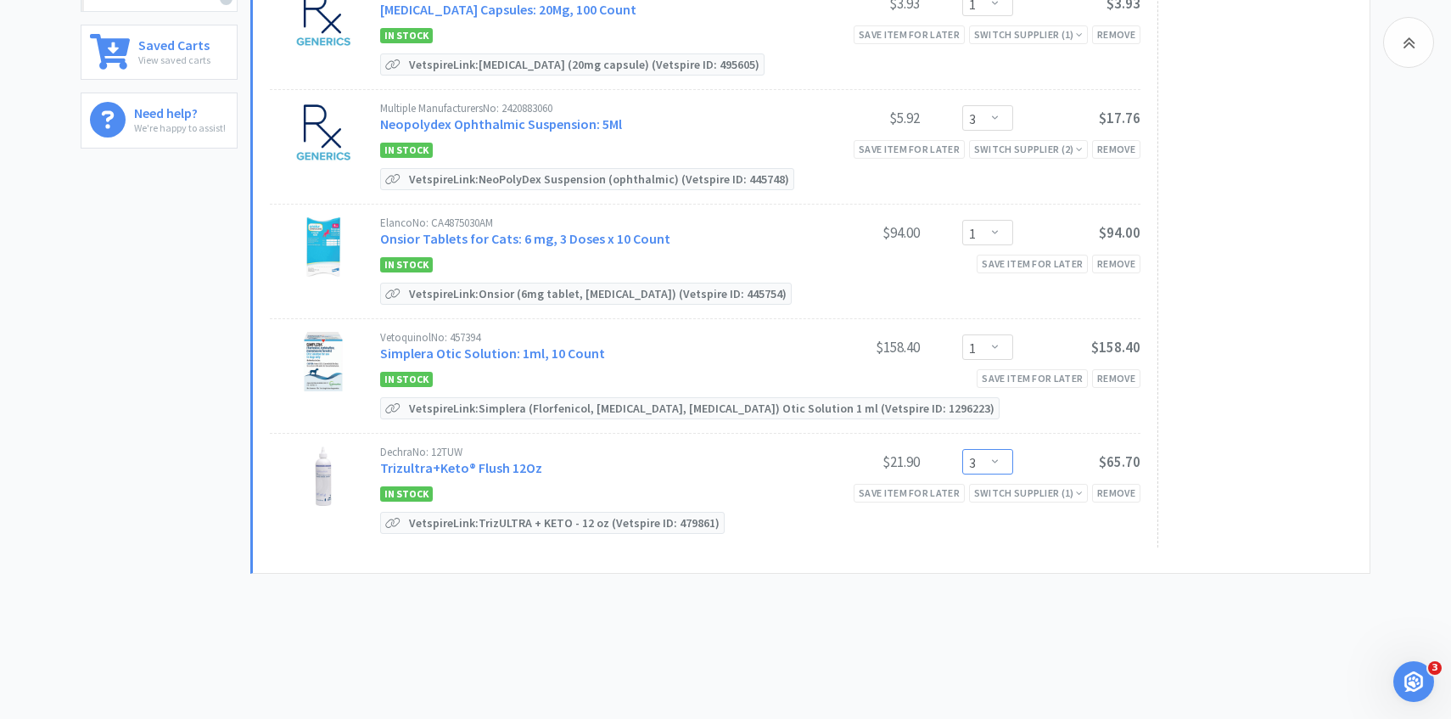
click at [995, 462] on select "Enter Quantity 1 2 3 4 5 6 7 8 9 10 11 12 13 14 15 16 17 18 19 20 Enter Quantity" at bounding box center [987, 461] width 51 height 25
click at [962, 449] on select "Enter Quantity 1 2 3 4 5 6 7 8 9 10 11 12 13 14 15 16 17 18 19 20 Enter Quantity" at bounding box center [987, 461] width 51 height 25
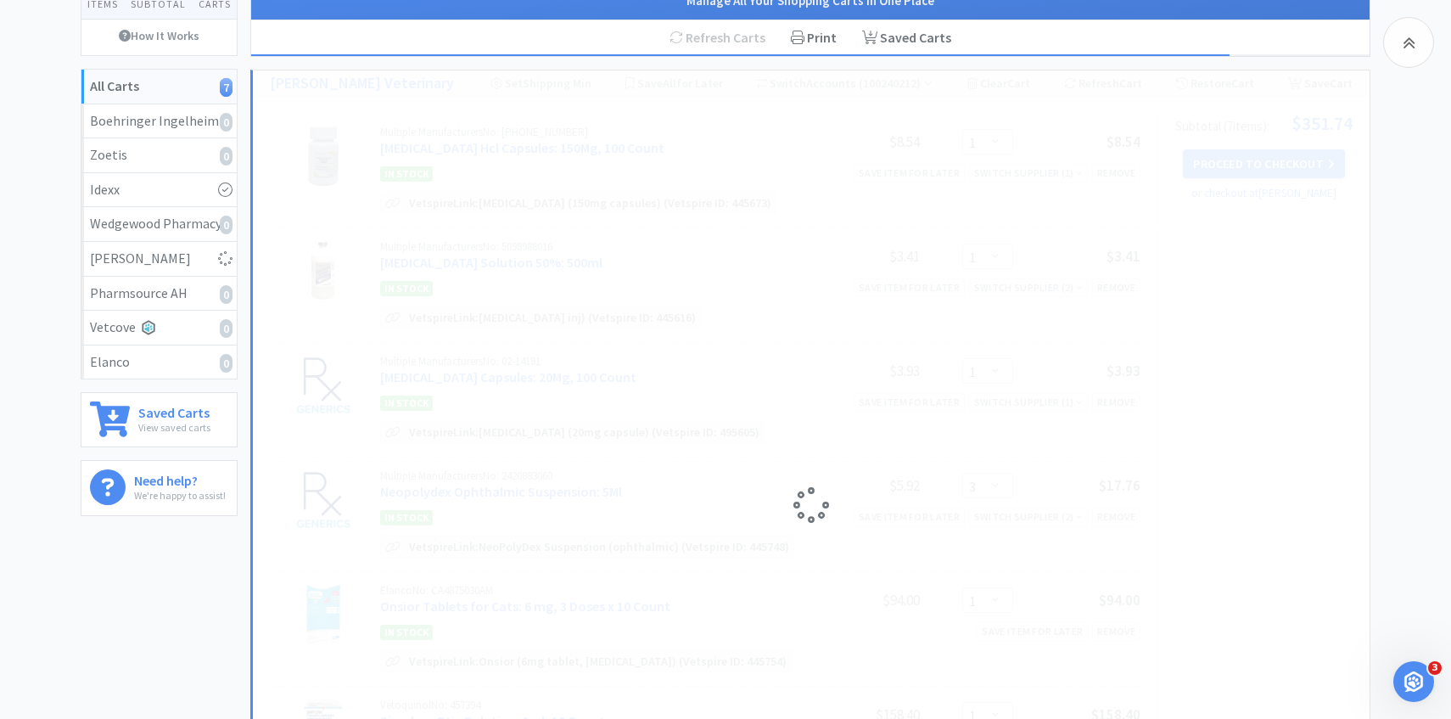
scroll to position [0, 0]
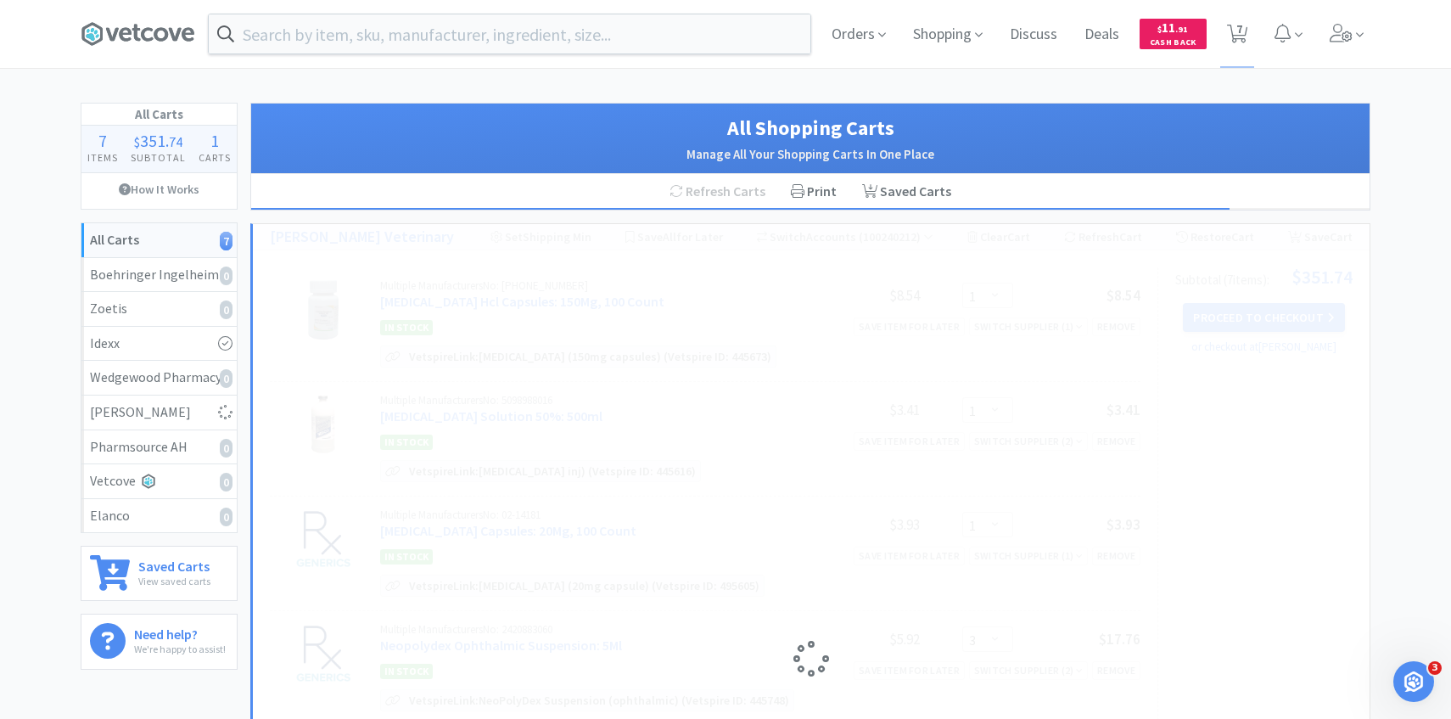
select select "4"
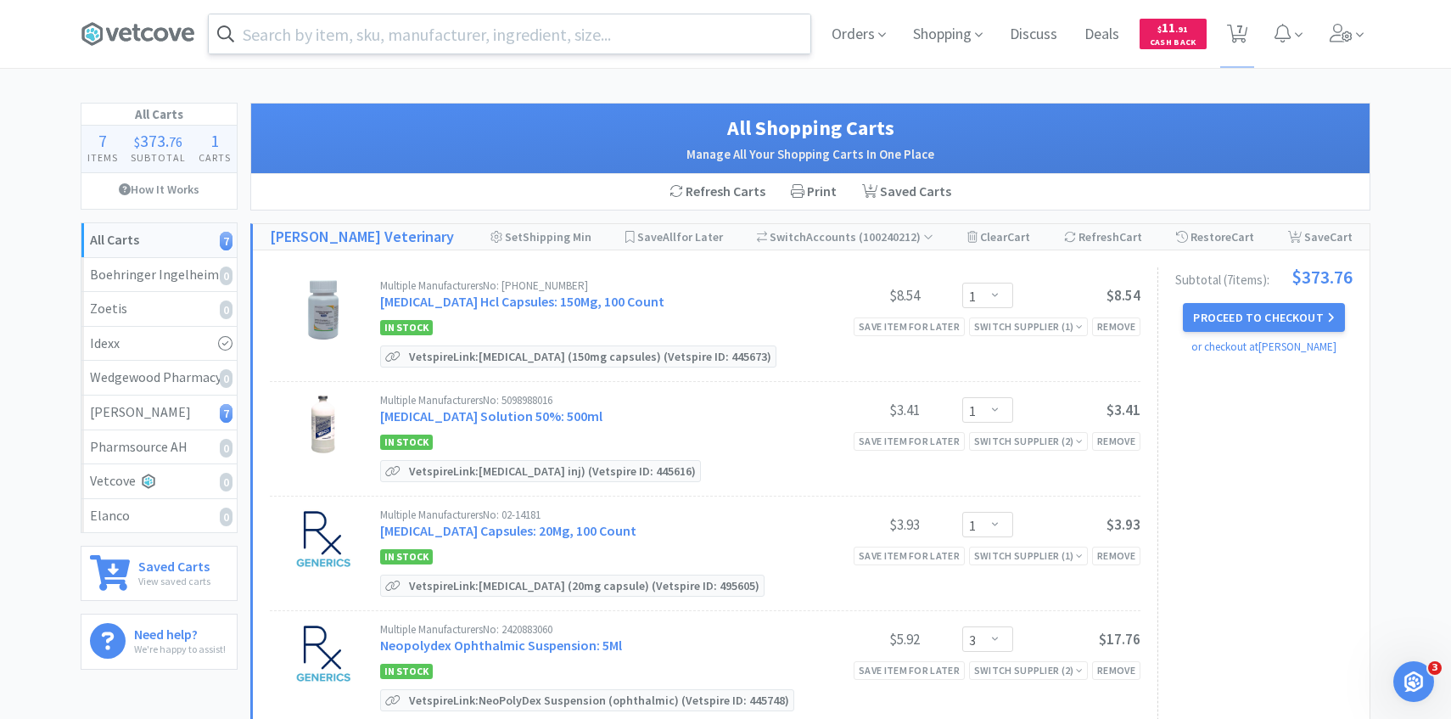
click at [510, 26] on input "text" at bounding box center [510, 33] width 602 height 39
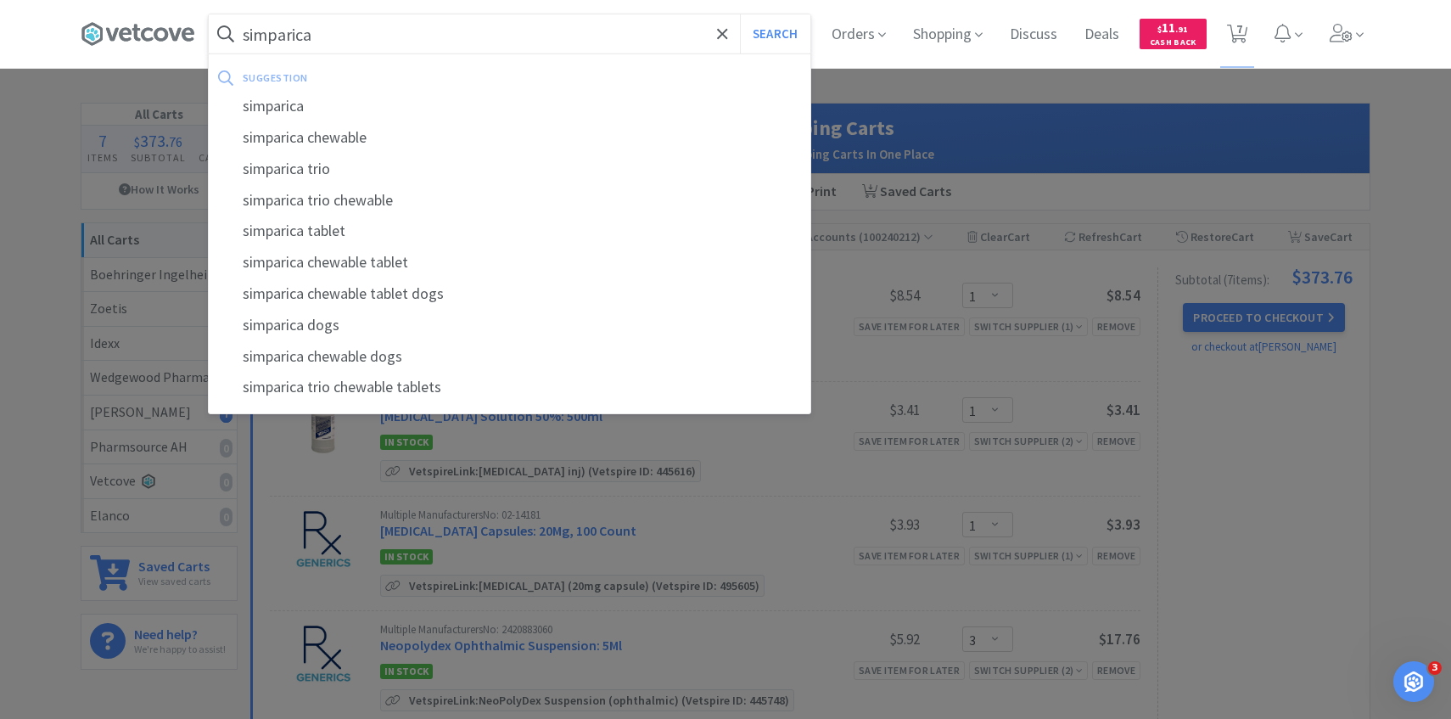
type input "simparica"
click at [740, 14] on button "Search" at bounding box center [775, 33] width 70 height 39
select select "1"
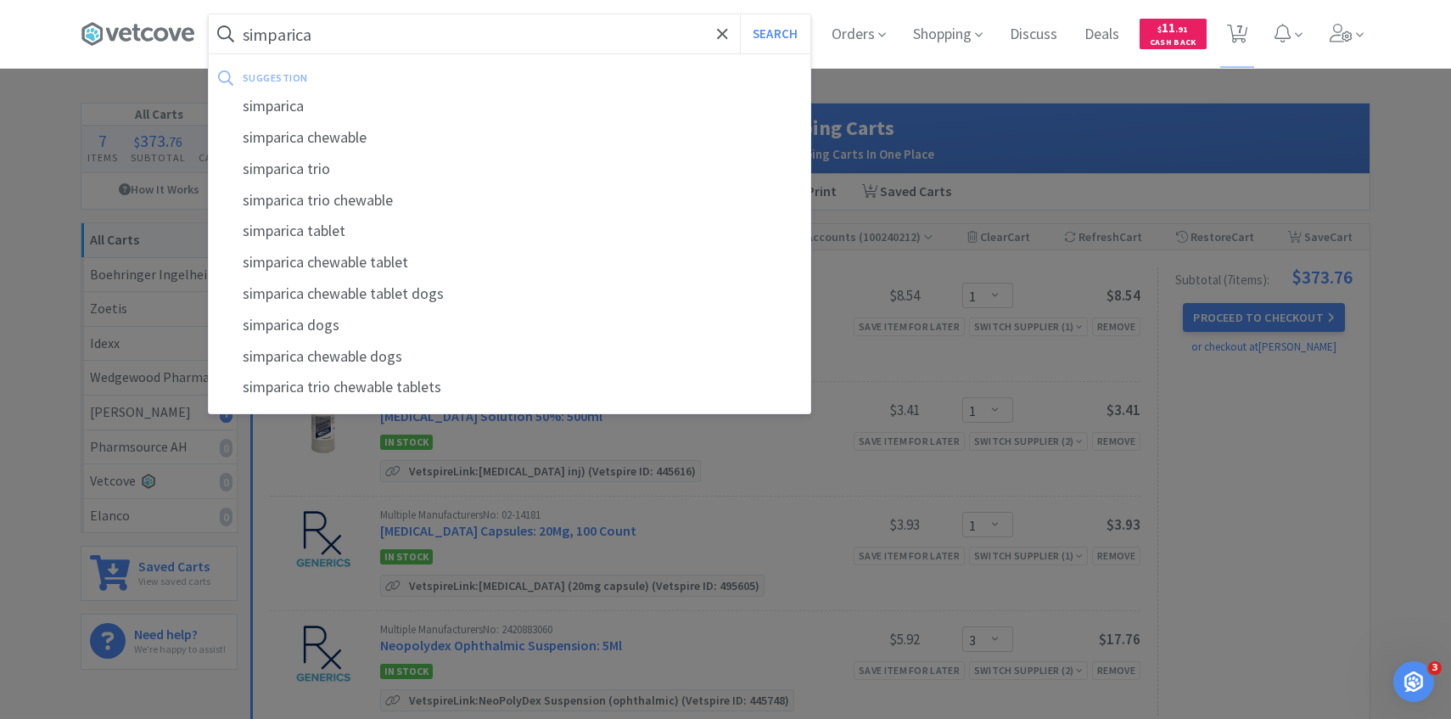
select select "3"
select select "1"
select select "4"
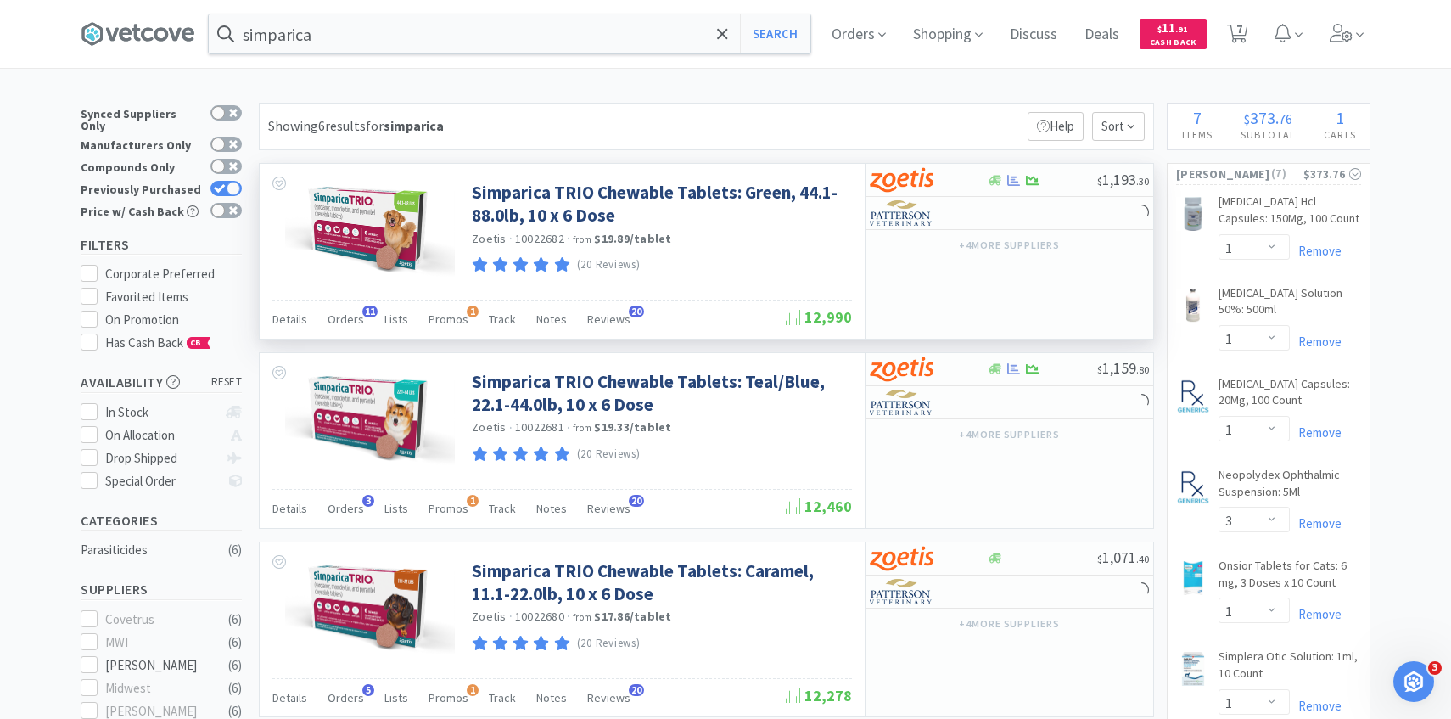
scroll to position [3, 0]
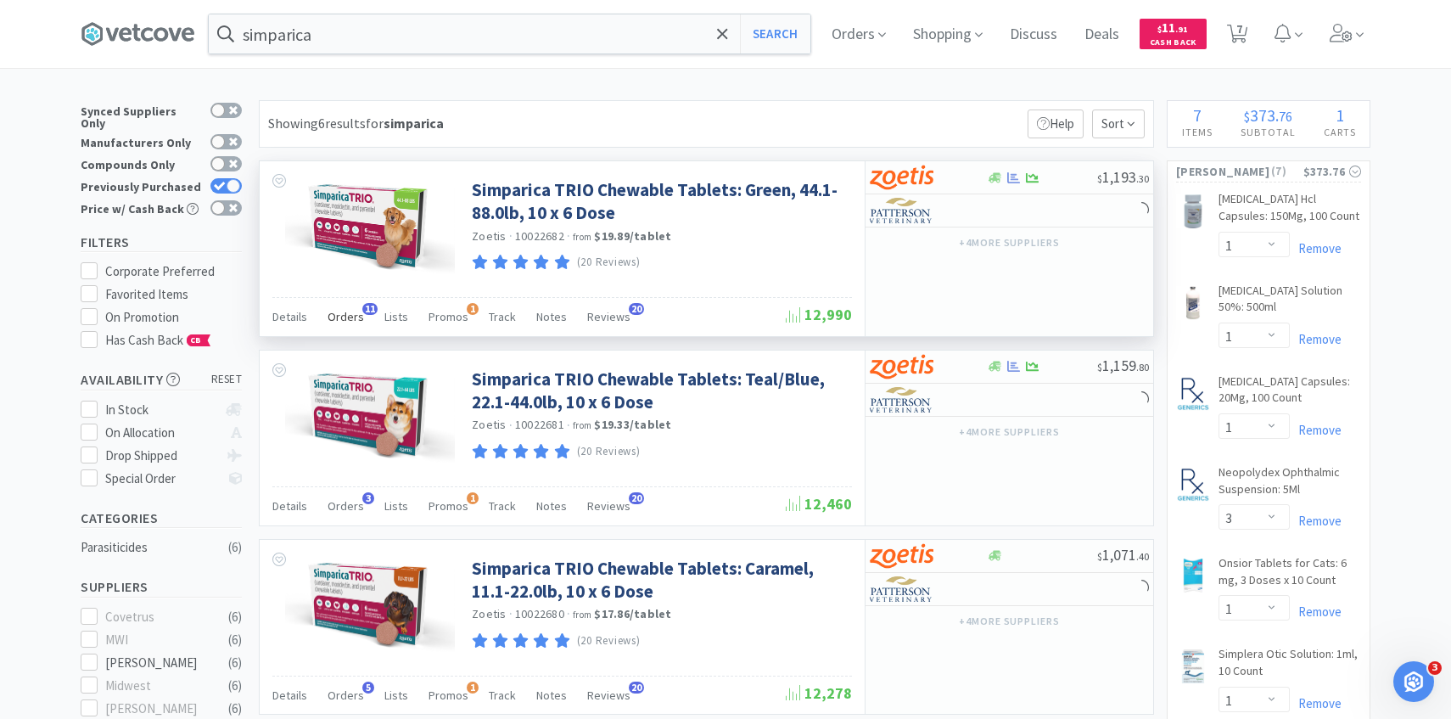
click at [346, 313] on span "Orders" at bounding box center [346, 316] width 36 height 15
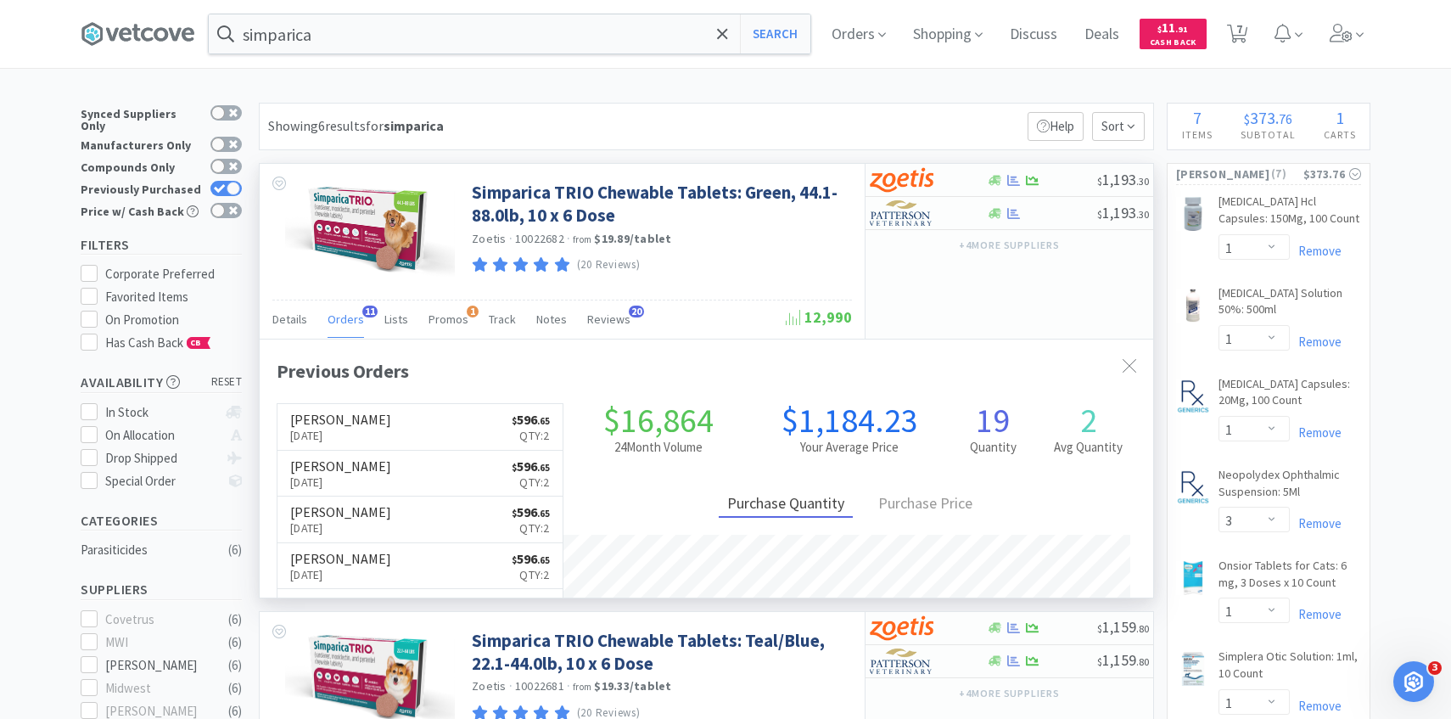
scroll to position [455, 893]
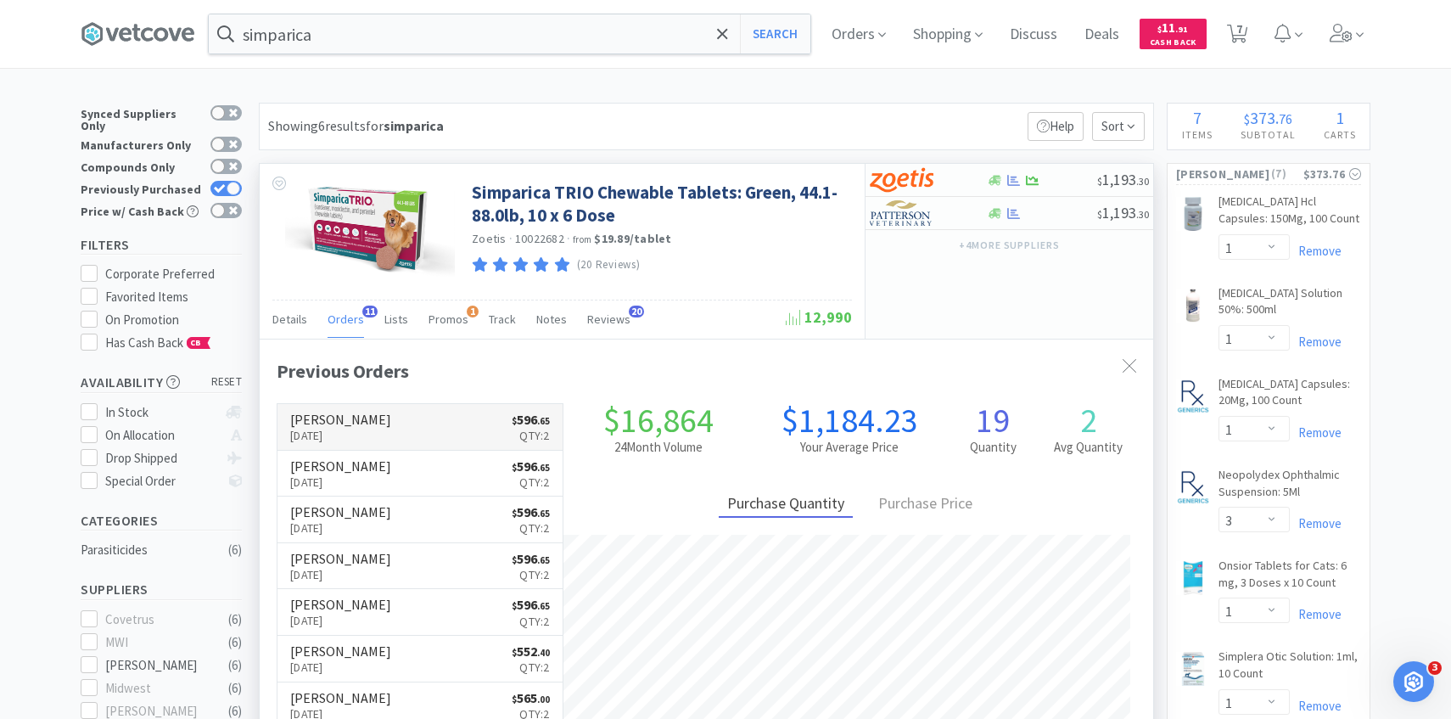
click at [464, 435] on link "Patterson Aug 19th, 2025 $ 596 . 65 Qty: 2" at bounding box center [419, 427] width 285 height 47
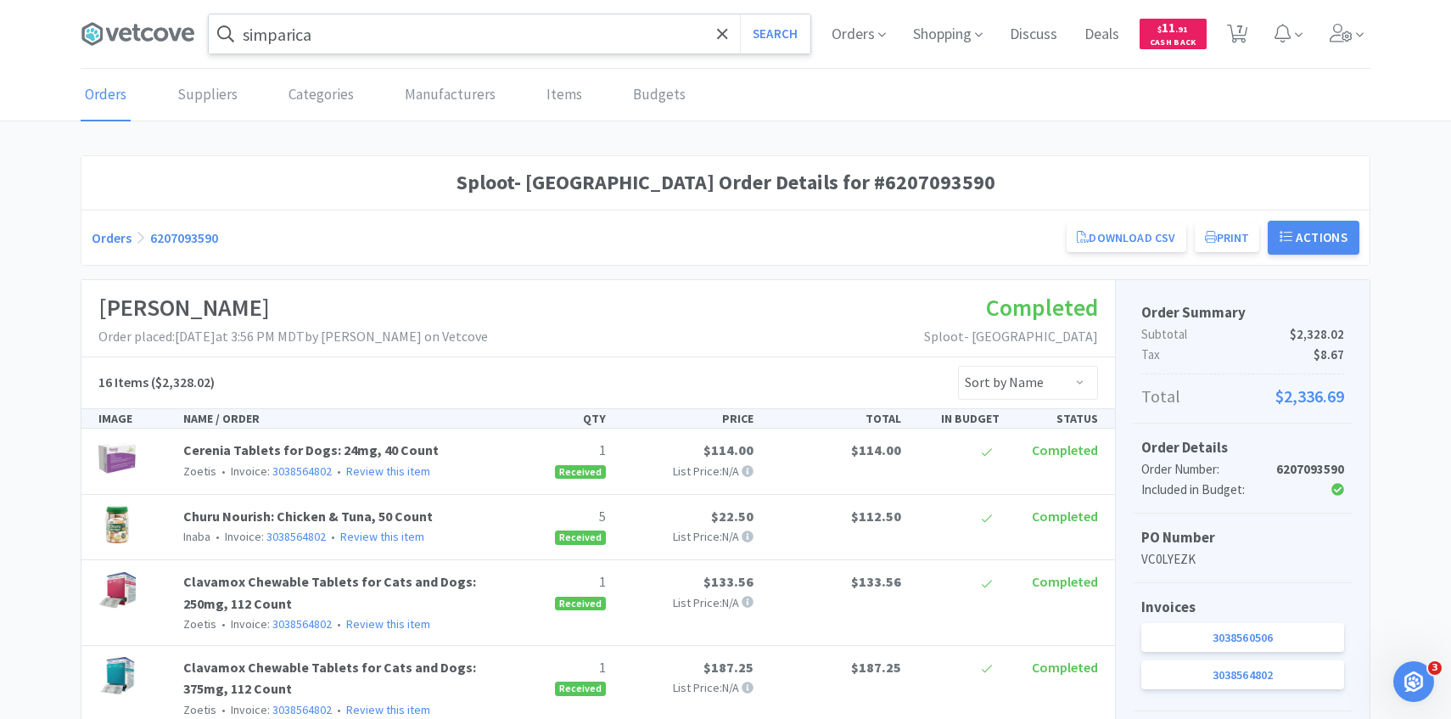
click at [580, 28] on input "simparica" at bounding box center [510, 33] width 602 height 39
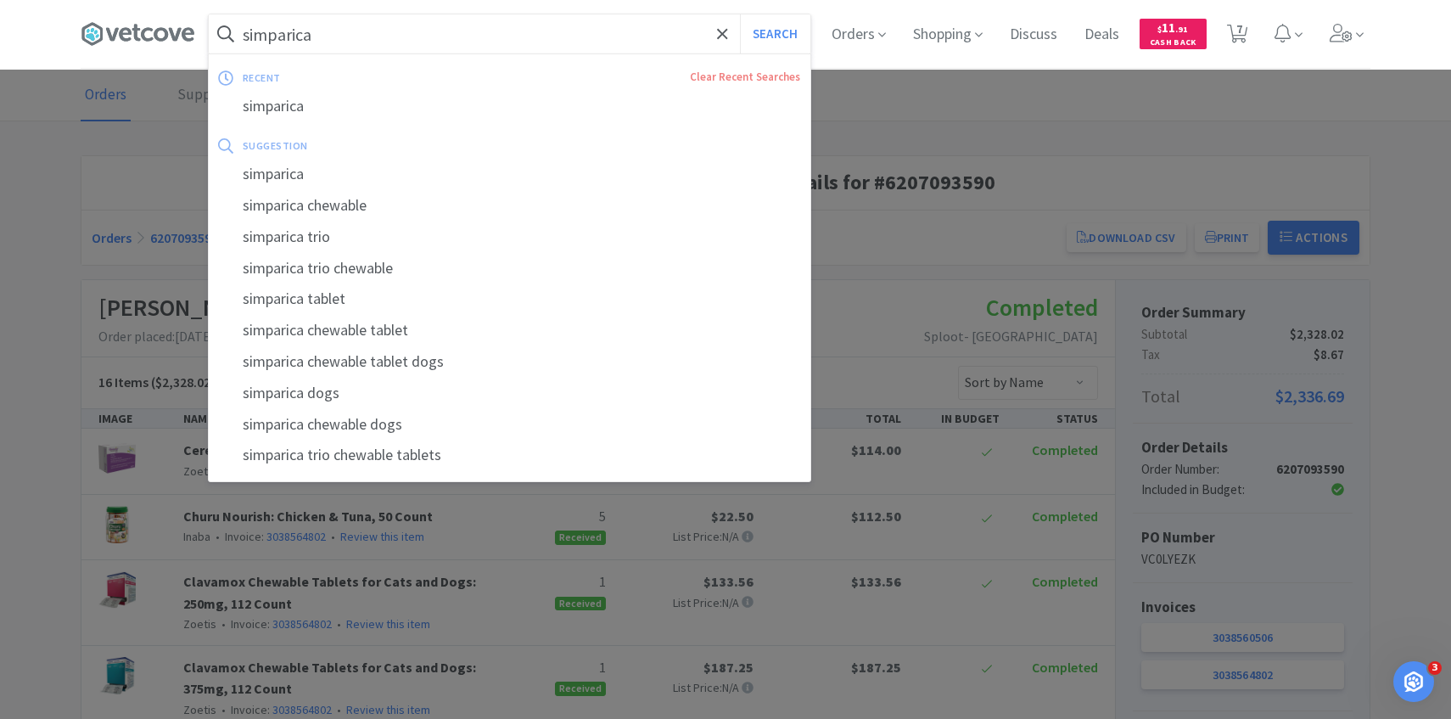
click at [740, 14] on button "Search" at bounding box center [775, 33] width 70 height 39
select select "1"
select select "3"
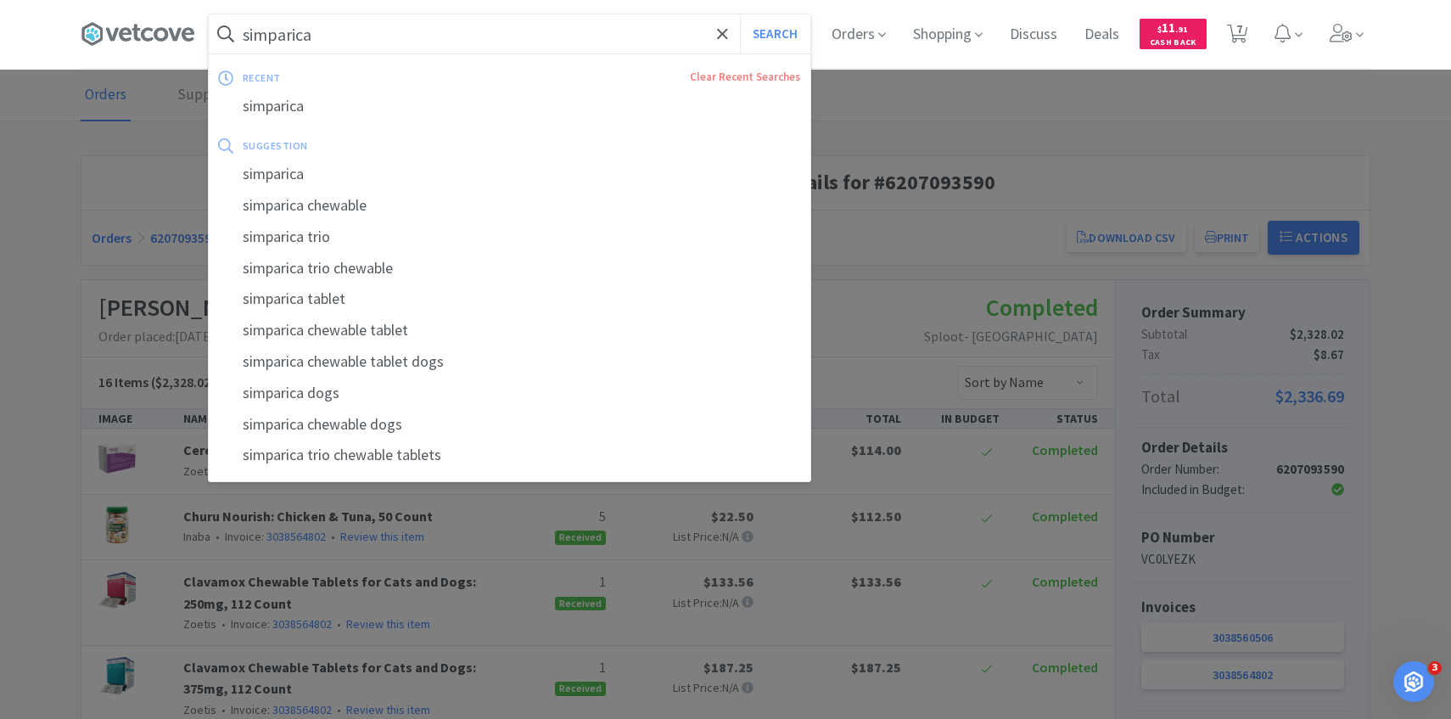
select select "1"
select select "4"
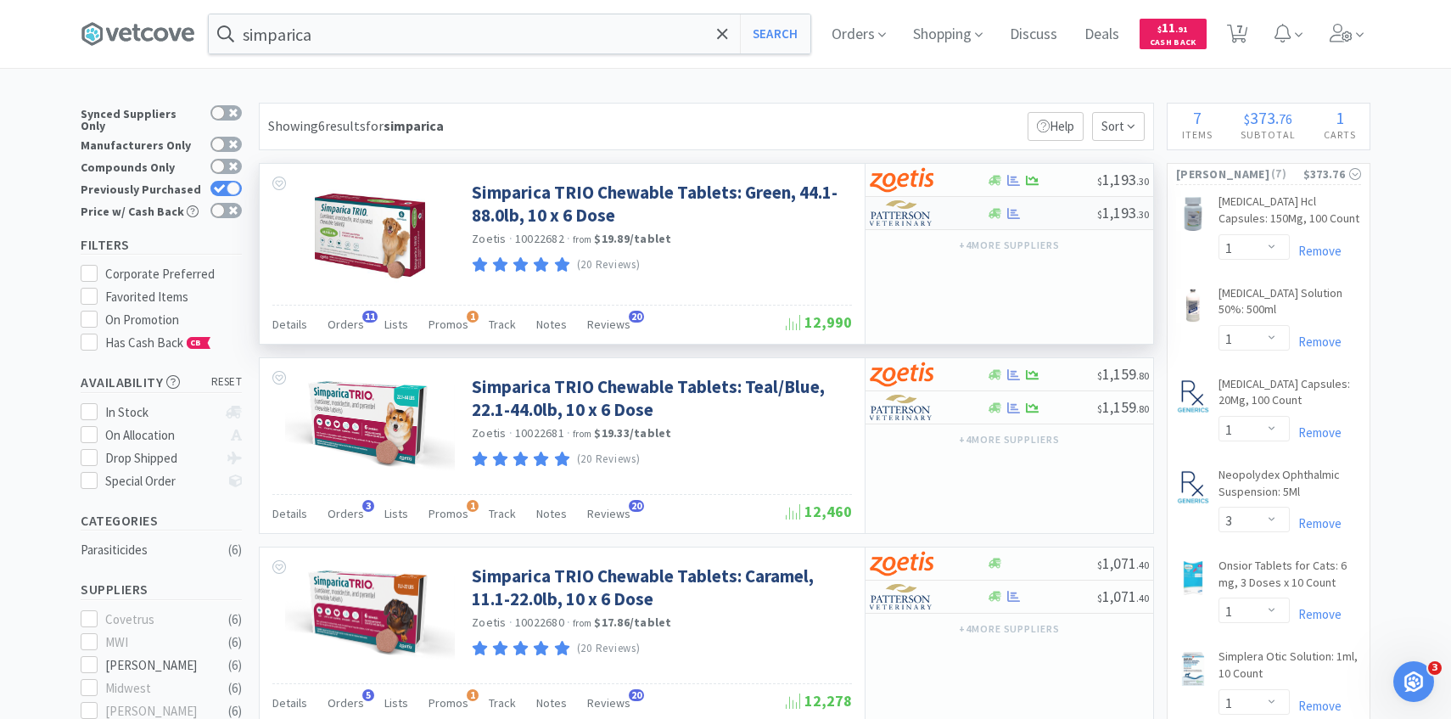
click at [891, 212] on img at bounding box center [902, 212] width 64 height 25
select select "2"
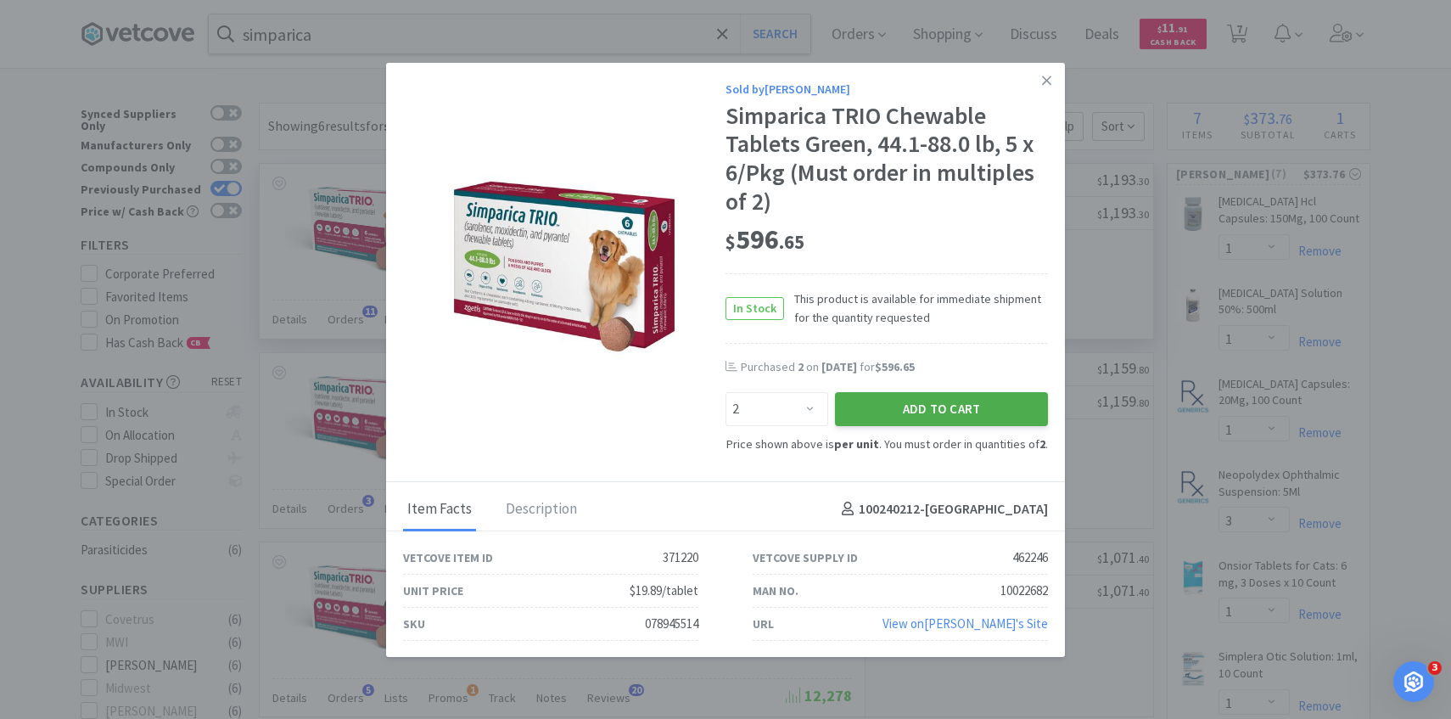
click at [893, 407] on button "Add to Cart" at bounding box center [941, 409] width 213 height 34
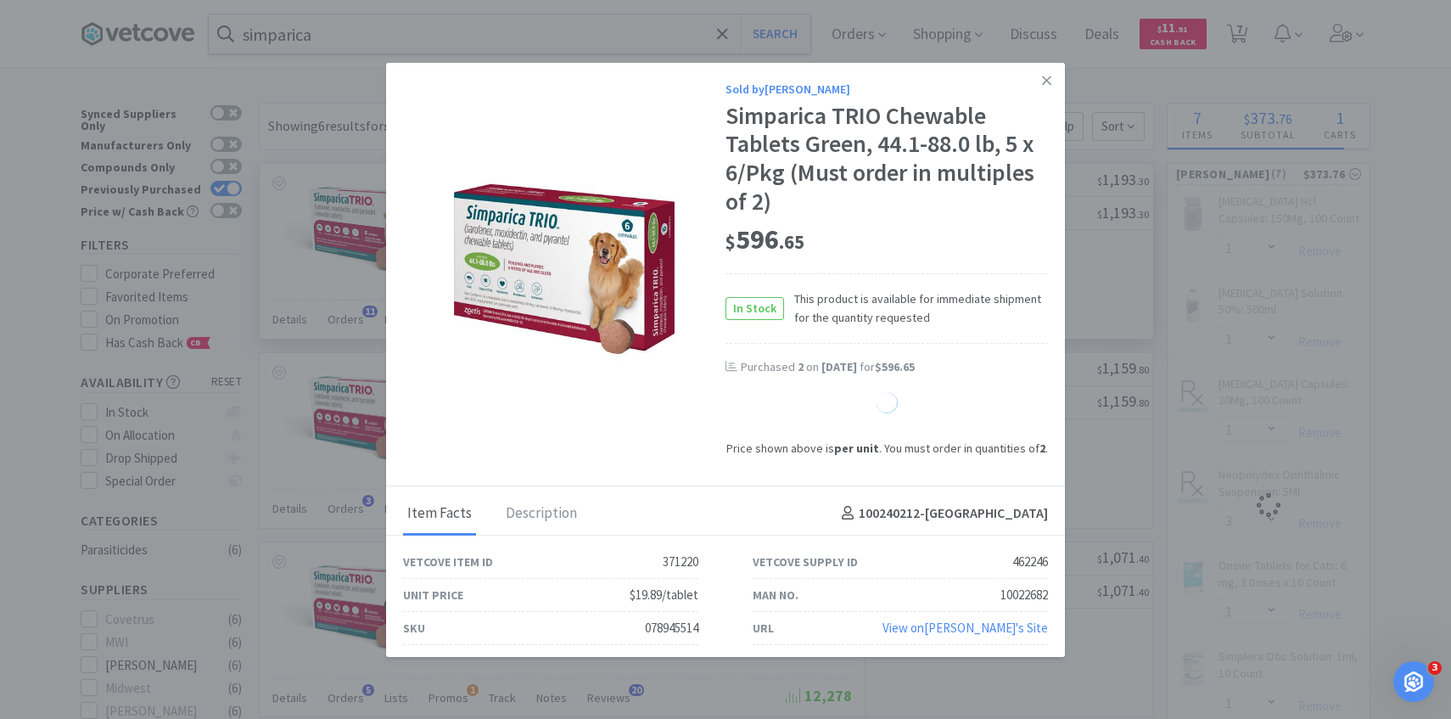
select select "2"
select select "1"
select select "4"
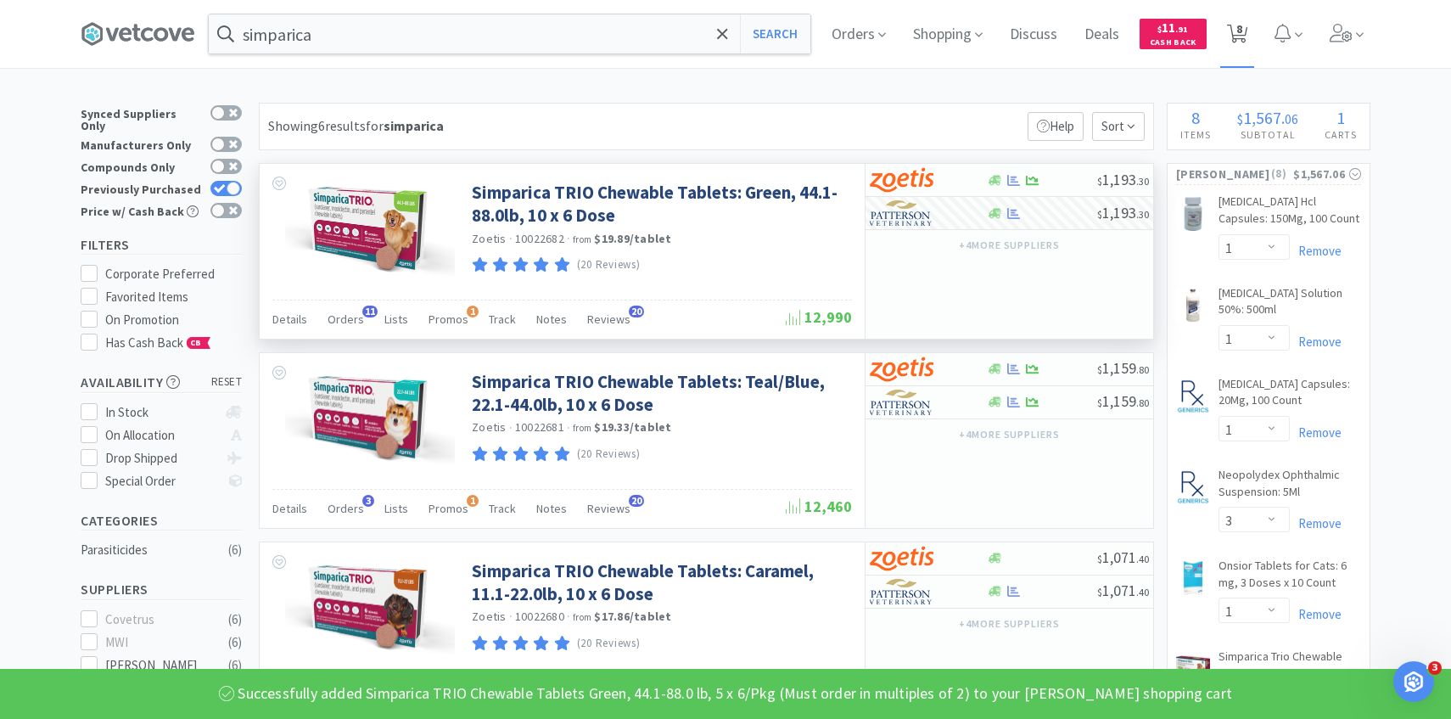
click at [1238, 41] on span "8" at bounding box center [1239, 29] width 6 height 68
select select "1"
select select "3"
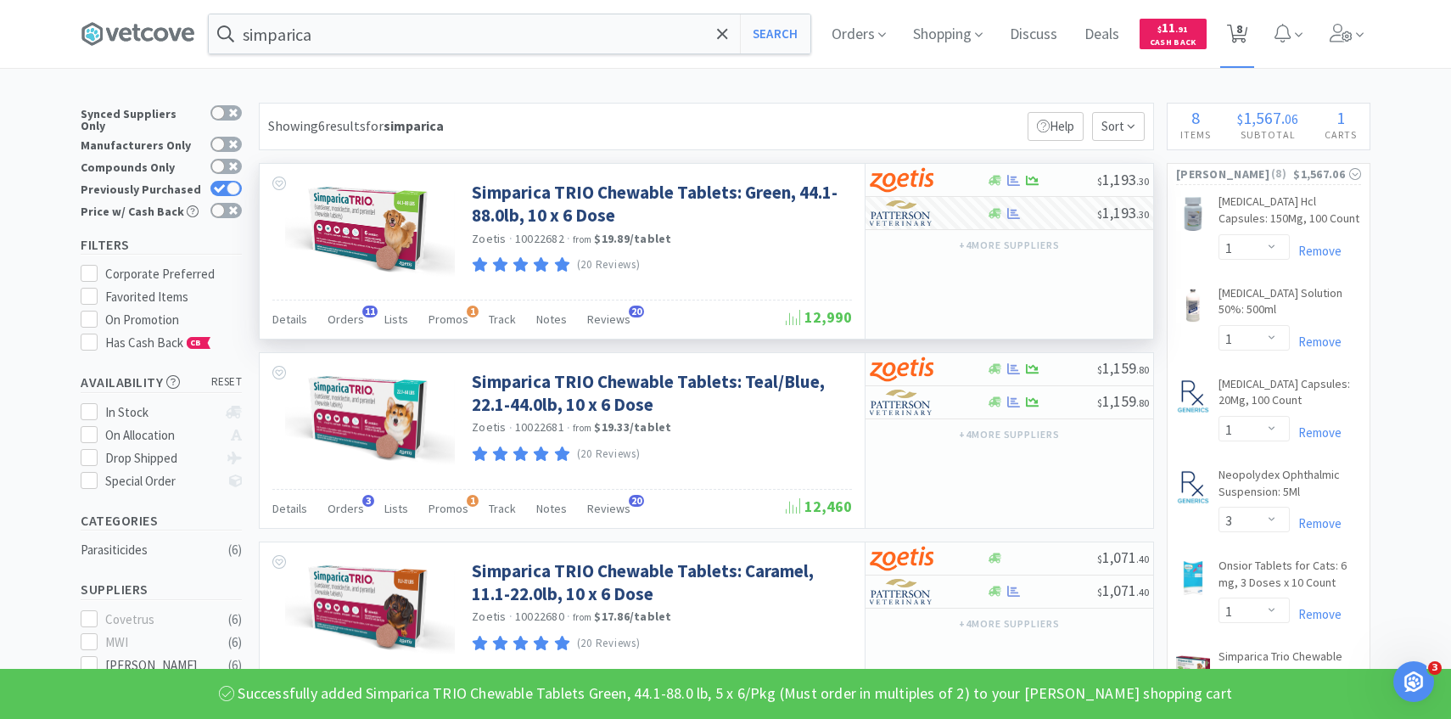
select select "1"
select select "2"
select select "1"
select select "4"
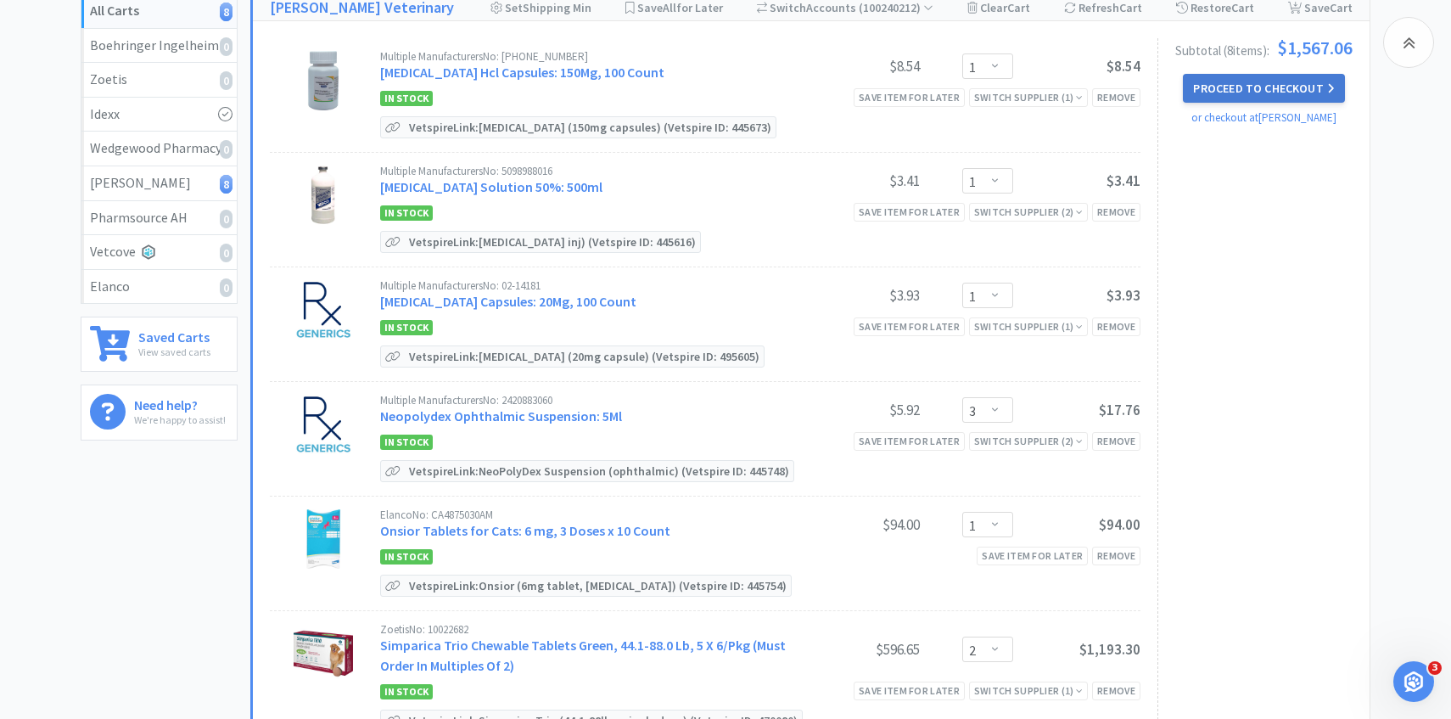
click at [1235, 87] on button "Proceed to Checkout" at bounding box center [1263, 88] width 161 height 29
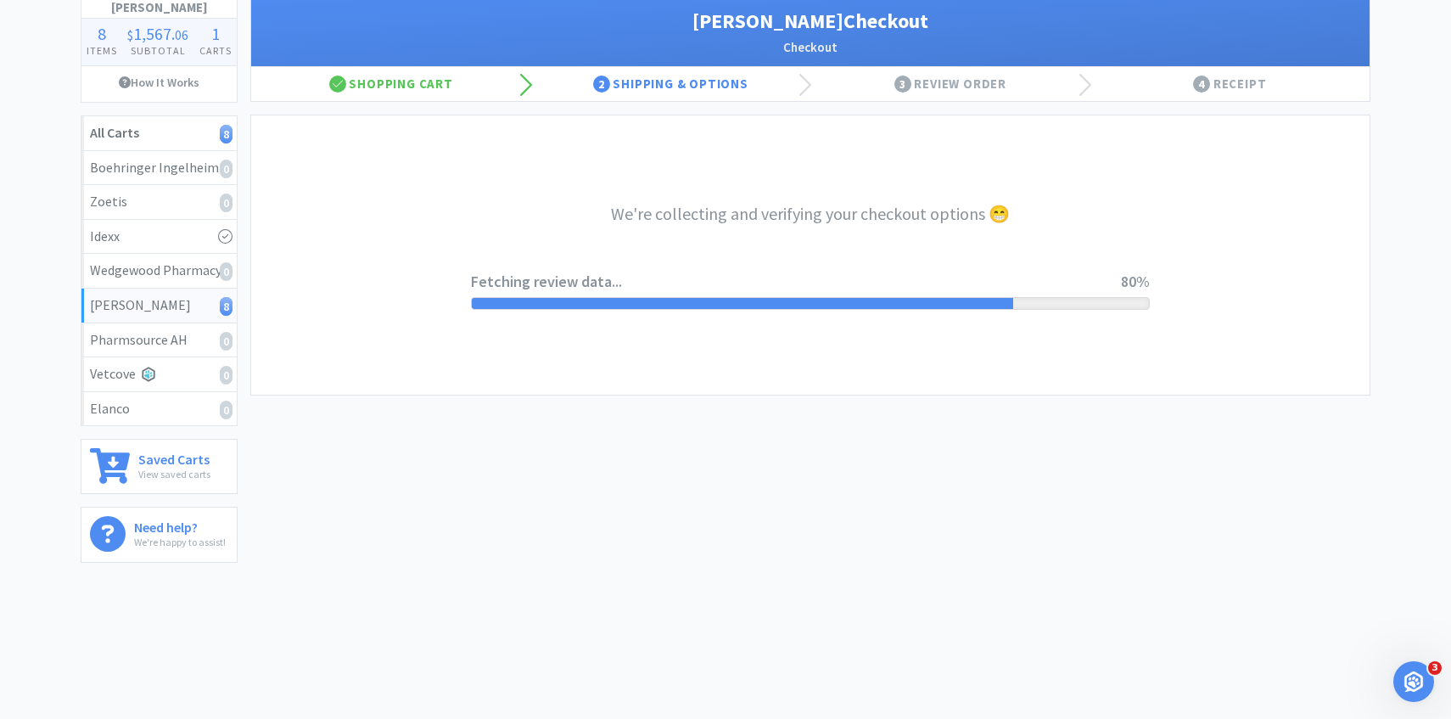
select select "1"
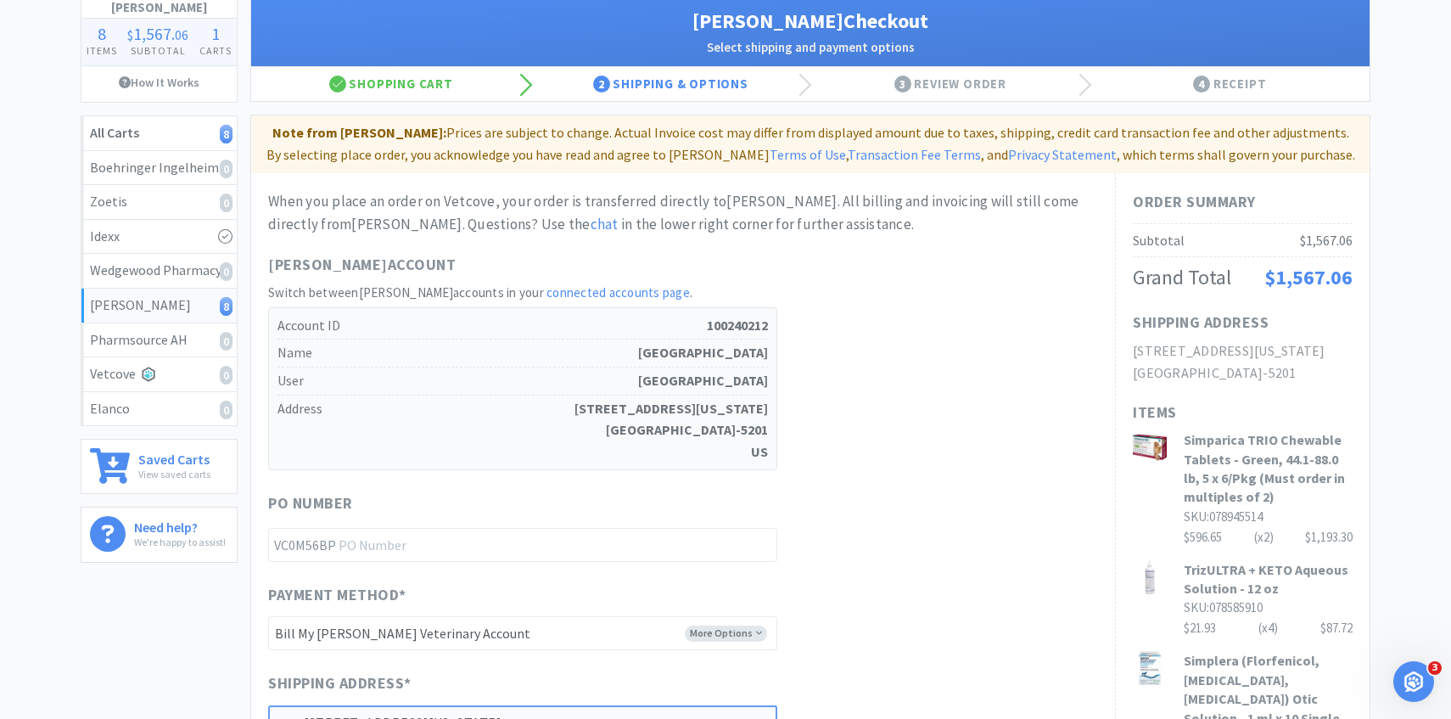
scroll to position [0, 0]
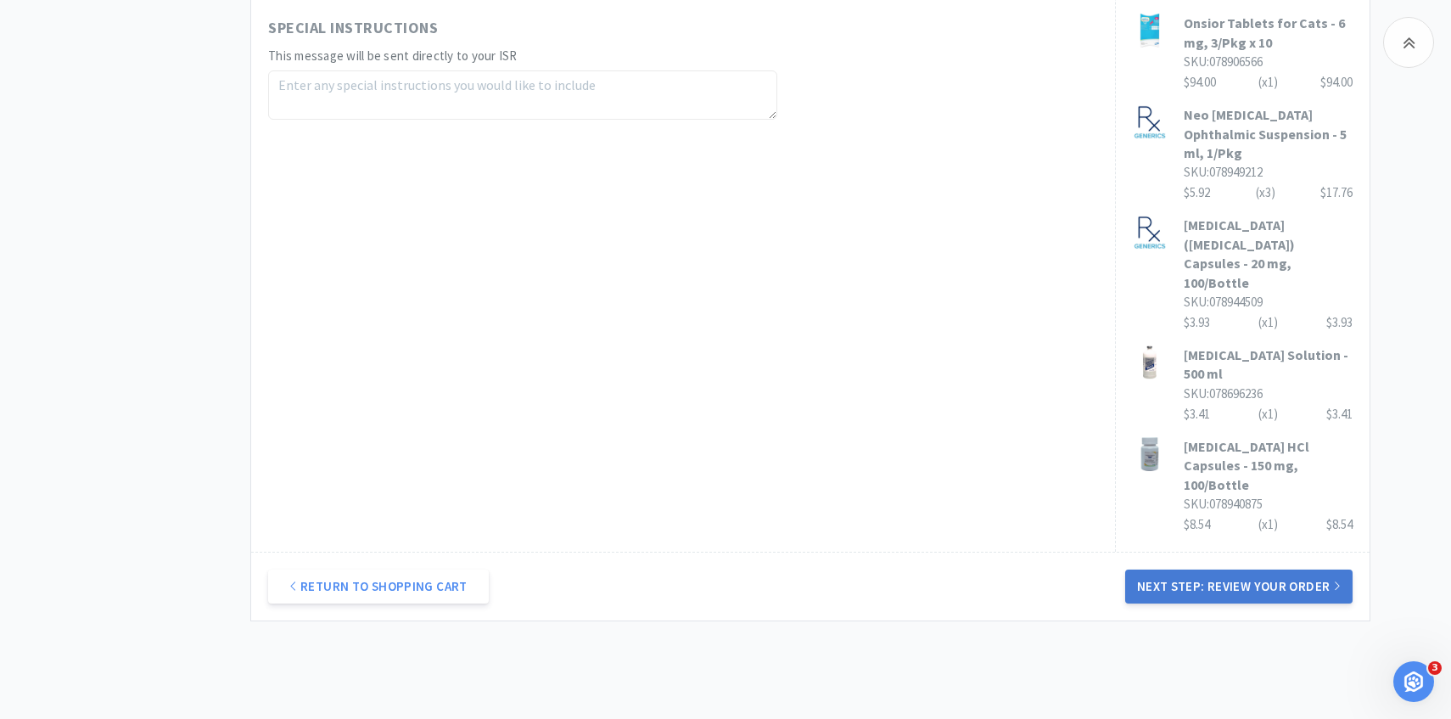
click at [1213, 569] on button "Next Step: Review Your Order" at bounding box center [1238, 586] width 227 height 34
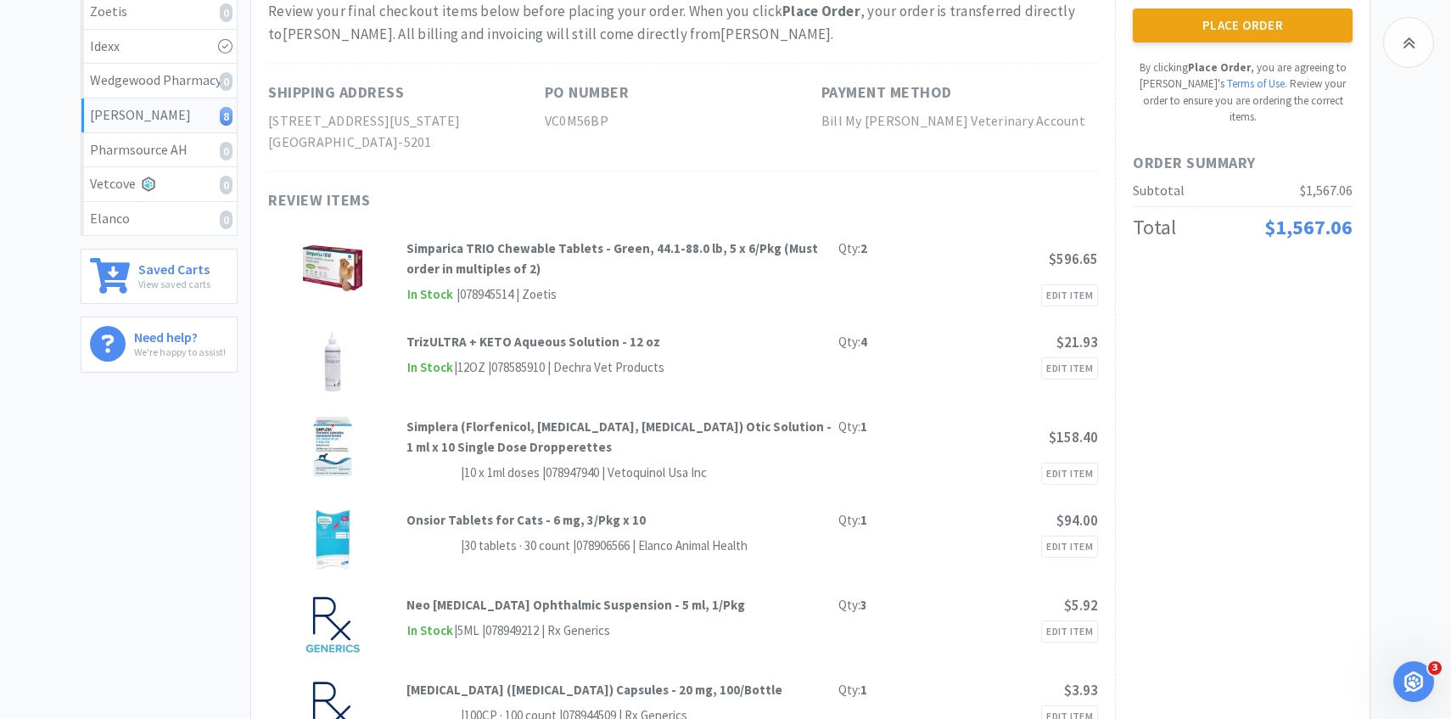
scroll to position [38, 0]
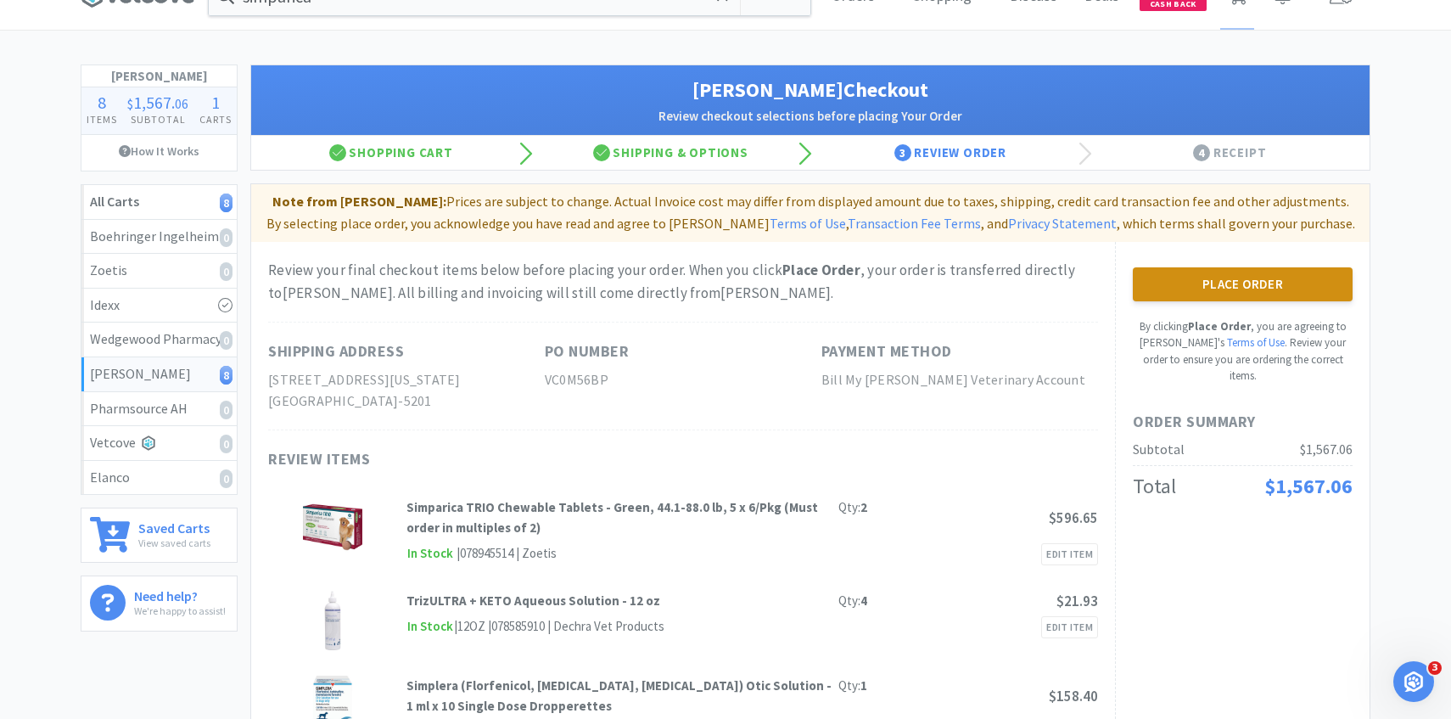
click at [1234, 274] on button "Place Order" at bounding box center [1243, 284] width 220 height 34
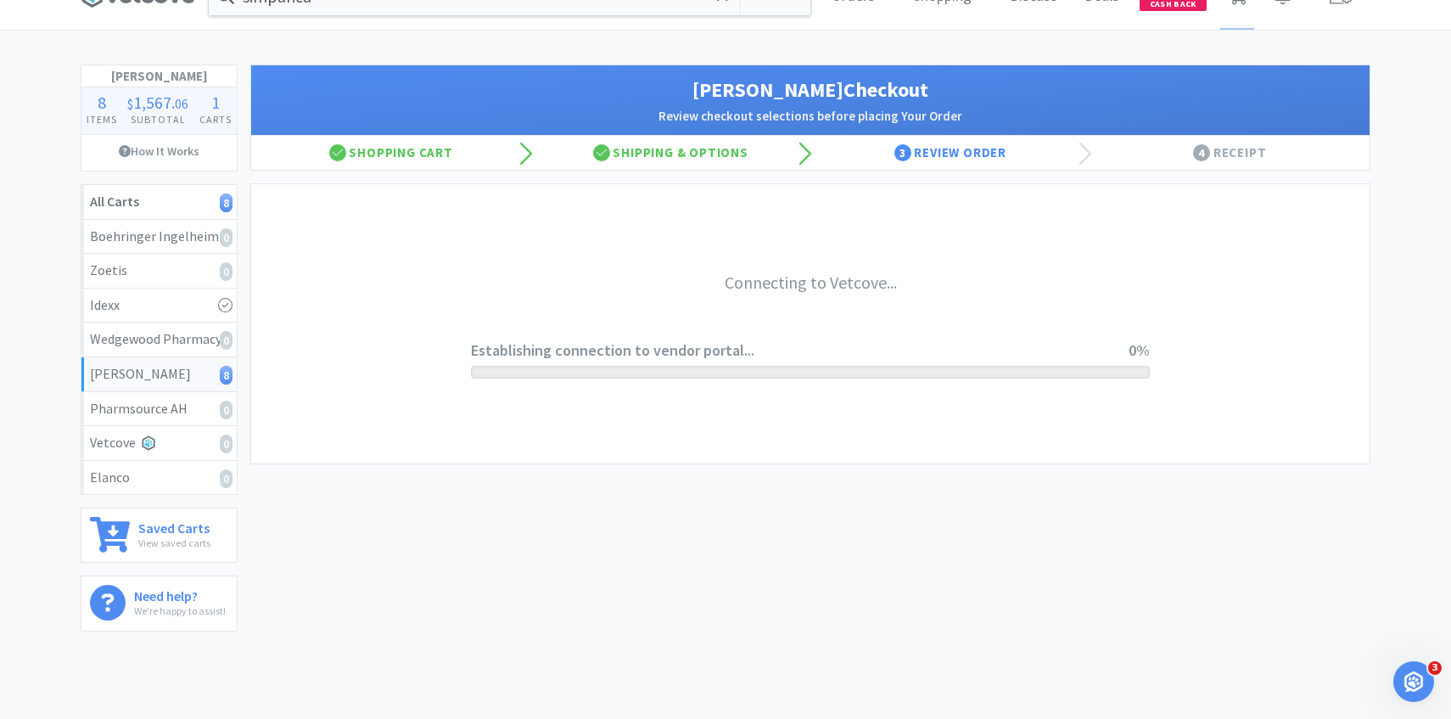
scroll to position [0, 0]
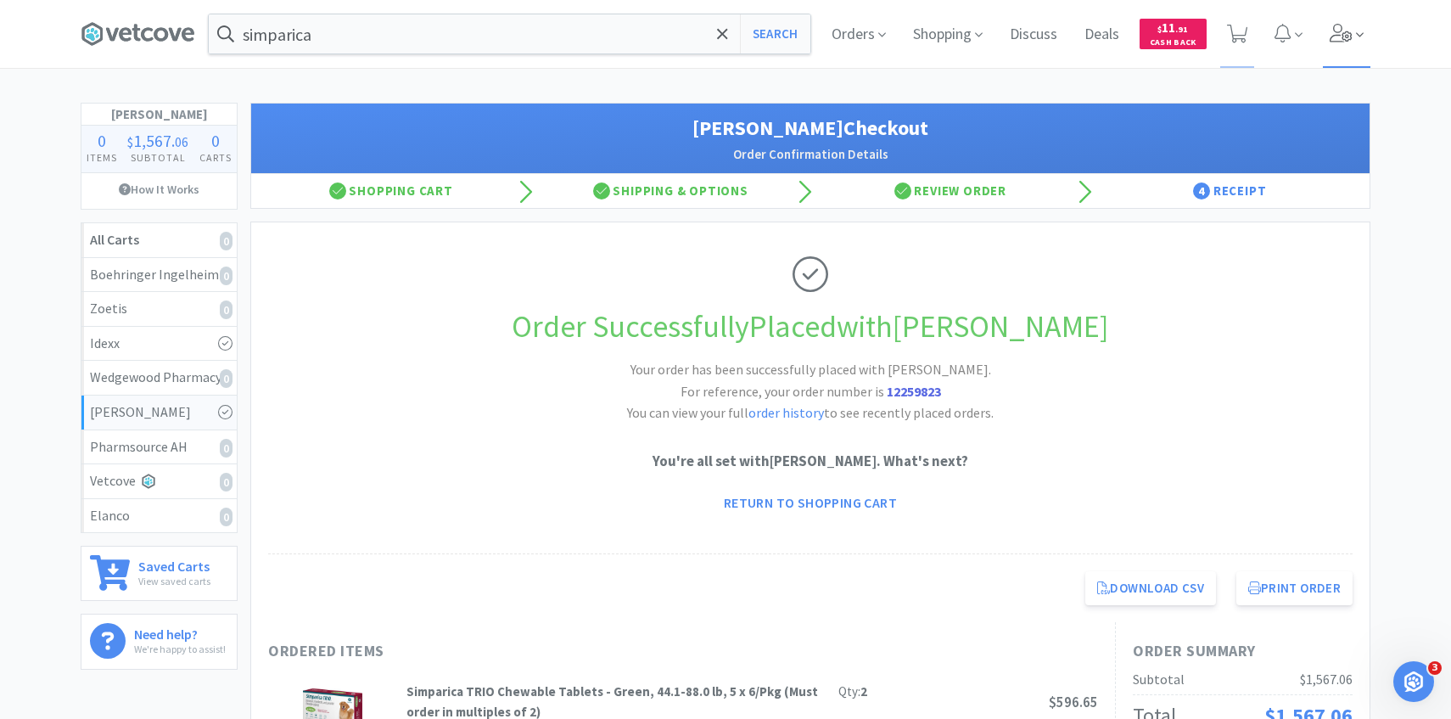
click at [1339, 43] on span at bounding box center [1347, 34] width 48 height 68
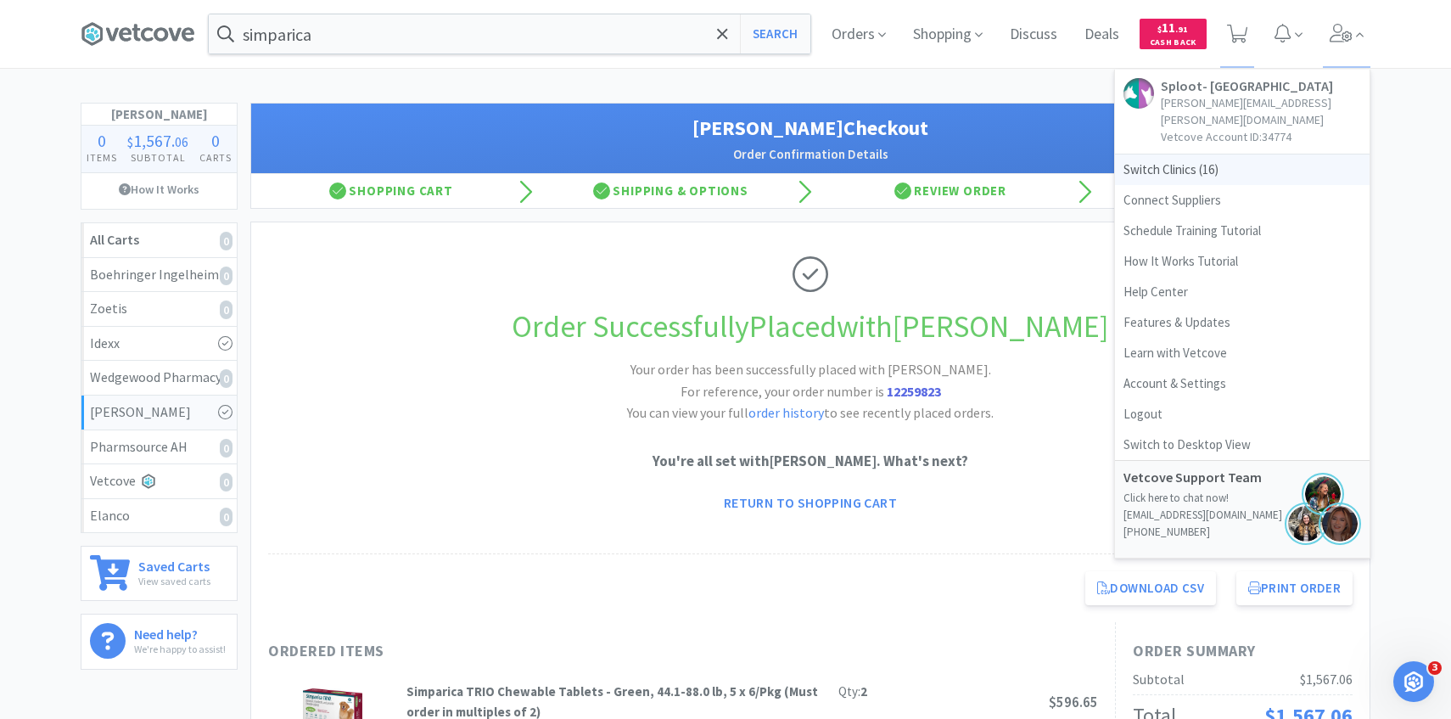
click at [1233, 154] on span "Switch Clinics ( 16 )" at bounding box center [1242, 169] width 255 height 31
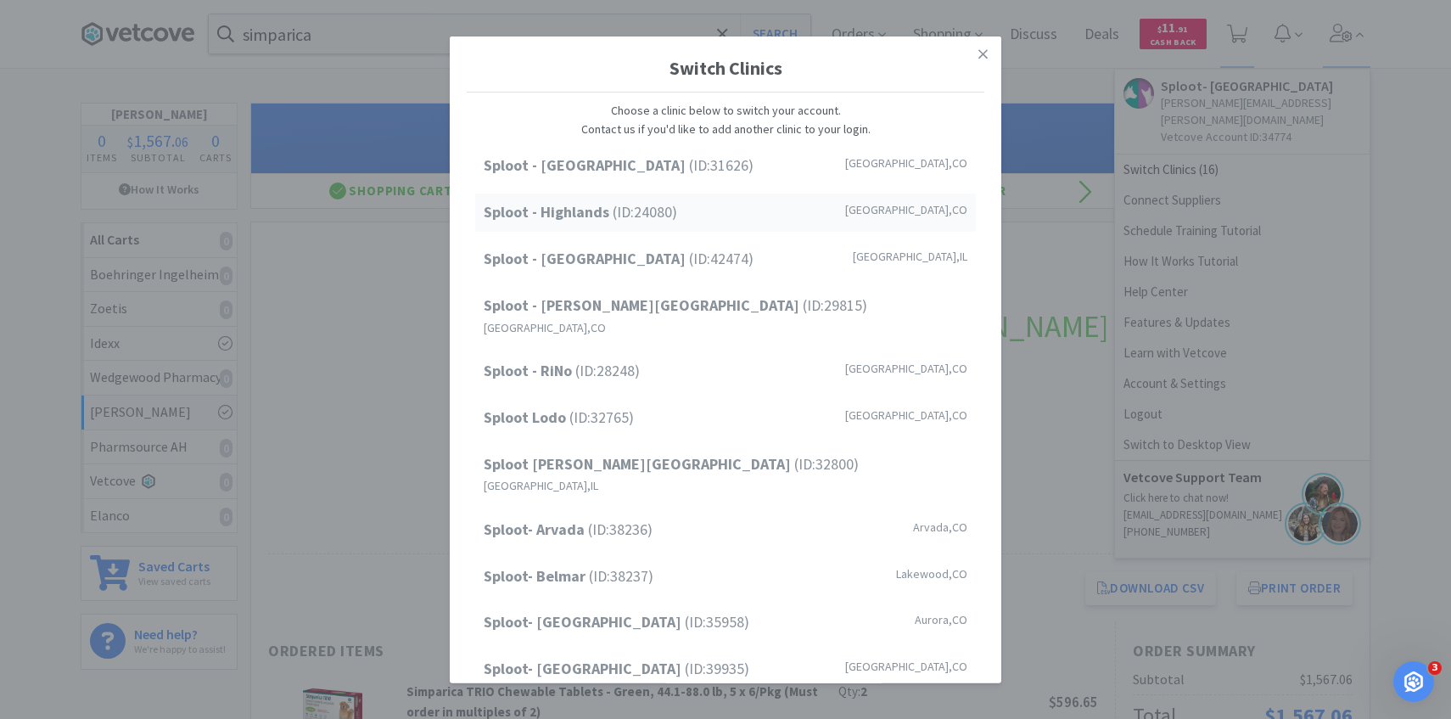
click at [708, 226] on div "Sploot - Highlands (ID: 24080 ) Denver , CO" at bounding box center [725, 212] width 501 height 38
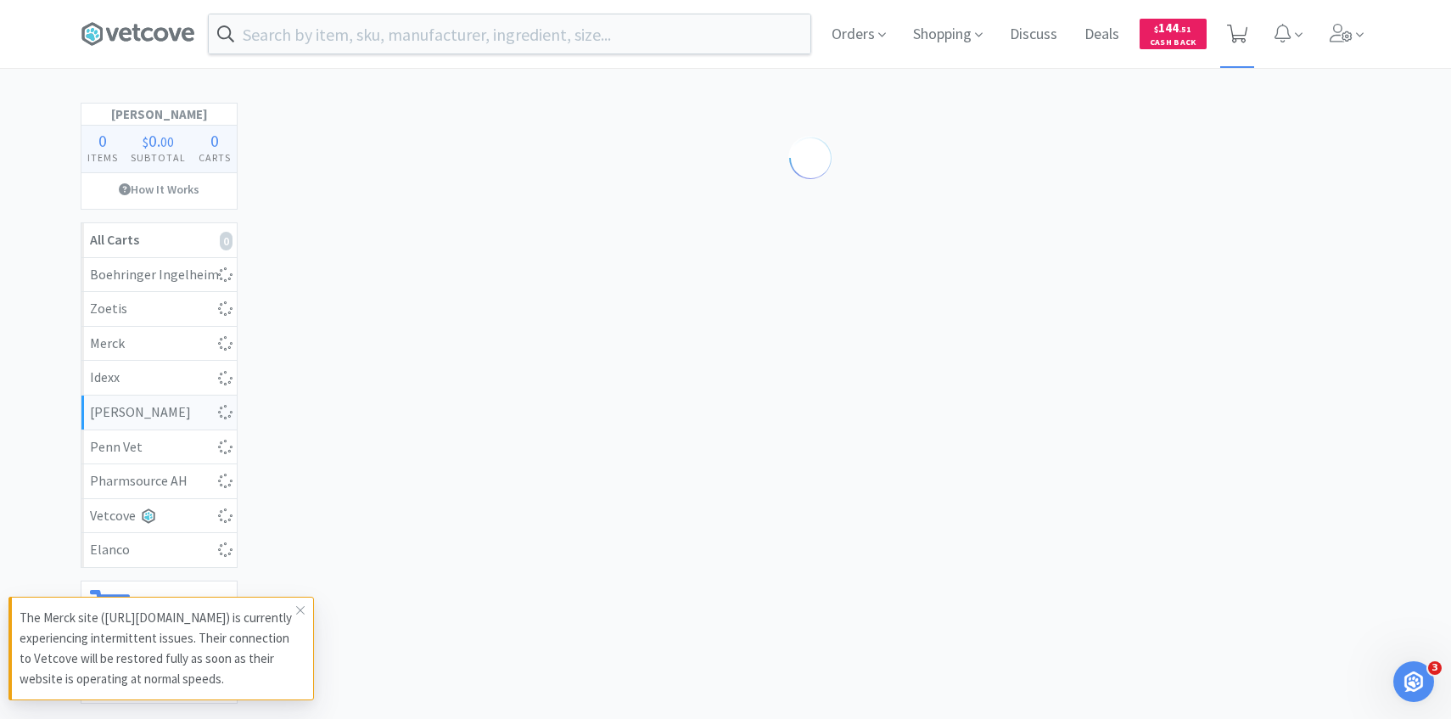
click at [1237, 45] on span at bounding box center [1237, 34] width 21 height 24
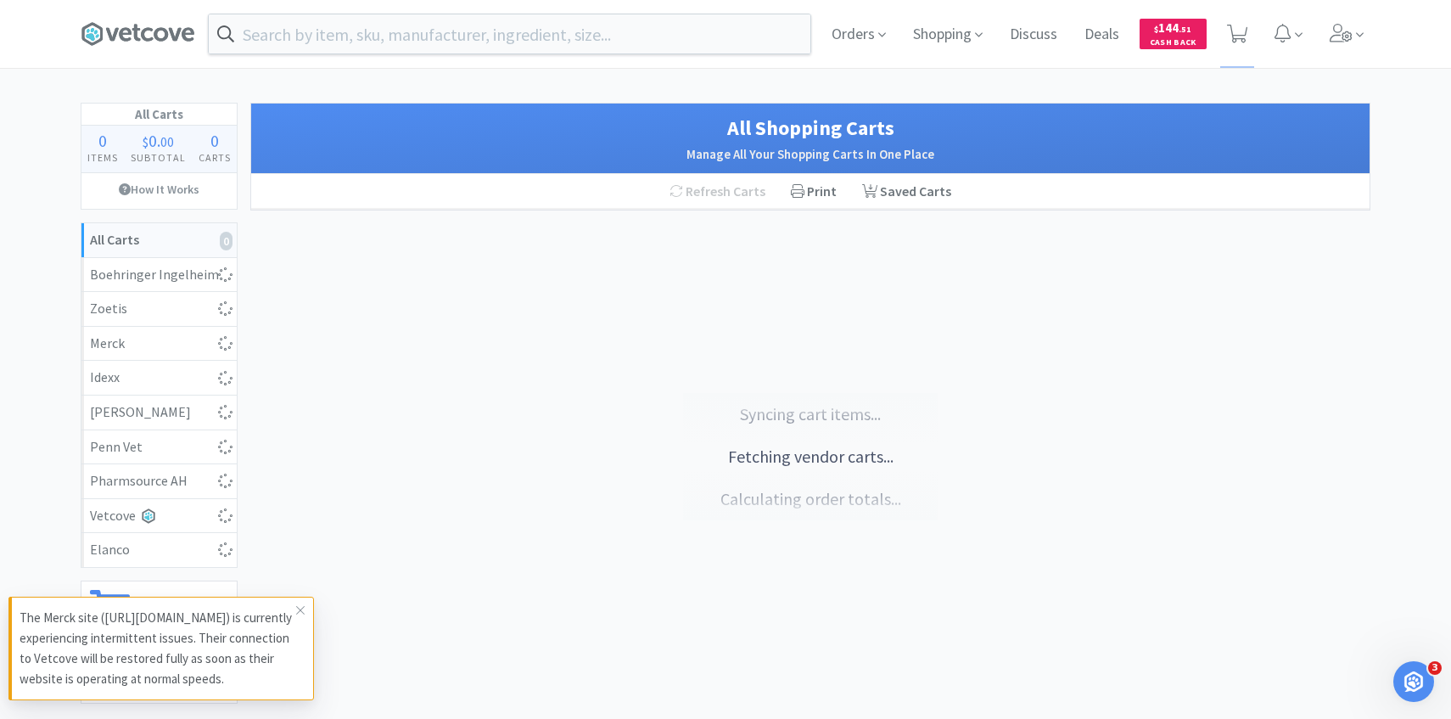
select select "10"
select select "1"
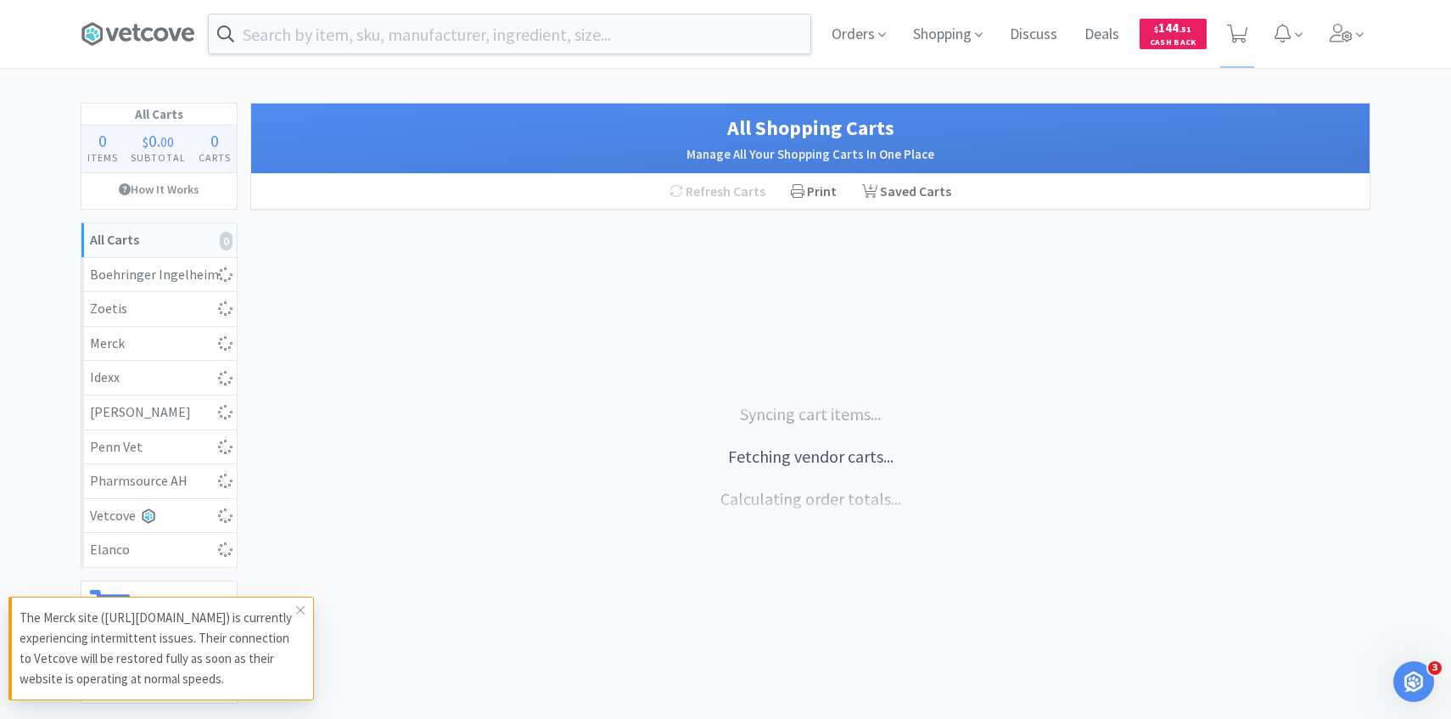
select select "2"
select select "3"
select select "9"
select select "1"
select select "2"
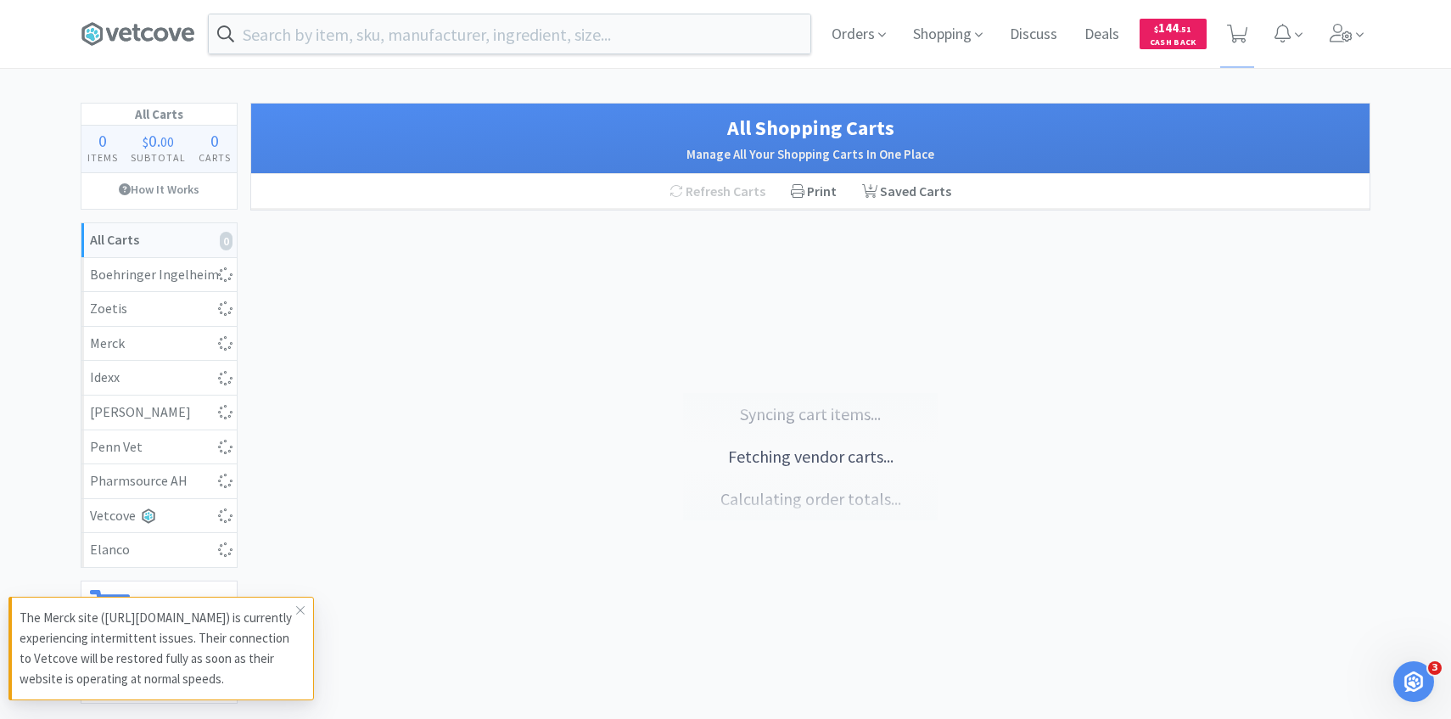
select select "2"
select select "3"
select select "1"
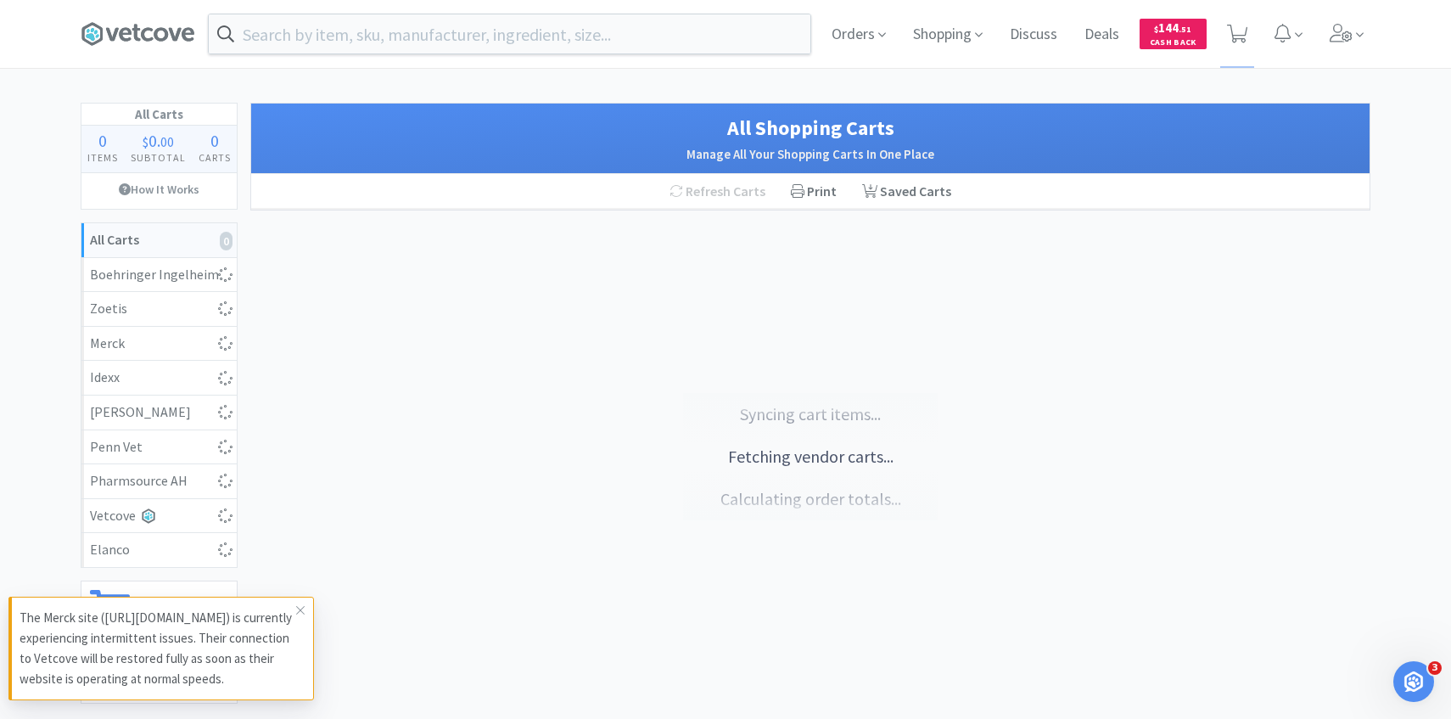
select select "1"
select select "2"
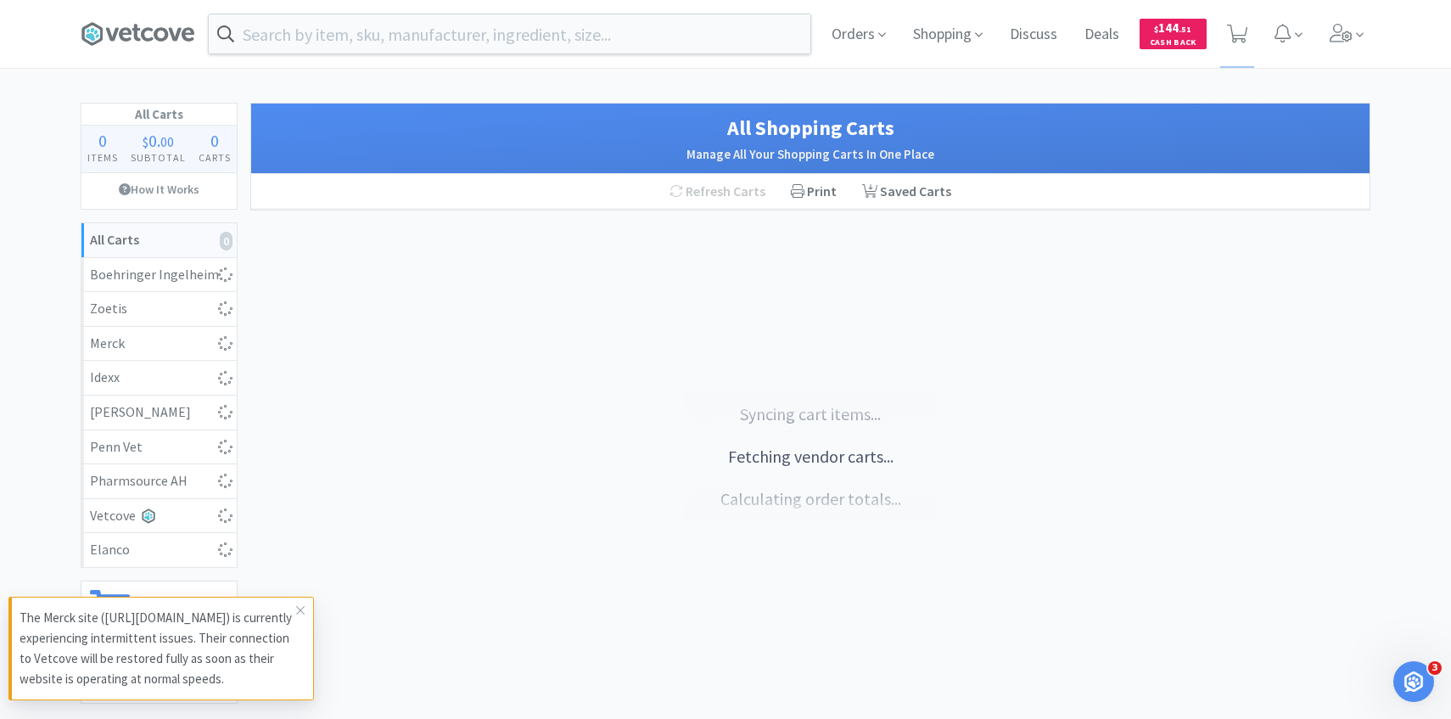
select select "2"
select select "4"
select select "1"
select select "2"
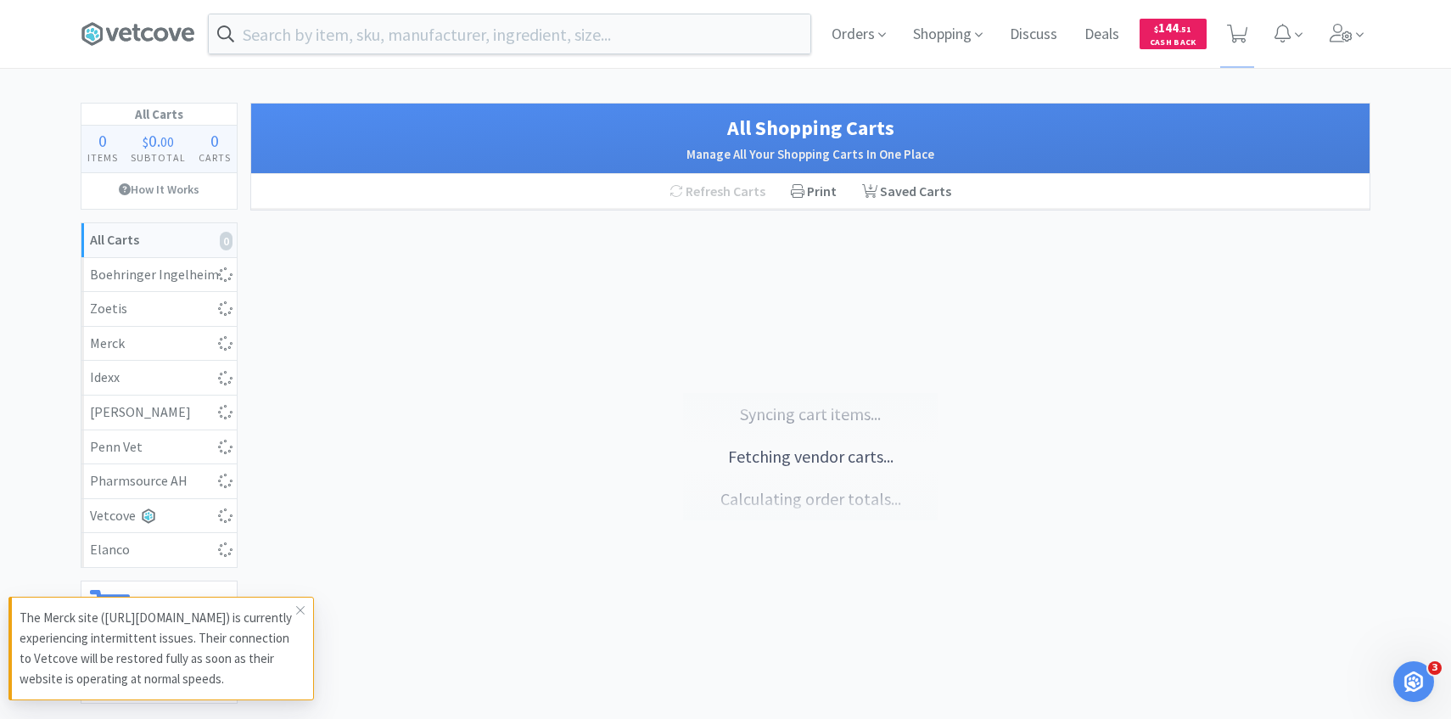
select select "3"
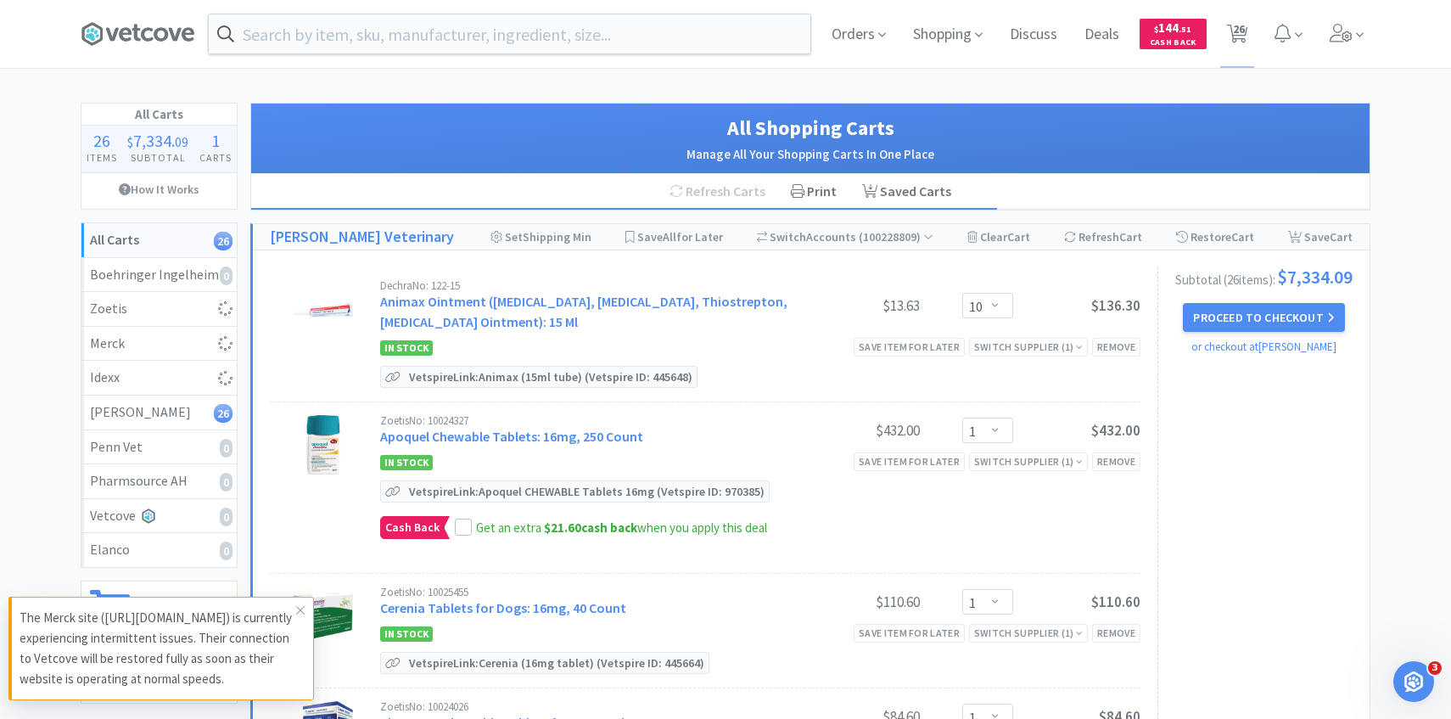
select select "1"
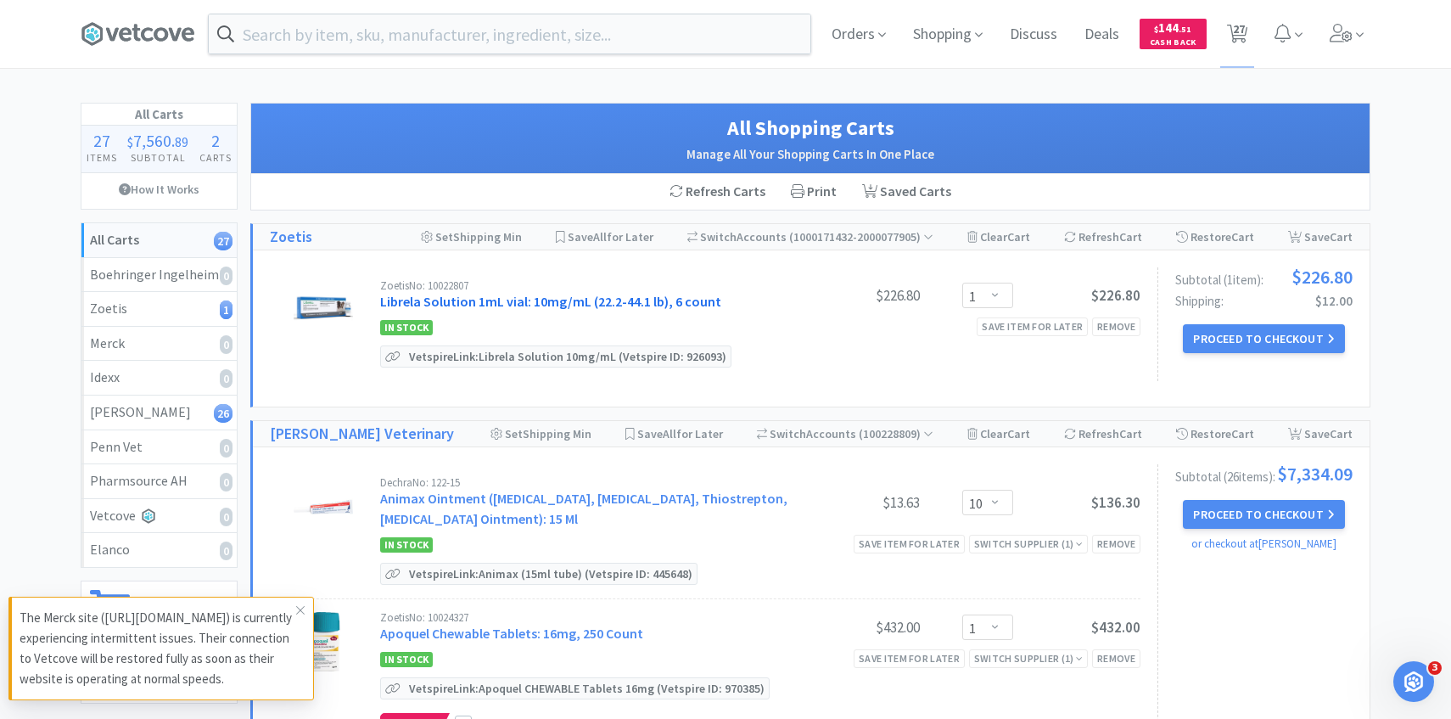
click at [512, 300] on link "Librela Solution 1mL vial: 10mg/mL (22.2-44.1 lb), 6 count" at bounding box center [550, 301] width 341 height 17
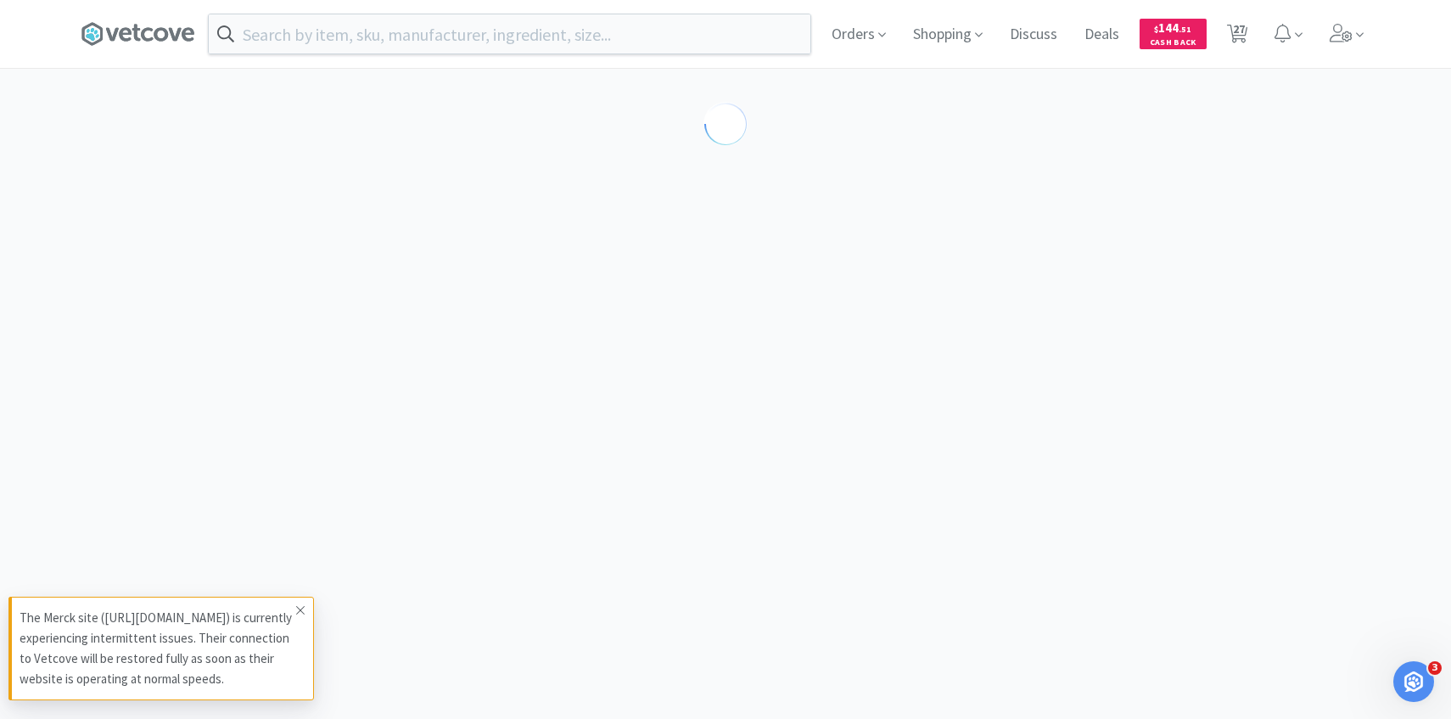
click at [306, 596] on span at bounding box center [300, 609] width 24 height 27
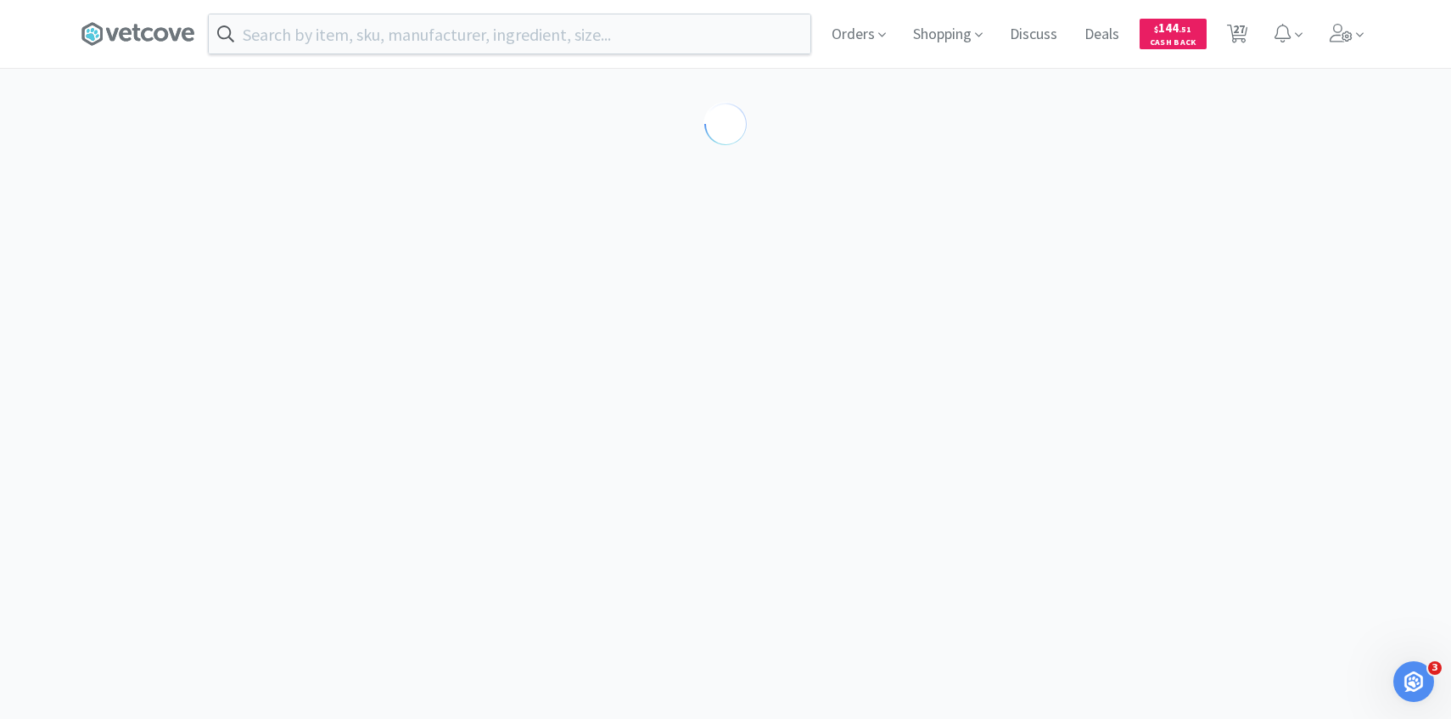
select select "605234"
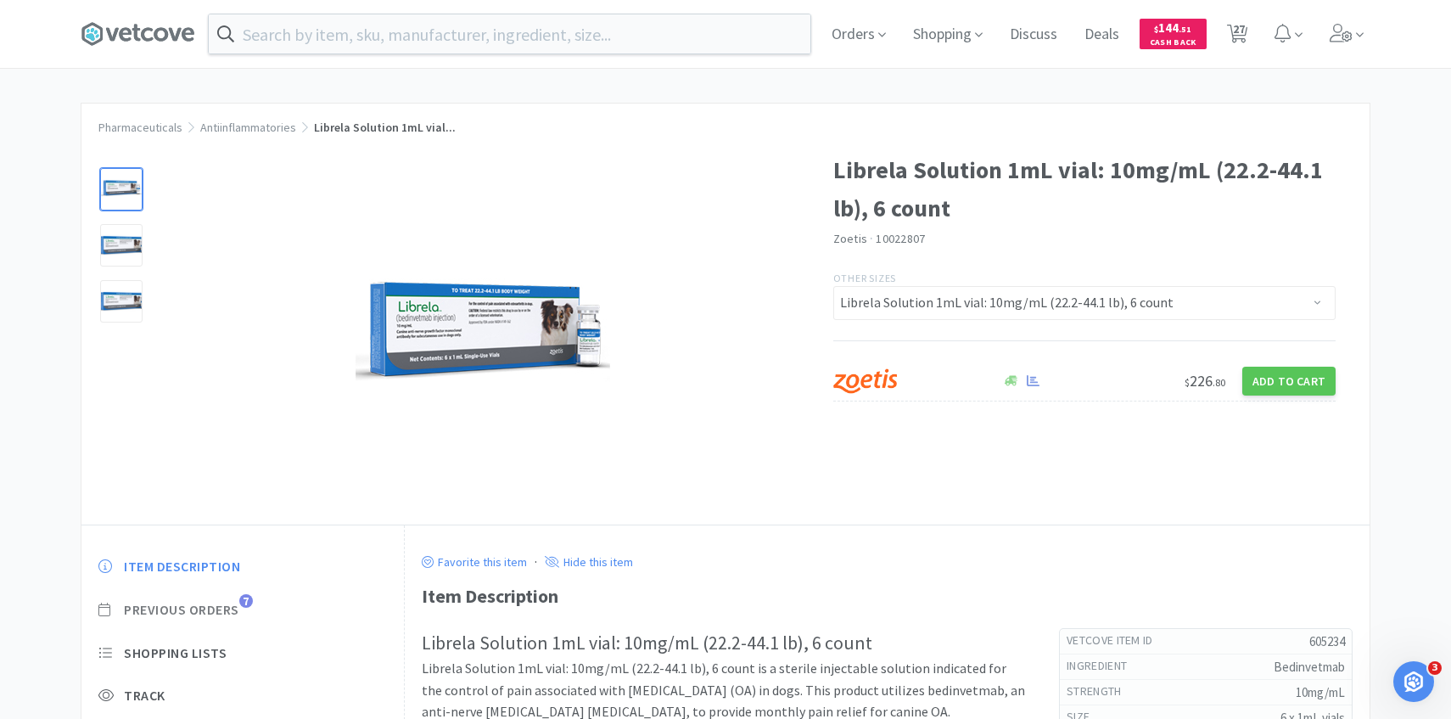
click at [225, 601] on span "Previous Orders" at bounding box center [181, 610] width 115 height 18
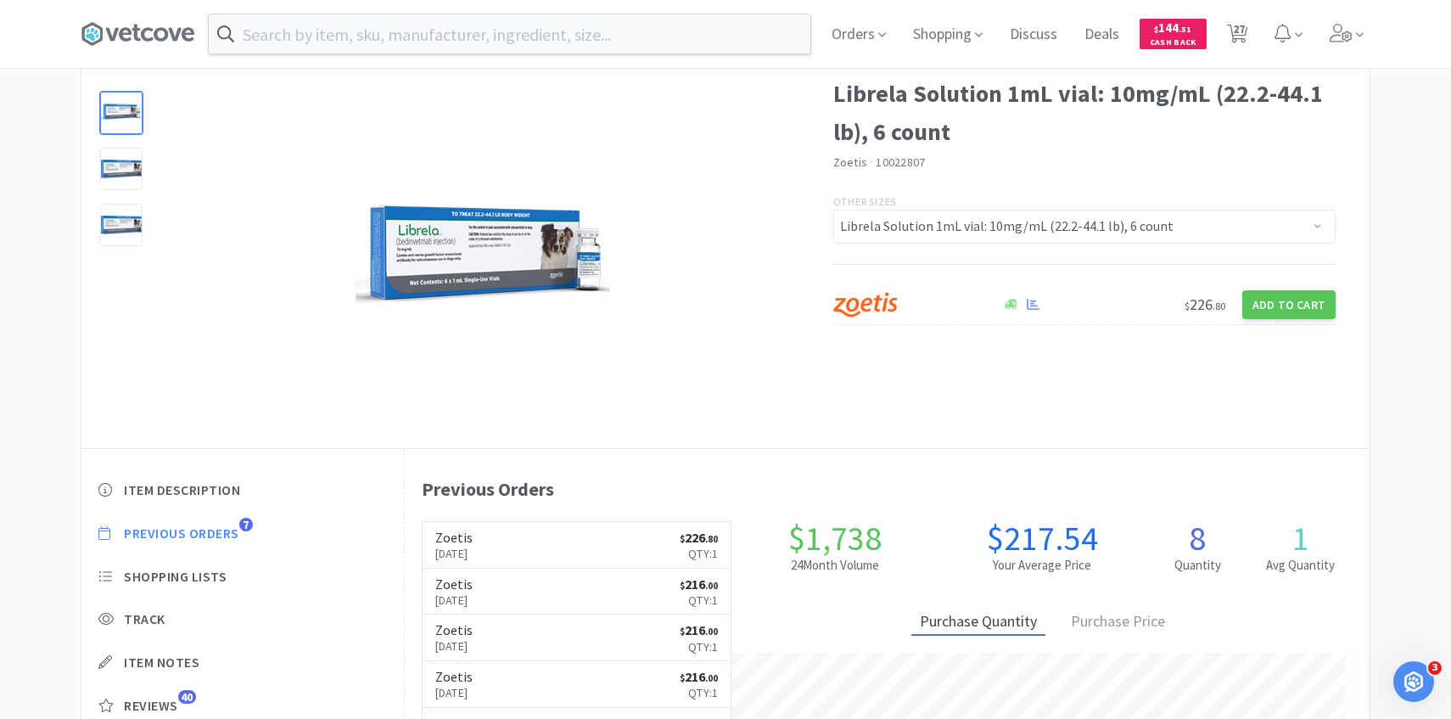
scroll to position [80, 0]
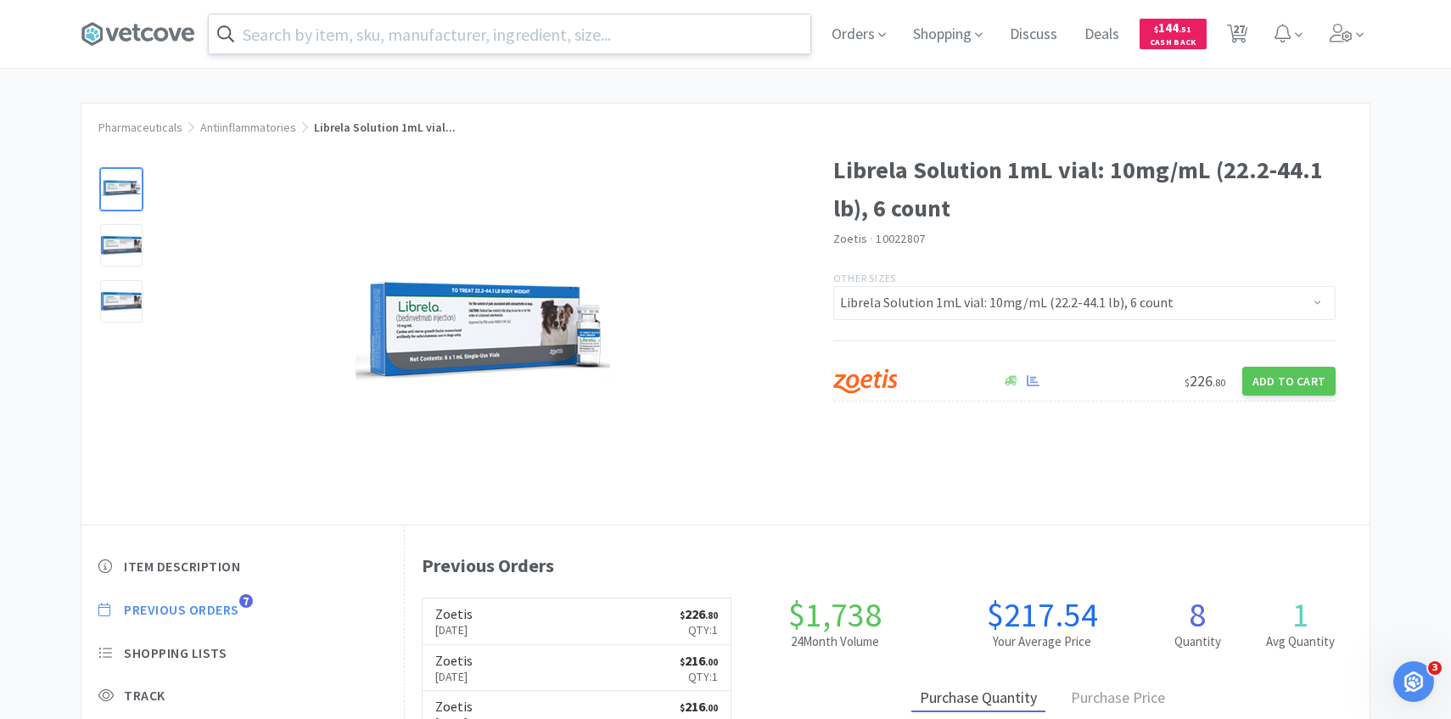
select select "1"
select select "10"
select select "1"
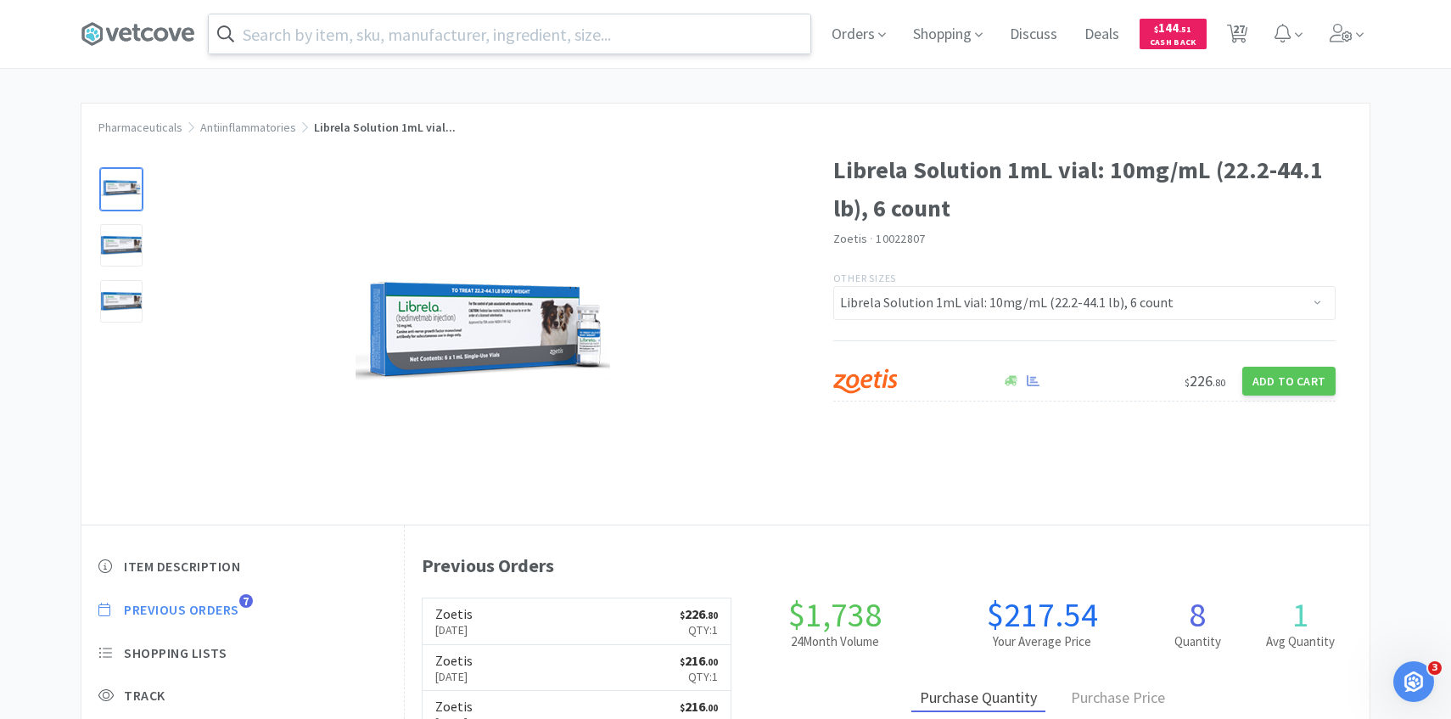
select select "1"
select select "2"
select select "3"
select select "9"
select select "1"
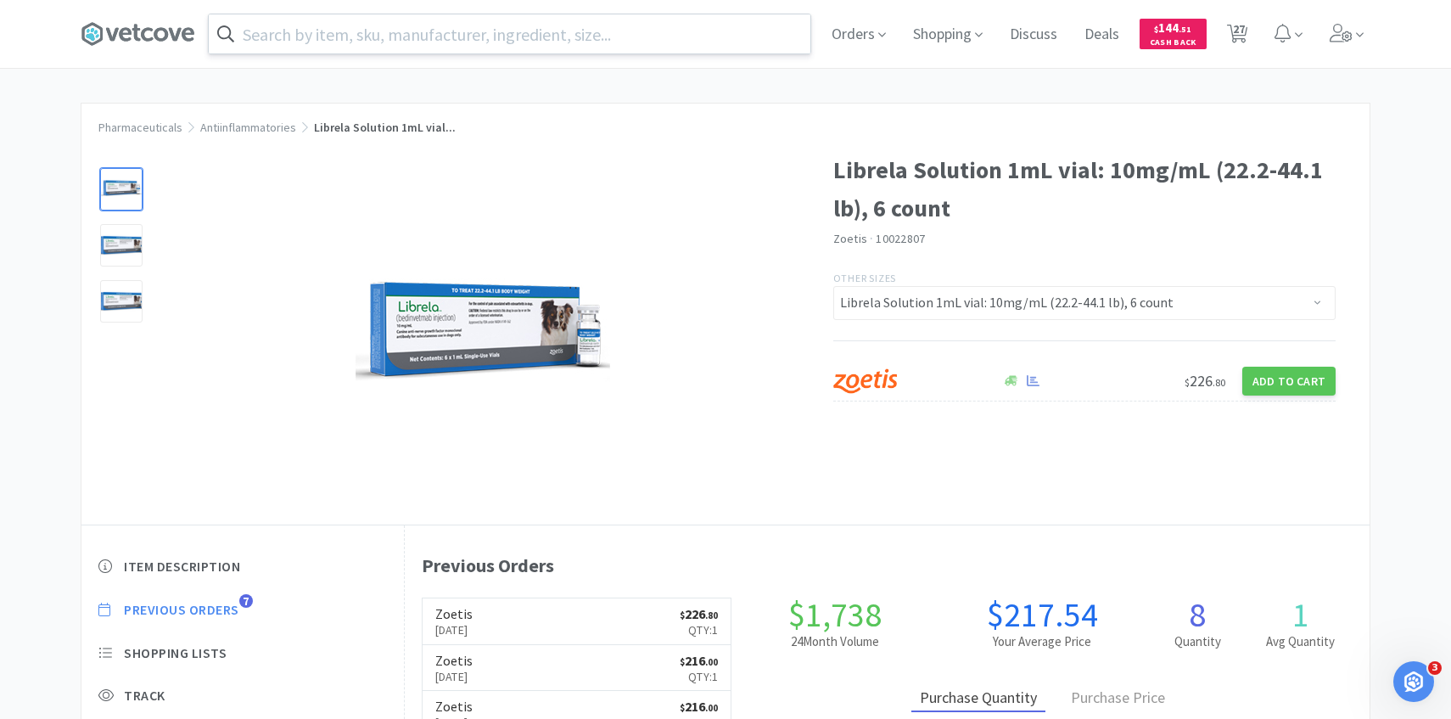
select select "2"
select select "3"
select select "1"
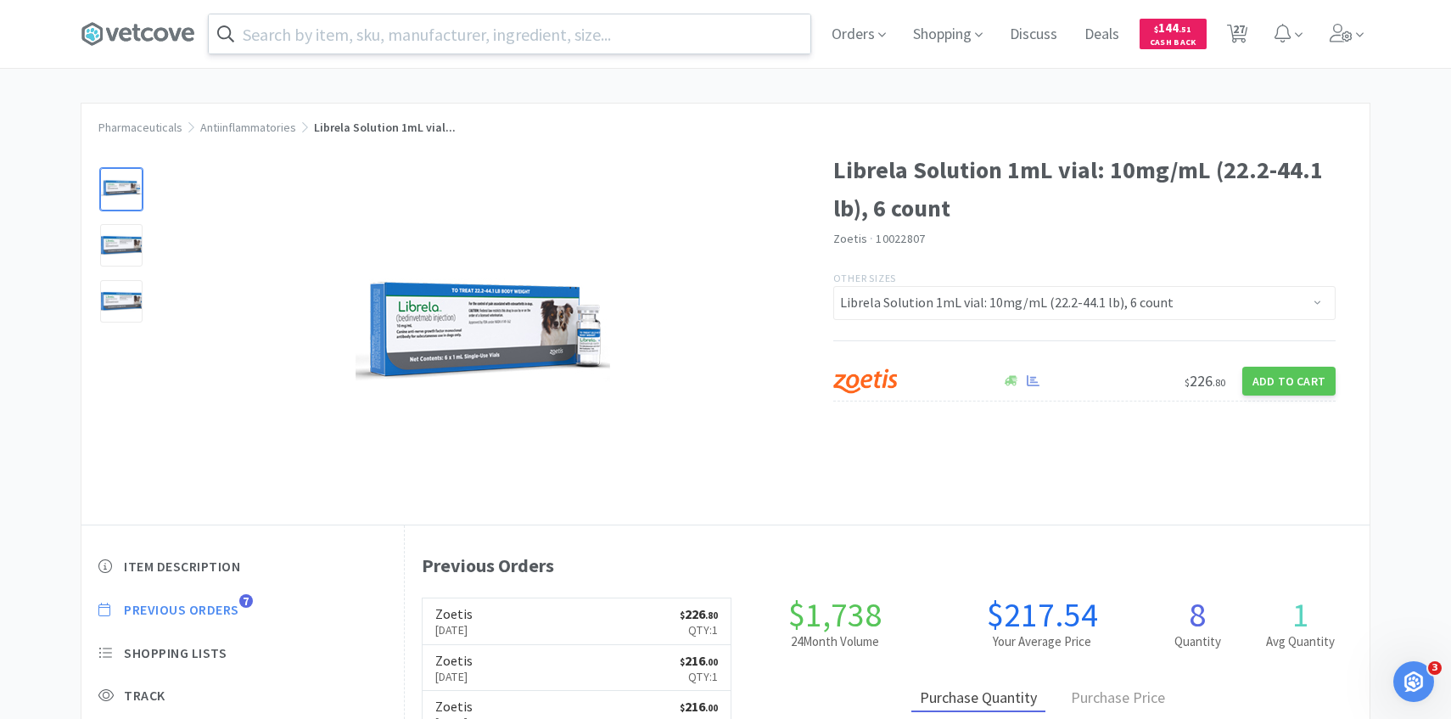
select select "1"
select select "2"
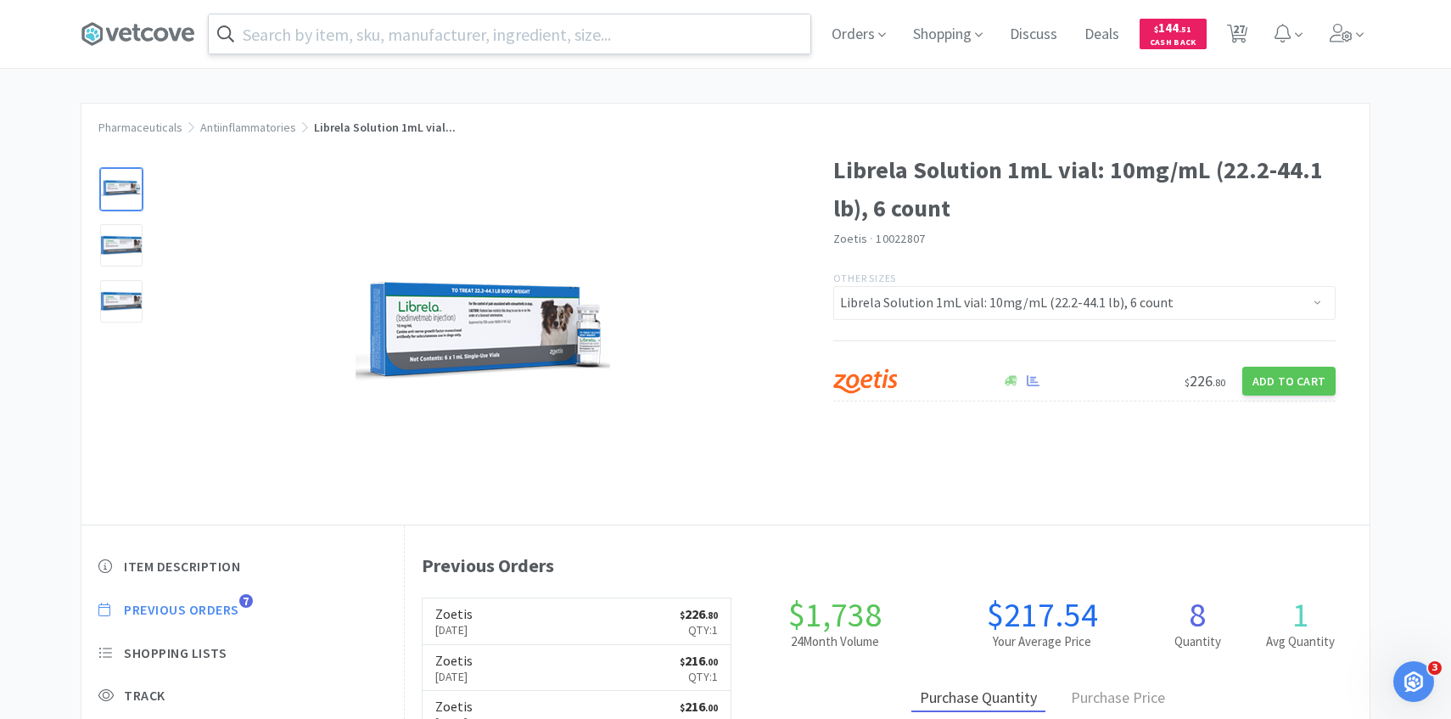
select select "2"
select select "4"
select select "1"
select select "2"
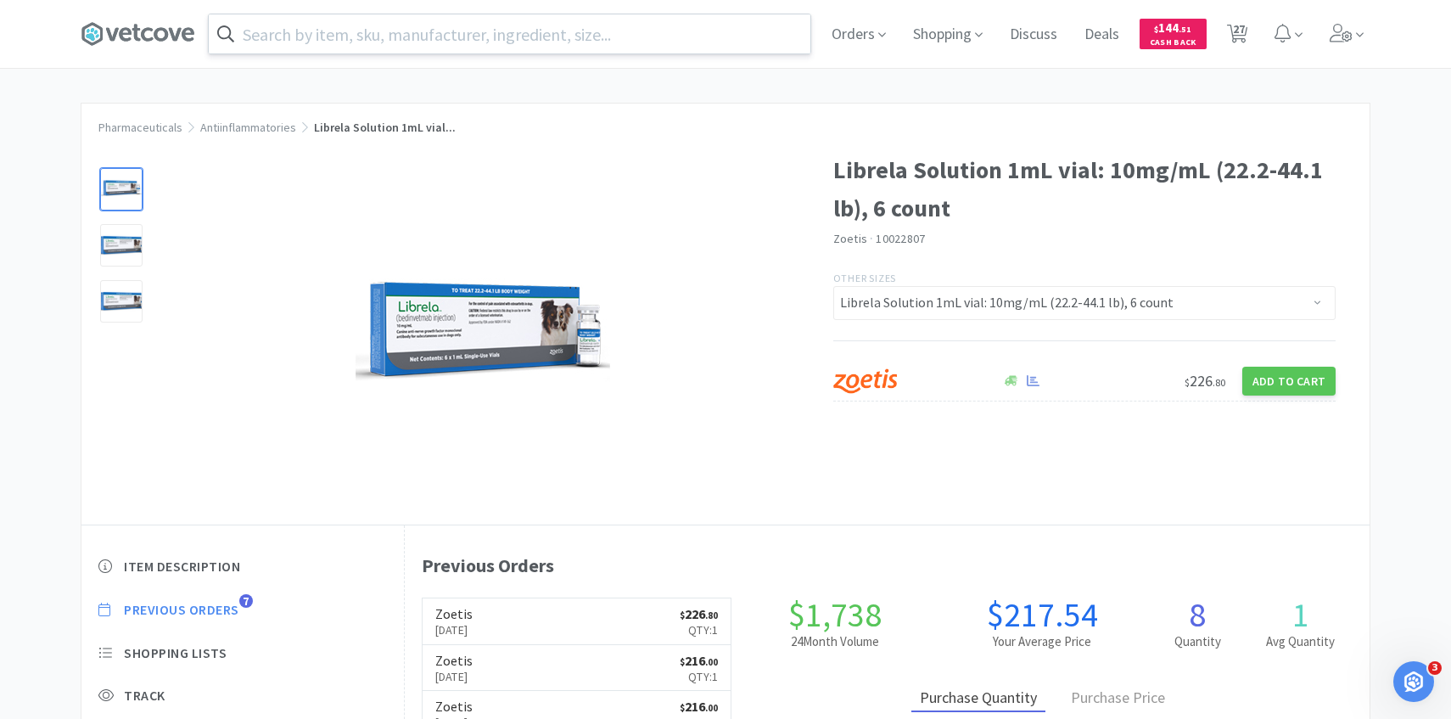
select select "2"
select select "3"
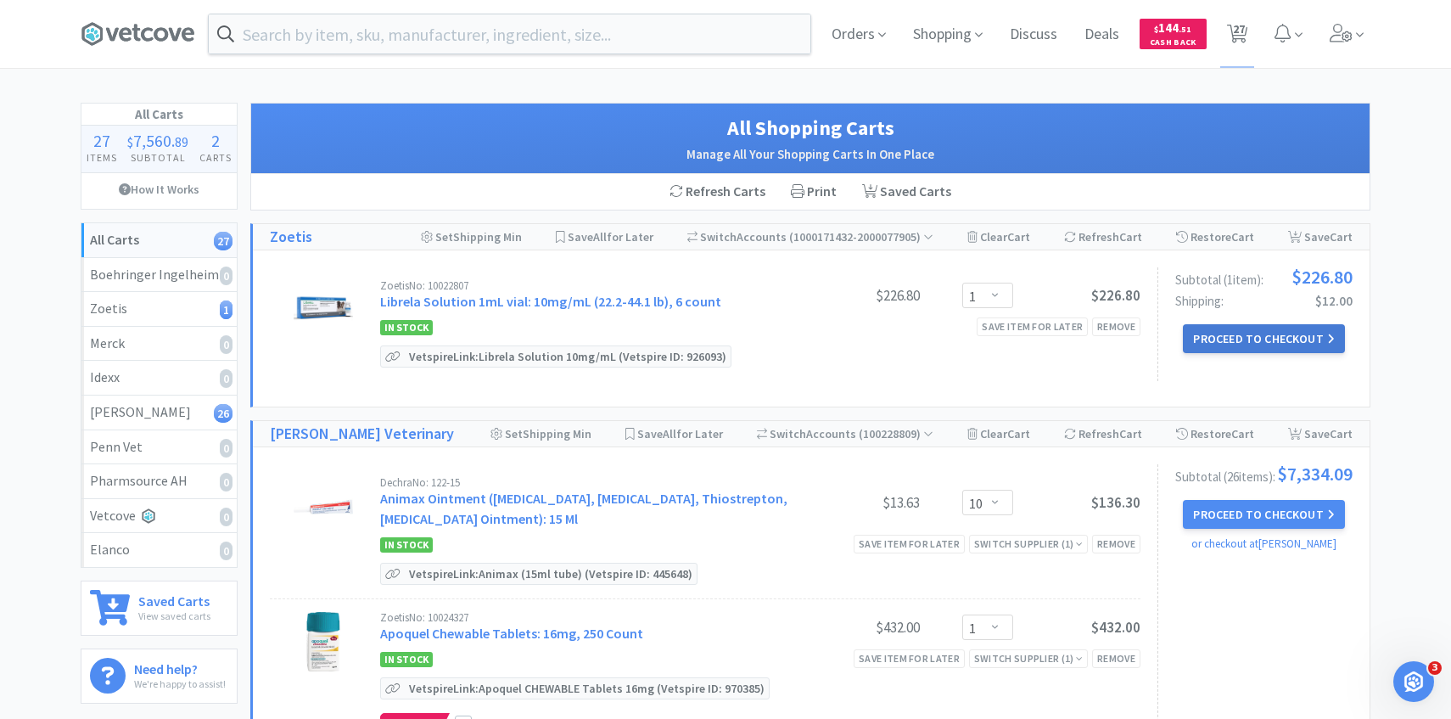
click at [1212, 328] on button "Proceed to Checkout" at bounding box center [1263, 338] width 161 height 29
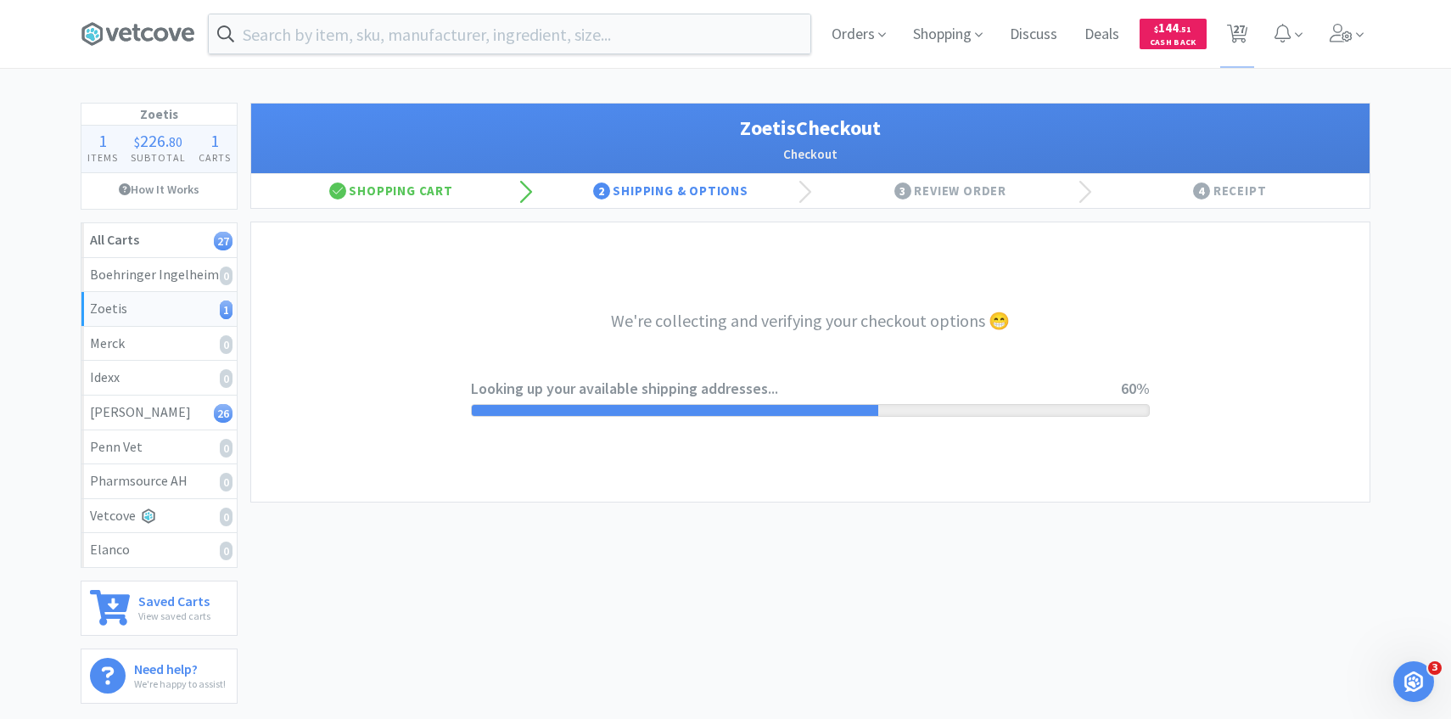
select select "invoice"
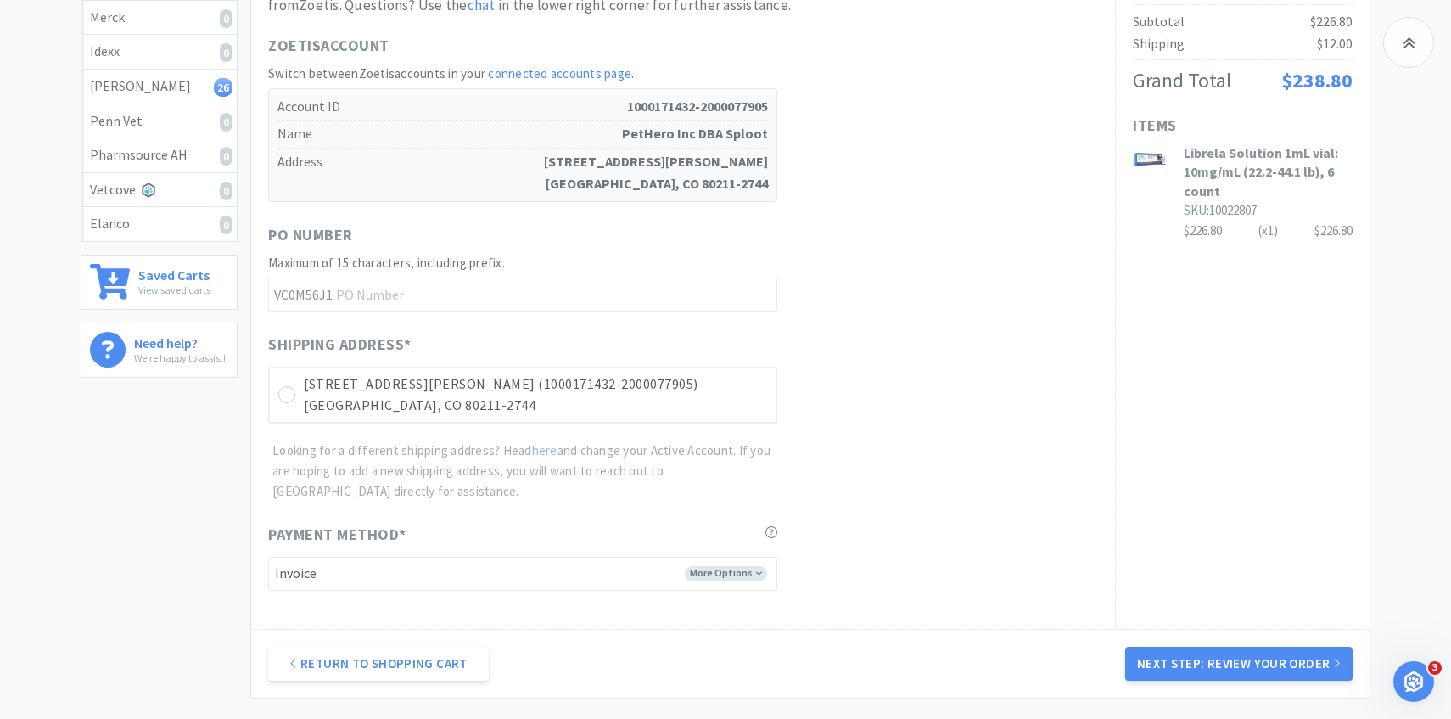
scroll to position [479, 0]
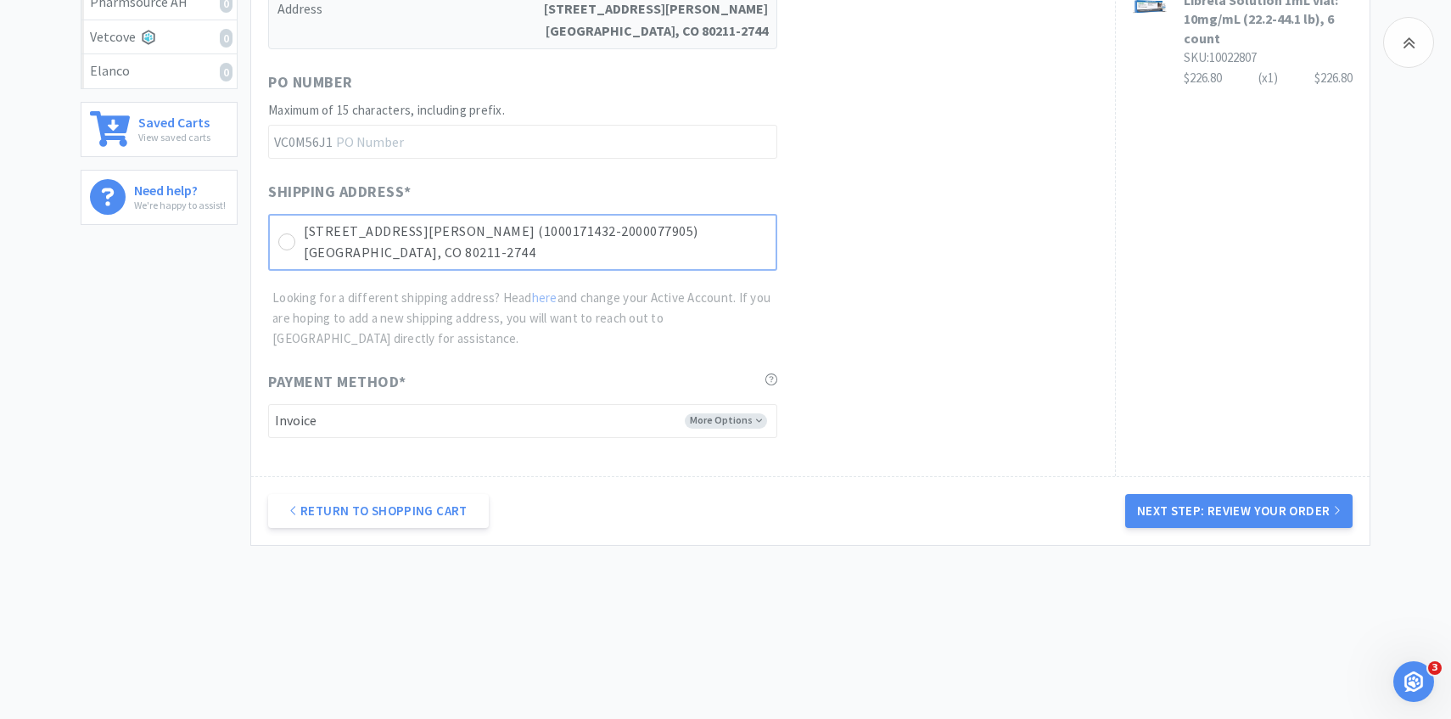
click at [667, 235] on p "3774 Julian St (1000171432-2000077905)" at bounding box center [535, 232] width 463 height 22
click at [1151, 508] on button "Next Step: Review Your Order" at bounding box center [1238, 511] width 227 height 34
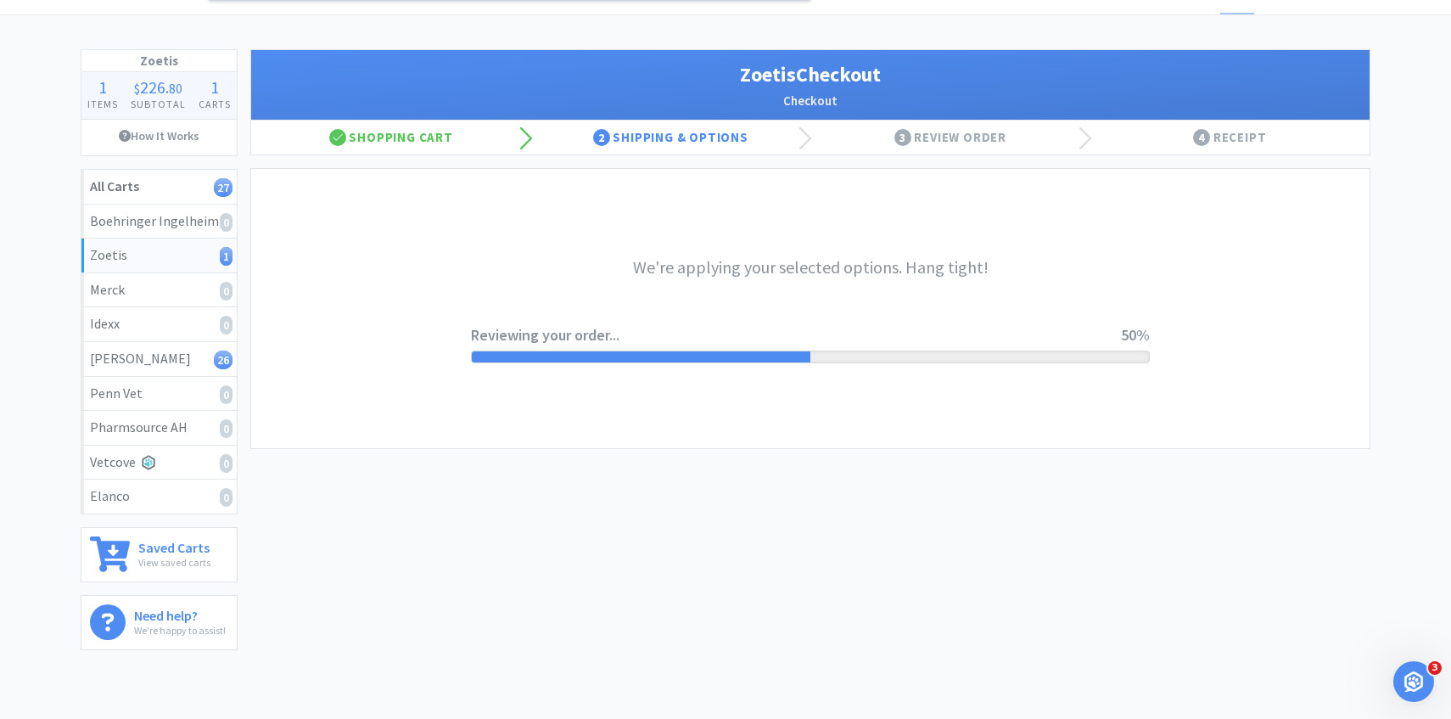
scroll to position [0, 0]
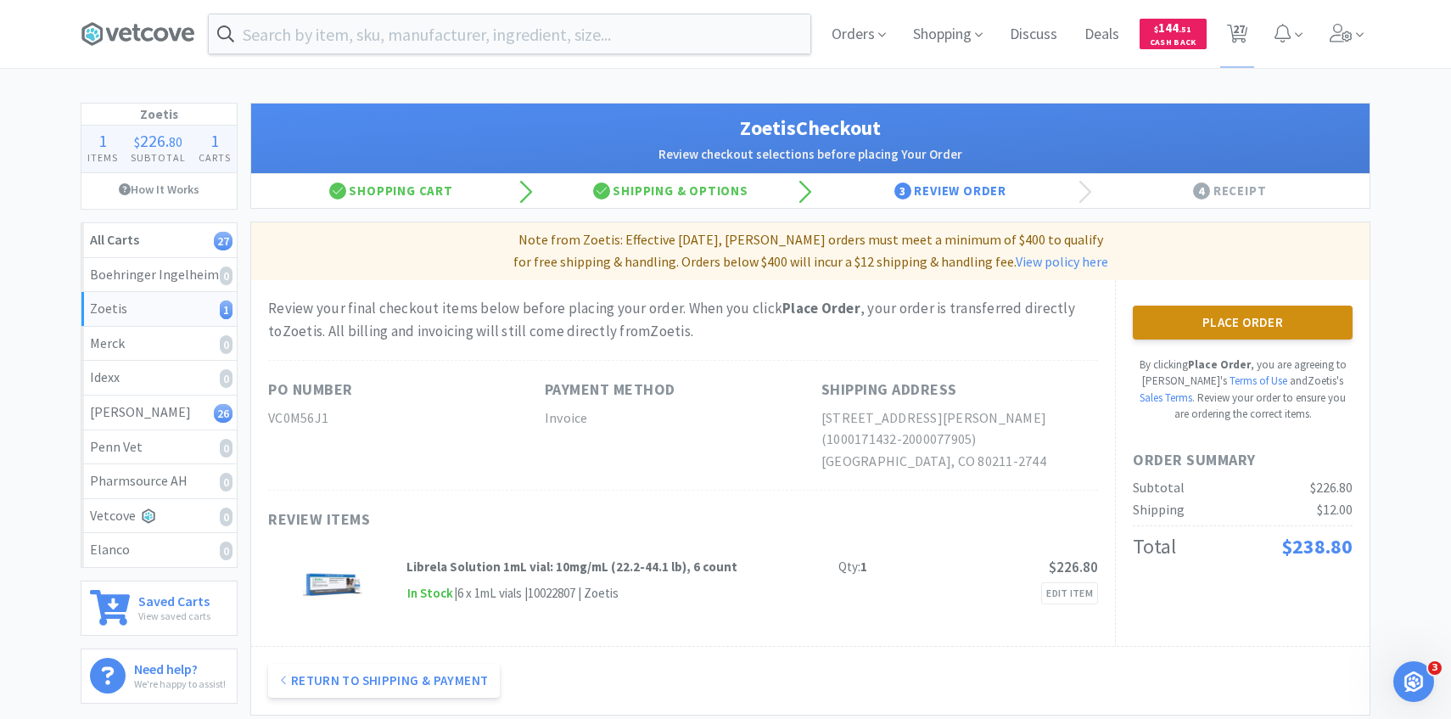
click at [1179, 306] on button "Place Order" at bounding box center [1243, 322] width 220 height 34
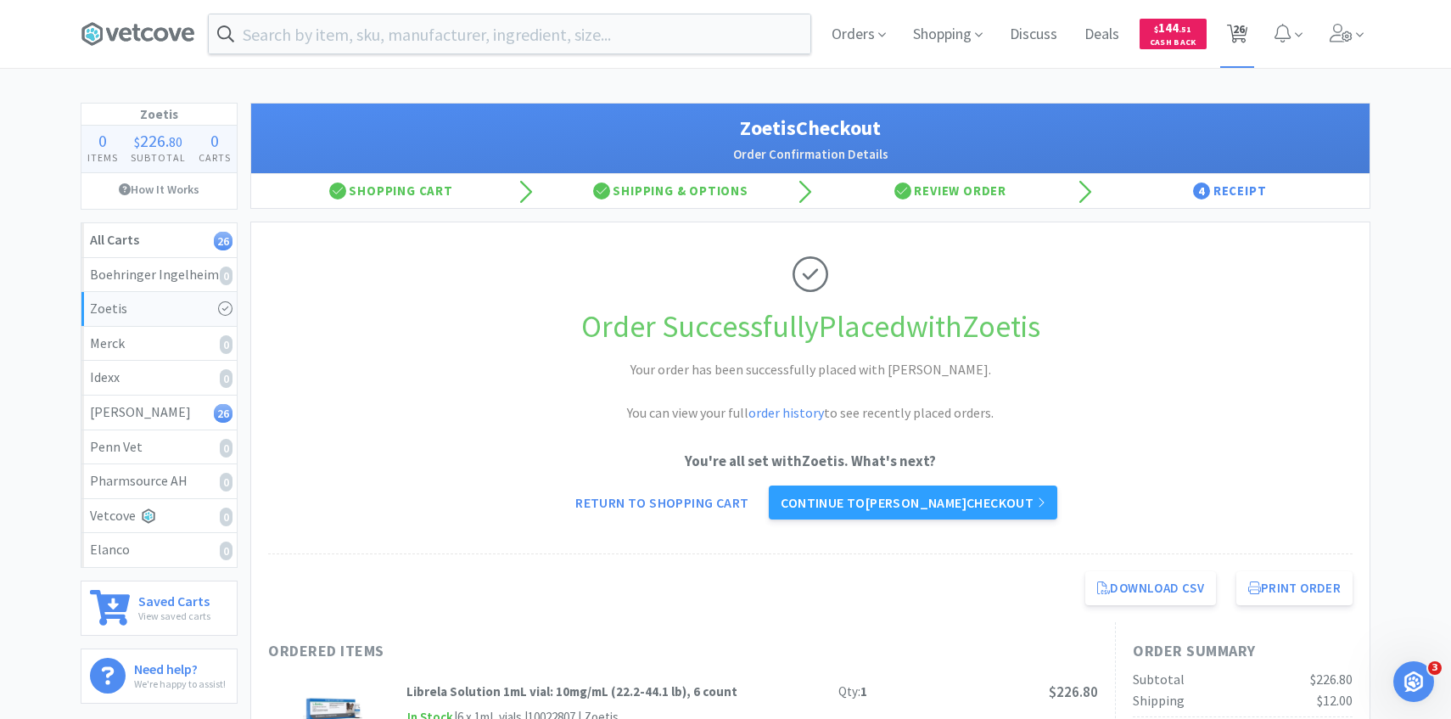
click at [1229, 20] on span "26" at bounding box center [1237, 34] width 35 height 68
select select "10"
select select "1"
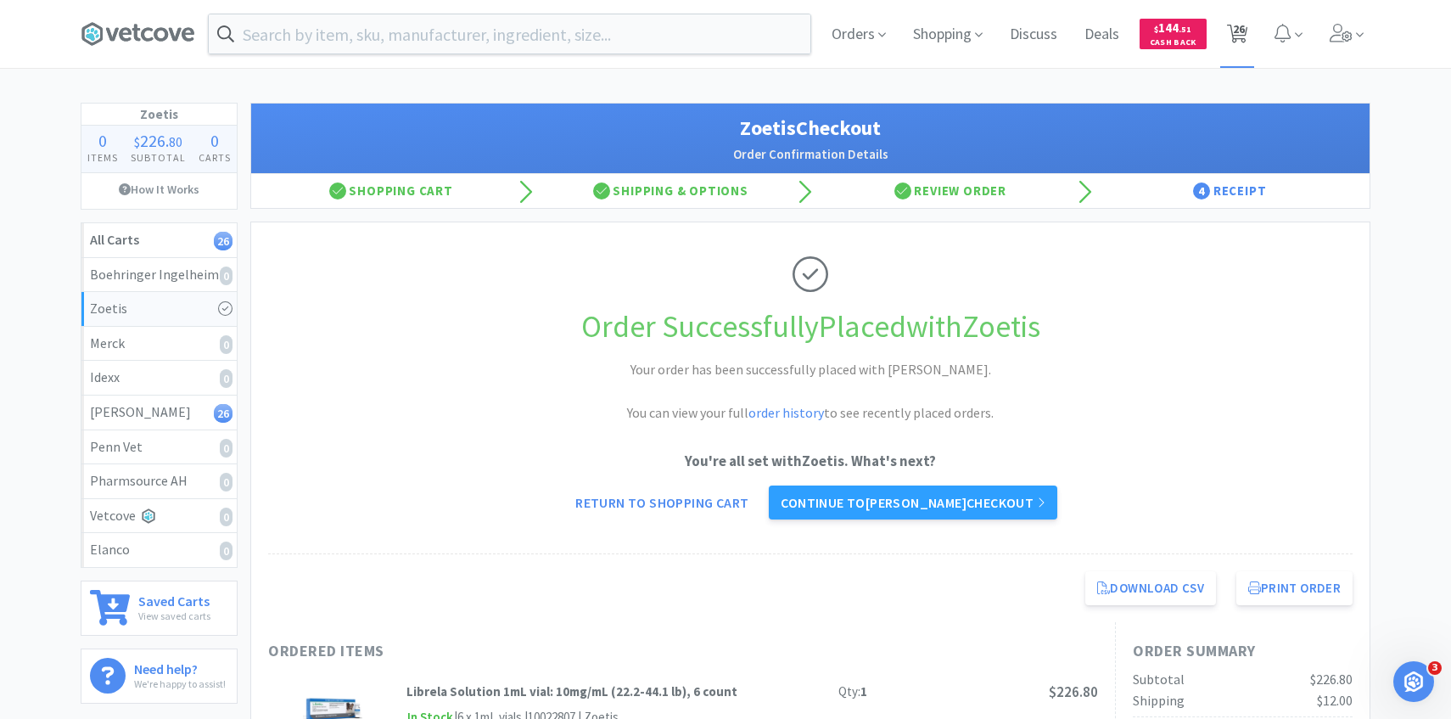
select select "1"
select select "2"
select select "3"
select select "9"
select select "1"
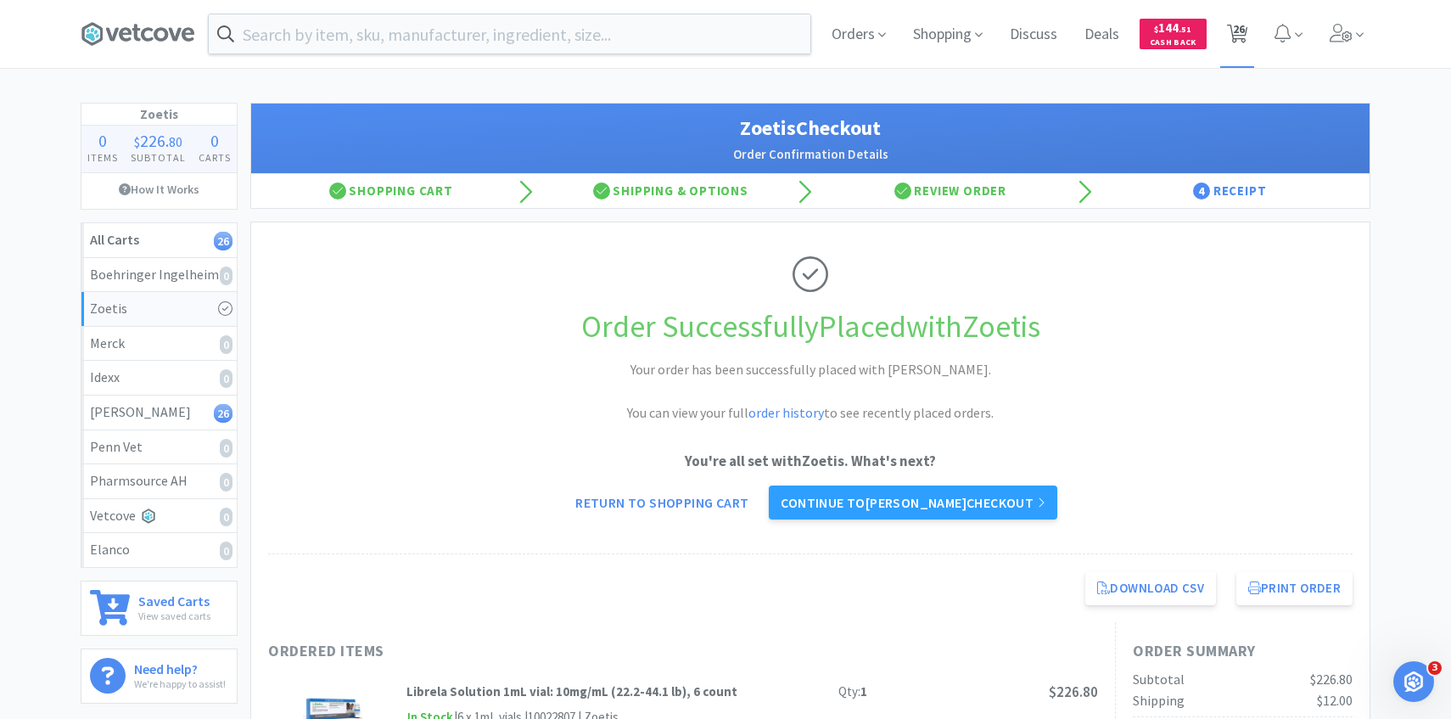
select select "2"
select select "3"
select select "1"
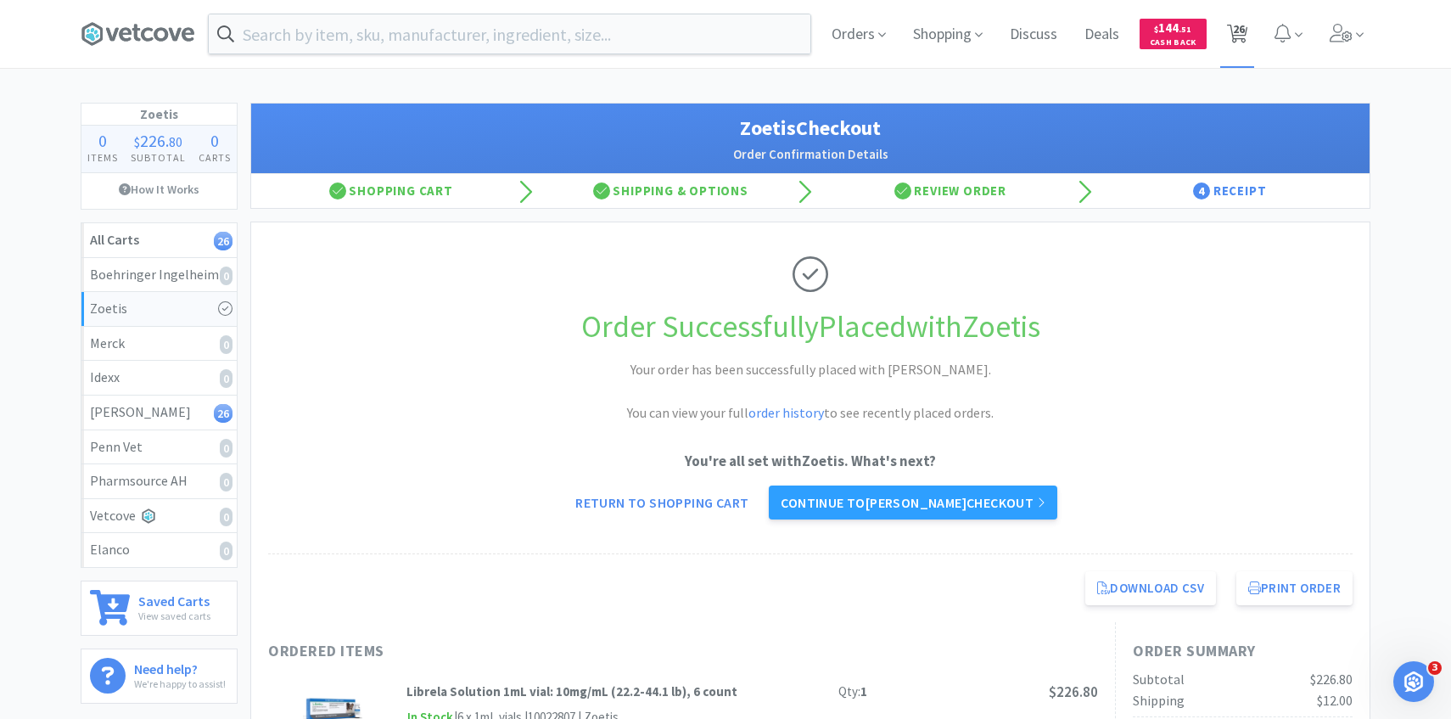
select select "1"
select select "2"
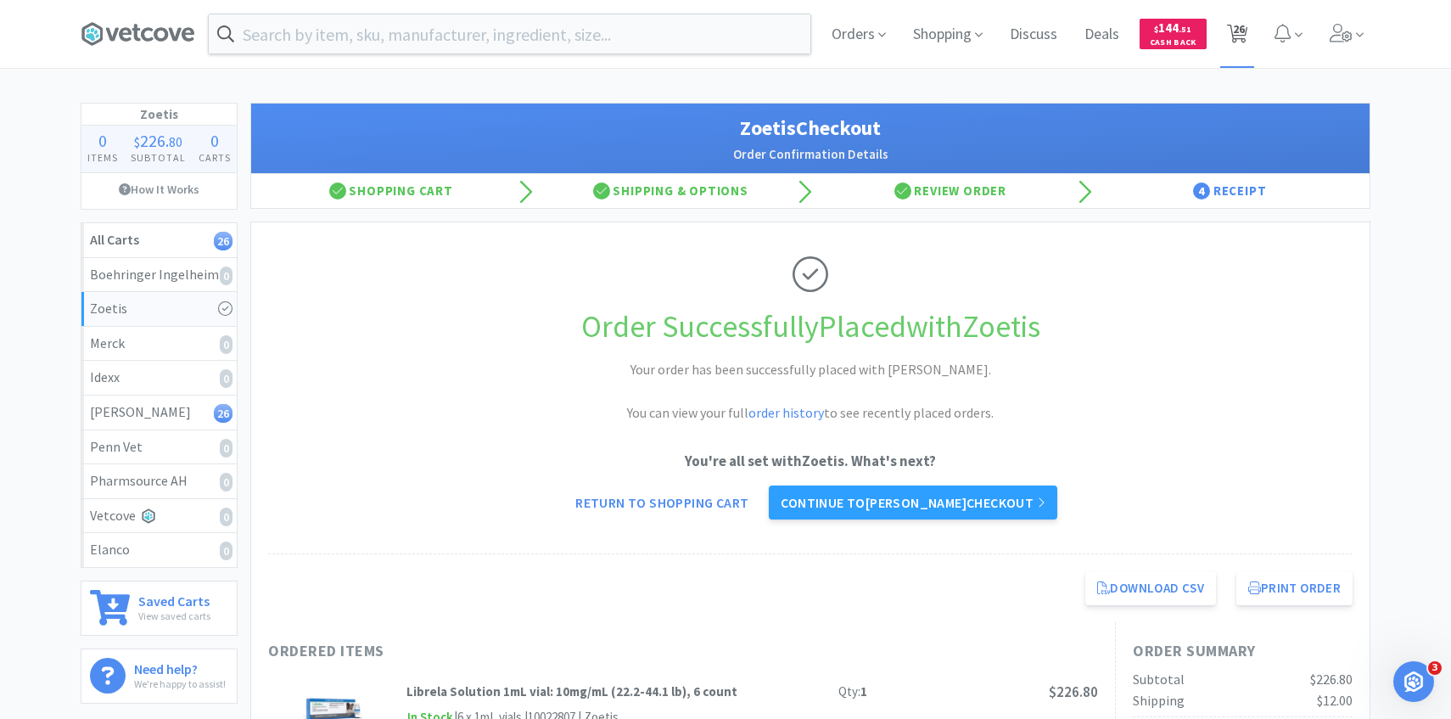
select select "2"
select select "4"
select select "1"
select select "2"
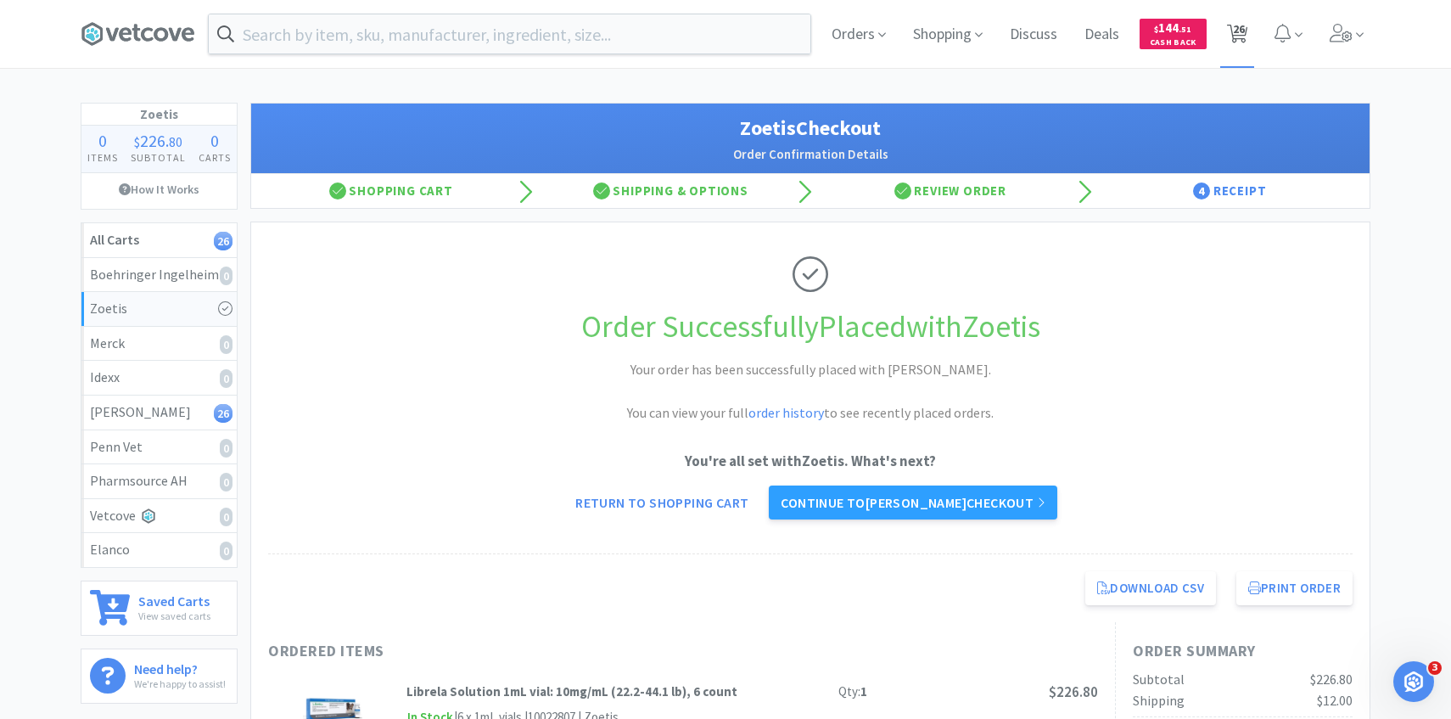
select select "2"
select select "3"
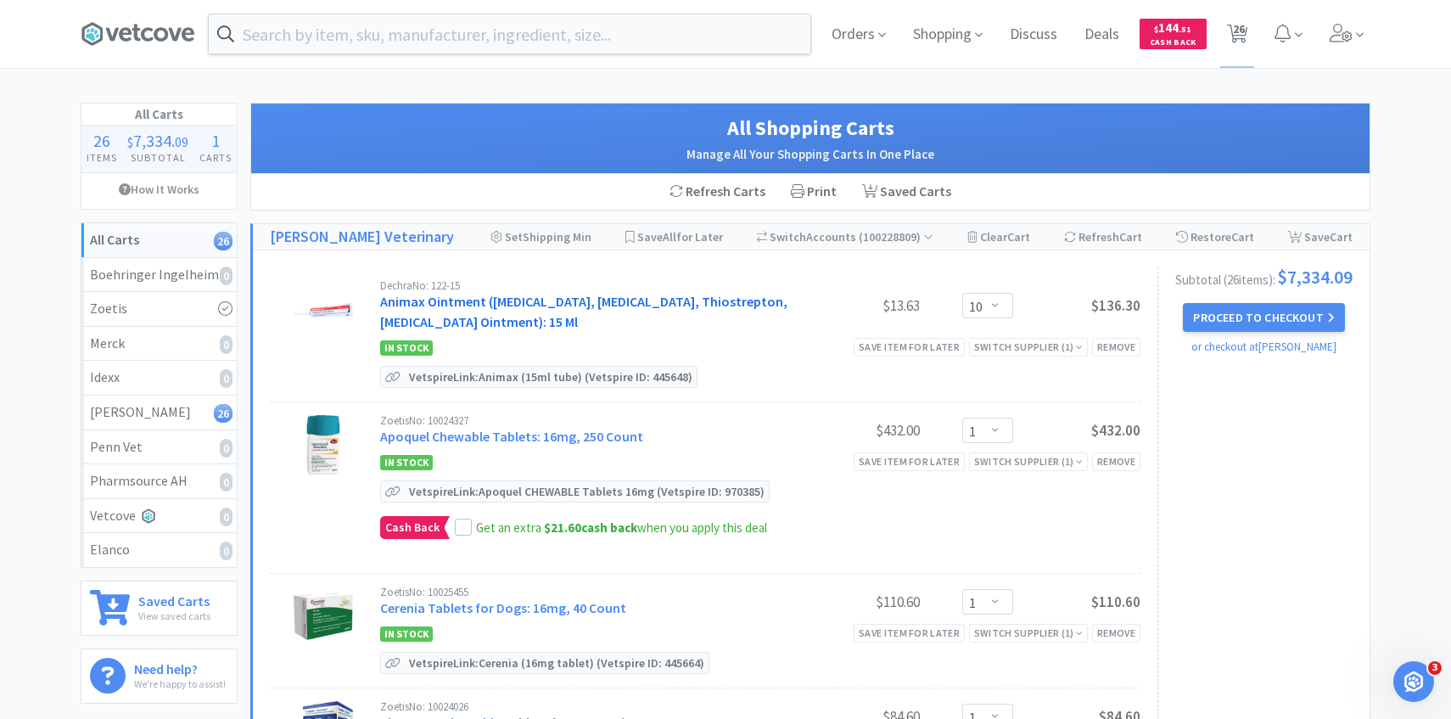
click at [540, 319] on link "Animax Ointment (Nystatin, Neomycin Sulfate, Thiostrepton, Triamcinolone Aceton…" at bounding box center [583, 311] width 407 height 37
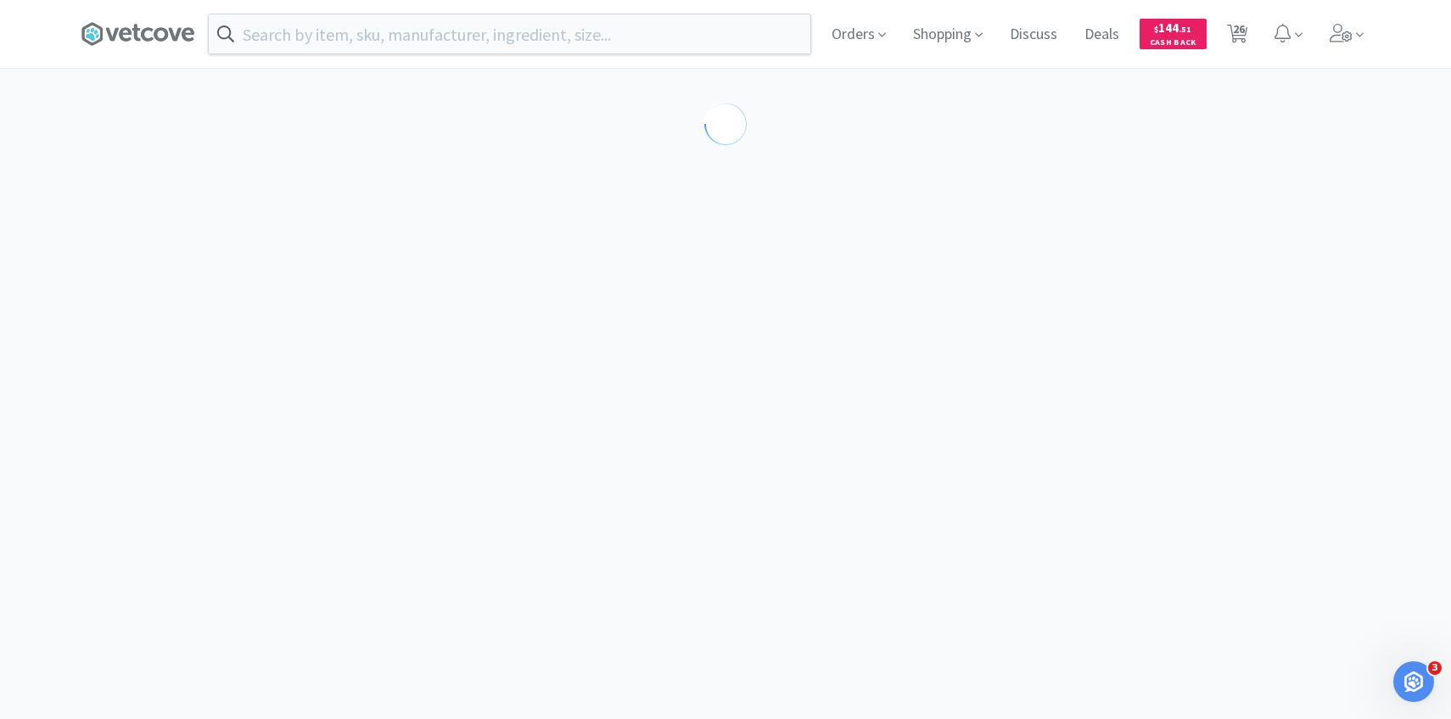
select select "143513"
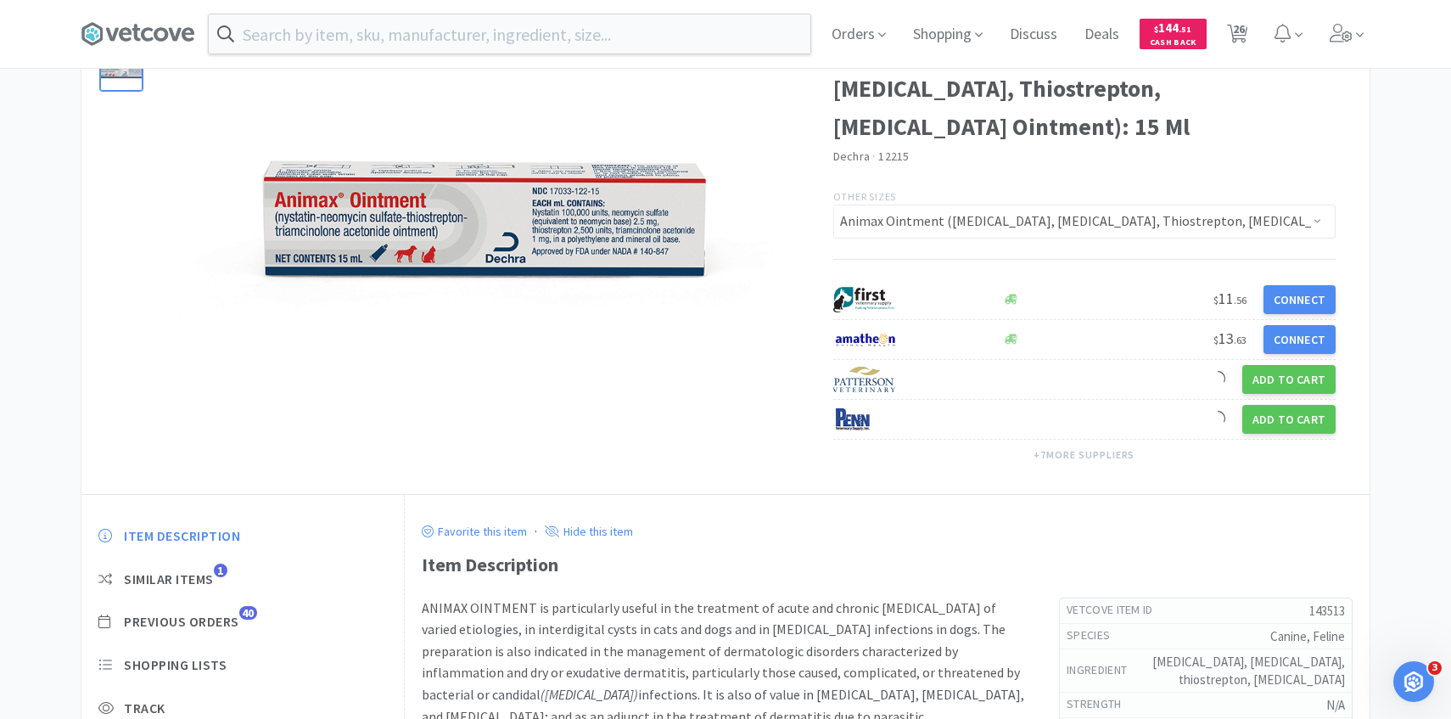
scroll to position [140, 0]
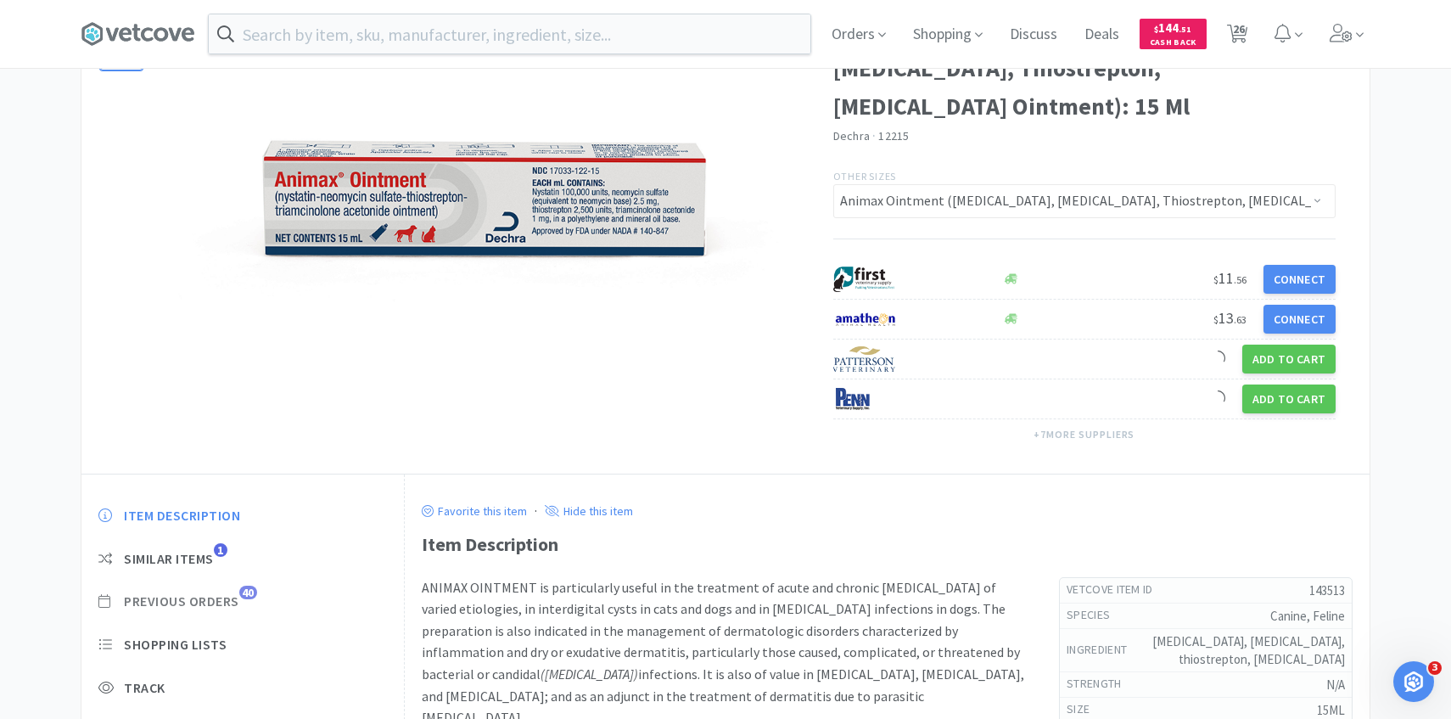
click at [237, 602] on div "Item Description Similar Items 1 Previous Orders 40 Shopping Lists Track Item N…" at bounding box center [242, 658] width 322 height 336
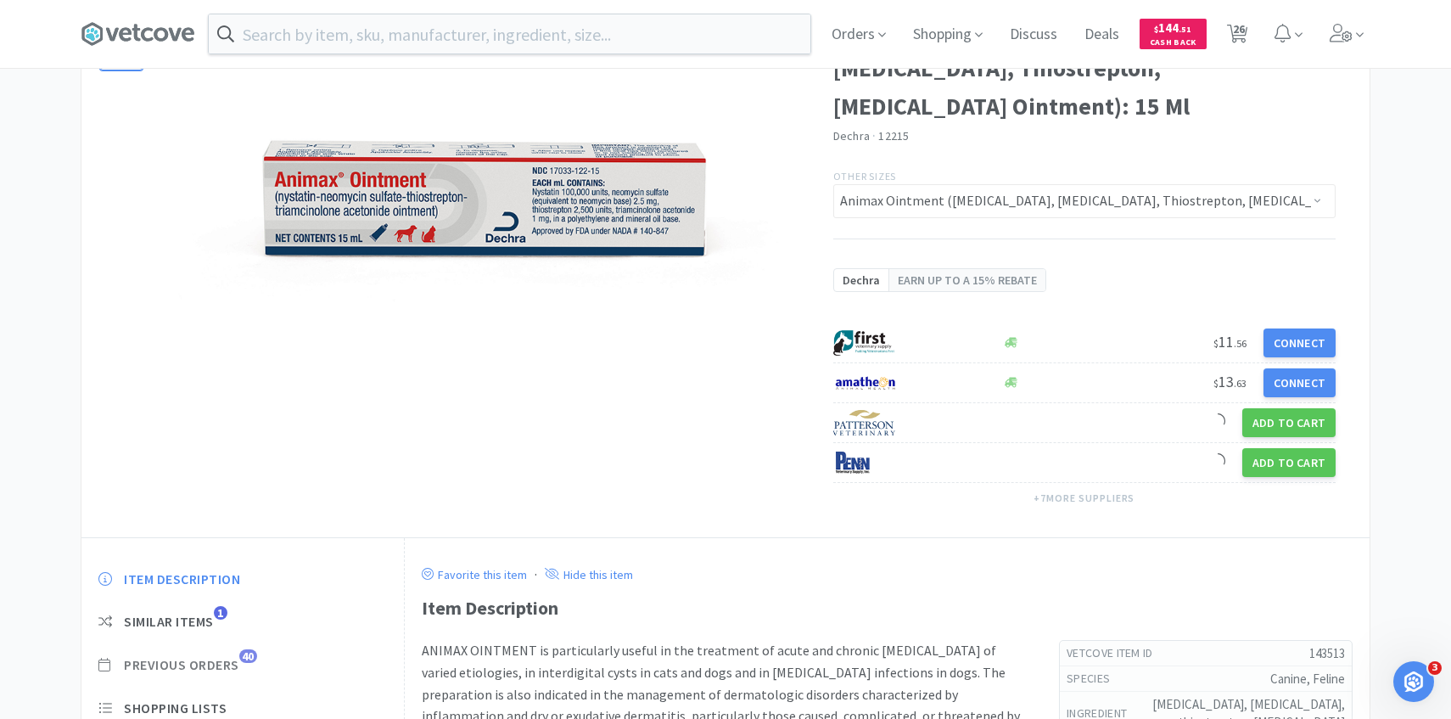
click at [201, 669] on span "Previous Orders" at bounding box center [181, 665] width 115 height 18
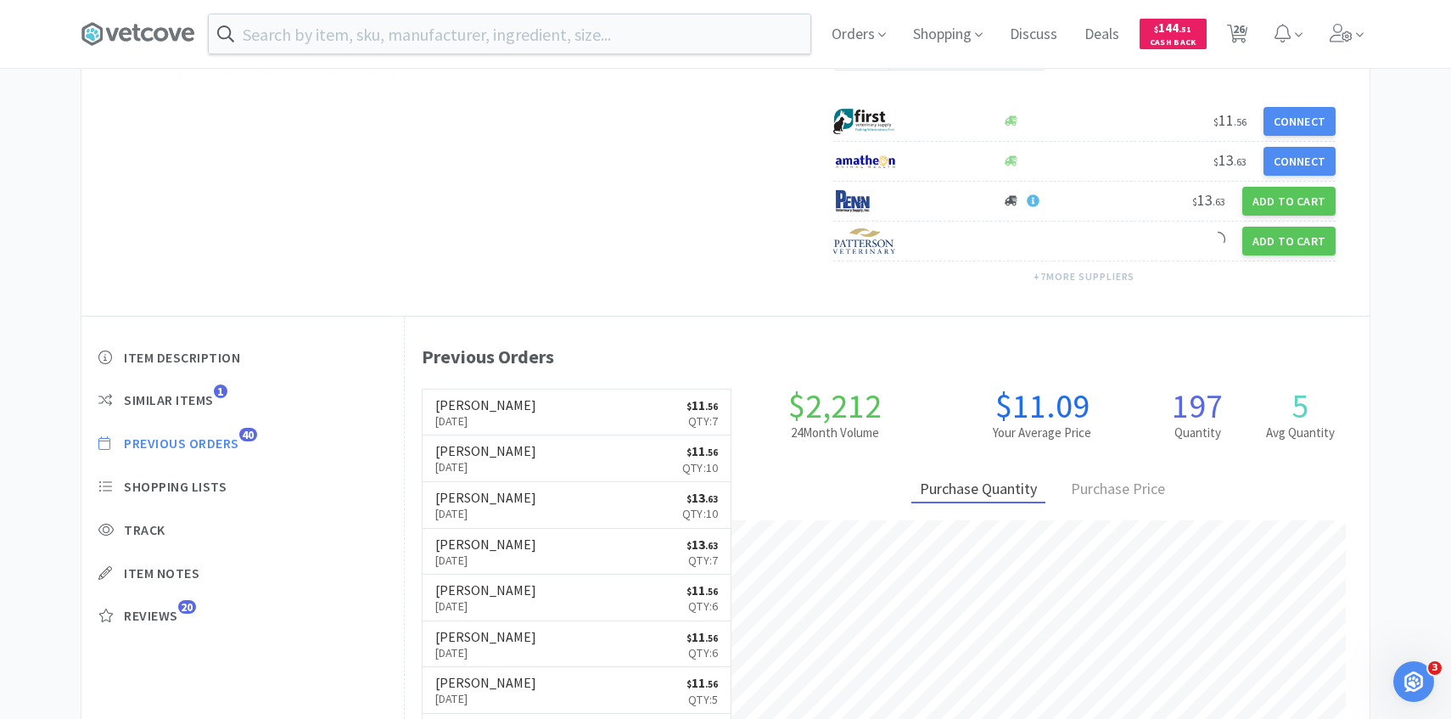
scroll to position [466, 965]
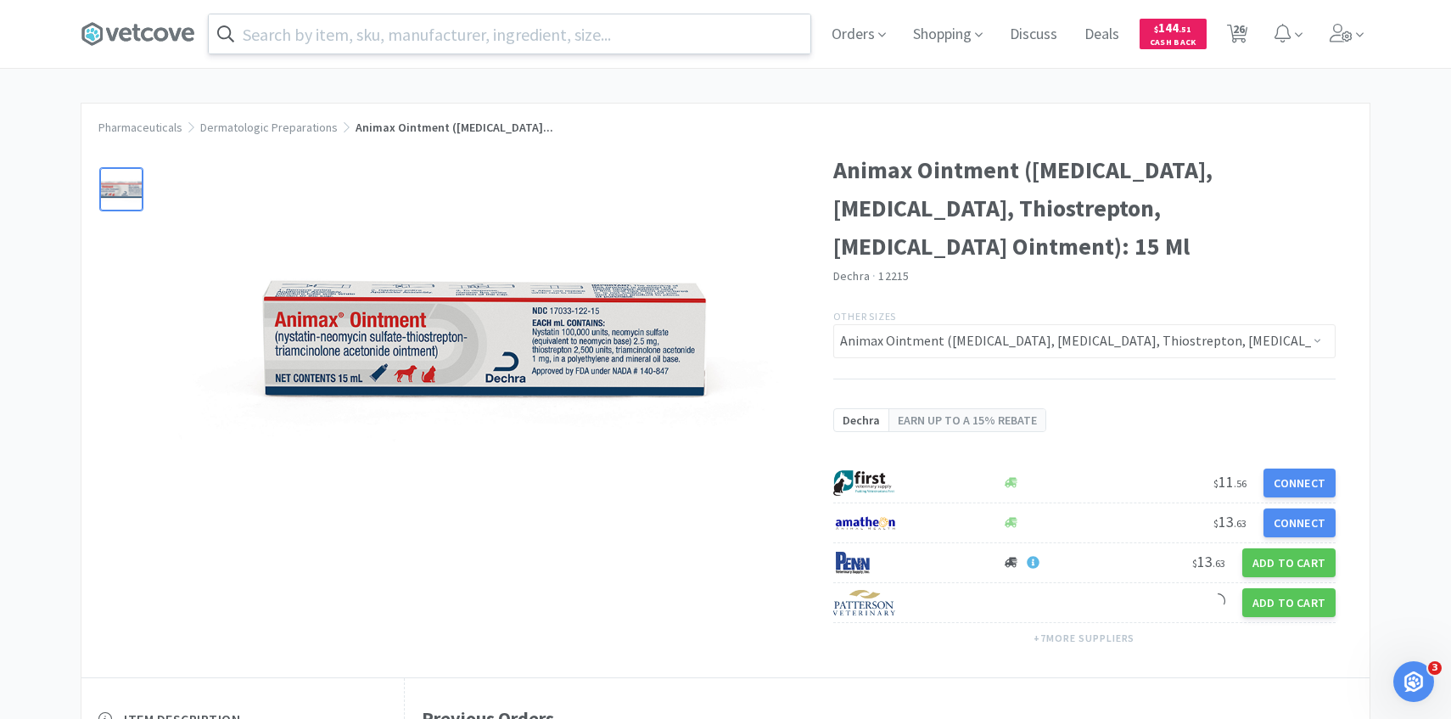
select select "10"
select select "1"
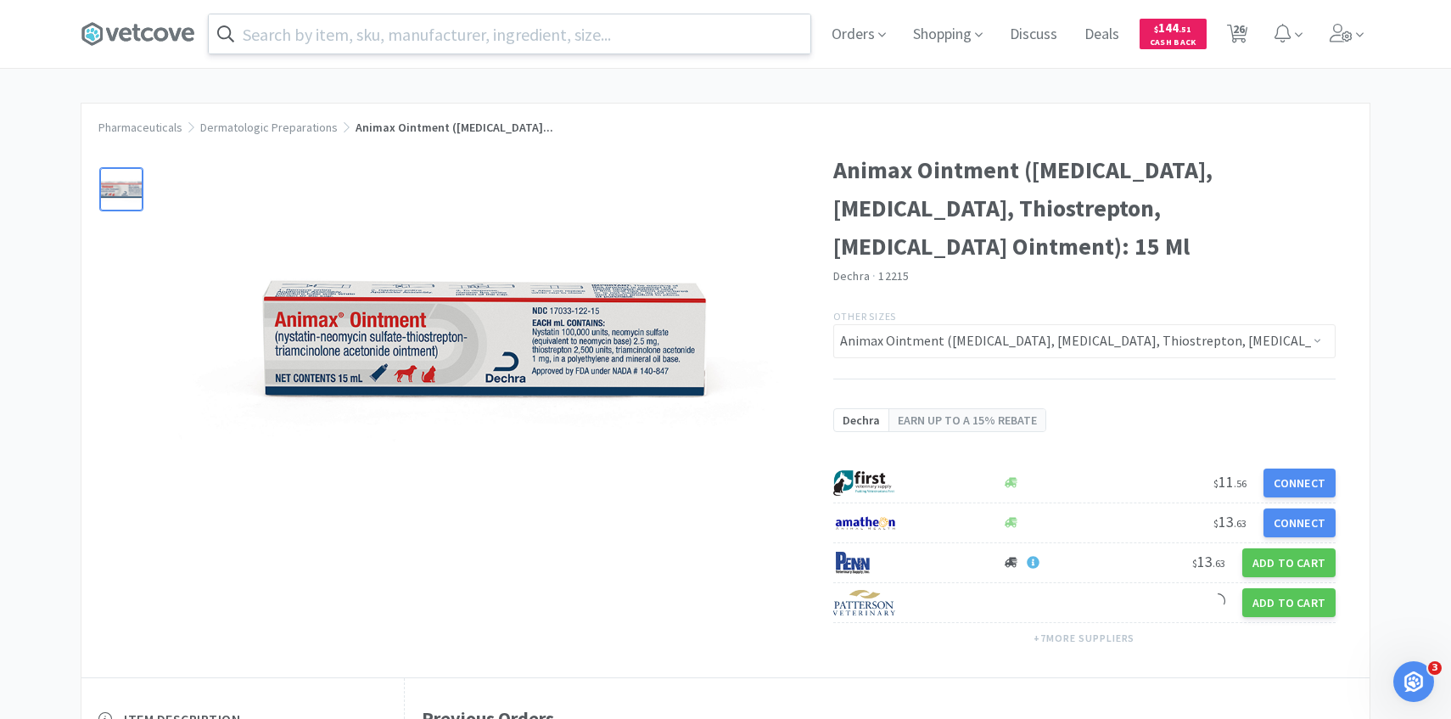
select select "2"
select select "3"
select select "9"
select select "1"
select select "2"
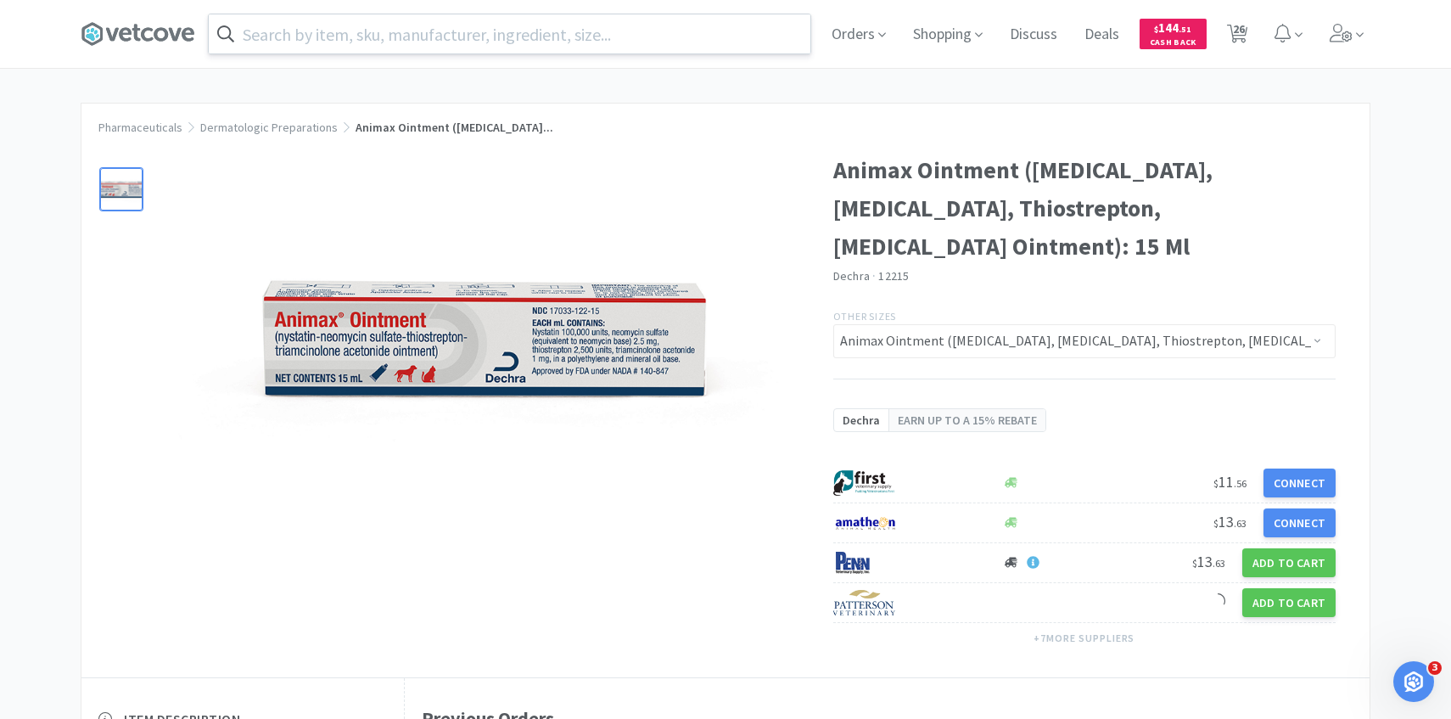
select select "2"
select select "3"
select select "1"
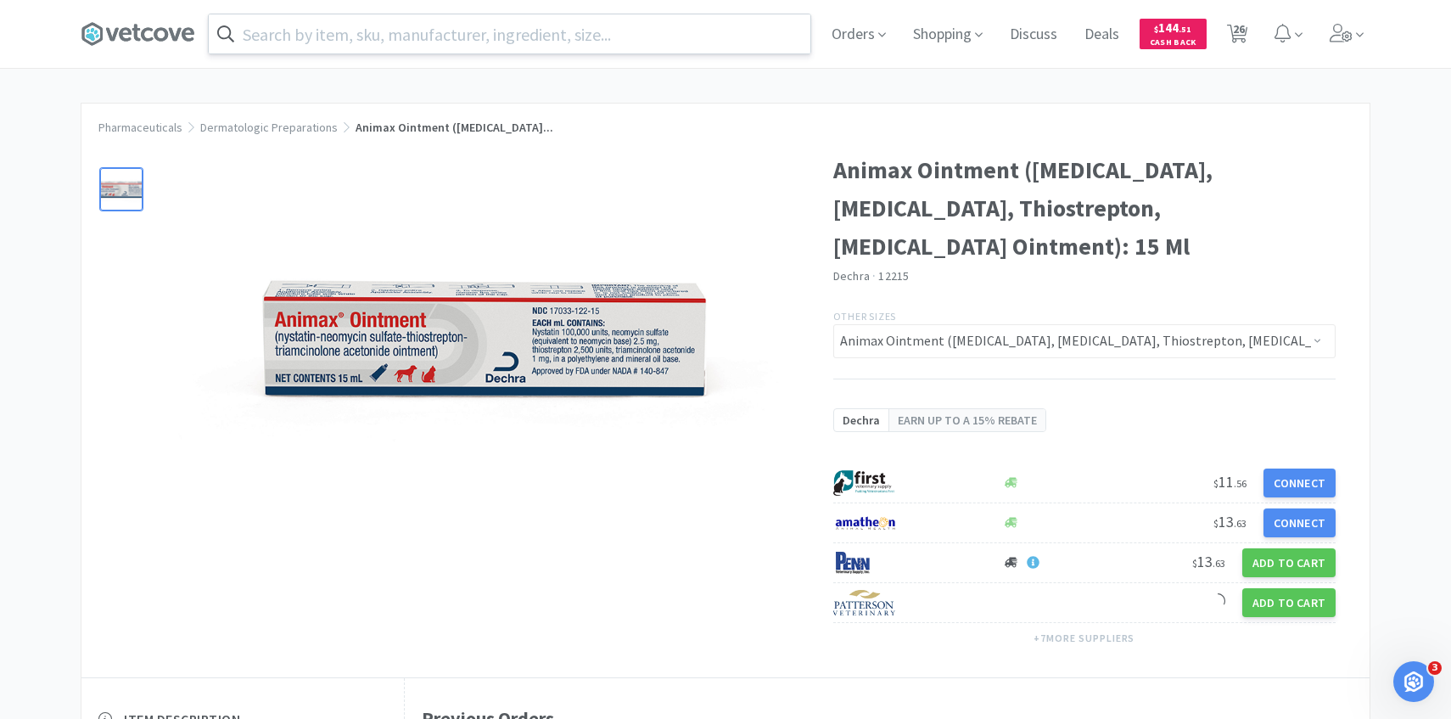
select select "1"
select select "2"
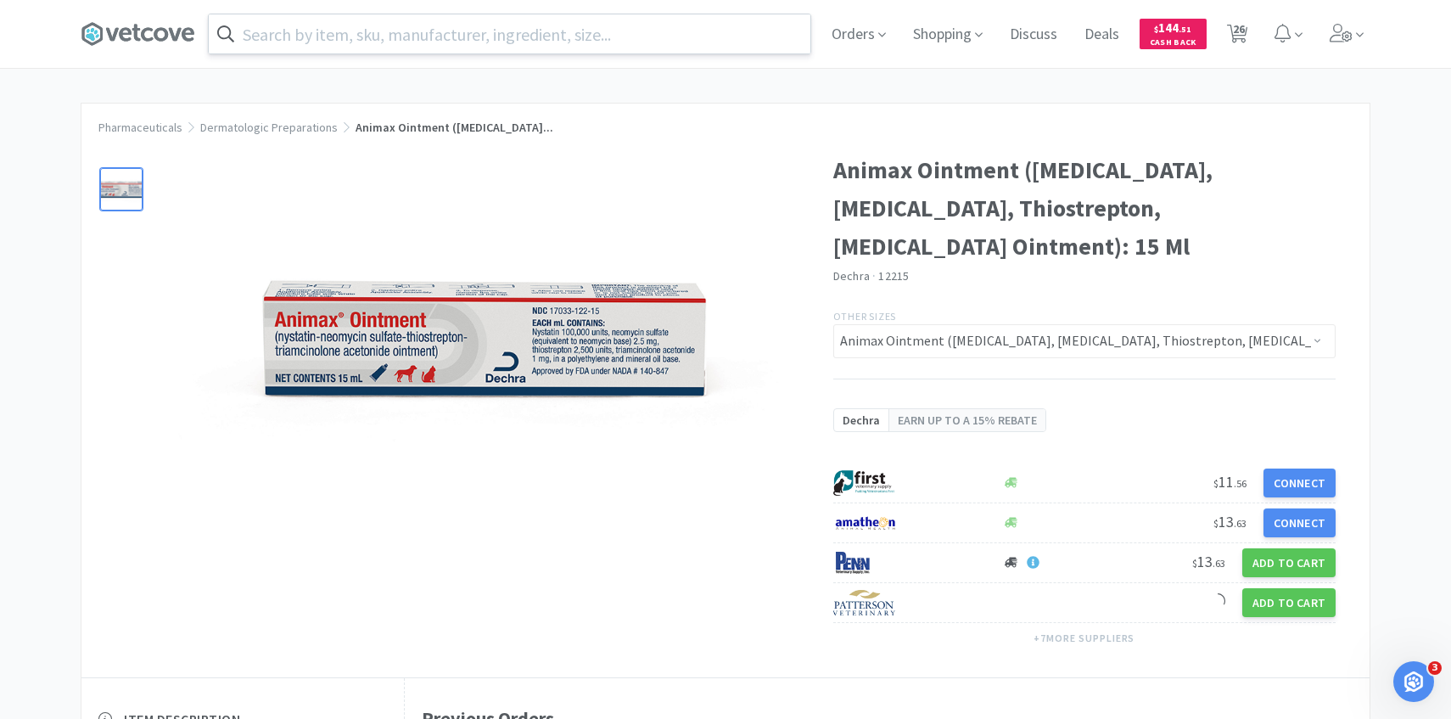
select select "2"
select select "4"
select select "1"
select select "2"
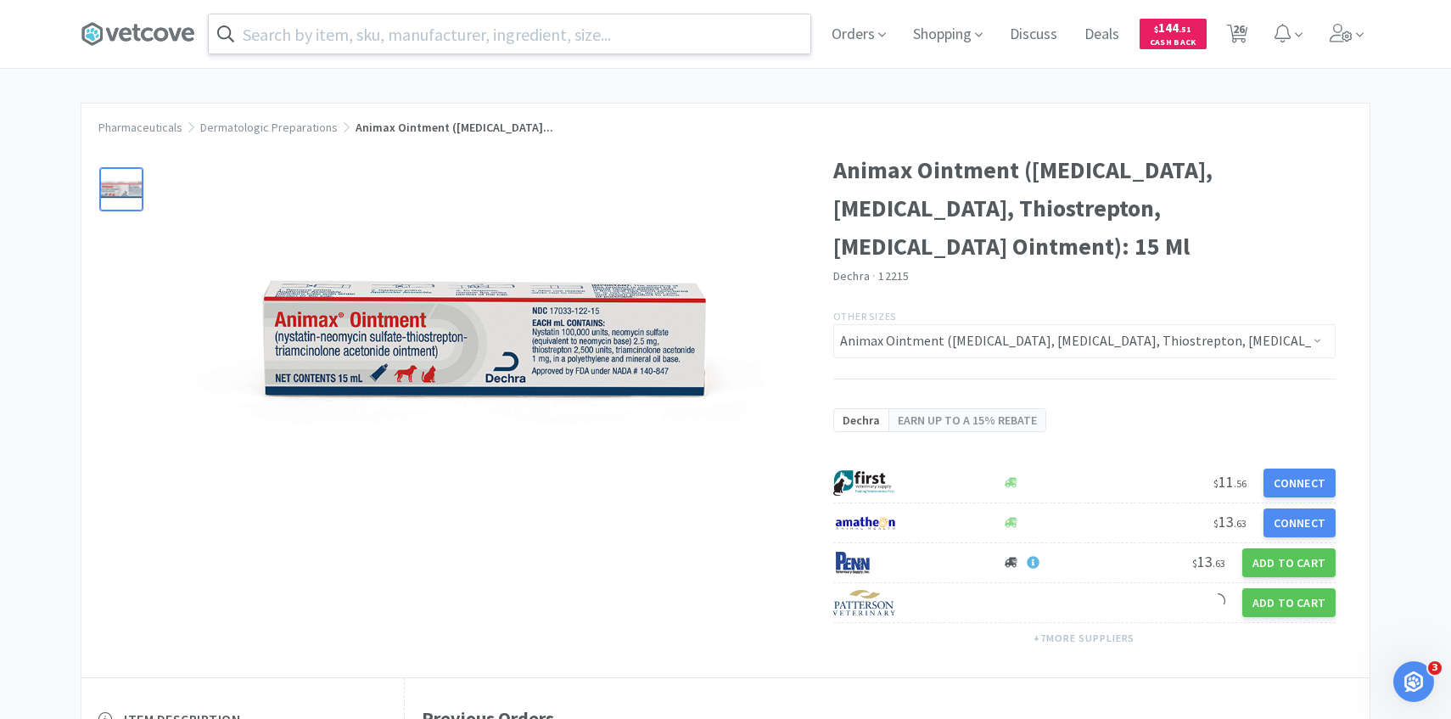
select select "3"
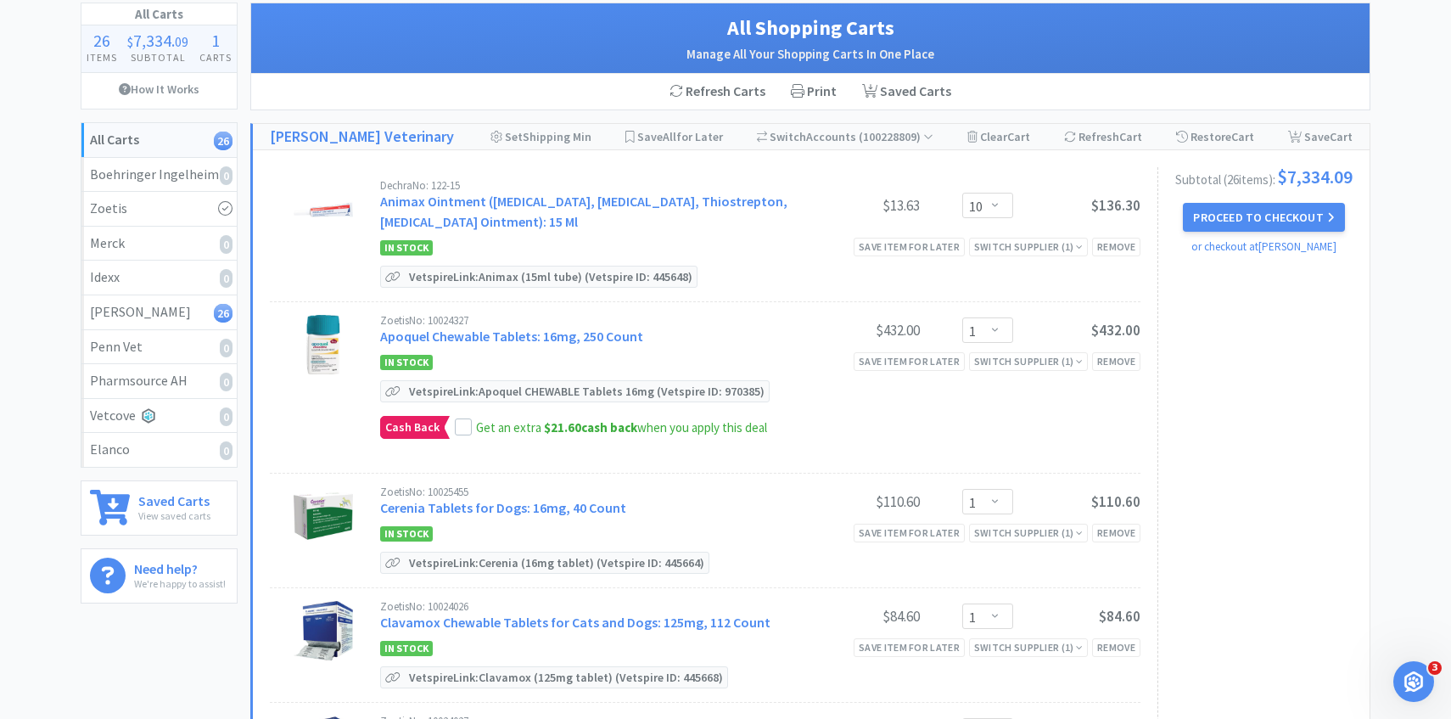
scroll to position [124, 0]
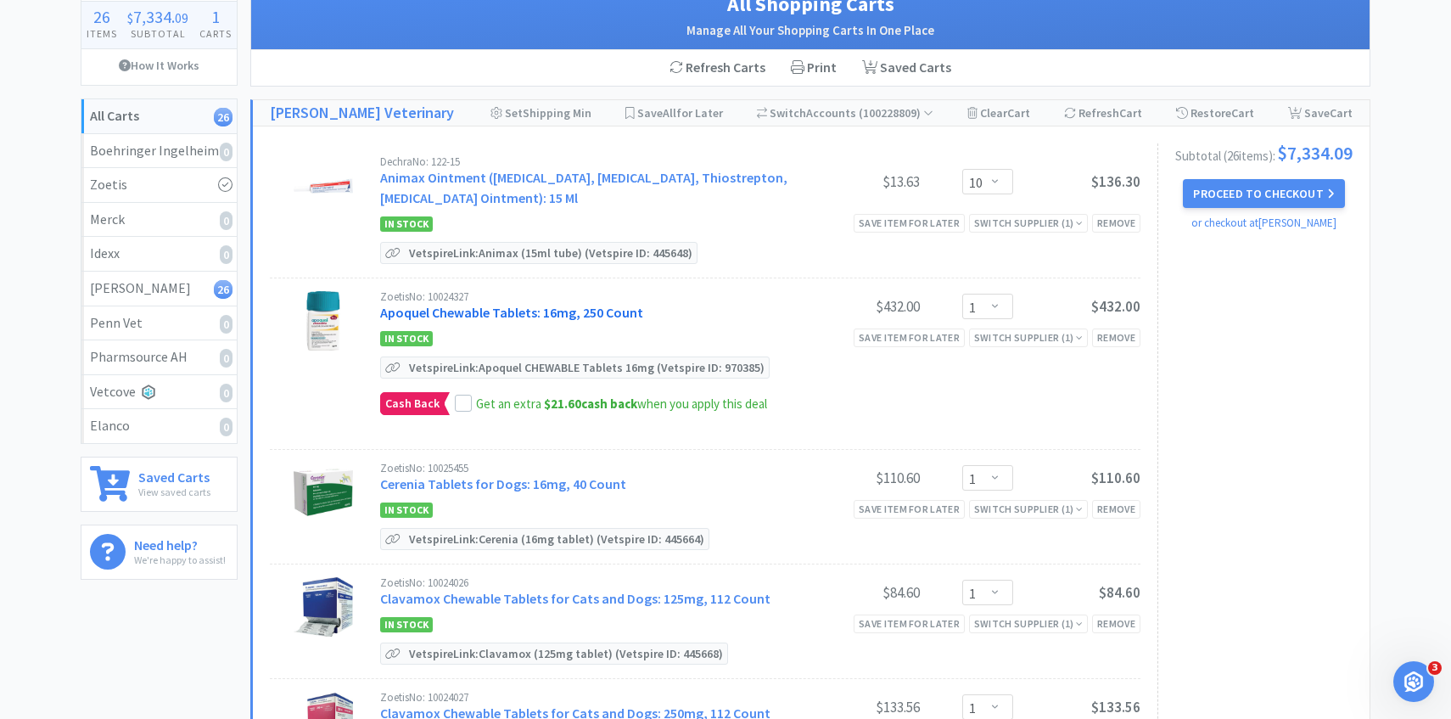
click at [516, 312] on link "Apoquel Chewable Tablets: 16mg, 250 Count" at bounding box center [511, 312] width 263 height 17
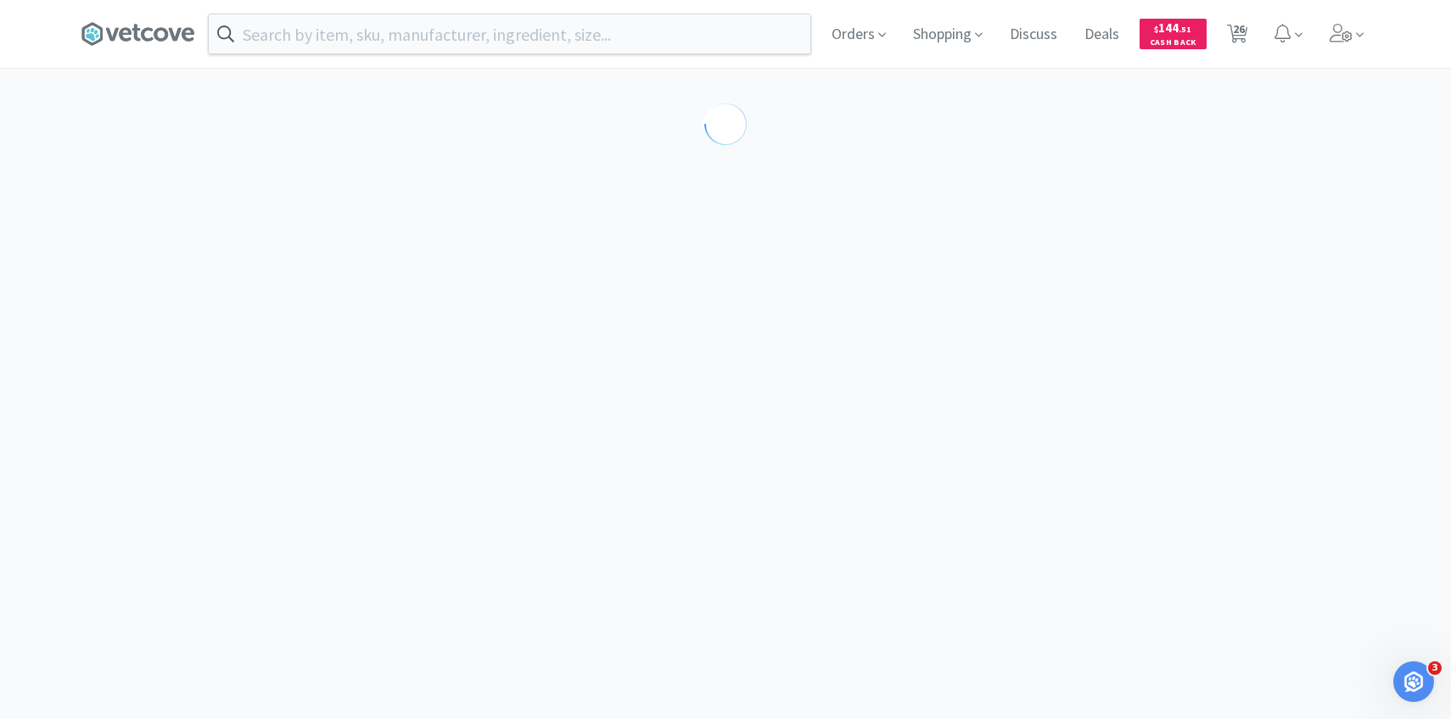
select select "610233"
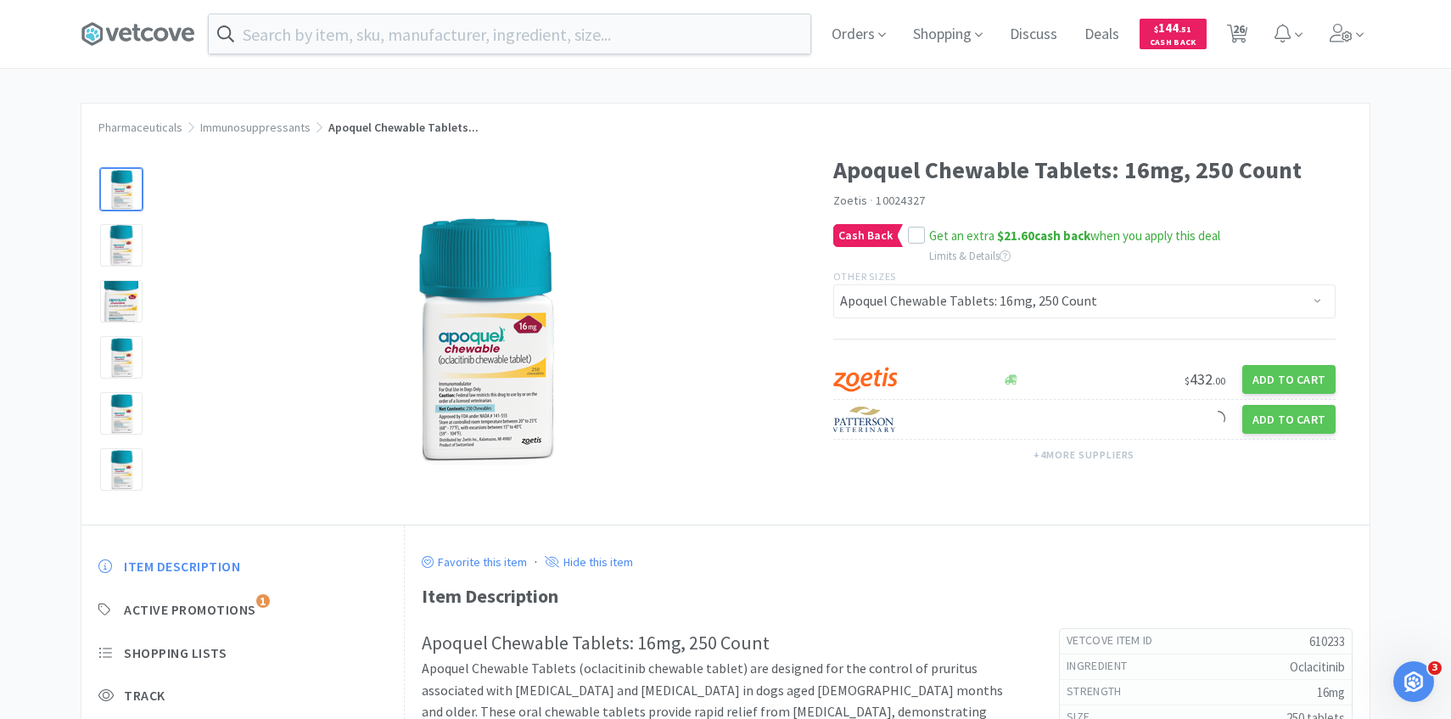
select select "10"
select select "1"
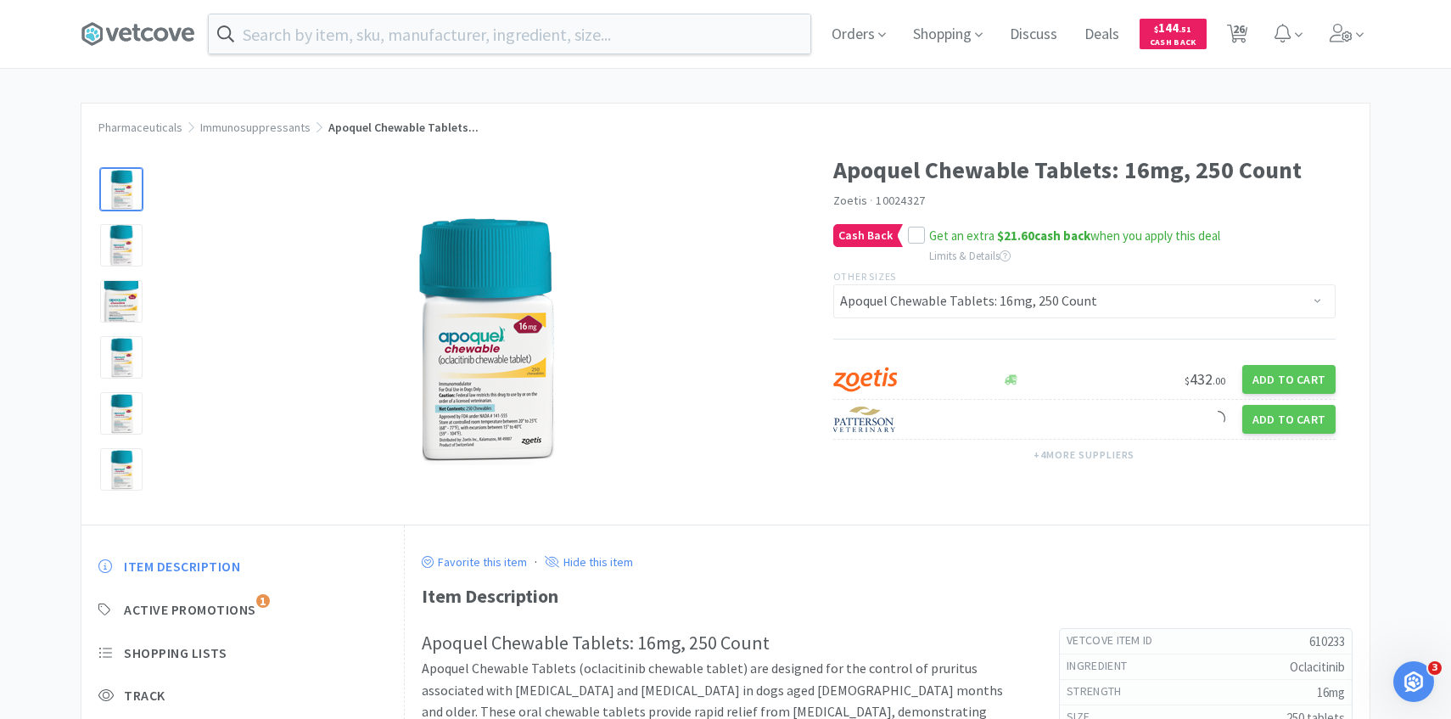
select select "2"
select select "3"
select select "9"
select select "1"
select select "2"
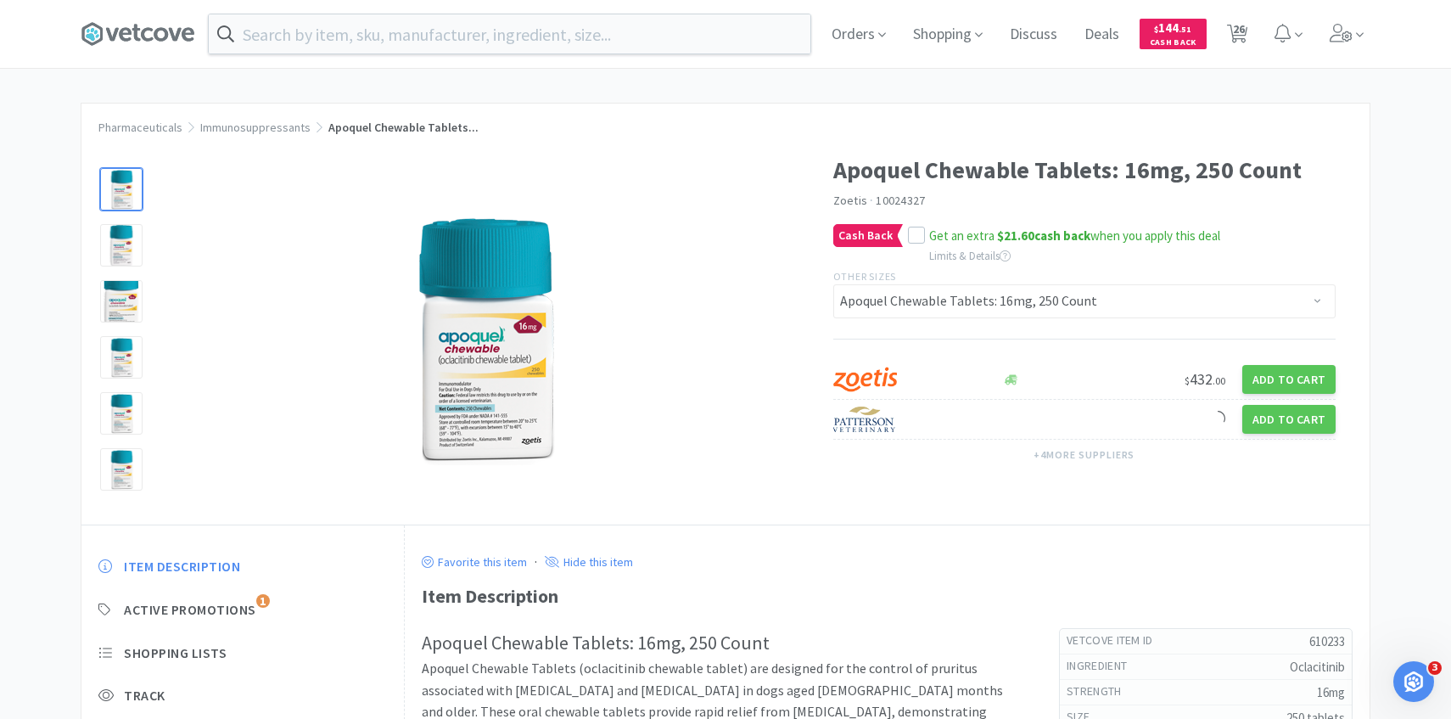
select select "2"
select select "3"
select select "1"
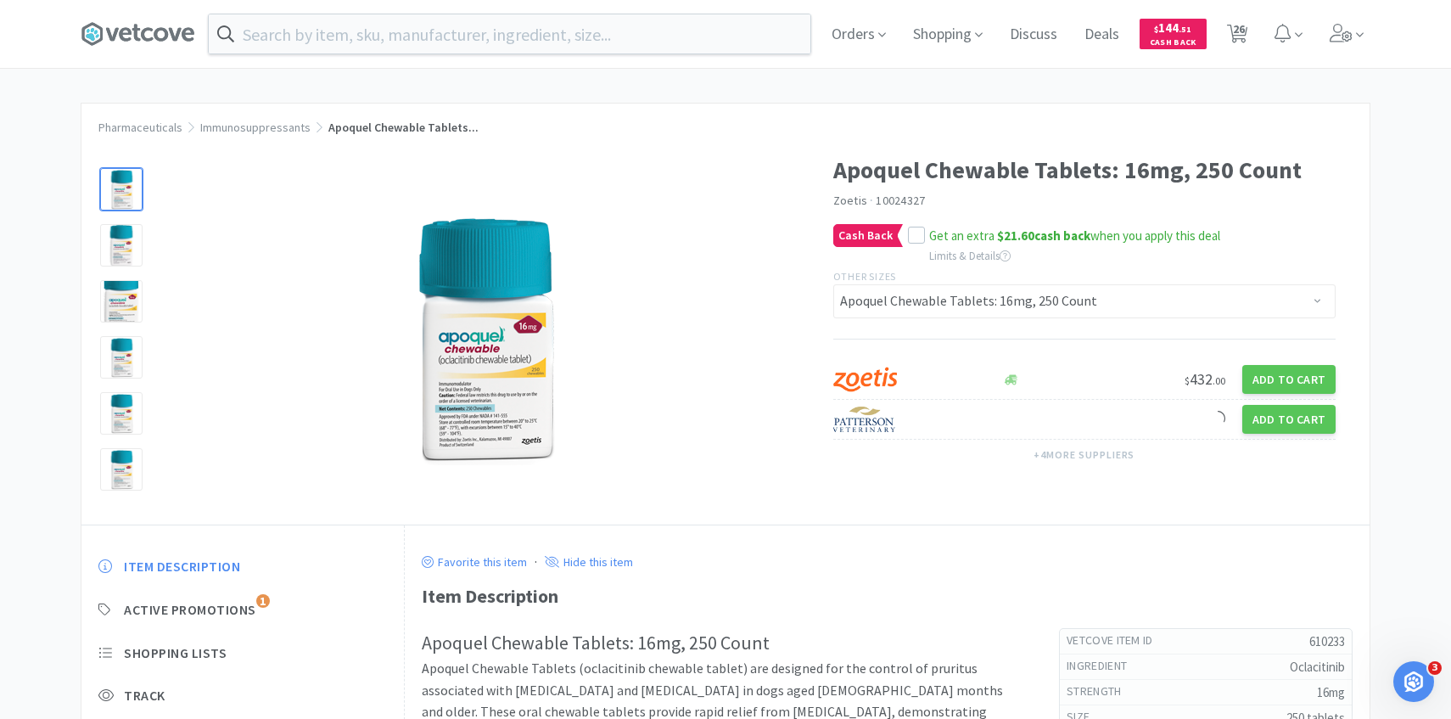
select select "1"
select select "2"
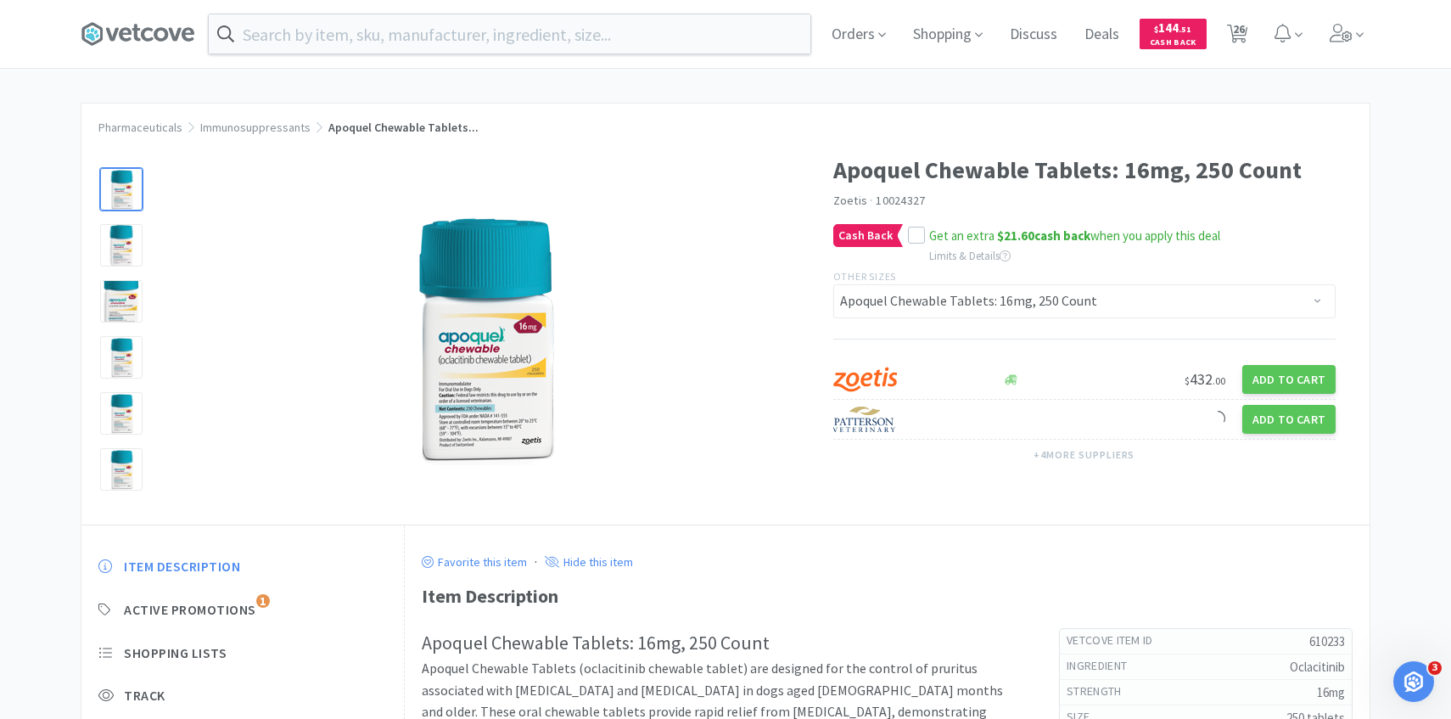
select select "2"
select select "4"
select select "1"
select select "2"
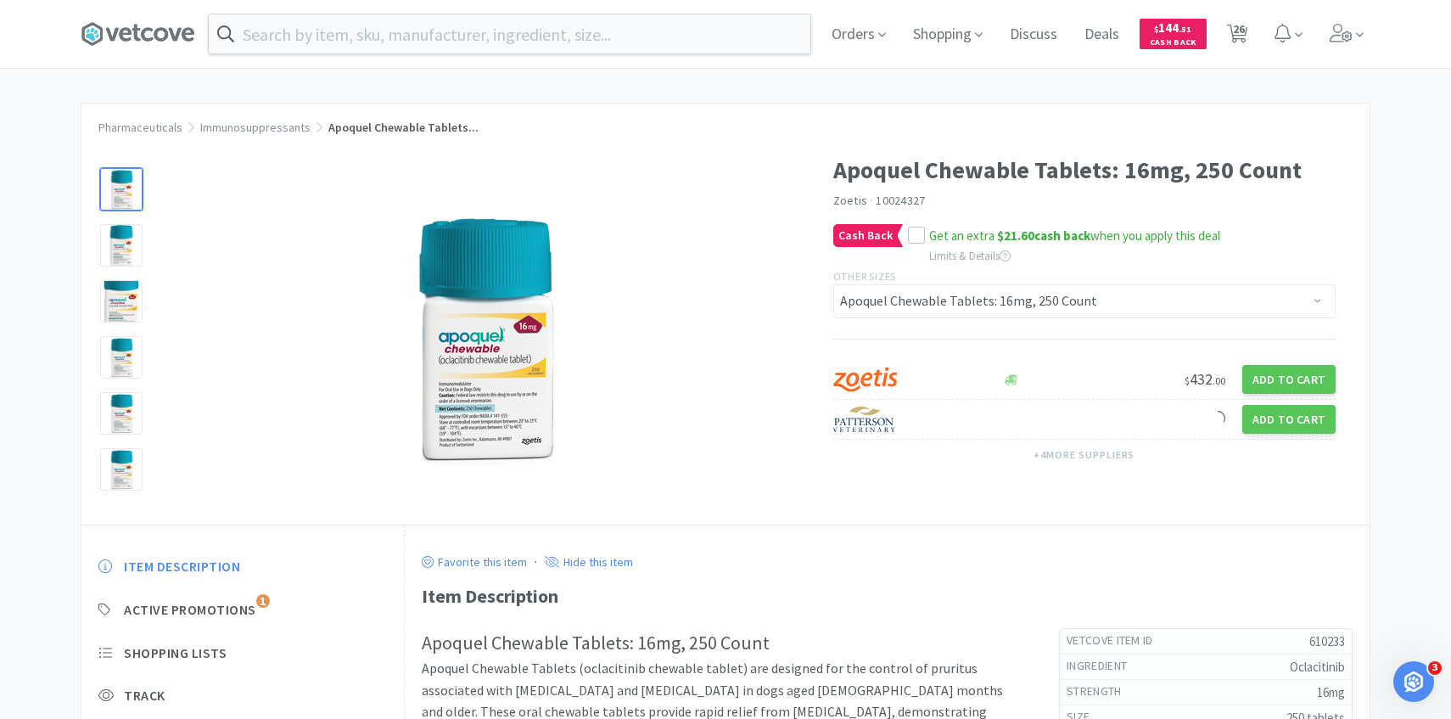
select select "3"
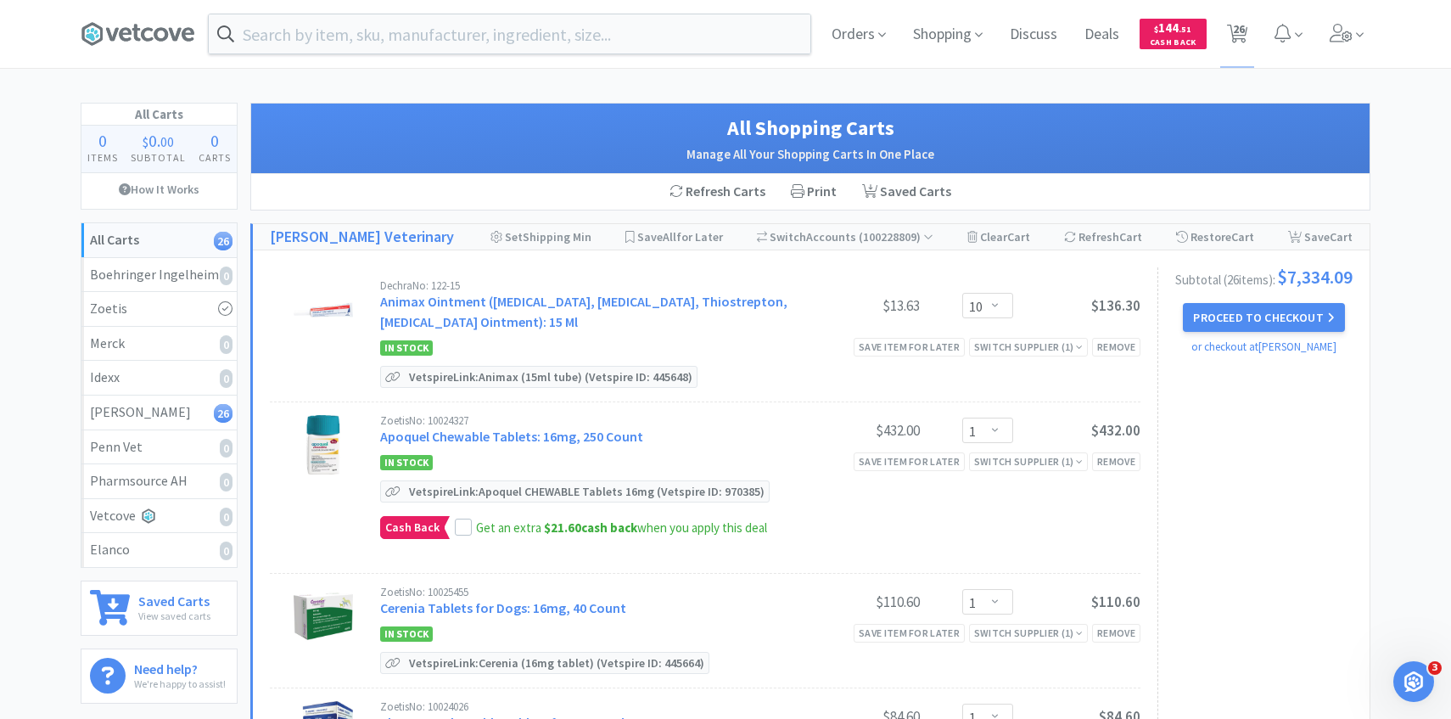
scroll to position [124, 0]
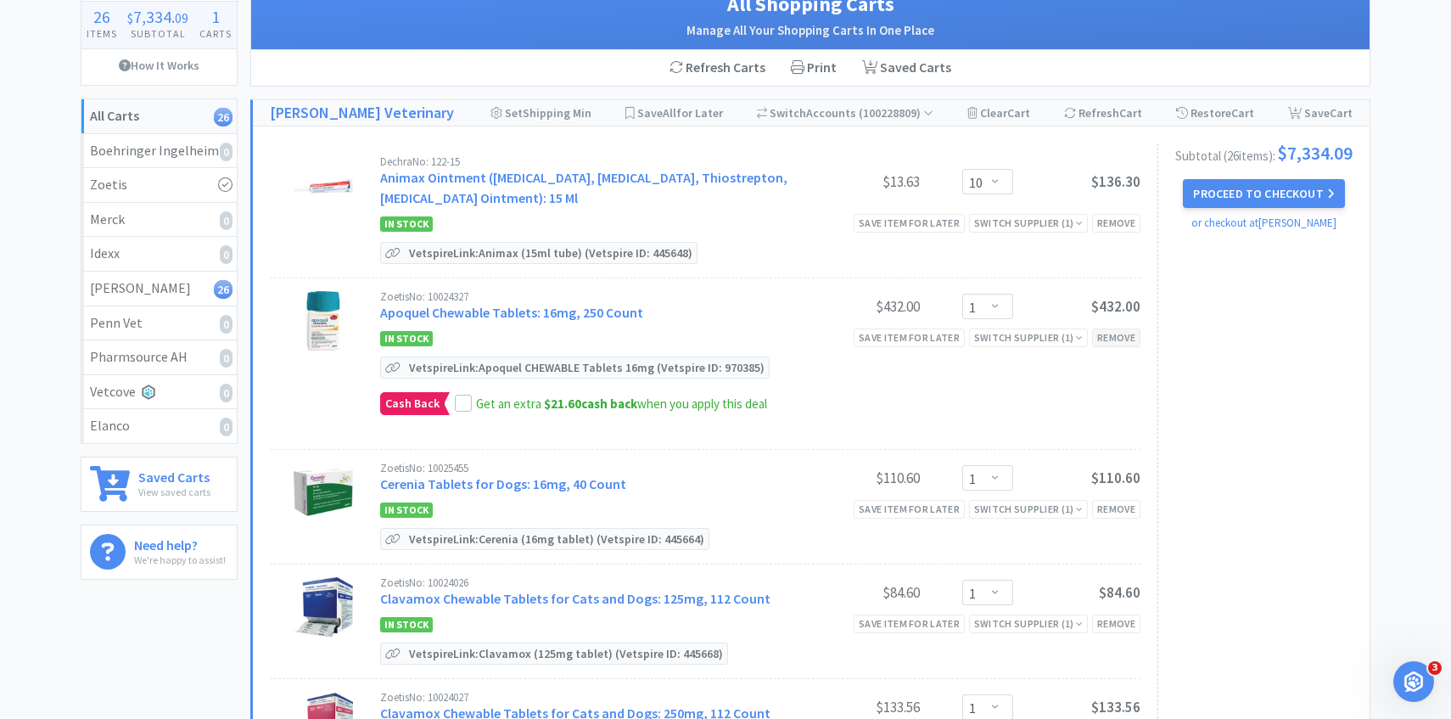
click at [1110, 329] on div "Remove" at bounding box center [1116, 337] width 48 height 18
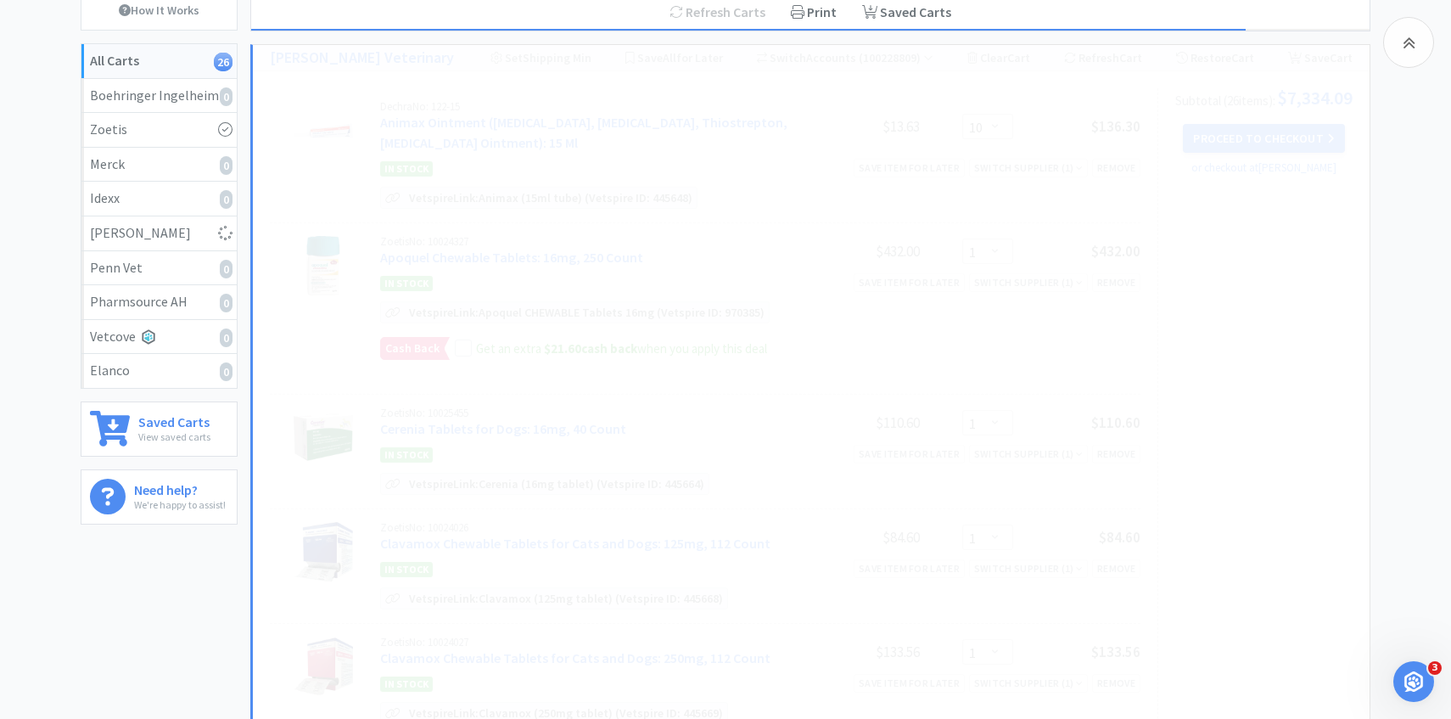
scroll to position [212, 0]
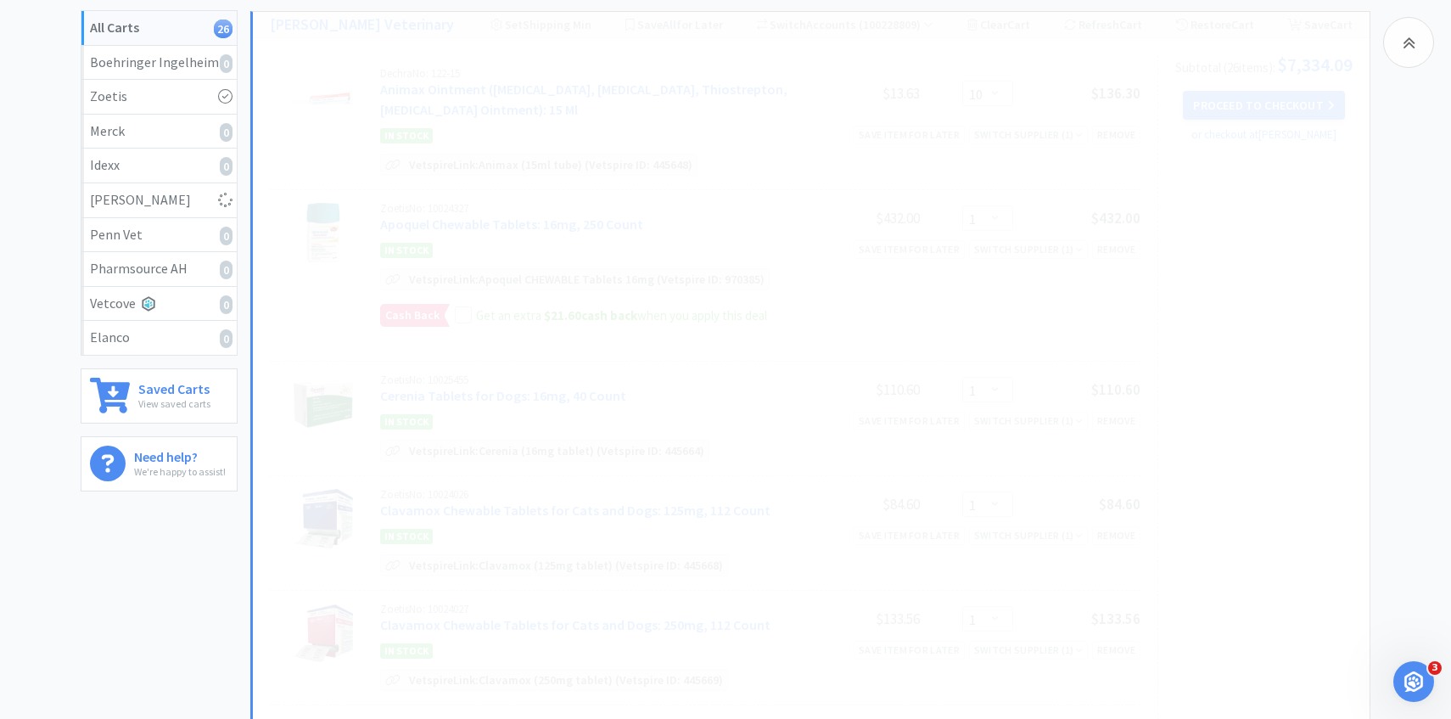
select select "2"
select select "3"
select select "9"
select select "1"
select select "2"
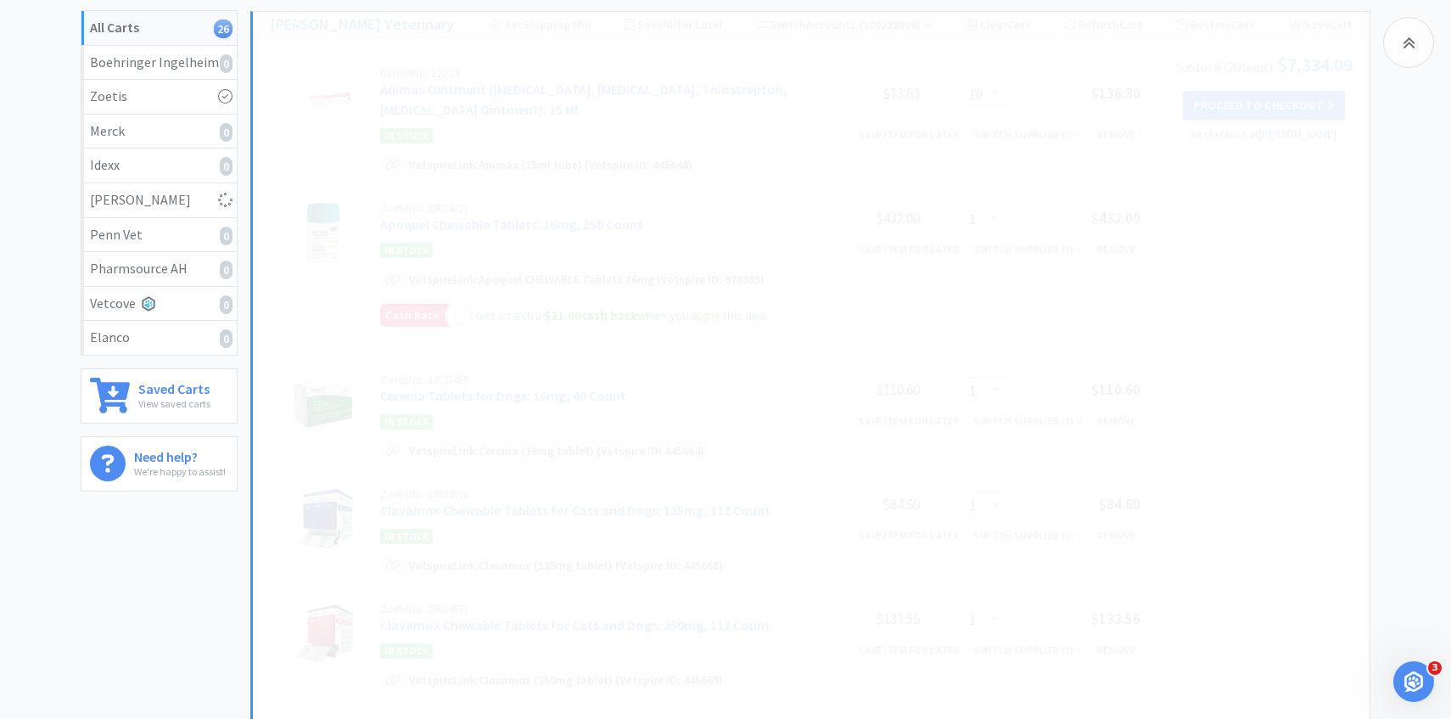
select select "3"
select select "1"
select select "2"
select select "4"
select select "1"
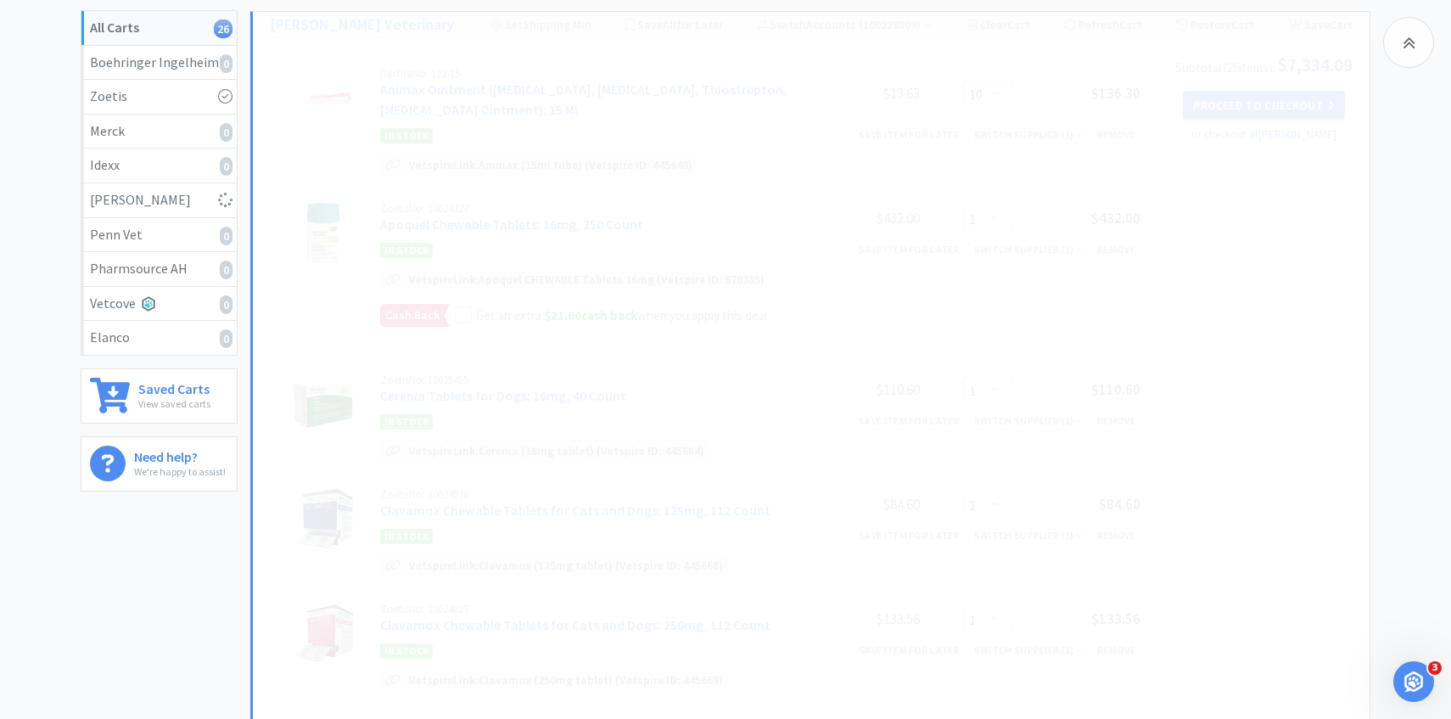
select select "2"
select select "3"
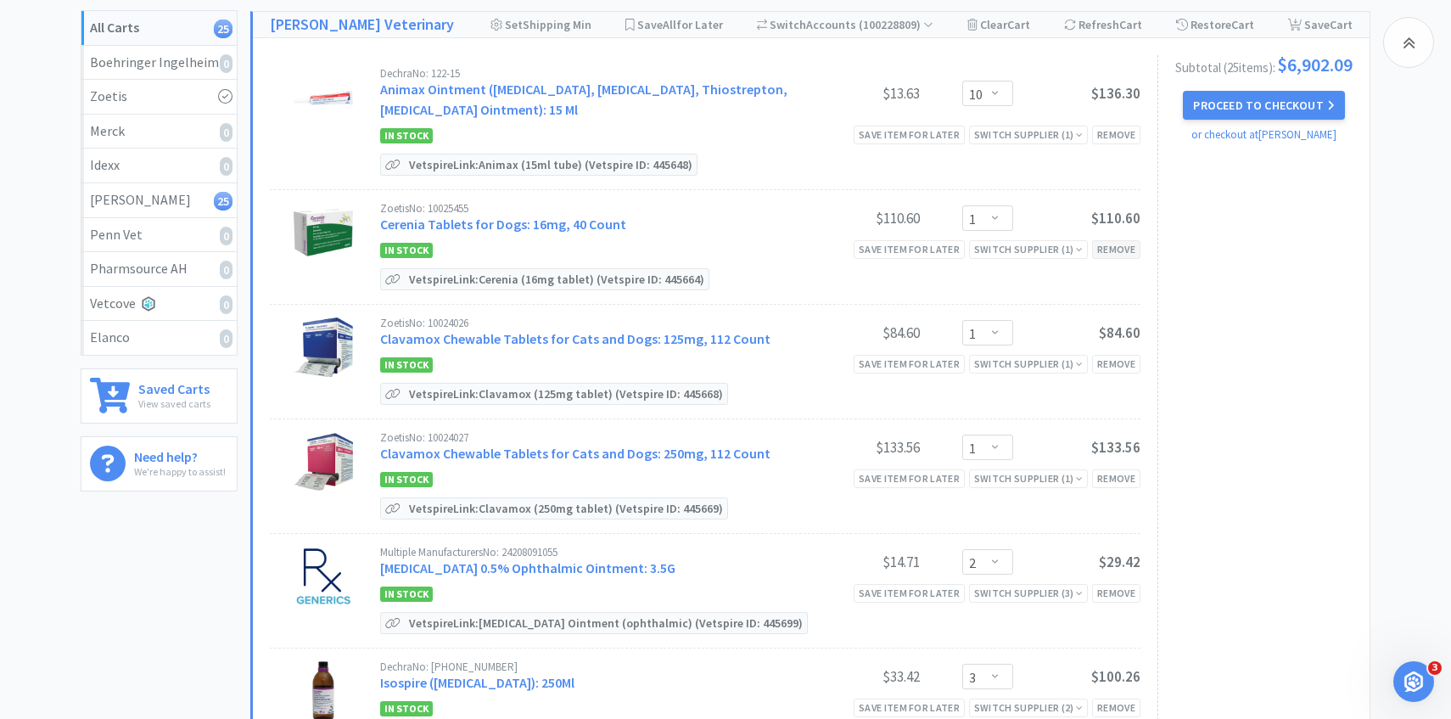
click at [1114, 248] on div "Remove" at bounding box center [1116, 249] width 48 height 18
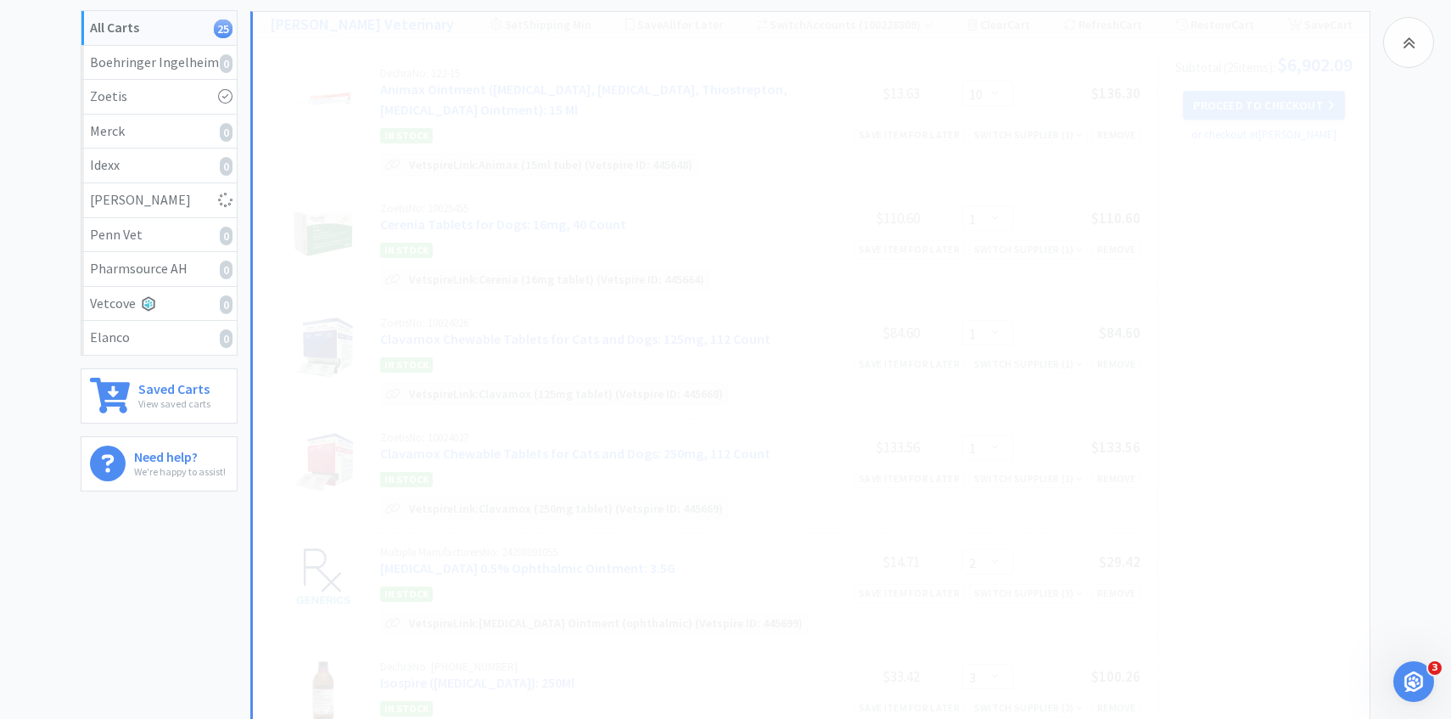
select select "2"
select select "3"
select select "9"
select select "1"
select select "2"
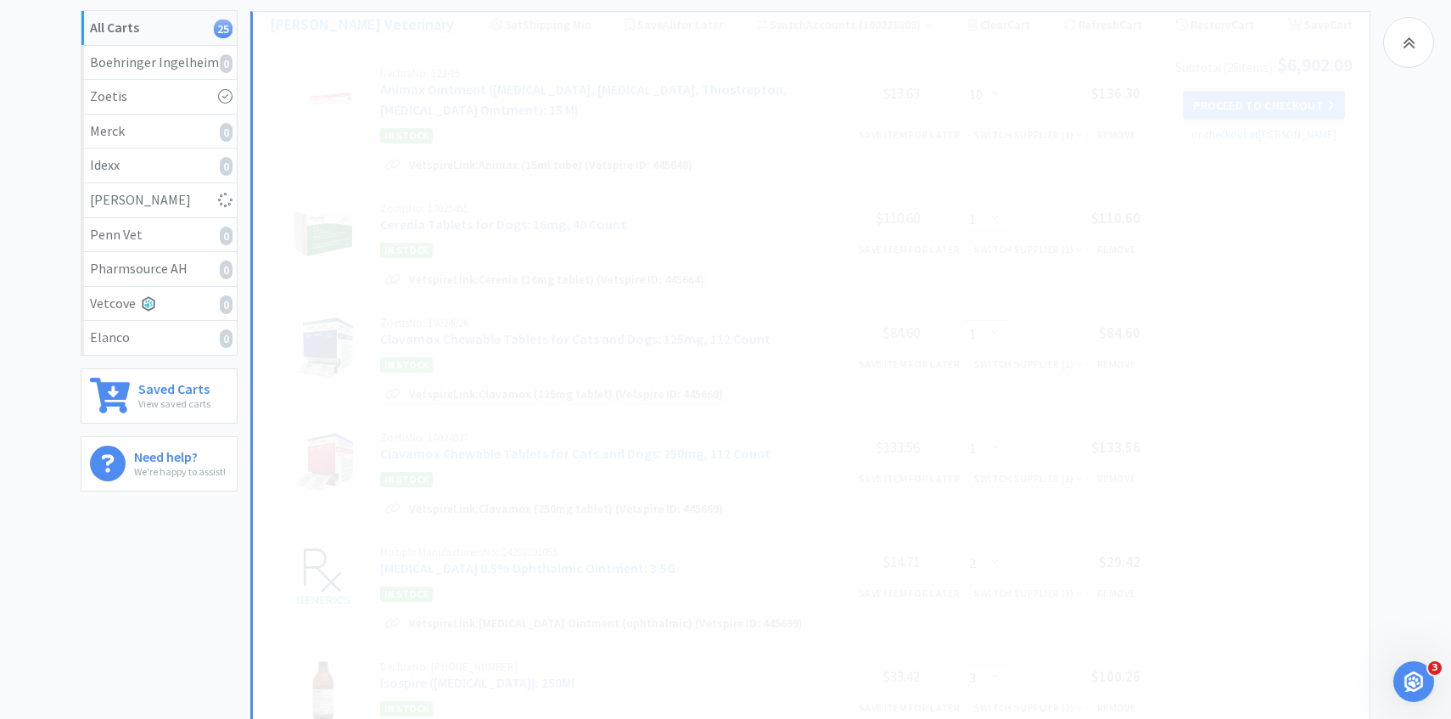
select select "3"
select select "1"
select select "2"
select select "4"
select select "1"
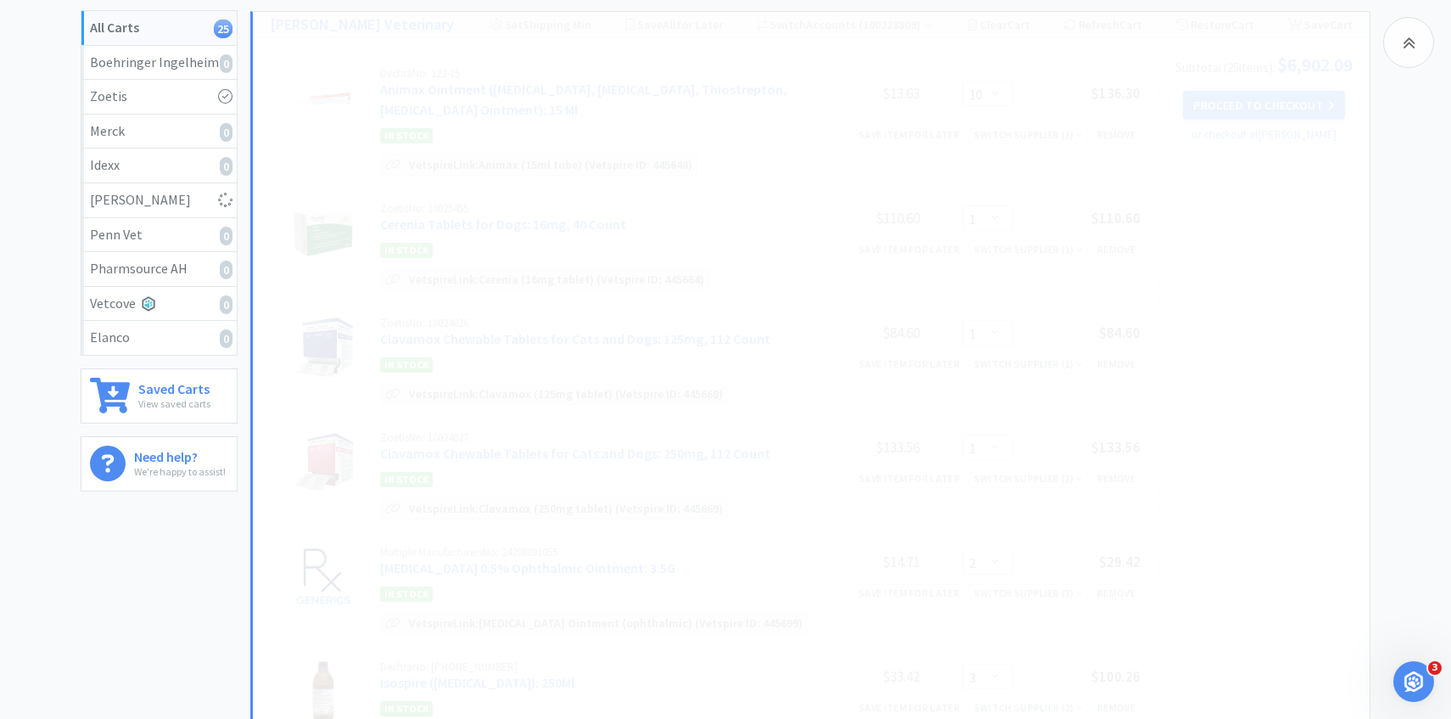
select select "2"
select select "3"
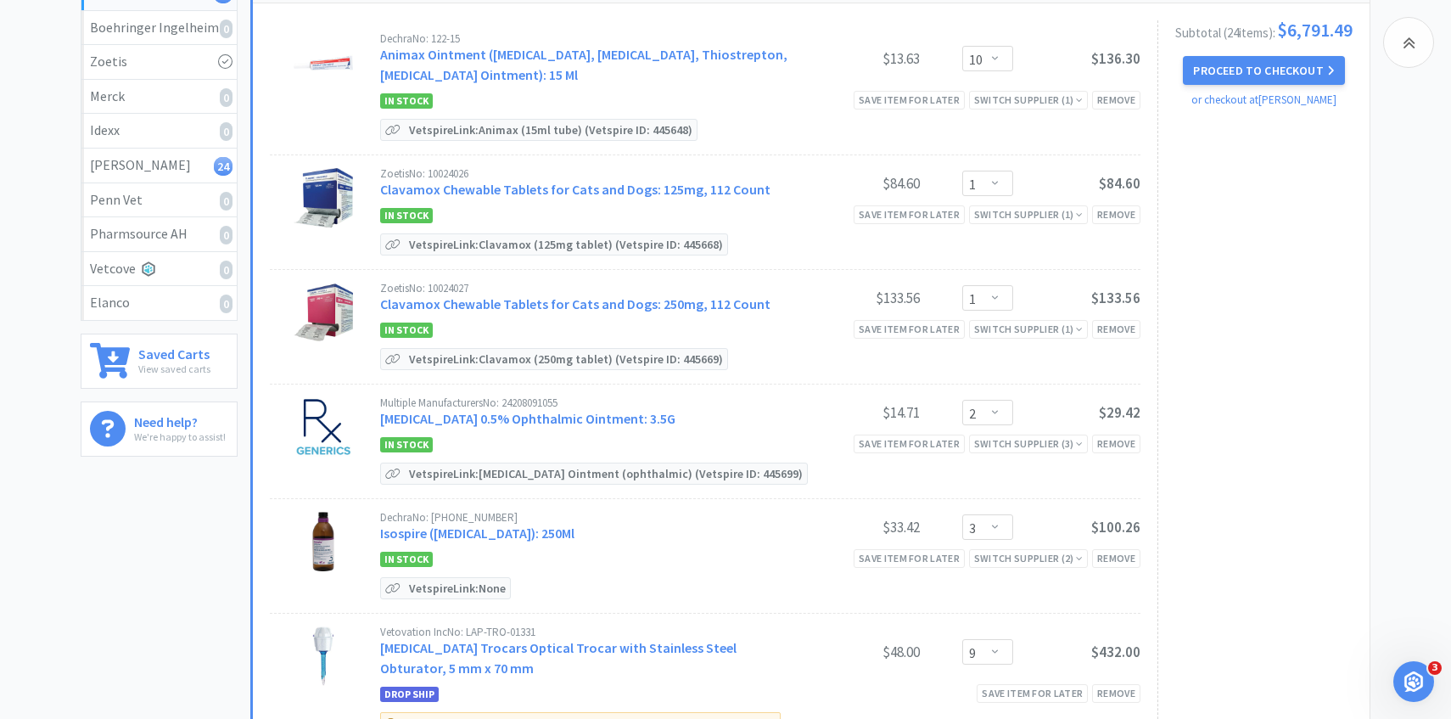
scroll to position [389, 0]
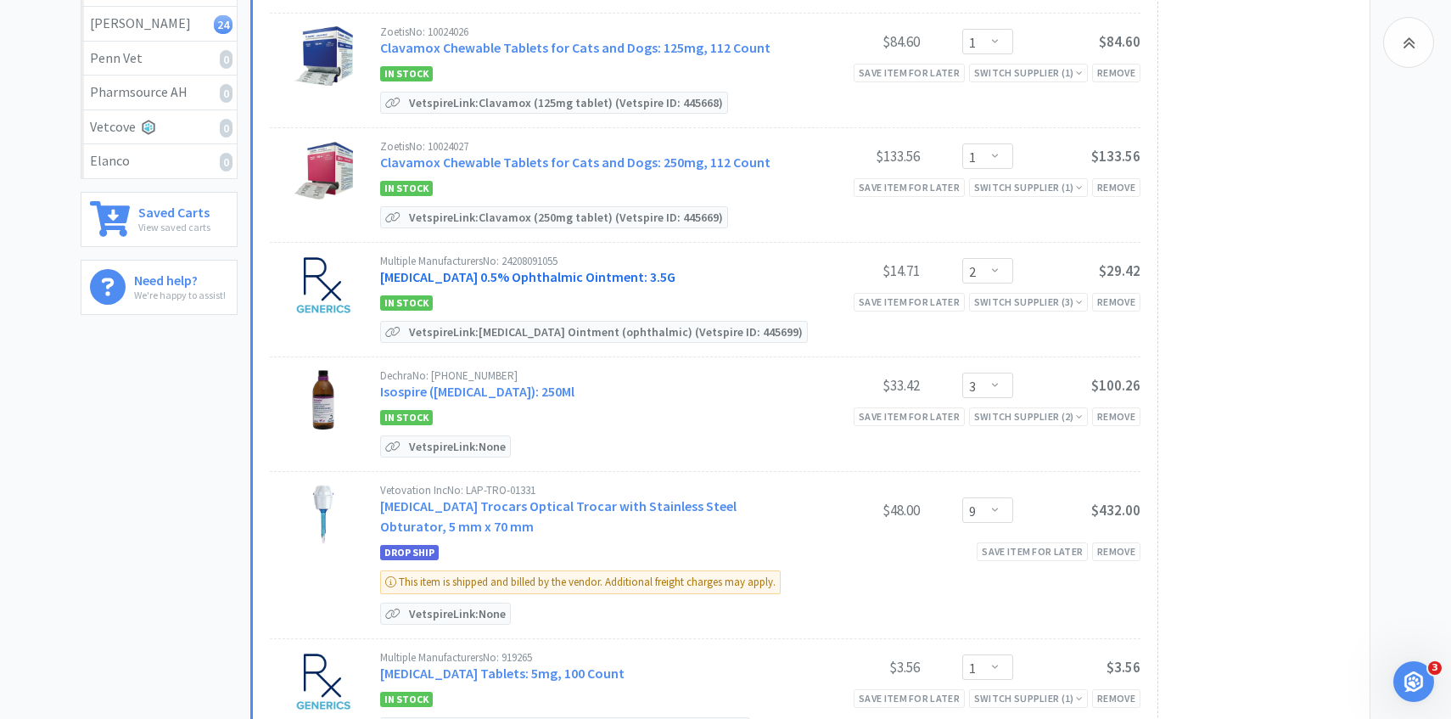
click at [522, 272] on link "Erythromycin 0.5% Ophthalmic Ointment: 3.5G" at bounding box center [527, 276] width 295 height 17
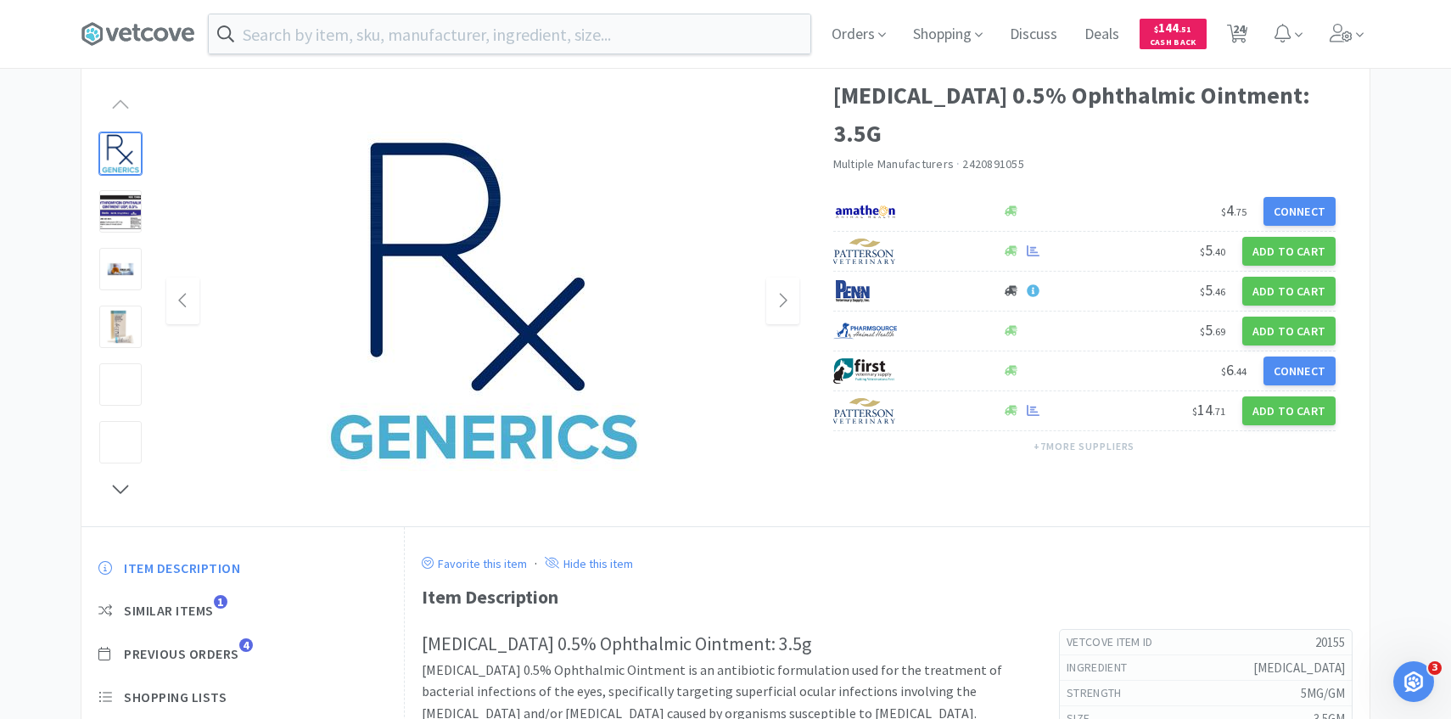
scroll to position [182, 0]
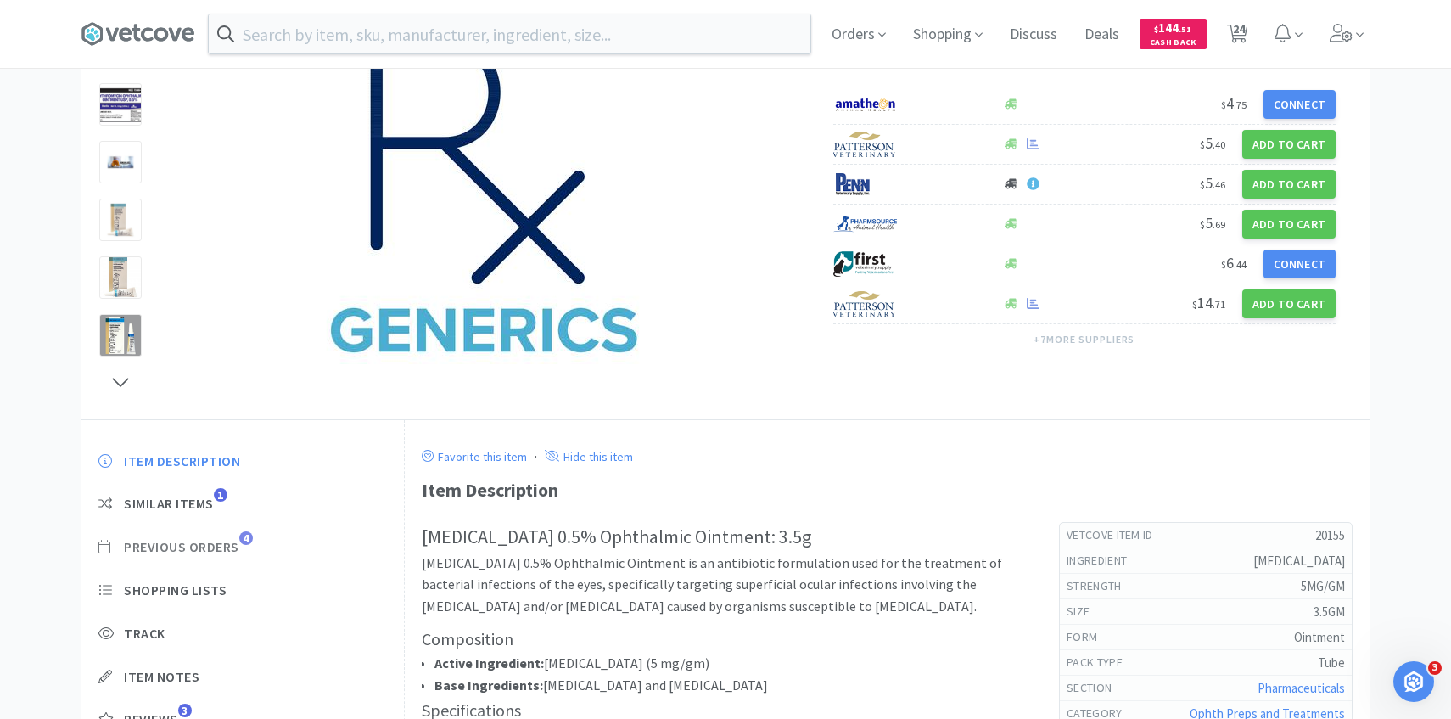
click at [234, 539] on span "Previous Orders" at bounding box center [181, 547] width 115 height 18
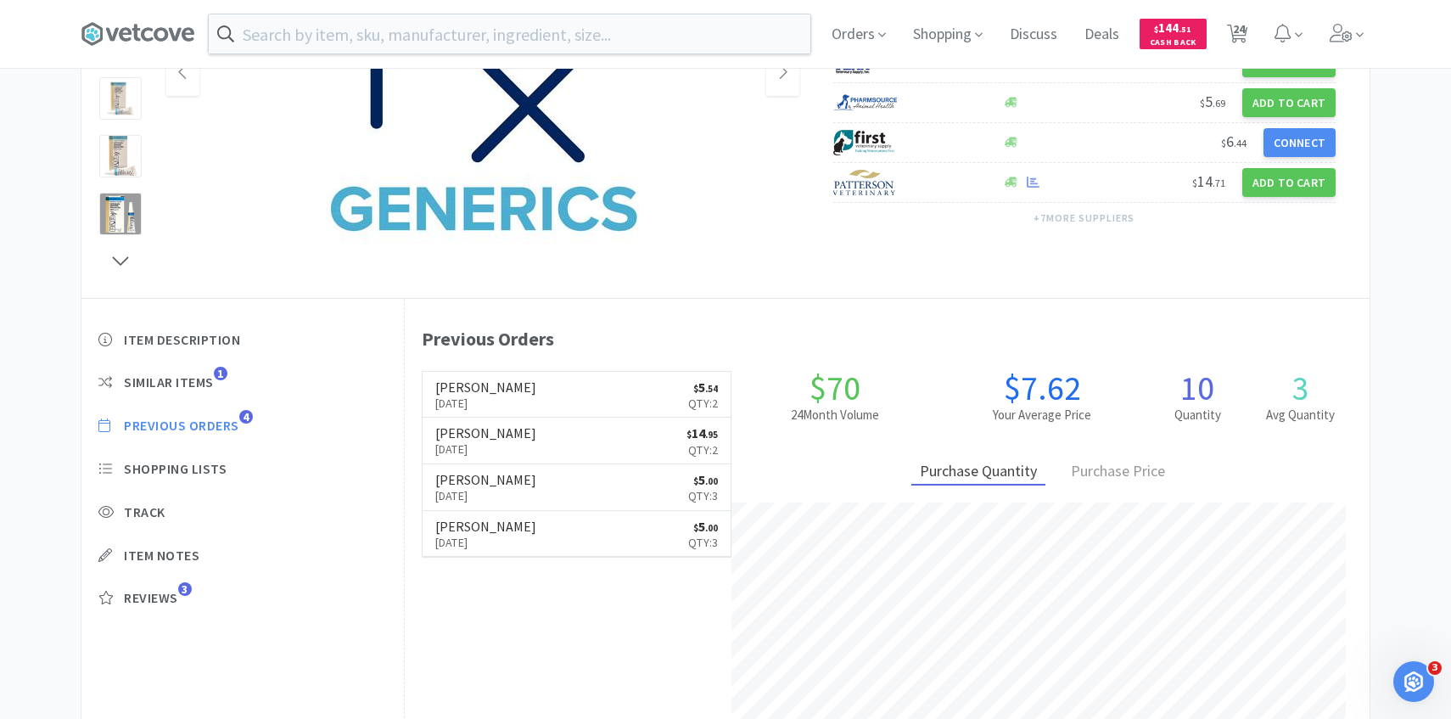
scroll to position [305, 0]
select select "10"
select select "1"
select select "2"
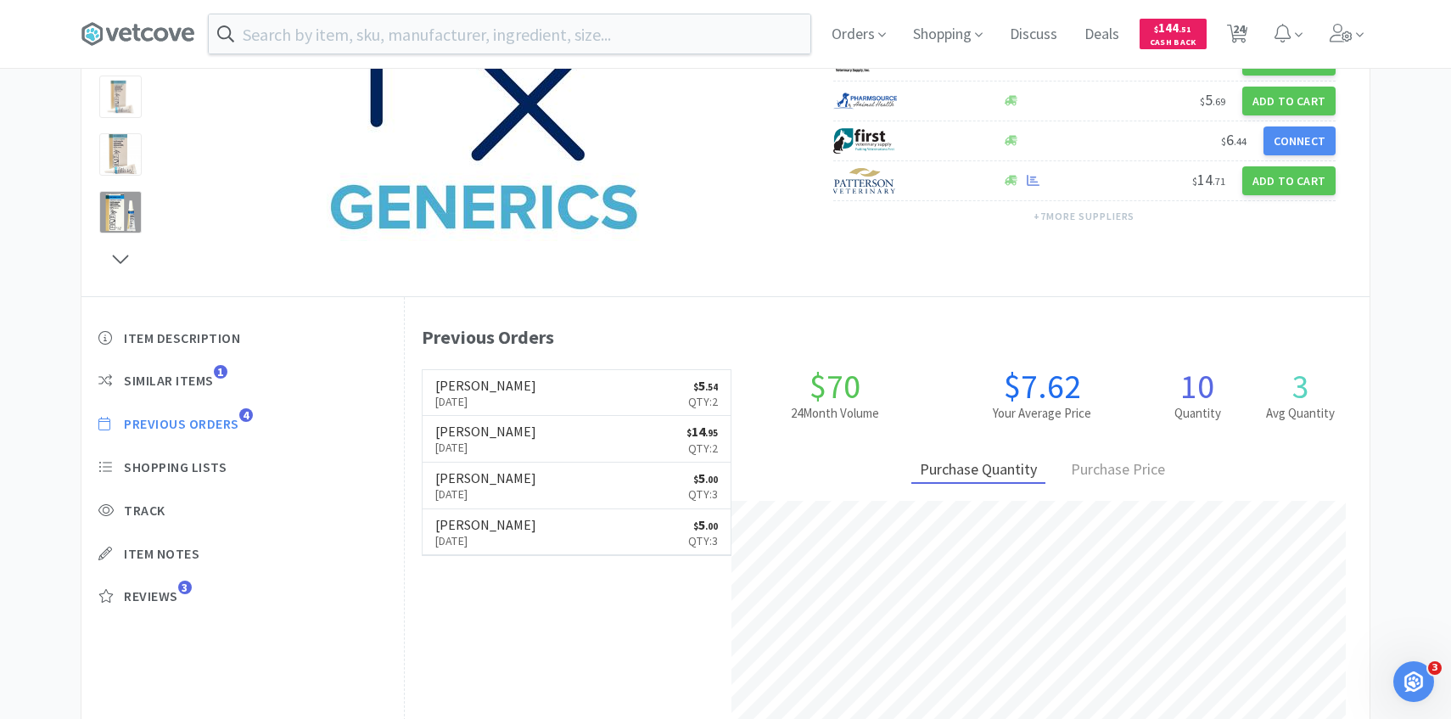
select select "3"
select select "9"
select select "1"
select select "2"
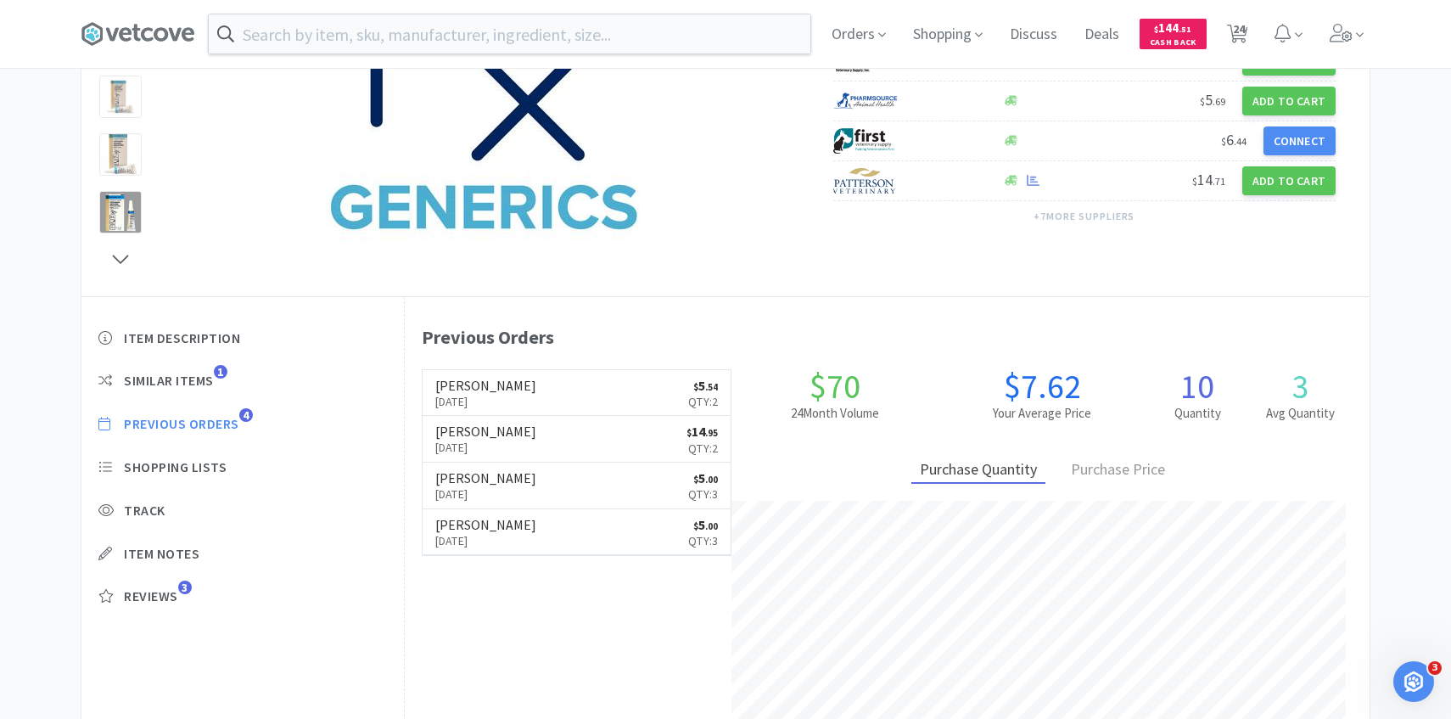
select select "3"
select select "1"
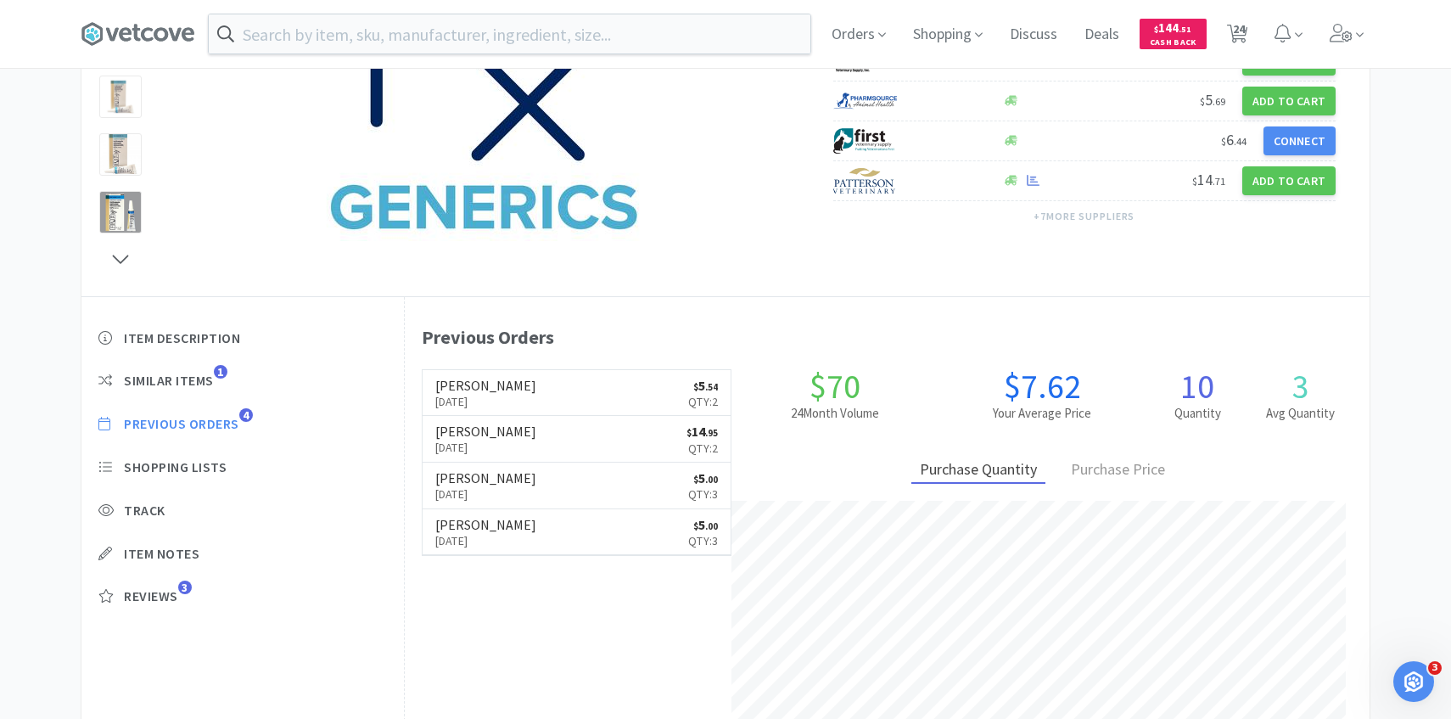
select select "1"
select select "2"
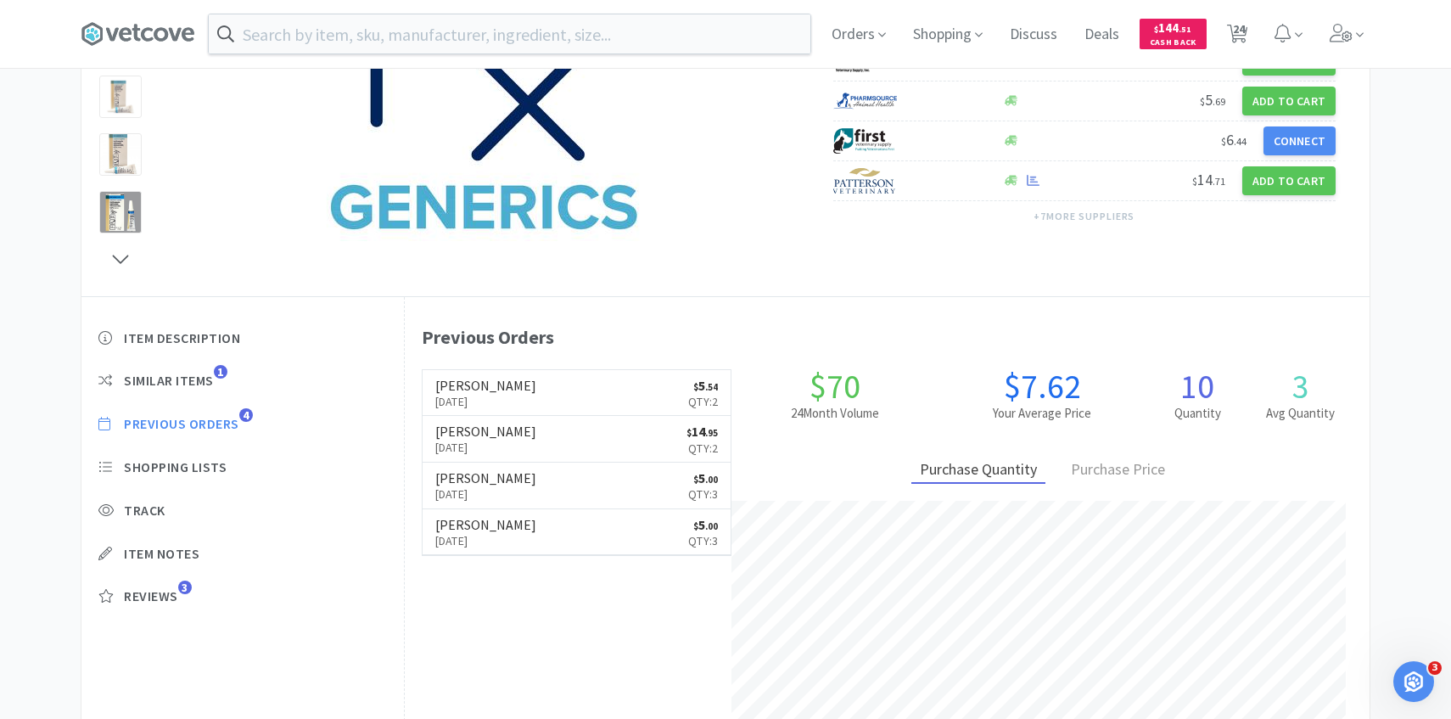
select select "4"
select select "1"
select select "2"
select select "3"
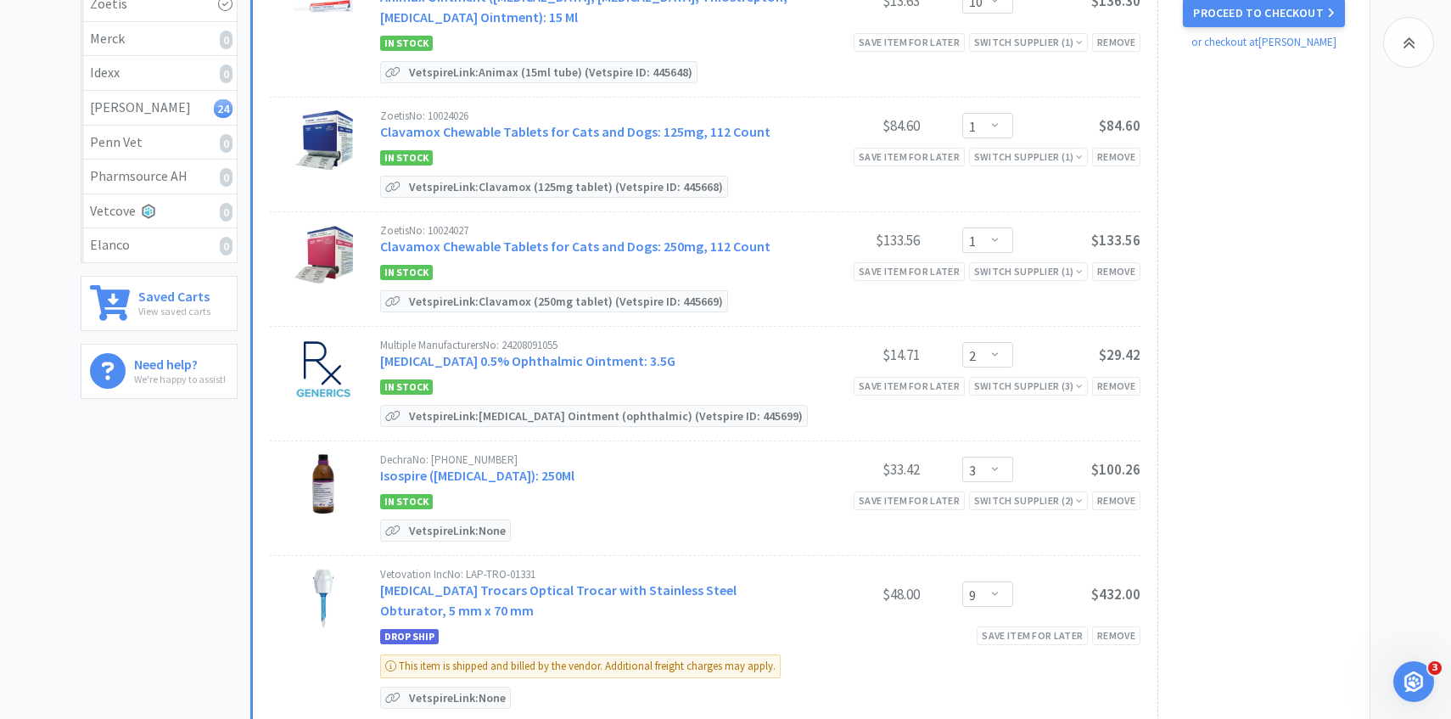
scroll to position [389, 0]
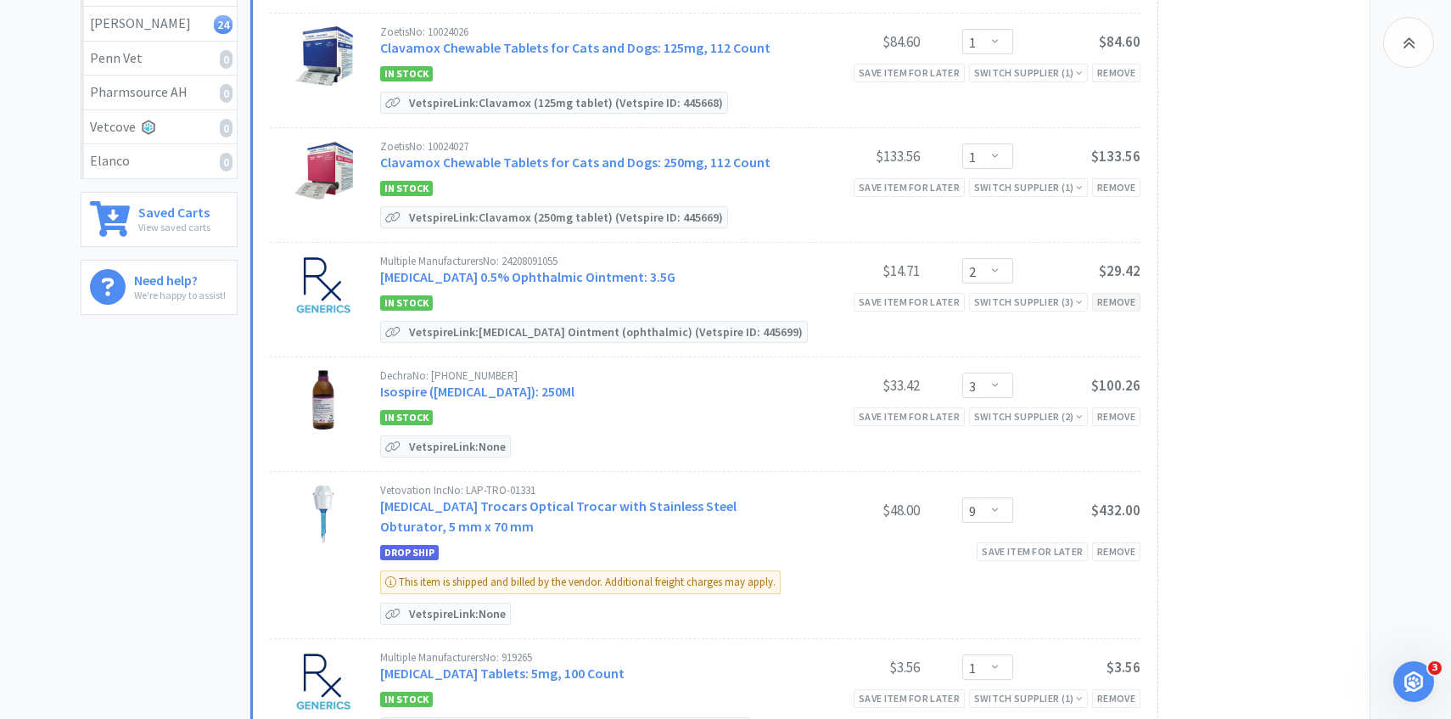
click at [1119, 299] on div "Remove" at bounding box center [1116, 302] width 48 height 18
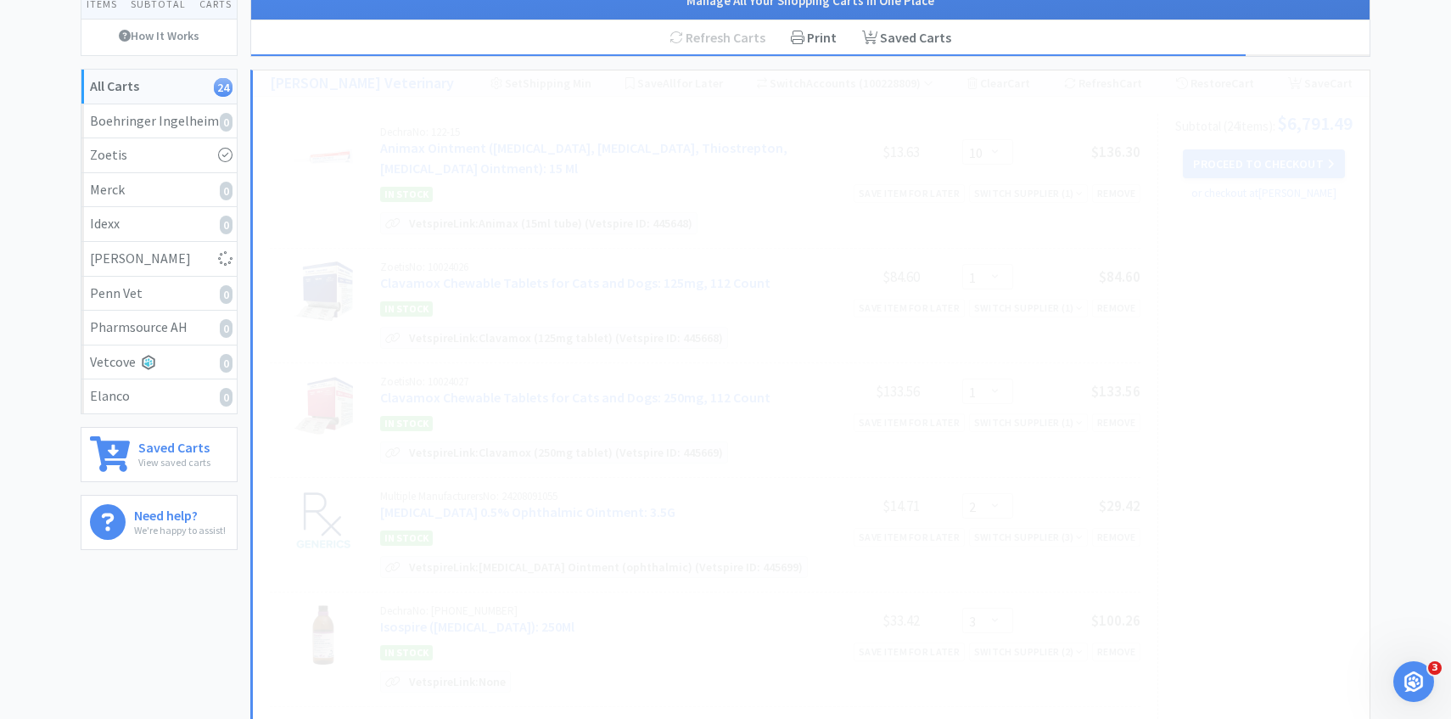
scroll to position [156, 0]
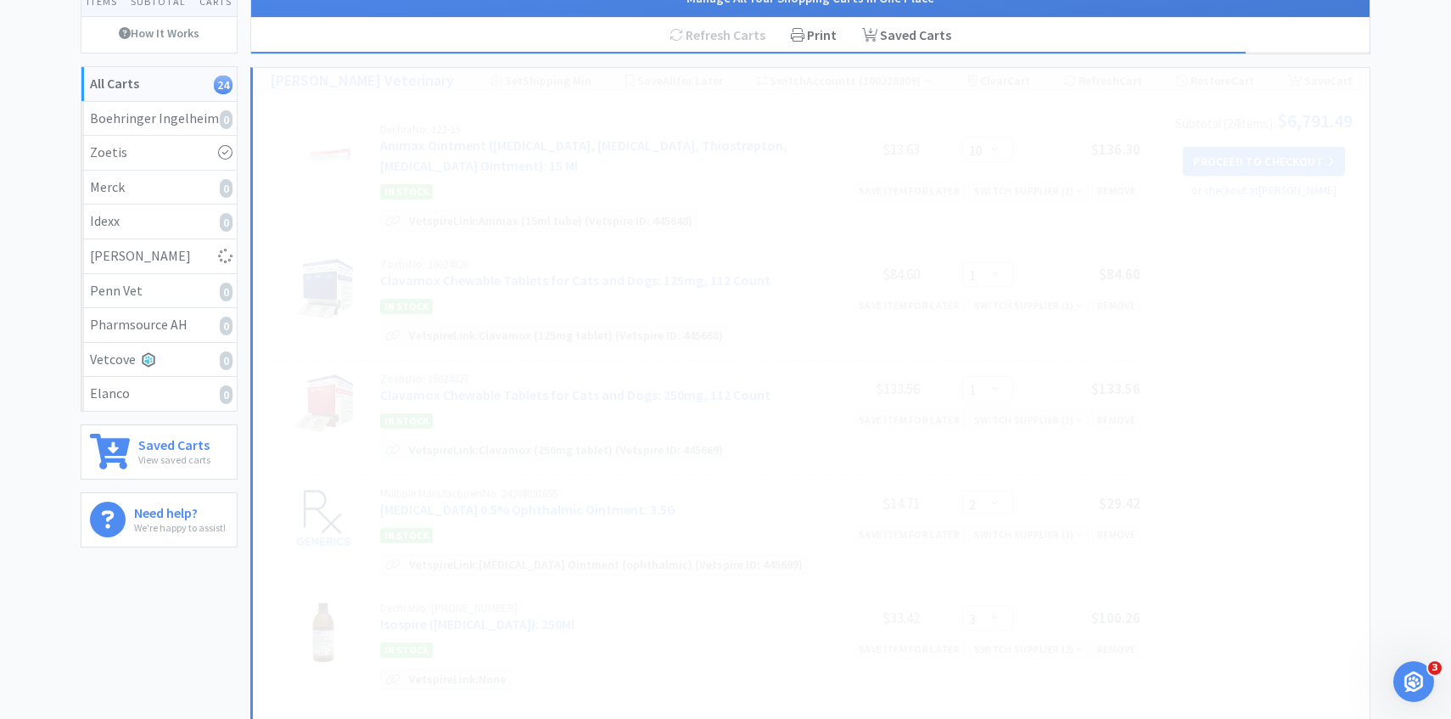
select select "3"
select select "9"
select select "1"
select select "2"
select select "3"
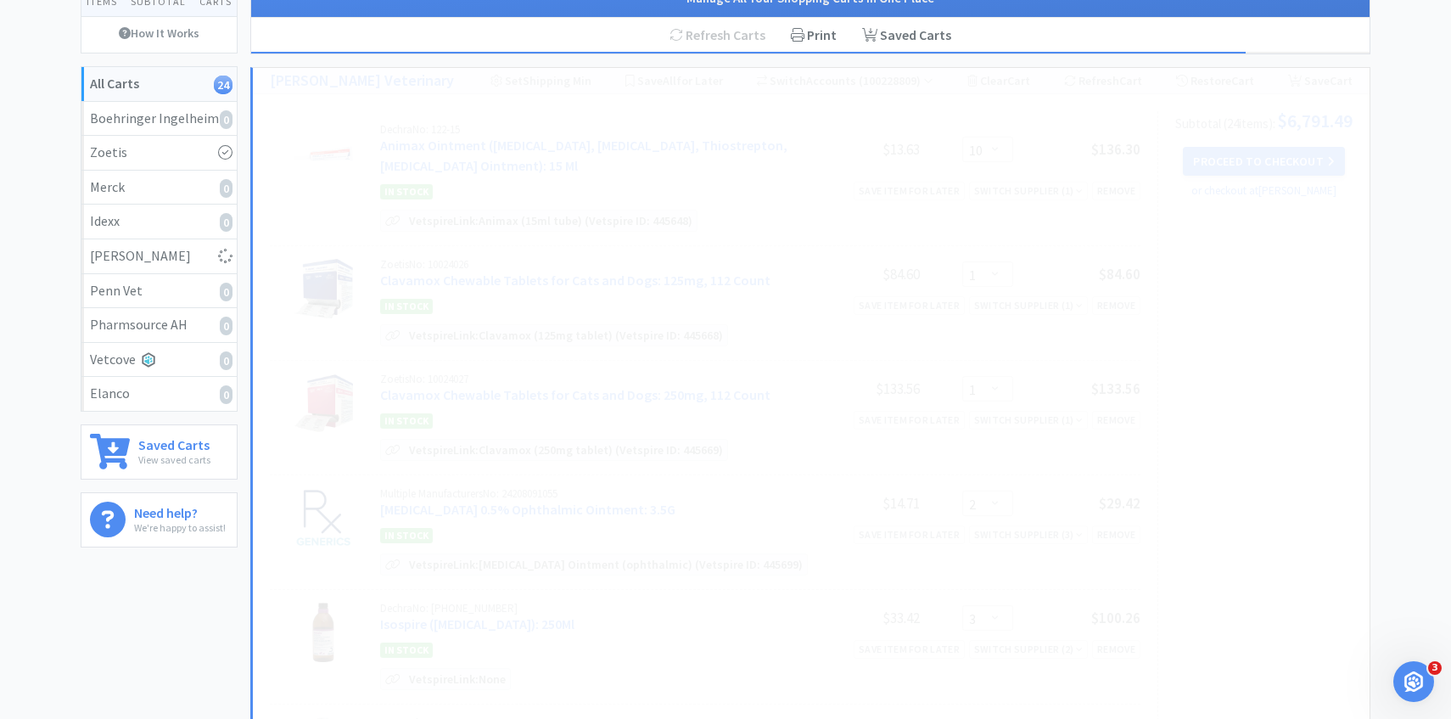
select select "1"
select select "2"
select select "4"
select select "1"
select select "2"
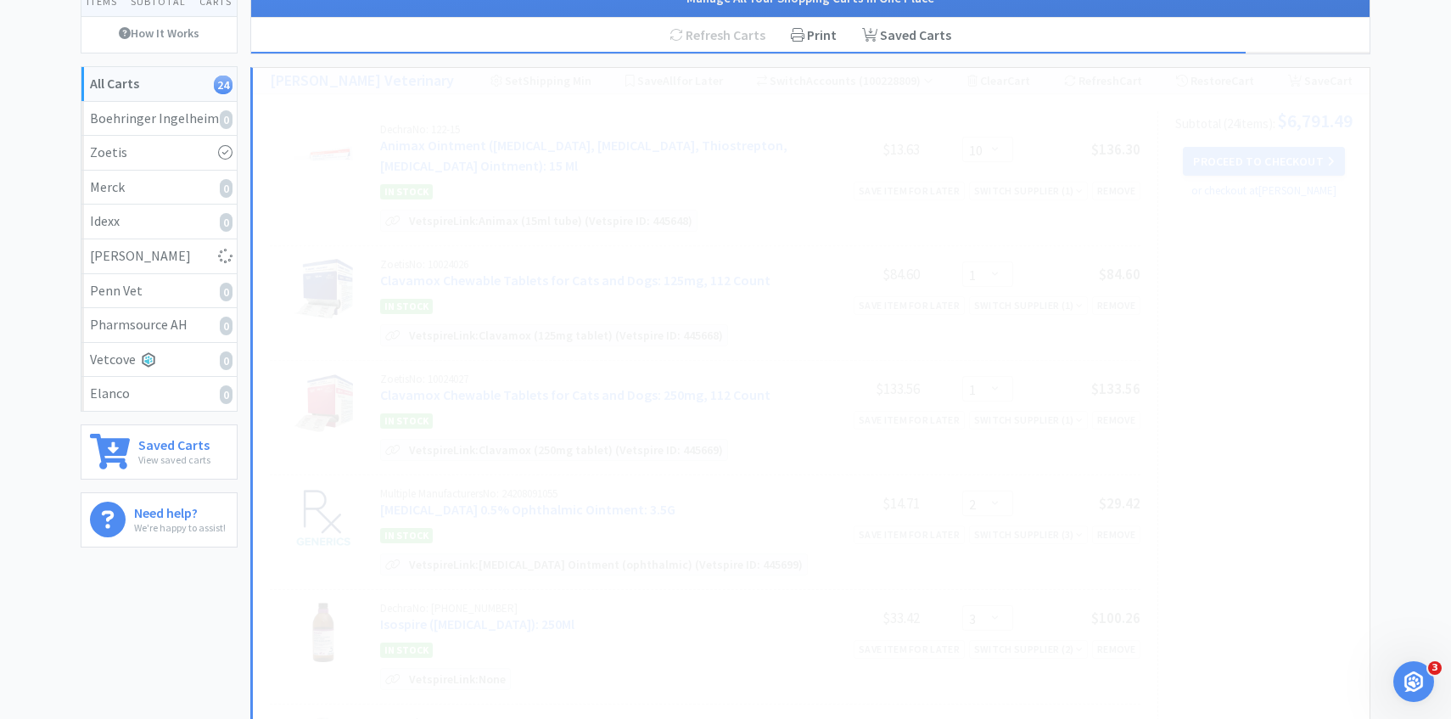
select select "3"
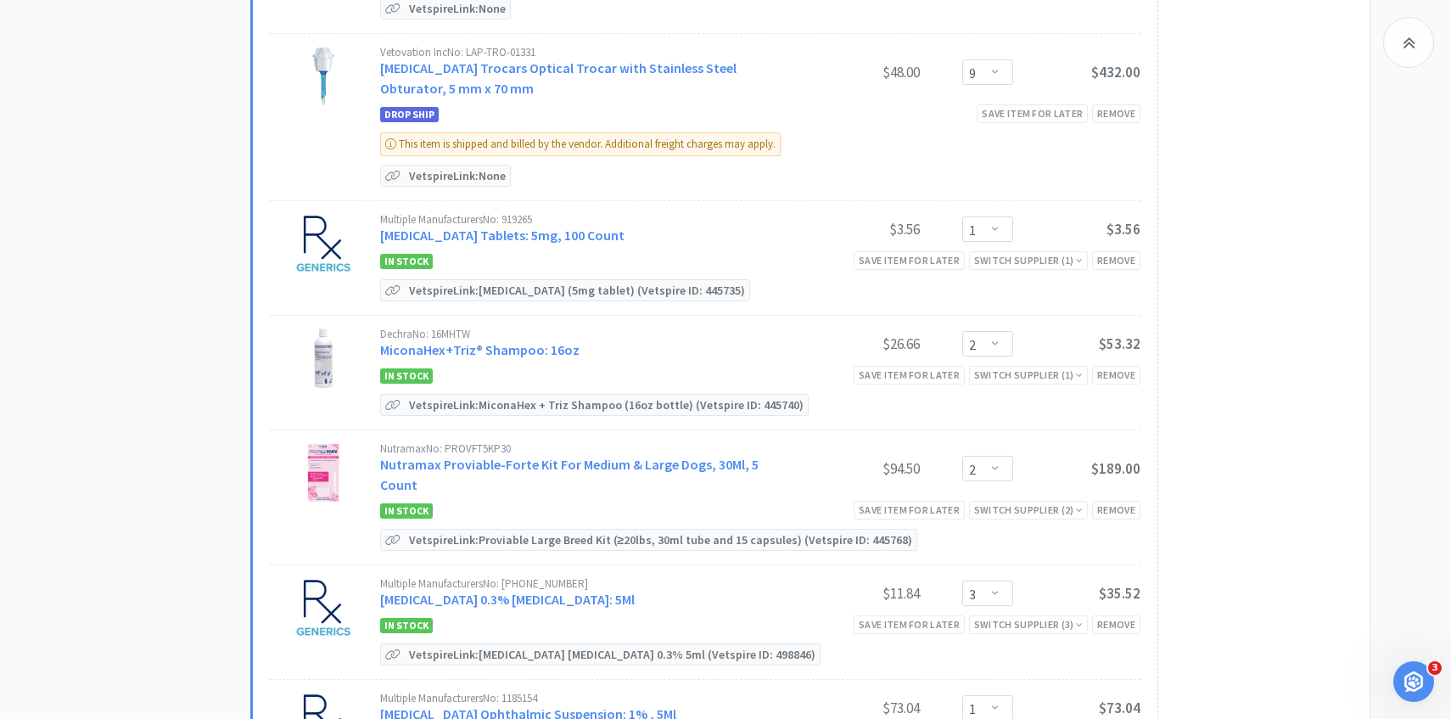
scroll to position [714, 0]
click at [546, 348] on link "MiconaHex+Triz® Shampoo: 16oz" at bounding box center [479, 347] width 199 height 17
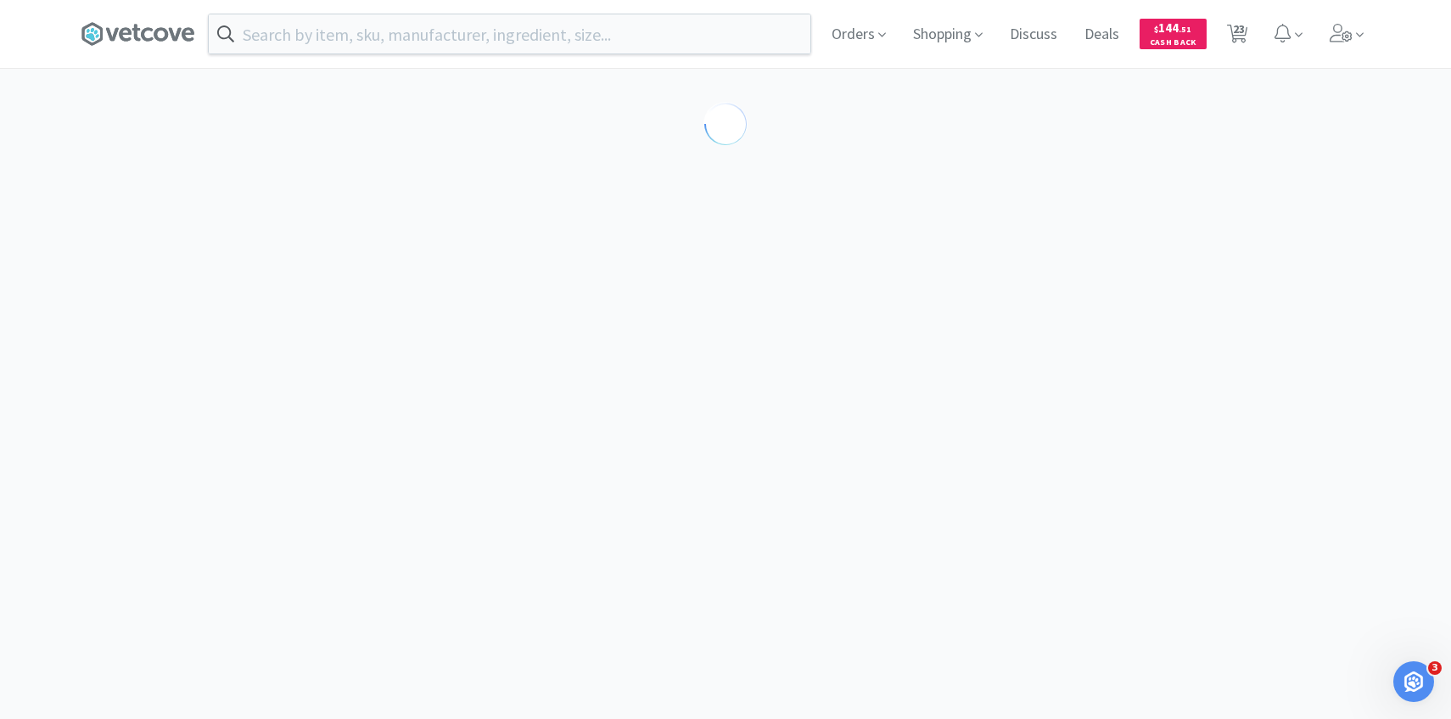
select select "86601"
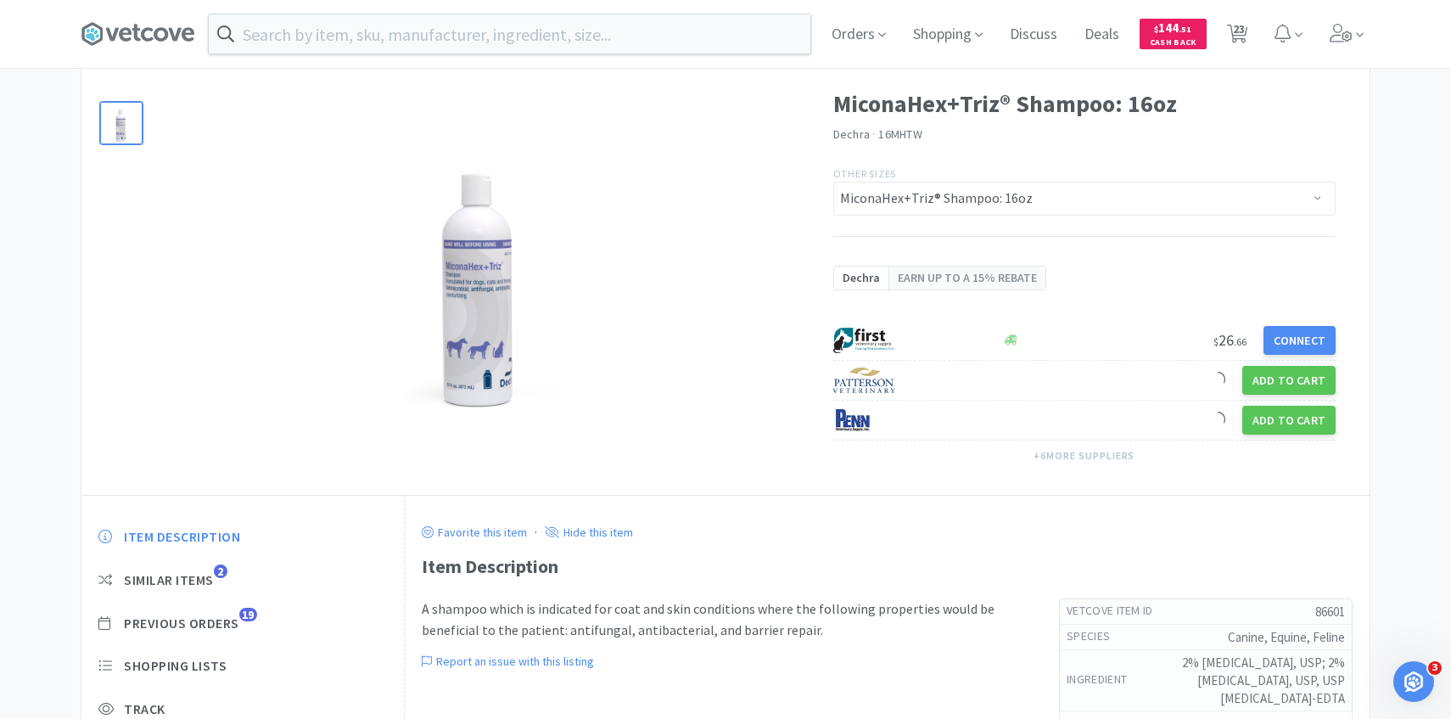
scroll to position [196, 0]
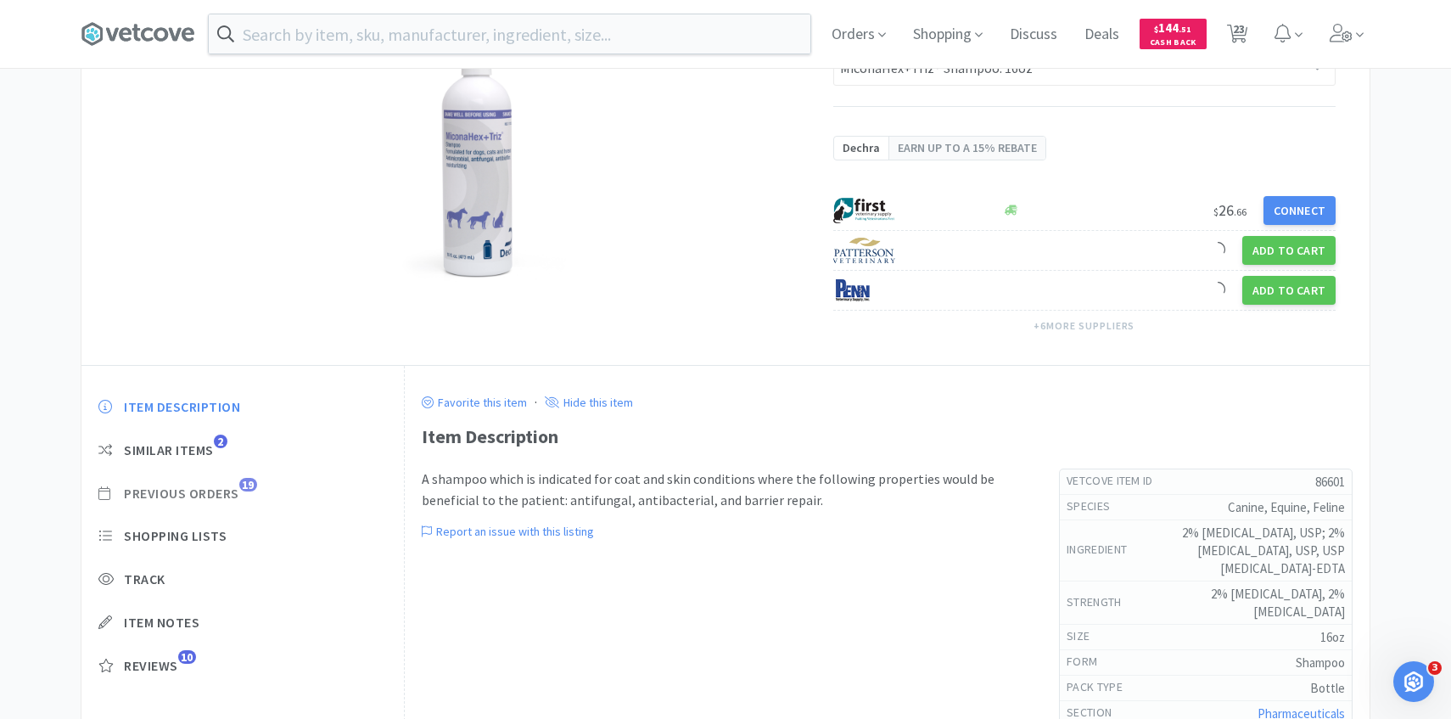
click at [238, 491] on span "Previous Orders" at bounding box center [181, 493] width 115 height 18
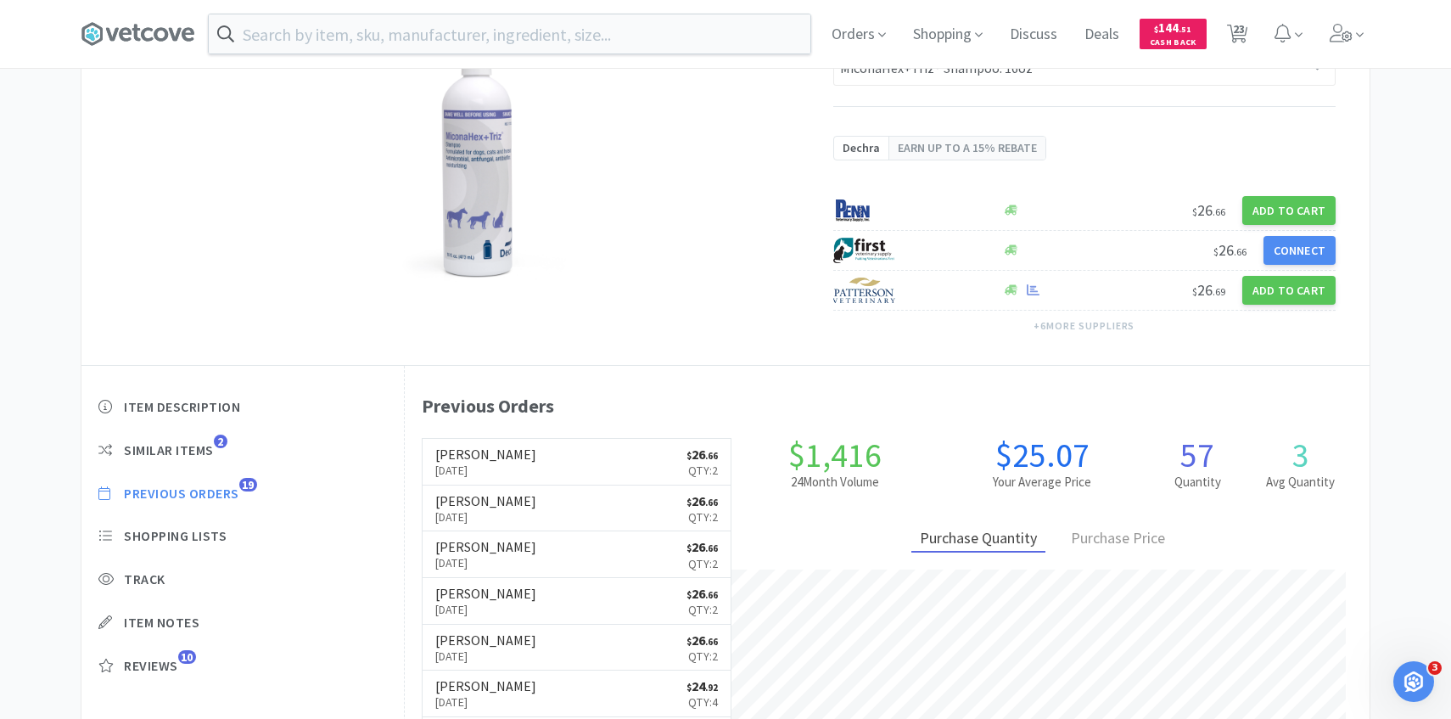
scroll to position [466, 965]
select select "10"
select select "1"
select select "3"
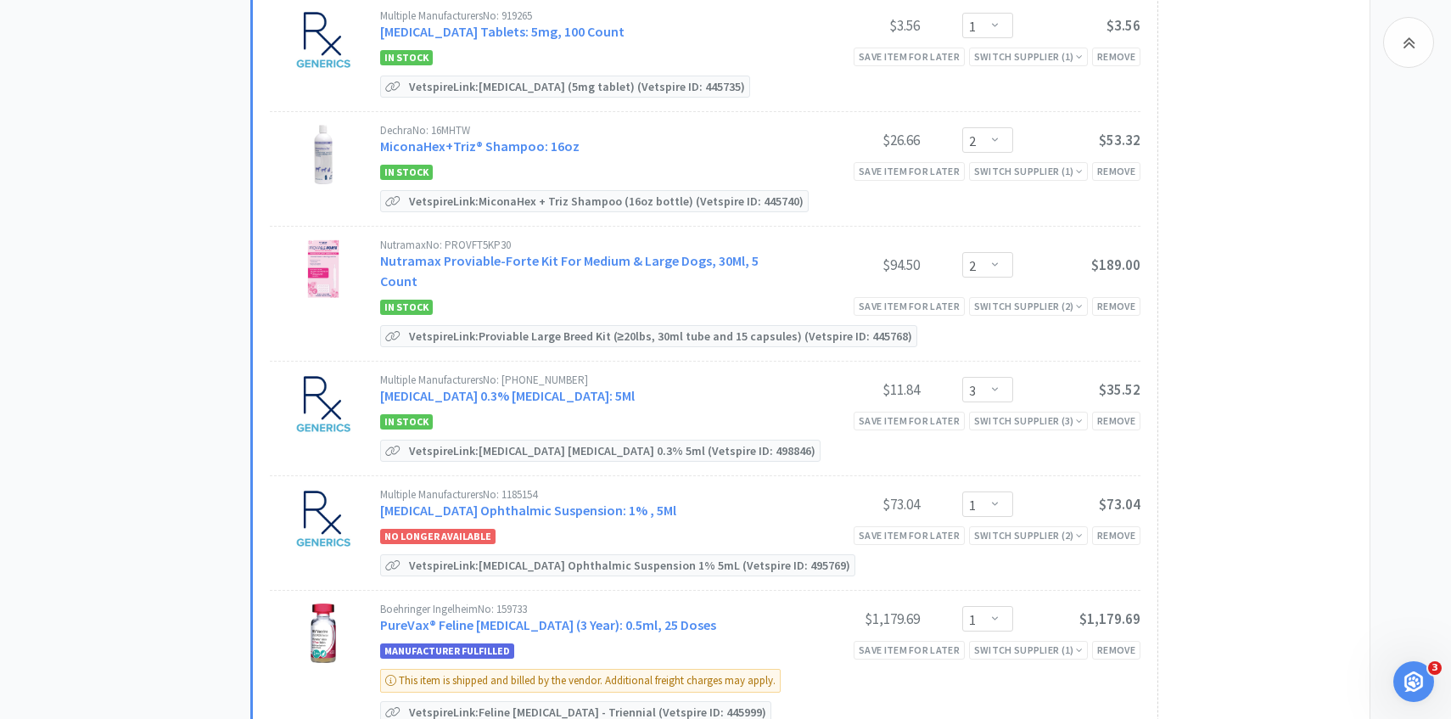
scroll to position [917, 0]
click at [1000, 250] on select "Enter Quantity 1 2 3 4 5 6 7 8 9 10 11 12 13 14 15 16 17 18 19 20 Enter Quantity" at bounding box center [987, 262] width 51 height 25
click at [962, 250] on select "Enter Quantity 1 2 3 4 5 6 7 8 9 10 11 12 13 14 15 16 17 18 19 20 Enter Quantity" at bounding box center [987, 262] width 51 height 25
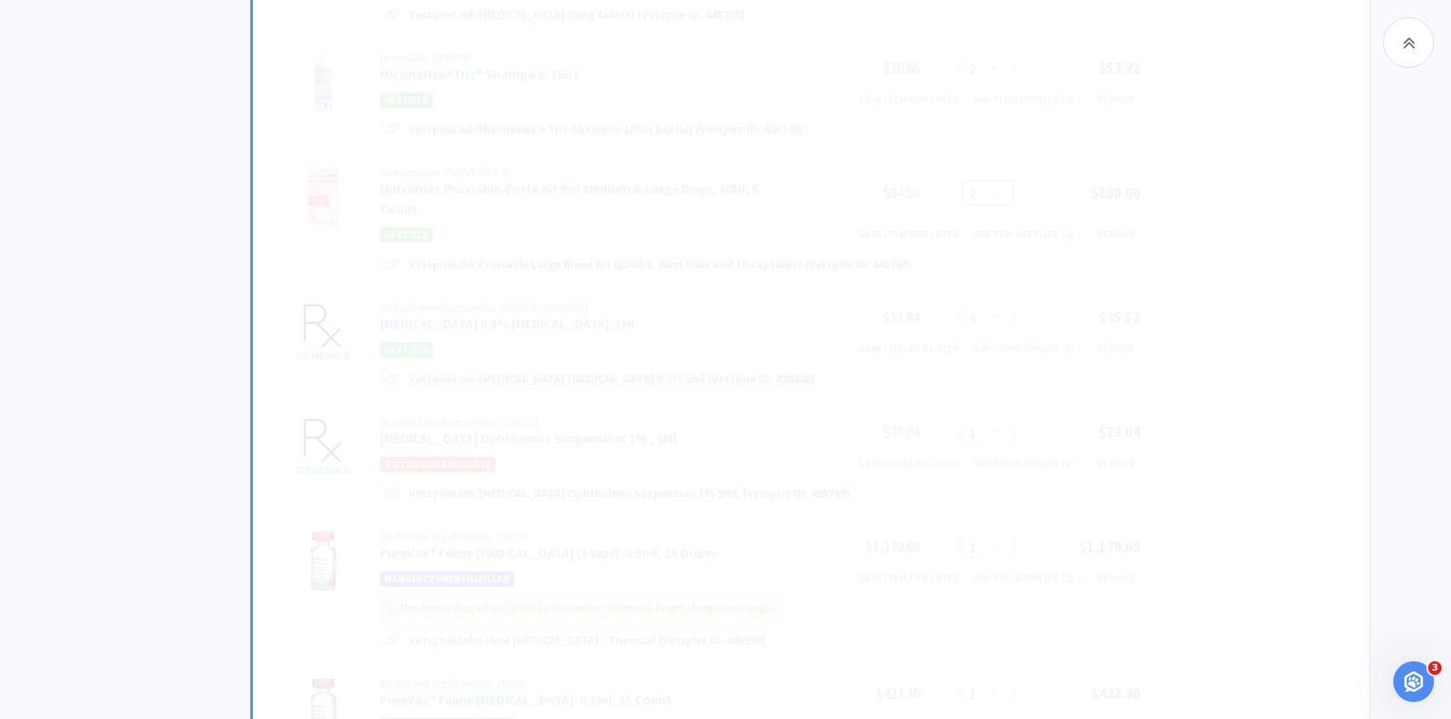
scroll to position [988, 0]
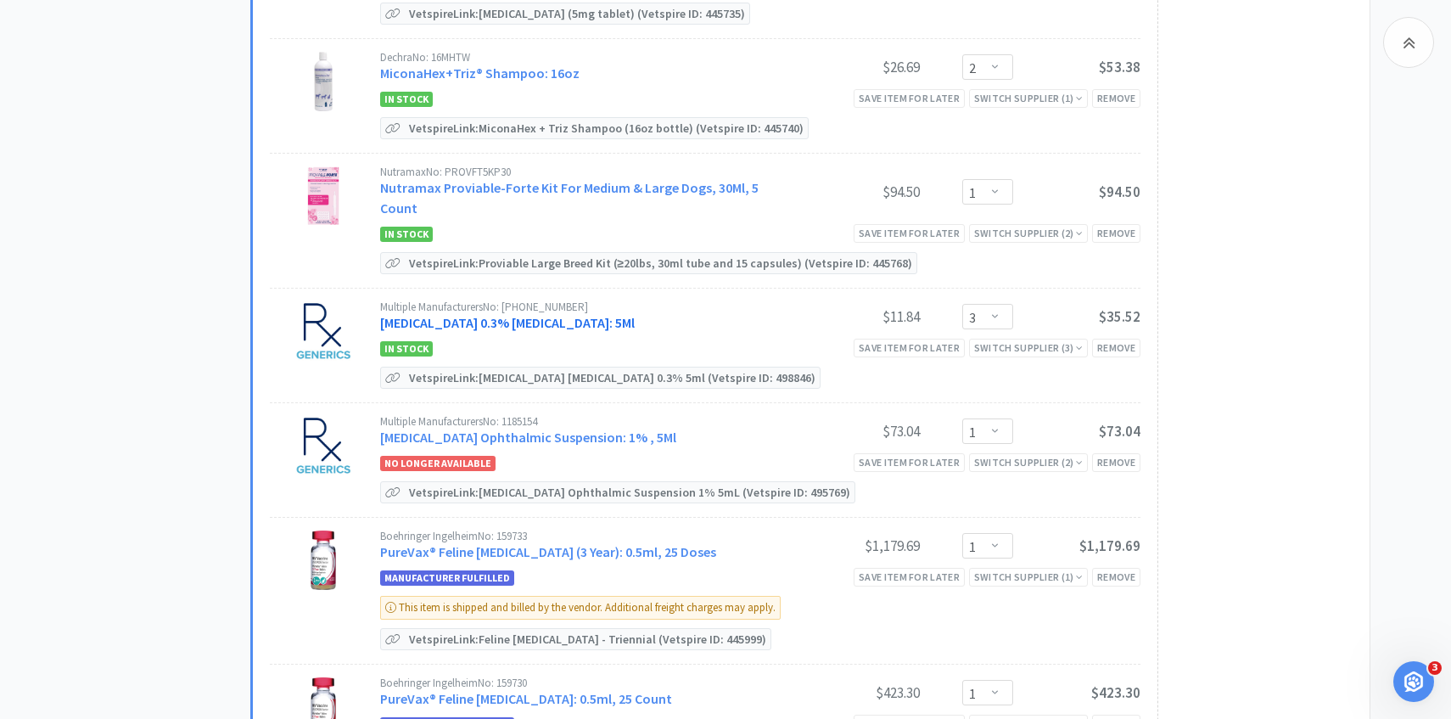
click at [524, 314] on link "Ofloxacin 0.3% Ophthalmic Solution: 5Ml" at bounding box center [507, 322] width 255 height 17
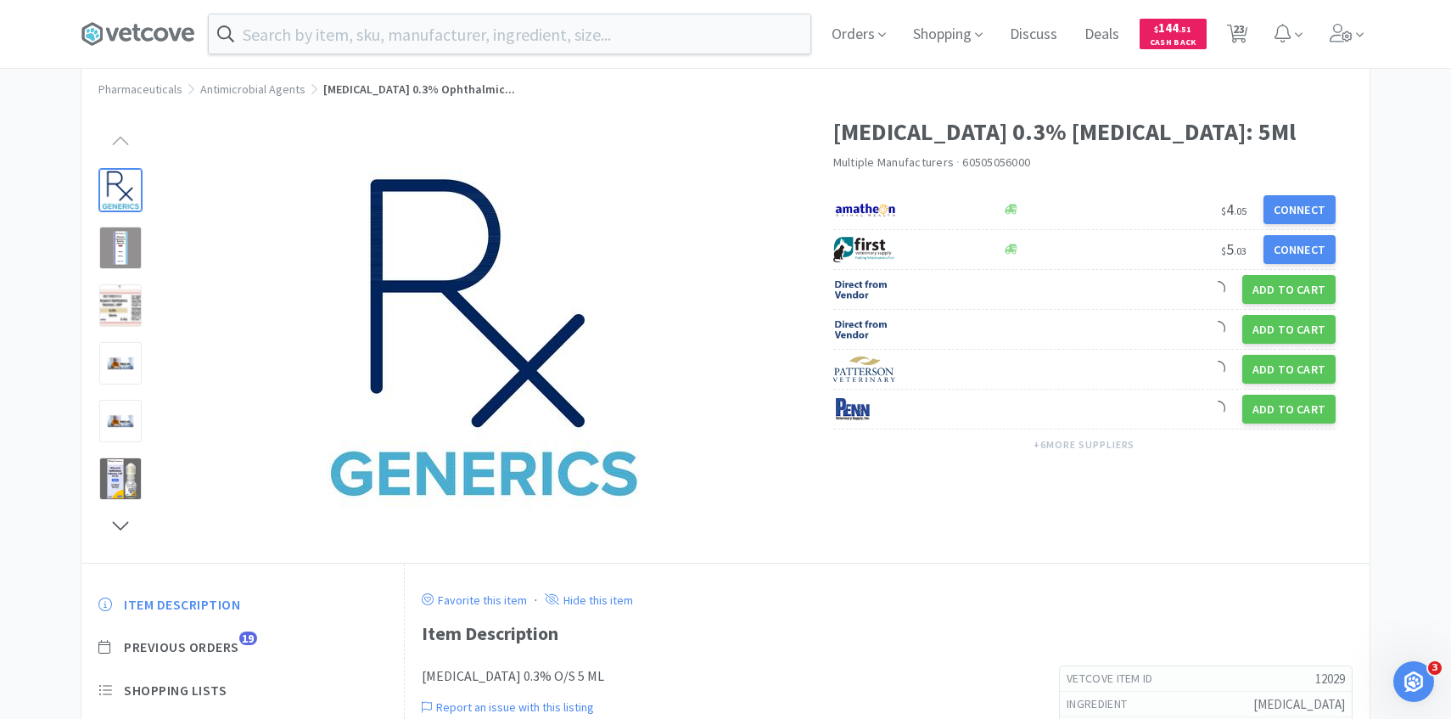
scroll to position [81, 0]
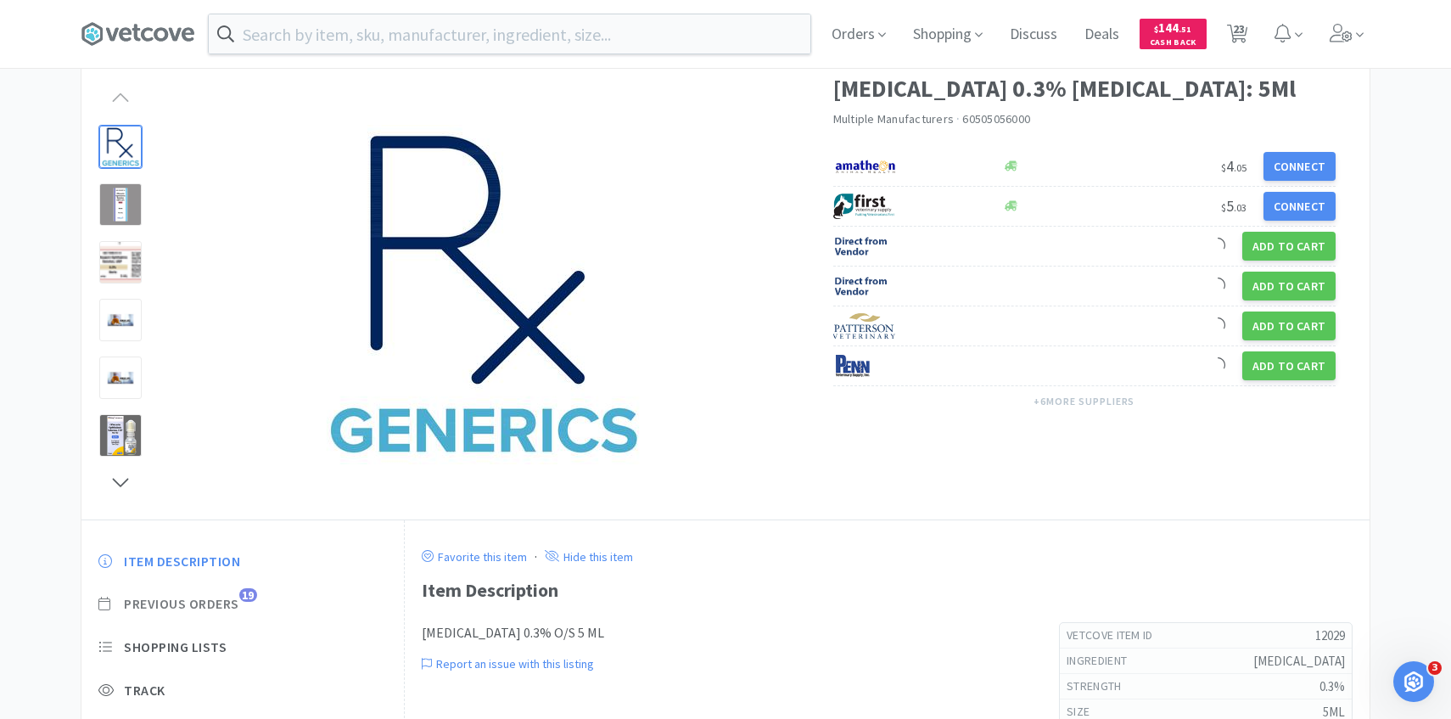
click at [225, 609] on span "Previous Orders" at bounding box center [181, 604] width 115 height 18
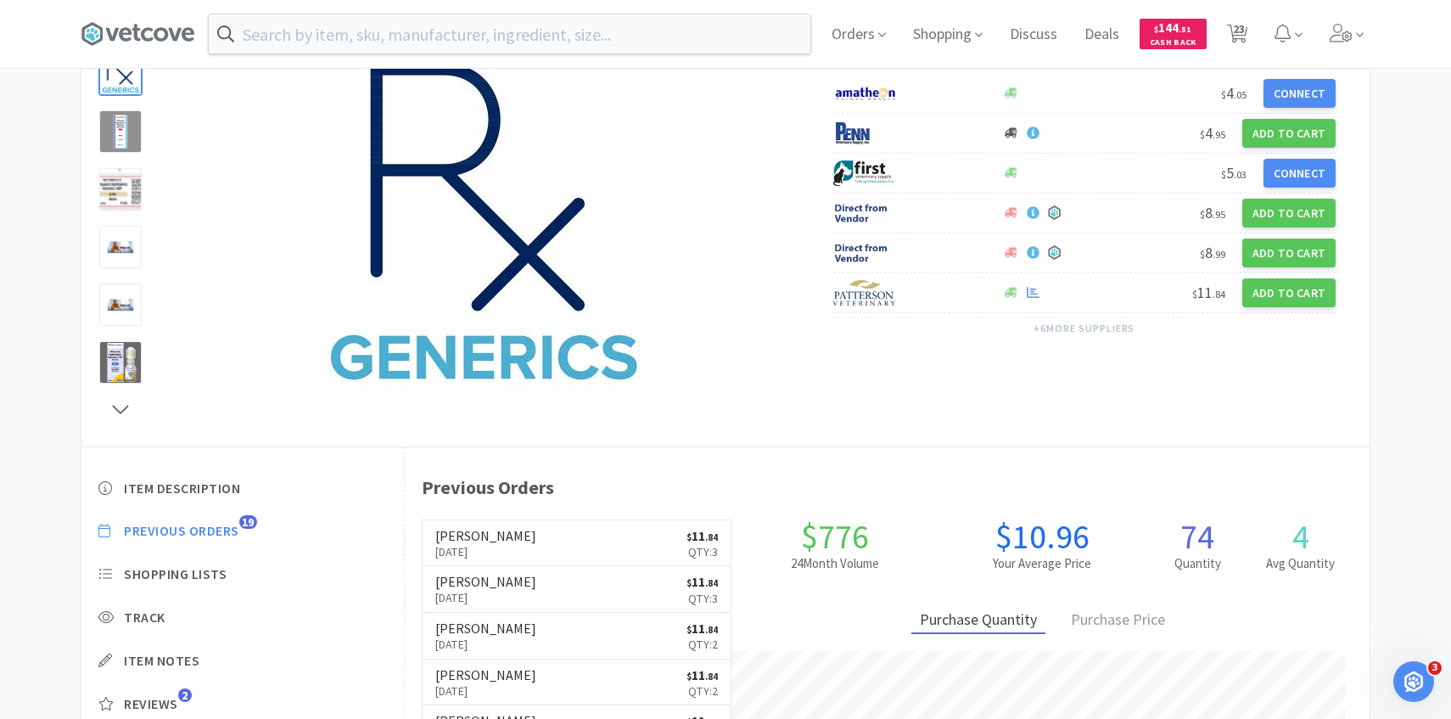
scroll to position [157, 0]
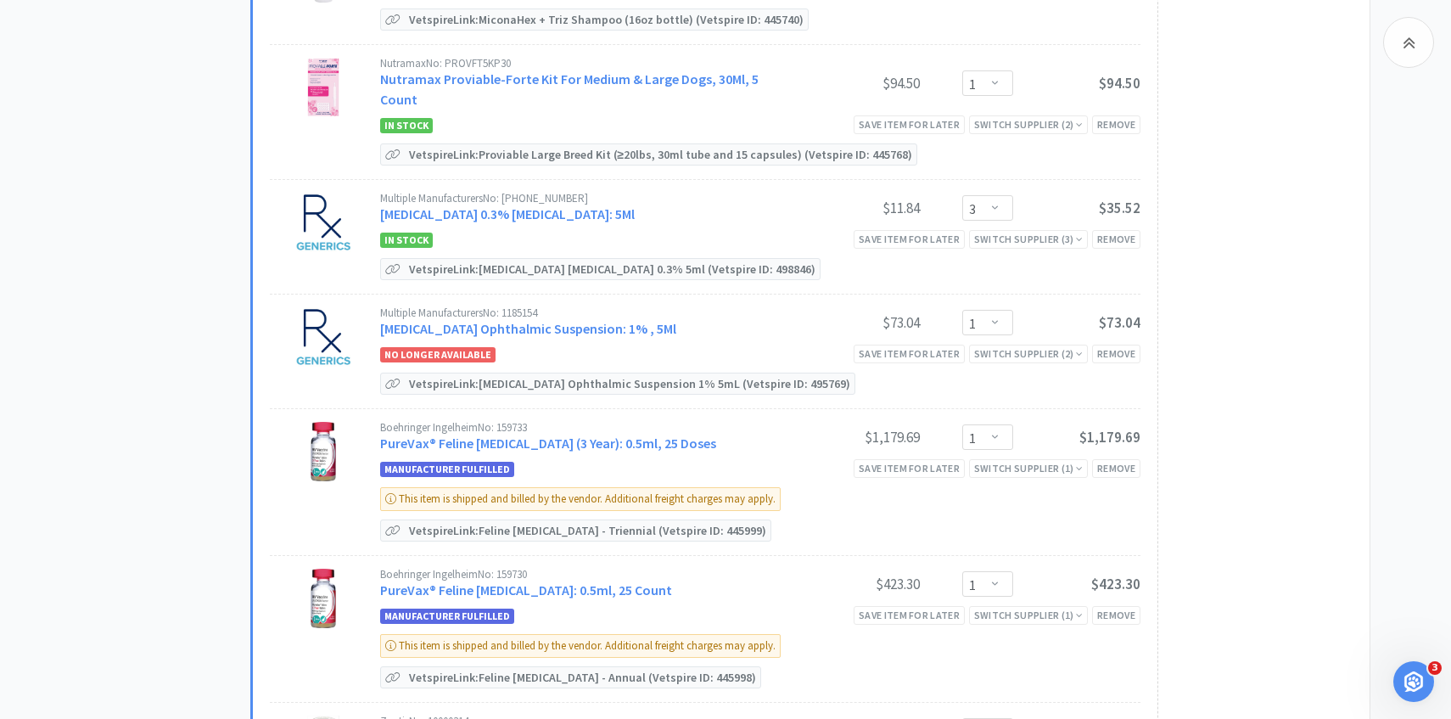
scroll to position [1101, 0]
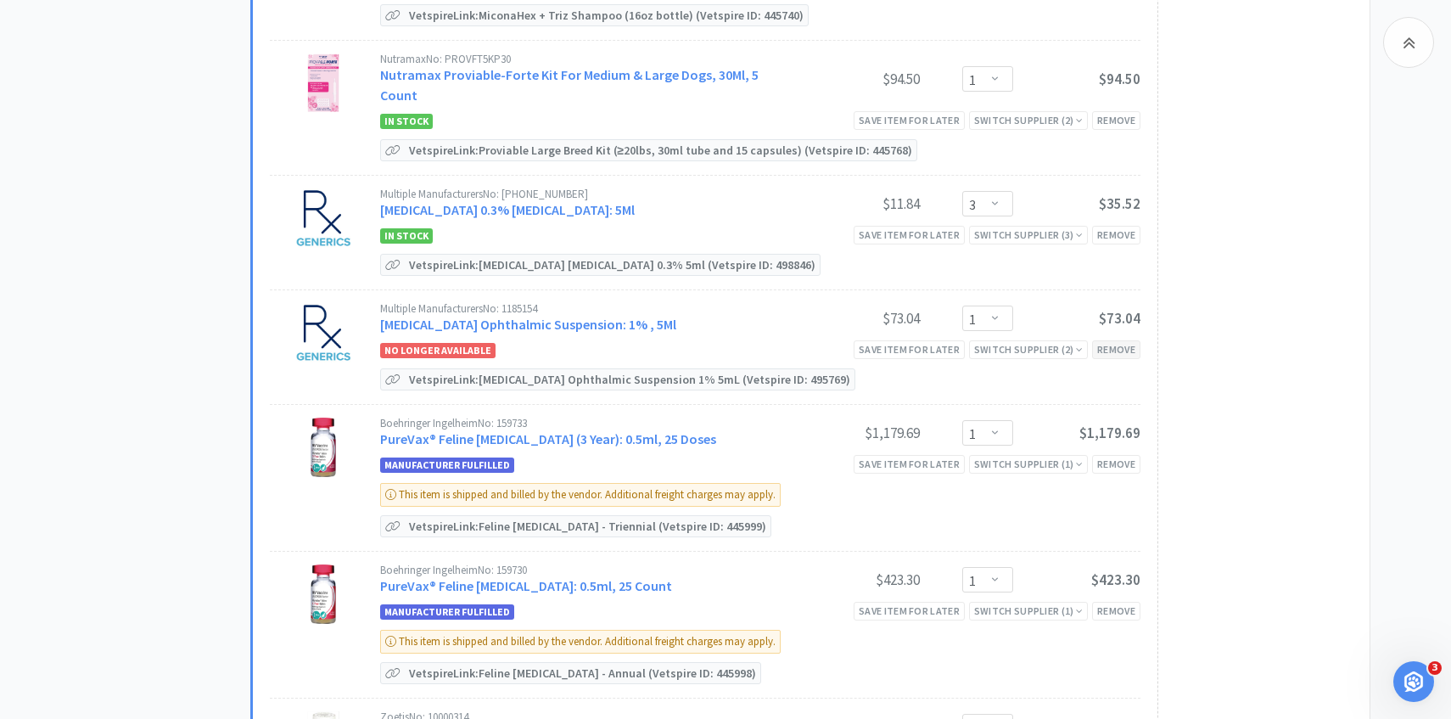
click at [1131, 340] on div "Remove" at bounding box center [1116, 349] width 48 height 18
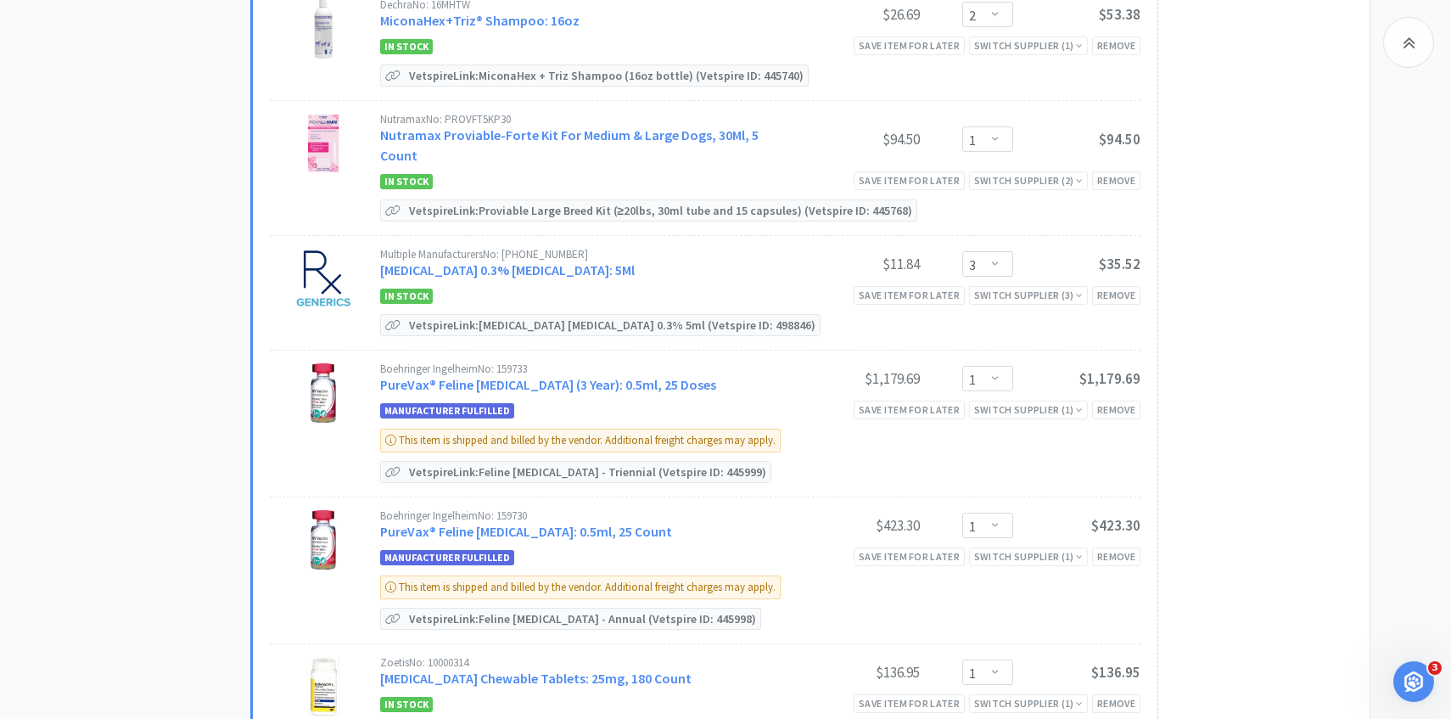
scroll to position [0, 0]
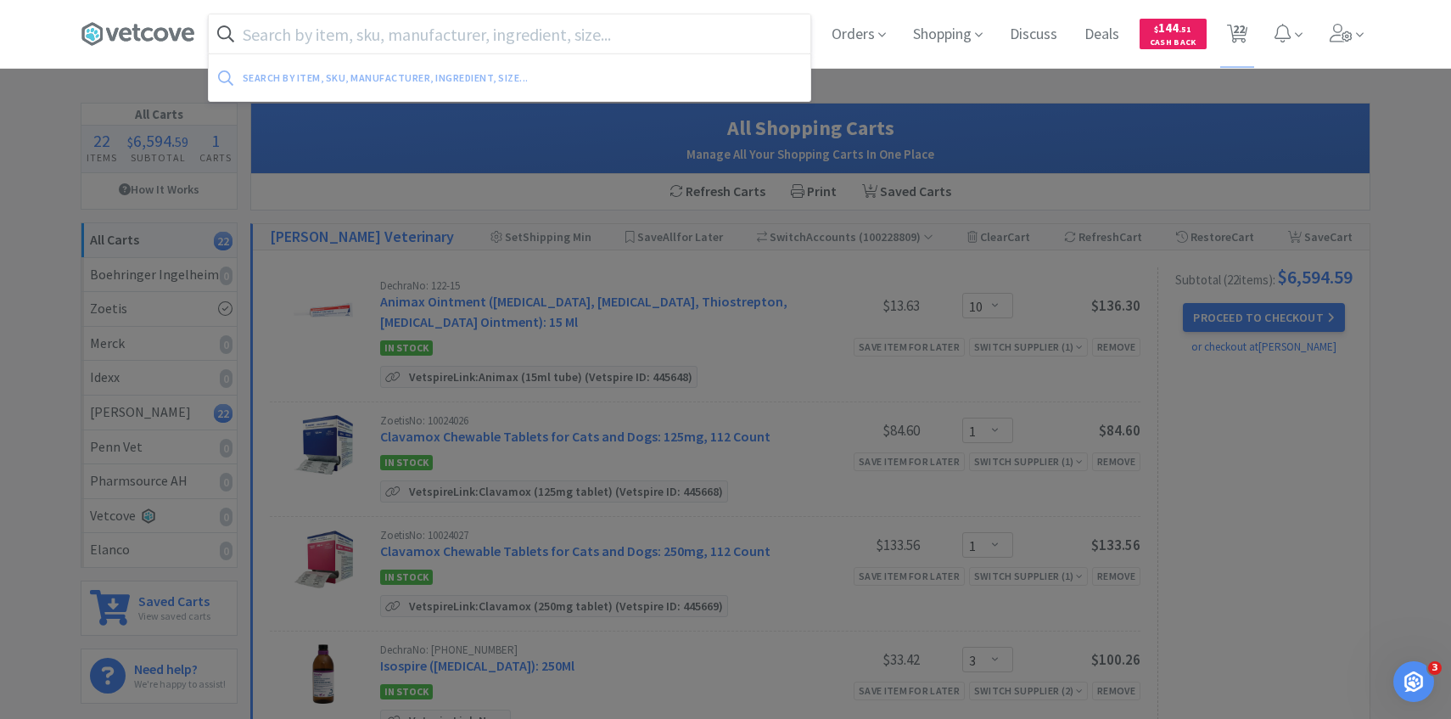
click at [481, 34] on input "text" at bounding box center [510, 33] width 602 height 39
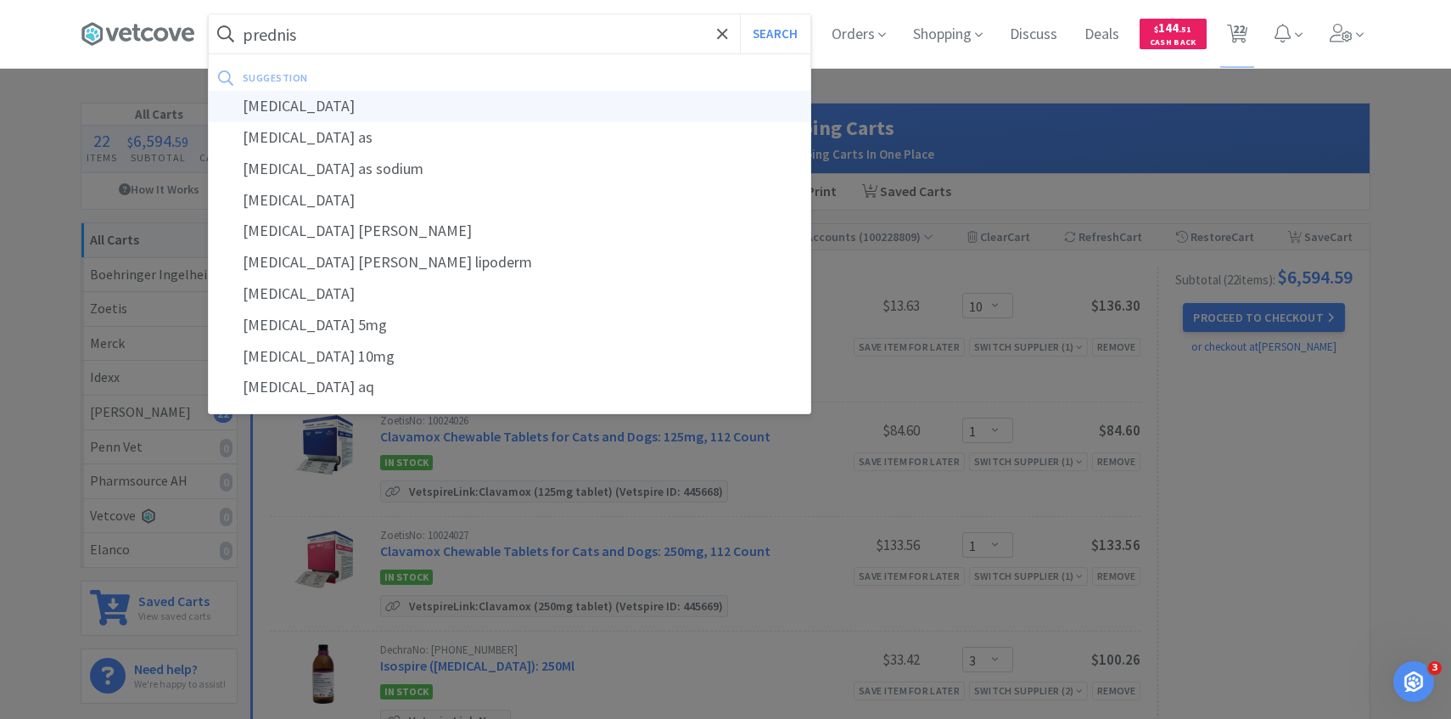
click at [456, 96] on div "prednisolone" at bounding box center [510, 106] width 602 height 31
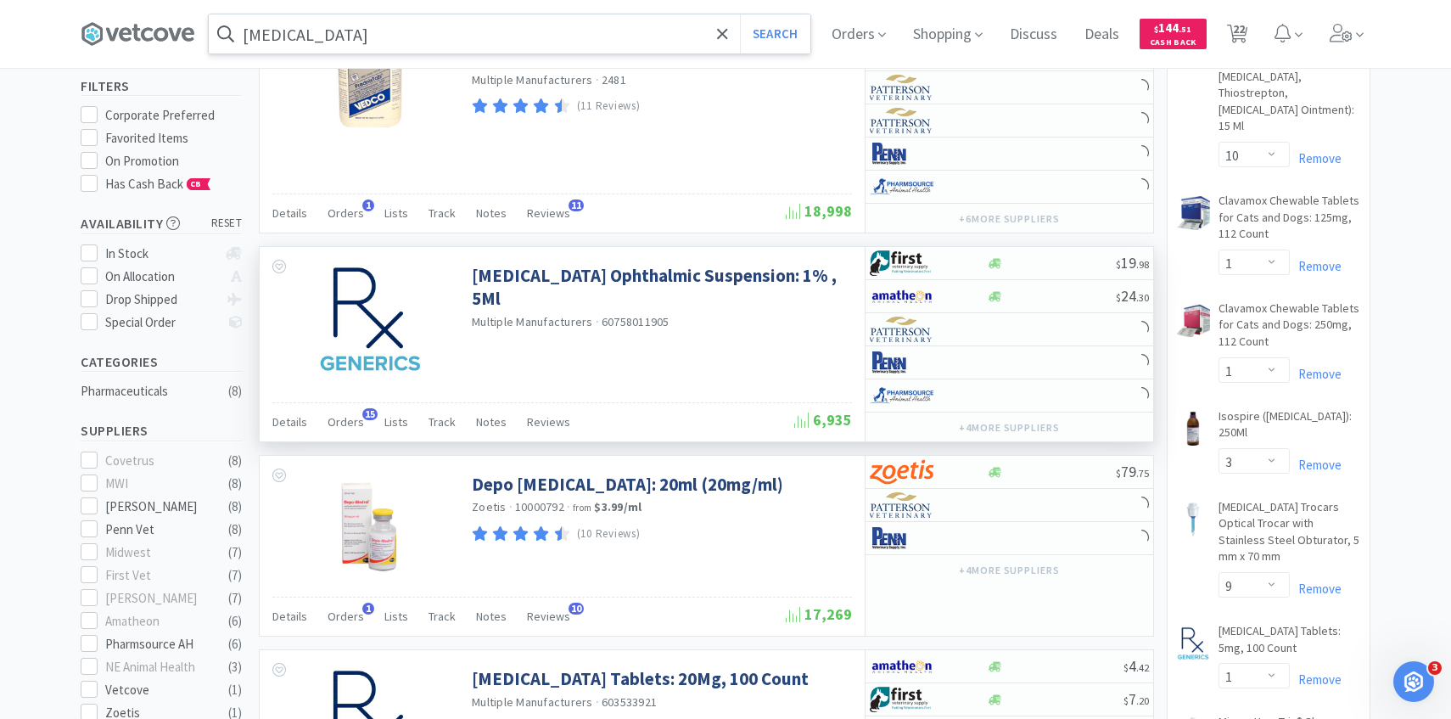
scroll to position [161, 0]
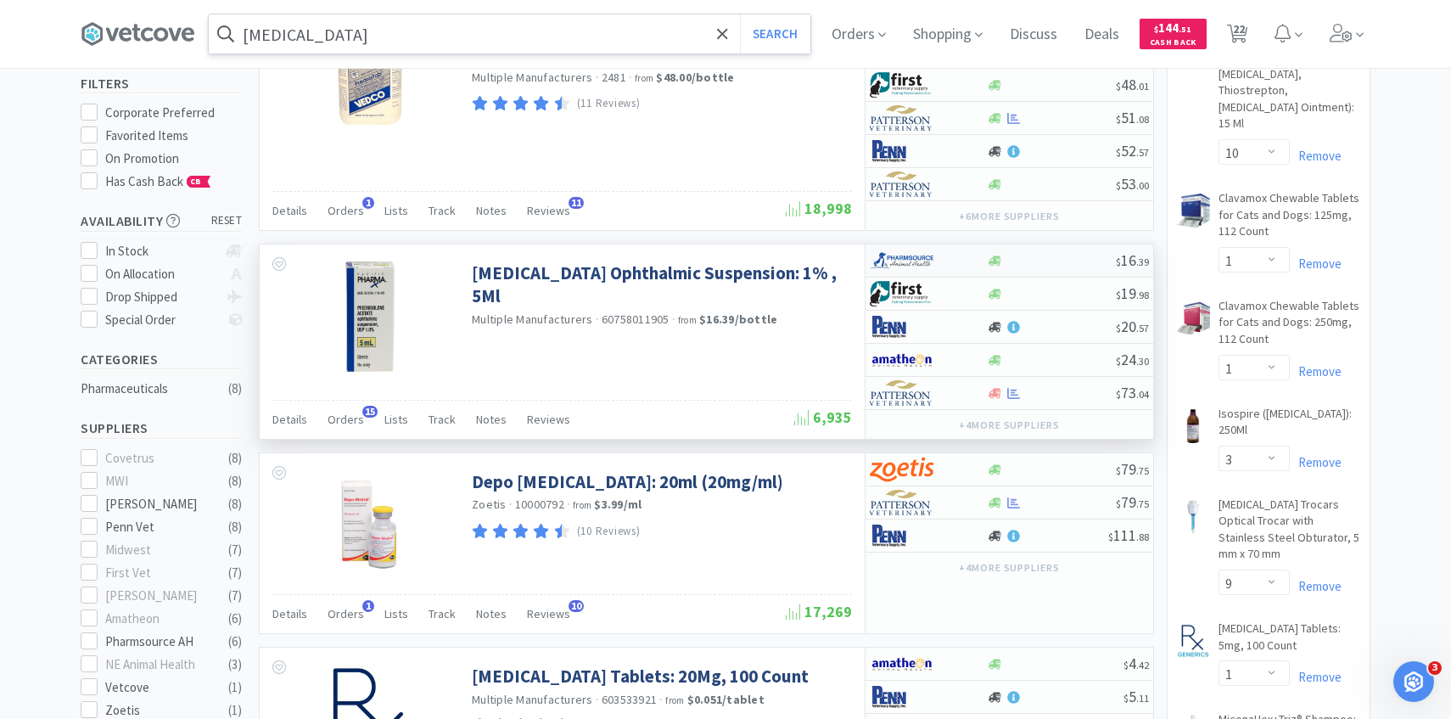
click at [932, 267] on img at bounding box center [902, 260] width 64 height 25
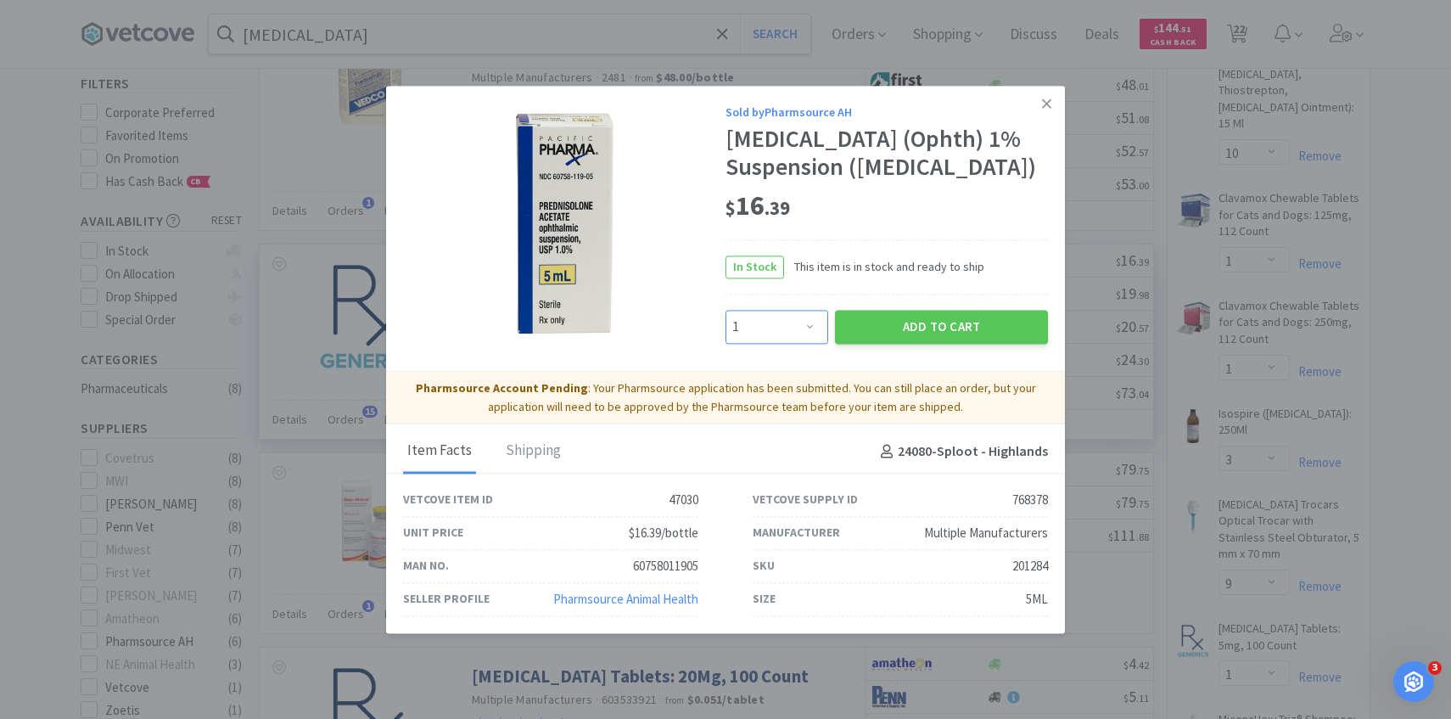
click at [800, 318] on select "Enter Quantity 1 2 3 4 5 6 7 8 9 10 11 12 13 14 15 16 17 18 19 20 Enter Quantity" at bounding box center [776, 327] width 103 height 34
click at [725, 310] on select "Enter Quantity 1 2 3 4 5 6 7 8 9 10 11 12 13 14 15 16 17 18 19 20 Enter Quantity" at bounding box center [776, 327] width 103 height 34
click at [904, 326] on button "Add to Cart" at bounding box center [941, 327] width 213 height 34
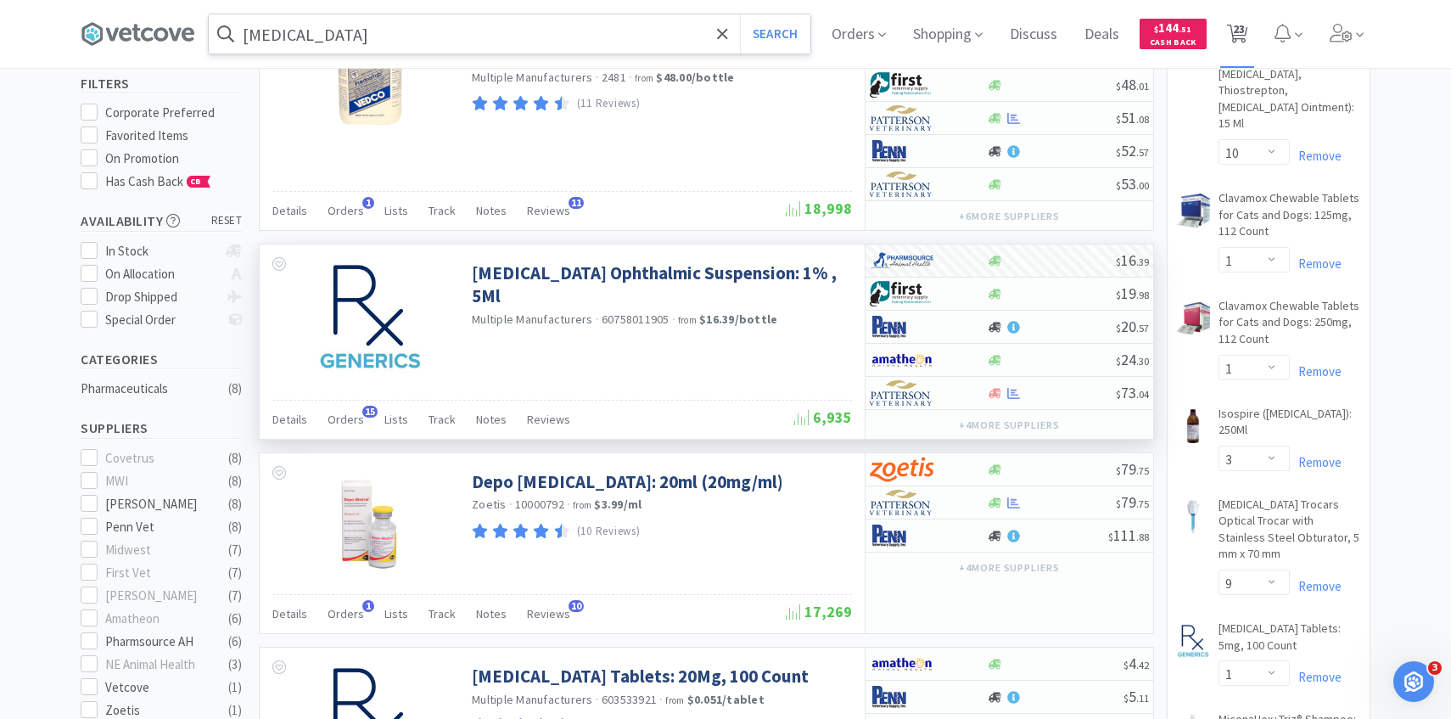
click at [1247, 43] on span "23" at bounding box center [1237, 34] width 35 height 68
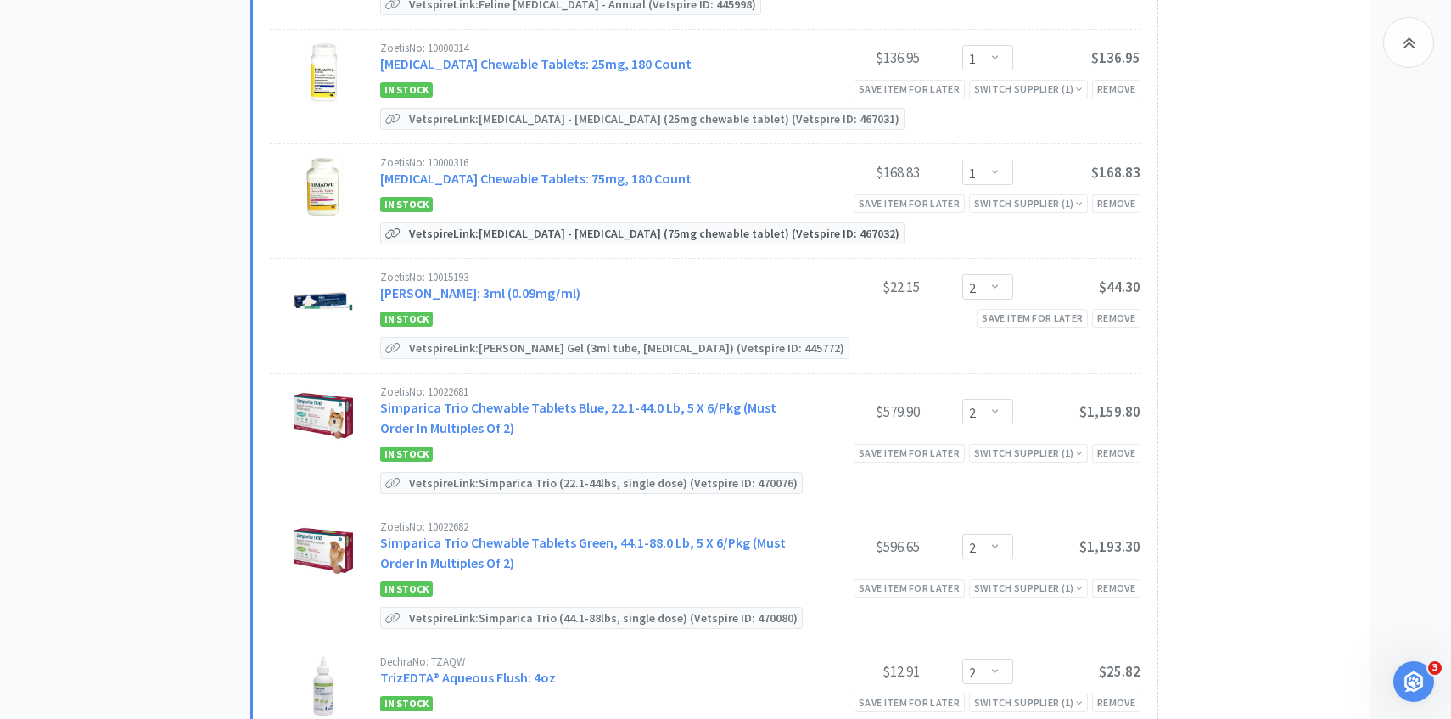
scroll to position [1657, 0]
click at [456, 273] on div "Zoetis No: 10015193 Sileo: 3ml (0.09mg/ml)" at bounding box center [586, 285] width 412 height 31
click at [456, 283] on link "Sileo: 3ml (0.09mg/ml)" at bounding box center [480, 291] width 200 height 17
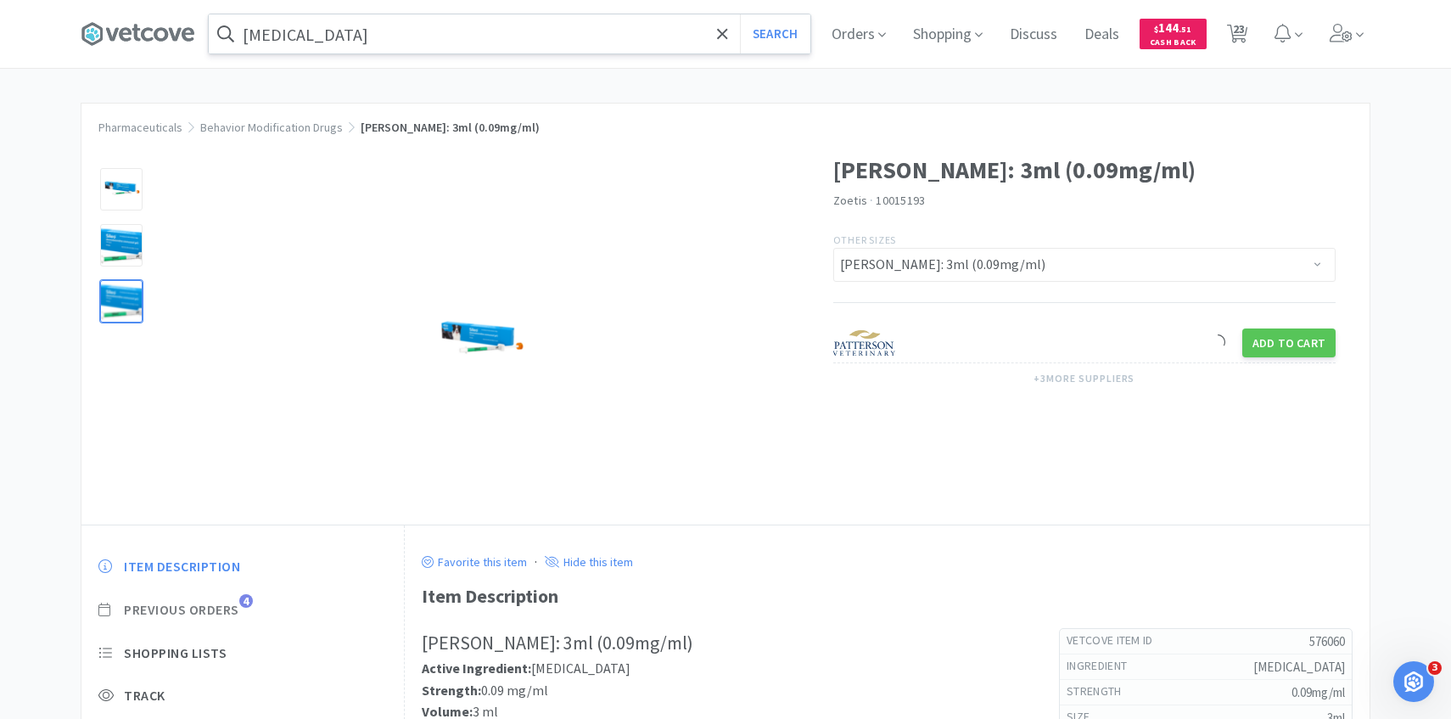
click at [234, 605] on span "Previous Orders" at bounding box center [181, 610] width 115 height 18
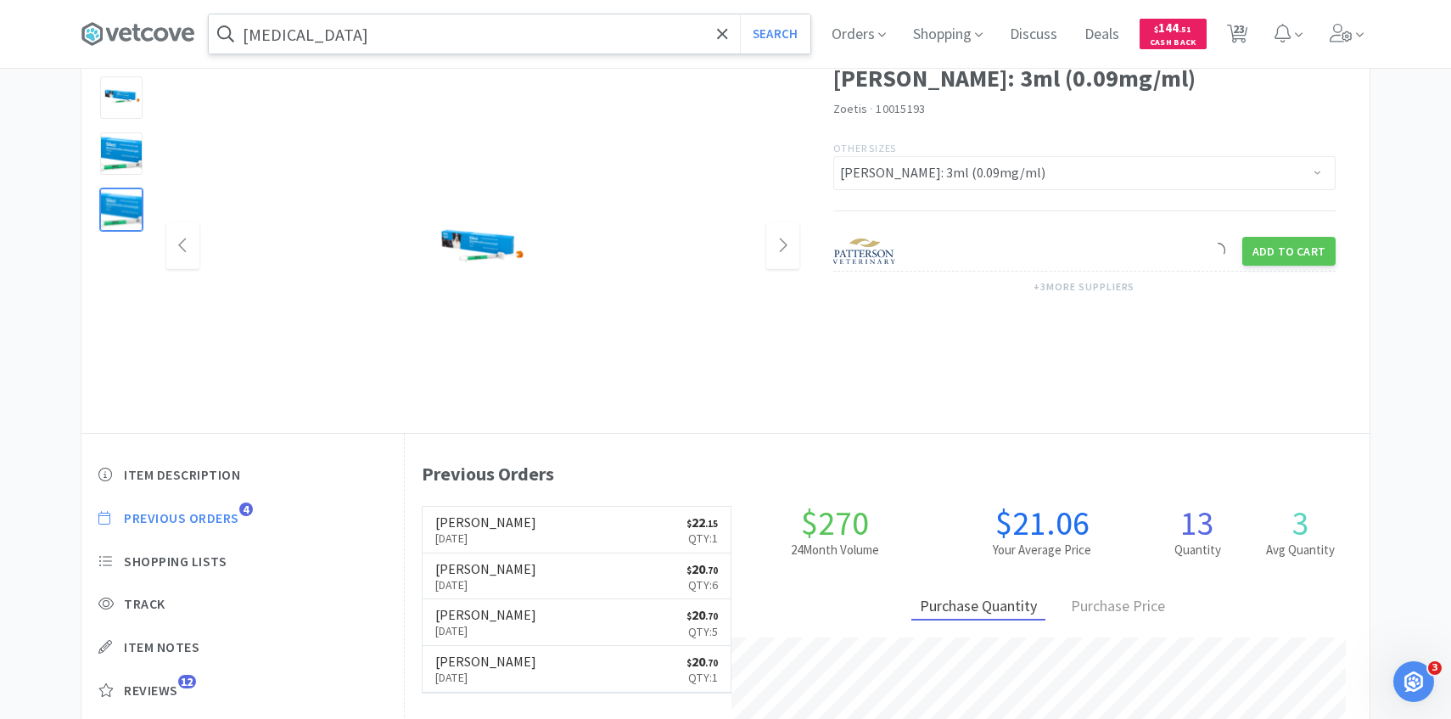
scroll to position [92, 0]
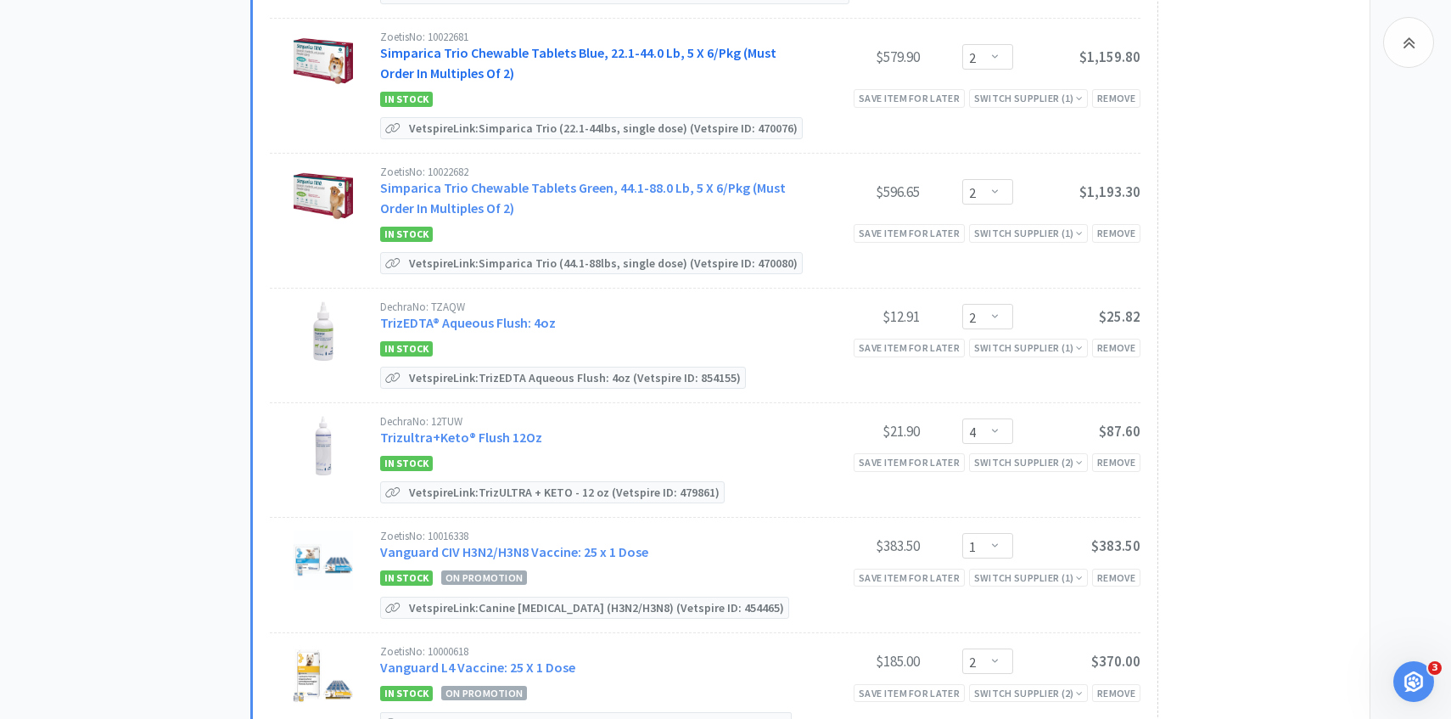
scroll to position [2031, 0]
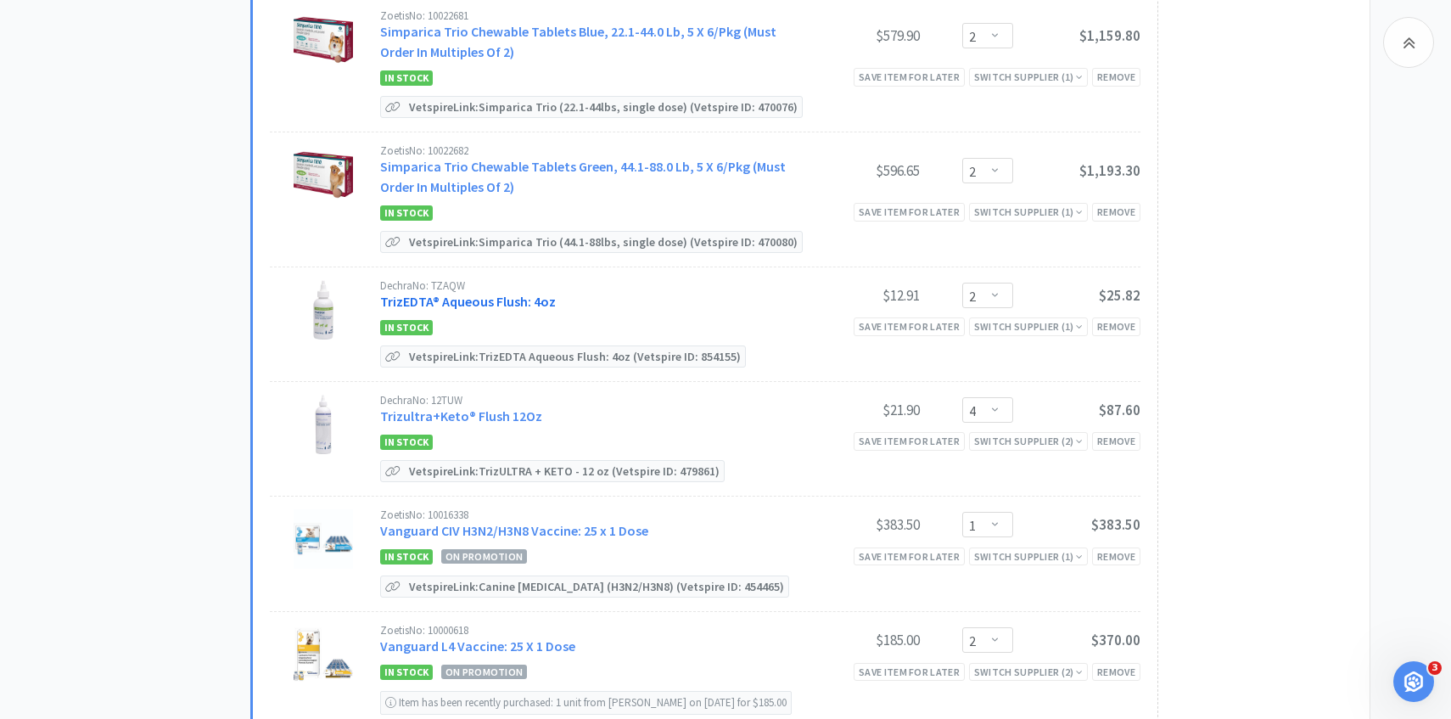
click at [528, 293] on link "TrizEDTA® Aqueous Flush: 4oz" at bounding box center [468, 301] width 176 height 17
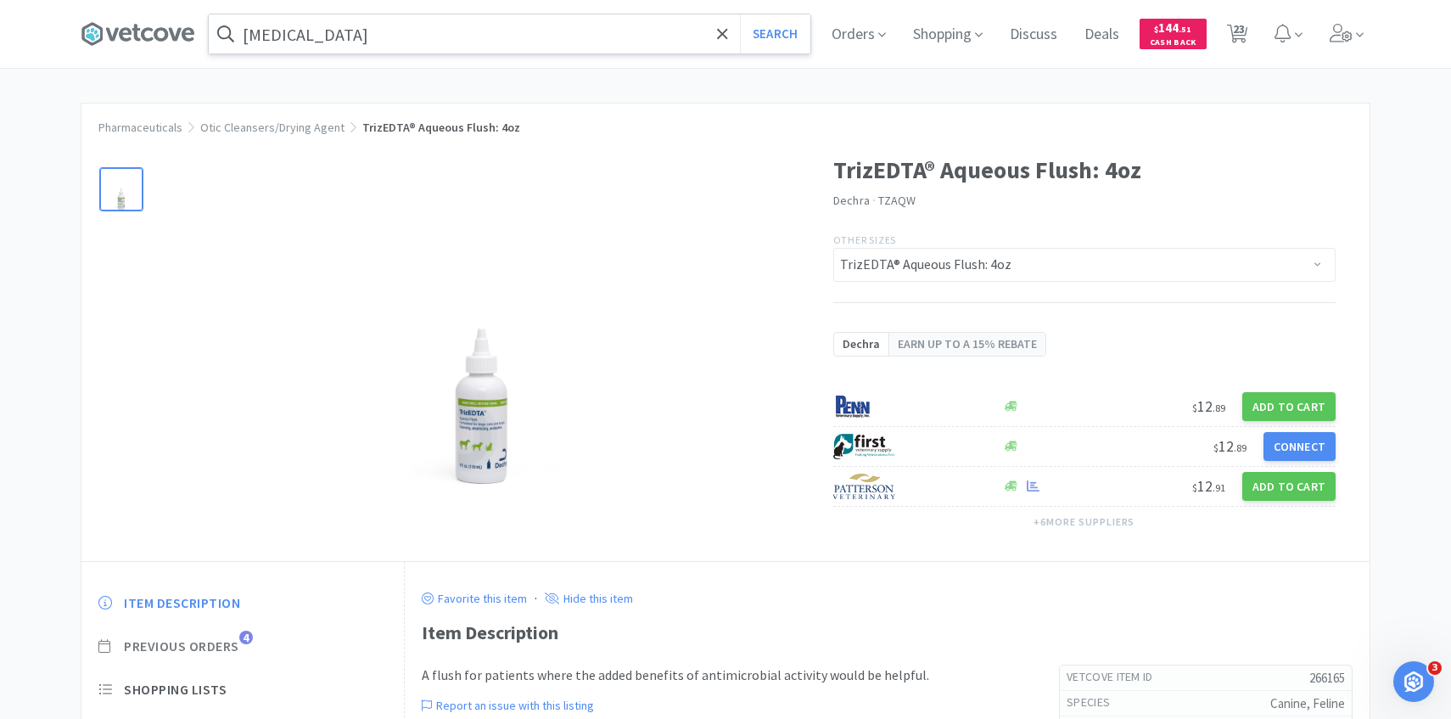
click at [224, 642] on span "Previous Orders" at bounding box center [181, 646] width 115 height 18
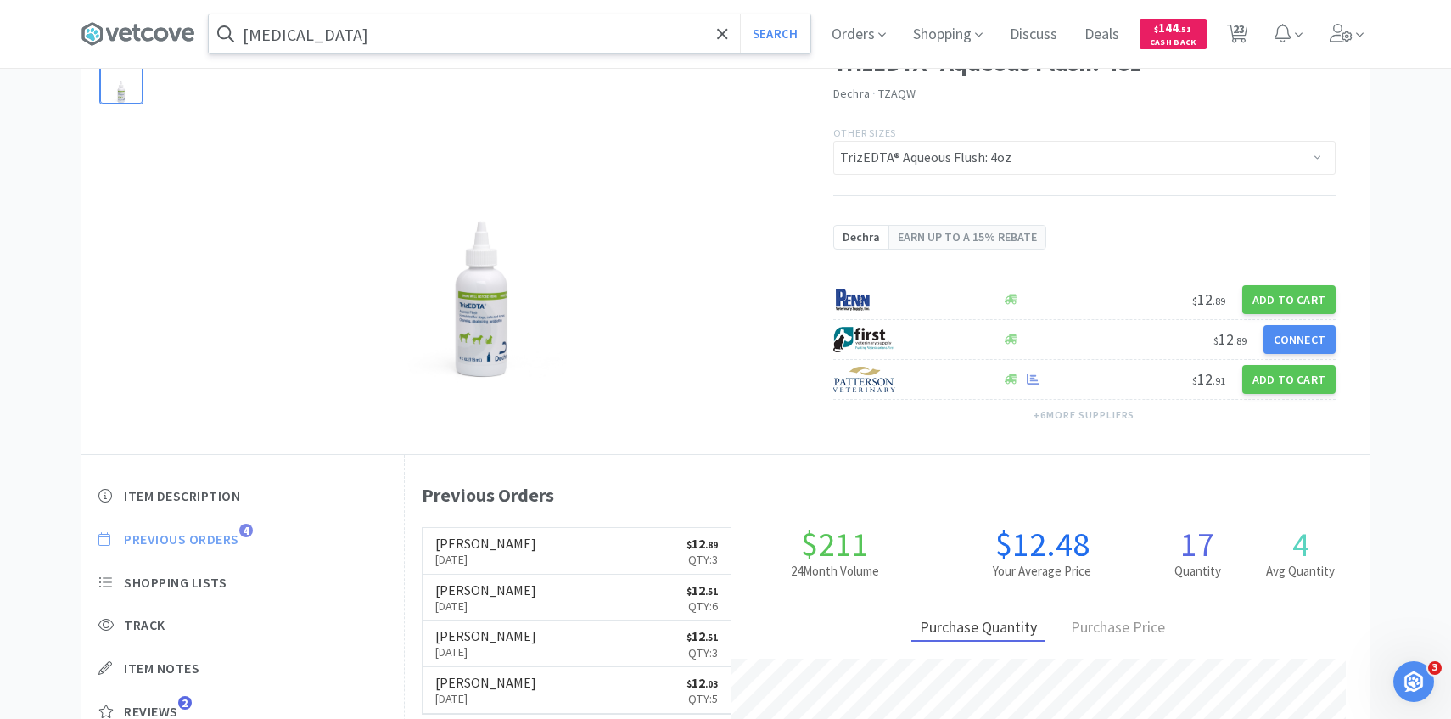
scroll to position [120, 0]
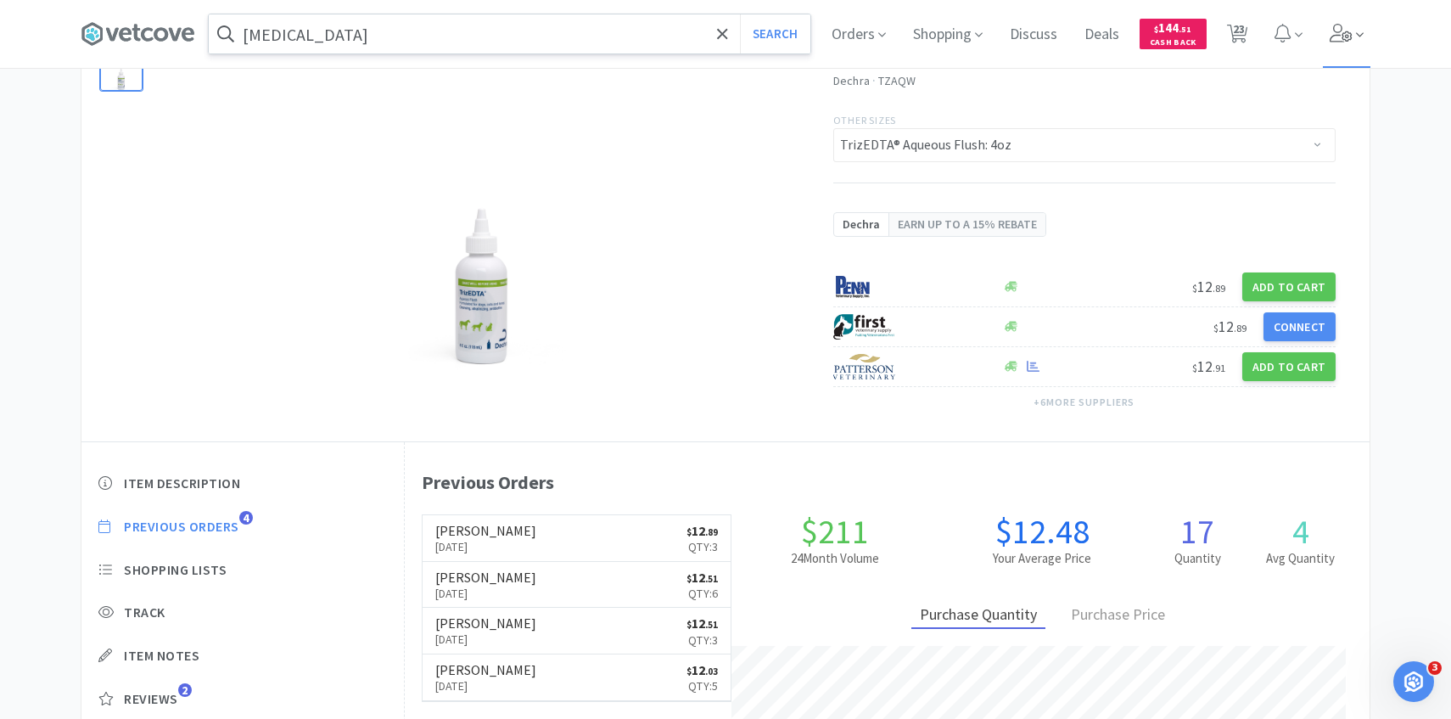
click at [1357, 30] on icon at bounding box center [1360, 34] width 8 height 15
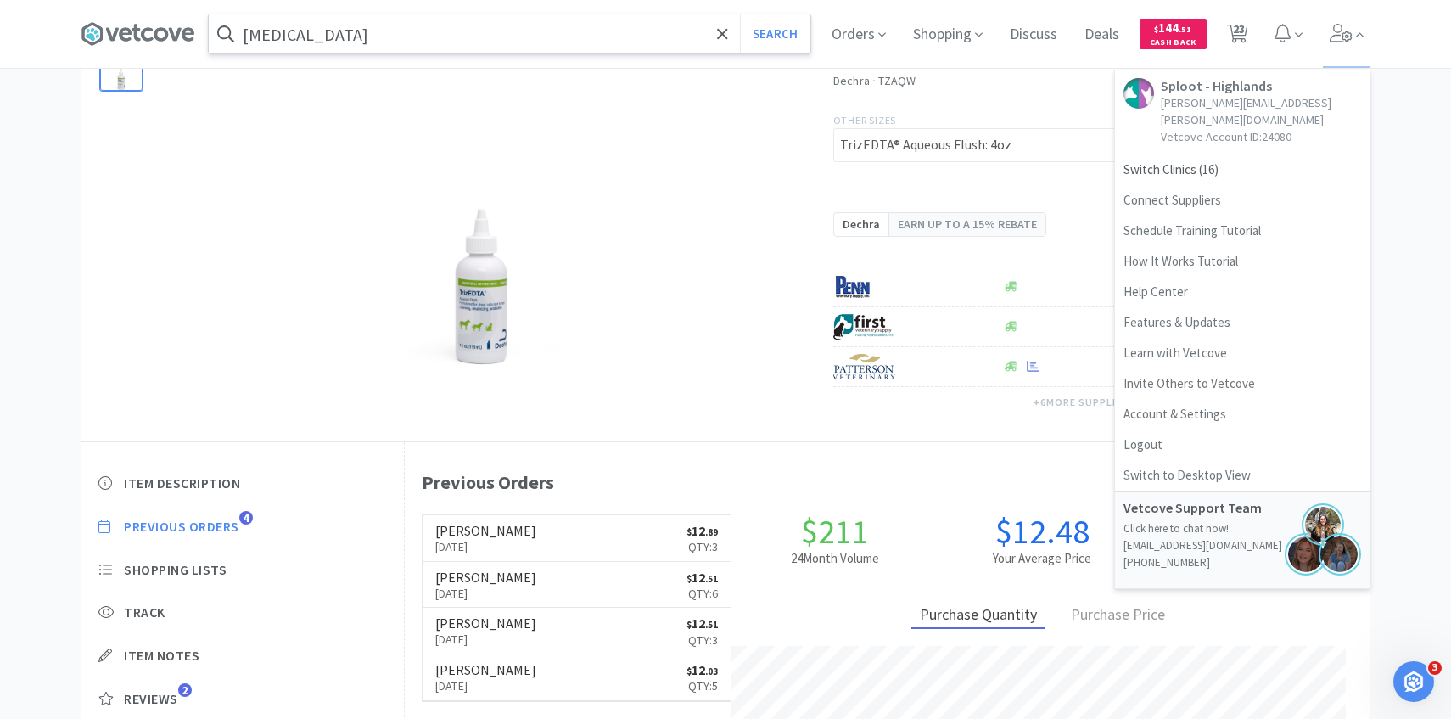
scroll to position [2031, 0]
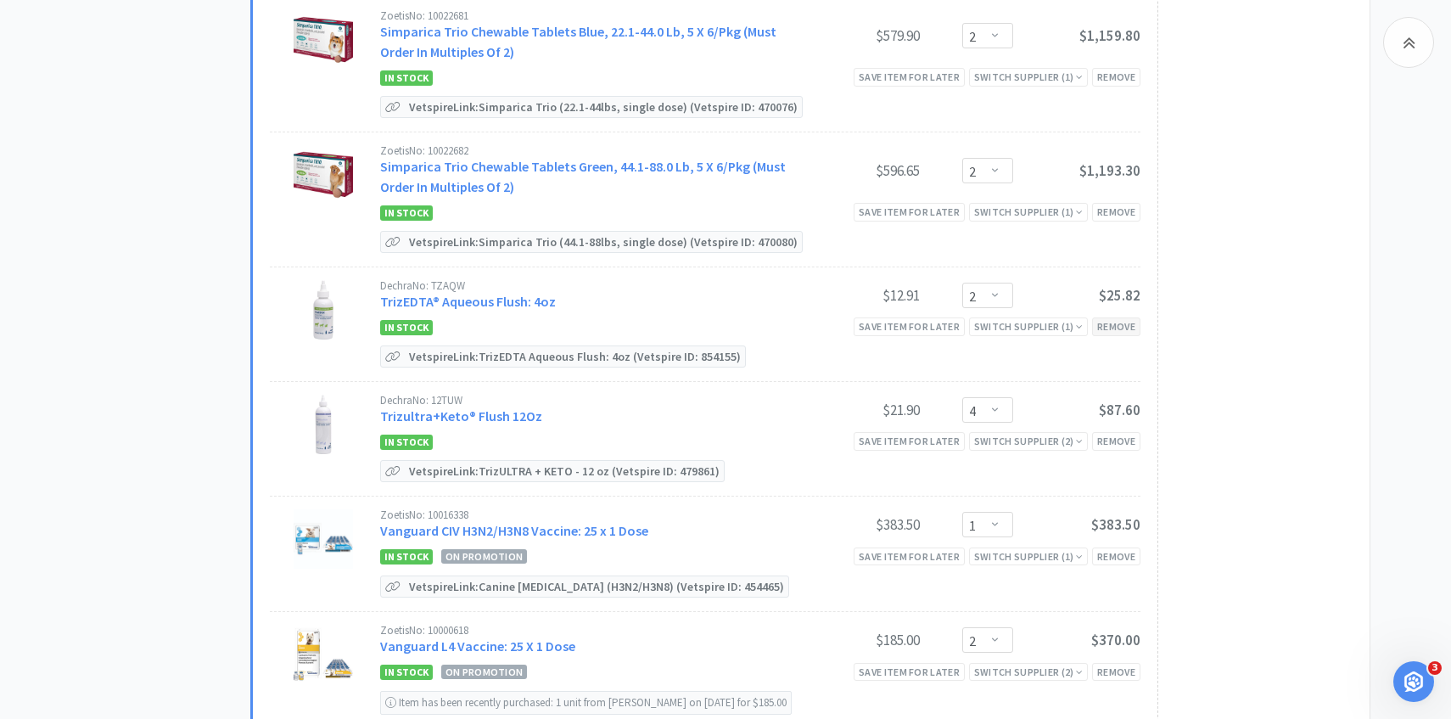
click at [1108, 317] on div "Remove" at bounding box center [1116, 326] width 48 height 18
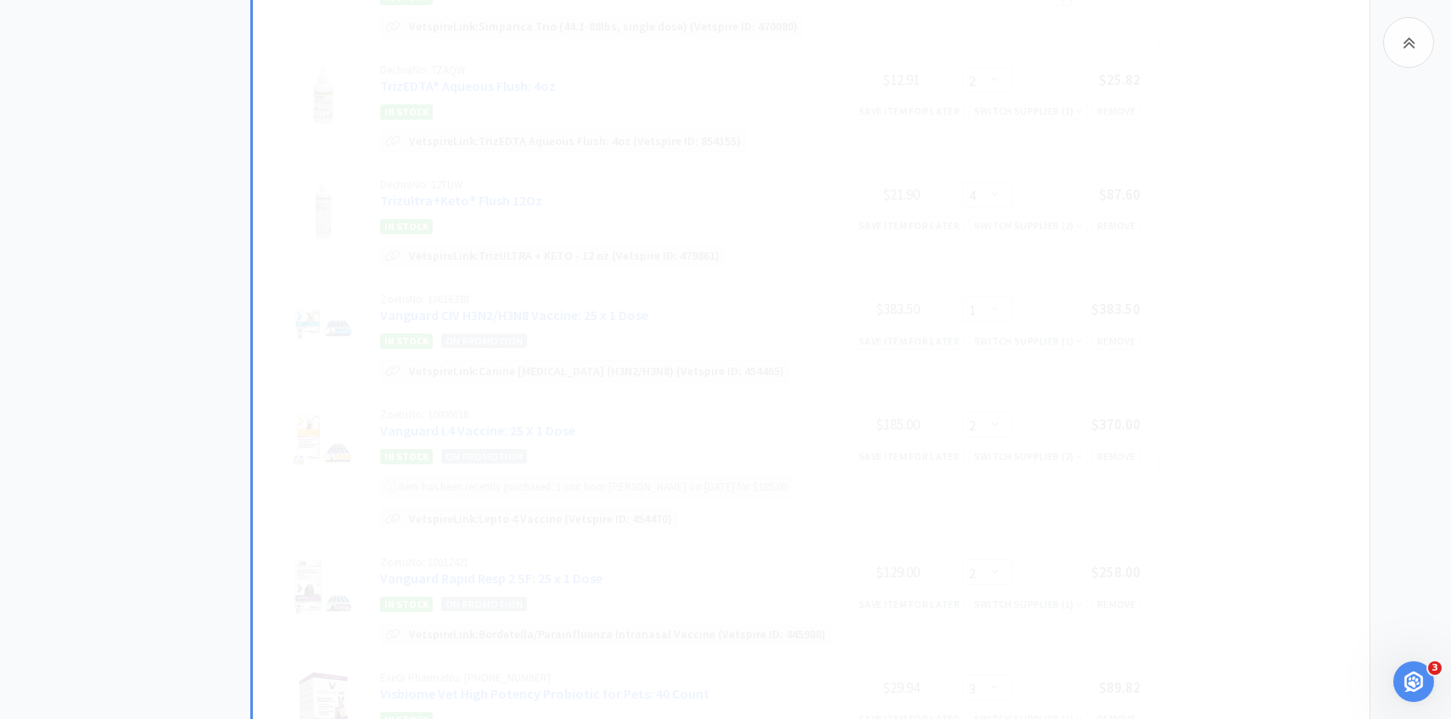
scroll to position [2248, 0]
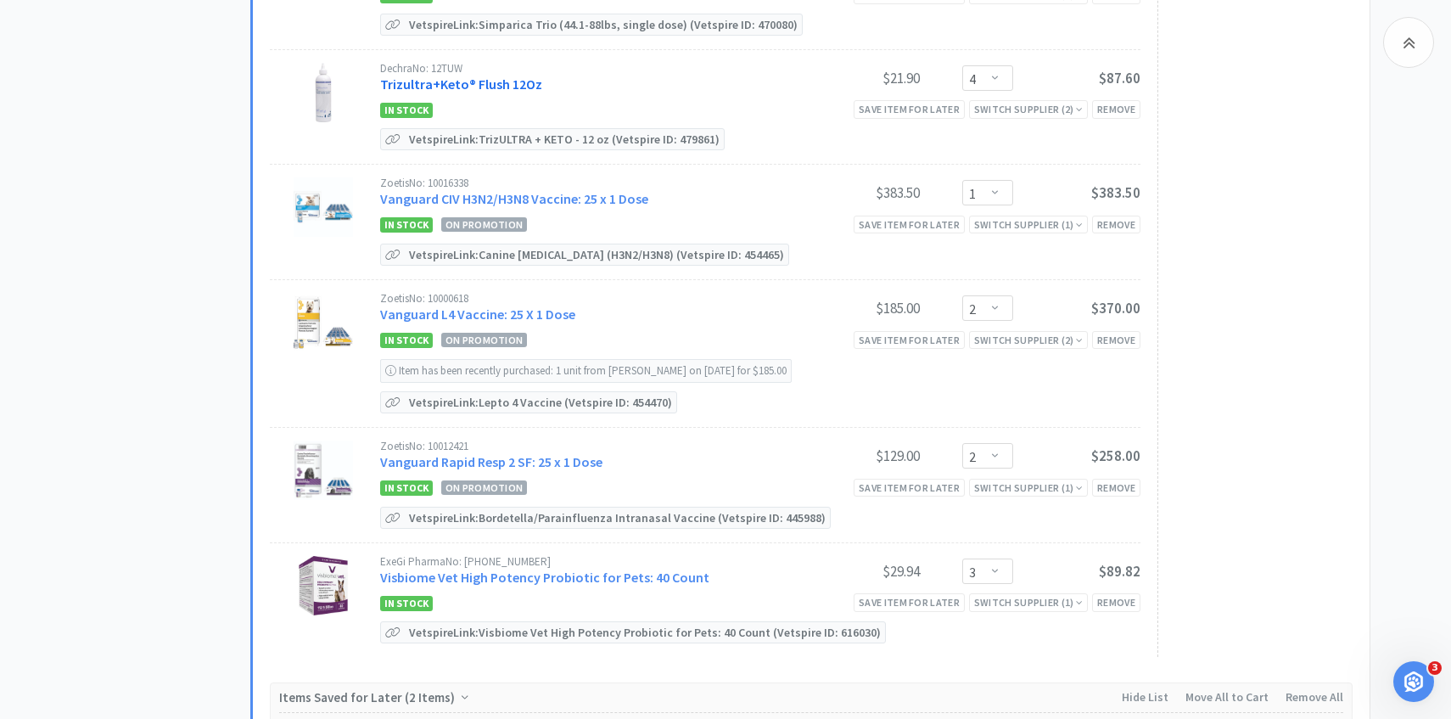
click at [517, 76] on link "Trizultra+Keto® Flush 12Oz" at bounding box center [461, 84] width 162 height 17
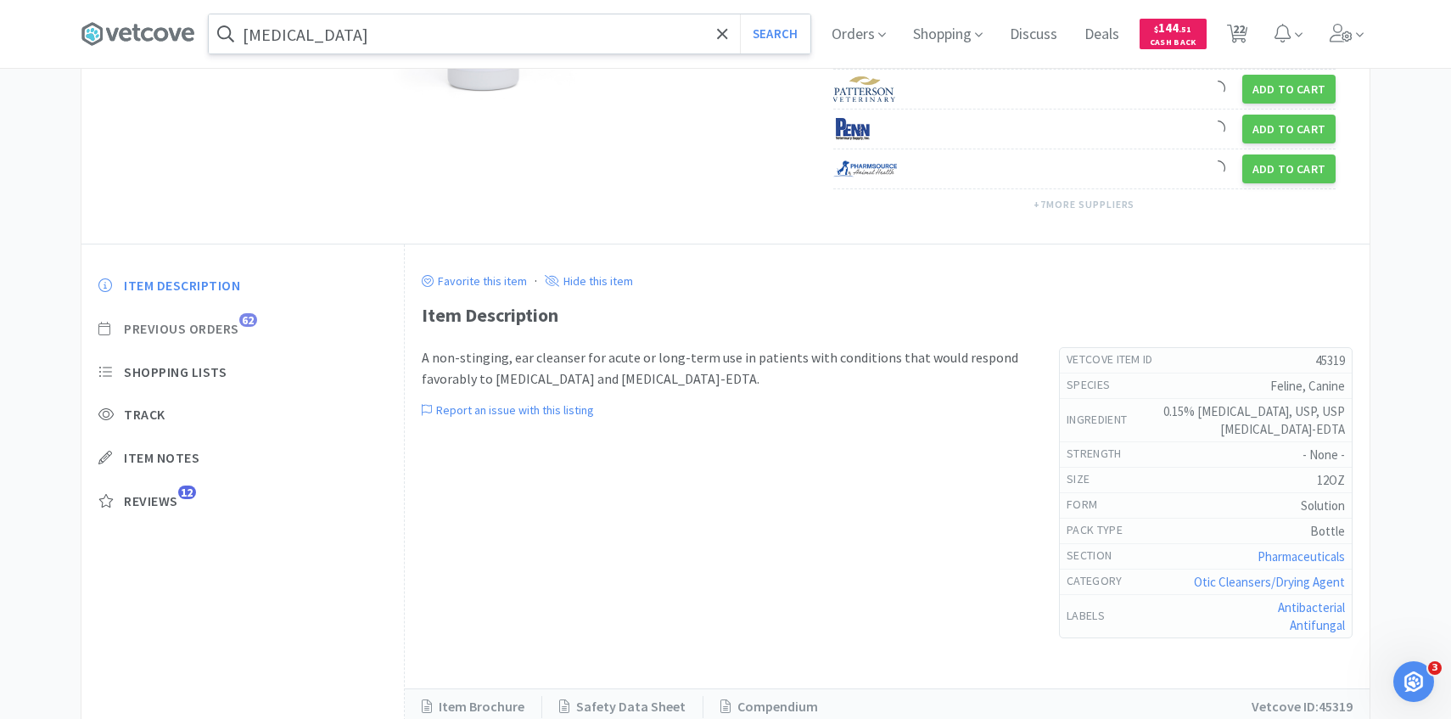
click at [232, 333] on span "Previous Orders" at bounding box center [181, 329] width 115 height 18
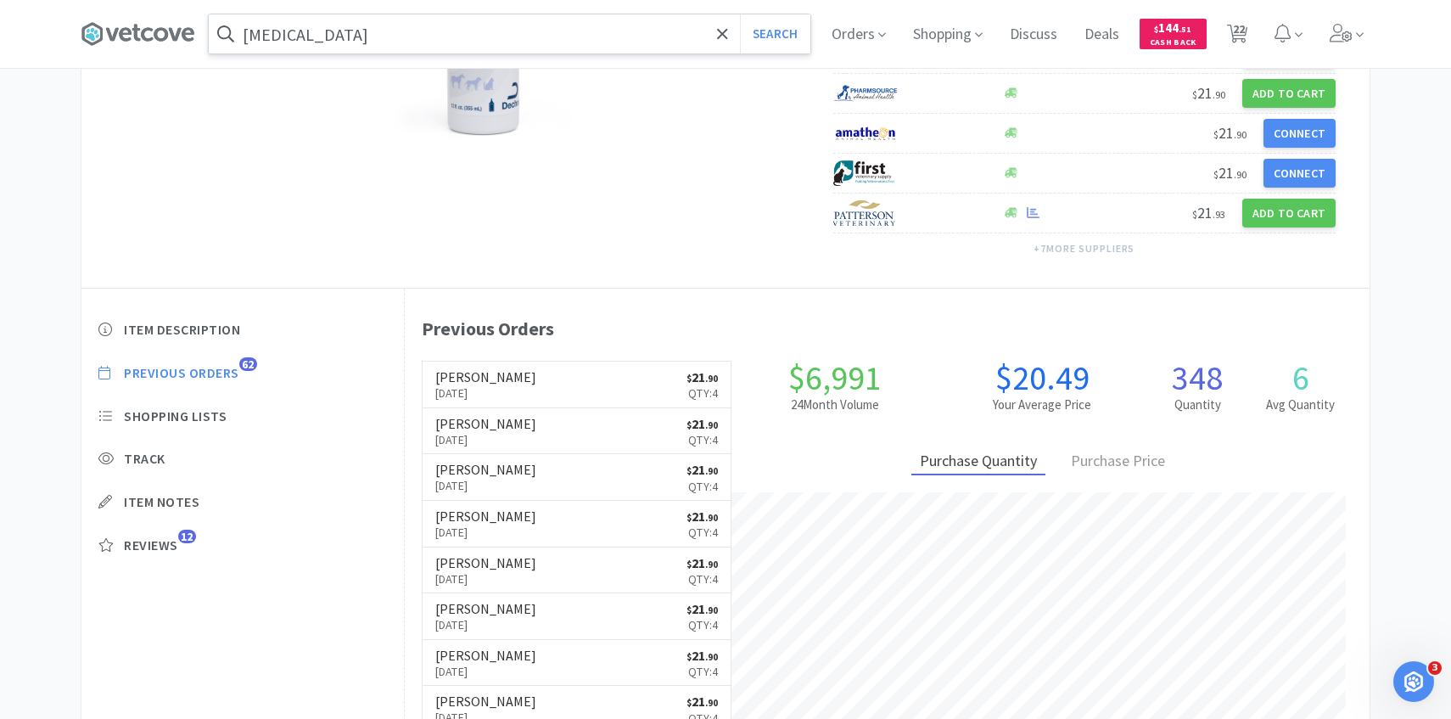
scroll to position [466, 965]
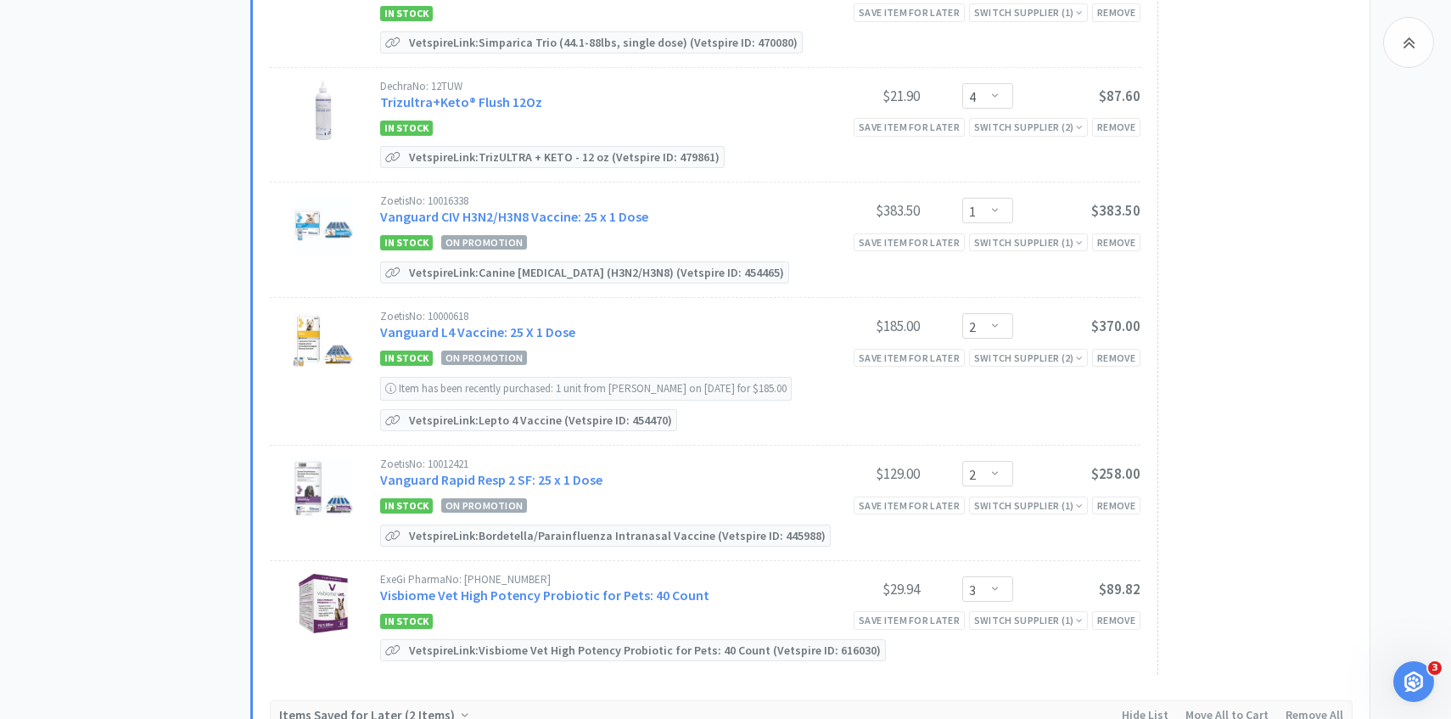
scroll to position [2230, 0]
click at [1119, 234] on div "Remove" at bounding box center [1116, 243] width 48 height 18
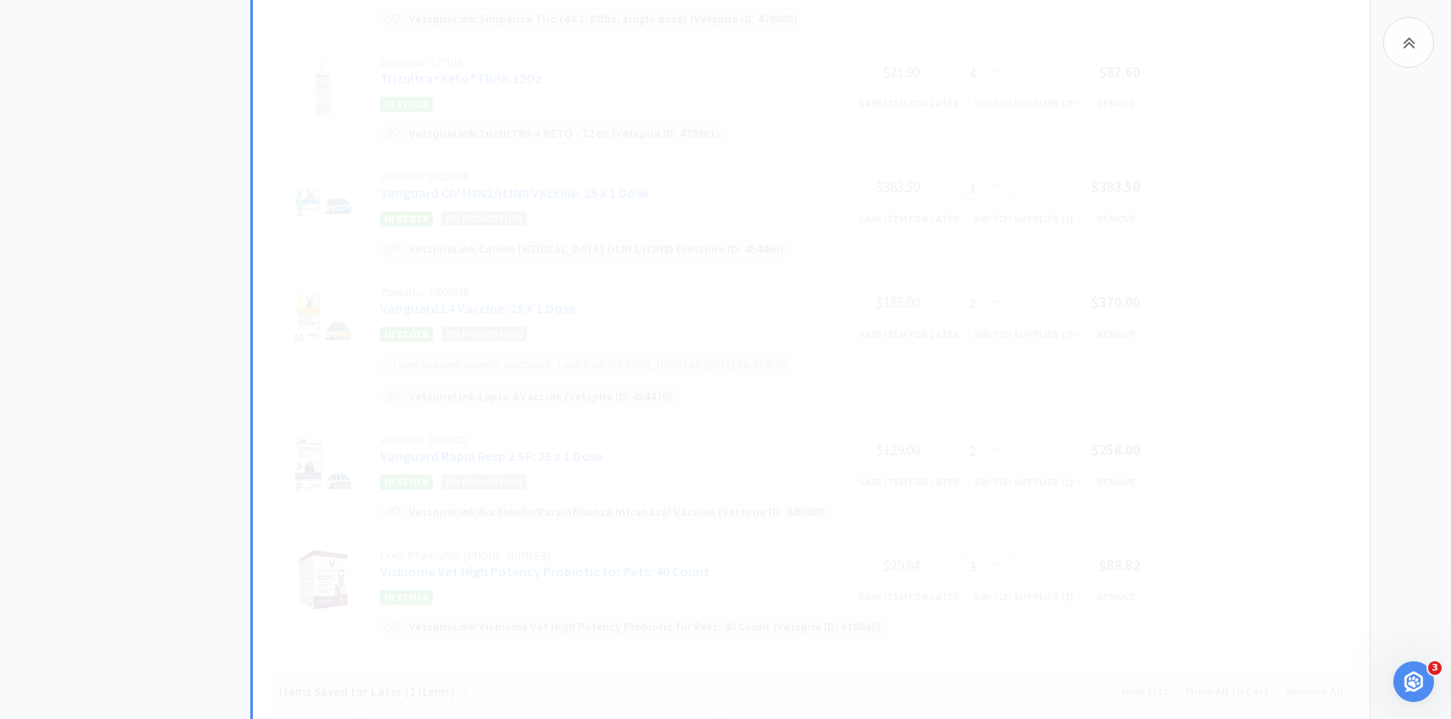
scroll to position [2256, 0]
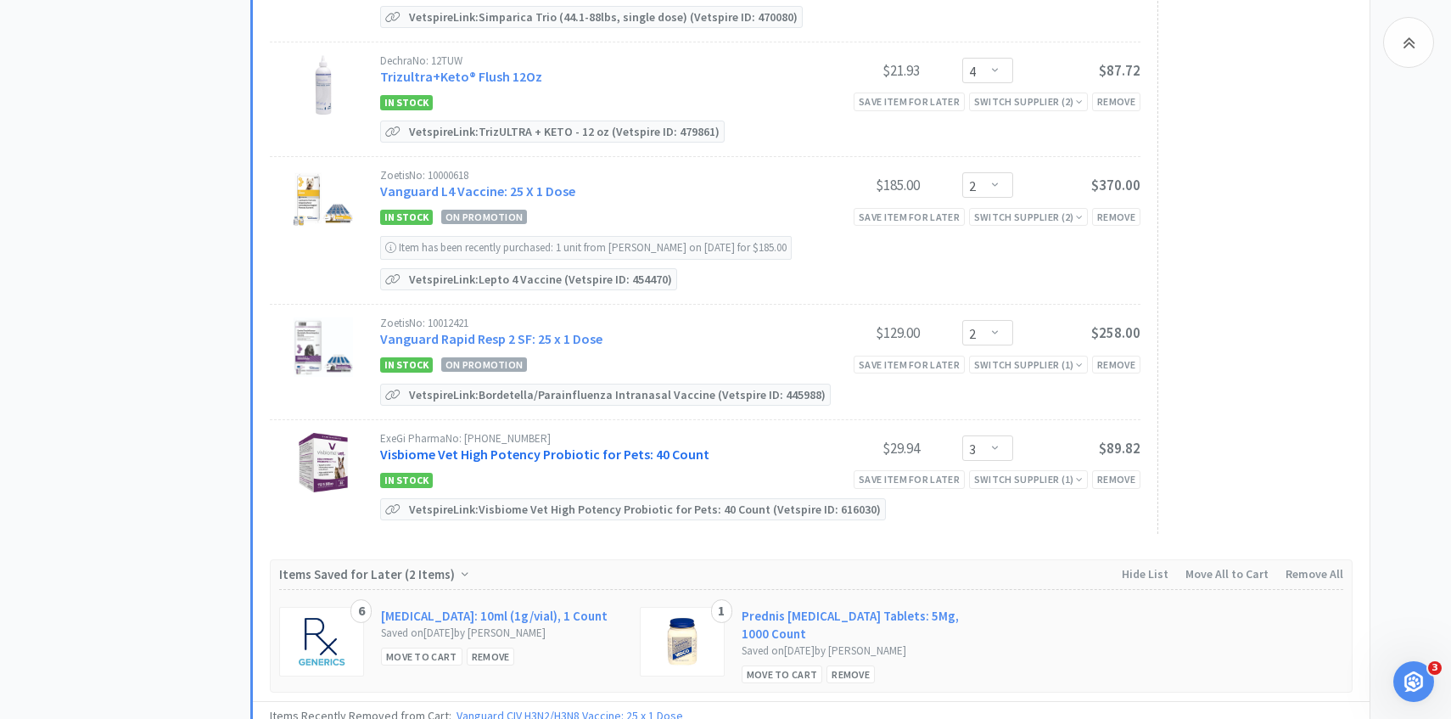
click at [573, 445] on link "Visbiome Vet High Potency Probiotic for Pets: 40 Count" at bounding box center [544, 453] width 329 height 17
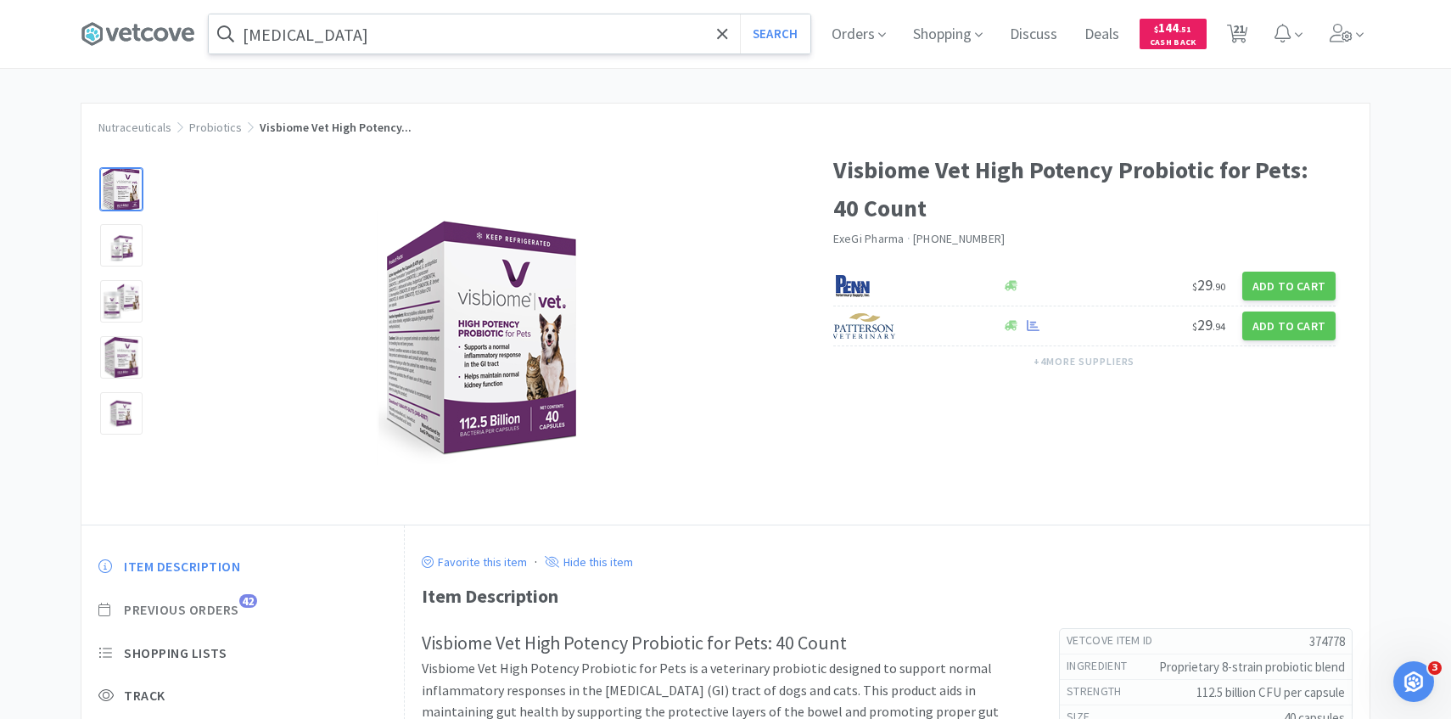
click at [227, 603] on span "Previous Orders" at bounding box center [181, 610] width 115 height 18
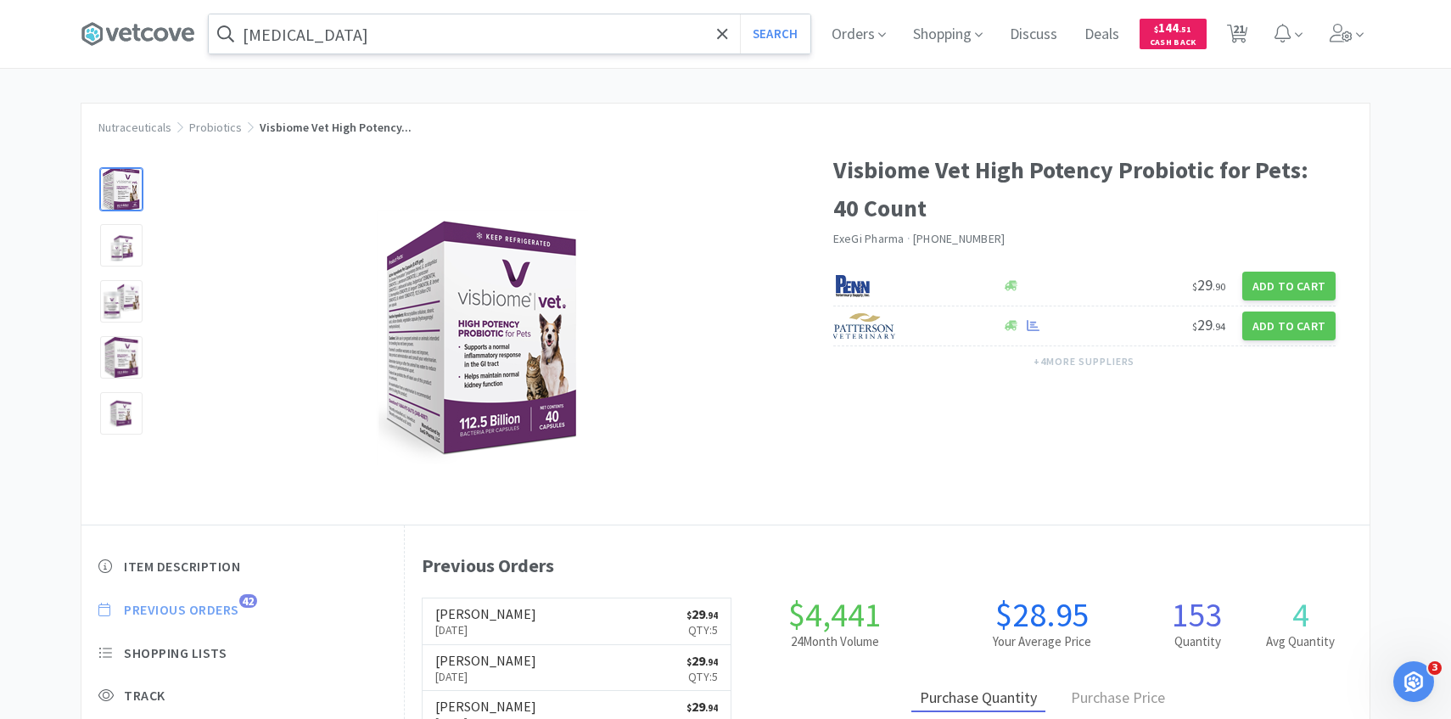
scroll to position [466, 965]
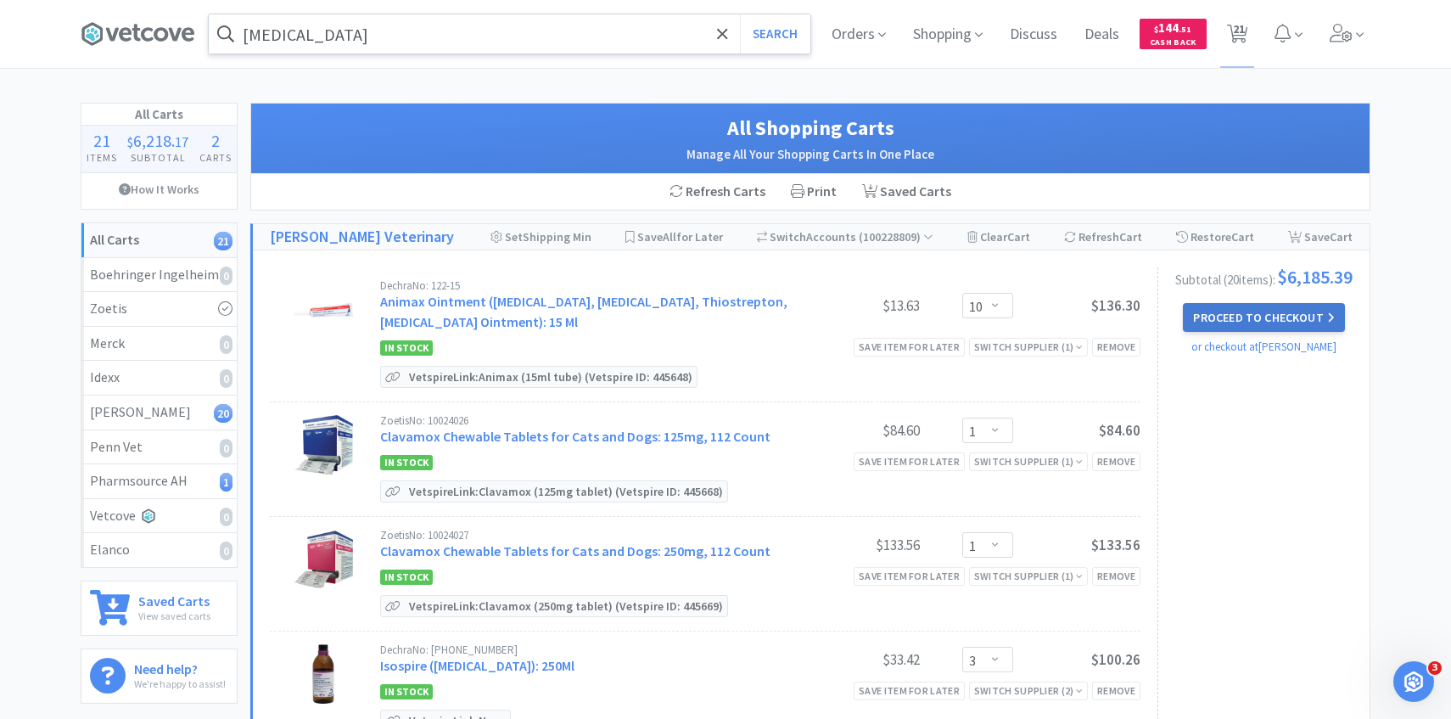
click at [1231, 322] on button "Proceed to Checkout" at bounding box center [1263, 317] width 161 height 29
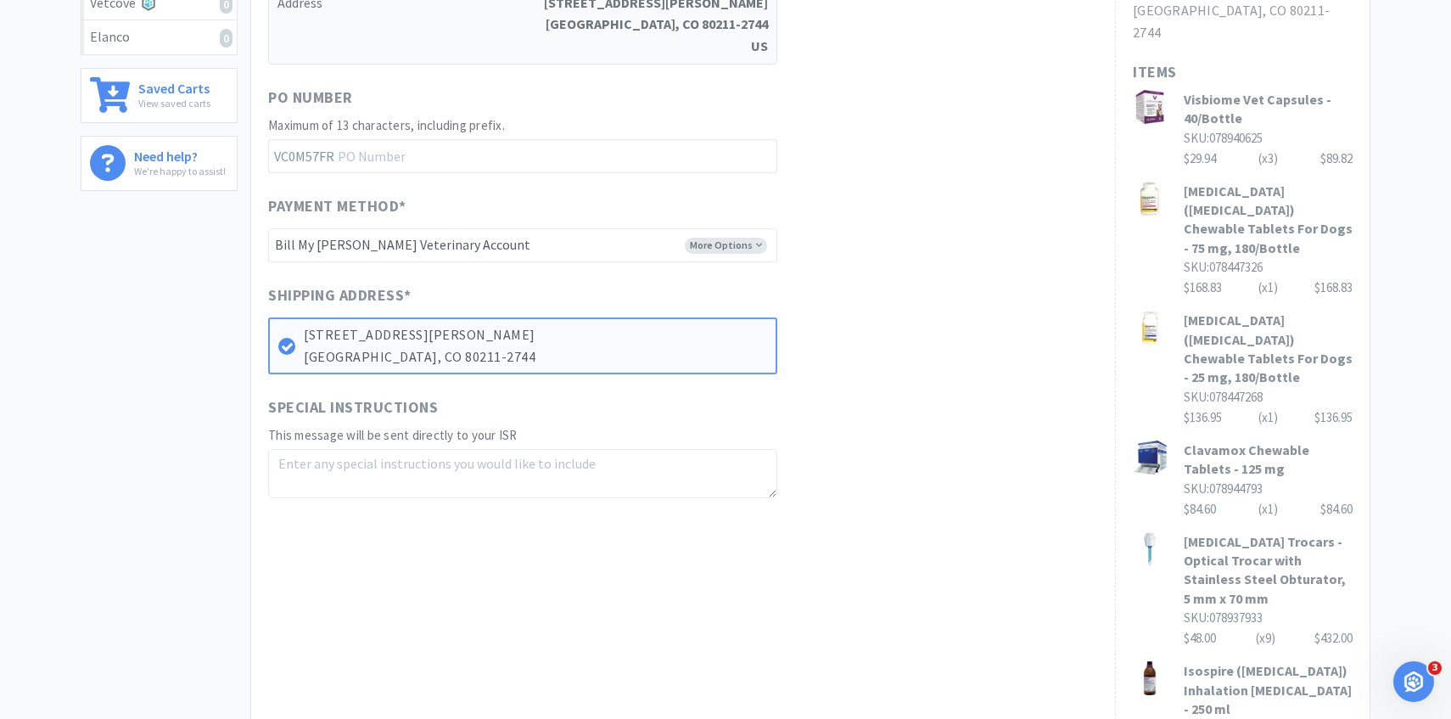
scroll to position [1178, 0]
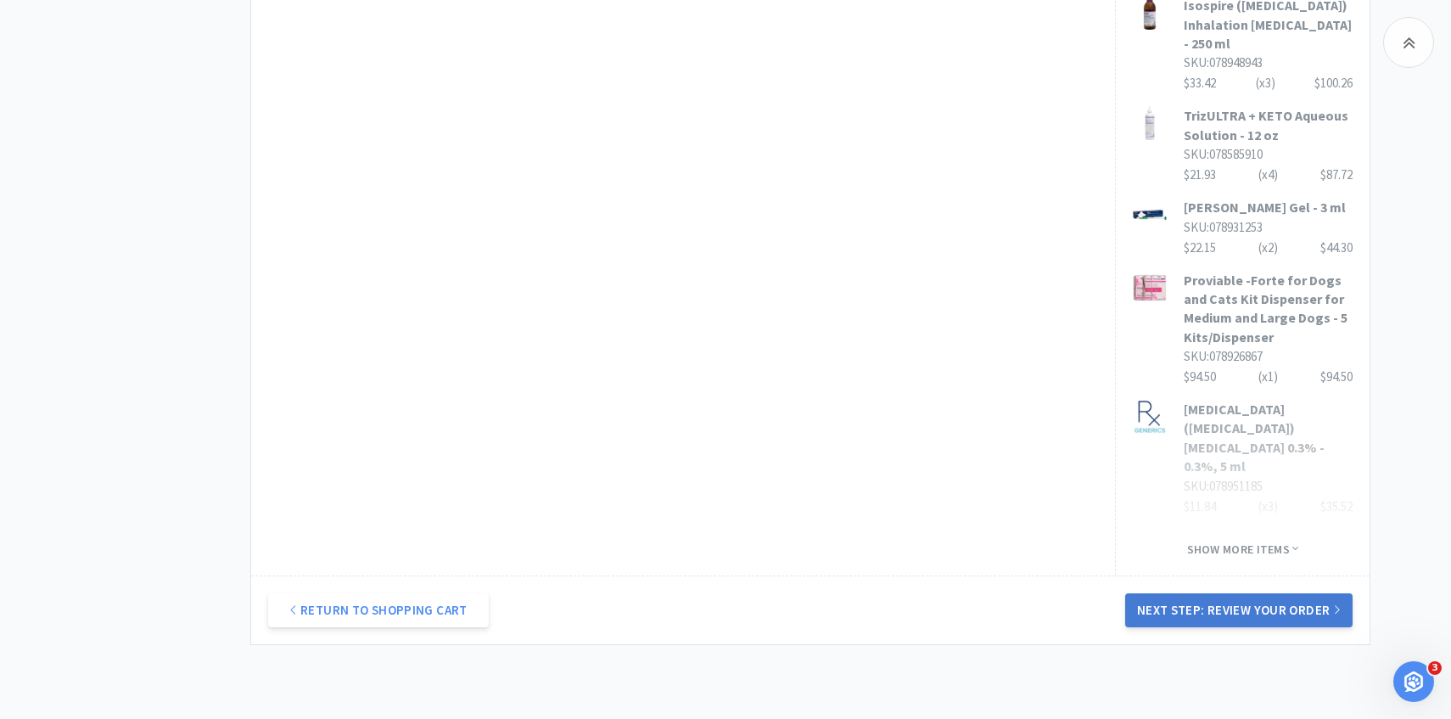
click at [1192, 593] on button "Next Step: Review Your Order" at bounding box center [1238, 610] width 227 height 34
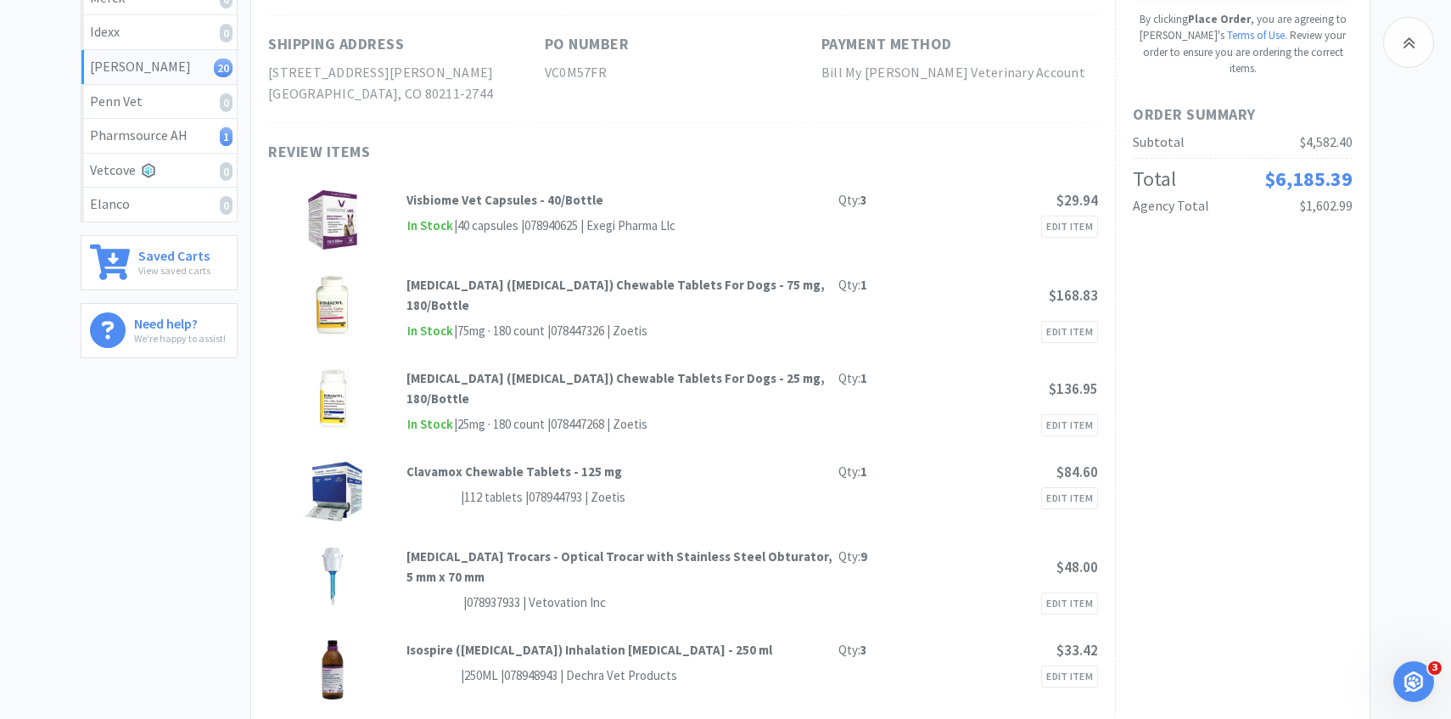
scroll to position [0, 0]
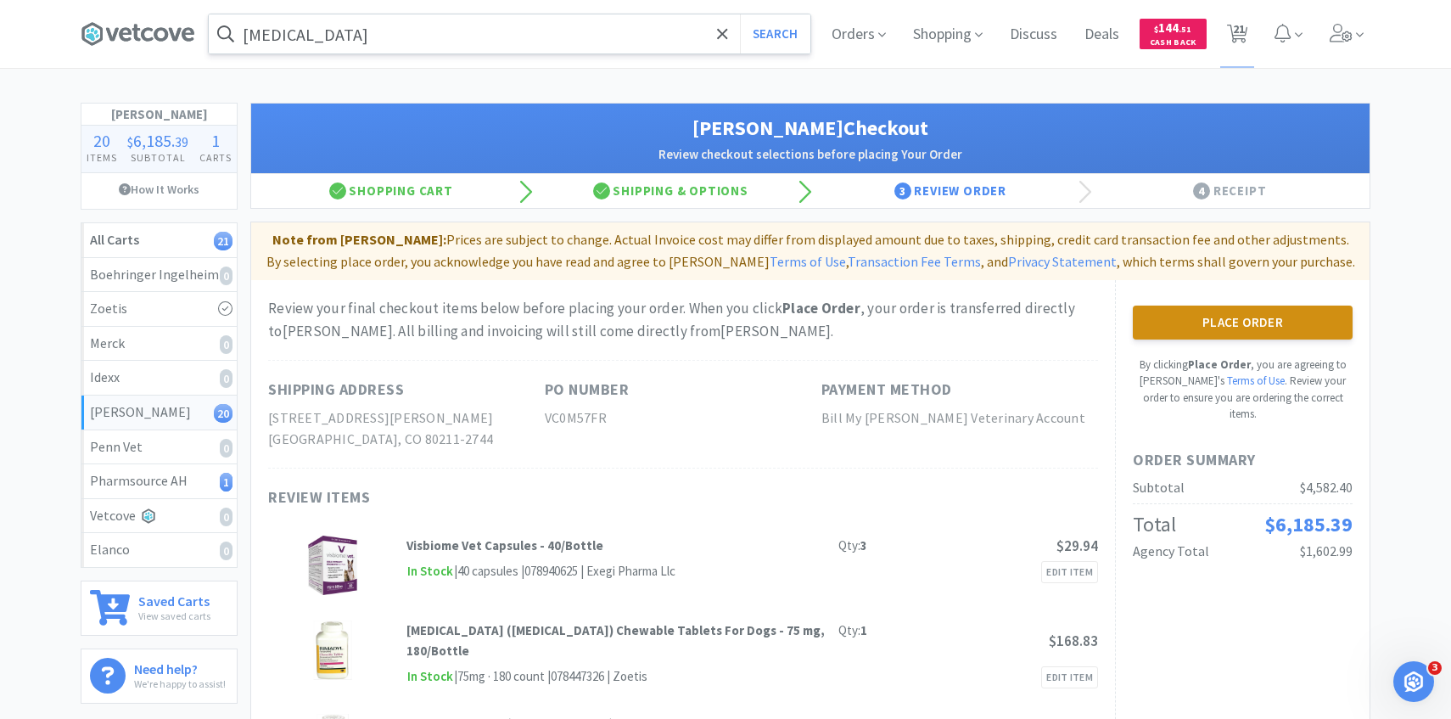
click at [1178, 316] on button "Place Order" at bounding box center [1243, 322] width 220 height 34
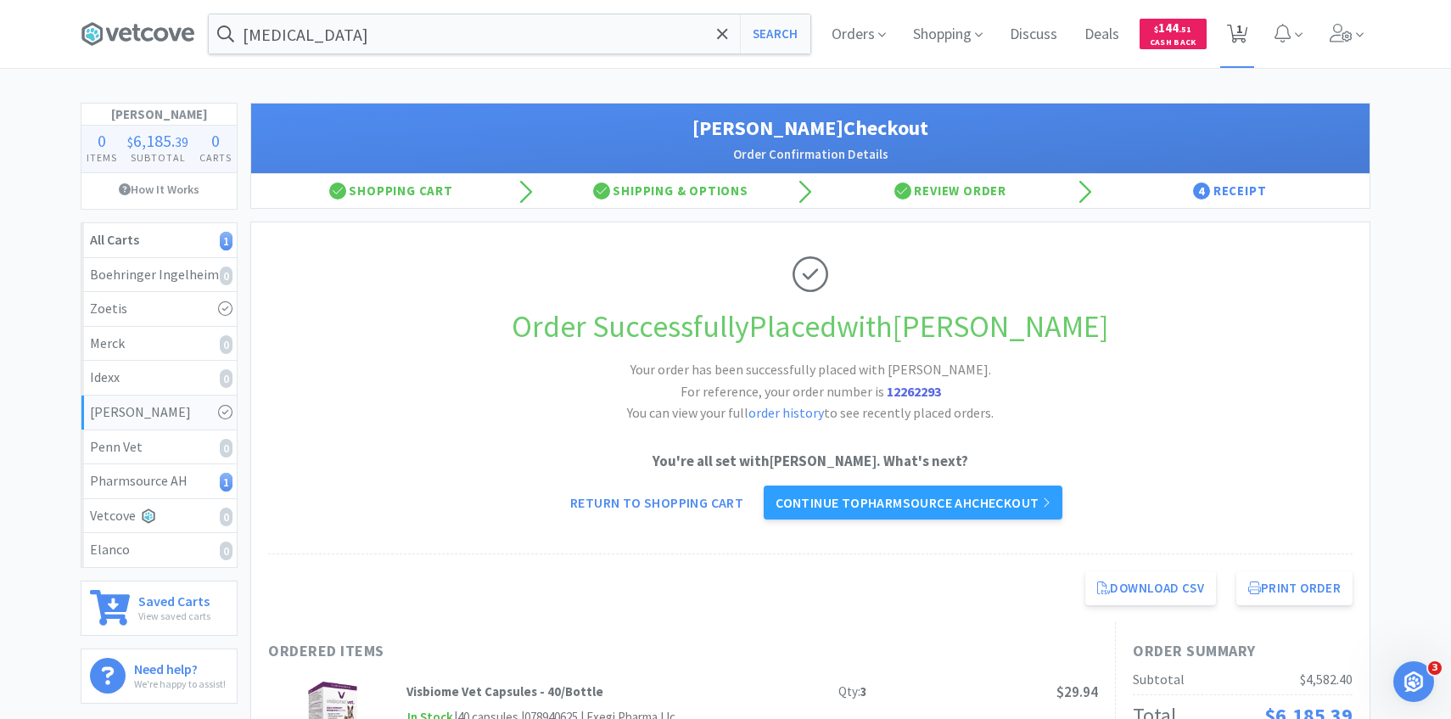
click at [1242, 21] on span "1" at bounding box center [1237, 34] width 35 height 68
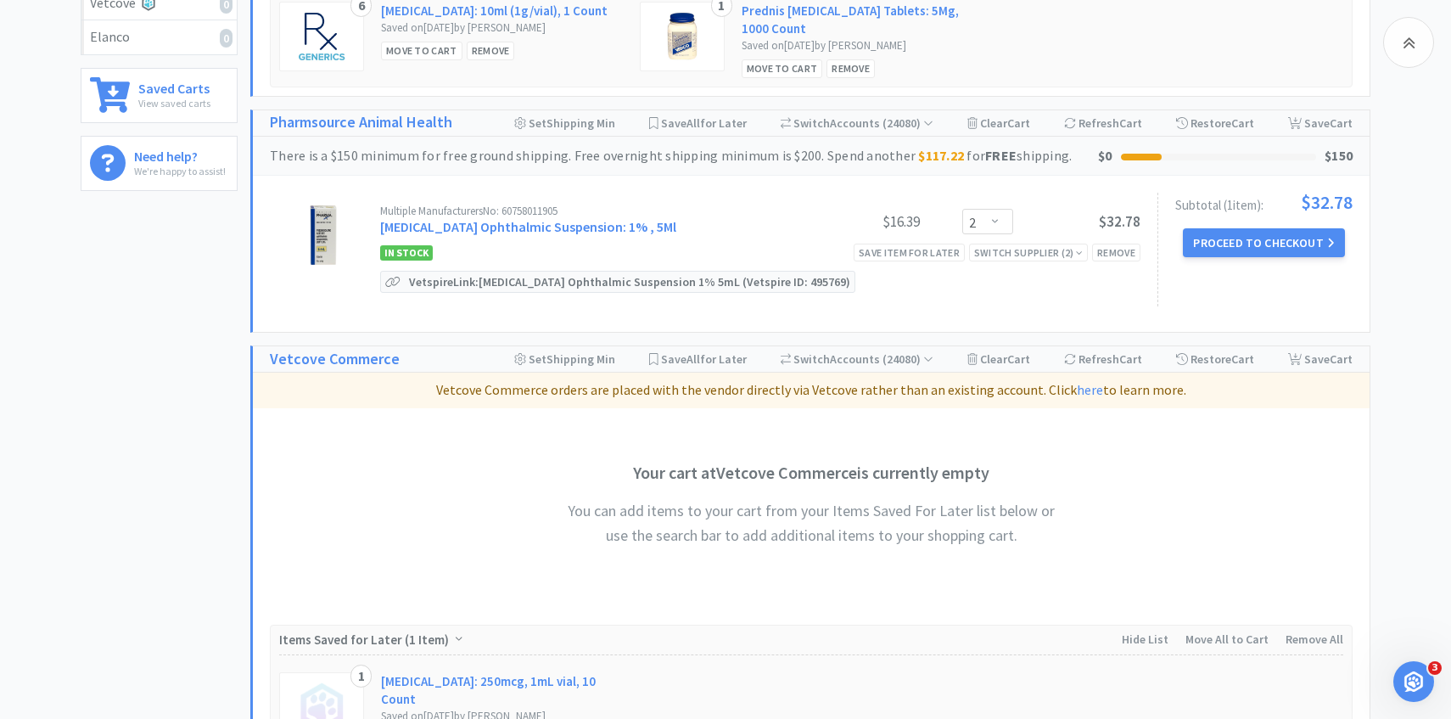
scroll to position [523, 0]
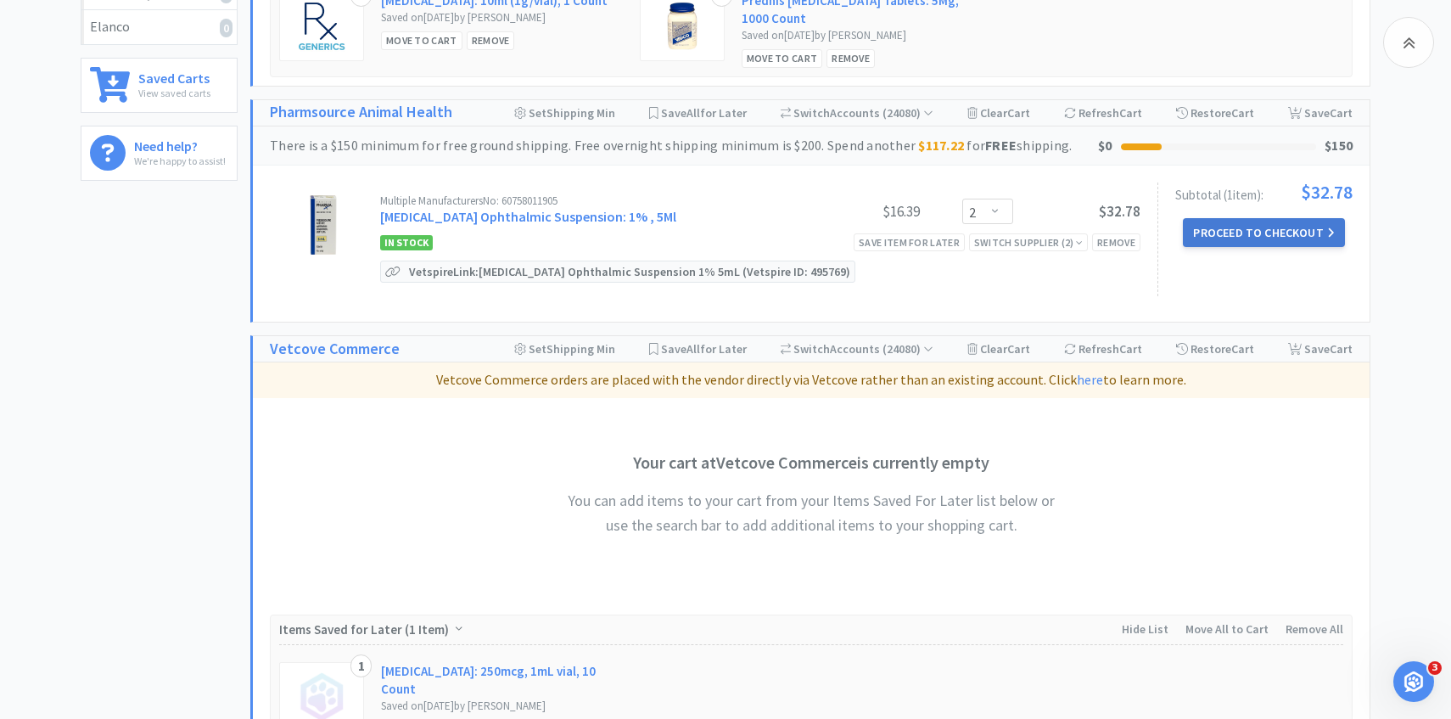
click at [1198, 232] on button "Proceed to Checkout" at bounding box center [1263, 232] width 161 height 29
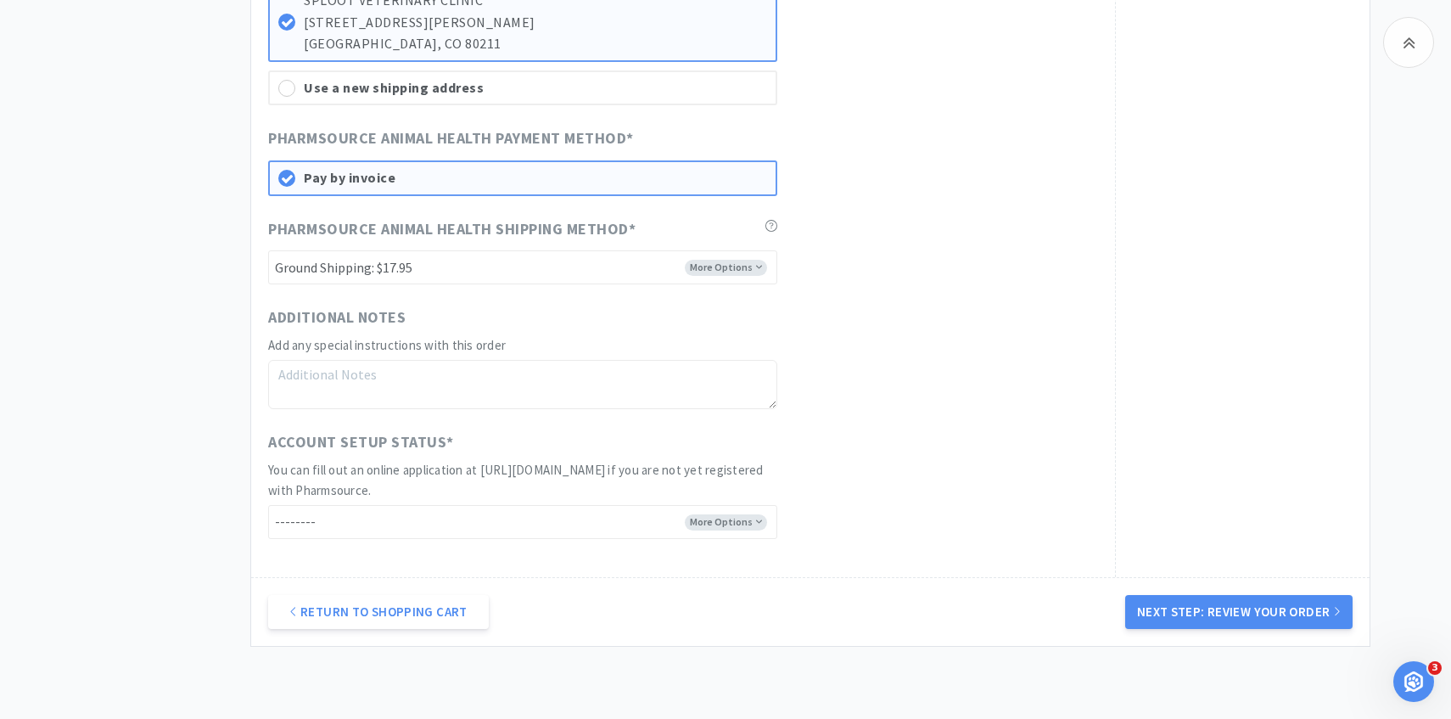
scroll to position [1877, 0]
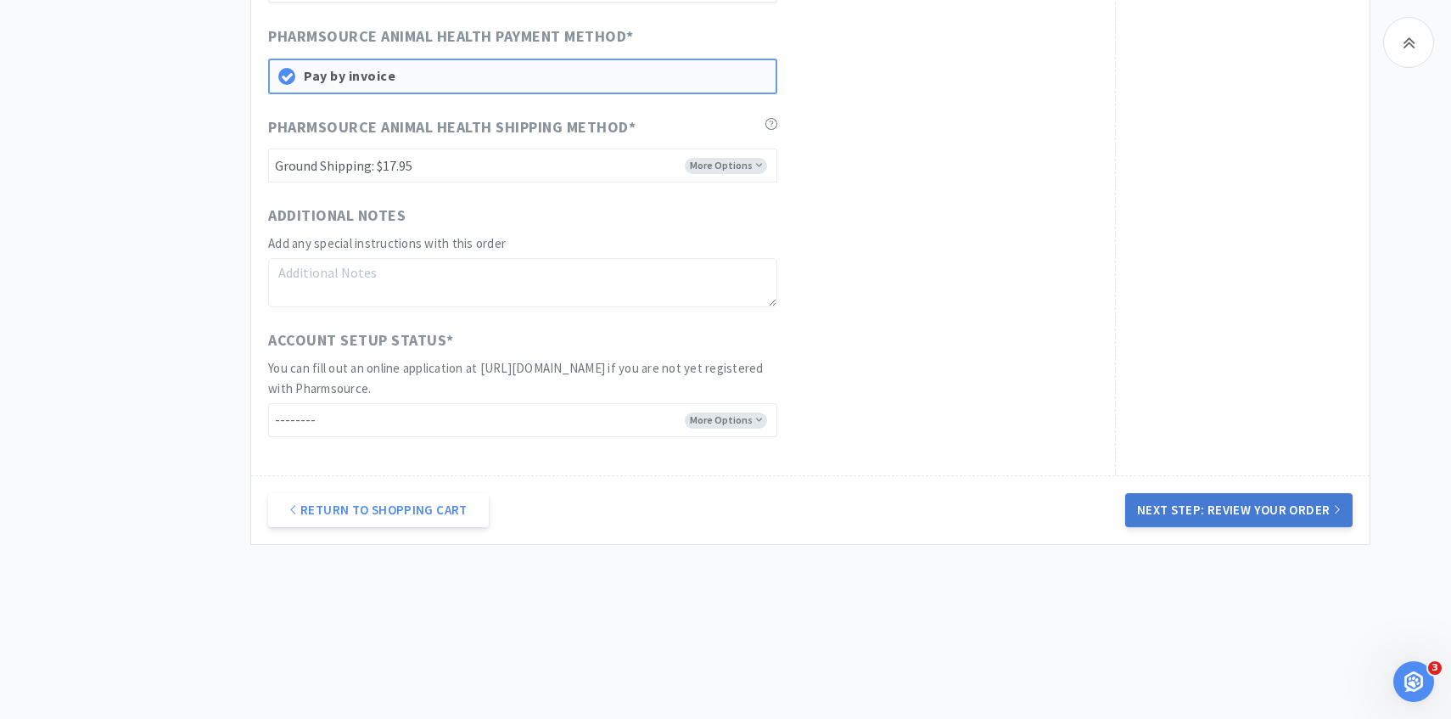
click at [1292, 512] on button "Next Step: Review Your Order" at bounding box center [1238, 510] width 227 height 34
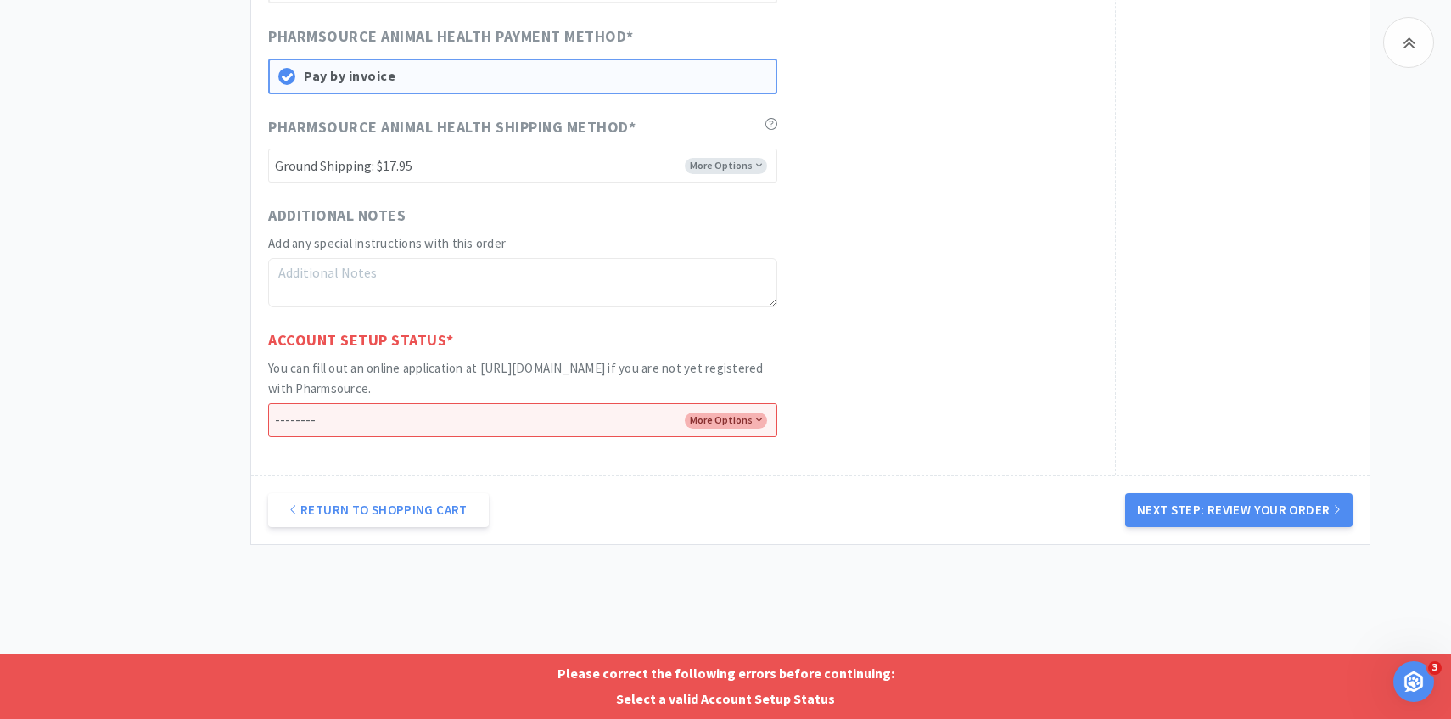
click at [589, 397] on h2 "You can fill out an online application at https://shop.vetcove.com/react/enroll…" at bounding box center [522, 378] width 509 height 41
click at [589, 425] on select "-------- I already have an account with Pharmsource I've submitted an online ap…" at bounding box center [522, 420] width 509 height 34
click at [268, 403] on select "-------- I already have an account with Pharmsource I've submitted an online ap…" at bounding box center [522, 420] width 509 height 34
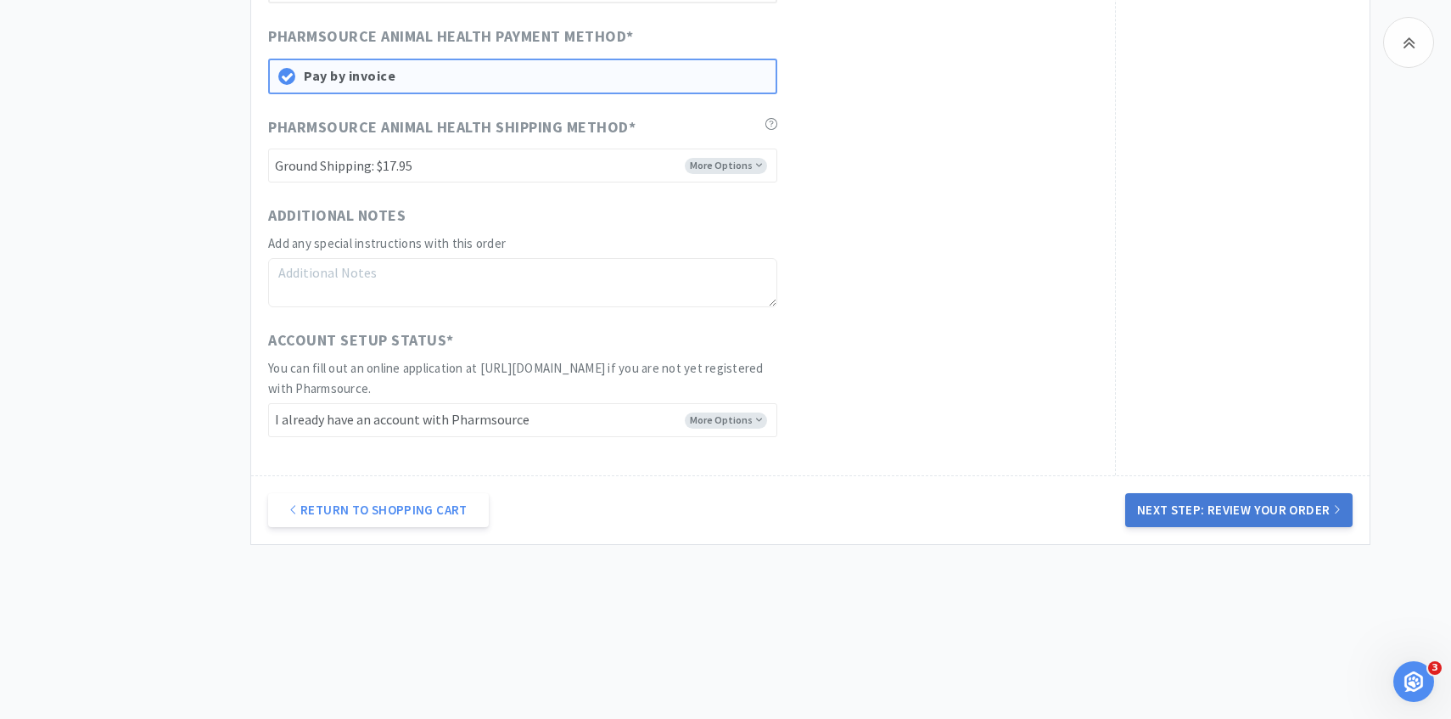
click at [1154, 520] on button "Next Step: Review Your Order" at bounding box center [1238, 510] width 227 height 34
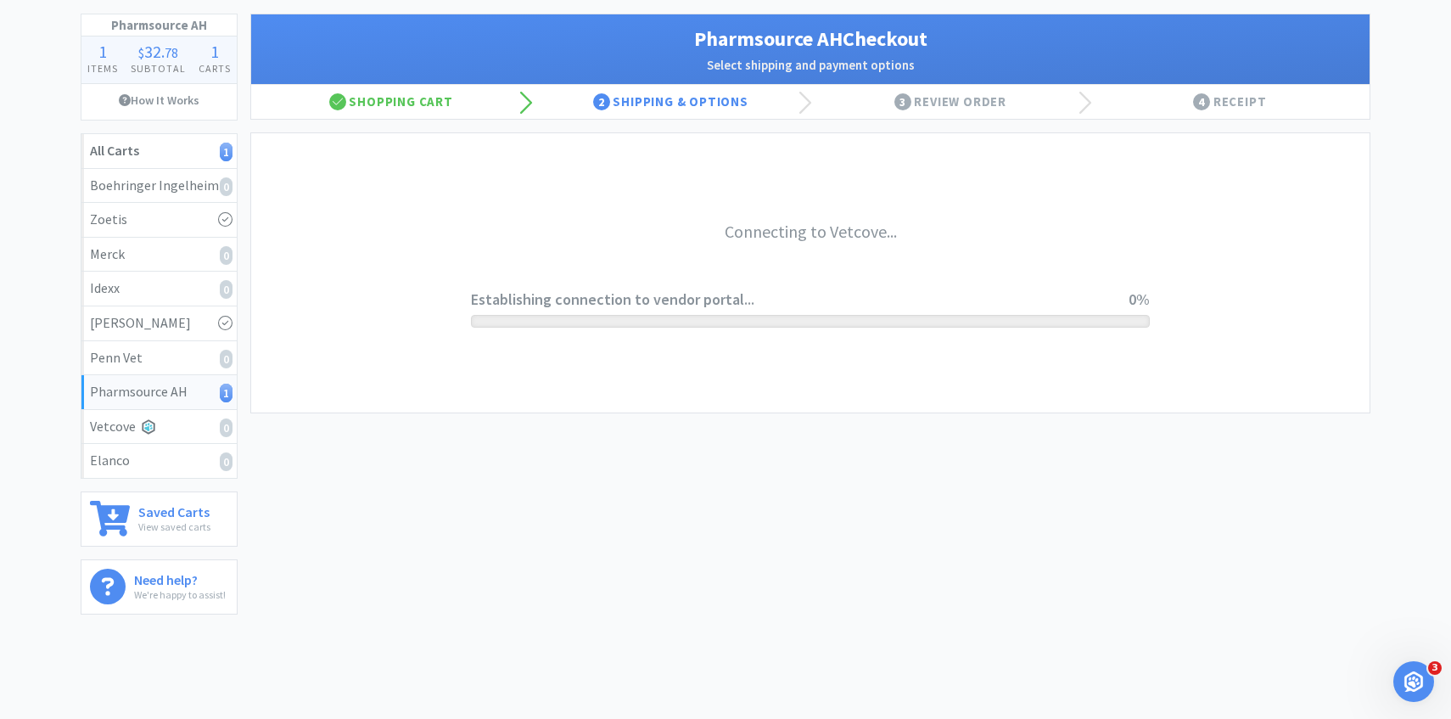
scroll to position [0, 0]
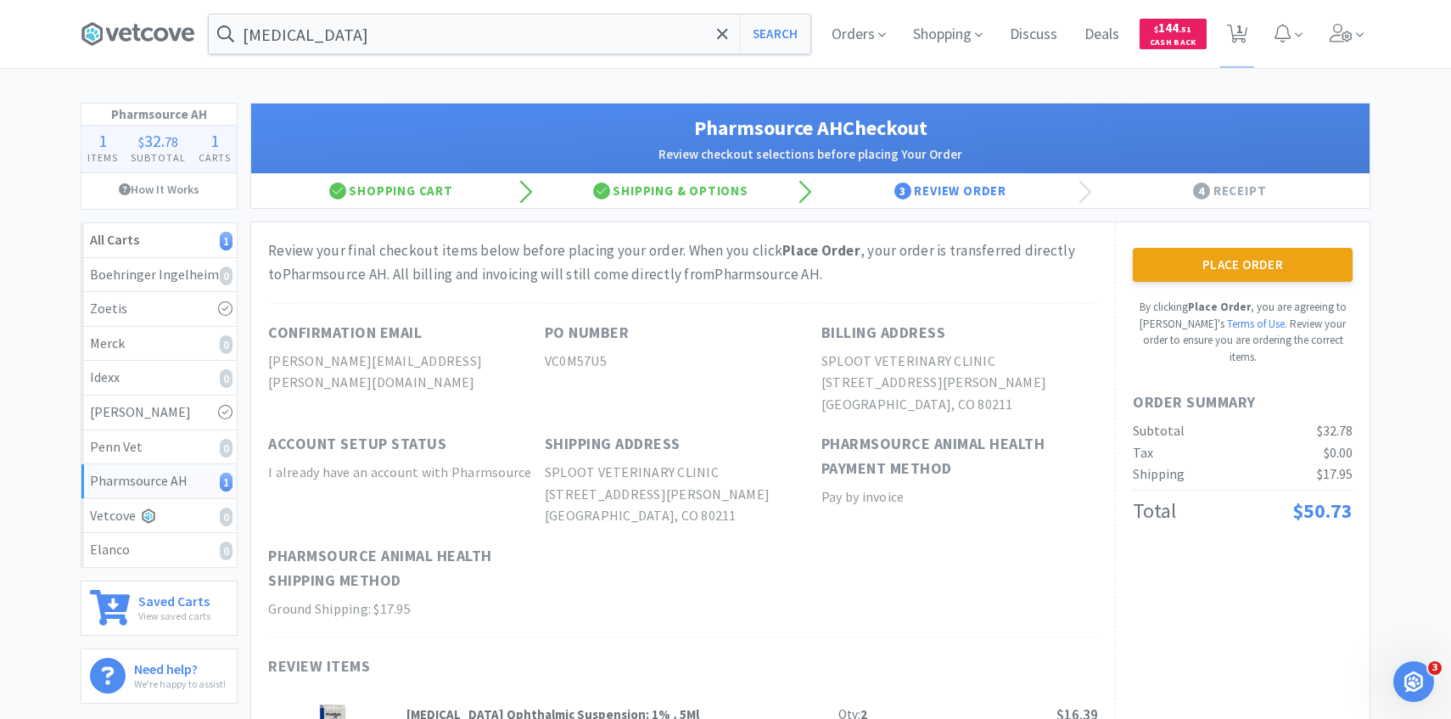
click at [1267, 295] on div "Place Order By clicking Place Order , you are agreeing to Vetcove's Terms of Us…" at bounding box center [1243, 306] width 220 height 117
click at [1243, 272] on button "Place Order" at bounding box center [1243, 265] width 220 height 34
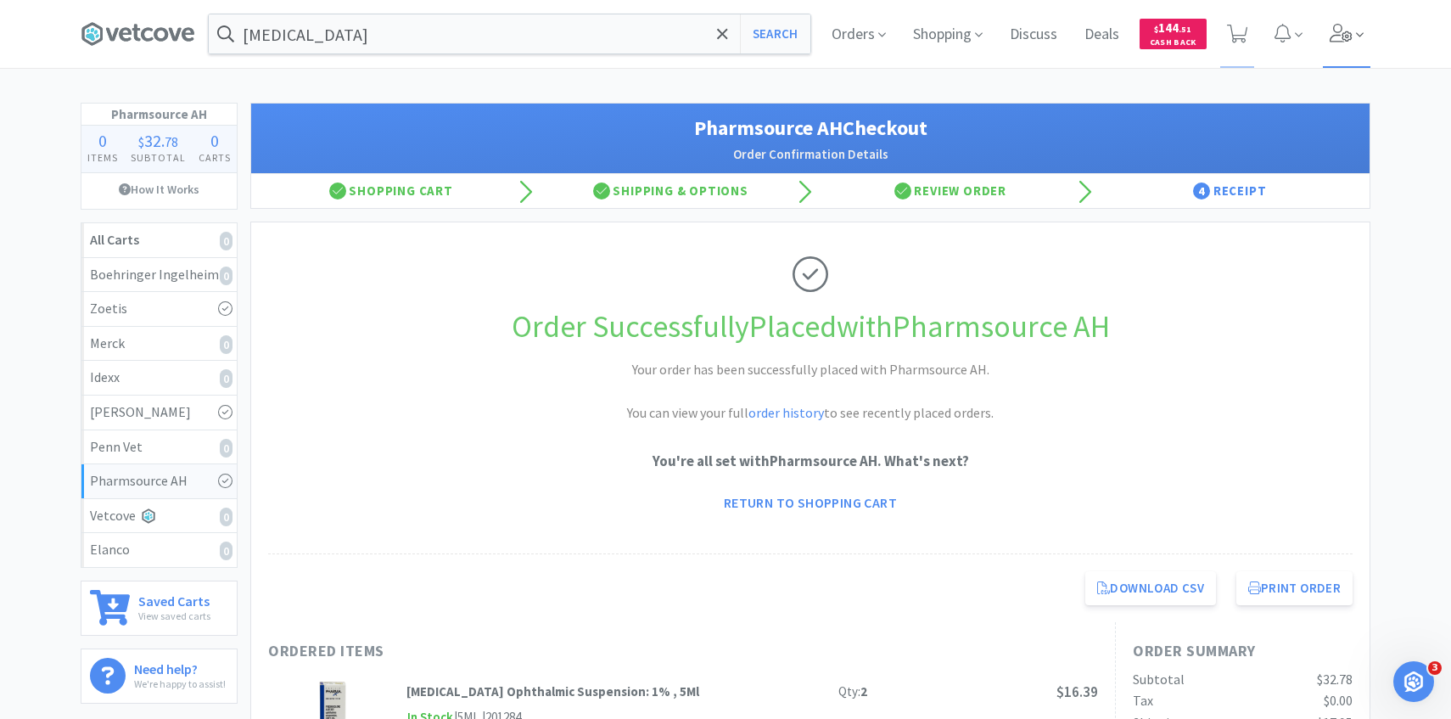
click at [1346, 42] on span at bounding box center [1347, 34] width 48 height 68
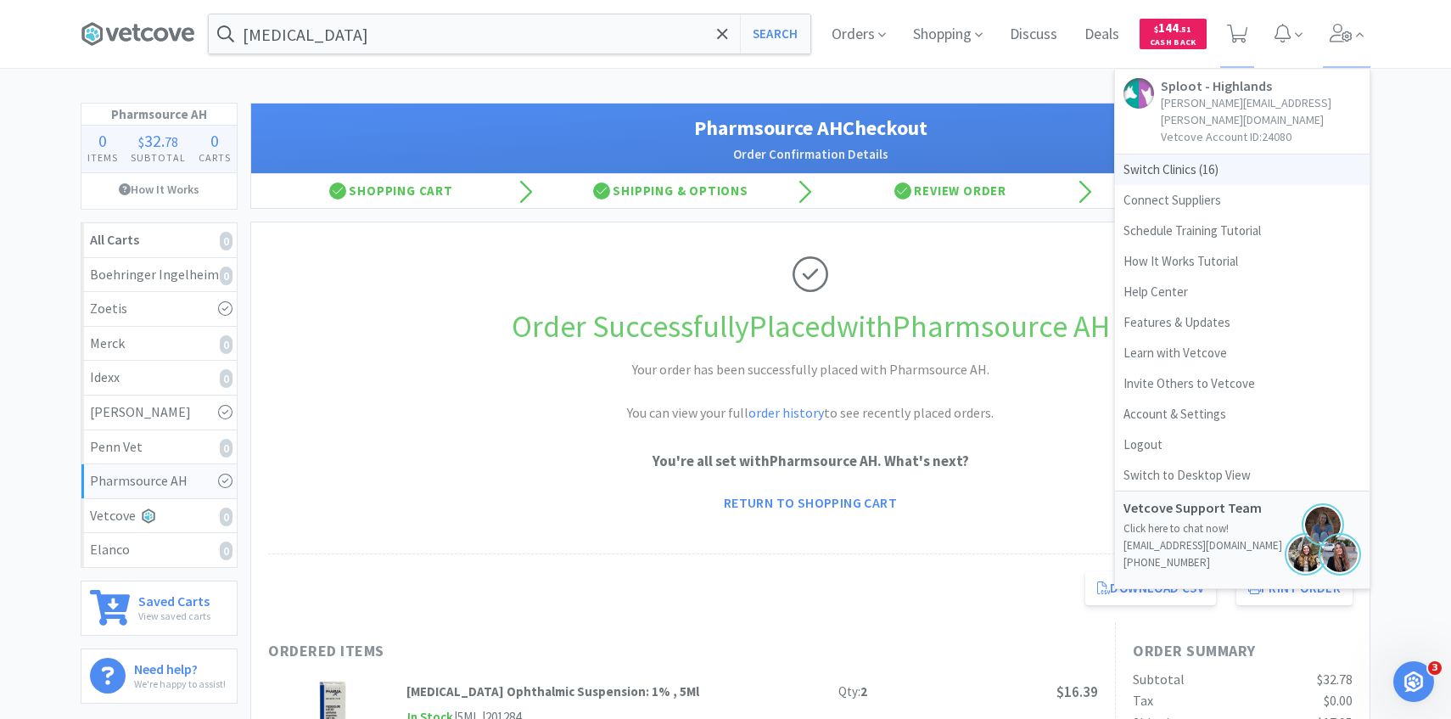
click at [1228, 154] on span "Switch Clinics ( 16 )" at bounding box center [1242, 169] width 255 height 31
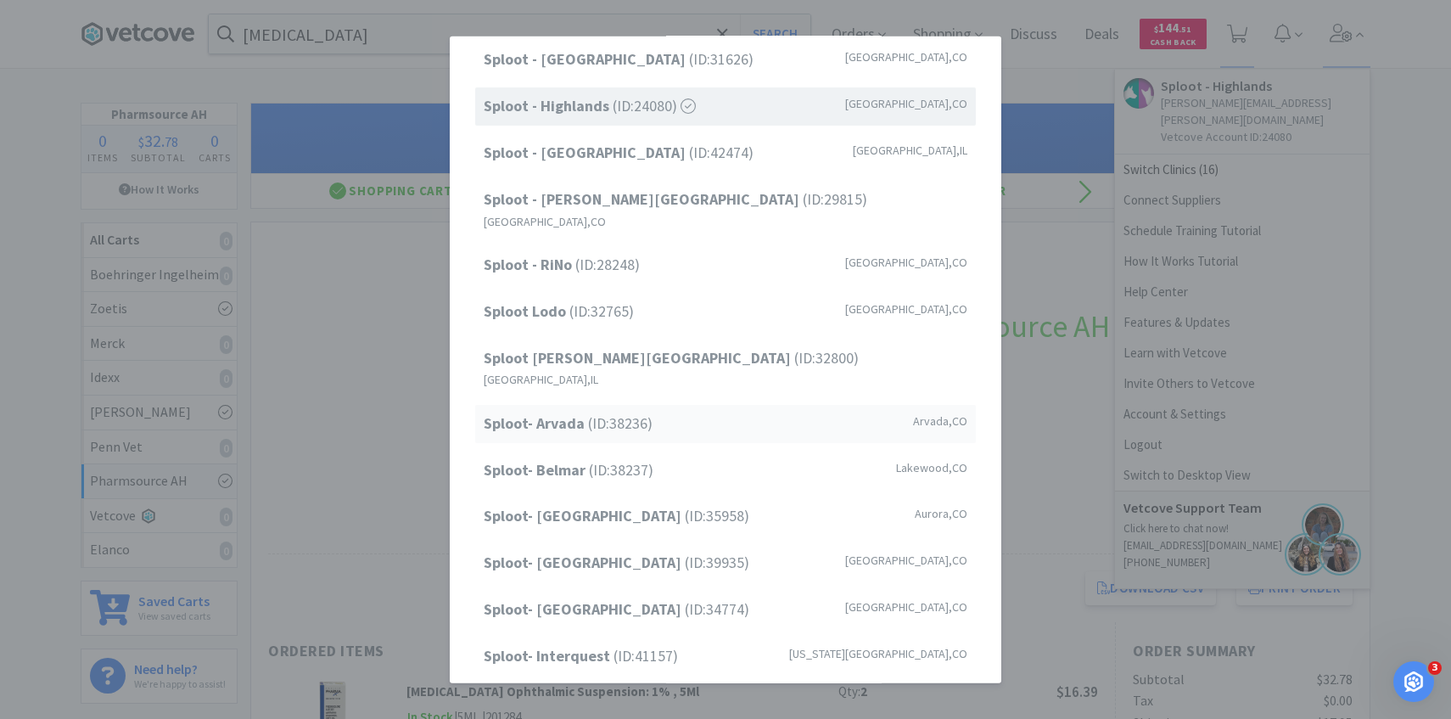
scroll to position [108, 0]
click at [605, 410] on span "Sploot- Arvada (ID: 38236 )" at bounding box center [568, 422] width 169 height 25
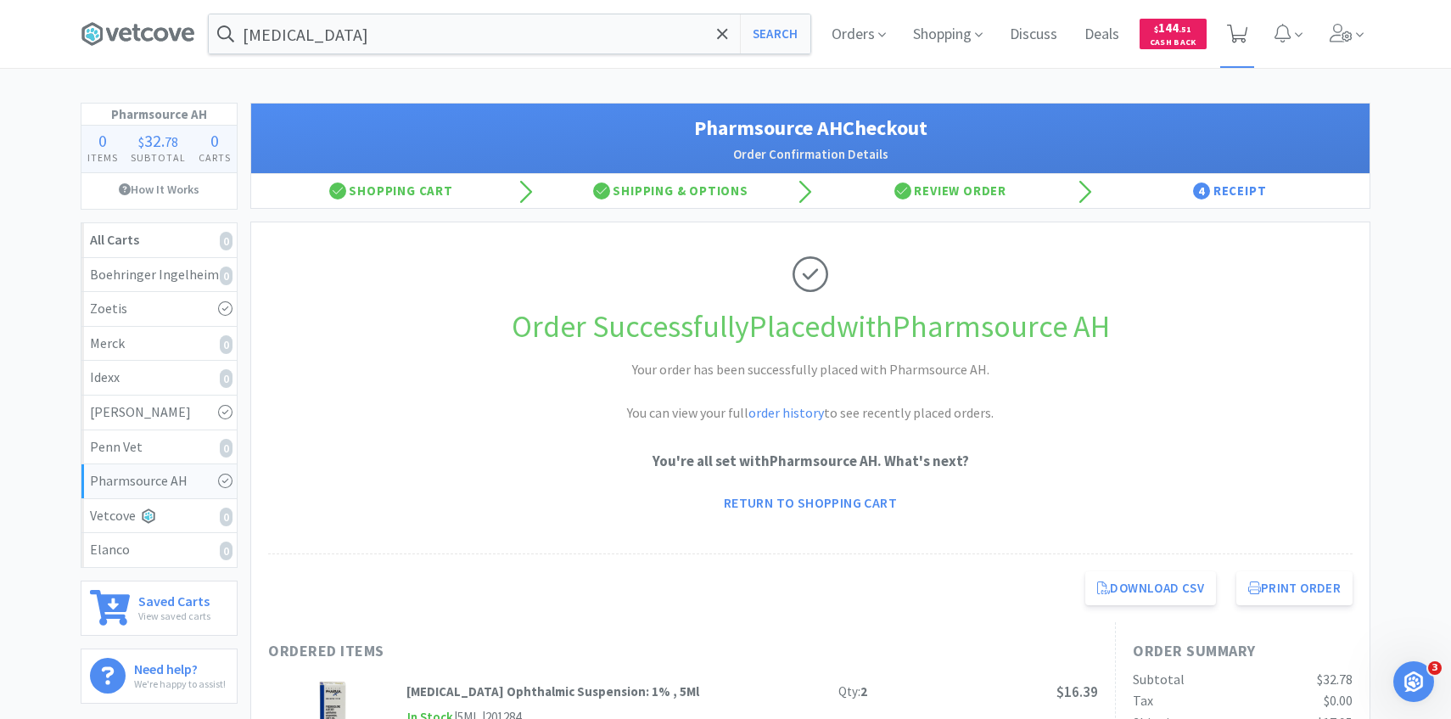
click at [1246, 44] on span at bounding box center [1237, 34] width 21 height 24
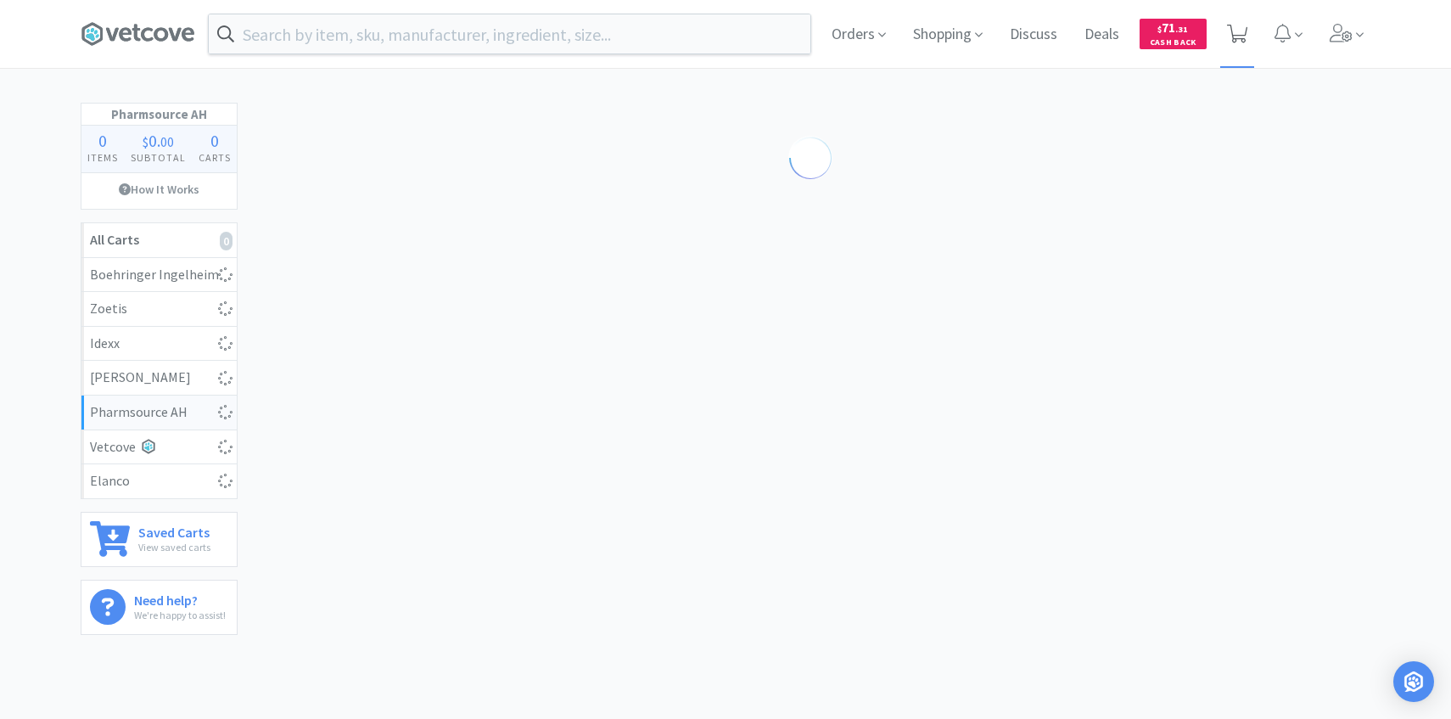
click at [1239, 27] on icon at bounding box center [1237, 34] width 21 height 19
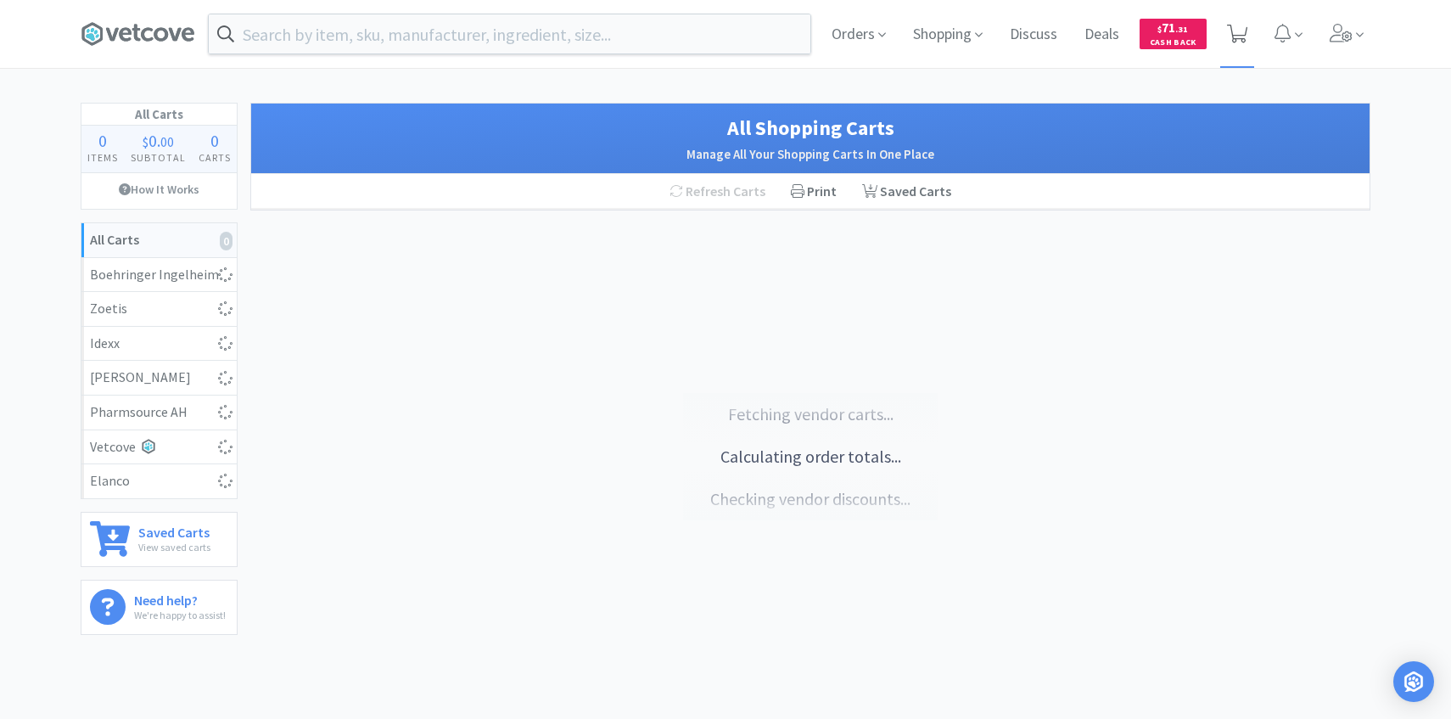
click at [1233, 11] on span at bounding box center [1237, 34] width 35 height 68
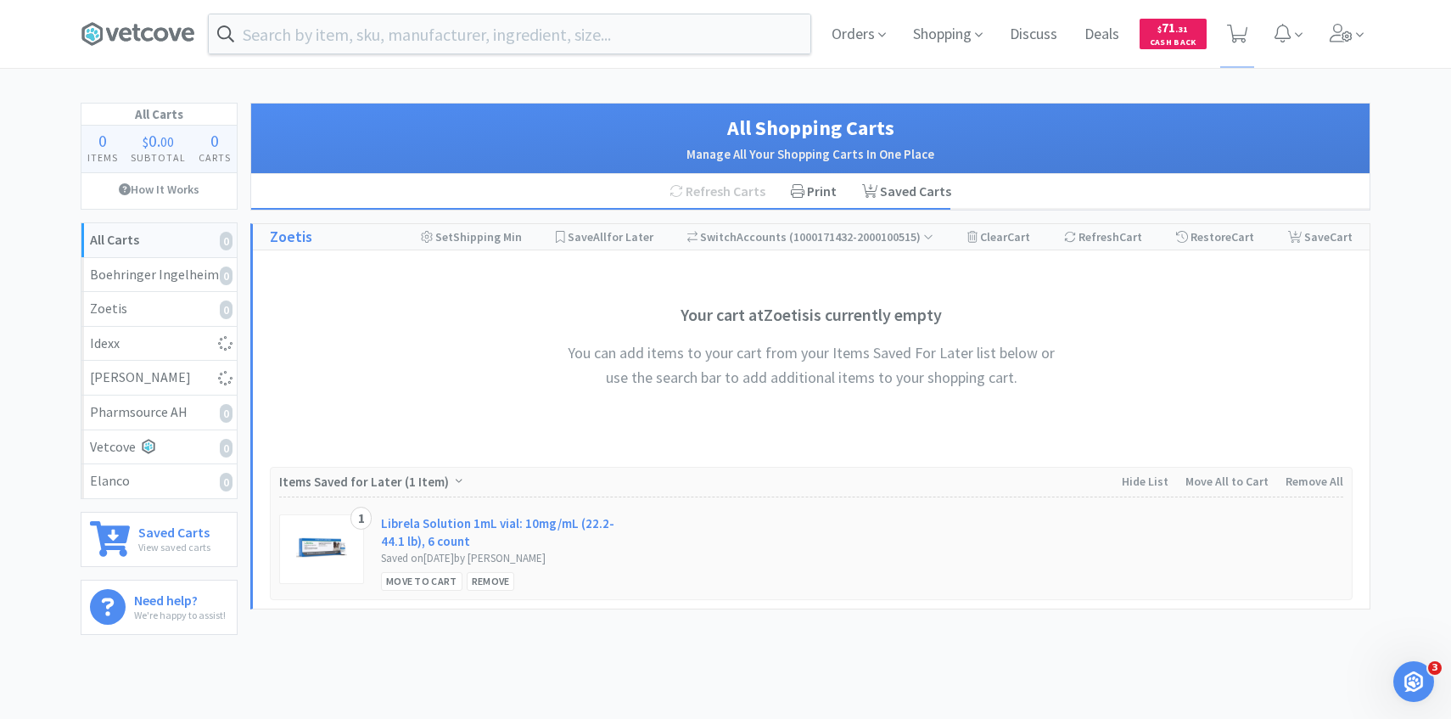
select select "1"
select select "3"
select select "1"
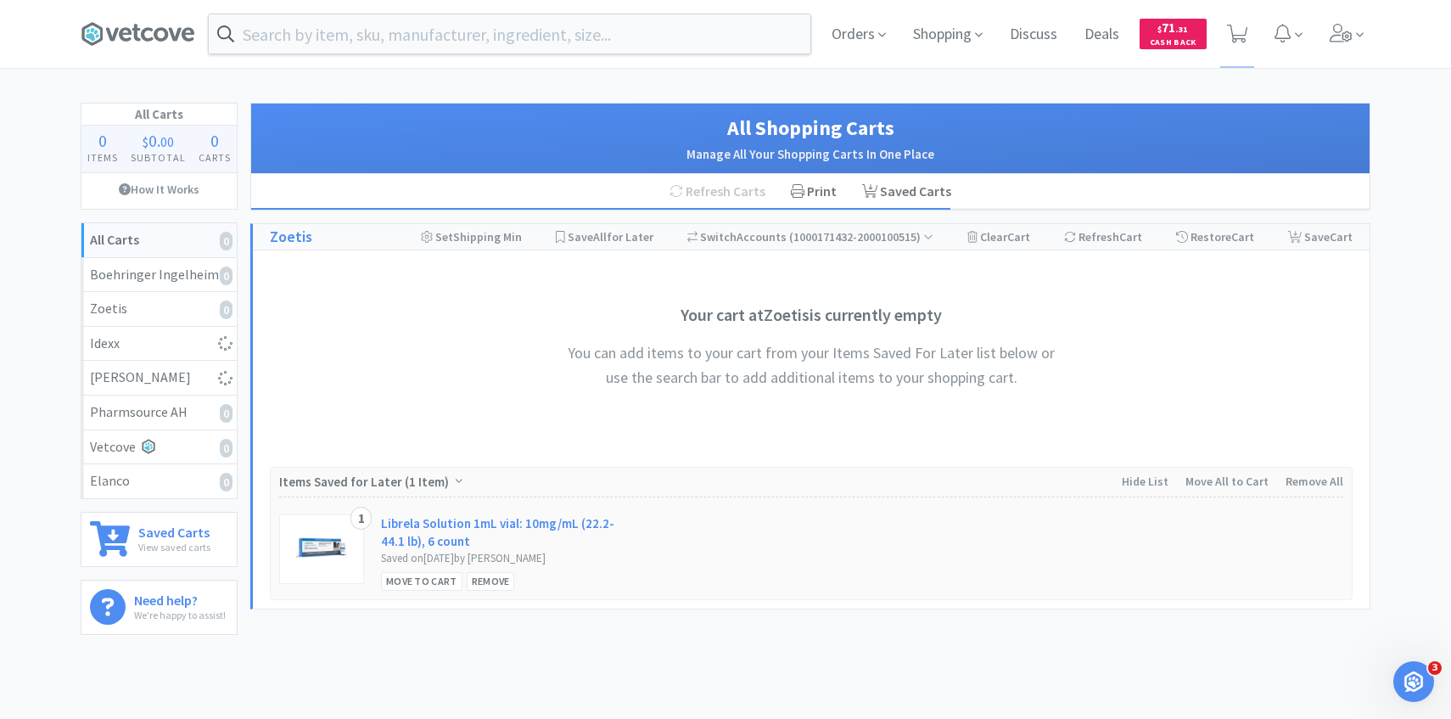
select select "1"
select select "5"
select select "4"
select select "1"
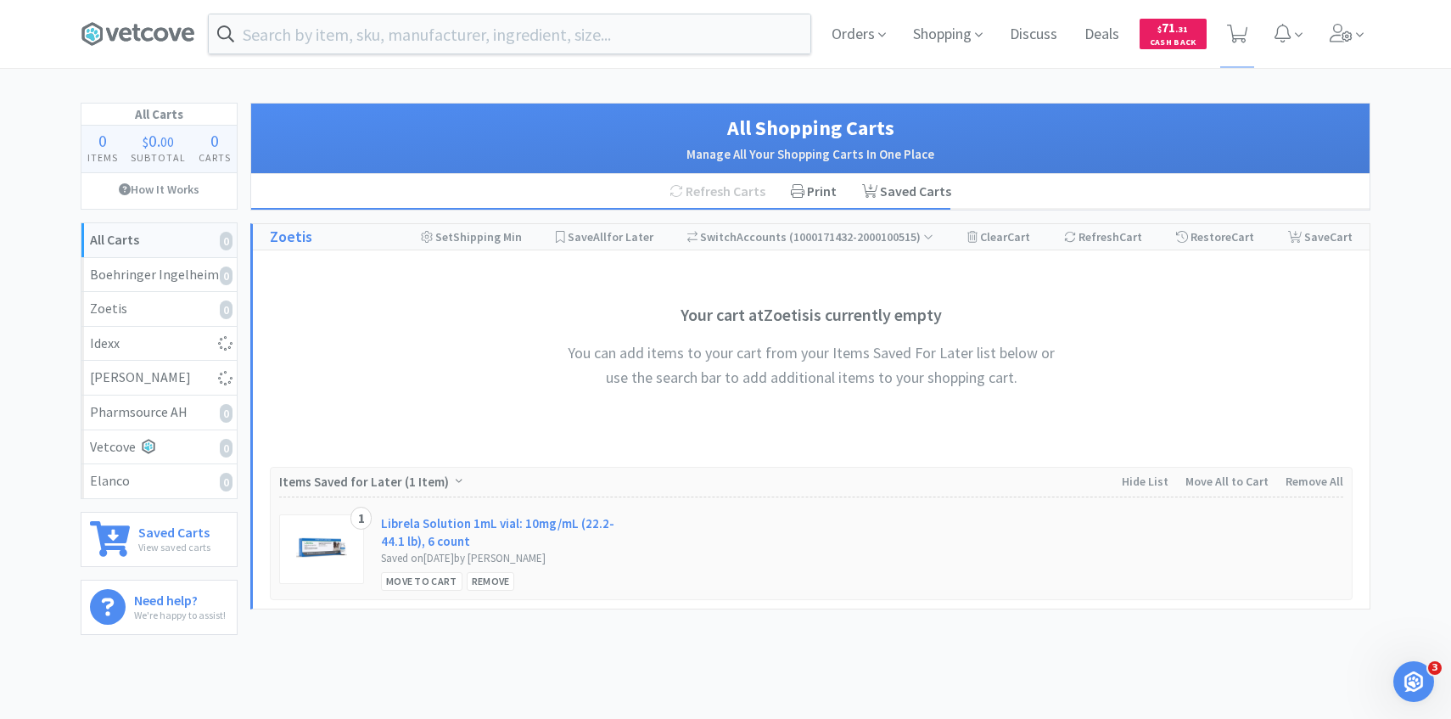
select select "3"
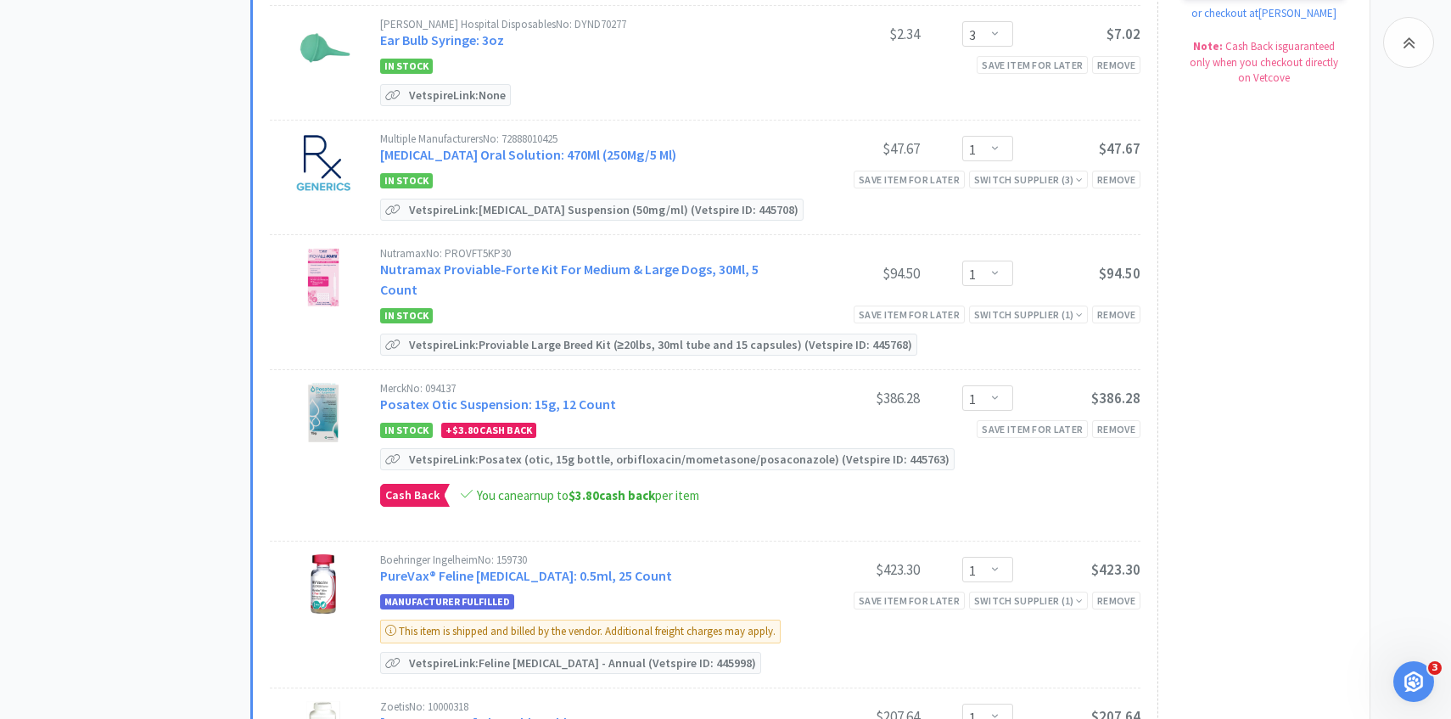
scroll to position [601, 0]
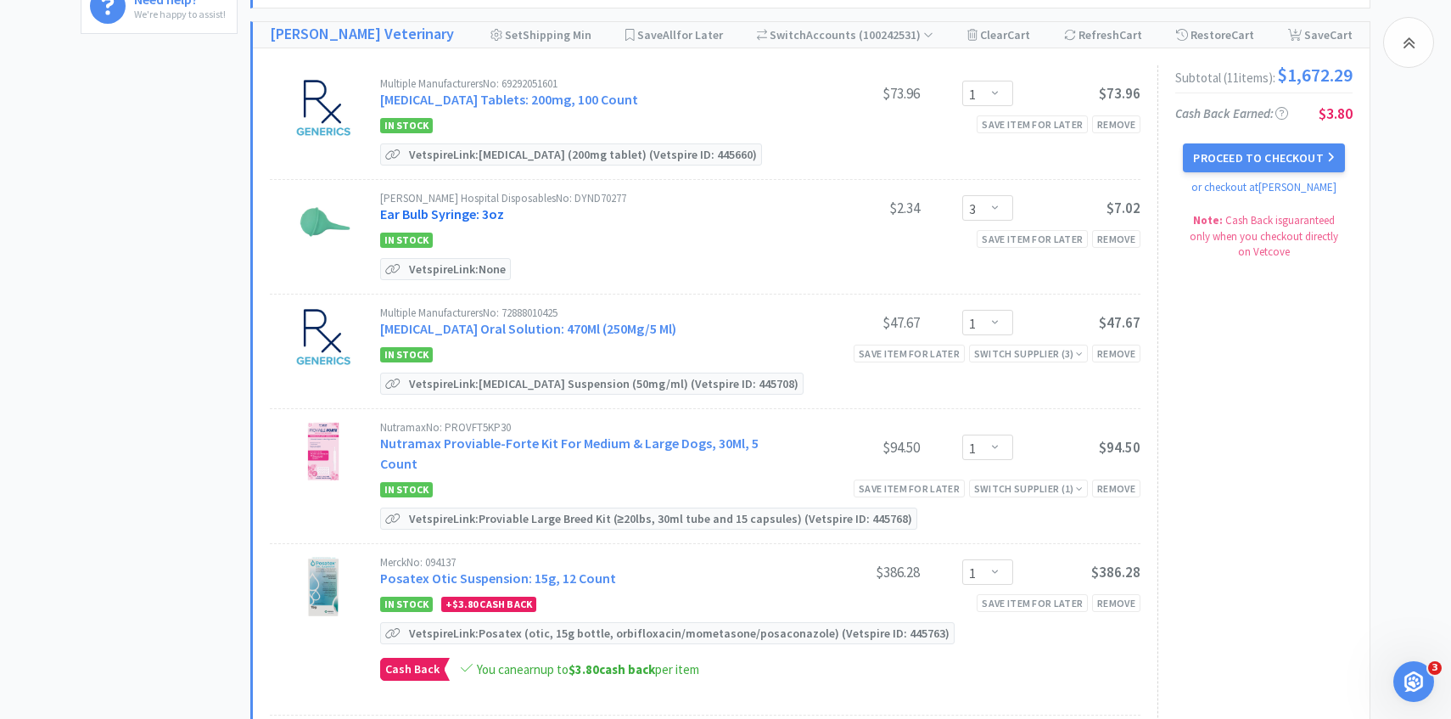
click at [490, 212] on link "Ear Bulb Syringe: 3oz" at bounding box center [442, 213] width 124 height 17
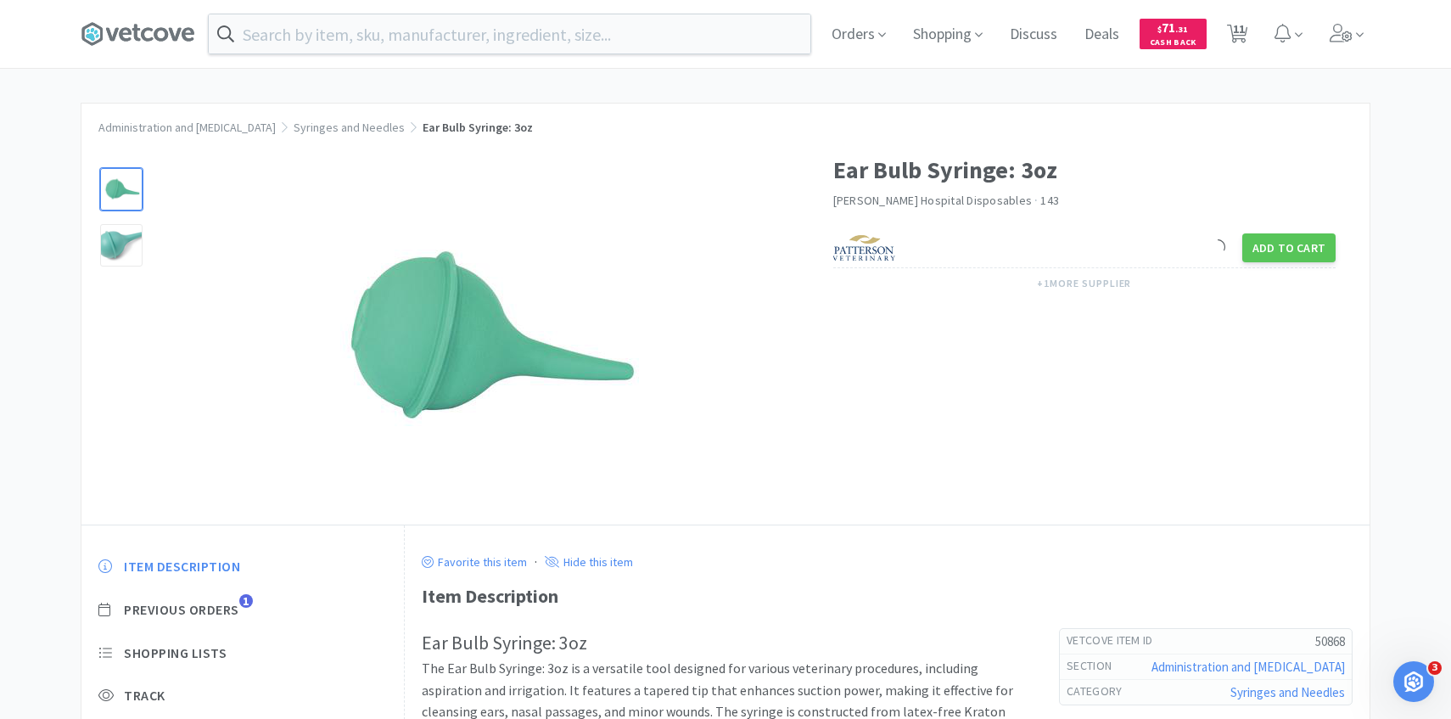
click at [216, 595] on div "Item Description Previous Orders 1 Shopping Lists Track Item Notes Reviews" at bounding box center [242, 686] width 322 height 293
click at [216, 608] on span "Previous Orders" at bounding box center [181, 610] width 115 height 18
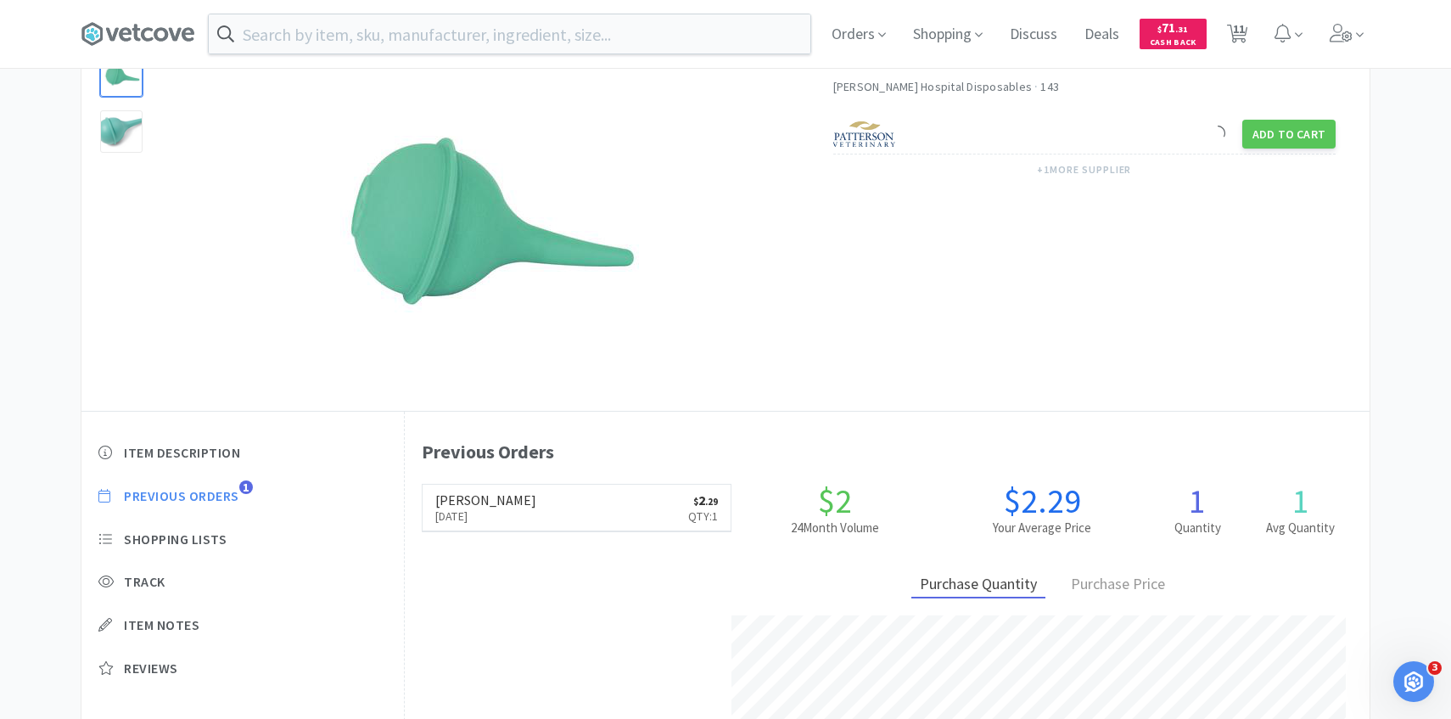
scroll to position [466, 965]
click at [1244, 22] on span "11" at bounding box center [1239, 29] width 12 height 68
select select "1"
select select "3"
select select "1"
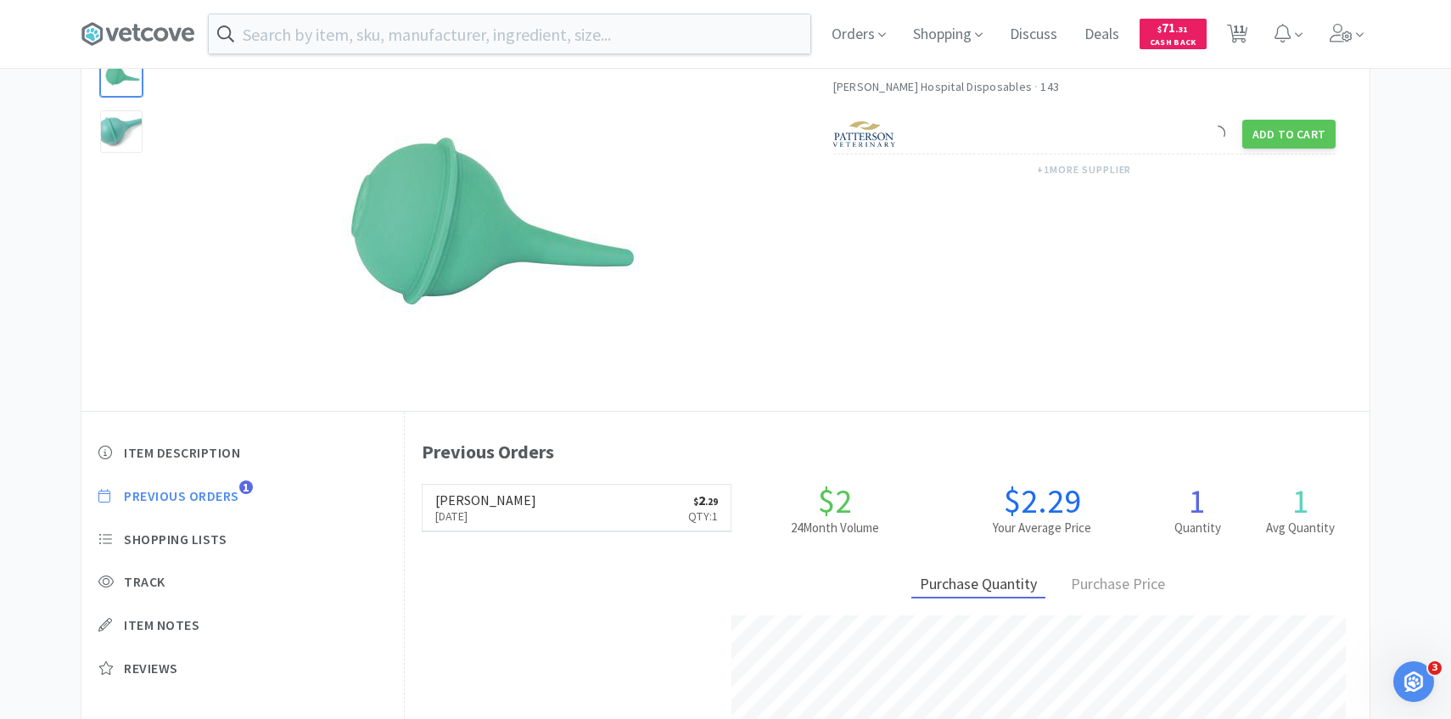
select select "1"
select select "5"
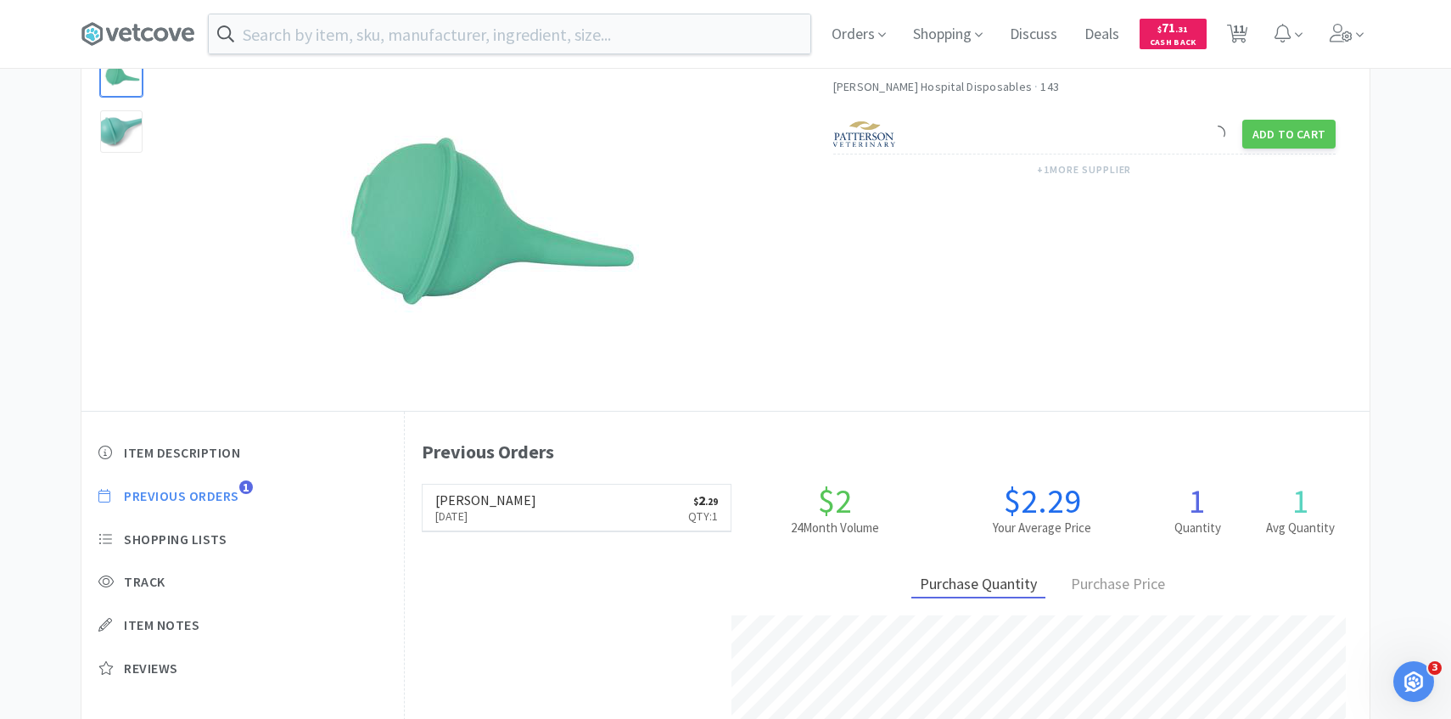
select select "4"
select select "1"
select select "3"
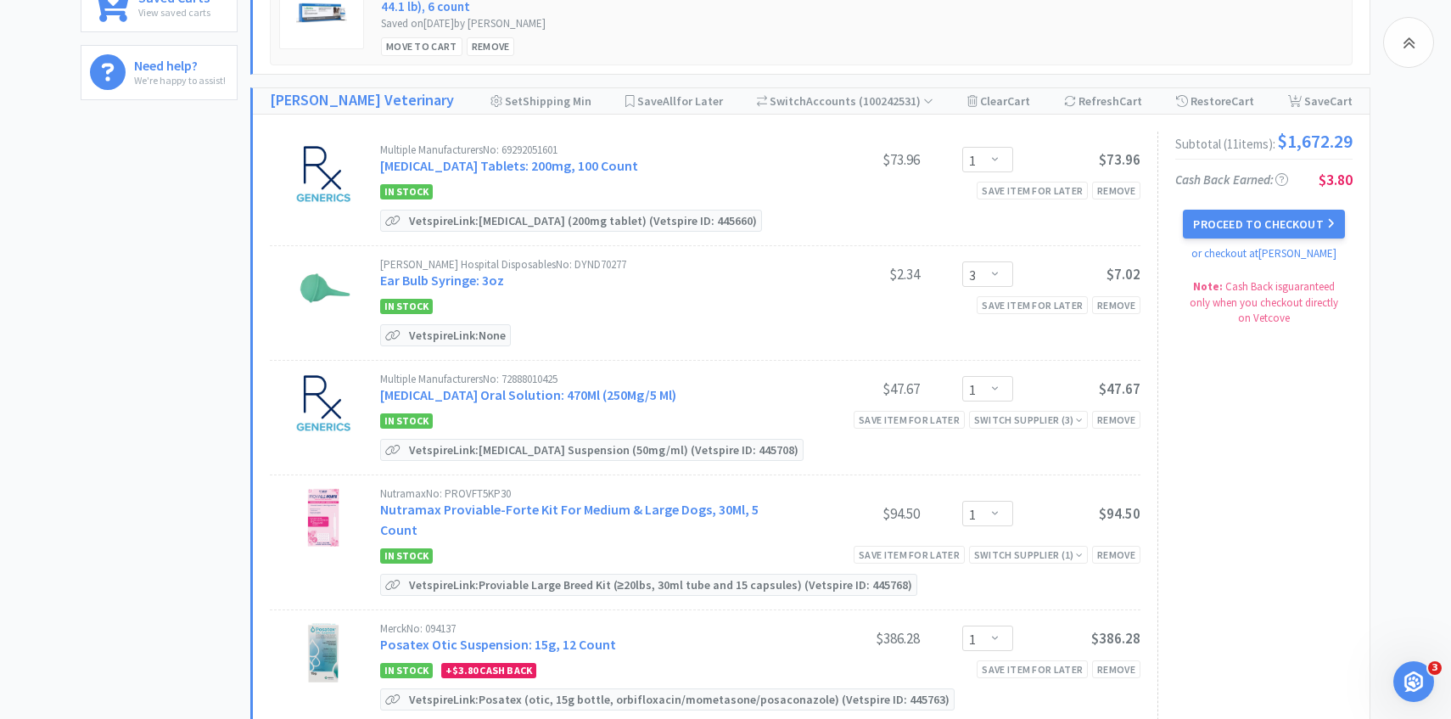
scroll to position [569, 0]
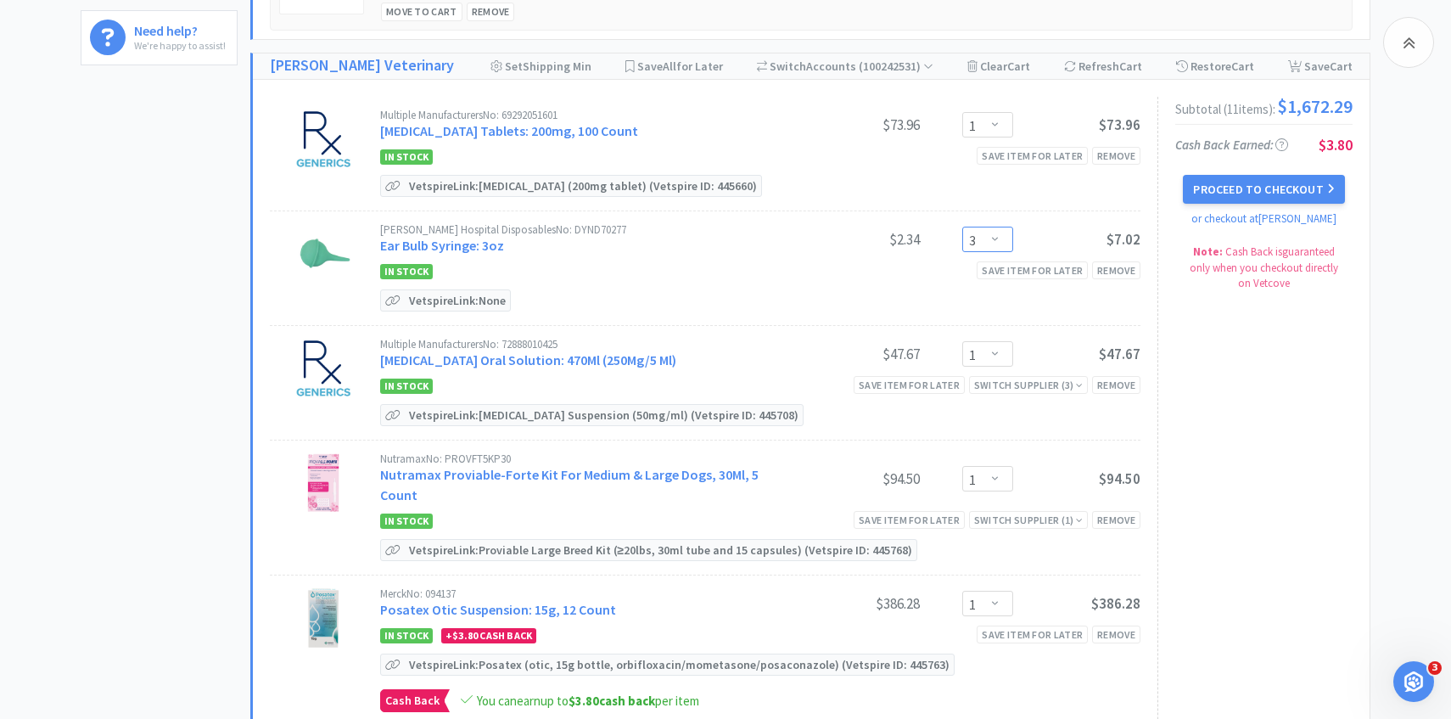
click at [998, 238] on select "Enter Quantity 1 2 3 4 5 6 7 8 9 10 11 12 13 14 15 16 17 18 19 20 Enter Quantity" at bounding box center [987, 239] width 51 height 25
click at [962, 227] on select "Enter Quantity 1 2 3 4 5 6 7 8 9 10 11 12 13 14 15 16 17 18 19 20 Enter Quantity" at bounding box center [987, 239] width 51 height 25
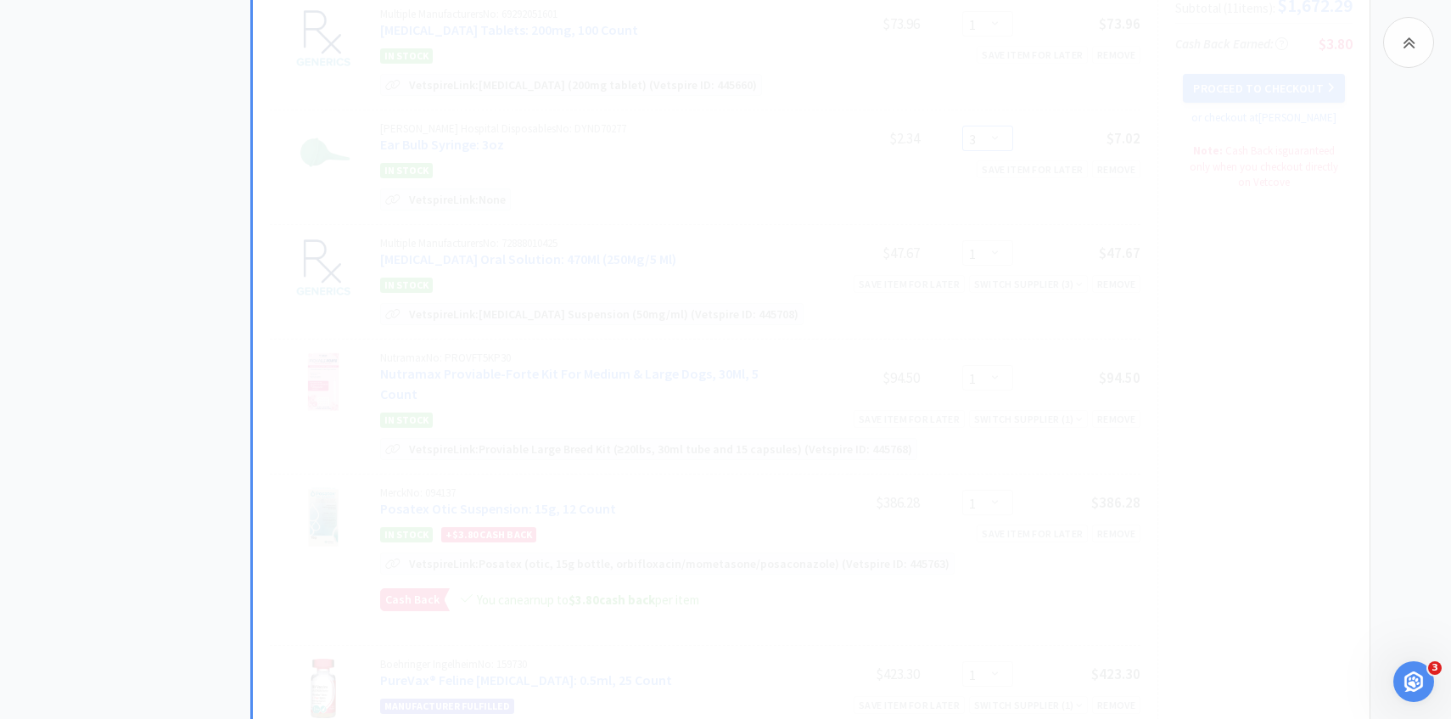
scroll to position [669, 0]
select select "2"
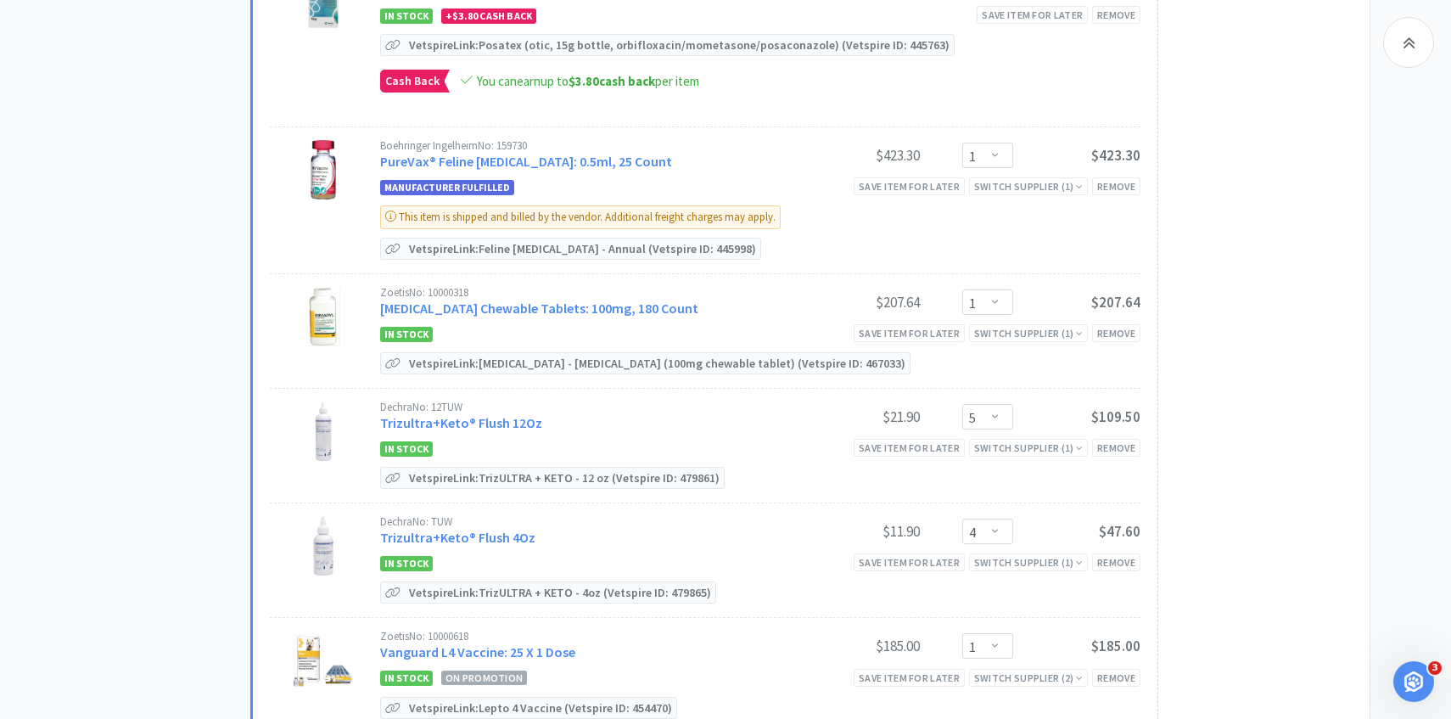
scroll to position [1190, 0]
click at [485, 412] on link "Trizultra+Keto® Flush 12Oz" at bounding box center [461, 420] width 162 height 17
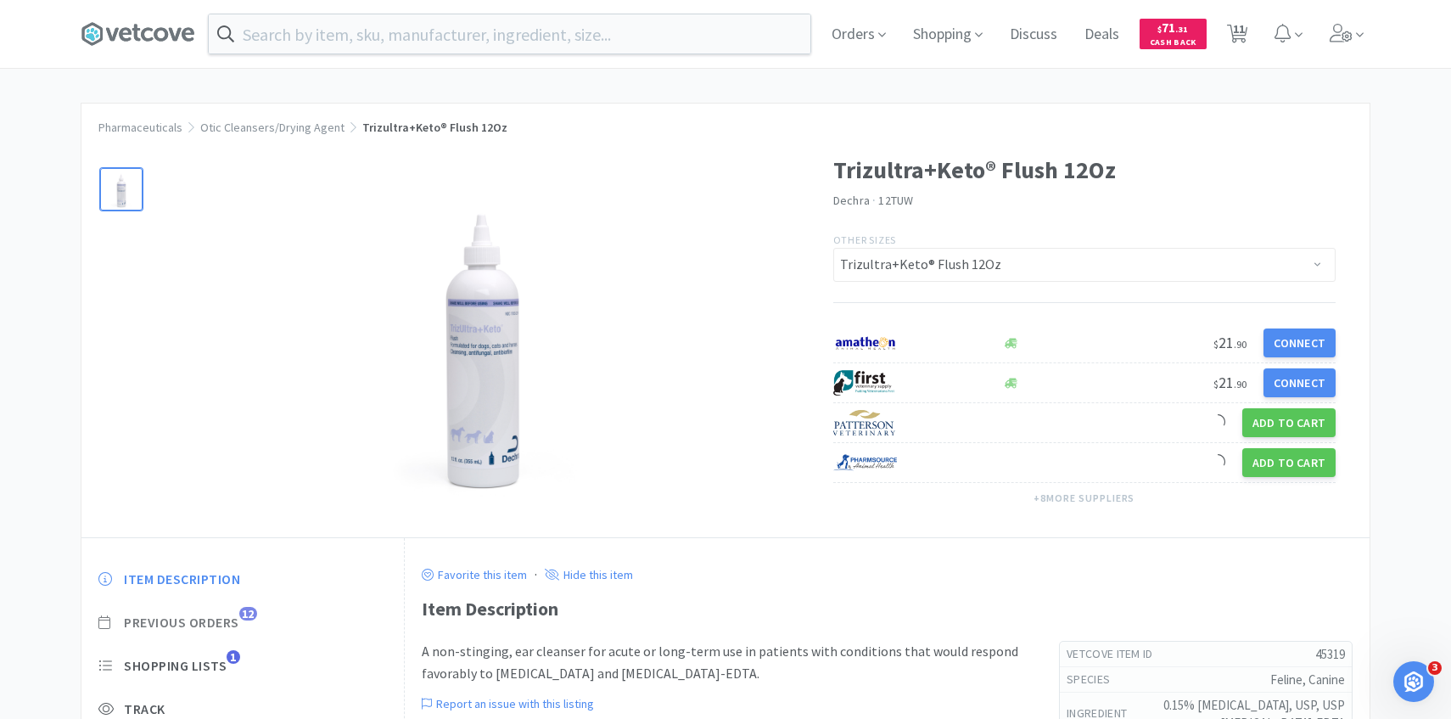
click at [223, 619] on span "Previous Orders" at bounding box center [181, 622] width 115 height 18
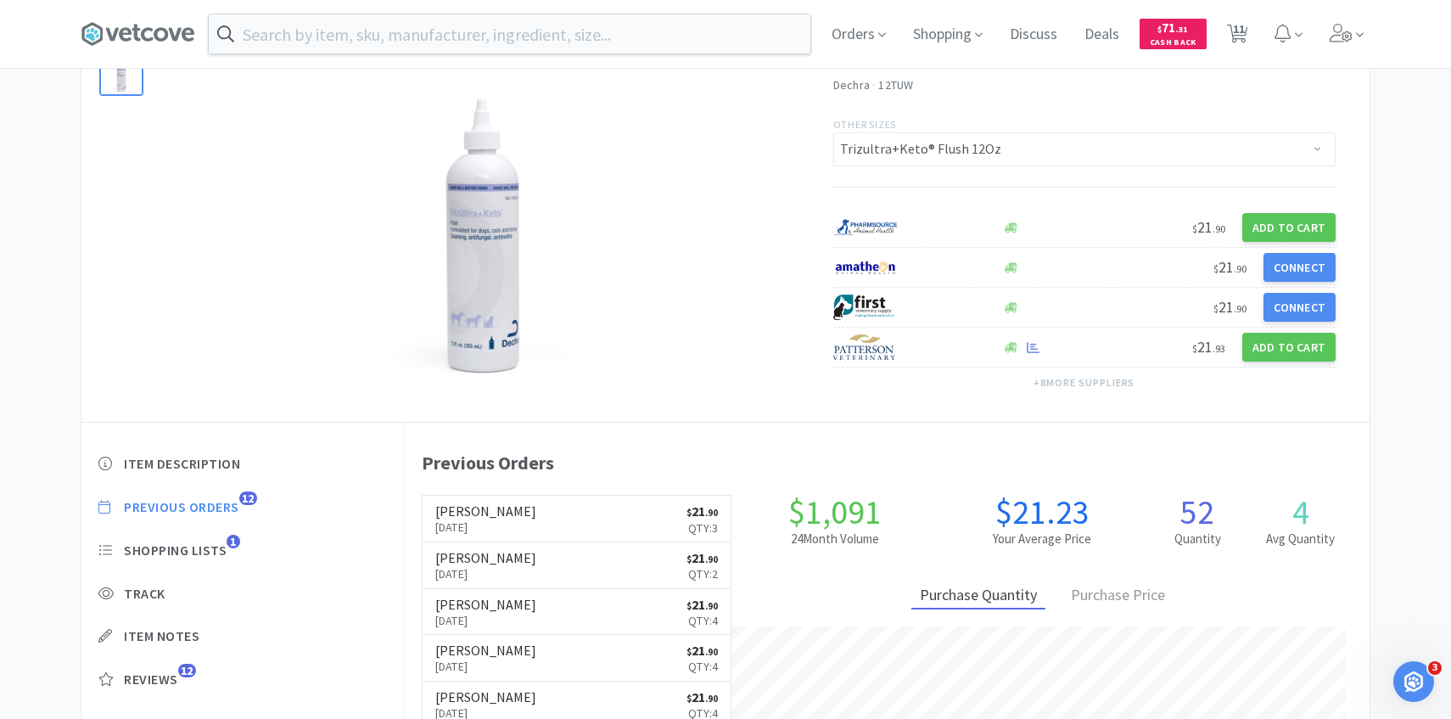
scroll to position [466, 965]
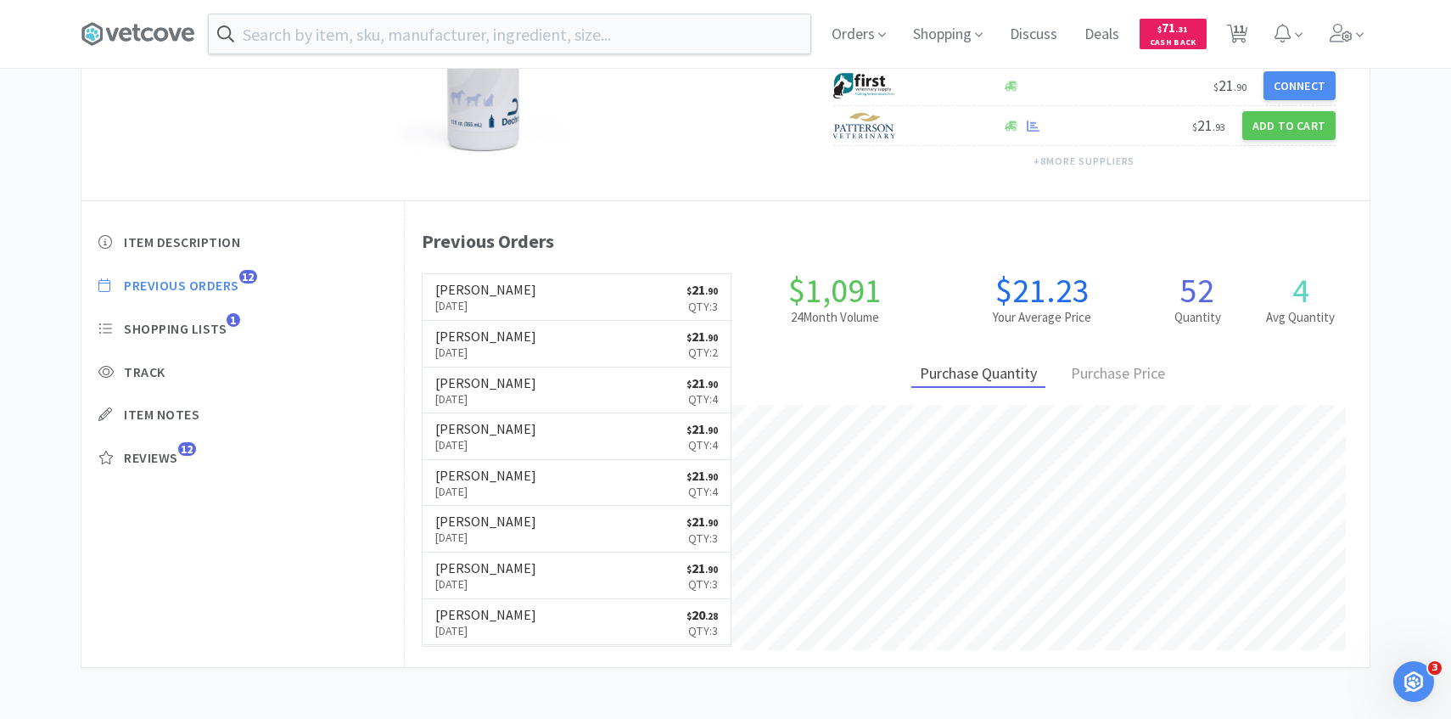
select select "1"
select select "2"
select select "1"
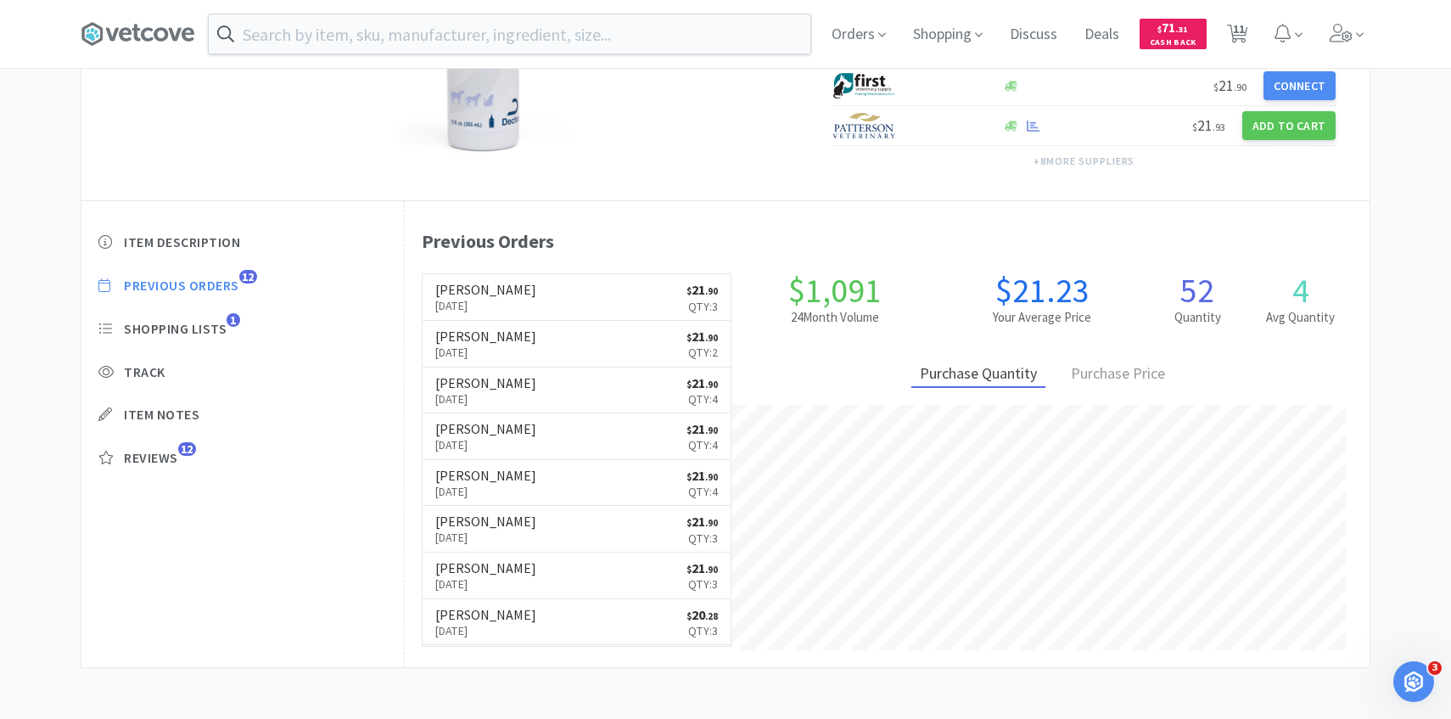
select select "1"
select select "5"
select select "4"
select select "1"
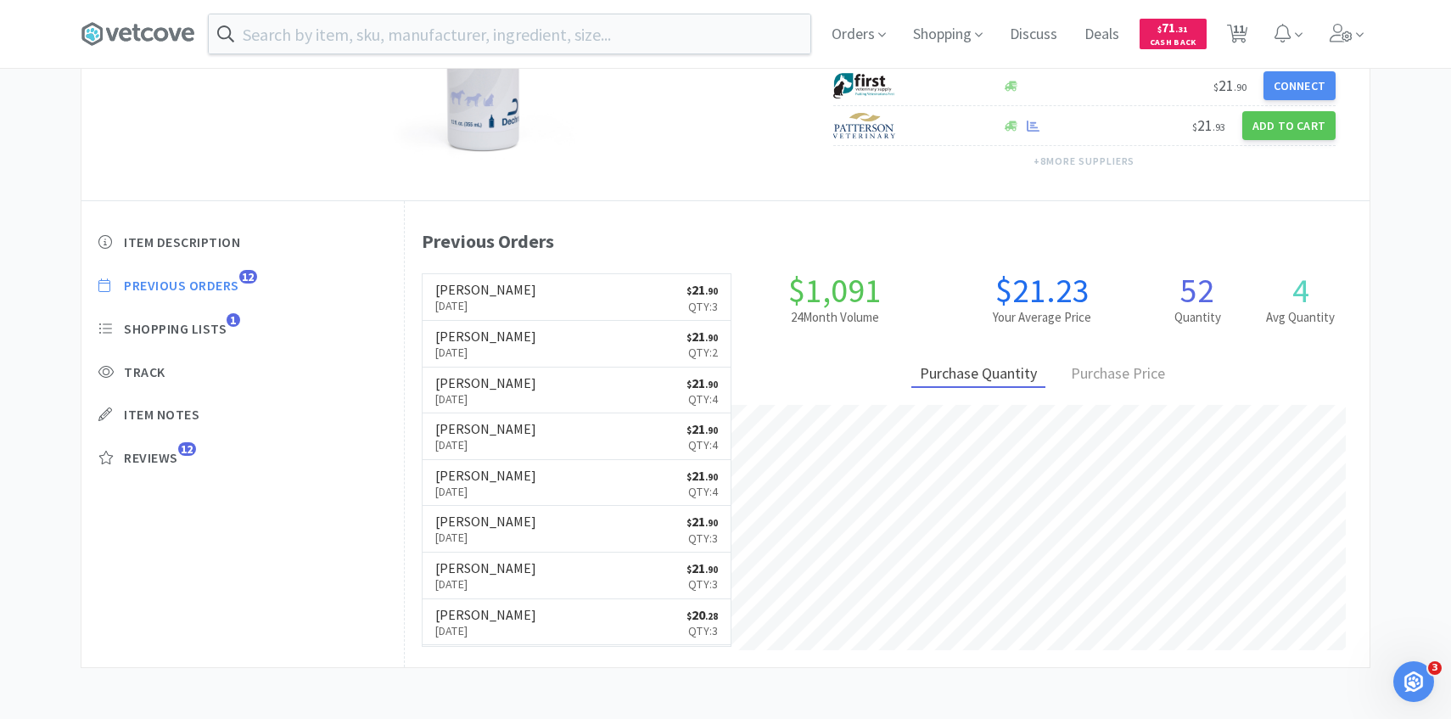
select select "3"
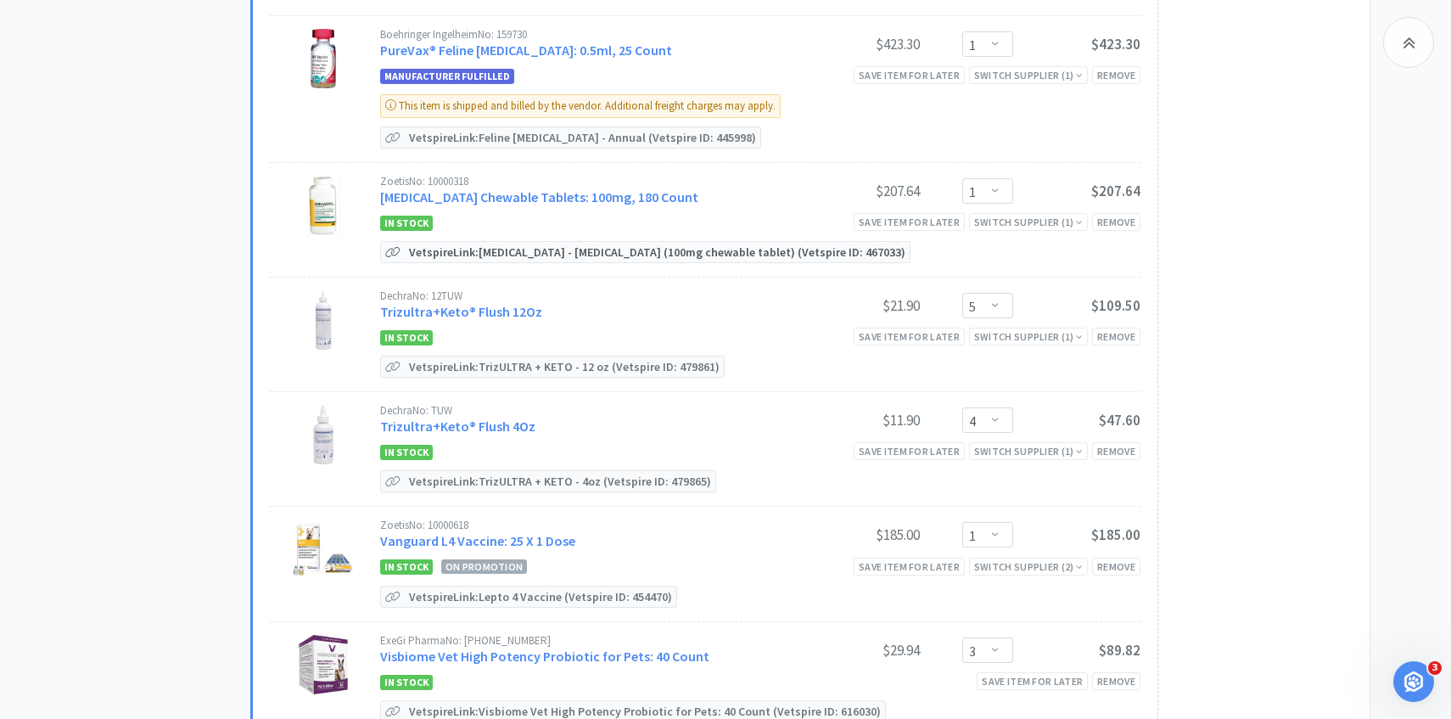
scroll to position [1407, 0]
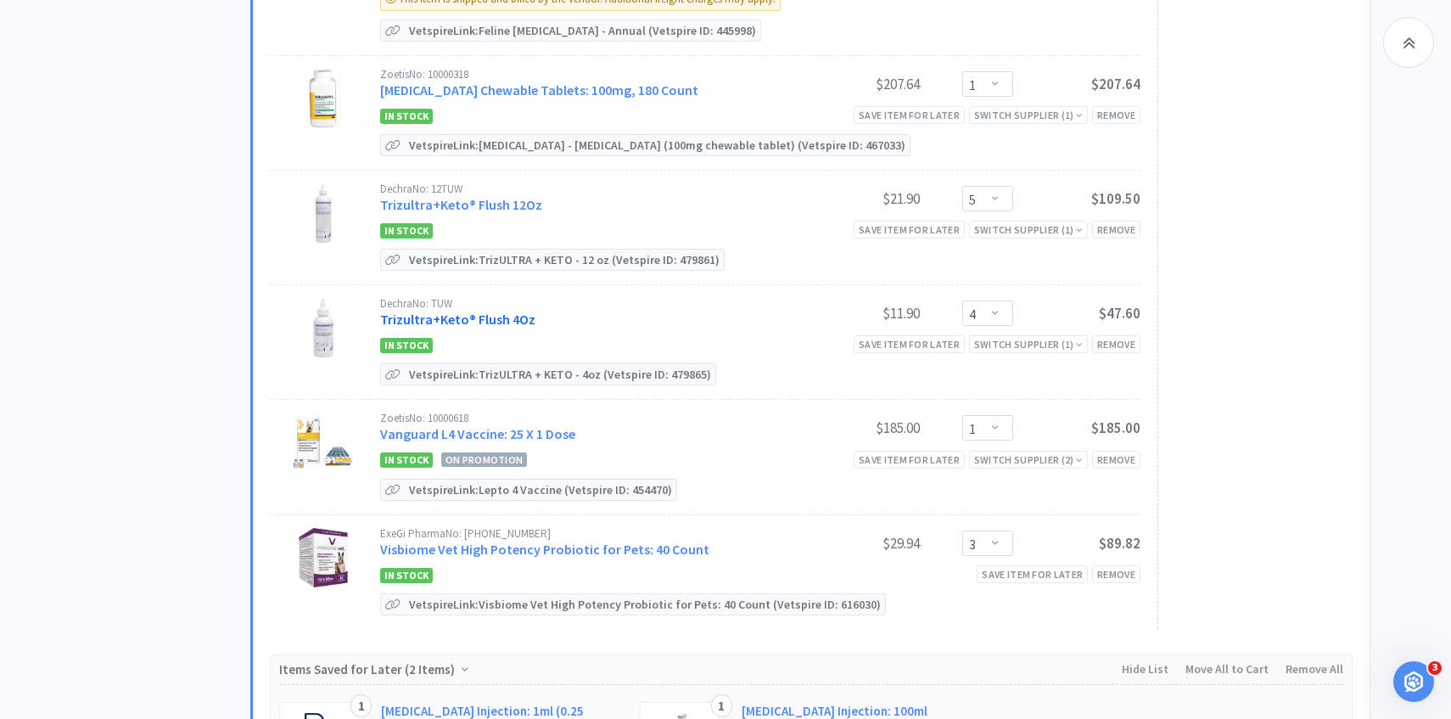
click at [512, 311] on link "Trizultra+Keto® Flush 4Oz" at bounding box center [457, 319] width 155 height 17
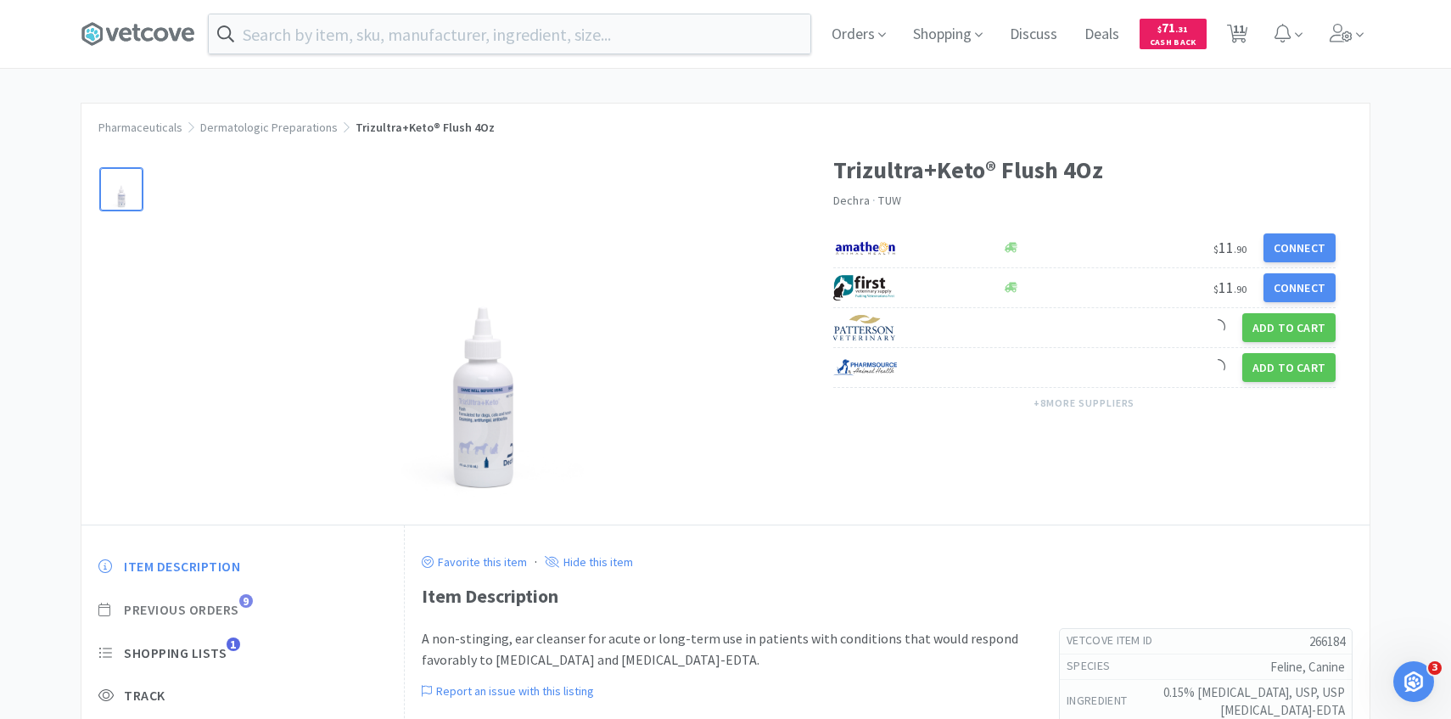
click at [232, 606] on span "Previous Orders" at bounding box center [181, 610] width 115 height 18
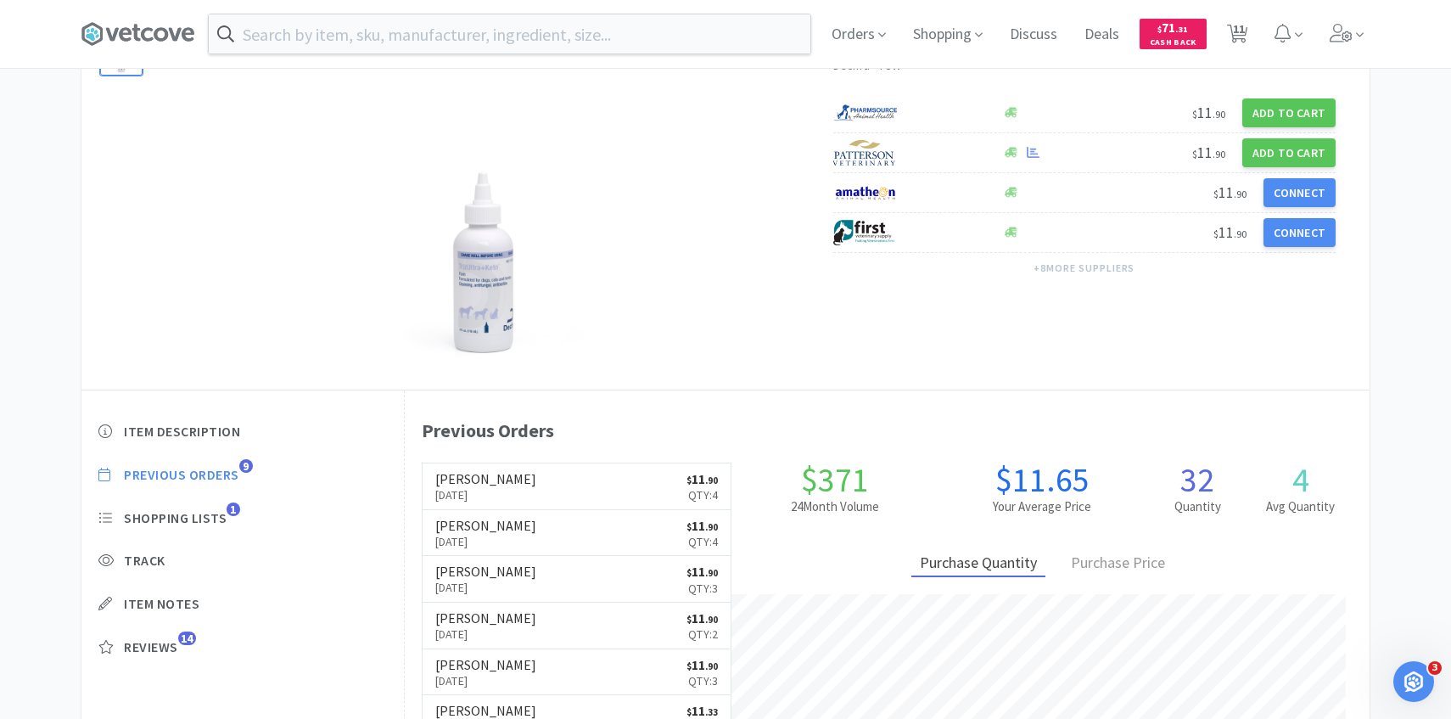
scroll to position [466, 965]
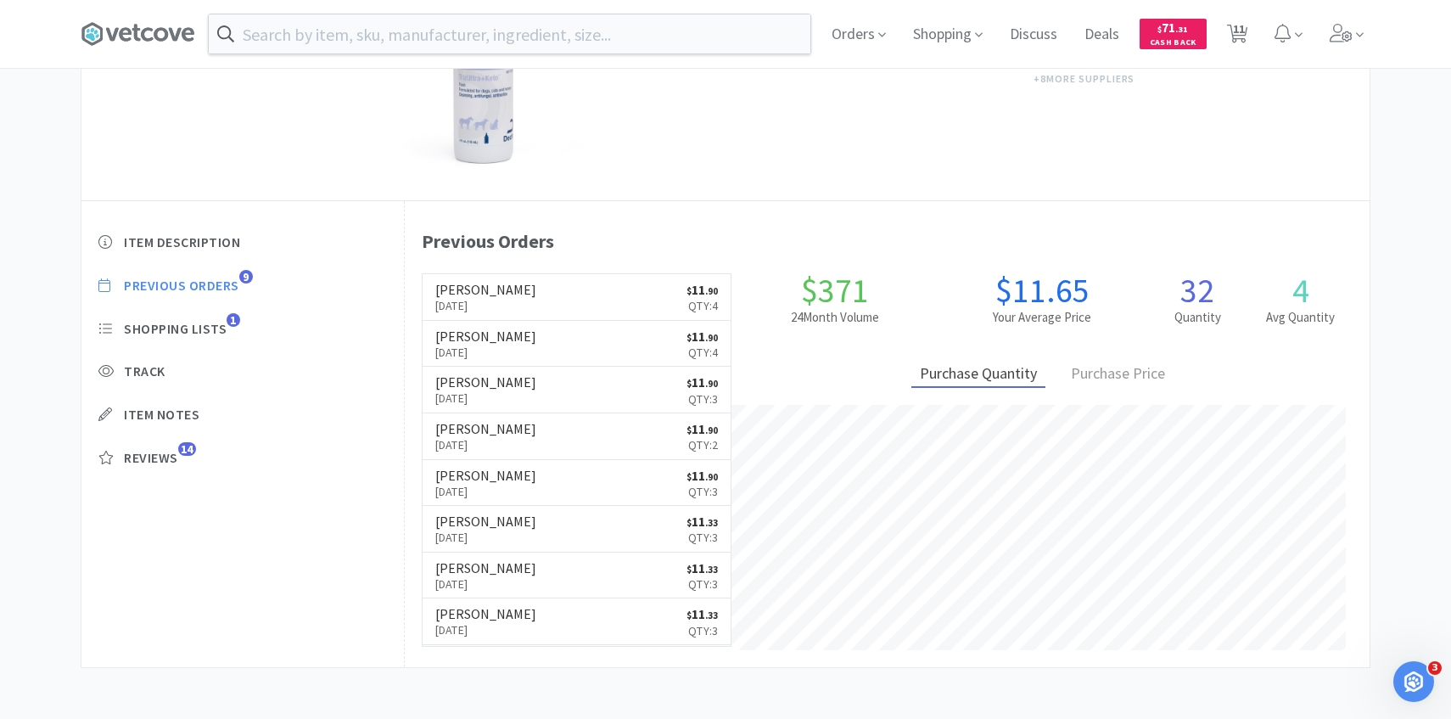
select select "1"
select select "2"
select select "1"
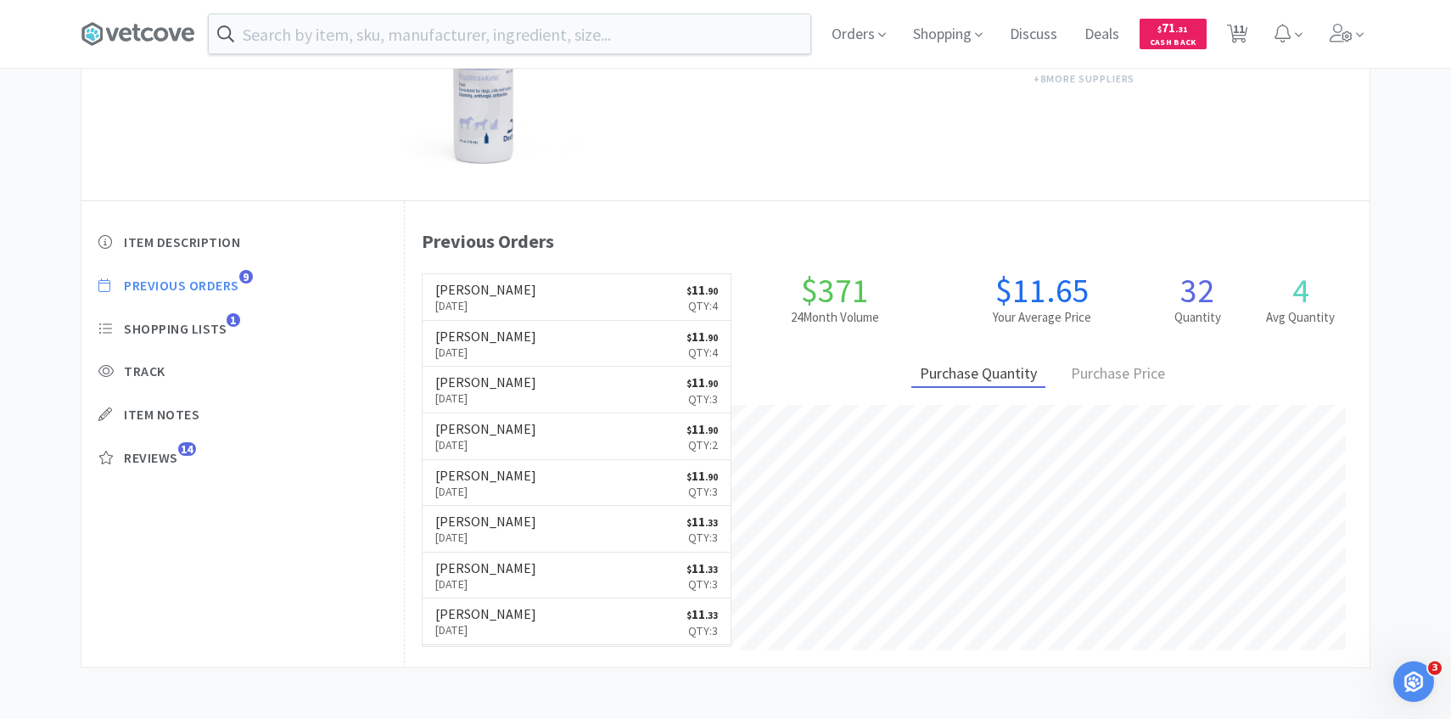
select select "1"
select select "5"
select select "4"
select select "1"
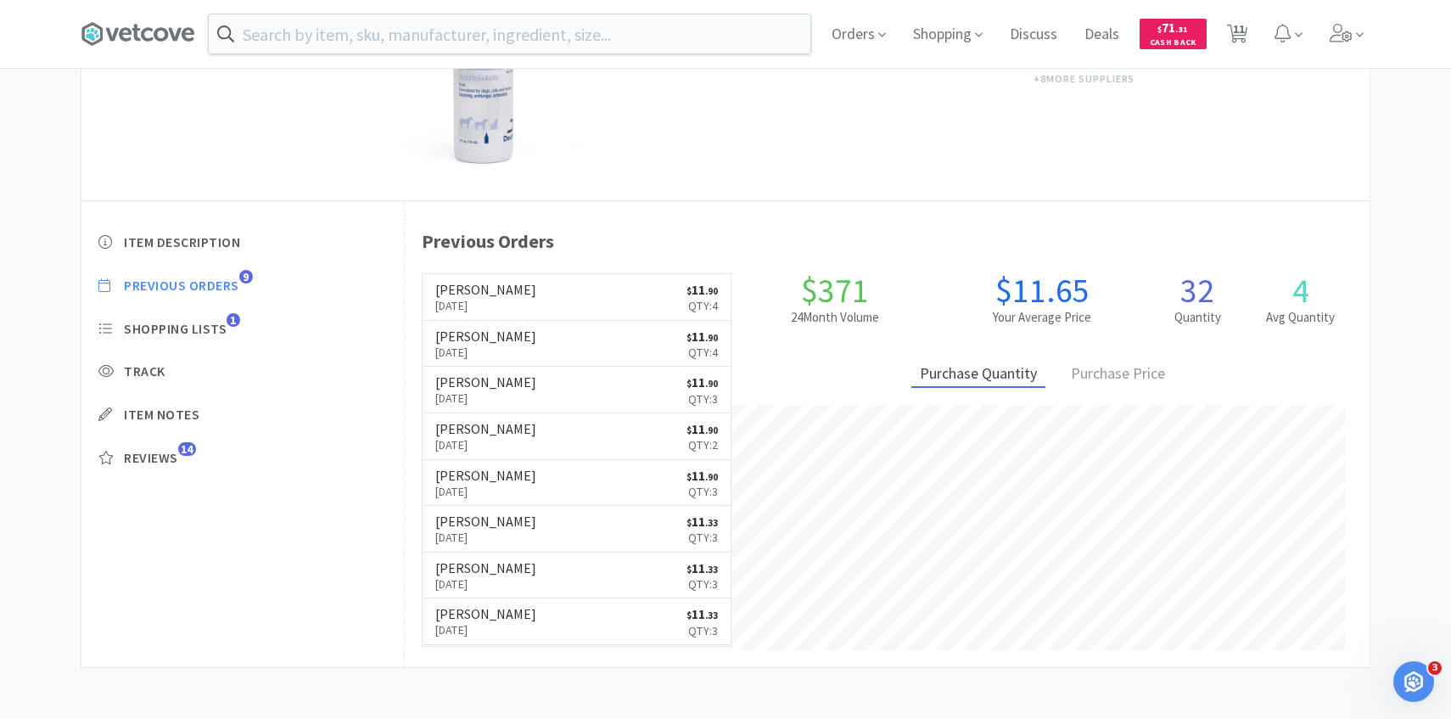
select select "3"
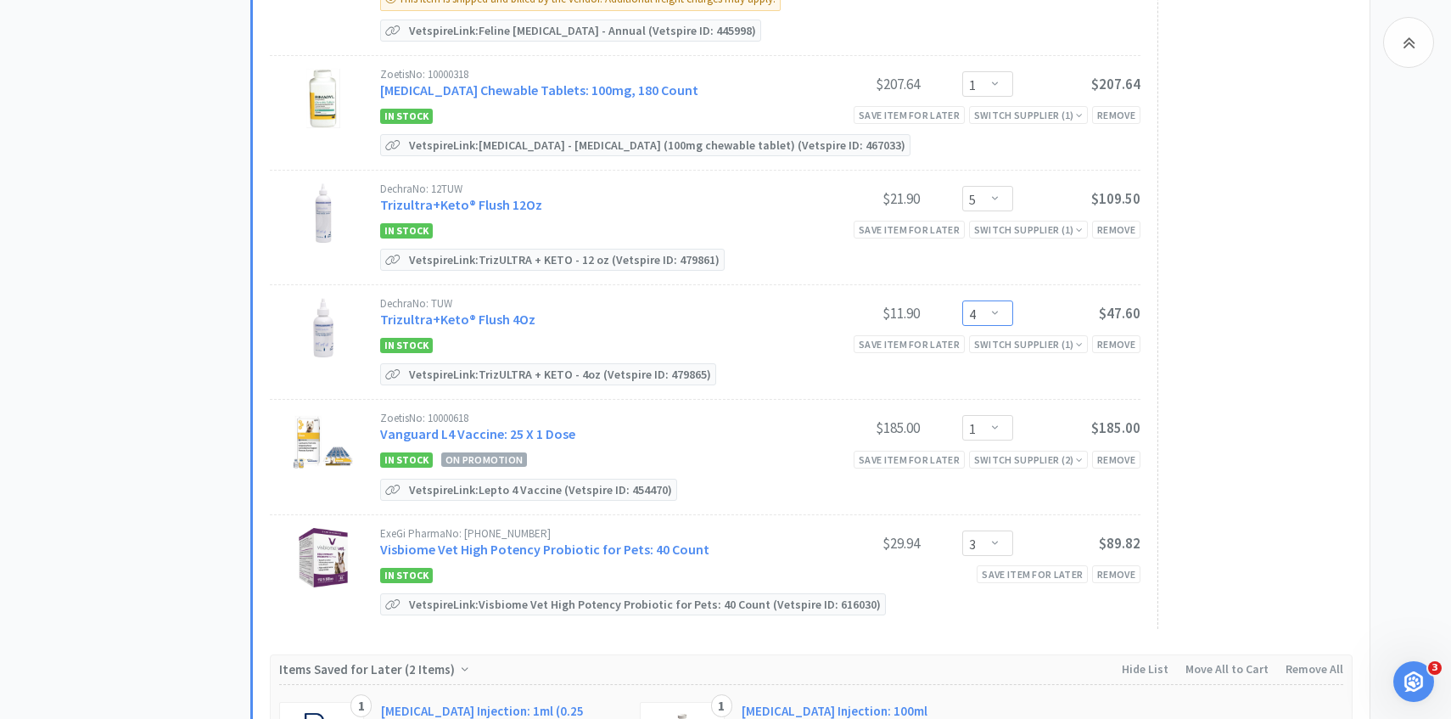
click at [998, 300] on select "Enter Quantity 1 2 3 4 5 6 7 8 9 10 11 12 13 14 15 16 17 18 19 20 Enter Quantity" at bounding box center [987, 312] width 51 height 25
click at [962, 300] on select "Enter Quantity 1 2 3 4 5 6 7 8 9 10 11 12 13 14 15 16 17 18 19 20 Enter Quantity" at bounding box center [987, 312] width 51 height 25
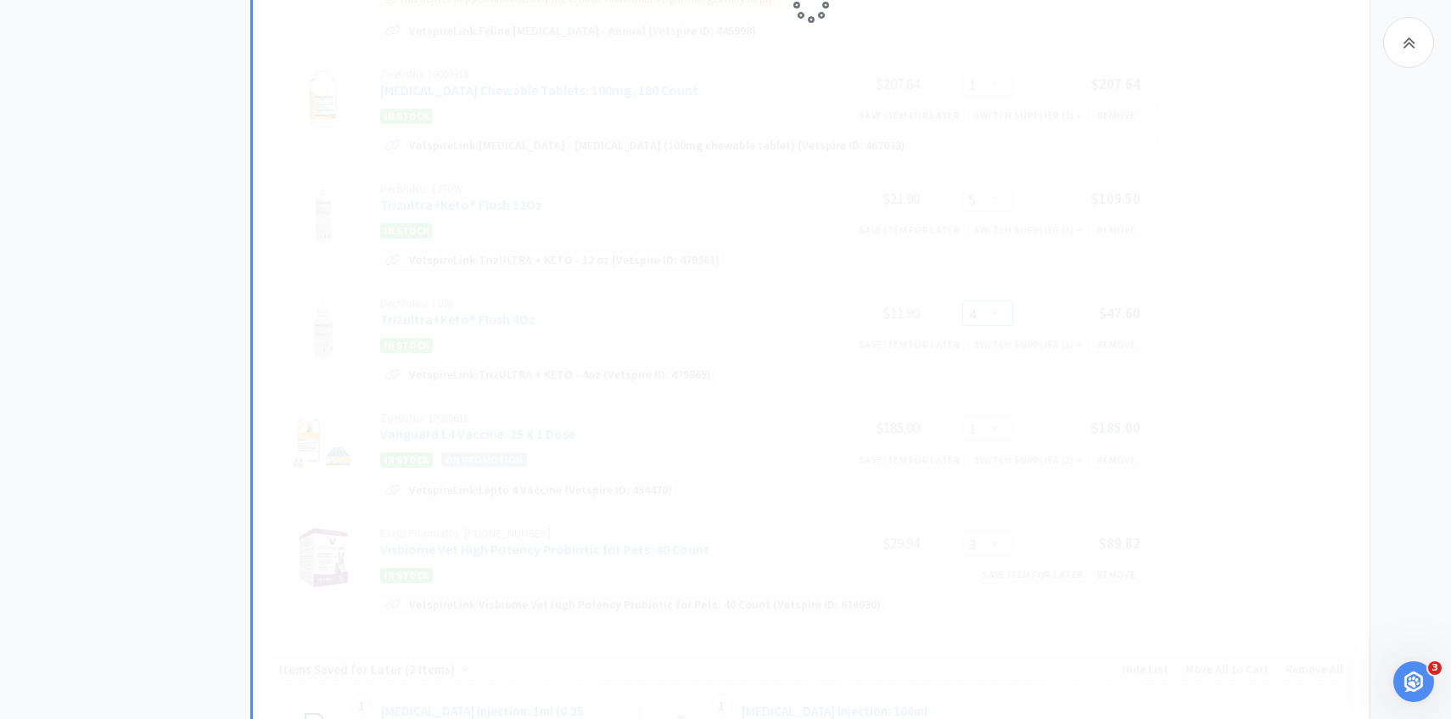
select select "2"
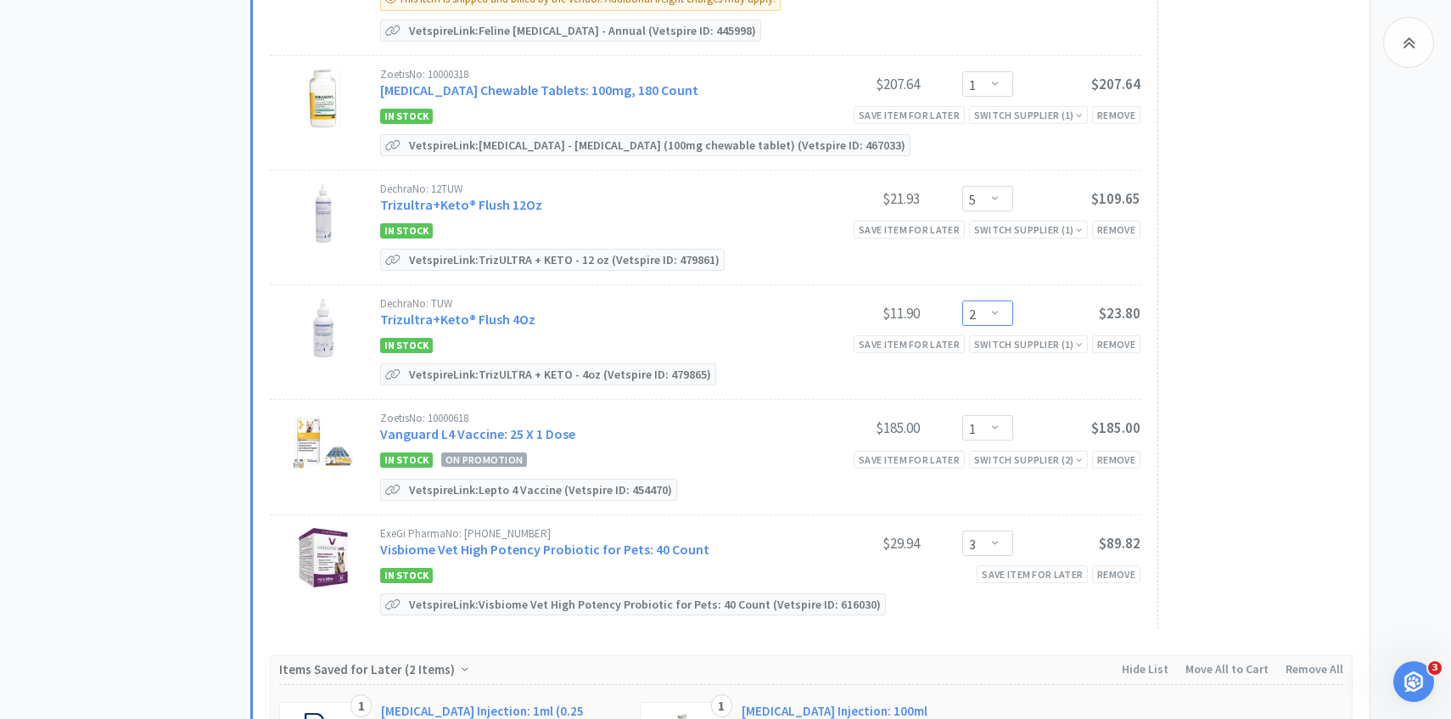
scroll to position [1499, 0]
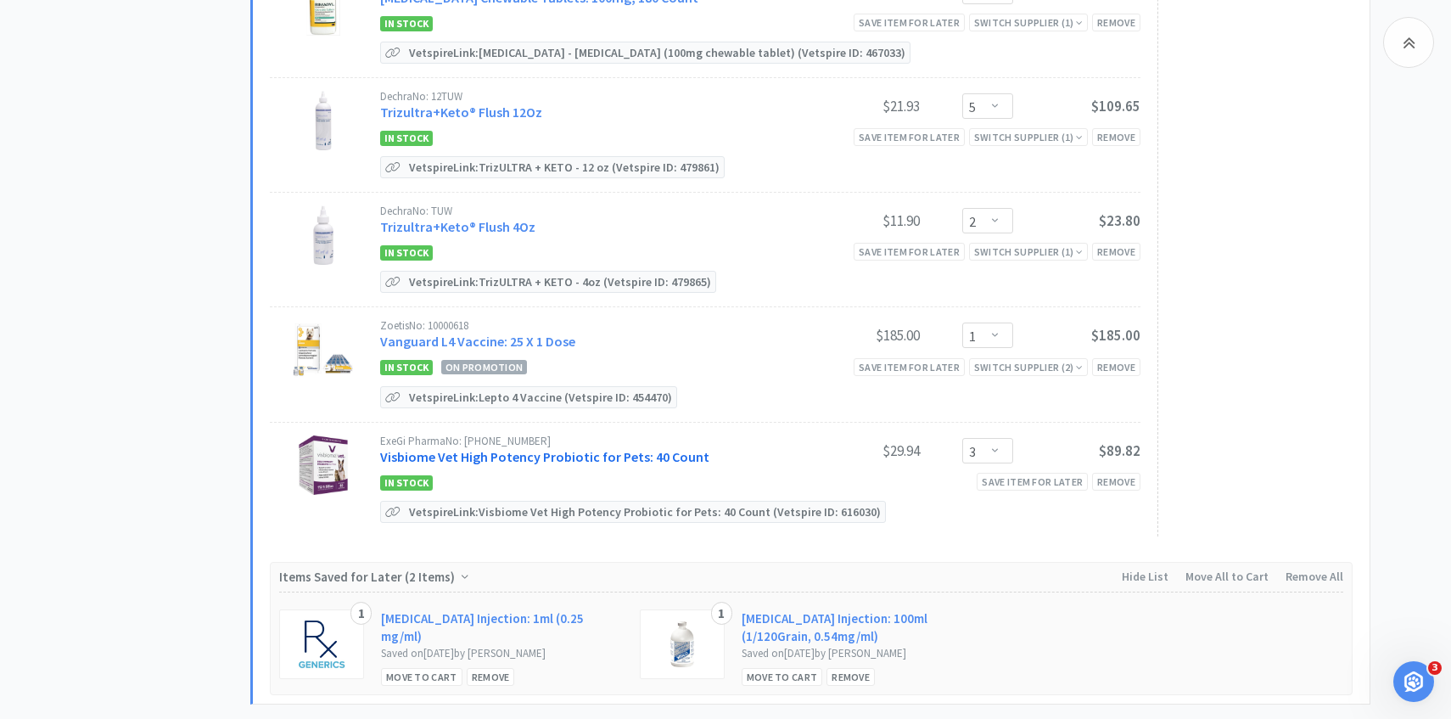
click at [595, 448] on link "Visbiome Vet High Potency Probiotic for Pets: 40 Count" at bounding box center [544, 456] width 329 height 17
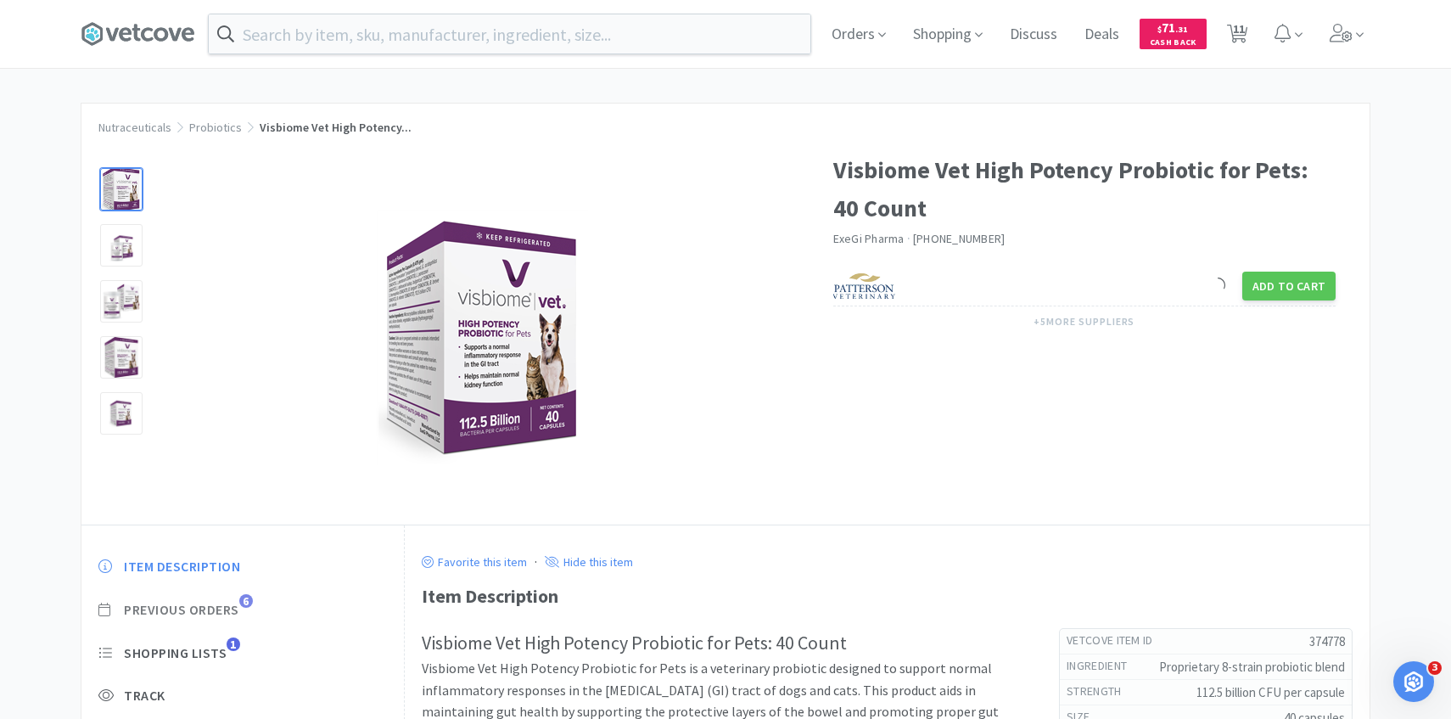
click at [239, 616] on span "Previous Orders" at bounding box center [181, 610] width 115 height 18
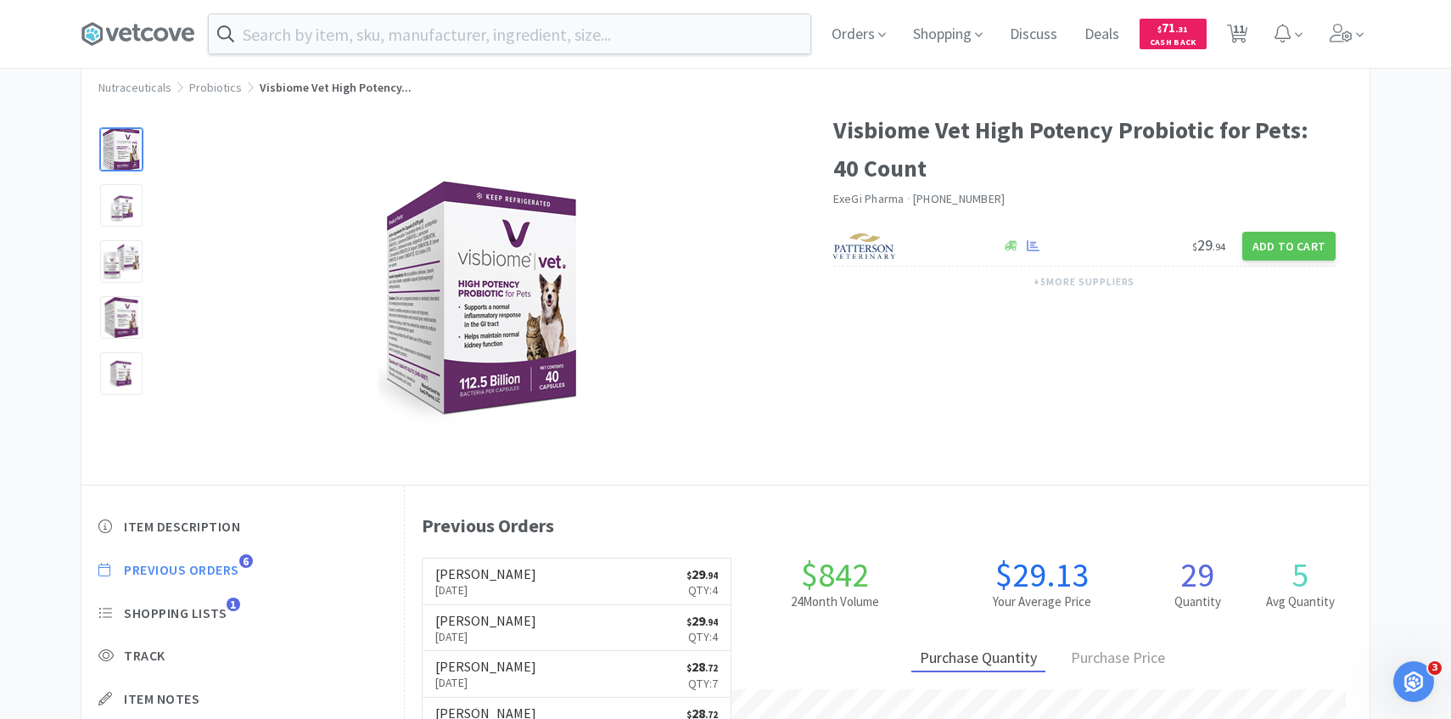
scroll to position [466, 965]
click at [233, 574] on span "Previous Orders" at bounding box center [181, 570] width 115 height 18
click at [1249, 40] on span "11" at bounding box center [1237, 34] width 35 height 68
select select "1"
select select "2"
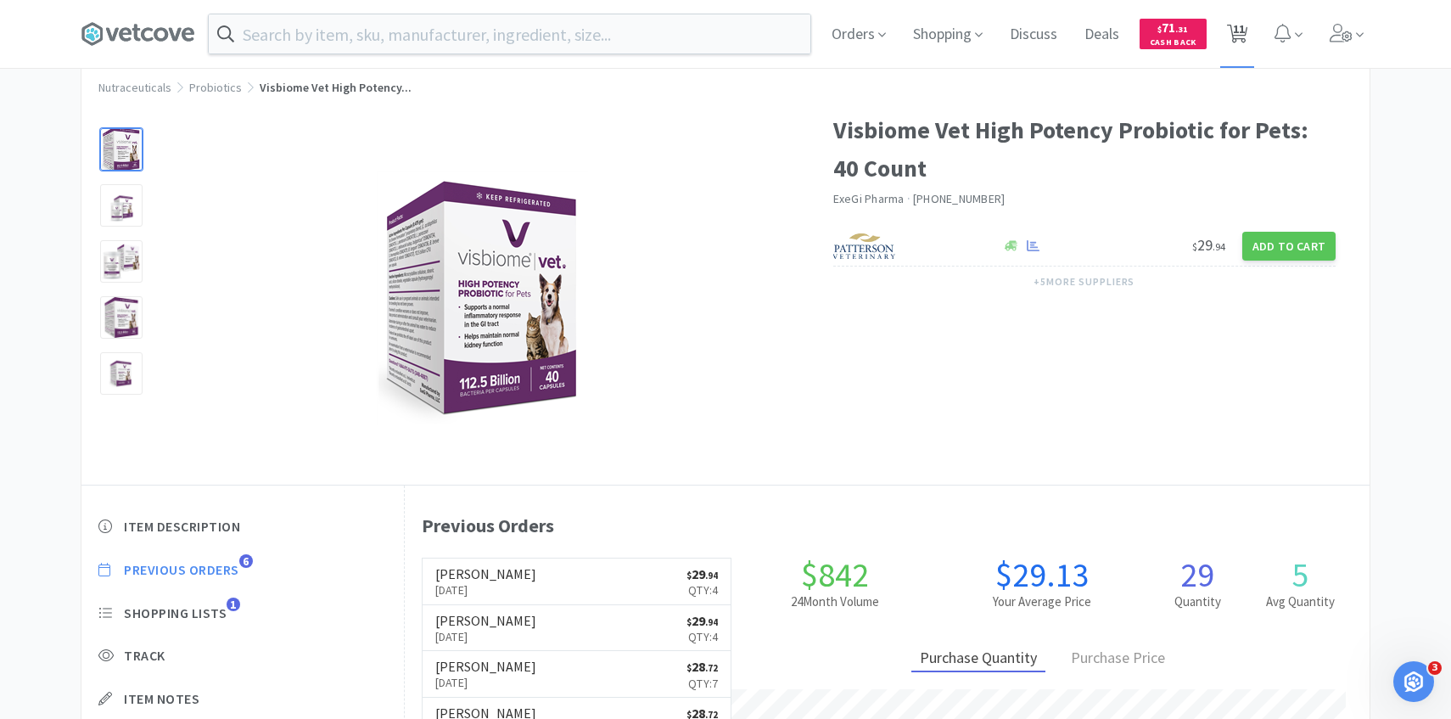
select select "1"
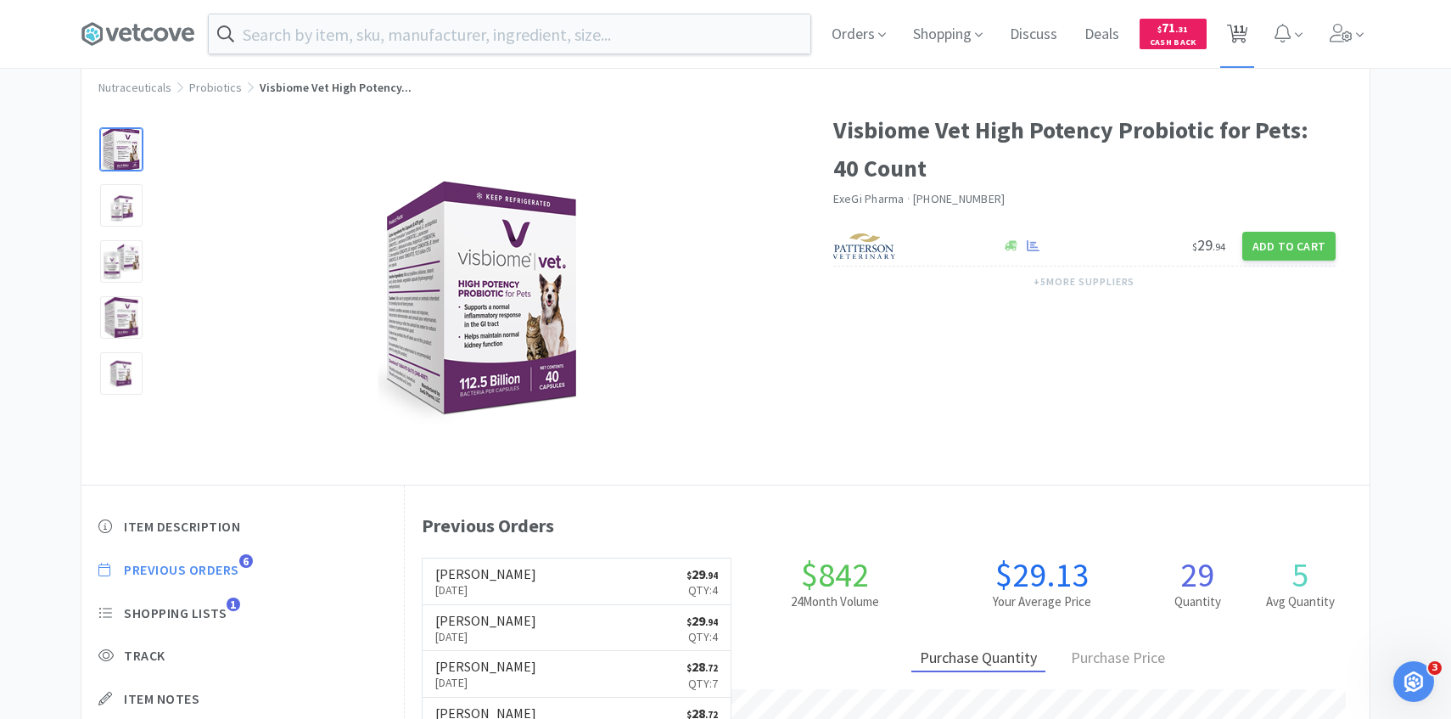
select select "5"
select select "2"
select select "1"
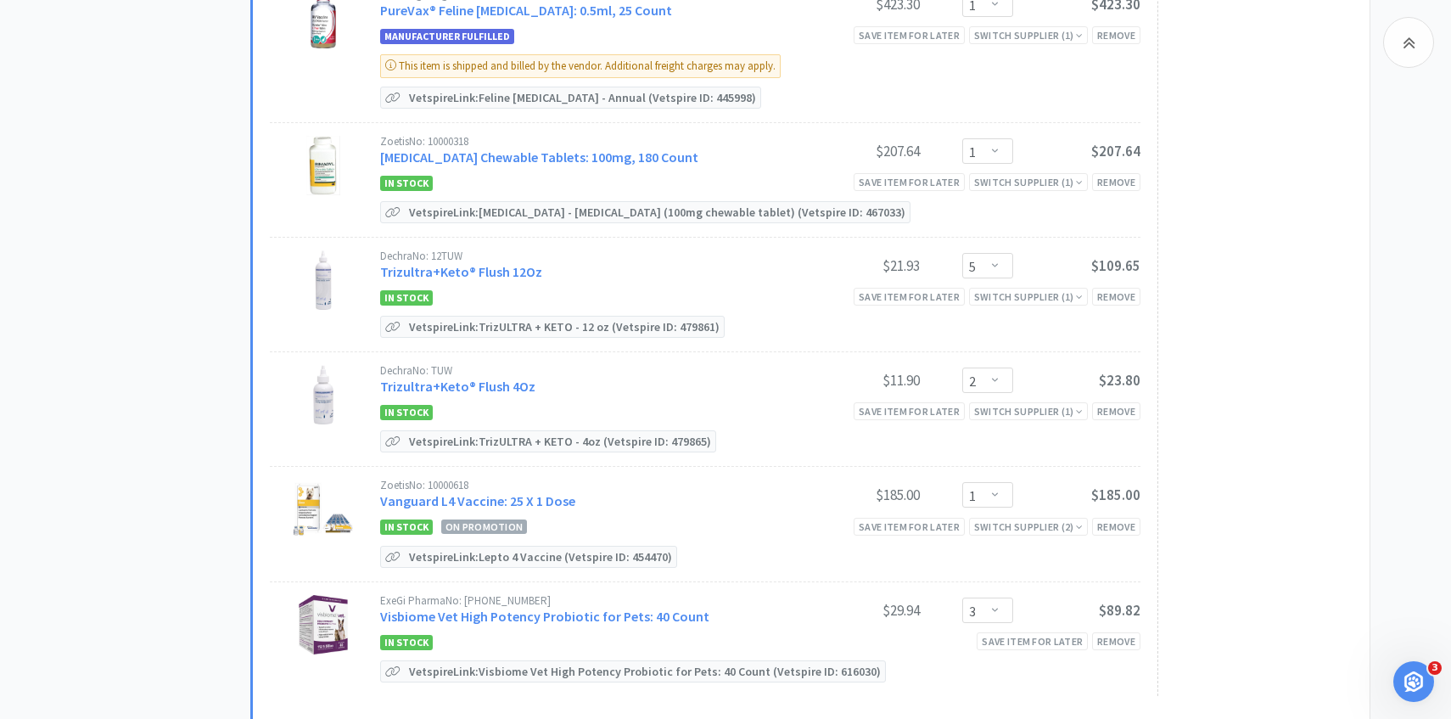
scroll to position [1634, 0]
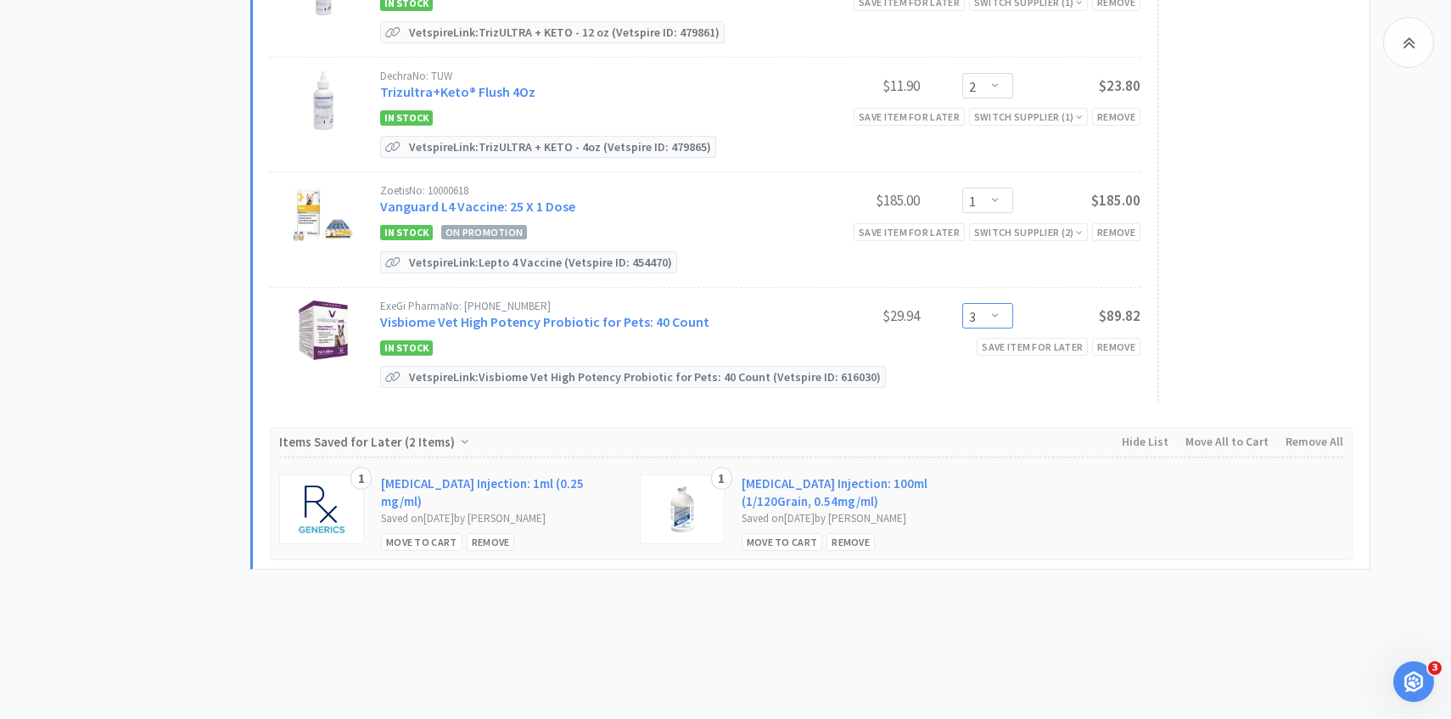
click at [973, 303] on select "Enter Quantity 1 2 3 4 5 6 7 8 9 10 11 12 13 14 15 16 17 18 19 20 Enter Quantity" at bounding box center [987, 315] width 51 height 25
click at [962, 303] on select "Enter Quantity 1 2 3 4 5 6 7 8 9 10 11 12 13 14 15 16 17 18 19 20 Enter Quantity" at bounding box center [987, 315] width 51 height 25
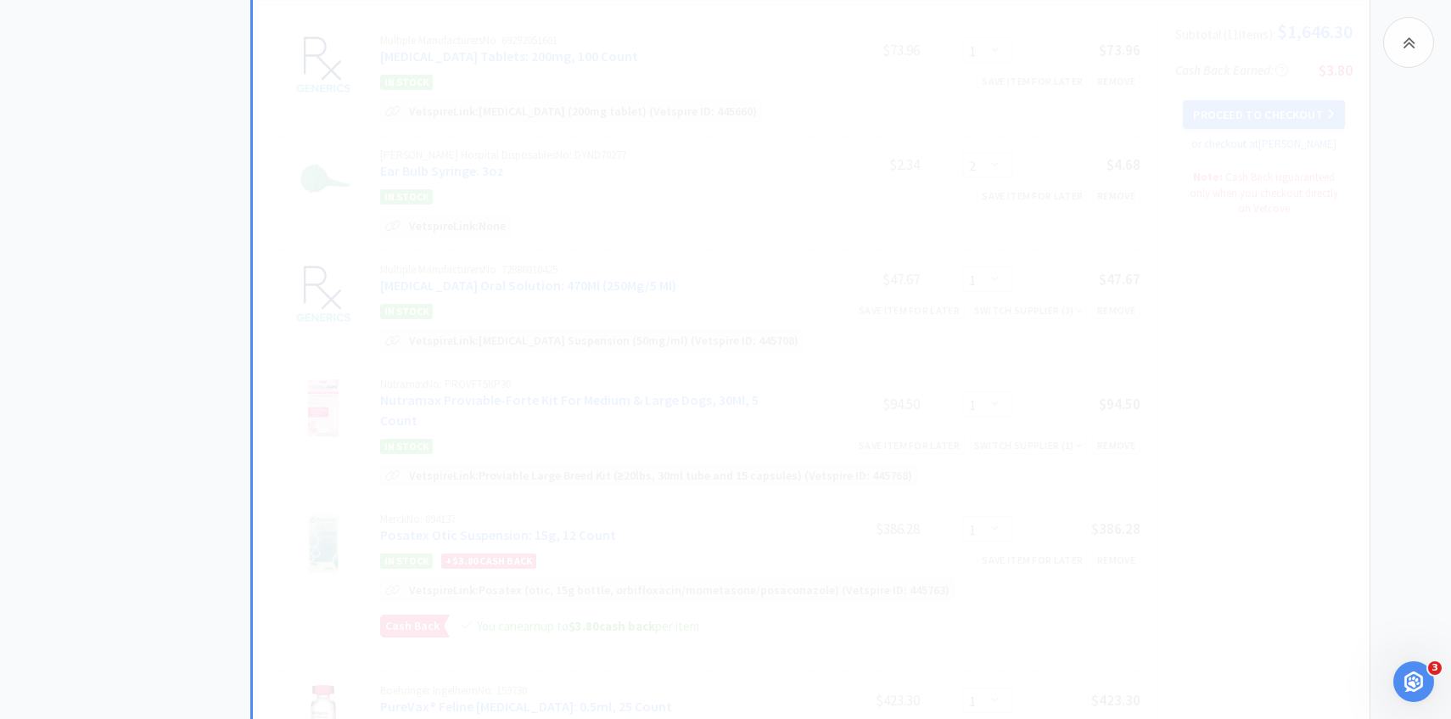
scroll to position [534, 0]
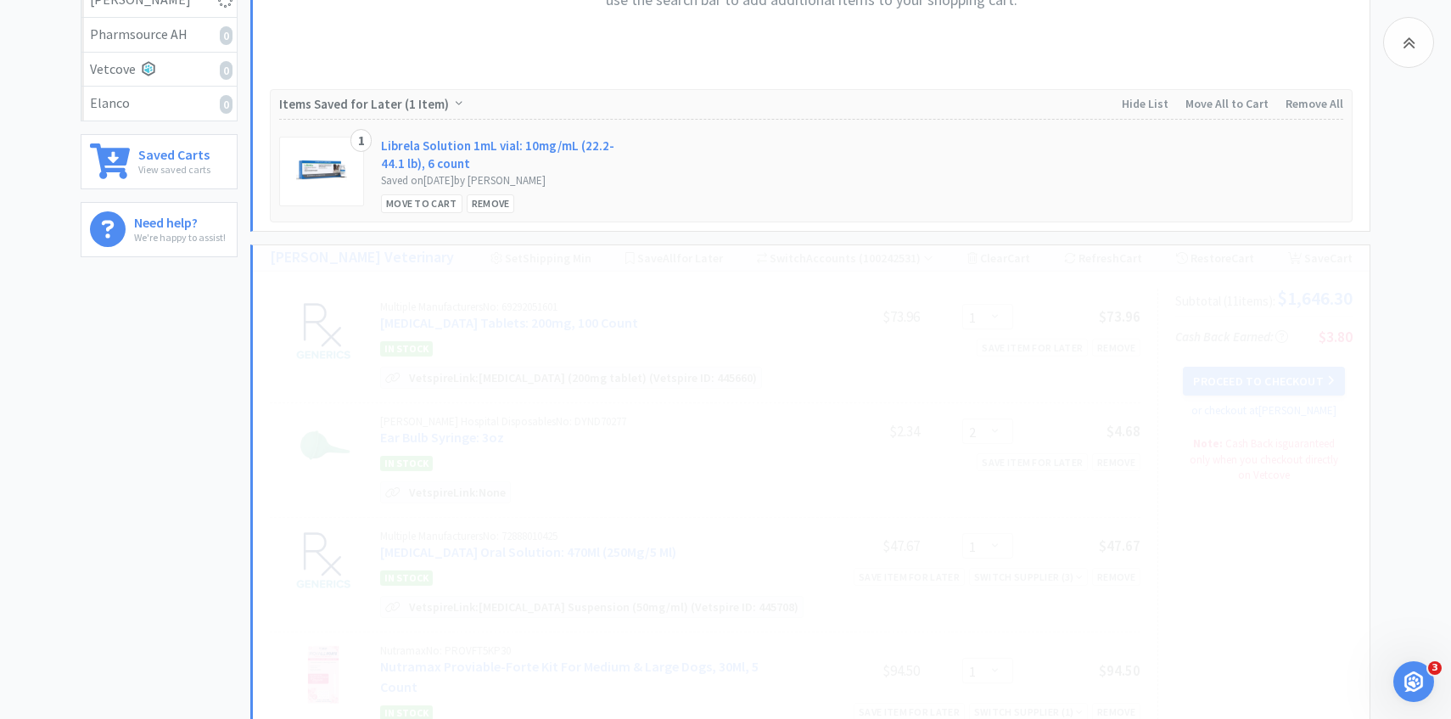
select select "2"
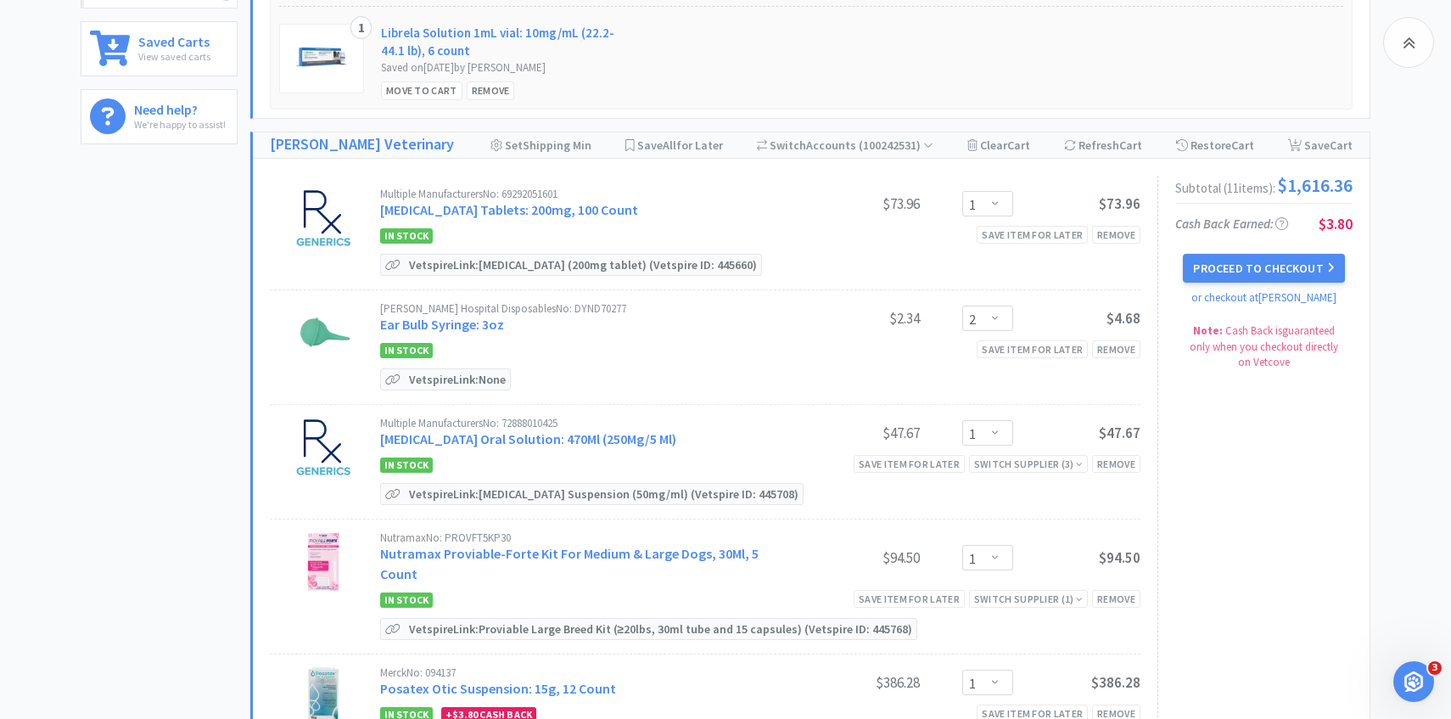
scroll to position [495, 0]
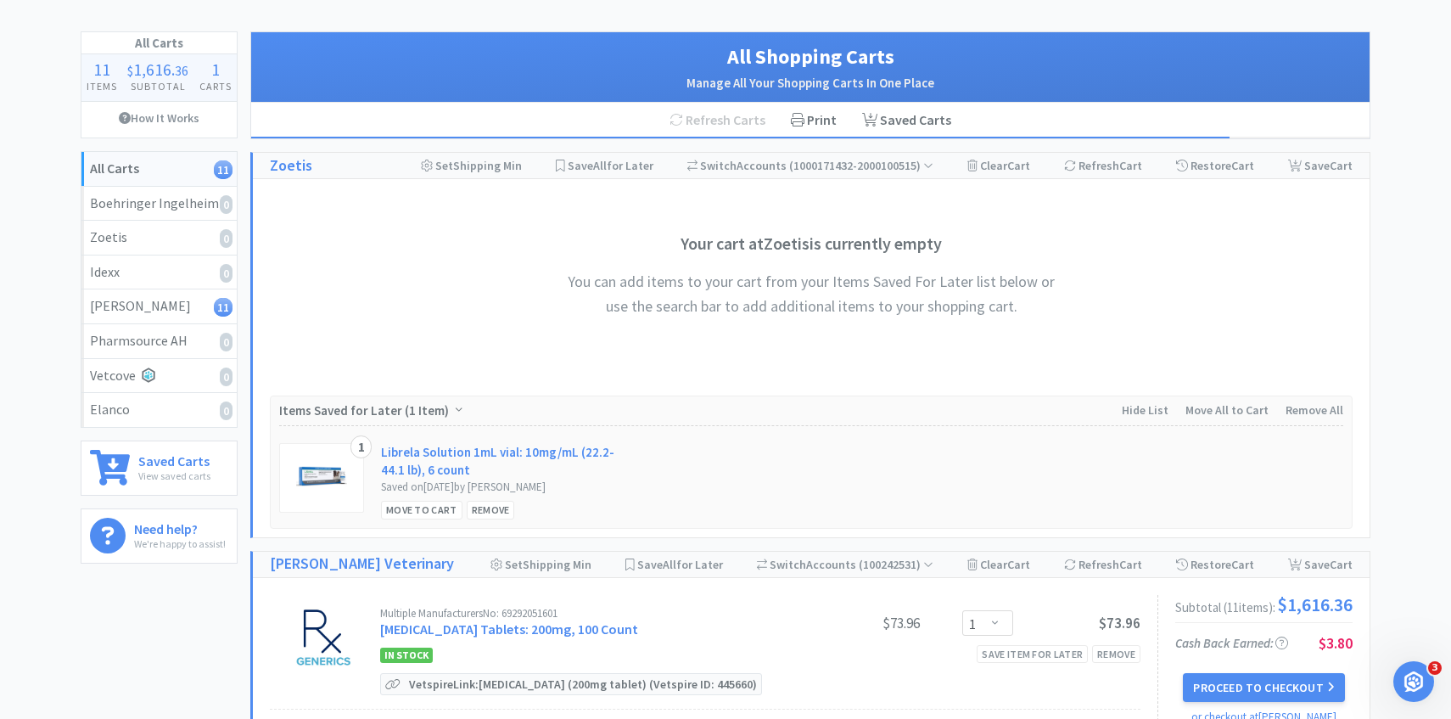
scroll to position [120, 0]
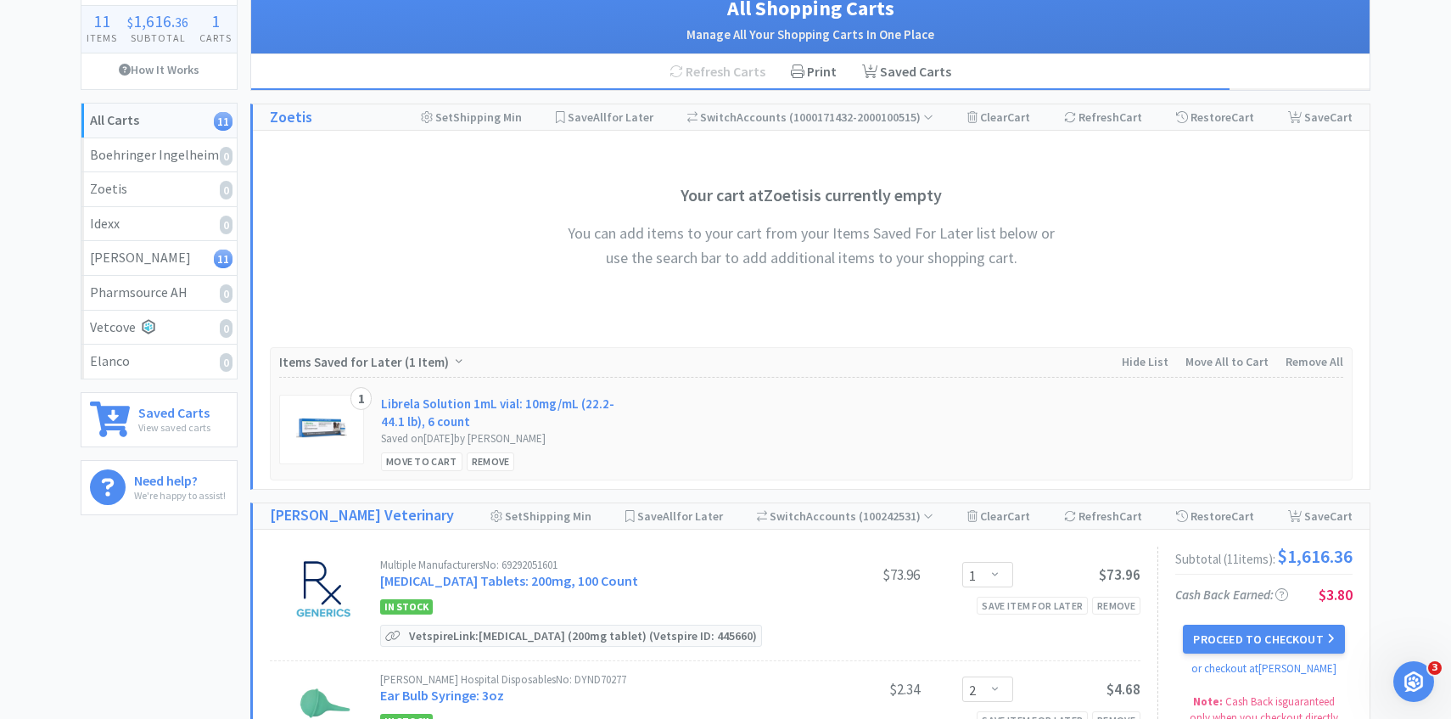
click at [1232, 651] on button "Proceed to Checkout" at bounding box center [1263, 638] width 161 height 29
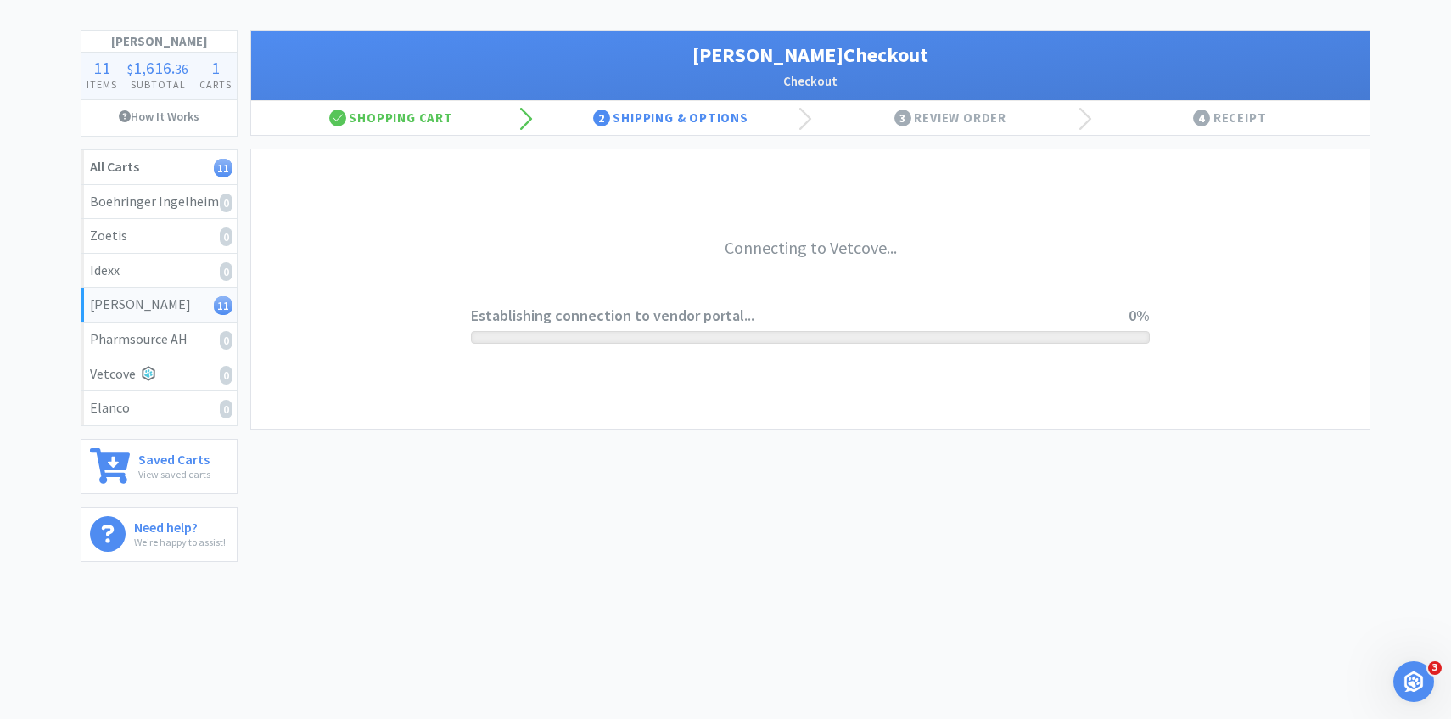
scroll to position [73, 0]
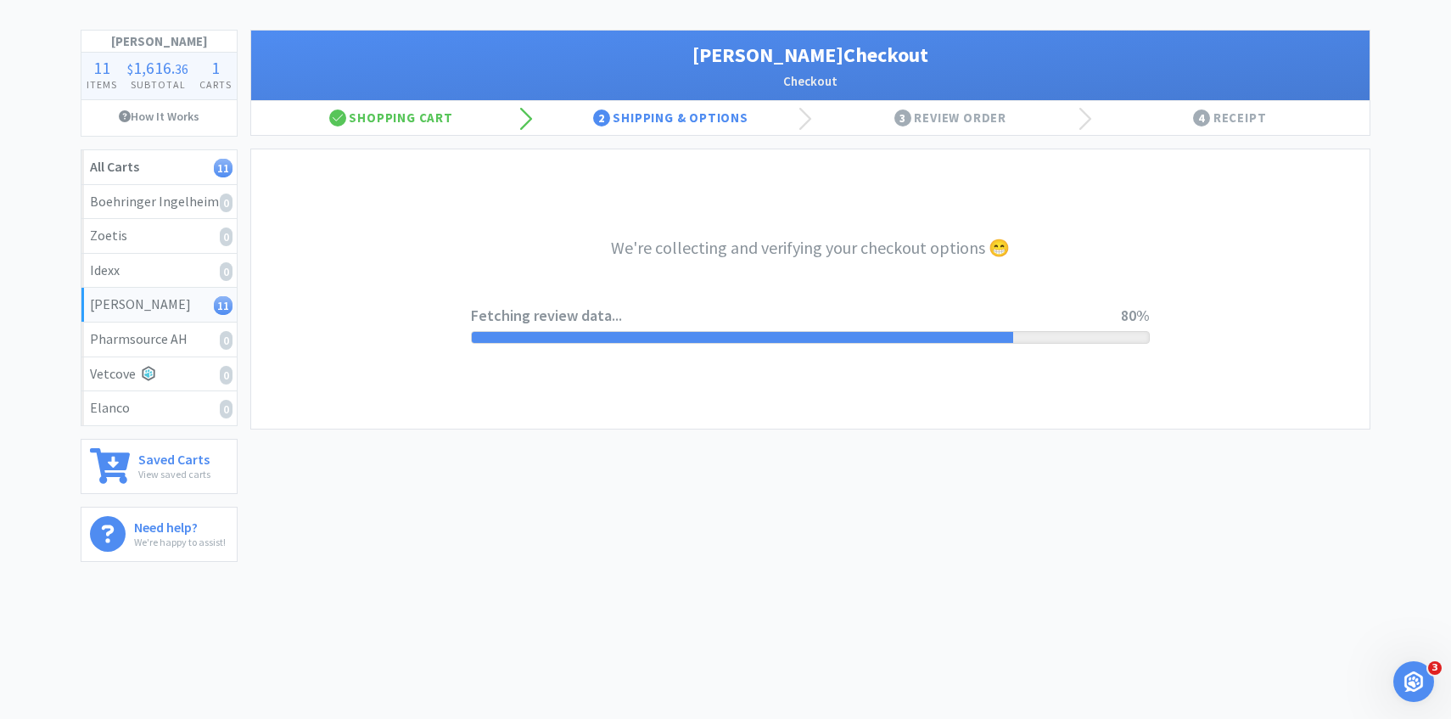
select select "1"
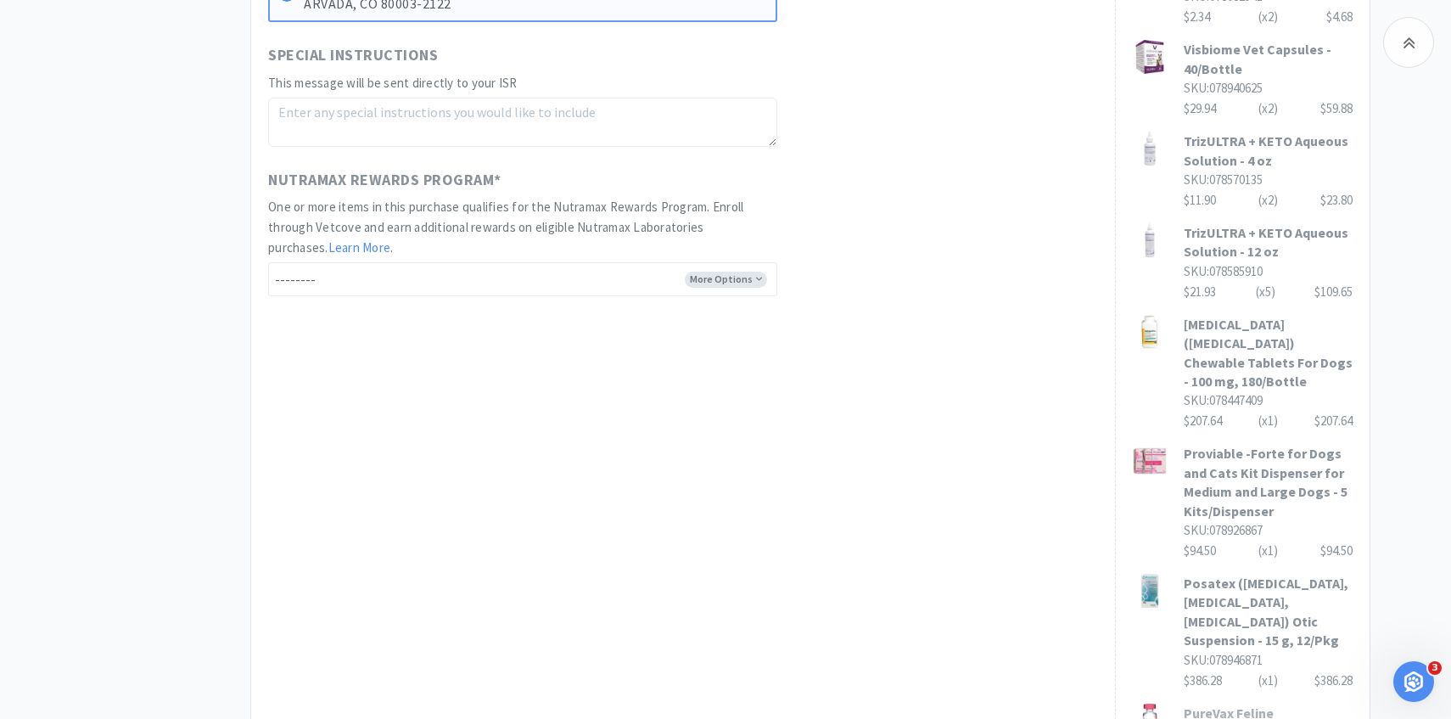
scroll to position [1190, 0]
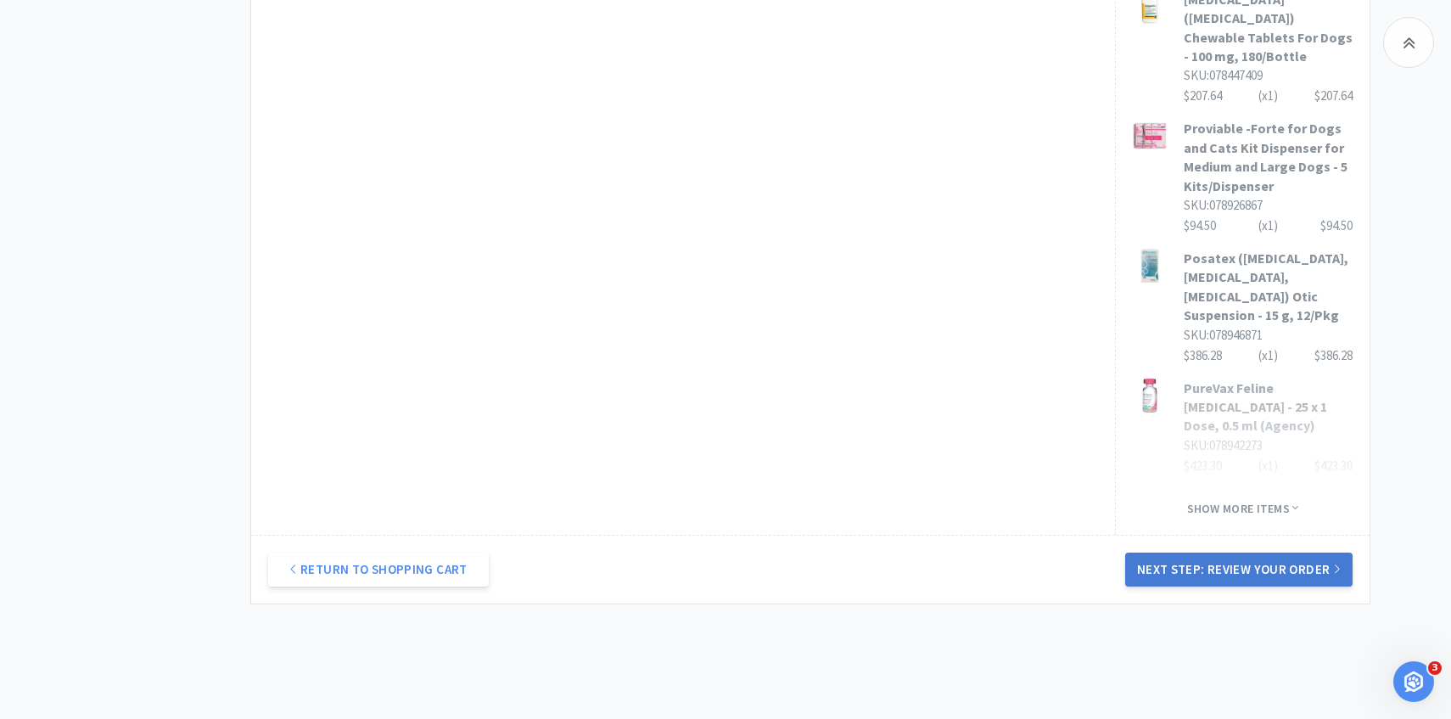
click at [1142, 552] on button "Next Step: Review Your Order" at bounding box center [1238, 569] width 227 height 34
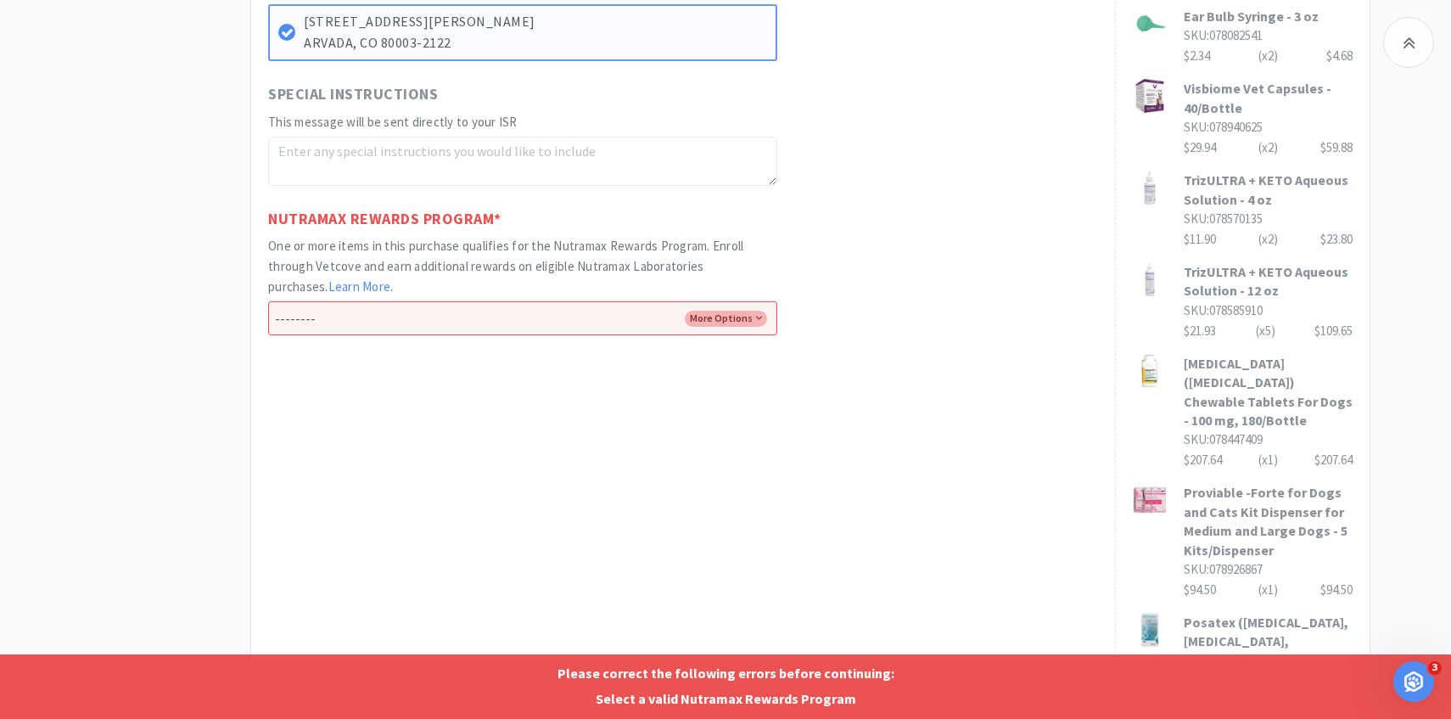
scroll to position [788, 0]
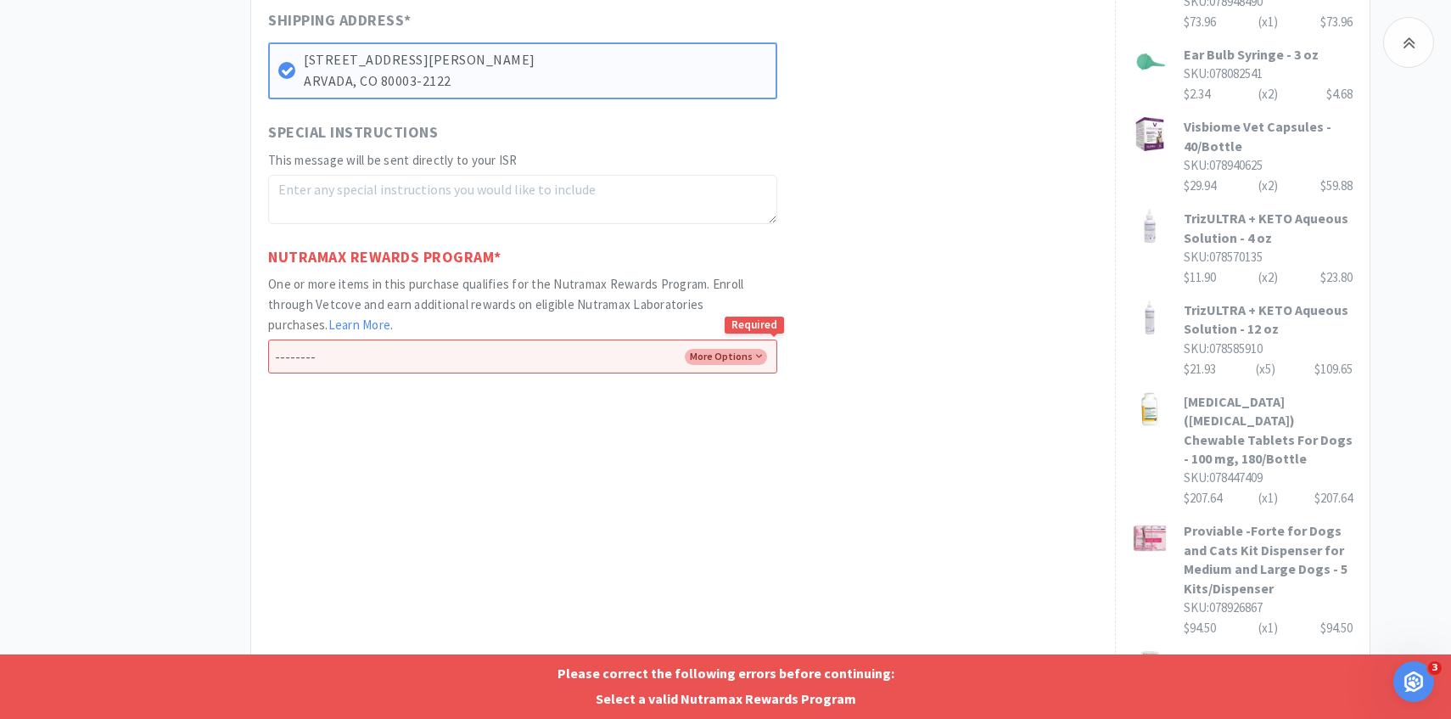
click at [539, 347] on select "-------- Enroll me in the Nutramax Rewards Program No thank you" at bounding box center [522, 356] width 509 height 34
click at [268, 339] on select "-------- Enroll me in the Nutramax Rewards Program No thank you" at bounding box center [522, 356] width 509 height 34
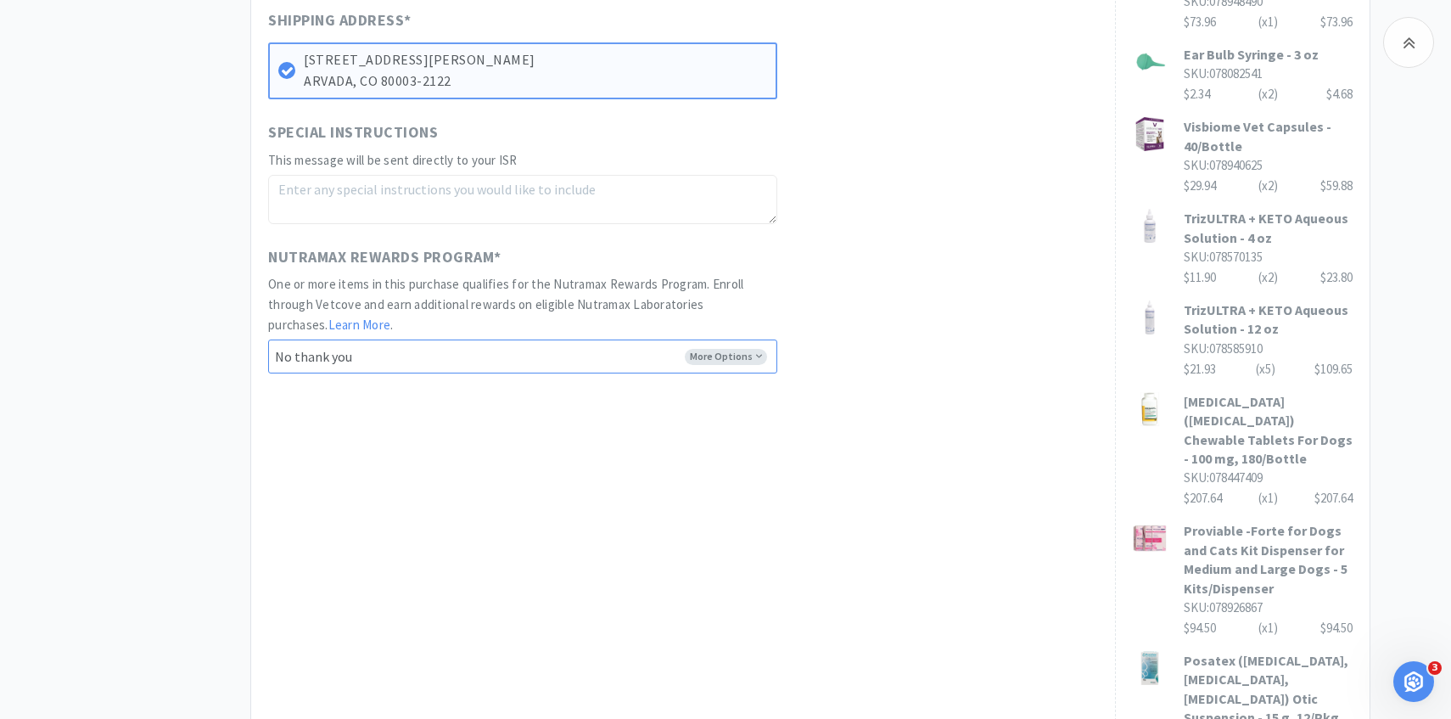
click at [522, 361] on select "-------- Enroll me in the Nutramax Rewards Program No thank you" at bounding box center [522, 356] width 509 height 34
select select "Yes"
click at [268, 339] on select "-------- Enroll me in the Nutramax Rewards Program No thank you" at bounding box center [522, 356] width 509 height 34
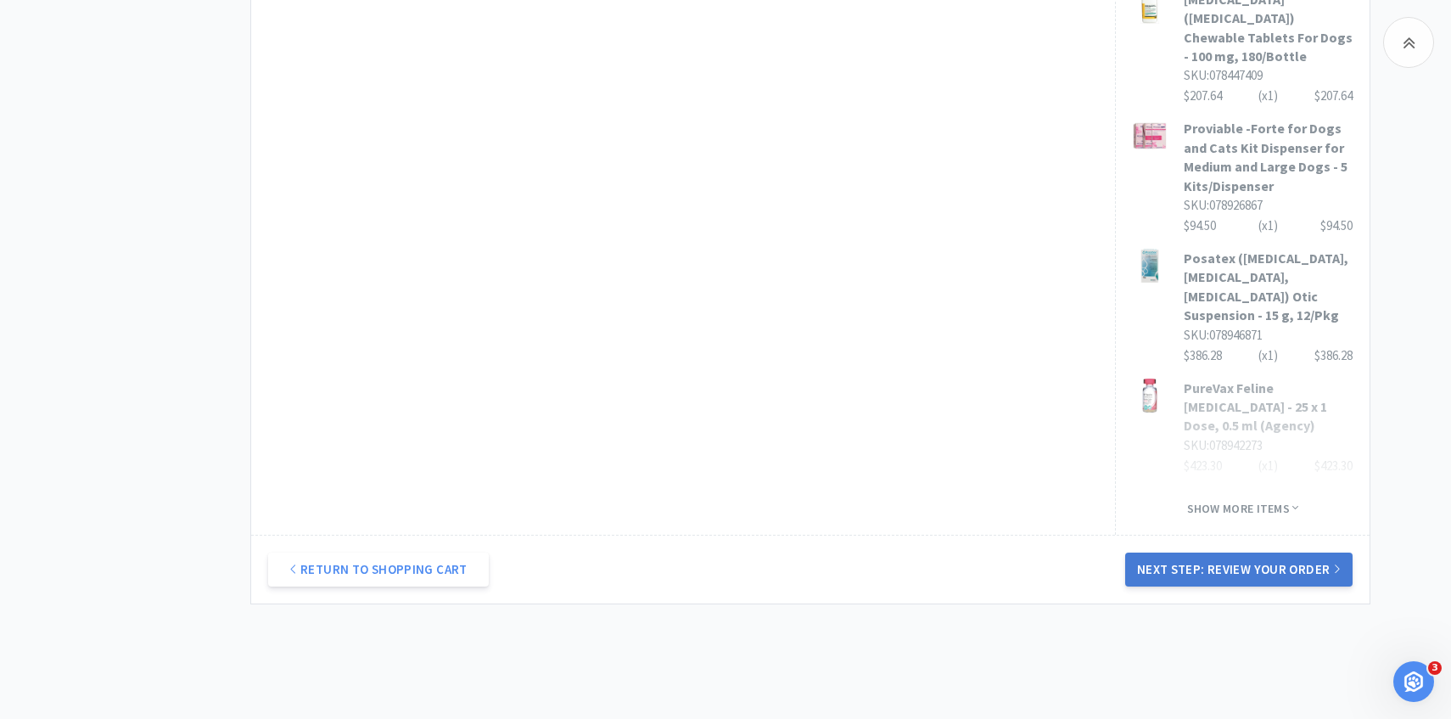
click at [1308, 552] on button "Next Step: Review Your Order" at bounding box center [1238, 569] width 227 height 34
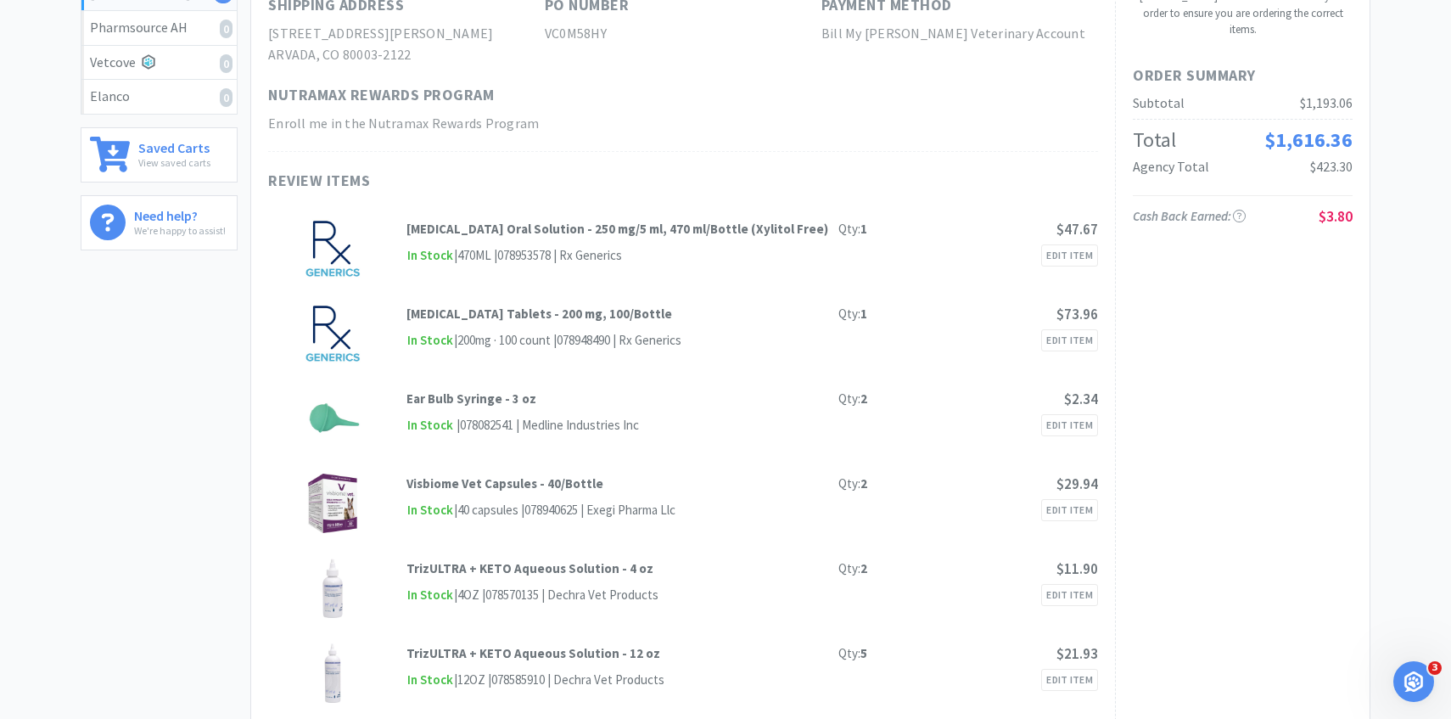
scroll to position [0, 0]
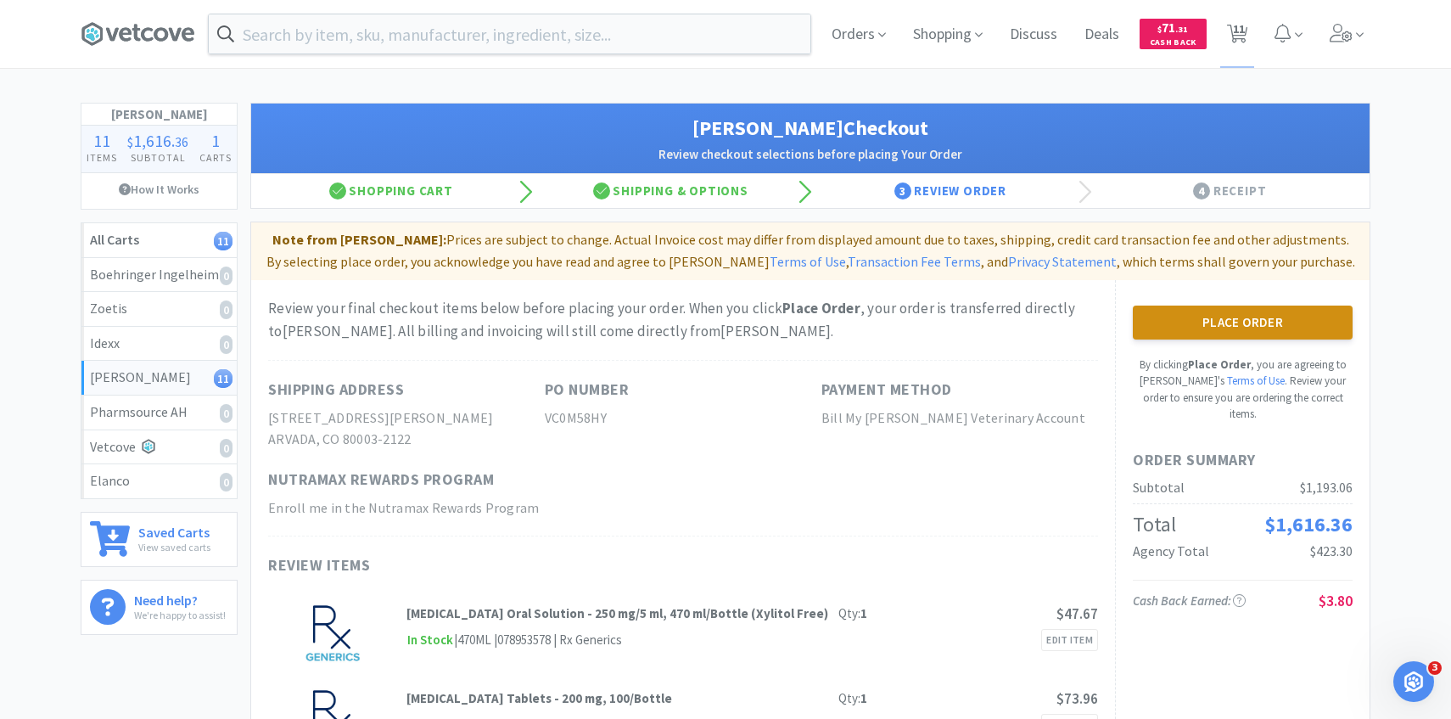
click at [1182, 316] on button "Place Order" at bounding box center [1243, 322] width 220 height 34
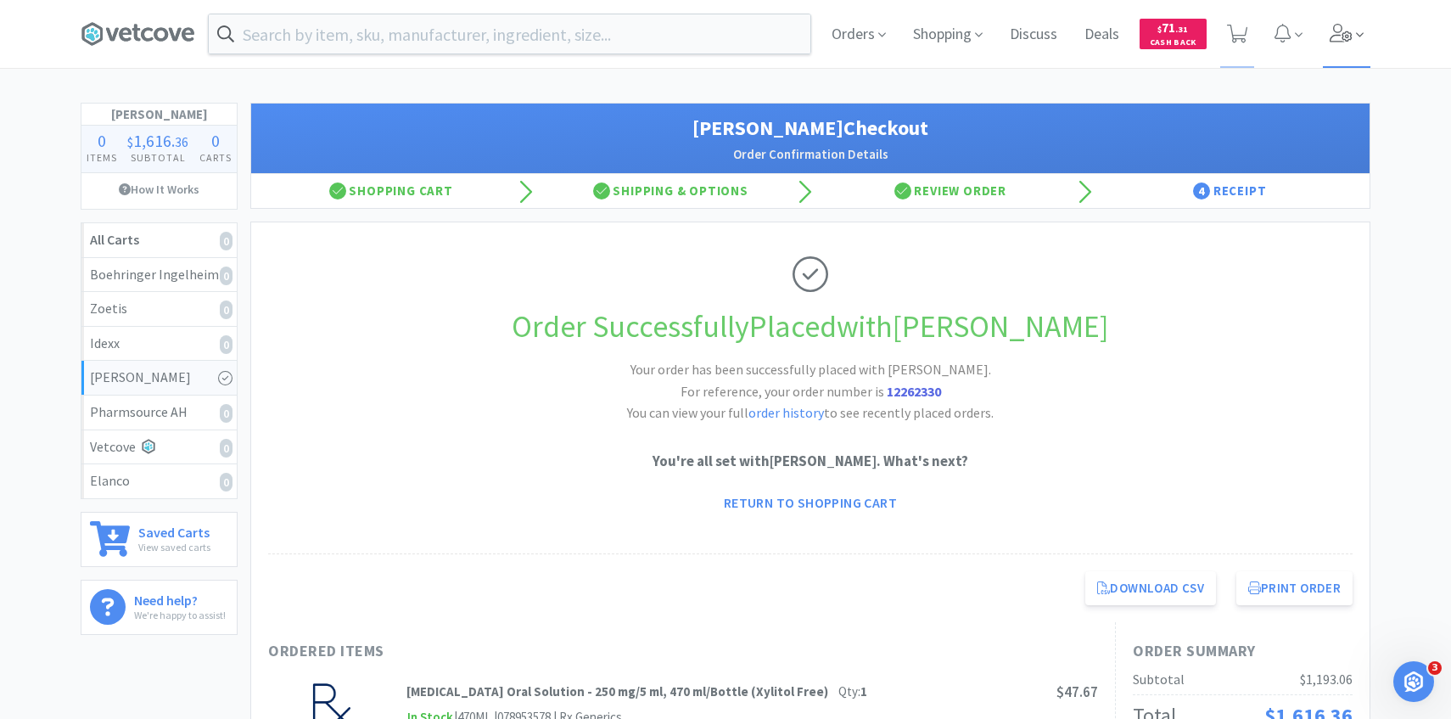
click at [1335, 64] on span at bounding box center [1347, 34] width 48 height 68
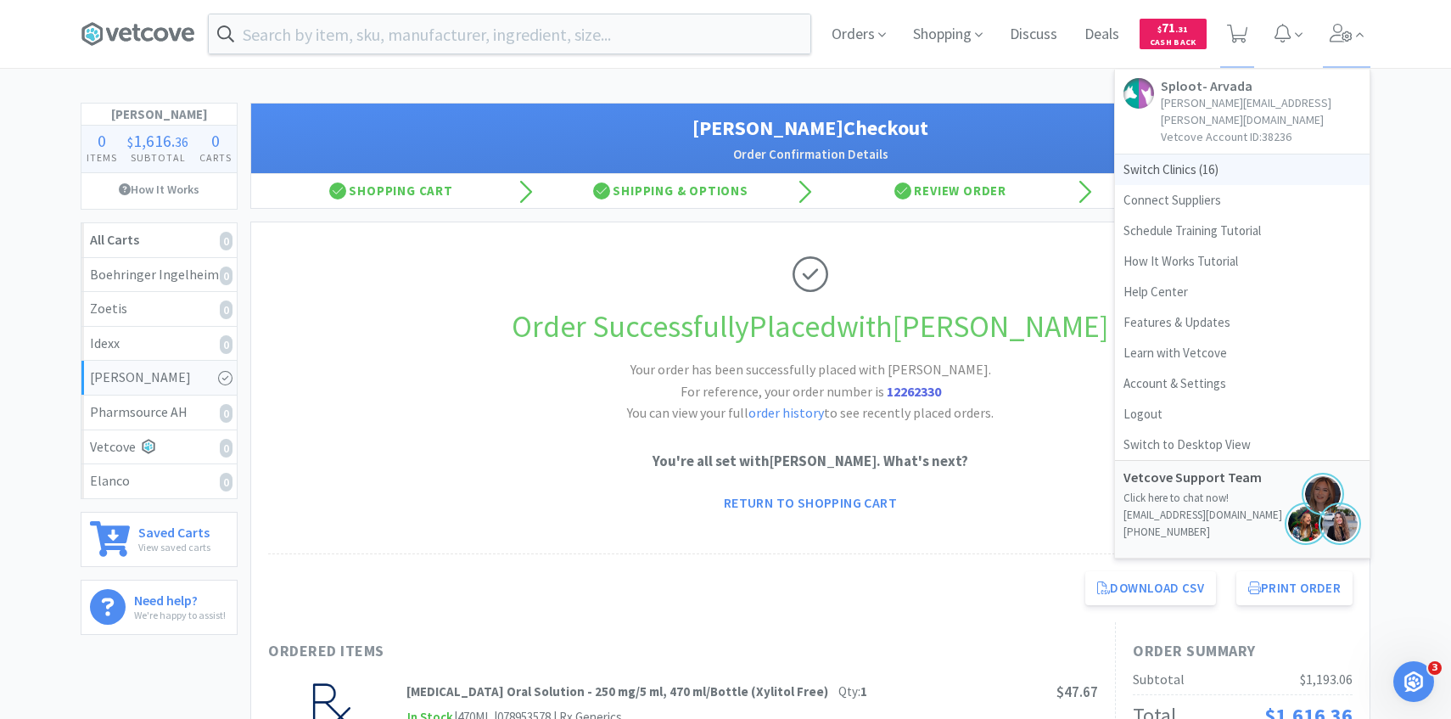
click at [1279, 154] on span "Switch Clinics ( 16 )" at bounding box center [1242, 169] width 255 height 31
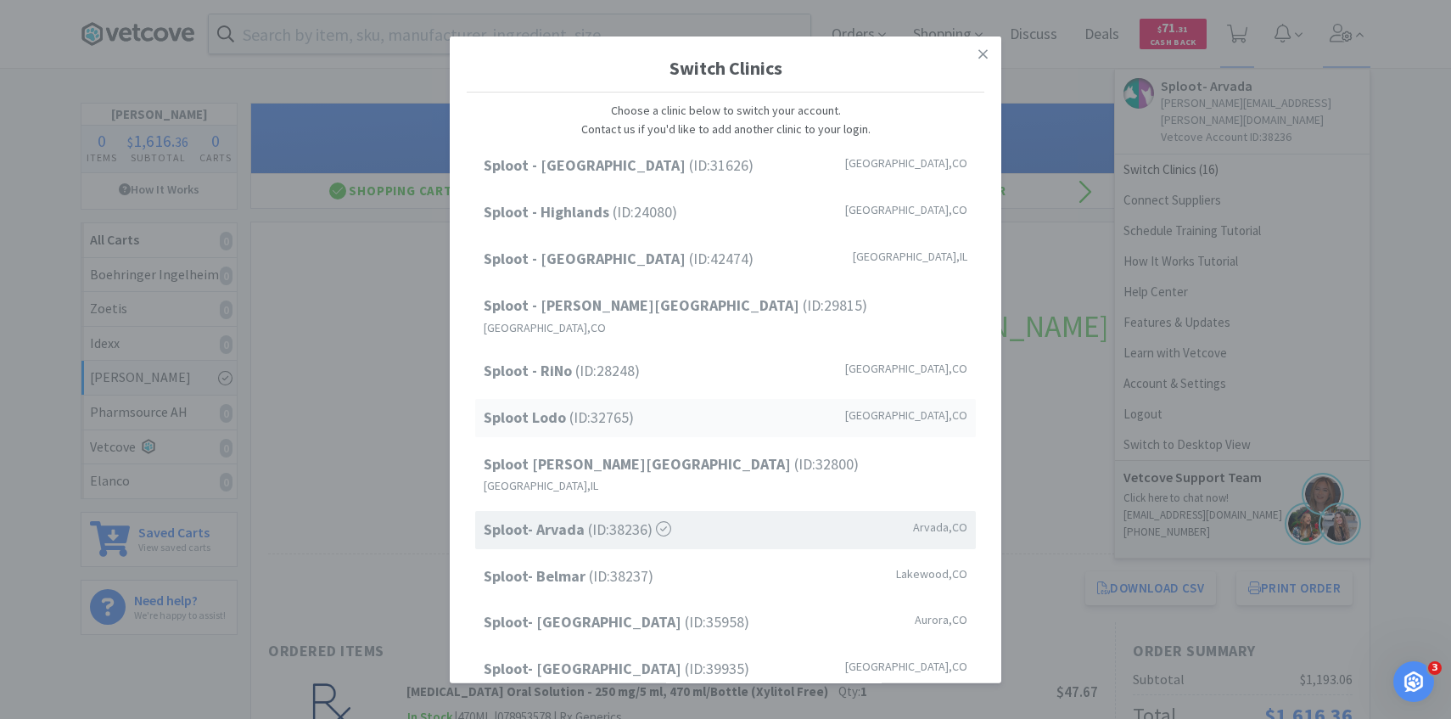
click at [641, 400] on div "Sploot Lodo (ID: 32765 ) Denver , CO" at bounding box center [725, 418] width 501 height 38
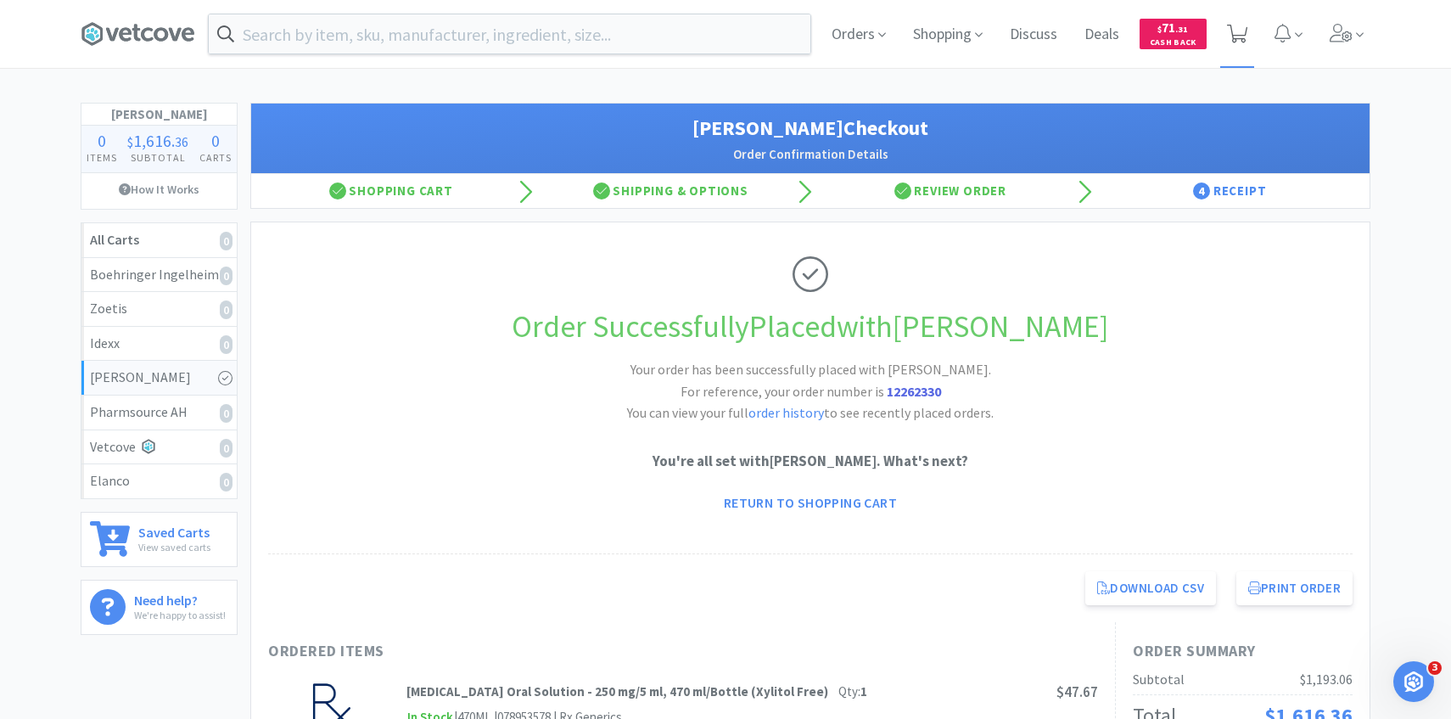
click at [1239, 46] on span at bounding box center [1237, 34] width 35 height 68
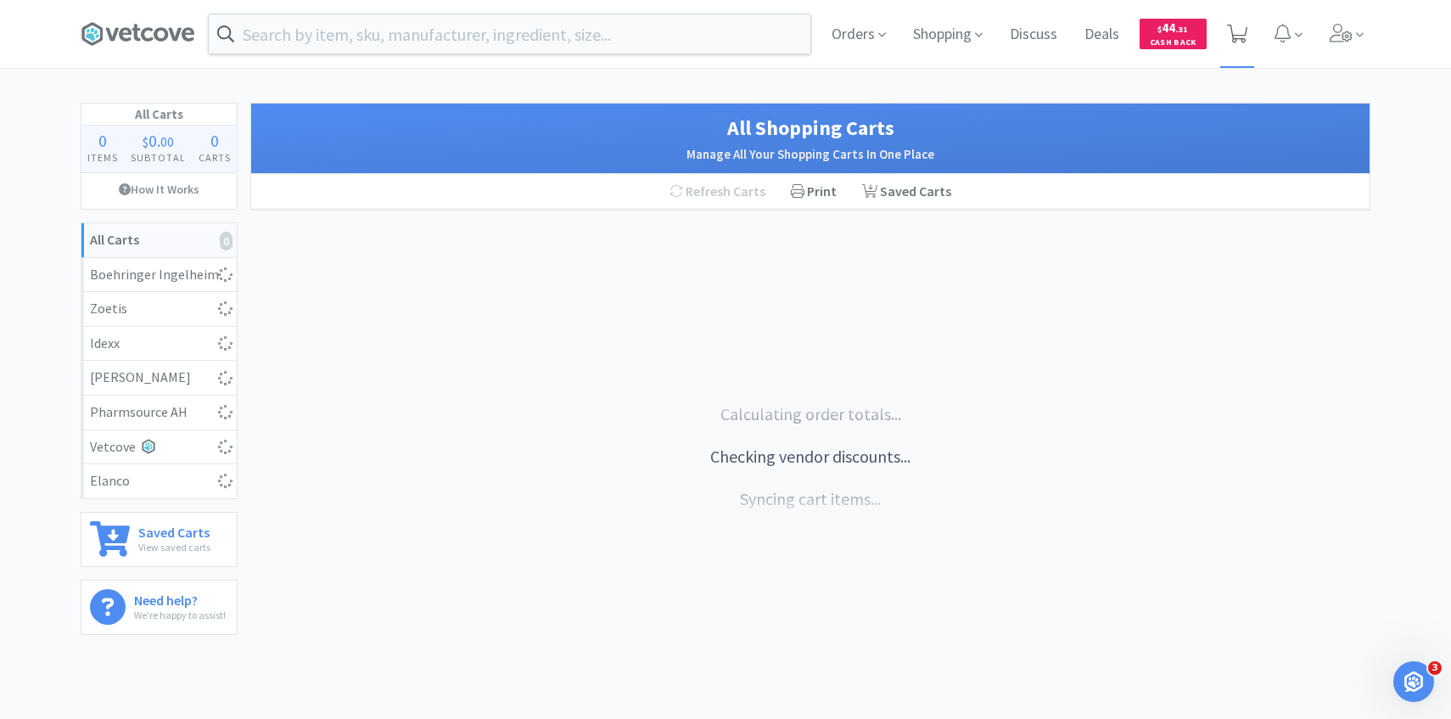
click at [1234, 31] on icon at bounding box center [1237, 34] width 21 height 19
click at [1223, 33] on span at bounding box center [1237, 34] width 35 height 68
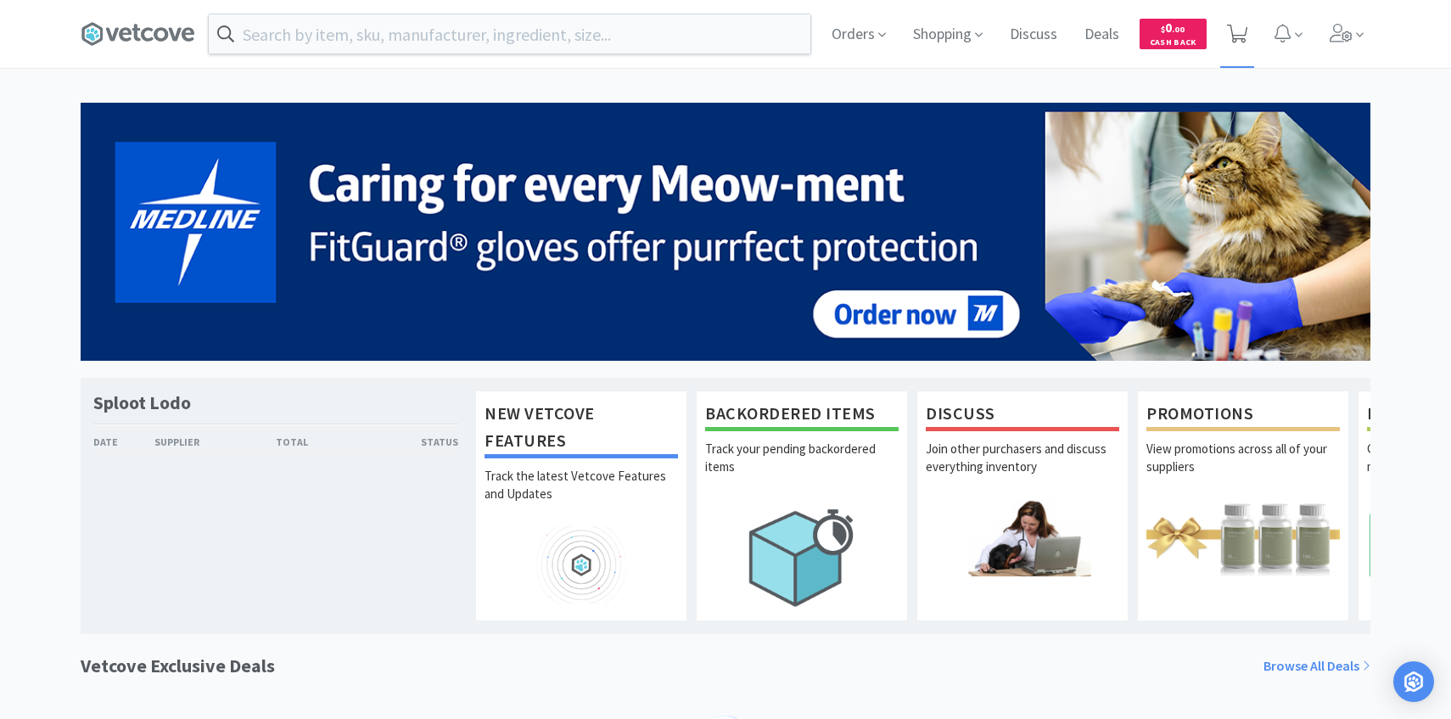
click at [1247, 56] on span at bounding box center [1237, 34] width 35 height 68
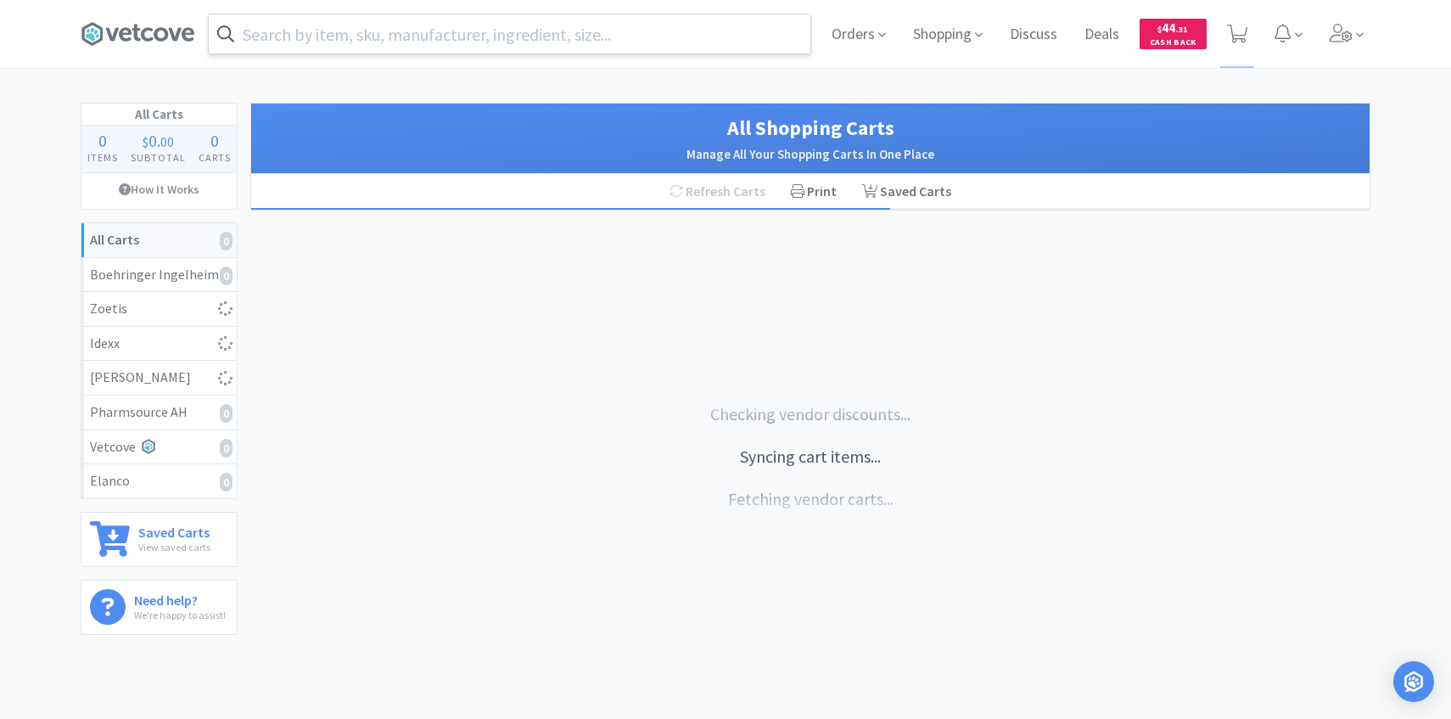
select select "10"
select select "1"
select select "4"
select select "1"
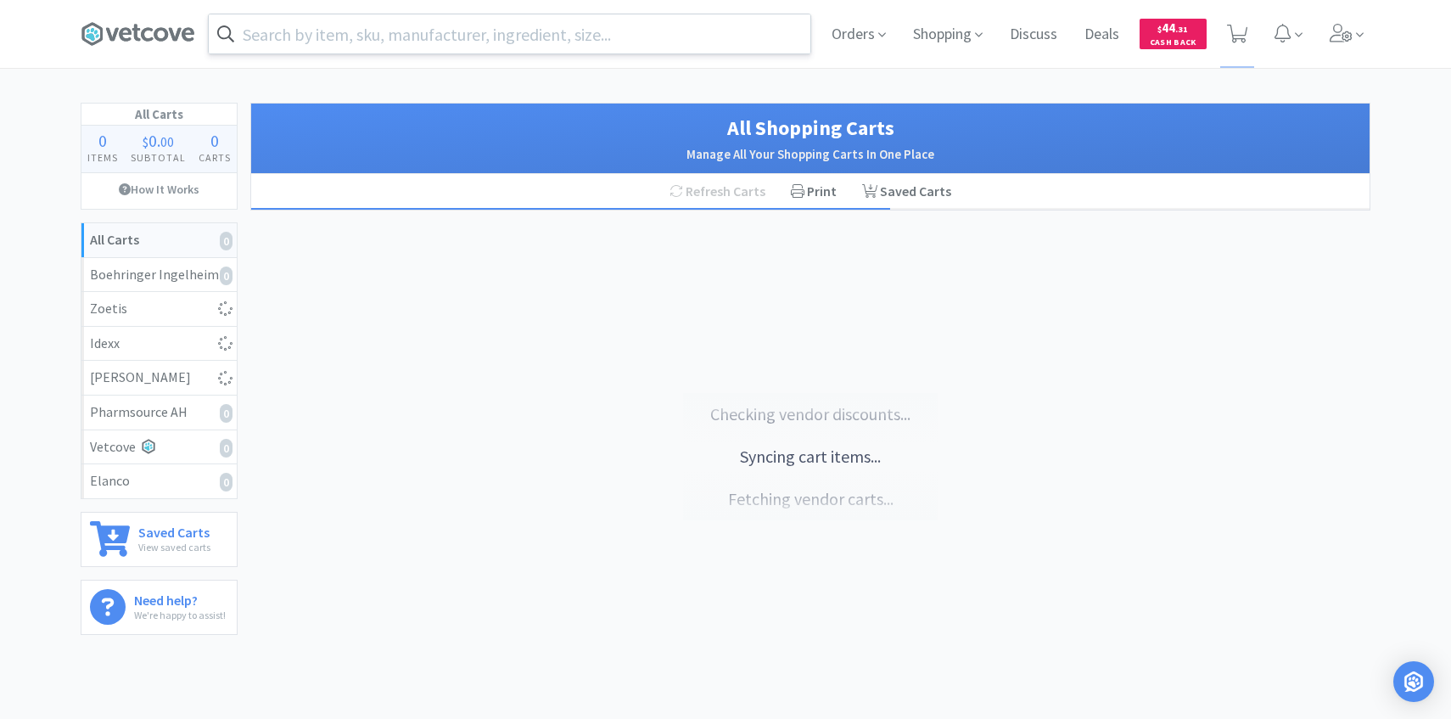
select select "1"
select select "2"
select select "1"
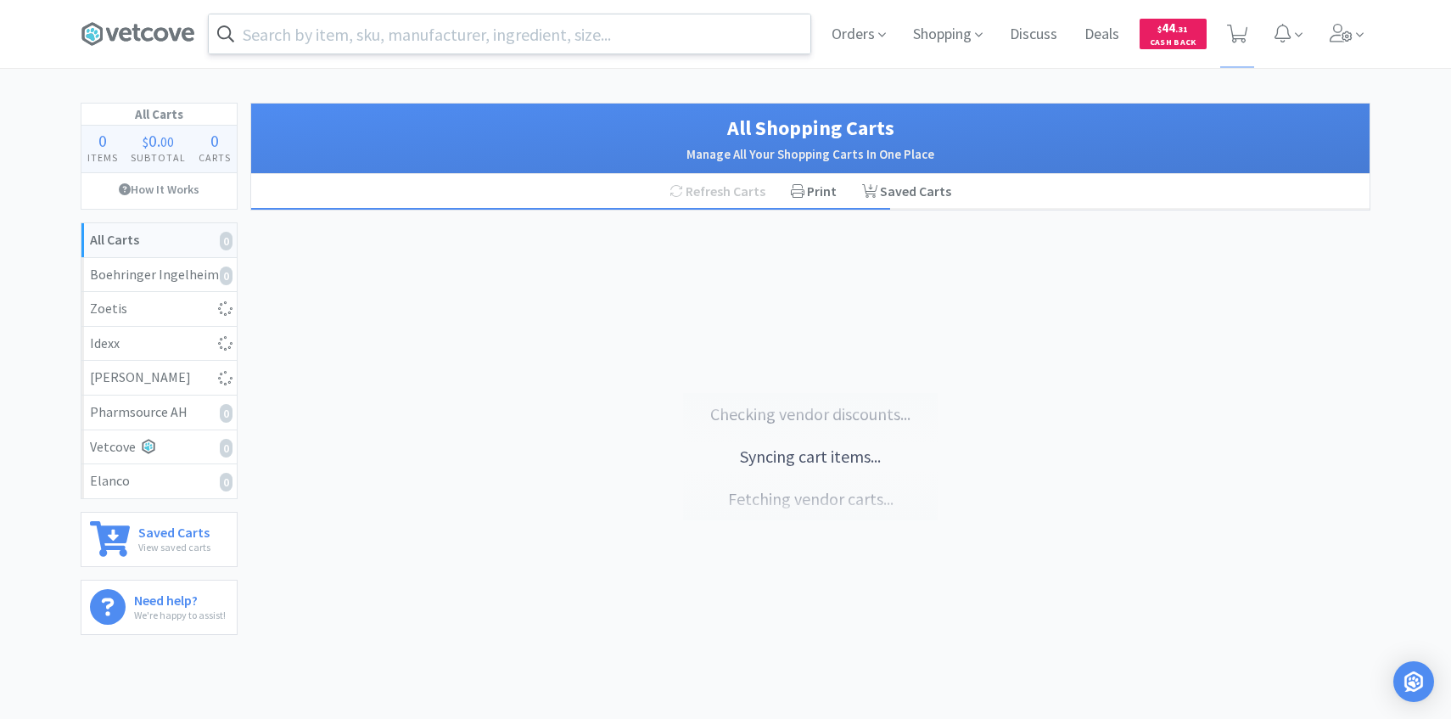
select select "2"
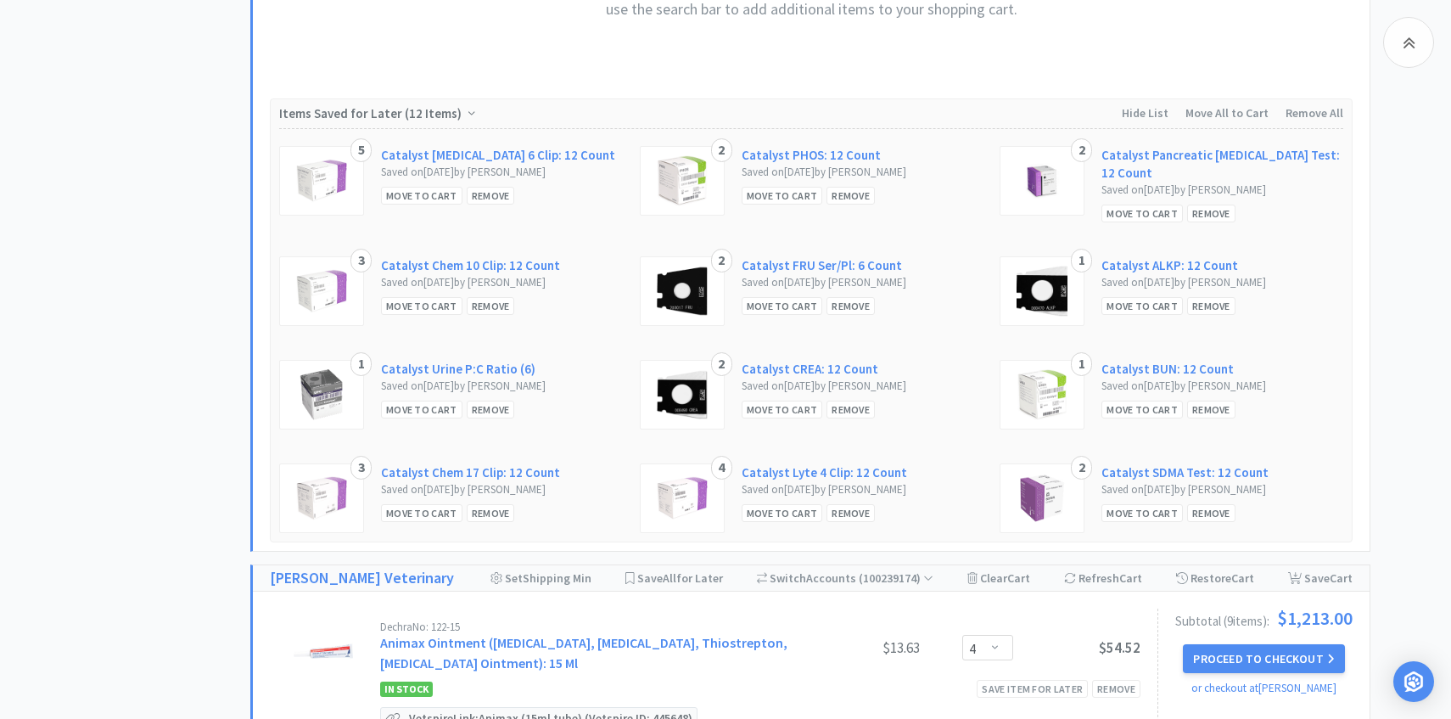
scroll to position [721, 0]
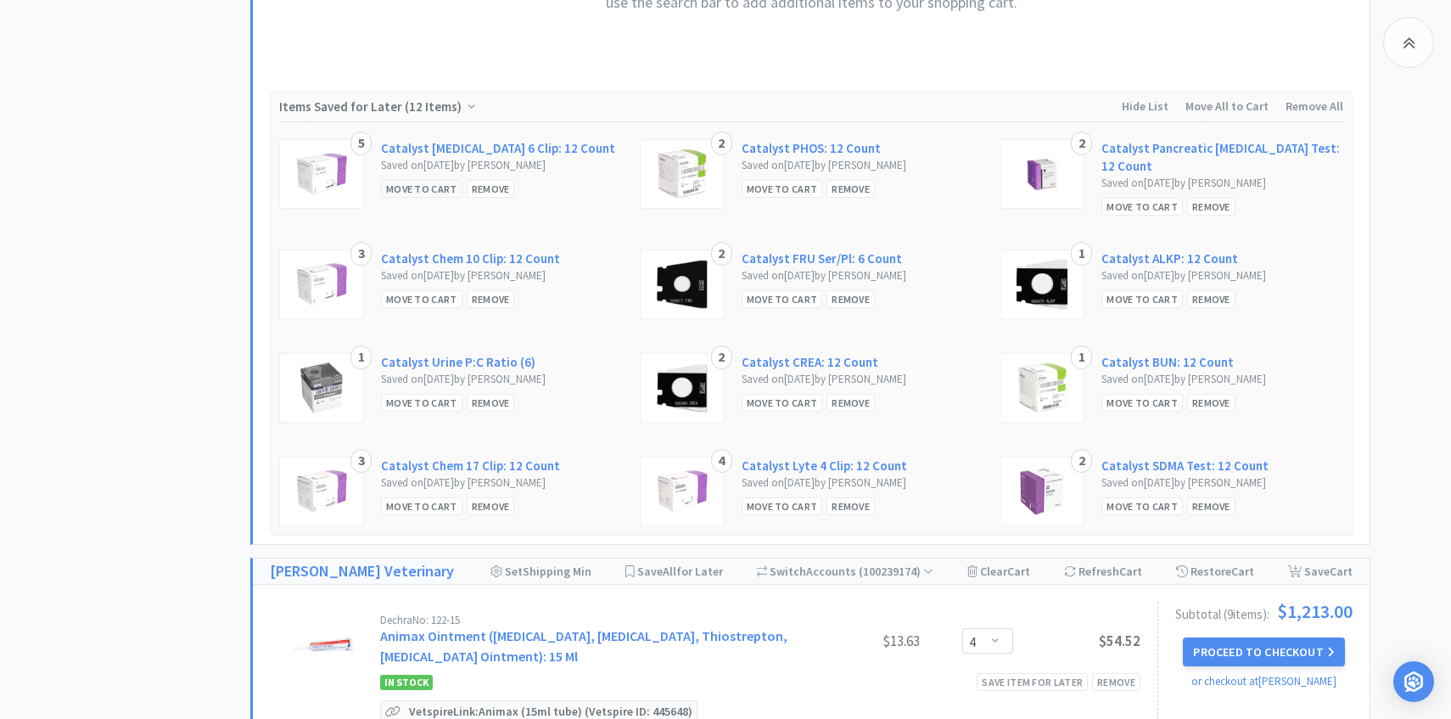
click at [423, 196] on div "Move to Cart" at bounding box center [421, 189] width 81 height 18
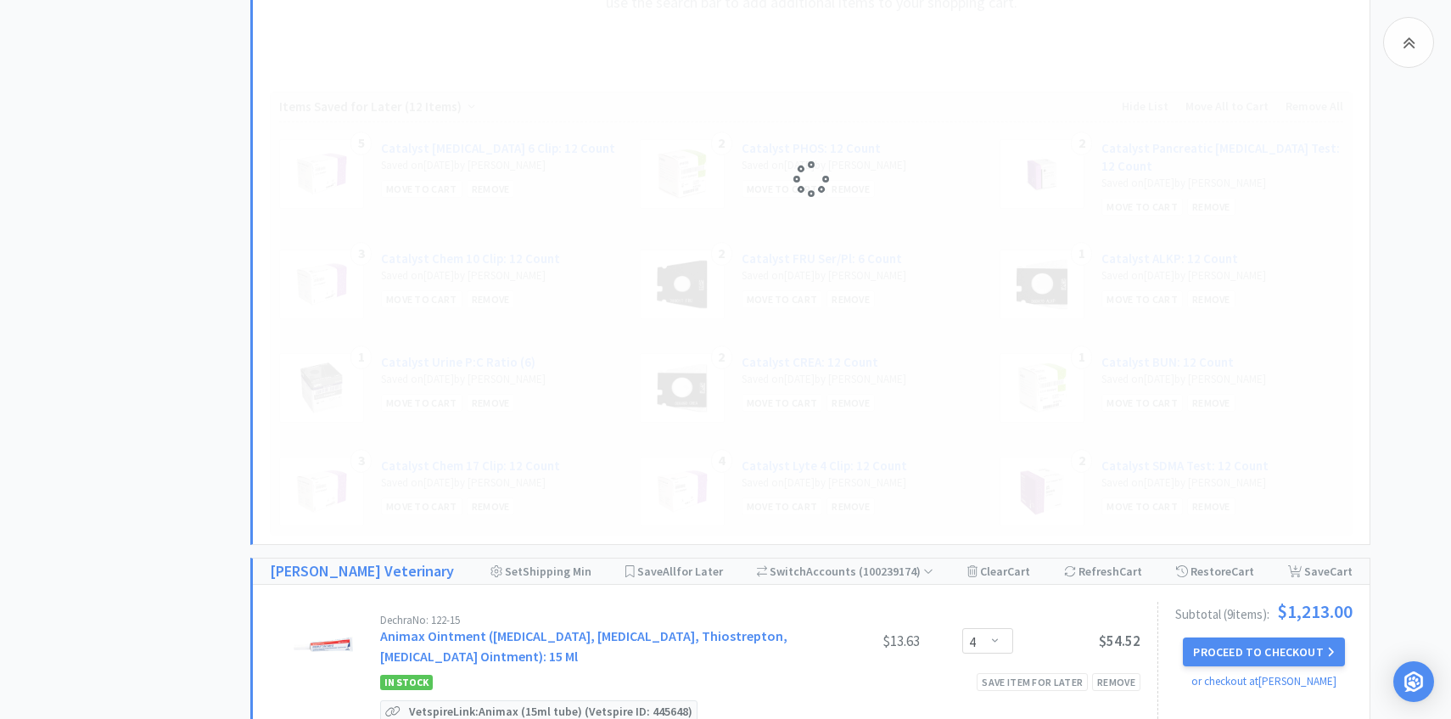
select select "5"
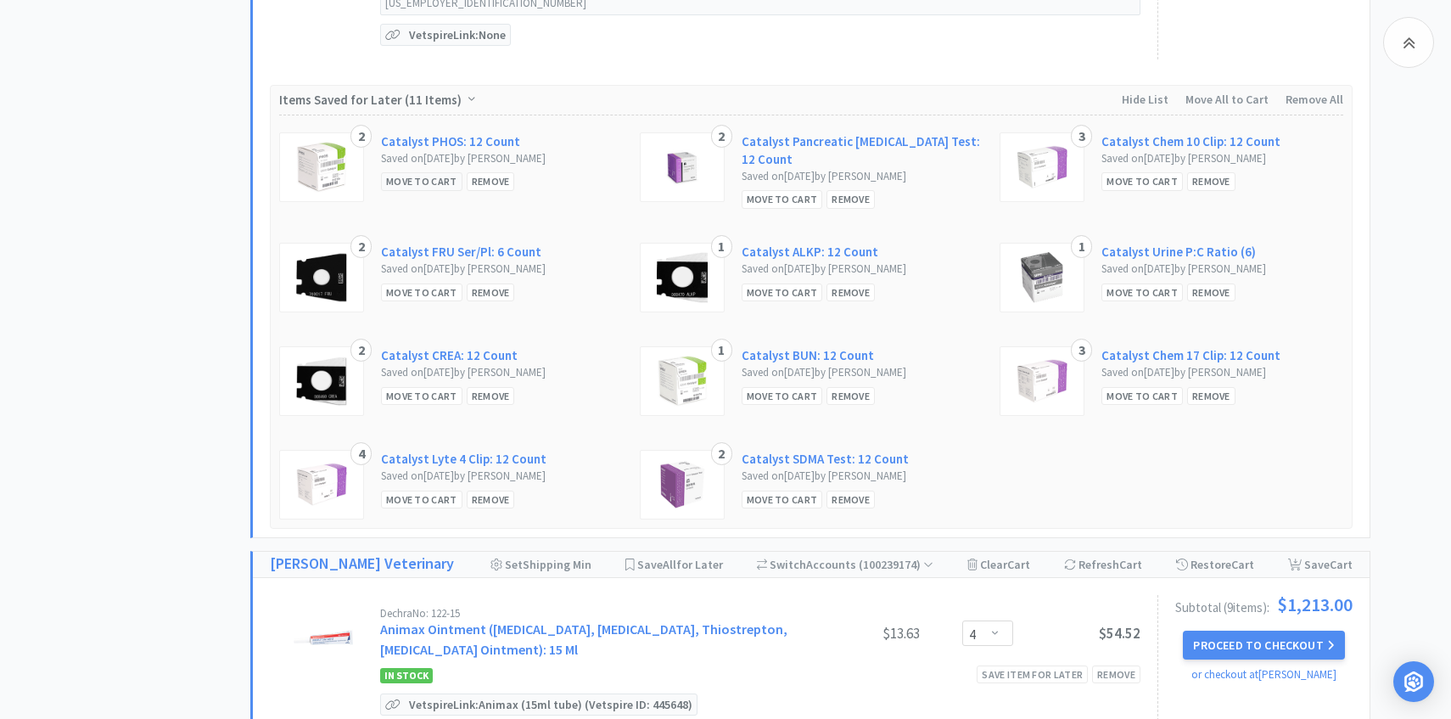
click at [436, 172] on div "Move to Cart" at bounding box center [421, 181] width 81 height 18
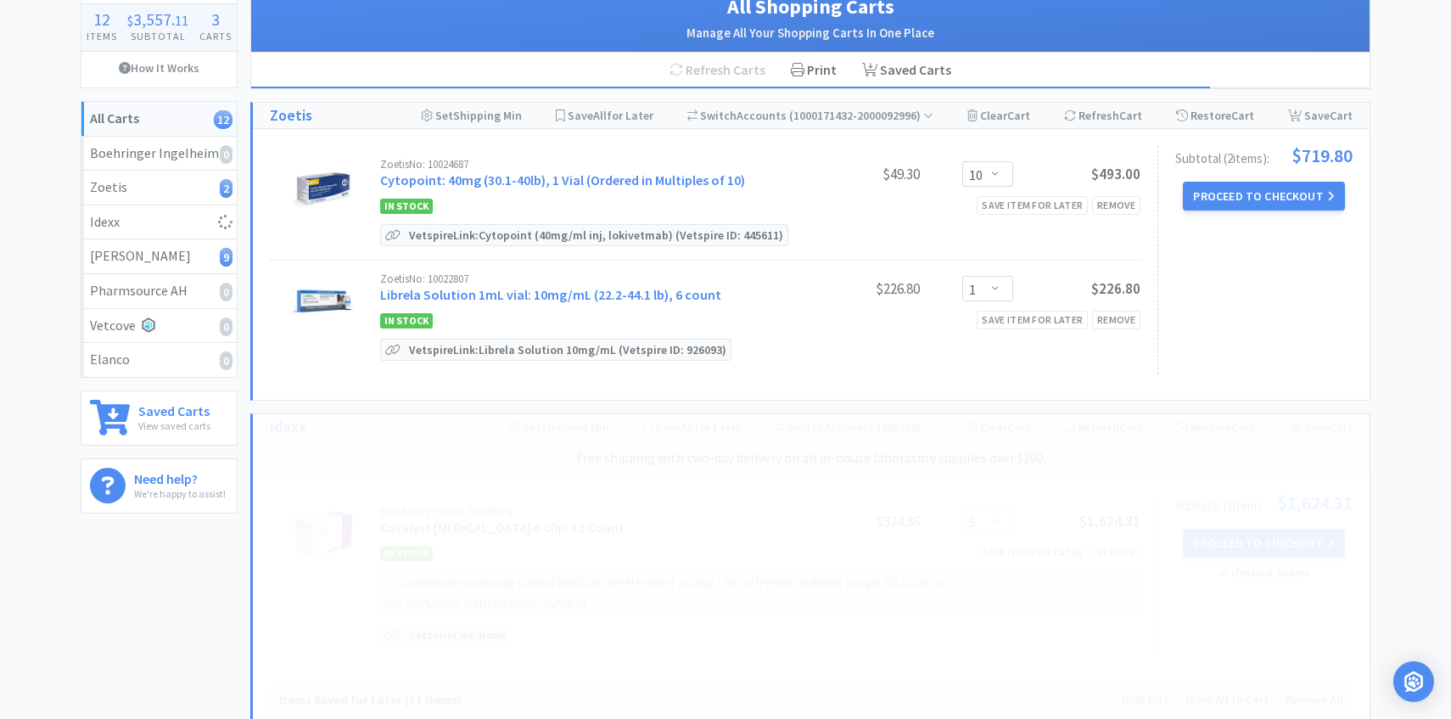
scroll to position [147, 0]
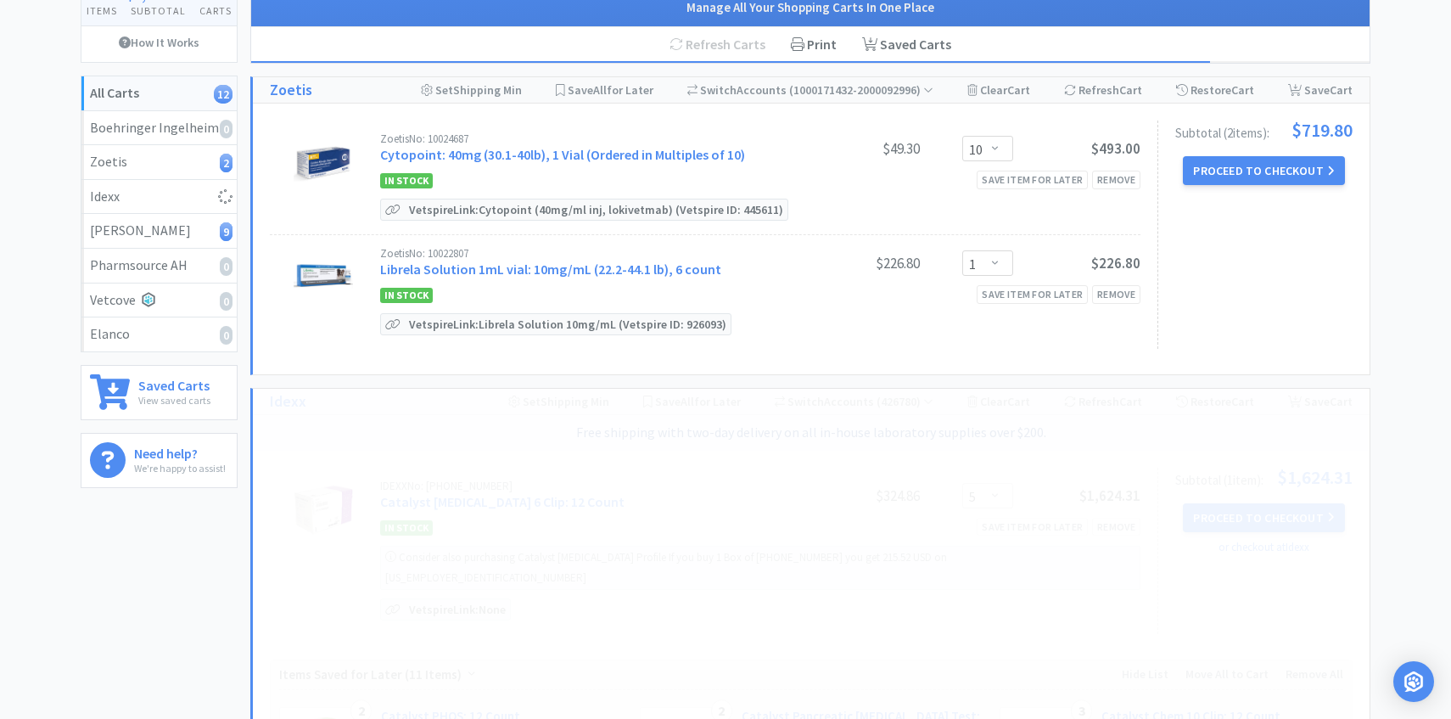
select select "2"
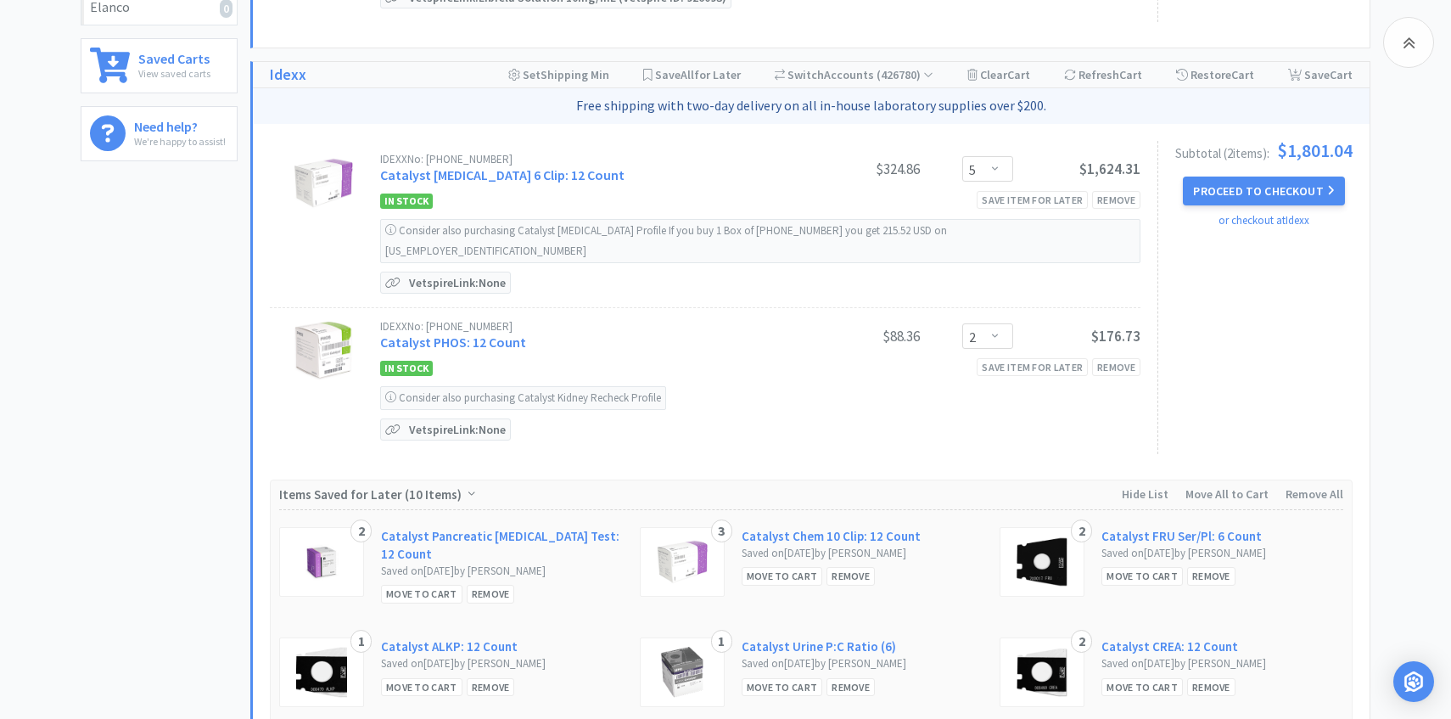
scroll to position [475, 0]
click at [441, 583] on div "Move to Cart" at bounding box center [421, 592] width 81 height 18
click at [433, 583] on div "Move to Cart" at bounding box center [421, 592] width 81 height 18
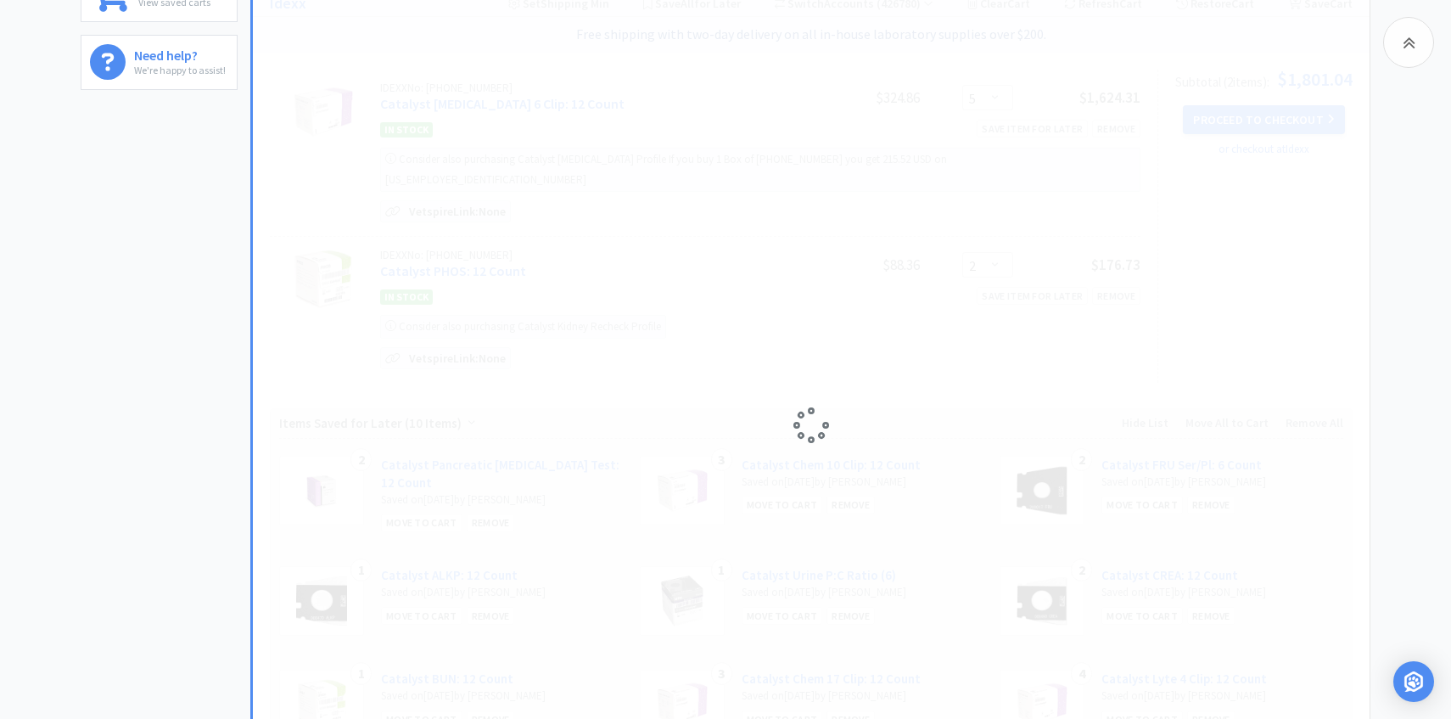
select select "2"
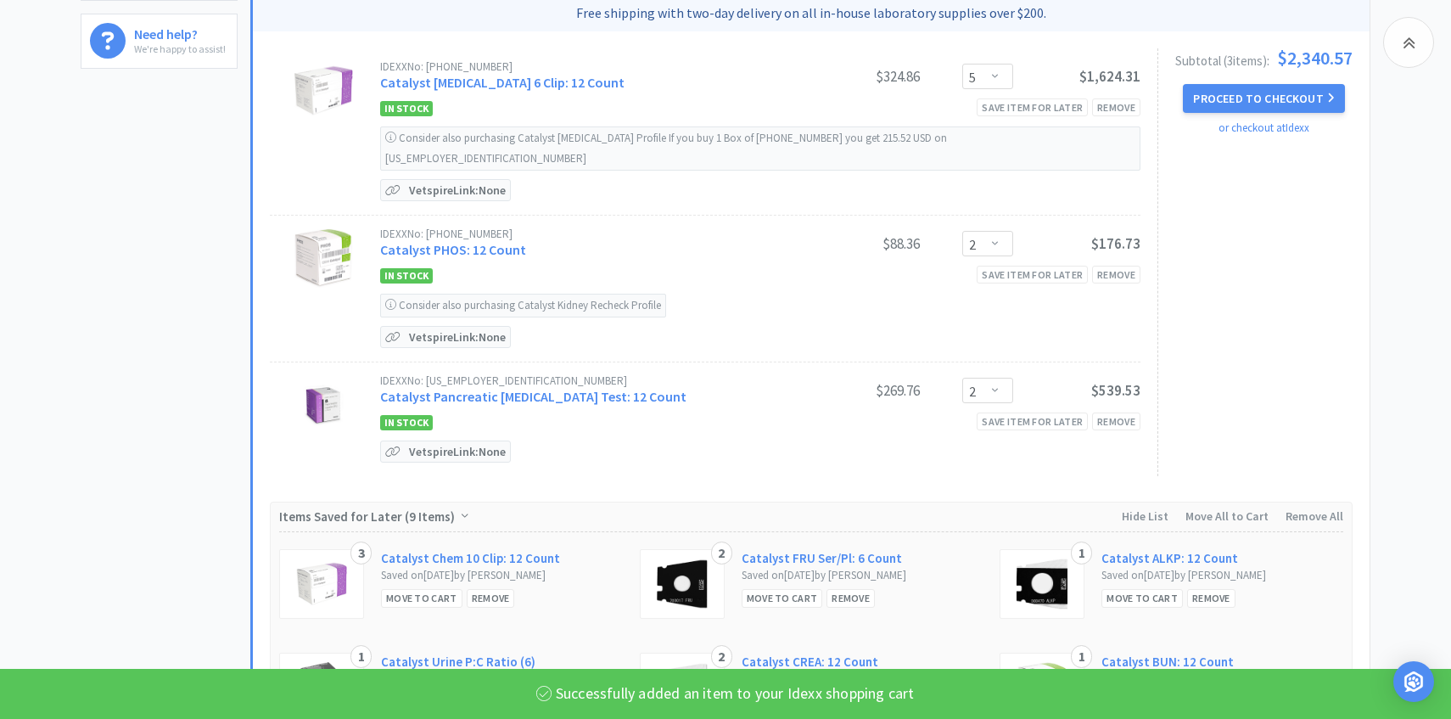
scroll to position [804, 0]
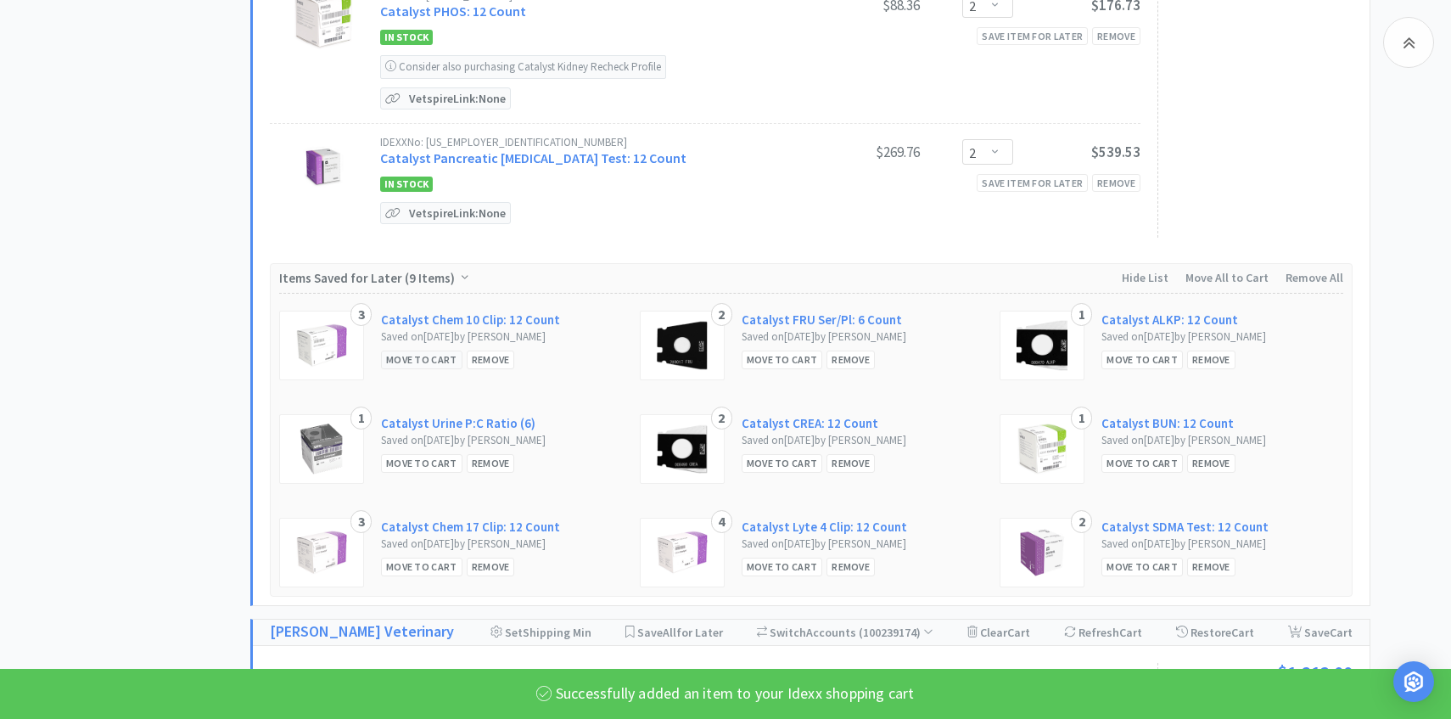
click at [411, 350] on div "Move to Cart" at bounding box center [421, 359] width 81 height 18
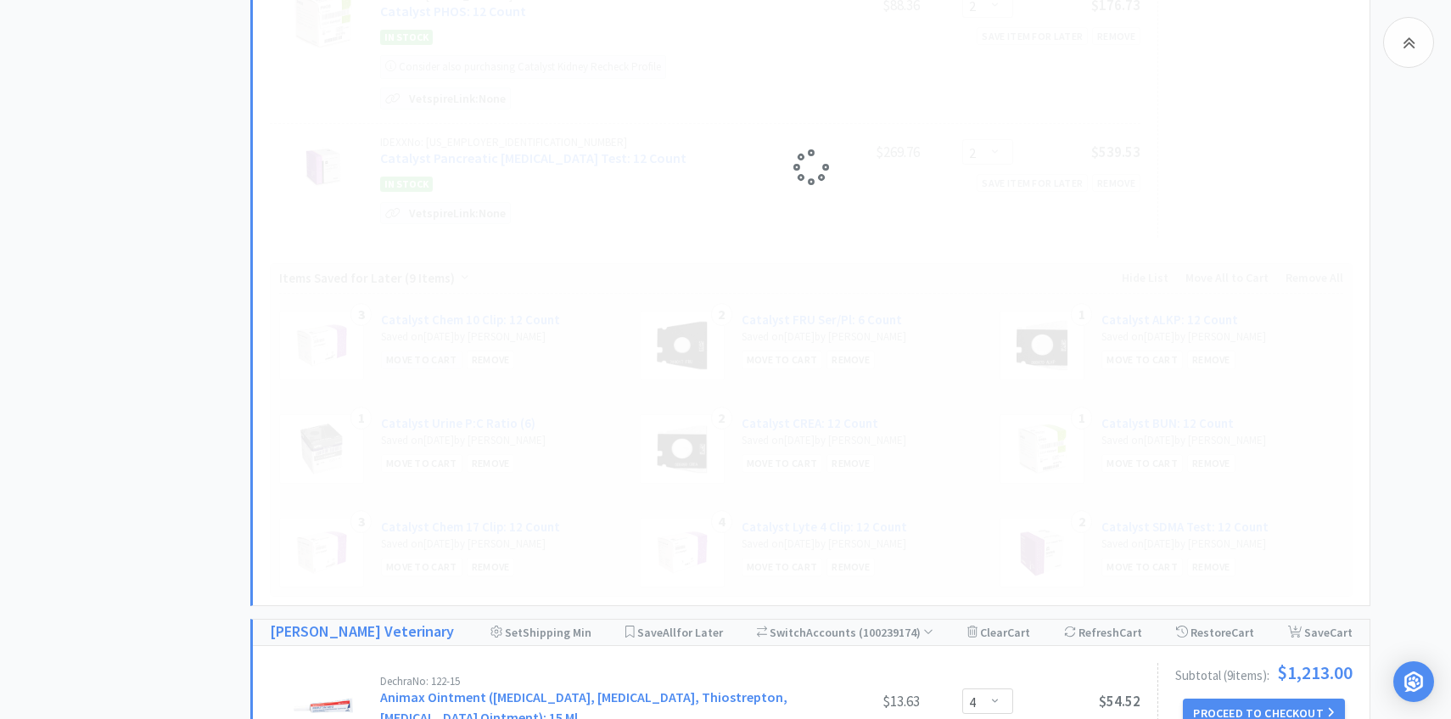
select select "2"
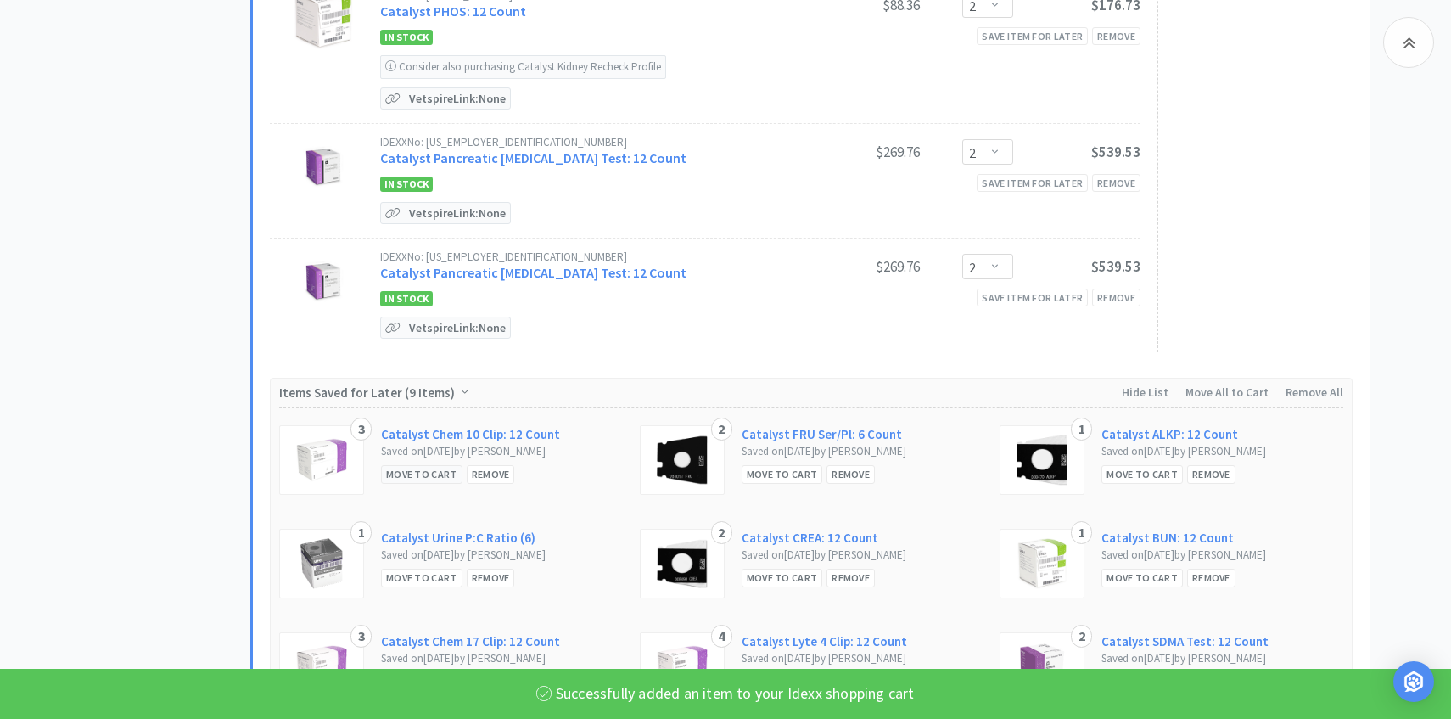
click at [416, 465] on div "Move to Cart" at bounding box center [421, 474] width 81 height 18
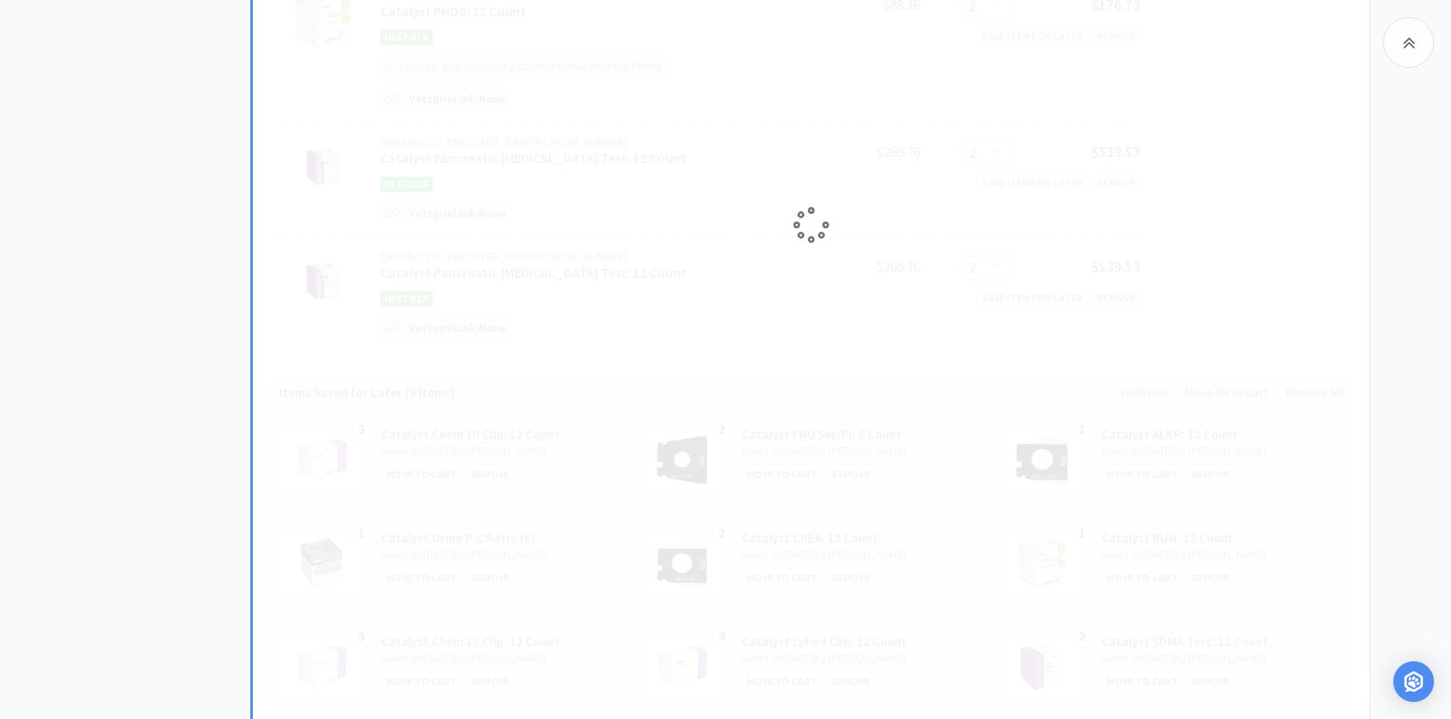
scroll to position [814, 0]
select select "3"
select select "5"
select select "2"
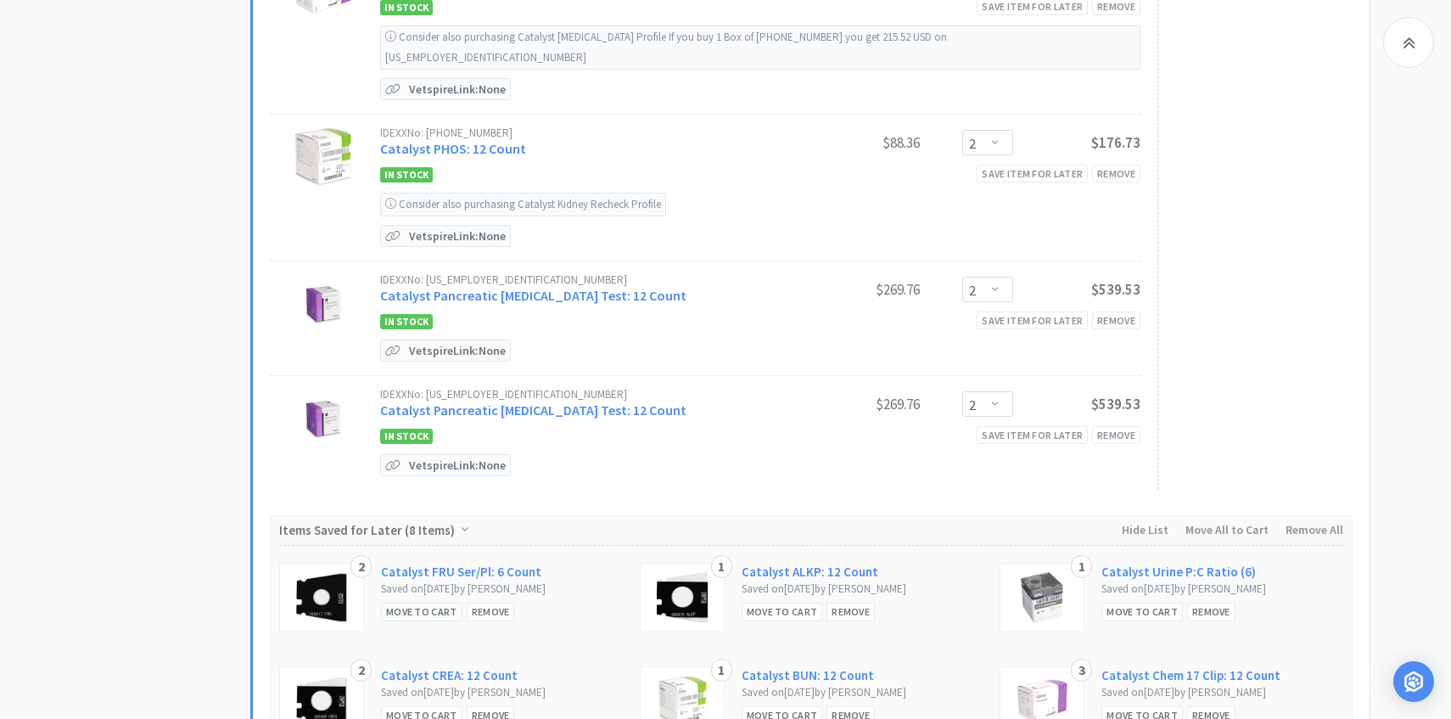
click at [418, 602] on div "Move to Cart" at bounding box center [421, 611] width 81 height 18
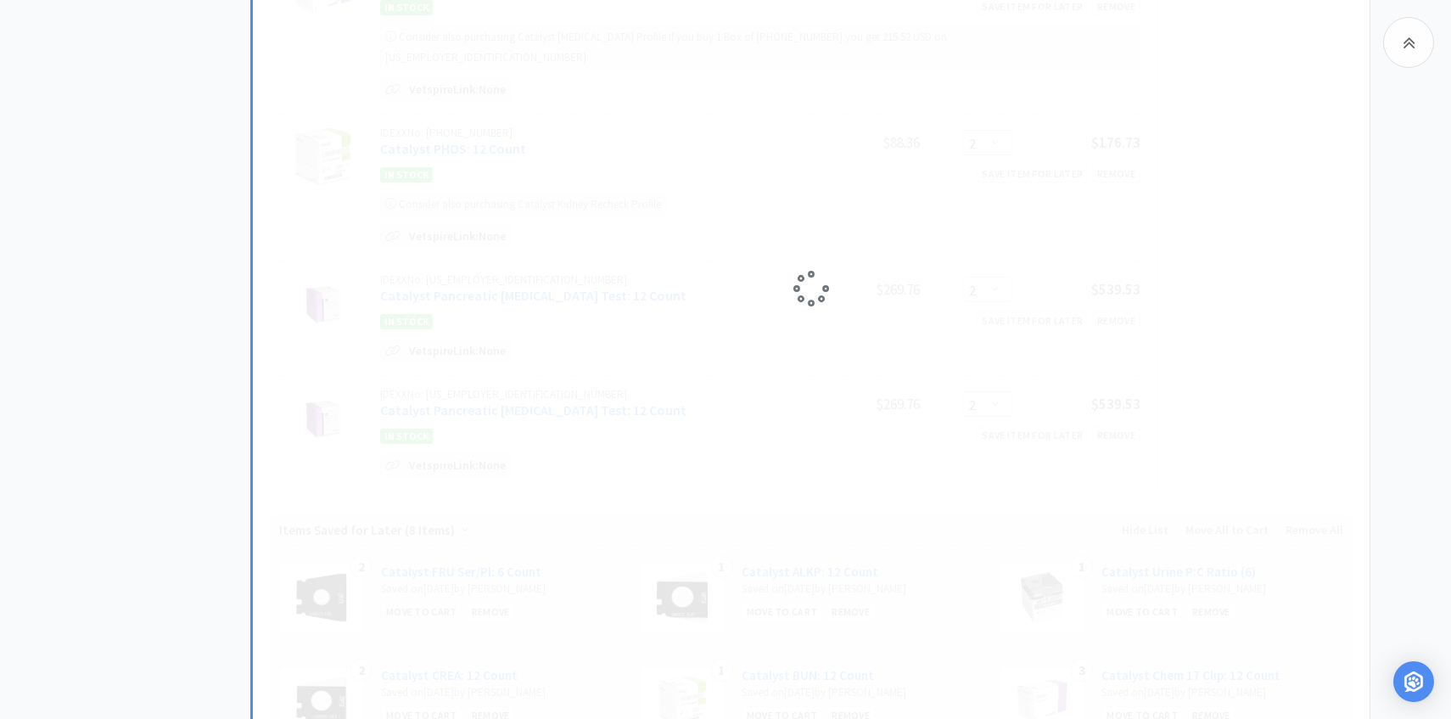
select select "3"
select select "5"
select select "2"
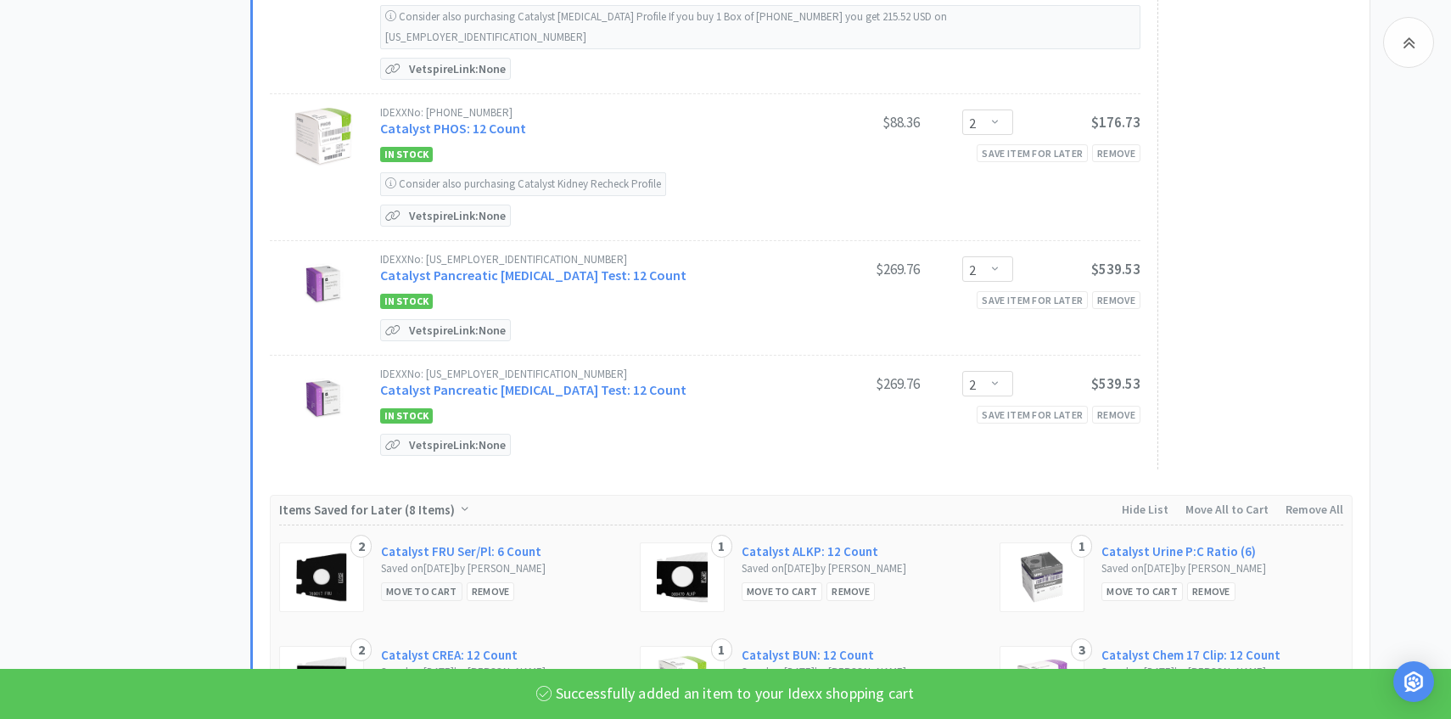
click at [420, 582] on div "Move to Cart" at bounding box center [421, 591] width 81 height 18
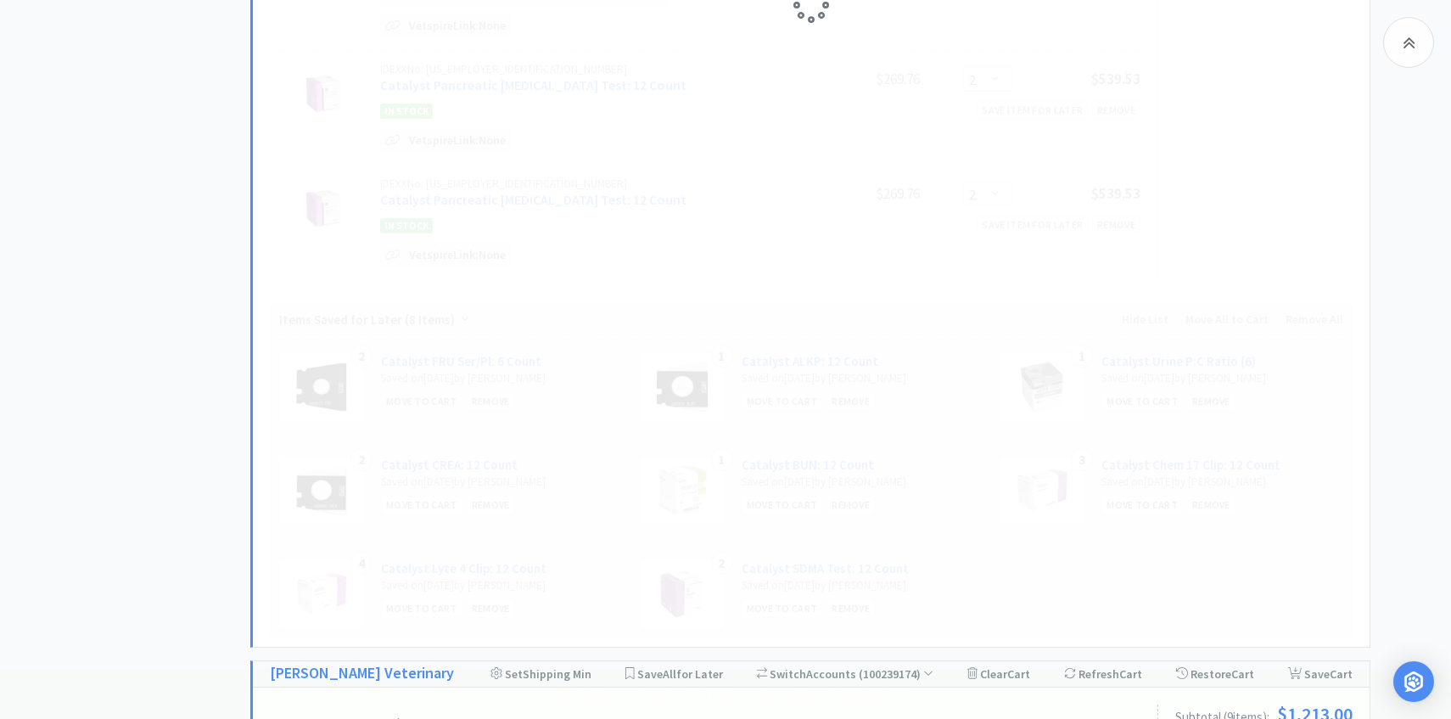
scroll to position [1147, 0]
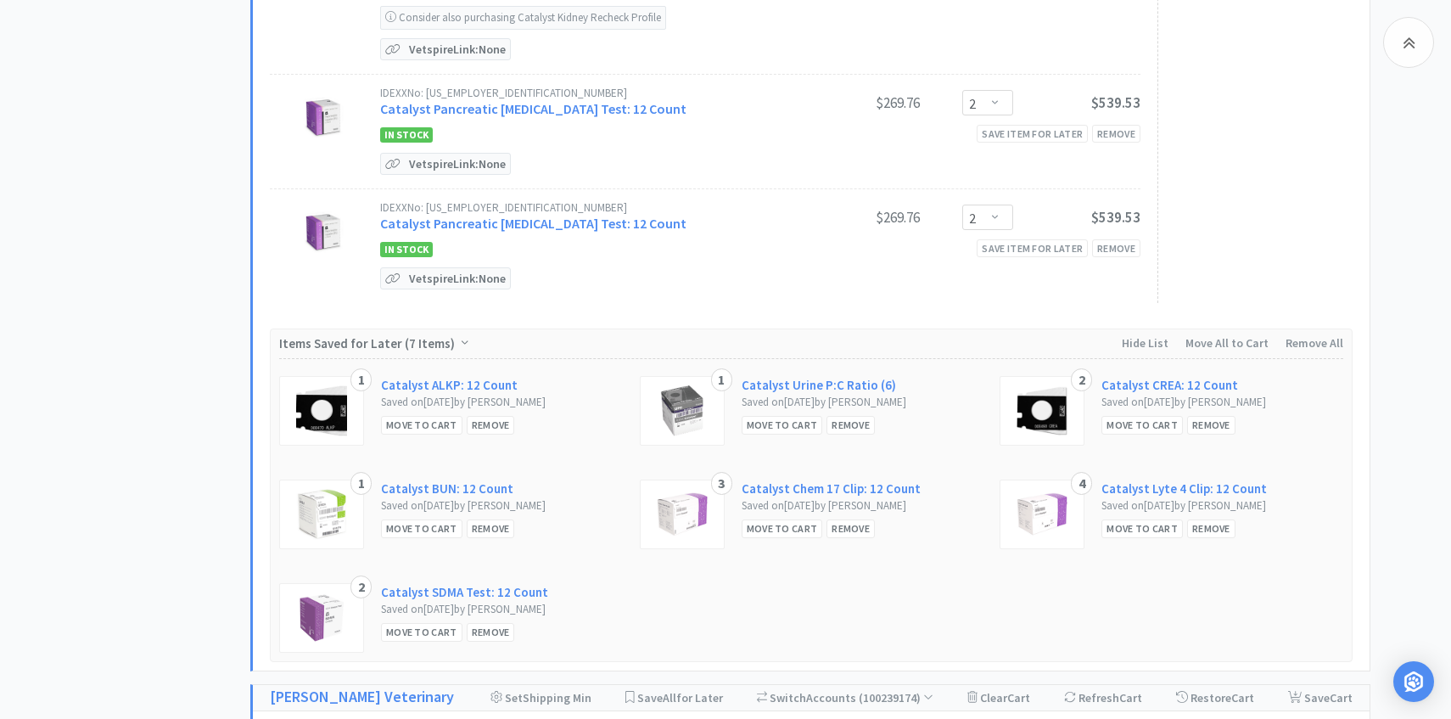
select select "2"
select select "5"
select select "2"
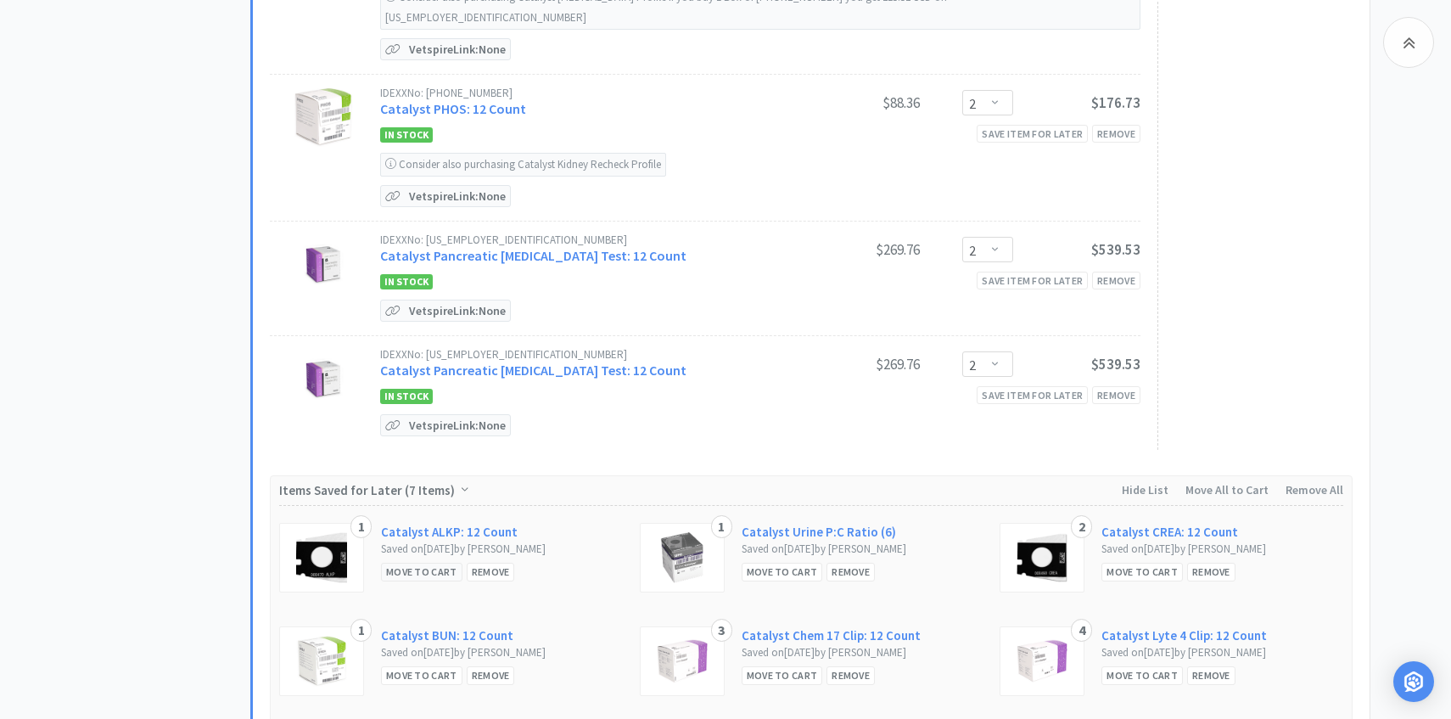
select select "2"
select select "5"
select select "2"
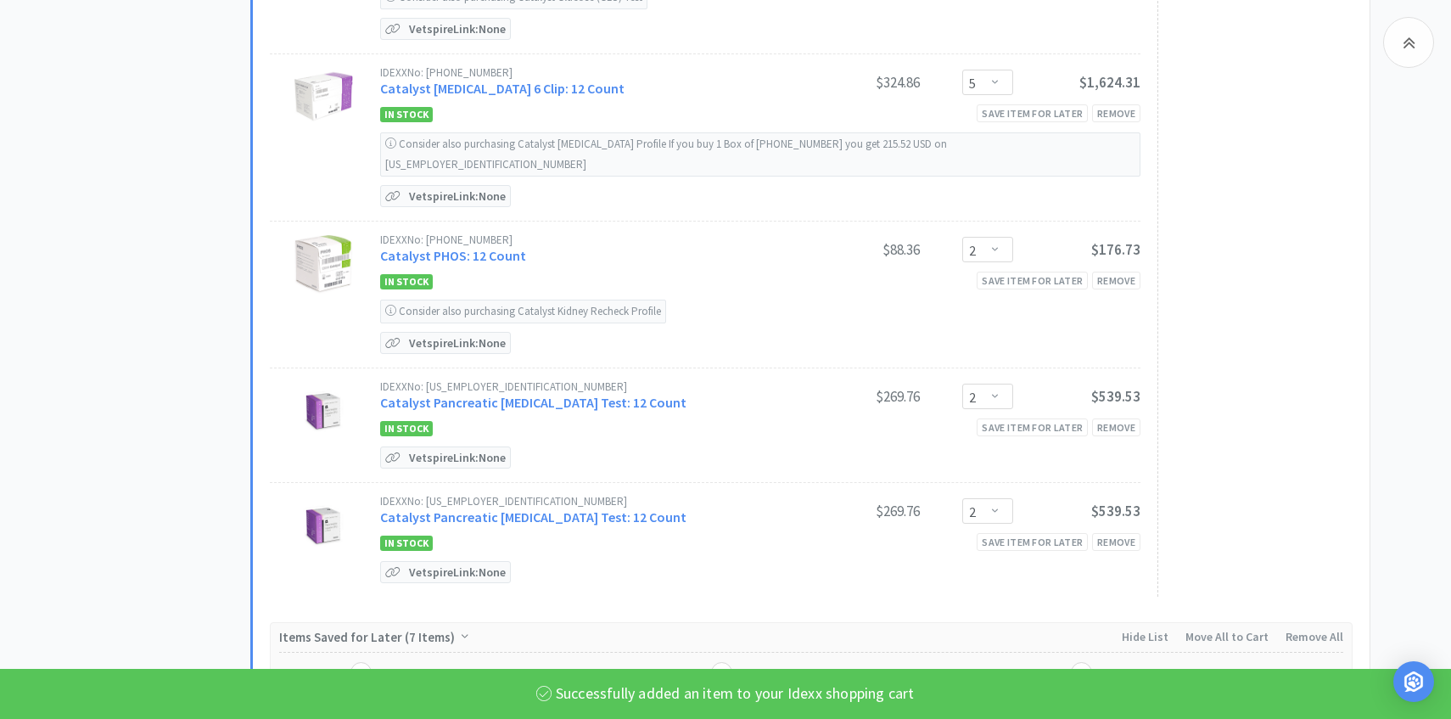
click at [429, 548] on div "Idexx Set Shipping Min Save All for Later Switch Accounts ( 426780 ) Clear Cart…" at bounding box center [810, 175] width 1120 height 1577
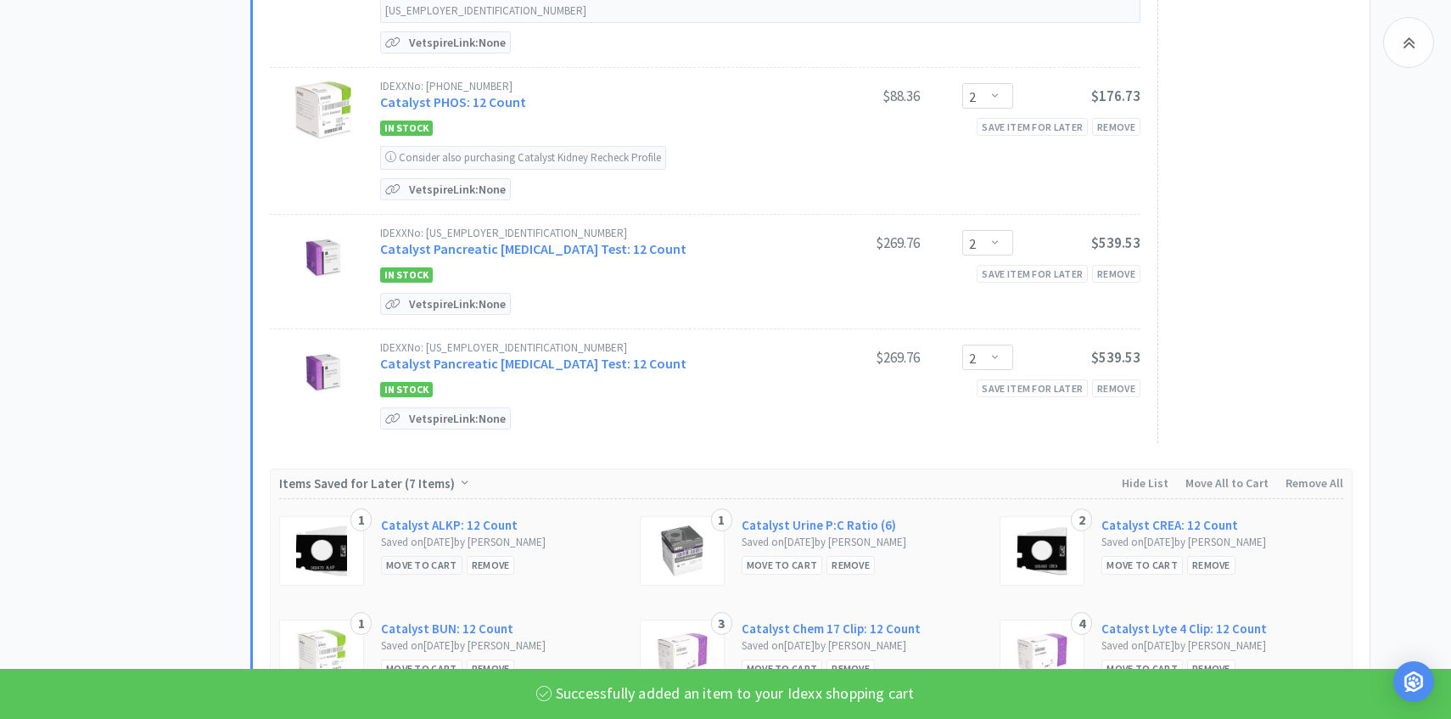
scroll to position [1339, 0]
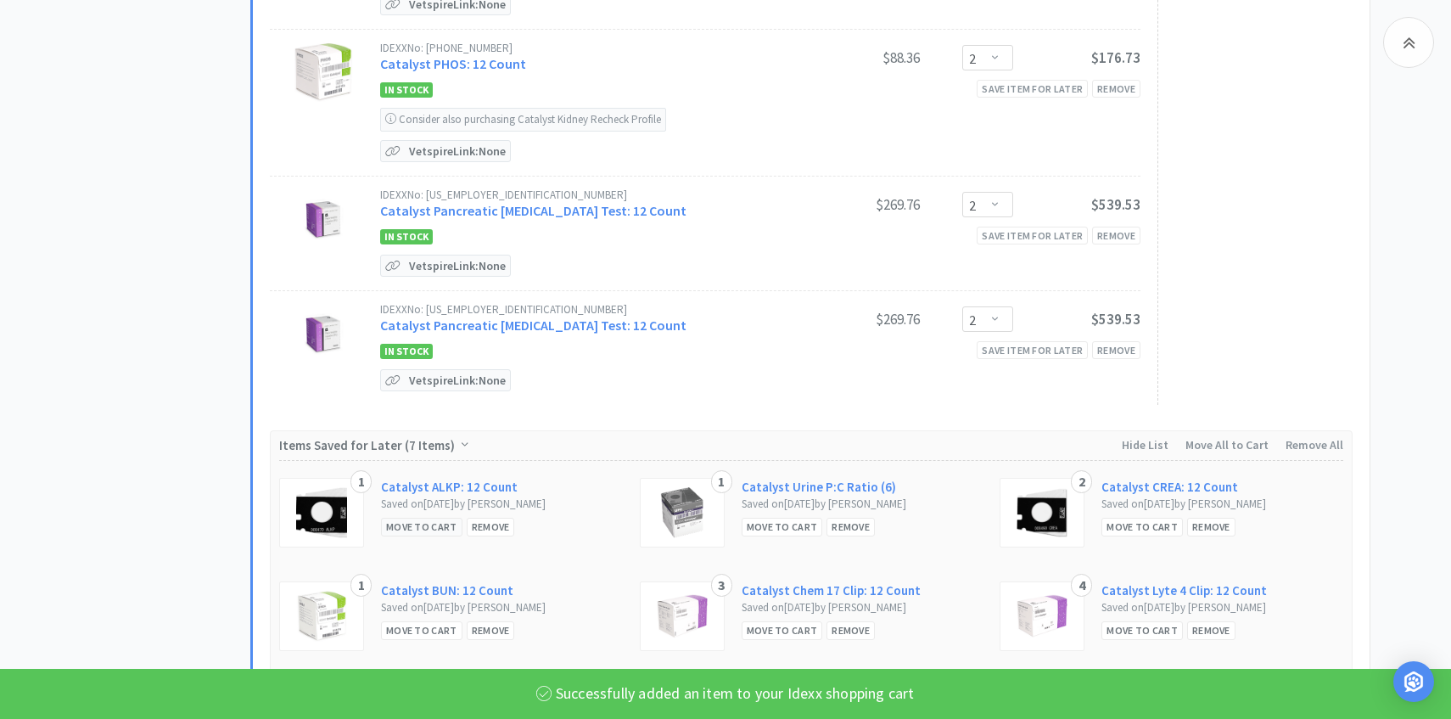
click at [417, 518] on div "Move to Cart" at bounding box center [421, 527] width 81 height 18
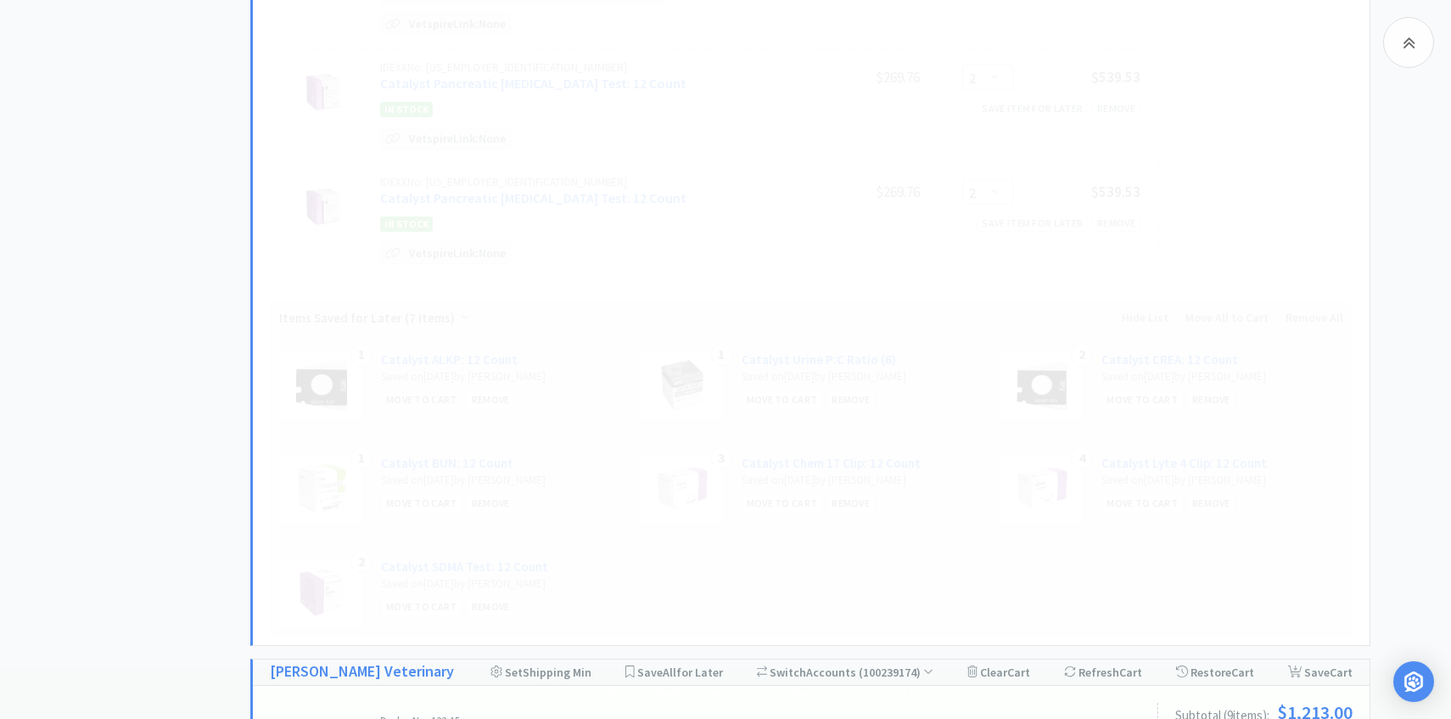
scroll to position [1470, 0]
select select "1"
select select "3"
select select "2"
select select "5"
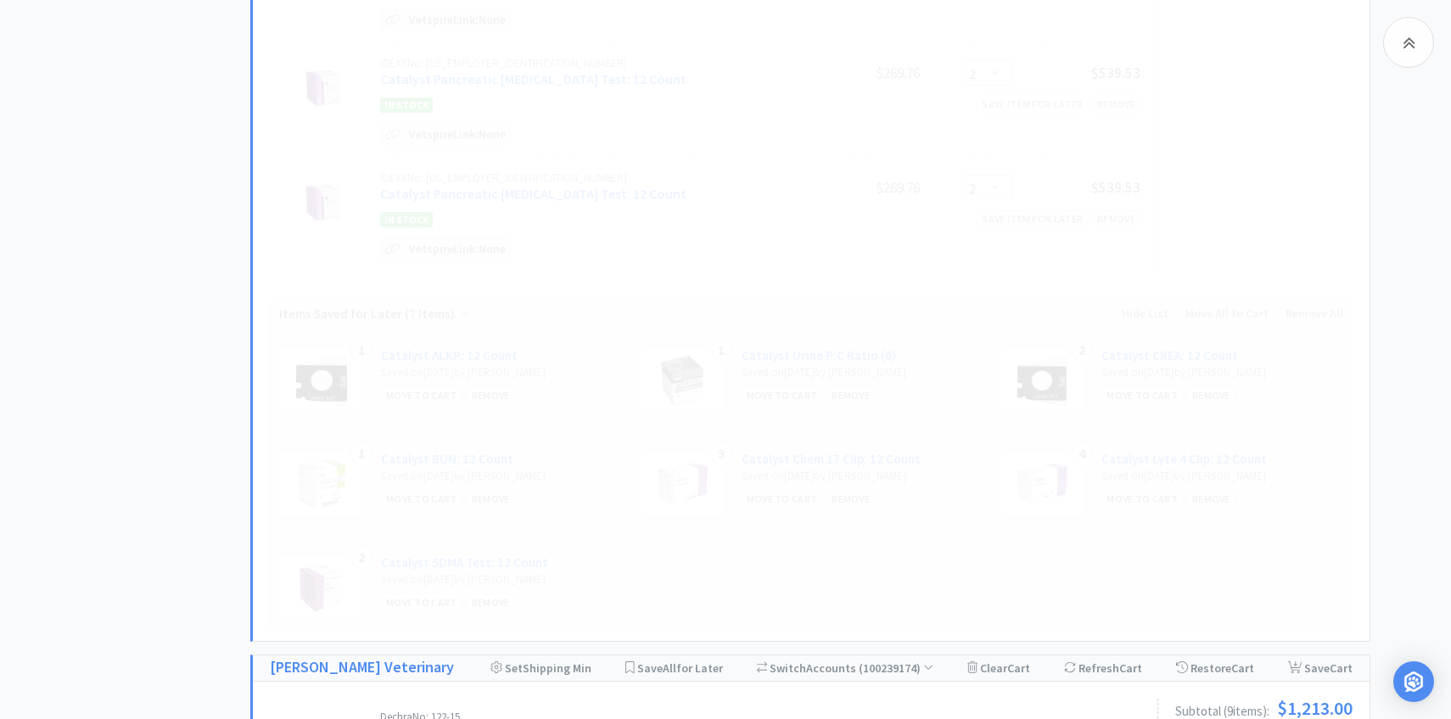
select select "2"
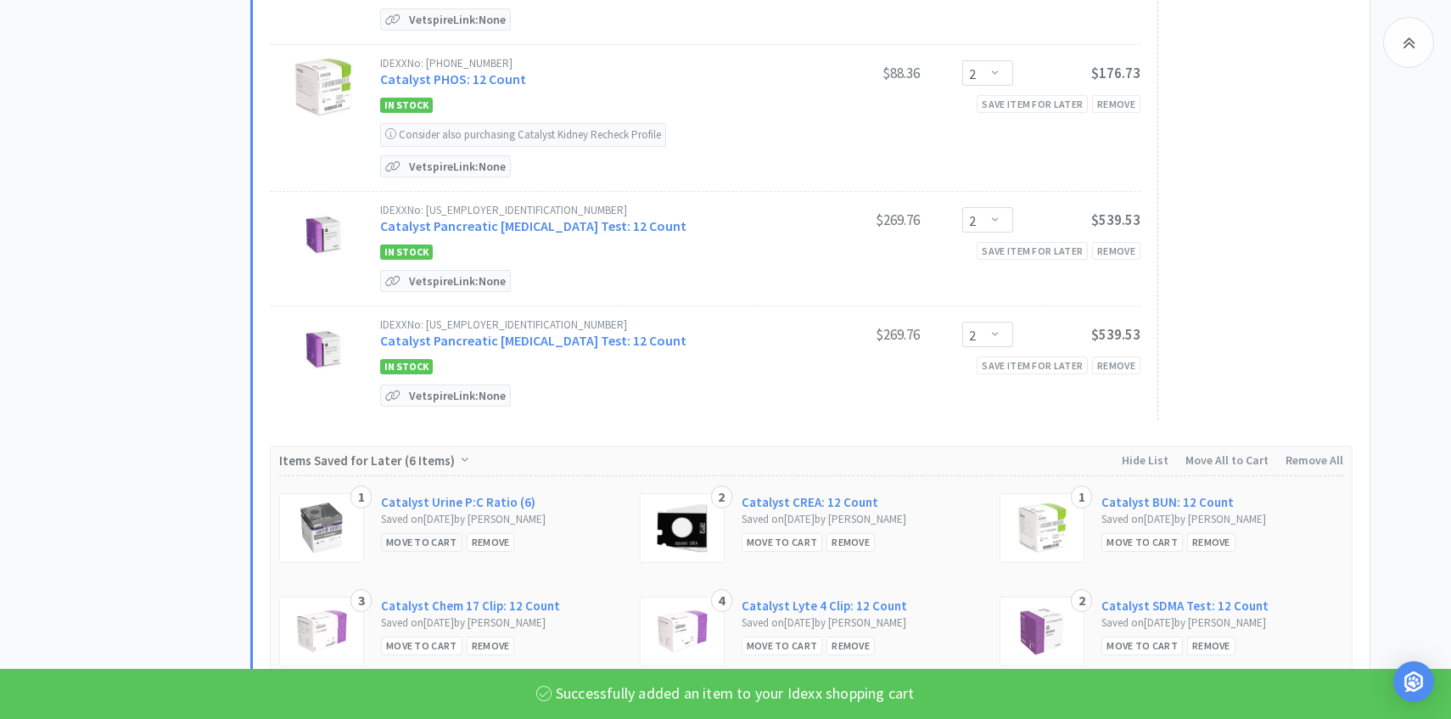
click at [411, 533] on div "Move to Cart" at bounding box center [421, 542] width 81 height 18
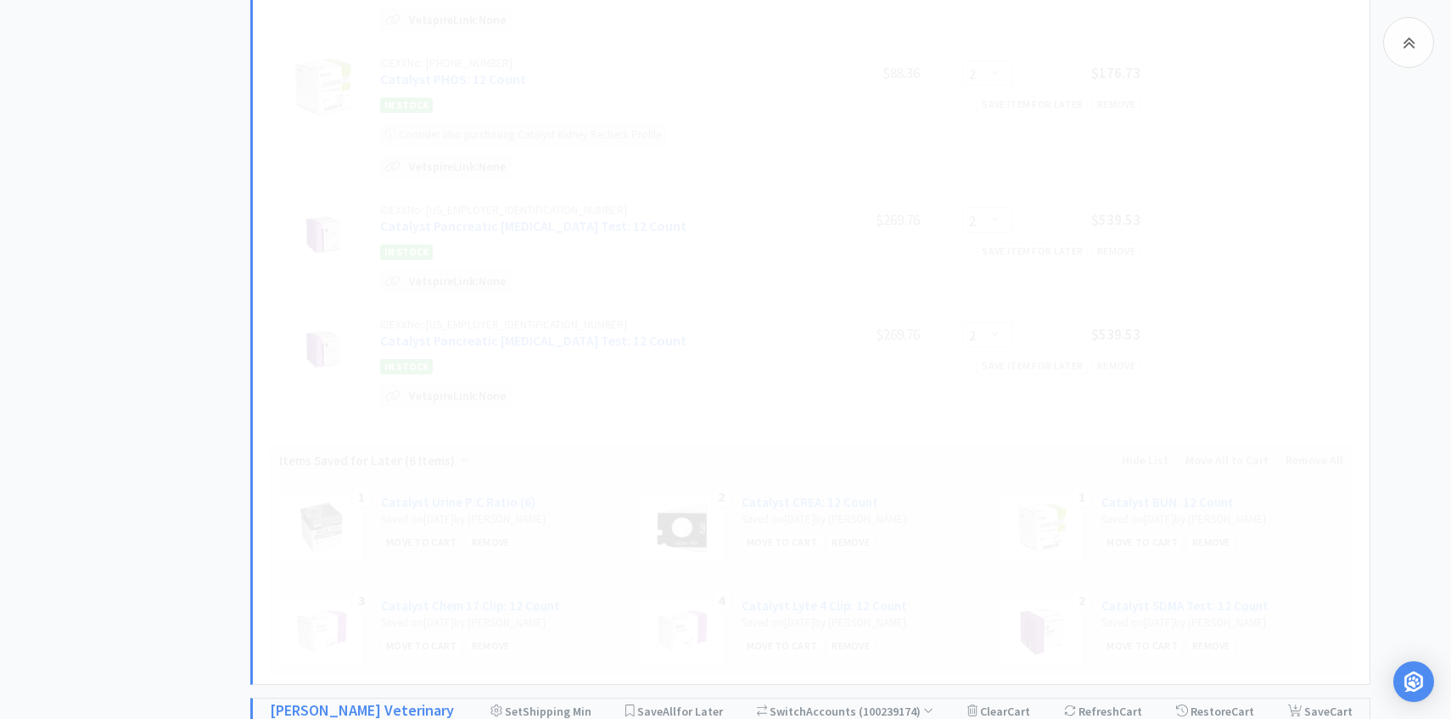
select select "1"
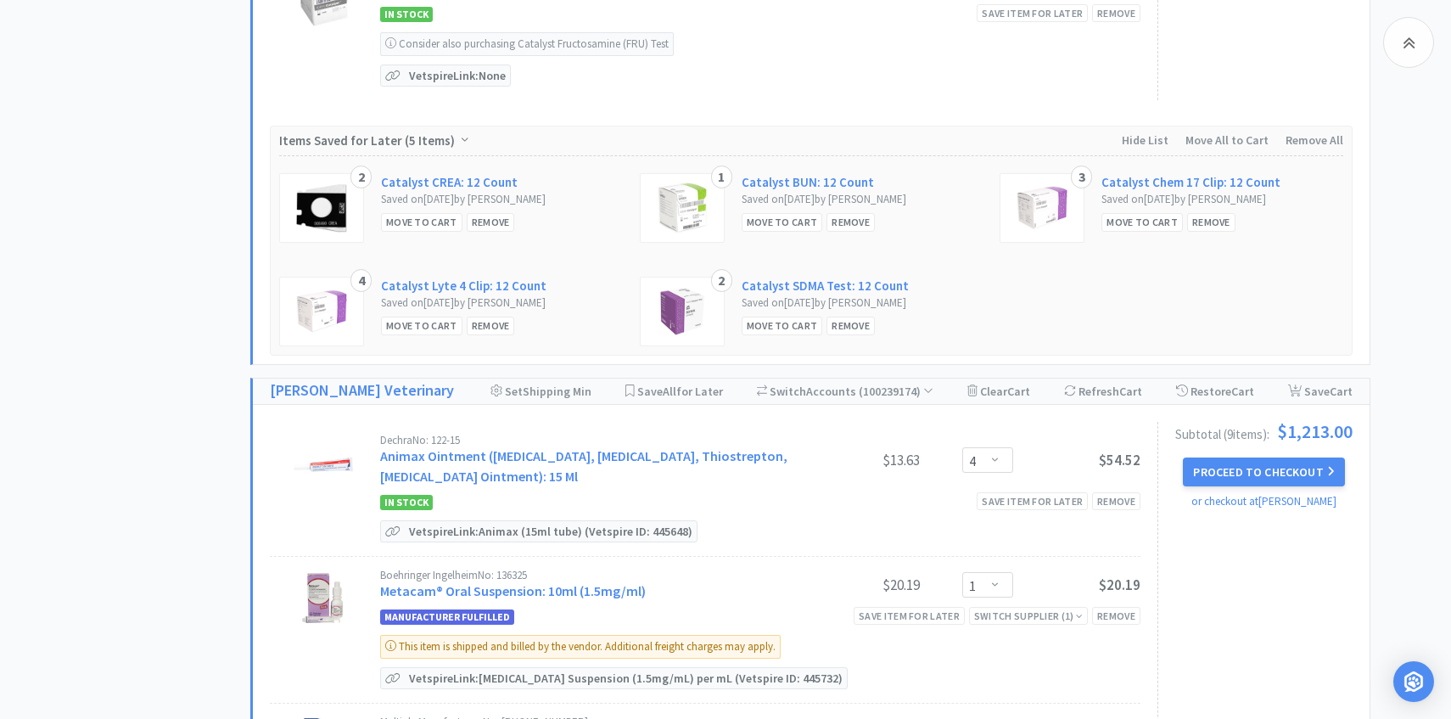
scroll to position [1954, 0]
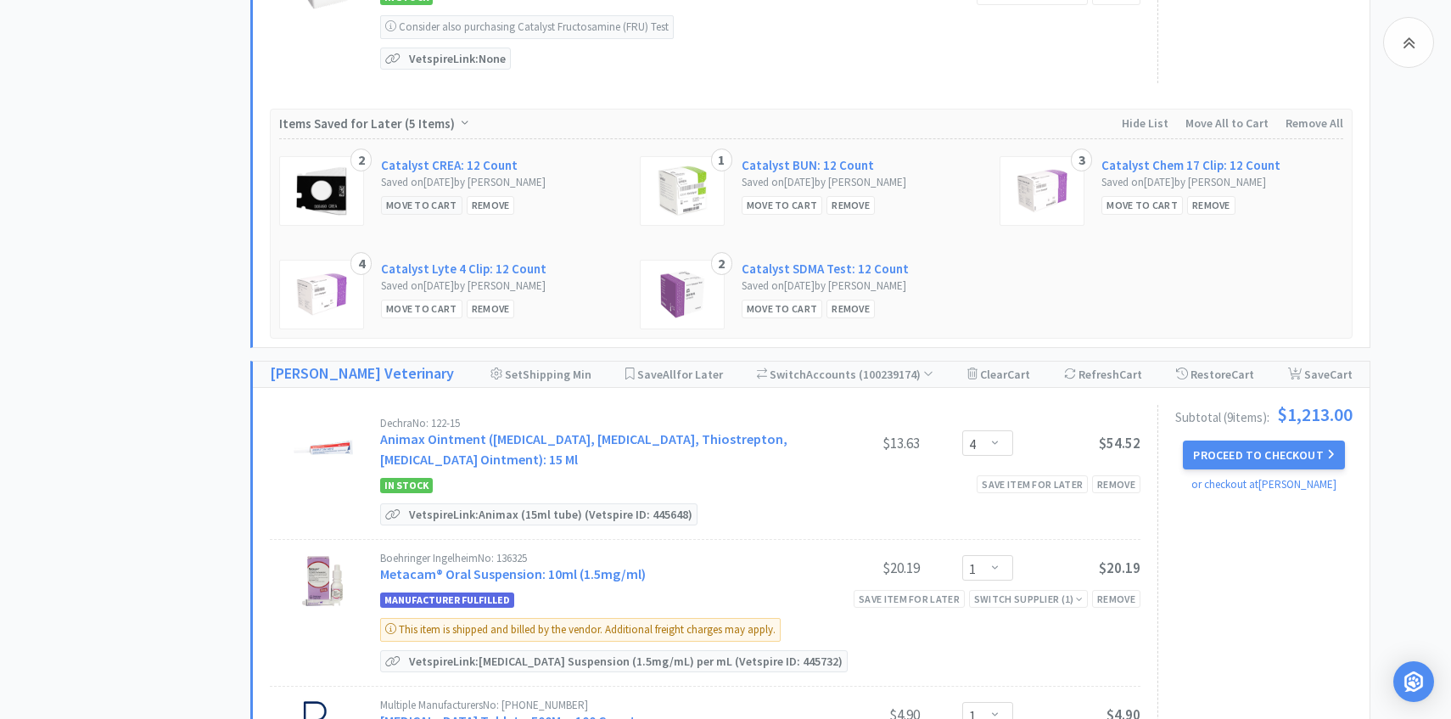
click at [395, 196] on div "Move to Cart" at bounding box center [421, 205] width 81 height 18
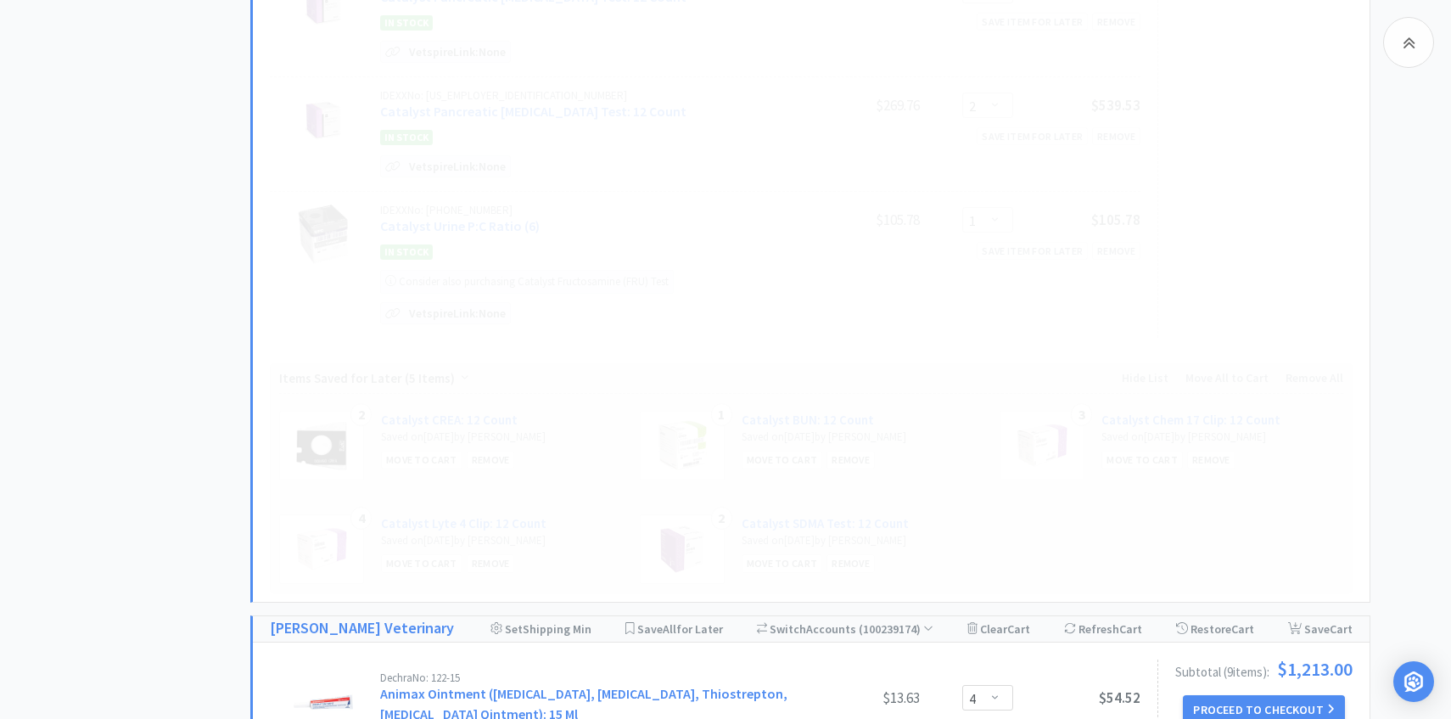
scroll to position [1689, 0]
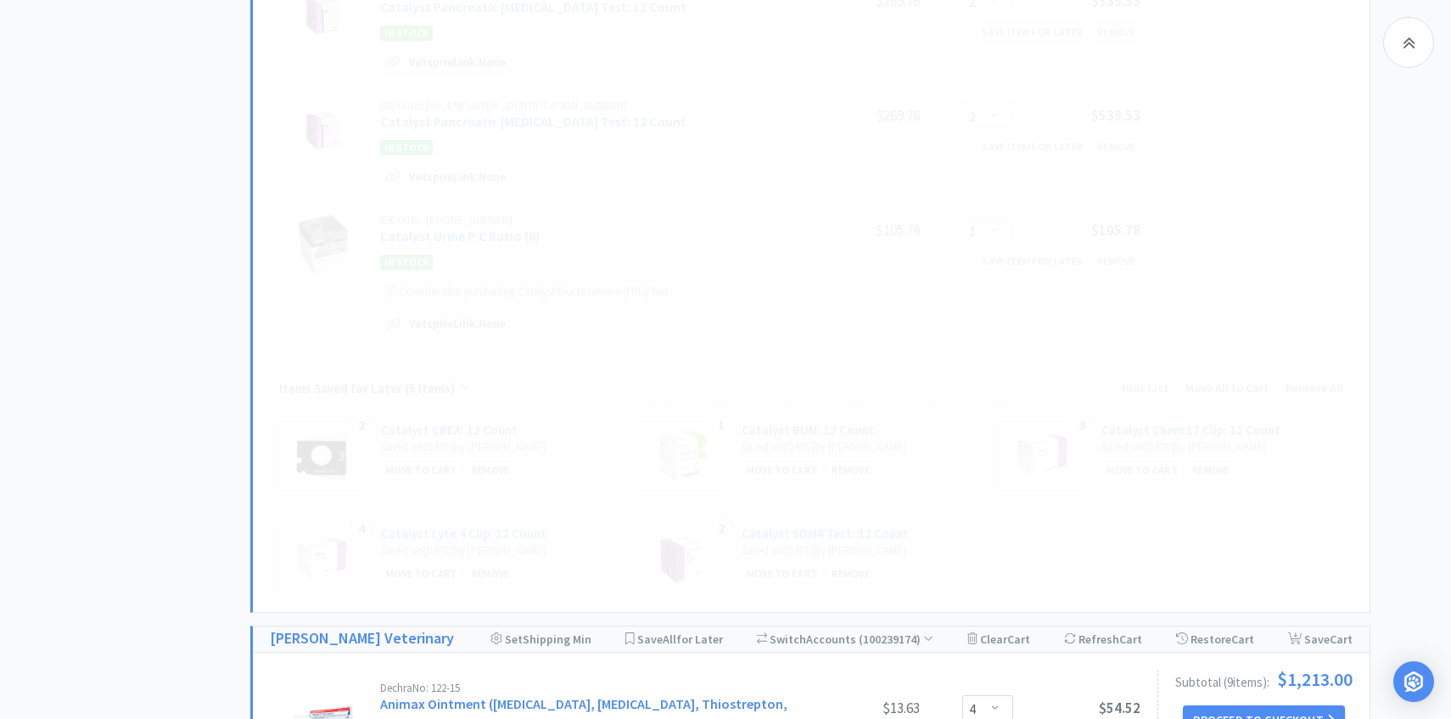
select select "2"
select select "3"
select select "2"
select select "5"
select select "2"
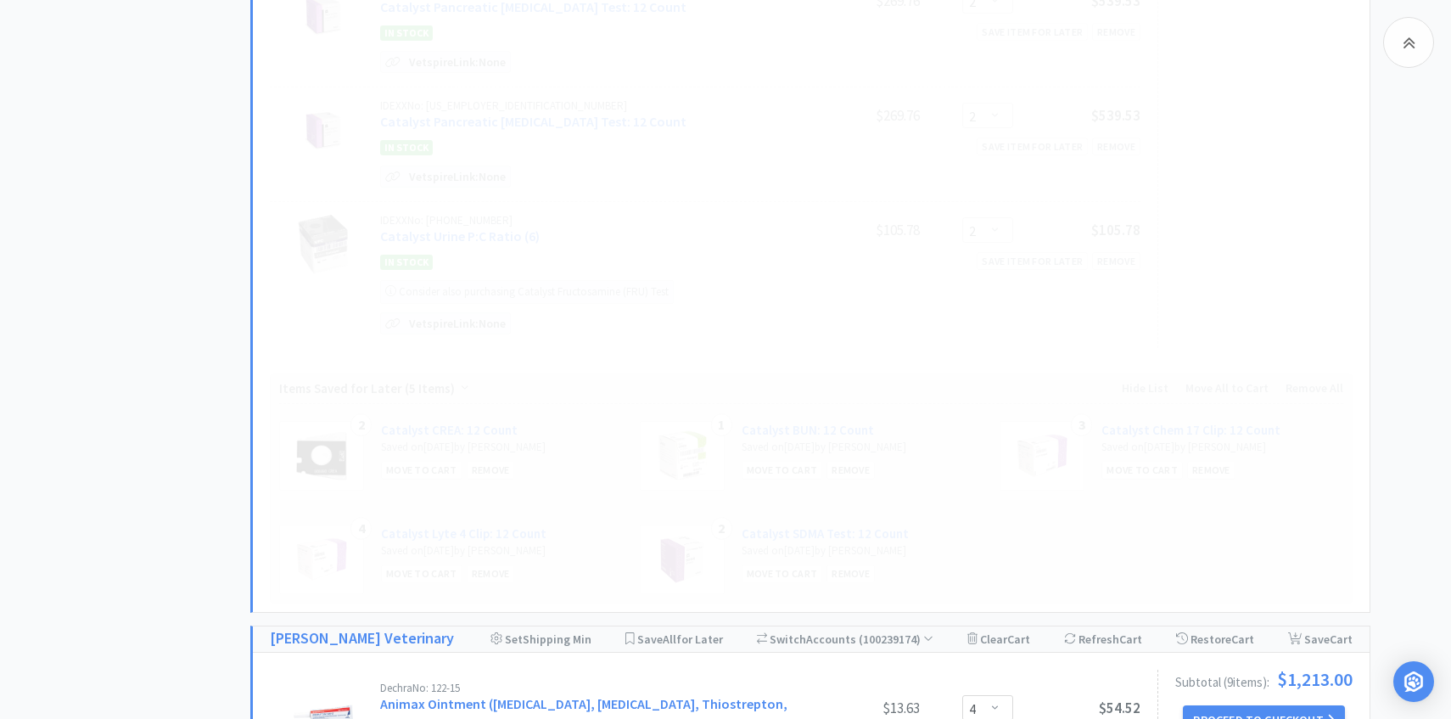
select select "1"
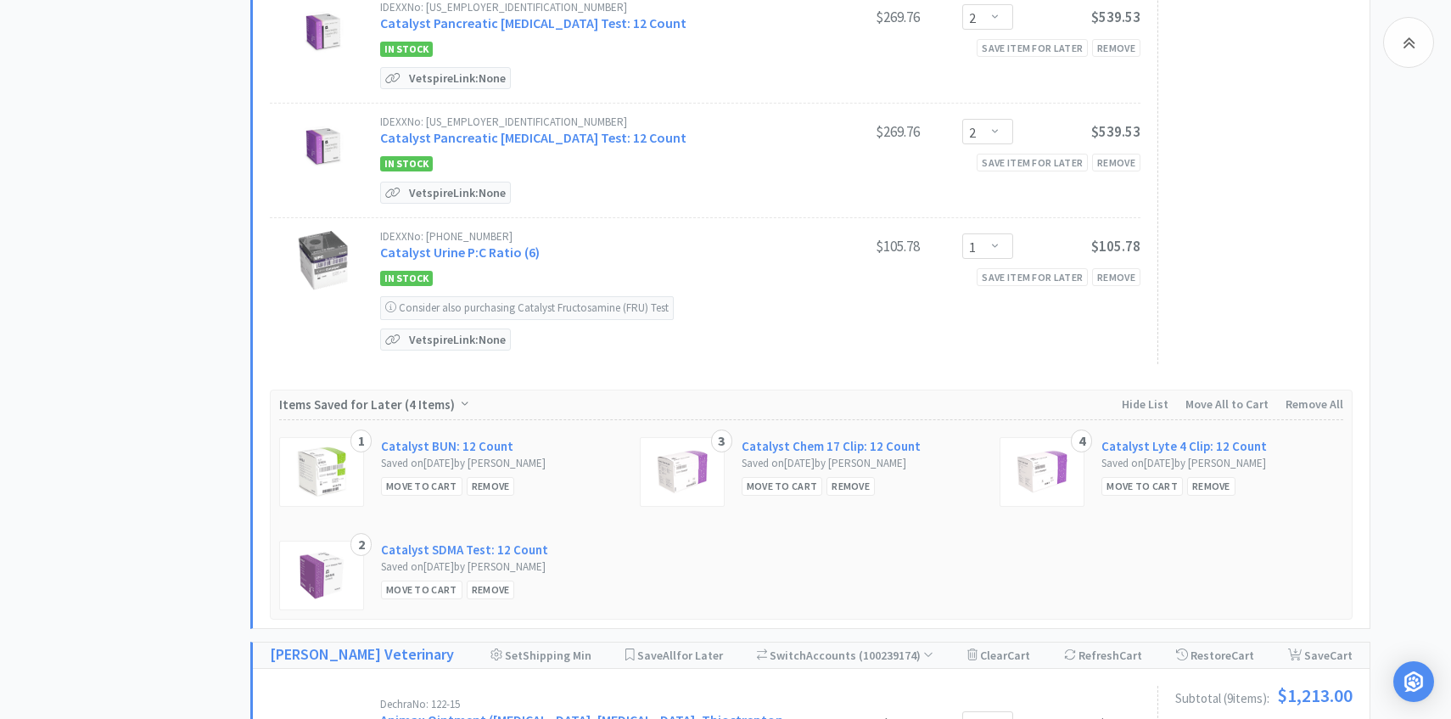
scroll to position [1832, 0]
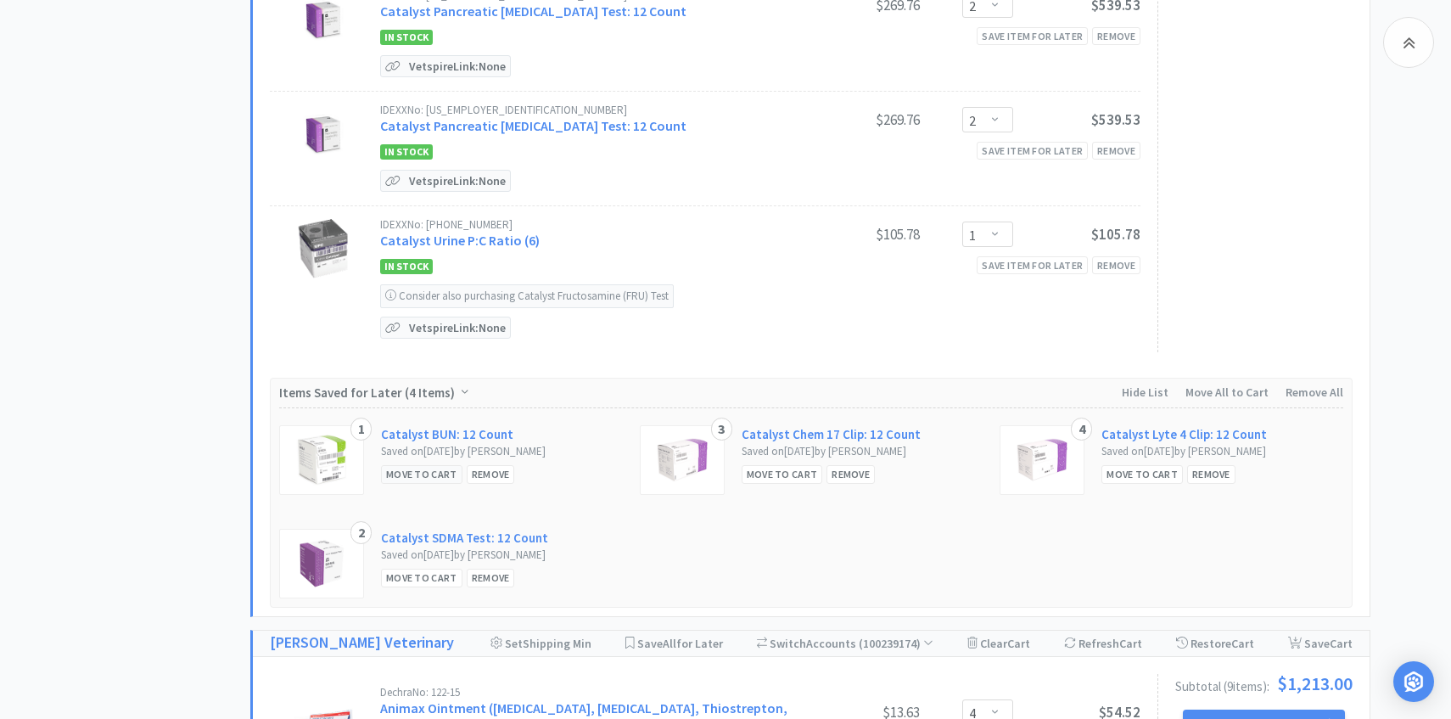
click at [420, 465] on div "Move to Cart" at bounding box center [421, 474] width 81 height 18
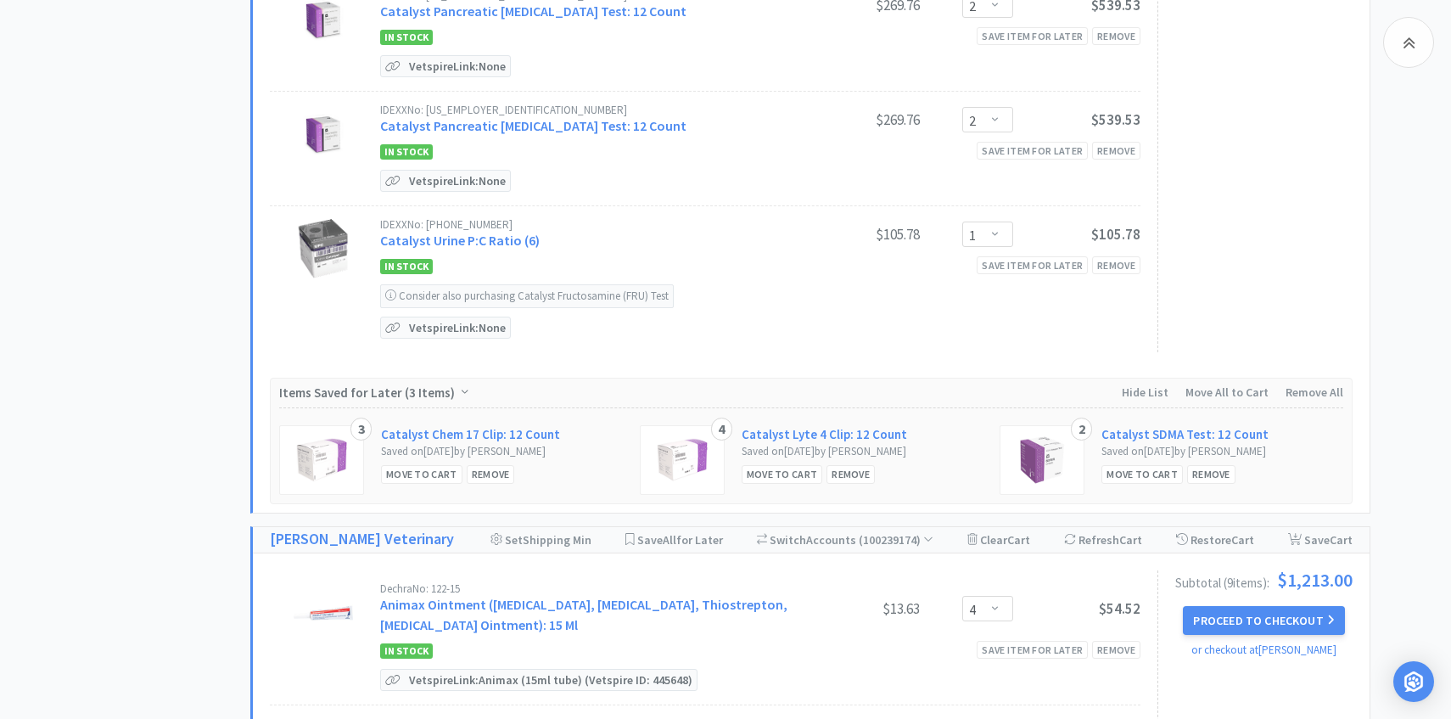
click at [420, 465] on div "Move to Cart" at bounding box center [421, 474] width 81 height 18
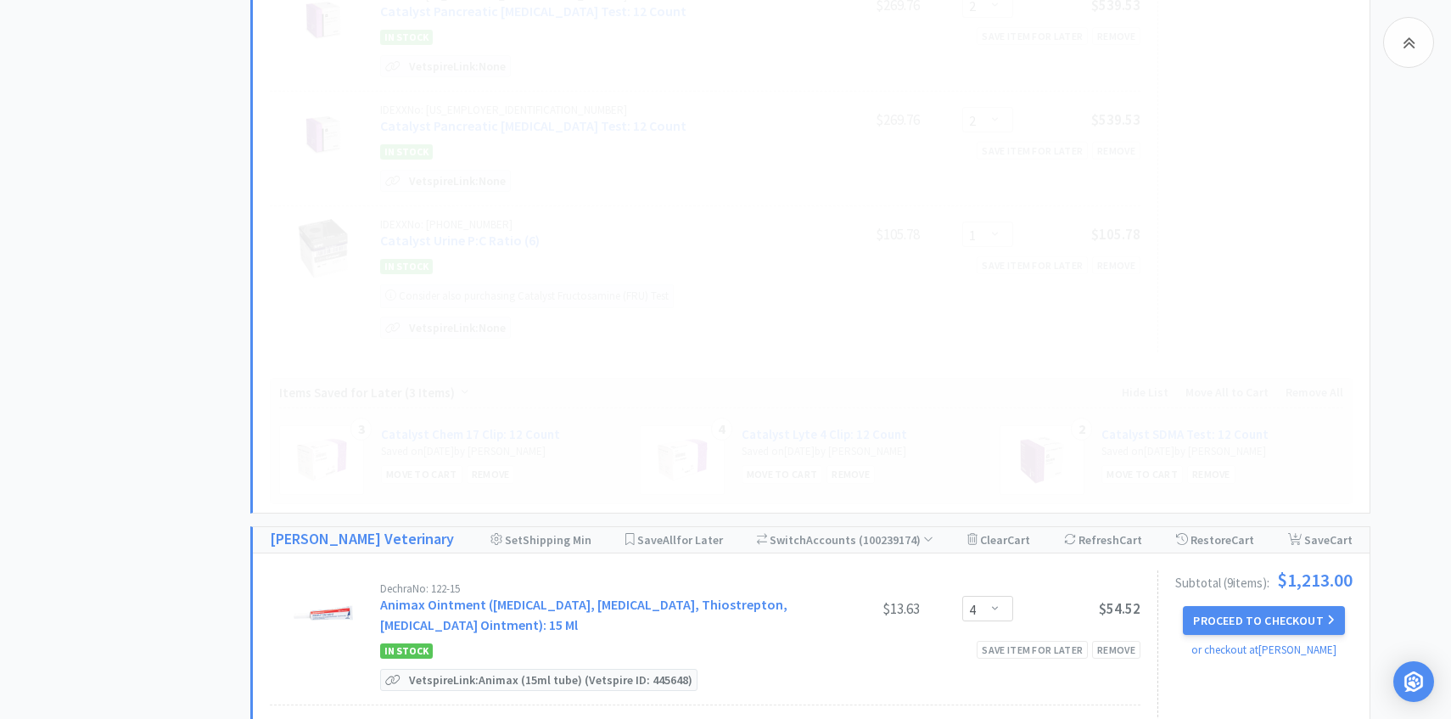
select select "1"
select select "2"
select select "3"
select select "2"
select select "5"
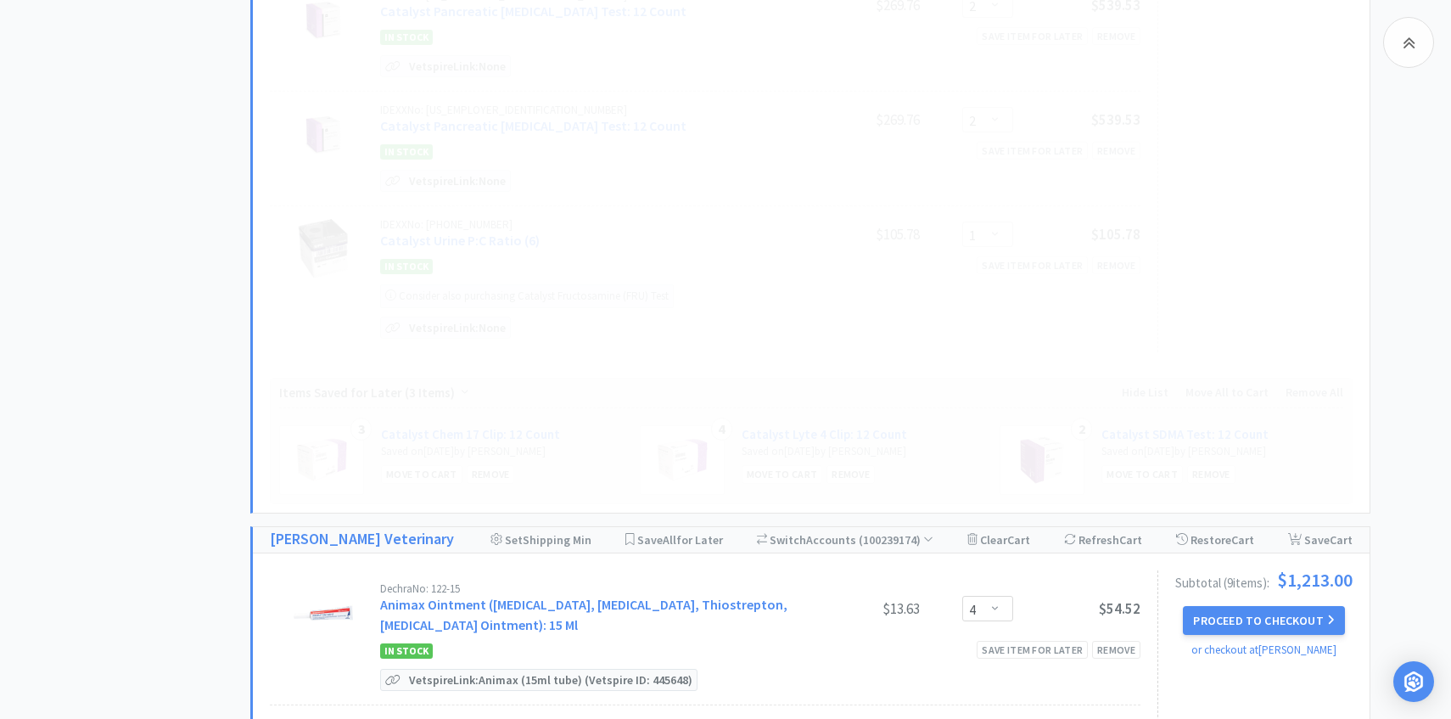
select select "2"
select select "1"
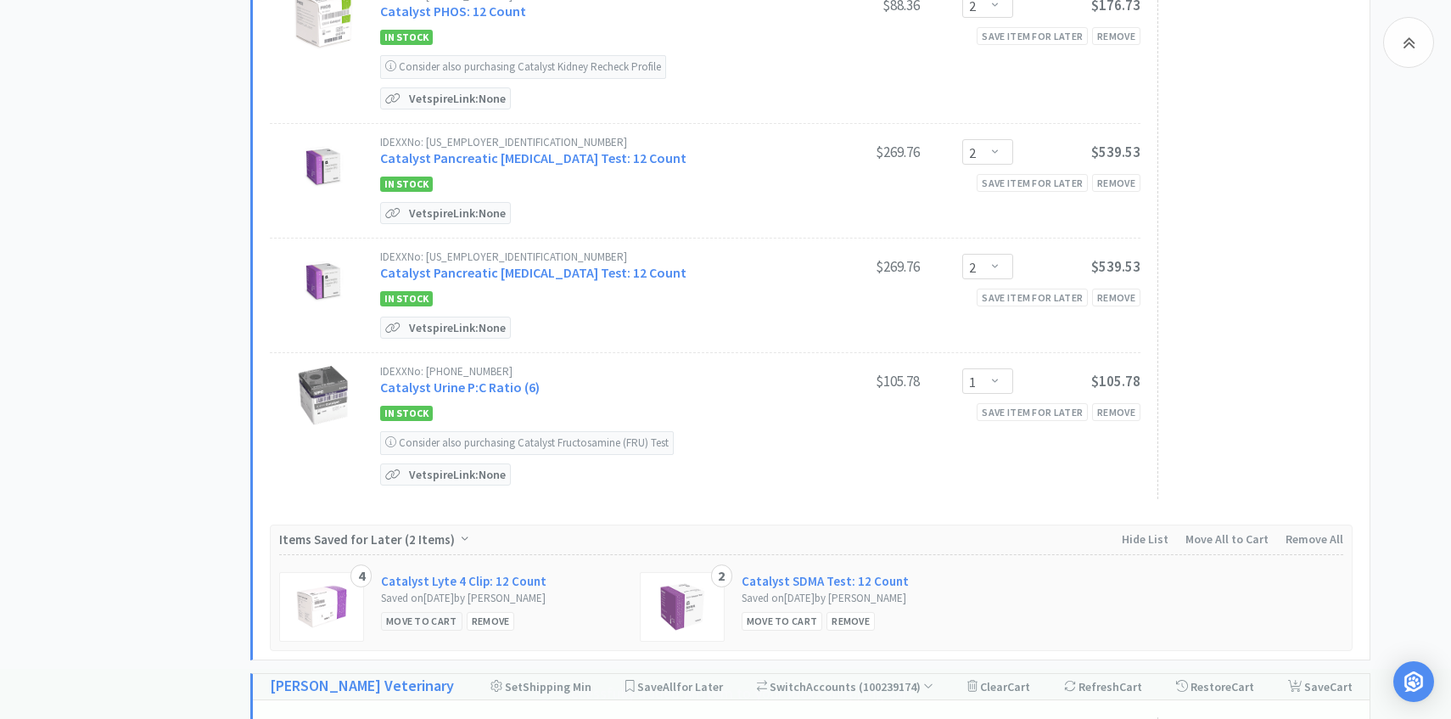
click at [426, 612] on div "Move to Cart" at bounding box center [421, 621] width 81 height 18
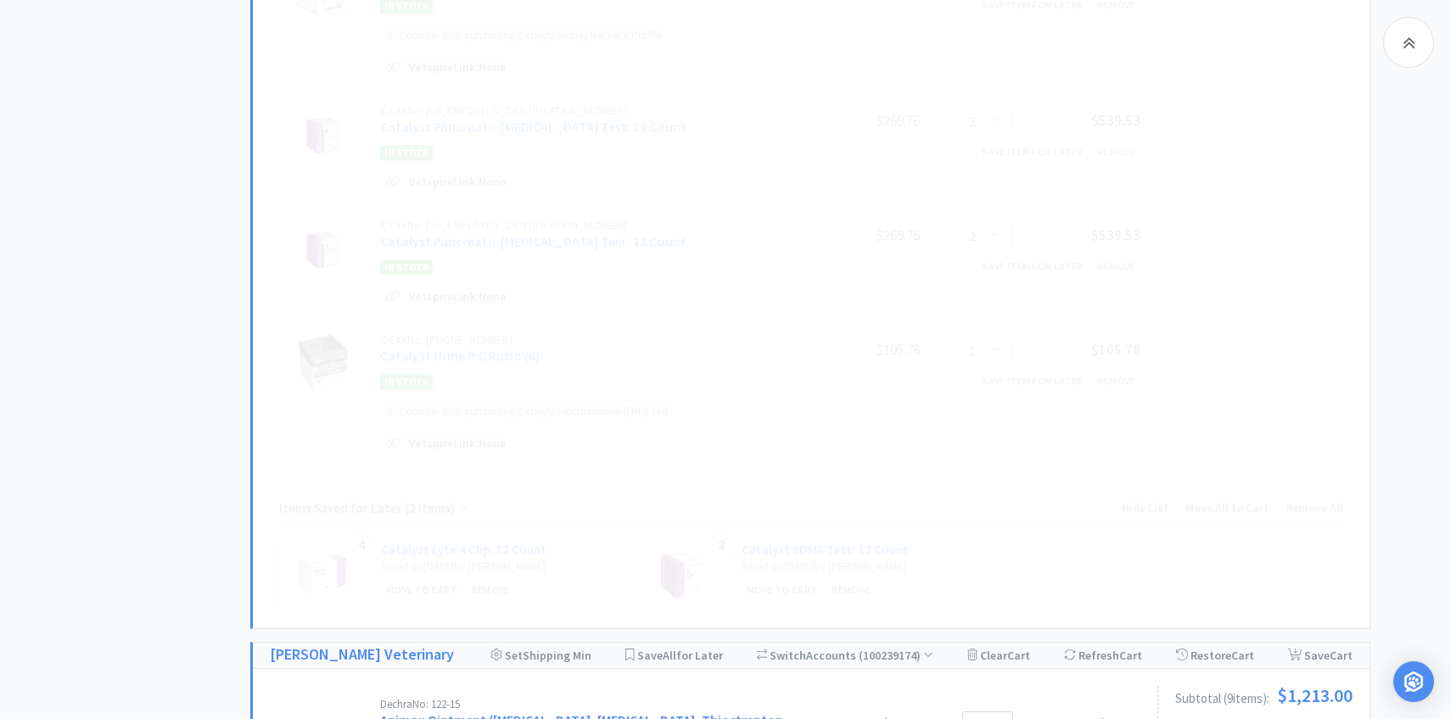
scroll to position [1912, 0]
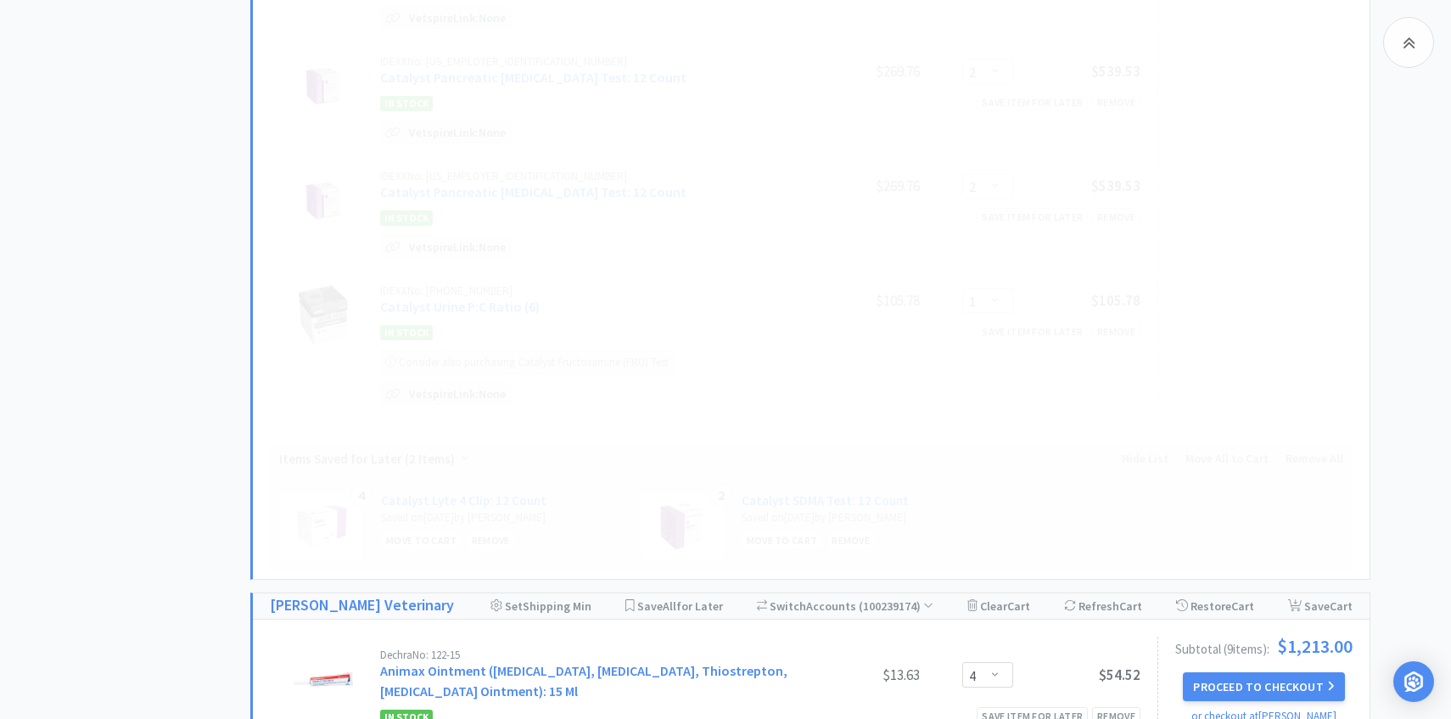
select select "3"
select select "2"
select select "5"
select select "2"
select select "1"
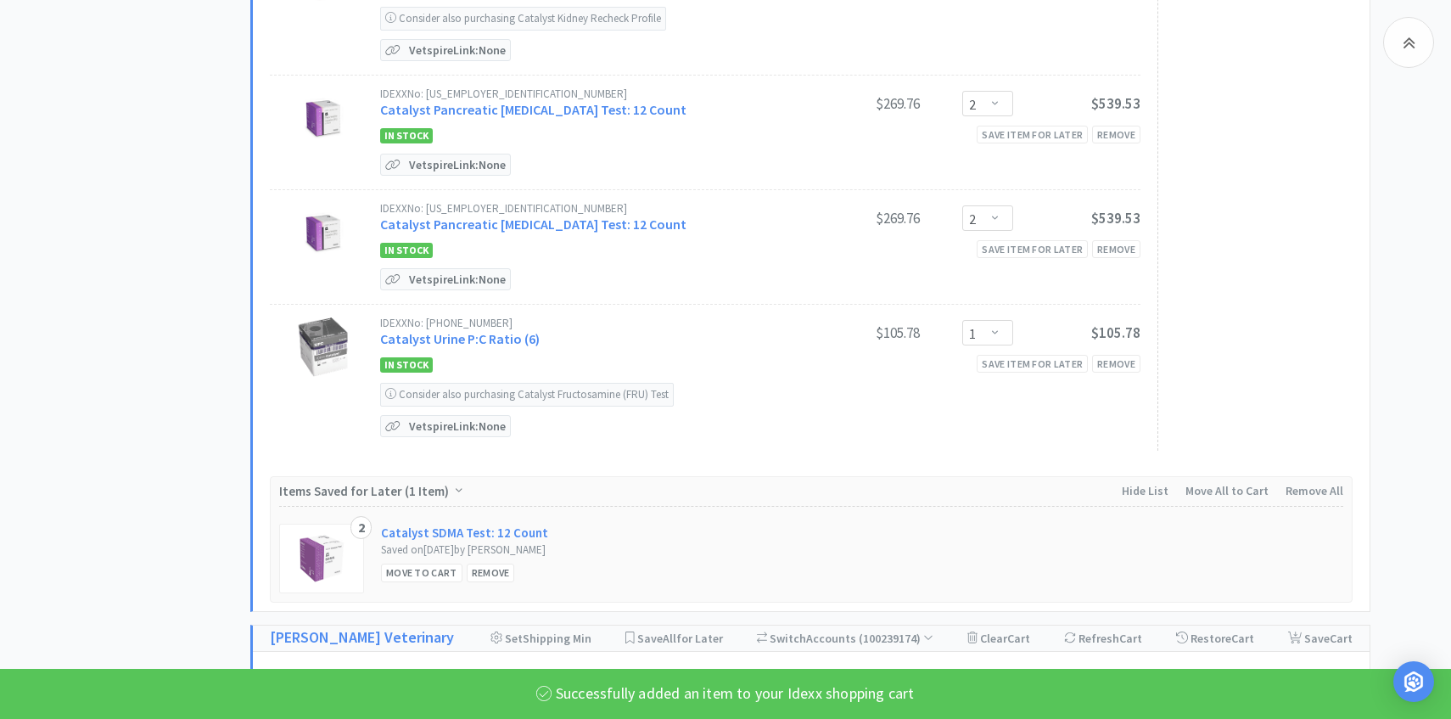
scroll to position [2069, 0]
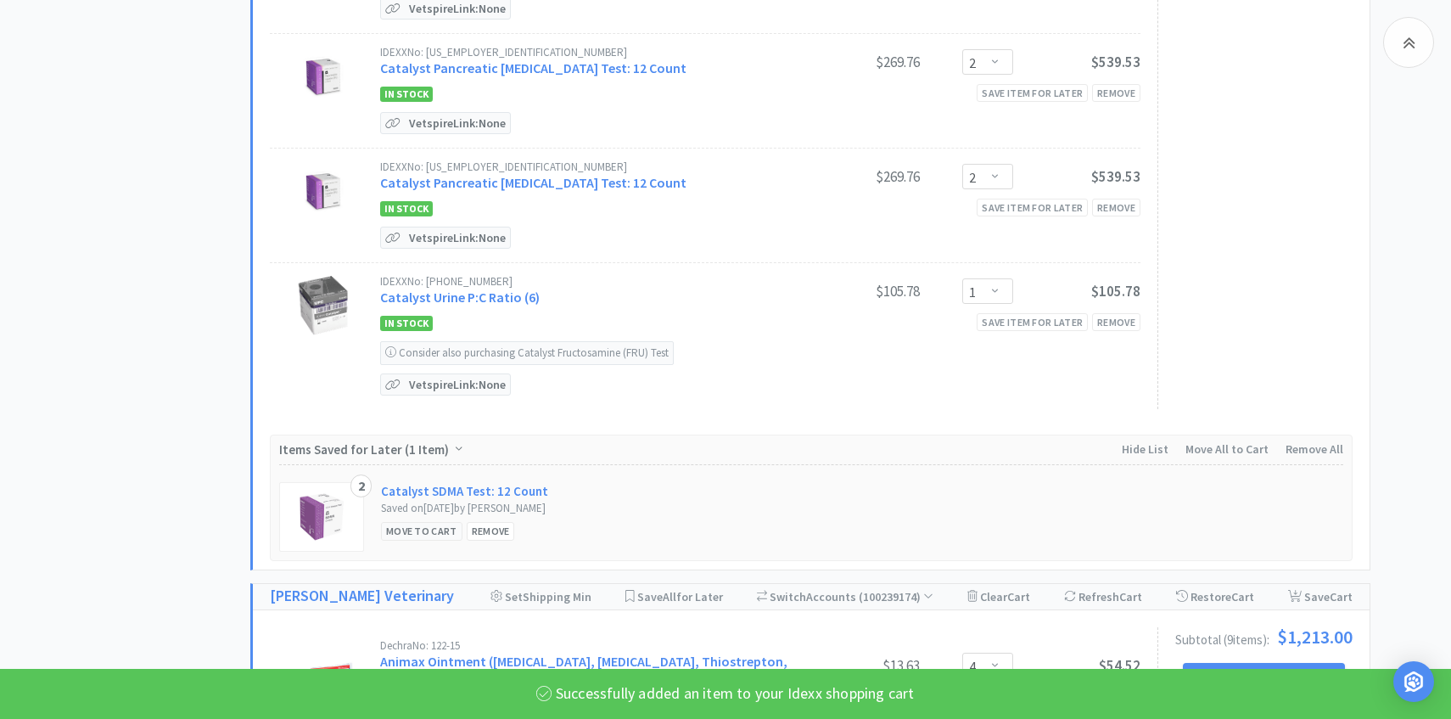
click at [427, 522] on div "Move to Cart" at bounding box center [421, 531] width 81 height 18
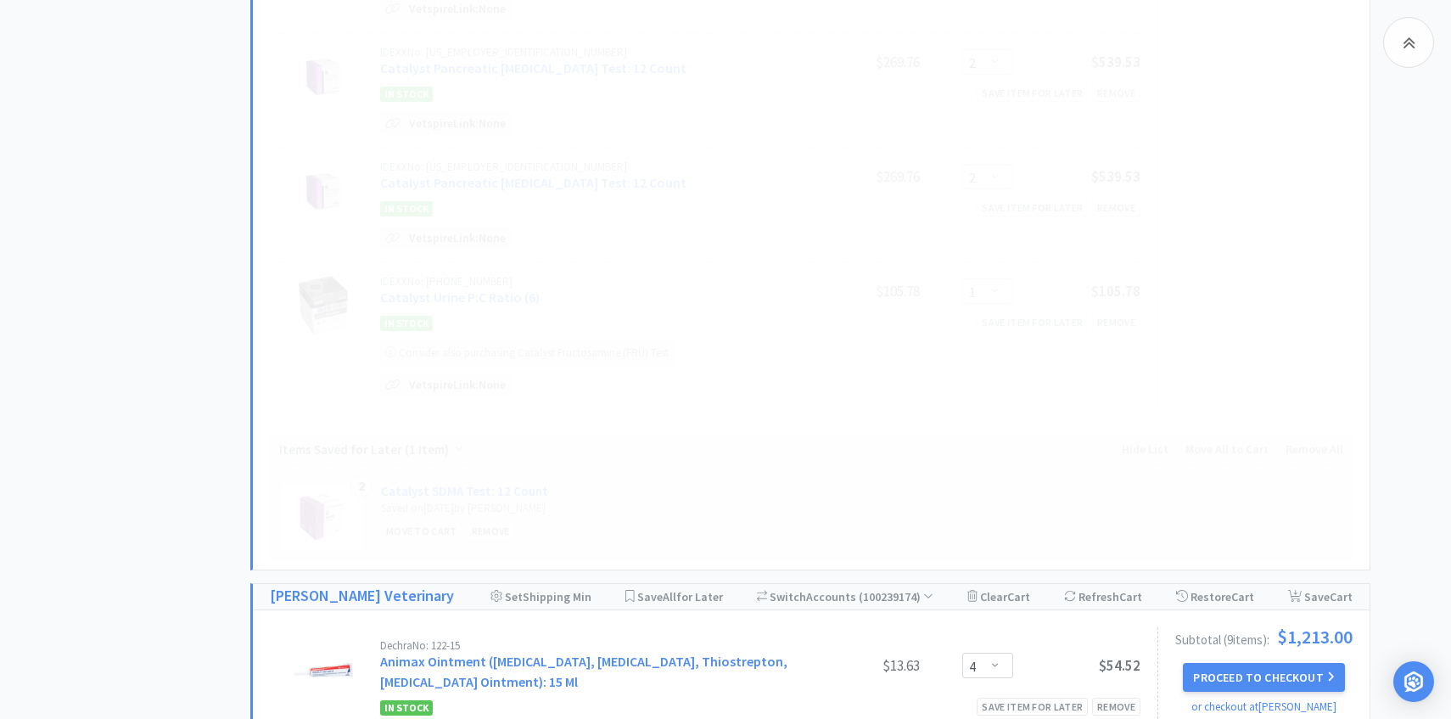
select select "4"
select select "5"
select select "2"
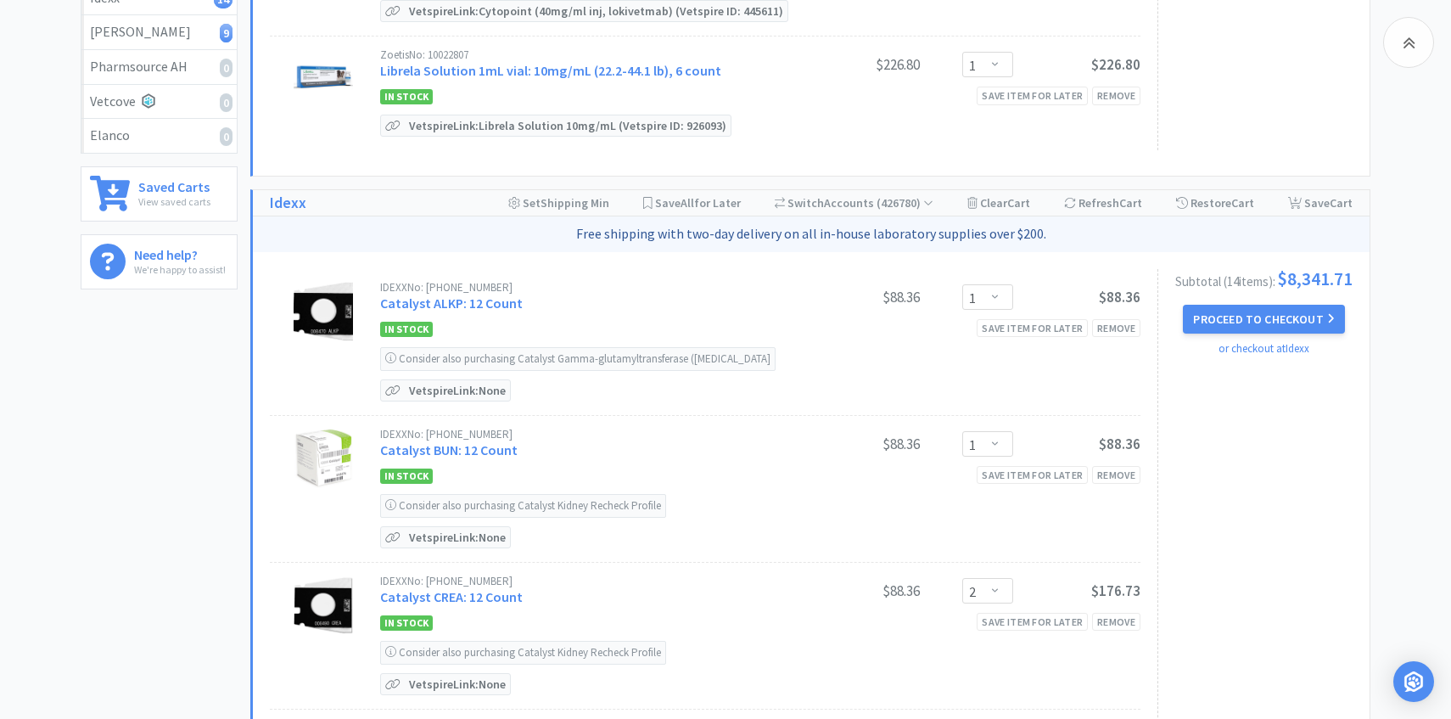
scroll to position [344, 0]
select select "2"
select select "1"
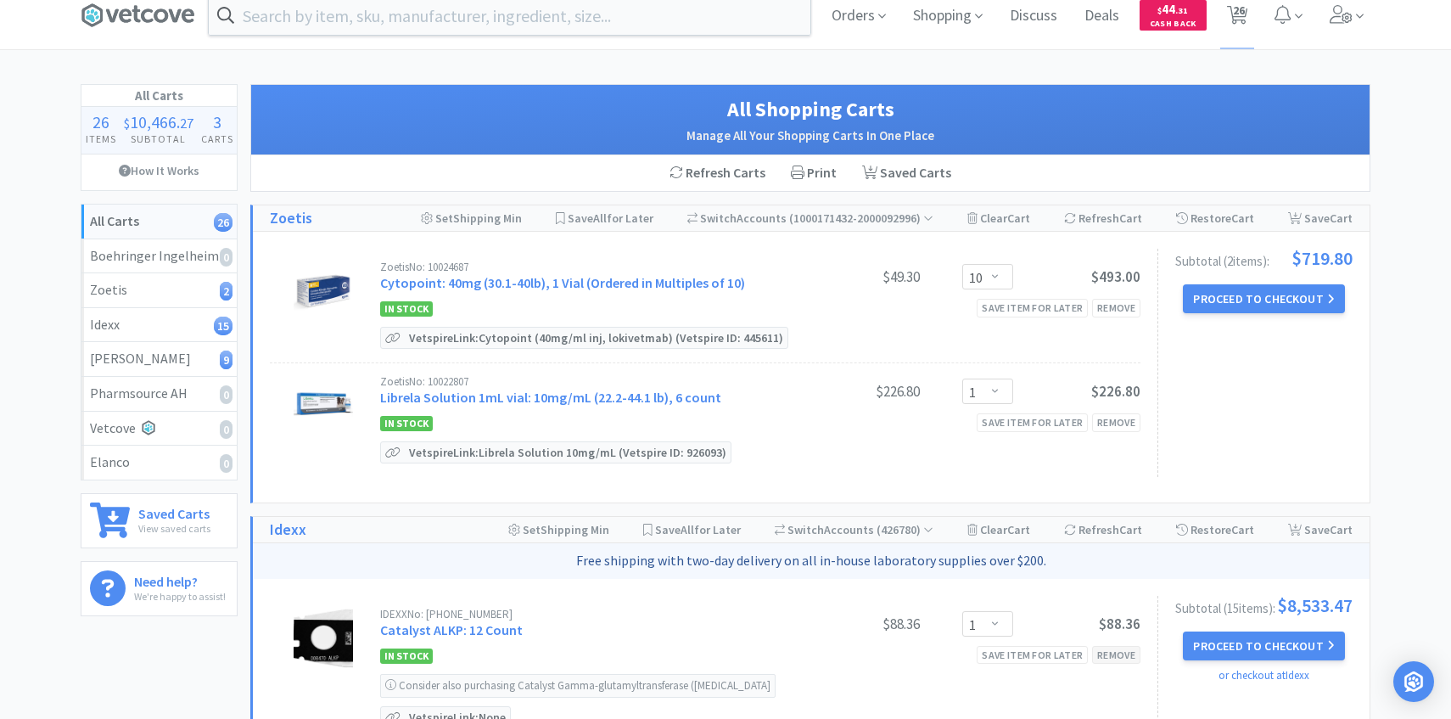
scroll to position [24, 0]
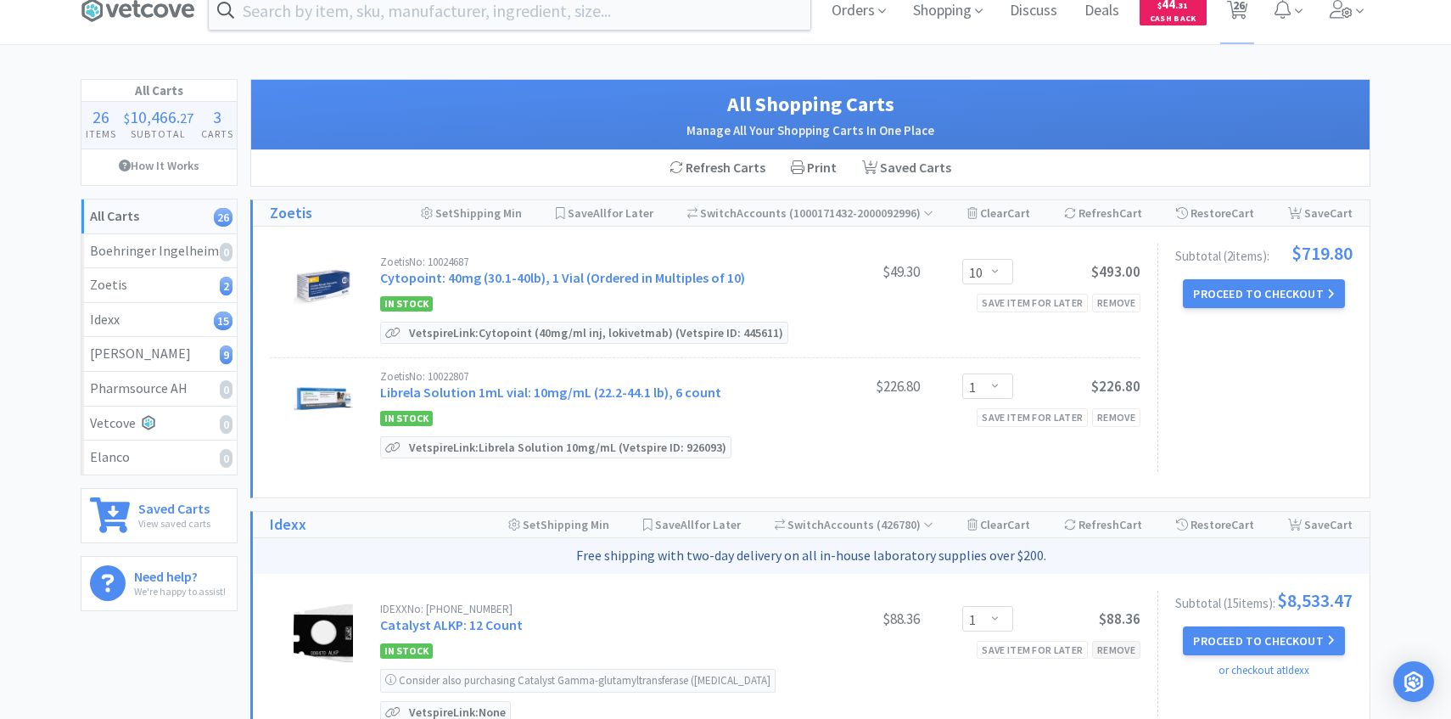
click at [1121, 648] on div "Remove" at bounding box center [1116, 650] width 48 height 18
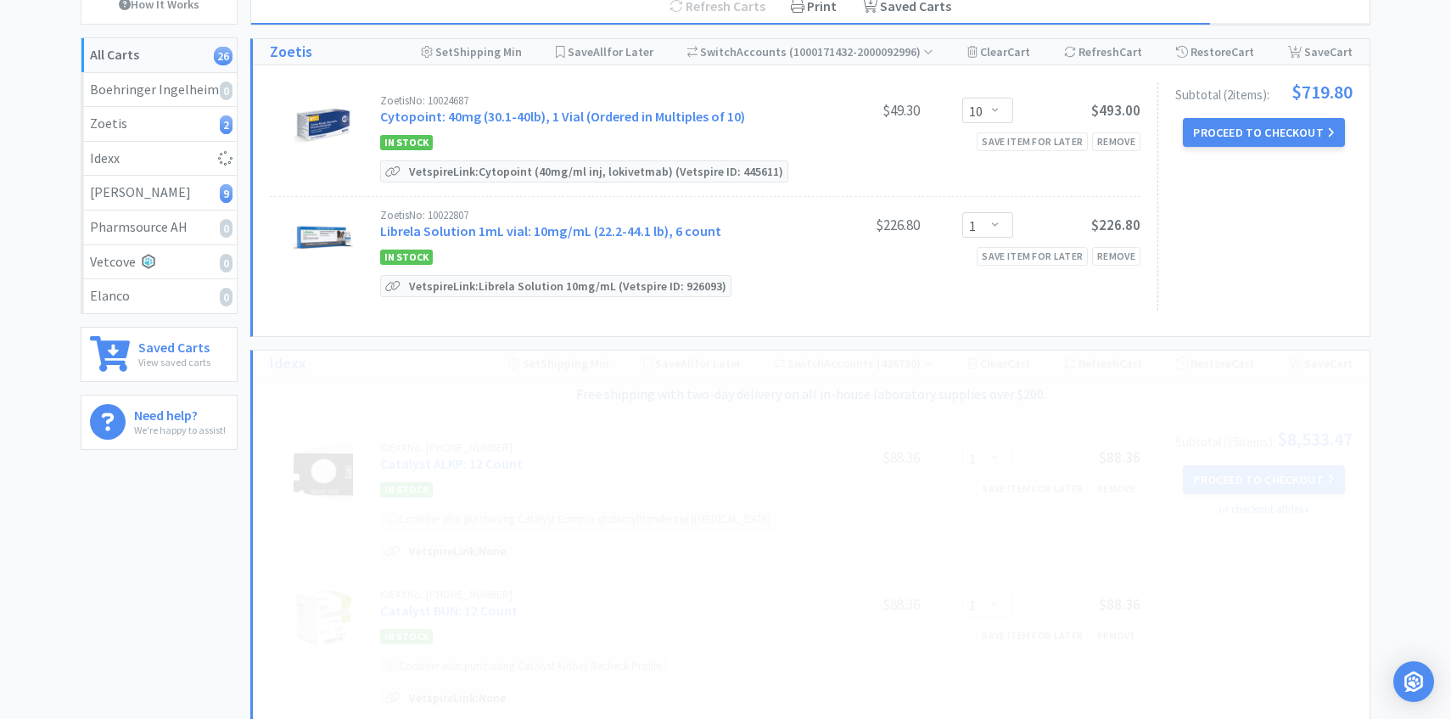
scroll to position [199, 0]
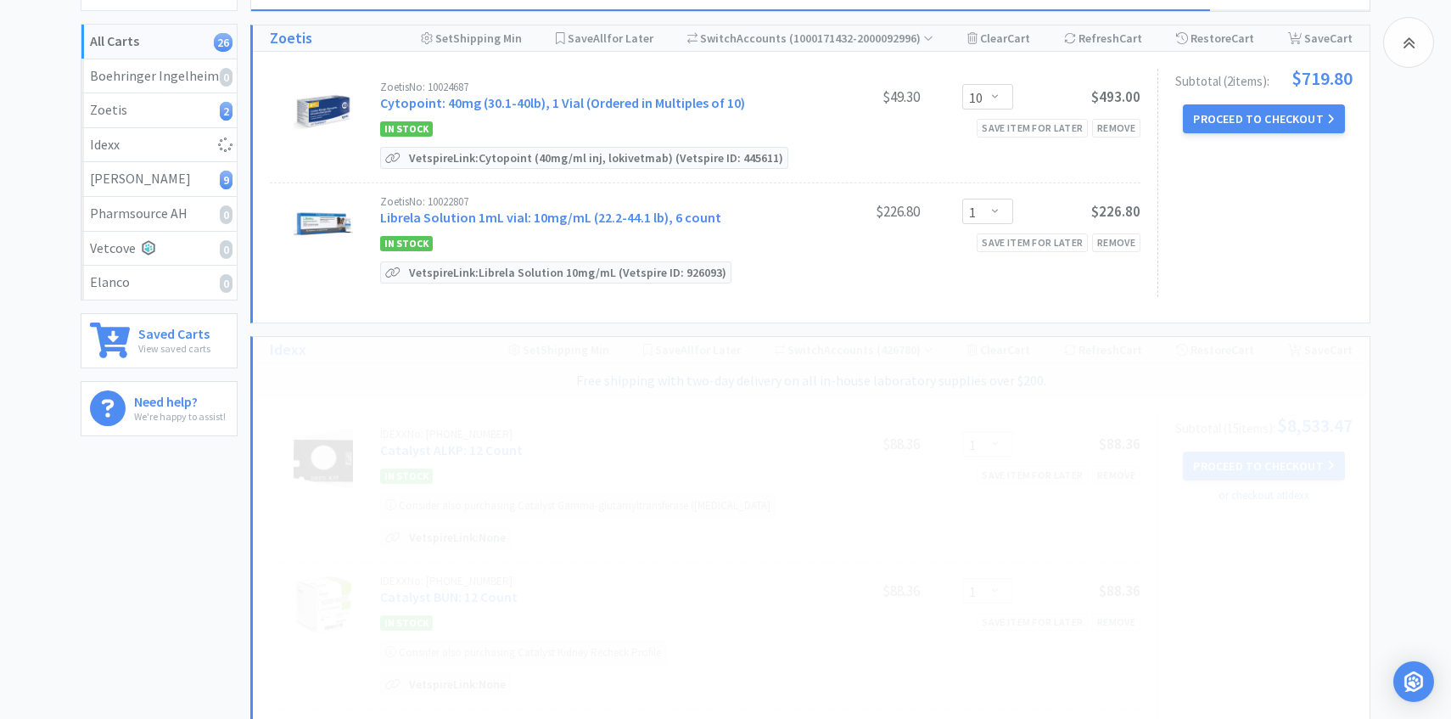
select select "2"
select select "3"
select select "2"
select select "4"
select select "5"
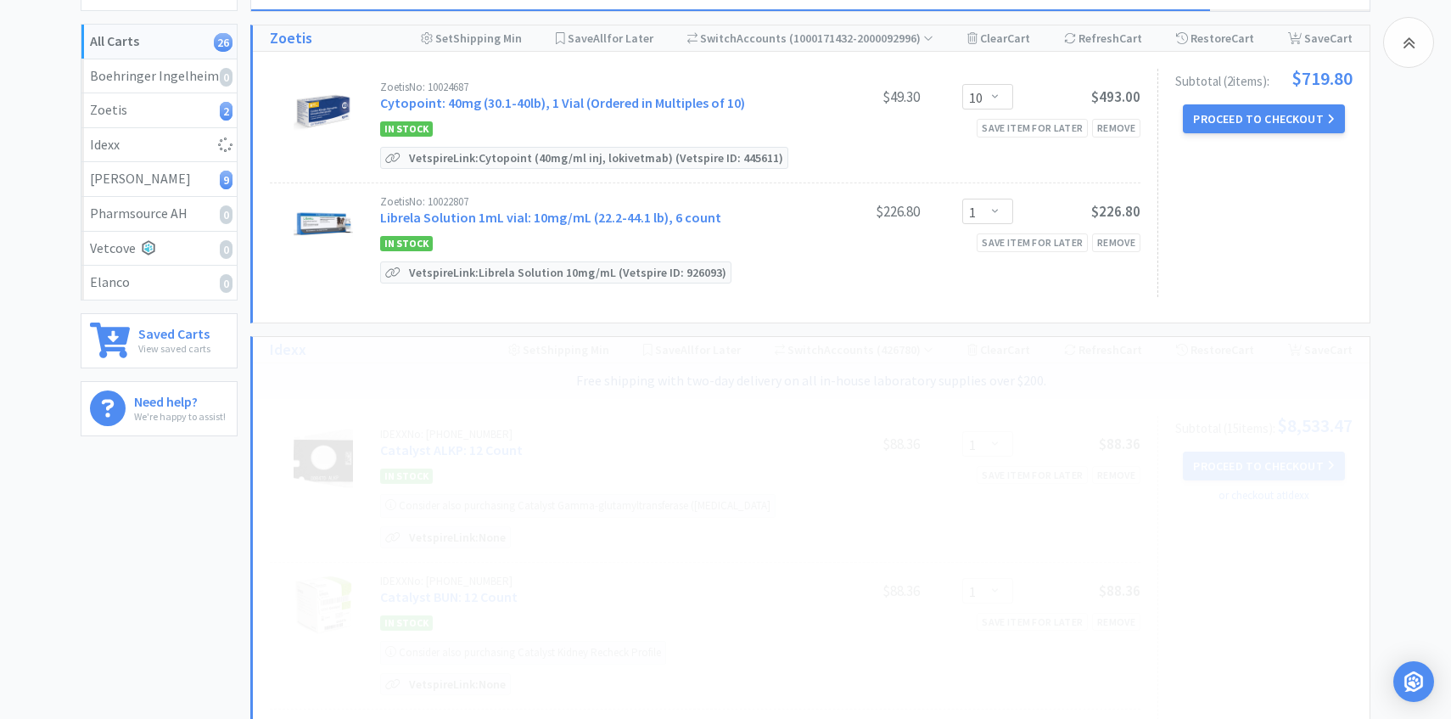
select select "2"
select select "1"
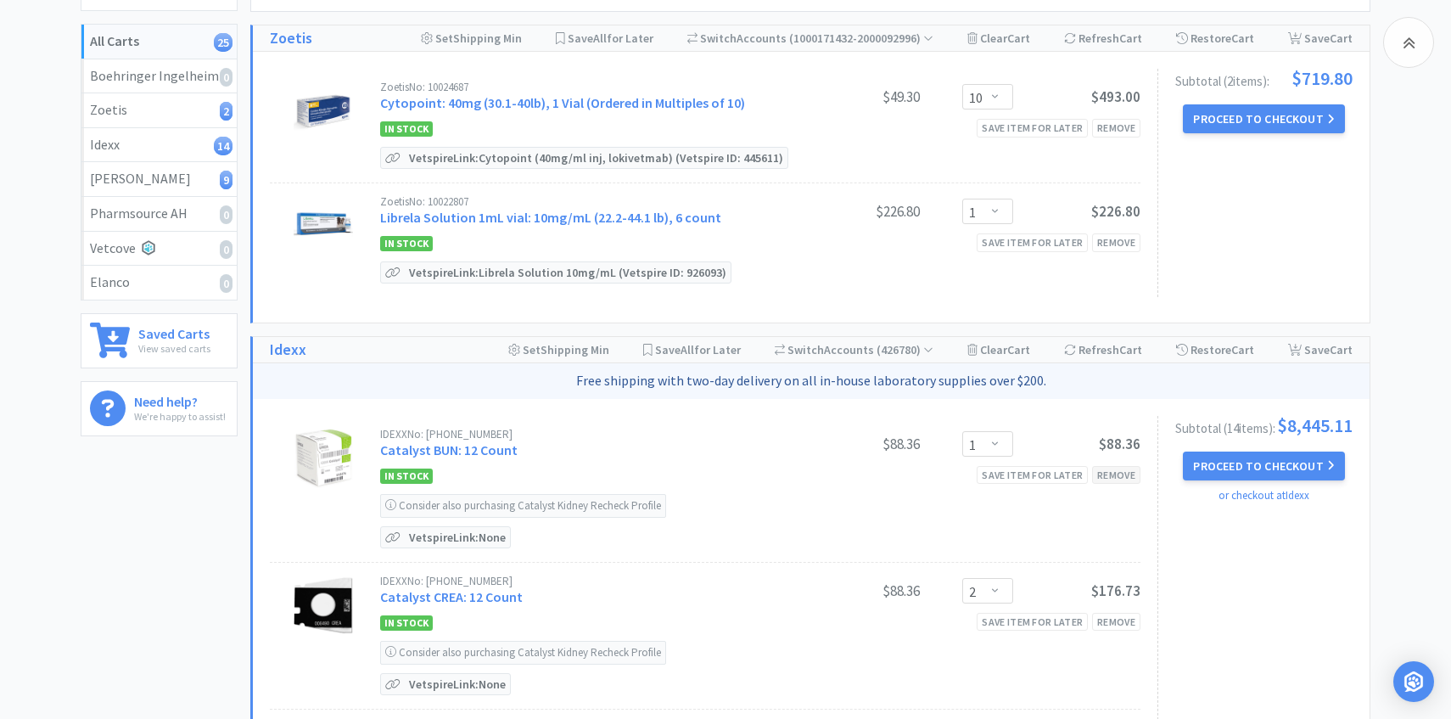
click at [1120, 467] on div "Remove" at bounding box center [1116, 475] width 48 height 18
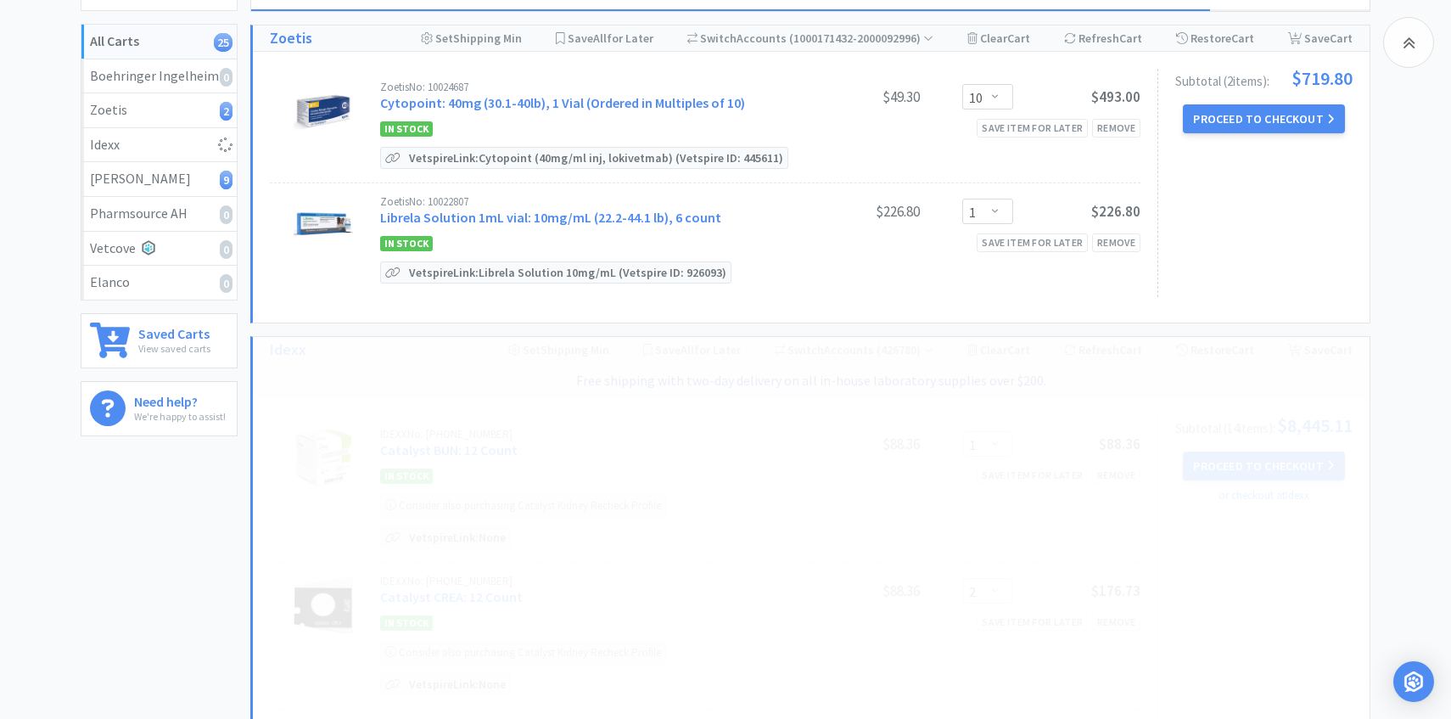
select select "2"
select select "3"
select select "2"
select select "4"
select select "5"
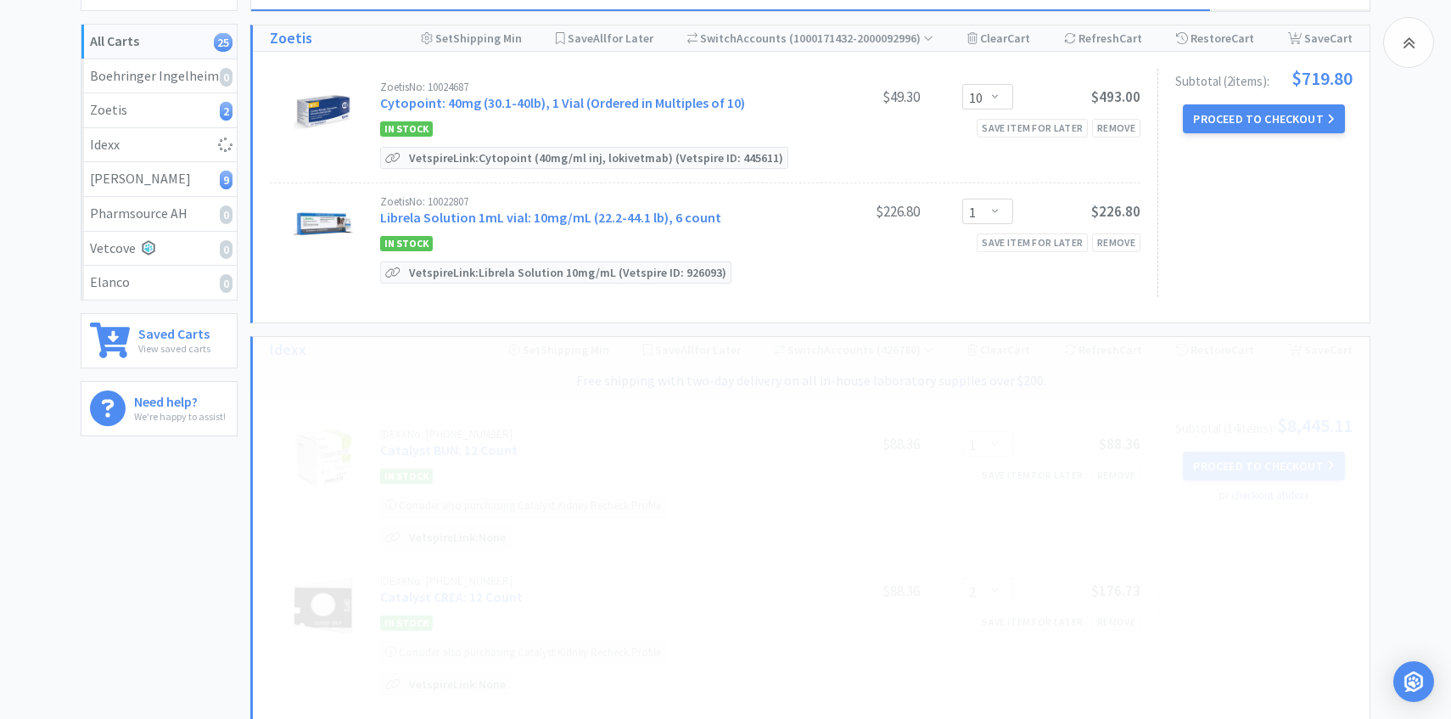
select select "2"
select select "1"
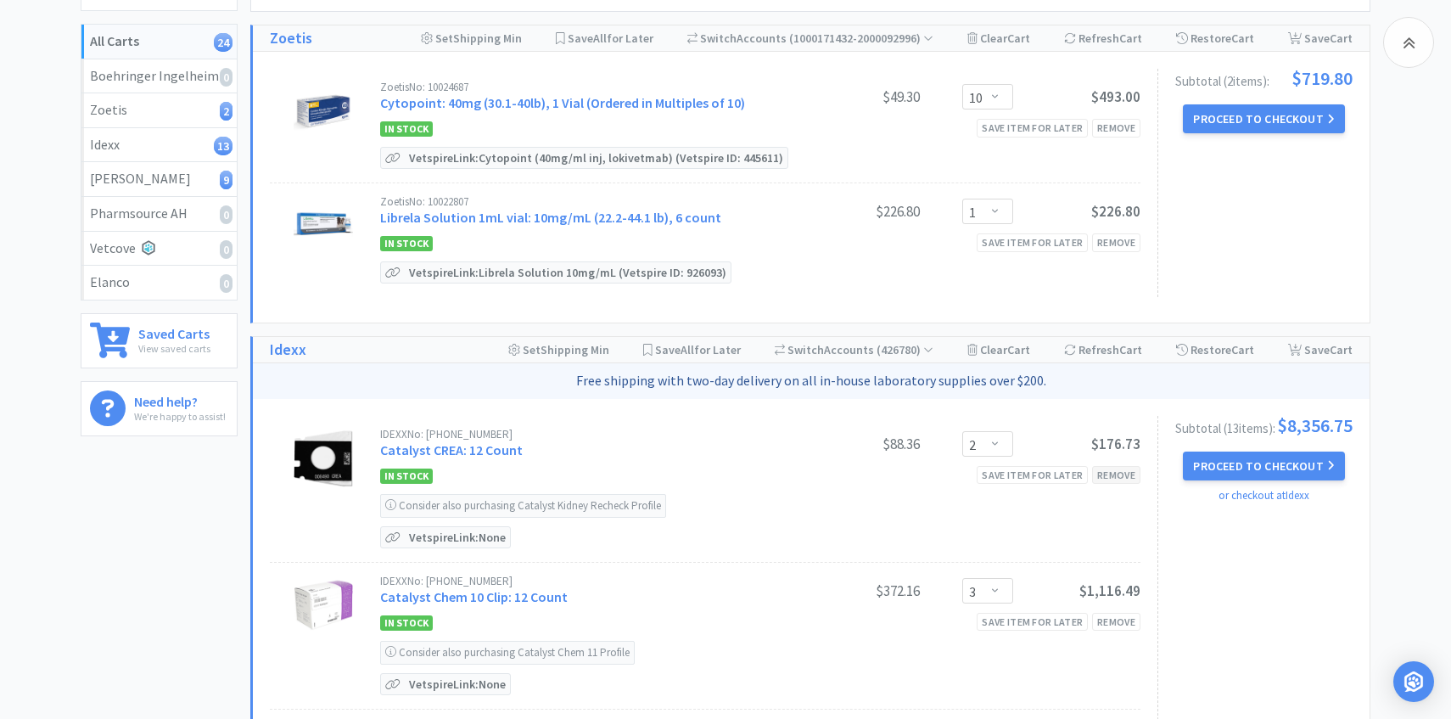
click at [1117, 472] on div "Remove" at bounding box center [1116, 475] width 48 height 18
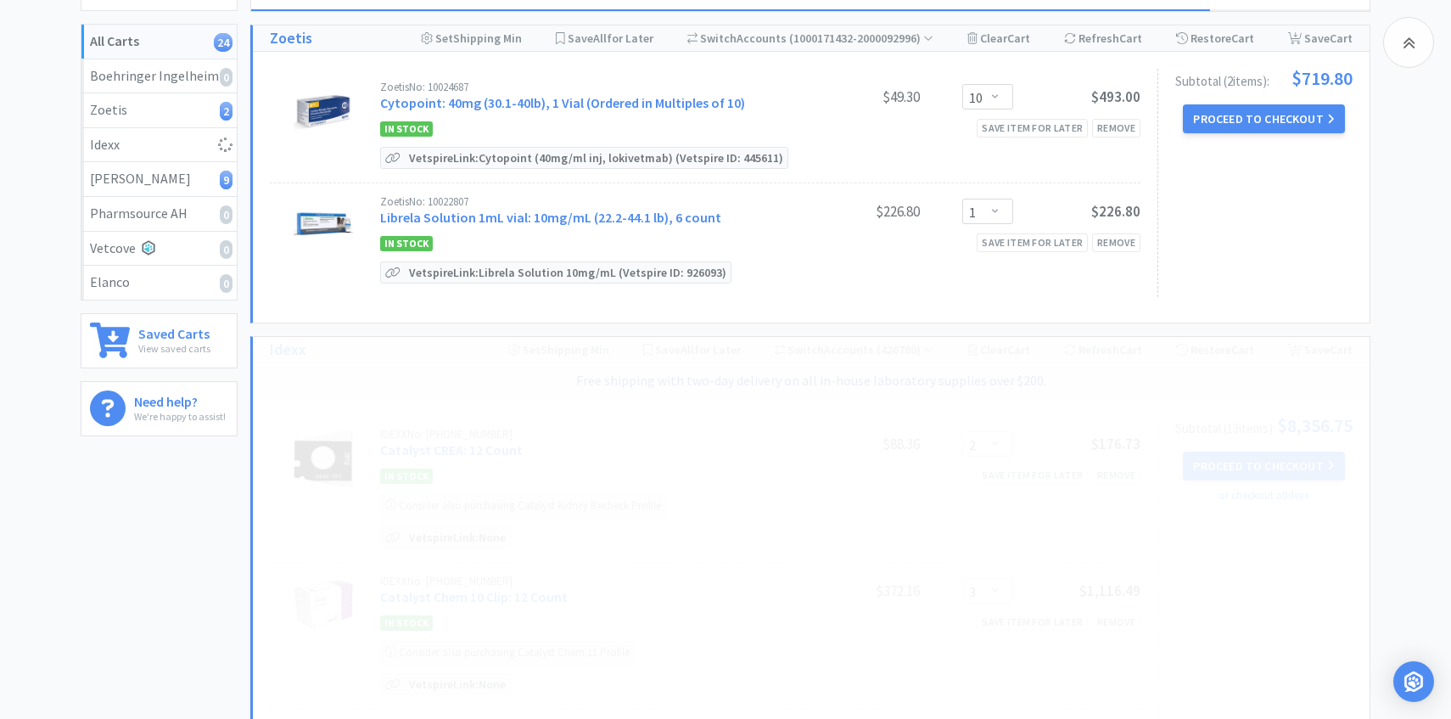
select select "3"
select select "2"
select select "4"
select select "5"
select select "2"
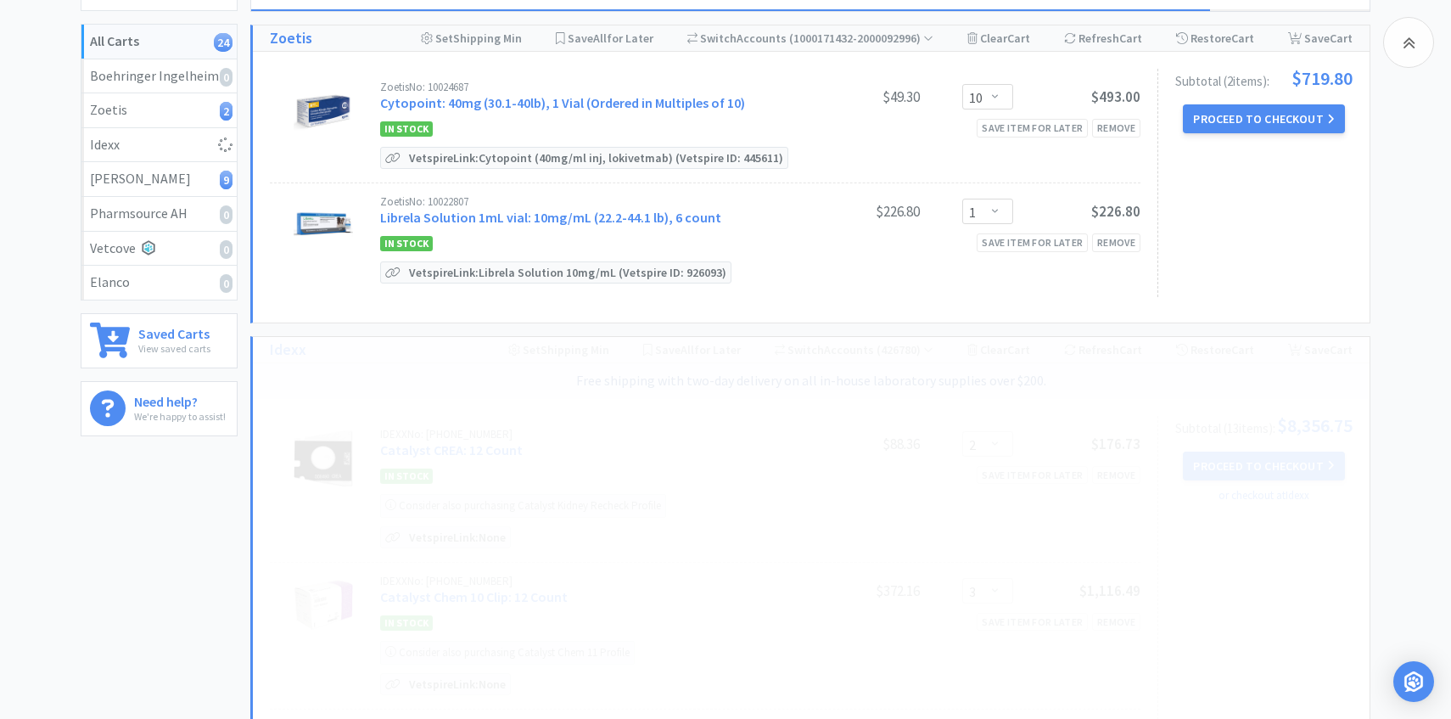
select select "1"
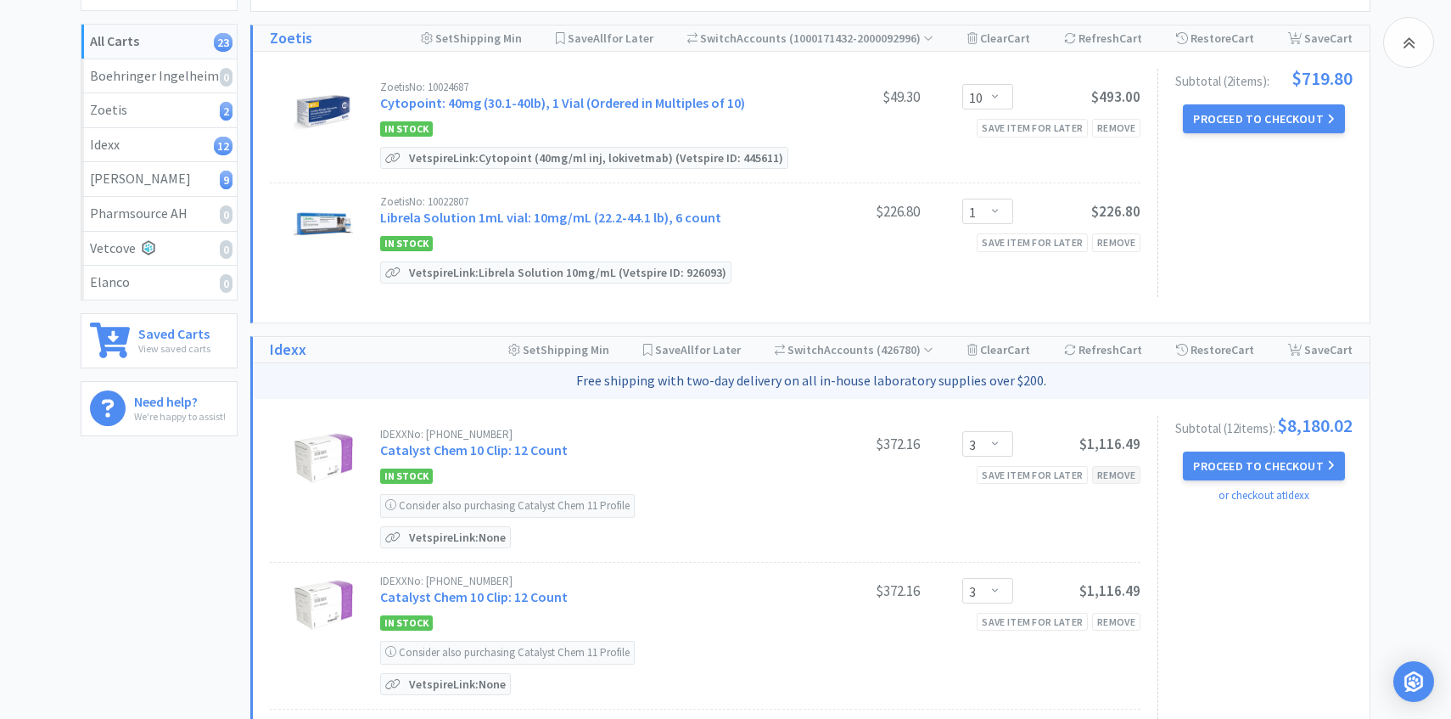
click at [1119, 473] on div "Remove" at bounding box center [1116, 475] width 48 height 18
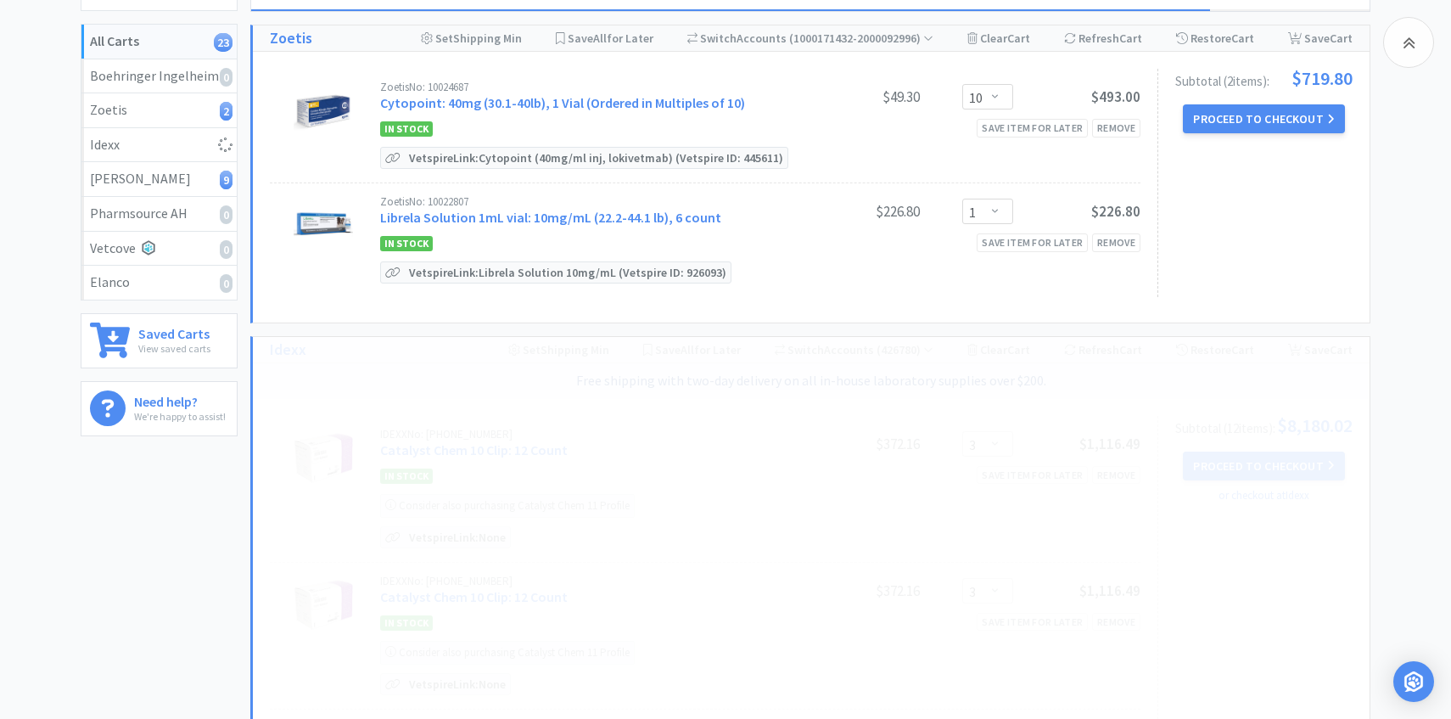
select select "2"
select select "4"
select select "5"
select select "2"
select select "1"
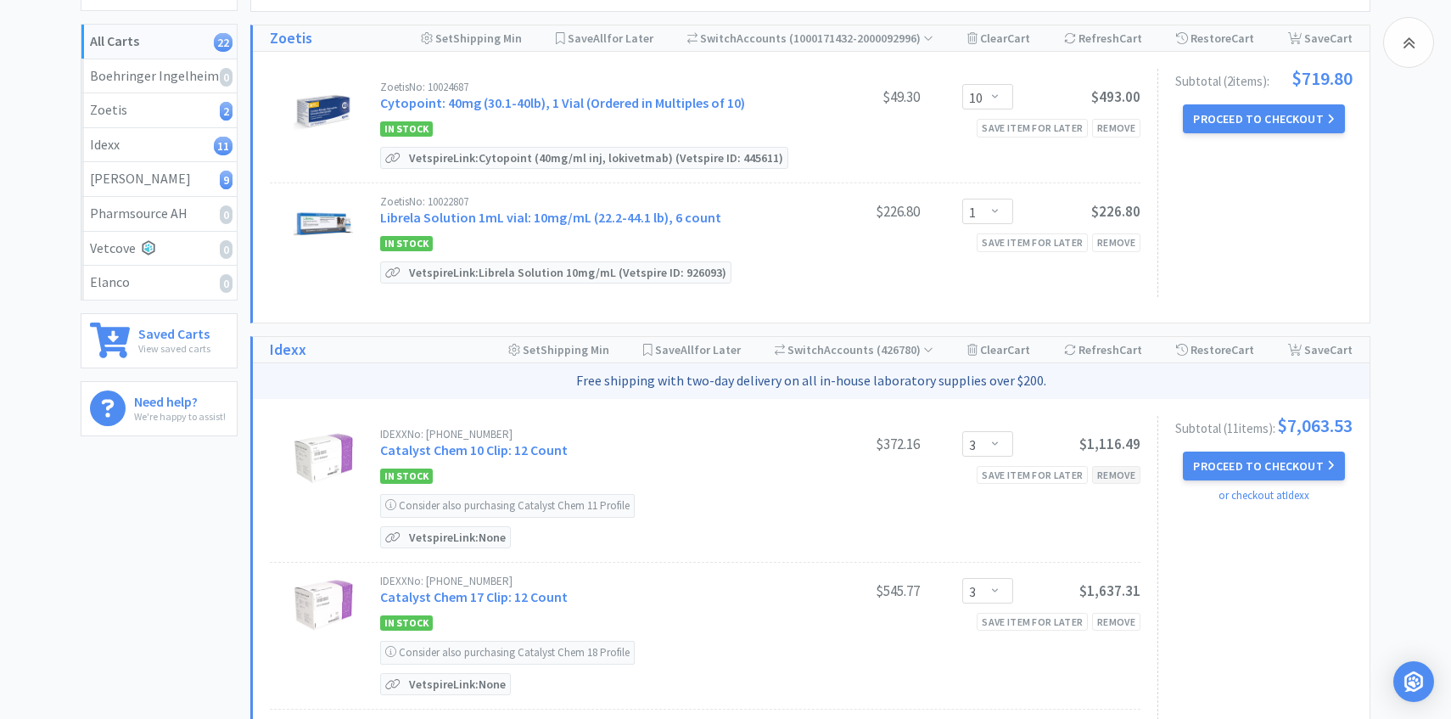
click at [1116, 479] on div "Remove" at bounding box center [1116, 475] width 48 height 18
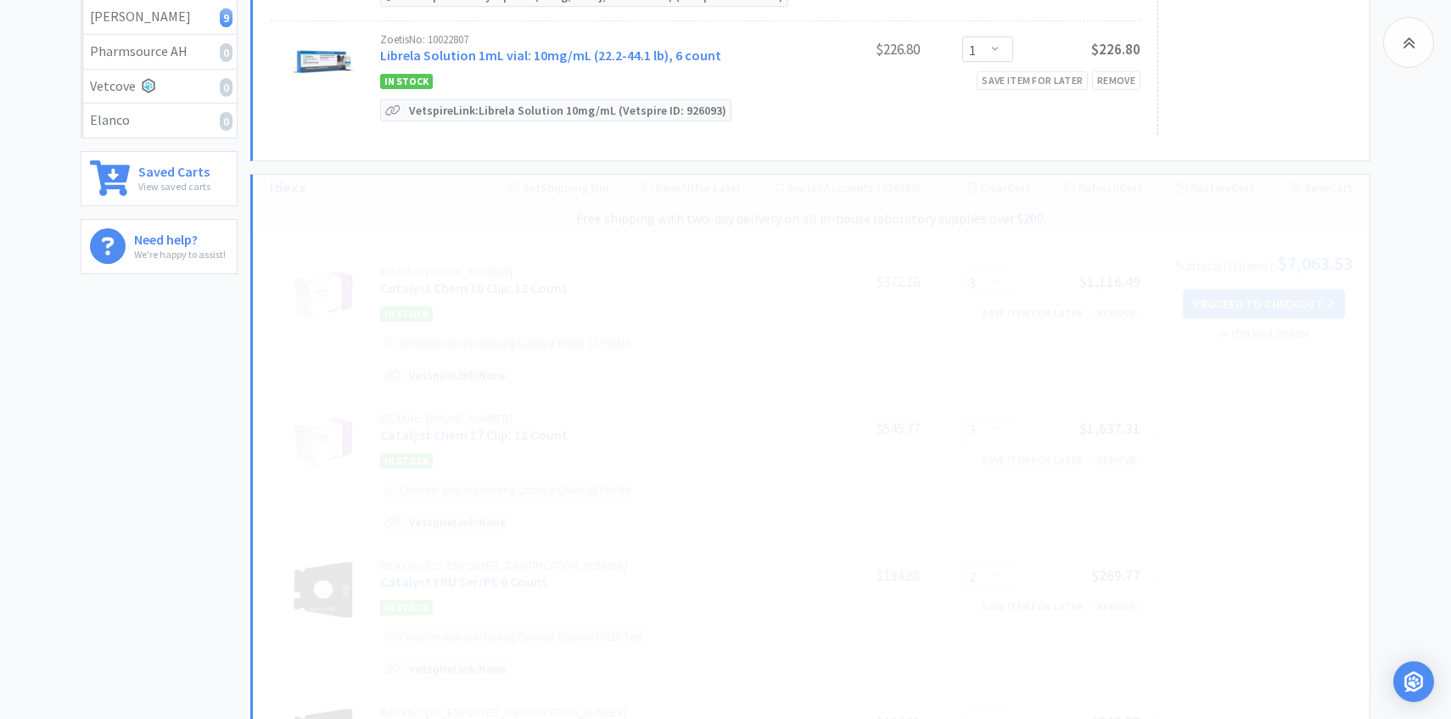
scroll to position [456, 0]
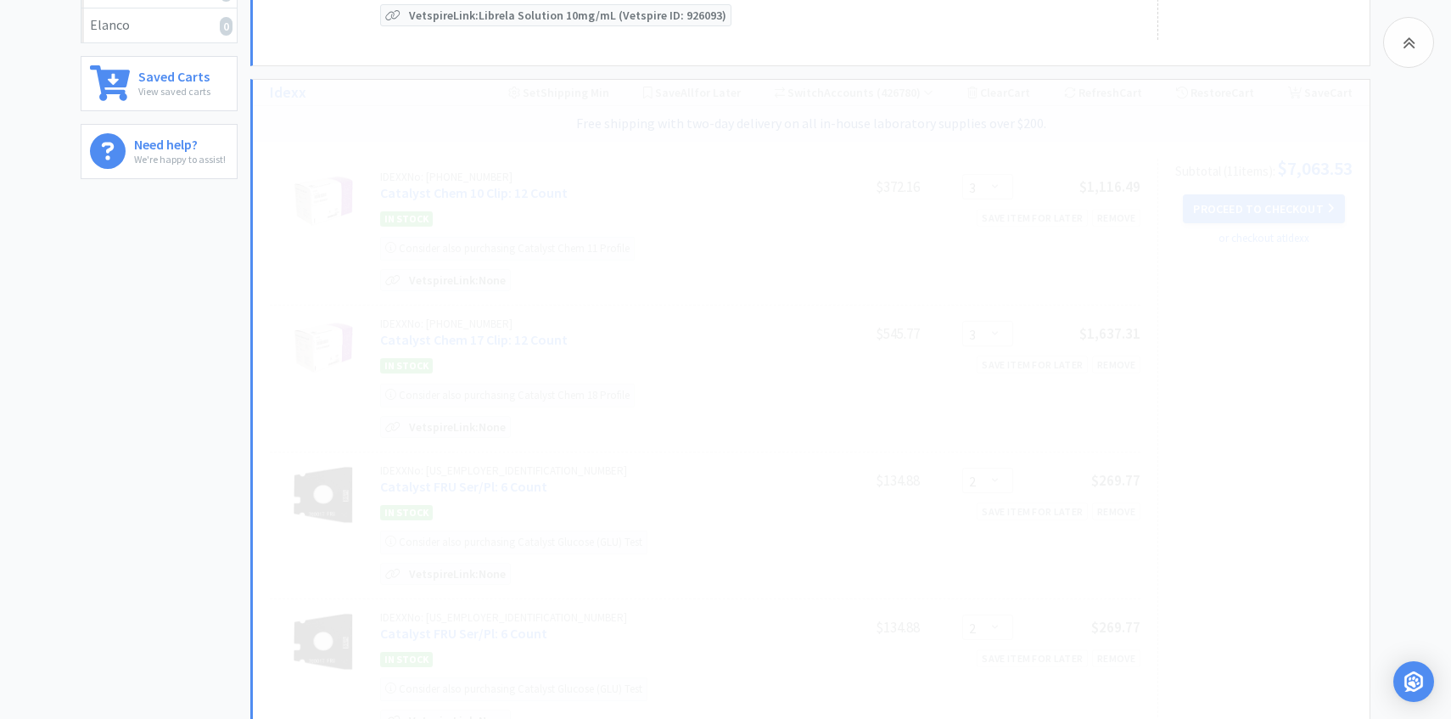
select select "2"
select select "4"
select select "5"
select select "2"
select select "1"
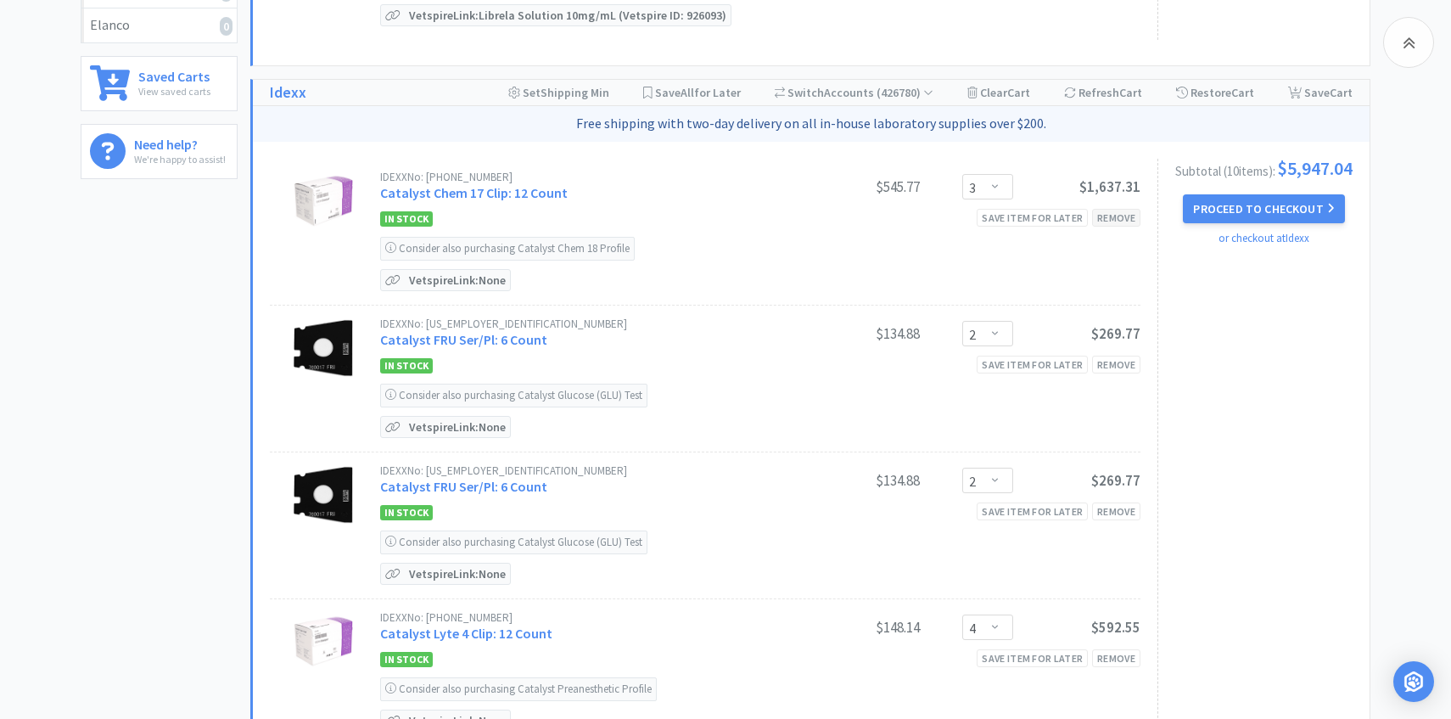
click at [1111, 215] on div "Remove" at bounding box center [1116, 218] width 48 height 18
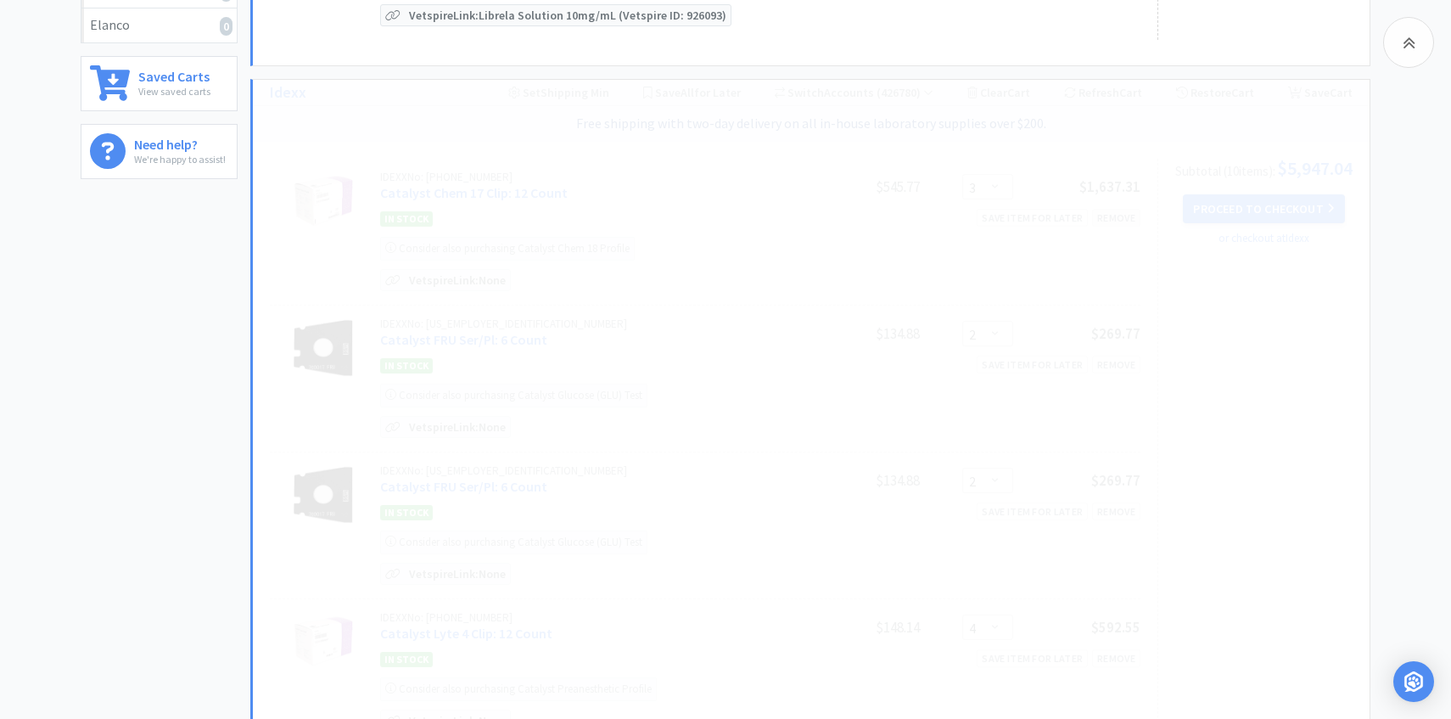
select select "2"
select select "4"
select select "5"
select select "2"
select select "1"
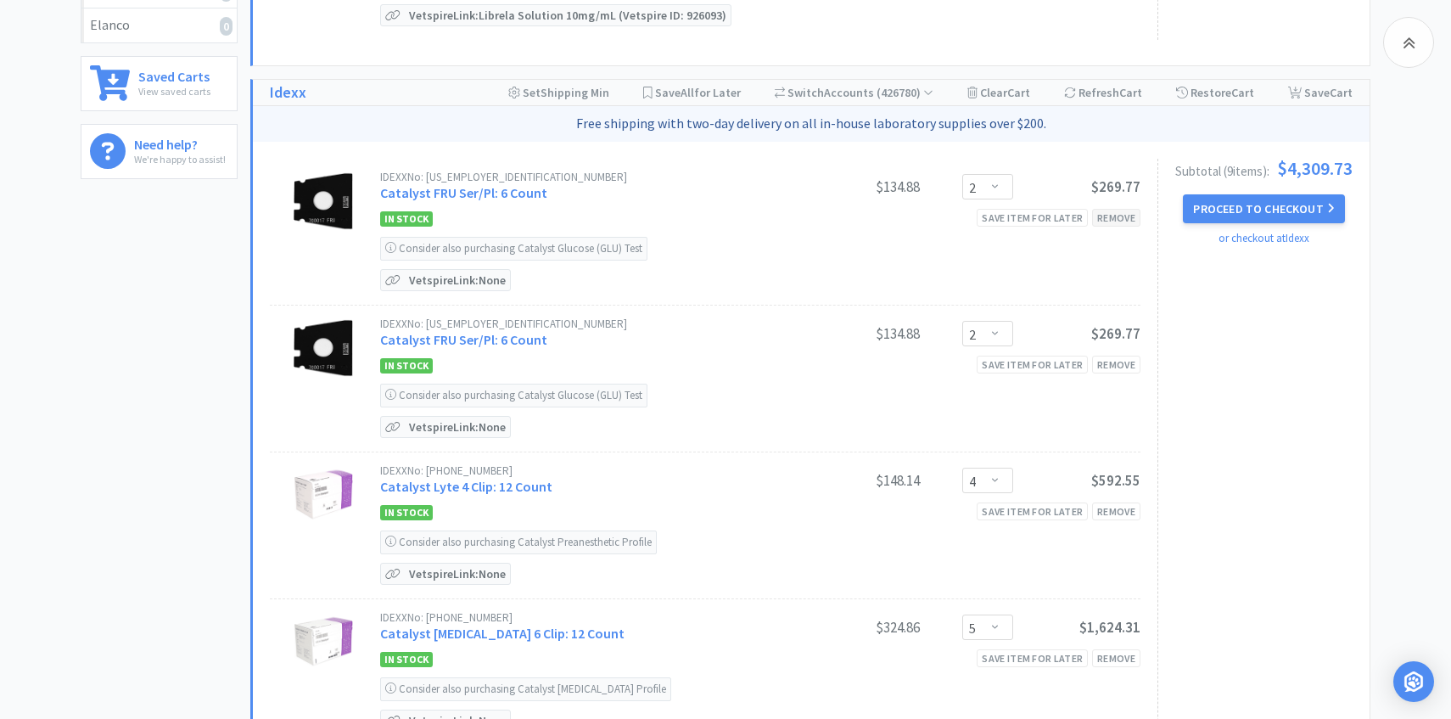
click at [1130, 221] on div "Remove" at bounding box center [1116, 218] width 48 height 18
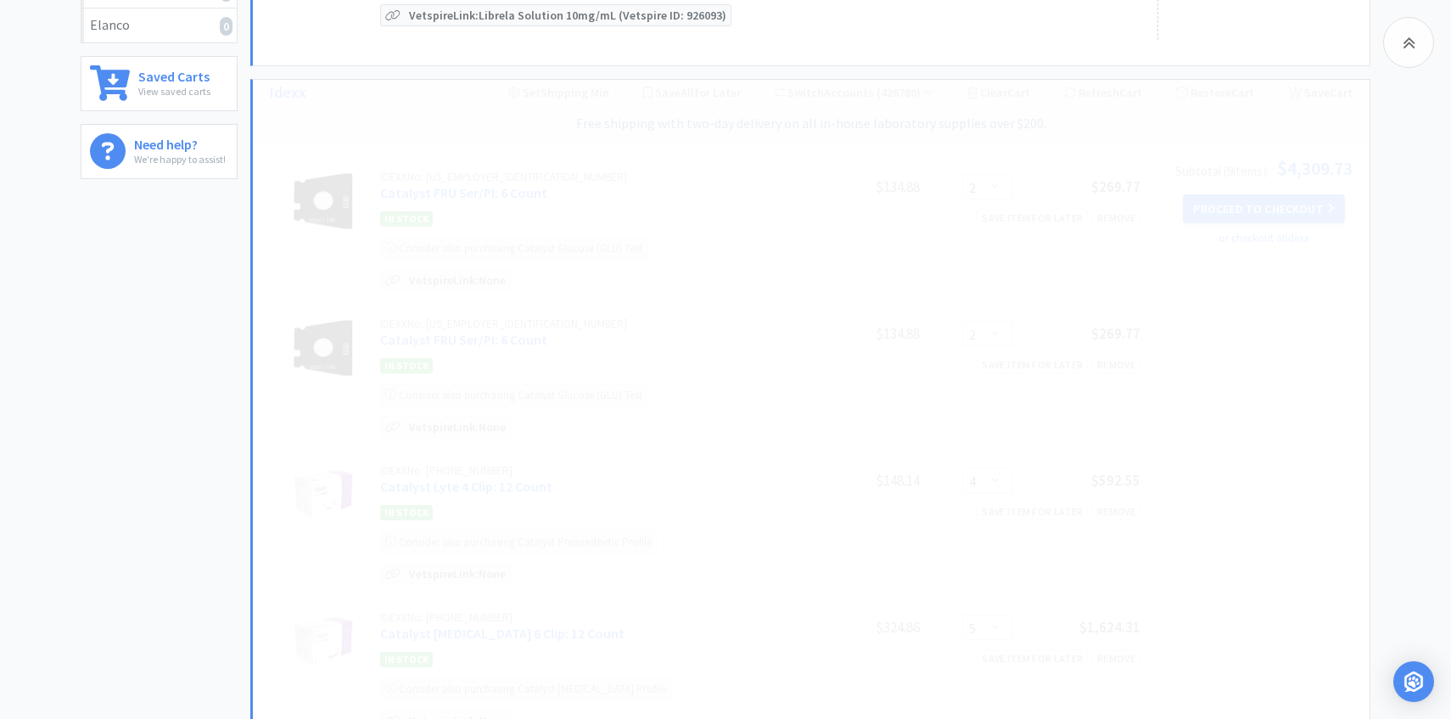
select select "4"
select select "5"
select select "2"
select select "1"
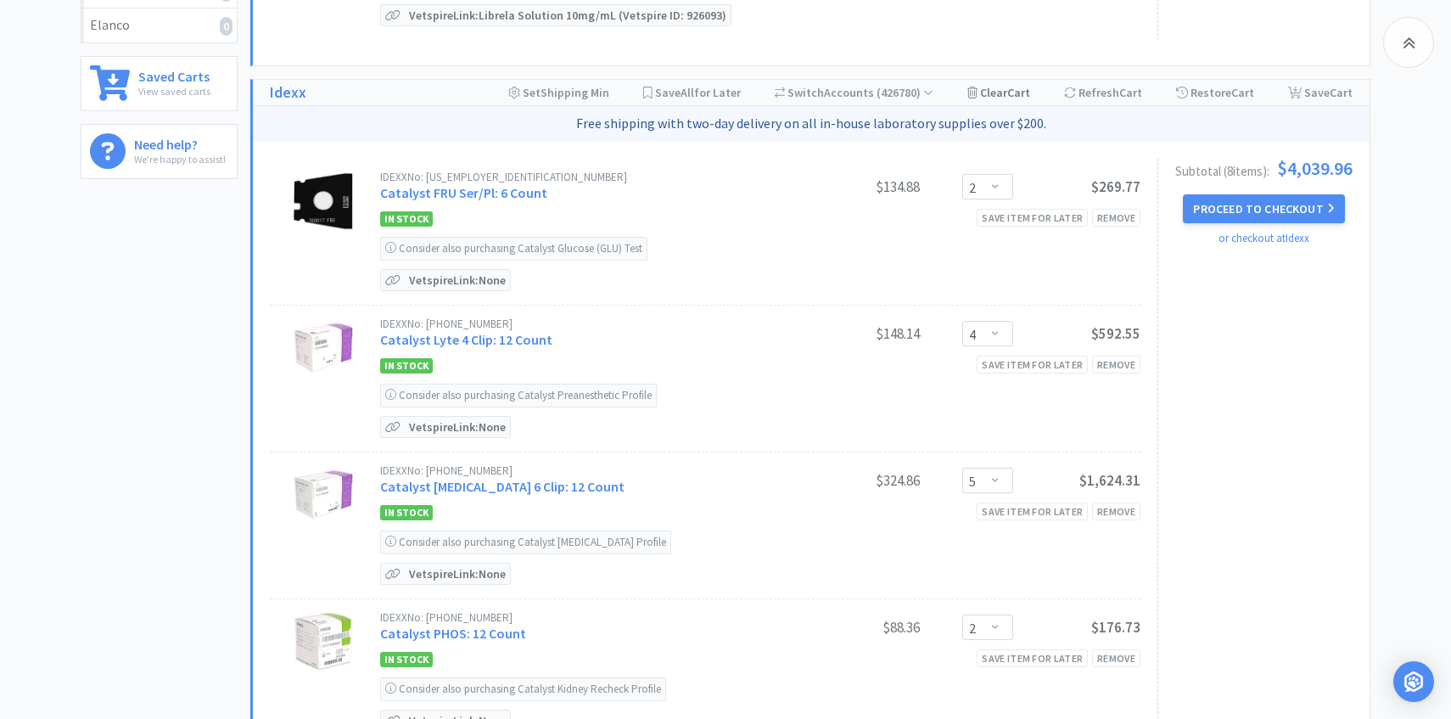
scroll to position [0, 0]
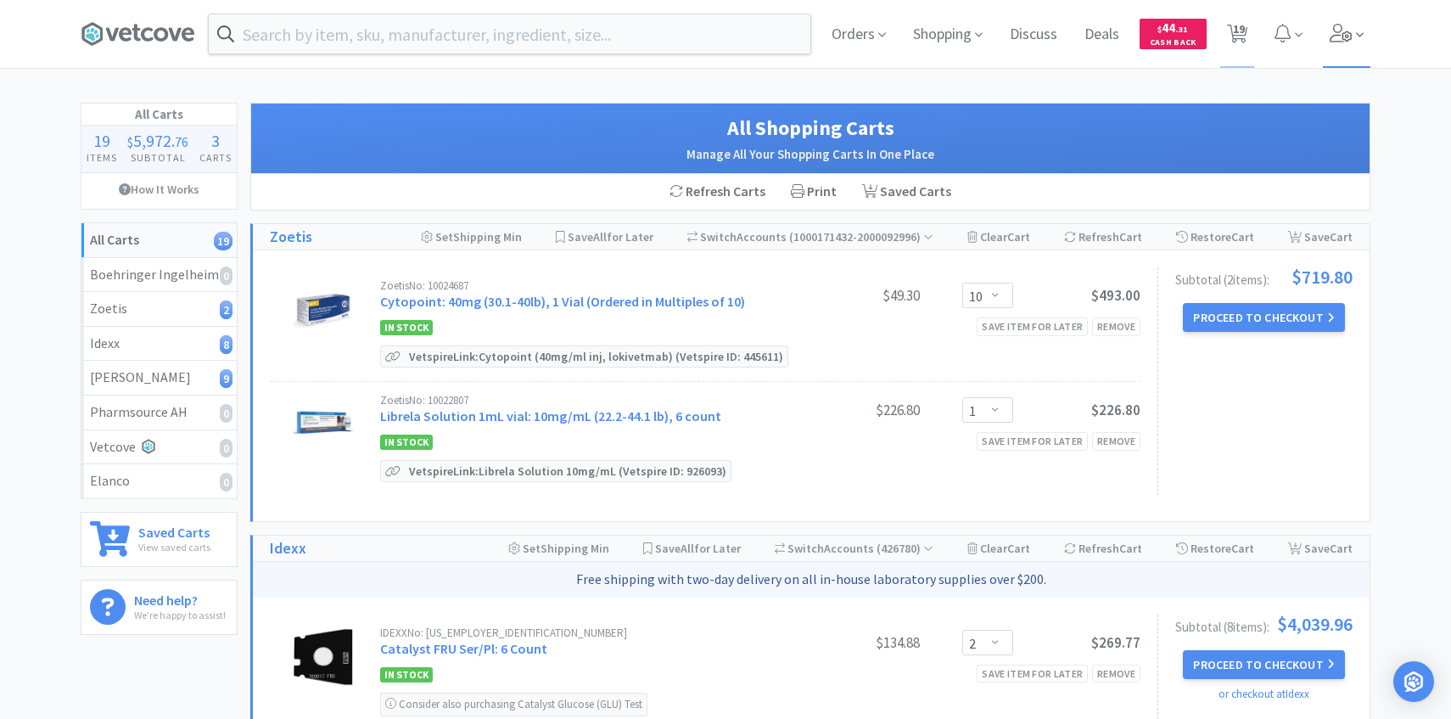
click at [1338, 60] on span at bounding box center [1347, 34] width 48 height 68
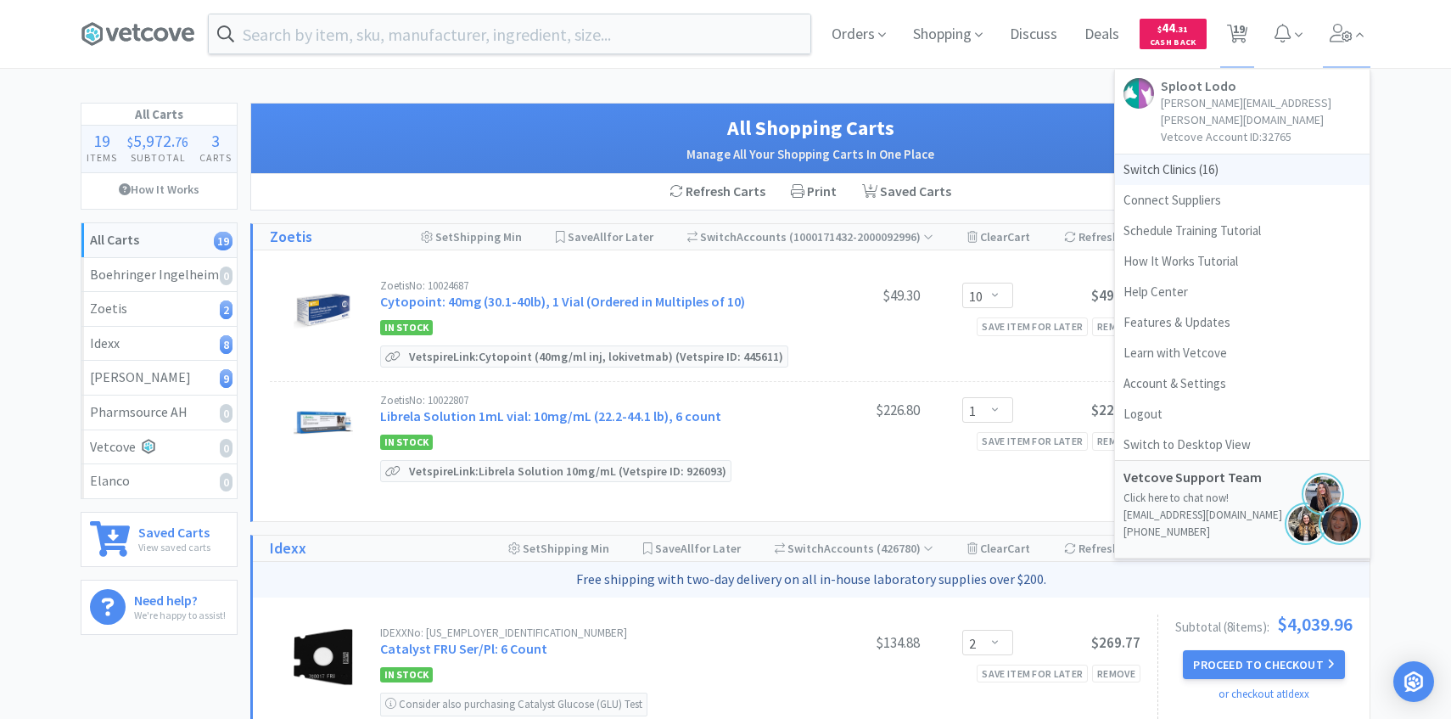
click at [1206, 159] on span "Switch Clinics ( 16 )" at bounding box center [1242, 169] width 255 height 31
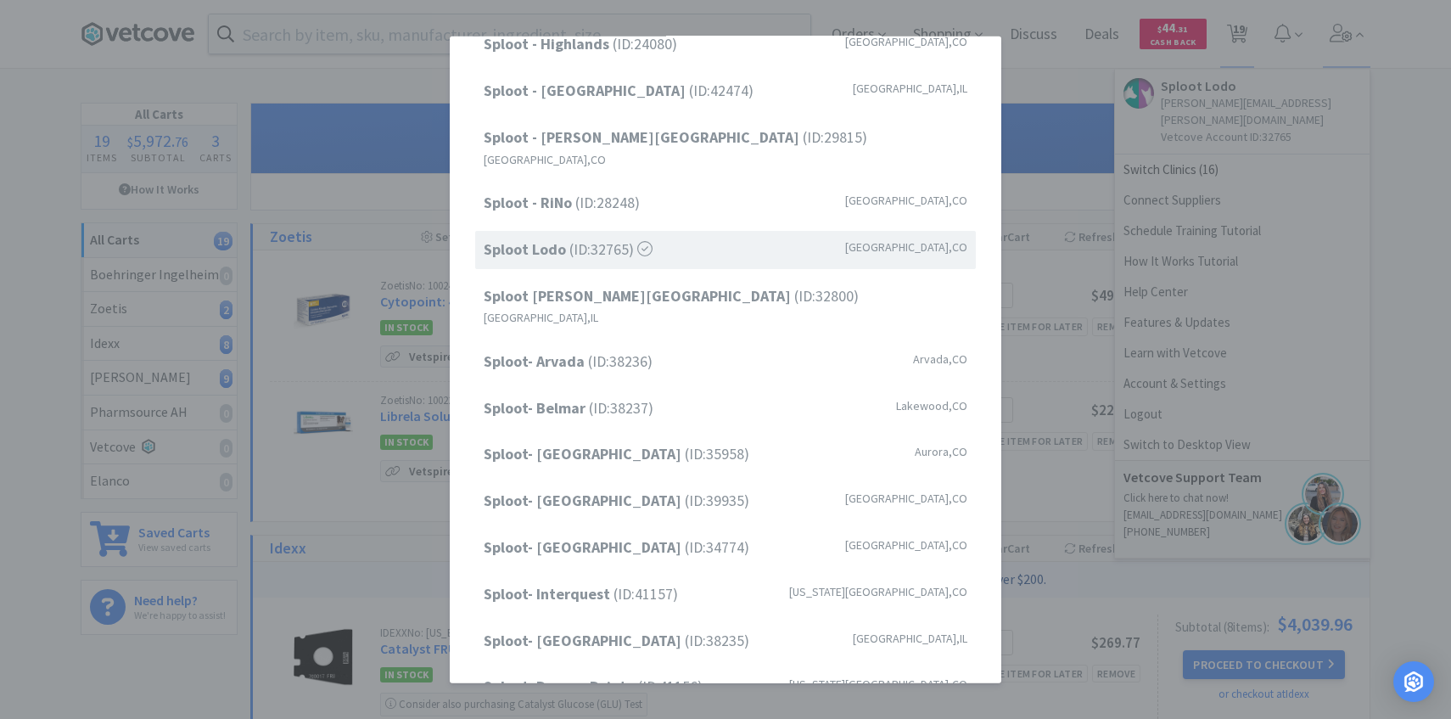
scroll to position [171, 0]
click at [653, 392] on span "Sploot- Belmar (ID: 38237 )" at bounding box center [569, 404] width 170 height 25
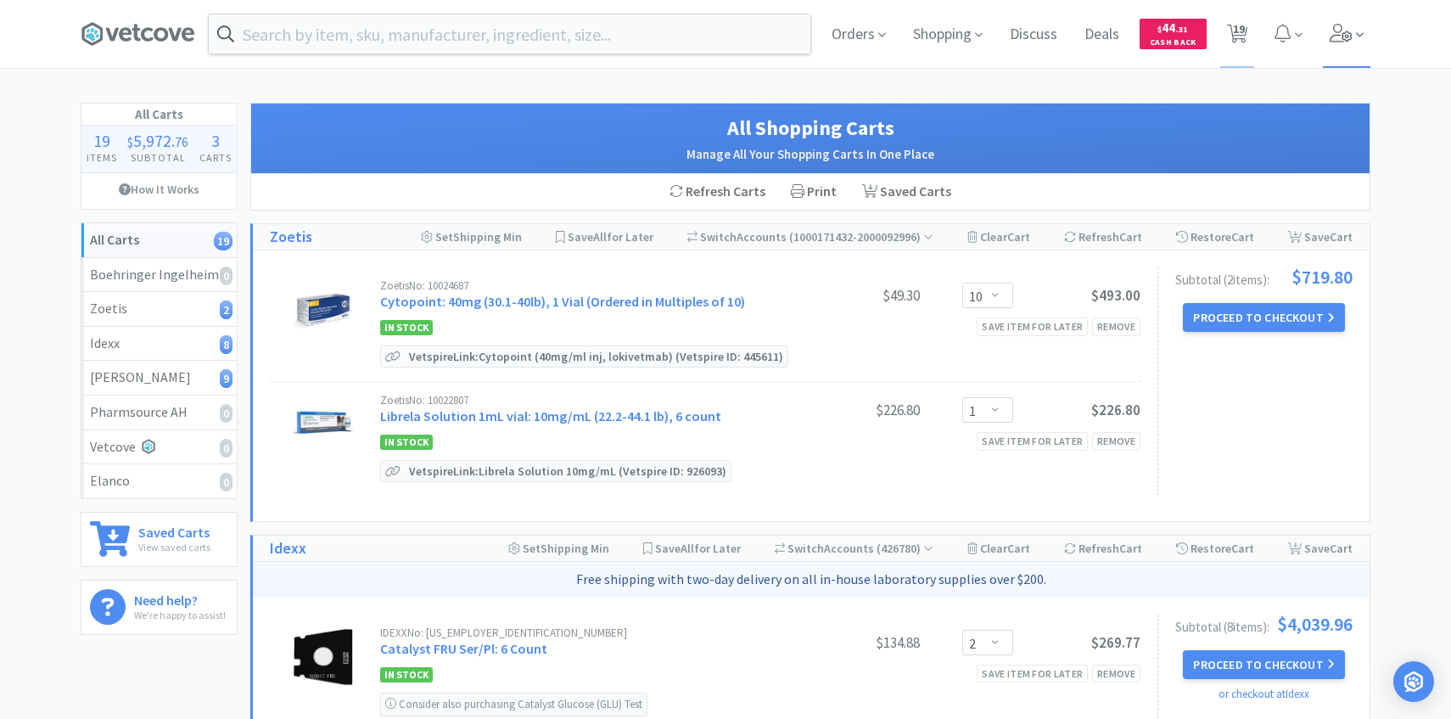
click at [1339, 31] on icon at bounding box center [1341, 33] width 23 height 19
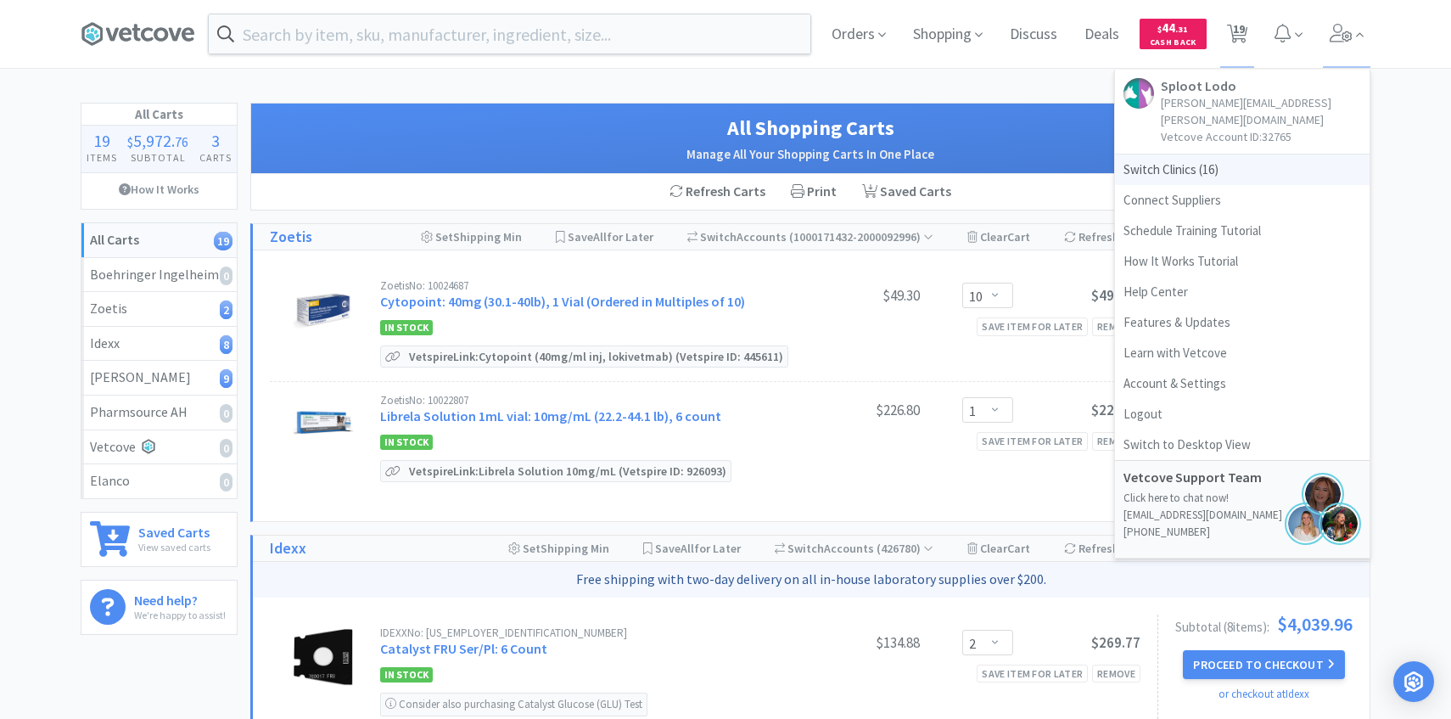
click at [1171, 155] on span "Switch Clinics ( 16 )" at bounding box center [1242, 169] width 255 height 31
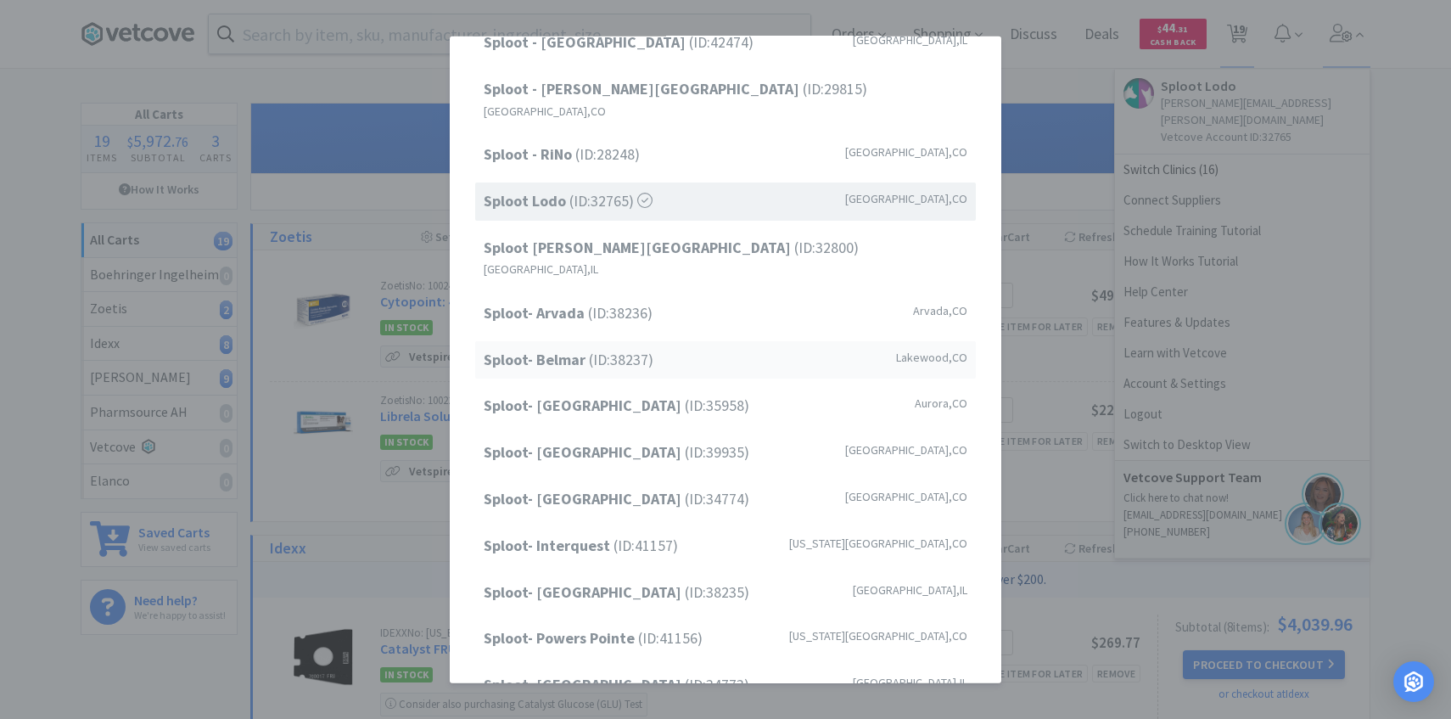
click at [580, 349] on strong "Sploot- Belmar" at bounding box center [536, 359] width 105 height 20
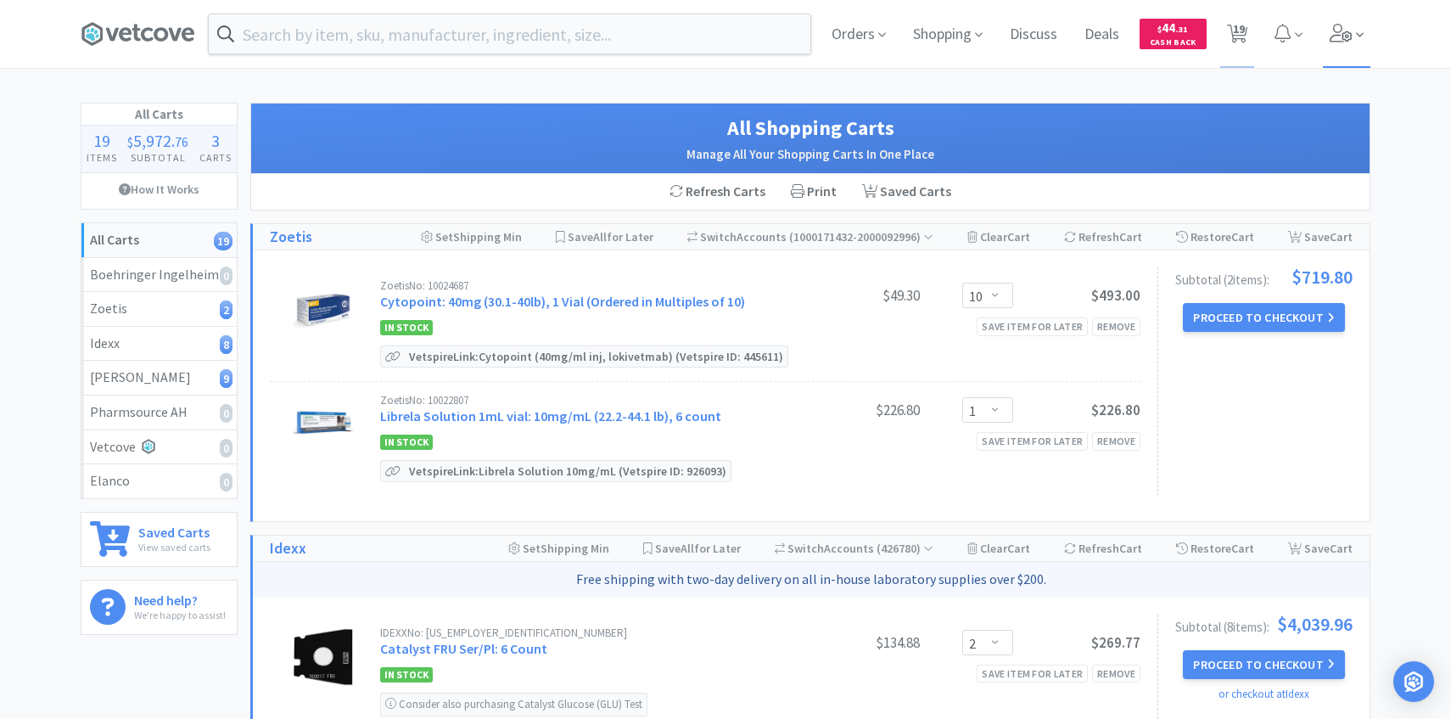
click at [1331, 35] on icon at bounding box center [1342, 33] width 24 height 19
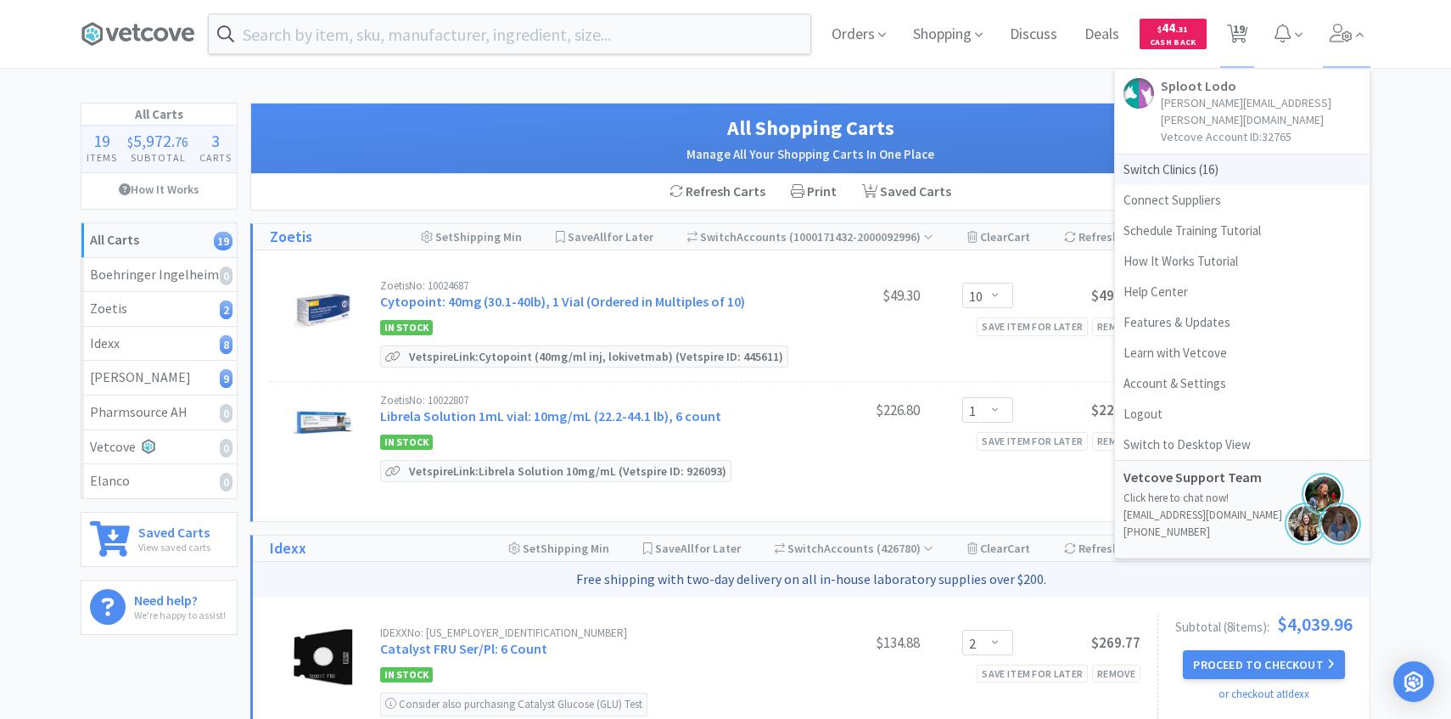
click at [1190, 154] on span "Switch Clinics ( 16 )" at bounding box center [1242, 169] width 255 height 31
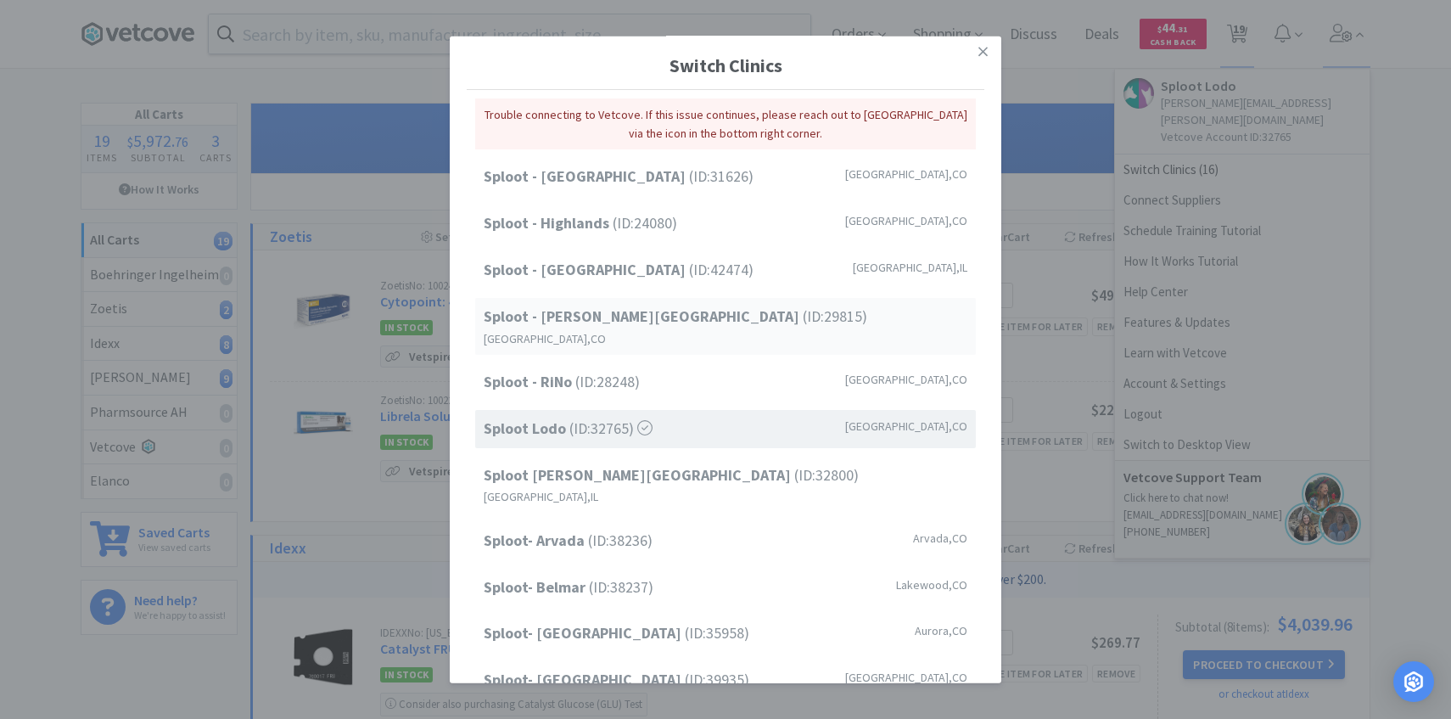
scroll to position [0, 0]
click at [656, 570] on div "Sploot- Belmar (ID: 38237 ) Lakewood , CO" at bounding box center [725, 589] width 501 height 38
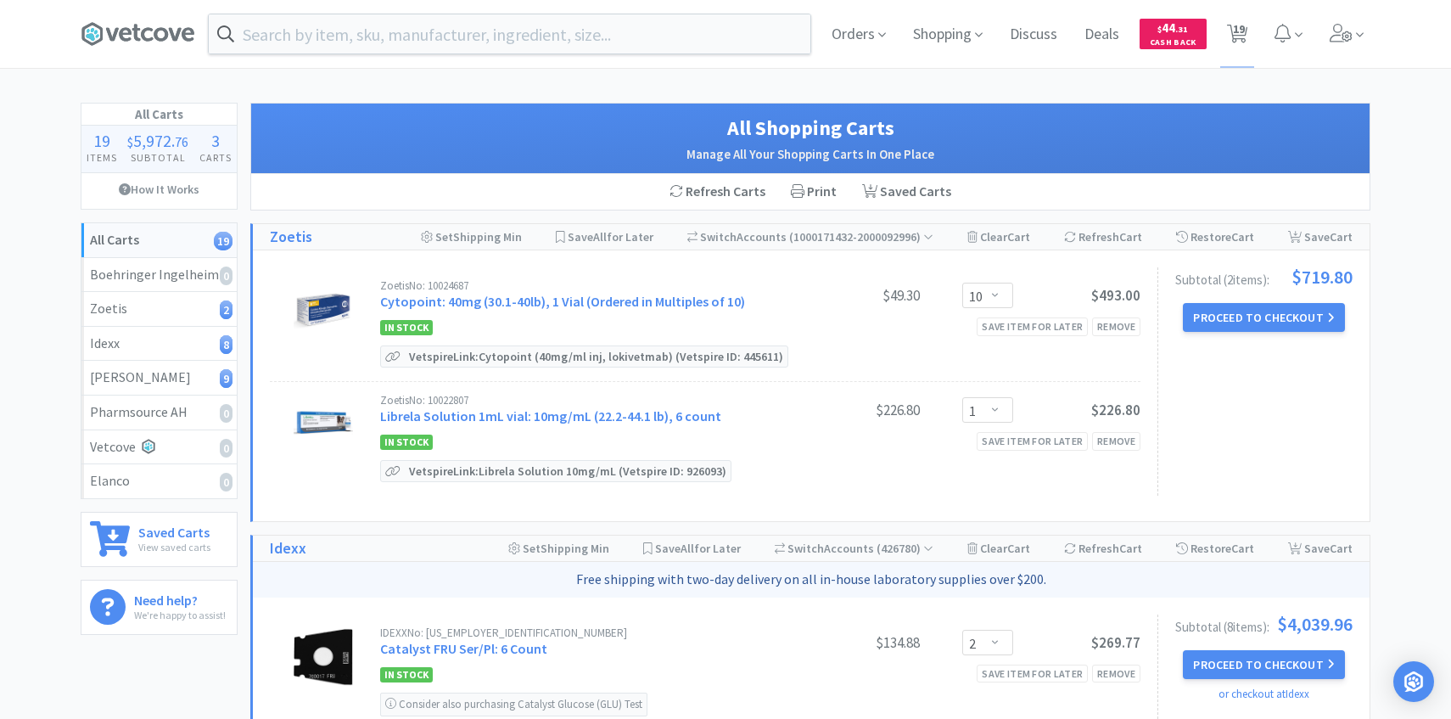
click at [1373, 12] on div "Orders Shopping Discuss Discuss Deals Deals $ 44 . 31 Cash Back 19 19" at bounding box center [725, 34] width 1307 height 68
click at [1324, 47] on span at bounding box center [1347, 34] width 48 height 68
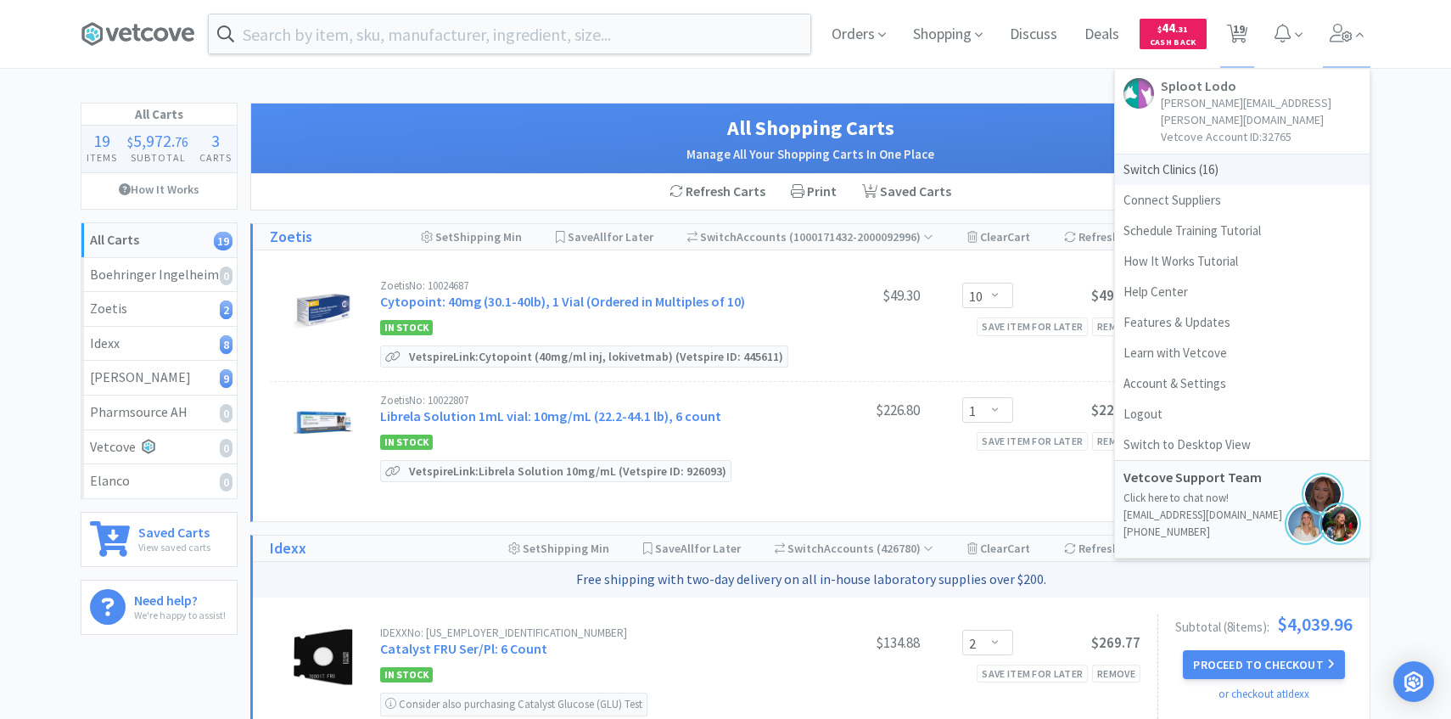
click at [1218, 154] on span "Switch Clinics ( 16 )" at bounding box center [1242, 169] width 255 height 31
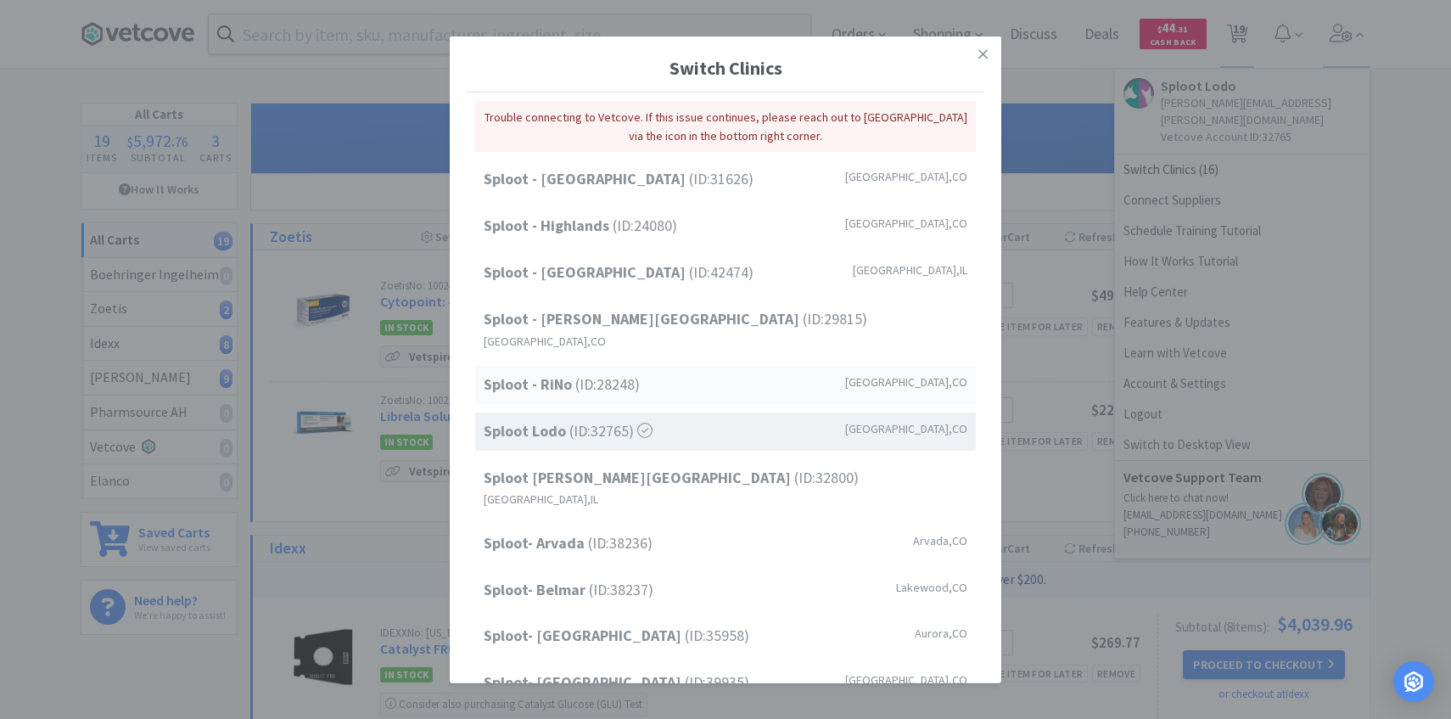
scroll to position [230, 0]
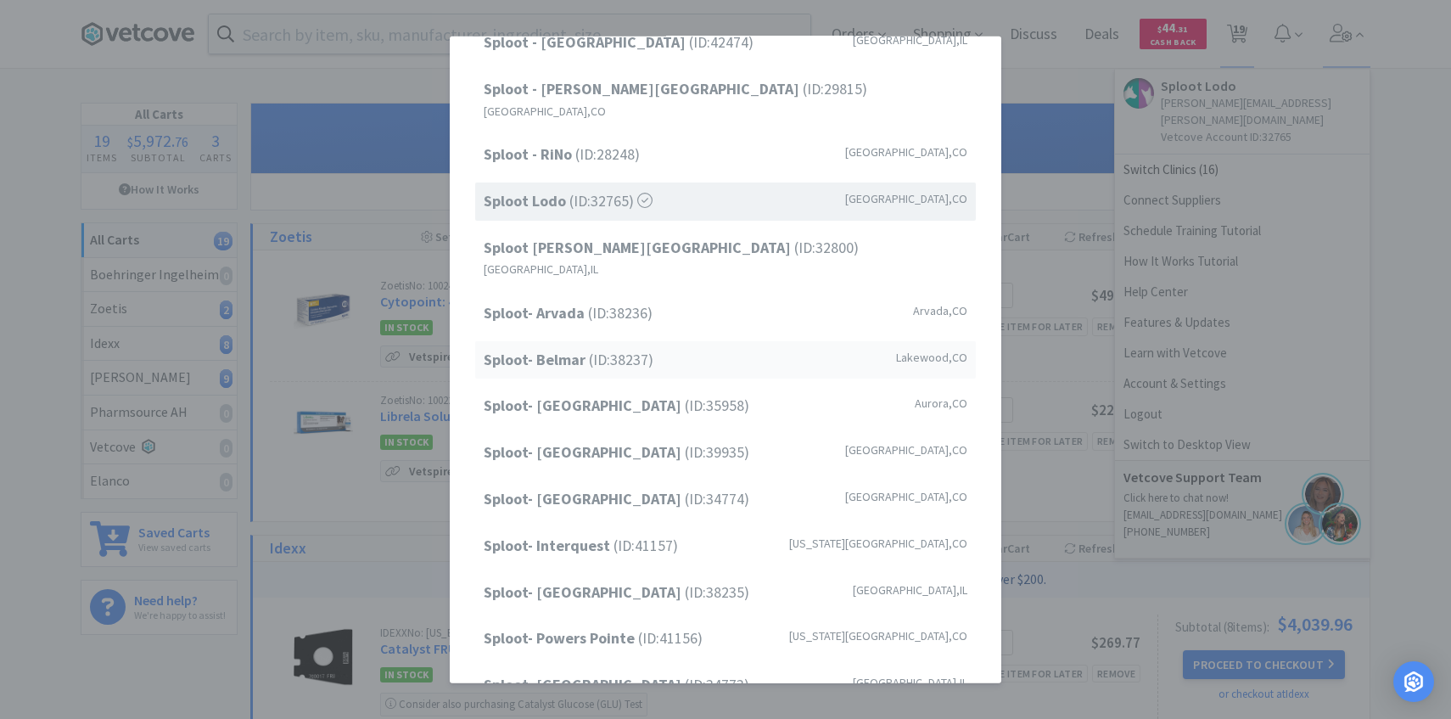
click at [678, 340] on div "Sploot- Belmar (ID: 38237 ) Lakewood , CO" at bounding box center [725, 359] width 501 height 38
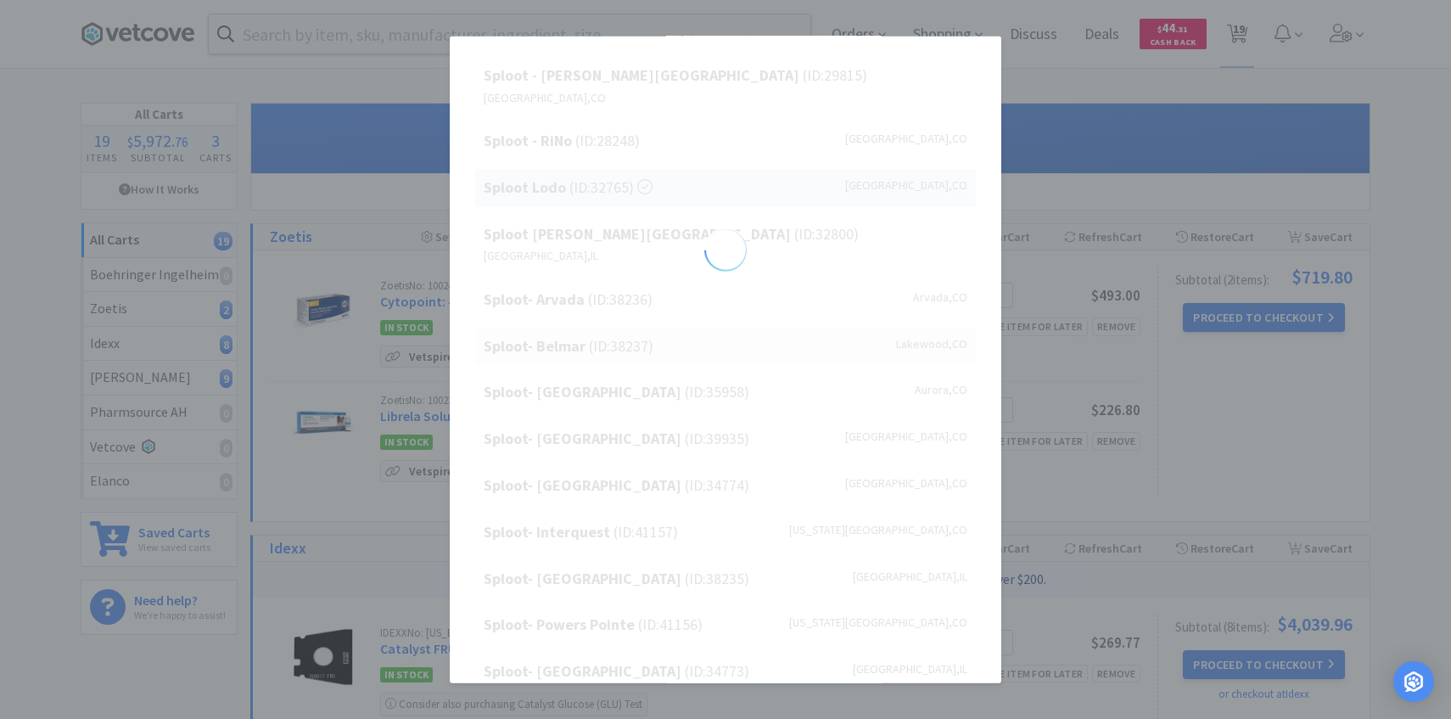
scroll to position [216, 0]
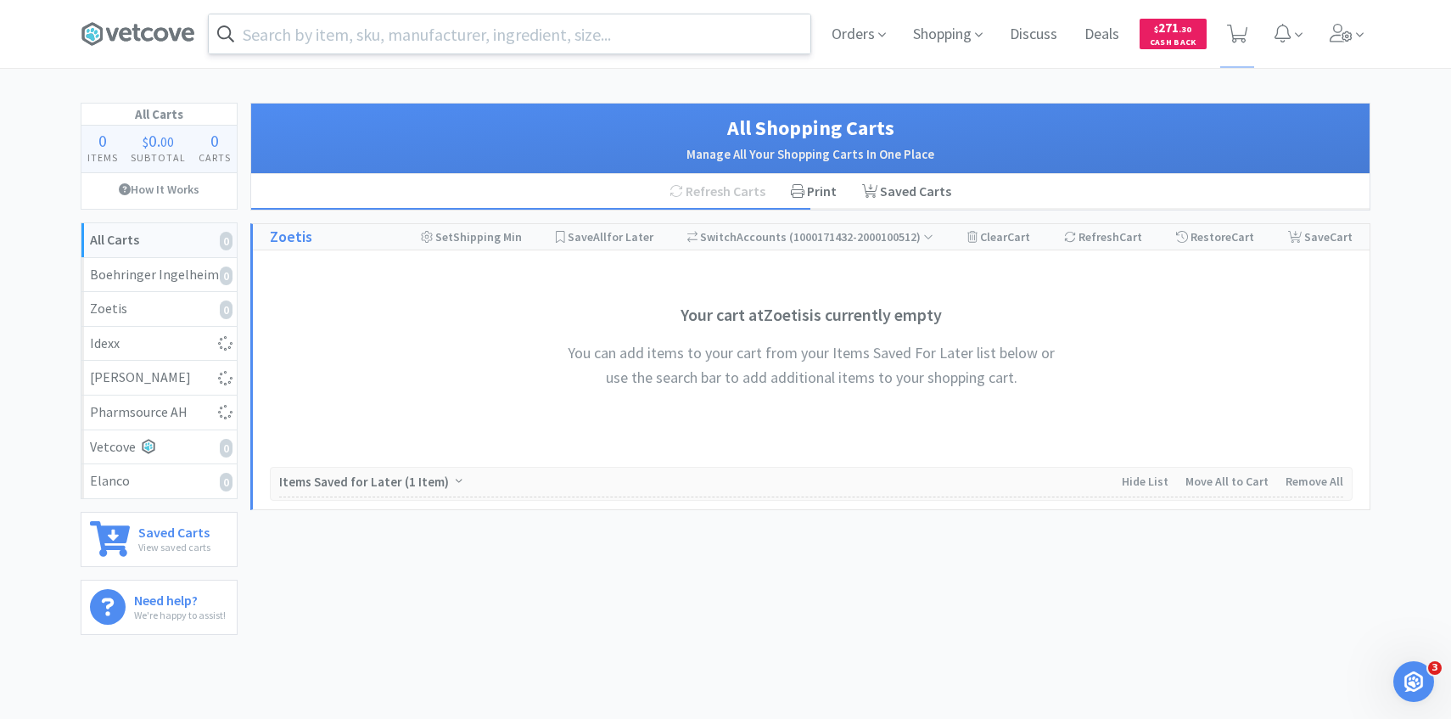
select select "3"
select select "1"
select select "2"
select select "1"
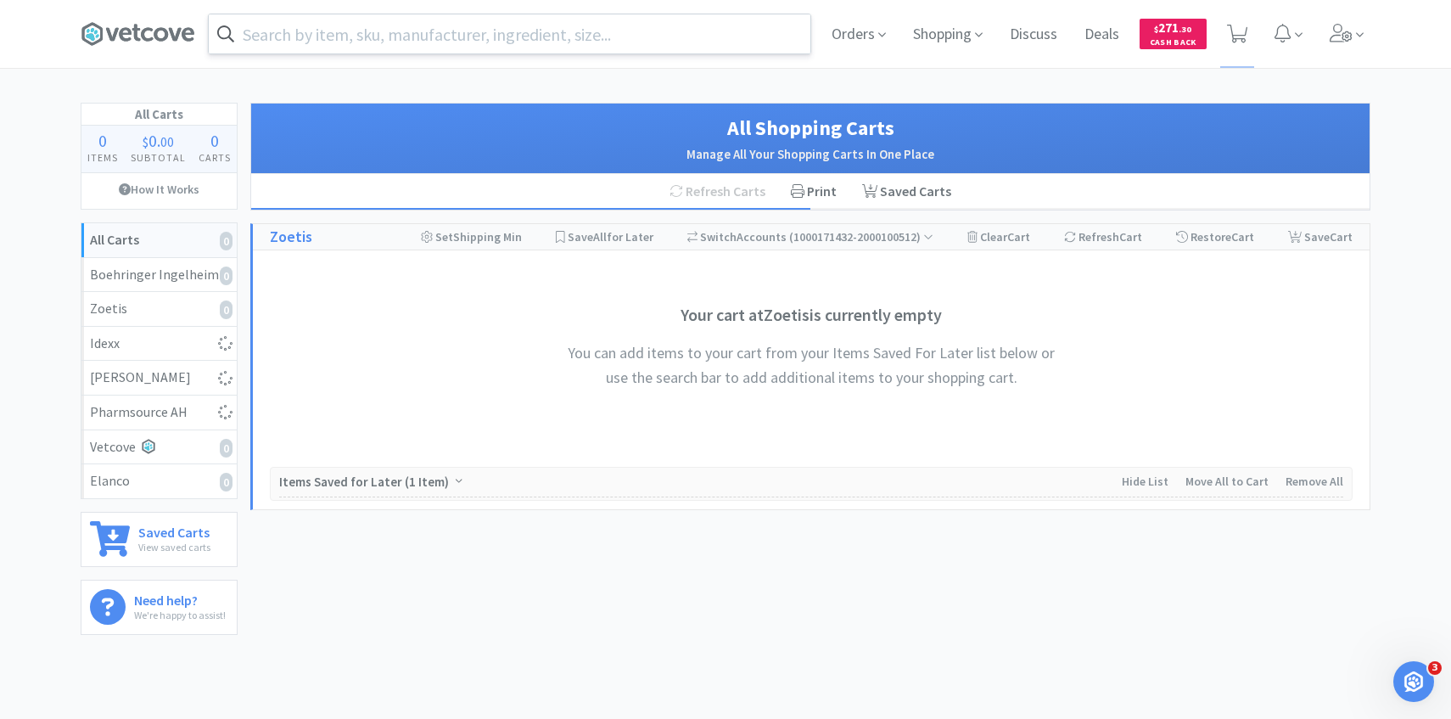
select select "1"
select select "4"
select select "1"
select select "3"
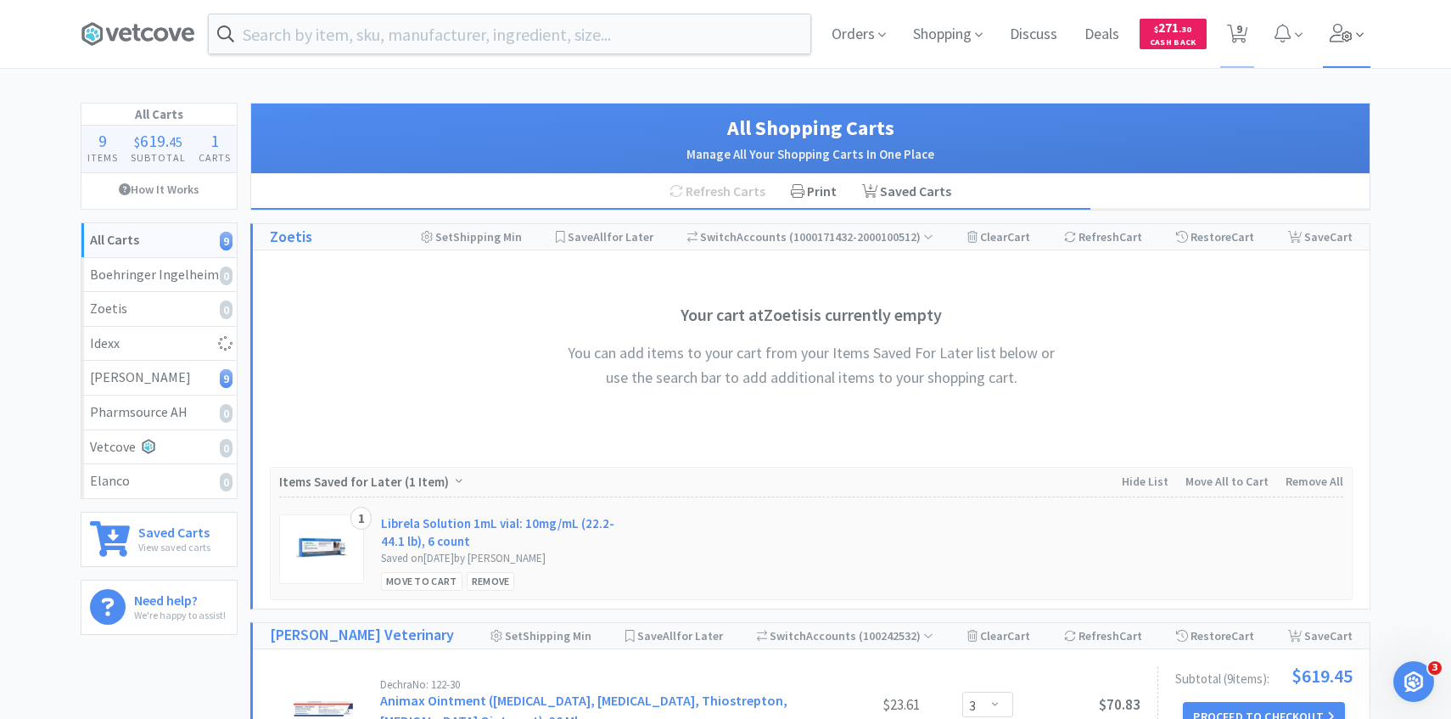
click at [1368, 28] on span at bounding box center [1347, 34] width 48 height 68
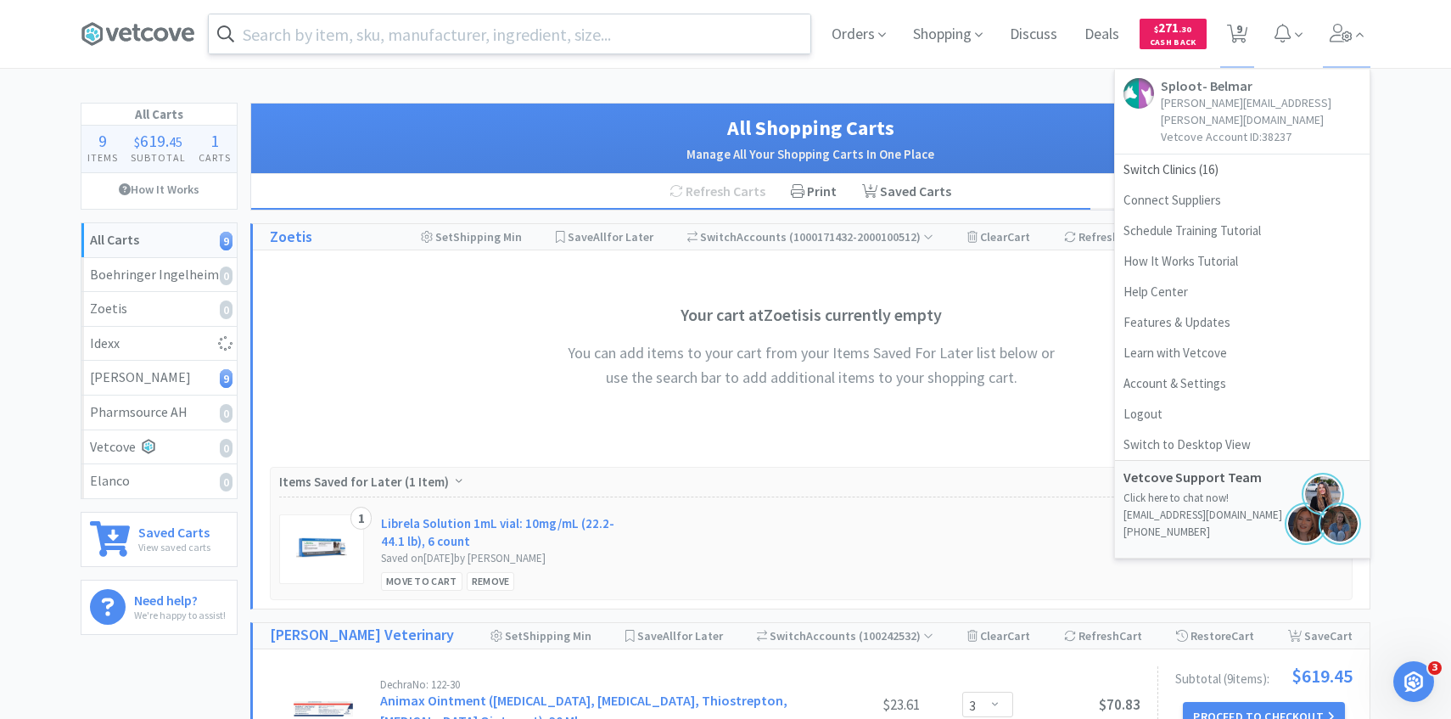
click at [612, 42] on input "text" at bounding box center [510, 33] width 602 height 39
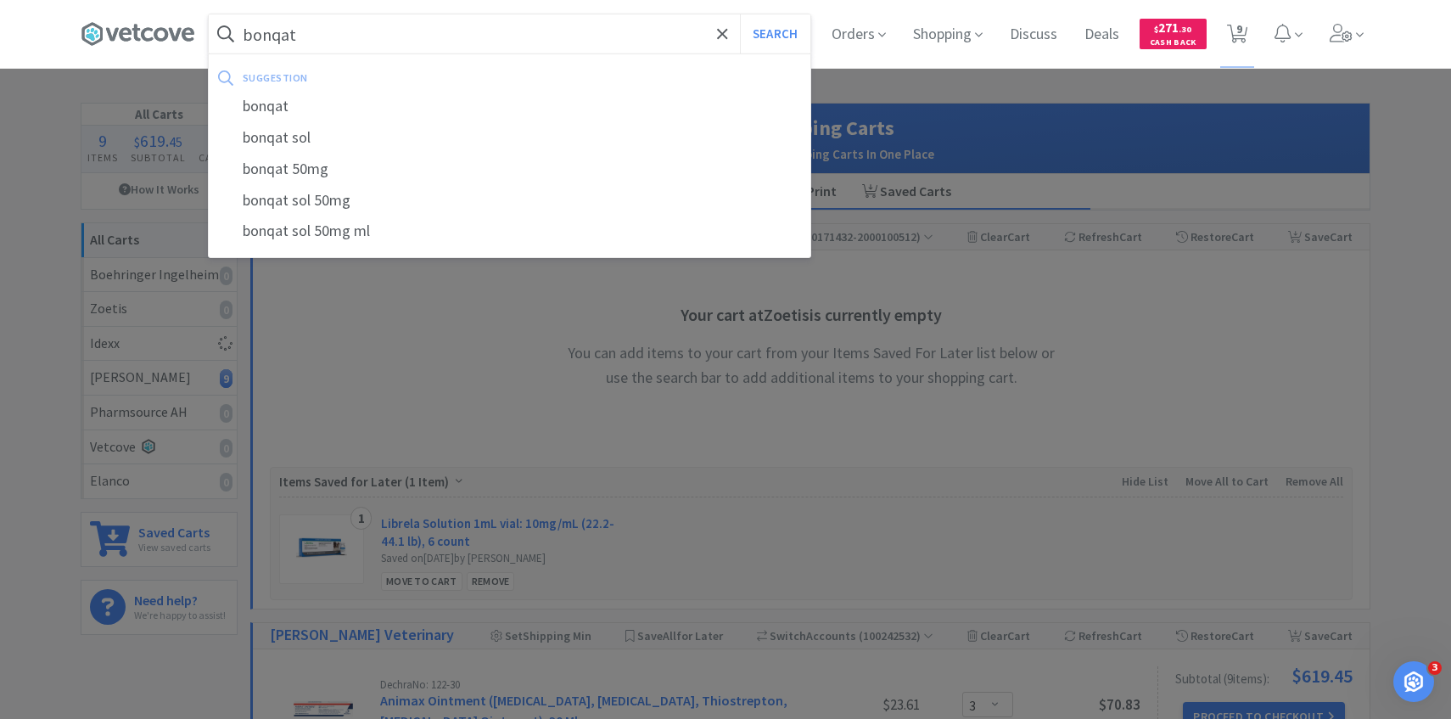
type input "bonqat"
click at [740, 14] on button "Search" at bounding box center [775, 33] width 70 height 39
select select "3"
select select "1"
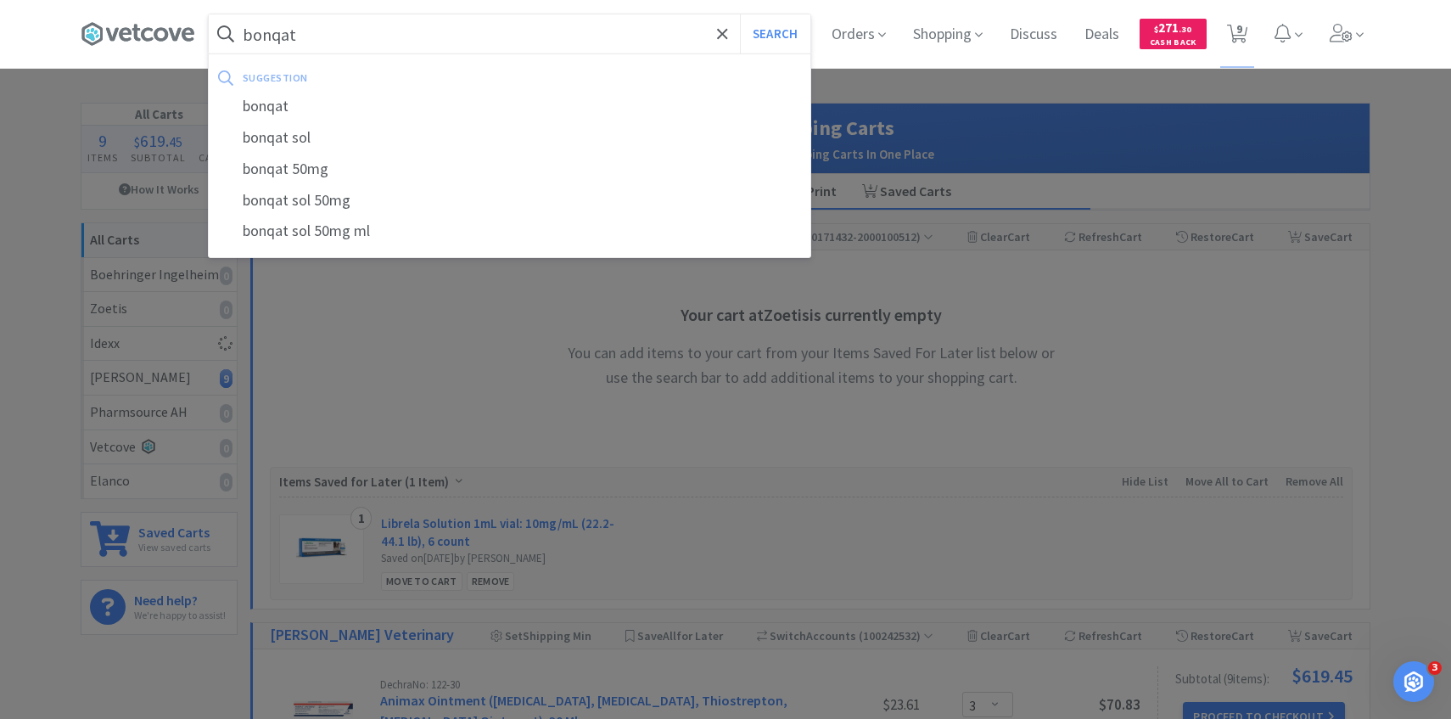
select select "2"
select select "1"
select select "4"
select select "1"
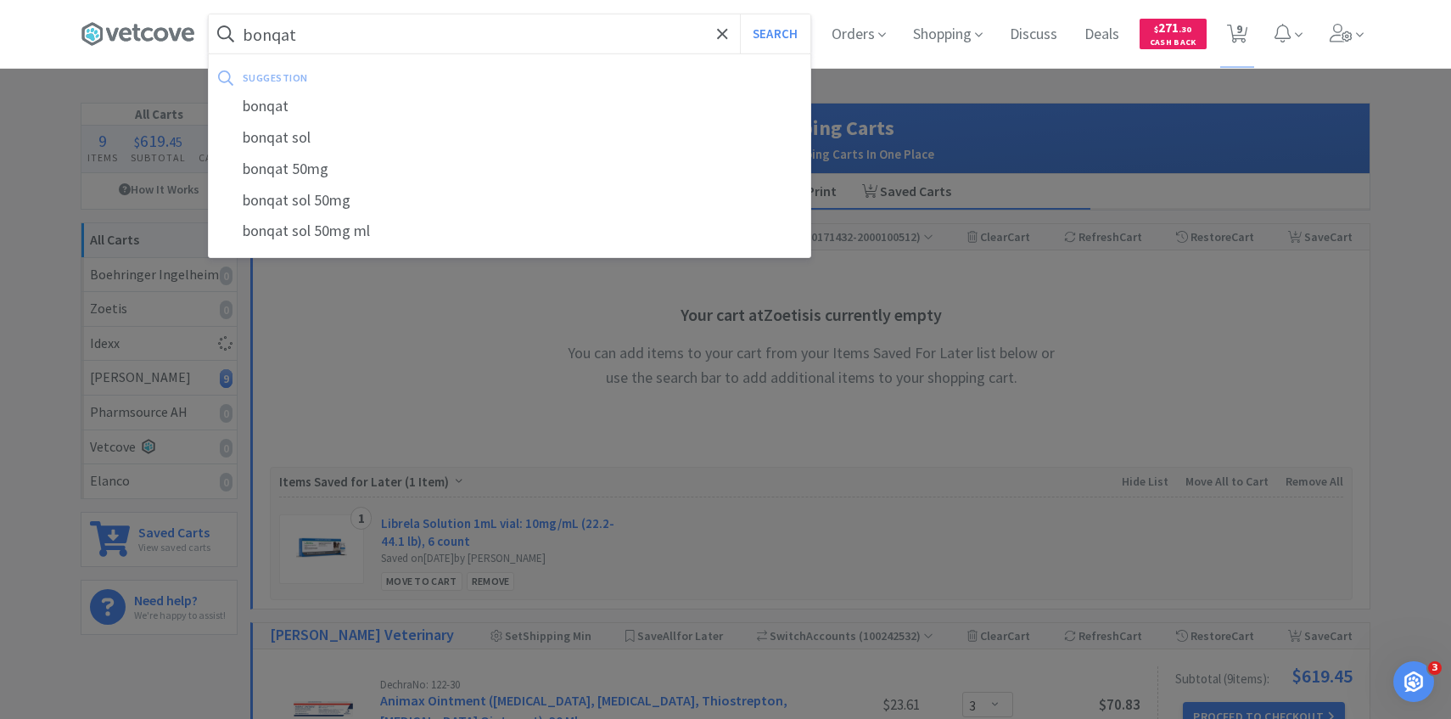
select select "3"
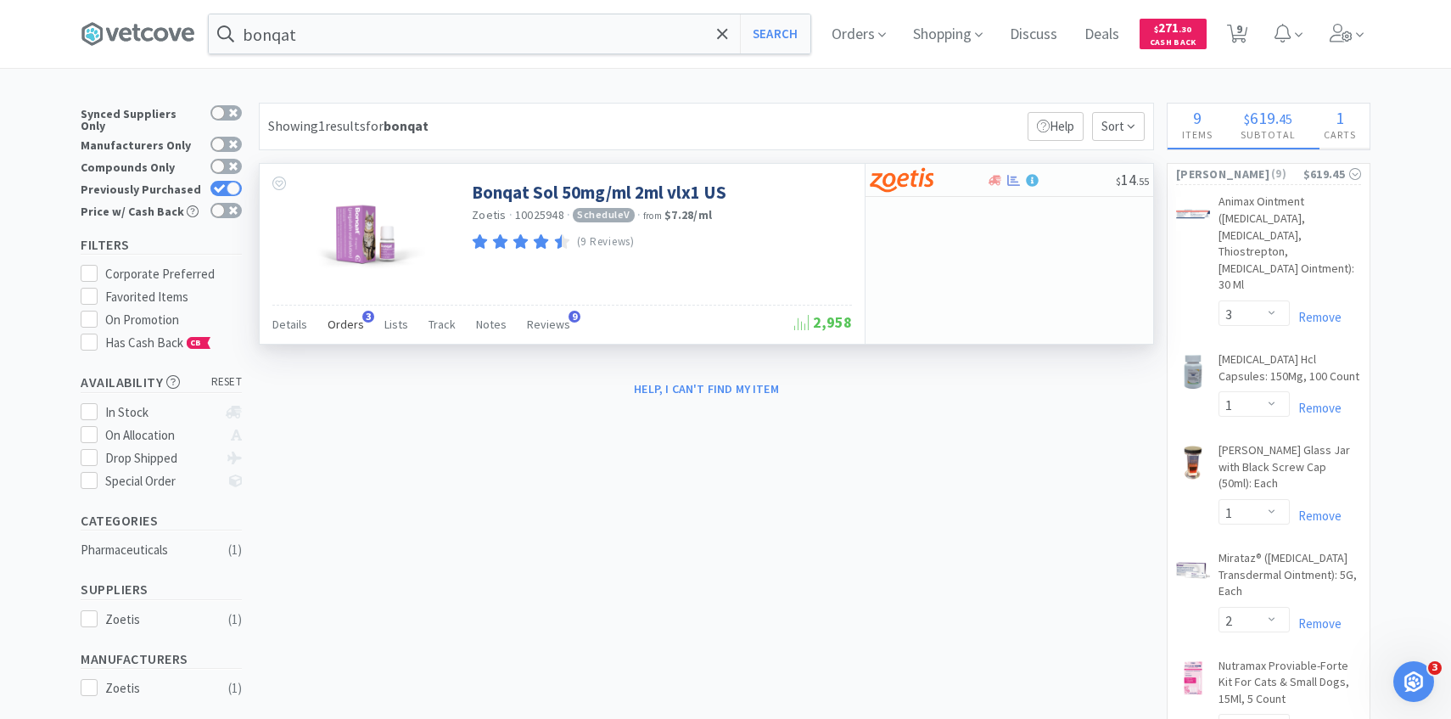
click at [351, 327] on span "Orders" at bounding box center [346, 323] width 36 height 15
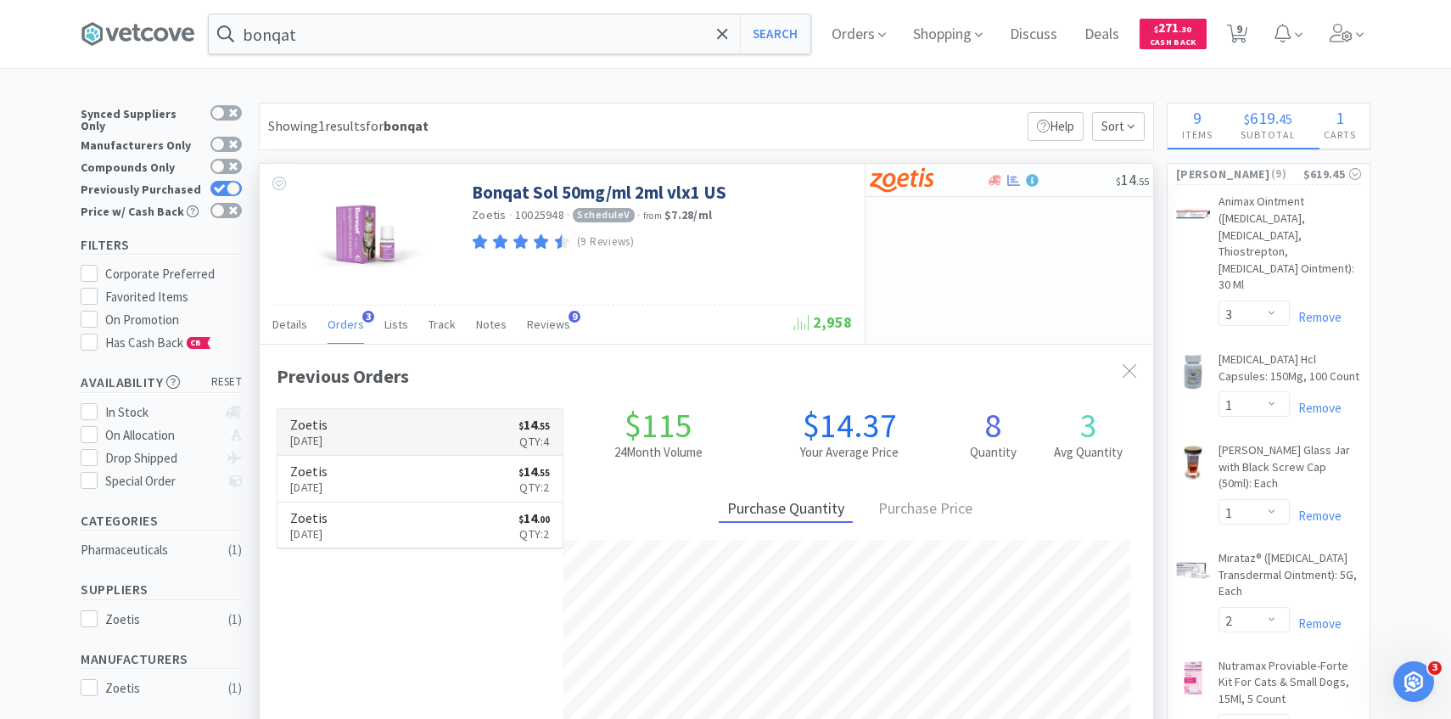
scroll to position [439, 893]
click at [435, 425] on link "Zoetis Aug 13th, 2025 $ 14 . 55 Qty: 4" at bounding box center [419, 432] width 285 height 47
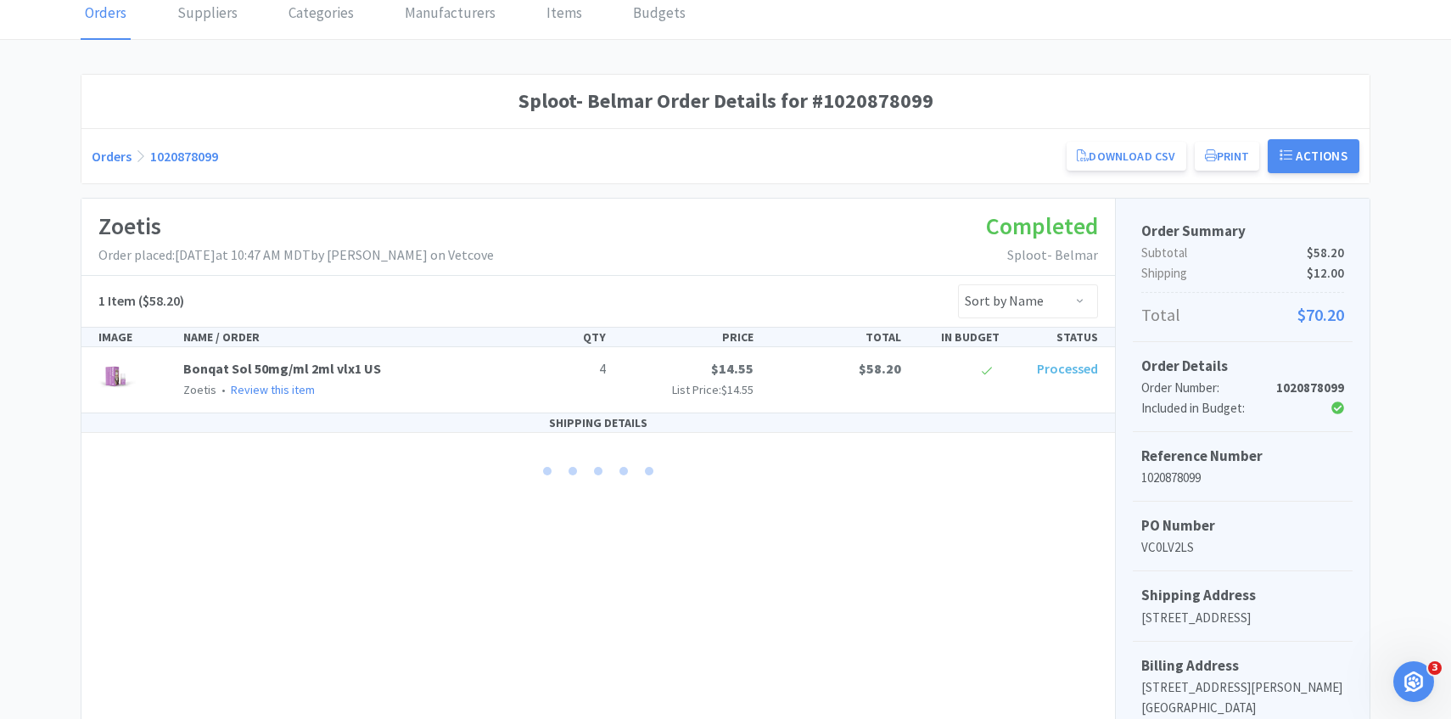
scroll to position [74, 0]
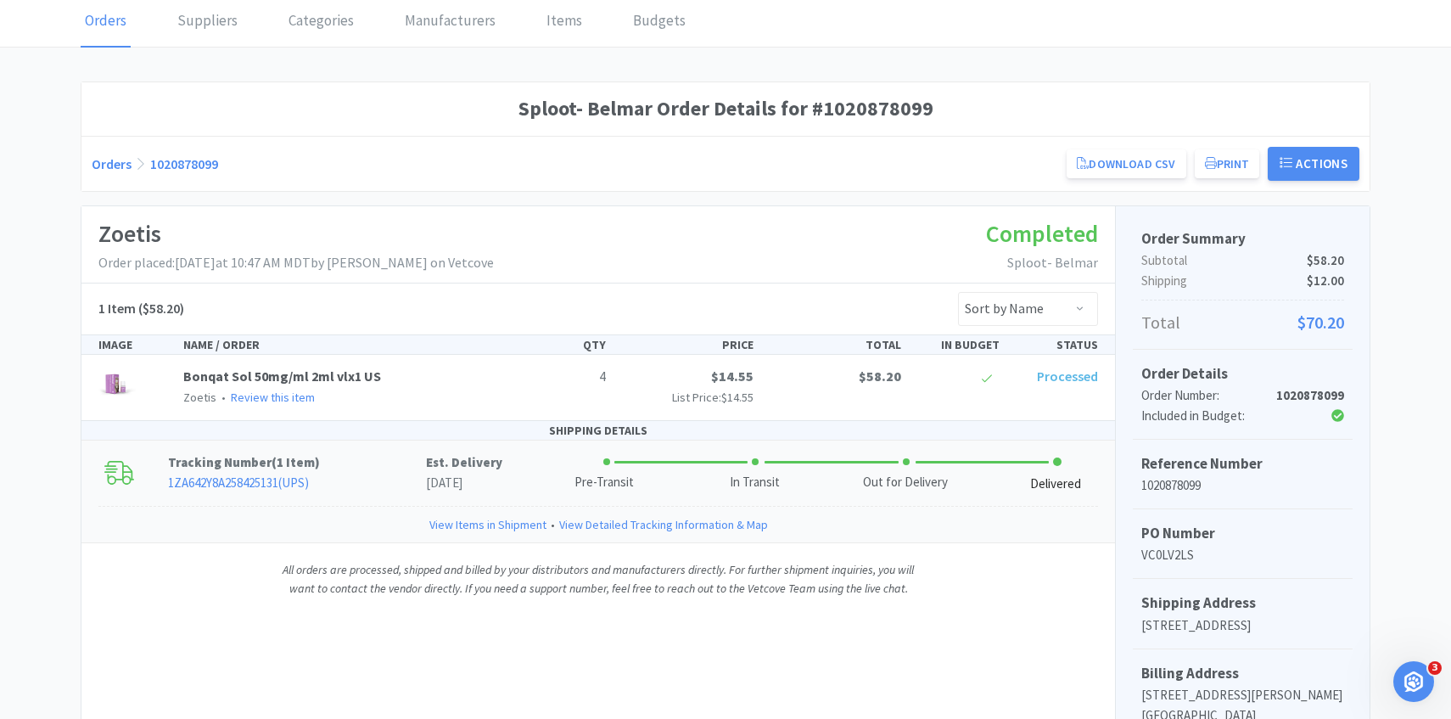
click at [292, 476] on link "1ZA642Y8A258425131 ( UPS )" at bounding box center [238, 482] width 141 height 16
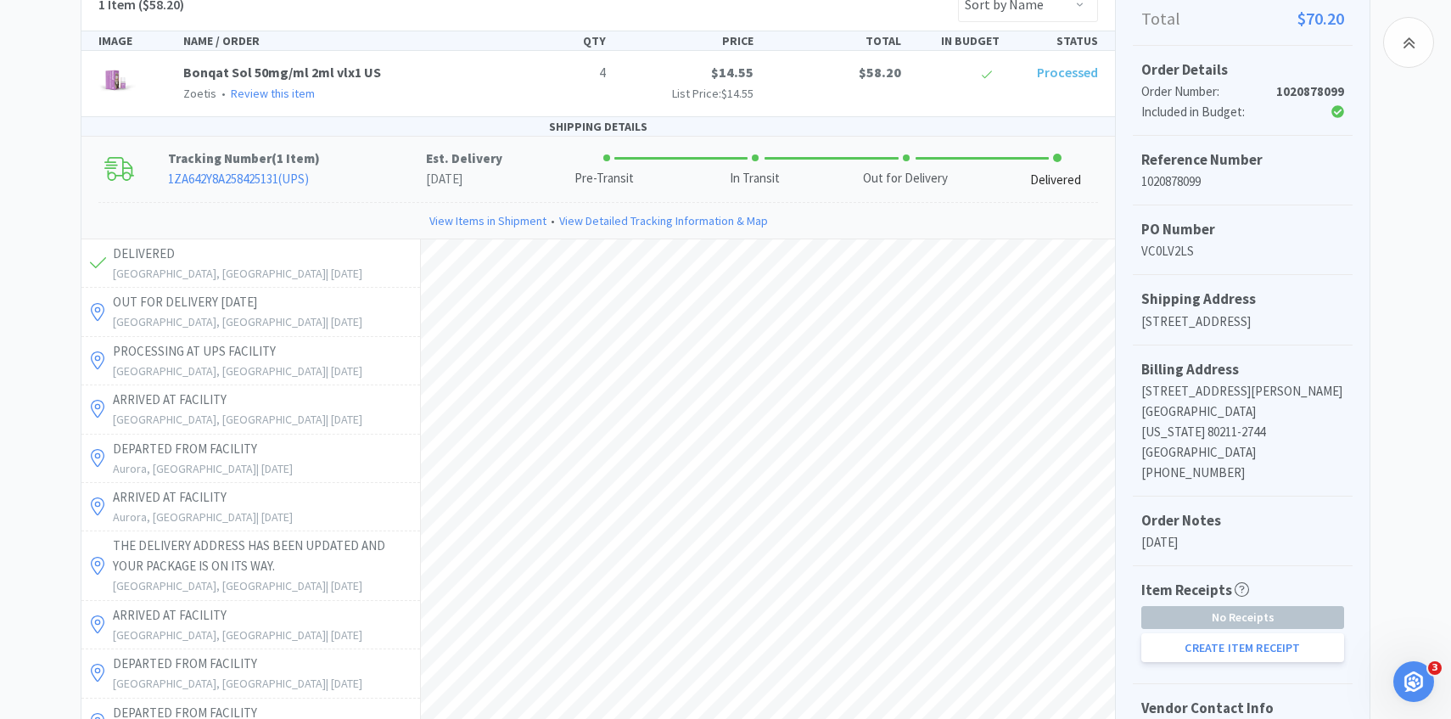
scroll to position [382, 0]
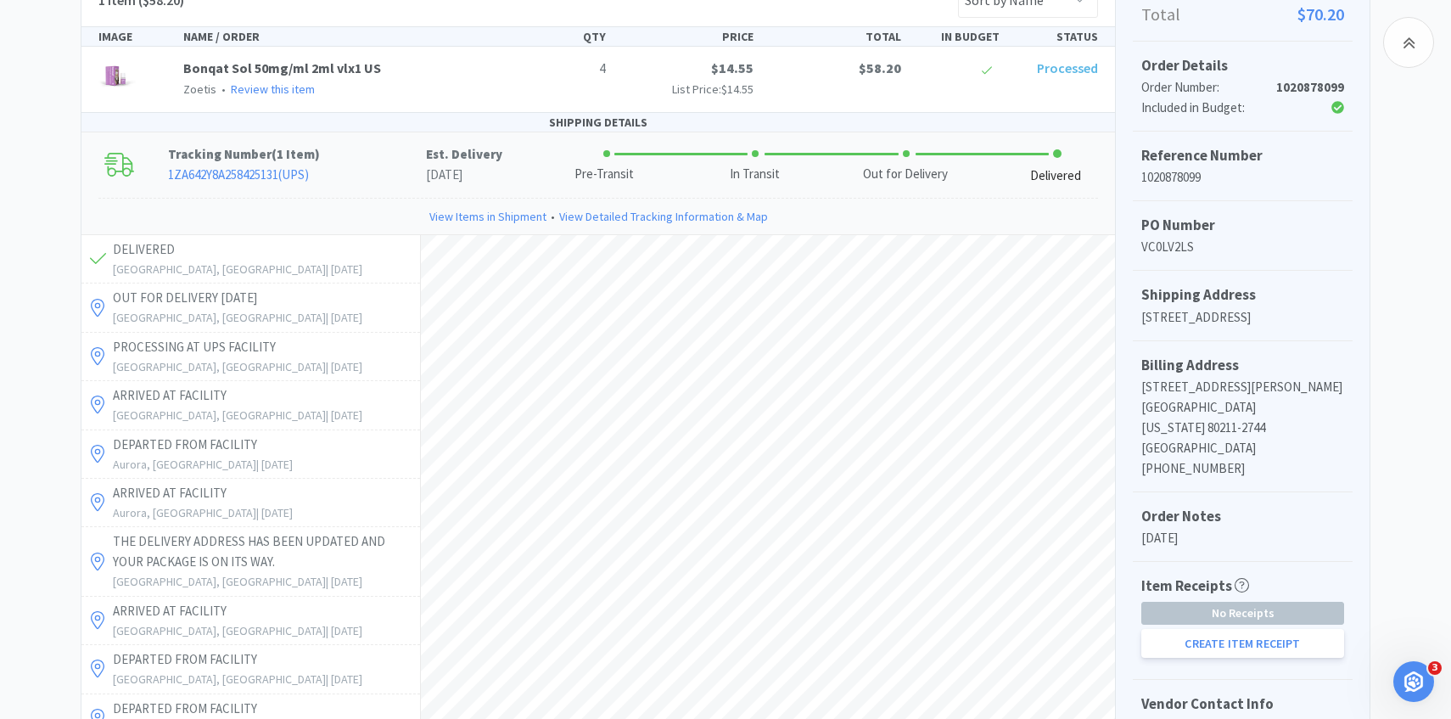
click at [288, 266] on p "DENVER, CO | August 18, 2025" at bounding box center [264, 269] width 303 height 19
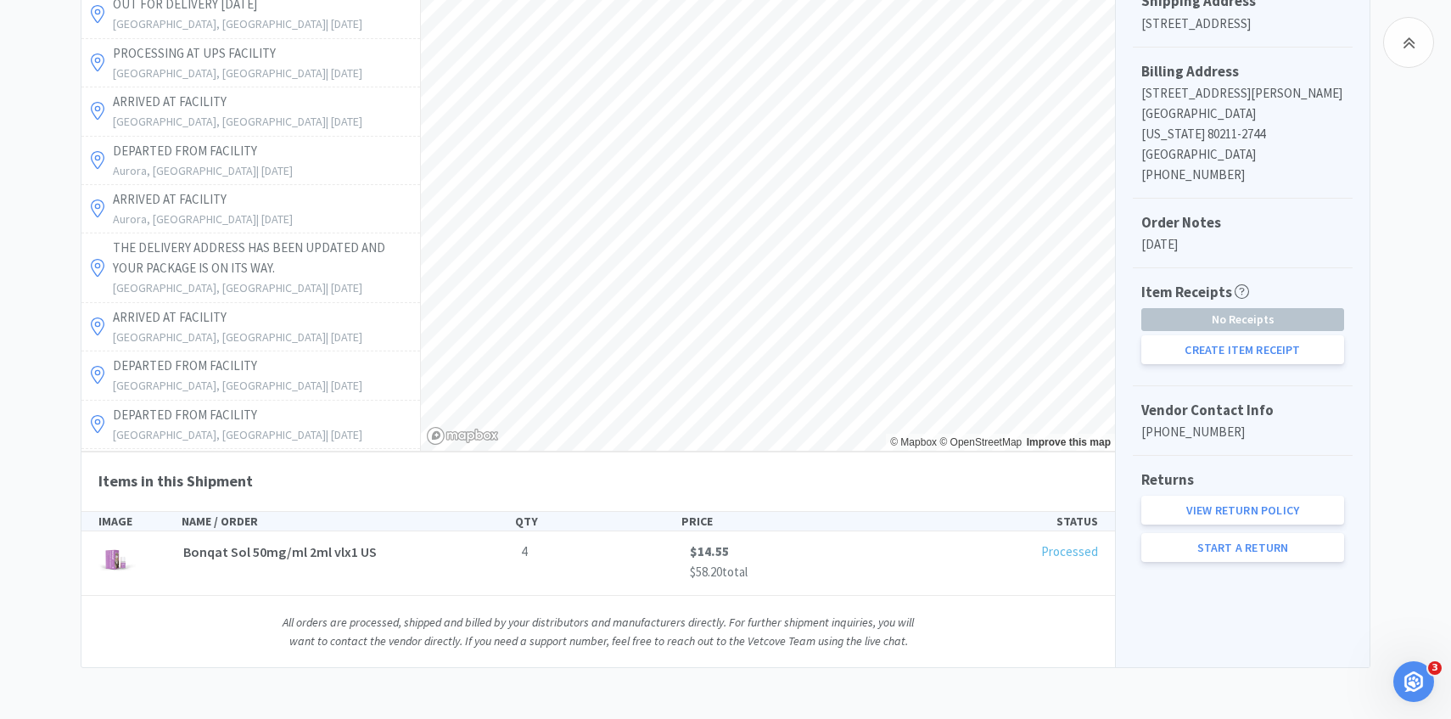
scroll to position [0, 0]
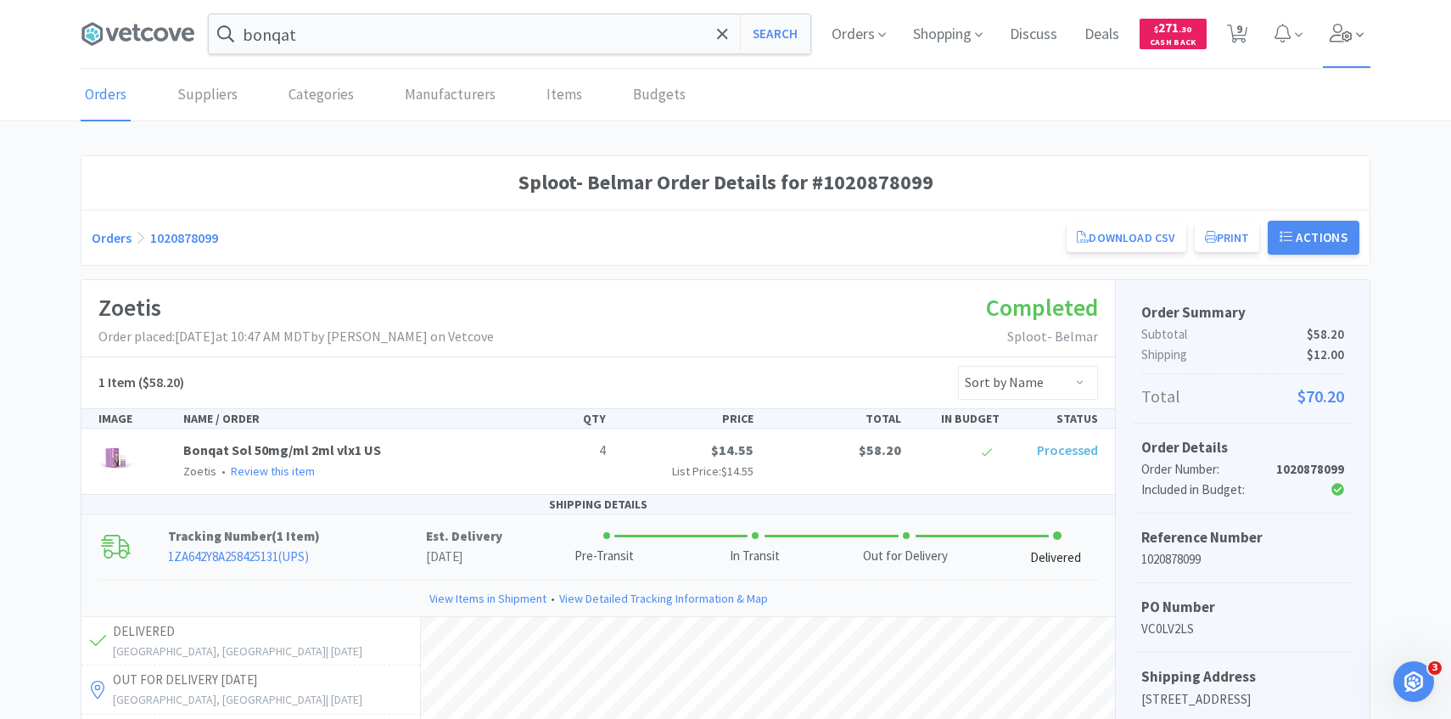
drag, startPoint x: 1337, startPoint y: 42, endPoint x: 1328, endPoint y: 65, distance: 24.7
click at [1337, 42] on span at bounding box center [1347, 34] width 48 height 68
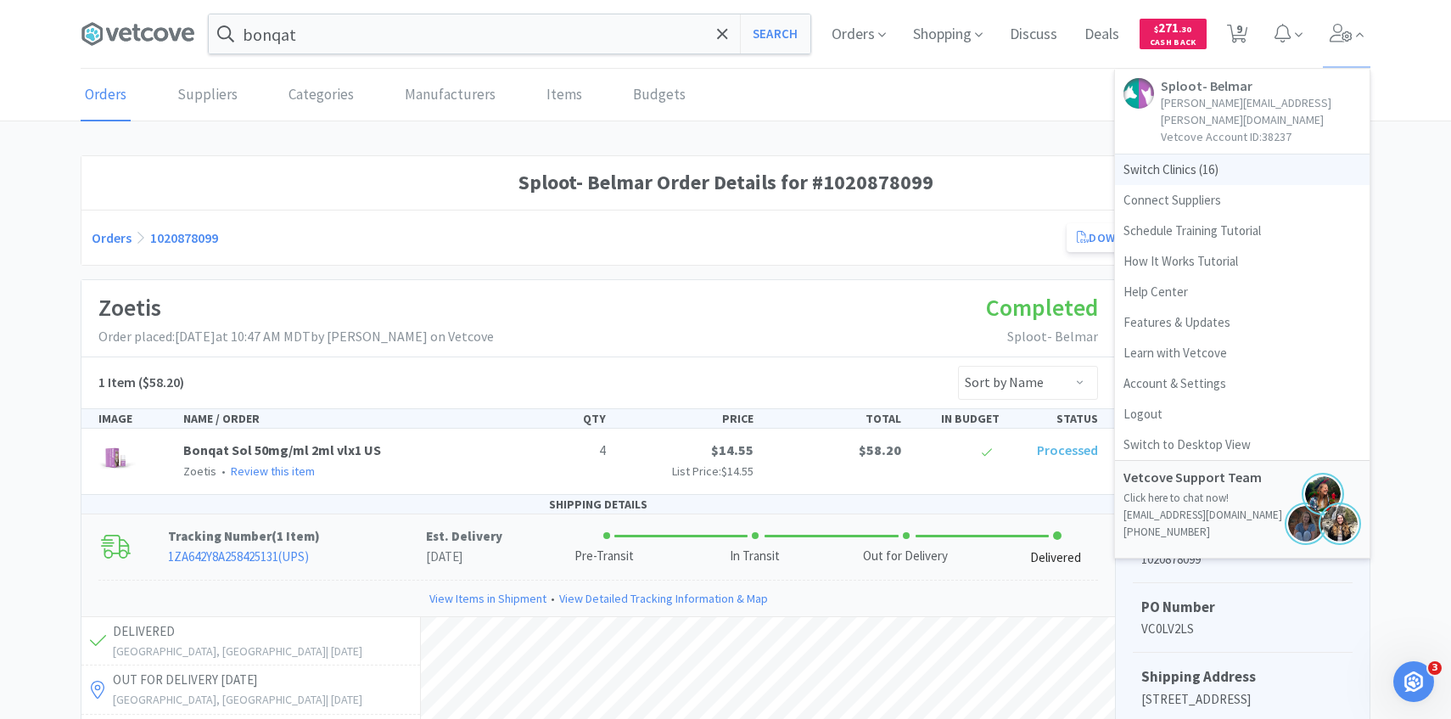
click at [1196, 154] on span "Switch Clinics ( 16 )" at bounding box center [1242, 169] width 255 height 31
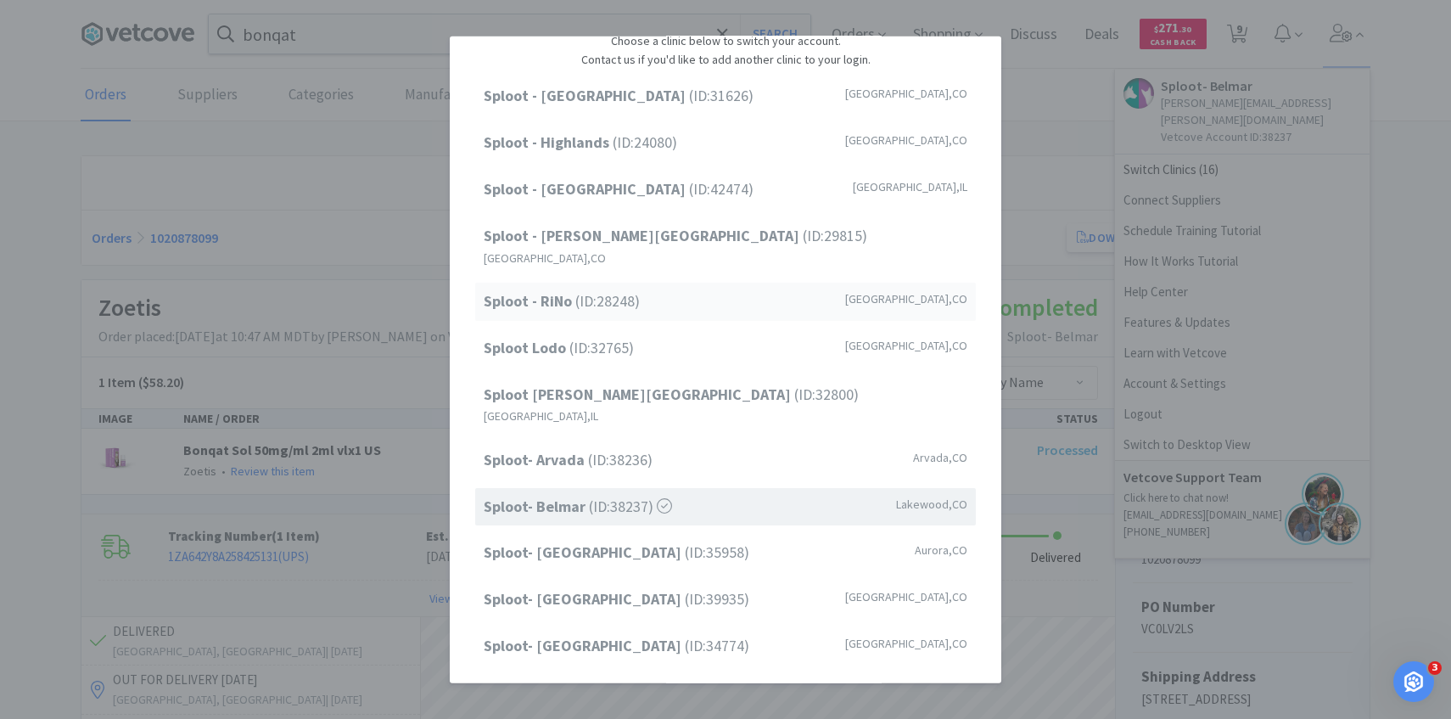
scroll to position [160, 0]
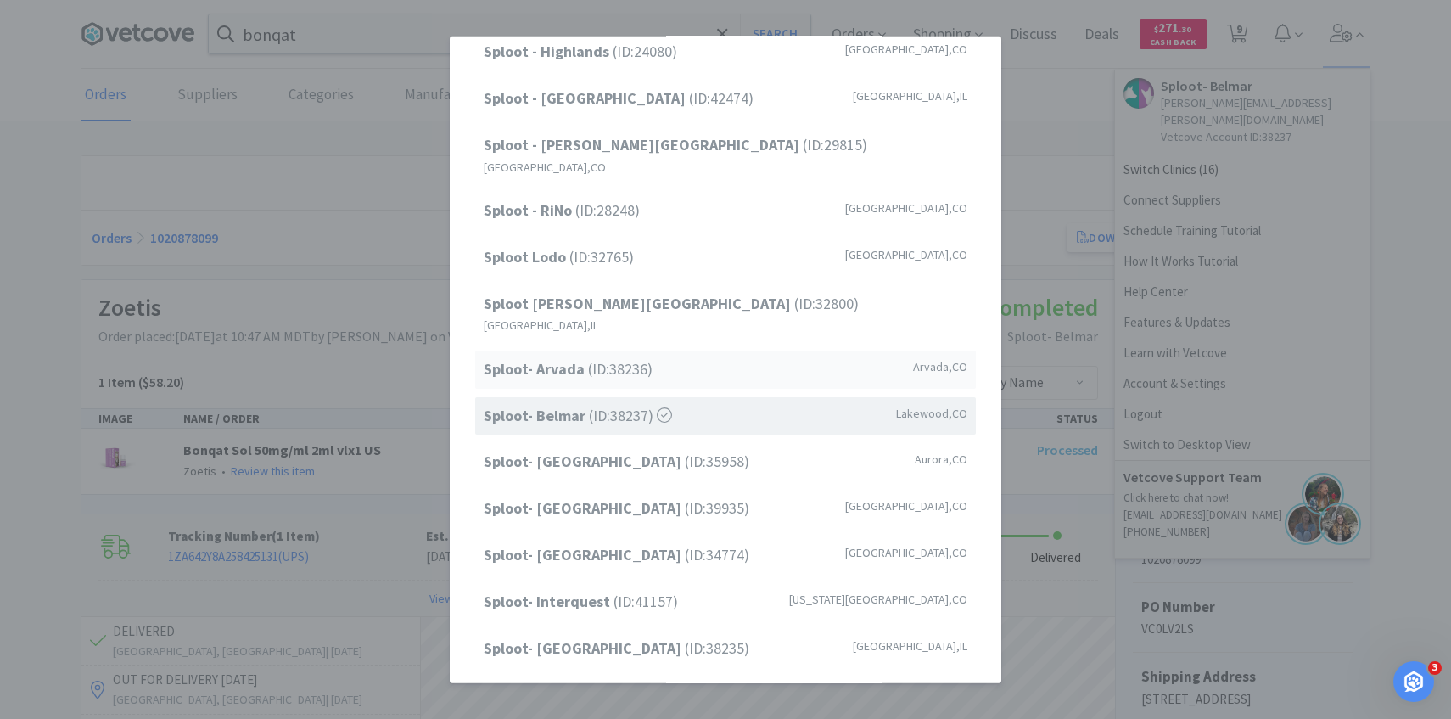
click at [638, 350] on div "Sploot- Arvada (ID: 38236 ) Arvada , CO" at bounding box center [725, 369] width 501 height 38
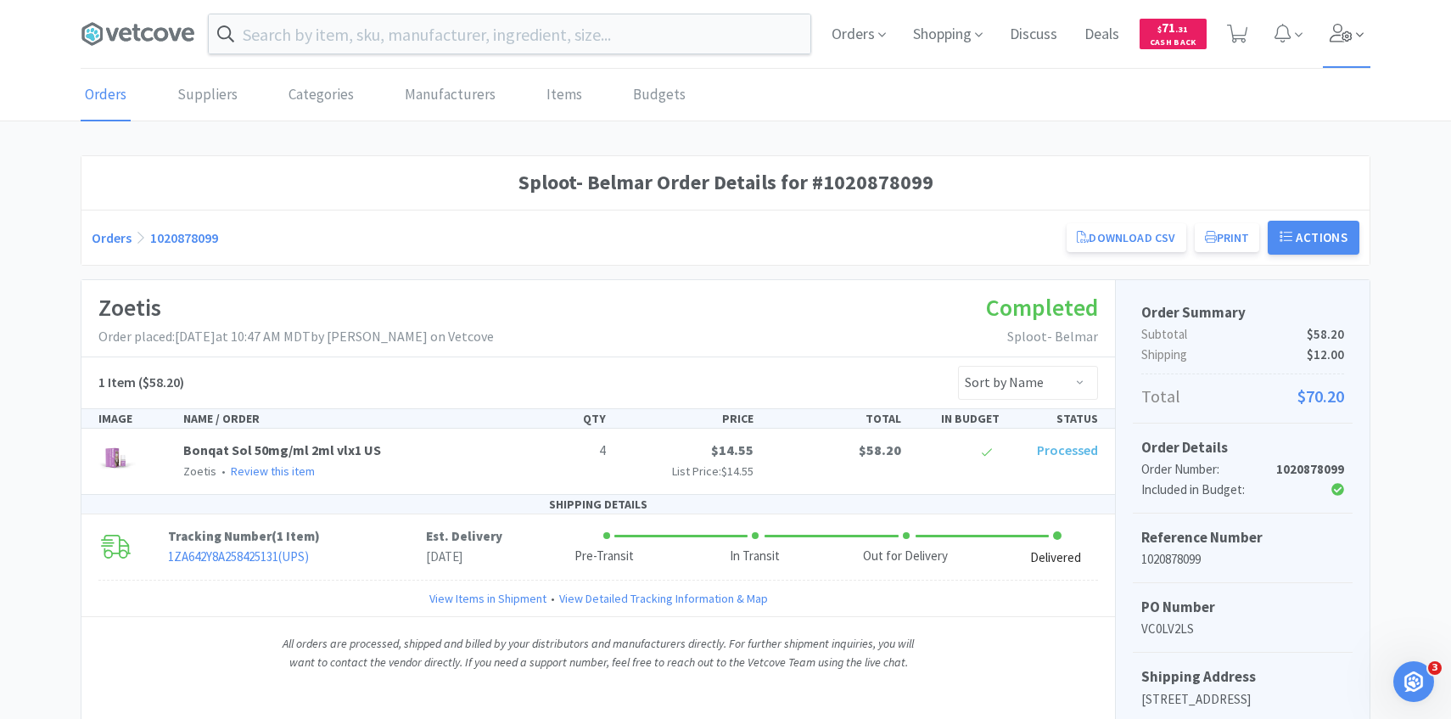
click at [1337, 35] on icon at bounding box center [1341, 33] width 23 height 19
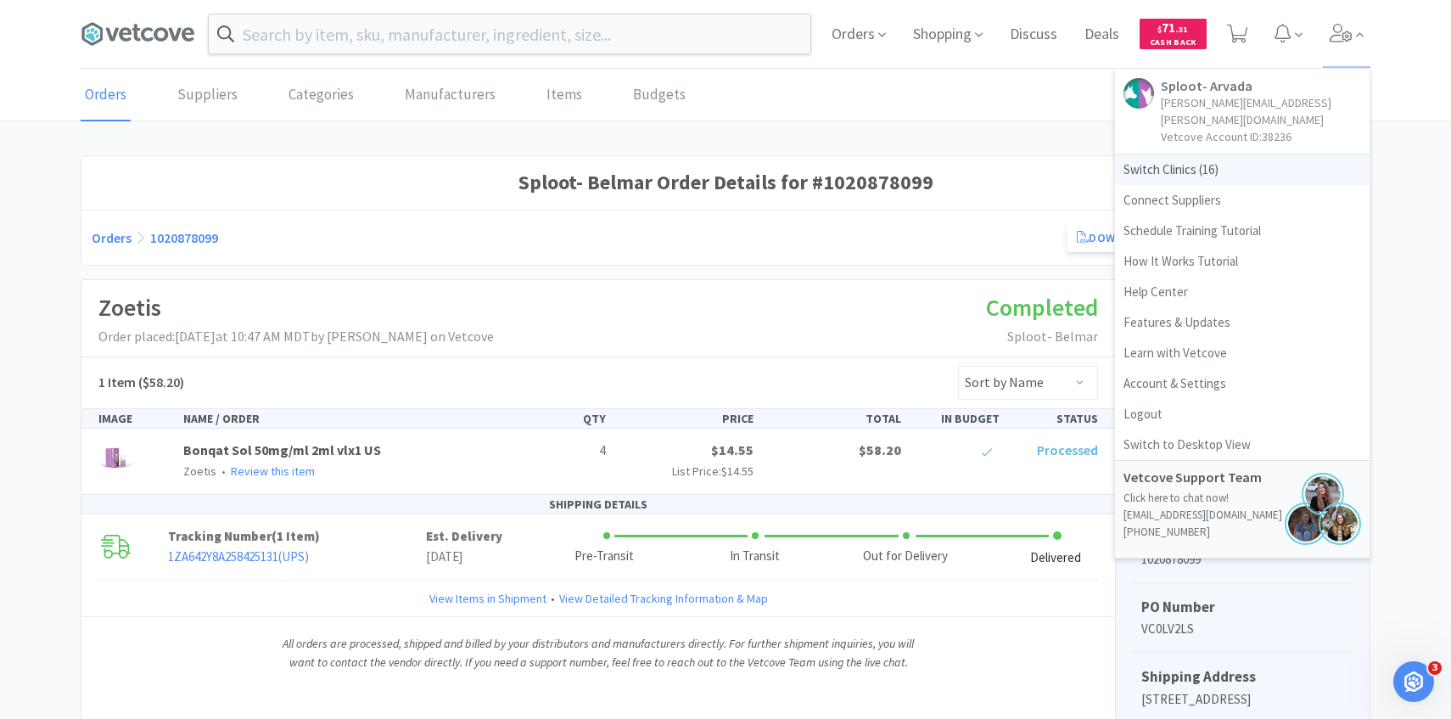
click at [1240, 160] on span "Switch Clinics ( 16 )" at bounding box center [1242, 169] width 255 height 31
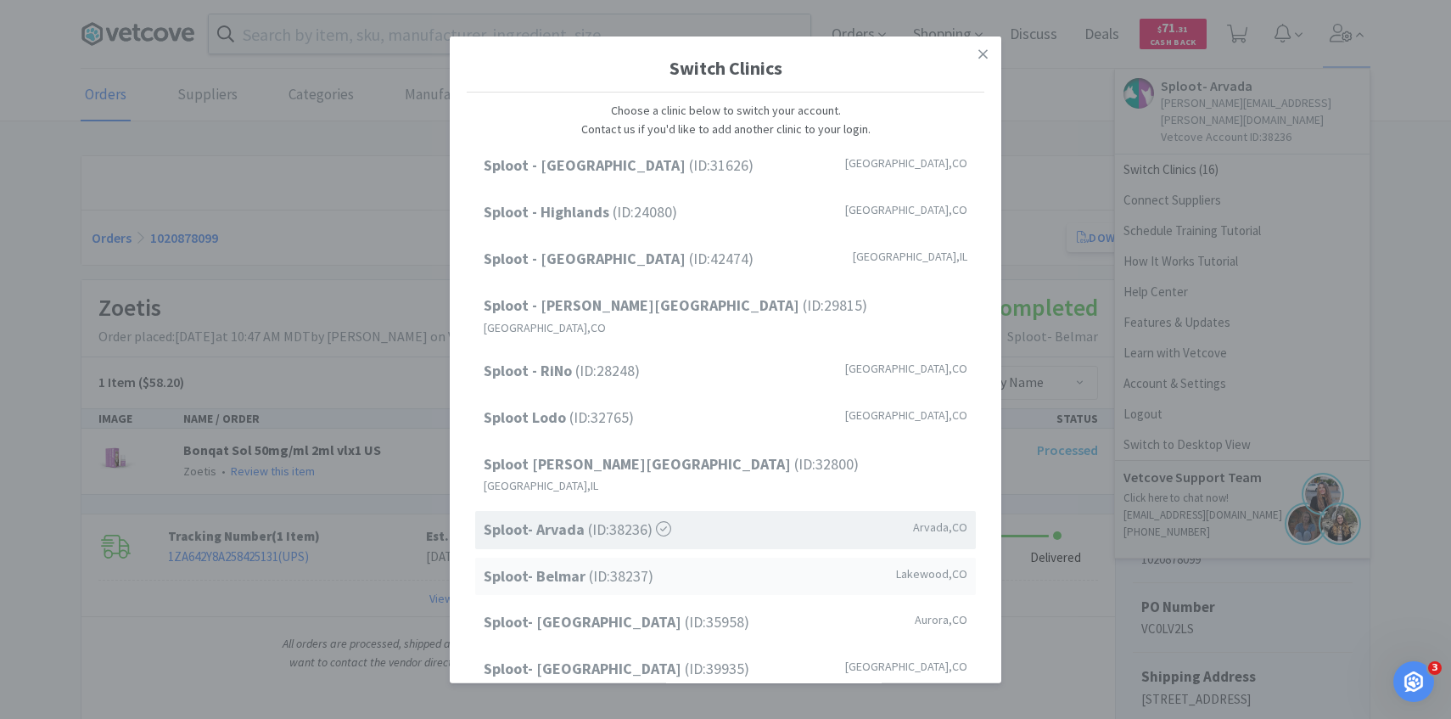
click at [660, 557] on div "Sploot- Belmar (ID: 38237 ) [GEOGRAPHIC_DATA] , [GEOGRAPHIC_DATA]" at bounding box center [725, 576] width 501 height 38
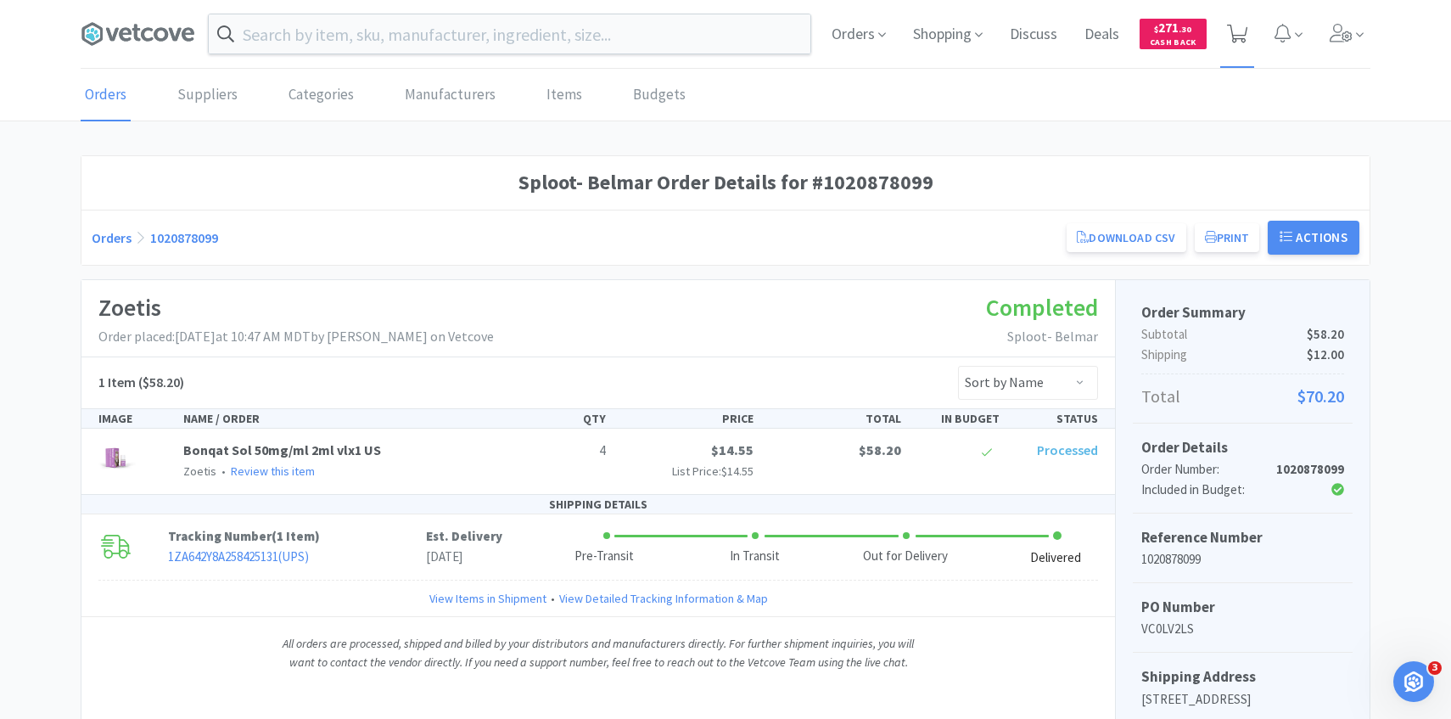
click at [1235, 46] on span at bounding box center [1237, 34] width 35 height 68
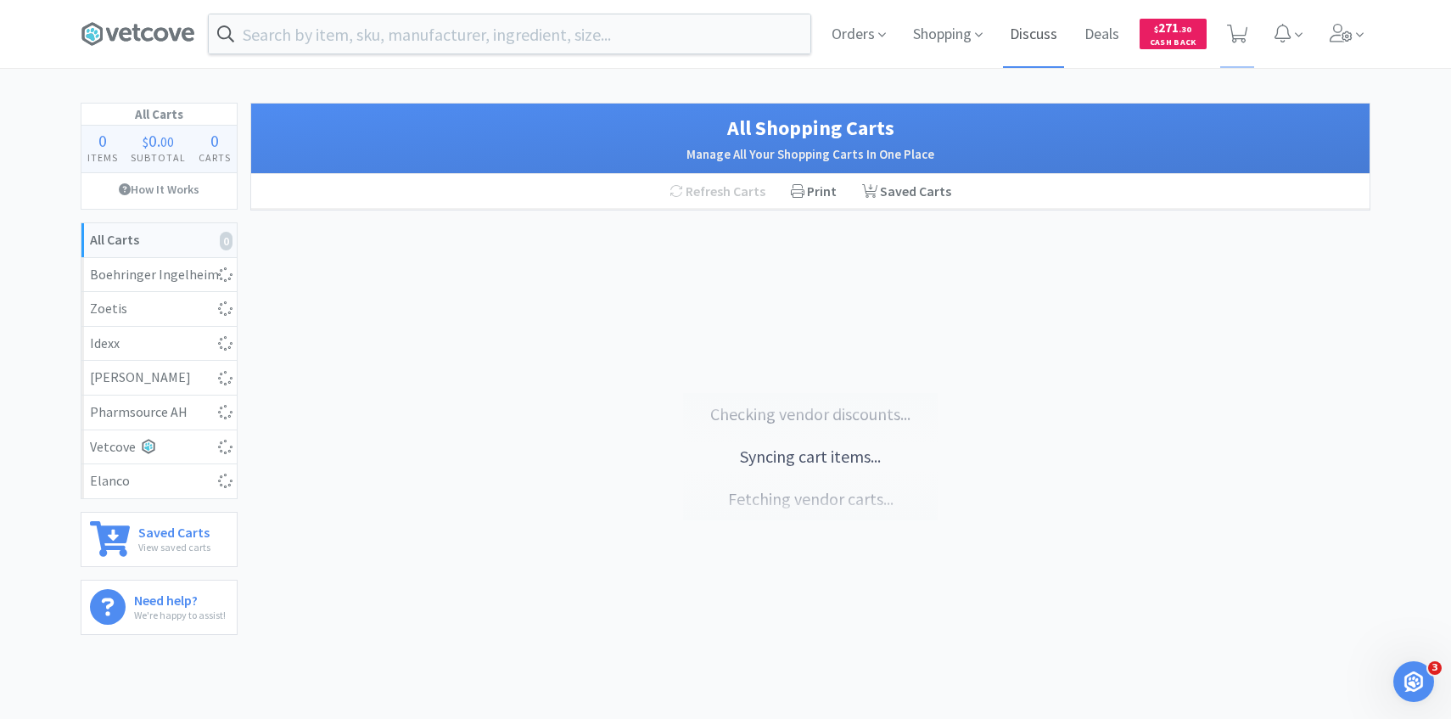
select select "3"
select select "1"
select select "2"
select select "1"
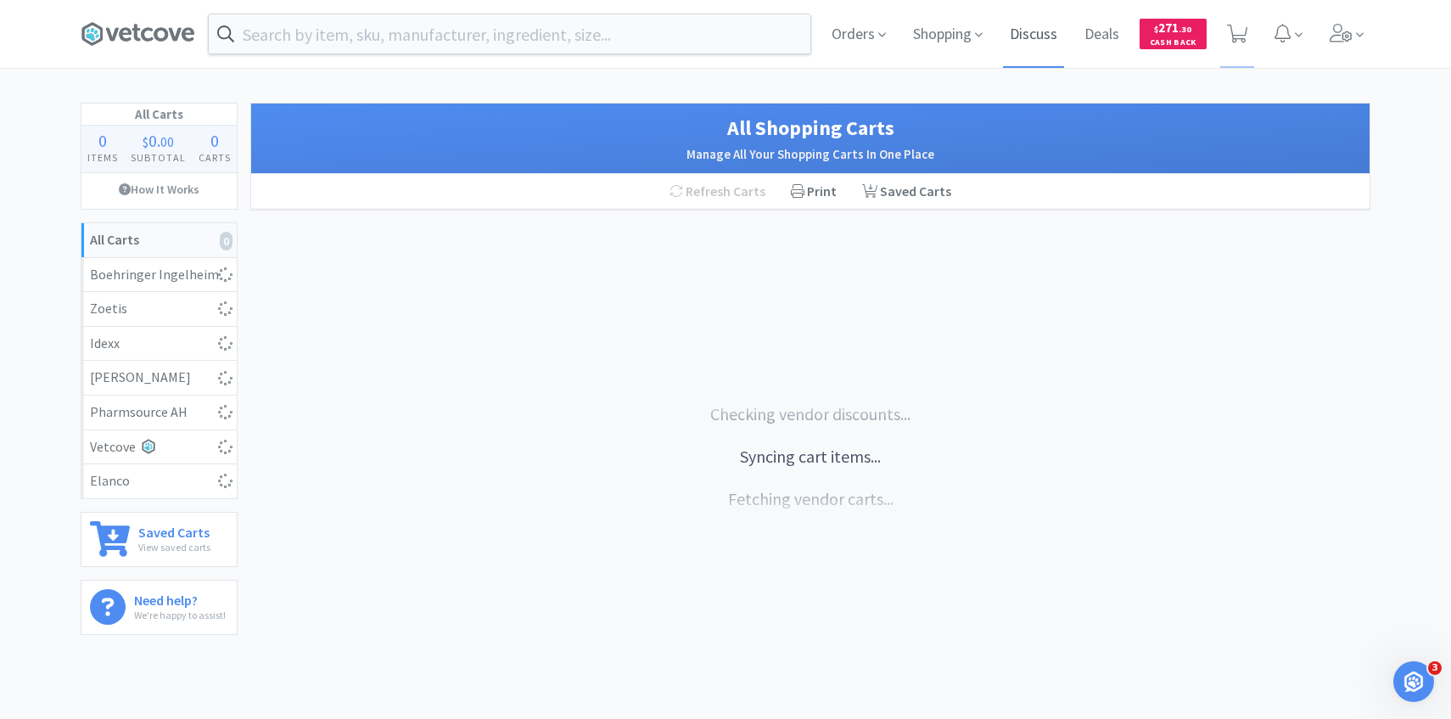
select select "1"
select select "4"
select select "1"
select select "3"
